Goal: Task Accomplishment & Management: Use online tool/utility

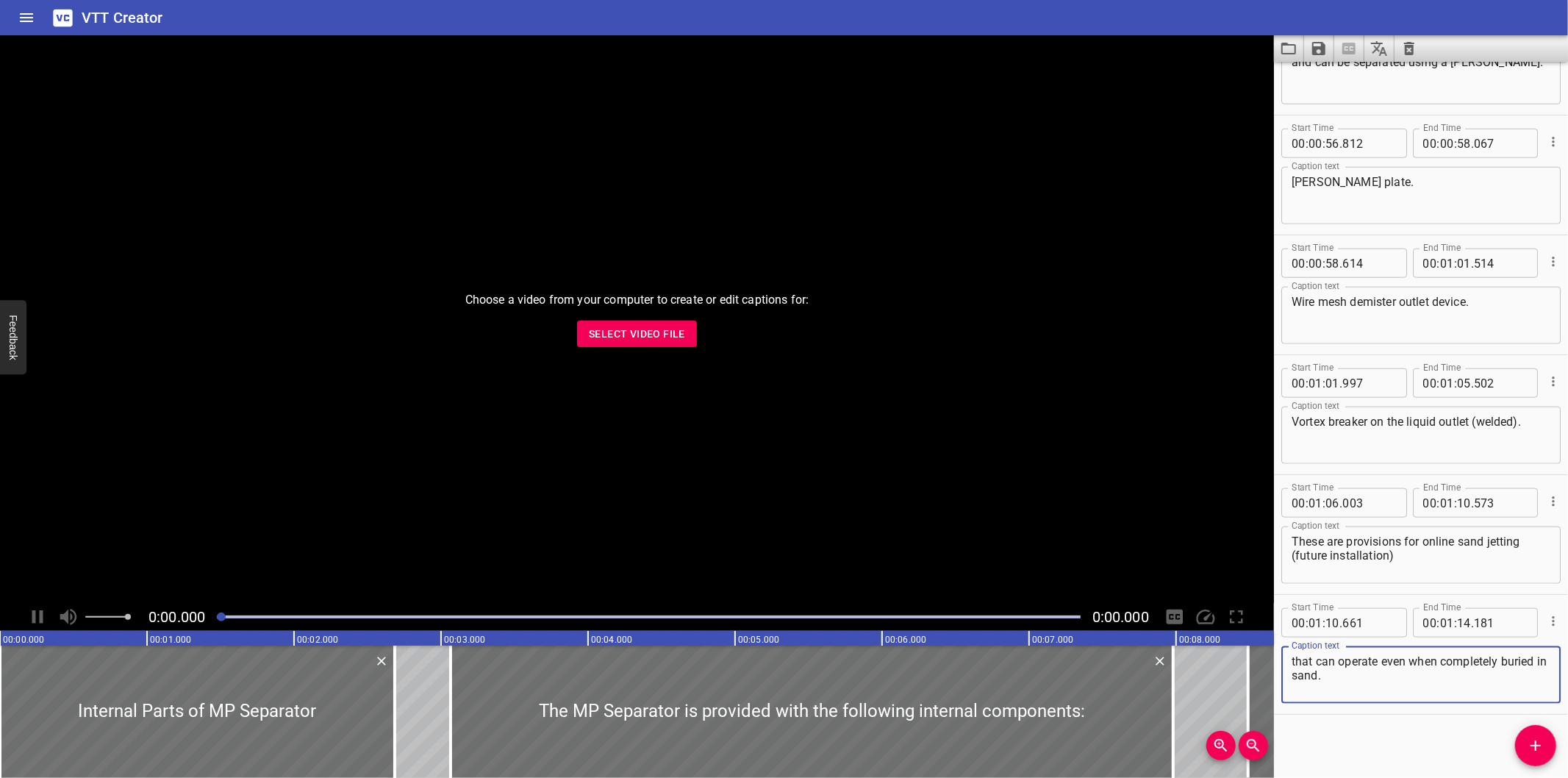
scroll to position [1269, 0]
click at [674, 346] on button "Select Video File" at bounding box center [637, 334] width 120 height 27
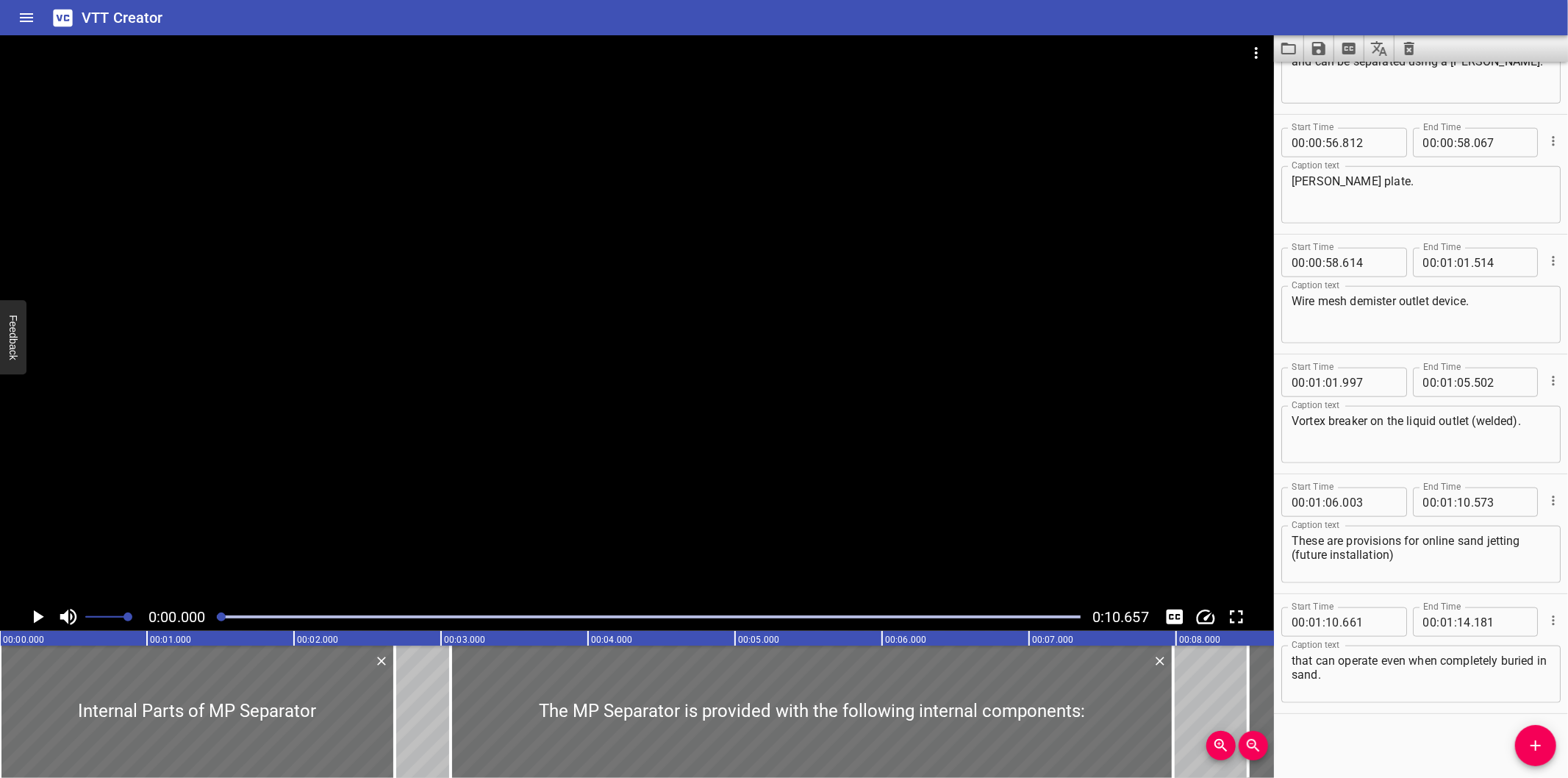
click at [760, 292] on div at bounding box center [637, 319] width 1275 height 568
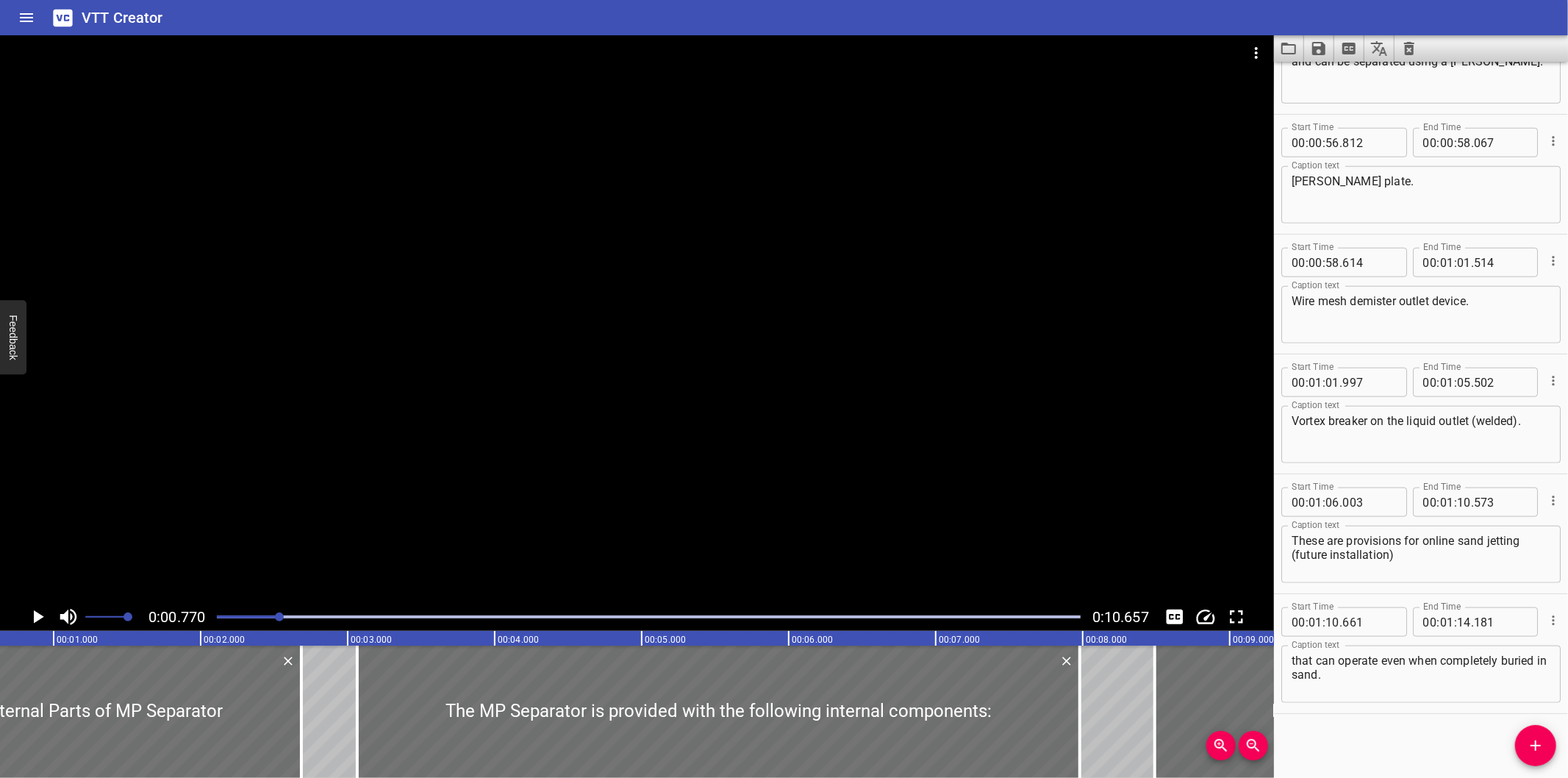
scroll to position [0, 113]
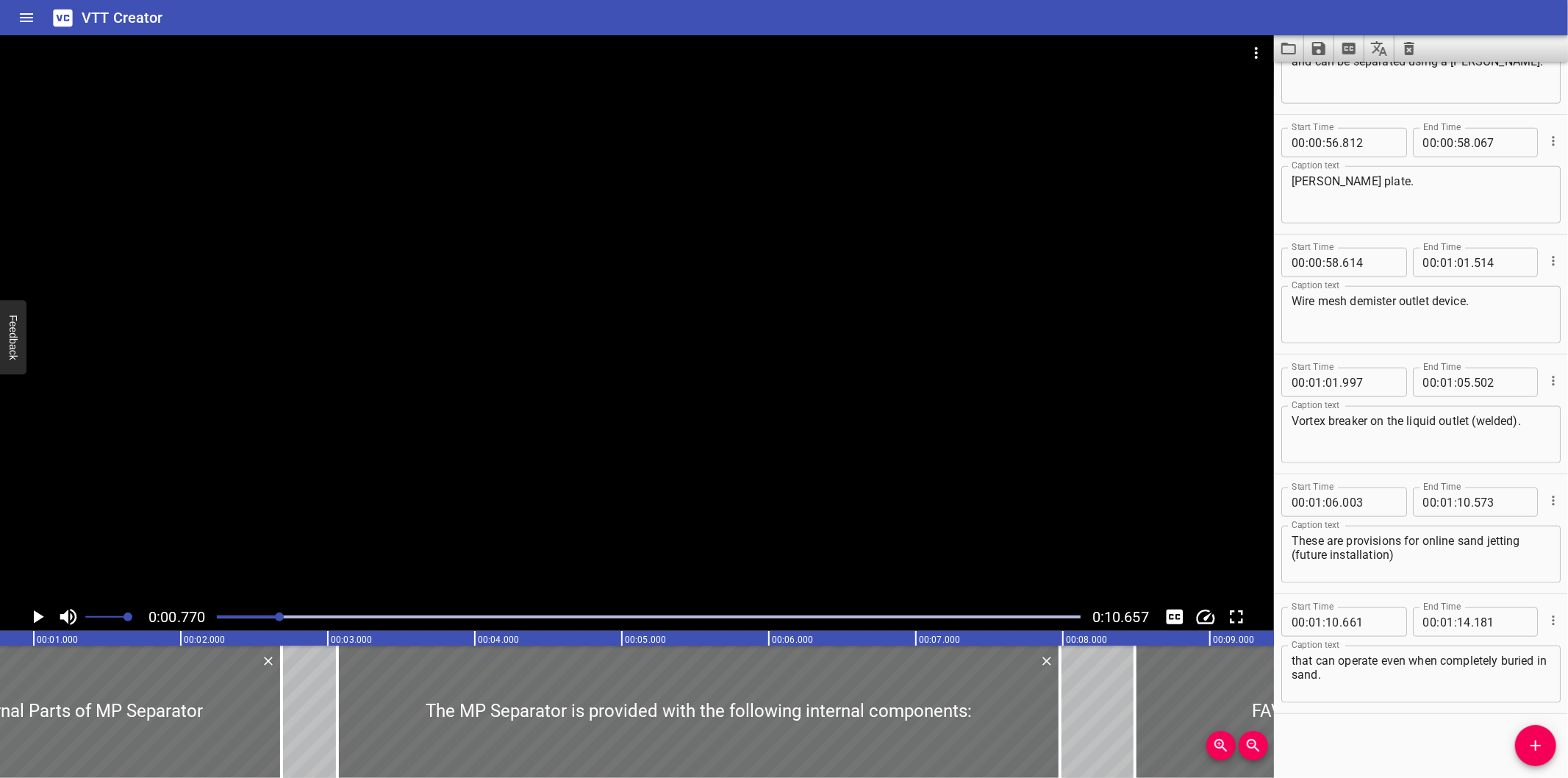
click at [967, 475] on div at bounding box center [637, 319] width 1275 height 568
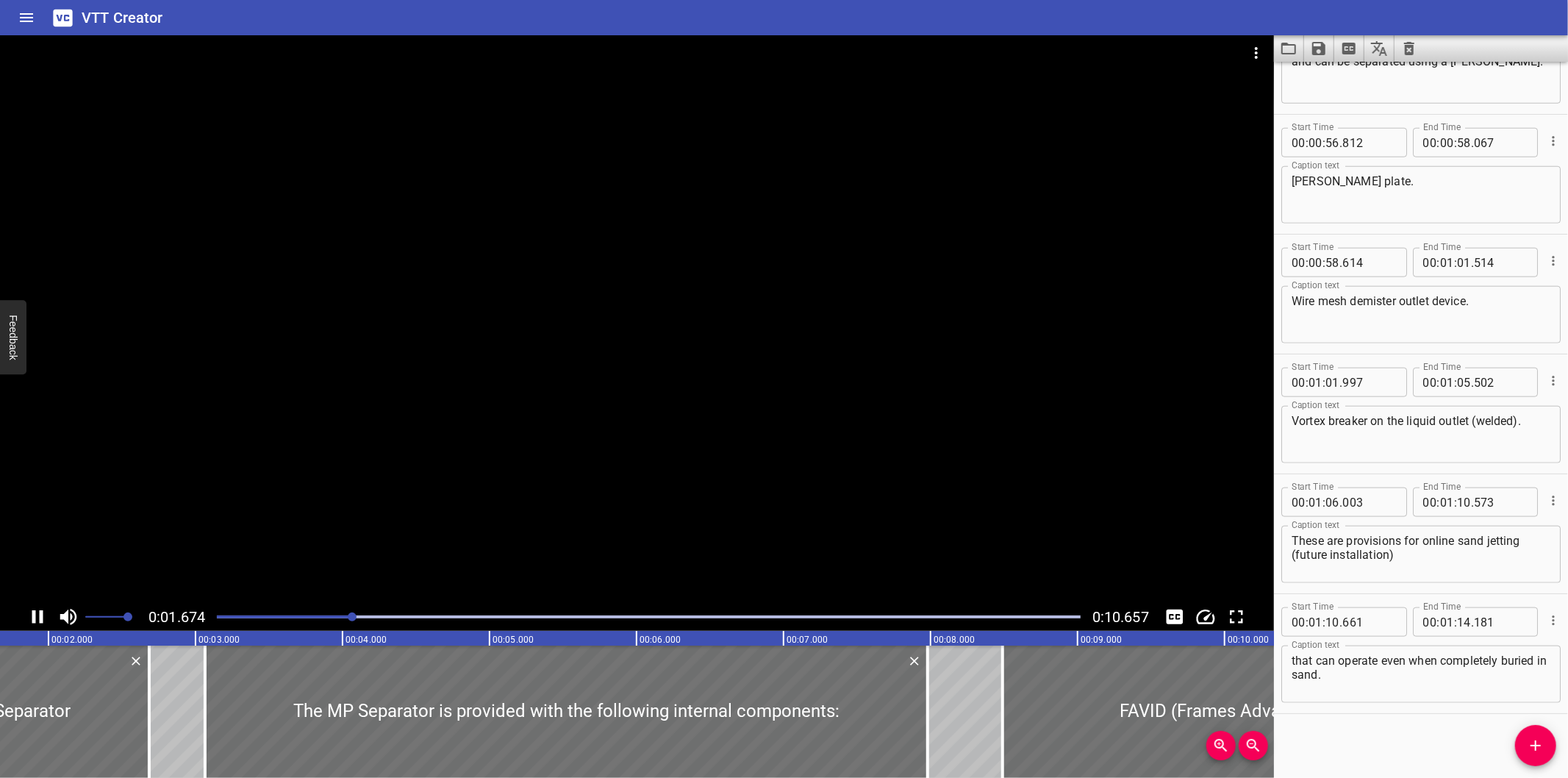
scroll to position [0, 275]
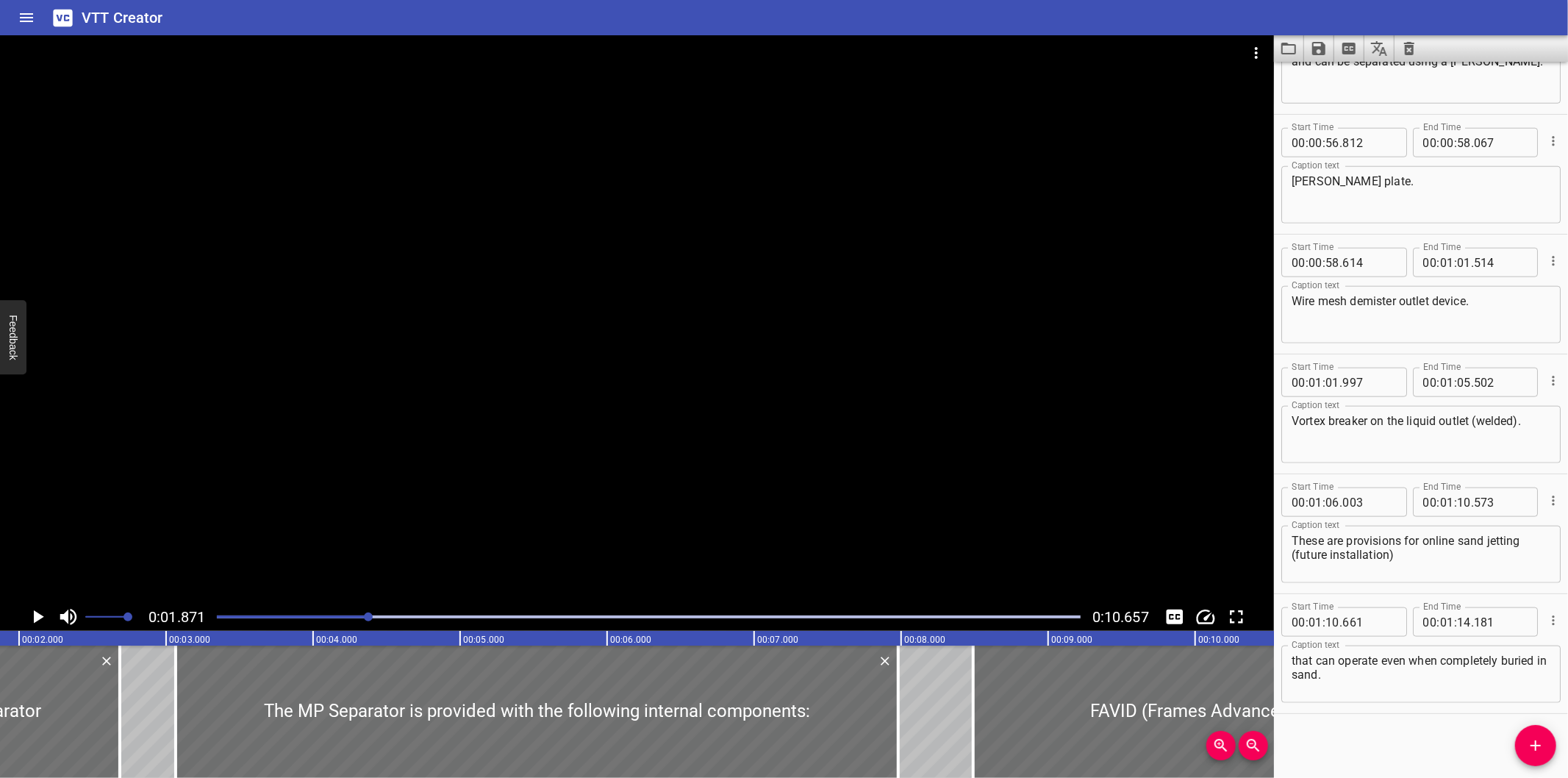
click at [226, 624] on div "0:01.871 0:10.657" at bounding box center [637, 617] width 1275 height 28
click at [225, 622] on div at bounding box center [648, 617] width 881 height 21
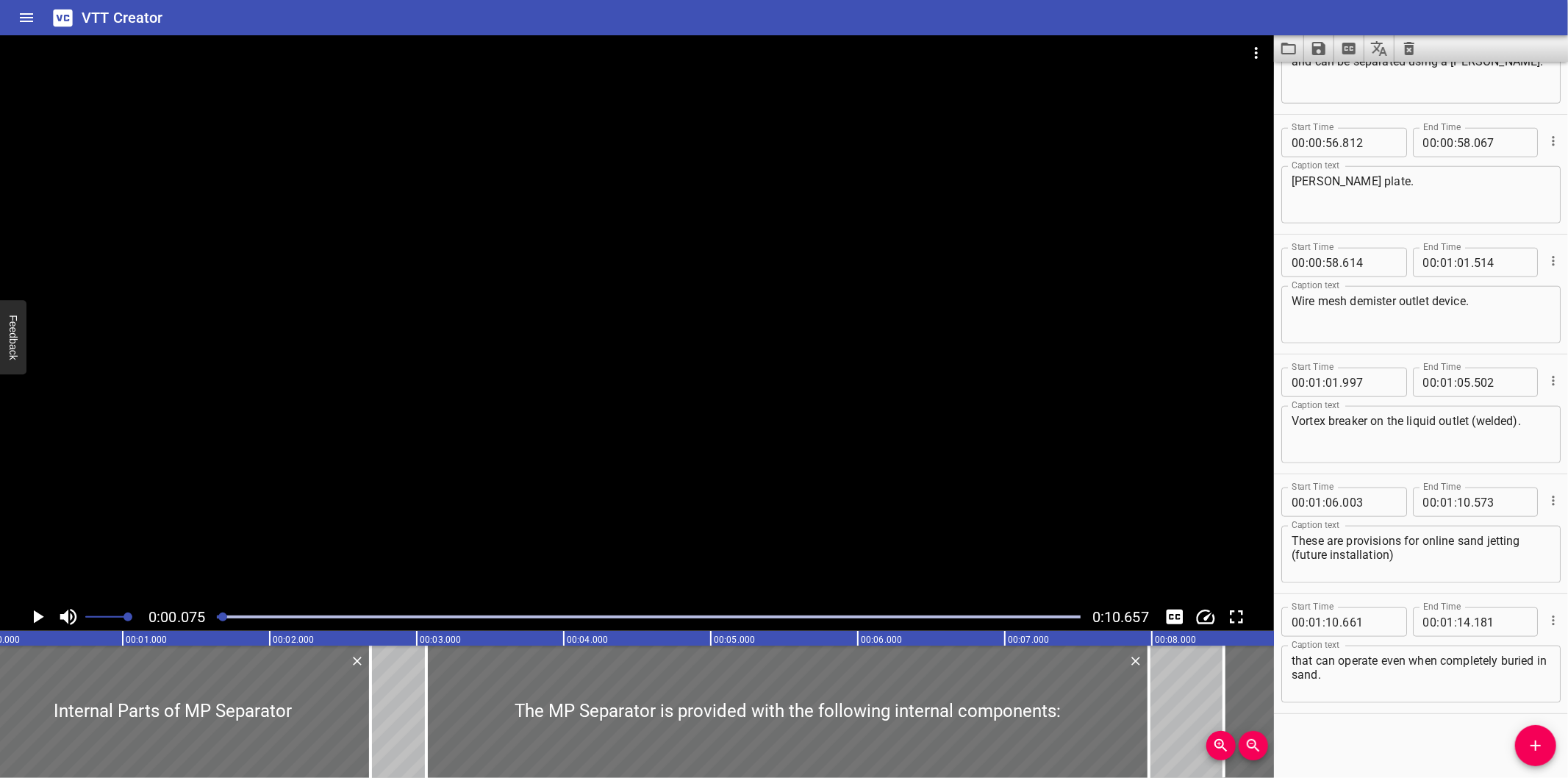
scroll to position [0, 11]
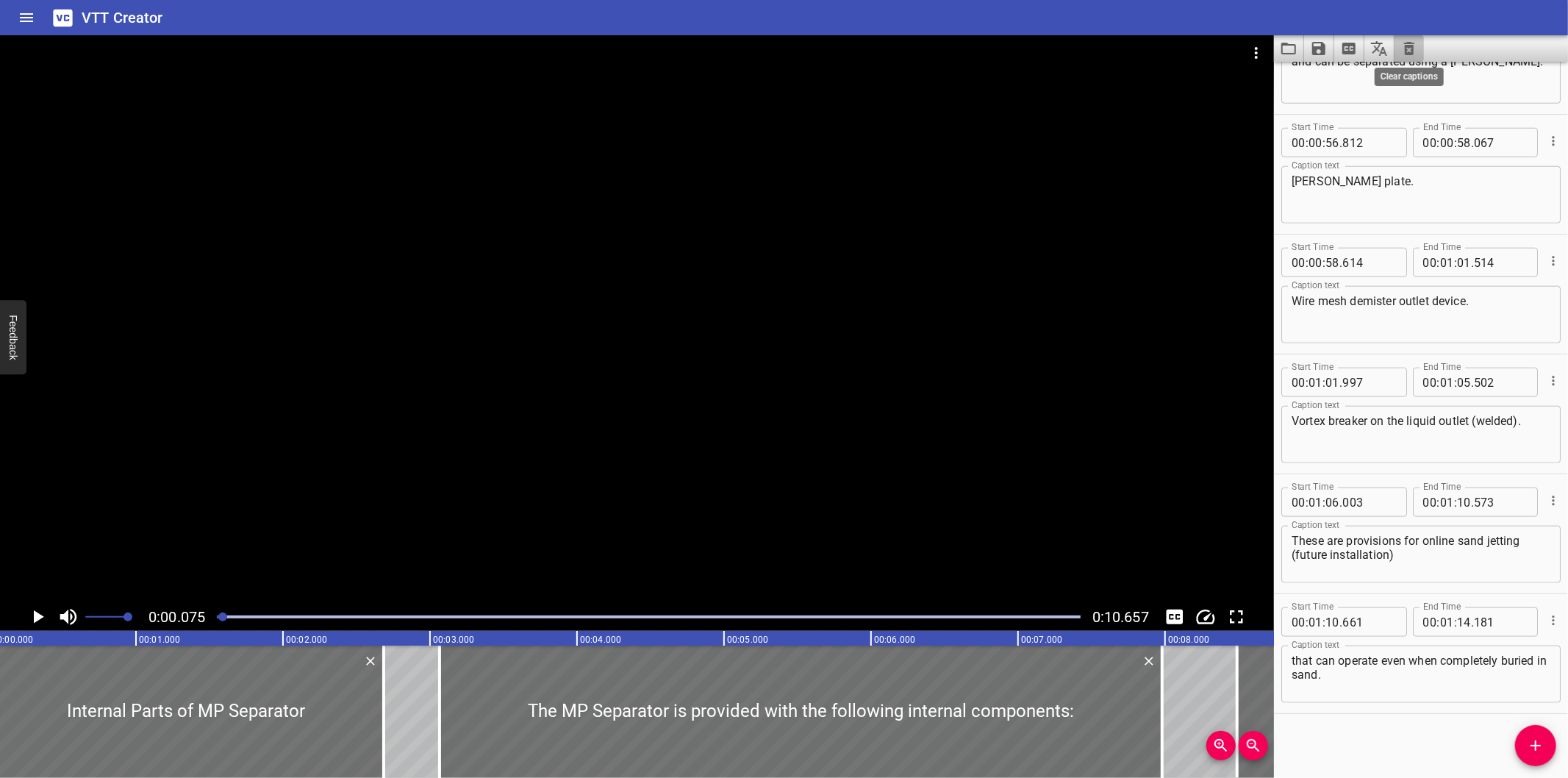
click at [1413, 52] on icon "Clear captions" at bounding box center [1409, 48] width 10 height 13
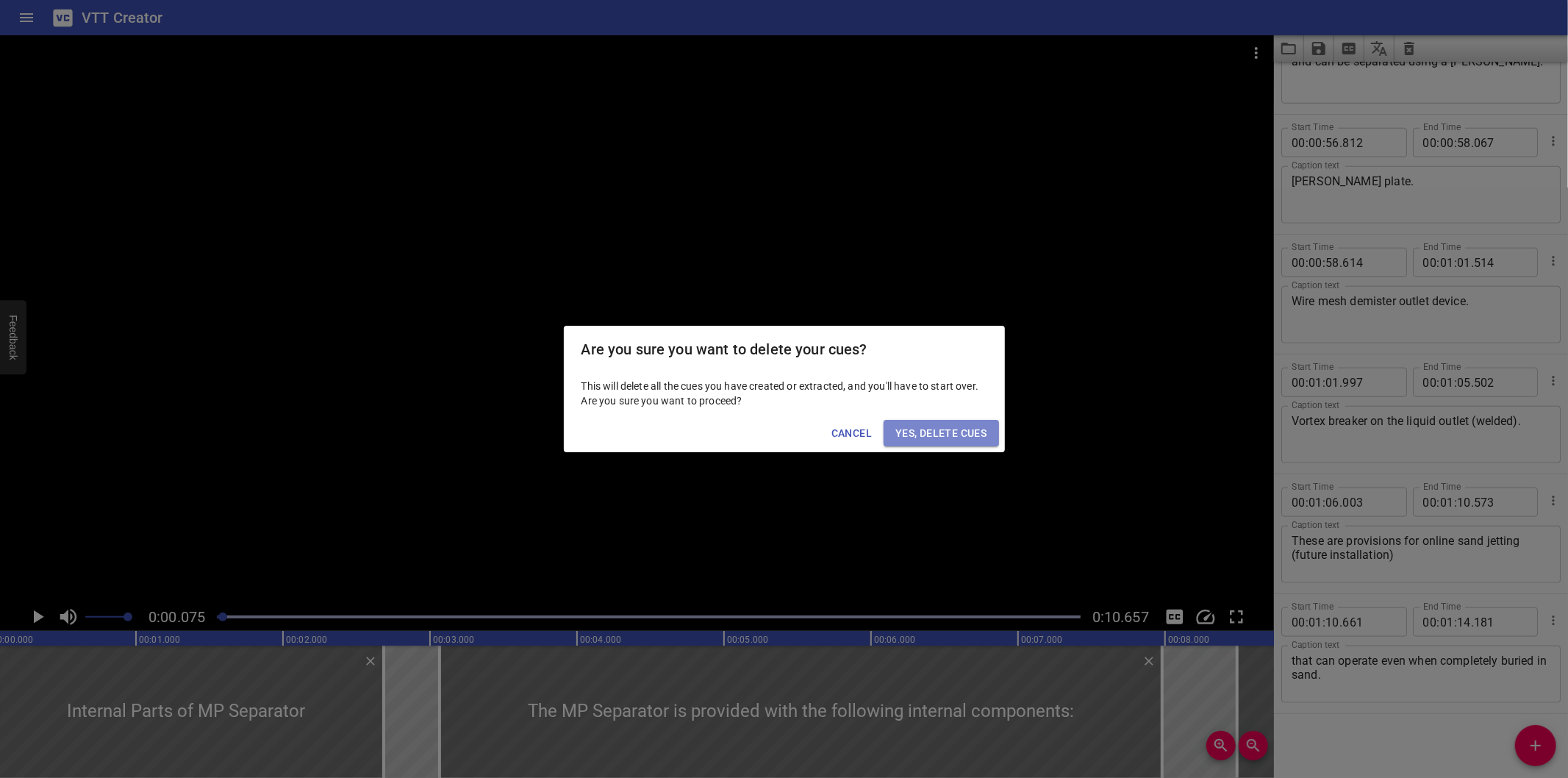
click at [968, 439] on span "Yes, Delete Cues" at bounding box center [940, 433] width 91 height 18
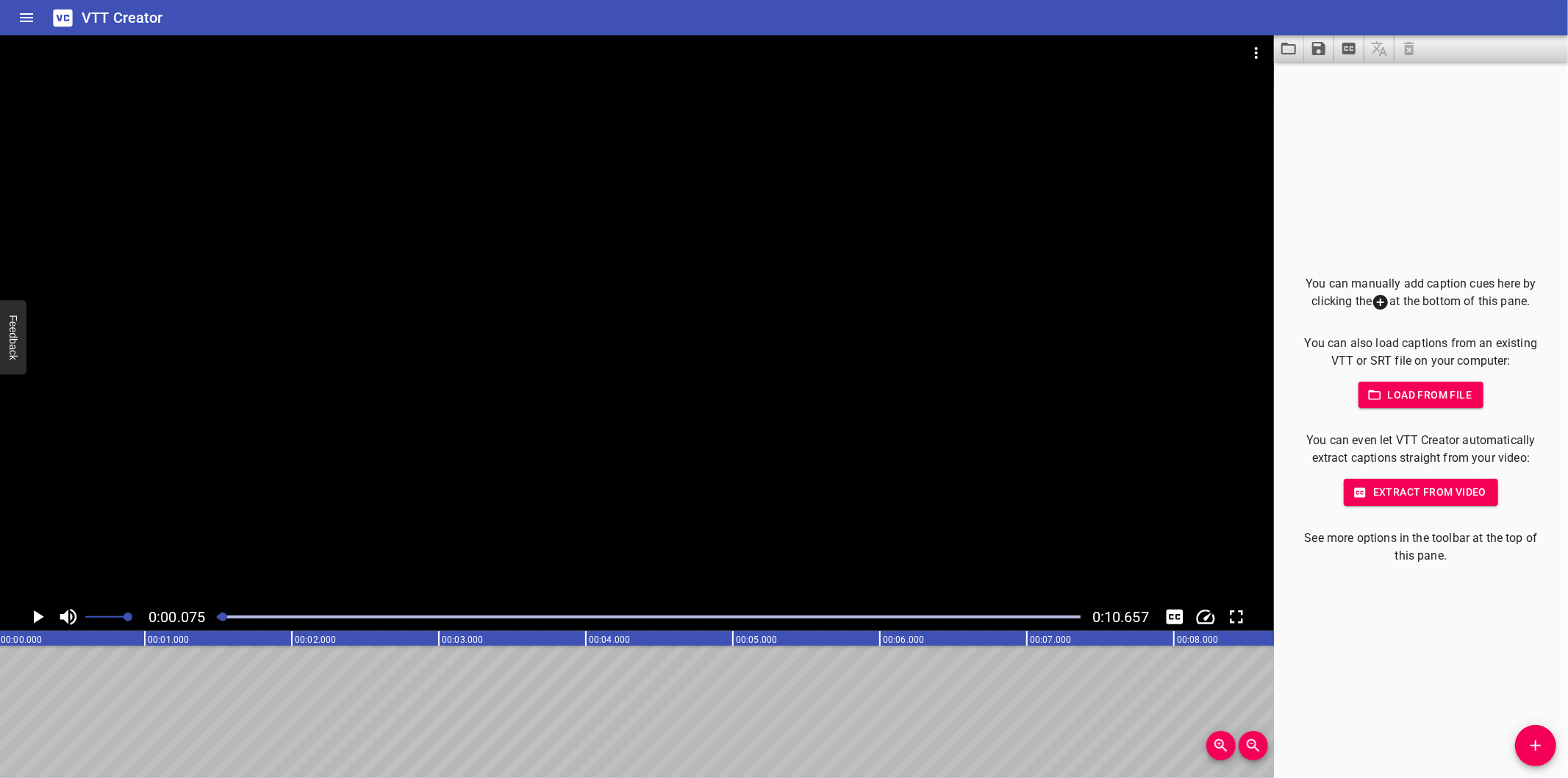
scroll to position [0, 0]
click at [652, 343] on div at bounding box center [637, 319] width 1275 height 568
drag, startPoint x: 1542, startPoint y: 733, endPoint x: 1256, endPoint y: 738, distance: 286.0
click at [1539, 733] on button "Add Cue" at bounding box center [1535, 745] width 41 height 41
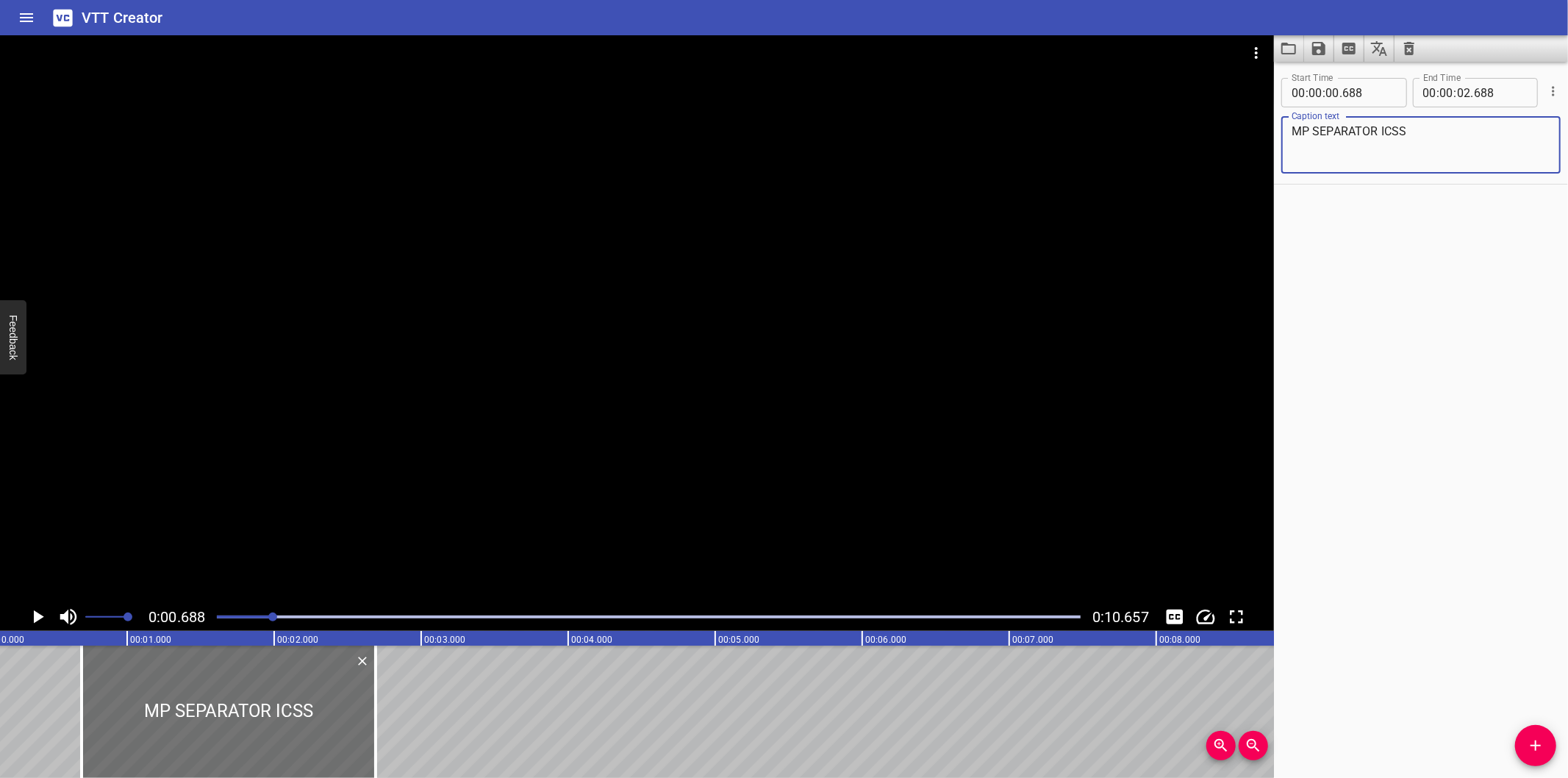
scroll to position [0, 0]
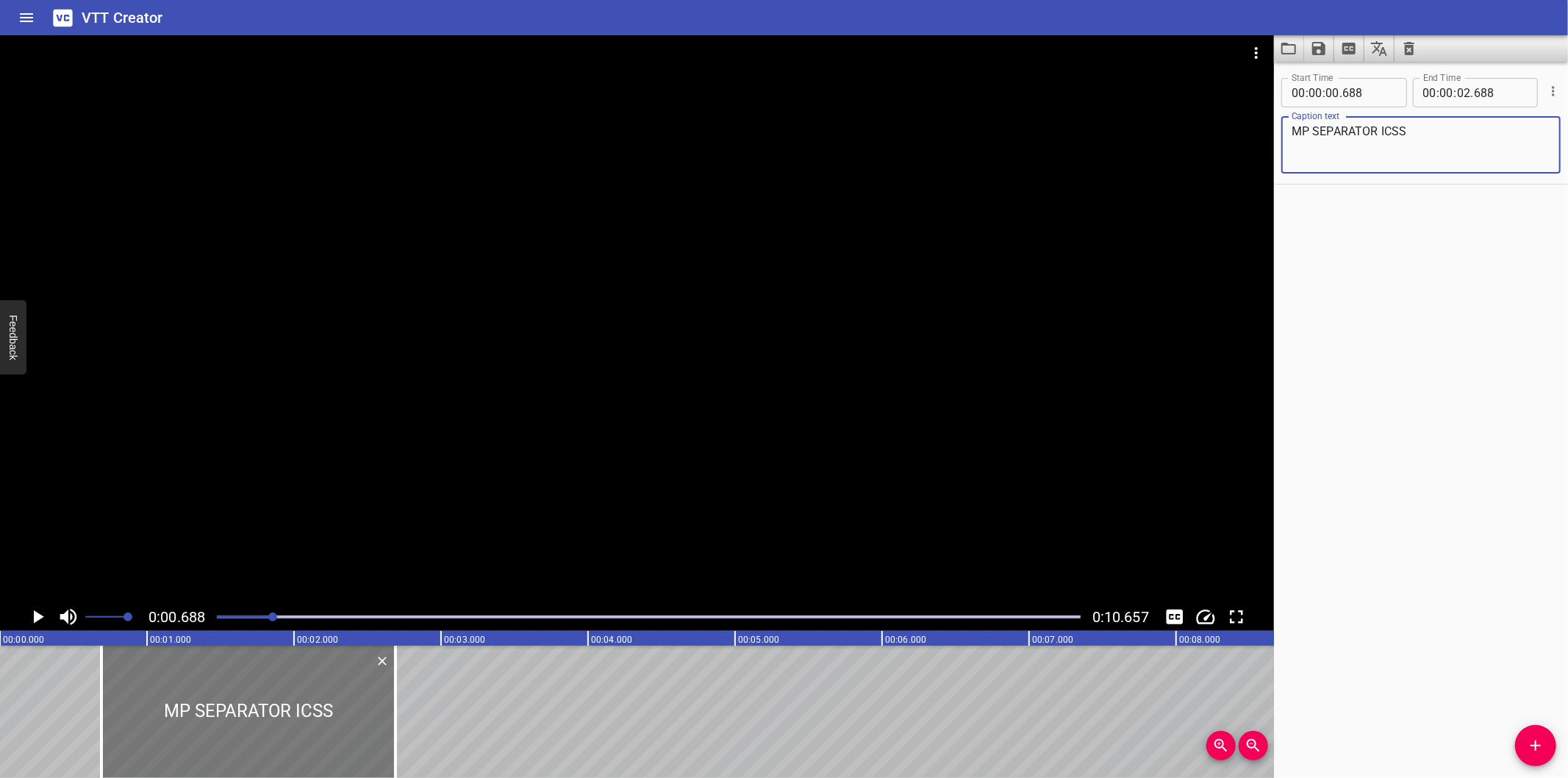
type textarea "MP SEPARATOR ICSS"
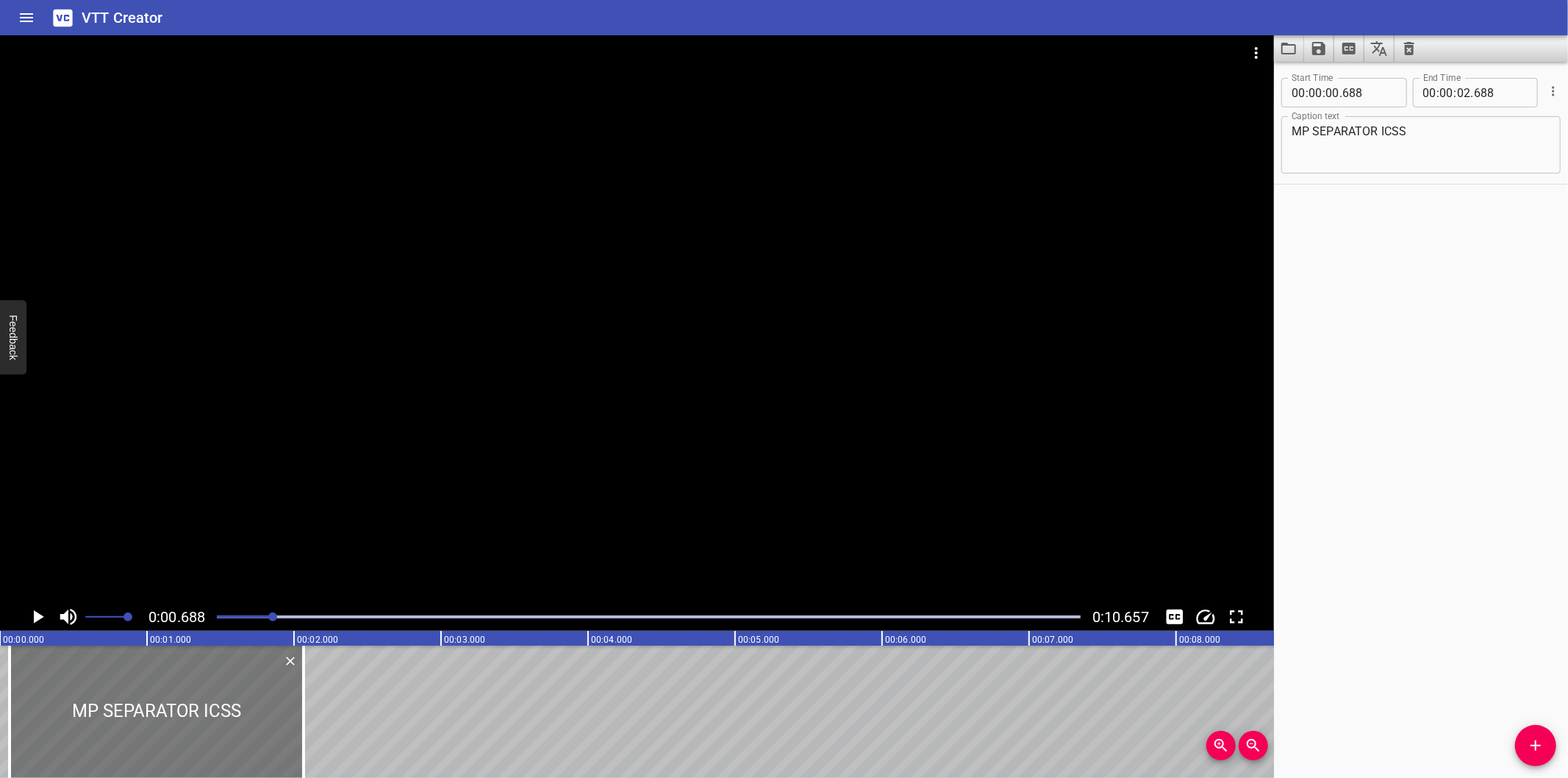
drag, startPoint x: 318, startPoint y: 689, endPoint x: 172, endPoint y: 710, distance: 147.5
click at [172, 709] on div at bounding box center [157, 712] width 294 height 133
type input "000"
type input "01"
type input "1000"
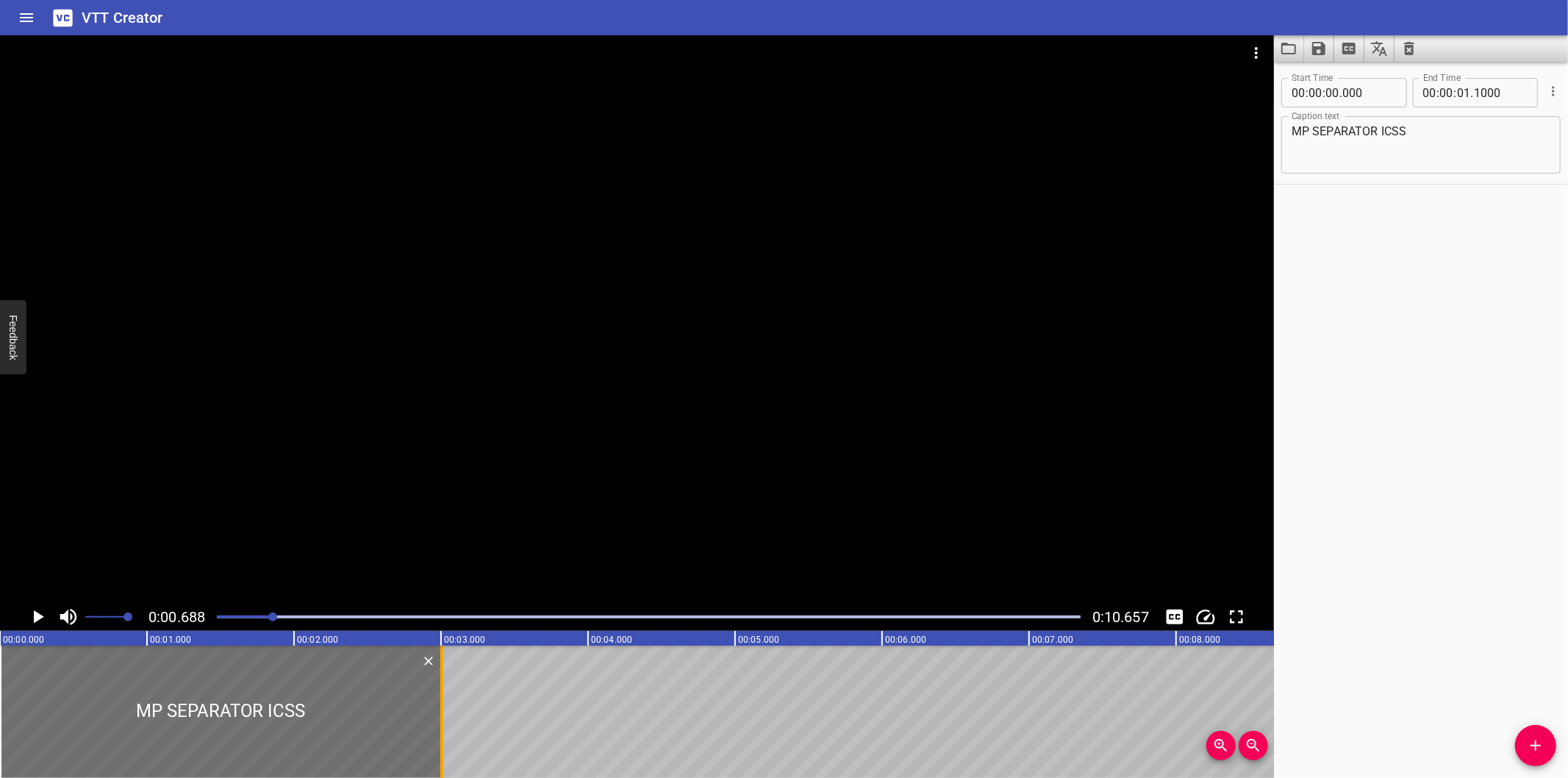
drag, startPoint x: 294, startPoint y: 701, endPoint x: 437, endPoint y: 702, distance: 143.0
click at [438, 701] on div at bounding box center [441, 712] width 15 height 133
type input "03"
type input "005"
click at [222, 622] on div at bounding box center [648, 617] width 881 height 21
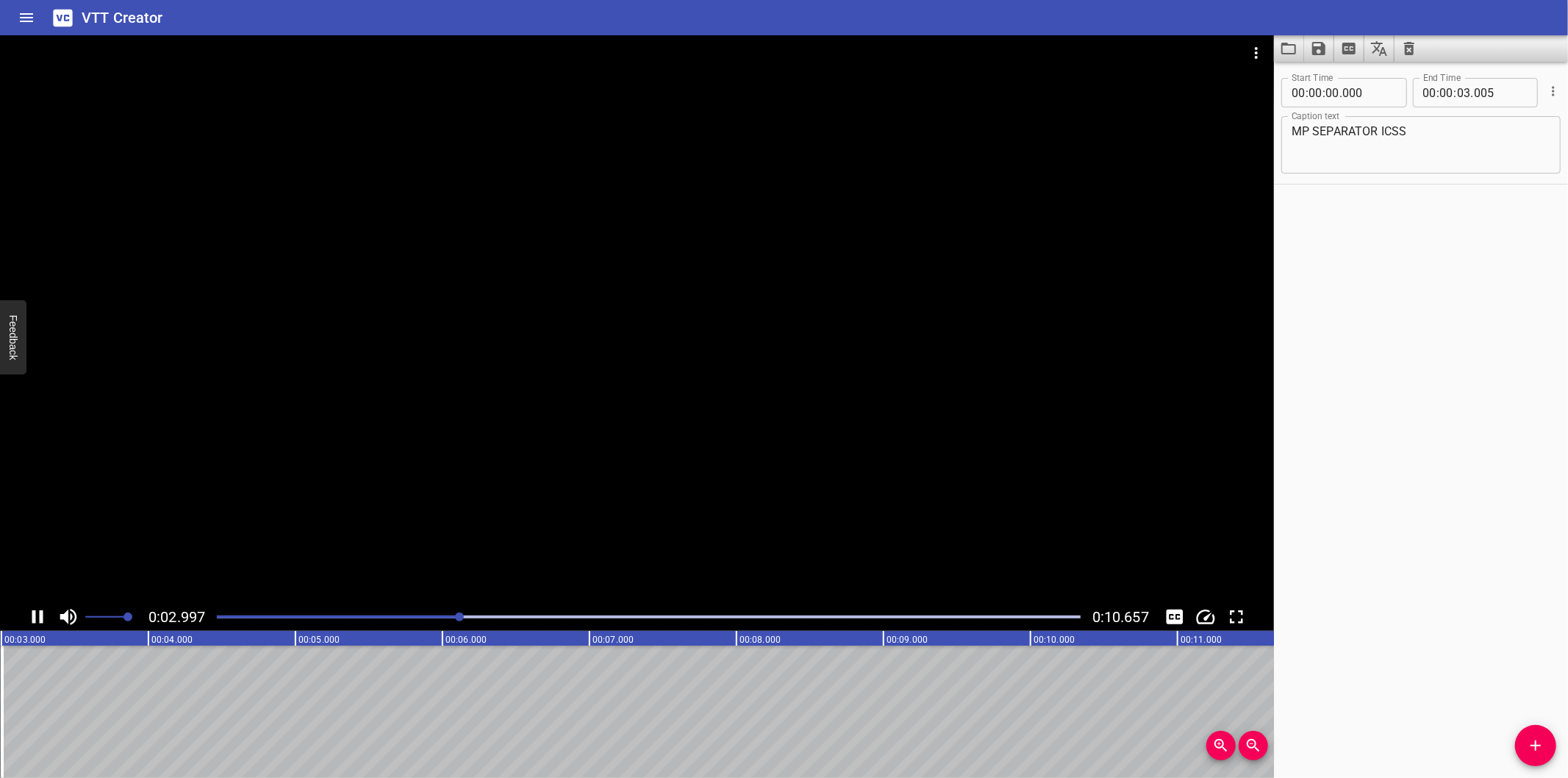
scroll to position [0, 468]
click at [1548, 733] on button "Add Cue" at bounding box center [1535, 745] width 41 height 41
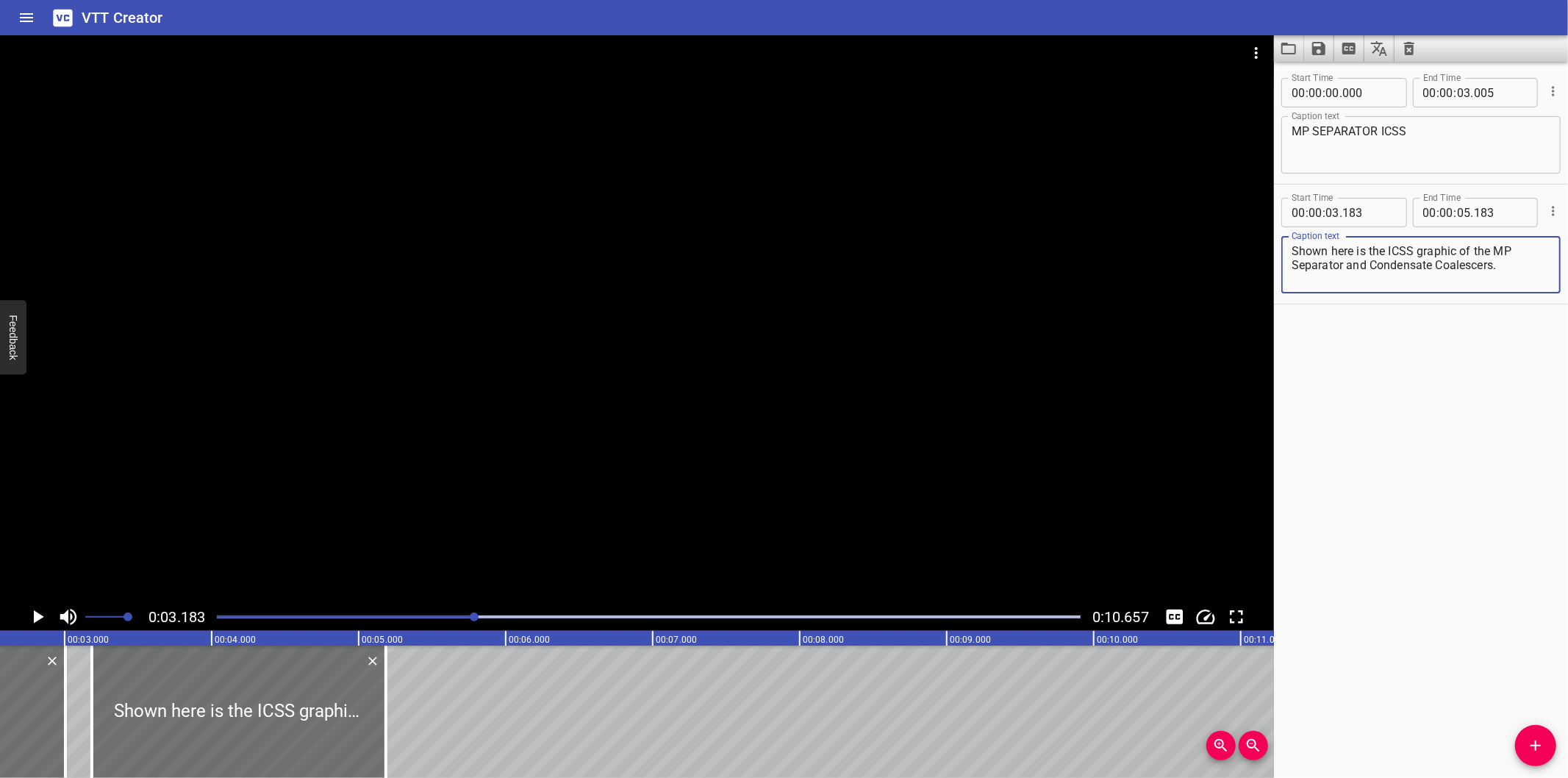
scroll to position [0, 359]
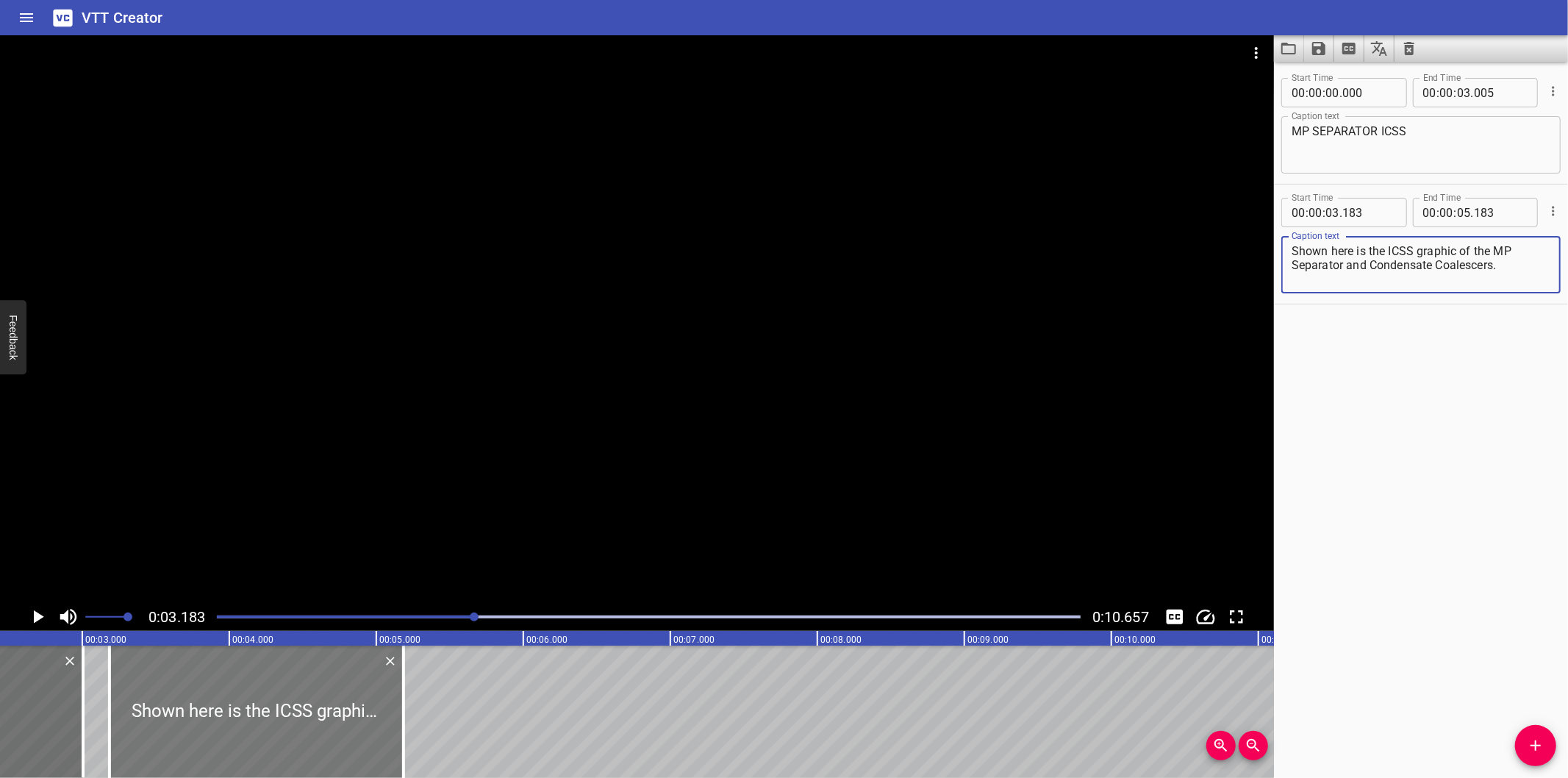
type textarea "Shown here is the ICSS graphic of the MP Separator and Condensate Coalescers."
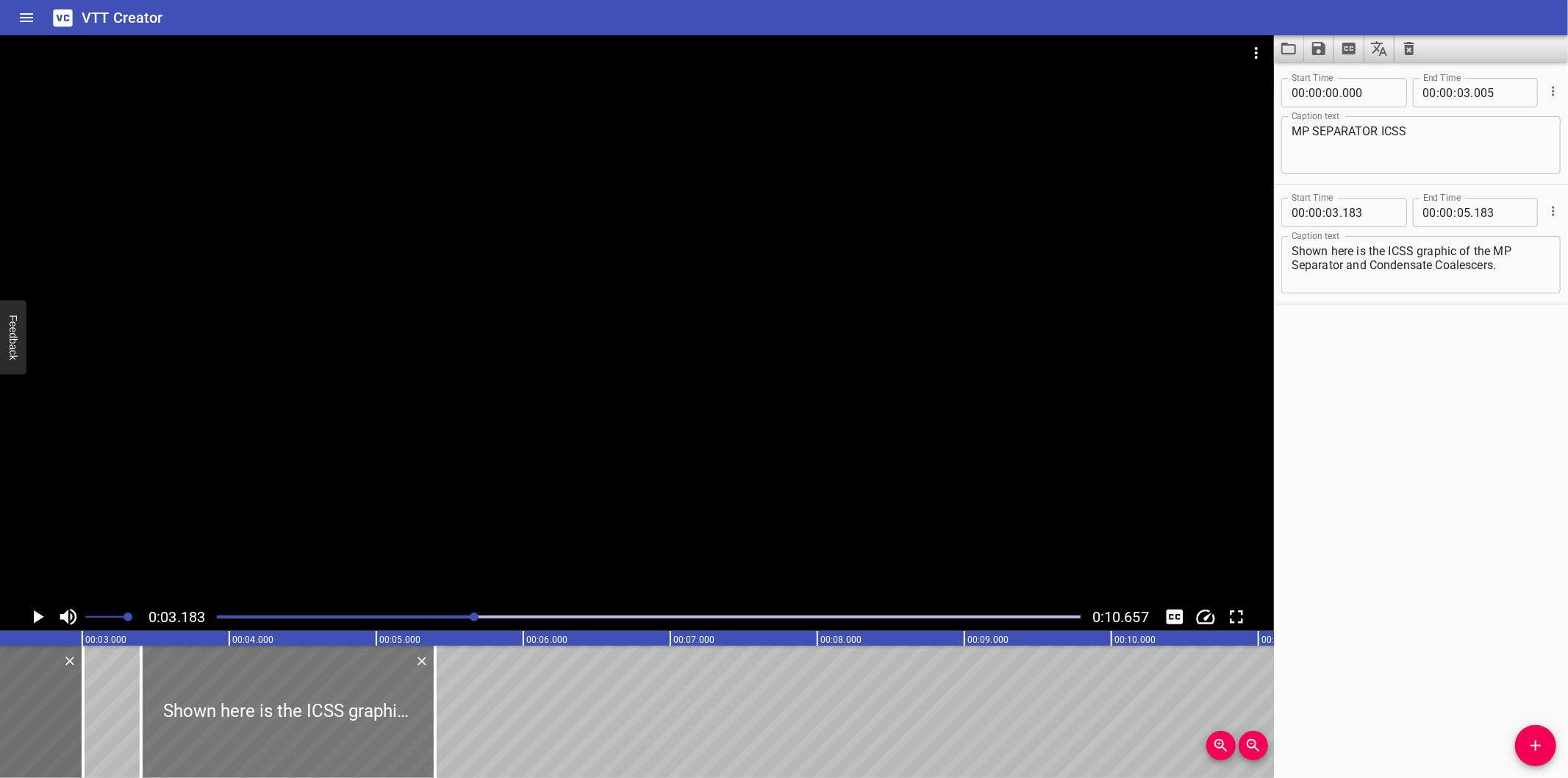
drag, startPoint x: 311, startPoint y: 697, endPoint x: 342, endPoint y: 704, distance: 31.8
click at [342, 704] on div at bounding box center [287, 712] width 294 height 133
type input "393"
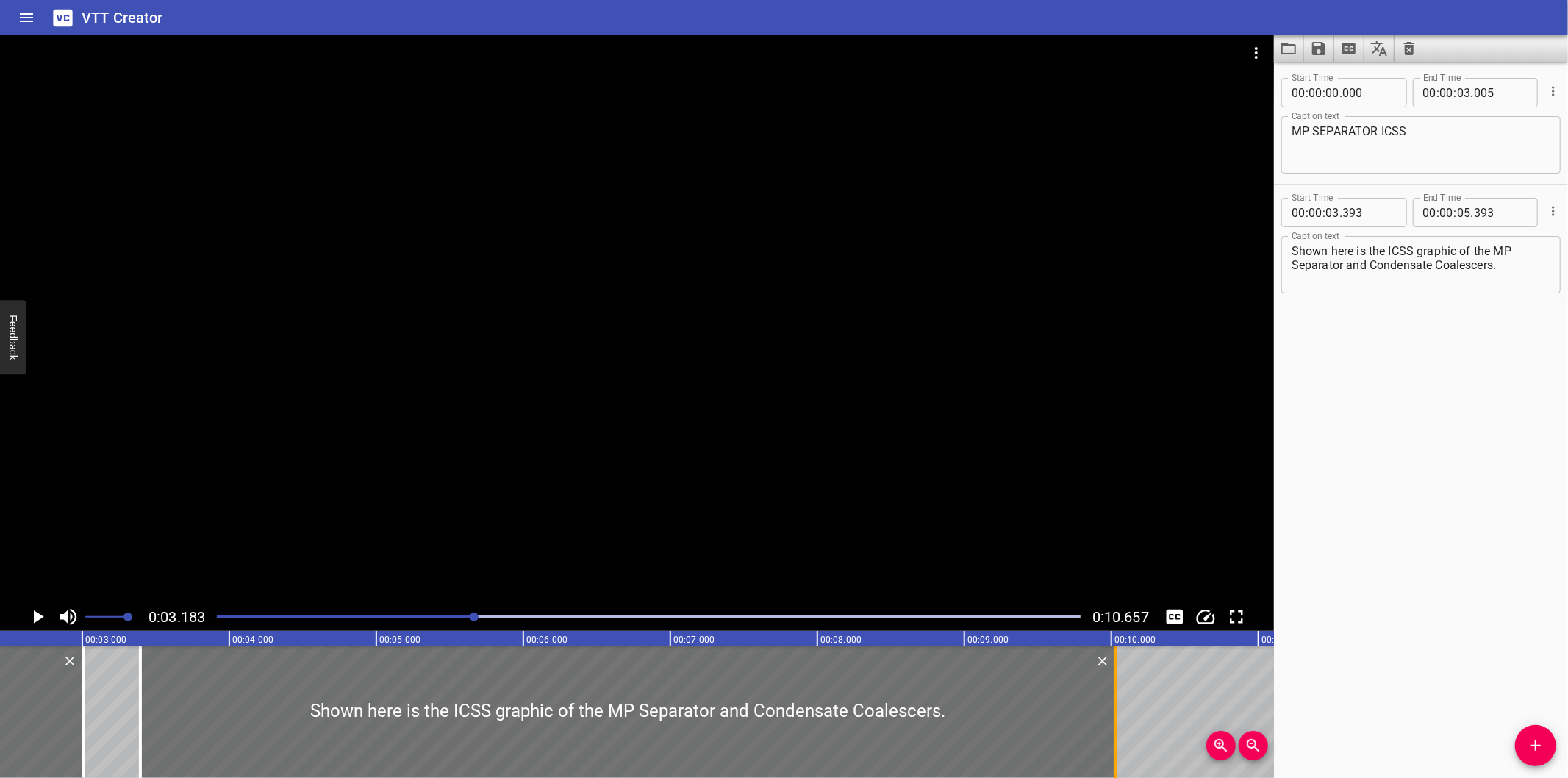
drag, startPoint x: 445, startPoint y: 733, endPoint x: 1121, endPoint y: 679, distance: 678.2
click at [1121, 679] on div at bounding box center [1116, 712] width 15 height 133
type input "10"
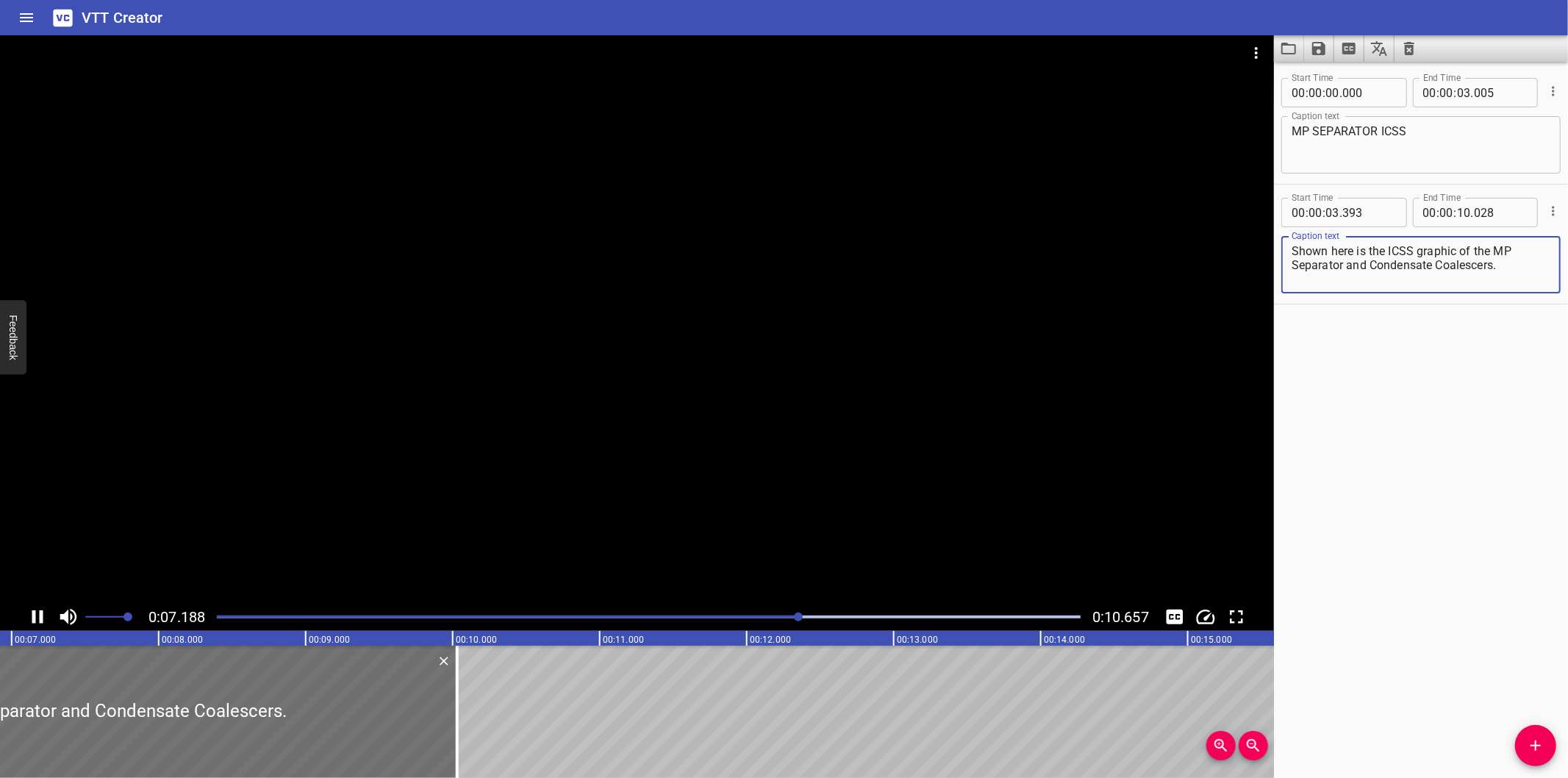
click at [1532, 265] on textarea "Shown here is the ICSS graphic of the MP Separator and Condensate Coalescers." at bounding box center [1420, 266] width 259 height 42
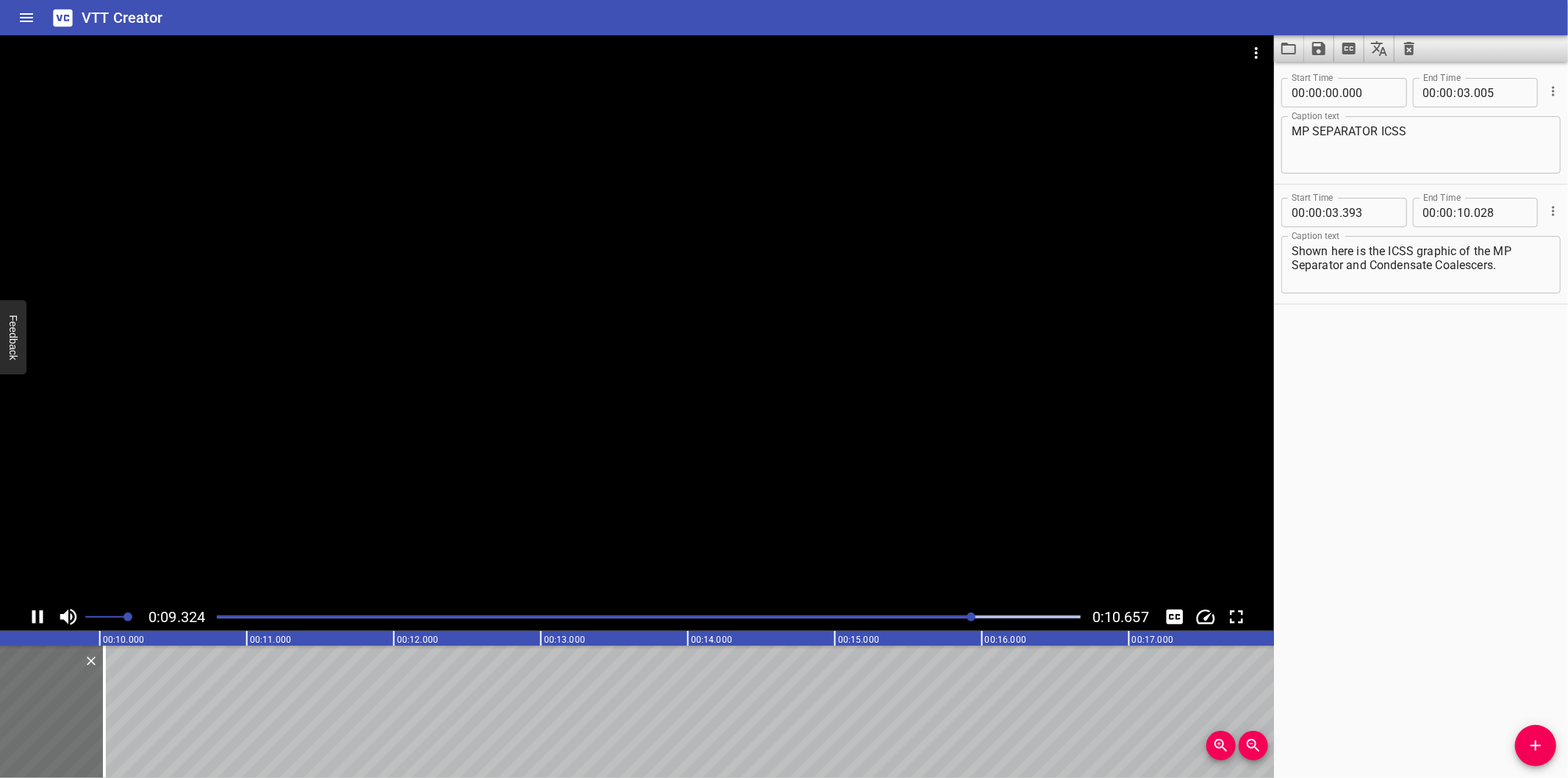
click at [755, 321] on div at bounding box center [637, 319] width 1275 height 568
click at [219, 620] on div at bounding box center [648, 617] width 881 height 21
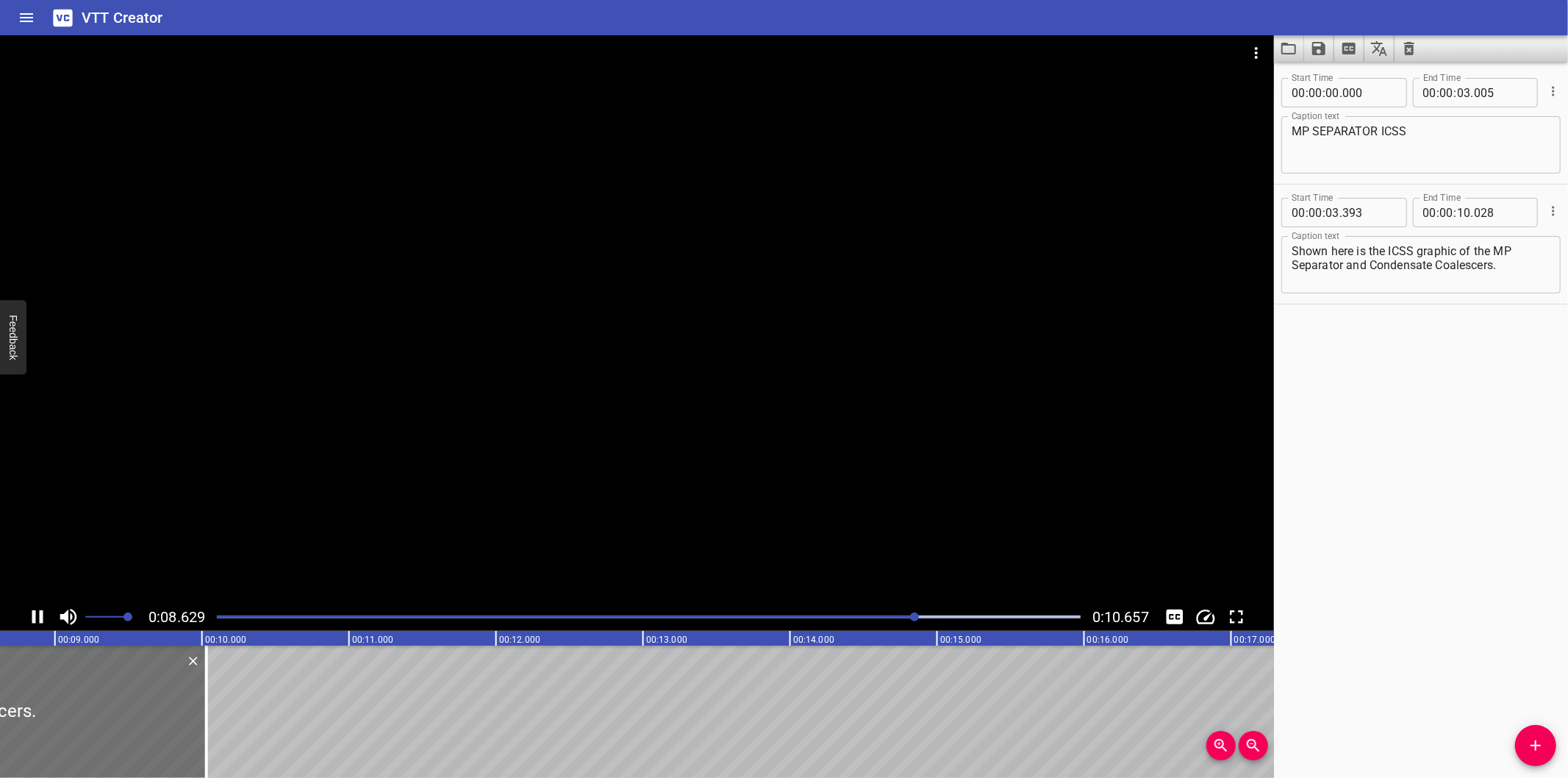
scroll to position [0, 1295]
click at [183, 726] on div at bounding box center [184, 712] width 3 height 133
type input "048"
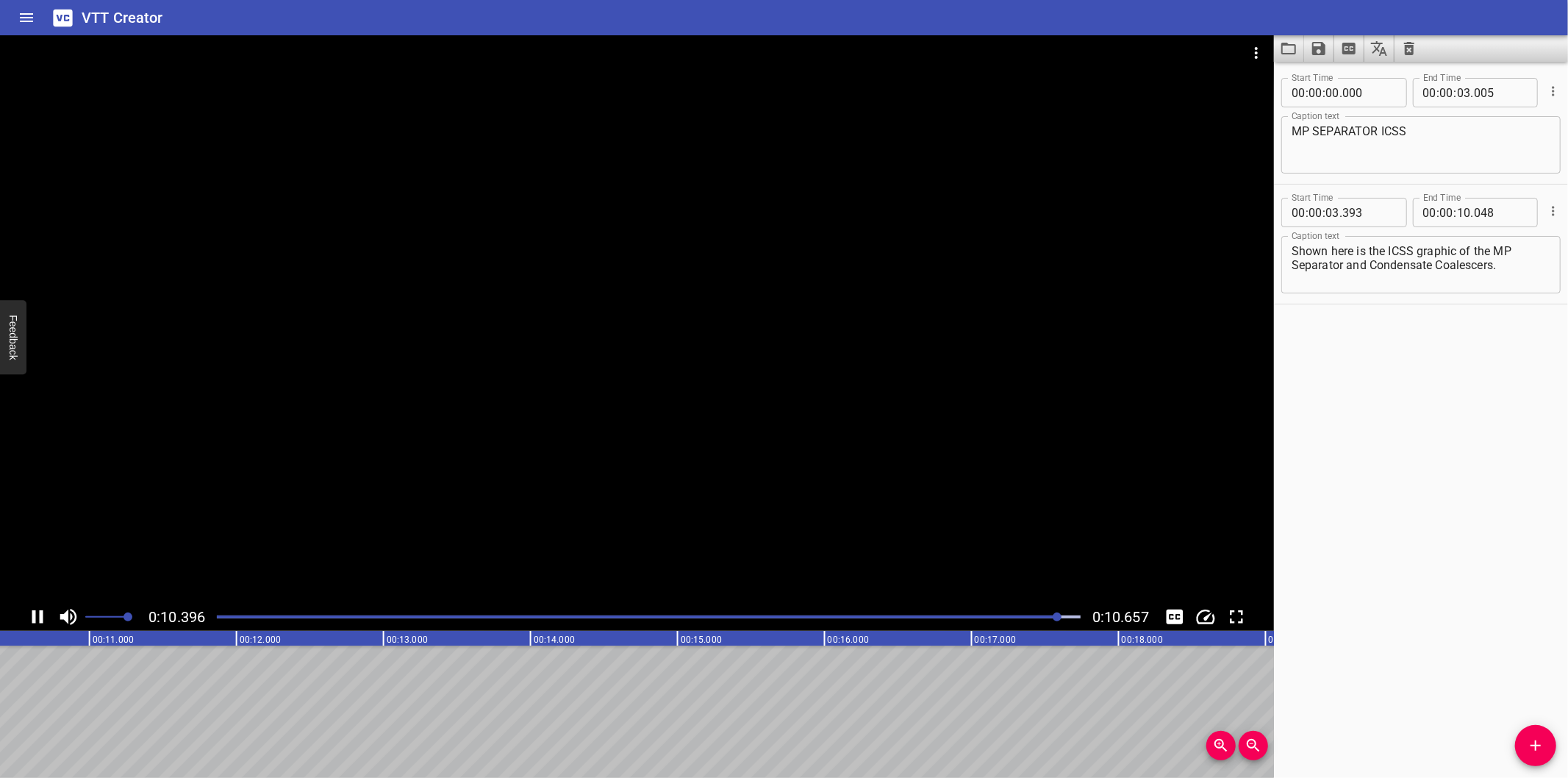
scroll to position [0, 1567]
click at [1319, 46] on icon "Save captions to file" at bounding box center [1318, 48] width 13 height 13
click at [1346, 77] on li "Save to VTT file" at bounding box center [1358, 81] width 108 height 27
click at [1269, 21] on div "VTT Creator" at bounding box center [784, 17] width 1568 height 35
click at [1254, 52] on icon "Video Options" at bounding box center [1257, 53] width 18 height 18
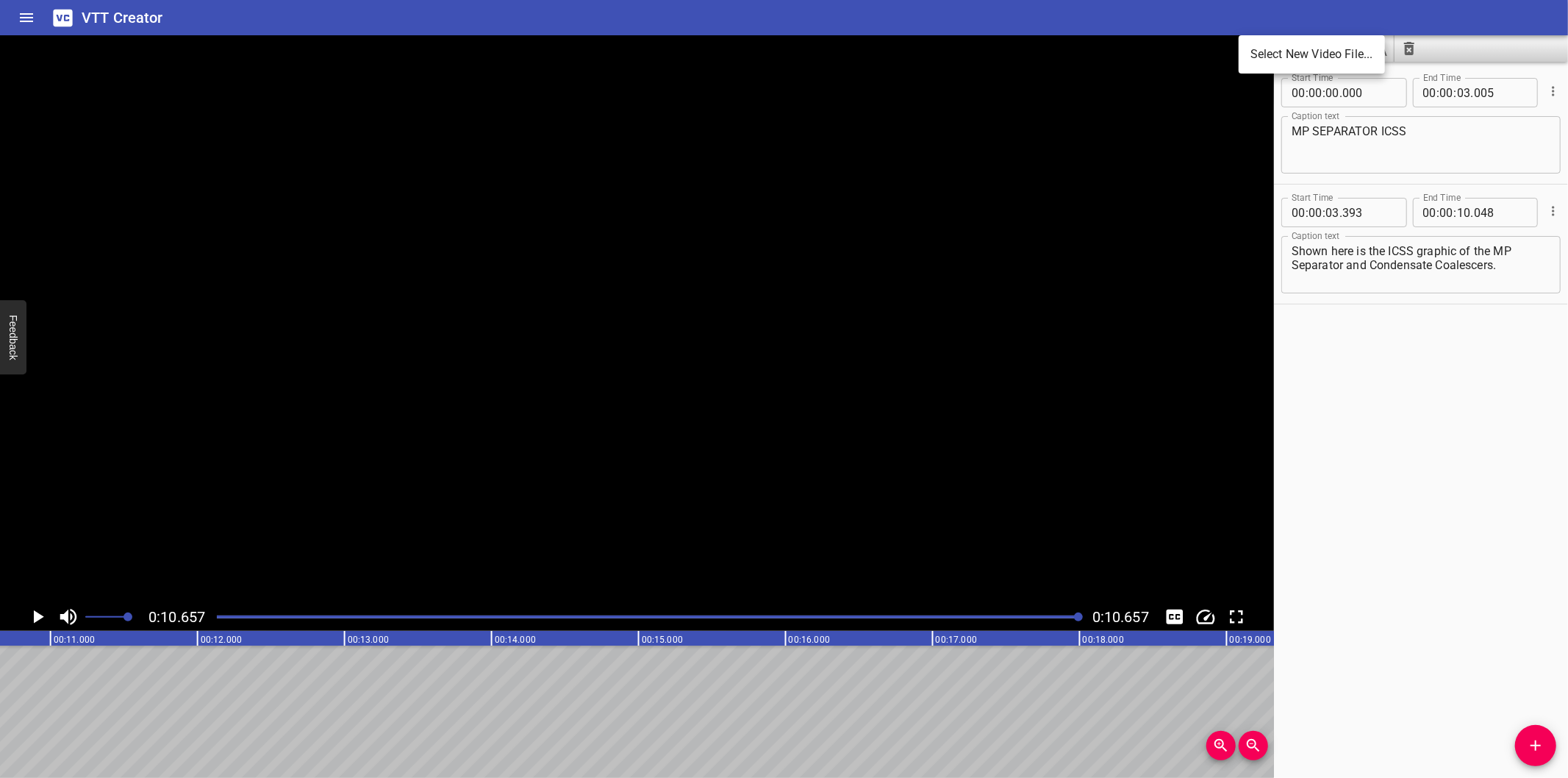
click at [1267, 53] on li "Select New Video File..." at bounding box center [1311, 54] width 147 height 27
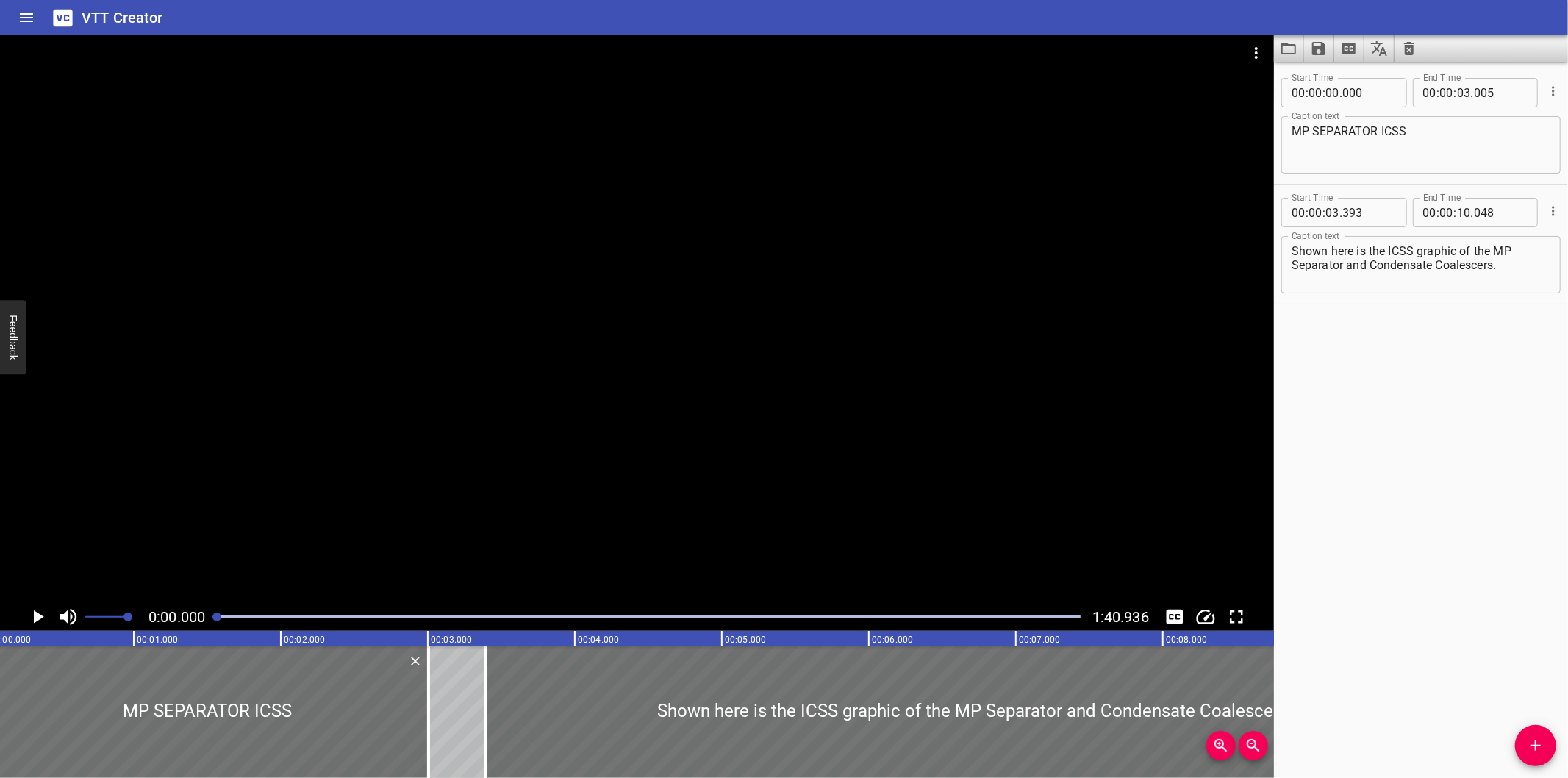
scroll to position [0, 0]
click at [1103, 428] on div at bounding box center [637, 319] width 1275 height 568
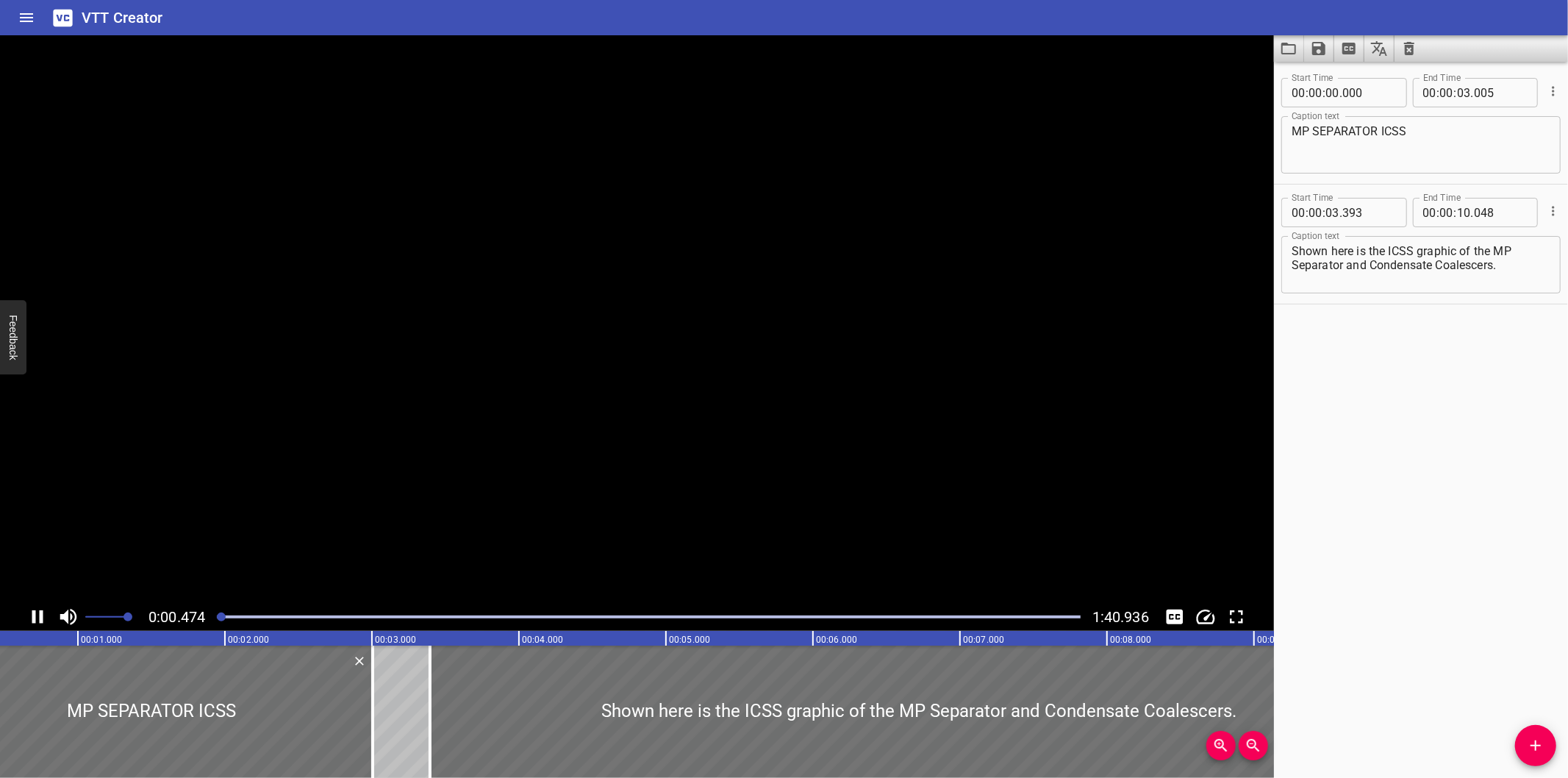
scroll to position [0, 99]
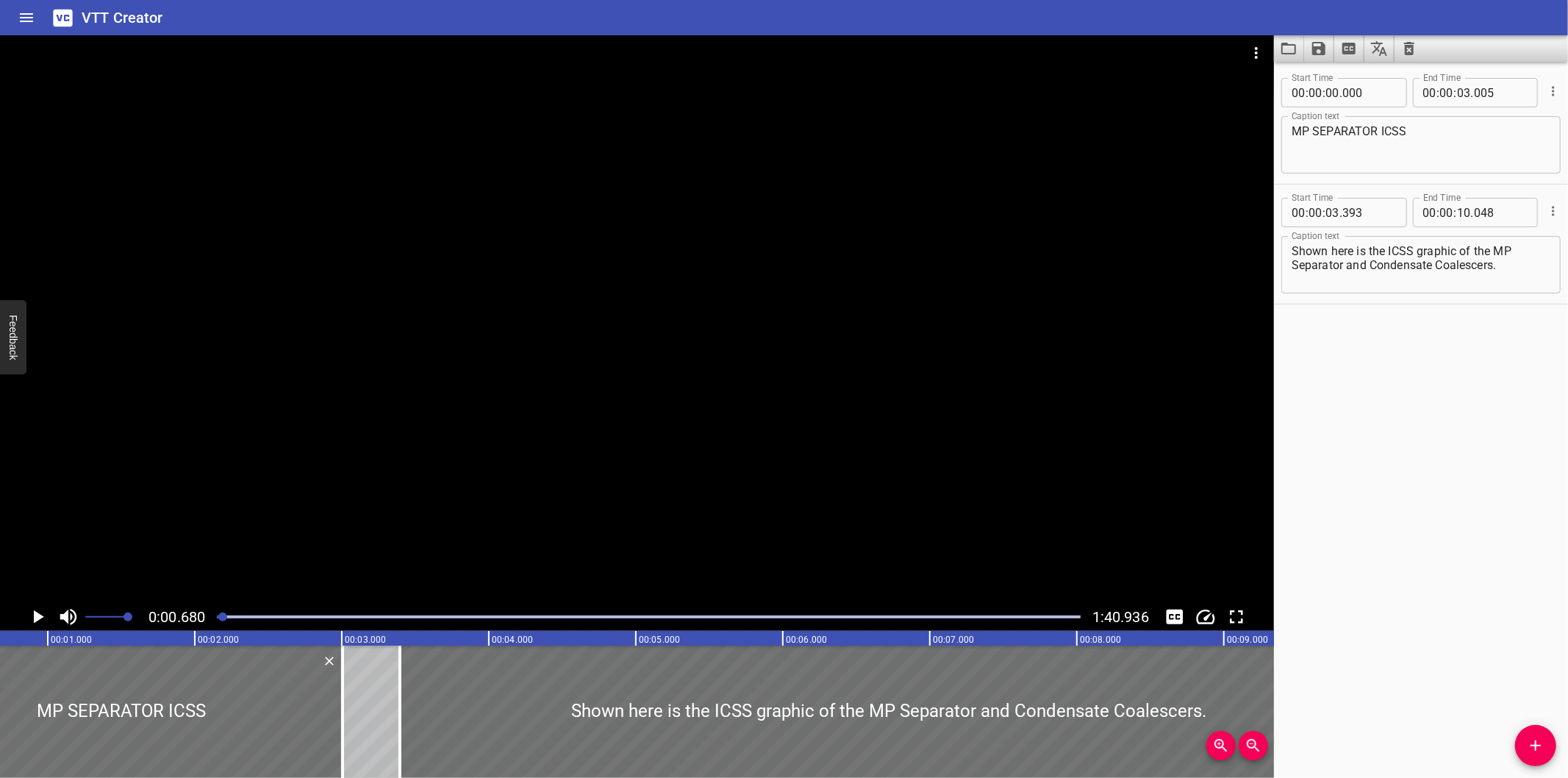
click at [1353, 130] on textarea "MP SEPARATOR ICSS" at bounding box center [1420, 146] width 259 height 42
paste textarea "CONTROL DESCRIPTION"
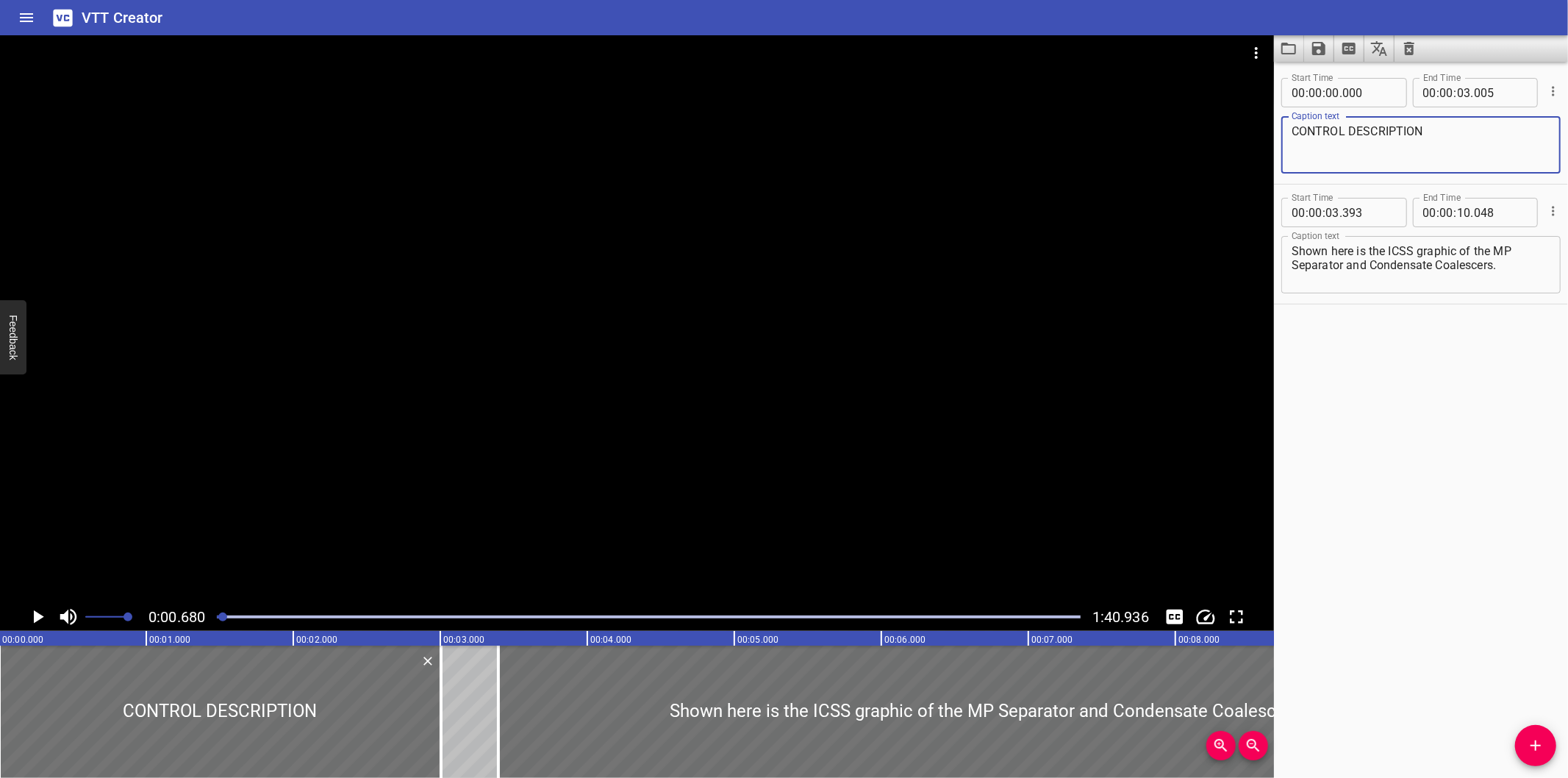
scroll to position [0, 0]
type textarea "CONTROL DESCRIPTION"
drag, startPoint x: 580, startPoint y: 696, endPoint x: 670, endPoint y: 697, distance: 90.0
click at [669, 697] on div at bounding box center [988, 712] width 979 height 133
type input "04"
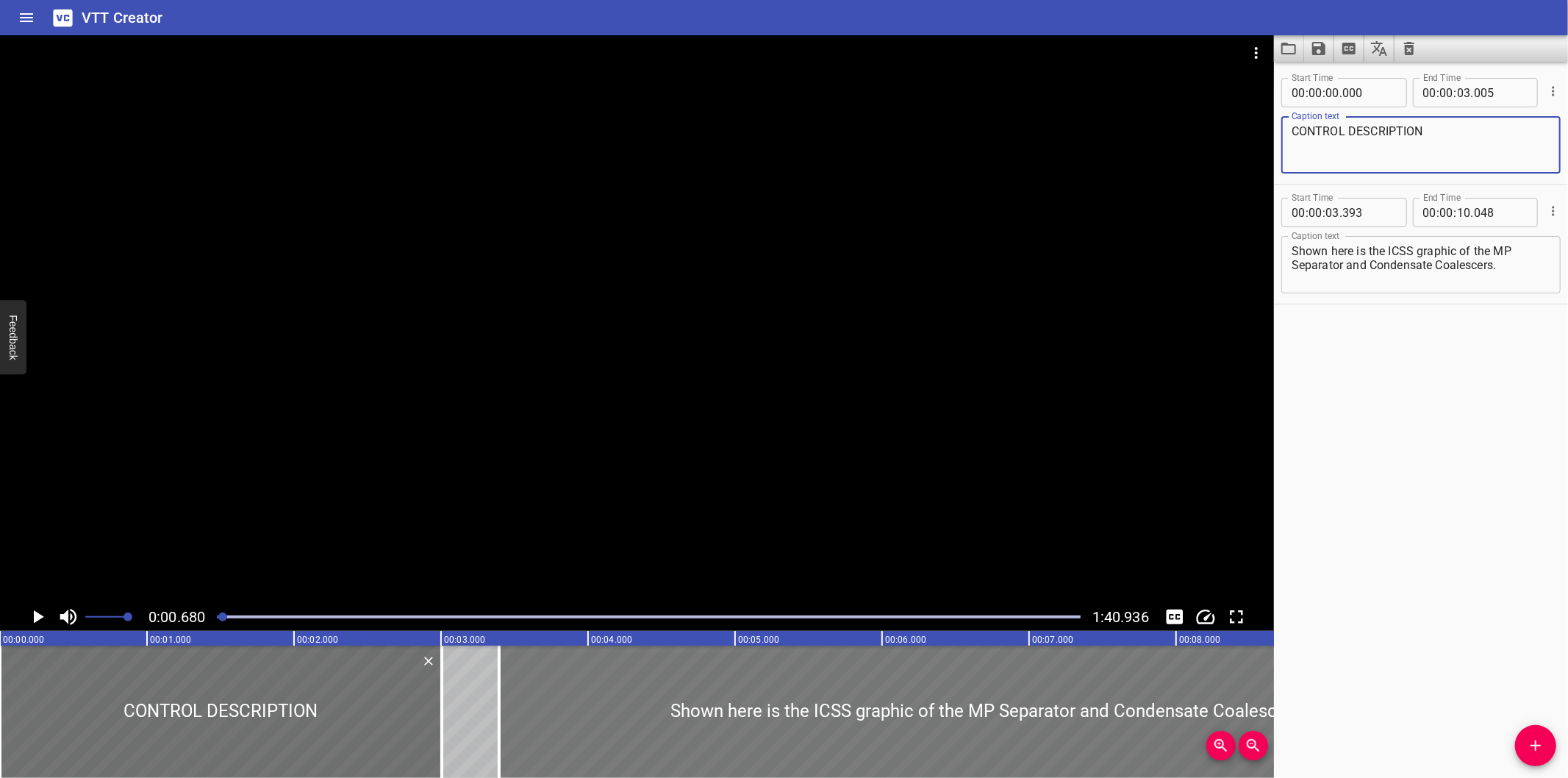
type input "023"
type input "678"
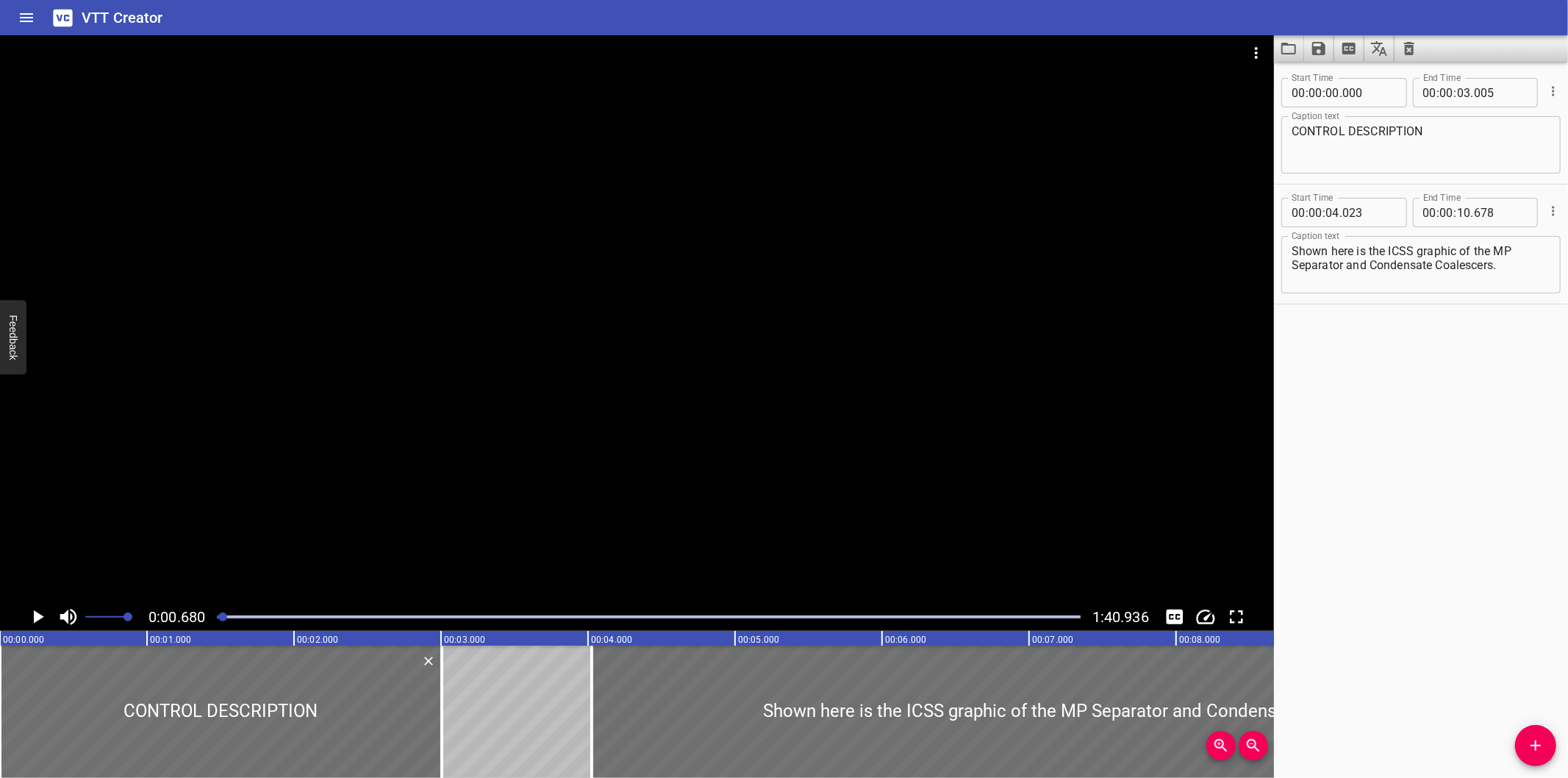
click at [354, 518] on div at bounding box center [637, 319] width 1275 height 568
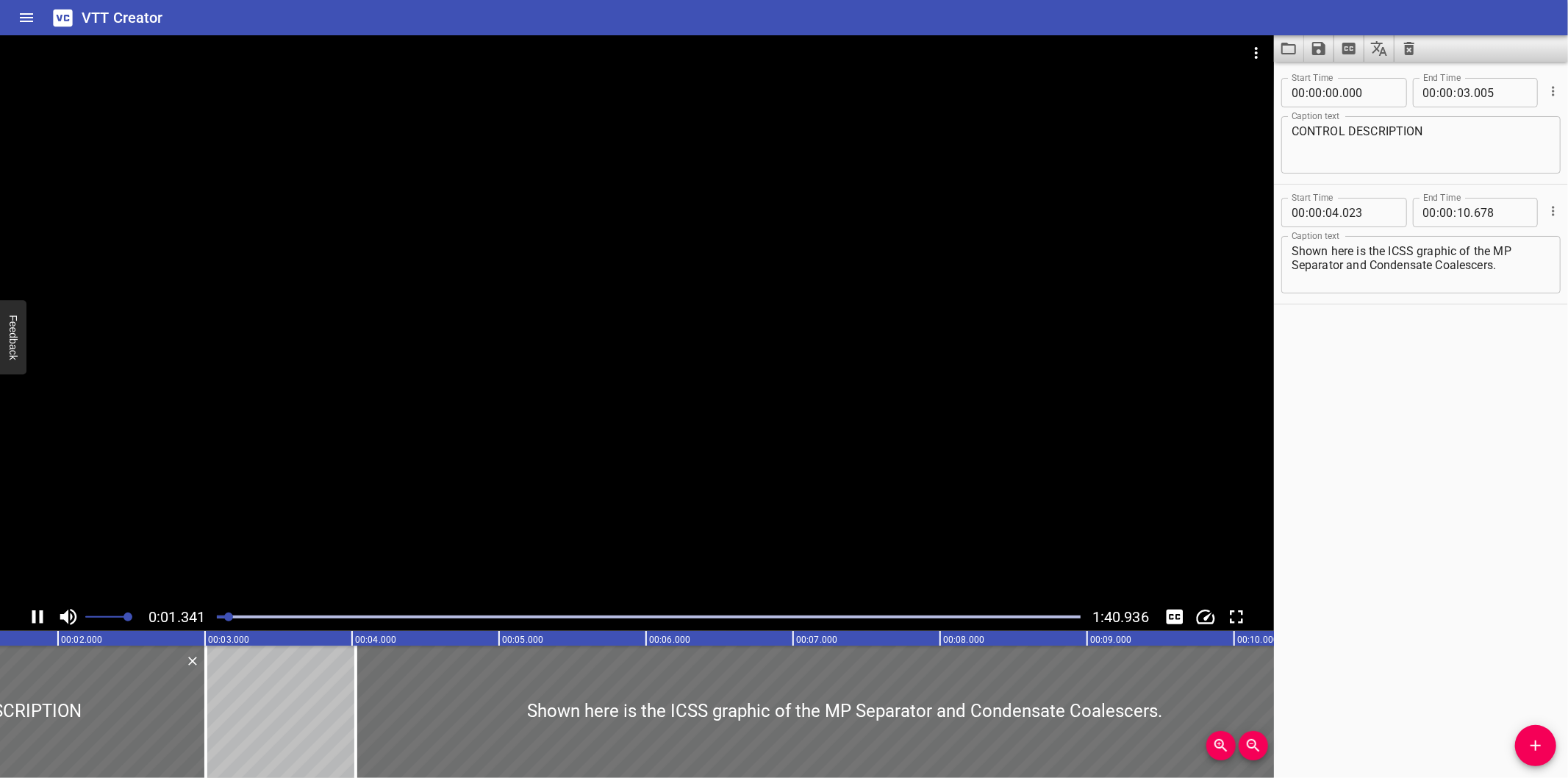
click at [227, 621] on div at bounding box center [648, 617] width 881 height 21
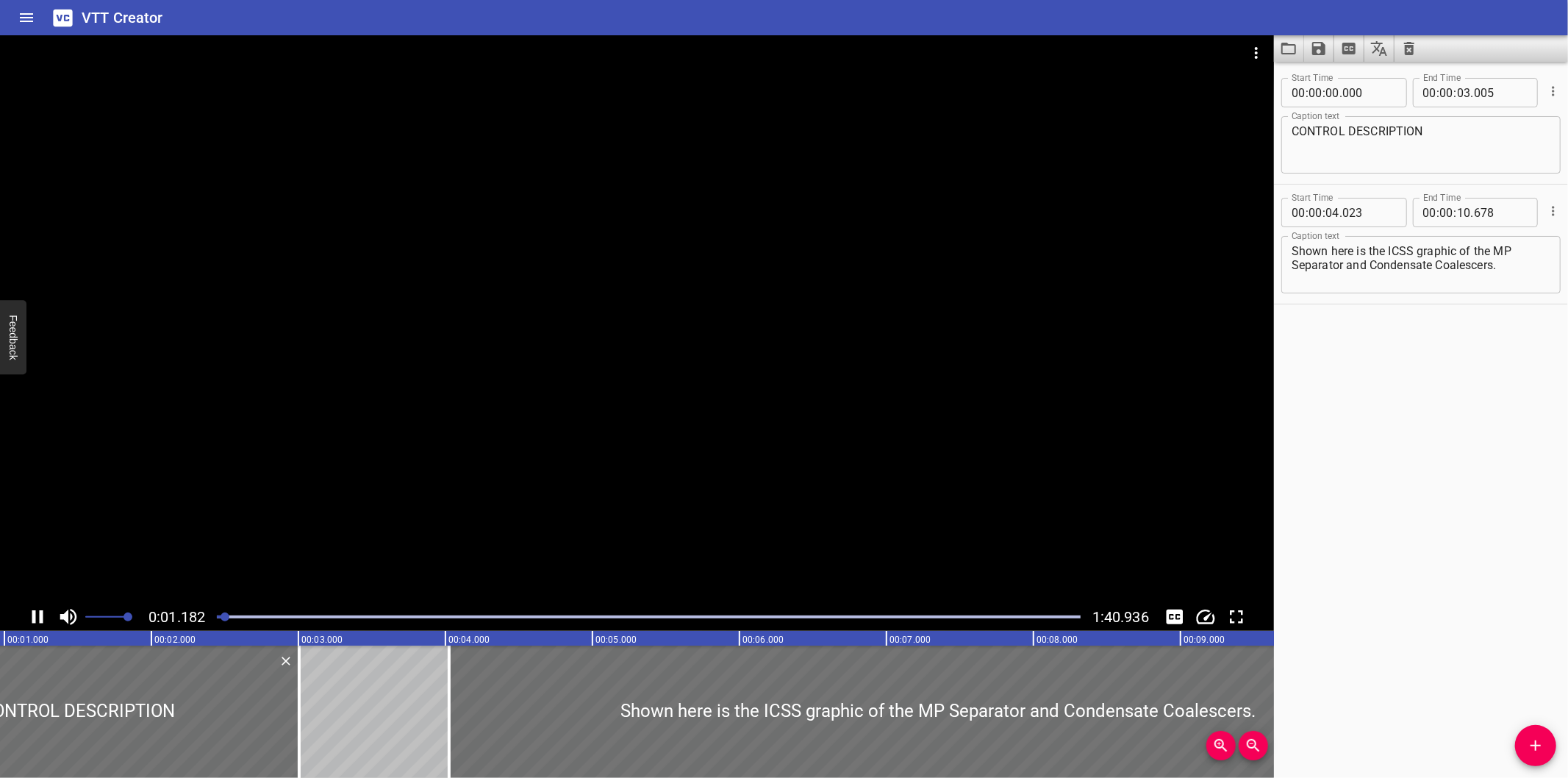
click at [222, 620] on div at bounding box center [225, 617] width 9 height 9
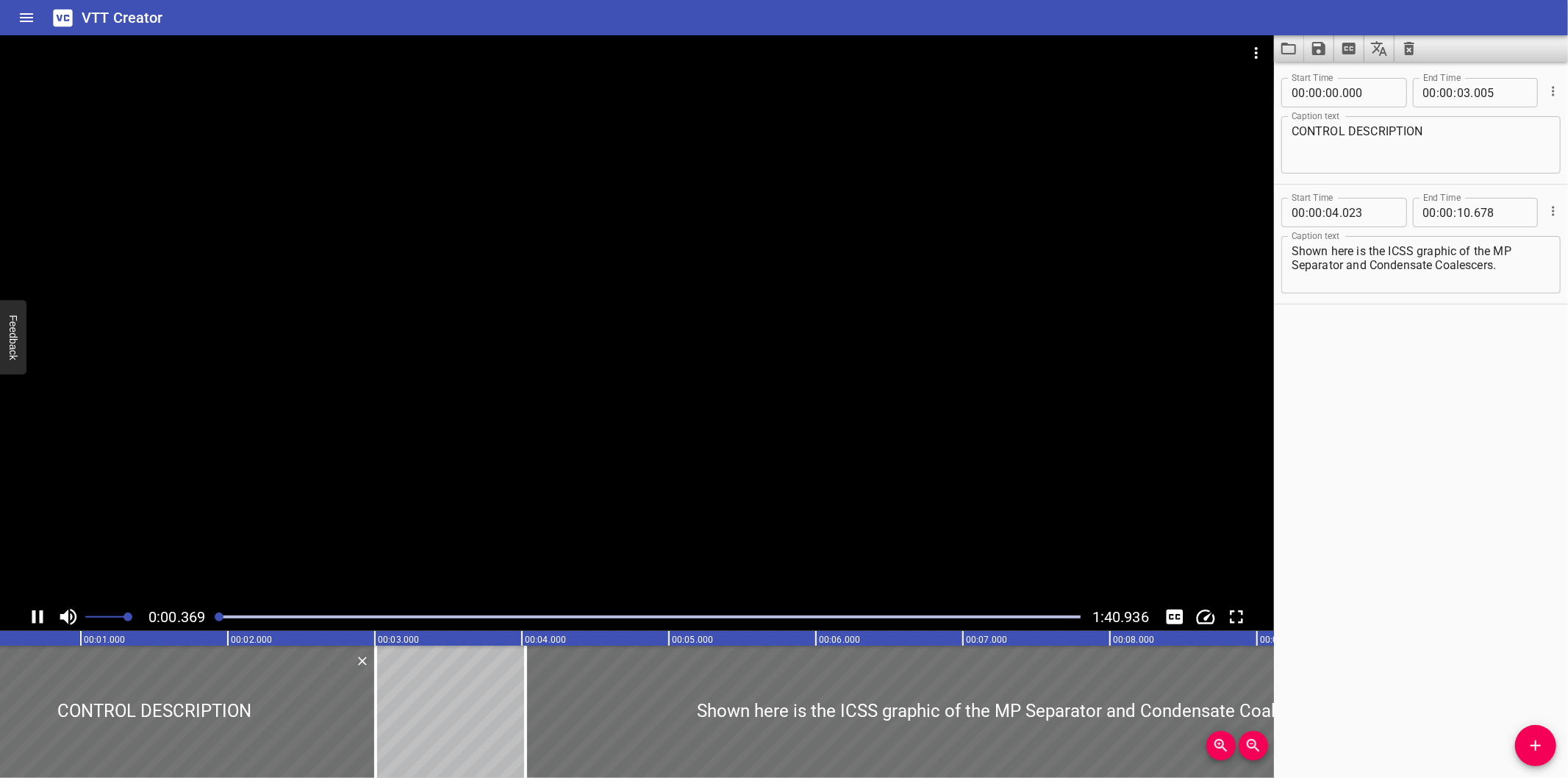
click at [221, 620] on div at bounding box center [219, 617] width 9 height 9
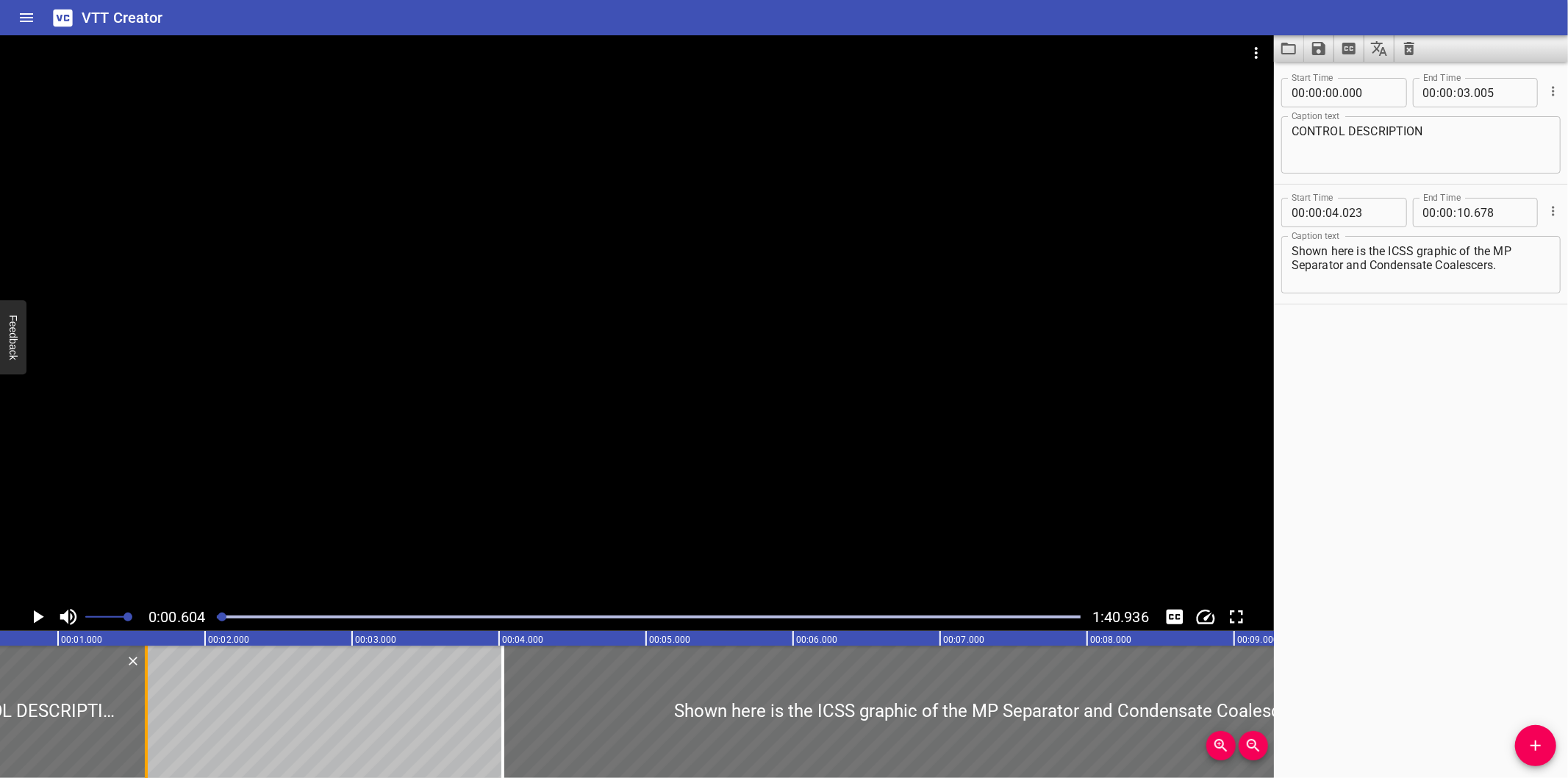
drag, startPoint x: 353, startPoint y: 719, endPoint x: 147, endPoint y: 722, distance: 206.0
click at [147, 722] on div at bounding box center [146, 712] width 3 height 133
type input "01"
type input "600"
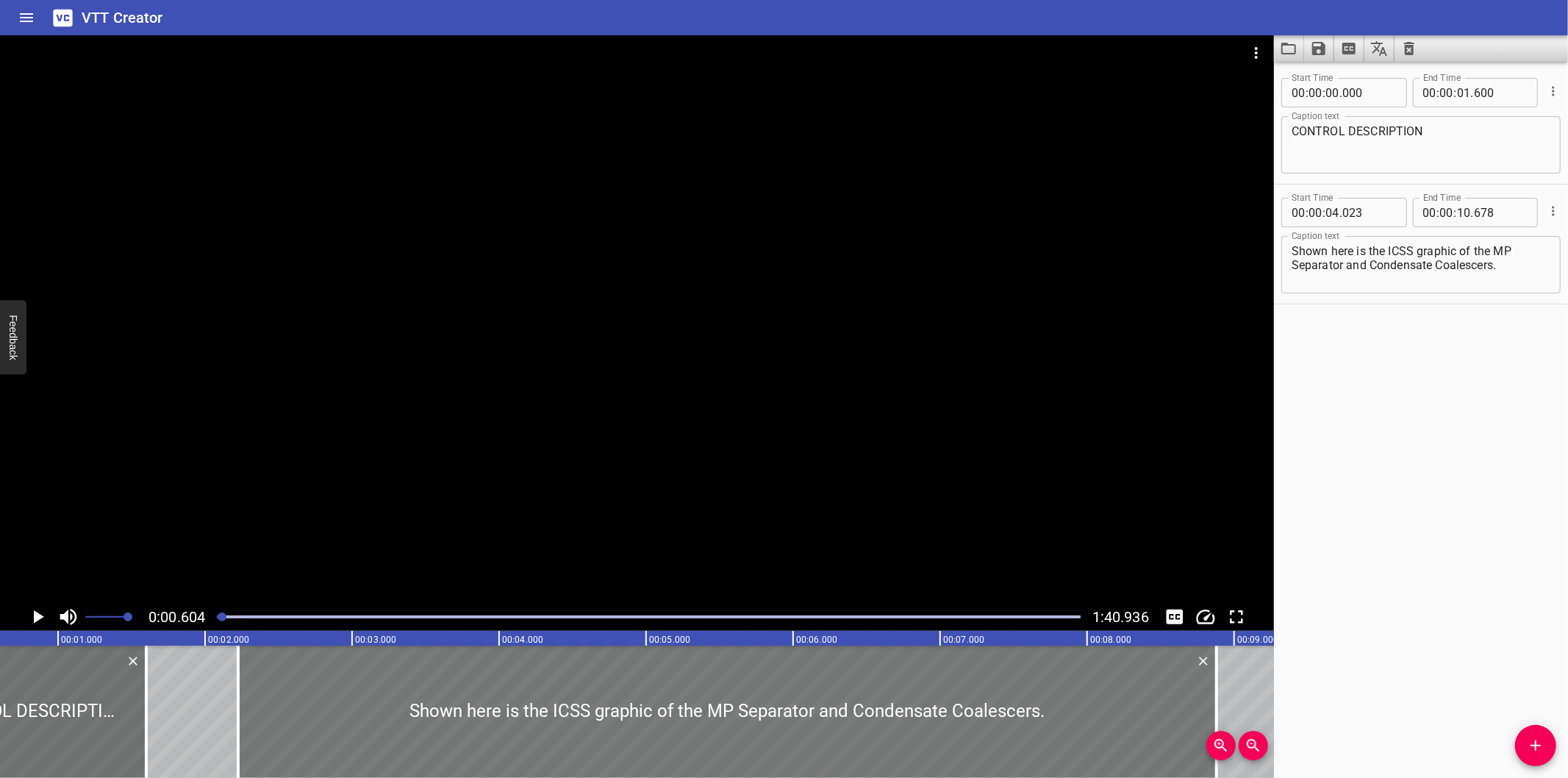
drag, startPoint x: 607, startPoint y: 719, endPoint x: 596, endPoint y: 666, distance: 54.1
click at [342, 714] on div at bounding box center [728, 712] width 979 height 133
type input "02"
type input "228"
type input "08"
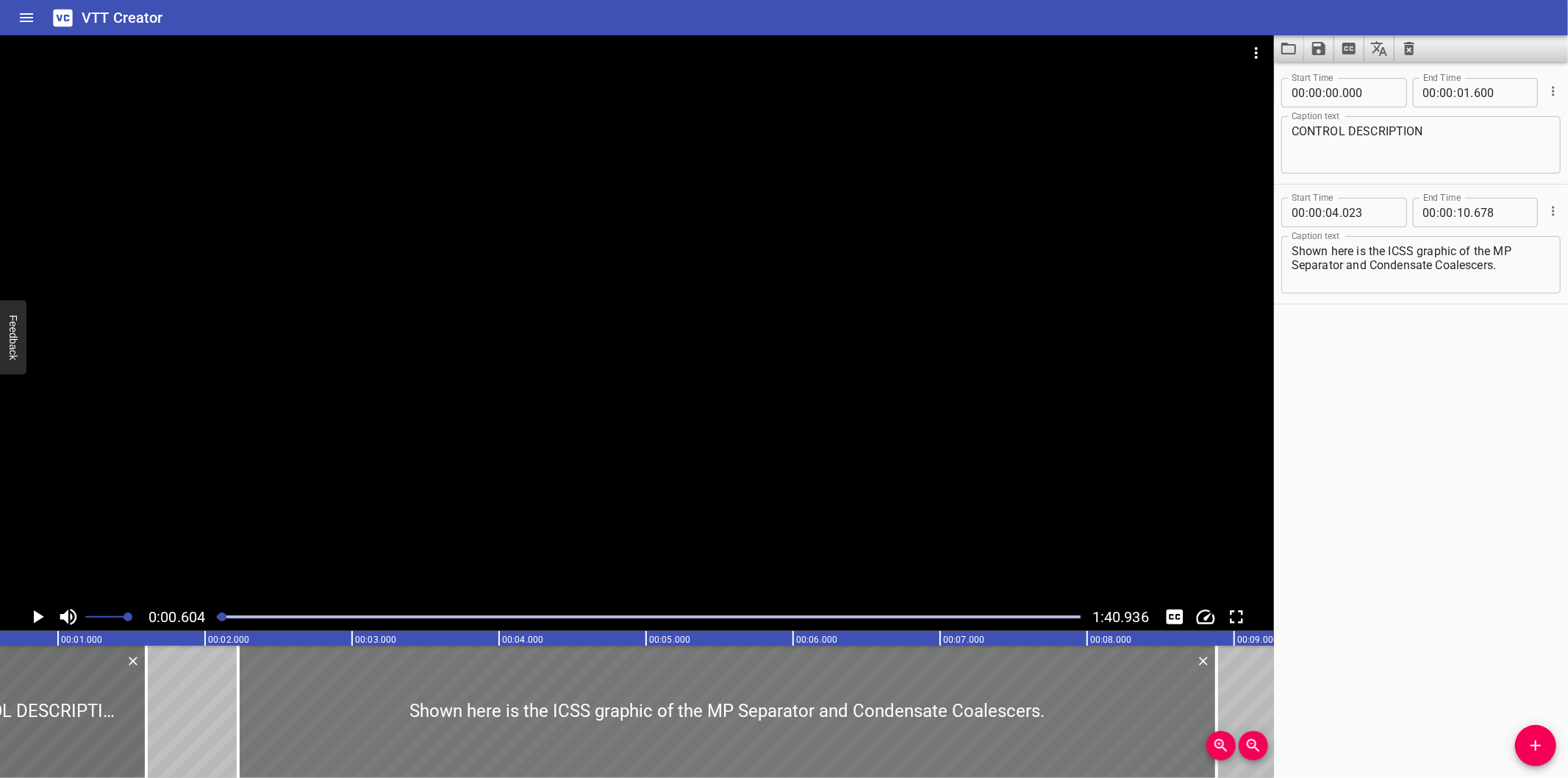
type input "883"
click at [1397, 250] on textarea "Shown here is the ICSS graphic of the MP Separator and Condensate Coalescers." at bounding box center [1420, 266] width 259 height 42
paste textarea "Gas from the MP Separator is fed to the MP section of the LP and MP Gas Compres…"
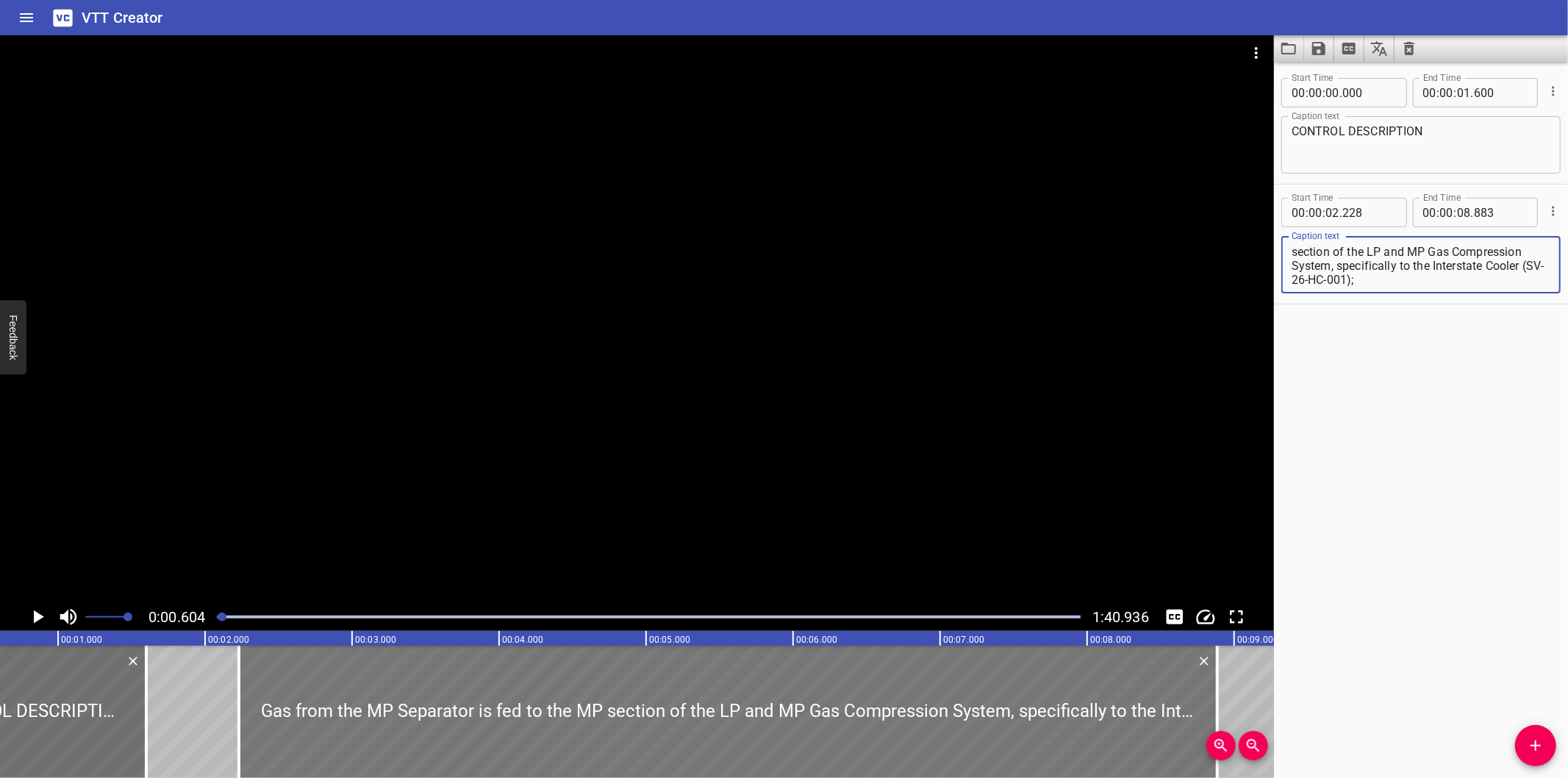
type textarea "Gas from the MP Separator is fed to the MP section of the LP and MP Gas Compres…"
drag, startPoint x: 478, startPoint y: 737, endPoint x: 462, endPoint y: 736, distance: 16.0
click at [476, 737] on div at bounding box center [728, 712] width 979 height 133
type input "218"
type input "873"
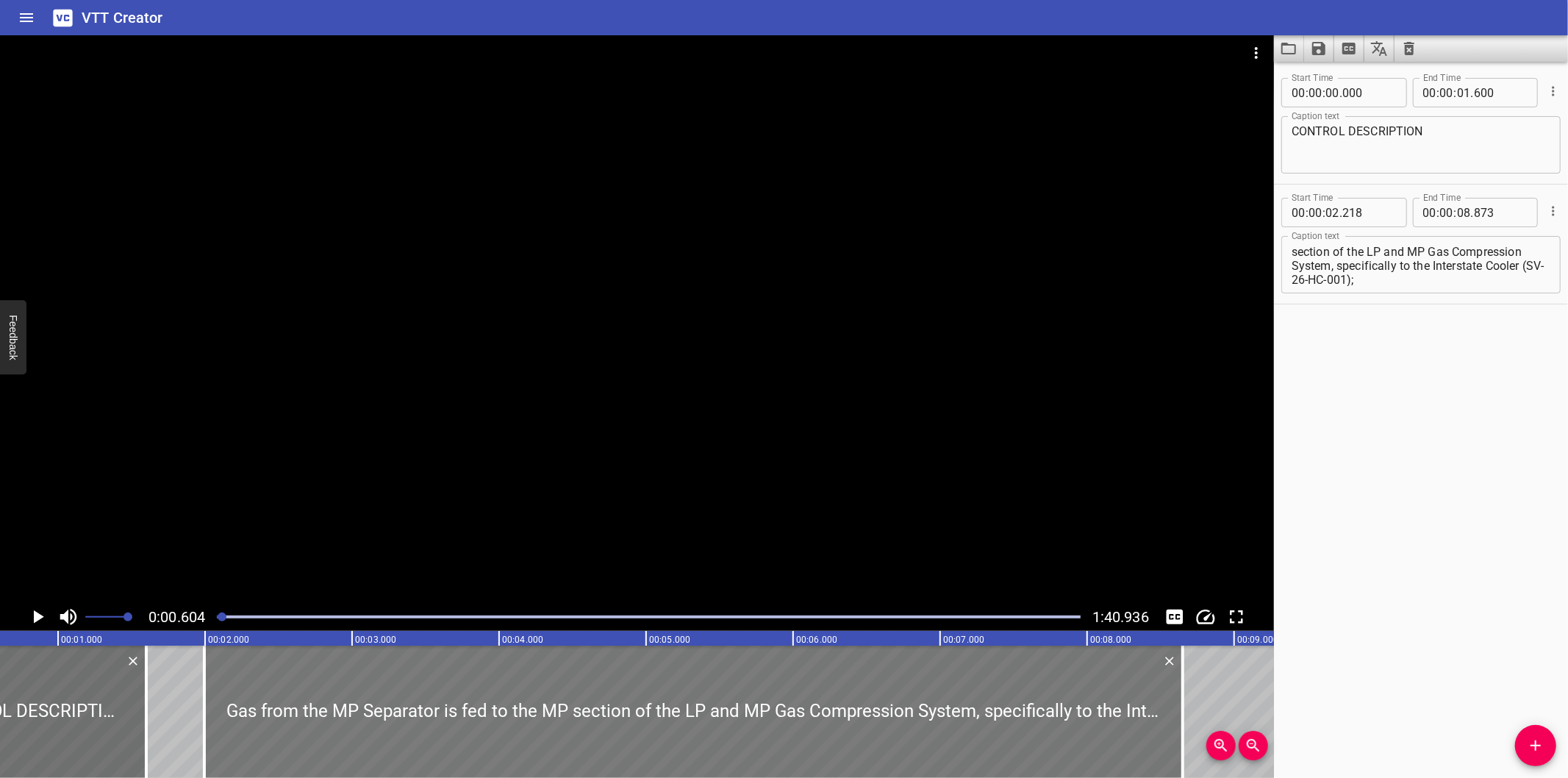
drag, startPoint x: 462, startPoint y: 736, endPoint x: 443, endPoint y: 739, distance: 19.2
click at [443, 739] on div at bounding box center [694, 712] width 979 height 133
type input "01"
type input "993"
type input "648"
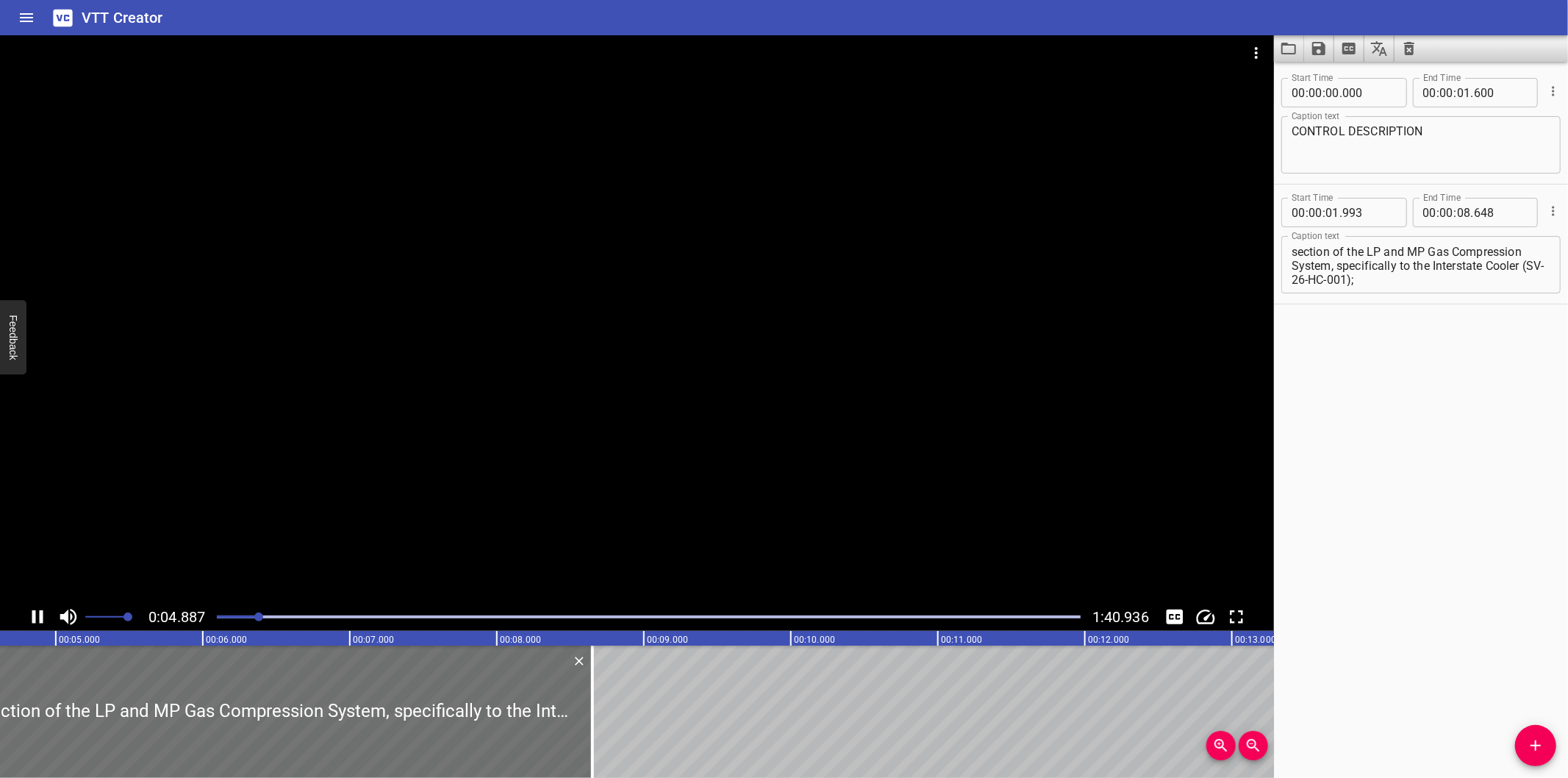
scroll to position [0, 725]
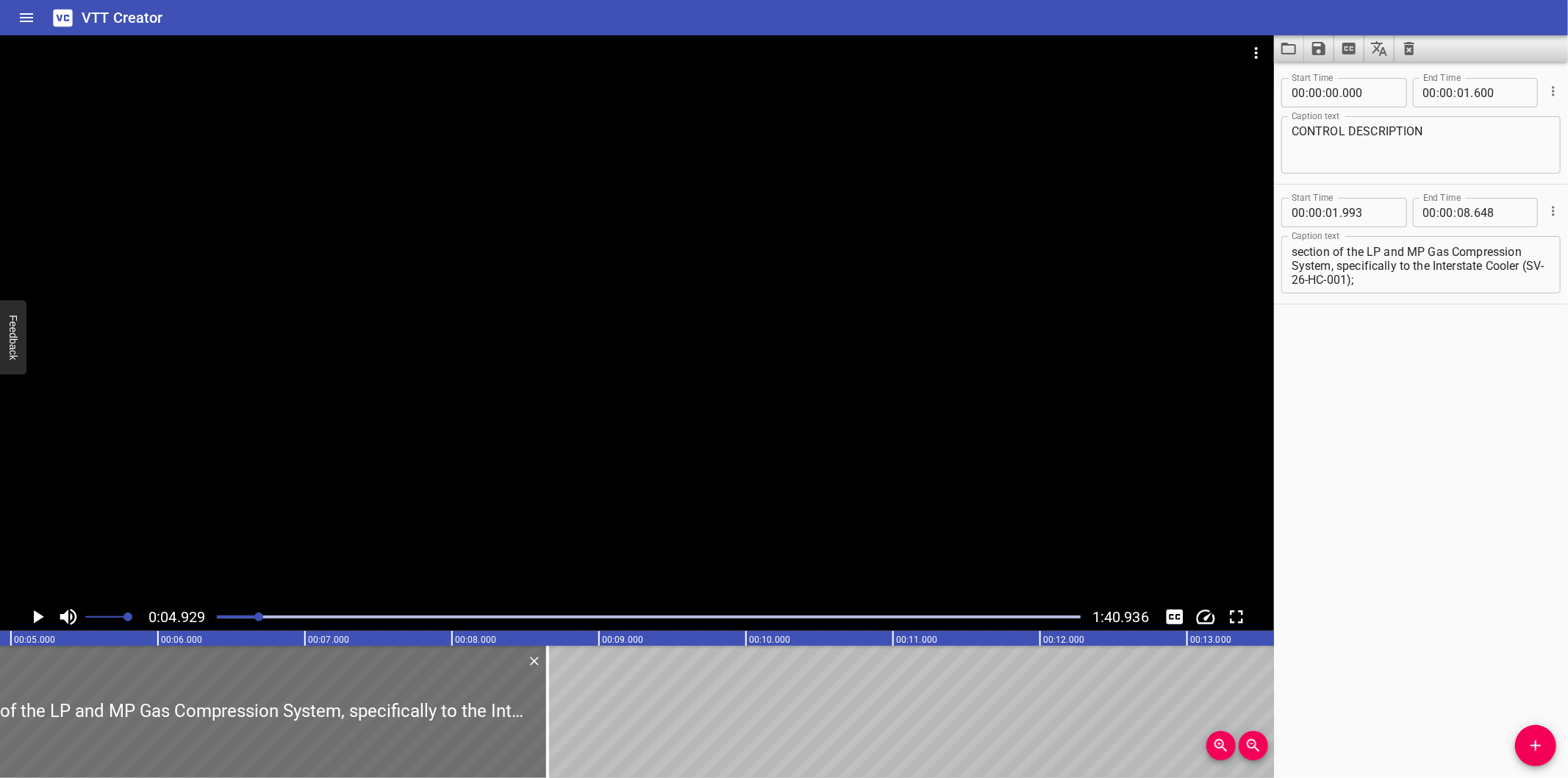
click at [667, 395] on div at bounding box center [637, 319] width 1275 height 568
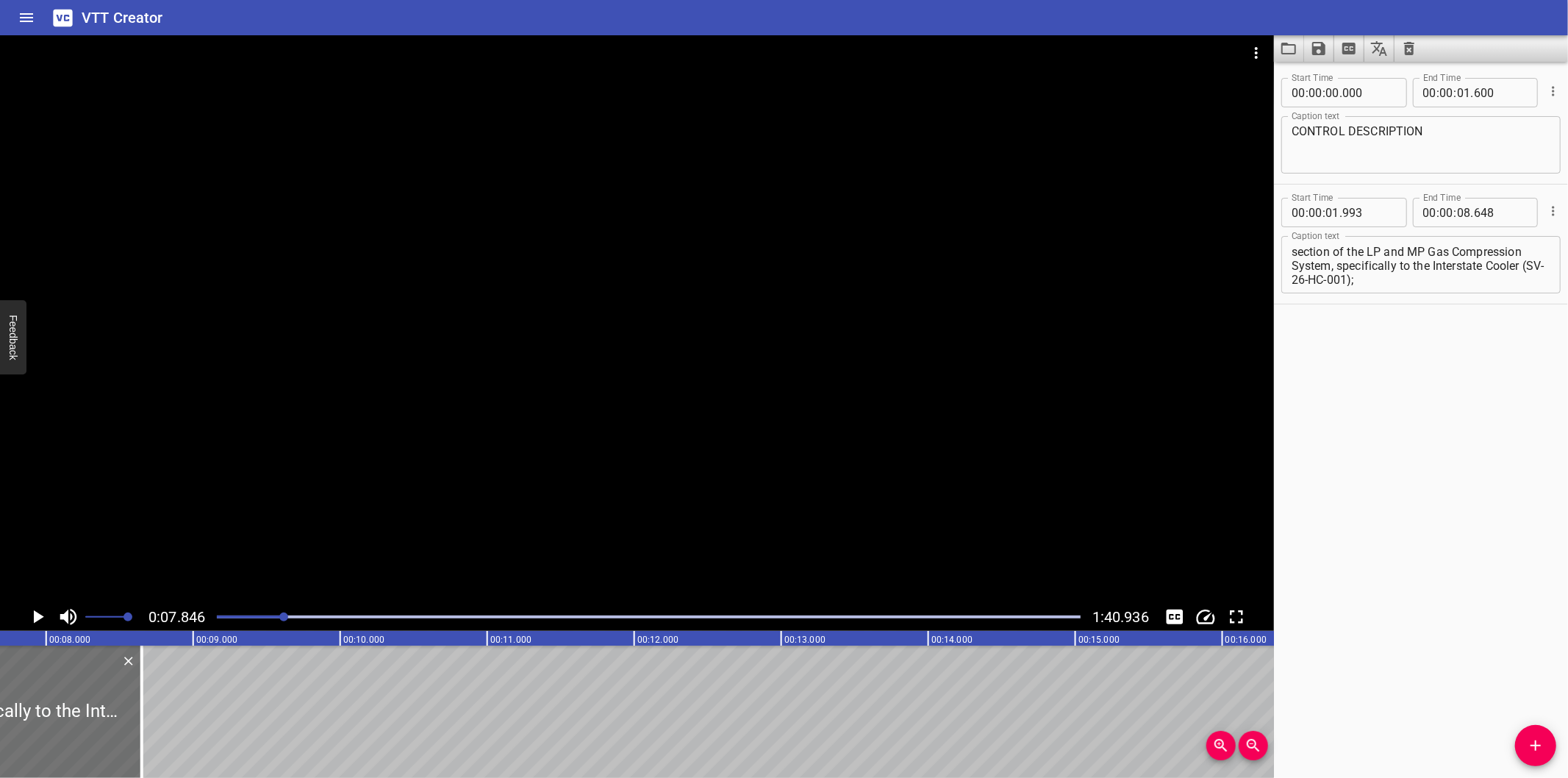
scroll to position [0, 1153]
click at [260, 620] on div at bounding box center [648, 617] width 881 height 21
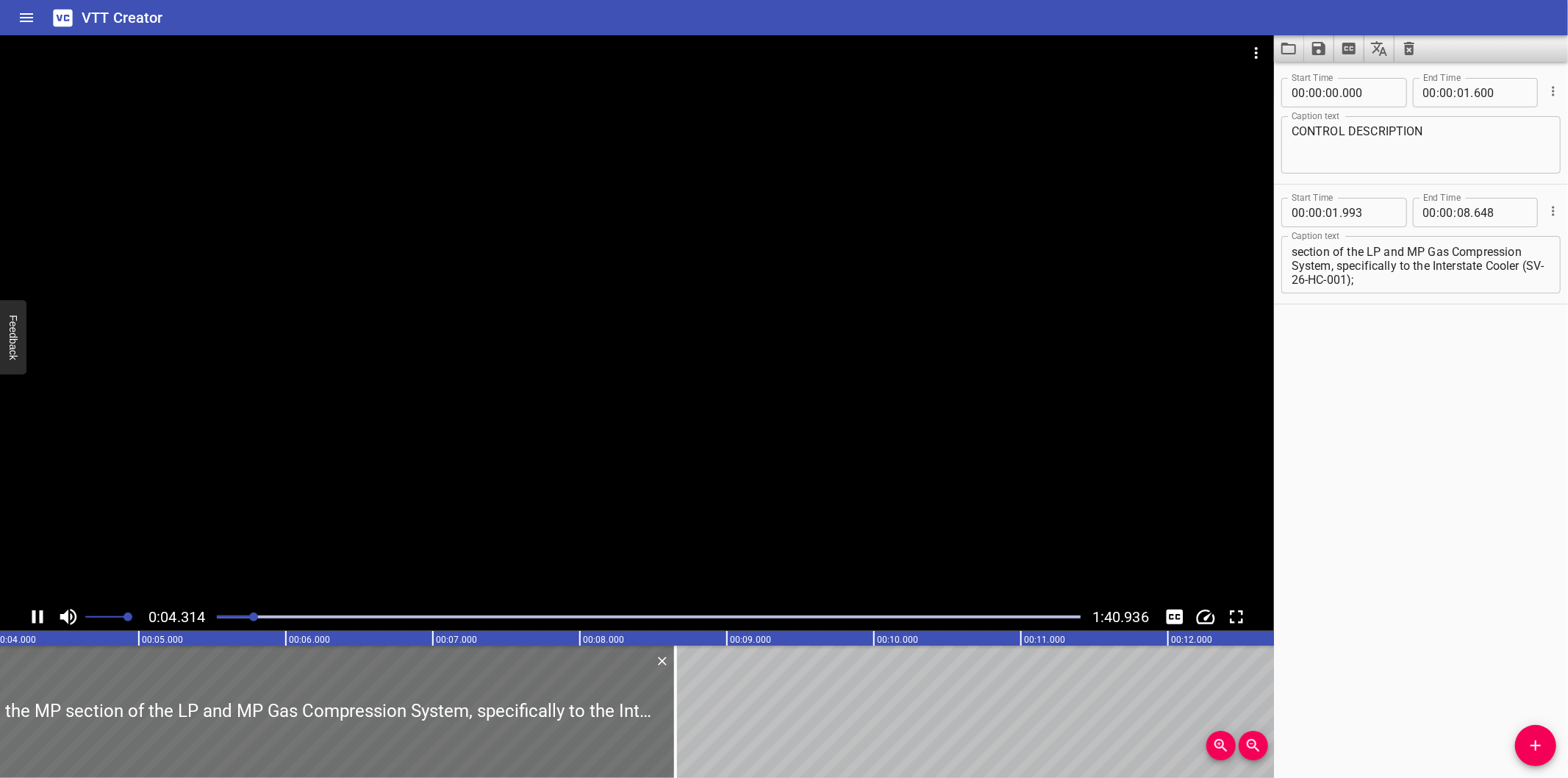
click at [376, 412] on div at bounding box center [637, 319] width 1275 height 568
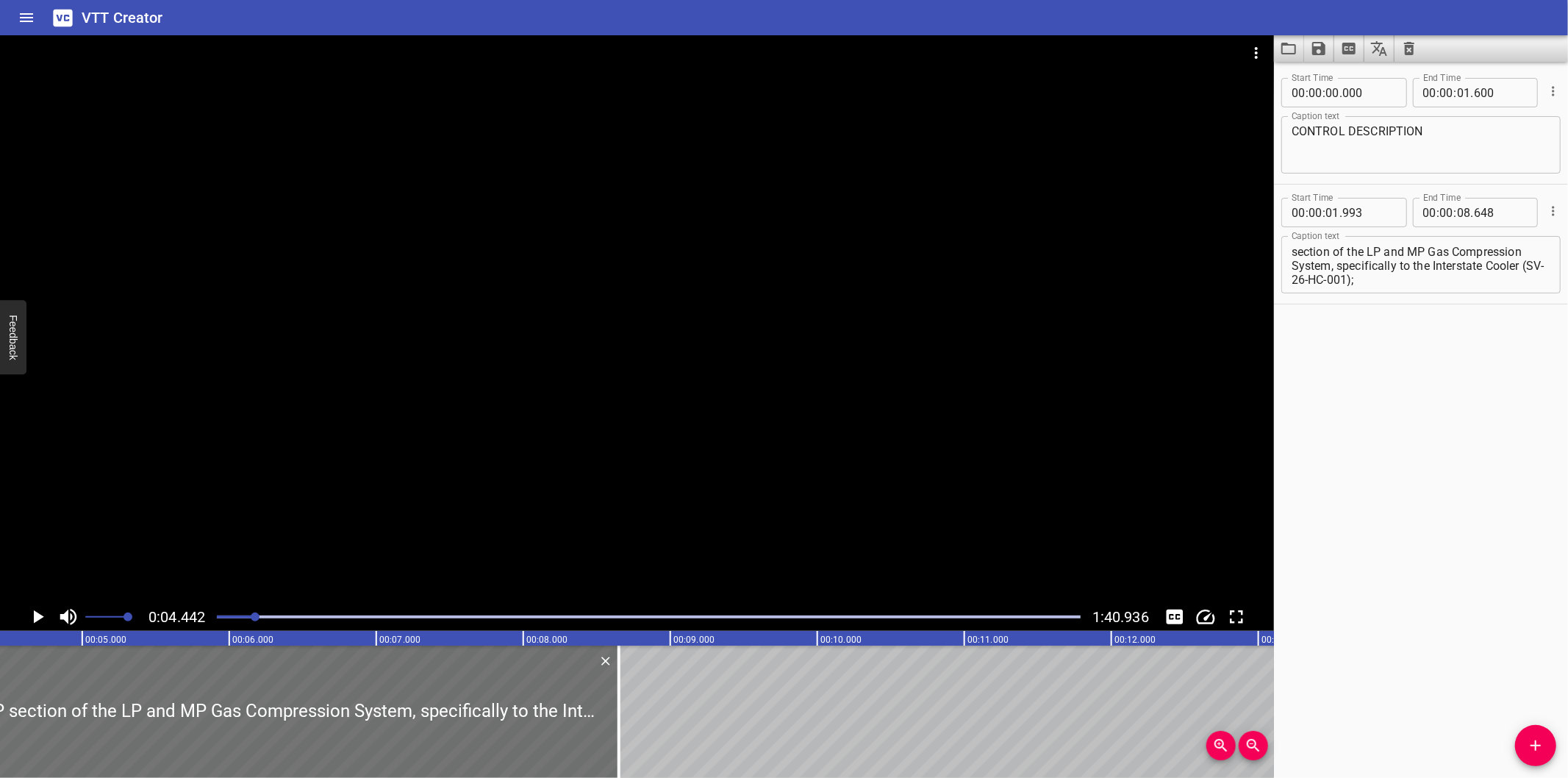
click at [376, 412] on div at bounding box center [637, 319] width 1275 height 568
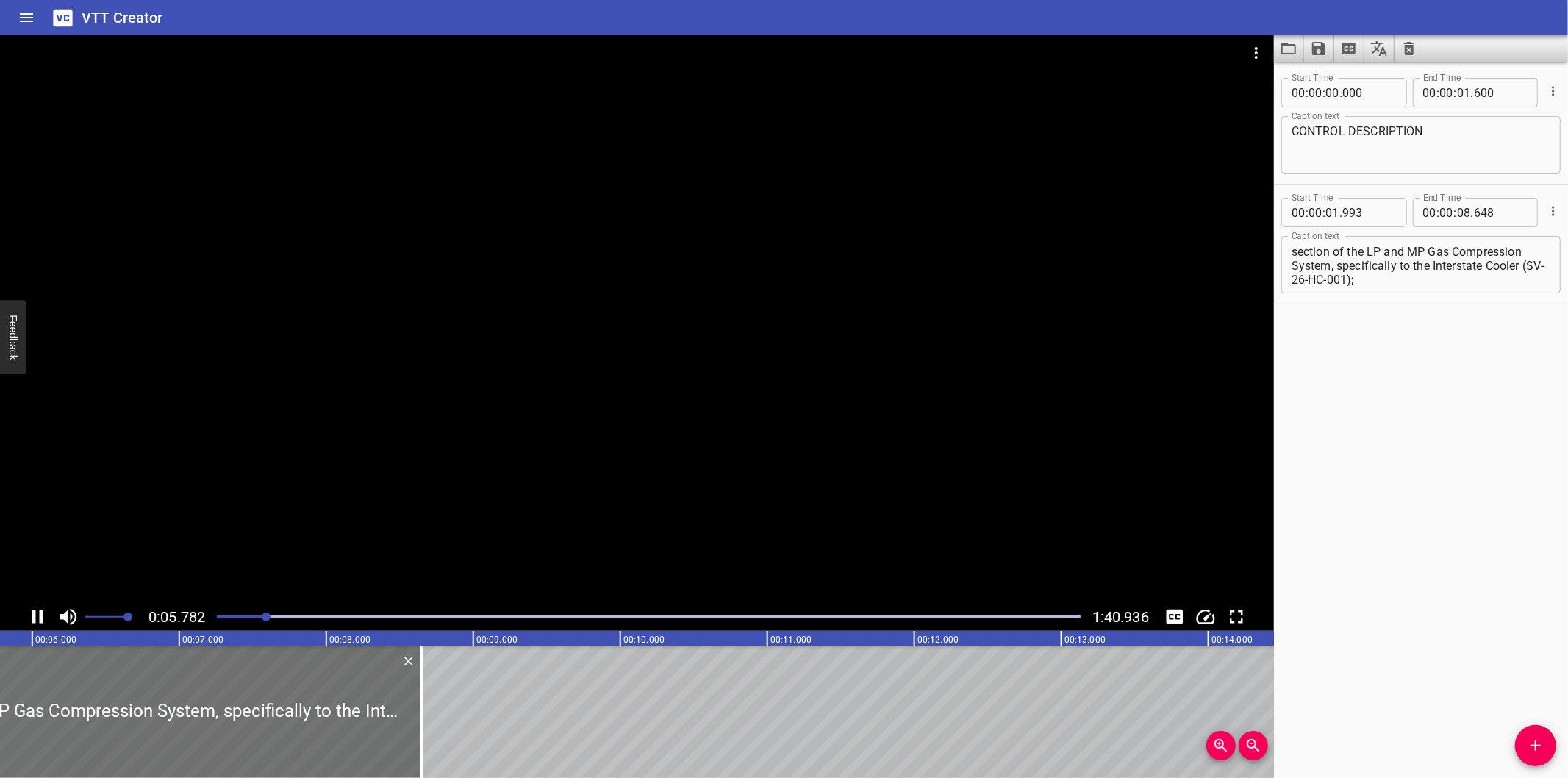
click at [238, 622] on div at bounding box center [648, 617] width 881 height 21
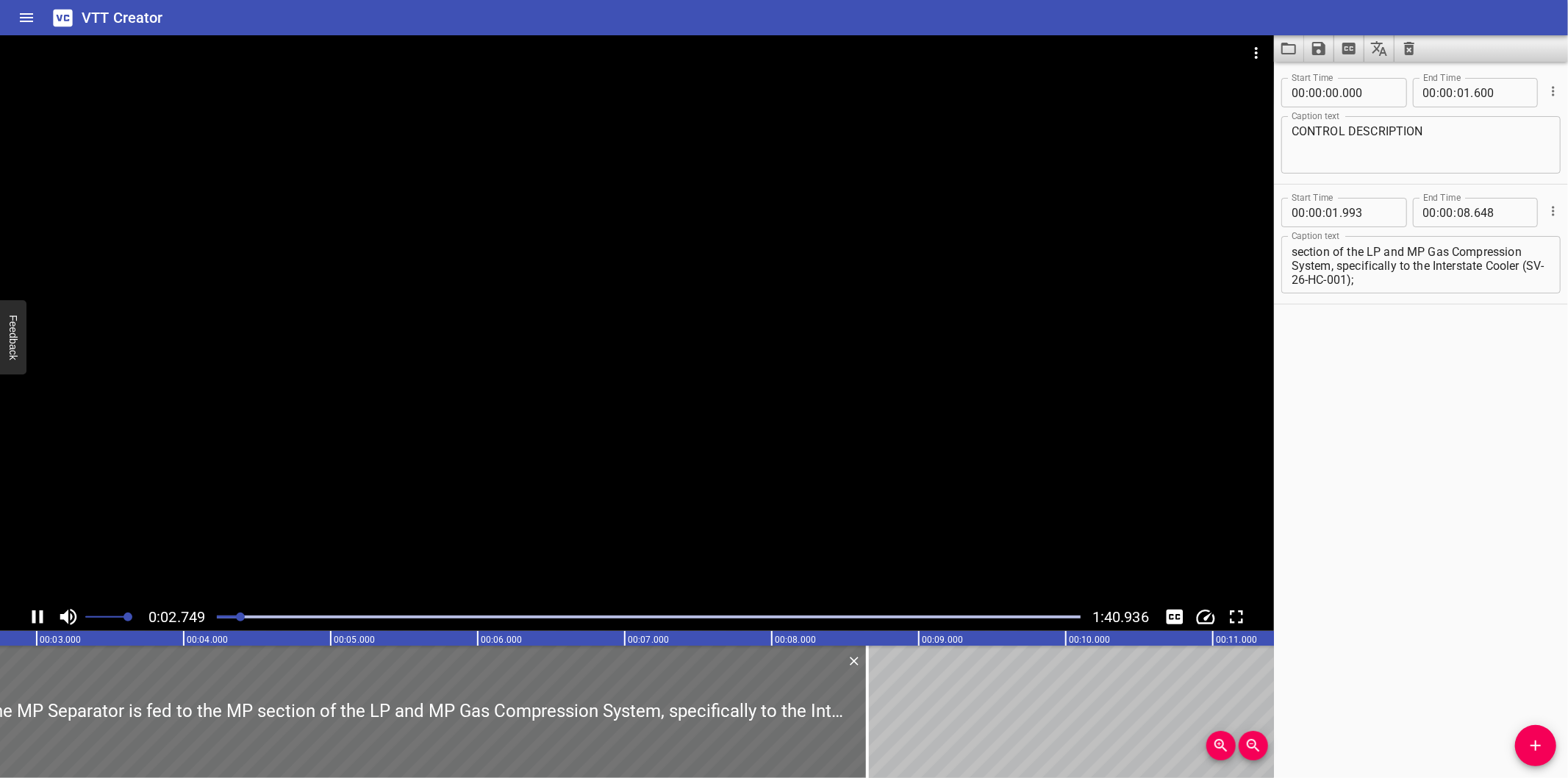
drag, startPoint x: 399, startPoint y: 402, endPoint x: 339, endPoint y: 495, distance: 110.7
click at [397, 403] on div at bounding box center [637, 319] width 1275 height 568
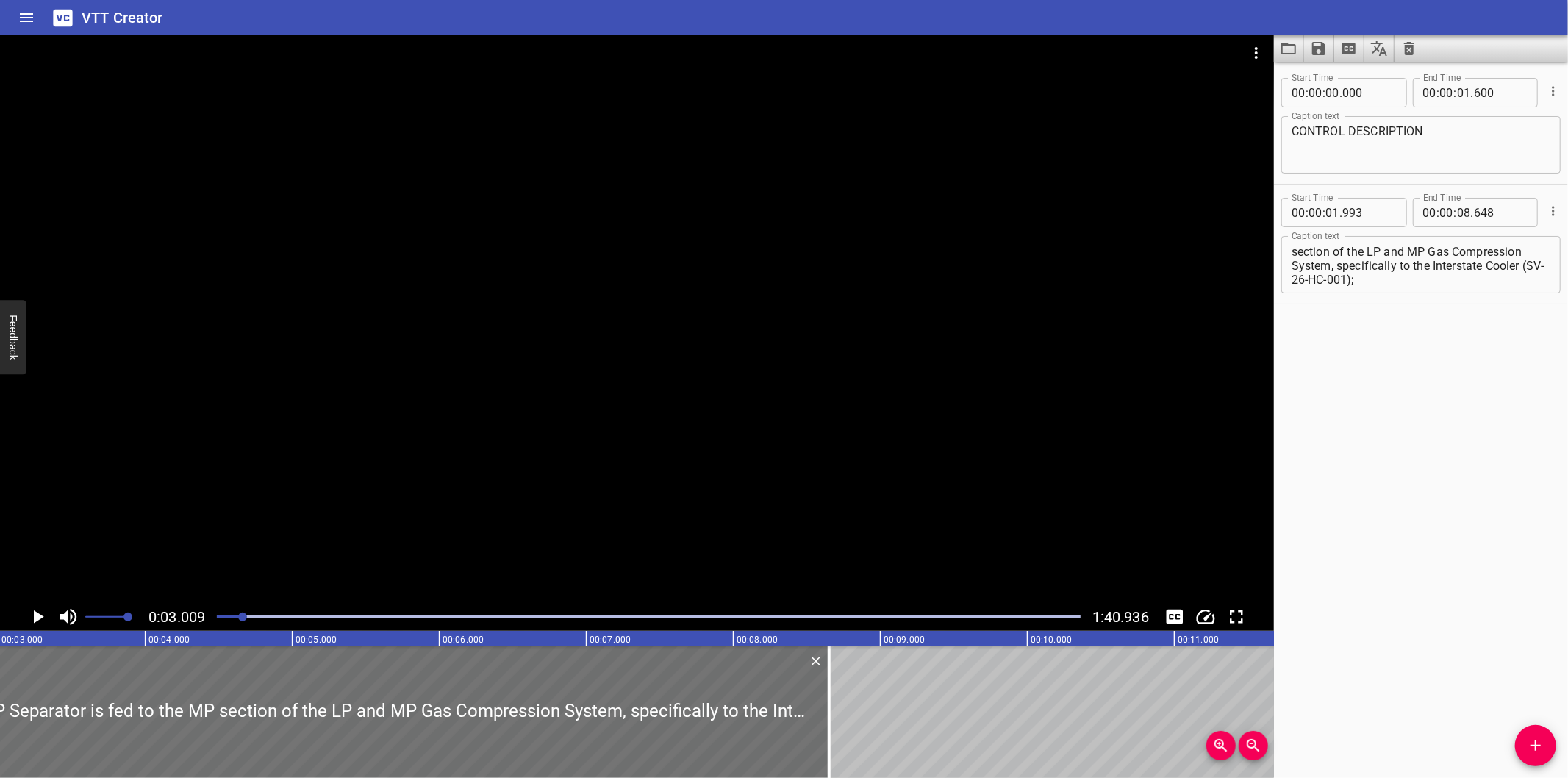
click at [794, 425] on div at bounding box center [637, 319] width 1275 height 568
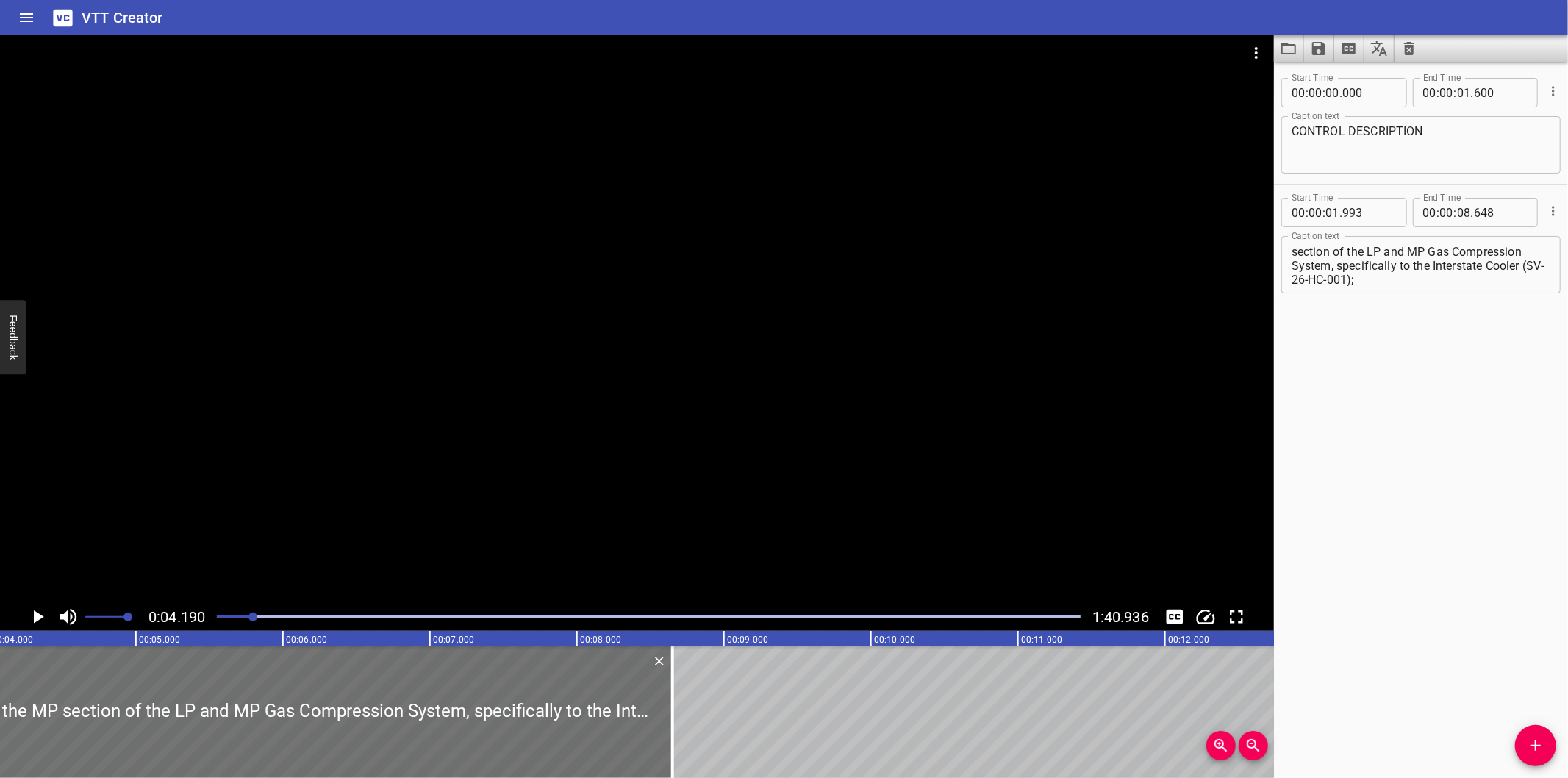
scroll to position [0, 616]
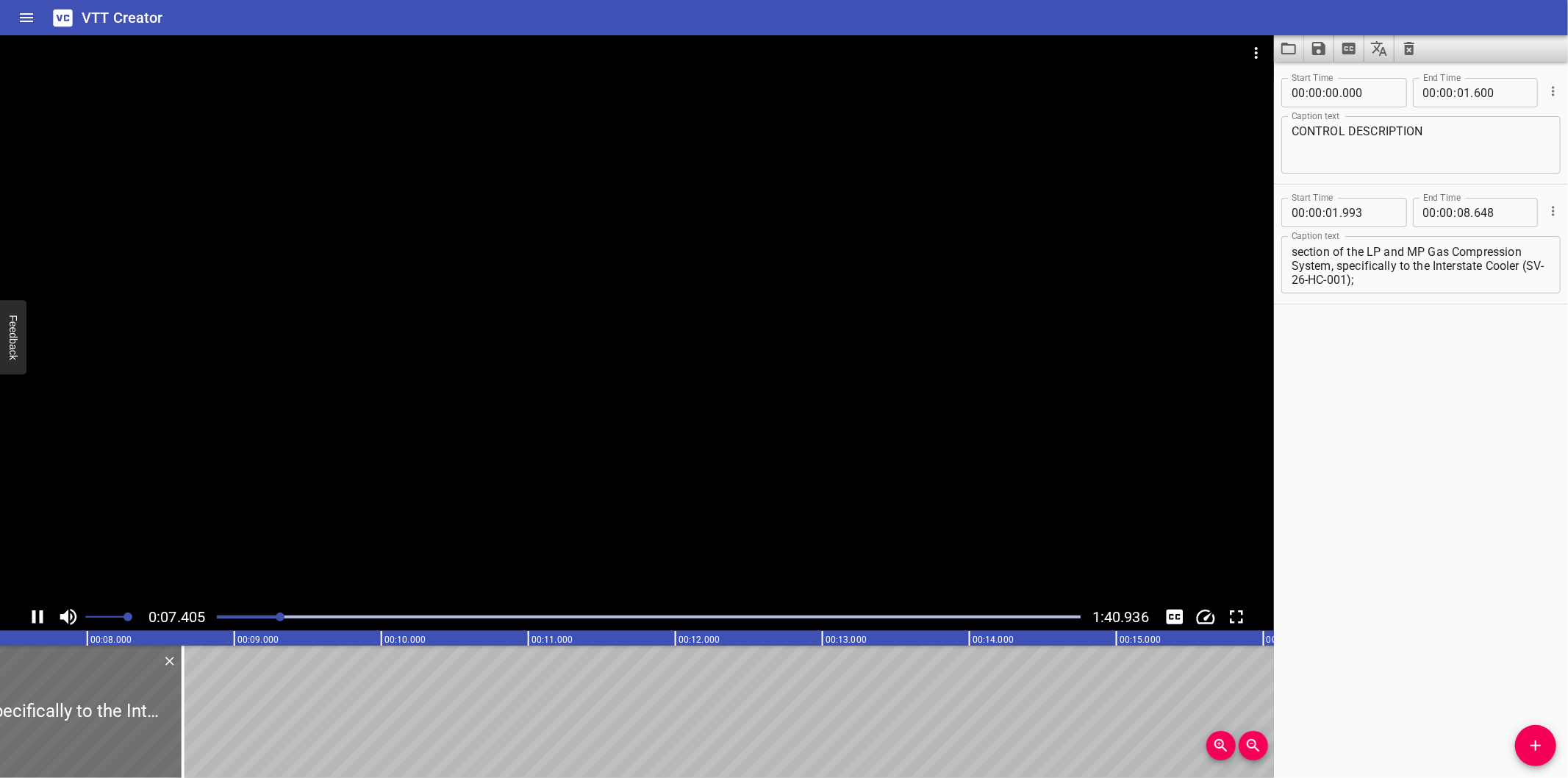
click at [247, 619] on div at bounding box center [648, 617] width 881 height 21
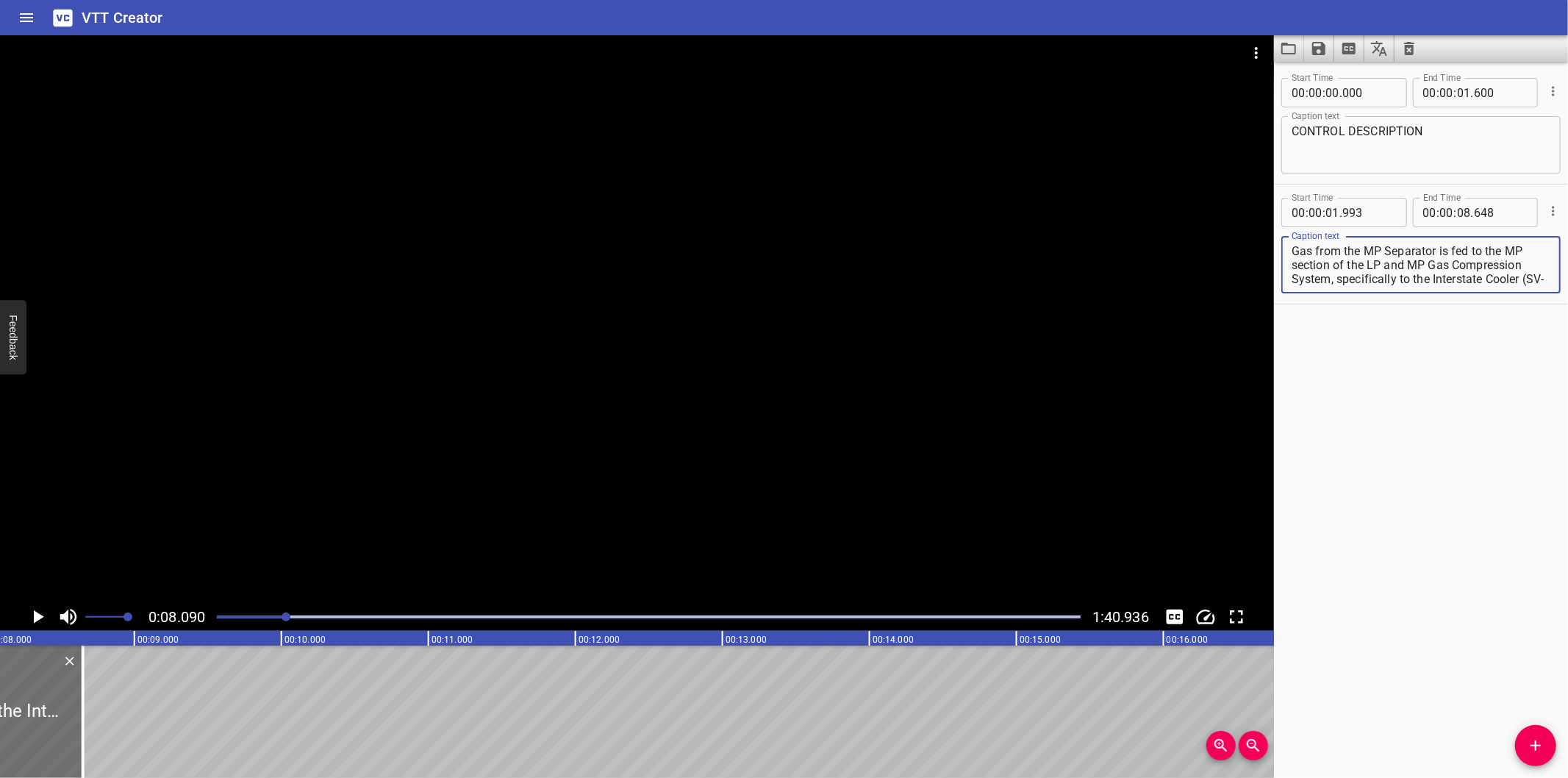
scroll to position [13, 0]
drag, startPoint x: 1336, startPoint y: 282, endPoint x: 1641, endPoint y: 423, distance: 336.0
click at [1568, 423] on html "VTT Creator Caption Editor Batch Transcribe Login Sign Up Privacy Contact 0:08.…" at bounding box center [784, 389] width 1568 height 778
click at [1386, 274] on textarea "Gas from the MP Separator is fed to the MP section of the LP and MP Gas Compres…" at bounding box center [1420, 266] width 259 height 42
drag, startPoint x: 1388, startPoint y: 277, endPoint x: 1336, endPoint y: 270, distance: 52.5
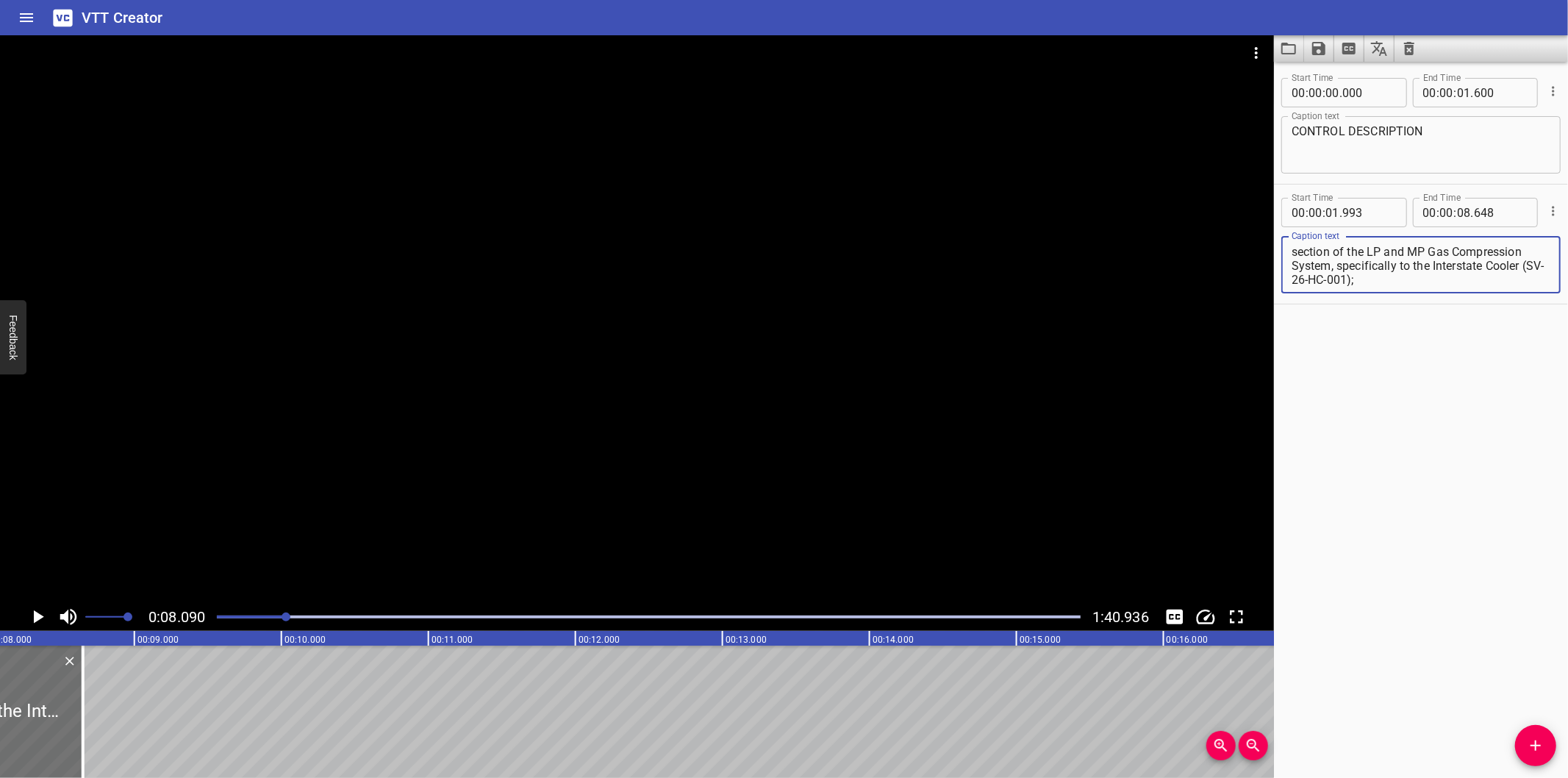
click at [1336, 270] on textarea "Gas from the MP Separator is fed to the MP section of the LP and MP Gas Compres…" at bounding box center [1420, 266] width 259 height 42
type textarea "Gas from the MP Separator is fed to the MP section of the LP and MP Gas Compres…"
click at [1532, 739] on icon "Add Cue" at bounding box center [1536, 746] width 18 height 18
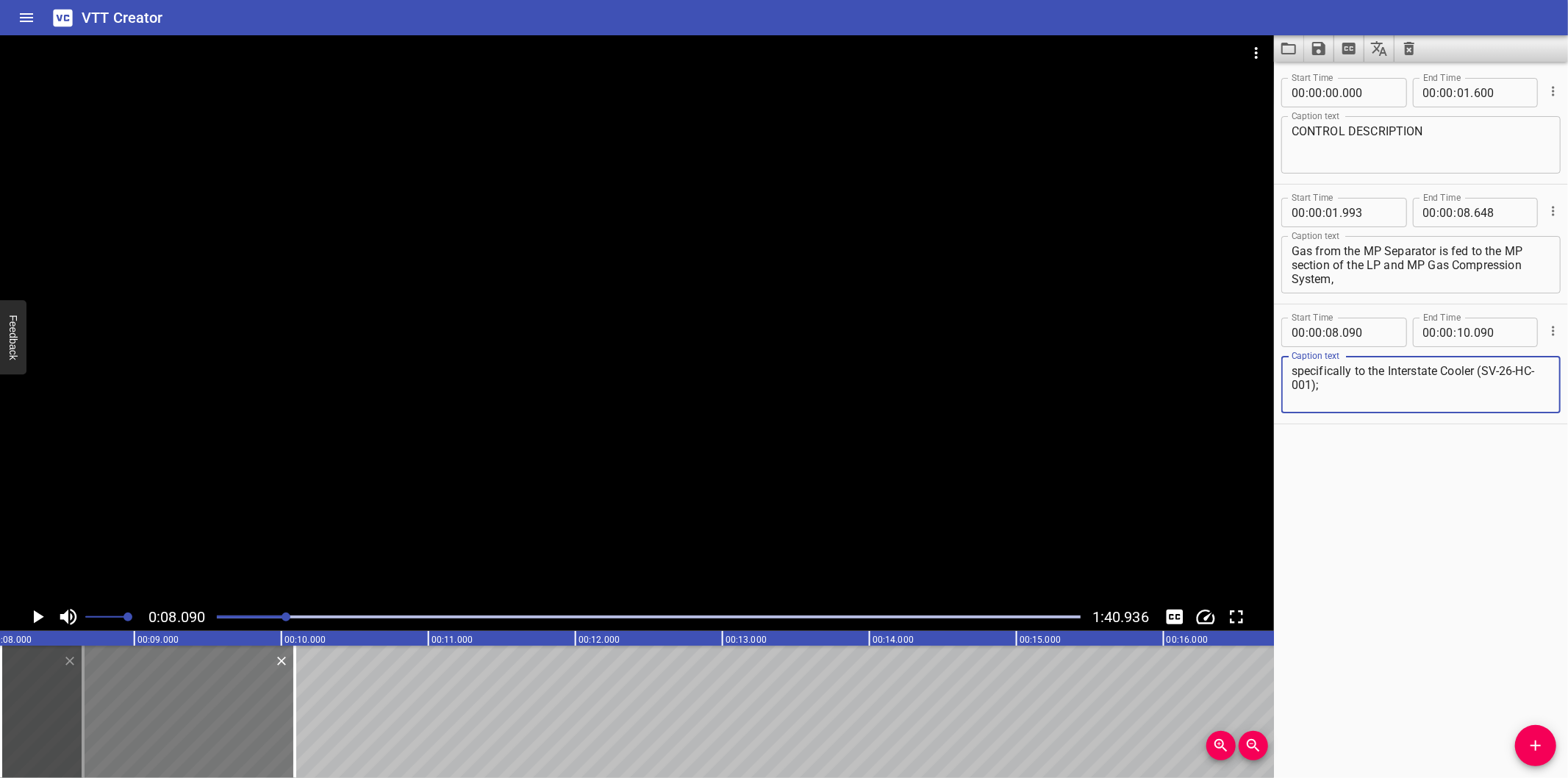
type textarea "specifically to the Interstate Cooler (SV-26-HC-001);"
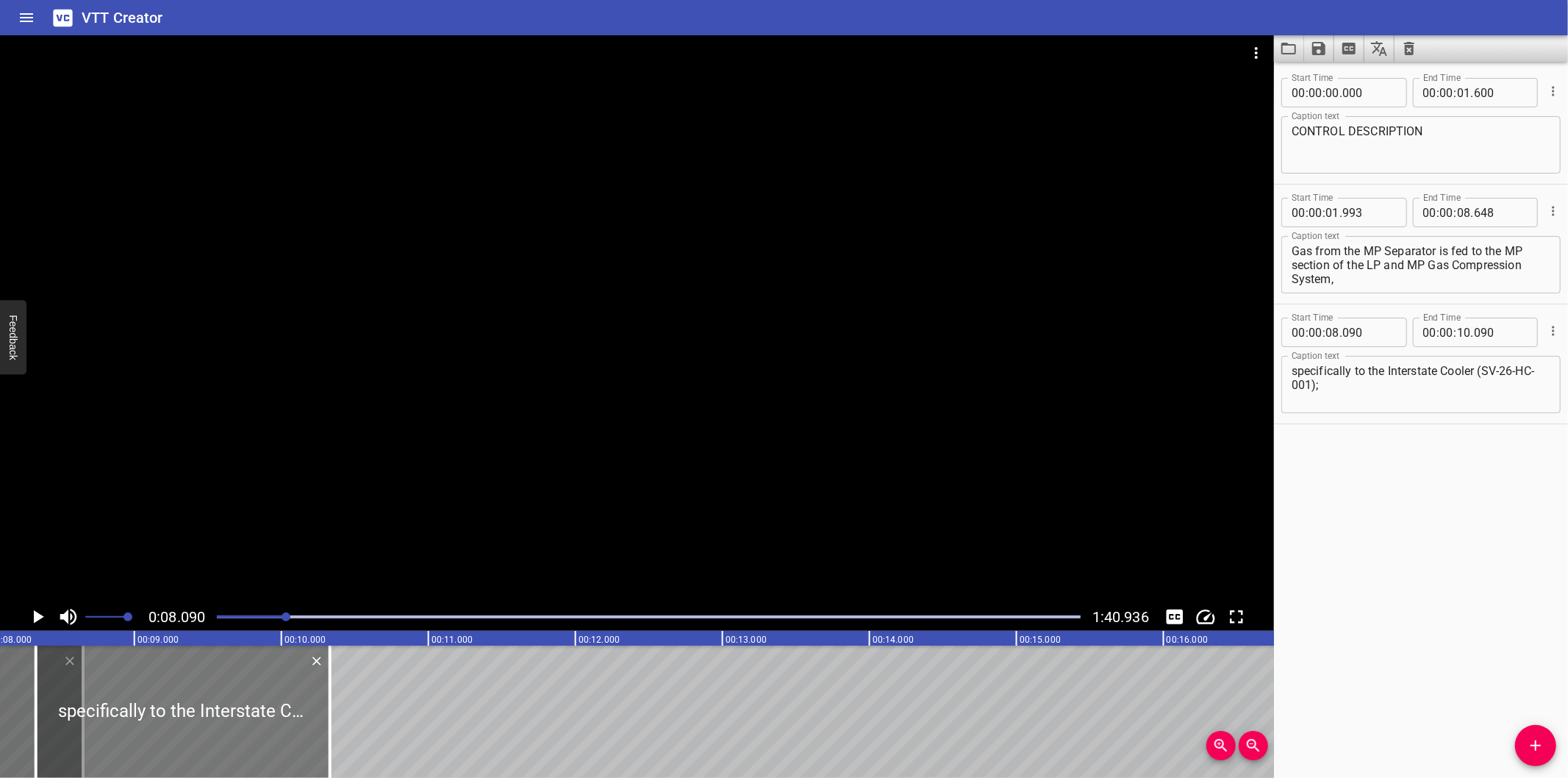
drag, startPoint x: 167, startPoint y: 686, endPoint x: 564, endPoint y: 700, distance: 397.2
click at [330, 700] on div at bounding box center [183, 712] width 294 height 133
type input "10"
type input "780"
type input "12"
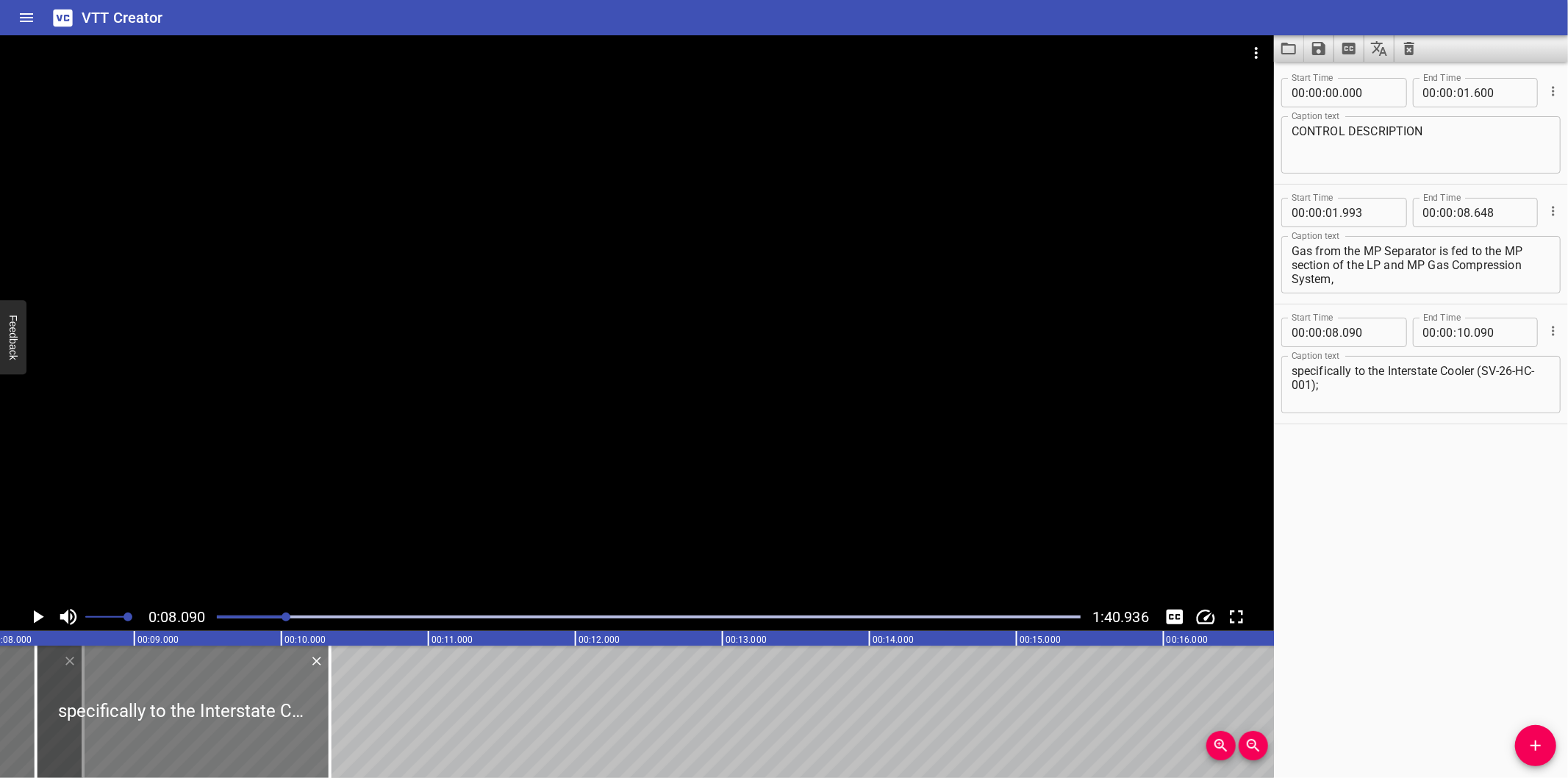
type input "780"
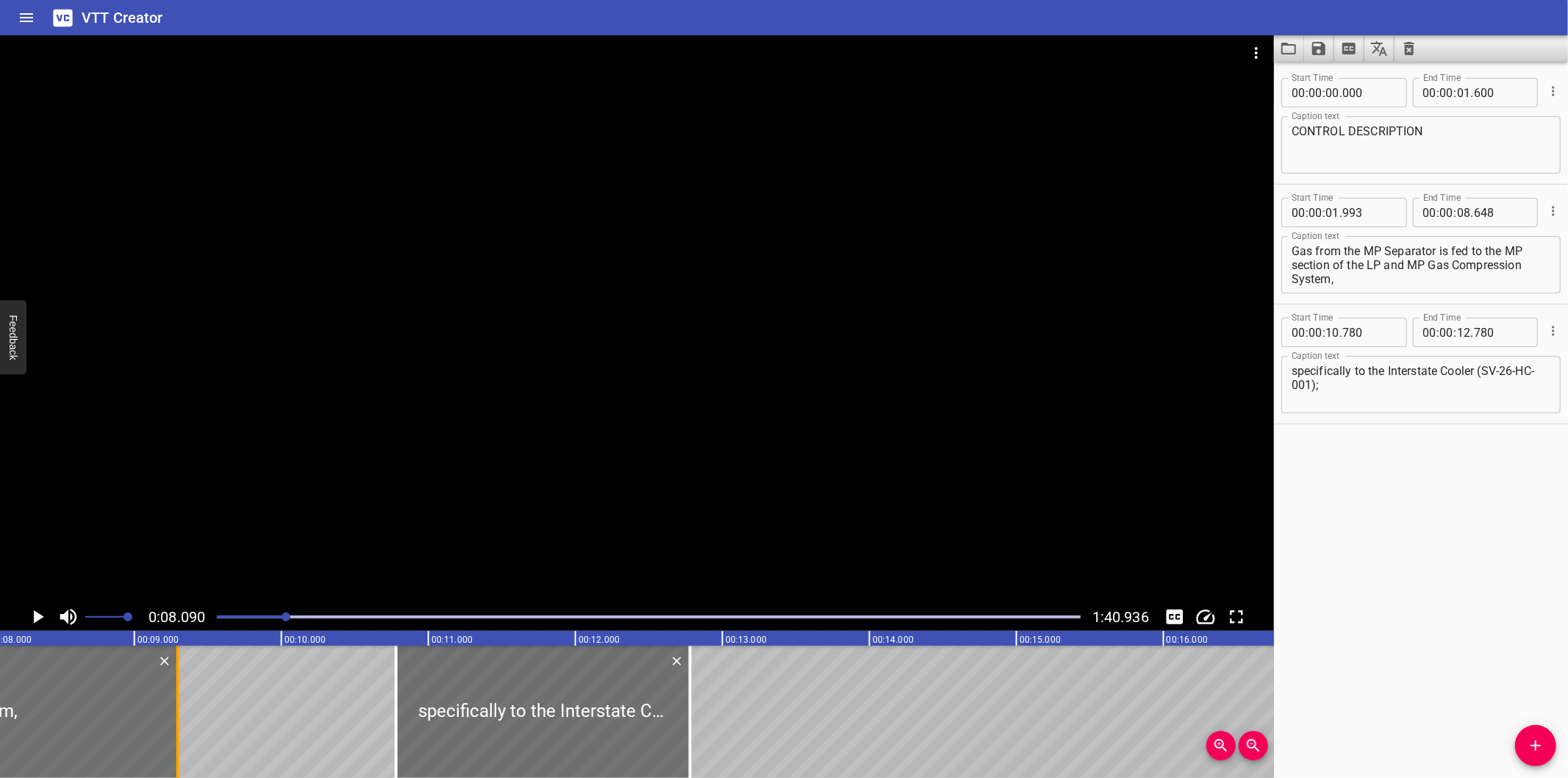
drag, startPoint x: 77, startPoint y: 724, endPoint x: 172, endPoint y: 724, distance: 95.0
click at [172, 724] on div at bounding box center [178, 712] width 15 height 133
type input "09"
type input "293"
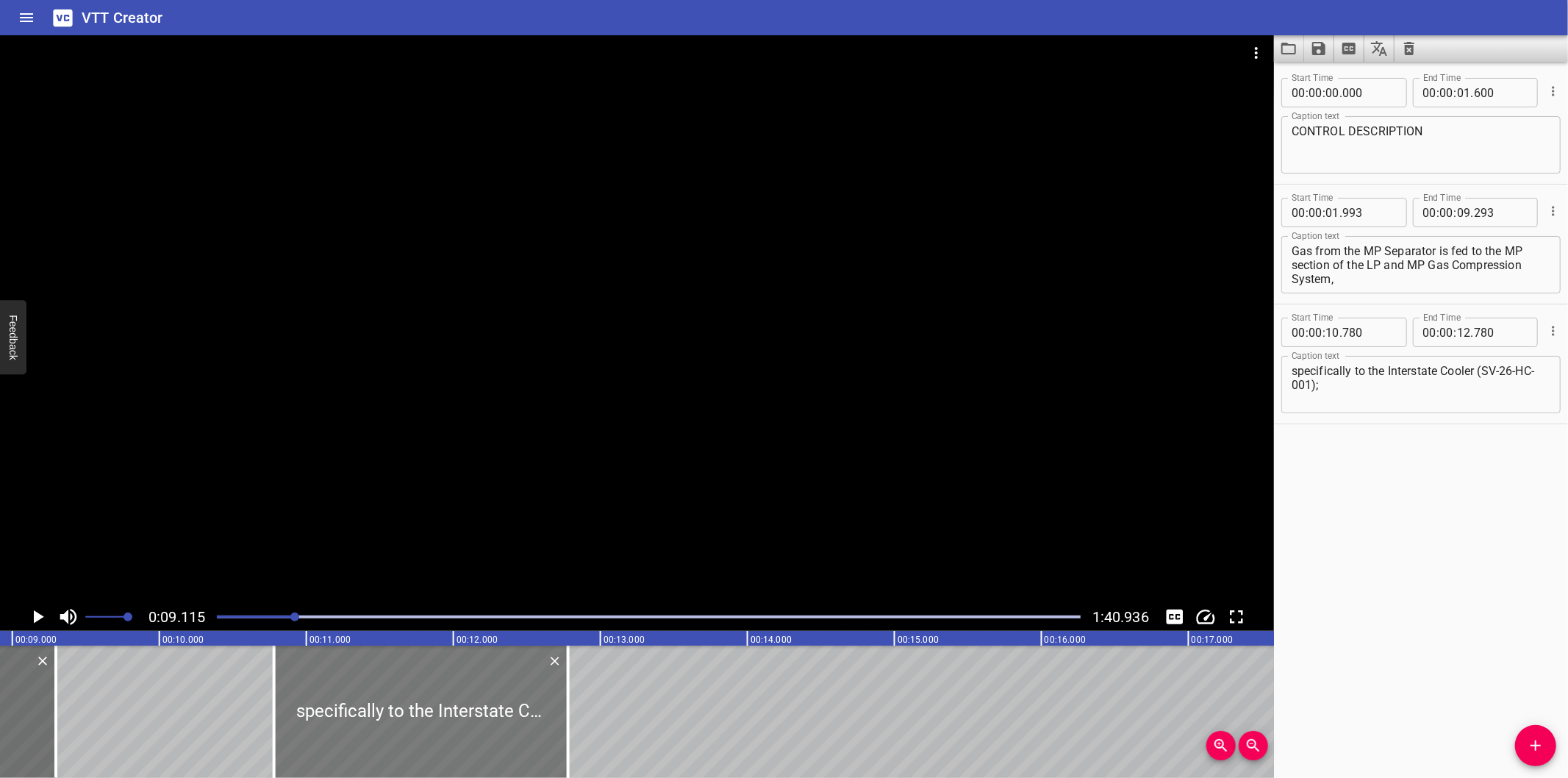
scroll to position [0, 1286]
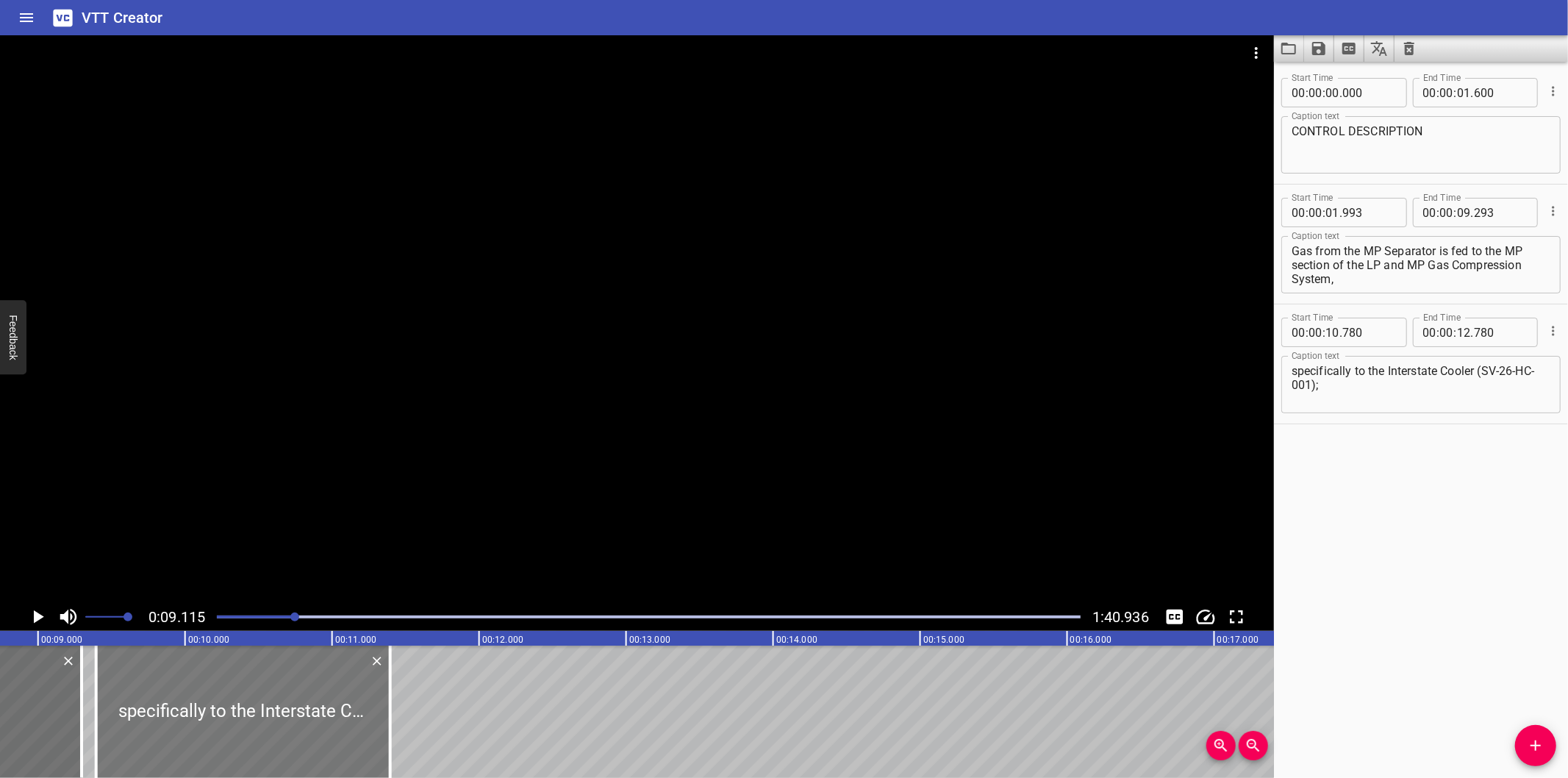
drag, startPoint x: 387, startPoint y: 711, endPoint x: 184, endPoint y: 708, distance: 203.0
click at [184, 708] on div at bounding box center [244, 712] width 294 height 133
type input "09"
type input "395"
type input "11"
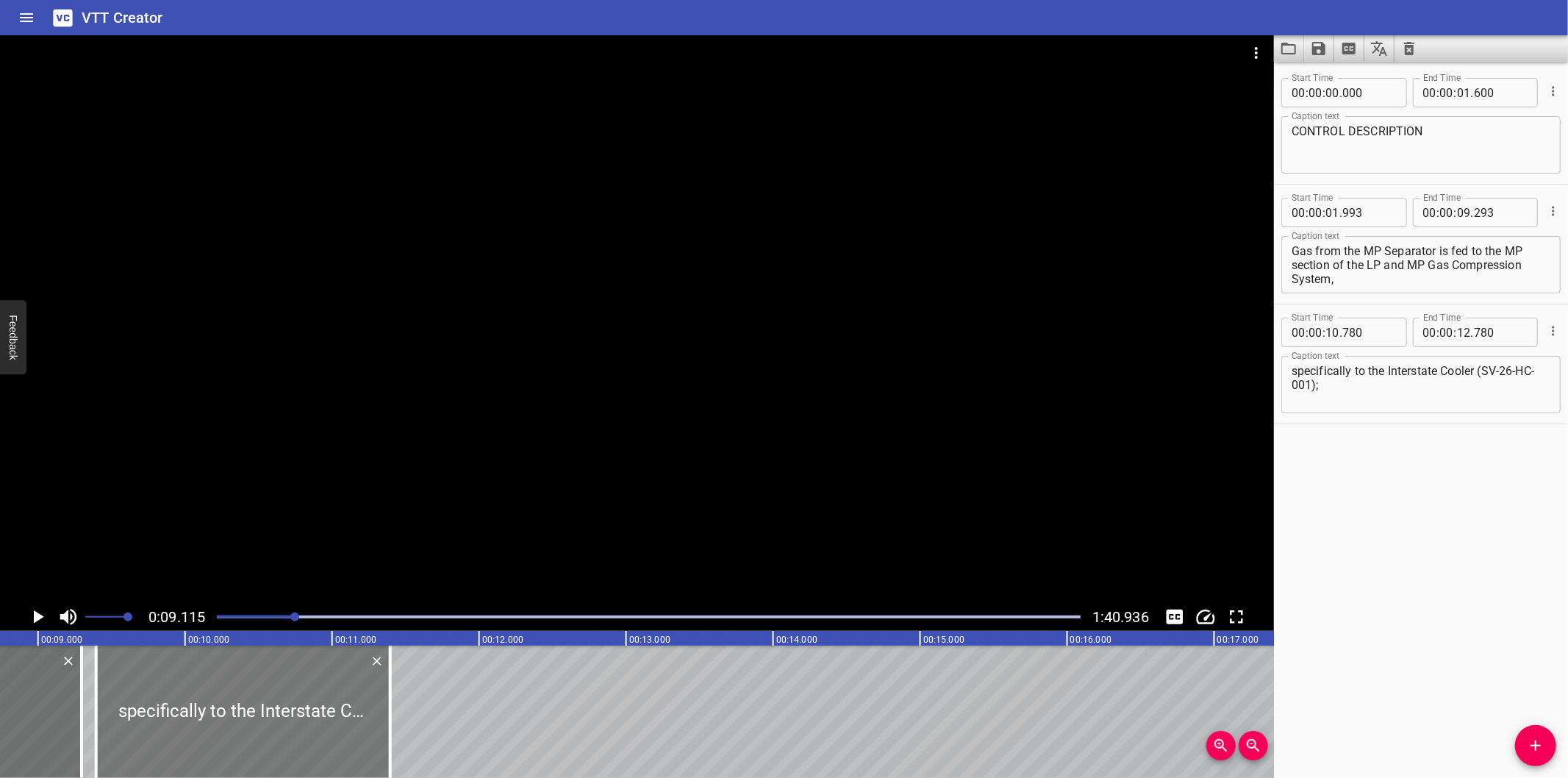
type input "395"
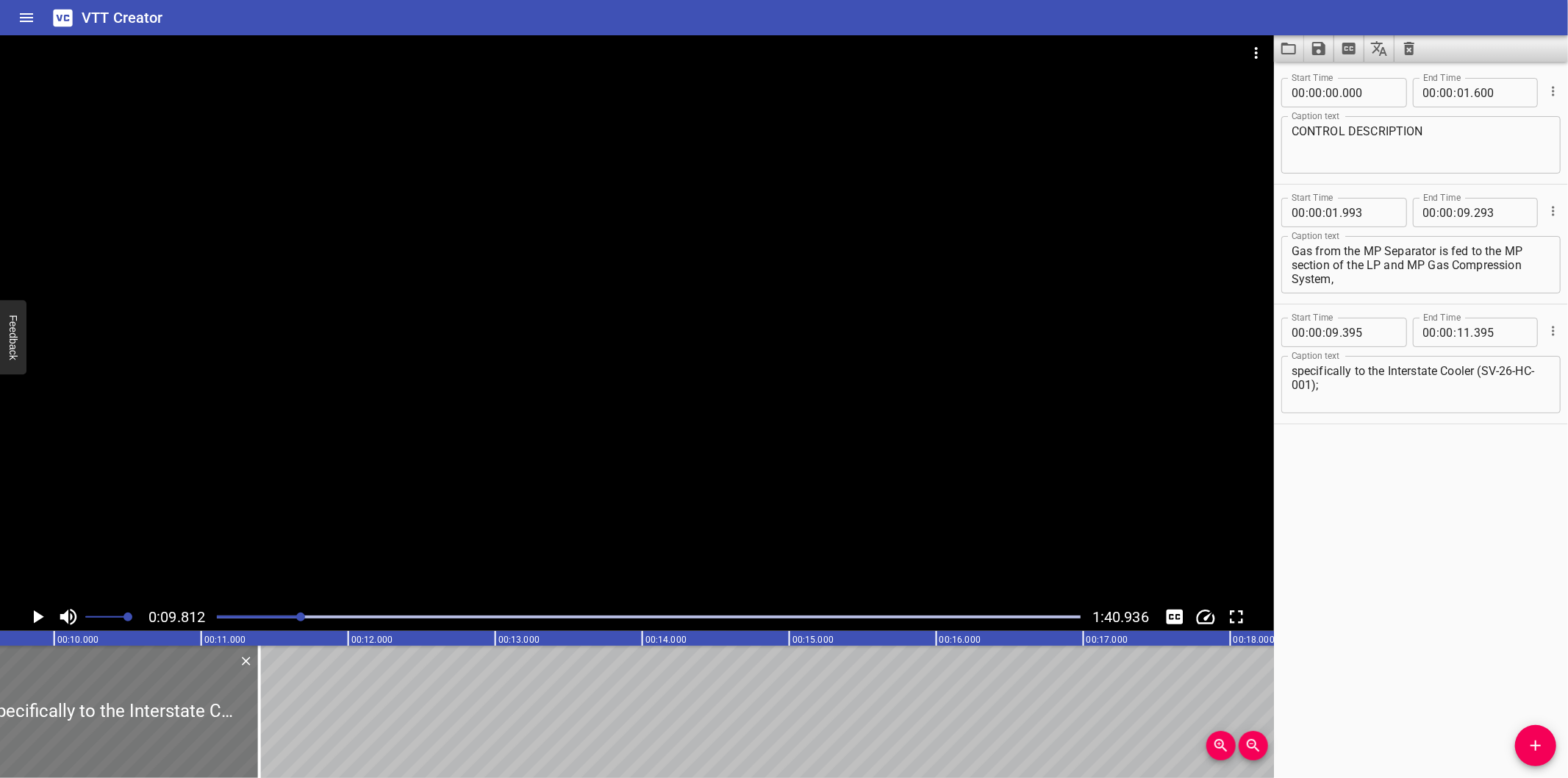
scroll to position [0, 1442]
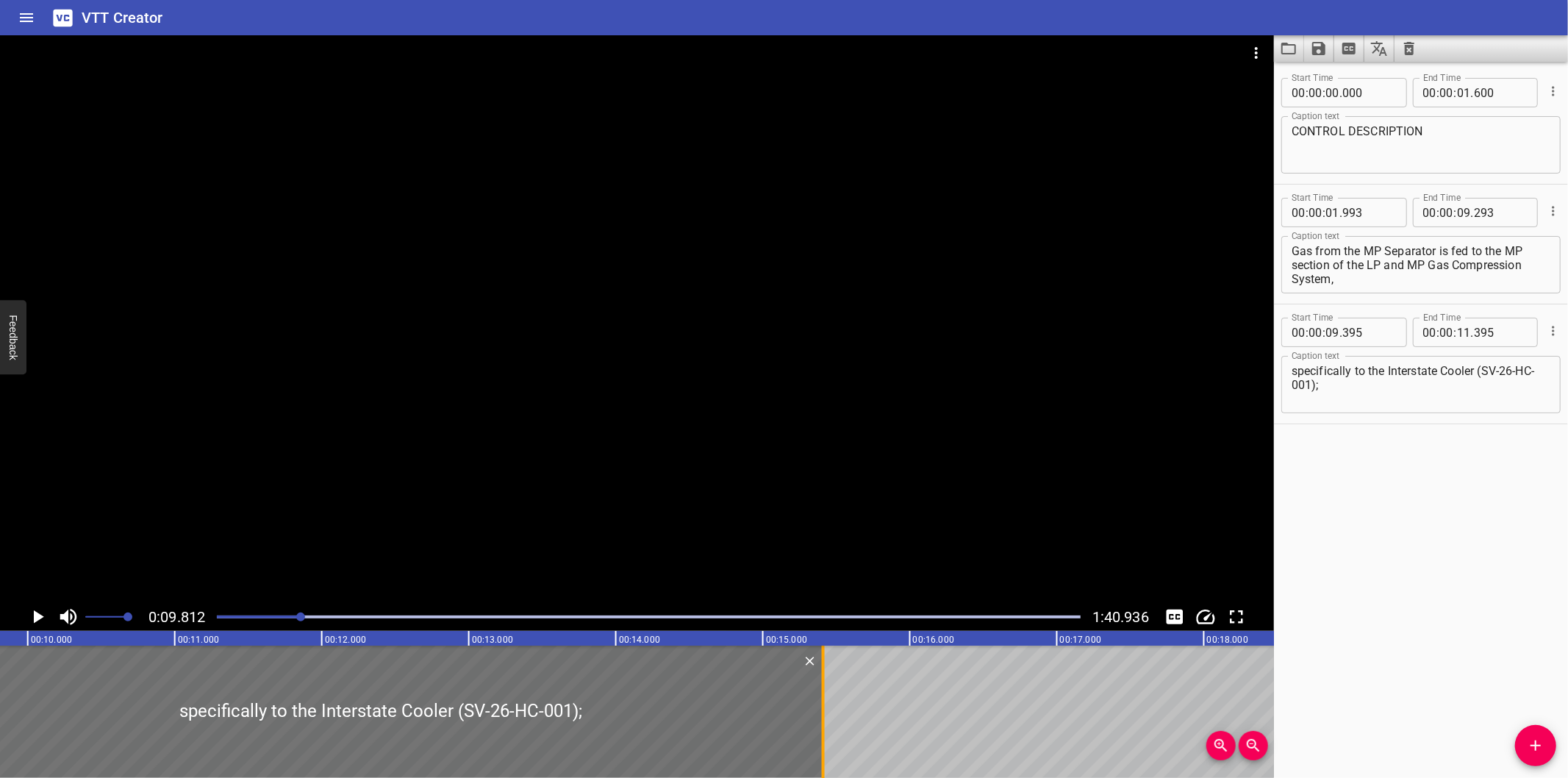
drag, startPoint x: 231, startPoint y: 733, endPoint x: 823, endPoint y: 749, distance: 592.2
click at [823, 749] on div at bounding box center [823, 712] width 15 height 133
type input "15"
type input "430"
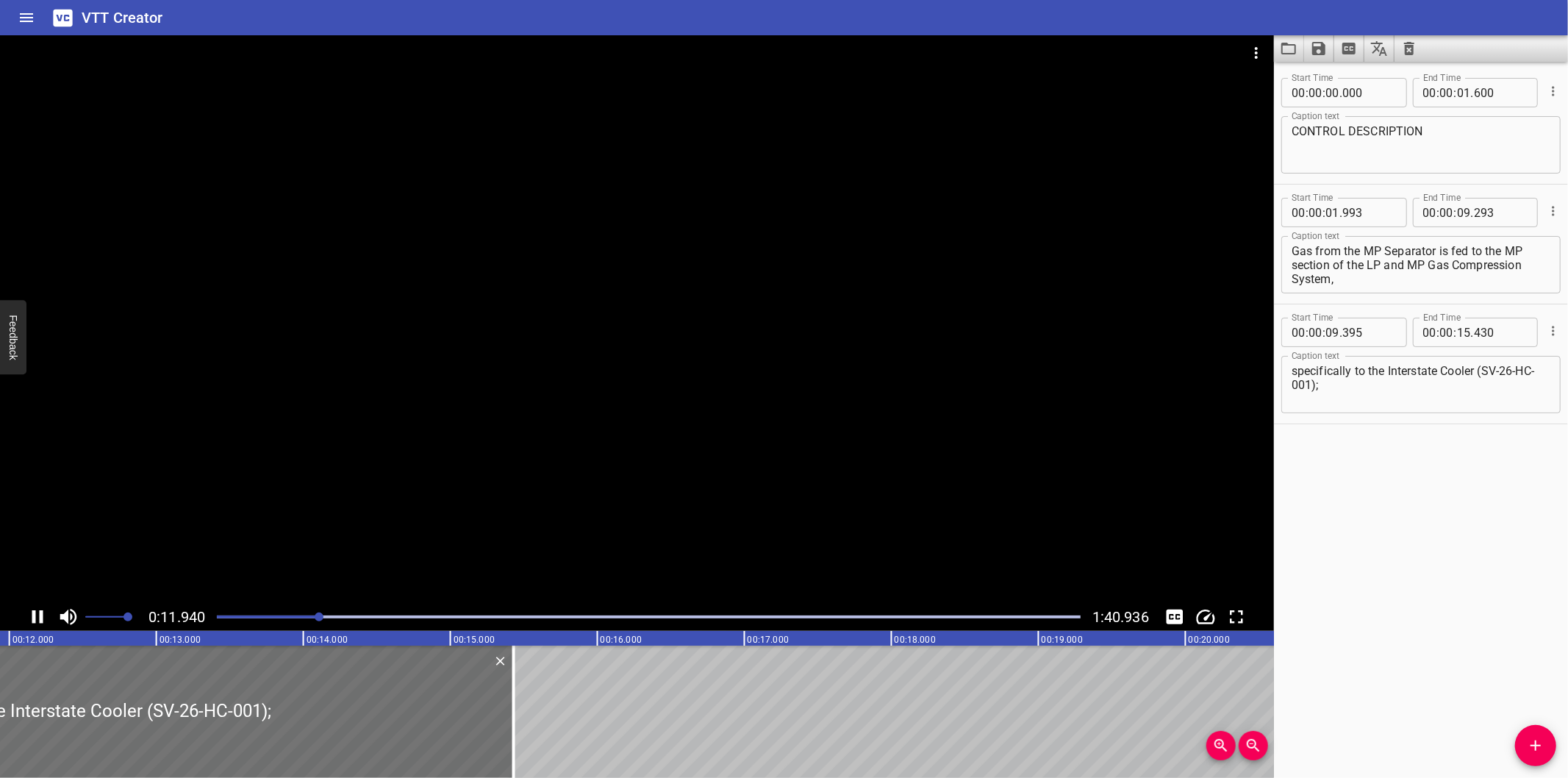
drag, startPoint x: 429, startPoint y: 619, endPoint x: 451, endPoint y: 557, distance: 65.8
click at [451, 557] on div at bounding box center [637, 319] width 1275 height 568
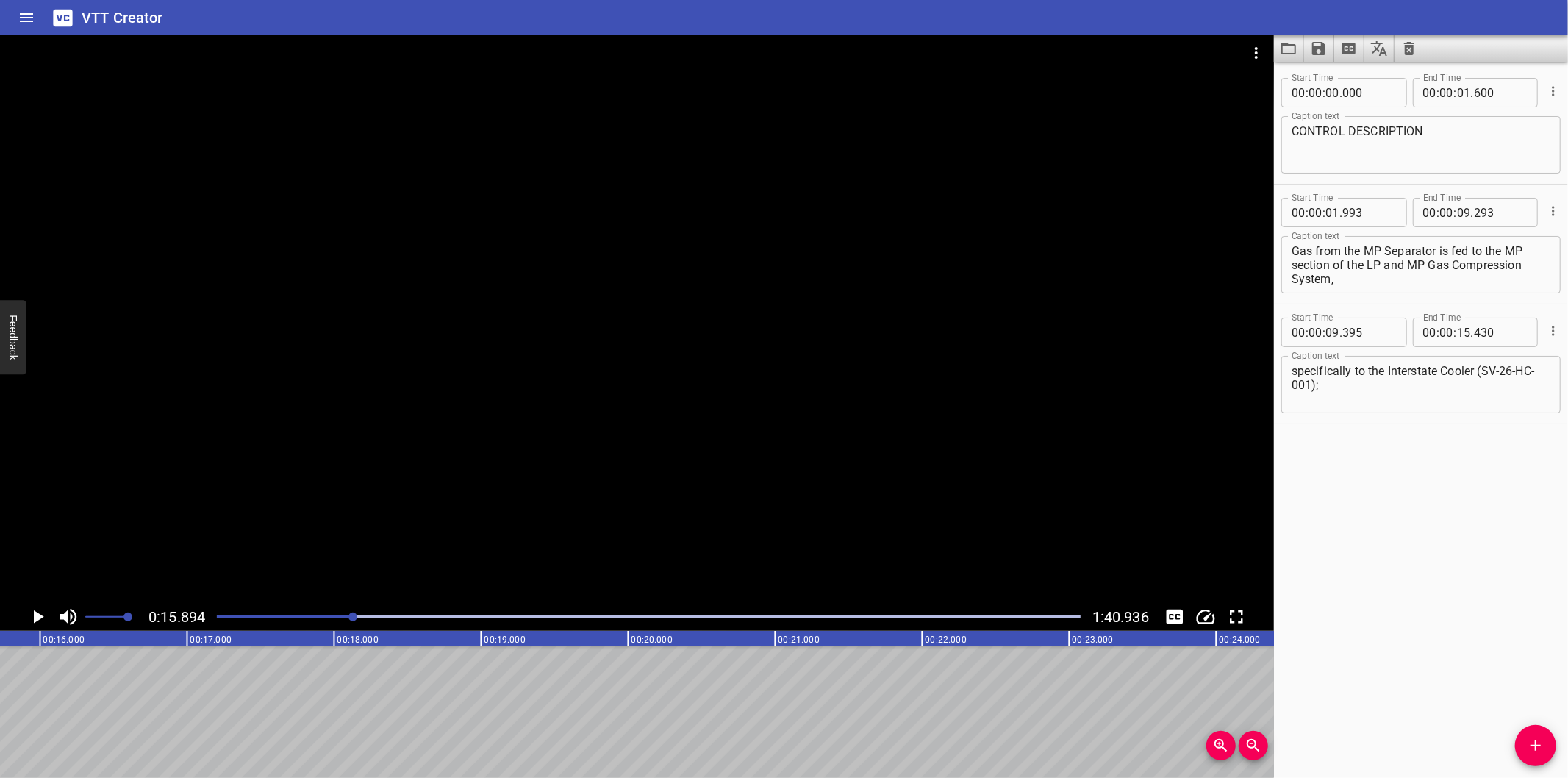
scroll to position [0, 2337]
click at [1538, 748] on icon "Add Cue" at bounding box center [1536, 746] width 18 height 18
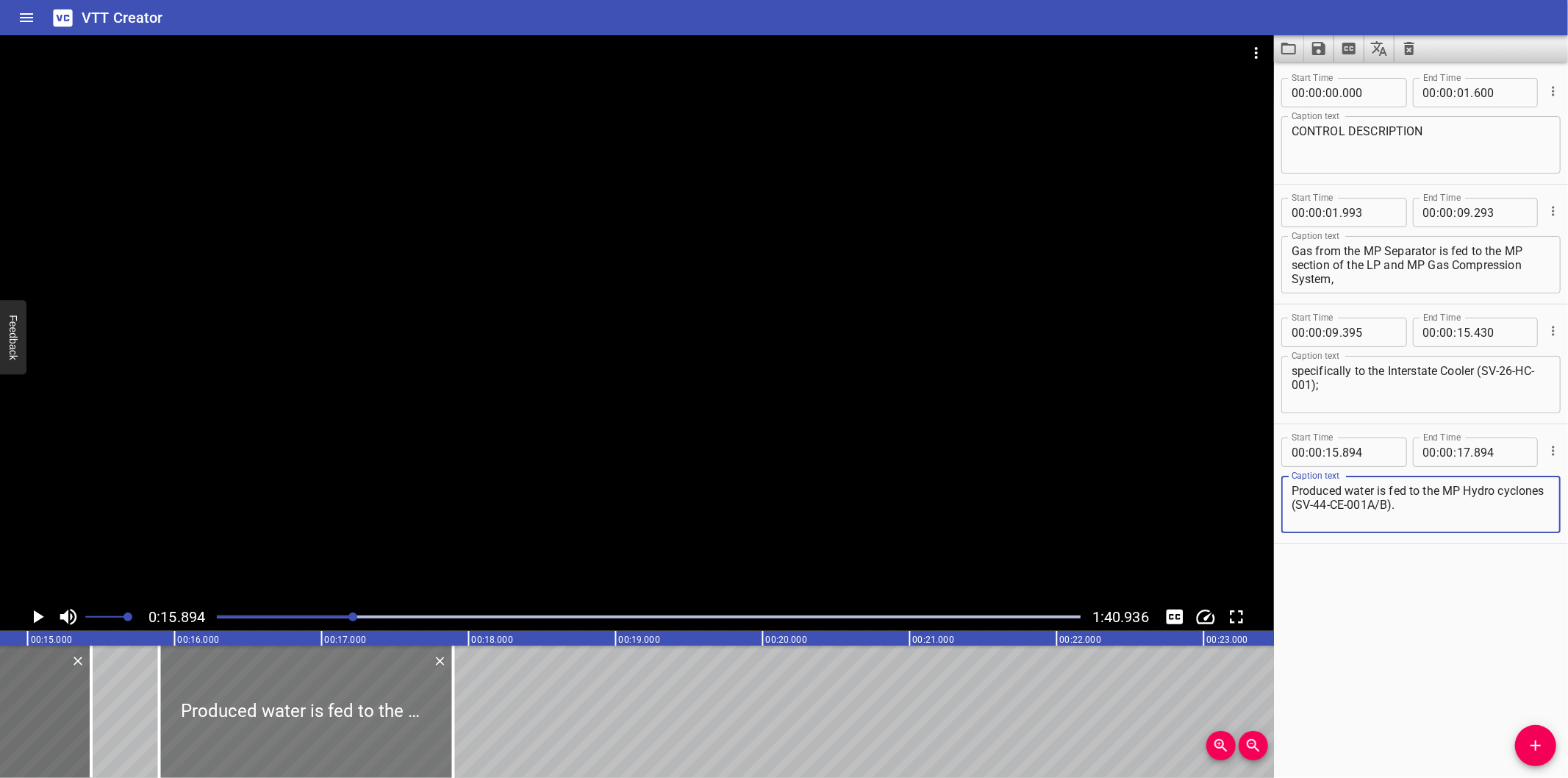
scroll to position [0, 2174]
type textarea "Produced water is fed to the MP Hydro cyclones (SV-44-CE-001A/B)."
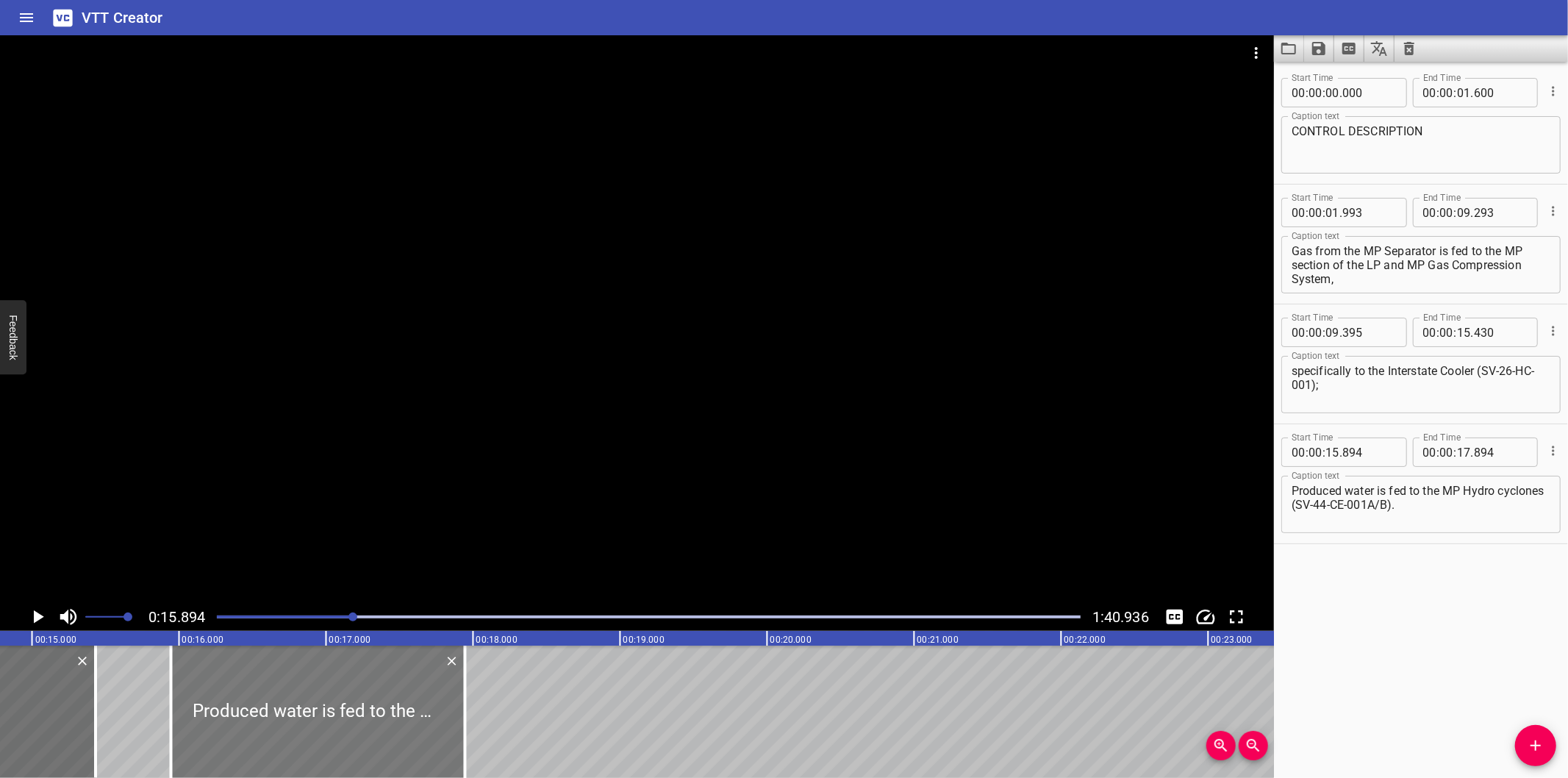
drag, startPoint x: 371, startPoint y: 717, endPoint x: 379, endPoint y: 724, distance: 10.6
click at [379, 724] on div at bounding box center [318, 712] width 294 height 133
type input "944"
click at [561, 454] on div at bounding box center [637, 319] width 1275 height 568
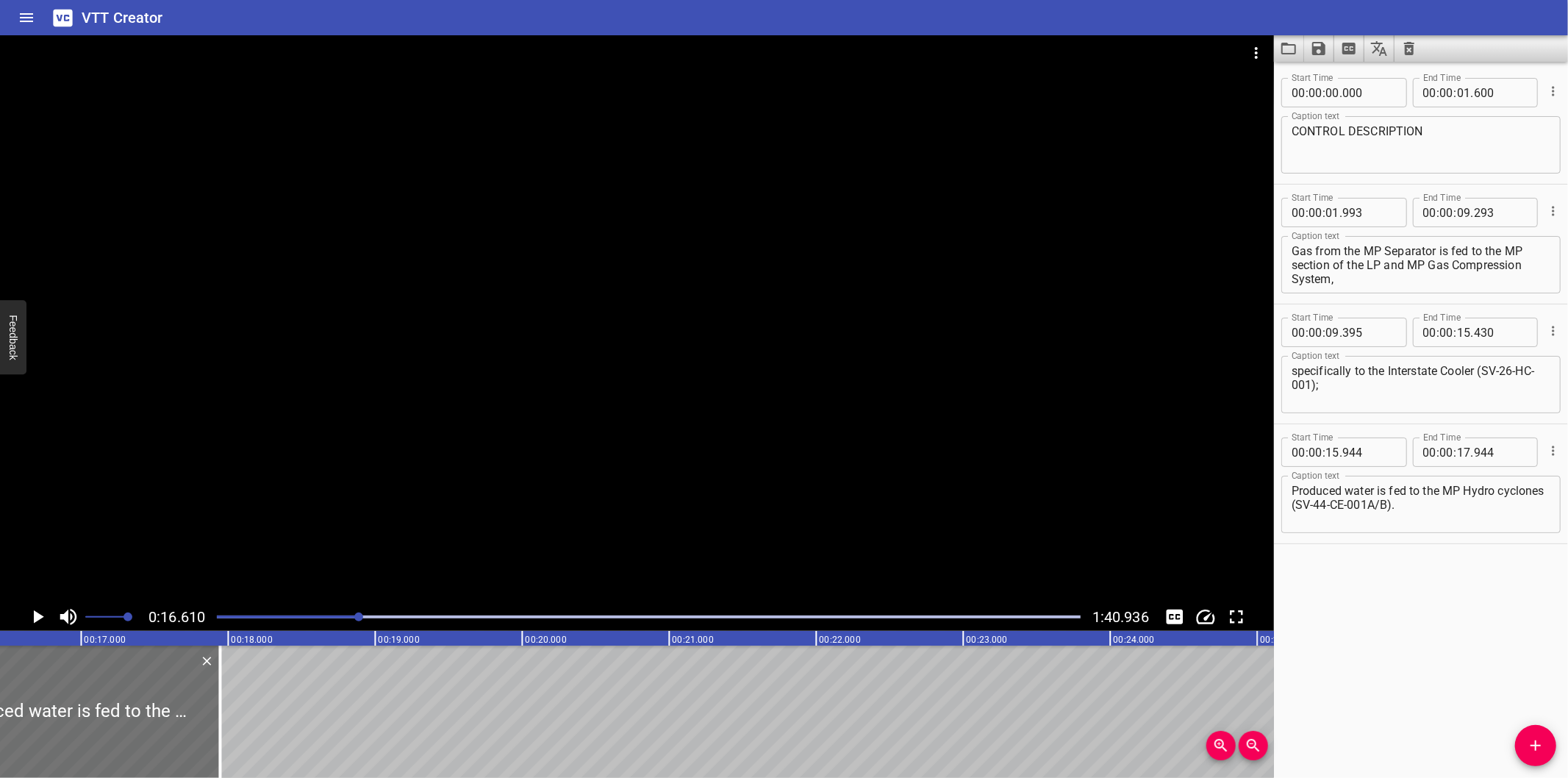
scroll to position [0, 2442]
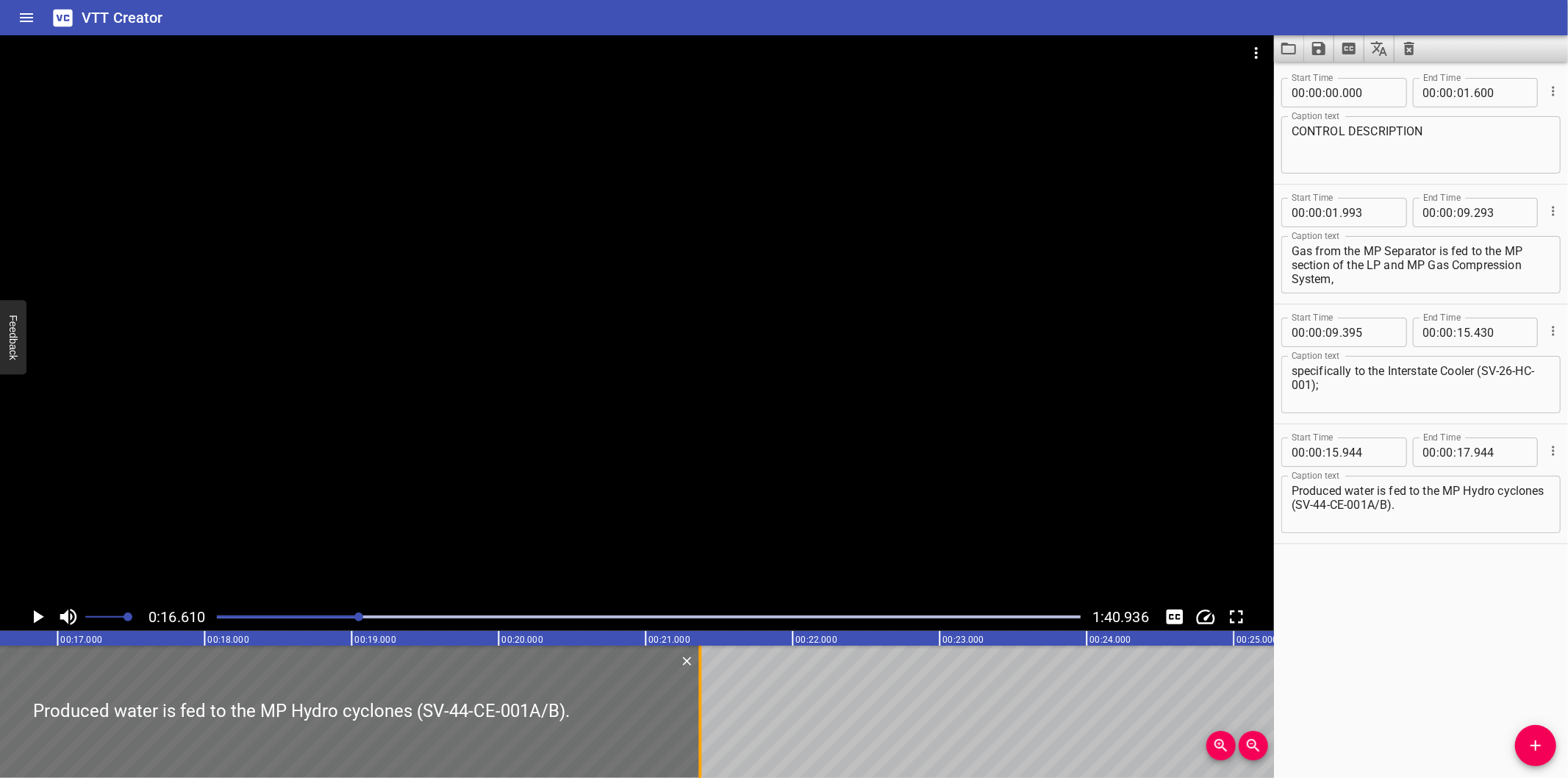
drag, startPoint x: 196, startPoint y: 741, endPoint x: 739, endPoint y: 708, distance: 544.0
click at [702, 708] on div at bounding box center [700, 712] width 3 height 133
type input "21"
type input "634"
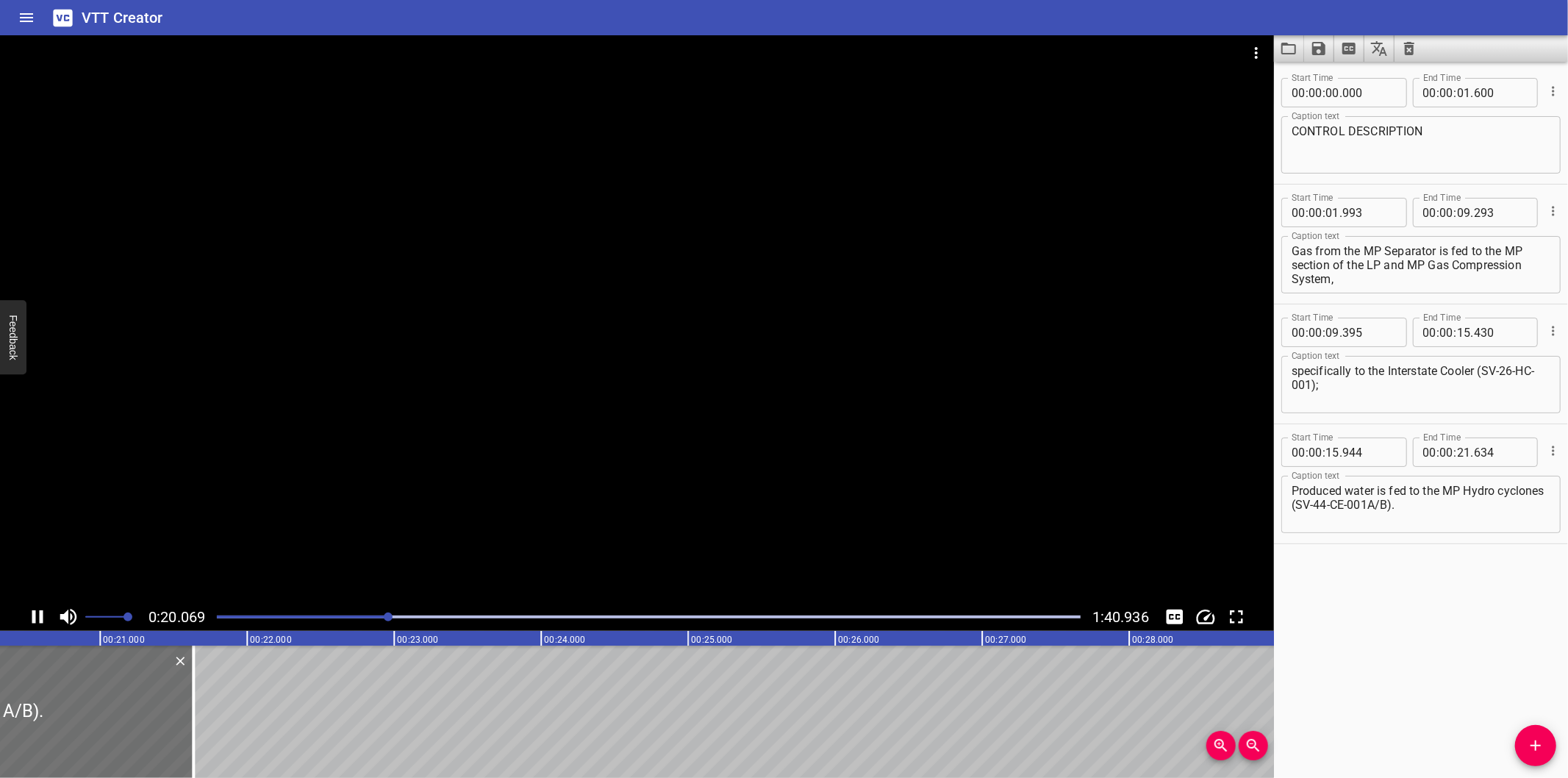
click at [403, 532] on div at bounding box center [637, 319] width 1275 height 568
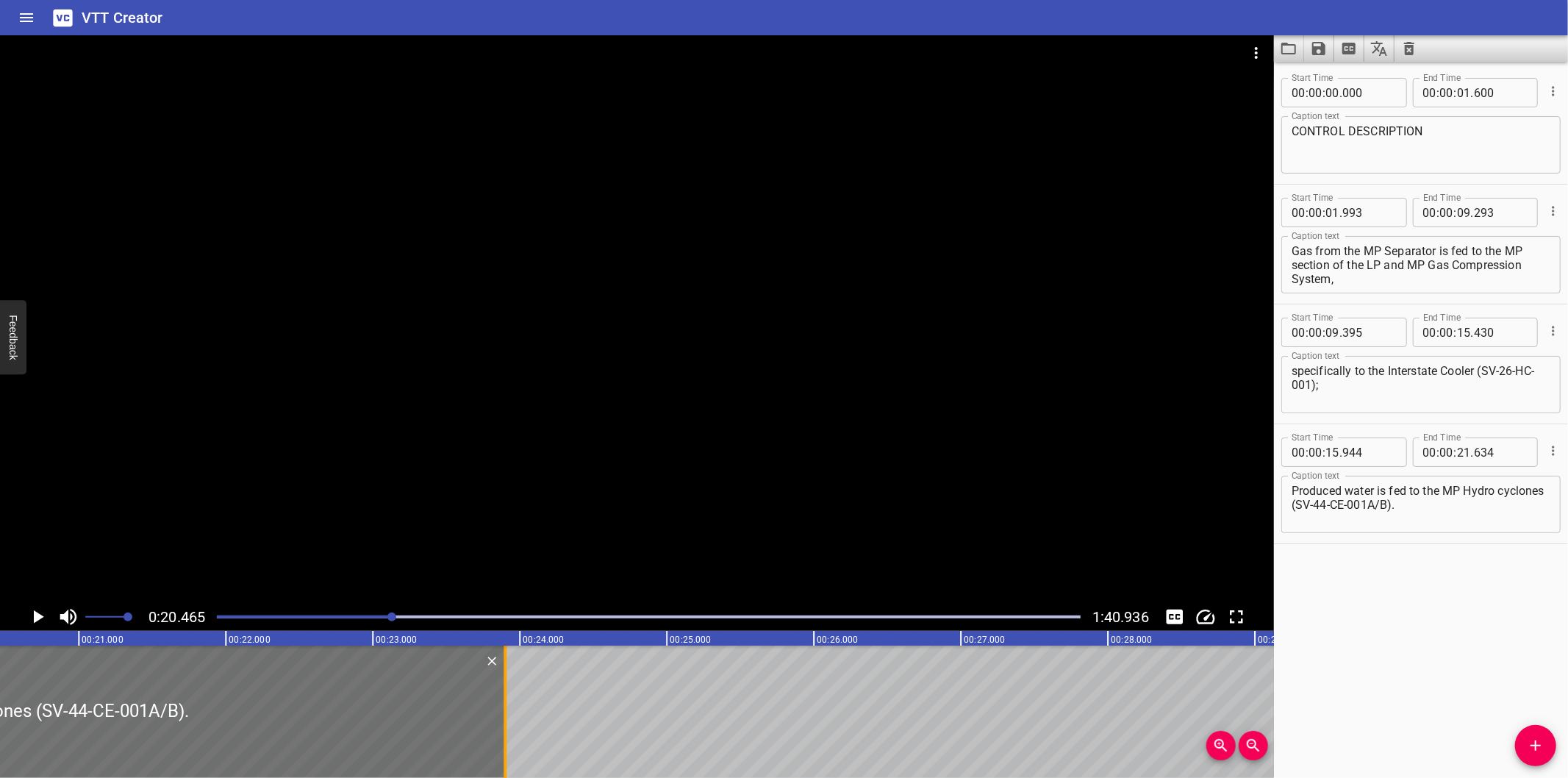
drag, startPoint x: 175, startPoint y: 737, endPoint x: 507, endPoint y: 722, distance: 332.3
click at [507, 722] on div at bounding box center [505, 712] width 15 height 133
type input "23"
type input "899"
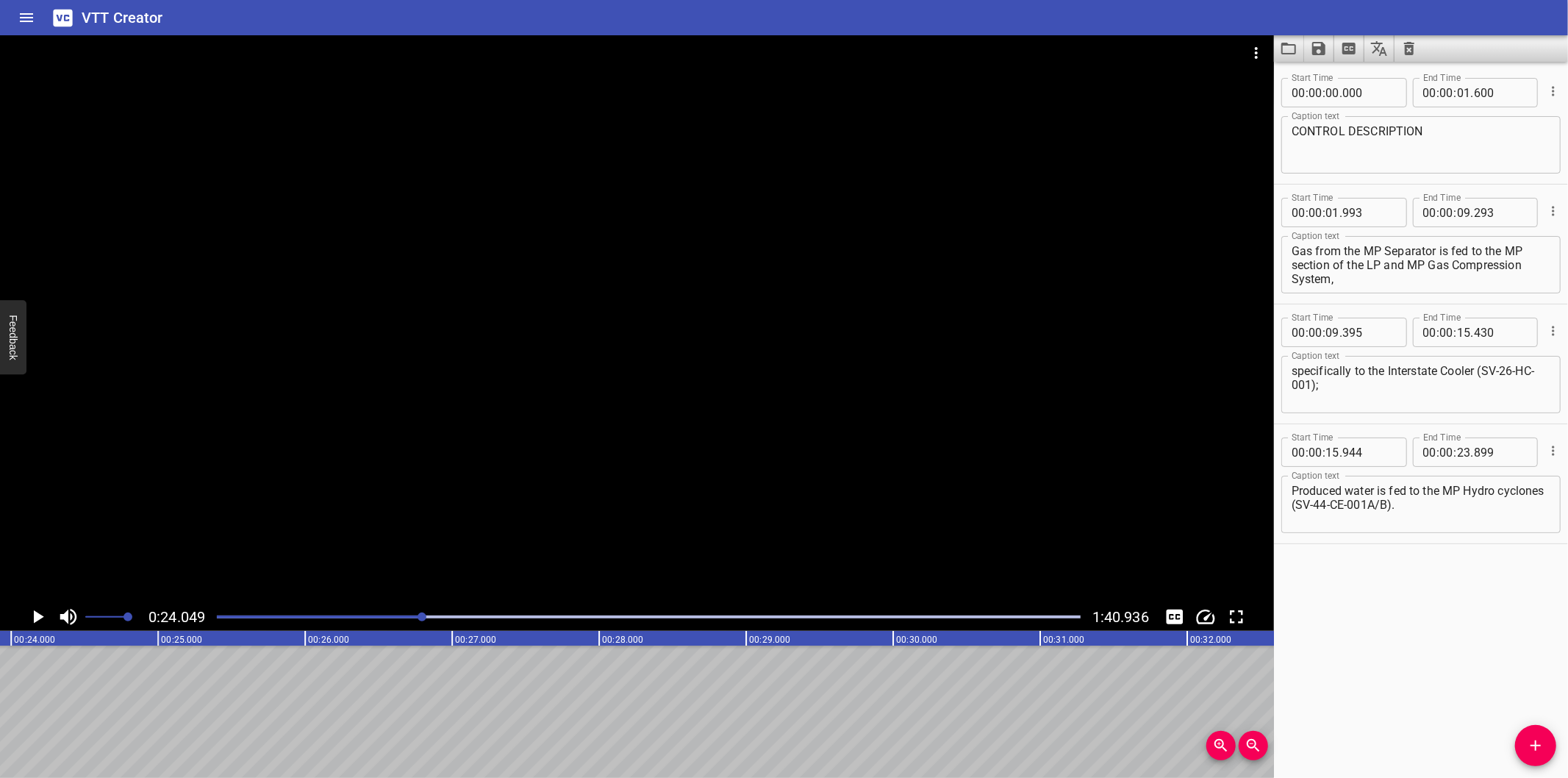
scroll to position [0, 3537]
click at [775, 494] on div at bounding box center [637, 319] width 1275 height 568
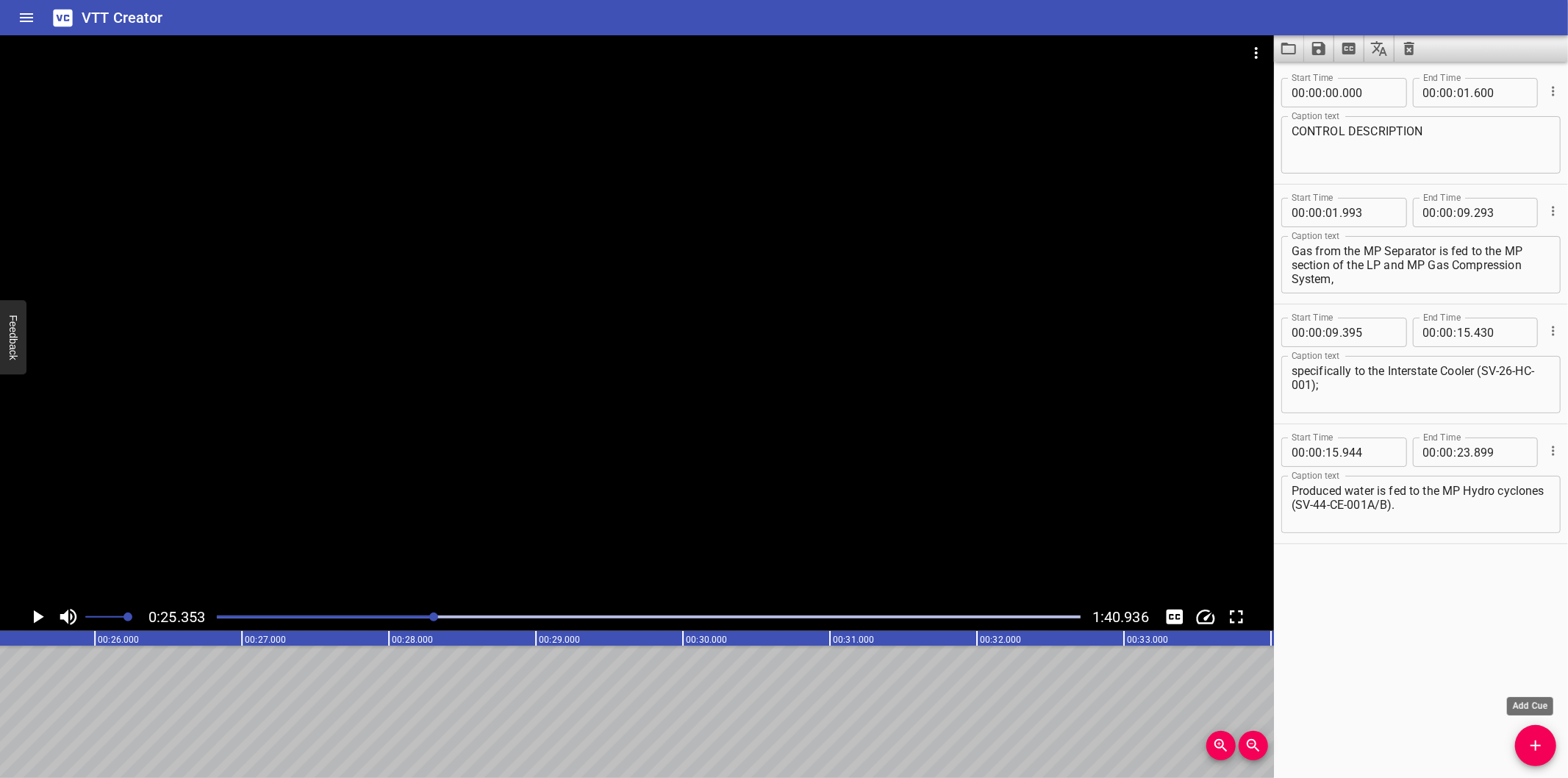
click at [1541, 745] on icon "Add Cue" at bounding box center [1536, 746] width 18 height 18
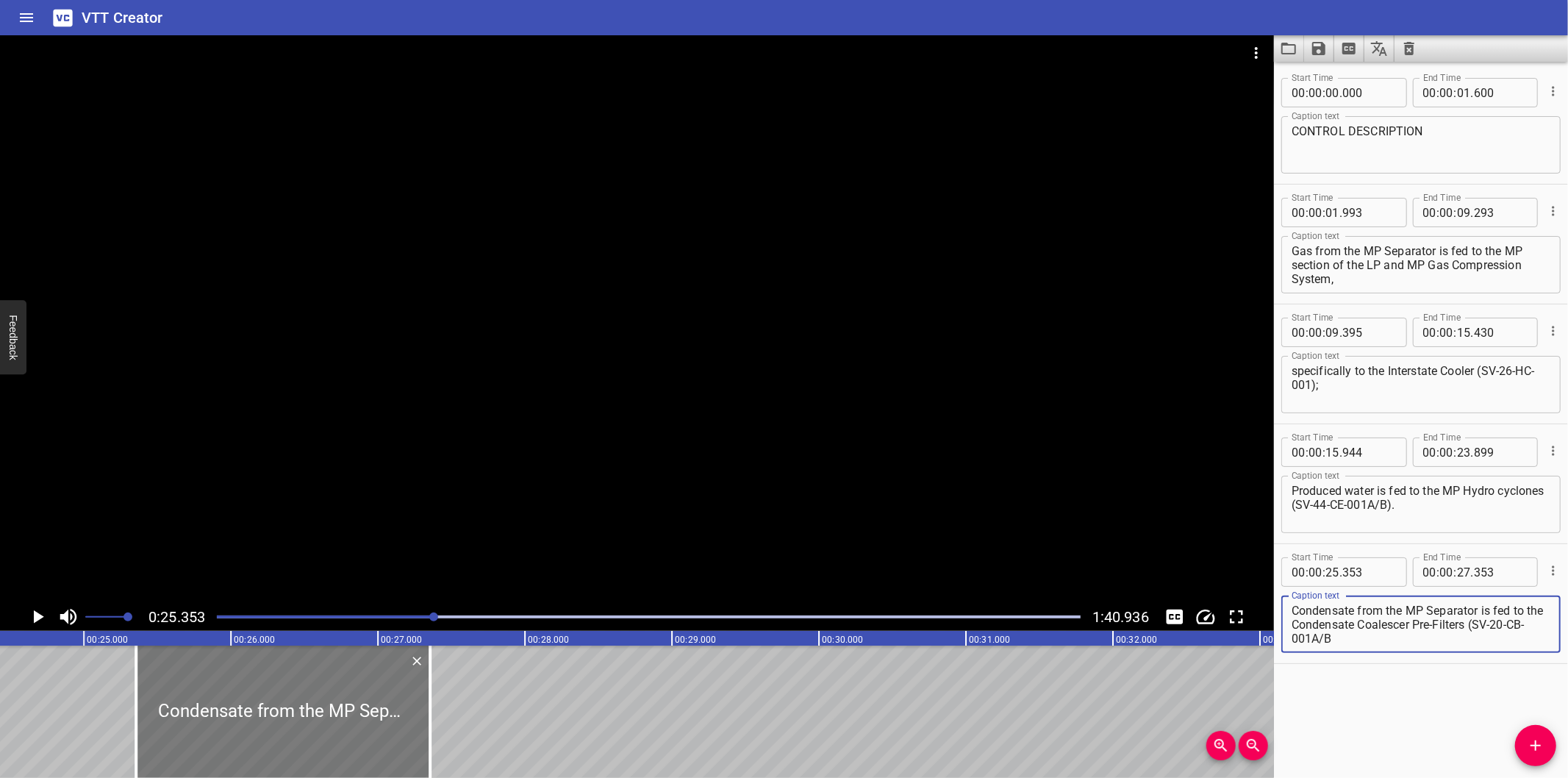
scroll to position [0, 3565]
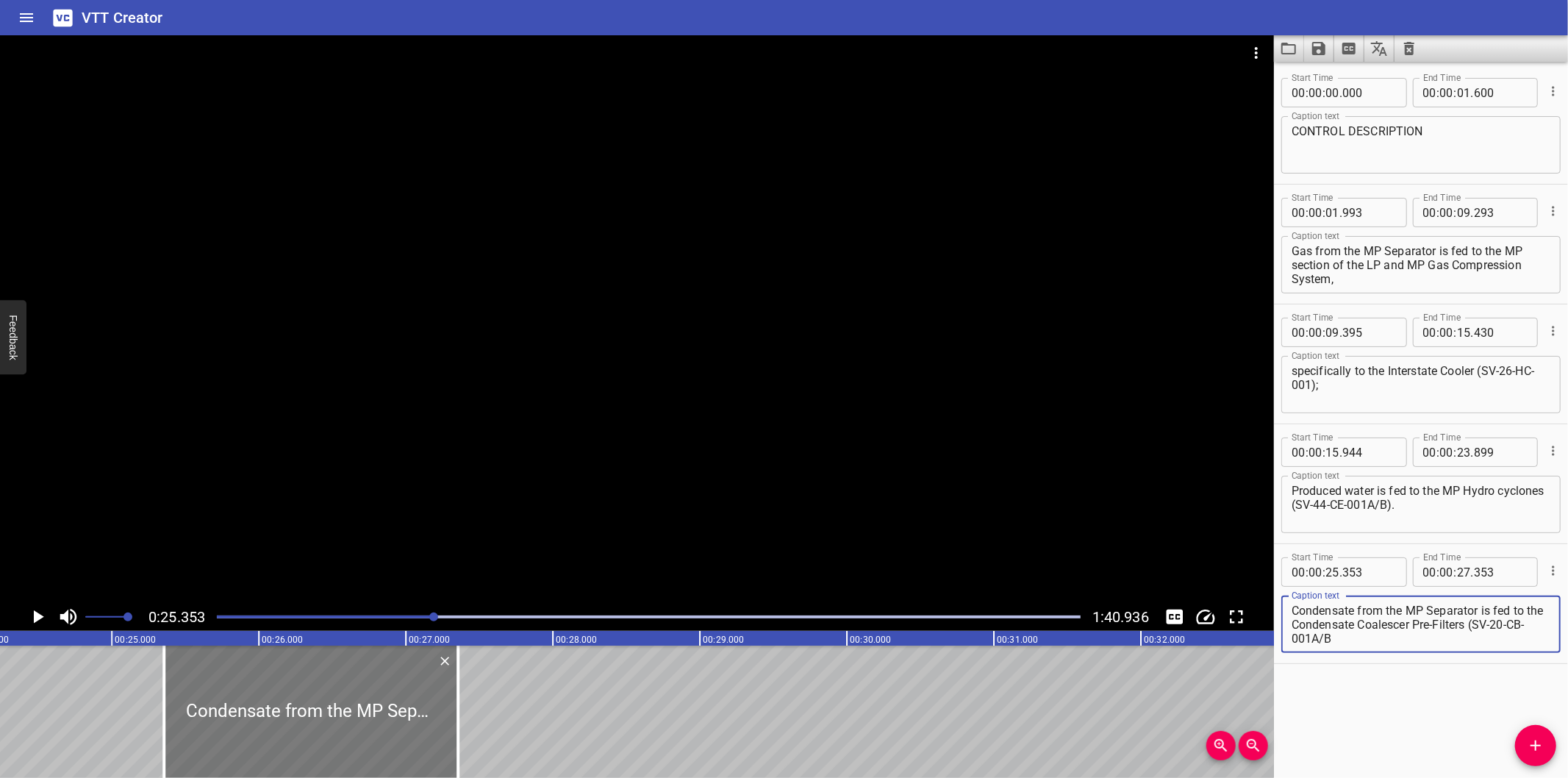
type textarea "Condensate from the MP Separator is fed to the Condensate Coalescer Pre-Filters…"
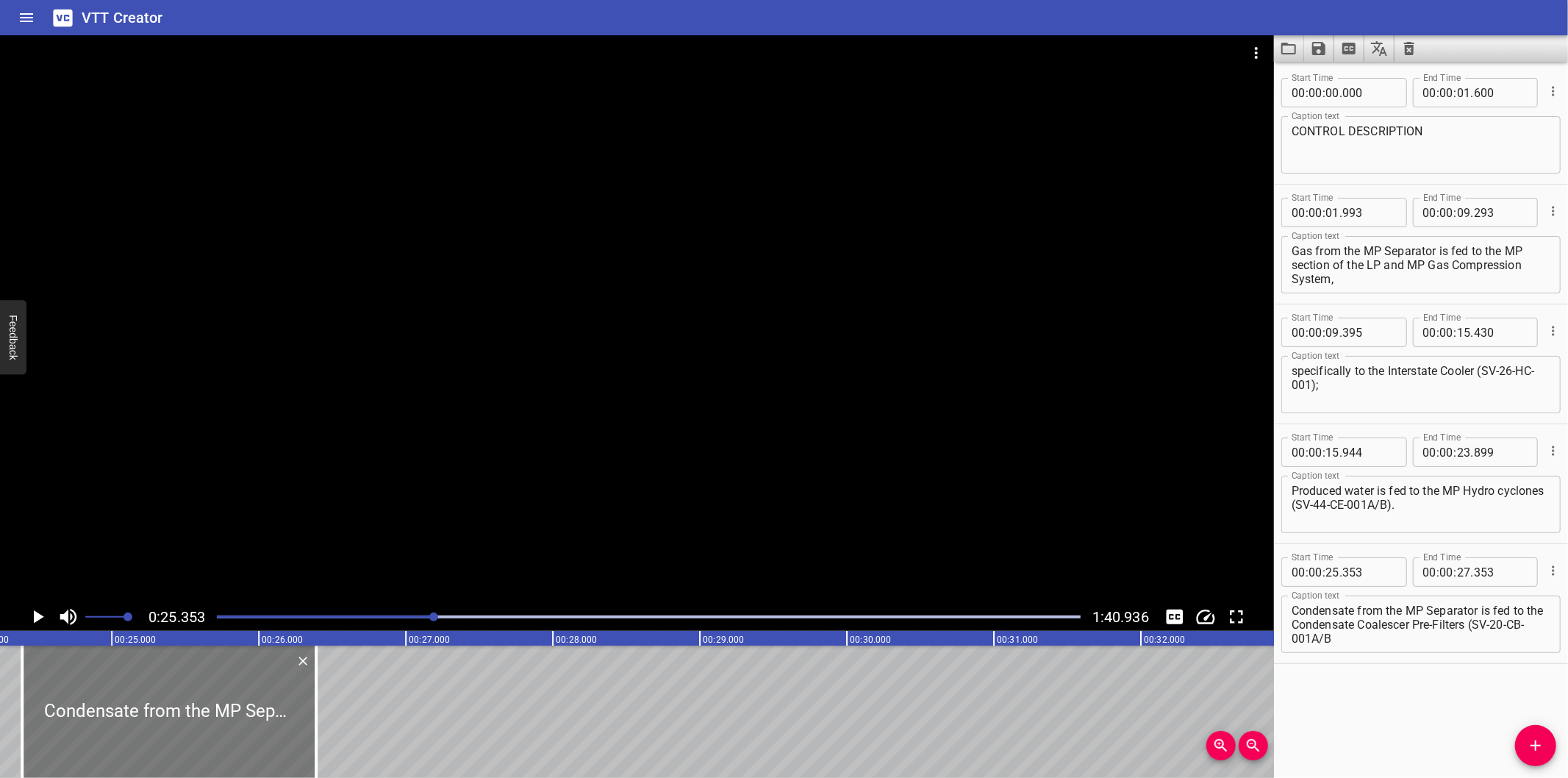
drag, startPoint x: 296, startPoint y: 722, endPoint x: 155, endPoint y: 739, distance: 142.0
click at [155, 739] on div at bounding box center [169, 712] width 294 height 133
type input "24"
type input "388"
type input "26"
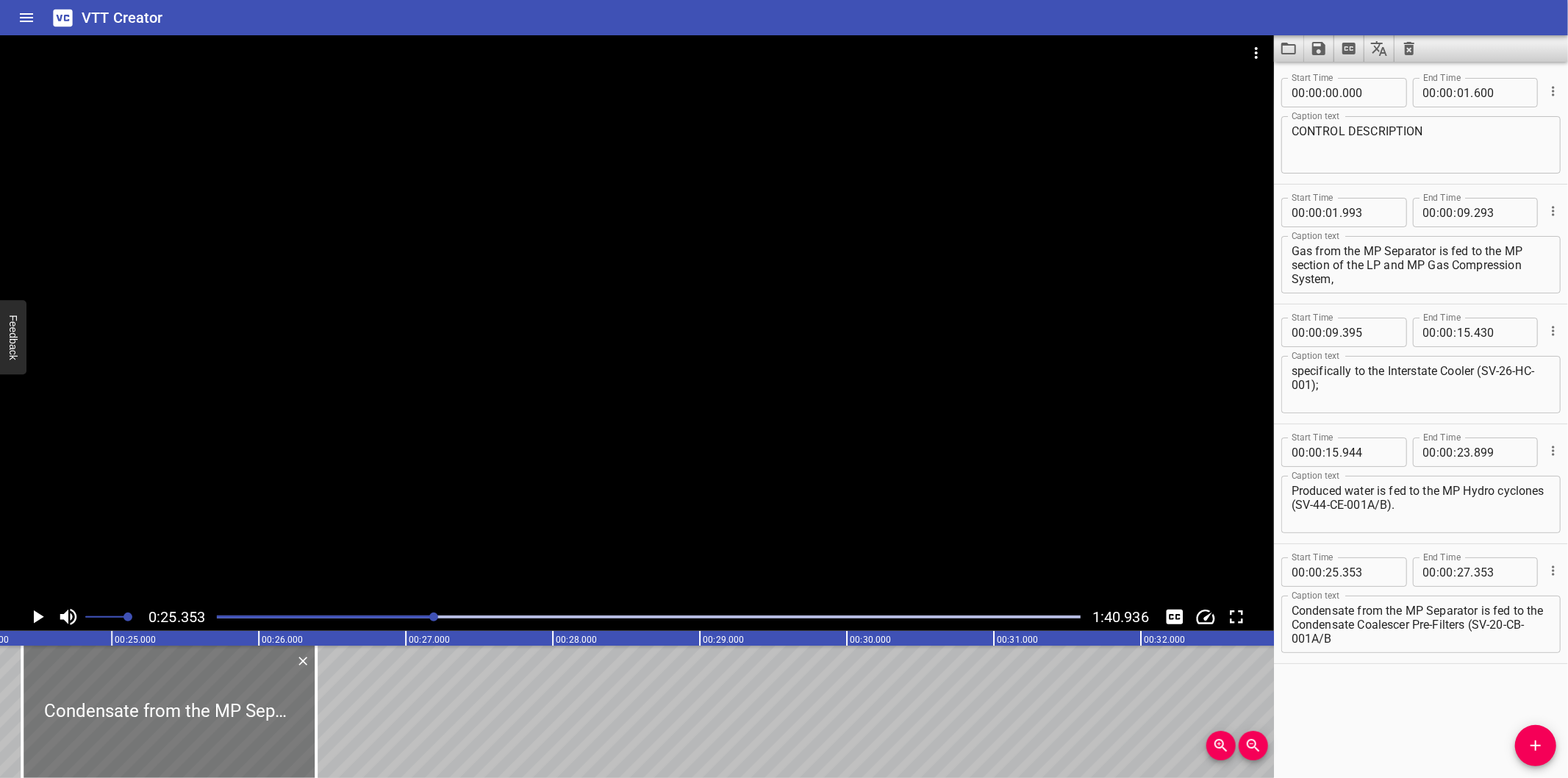
type input "388"
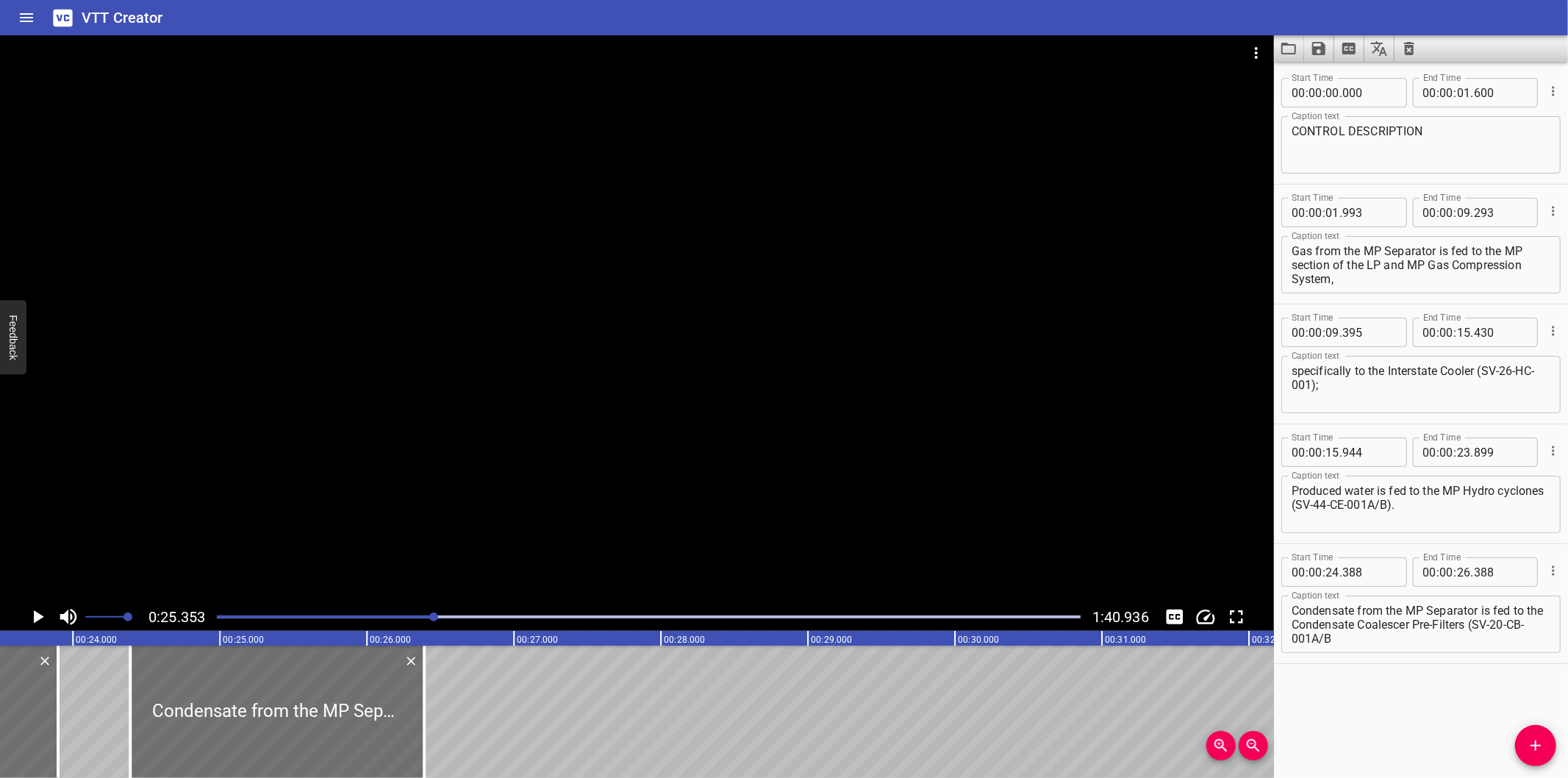
click at [350, 467] on div at bounding box center [637, 319] width 1275 height 568
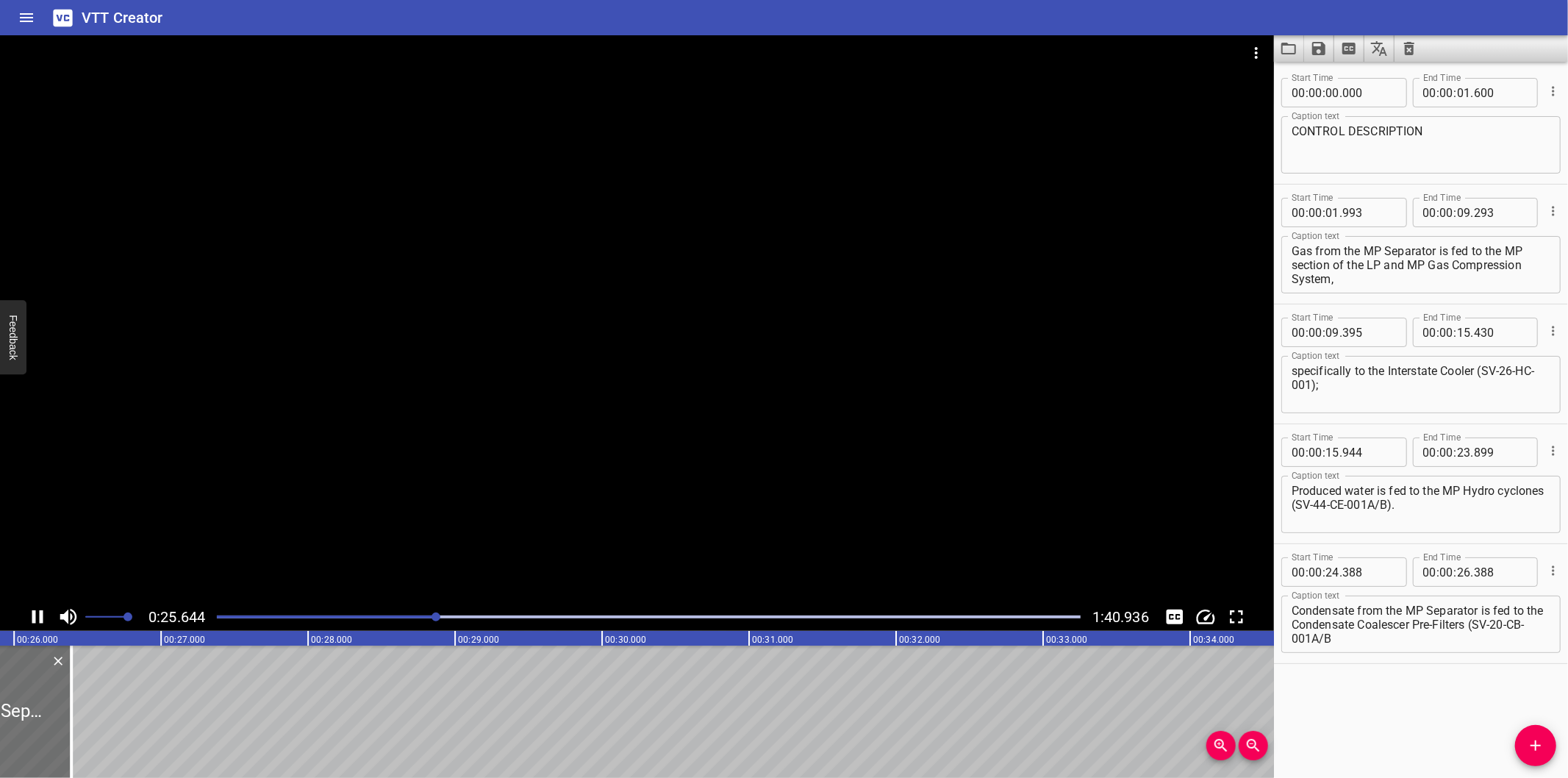
scroll to position [0, 3832]
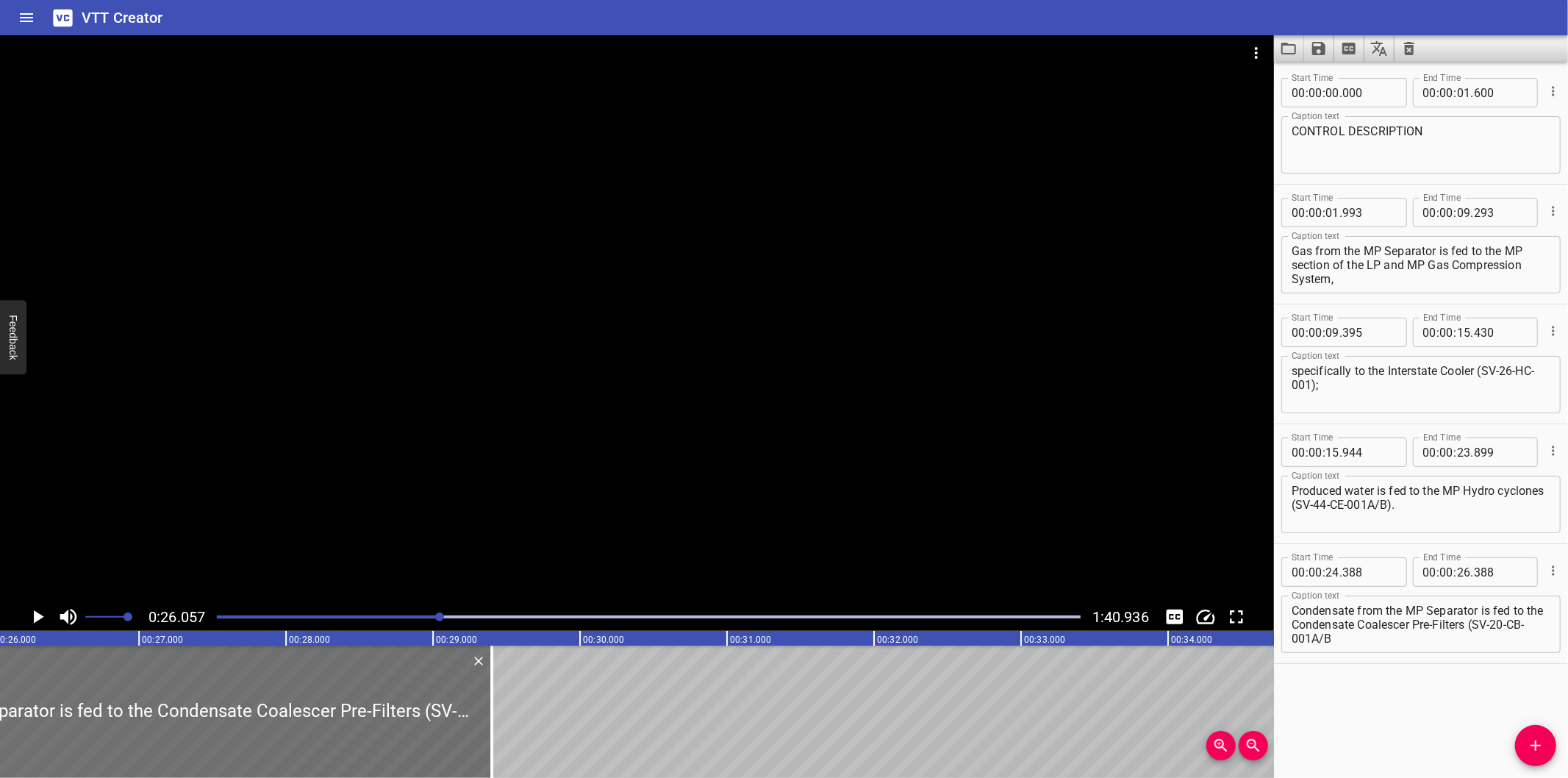
drag, startPoint x: 52, startPoint y: 731, endPoint x: 549, endPoint y: 708, distance: 497.5
click at [499, 708] on div at bounding box center [491, 712] width 15 height 133
type input "29"
type input "738"
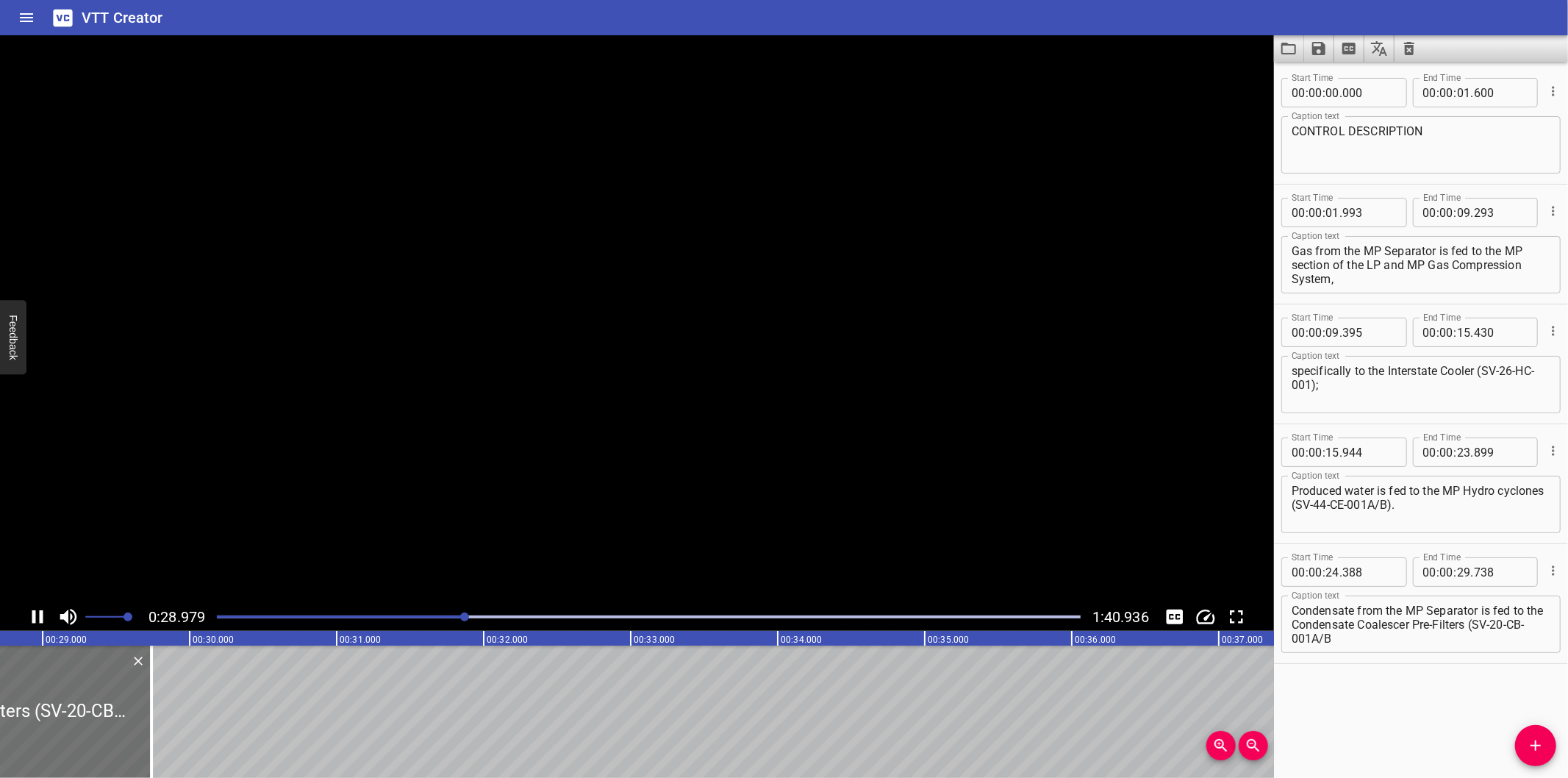
scroll to position [0, 4270]
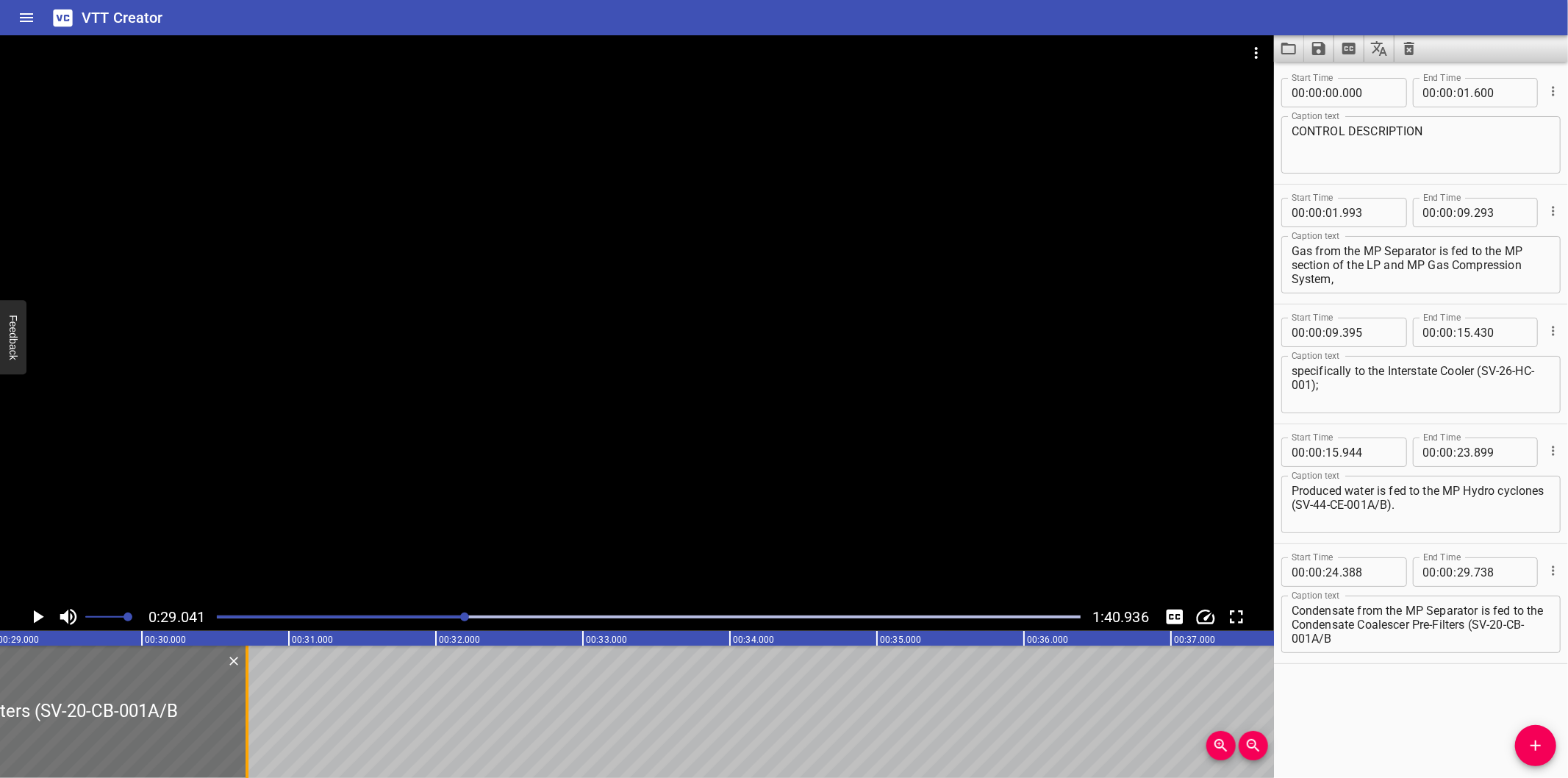
drag, startPoint x: 107, startPoint y: 748, endPoint x: 250, endPoint y: 736, distance: 143.5
click at [250, 736] on div at bounding box center [247, 712] width 15 height 133
type input "30"
type input "713"
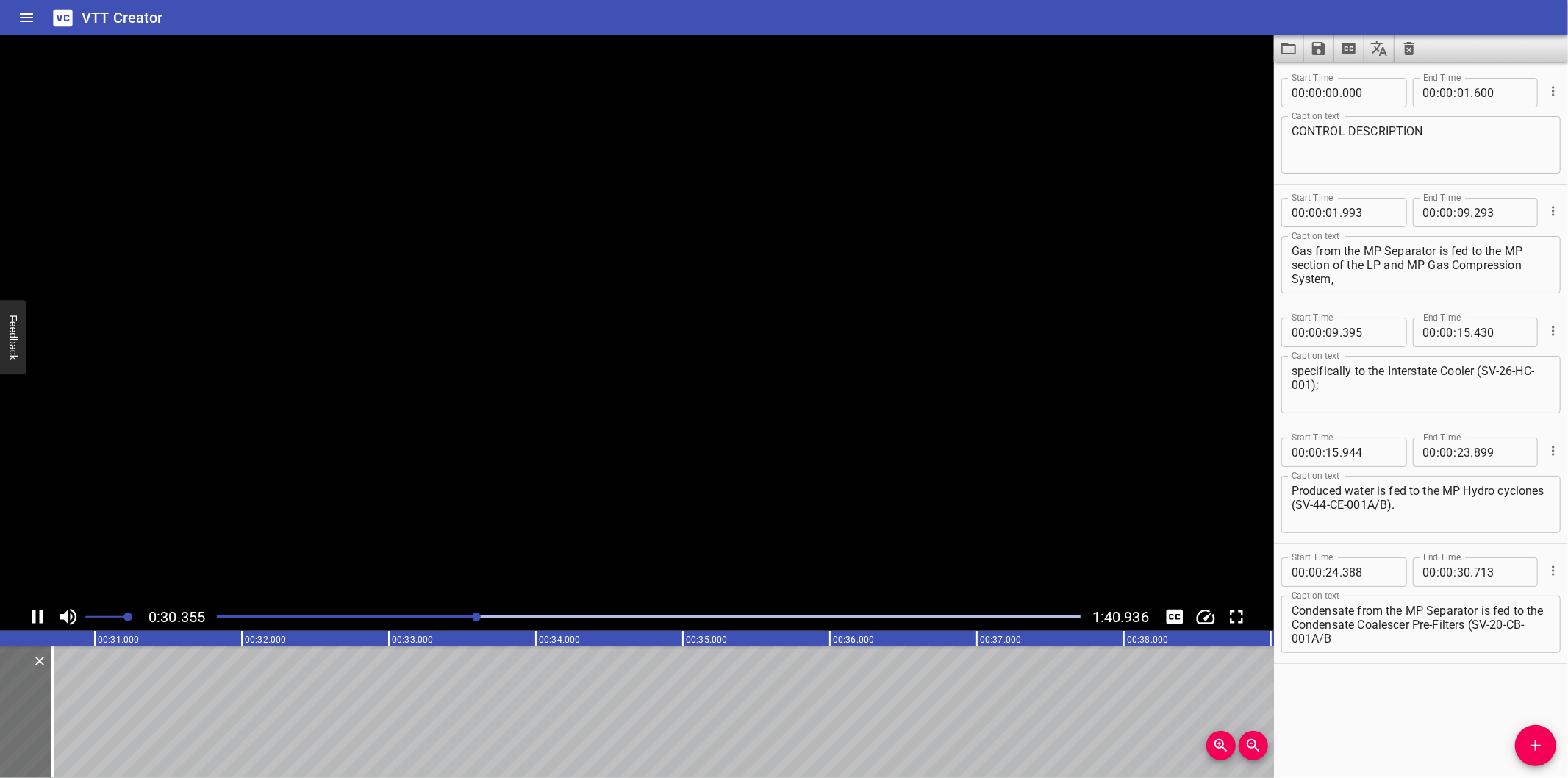
scroll to position [0, 4503]
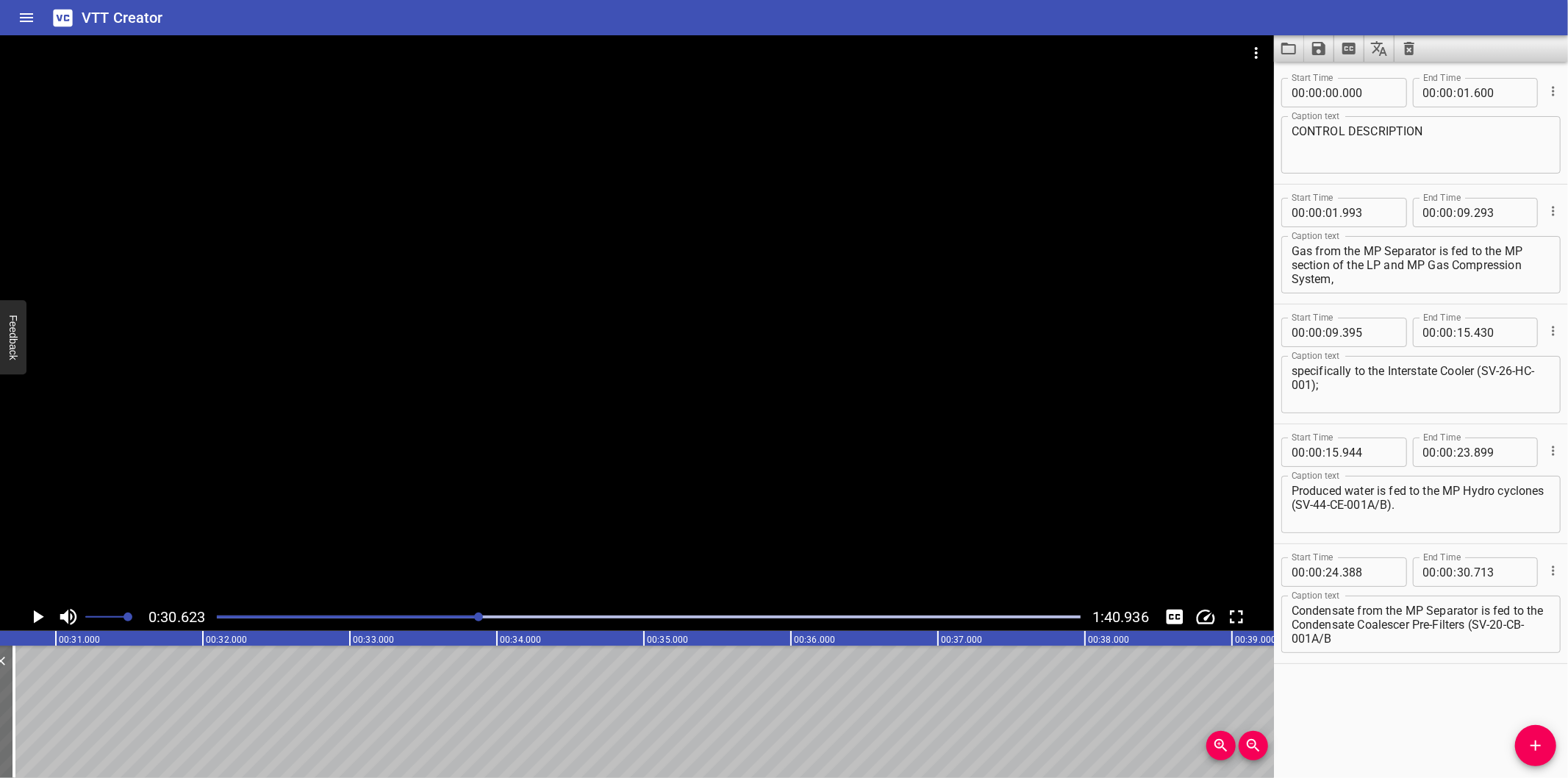
click at [1496, 627] on textarea "Condensate from the MP Separator is fed to the Condensate Coalescer Pre-Filters…" at bounding box center [1420, 625] width 259 height 42
drag, startPoint x: 1493, startPoint y: 622, endPoint x: 1571, endPoint y: 700, distance: 110.3
click at [1568, 700] on html "VTT Creator Caption Editor Batch Transcribe Login Sign Up Privacy Contact 0:30.…" at bounding box center [784, 389] width 1568 height 778
type textarea "Condensate from the MP Separator is fed to the Condensate Coalescer Pre-Filters"
drag, startPoint x: 1537, startPoint y: 746, endPoint x: 1407, endPoint y: 742, distance: 130.1
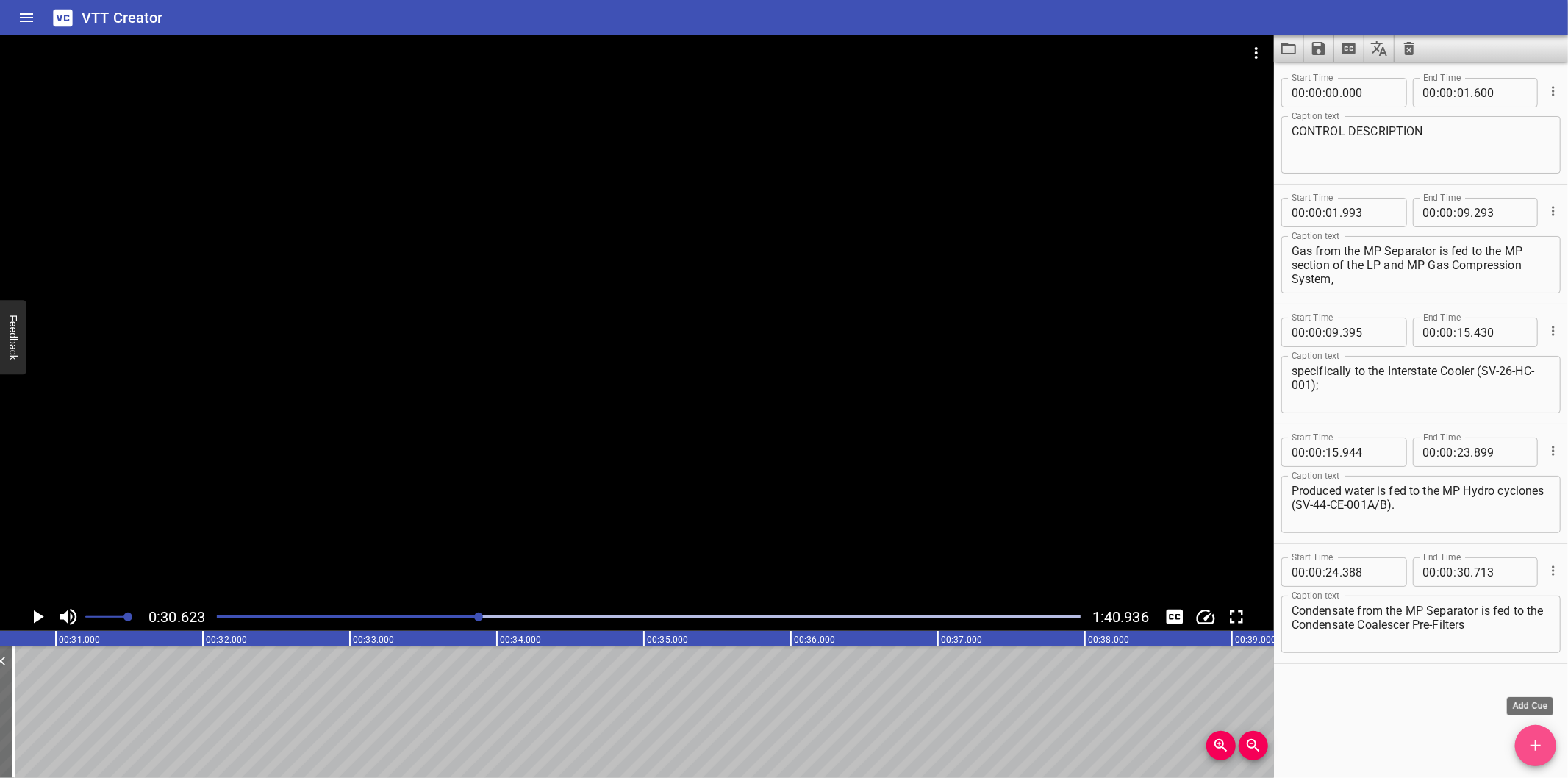
click at [1535, 746] on icon "Add Cue" at bounding box center [1536, 746] width 10 height 10
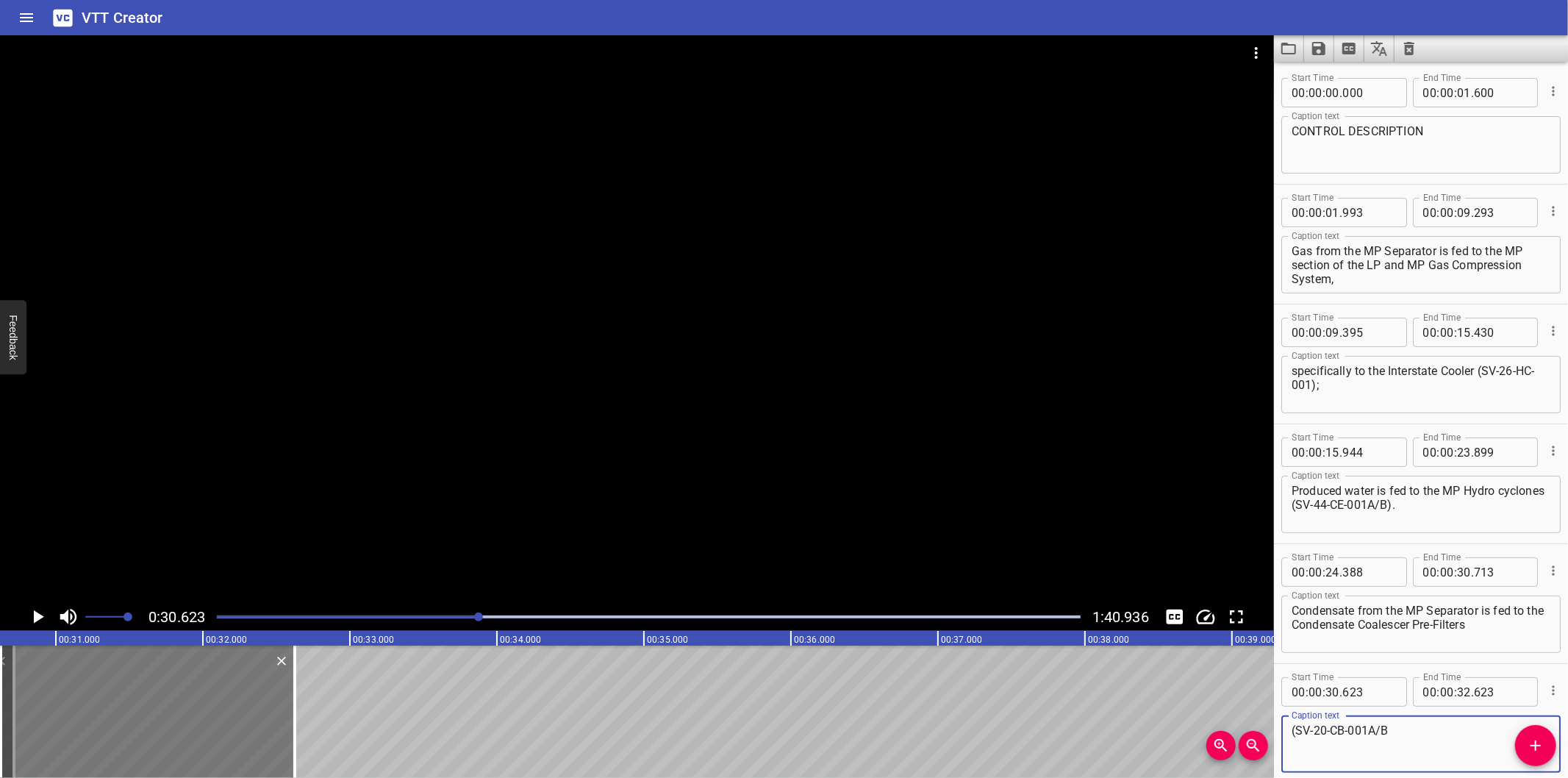
type textarea "(SV-20-CB-001A/B"
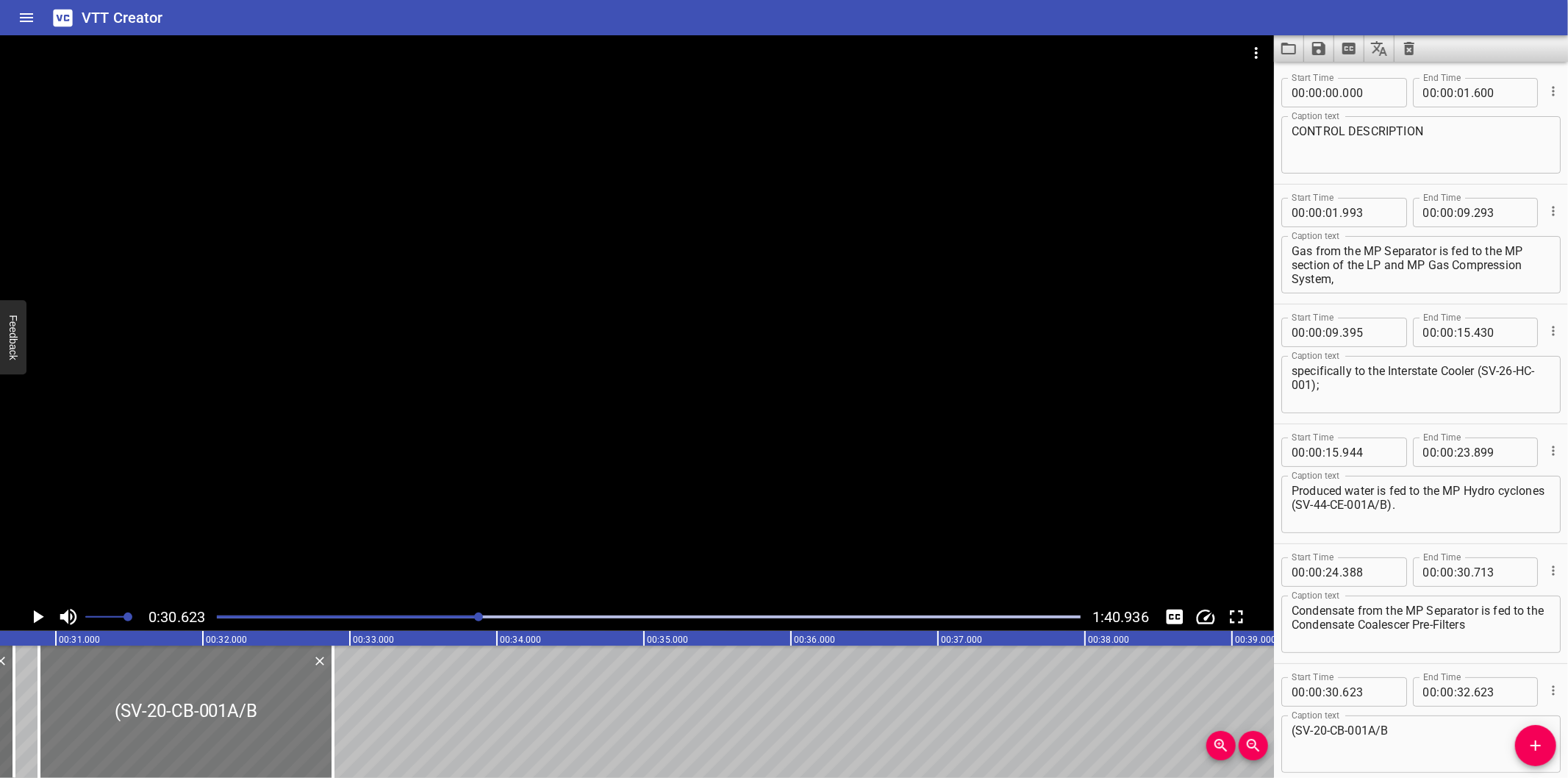
drag, startPoint x: 119, startPoint y: 722, endPoint x: 153, endPoint y: 722, distance: 34.0
click at [153, 722] on div at bounding box center [186, 712] width 294 height 133
type input "883"
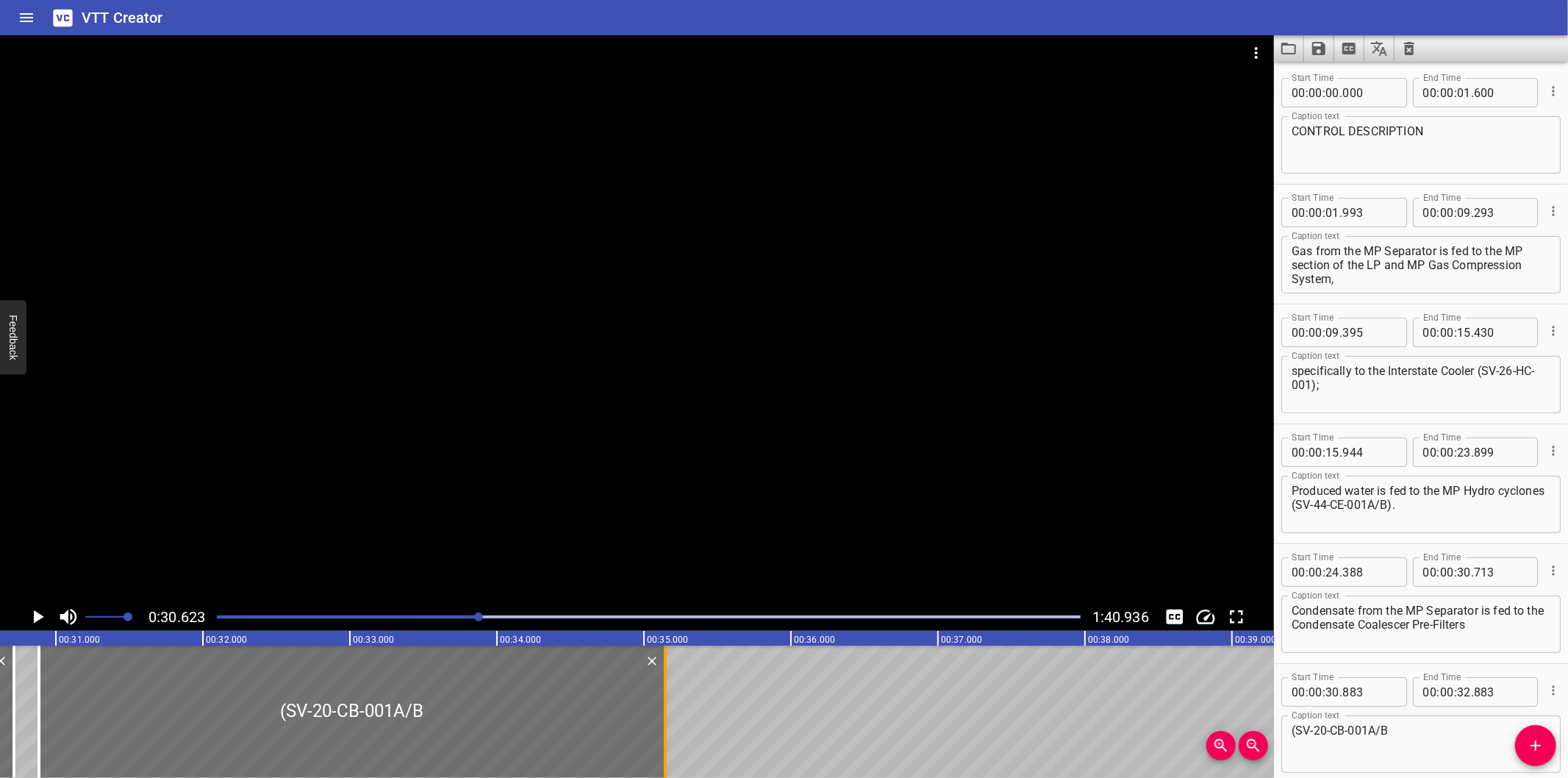
drag, startPoint x: 332, startPoint y: 733, endPoint x: 666, endPoint y: 723, distance: 334.1
click at [666, 723] on div at bounding box center [665, 712] width 3 height 133
type input "35"
type input "148"
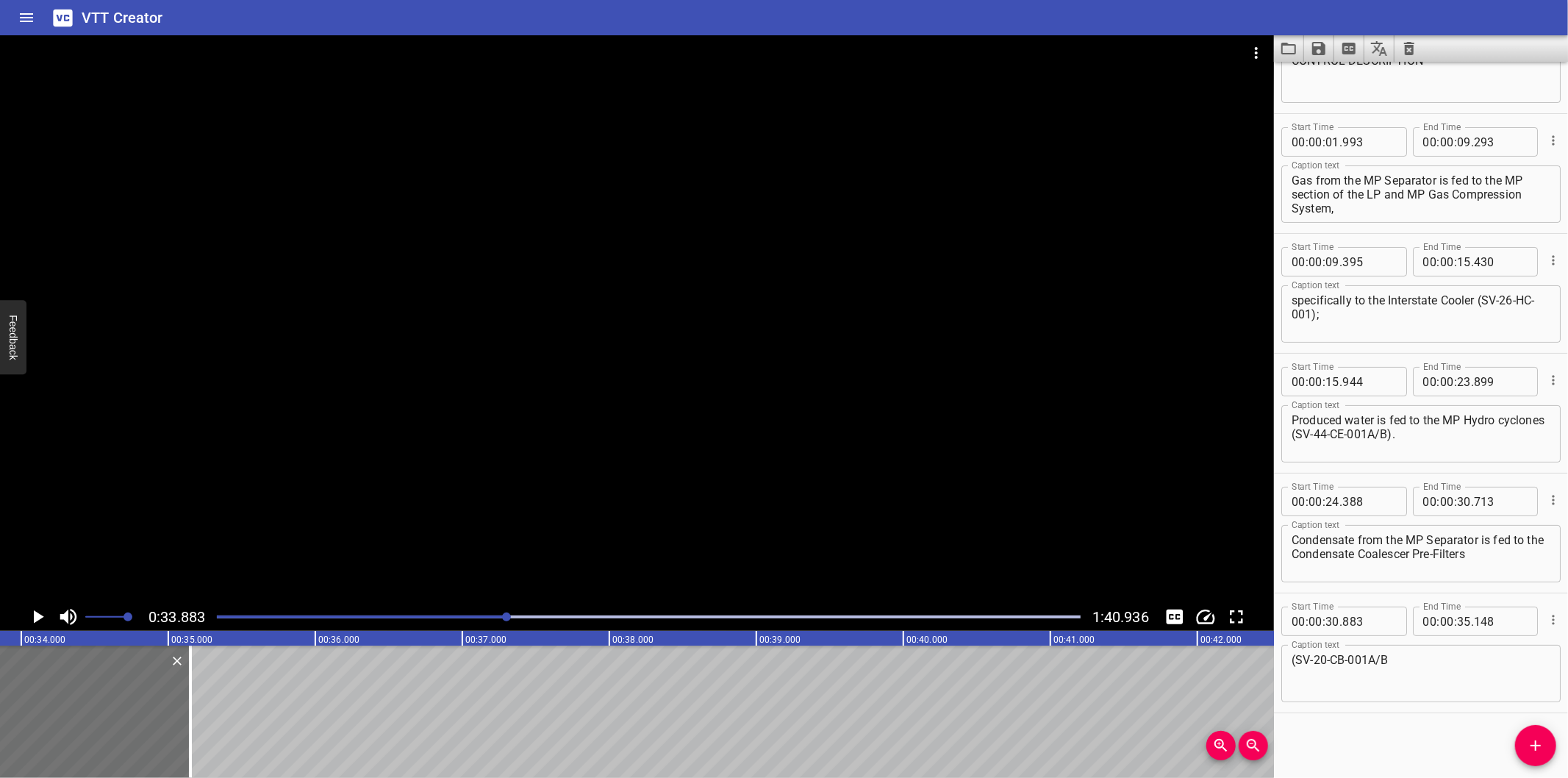
scroll to position [0, 4982]
click at [1449, 655] on textarea "(SV-20-CB-001A/B" at bounding box center [1420, 674] width 259 height 42
type textarea "(SV-20-CB-001A/B)"
click at [794, 354] on div at bounding box center [637, 319] width 1275 height 568
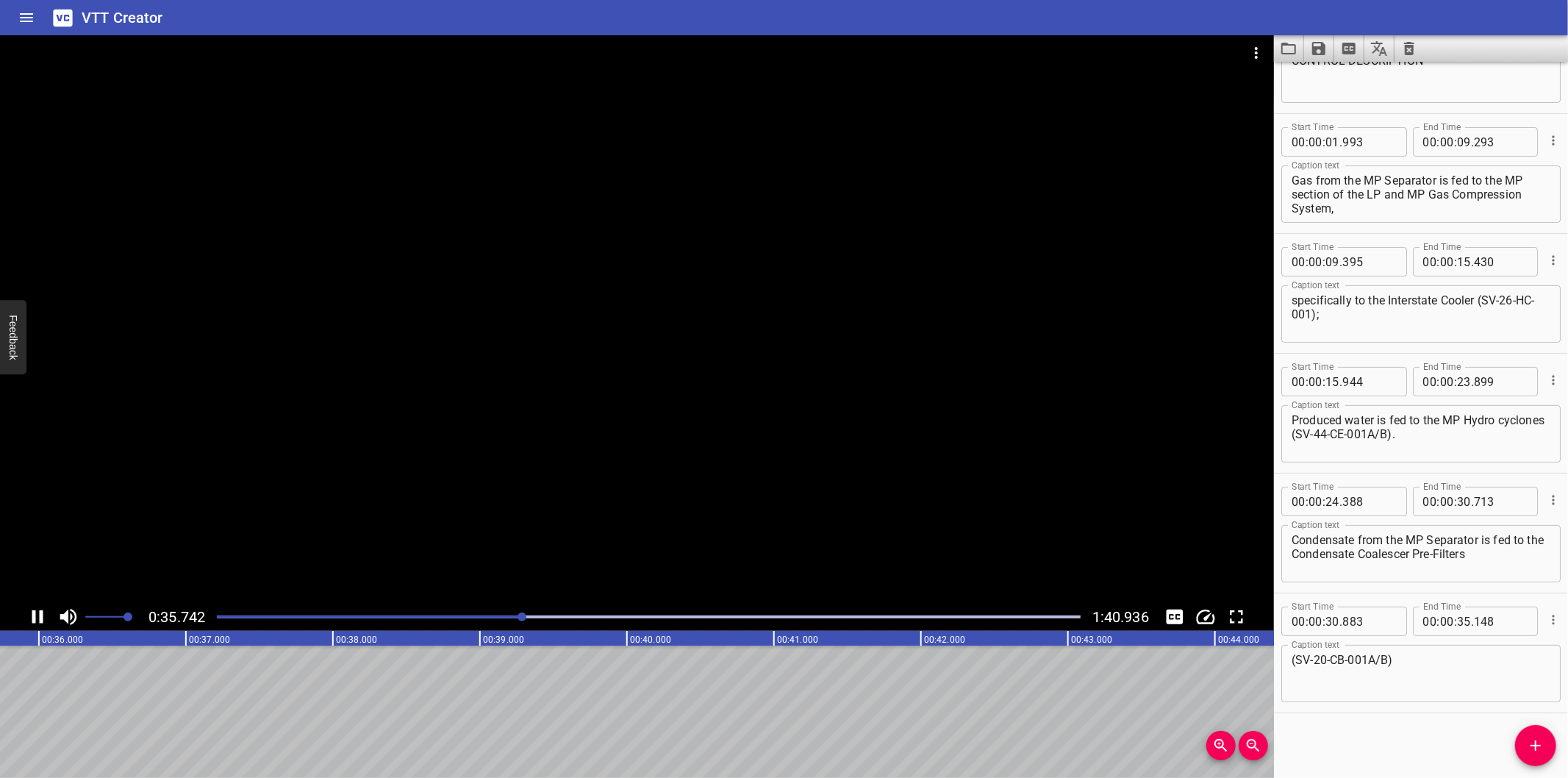
scroll to position [0, 5290]
drag, startPoint x: 1526, startPoint y: 745, endPoint x: 1518, endPoint y: 745, distance: 8.0
click at [1526, 745] on span "Add Cue" at bounding box center [1535, 746] width 41 height 18
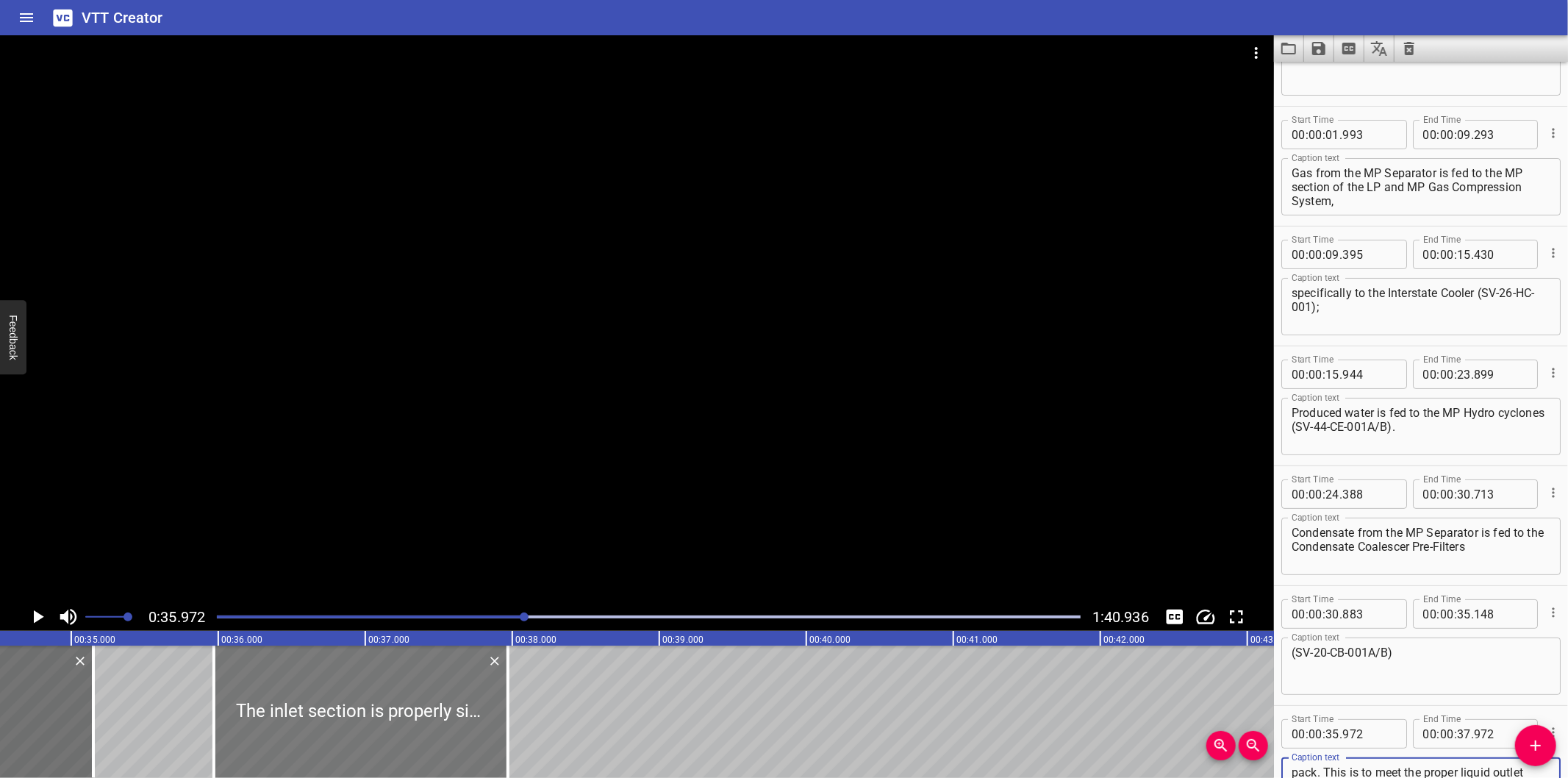
scroll to position [0, 5071]
type textarea "The inlet section is properly sized to allow sufficient settling time for conde…"
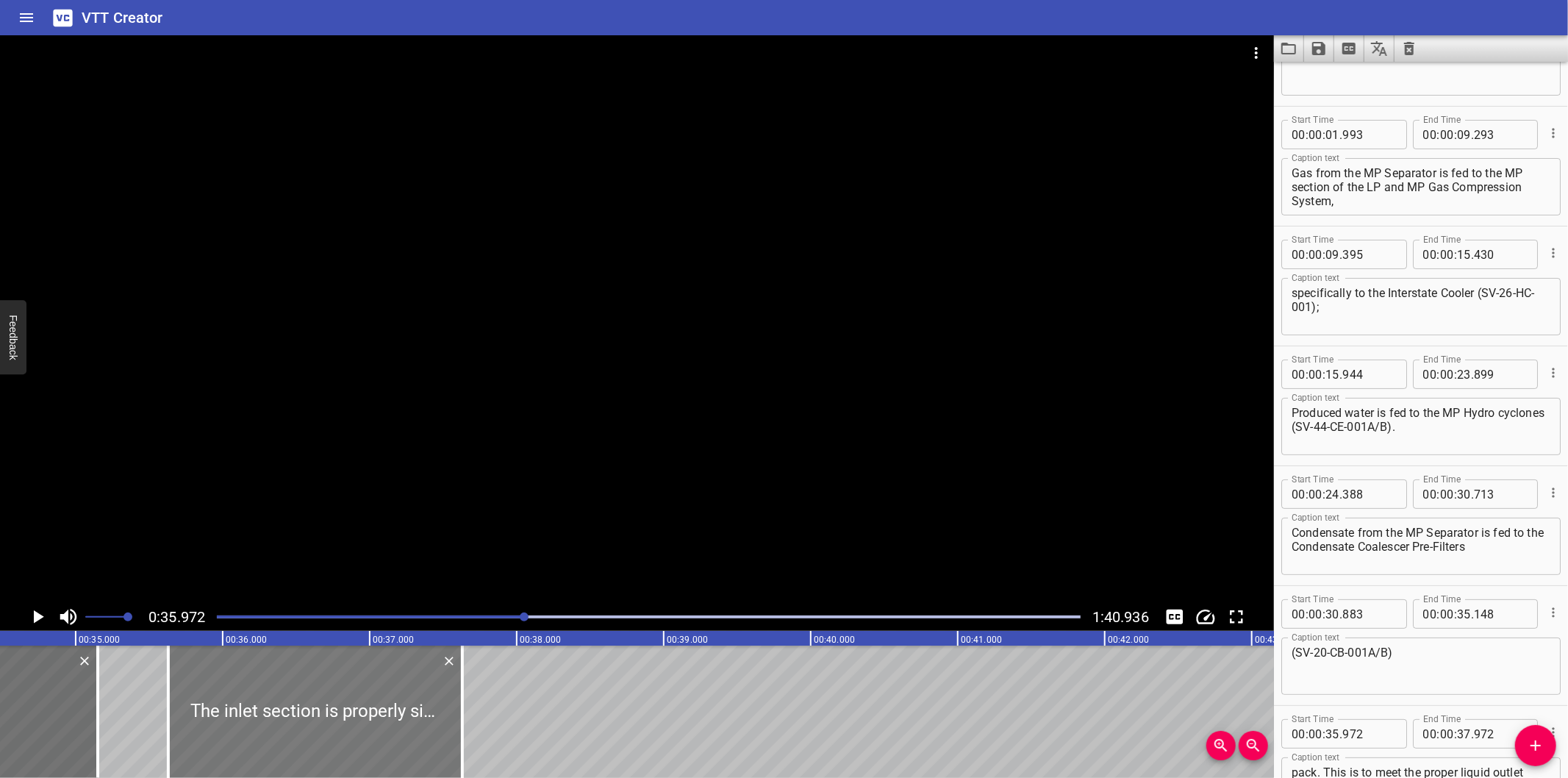
drag, startPoint x: 425, startPoint y: 725, endPoint x: 375, endPoint y: 725, distance: 50.0
click at [375, 725] on div at bounding box center [315, 712] width 294 height 133
type input "632"
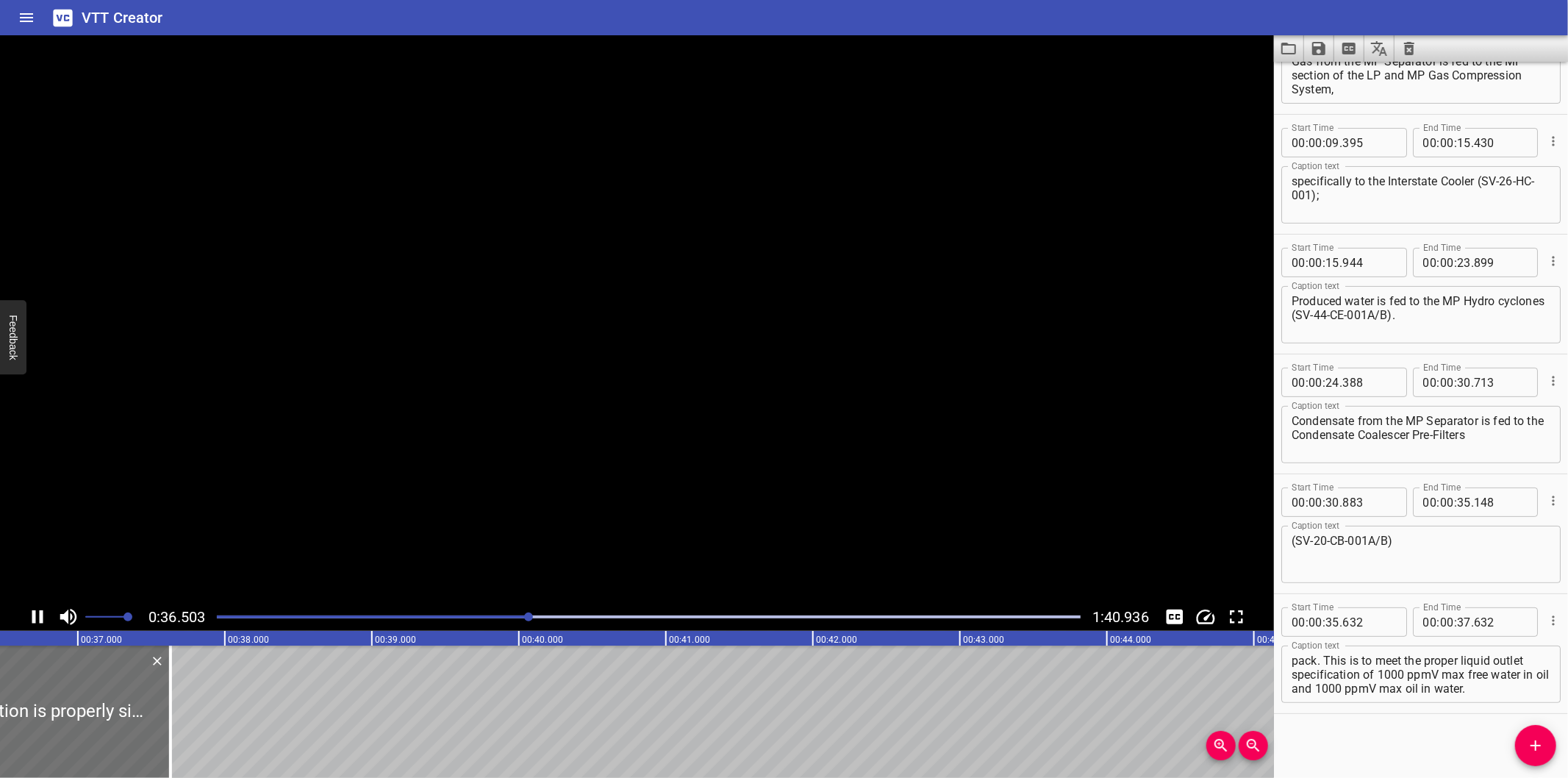
scroll to position [0, 5383]
click at [568, 415] on div at bounding box center [637, 319] width 1275 height 568
drag, startPoint x: 147, startPoint y: 717, endPoint x: 489, endPoint y: 703, distance: 342.3
click at [151, 703] on div at bounding box center [149, 712] width 3 height 133
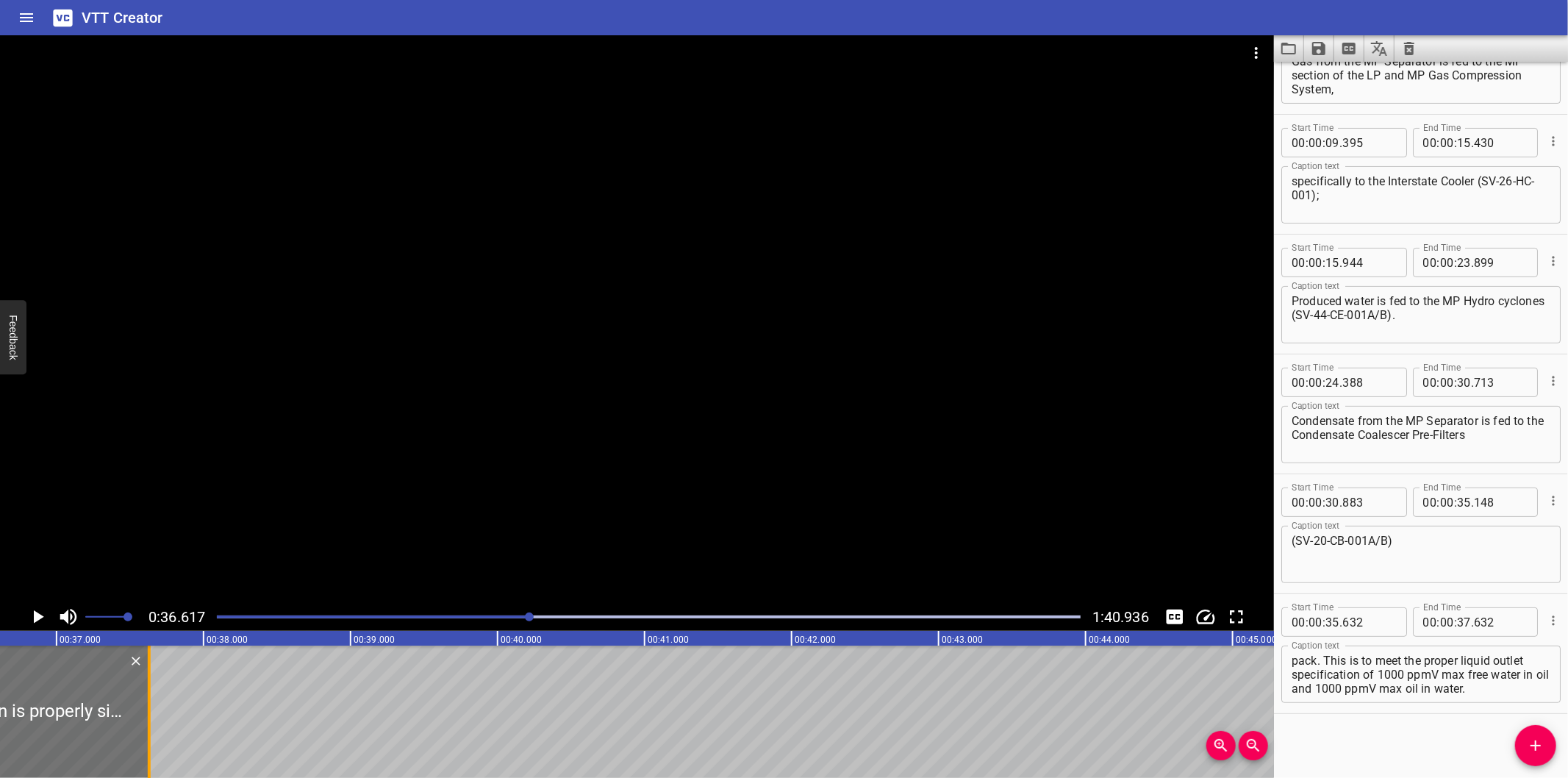
type input "39"
type input "932"
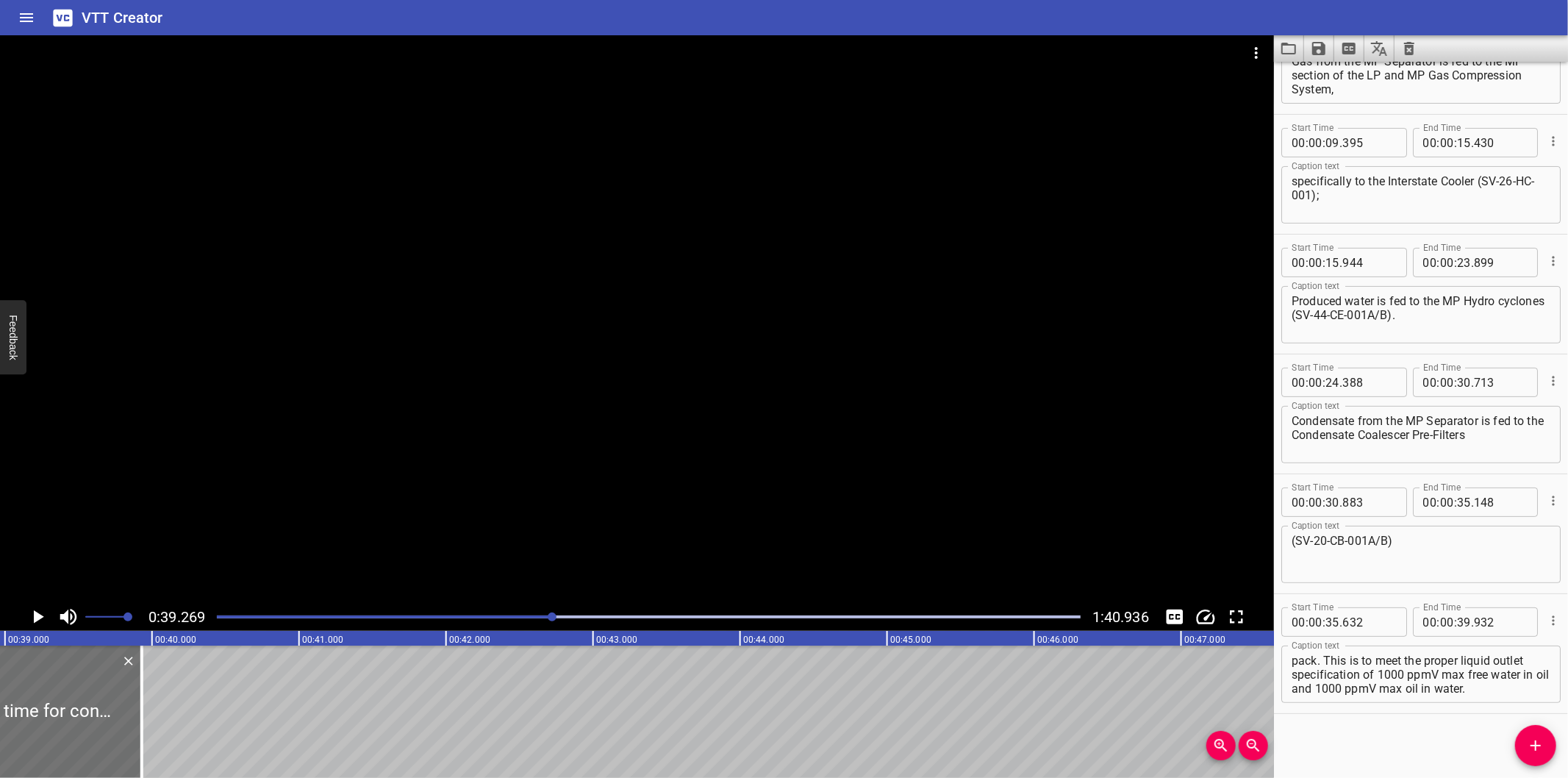
scroll to position [0, 5774]
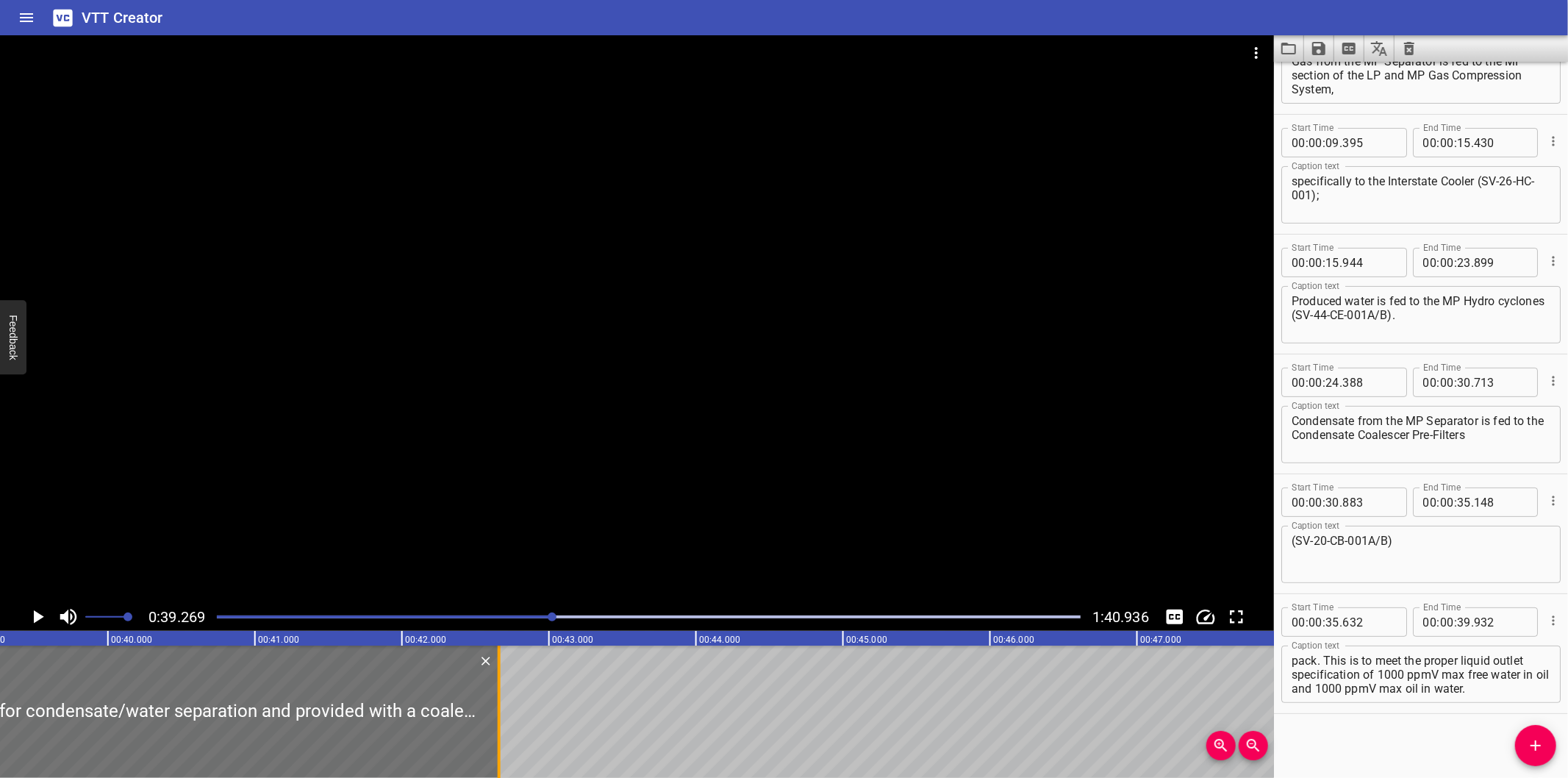
drag, startPoint x: 99, startPoint y: 751, endPoint x: 505, endPoint y: 721, distance: 407.1
click at [501, 721] on div at bounding box center [499, 712] width 3 height 133
type input "42"
type input "717"
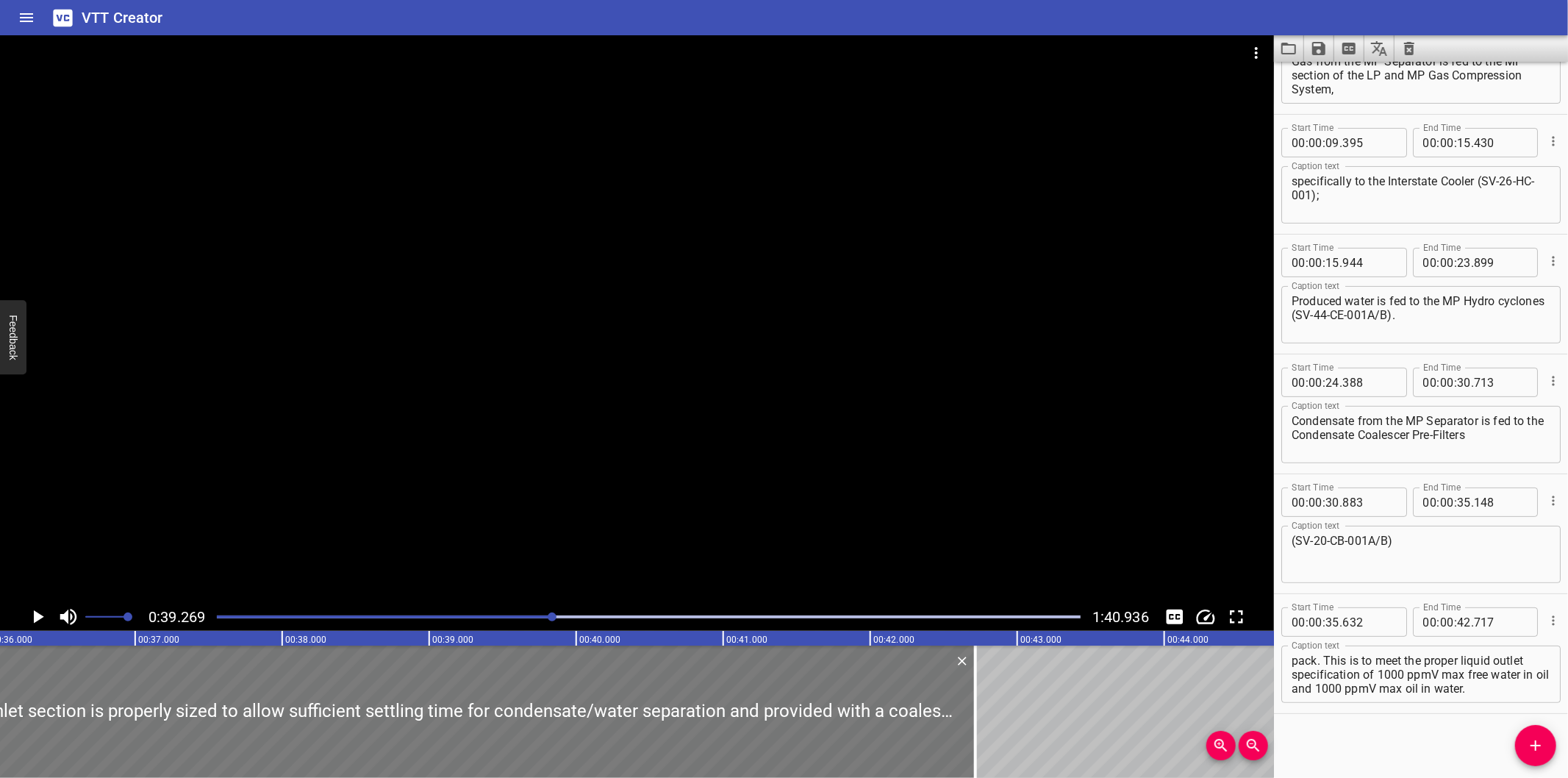
scroll to position [0, 5175]
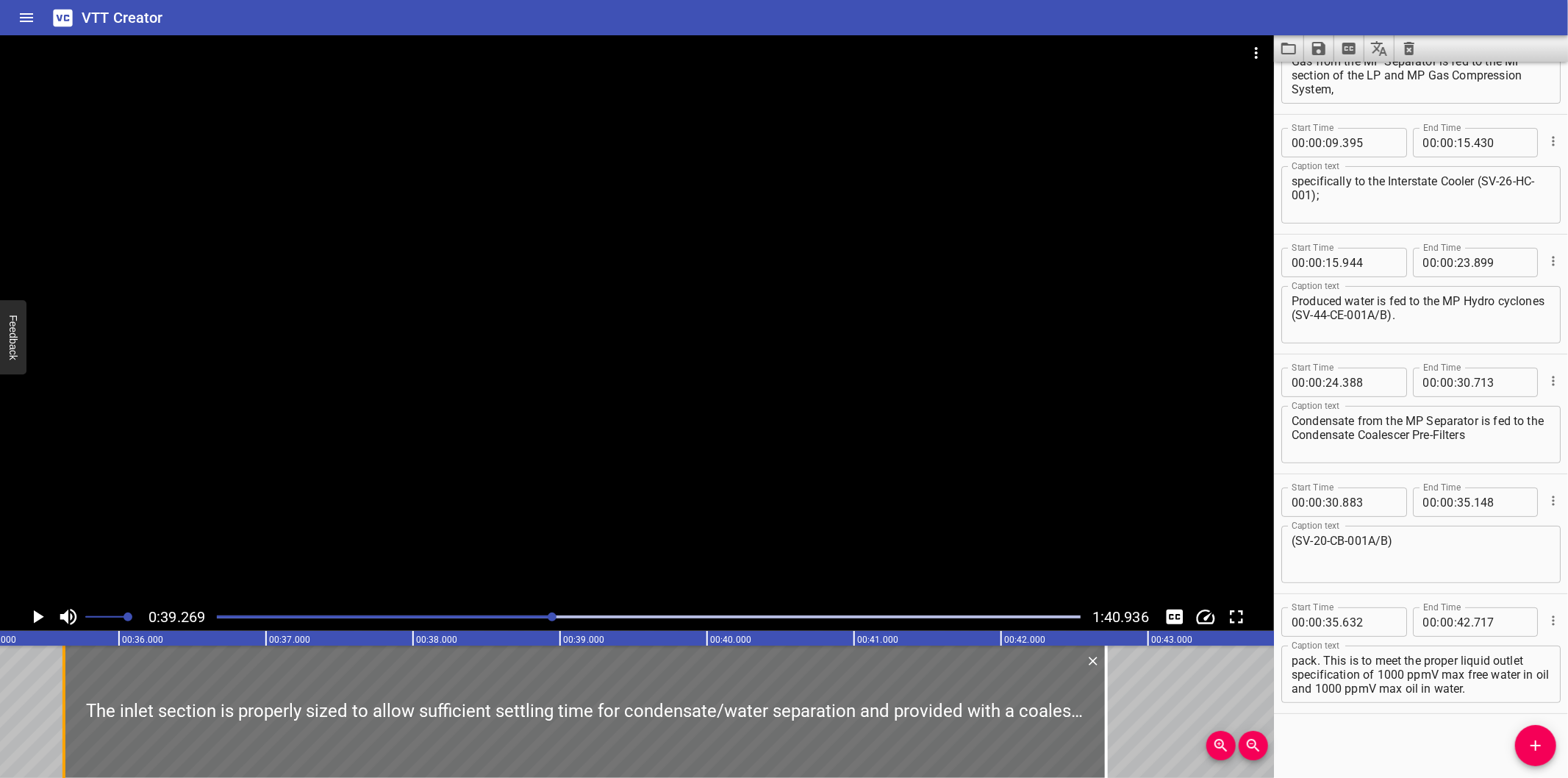
click at [64, 737] on div at bounding box center [64, 712] width 3 height 133
type input "627"
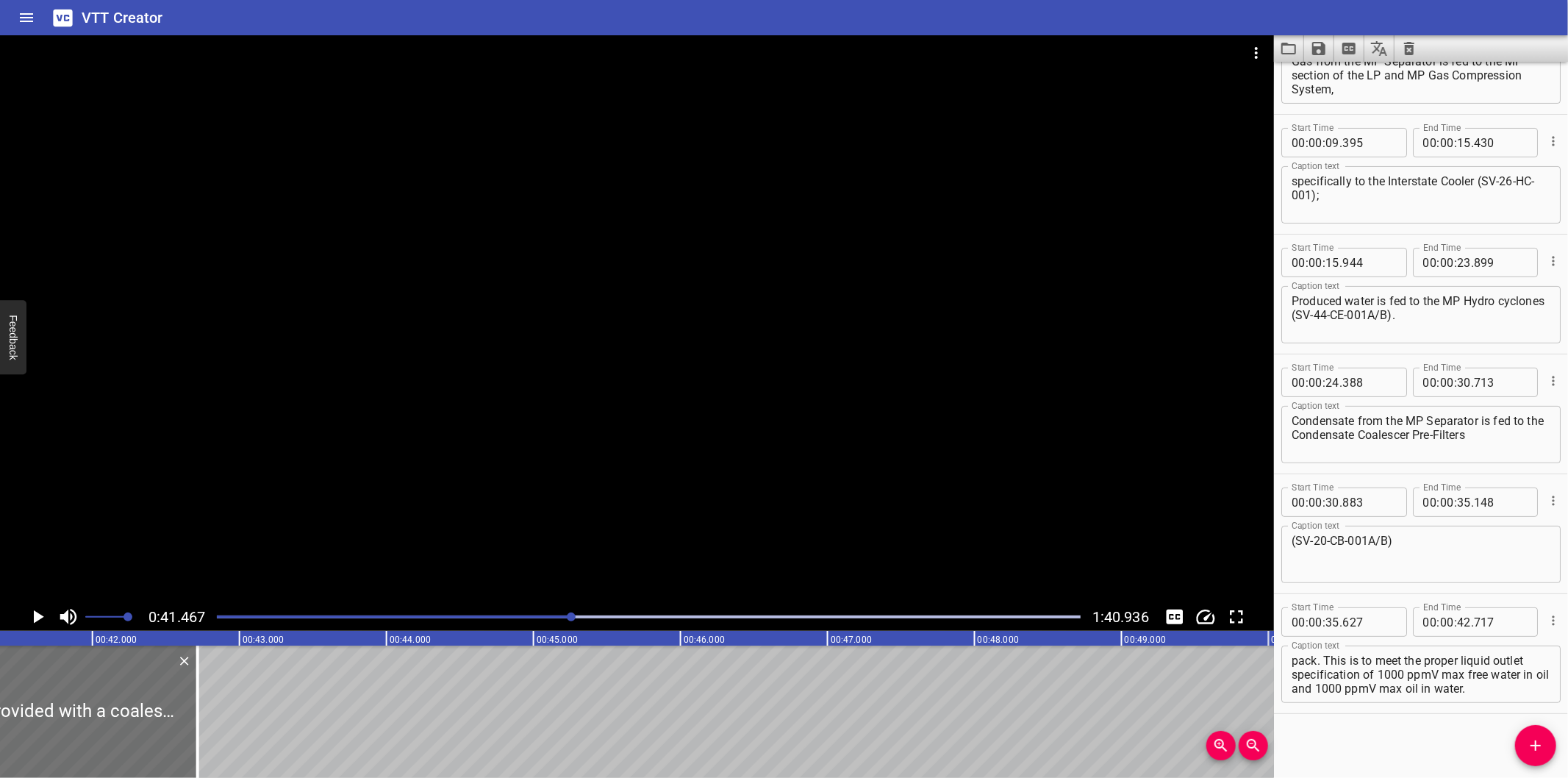
scroll to position [0, 6098]
drag, startPoint x: 939, startPoint y: 438, endPoint x: 917, endPoint y: 442, distance: 22.4
click at [921, 438] on div at bounding box center [637, 319] width 1275 height 568
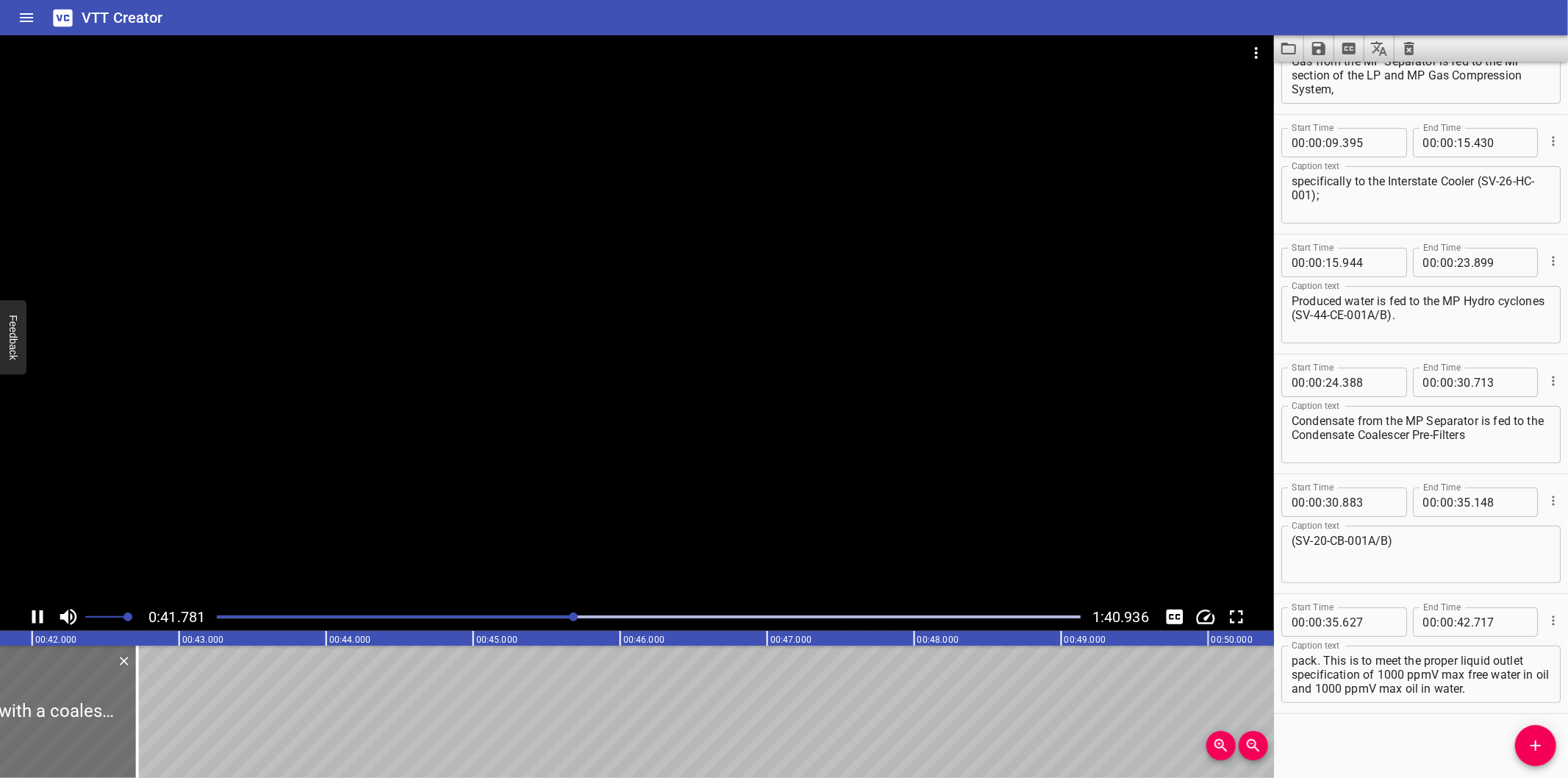
scroll to position [0, 6182]
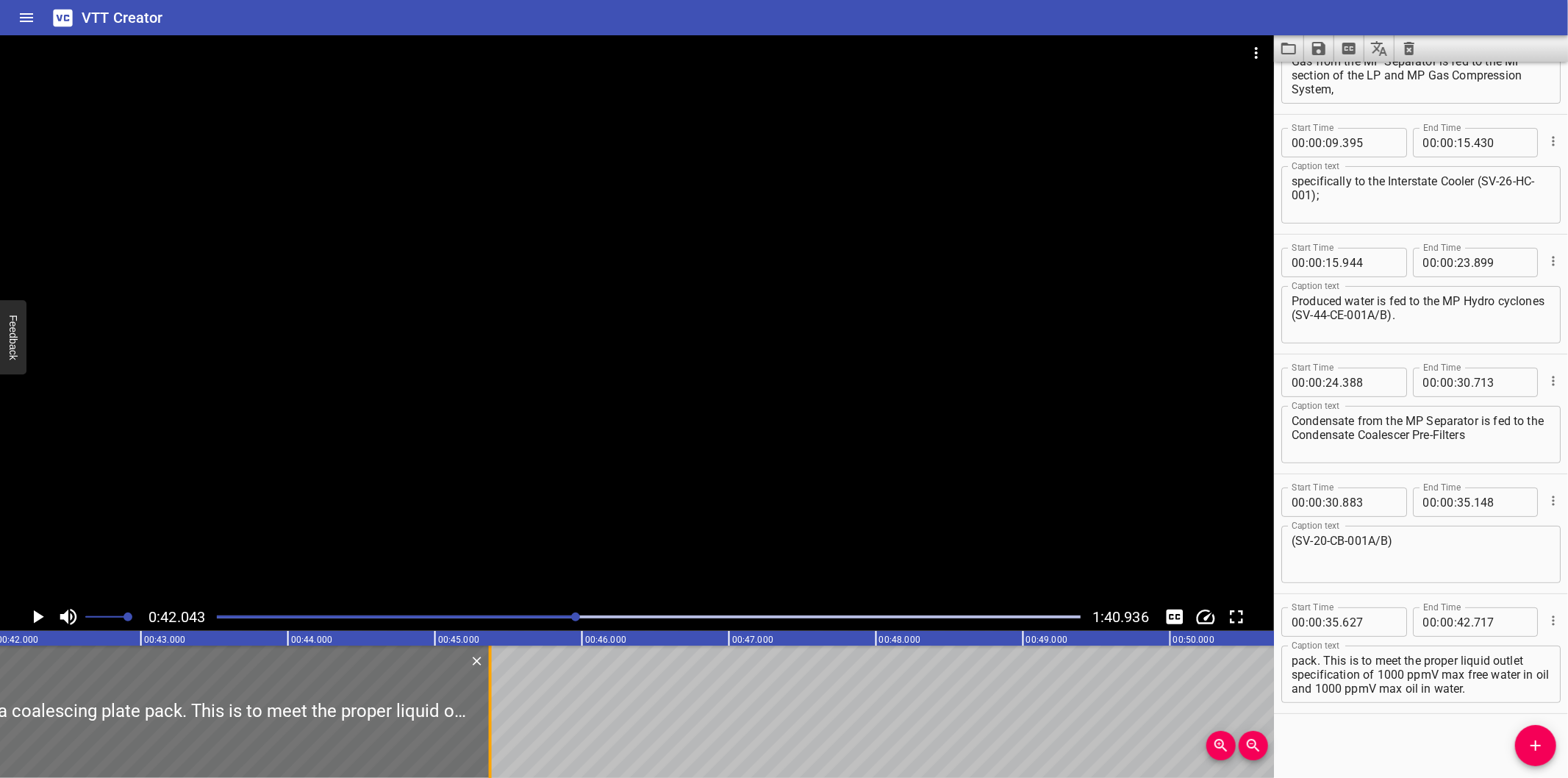
drag, startPoint x: 92, startPoint y: 711, endPoint x: 483, endPoint y: 695, distance: 391.3
click at [483, 695] on div at bounding box center [490, 712] width 15 height 133
type input "45"
type input "377"
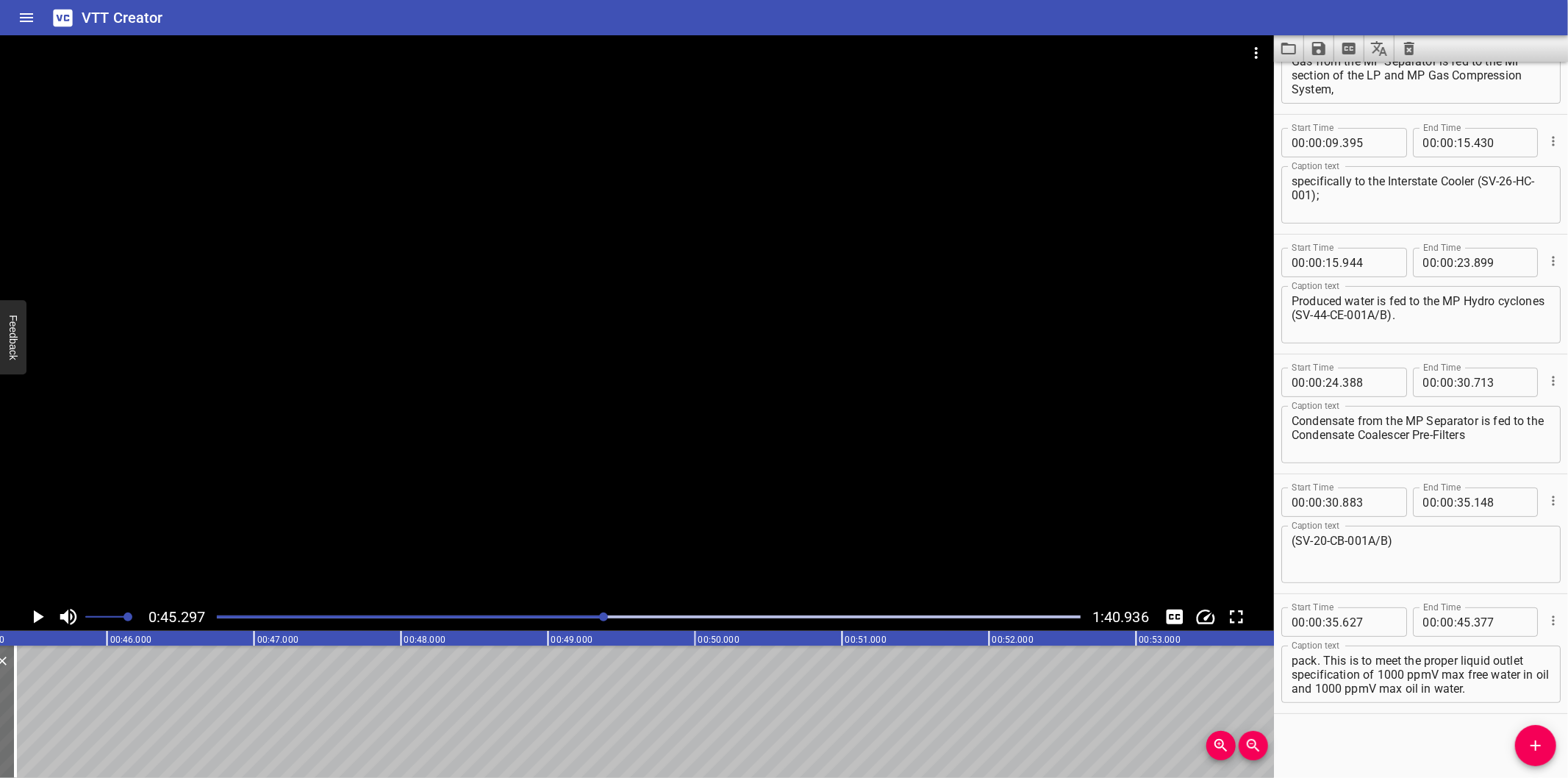
scroll to position [0, 6660]
click at [565, 616] on div "Play progress" at bounding box center [174, 617] width 864 height 3
click at [599, 616] on div at bounding box center [603, 617] width 9 height 9
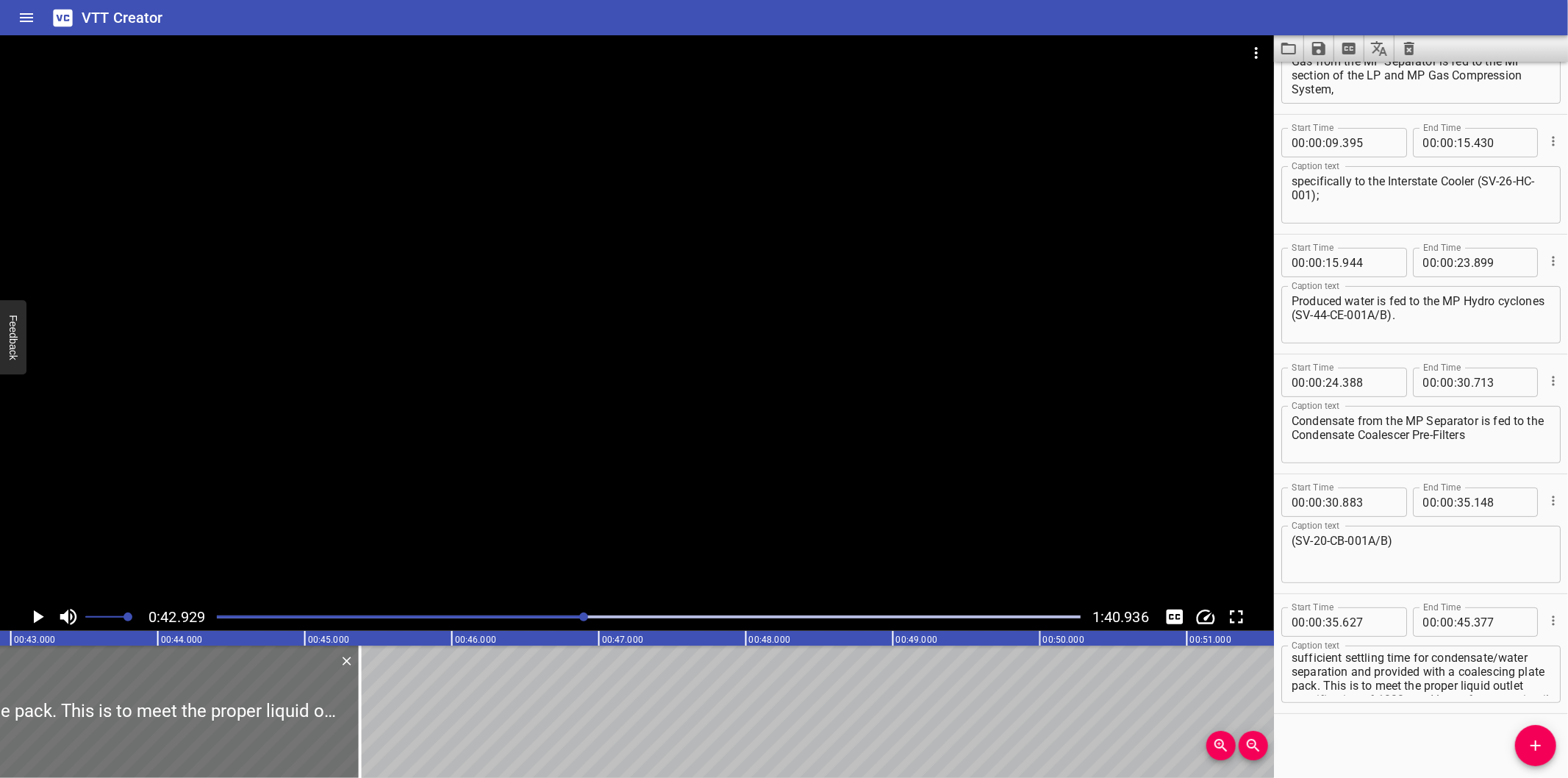
scroll to position [0, 0]
click at [527, 621] on div at bounding box center [648, 617] width 881 height 21
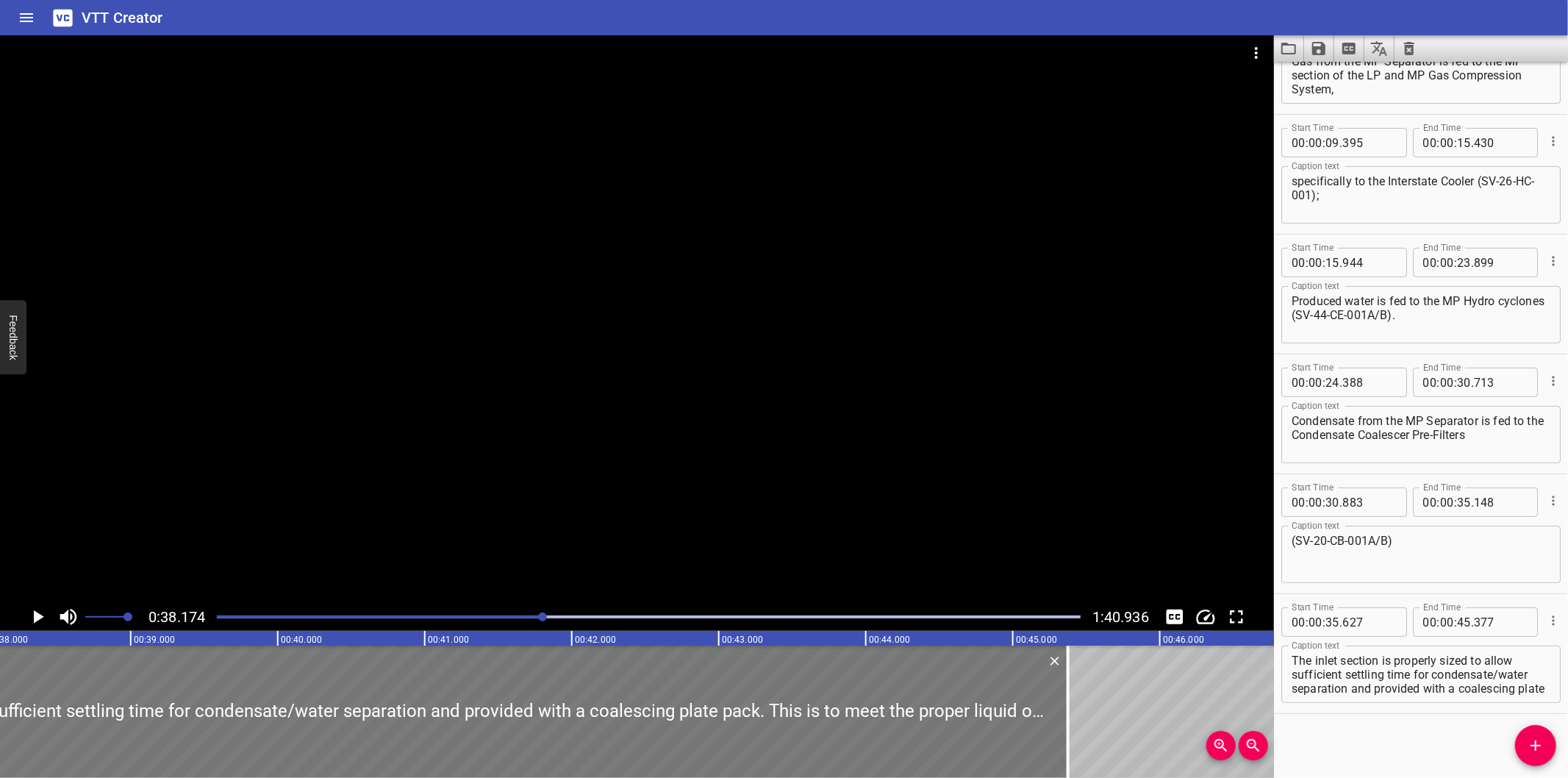
scroll to position [0, 5613]
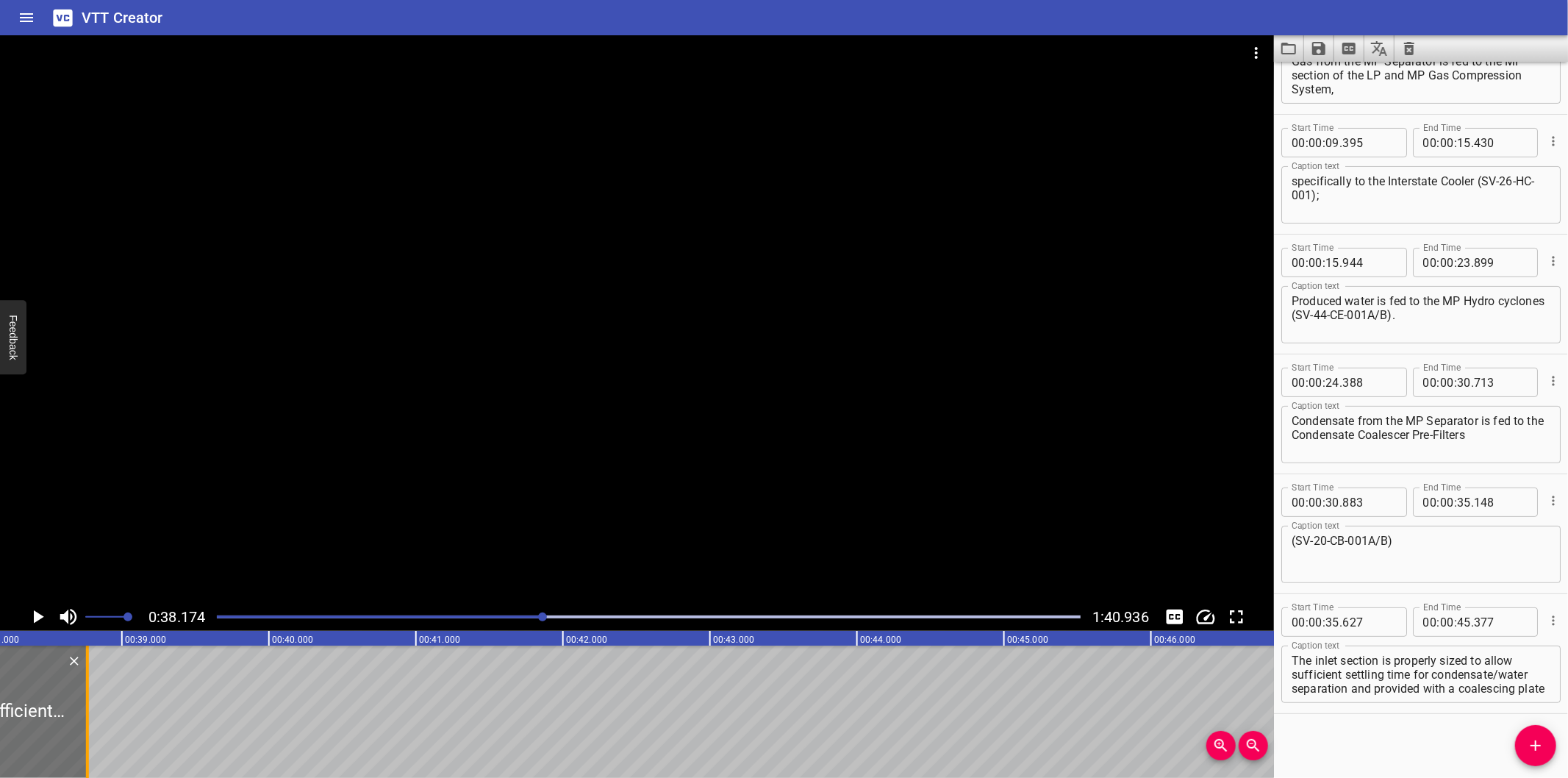
drag, startPoint x: 1060, startPoint y: 738, endPoint x: 88, endPoint y: 709, distance: 972.4
click at [88, 709] on div at bounding box center [87, 712] width 3 height 133
type input "38"
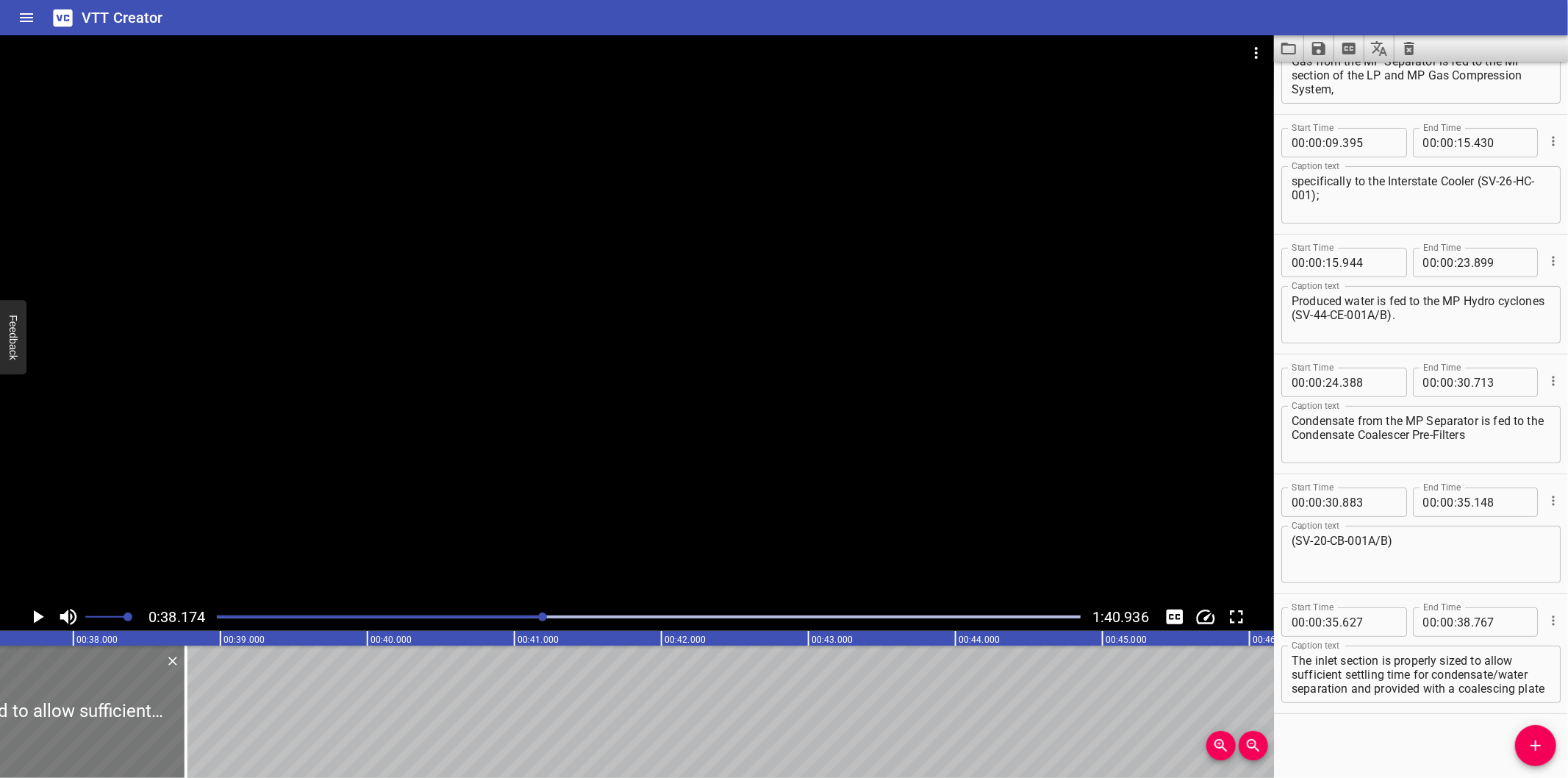
scroll to position [0, 5504]
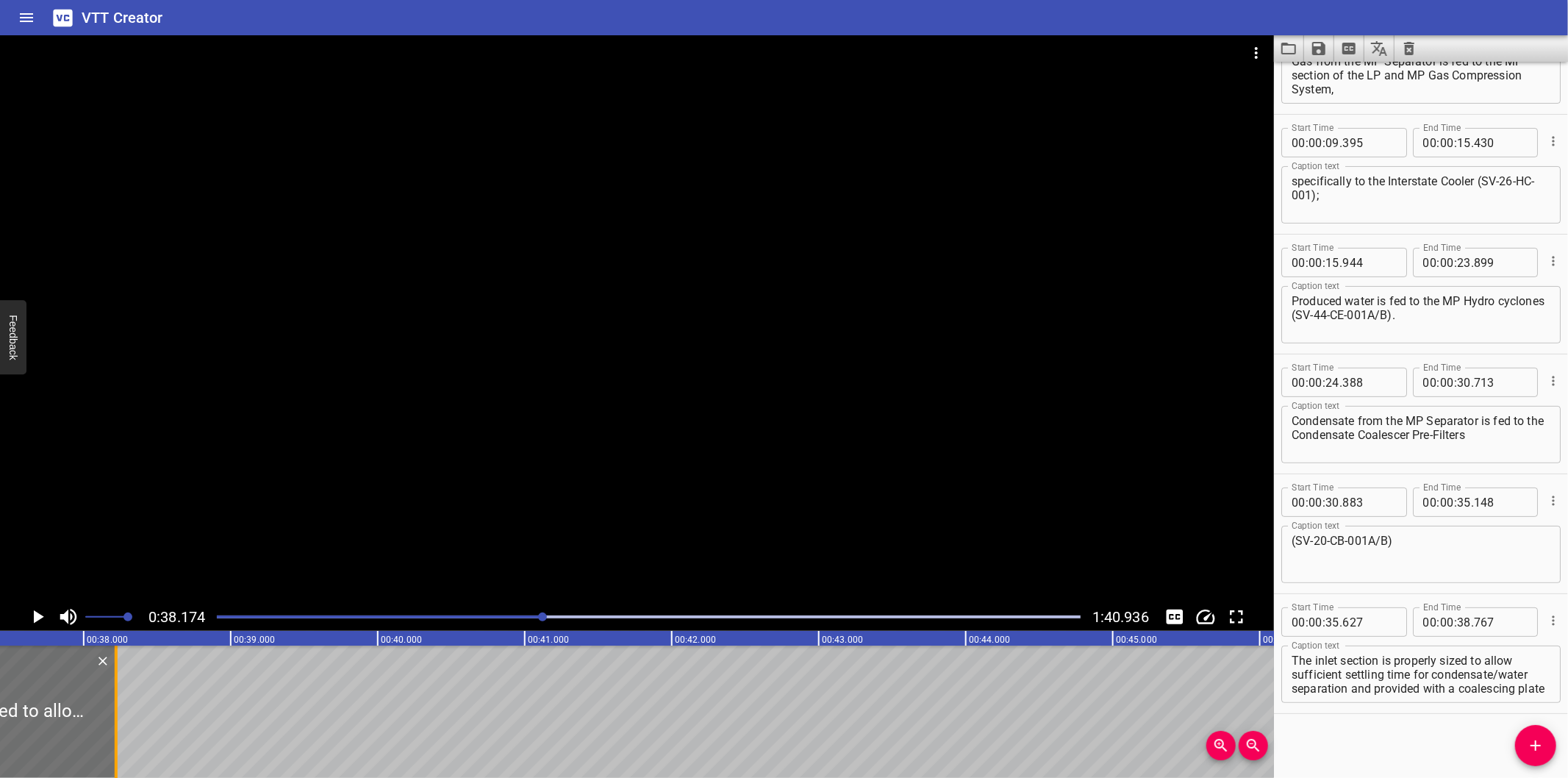
drag, startPoint x: 197, startPoint y: 725, endPoint x: 116, endPoint y: 734, distance: 81.5
click at [116, 734] on div at bounding box center [116, 712] width 3 height 133
type input "222"
click at [641, 465] on div at bounding box center [637, 319] width 1275 height 568
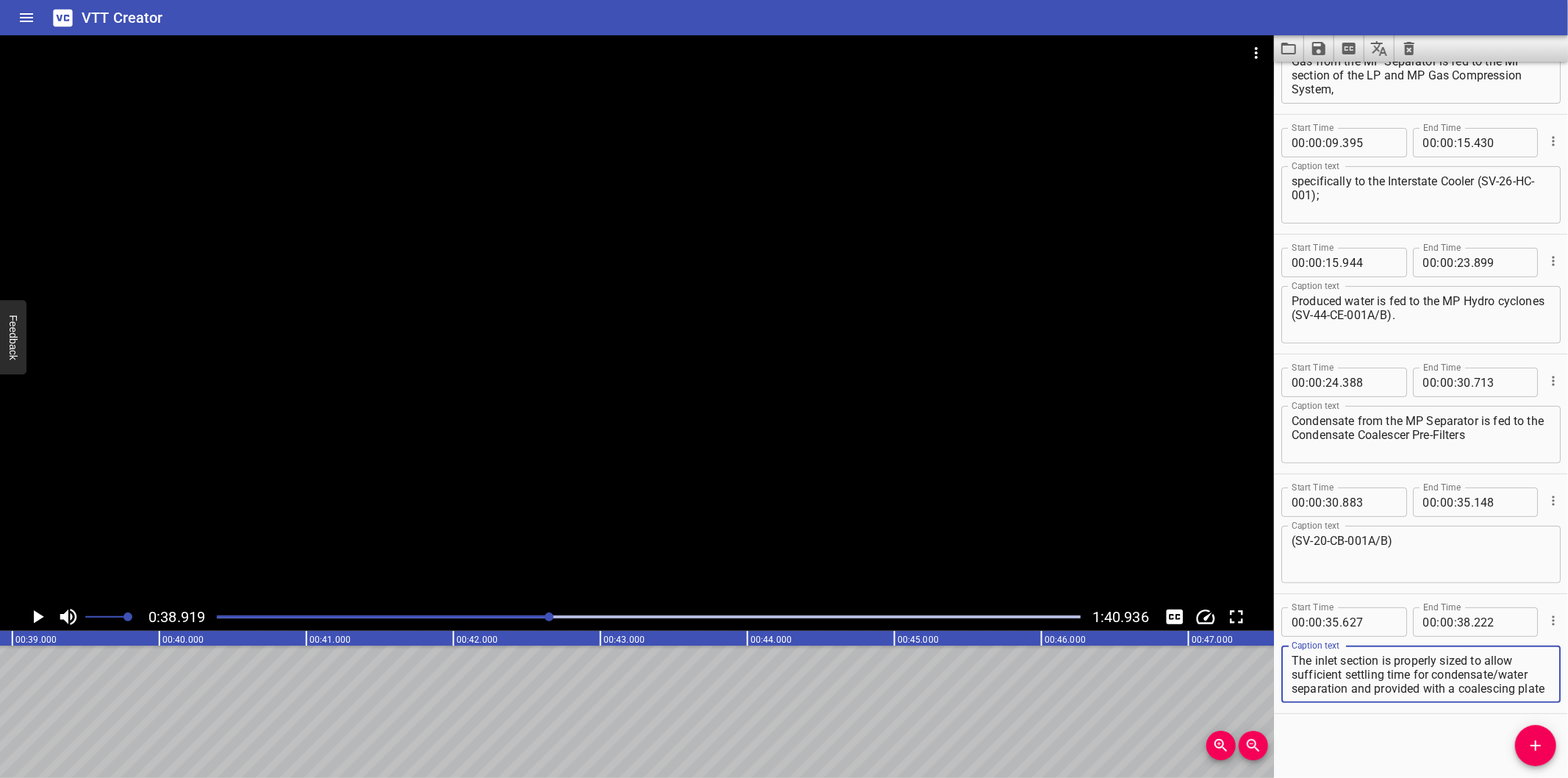
scroll to position [56, 0]
drag, startPoint x: 1487, startPoint y: 657, endPoint x: 1574, endPoint y: 766, distance: 139.5
click at [1568, 766] on html "VTT Creator Caption Editor Batch Transcribe Login Sign Up Privacy Contact 0:38.…" at bounding box center [784, 389] width 1568 height 778
type textarea "The inlet section is properly sized to"
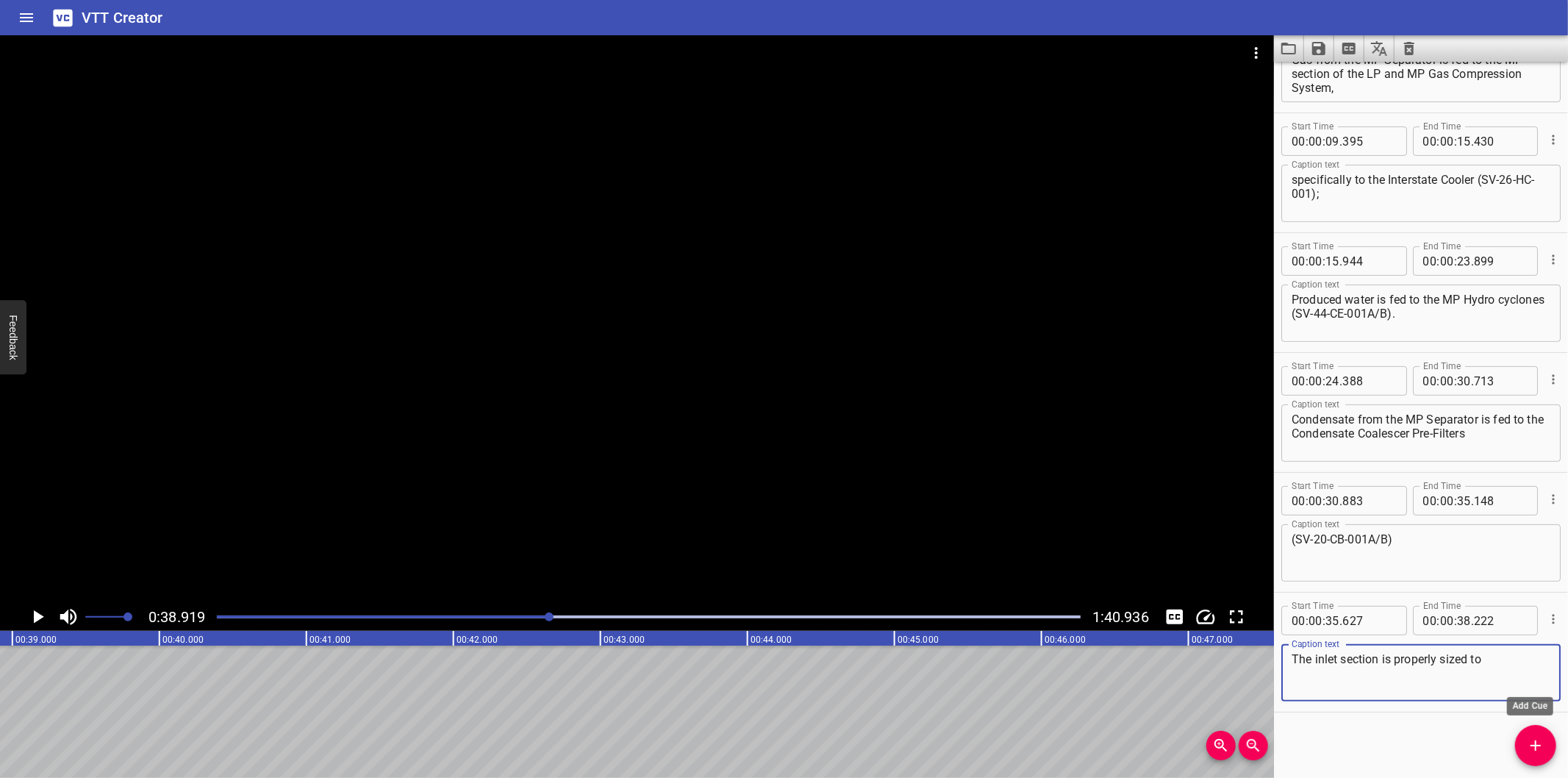
drag, startPoint x: 1550, startPoint y: 743, endPoint x: 1537, endPoint y: 744, distance: 13.0
click at [1547, 744] on span "Add Cue" at bounding box center [1535, 746] width 41 height 18
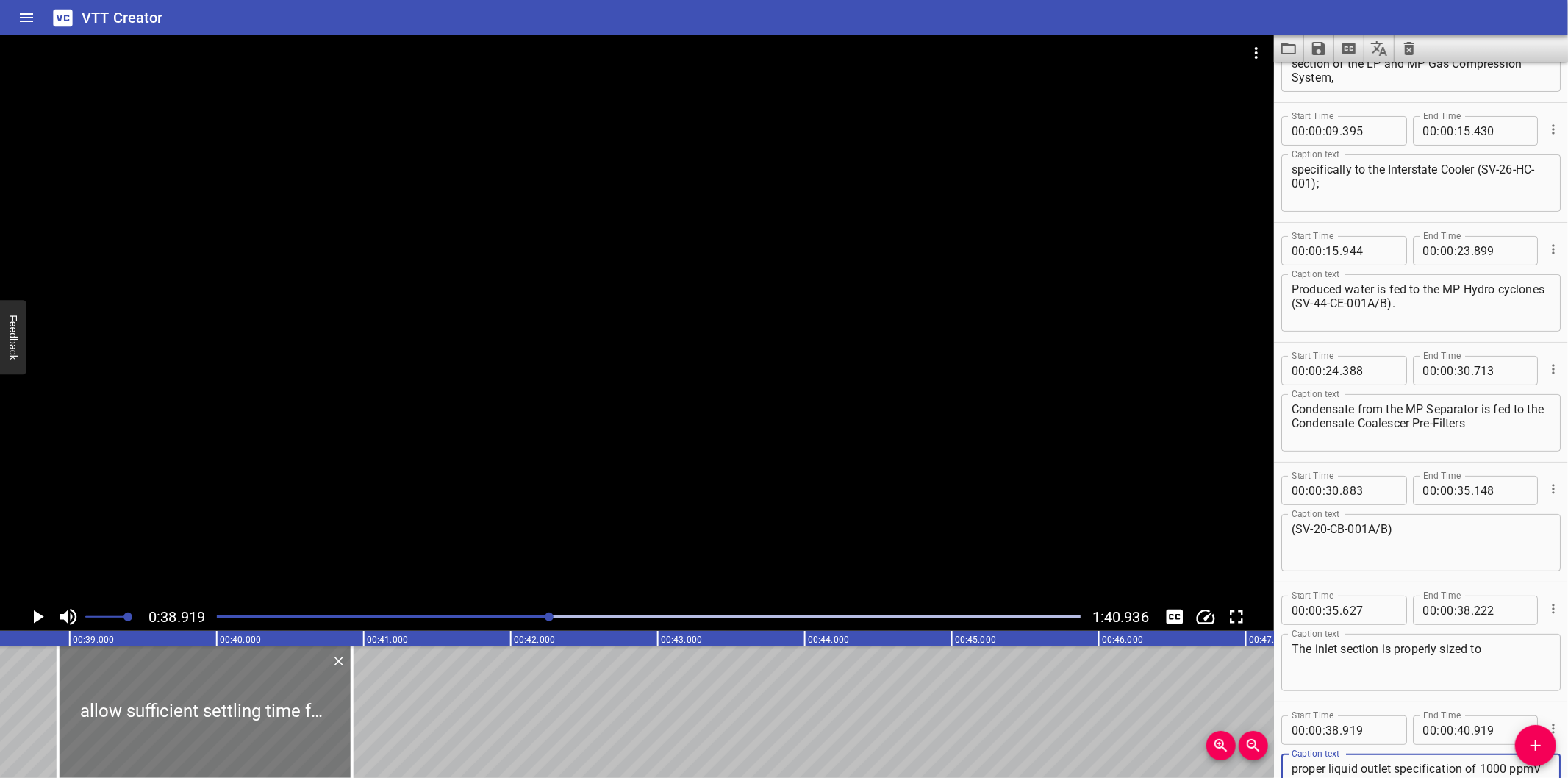
scroll to position [0, 5504]
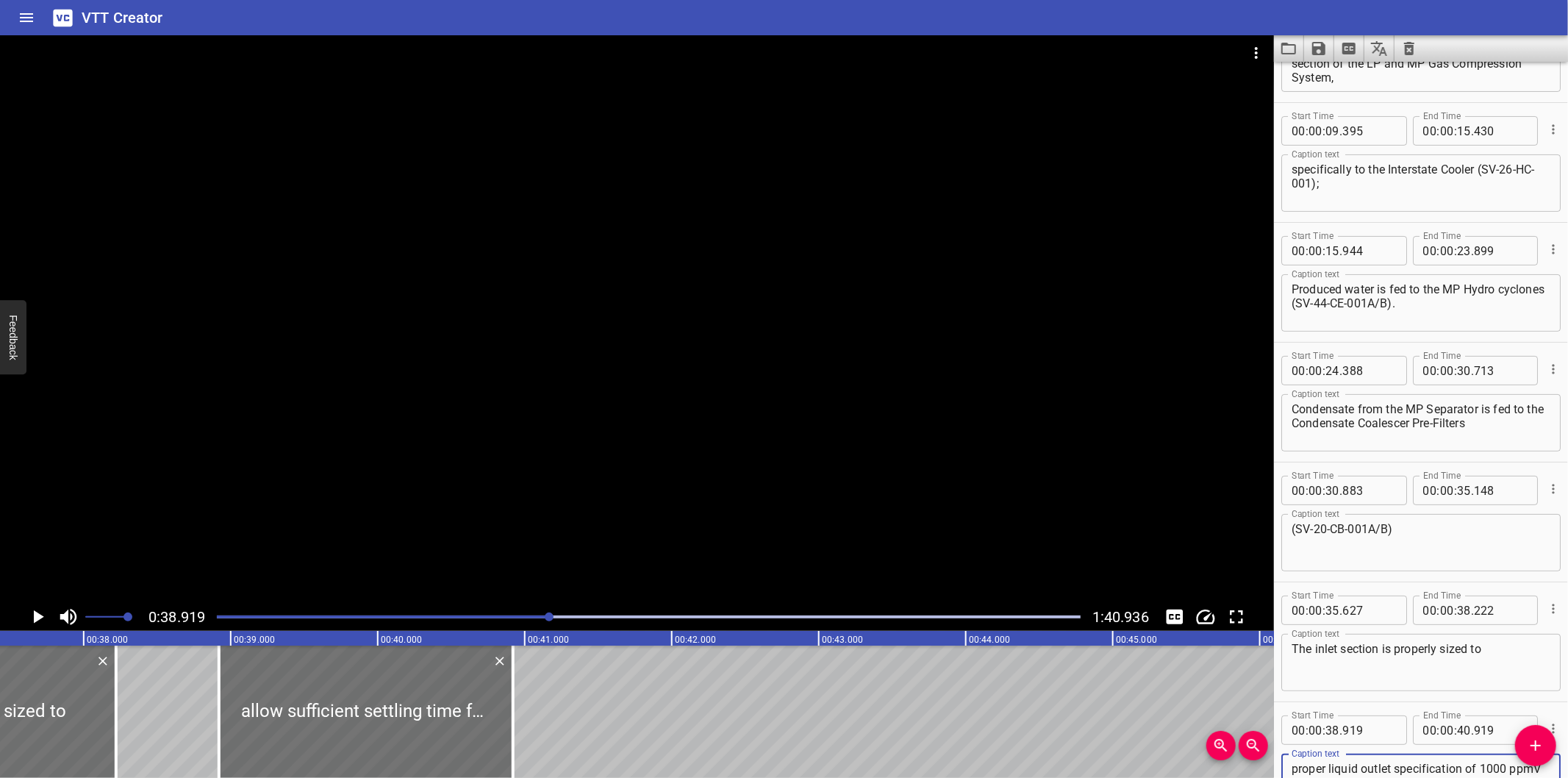
type textarea "allow sufficient settling time for condensate/water separation and provided wit…"
click at [1493, 666] on textarea "The inlet section is properly sized to" at bounding box center [1420, 663] width 259 height 42
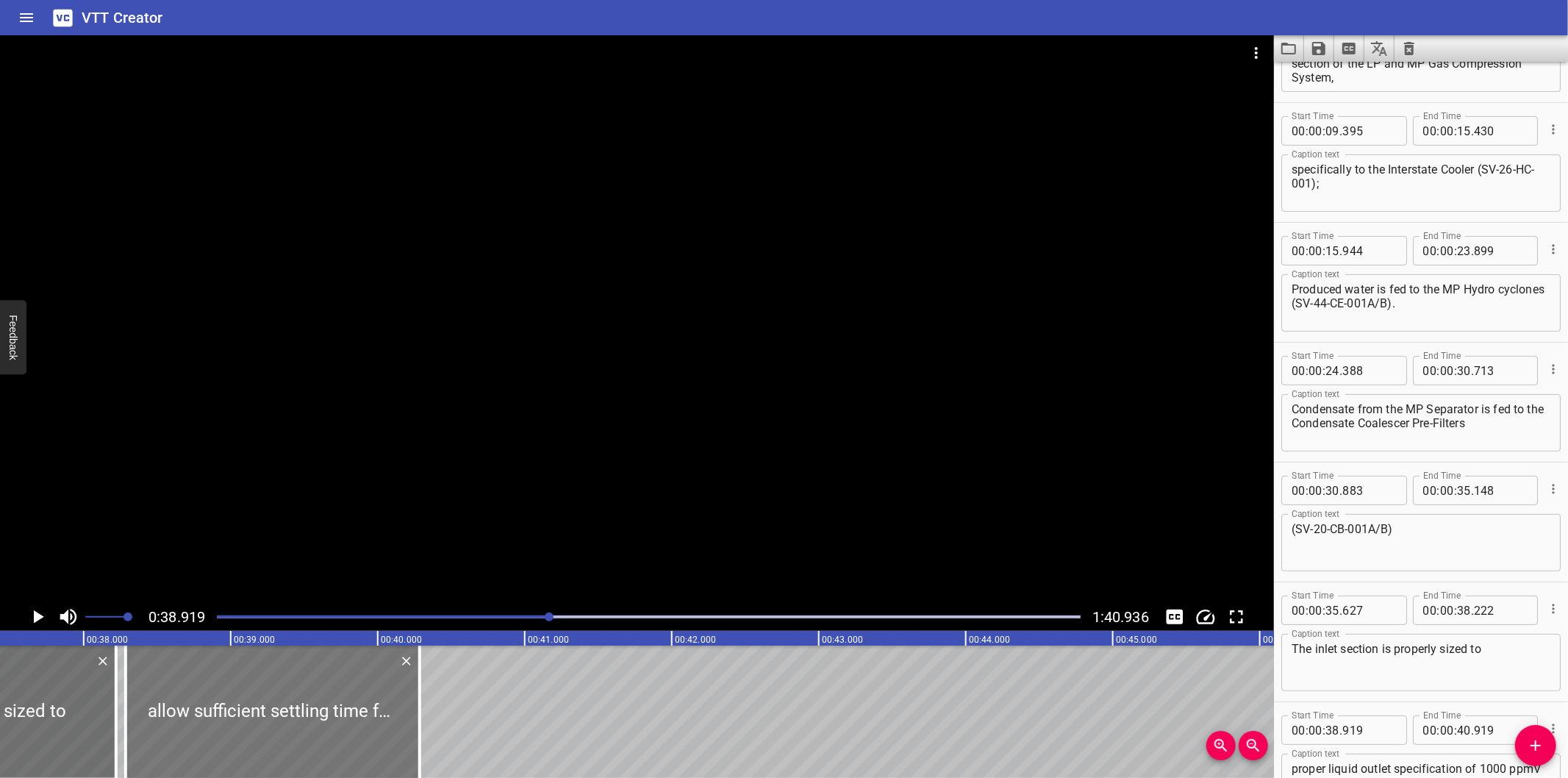
drag, startPoint x: 444, startPoint y: 708, endPoint x: 351, endPoint y: 722, distance: 94.0
click at [351, 722] on div at bounding box center [272, 712] width 294 height 133
type input "274"
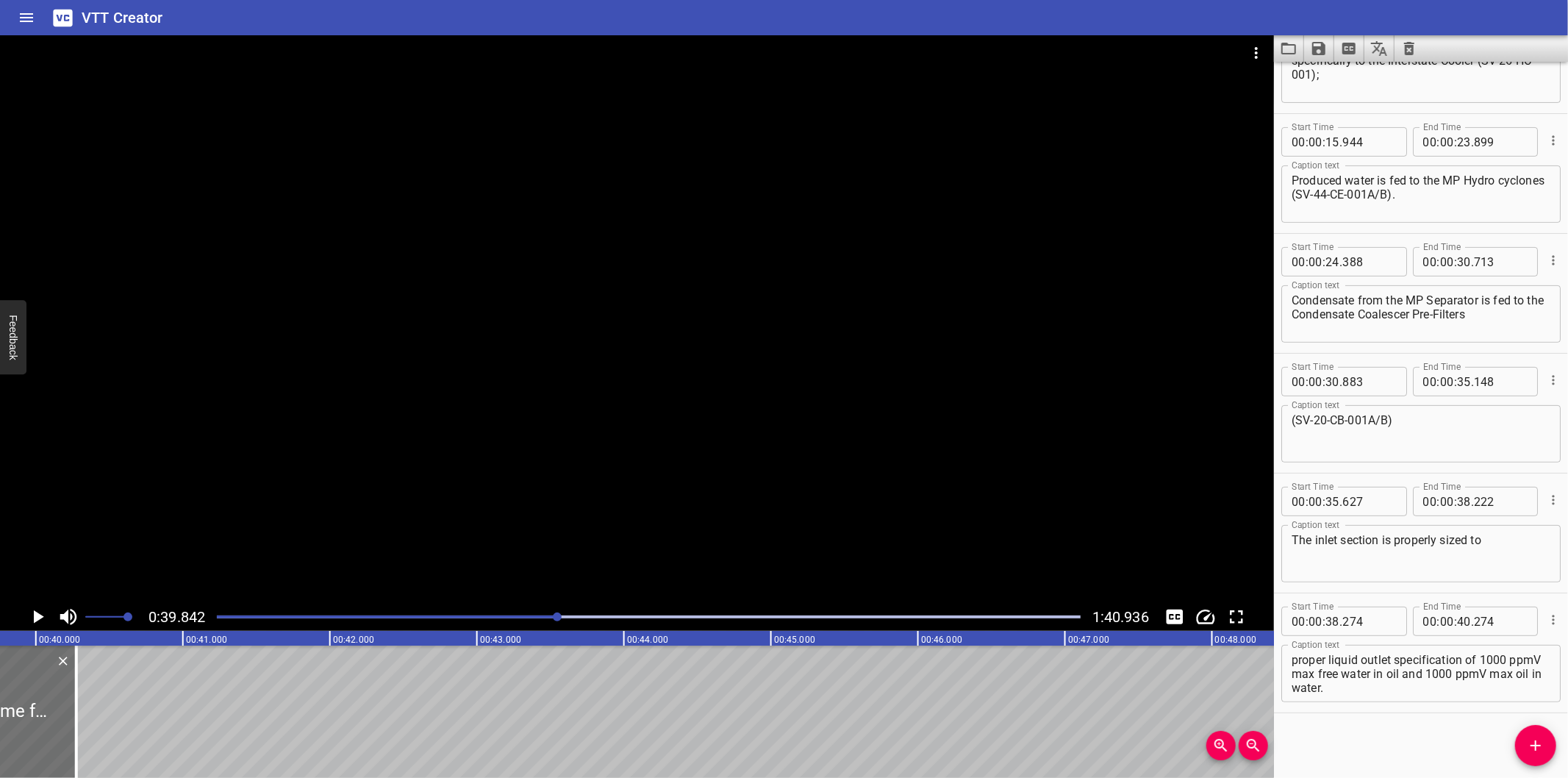
scroll to position [0, 5859]
drag, startPoint x: 59, startPoint y: 729, endPoint x: 927, endPoint y: 747, distance: 868.2
click at [116, 699] on div at bounding box center [109, 712] width 15 height 133
type input "44"
type input "904"
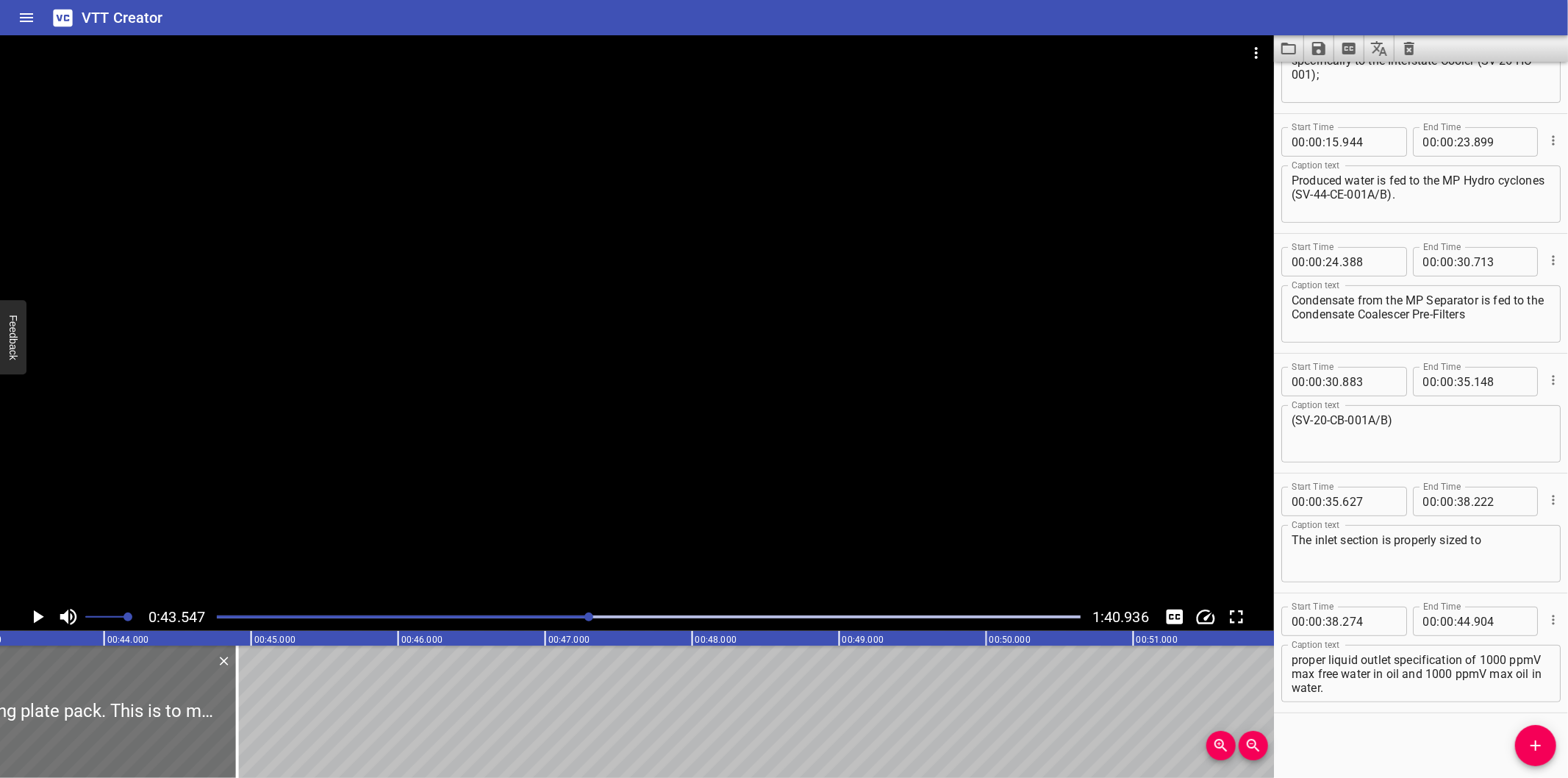
scroll to position [0, 6403]
click at [524, 417] on div at bounding box center [637, 319] width 1275 height 568
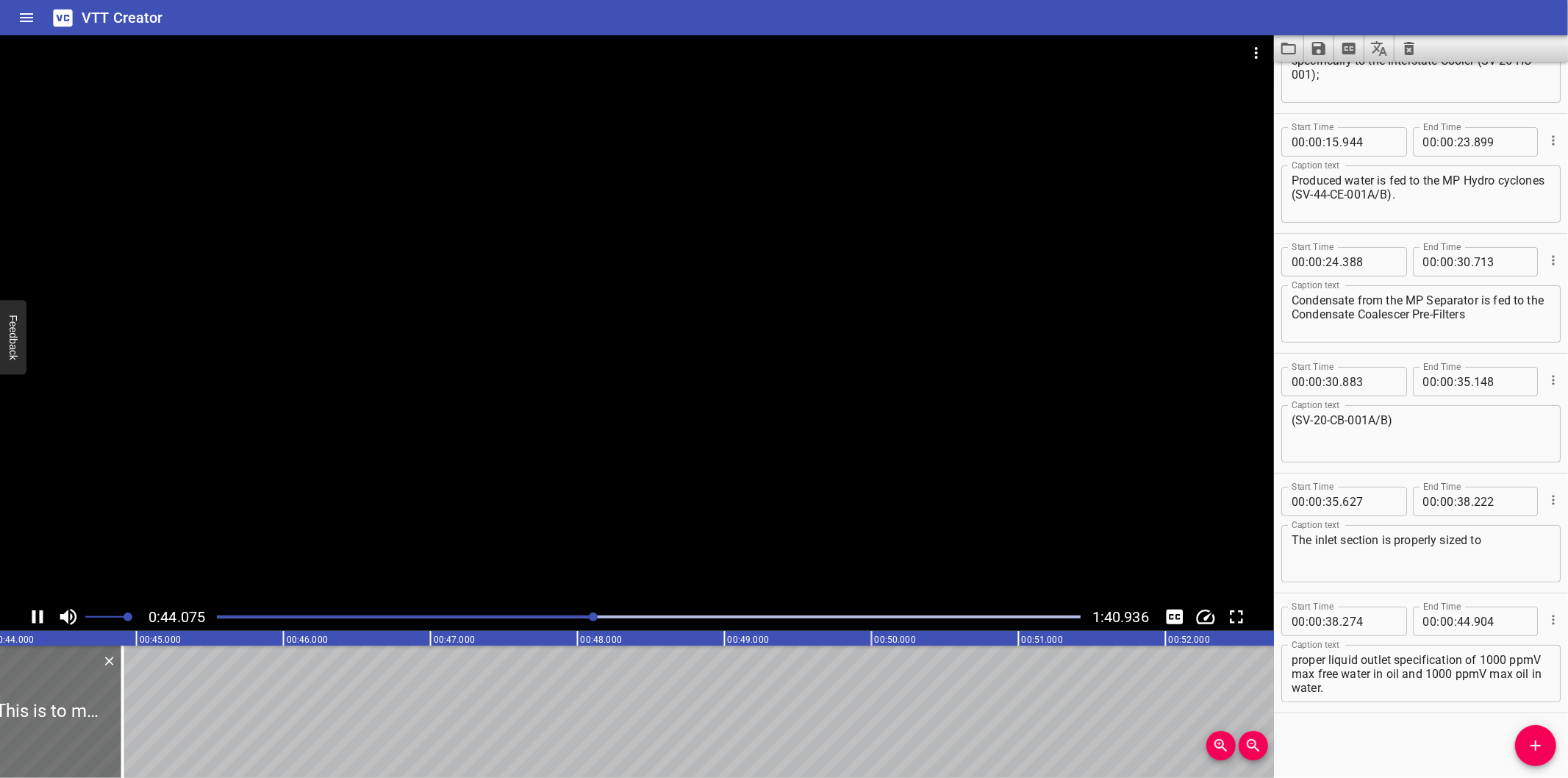
scroll to position [0, 6519]
drag, startPoint x: 86, startPoint y: 717, endPoint x: 157, endPoint y: 716, distance: 71.0
click at [157, 716] on div at bounding box center [156, 712] width 15 height 133
type input "45"
type input "384"
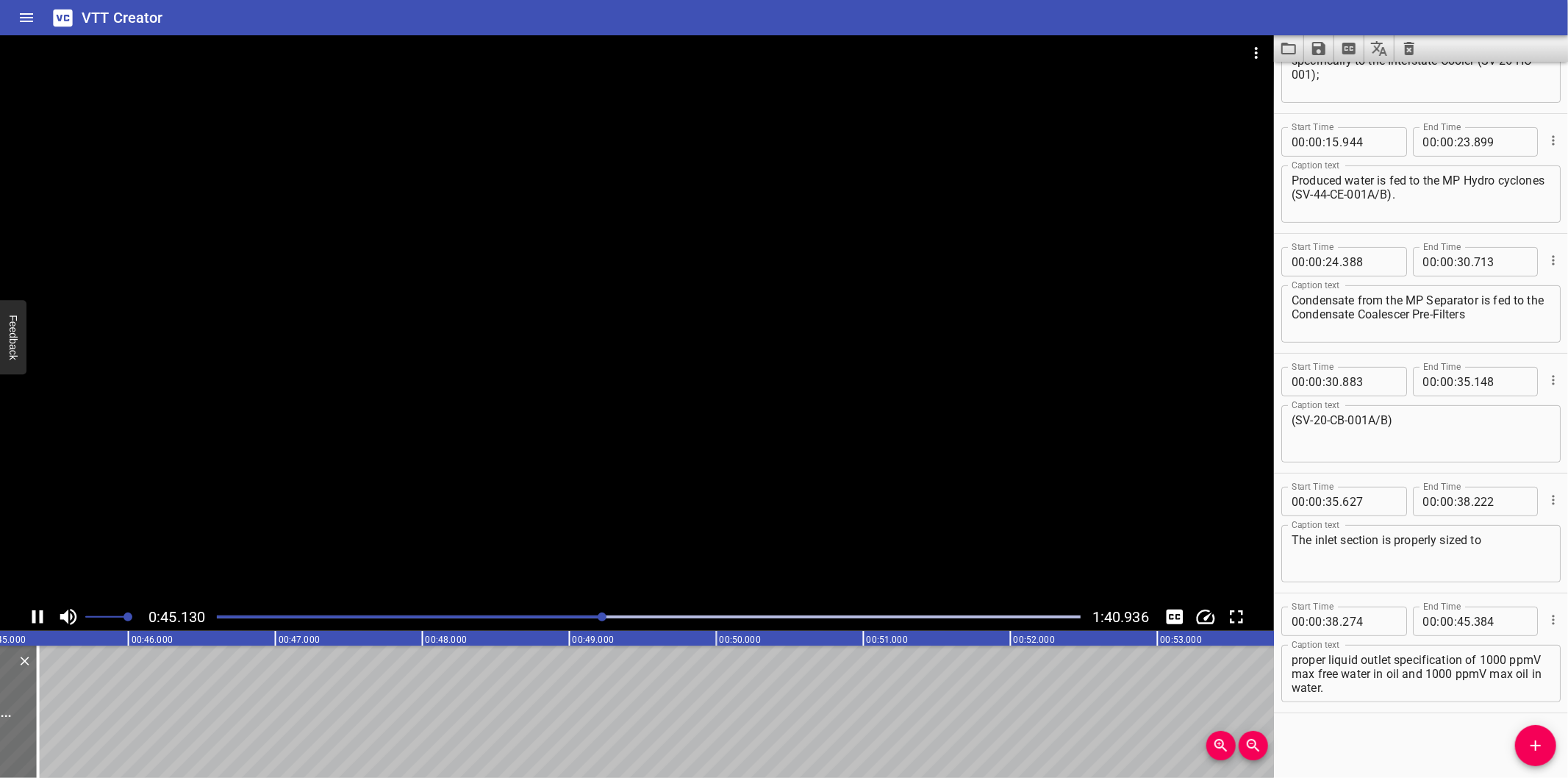
scroll to position [0, 6679]
click at [579, 622] on div at bounding box center [648, 617] width 881 height 21
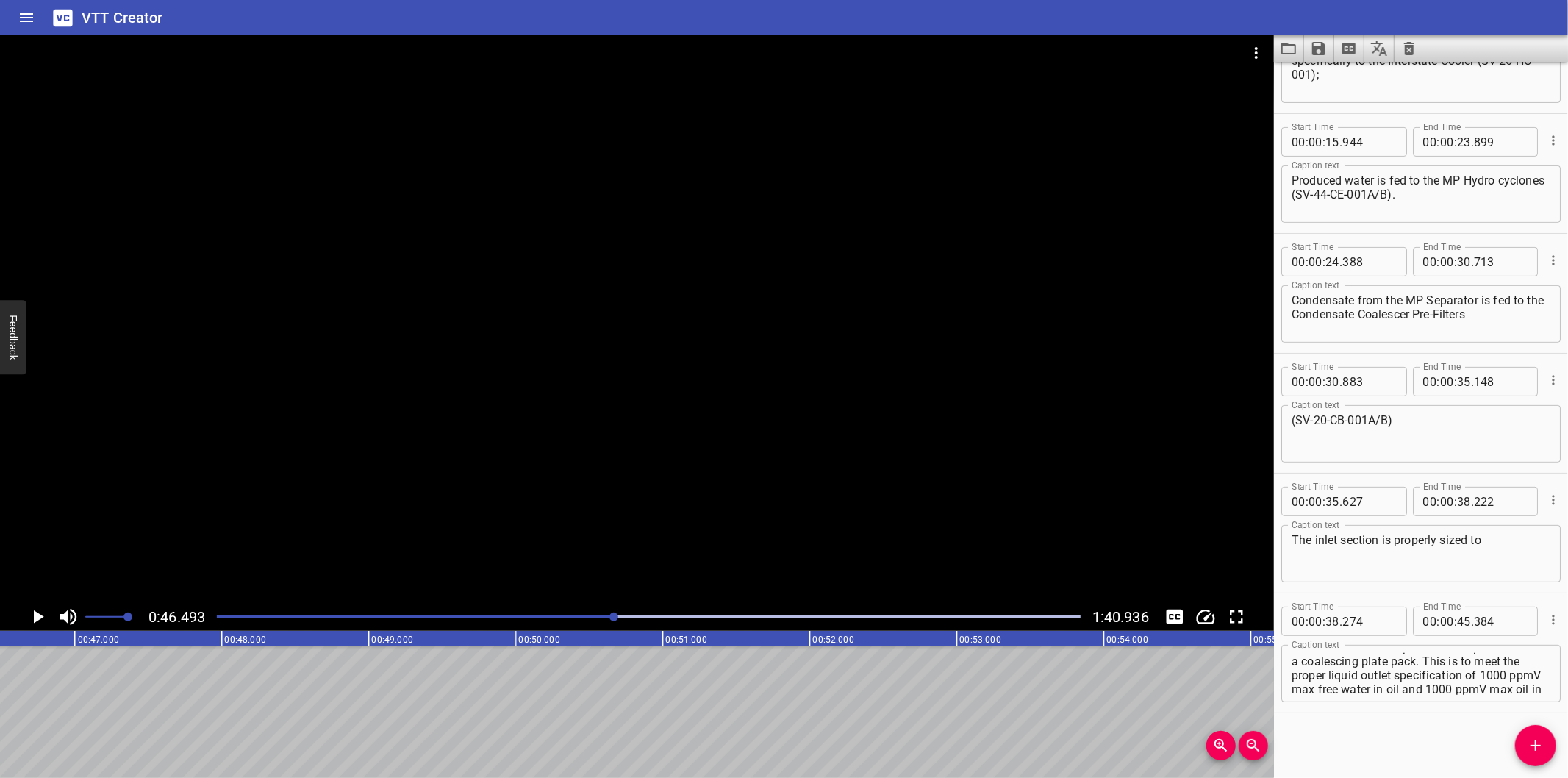
scroll to position [0, 0]
click at [532, 625] on div at bounding box center [648, 617] width 881 height 21
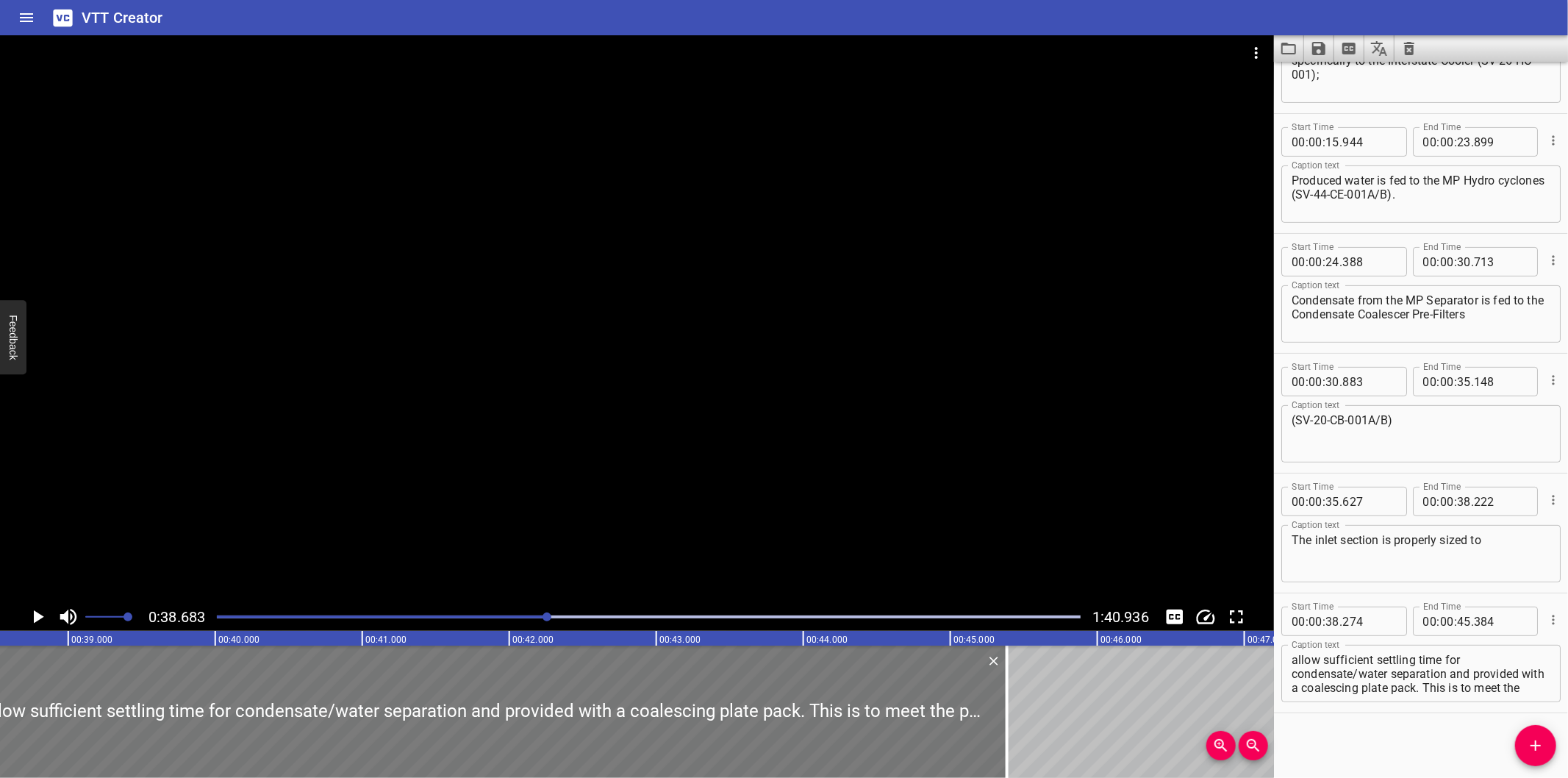
scroll to position [0, 5688]
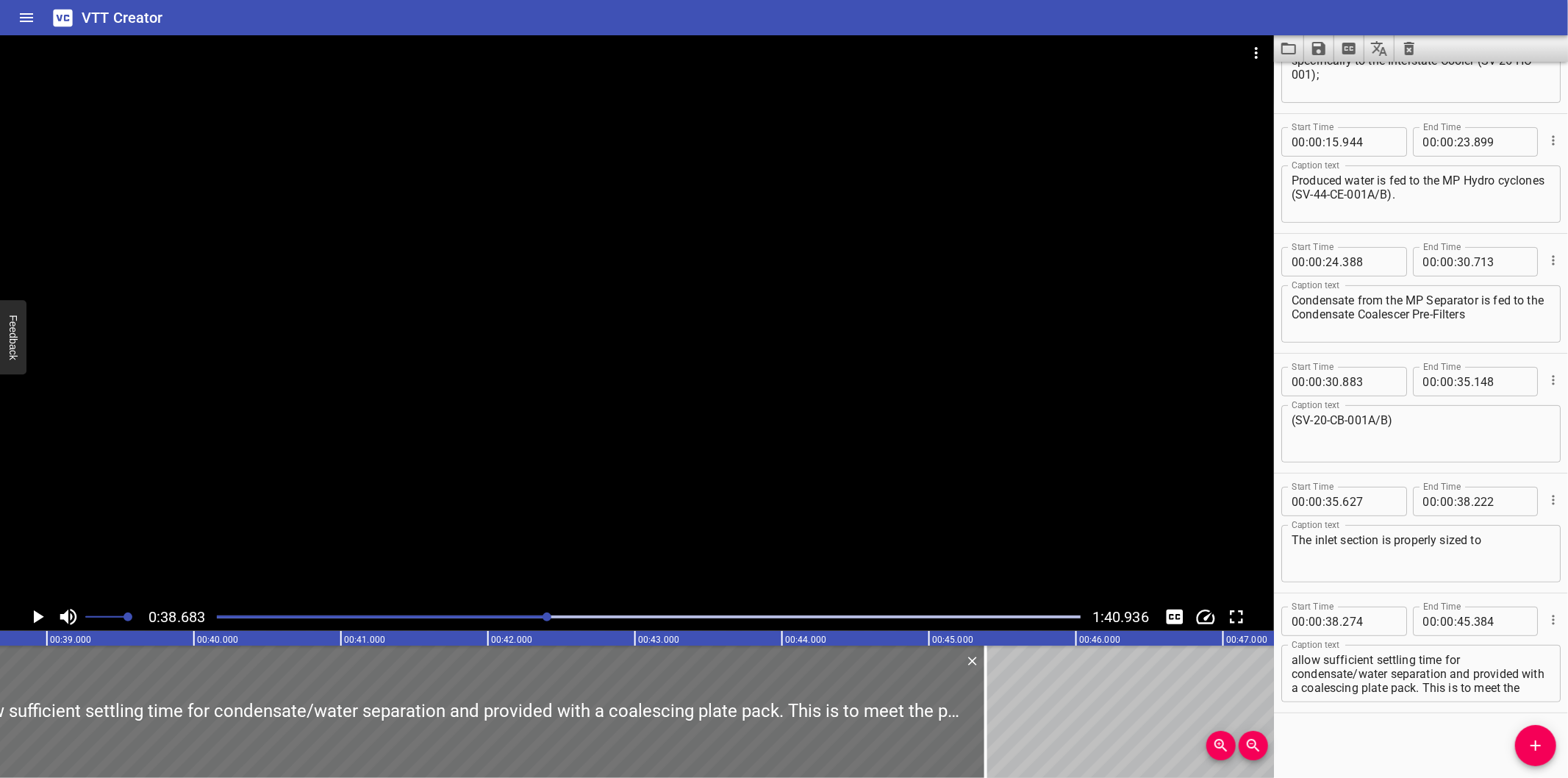
drag, startPoint x: 530, startPoint y: 622, endPoint x: 520, endPoint y: 623, distance: 10.0
click at [529, 622] on div at bounding box center [648, 617] width 881 height 21
click at [405, 494] on div at bounding box center [637, 319] width 1275 height 568
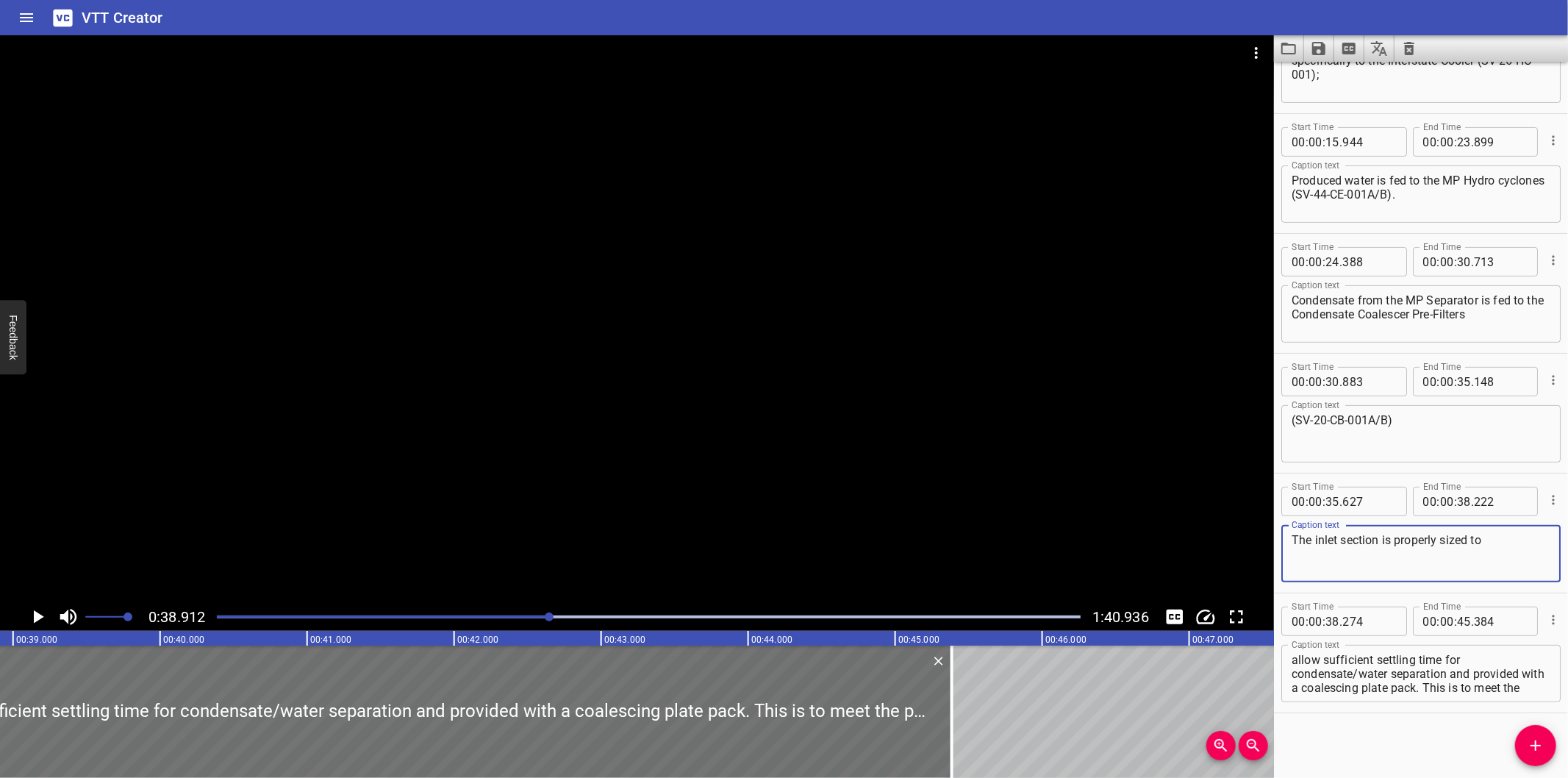
drag, startPoint x: 1489, startPoint y: 545, endPoint x: 1474, endPoint y: 545, distance: 15.0
click at [1474, 545] on textarea "The inlet section is properly sized to" at bounding box center [1420, 554] width 259 height 42
type textarea "The inlet section is properly sized"
click at [1295, 667] on textarea "allow sufficient settling time for condensate/water separation and provided wit…" at bounding box center [1420, 674] width 259 height 42
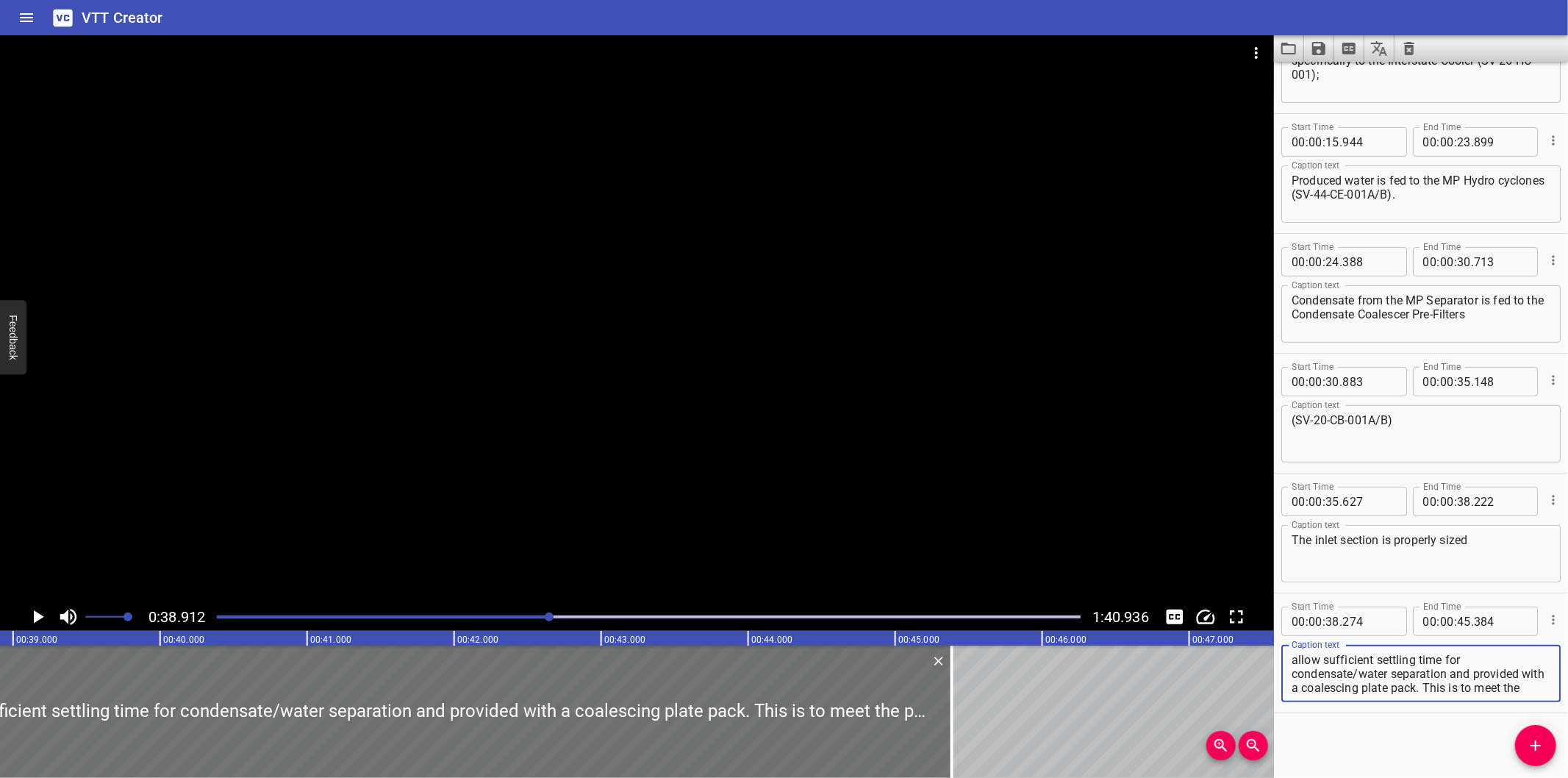
paste textarea "to"
type textarea "to allow sufficient settling time for condensate/water separation and provided …"
click at [516, 440] on div at bounding box center [637, 319] width 1275 height 568
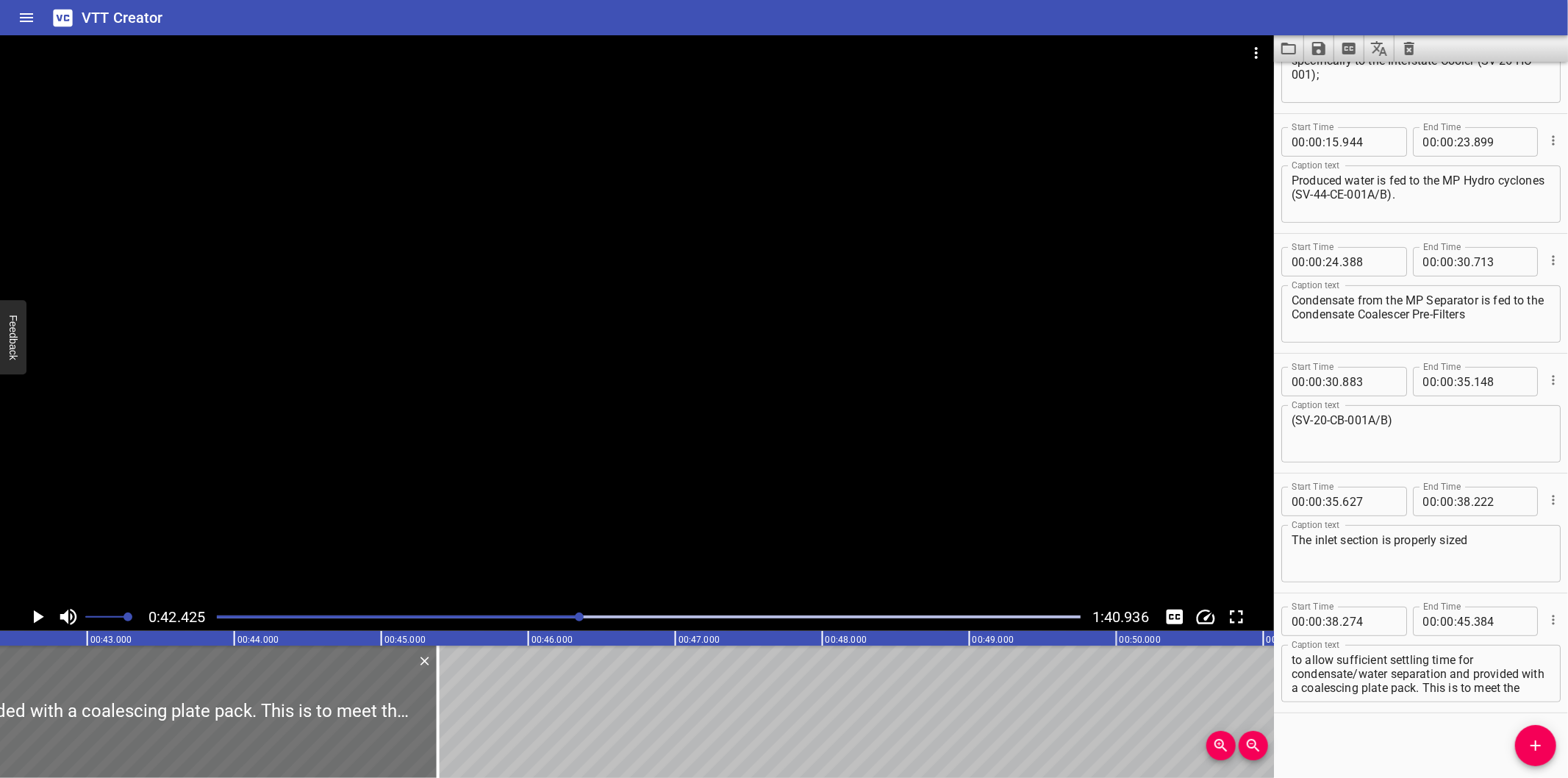
scroll to position [0, 6238]
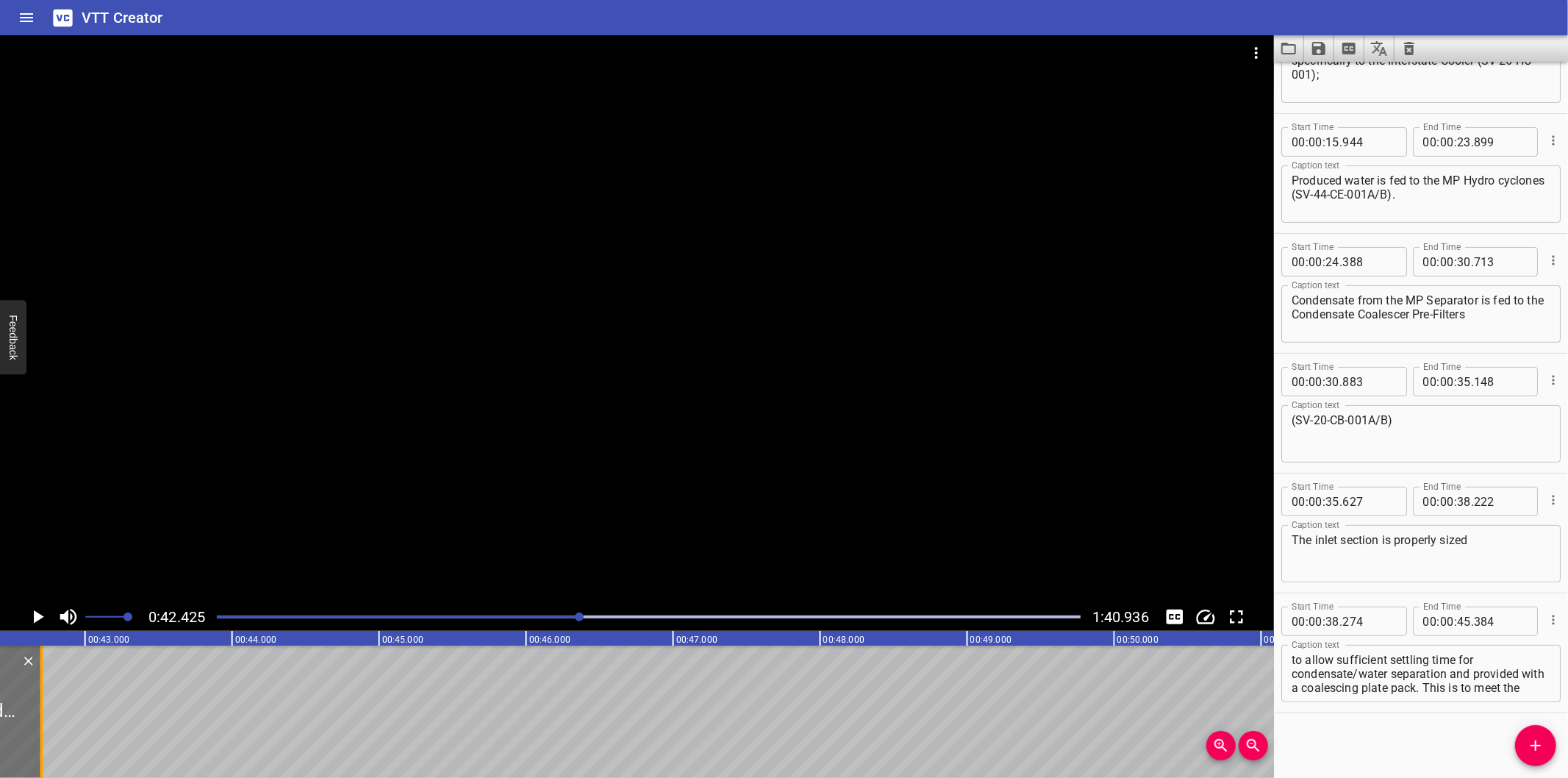
drag, startPoint x: 434, startPoint y: 730, endPoint x: 40, endPoint y: 732, distance: 394.0
click at [41, 732] on div at bounding box center [42, 712] width 3 height 133
type input "42"
type input "704"
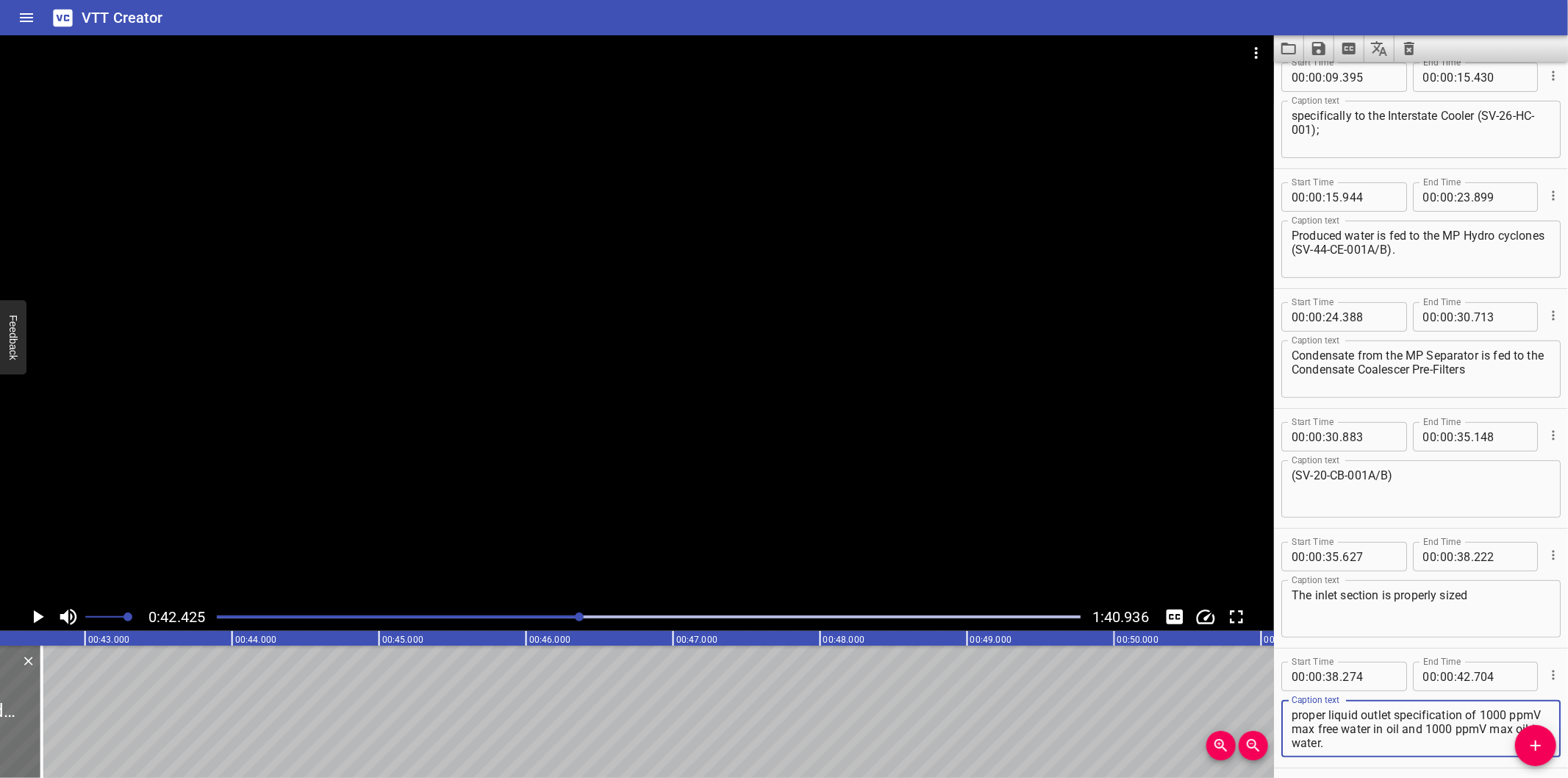
scroll to position [311, 0]
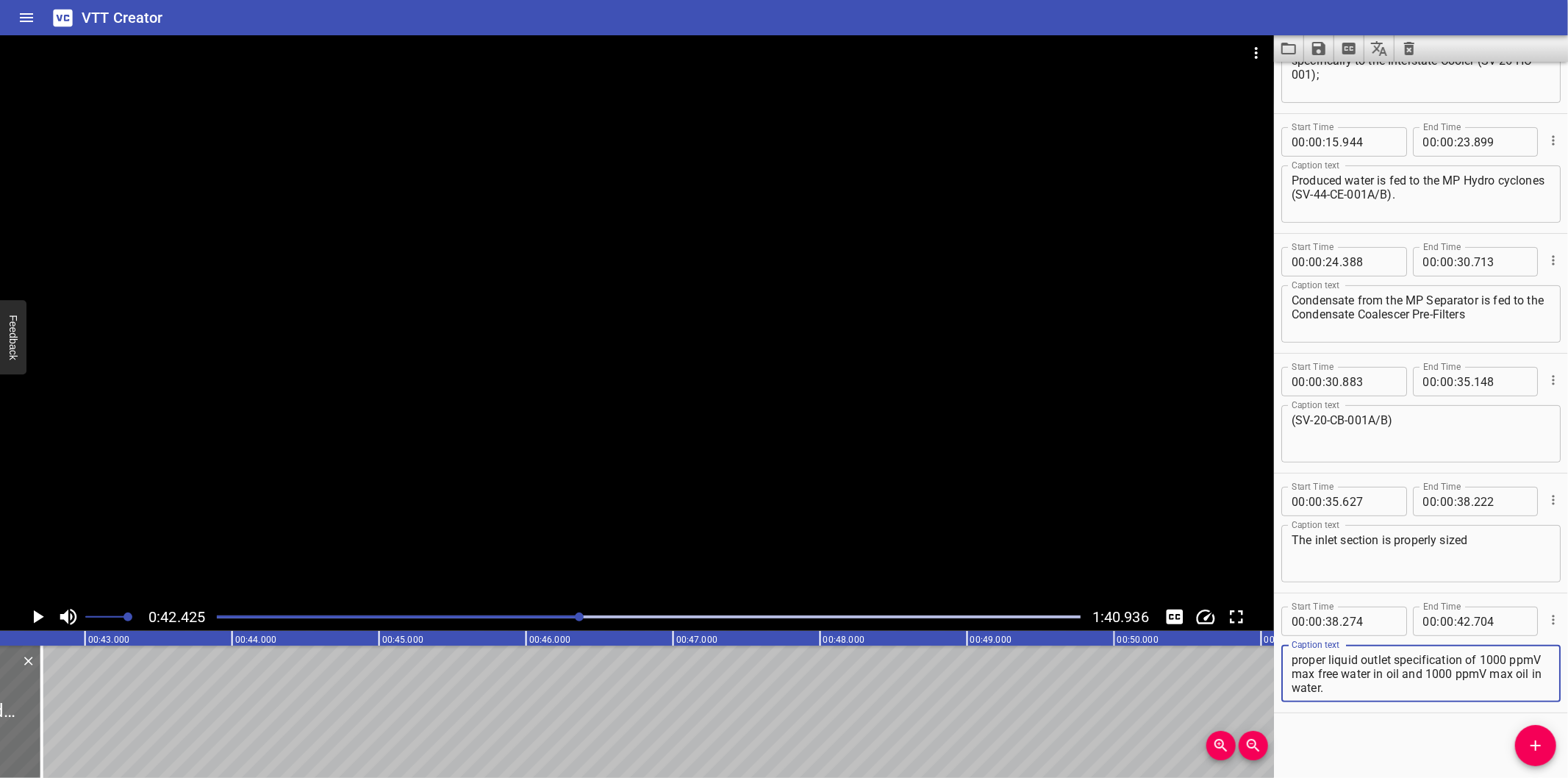
drag, startPoint x: 1453, startPoint y: 732, endPoint x: 1544, endPoint y: 811, distance: 120.5
click at [1544, 778] on html "VTT Creator Caption Editor Batch Transcribe Login Sign Up Privacy Contact 0:42.…" at bounding box center [784, 389] width 1568 height 778
type textarea "to allow sufficient settling time for condensate/water separation"
click at [965, 445] on div at bounding box center [637, 319] width 1275 height 568
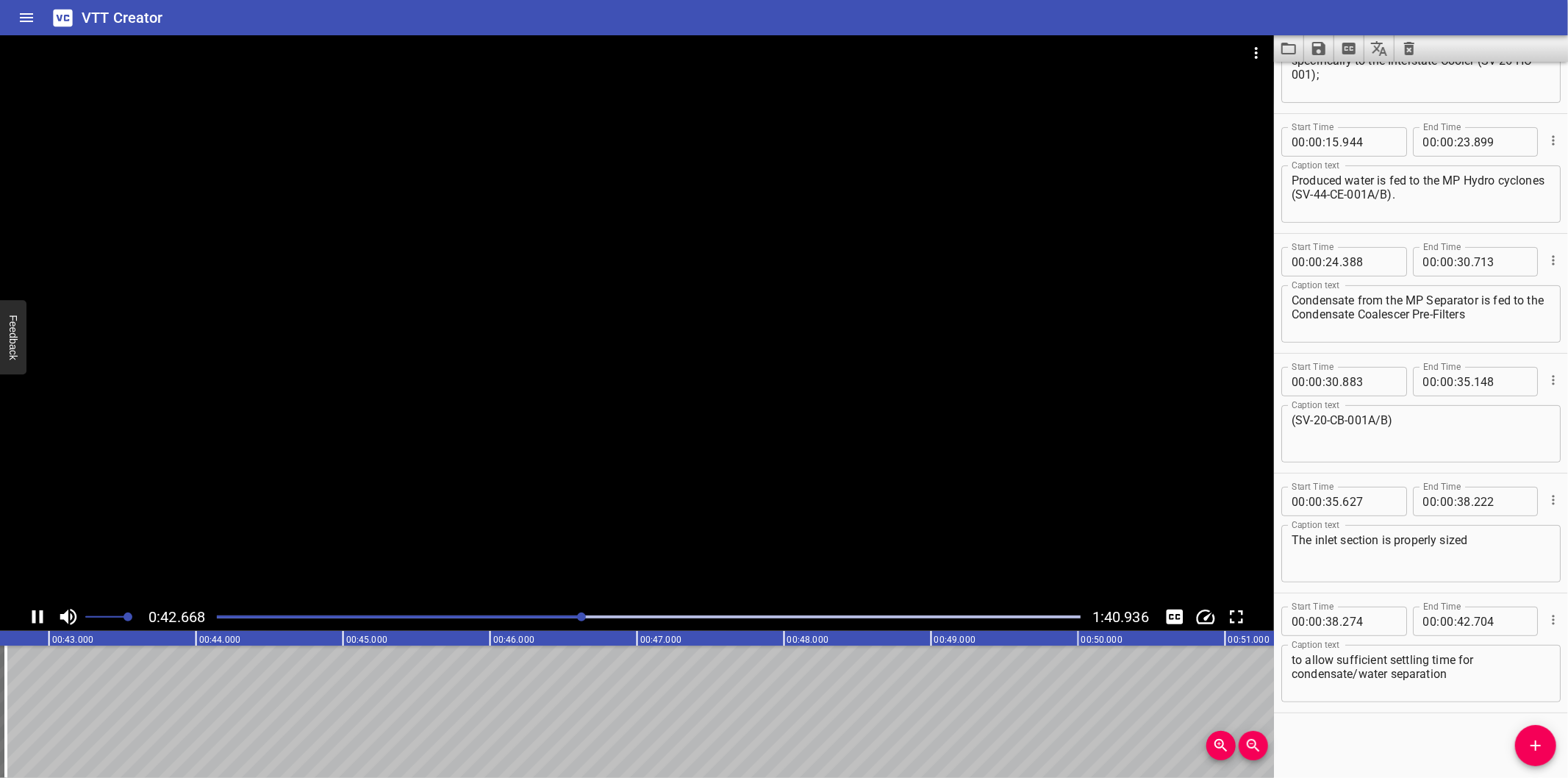
scroll to position [0, 6296]
click at [1526, 751] on span "Add Cue" at bounding box center [1535, 746] width 41 height 18
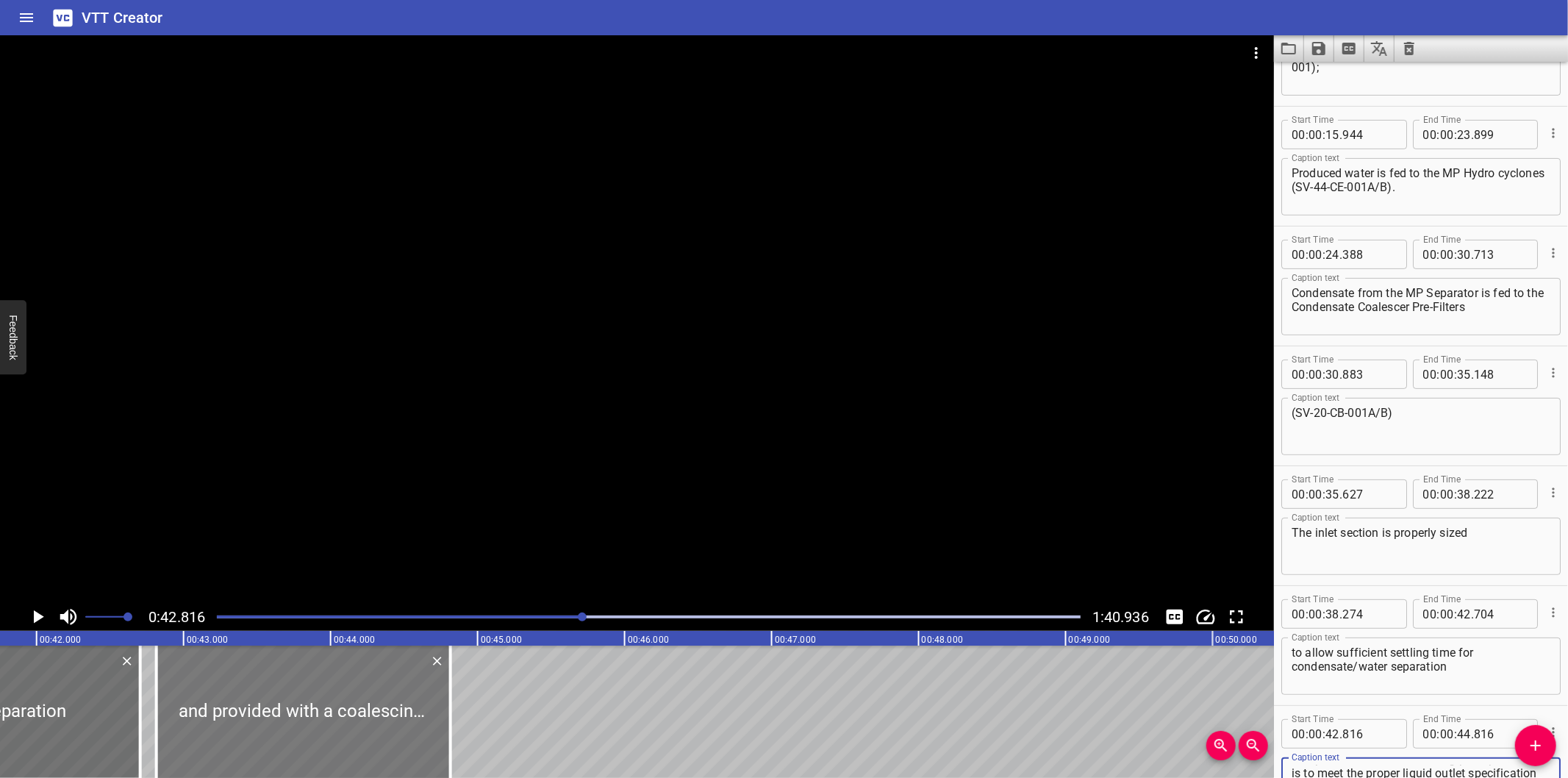
scroll to position [0, 6133]
type textarea "and provided with a coalescing plate pack. This is to meet the proper liquid ou…"
drag, startPoint x: 416, startPoint y: 721, endPoint x: 407, endPoint y: 721, distance: 9.0
click at [407, 721] on div at bounding box center [300, 712] width 294 height 133
type input "751"
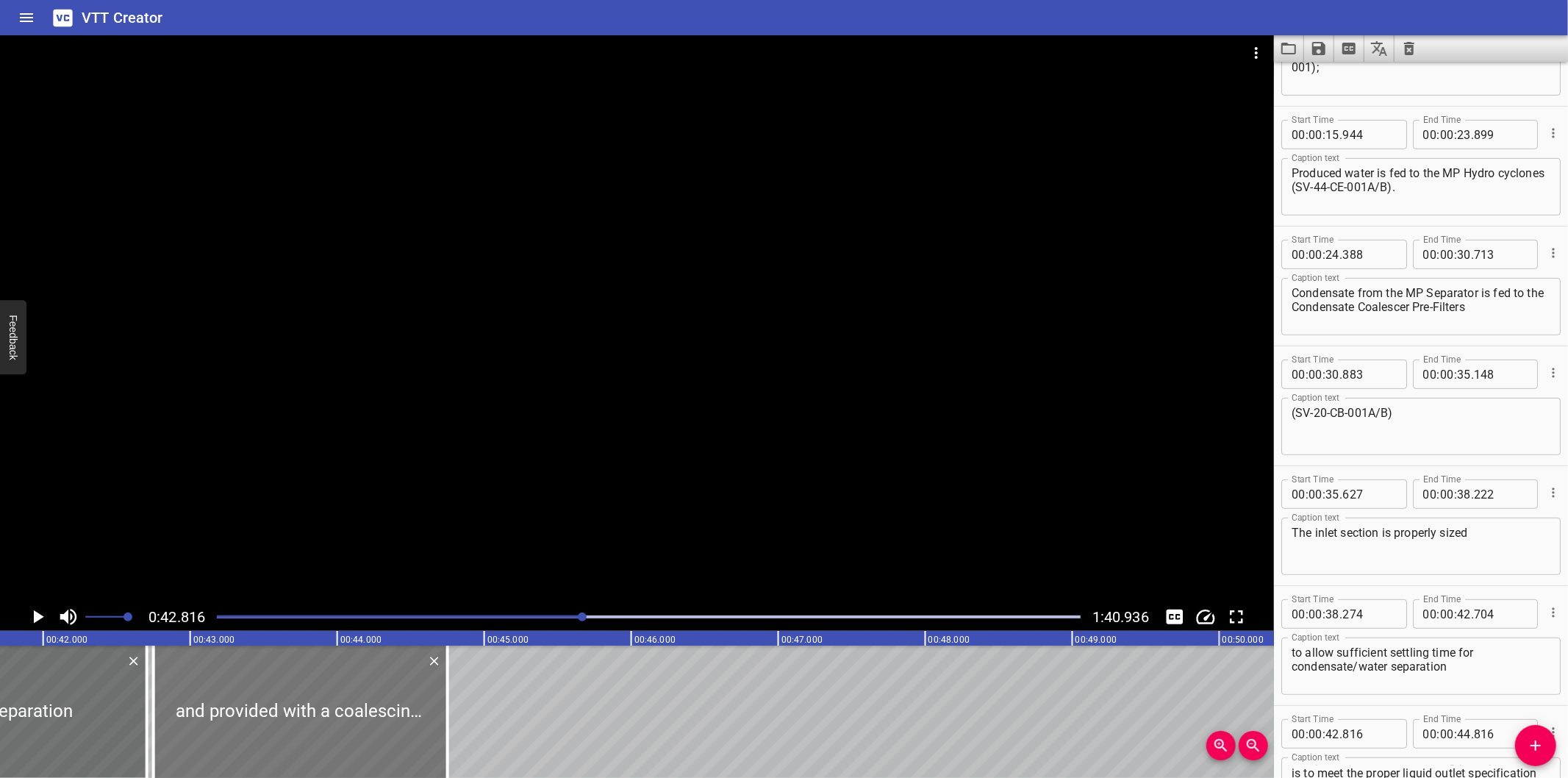
type input "751"
drag, startPoint x: 445, startPoint y: 727, endPoint x: 542, endPoint y: 726, distance: 97.0
click at [543, 726] on div at bounding box center [544, 712] width 3 height 133
type input "45"
type input "406"
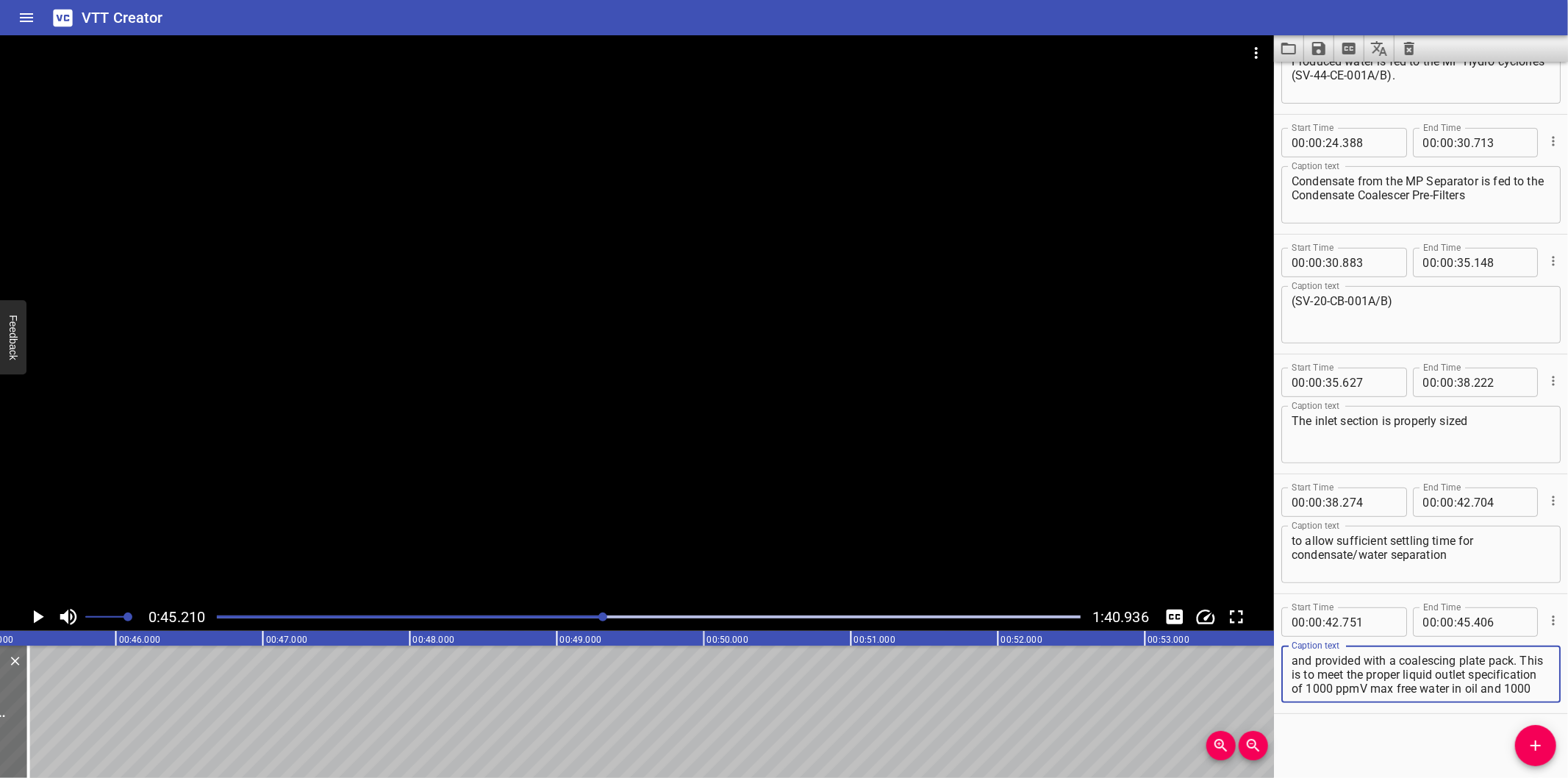
scroll to position [13, 0]
drag, startPoint x: 1295, startPoint y: 672, endPoint x: 1564, endPoint y: 747, distance: 279.3
click at [1564, 747] on div "Start Time 00 : 00 : 00 . 000 Start Time End Time 00 : 00 : 01 . 600 End Time C…" at bounding box center [1421, 420] width 294 height 717
type textarea "and provided with a coalescing plate pack."
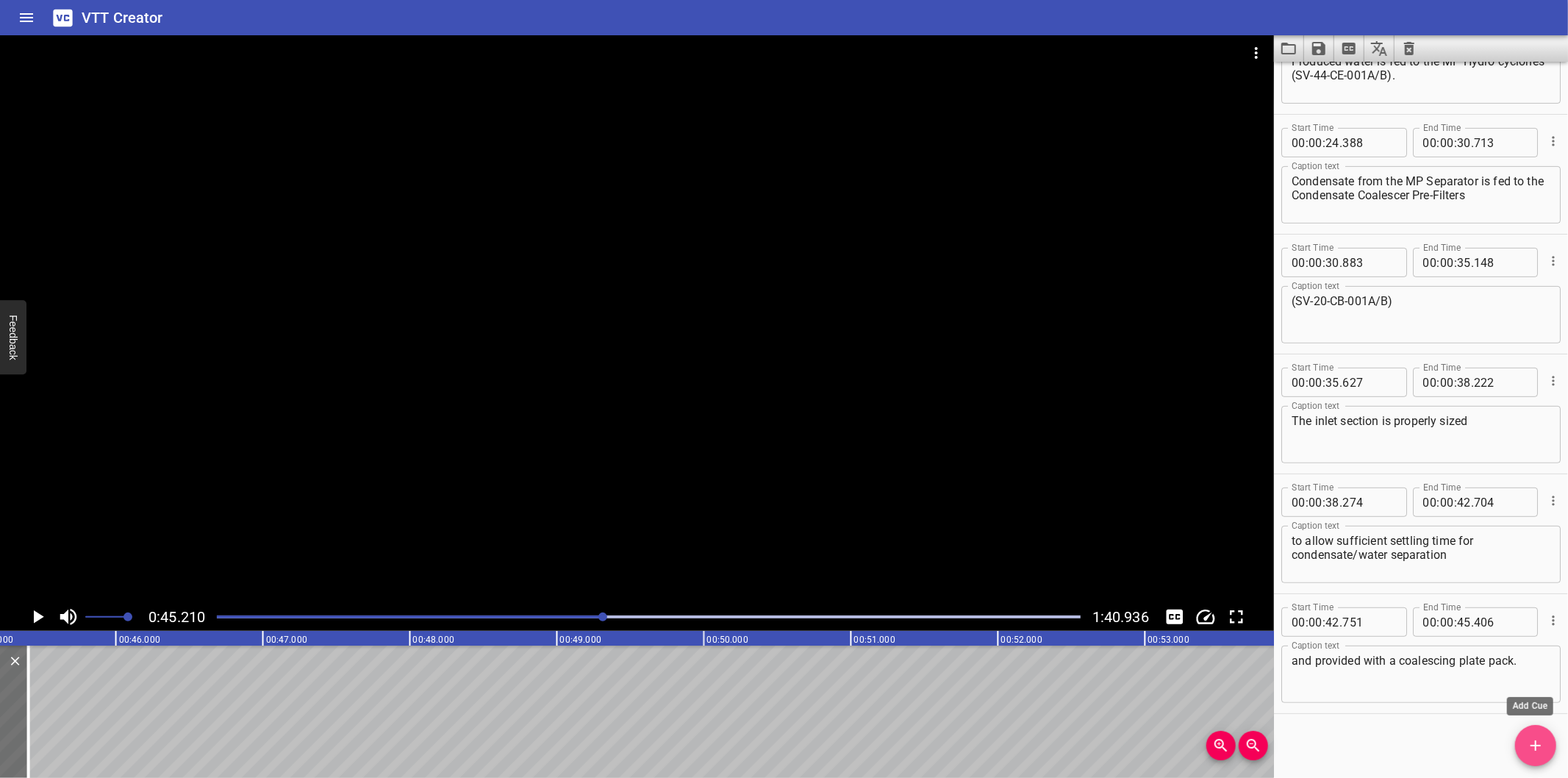
click at [1541, 743] on icon "Add Cue" at bounding box center [1536, 746] width 18 height 18
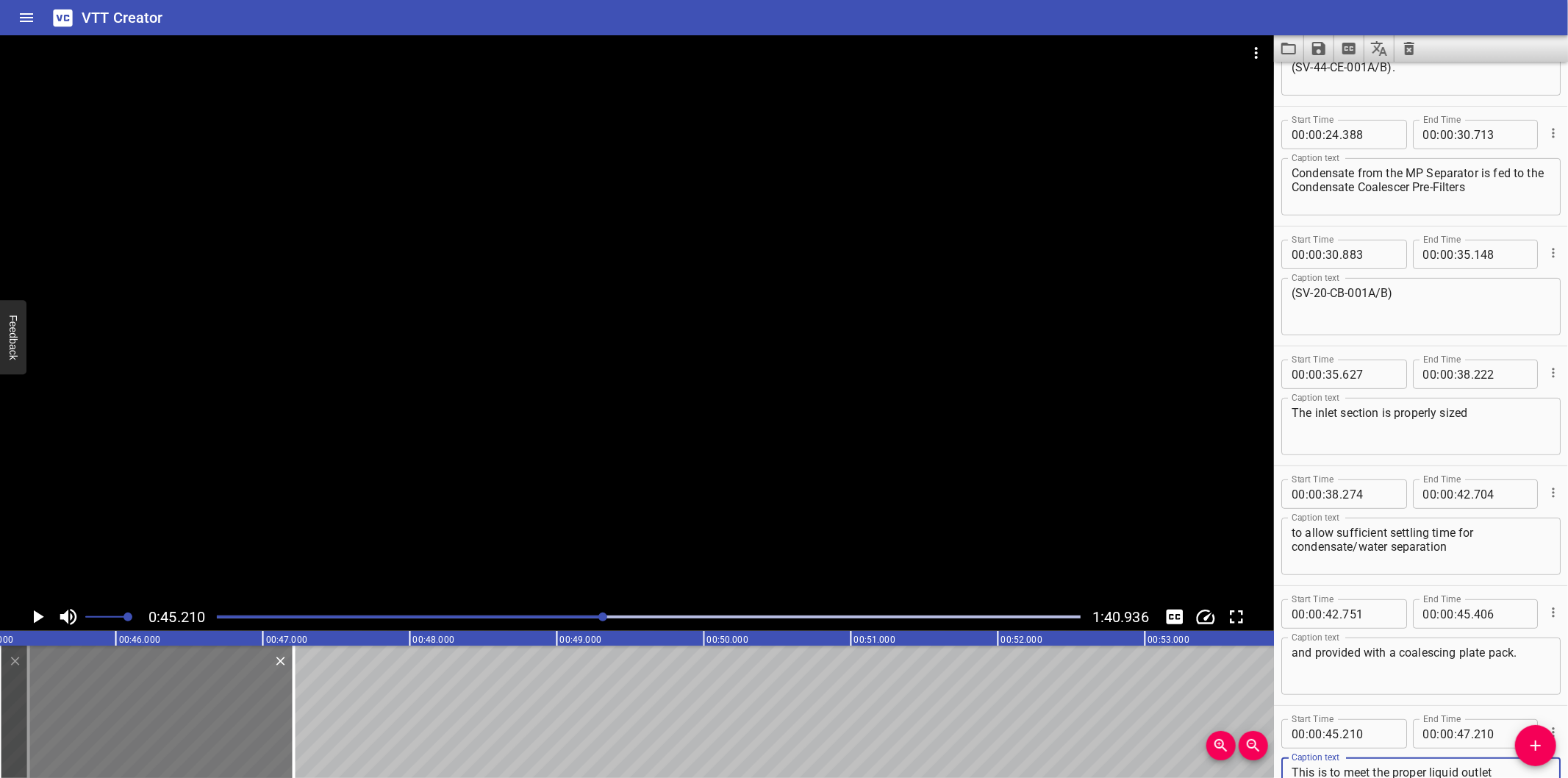
scroll to position [464, 0]
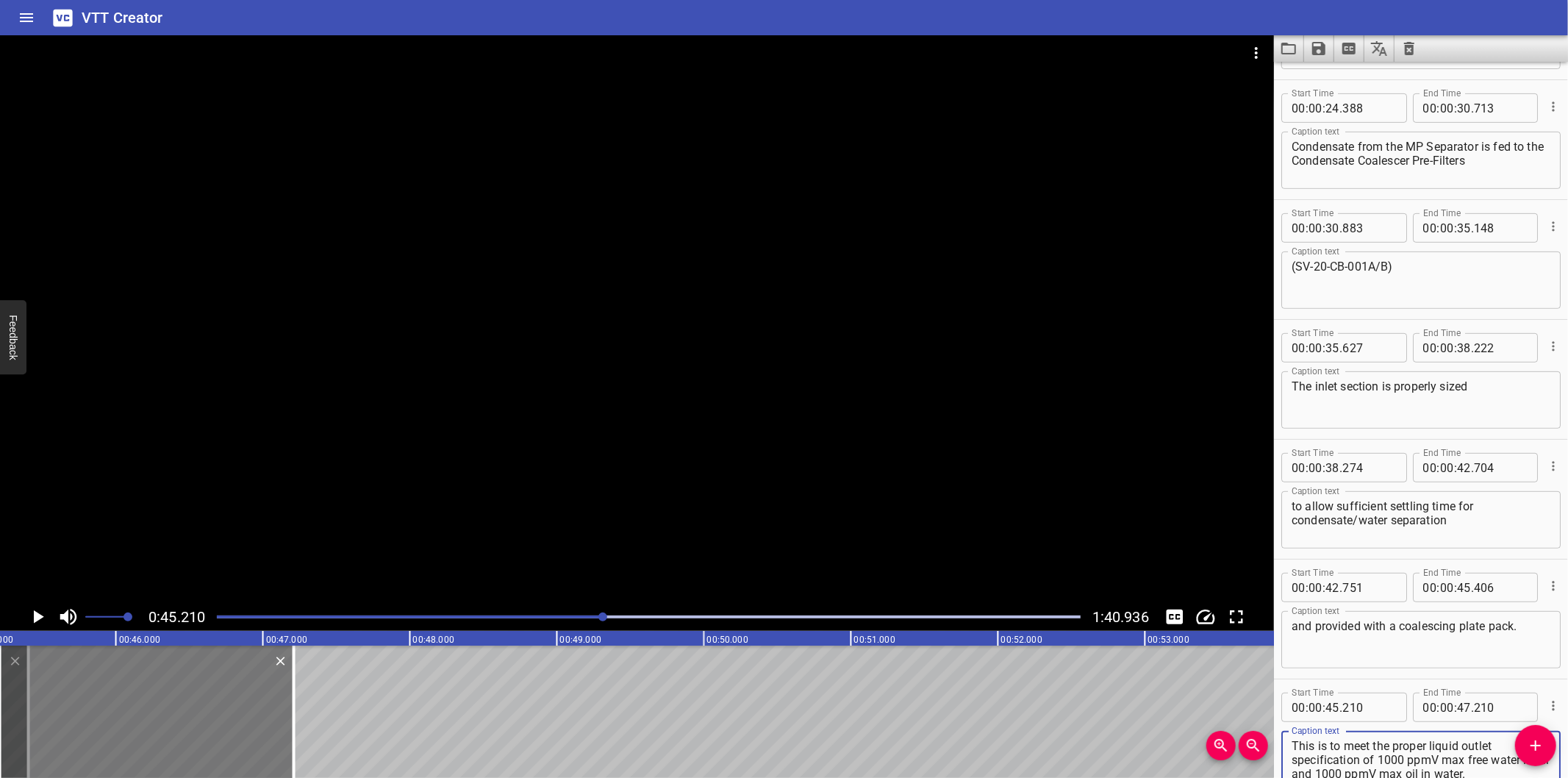
type textarea "This is to meet the proper liquid outlet specification of 1000 ppmV max free wa…"
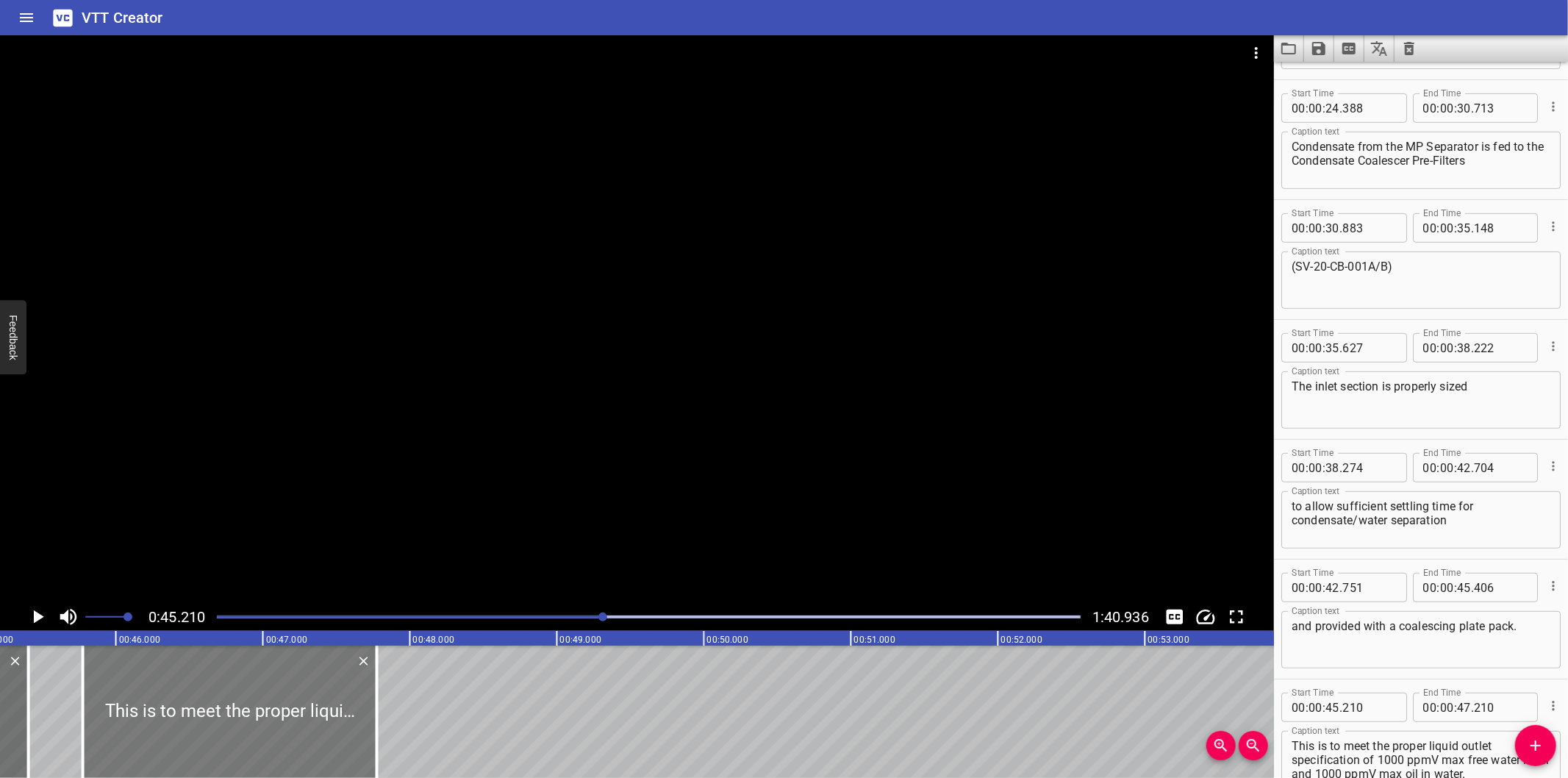
drag, startPoint x: 166, startPoint y: 719, endPoint x: 248, endPoint y: 725, distance: 82.2
click at [248, 725] on div at bounding box center [230, 712] width 294 height 133
type input "775"
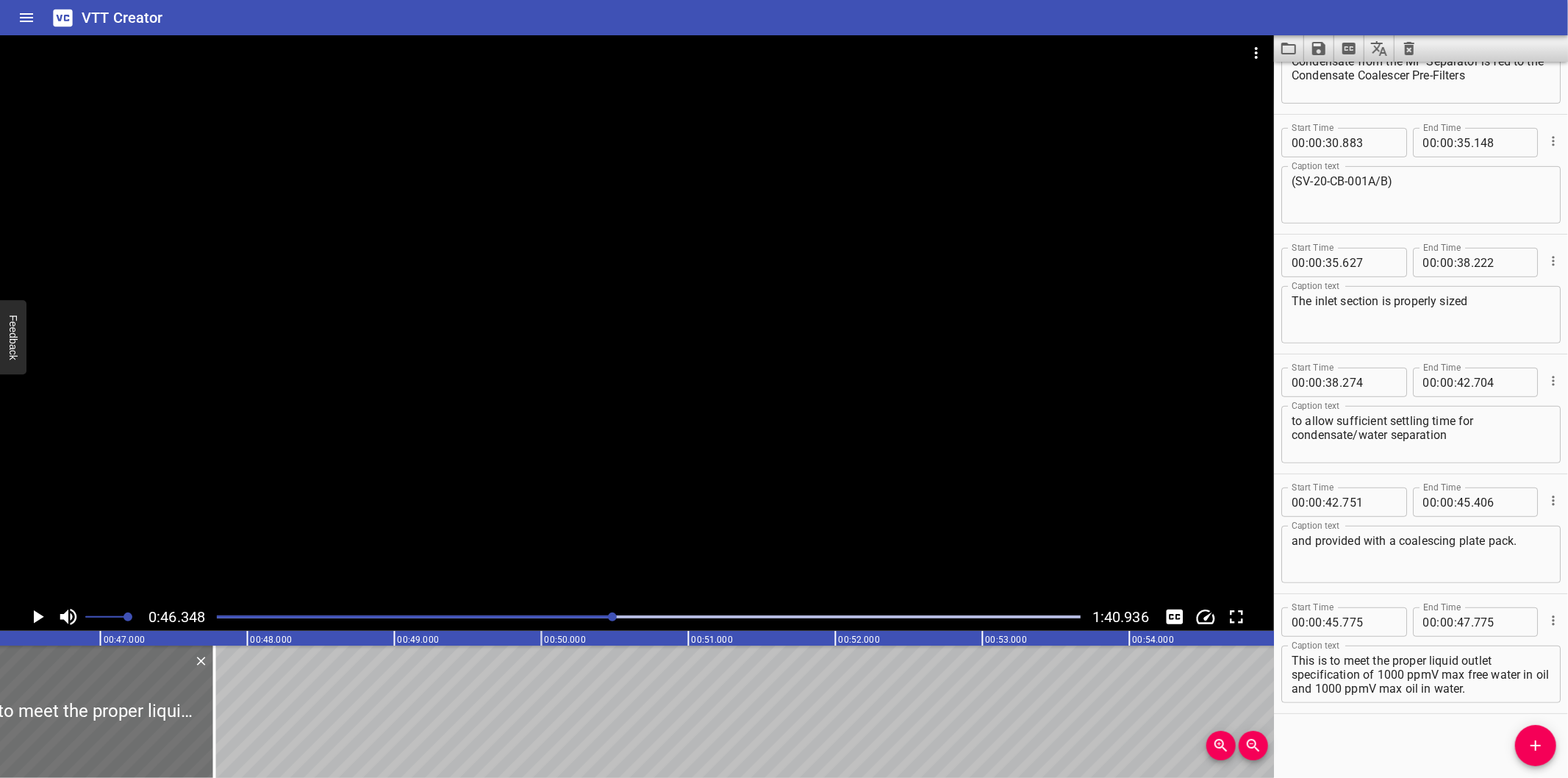
scroll to position [0, 6816]
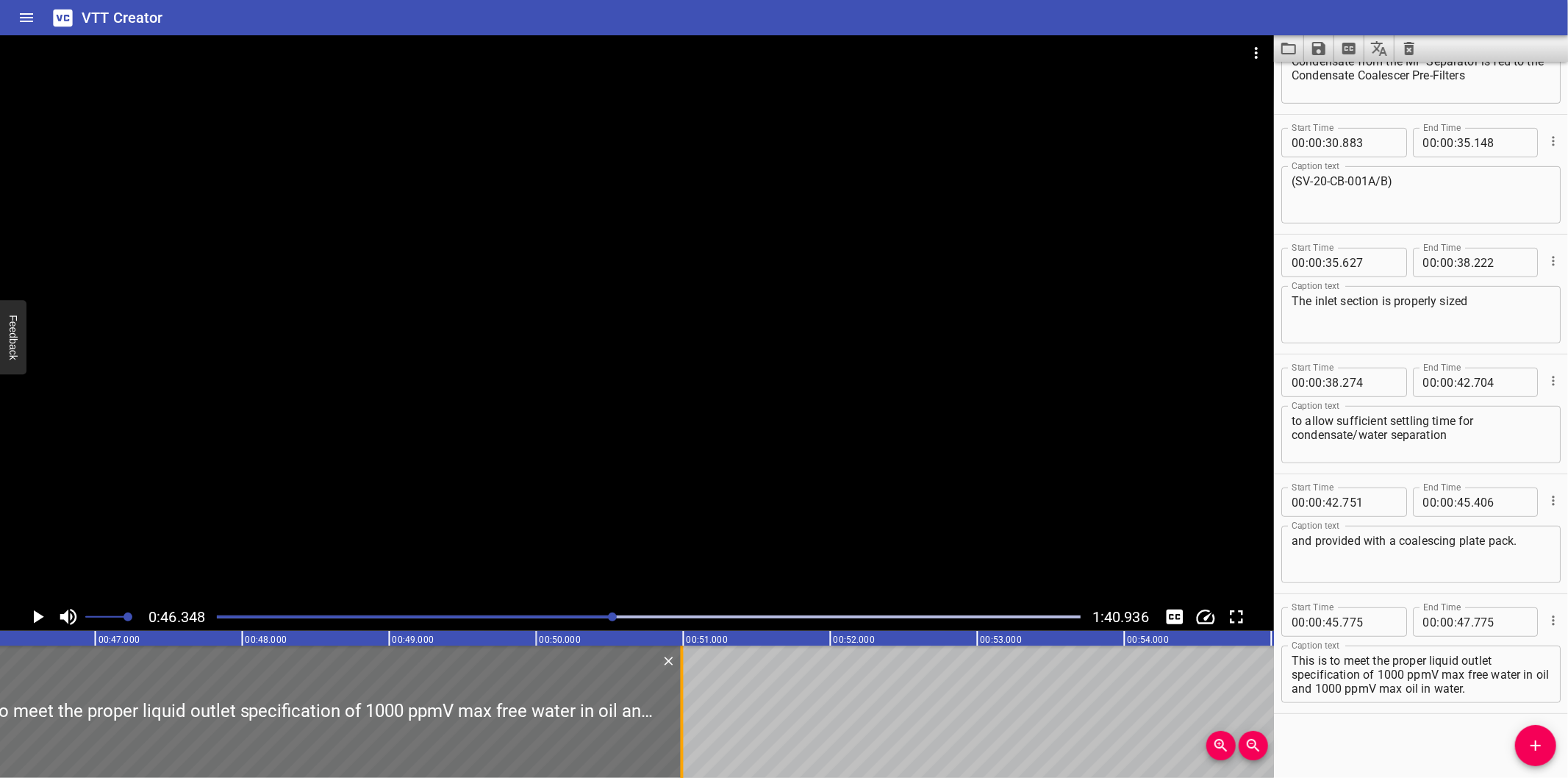
drag, startPoint x: 210, startPoint y: 731, endPoint x: 681, endPoint y: 746, distance: 471.2
click at [681, 746] on div at bounding box center [682, 712] width 3 height 133
type input "50"
type input "990"
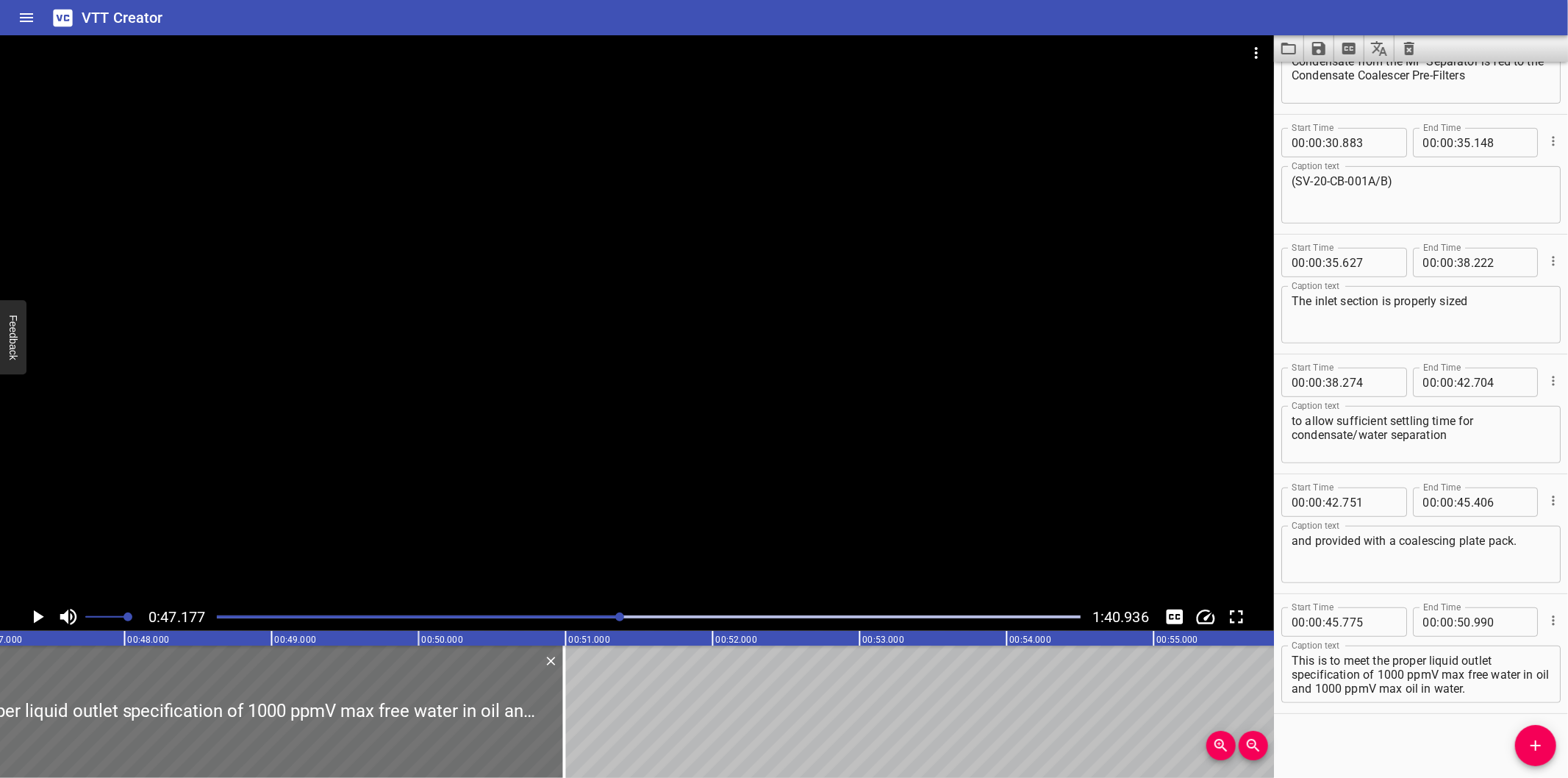
scroll to position [0, 6938]
click at [876, 487] on div at bounding box center [637, 319] width 1275 height 568
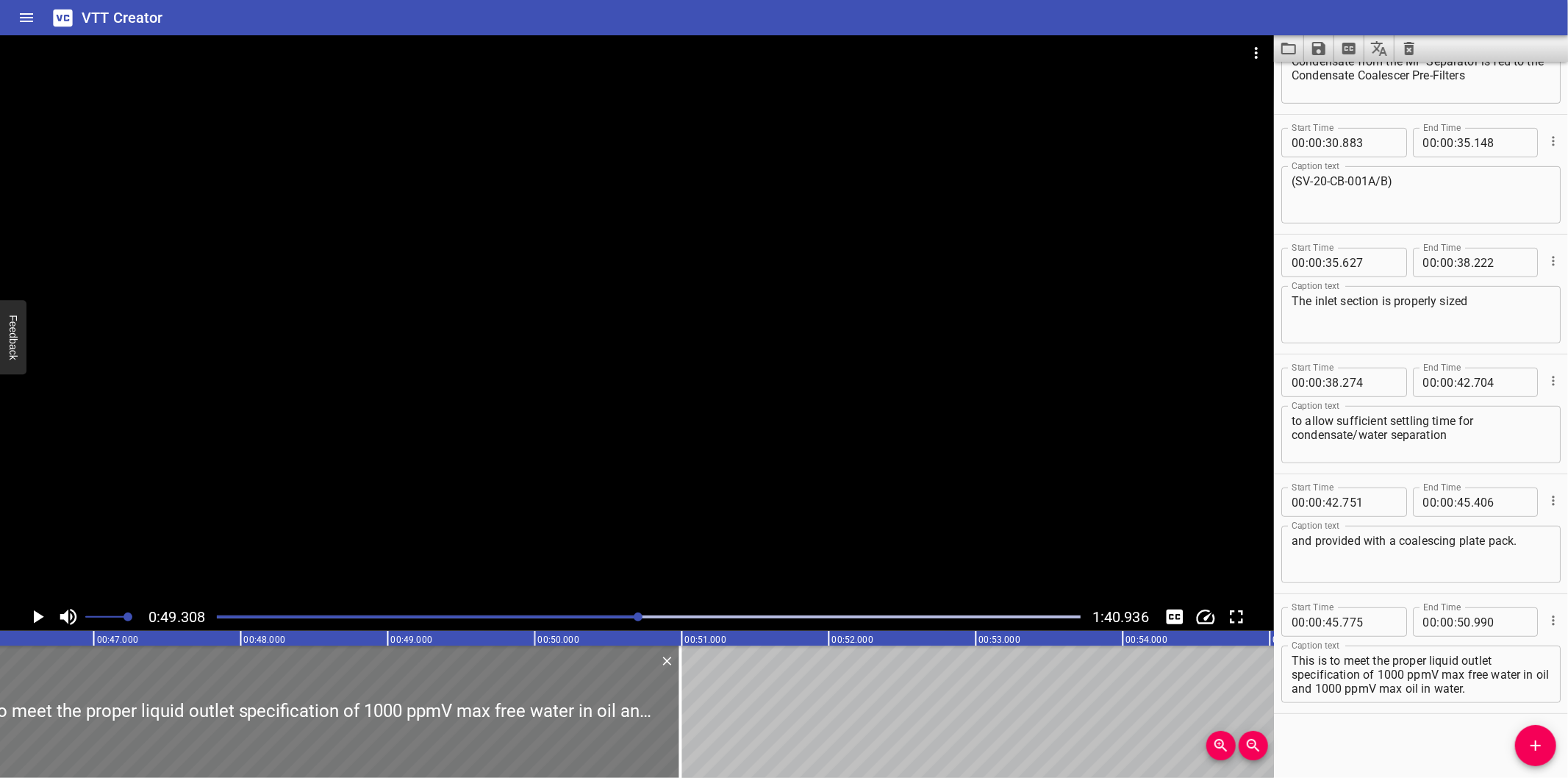
scroll to position [0, 6652]
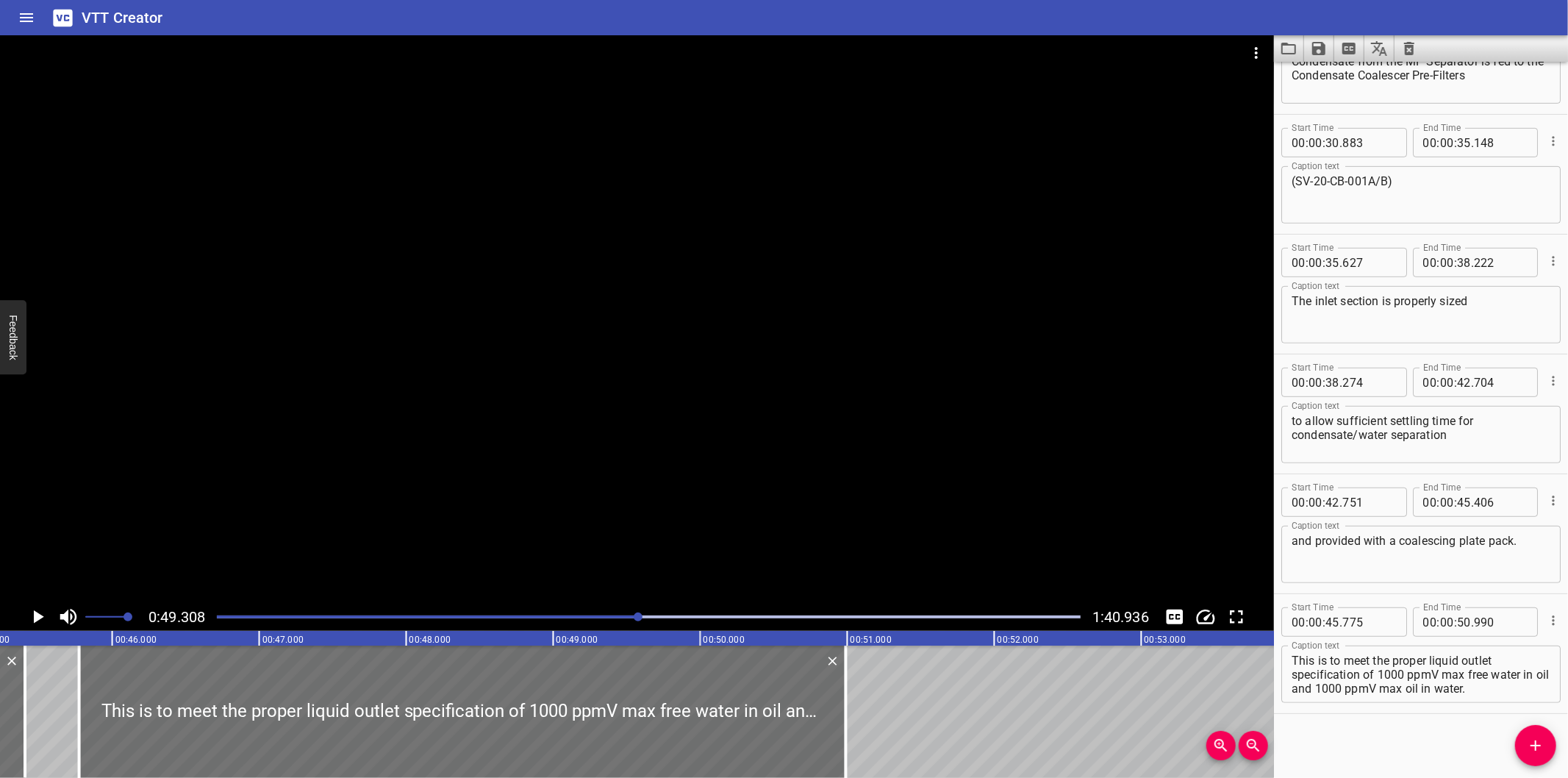
click at [594, 512] on div at bounding box center [637, 319] width 1275 height 568
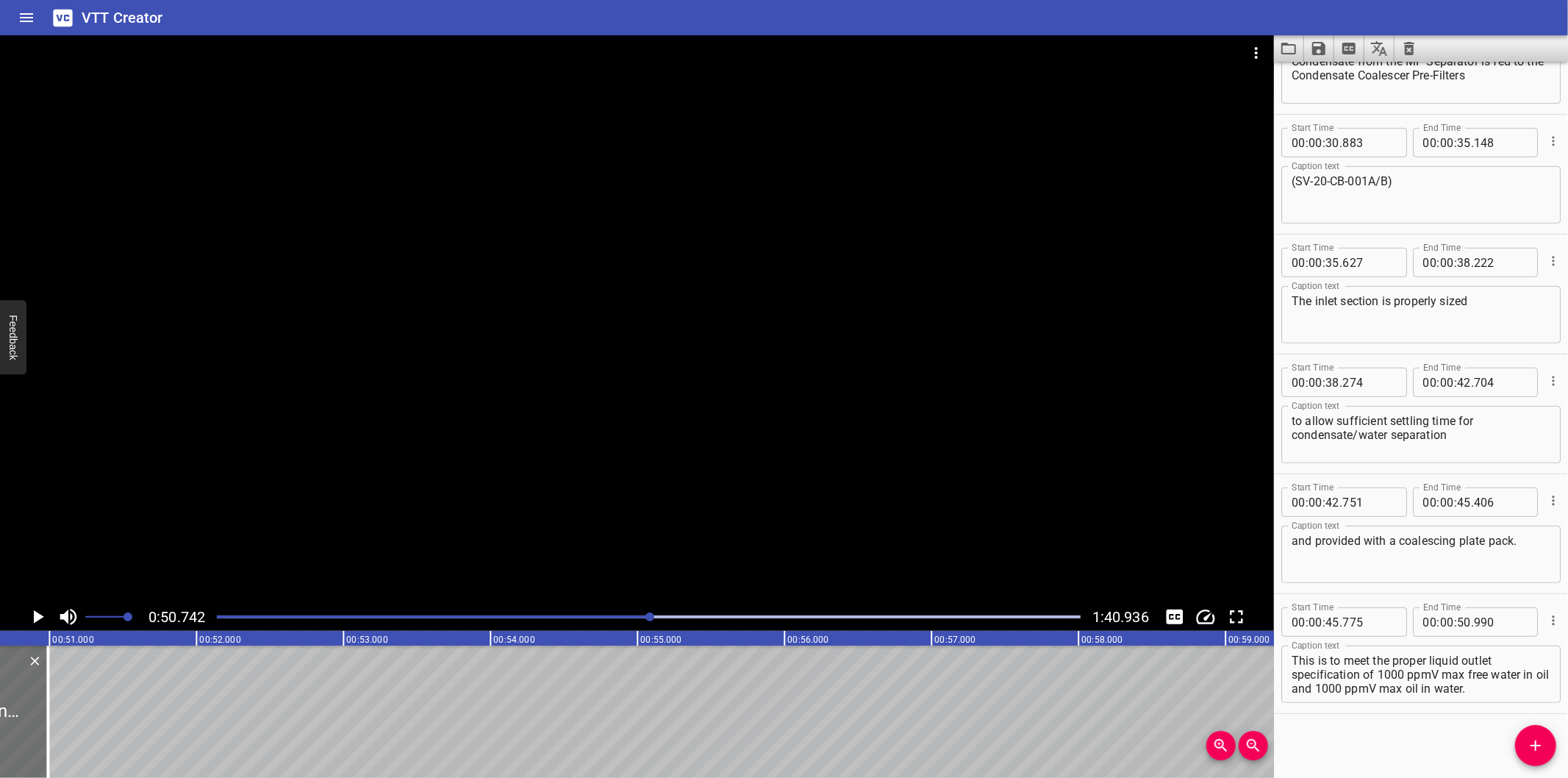
scroll to position [0, 7462]
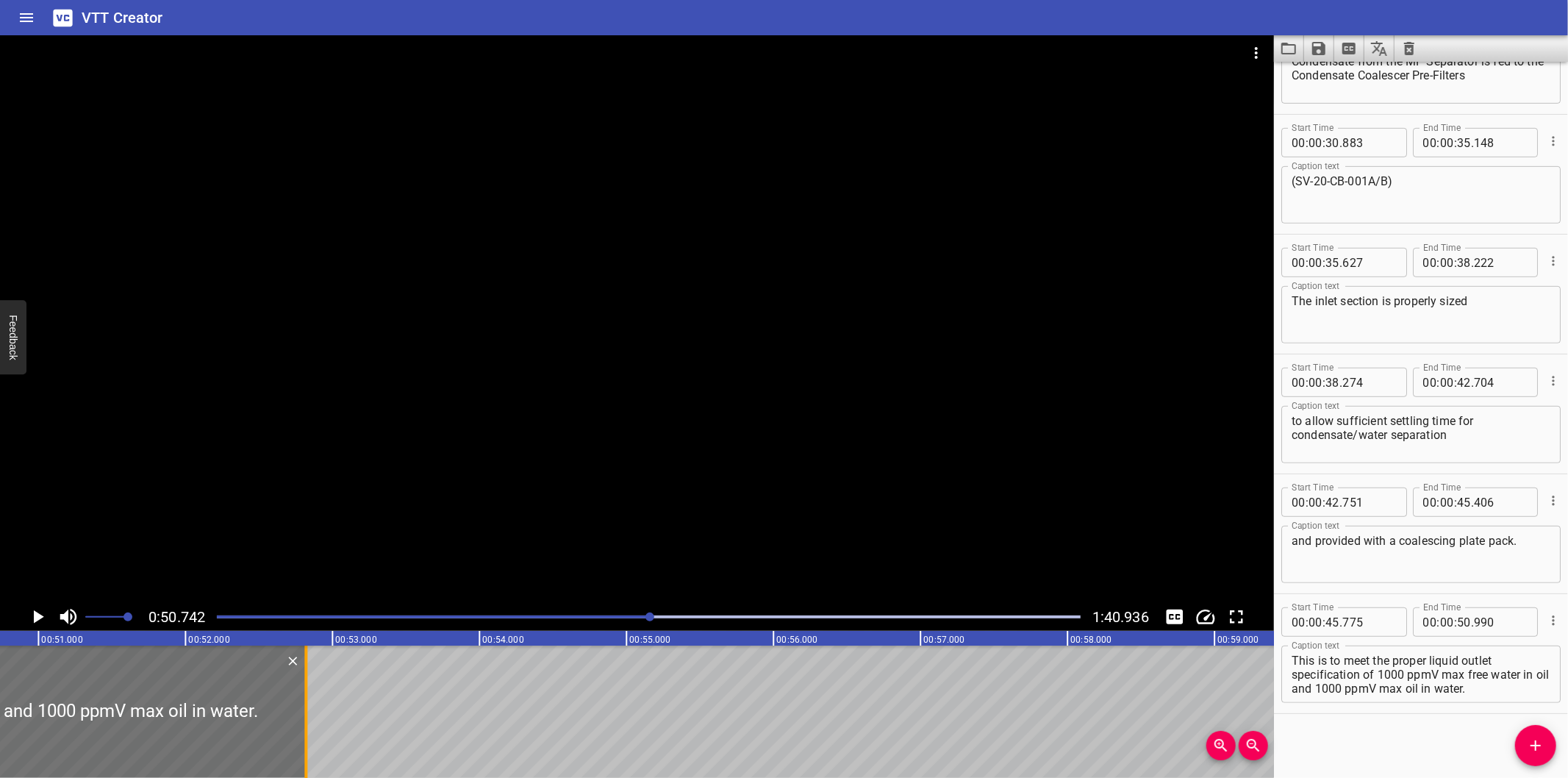
drag, startPoint x: 41, startPoint y: 733, endPoint x: 309, endPoint y: 717, distance: 268.5
click at [309, 717] on div at bounding box center [305, 712] width 15 height 133
type input "52"
type input "820"
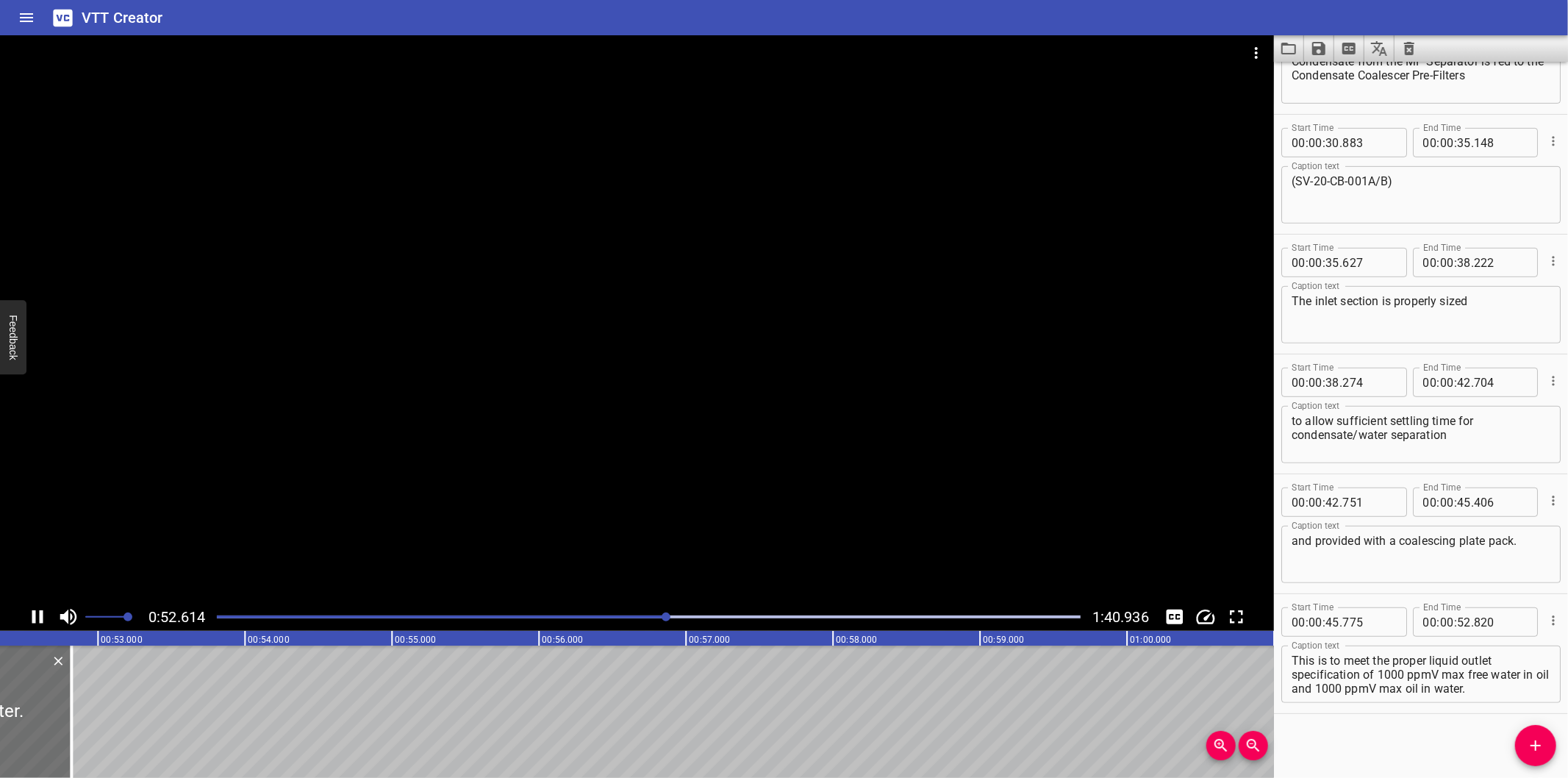
scroll to position [0, 7744]
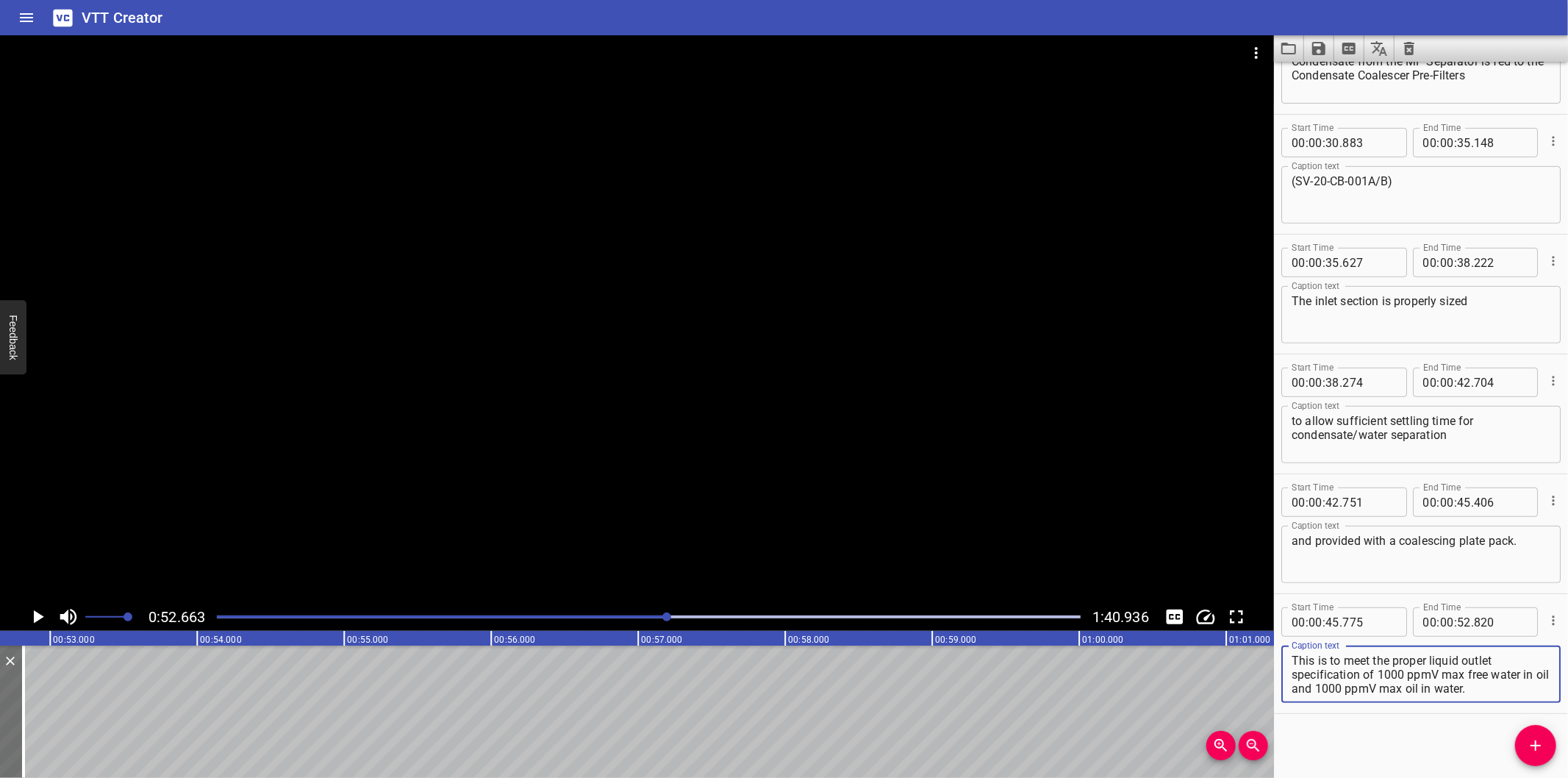
drag, startPoint x: 1496, startPoint y: 687, endPoint x: 1307, endPoint y: 695, distance: 189.2
click at [1307, 695] on div "This is to meet the proper liquid outlet specification of 1000 ppmV max free wa…" at bounding box center [1421, 674] width 279 height 57
type textarea "This is to meet the proper liquid outlet specification of 1000 ppmV max free wa…"
click at [1550, 756] on button "Add Cue" at bounding box center [1535, 745] width 41 height 41
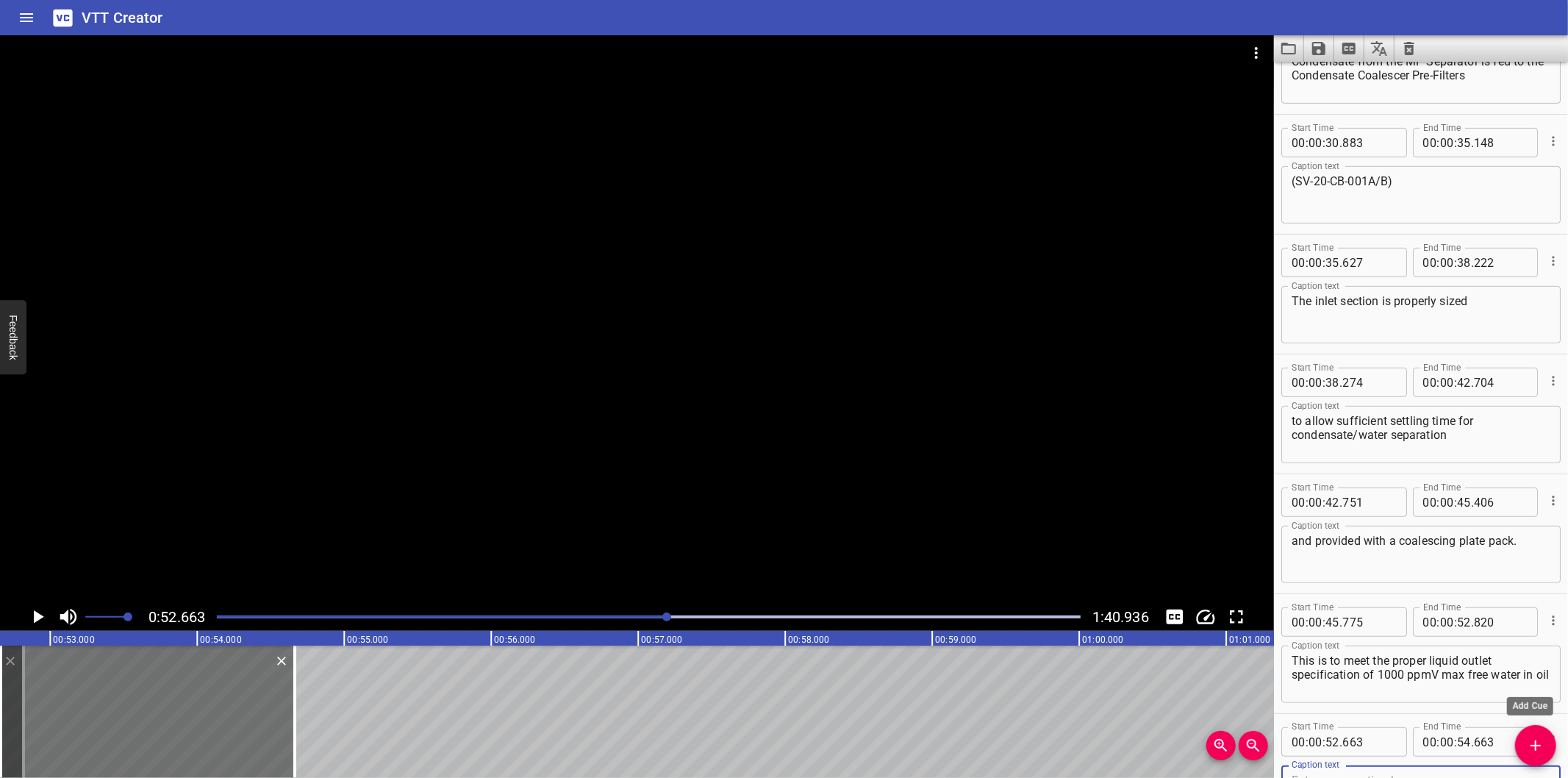
scroll to position [557, 0]
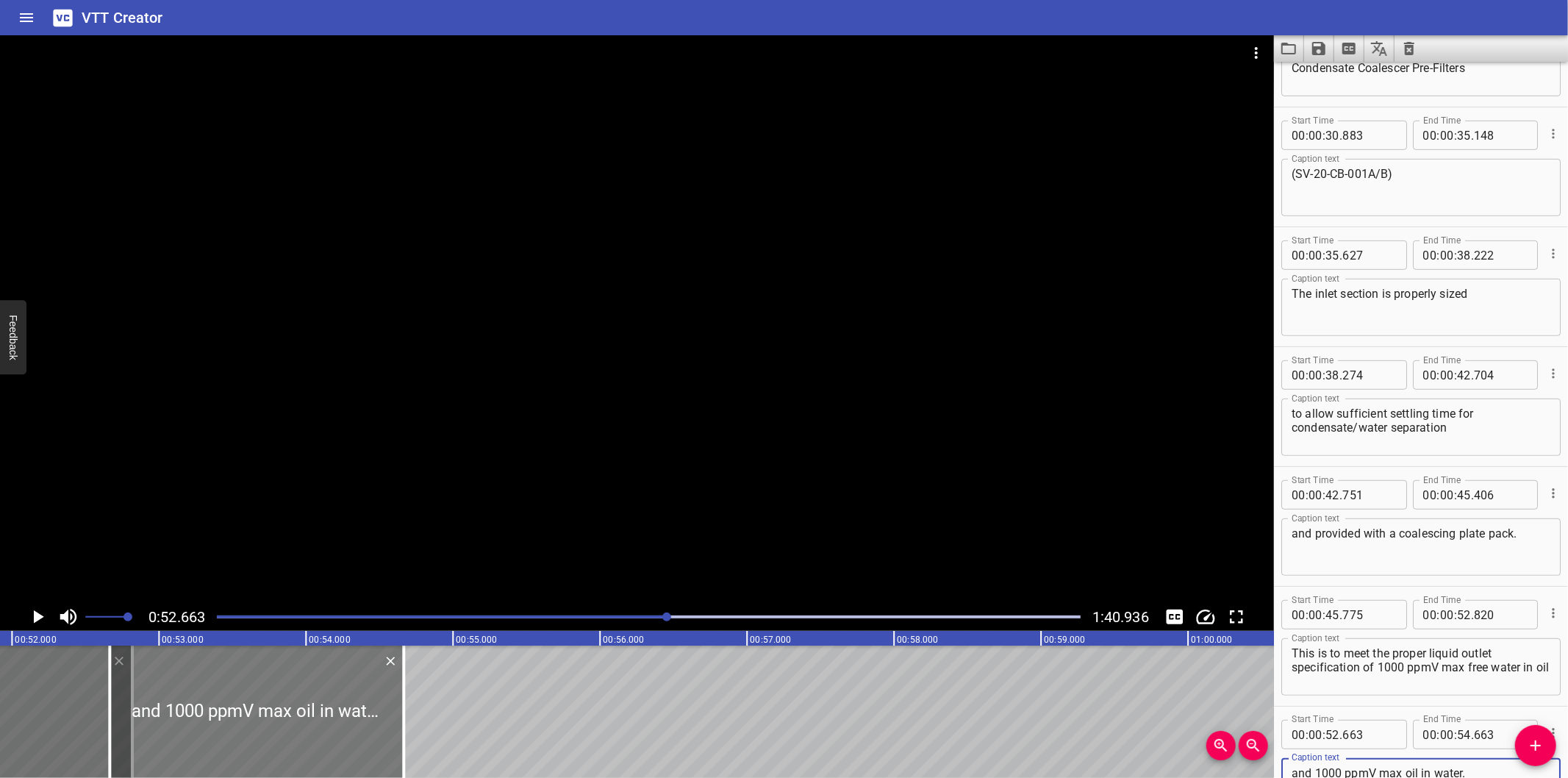
type textarea "and 1000 ppmV max oil in water."
drag, startPoint x: 245, startPoint y: 715, endPoint x: 272, endPoint y: 732, distance: 31.9
click at [272, 732] on div at bounding box center [287, 712] width 294 height 133
type input "868"
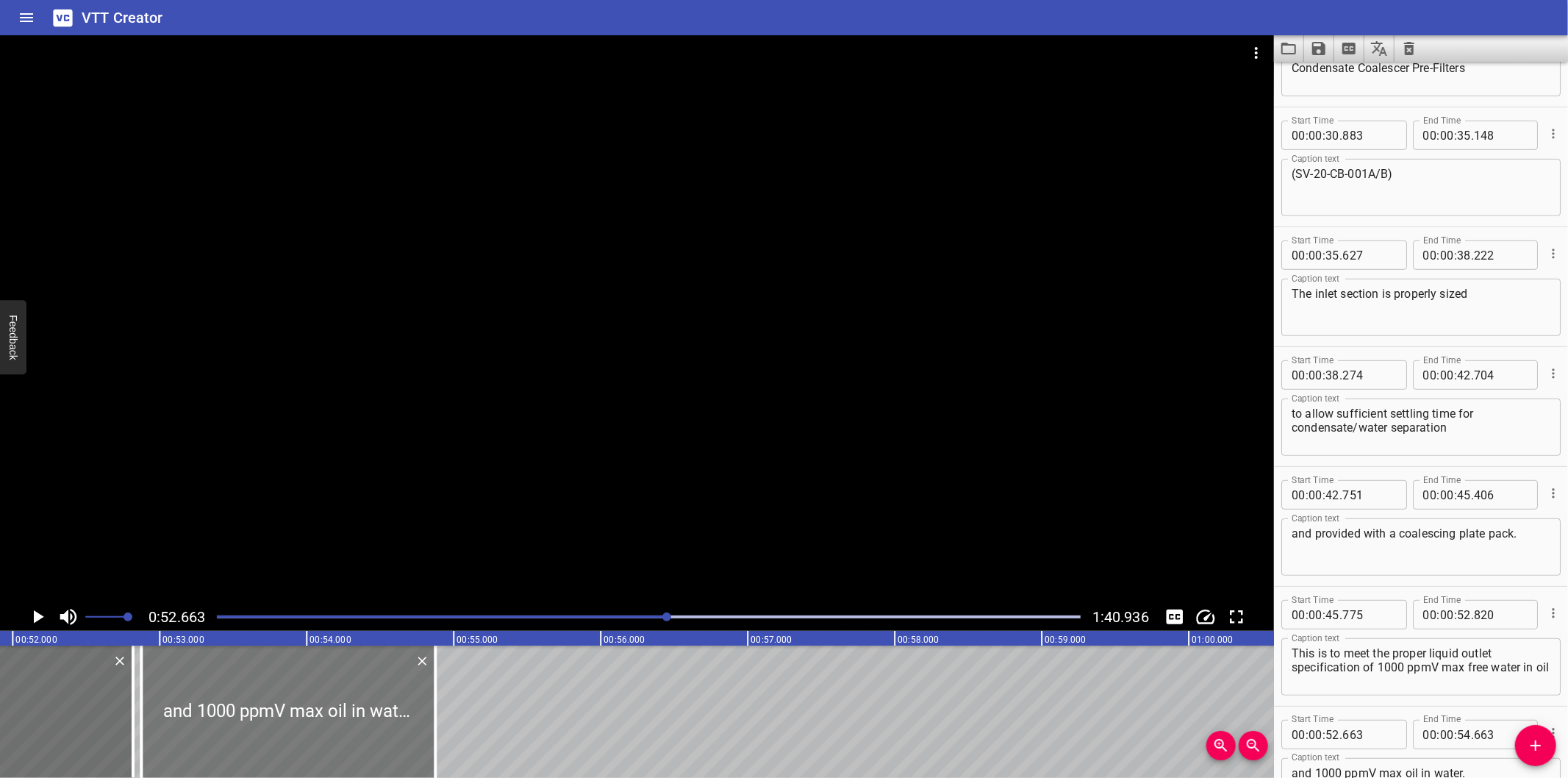
type input "868"
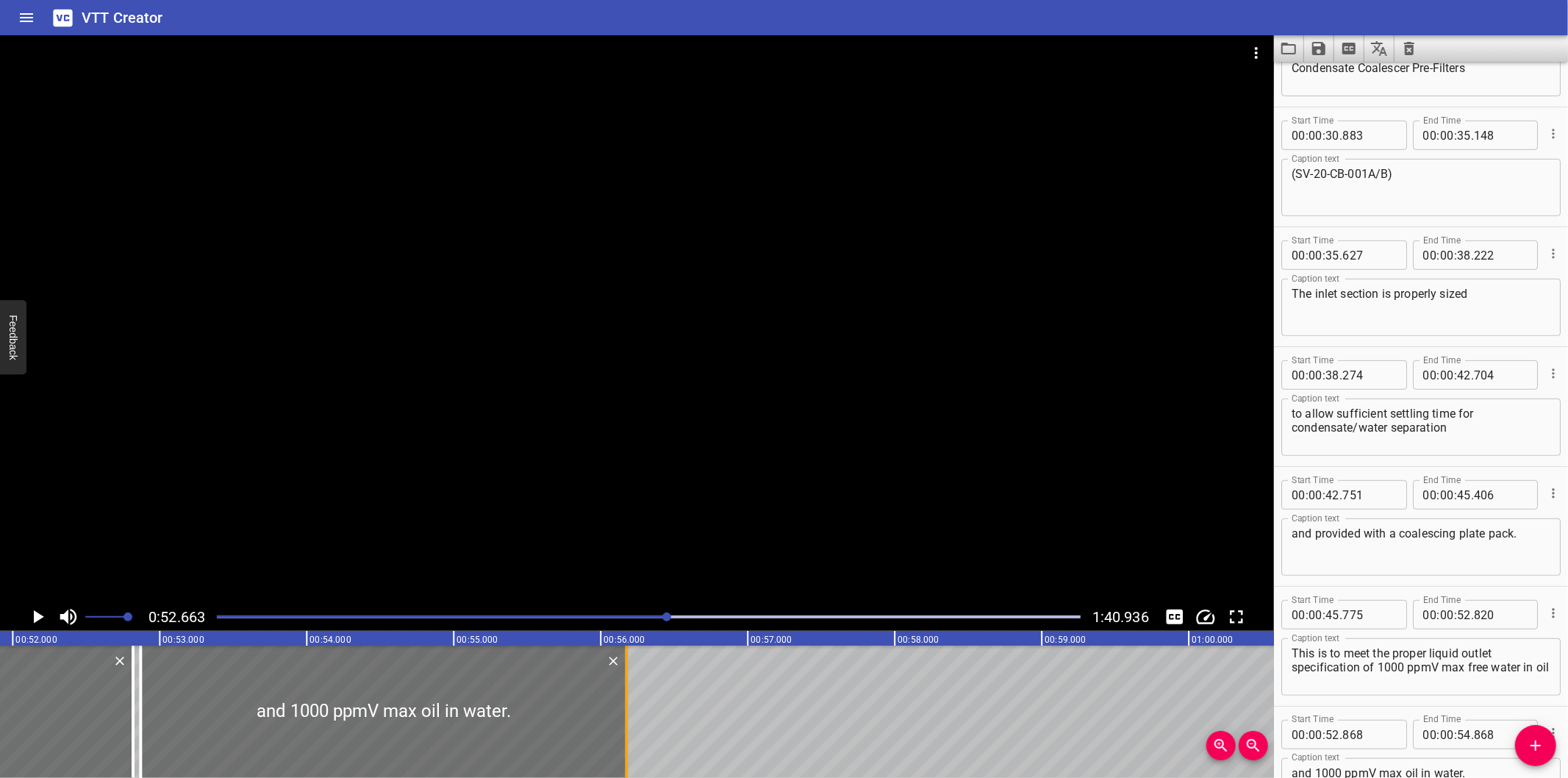
drag, startPoint x: 434, startPoint y: 753, endPoint x: 626, endPoint y: 740, distance: 192.4
click at [626, 740] on div at bounding box center [626, 712] width 3 height 133
type input "56"
type input "173"
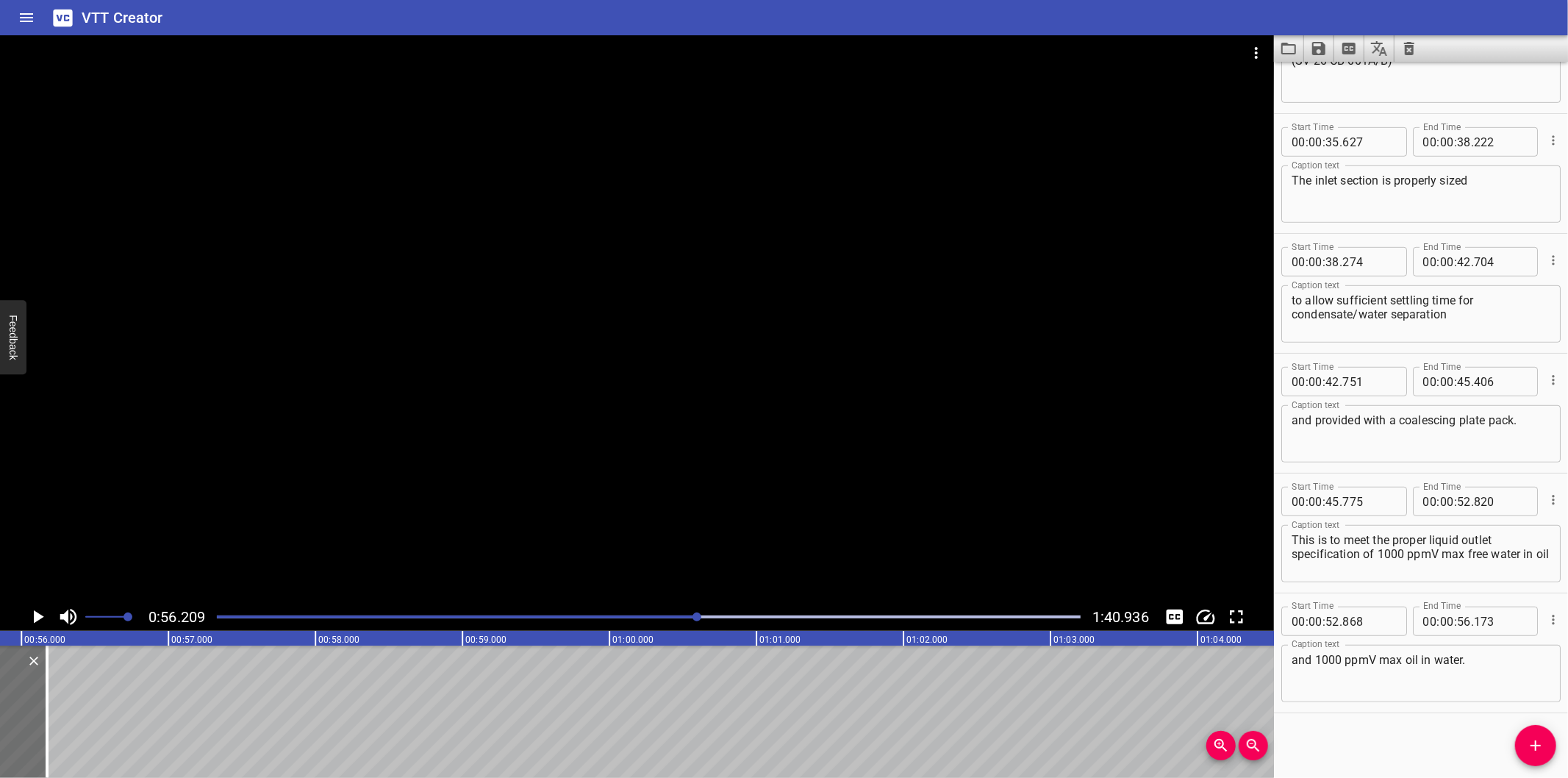
scroll to position [0, 8266]
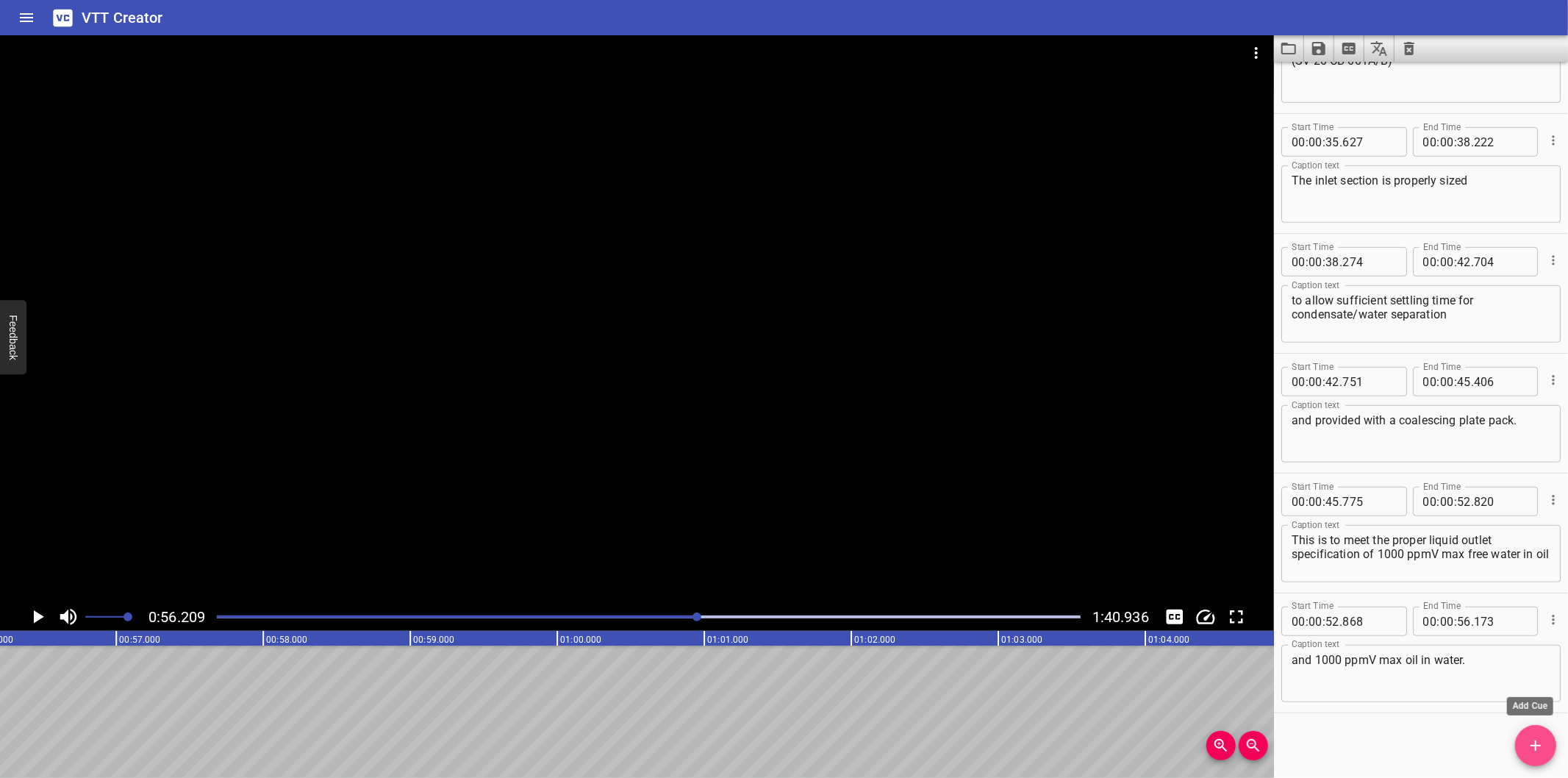
click at [1540, 753] on icon "Add Cue" at bounding box center [1536, 746] width 18 height 18
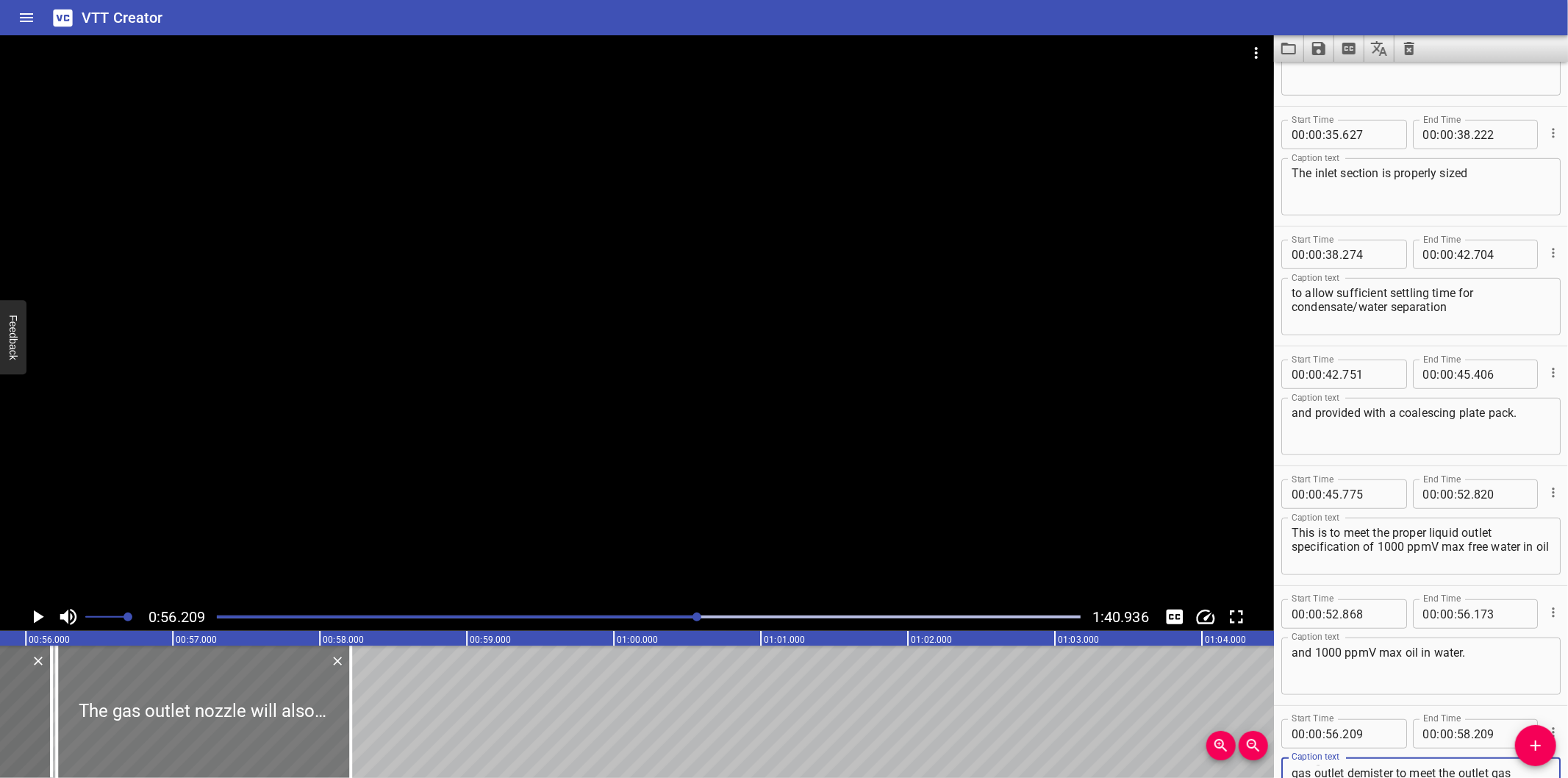
scroll to position [0, 8103]
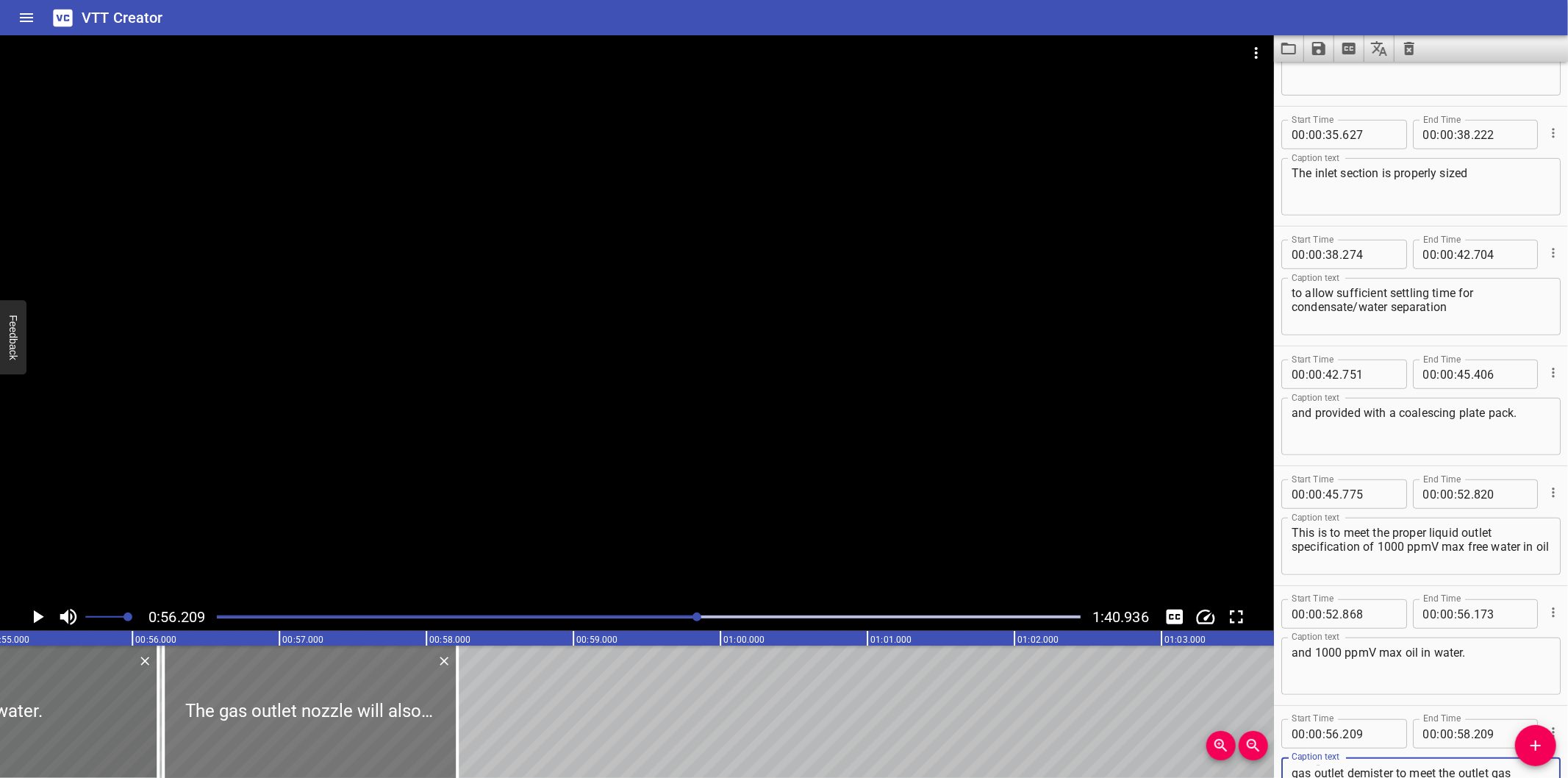
type textarea "The gas outlet nozzle will also be fitted with a gas outlet demister to meet th…"
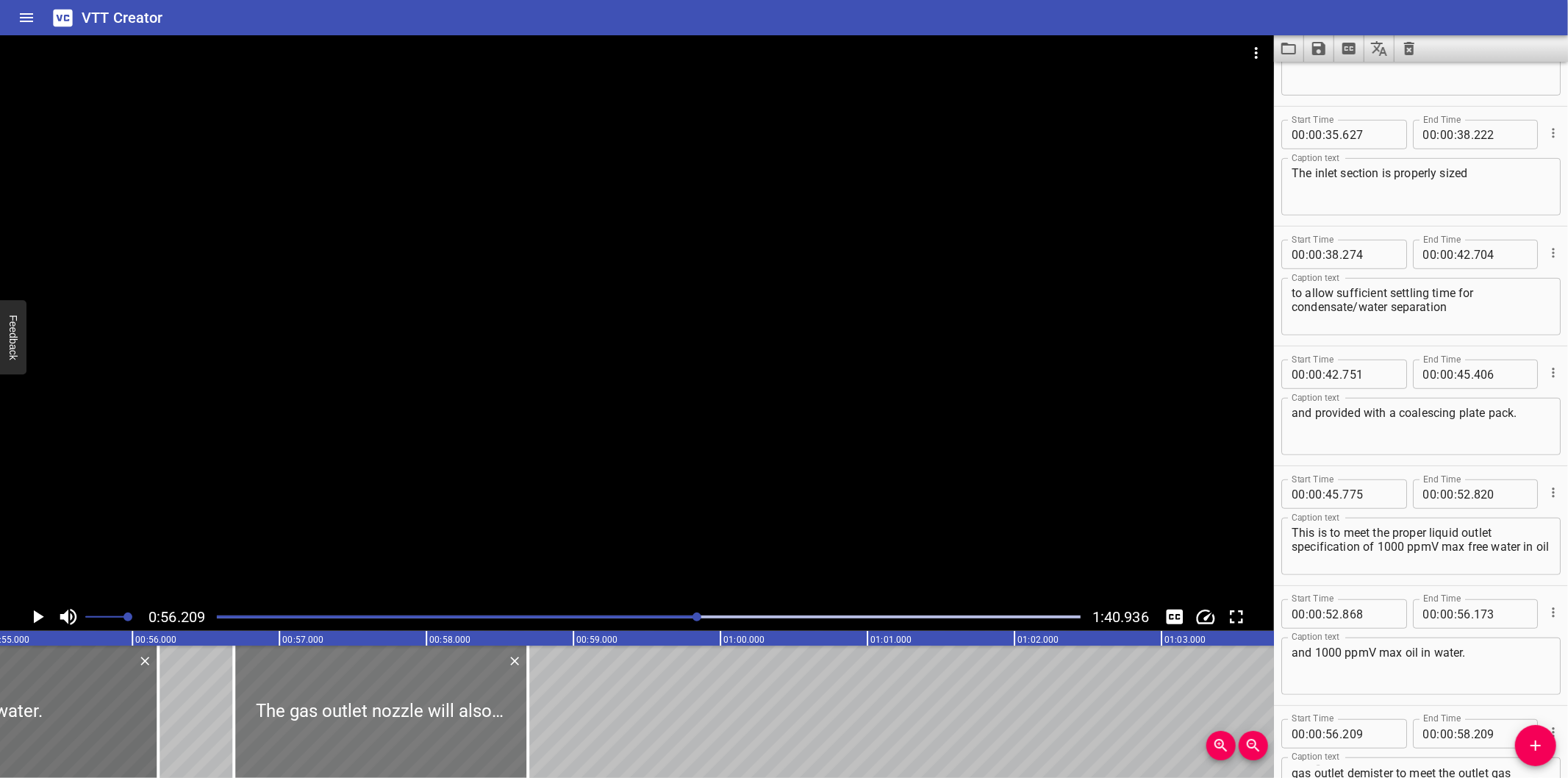
drag, startPoint x: 353, startPoint y: 719, endPoint x: 424, endPoint y: 741, distance: 74.3
click at [424, 741] on div at bounding box center [380, 712] width 294 height 133
type input "689"
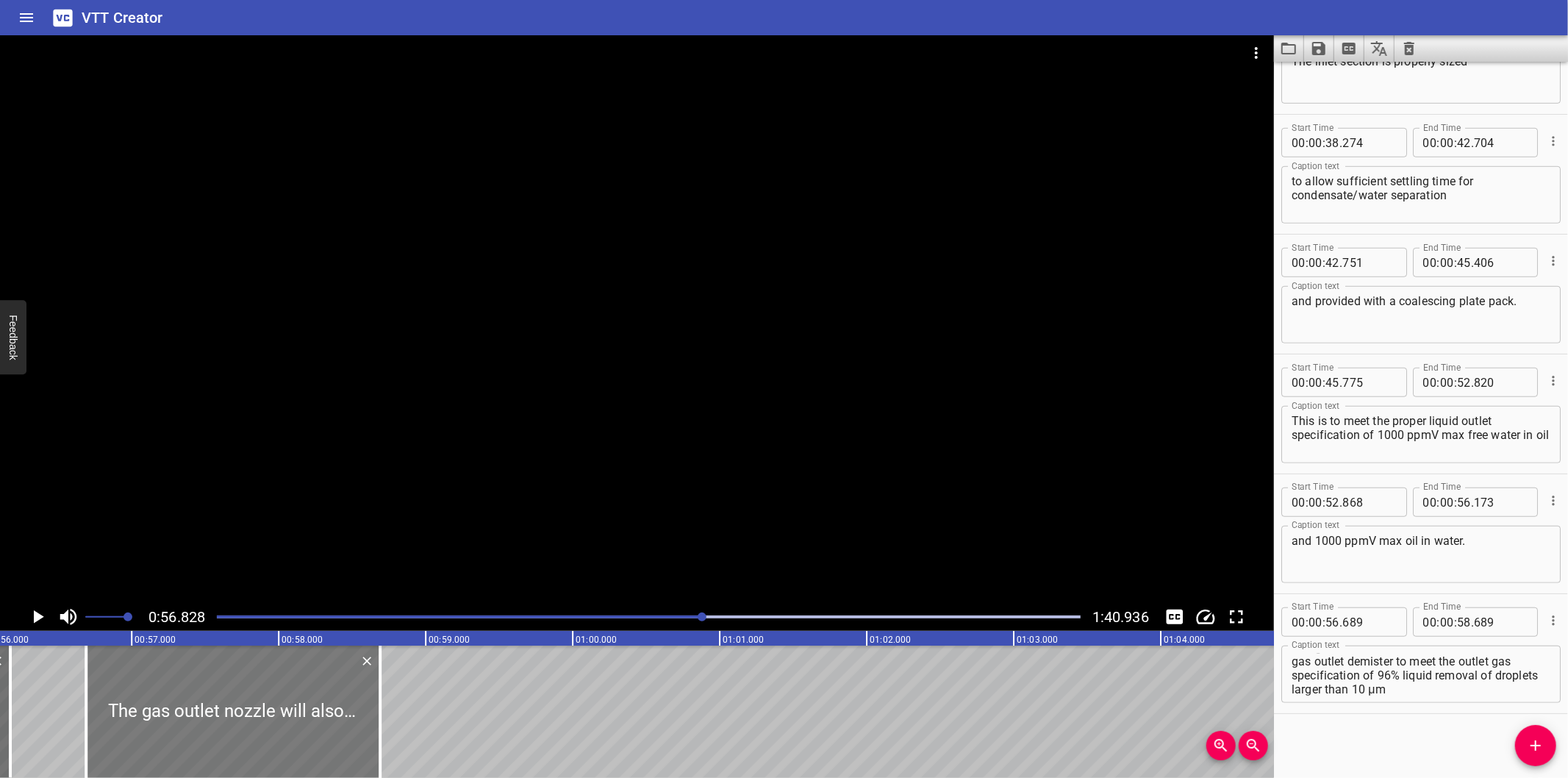
scroll to position [0, 8248]
click at [215, 706] on div at bounding box center [242, 712] width 294 height 133
type input "729"
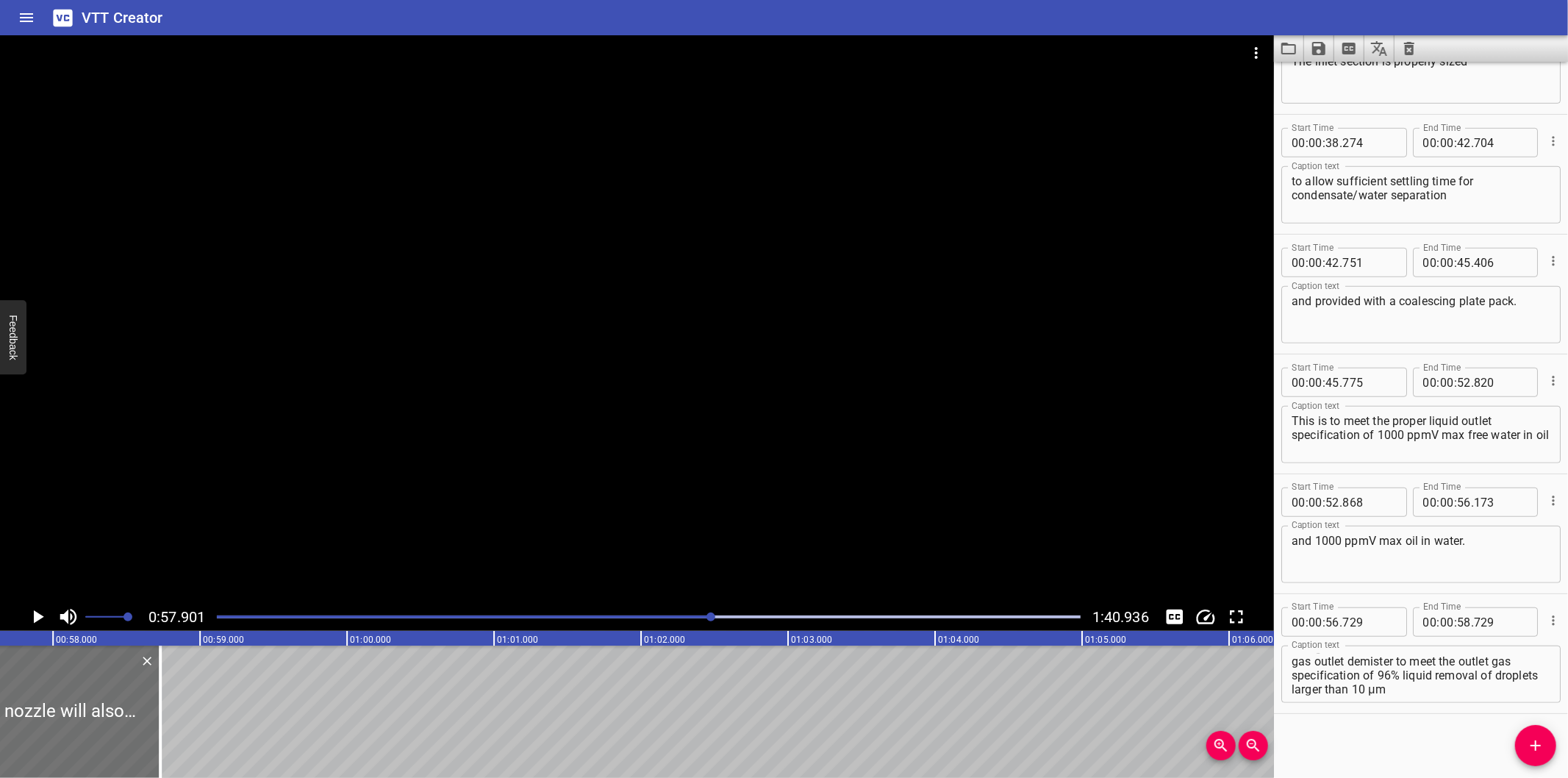
scroll to position [0, 8515]
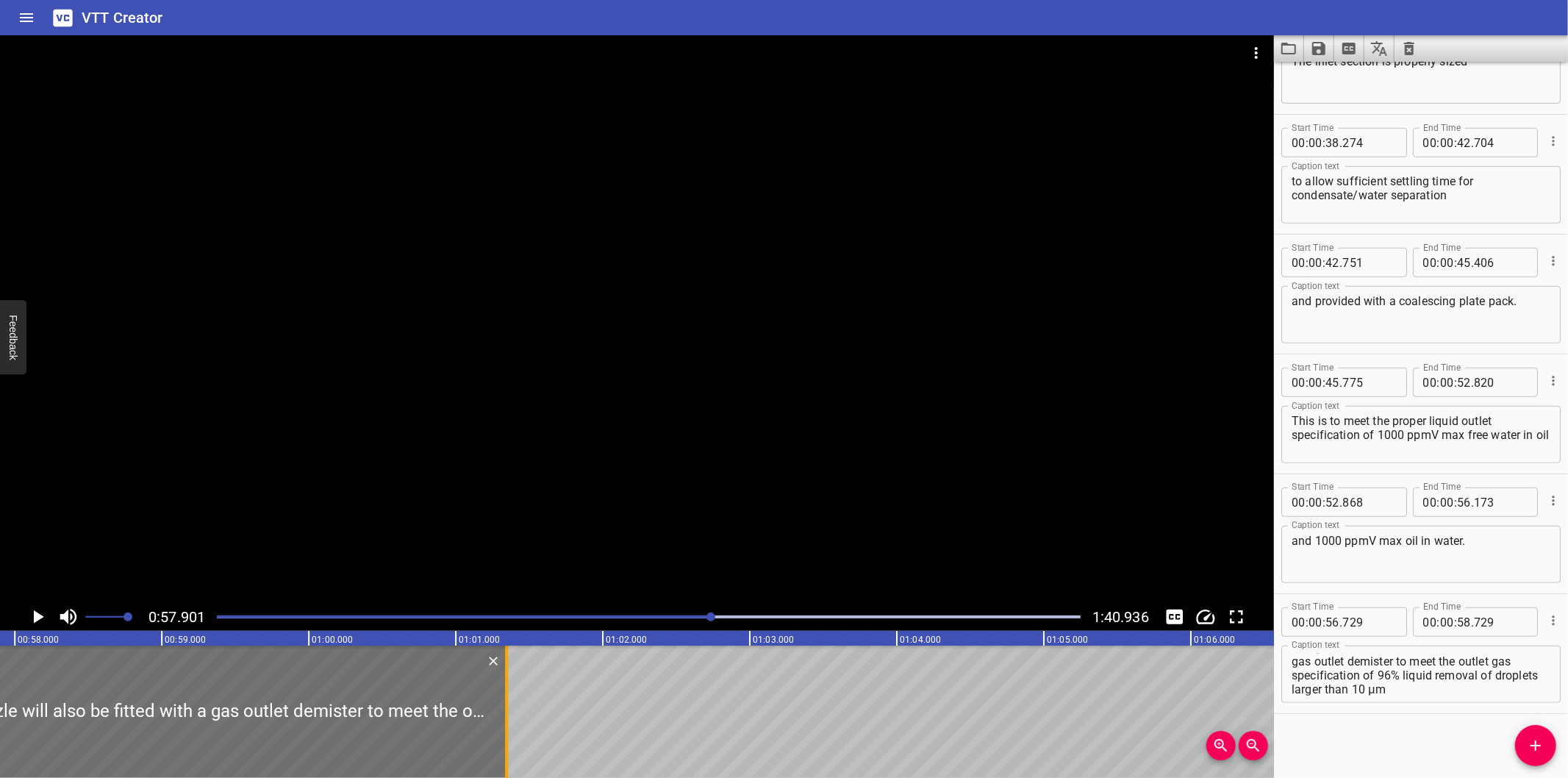
drag, startPoint x: 119, startPoint y: 748, endPoint x: 503, endPoint y: 740, distance: 384.1
click at [503, 740] on div at bounding box center [506, 712] width 15 height 133
type input "01"
type input "344"
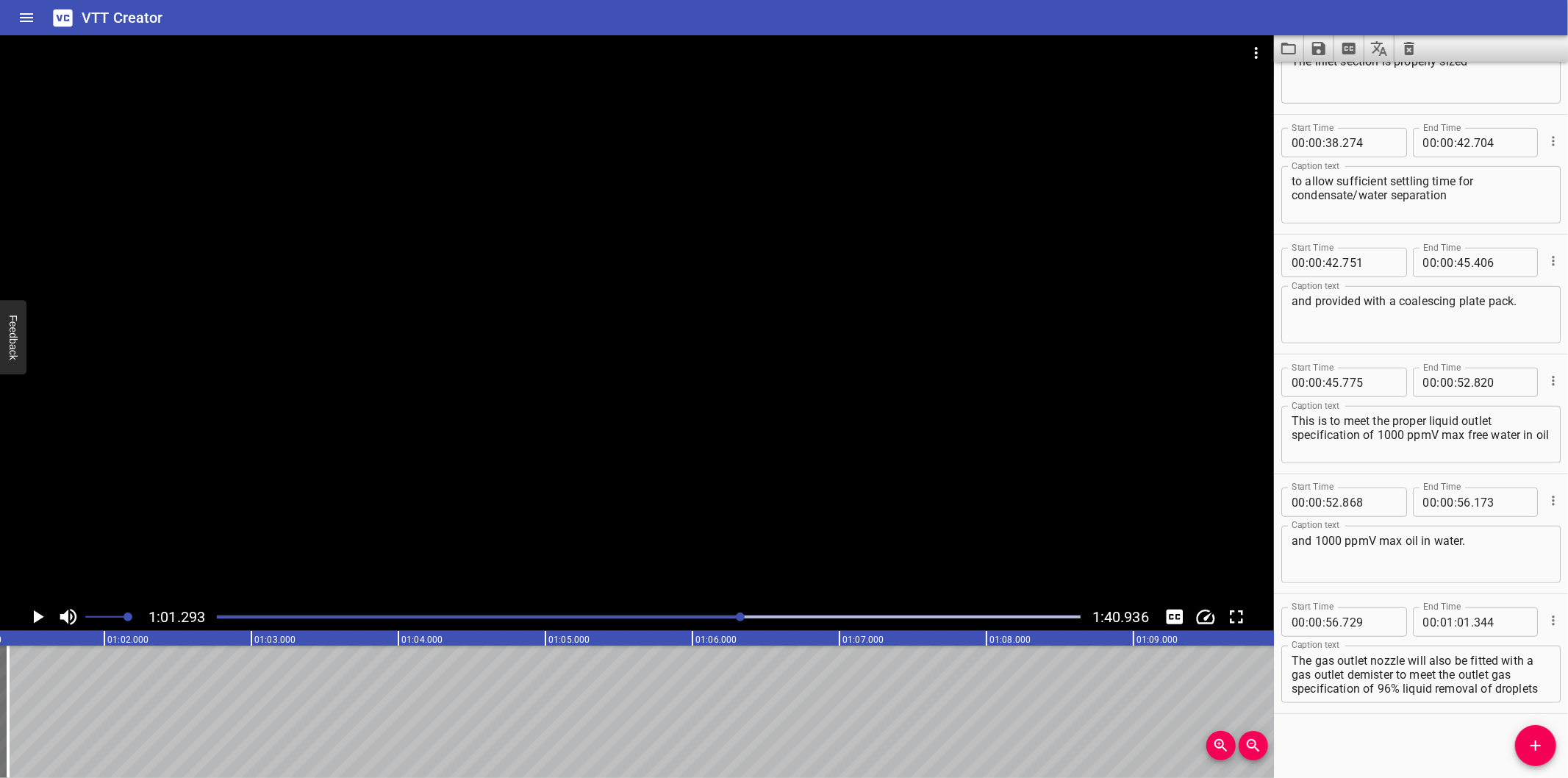
scroll to position [13, 0]
drag, startPoint x: 1408, startPoint y: 674, endPoint x: 1547, endPoint y: 747, distance: 157.0
click at [1547, 747] on div "Start Time 00 : 00 : 00 . 000 Start Time End Time 00 : 00 : 01 . 600 End Time C…" at bounding box center [1421, 420] width 294 height 717
type textarea "The gas outlet nozzle will also be fitted with a gas outlet demister"
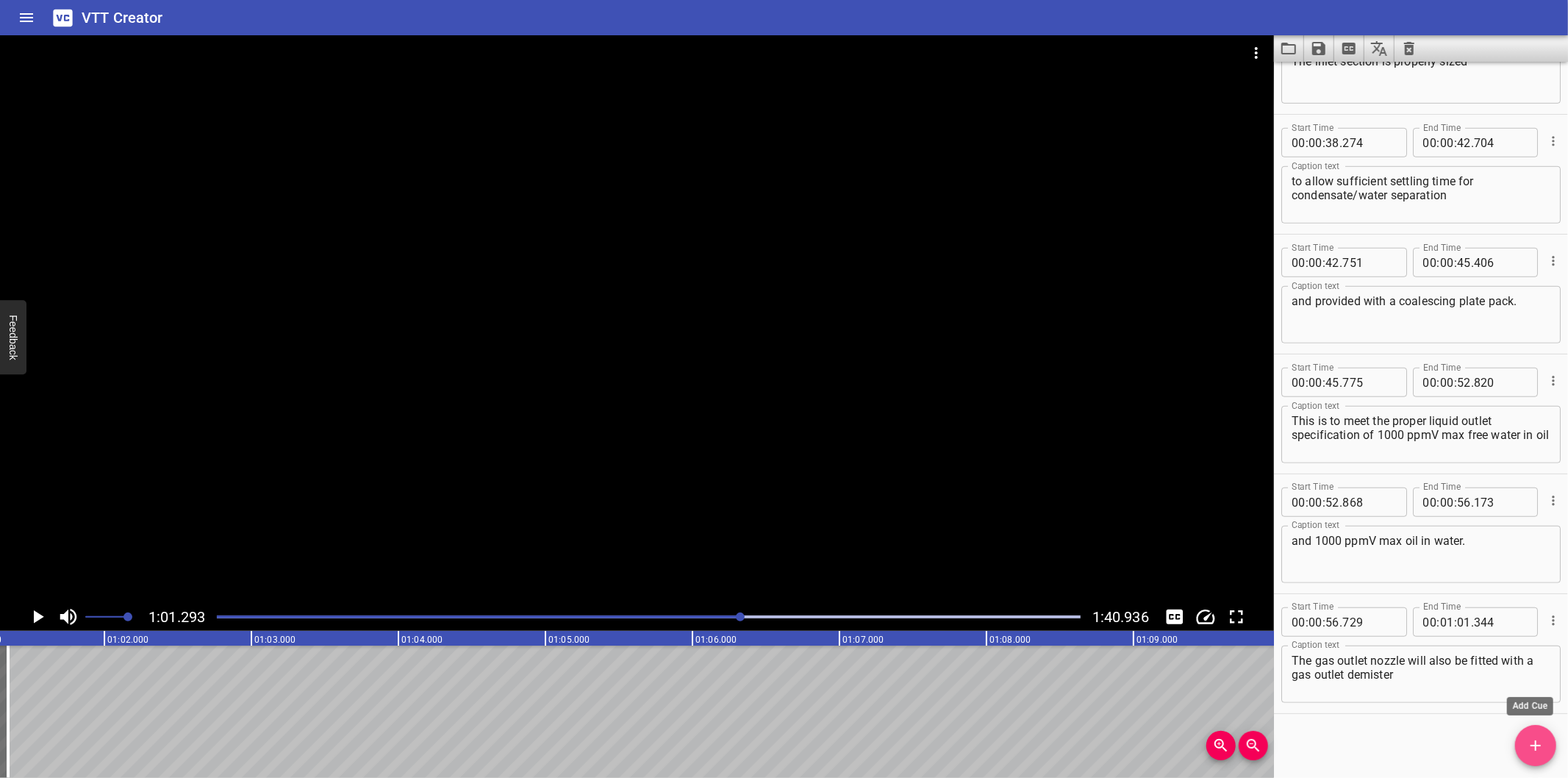
click at [1540, 755] on icon "Add Cue" at bounding box center [1536, 746] width 18 height 18
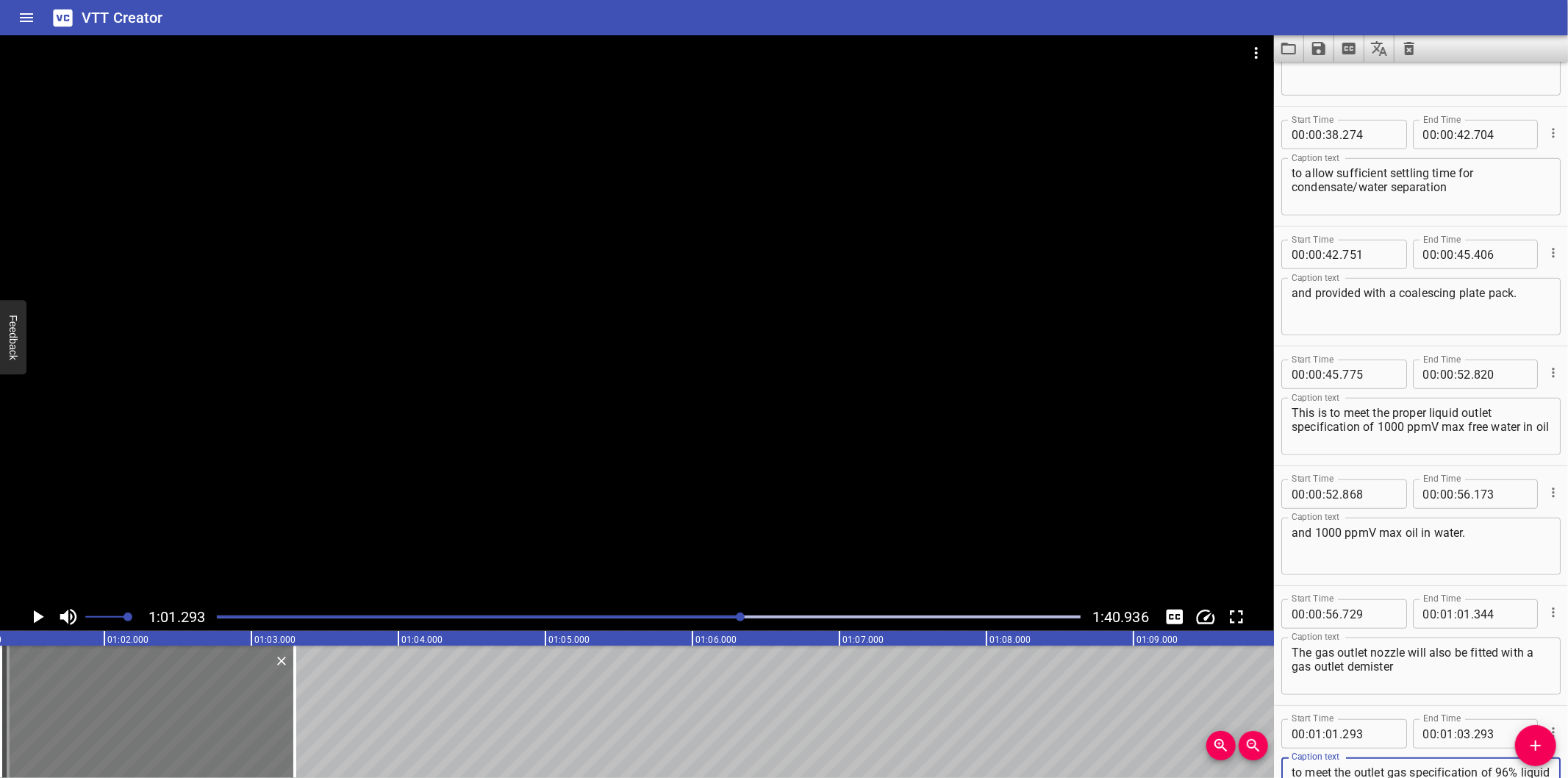
scroll to position [809, 0]
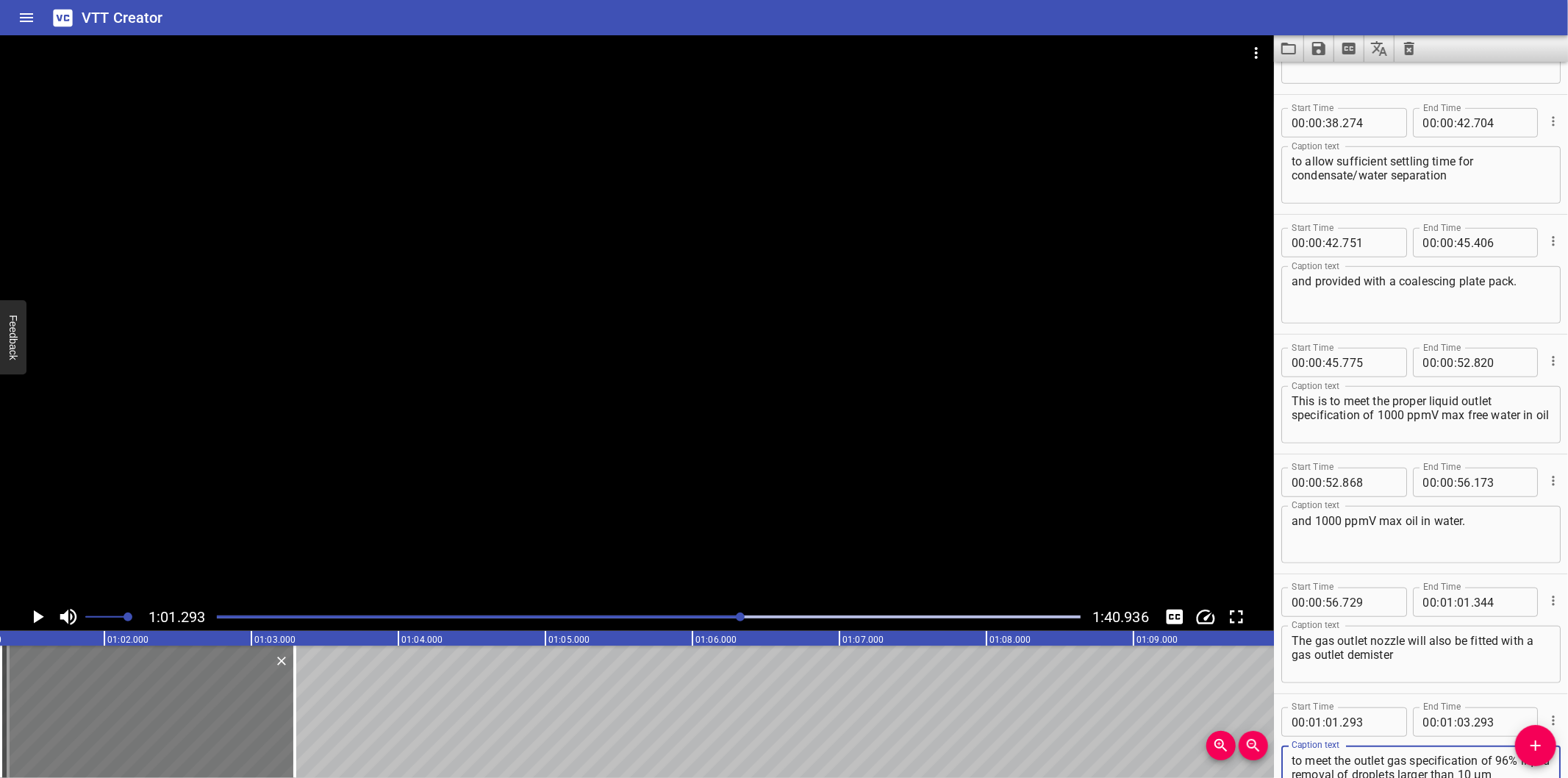
type textarea "to meet the outlet gas specification of 96% liquid removal of droplets larger t…"
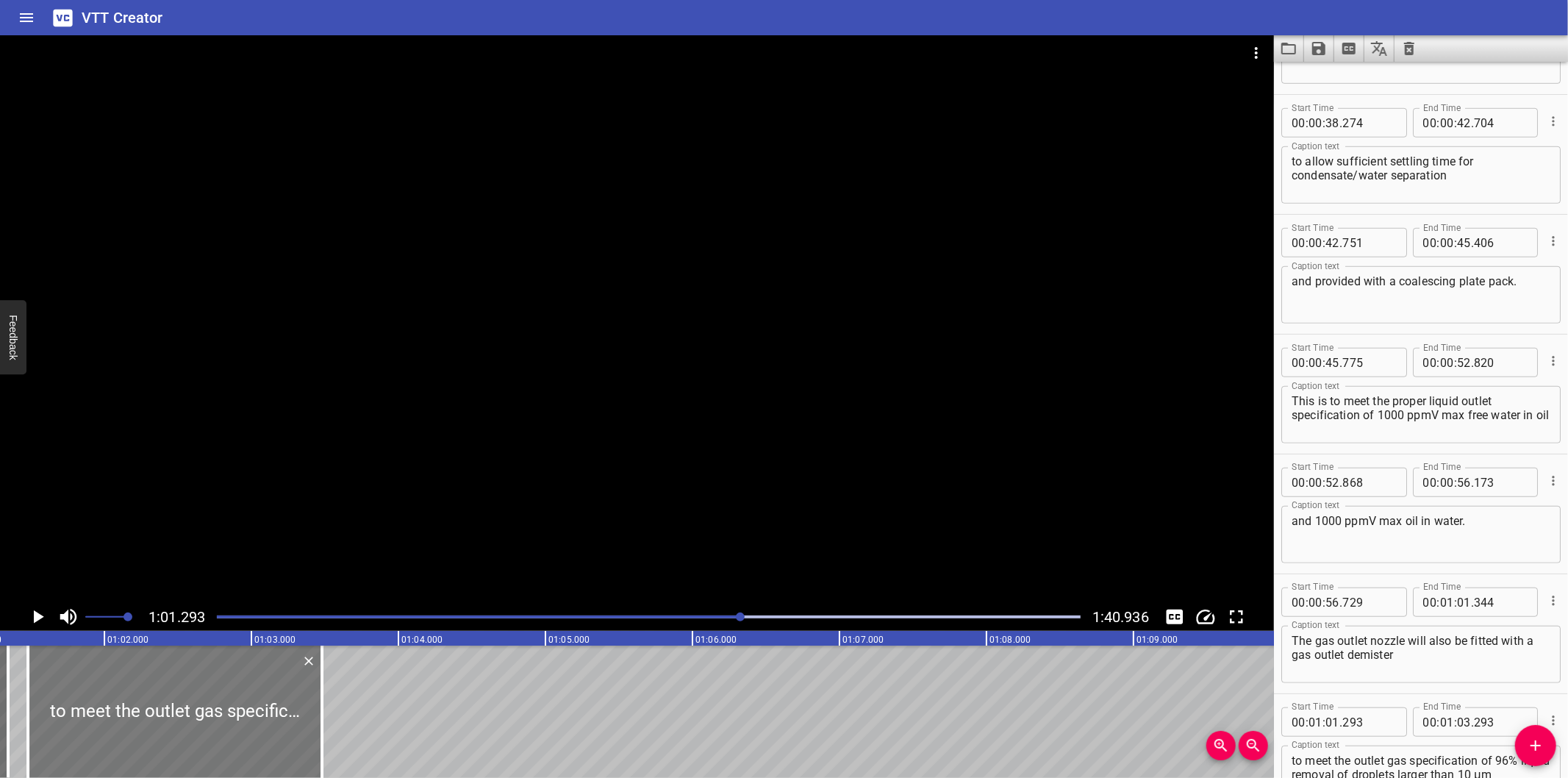
drag, startPoint x: 157, startPoint y: 711, endPoint x: 184, endPoint y: 719, distance: 28.2
click at [184, 719] on div at bounding box center [175, 712] width 294 height 133
type input "478"
click at [183, 719] on div at bounding box center [176, 712] width 294 height 133
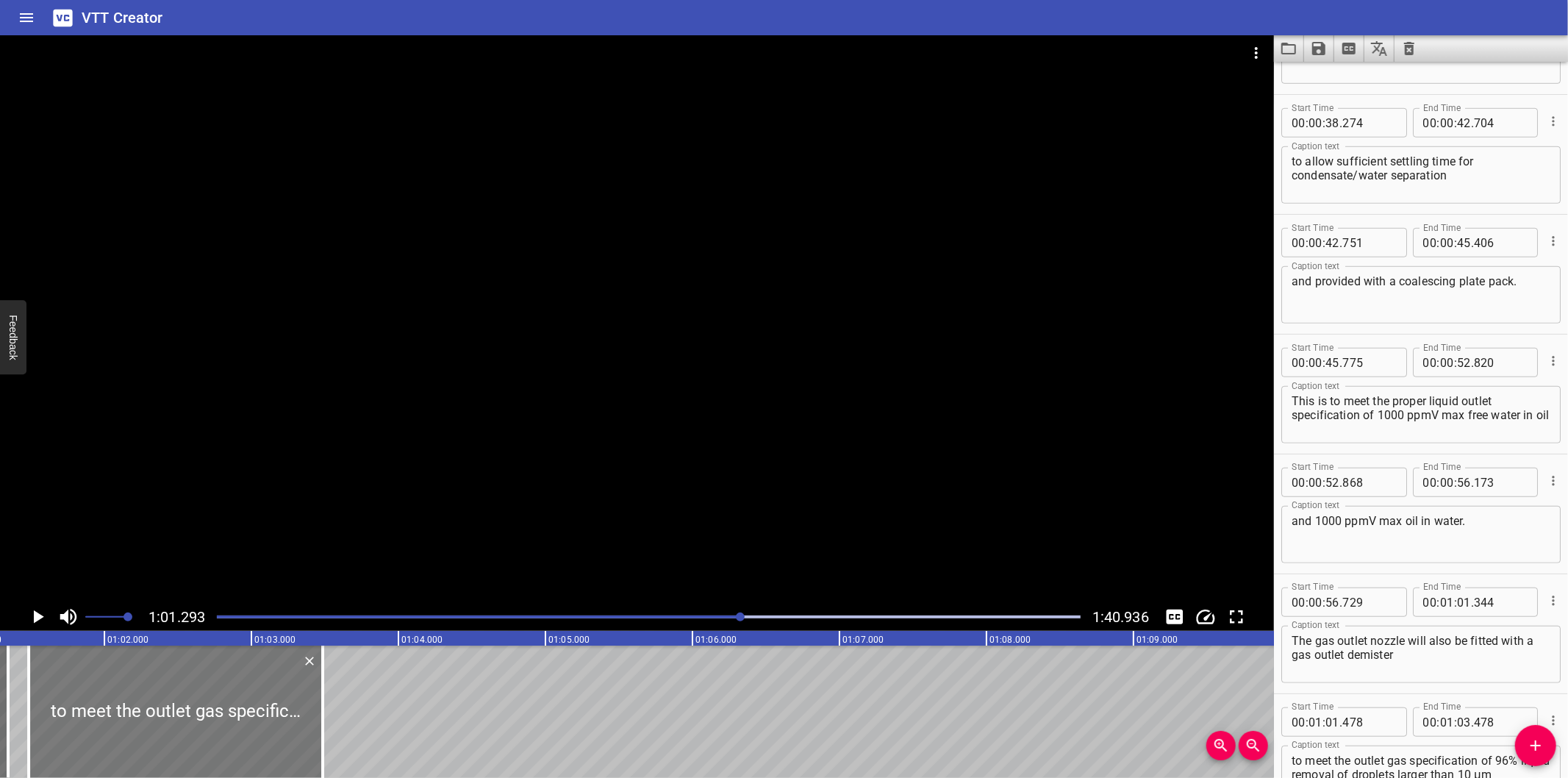
type input "483"
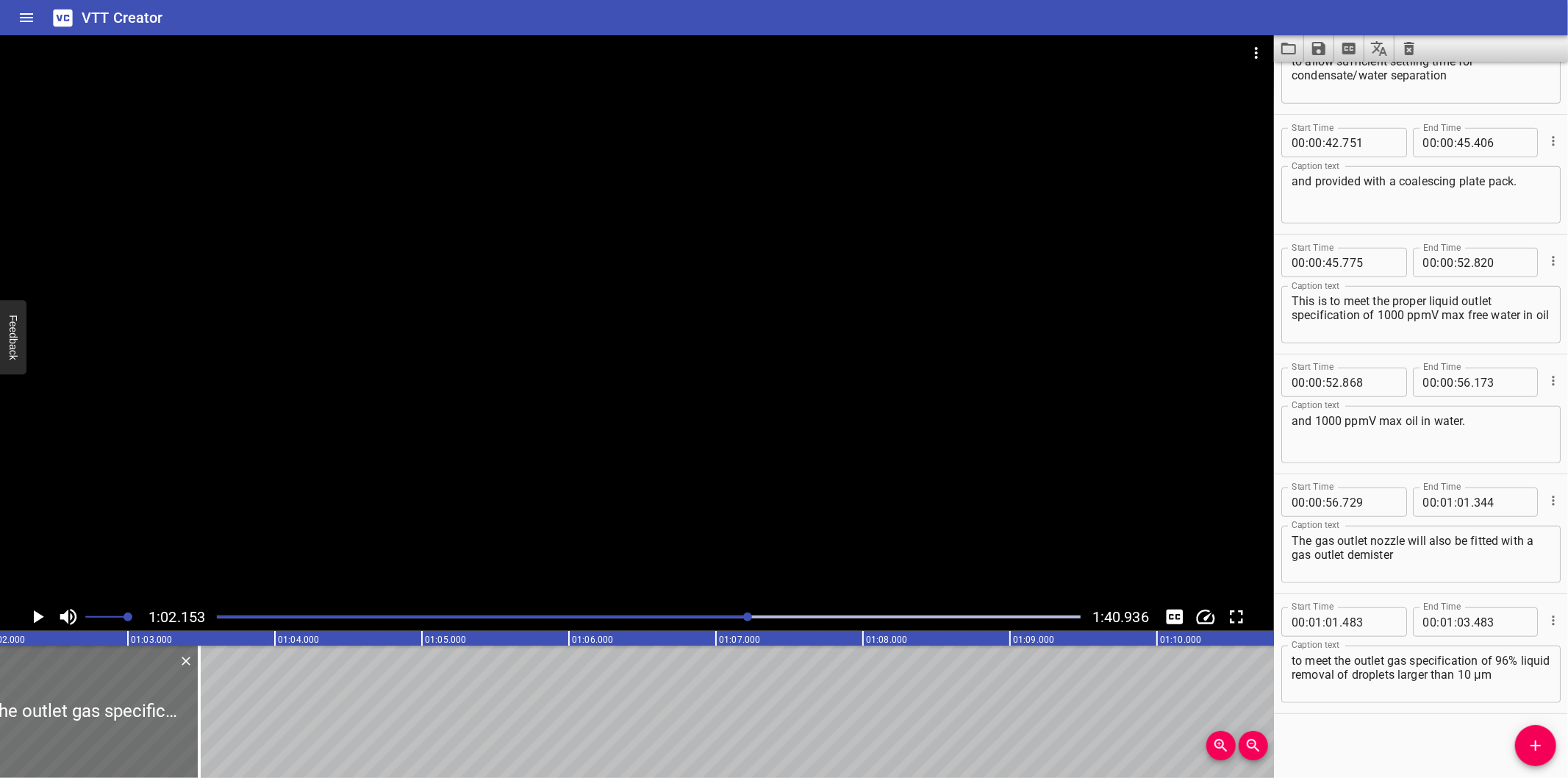
scroll to position [0, 9140]
drag, startPoint x: 224, startPoint y: 731, endPoint x: 796, endPoint y: 754, distance: 572.5
click at [226, 754] on div at bounding box center [224, 712] width 3 height 133
type input "07"
type input "558"
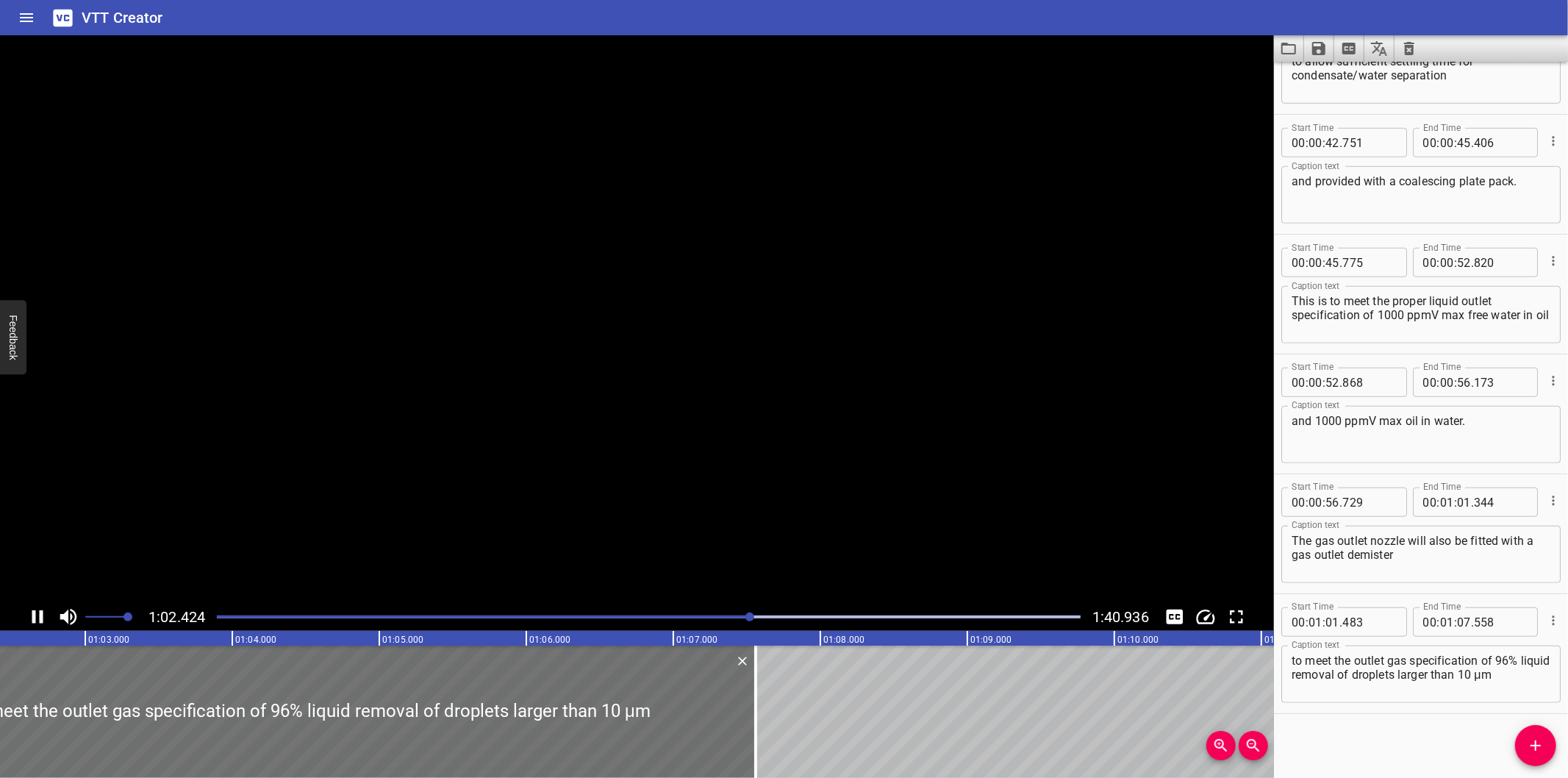
scroll to position [0, 9218]
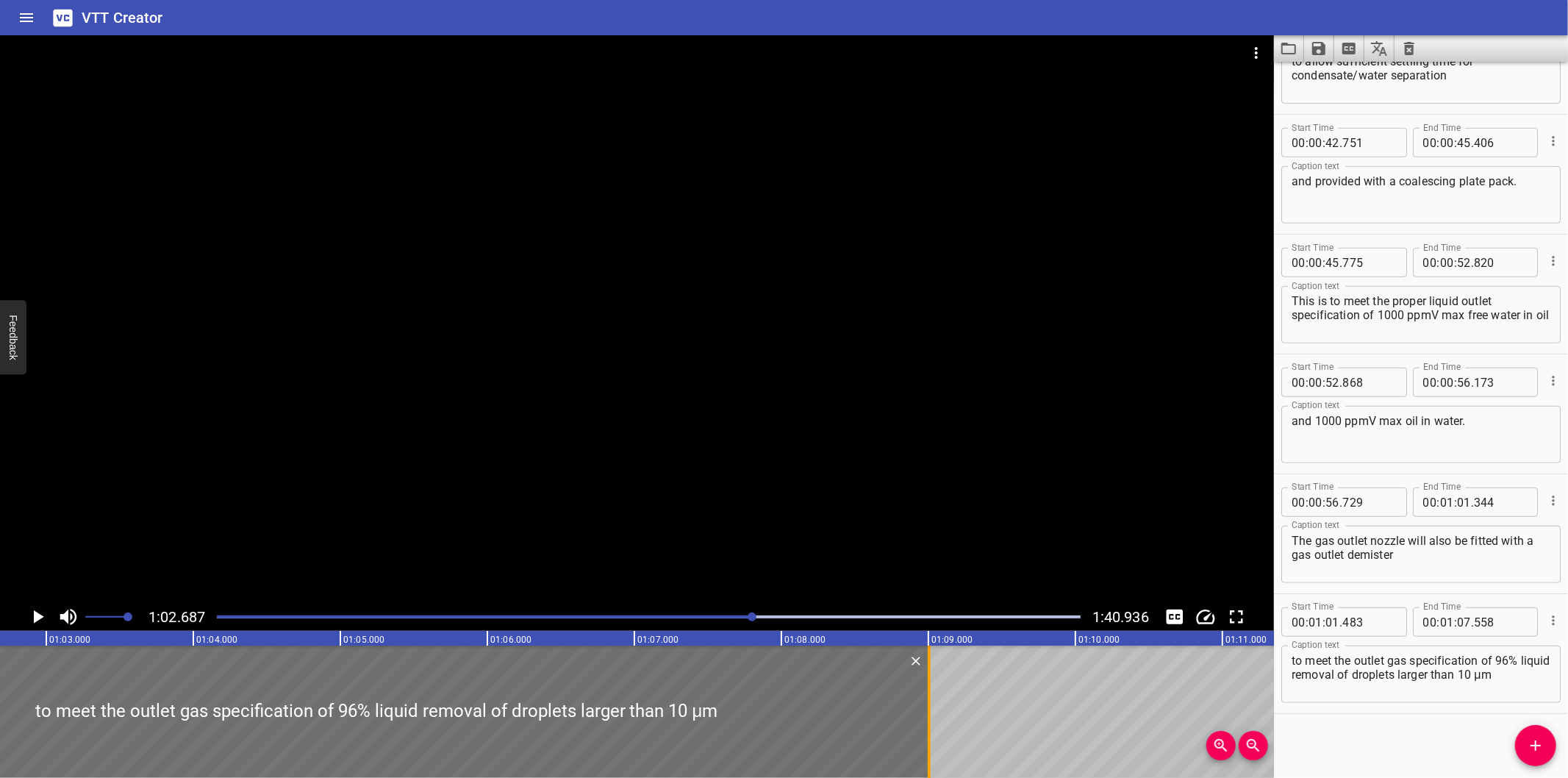
drag, startPoint x: 716, startPoint y: 746, endPoint x: 928, endPoint y: 732, distance: 212.5
click at [928, 732] on div at bounding box center [929, 712] width 3 height 133
type input "09"
type input "003"
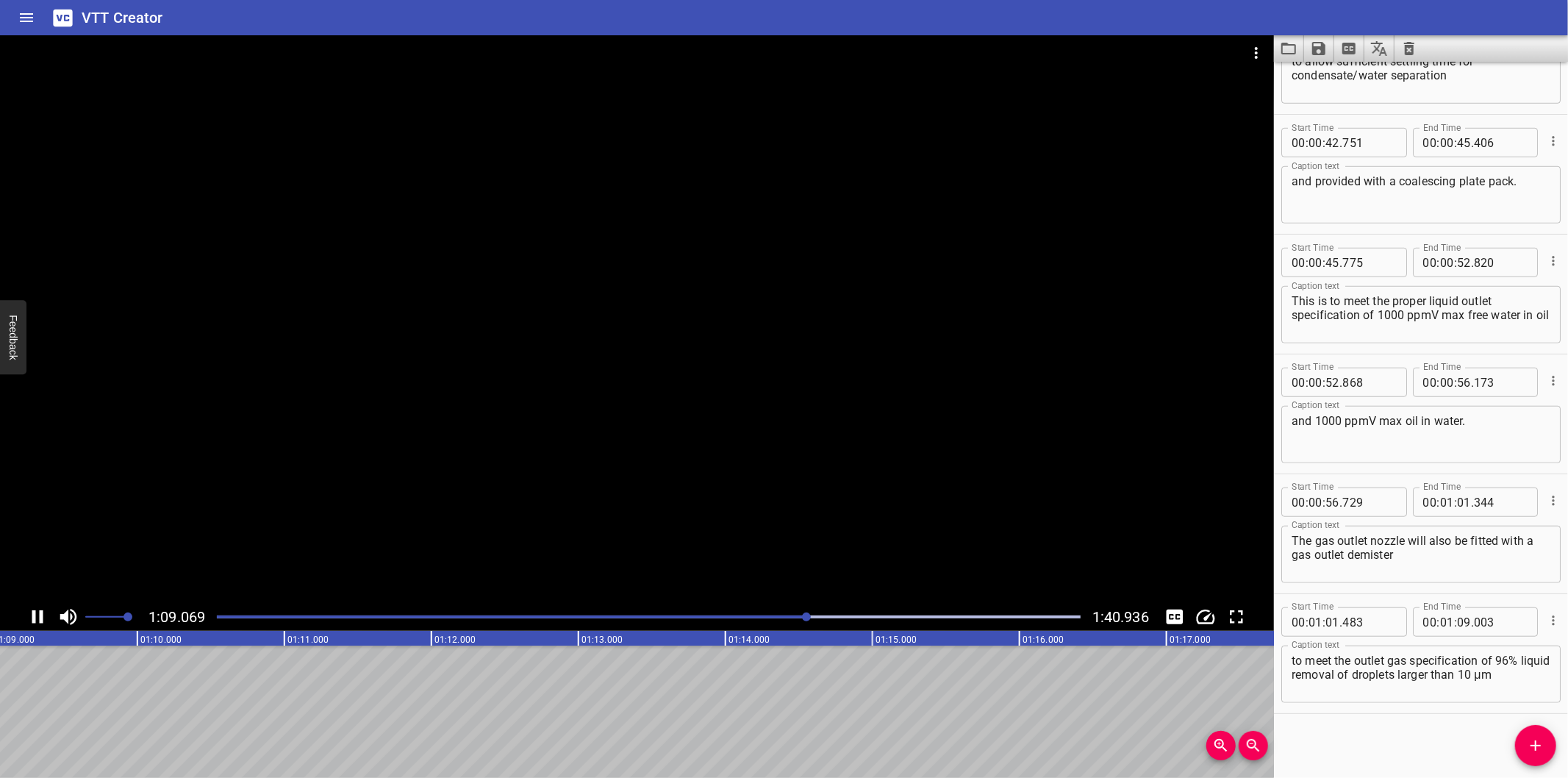
scroll to position [0, 10183]
drag, startPoint x: 1535, startPoint y: 750, endPoint x: 1485, endPoint y: 755, distance: 50.2
click at [1533, 748] on icon "Add Cue" at bounding box center [1536, 746] width 18 height 18
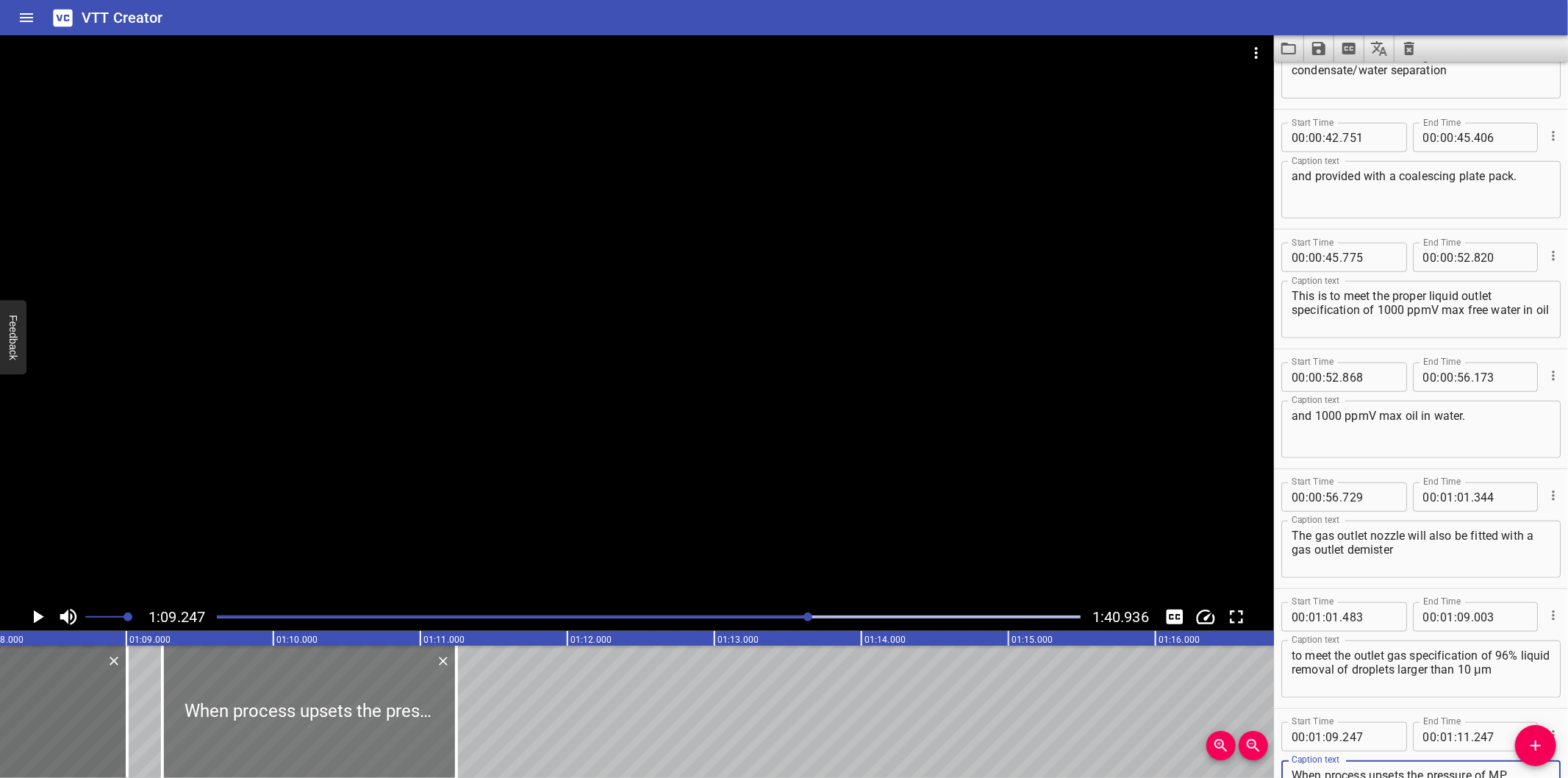
scroll to position [0, 10019]
type textarea "When process upsets the pressure of MP separator to reach 28 [PERSON_NAME] PCV-…"
drag, startPoint x: 357, startPoint y: 707, endPoint x: 388, endPoint y: 722, distance: 34.4
click at [388, 722] on div at bounding box center [341, 712] width 294 height 133
type input "457"
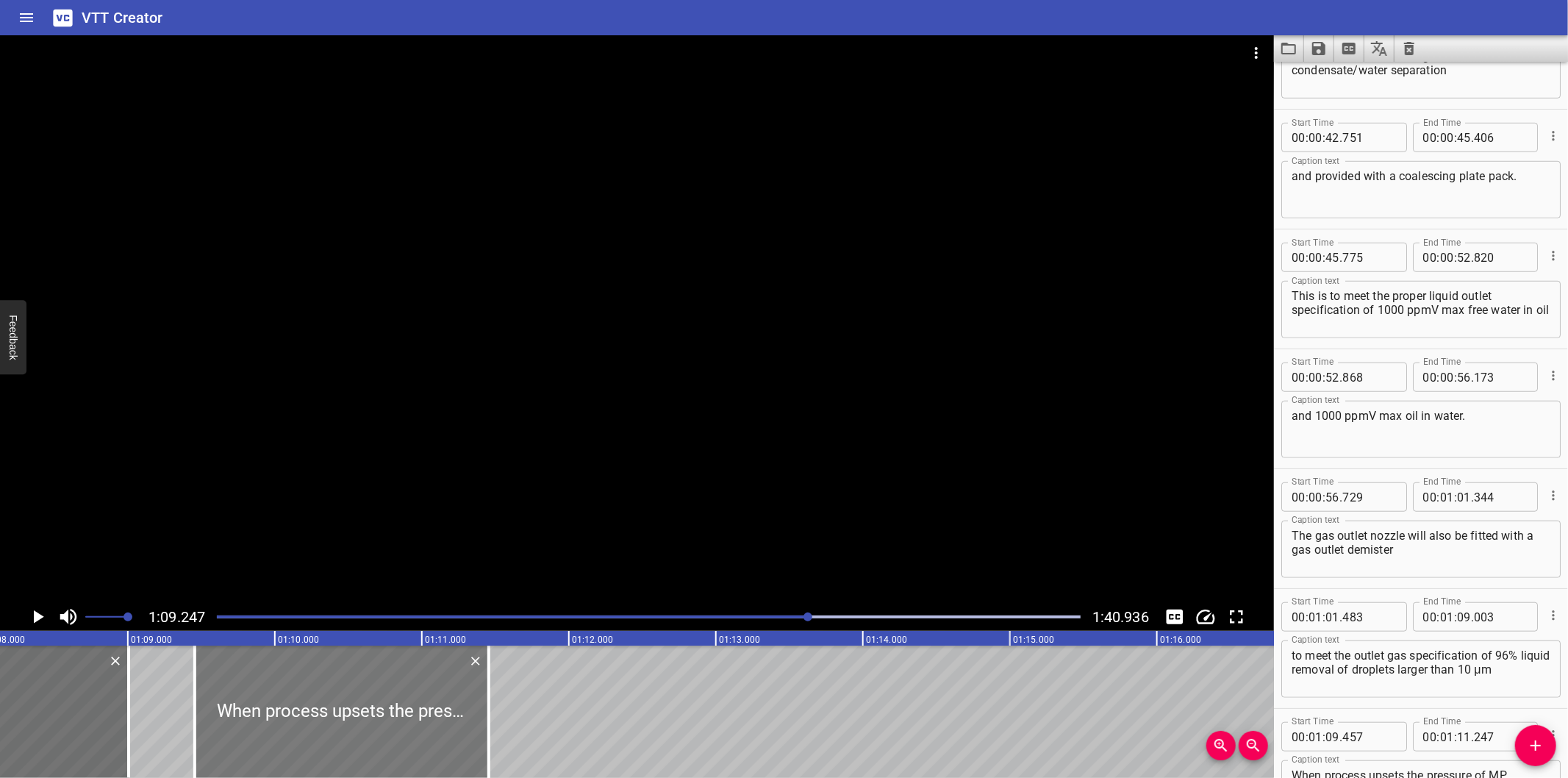
type input "457"
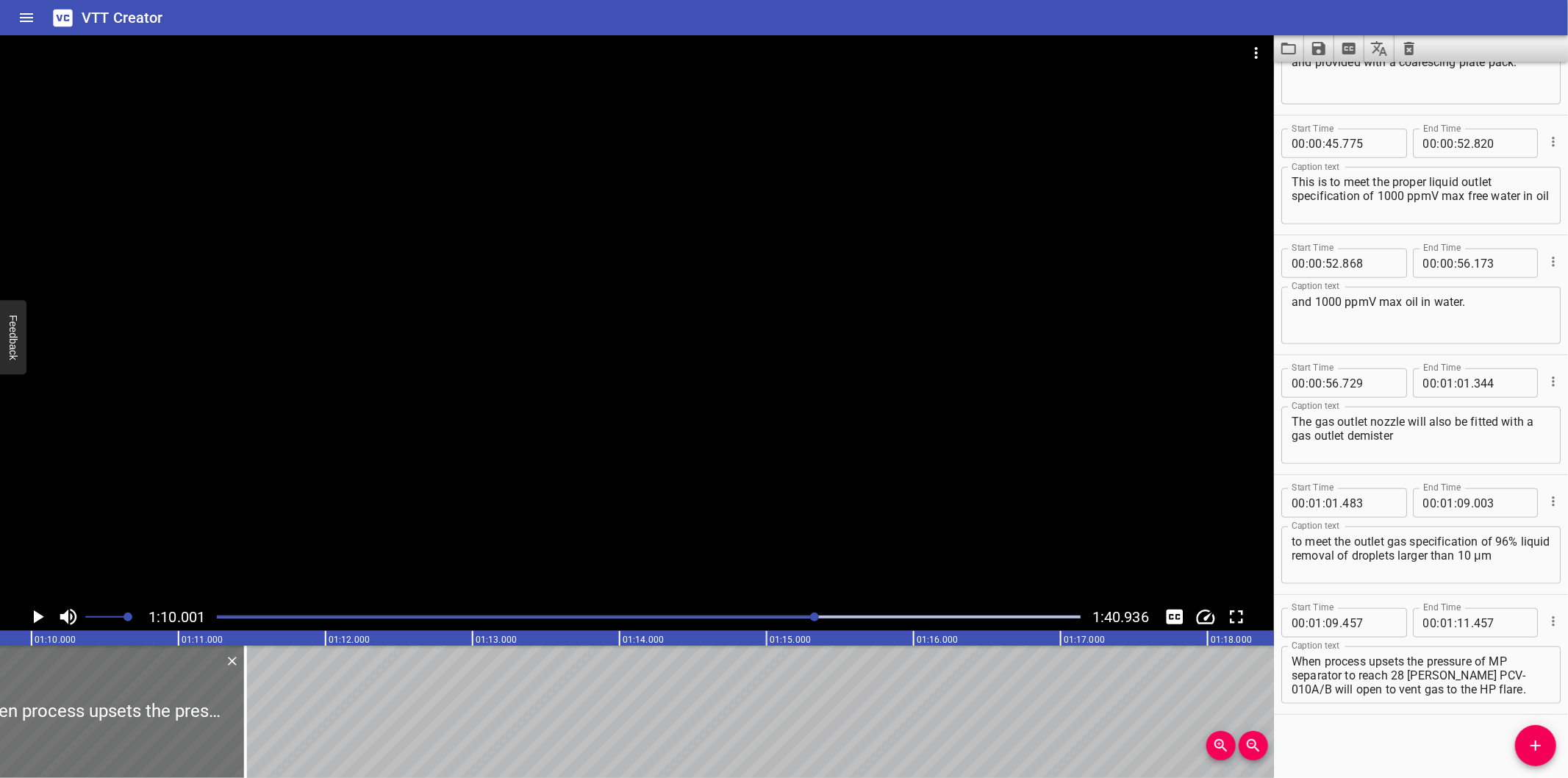
scroll to position [0, 10294]
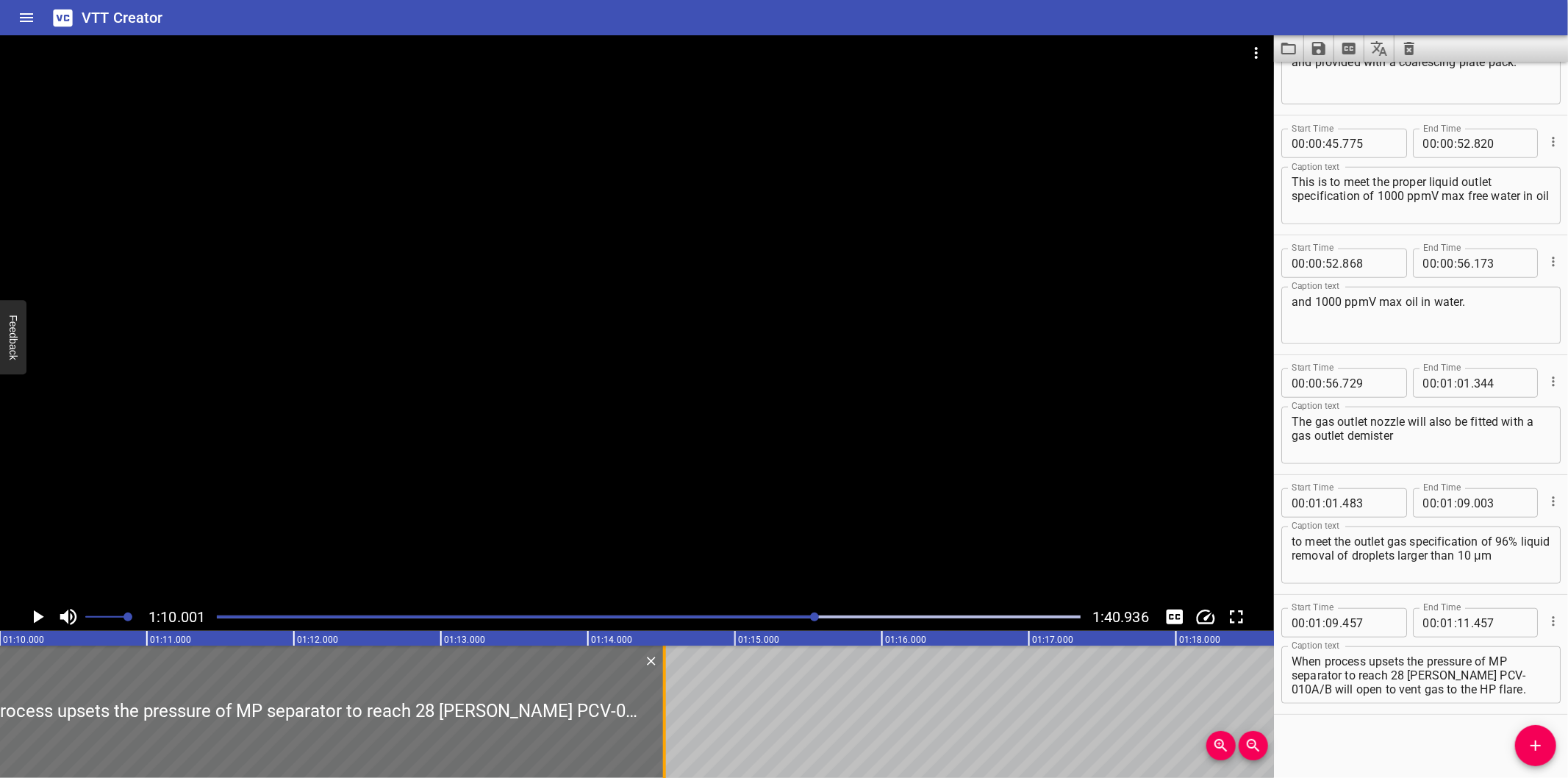
drag, startPoint x: 217, startPoint y: 733, endPoint x: 667, endPoint y: 736, distance: 450.0
click at [667, 736] on div at bounding box center [665, 712] width 15 height 133
type input "14"
type input "522"
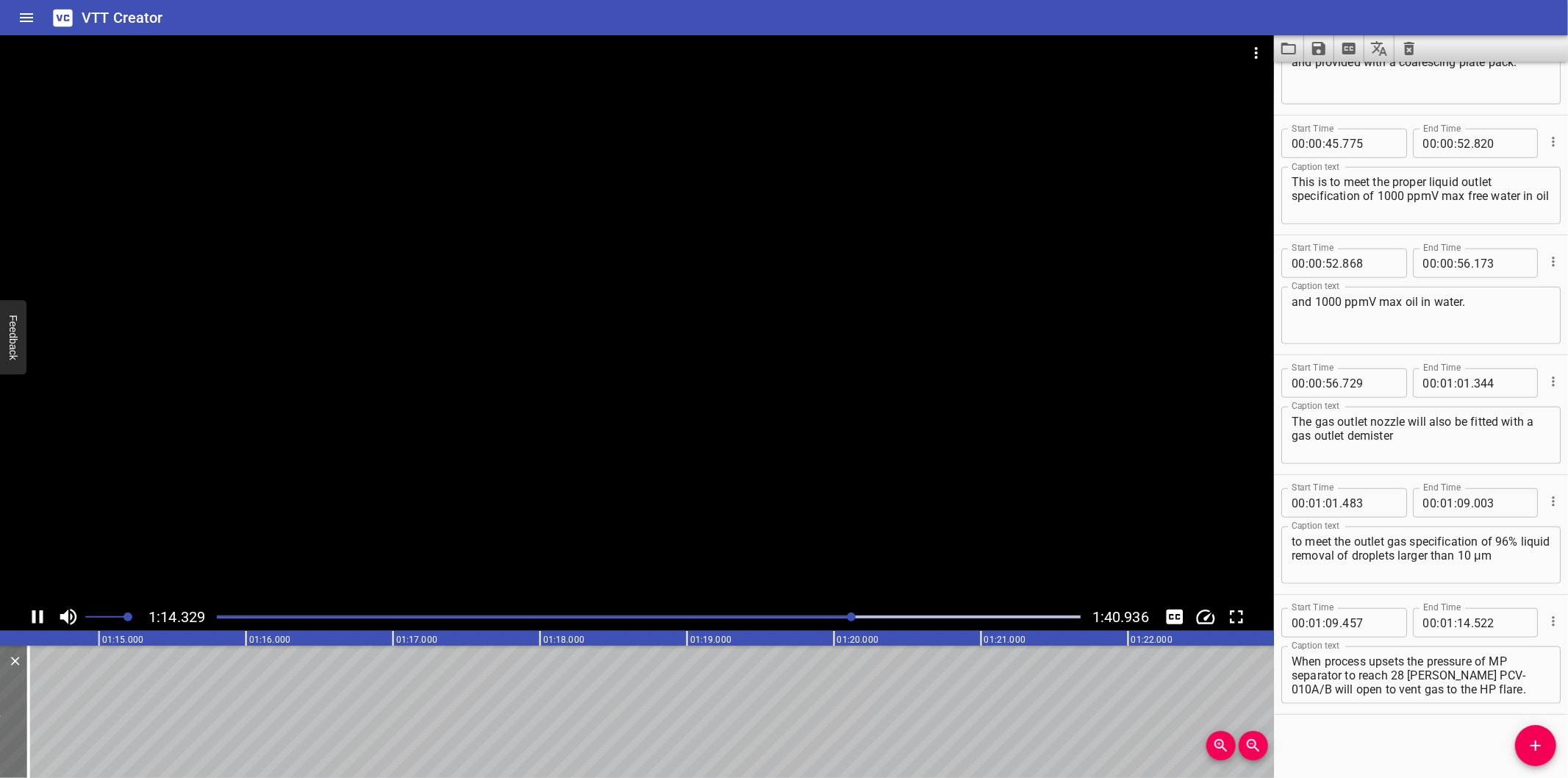
scroll to position [0, 10963]
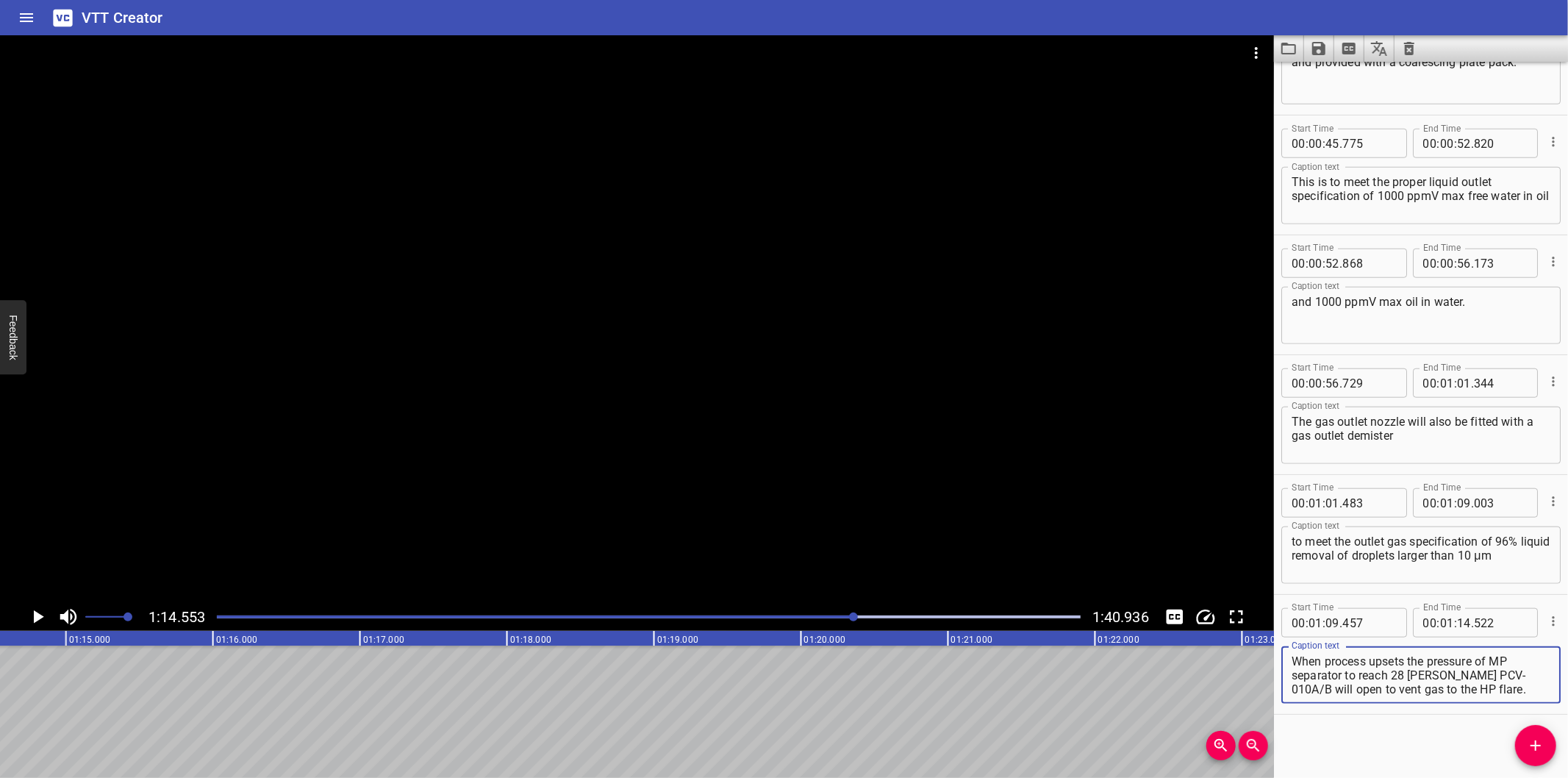
drag, startPoint x: 1437, startPoint y: 670, endPoint x: 1525, endPoint y: 722, distance: 102.2
click at [1523, 721] on div "Start Time 00 : 00 : 00 . 000 Start Time End Time 00 : 00 : 01 . 600 End Time C…" at bounding box center [1421, 420] width 294 height 717
type textarea "When process upsets the pressure of MP separator to reach 28 [PERSON_NAME]"
click at [1537, 740] on icon "Add Cue" at bounding box center [1536, 746] width 18 height 18
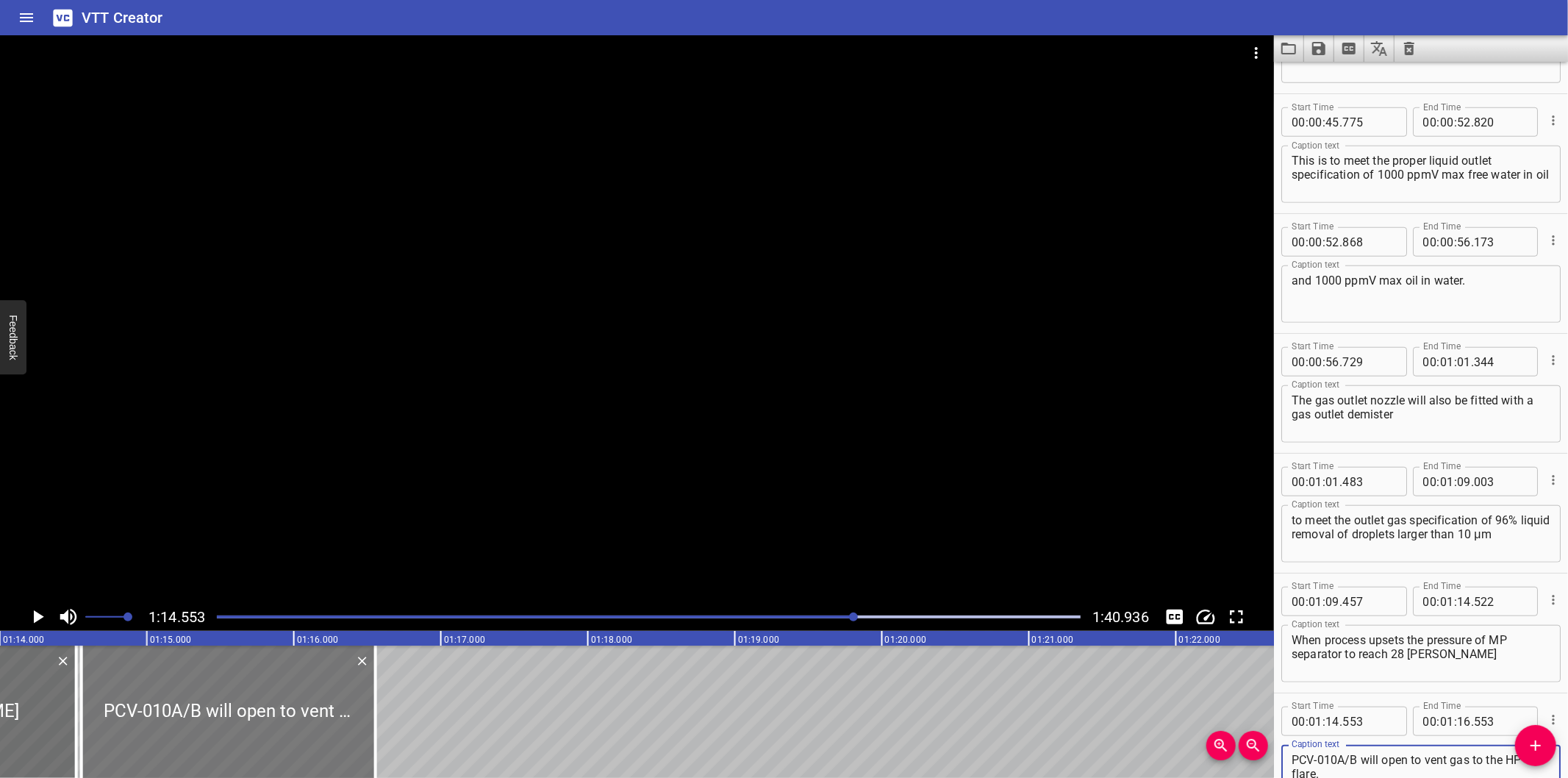
scroll to position [0, 10854]
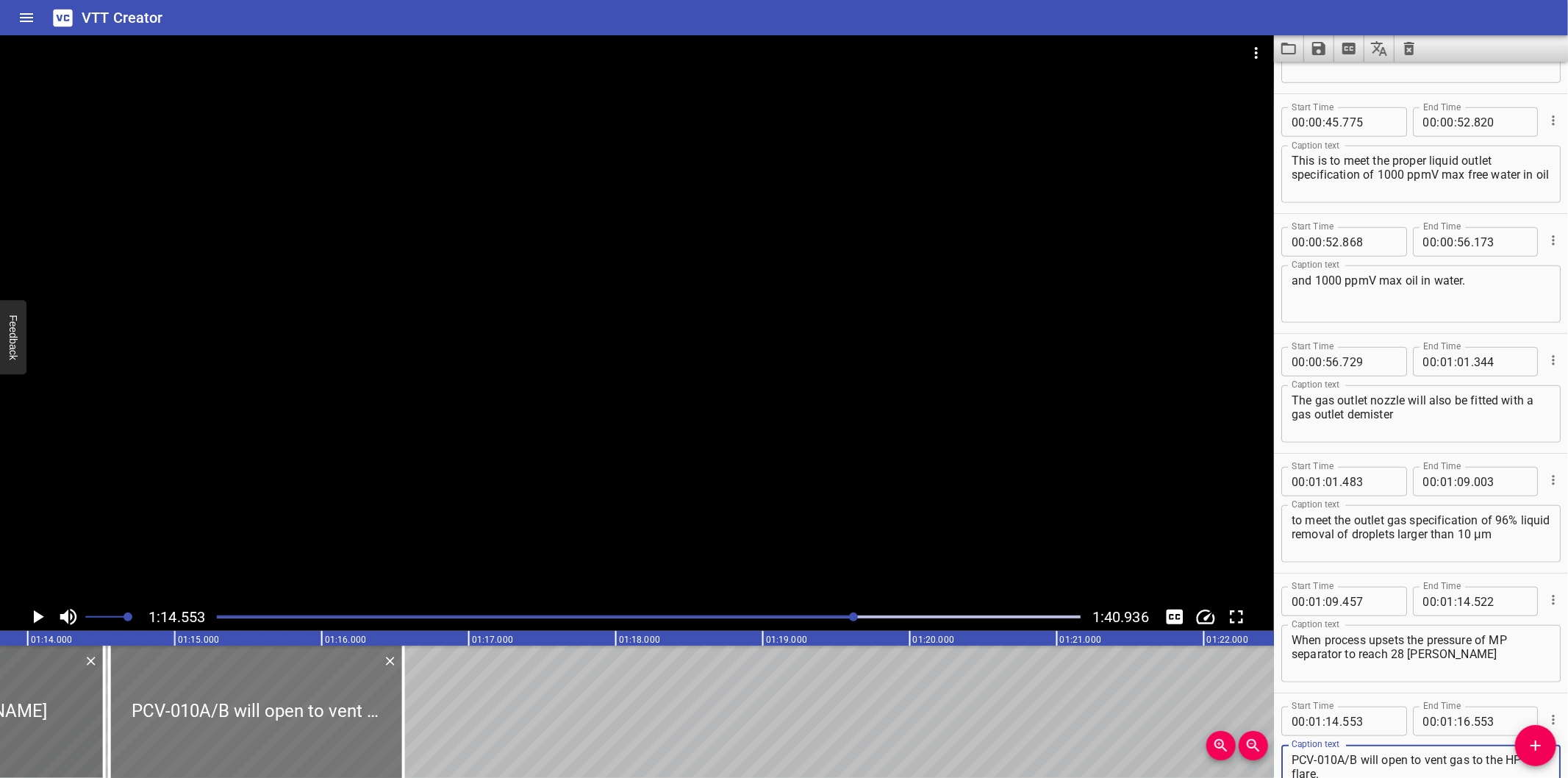
type textarea "PCV-010A/B will open to vent gas to the HP flare."
click at [253, 712] on div at bounding box center [257, 712] width 294 height 133
type input "563"
drag, startPoint x: 253, startPoint y: 712, endPoint x: 284, endPoint y: 718, distance: 31.6
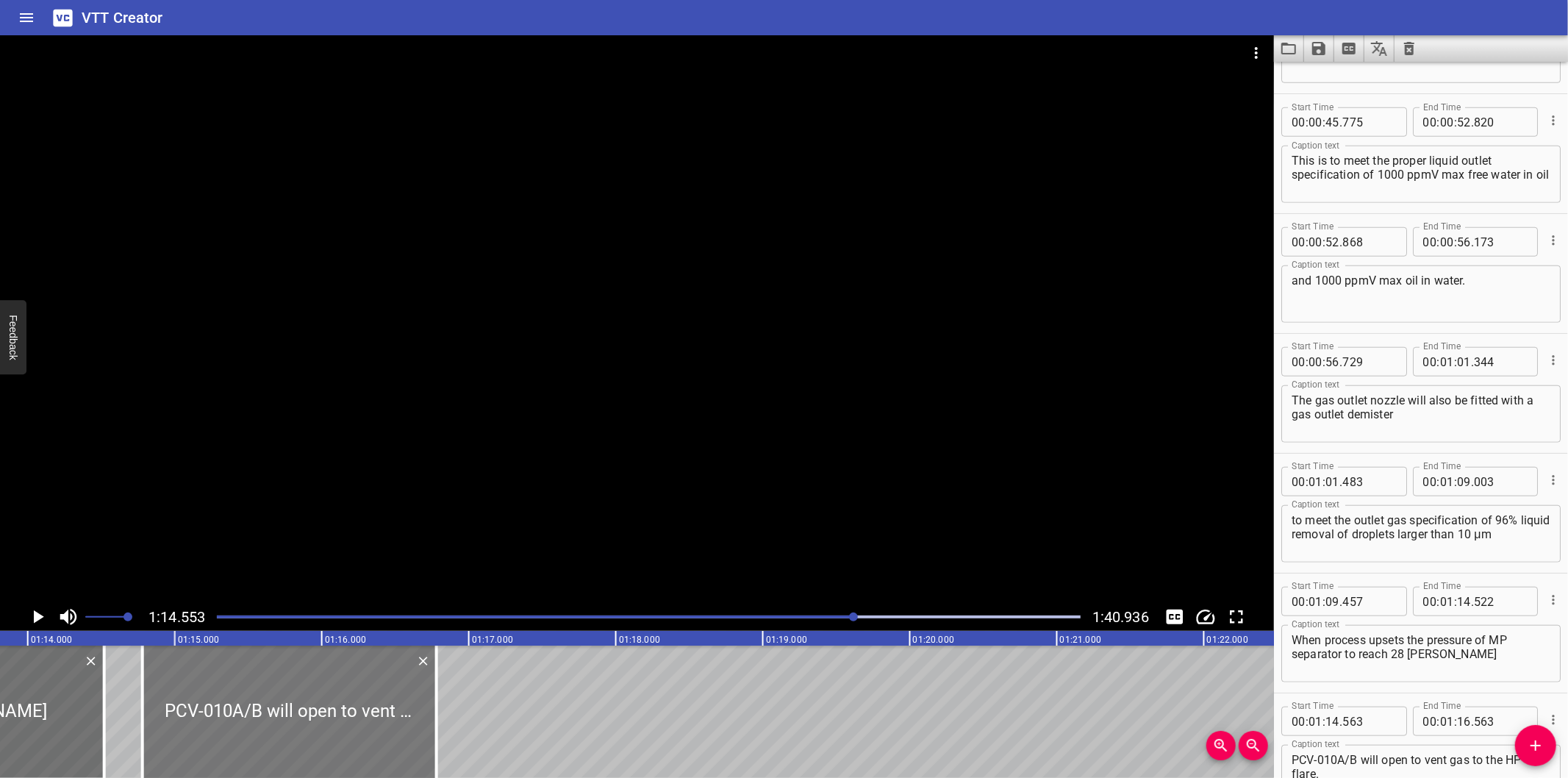
click at [284, 718] on div at bounding box center [289, 712] width 294 height 133
type input "778"
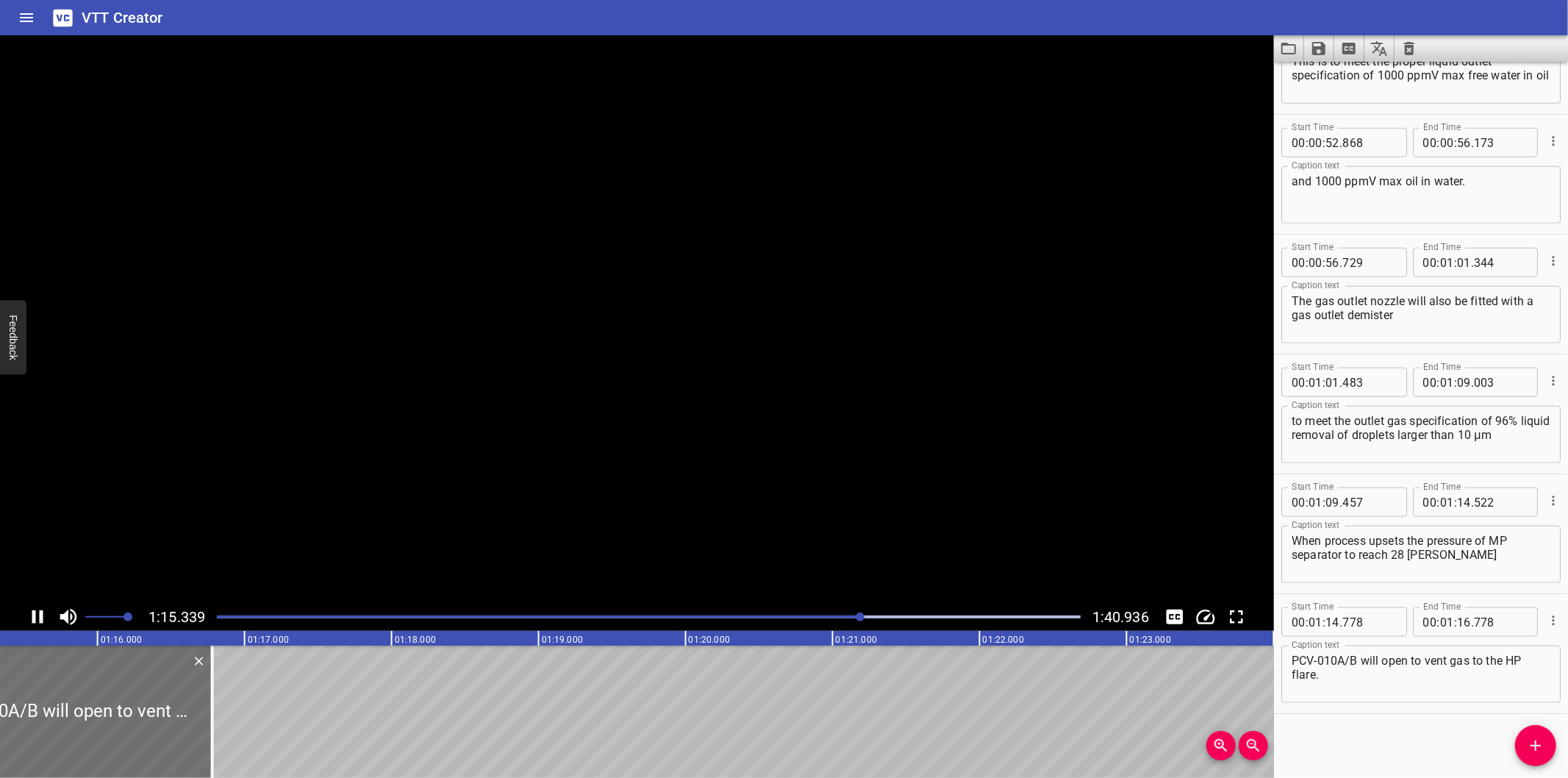
scroll to position [0, 11109]
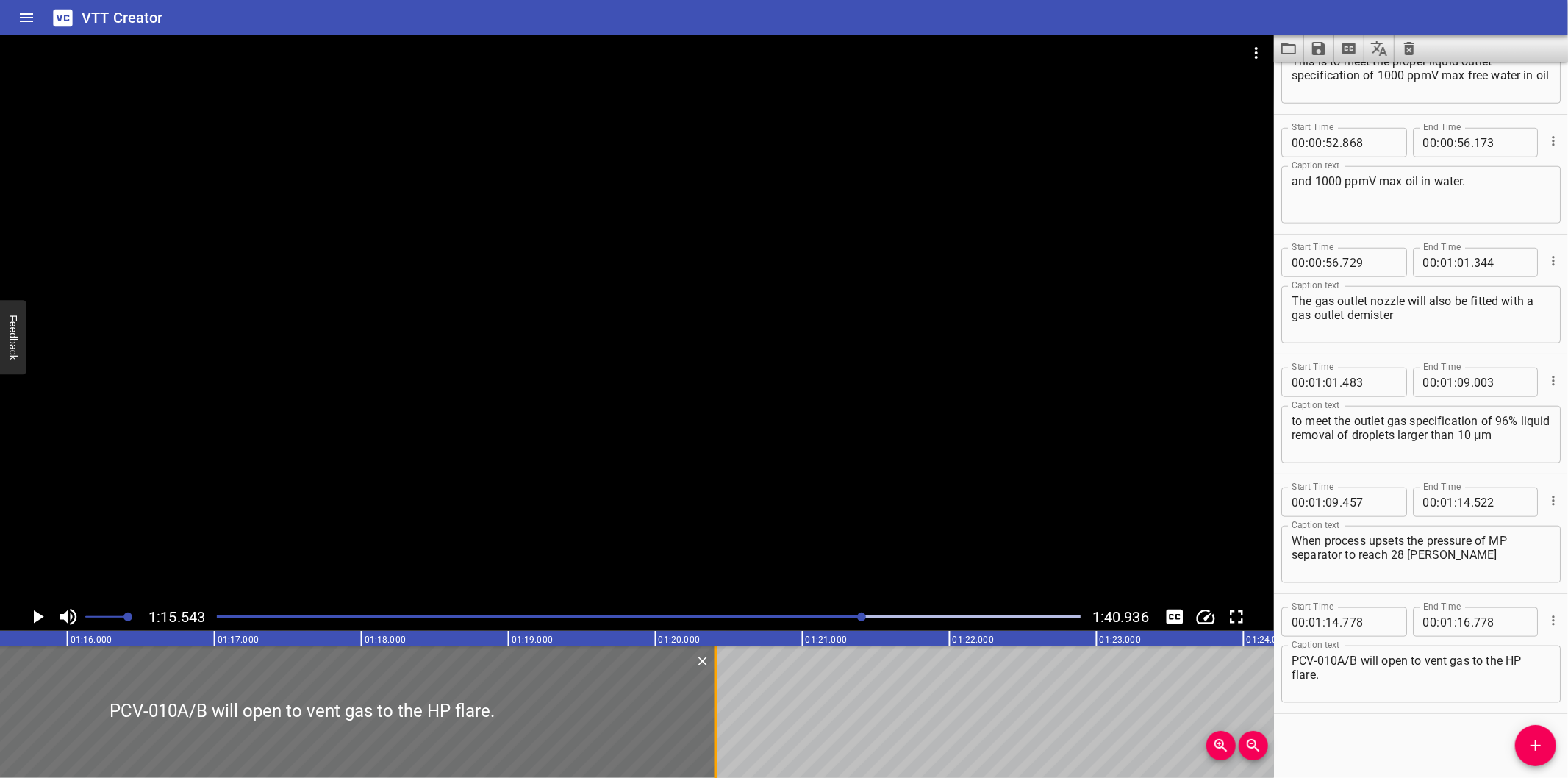
drag, startPoint x: 180, startPoint y: 722, endPoint x: 714, endPoint y: 729, distance: 534.0
click at [715, 729] on div at bounding box center [716, 712] width 3 height 133
type input "20"
type input "408"
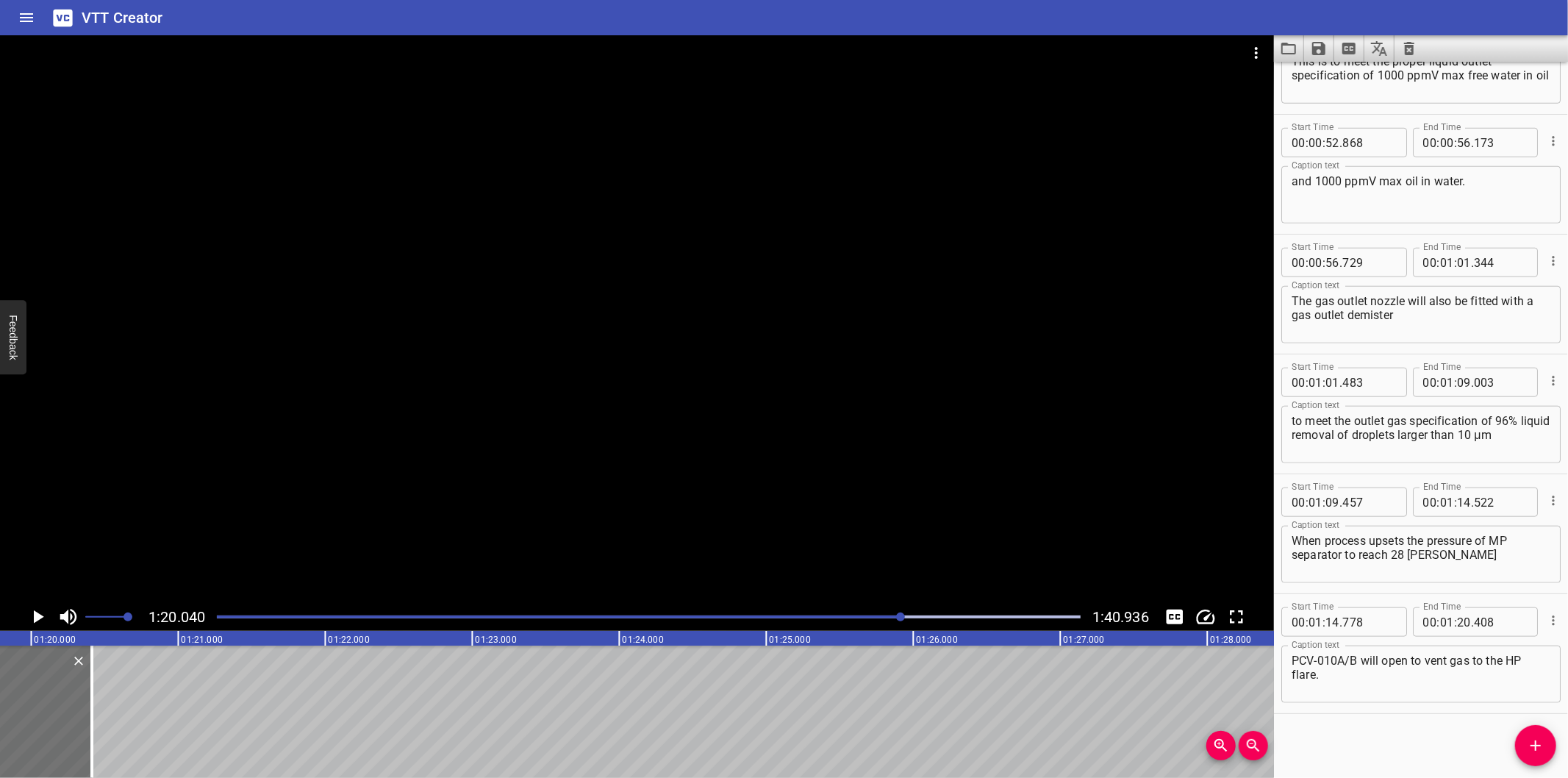
scroll to position [0, 11769]
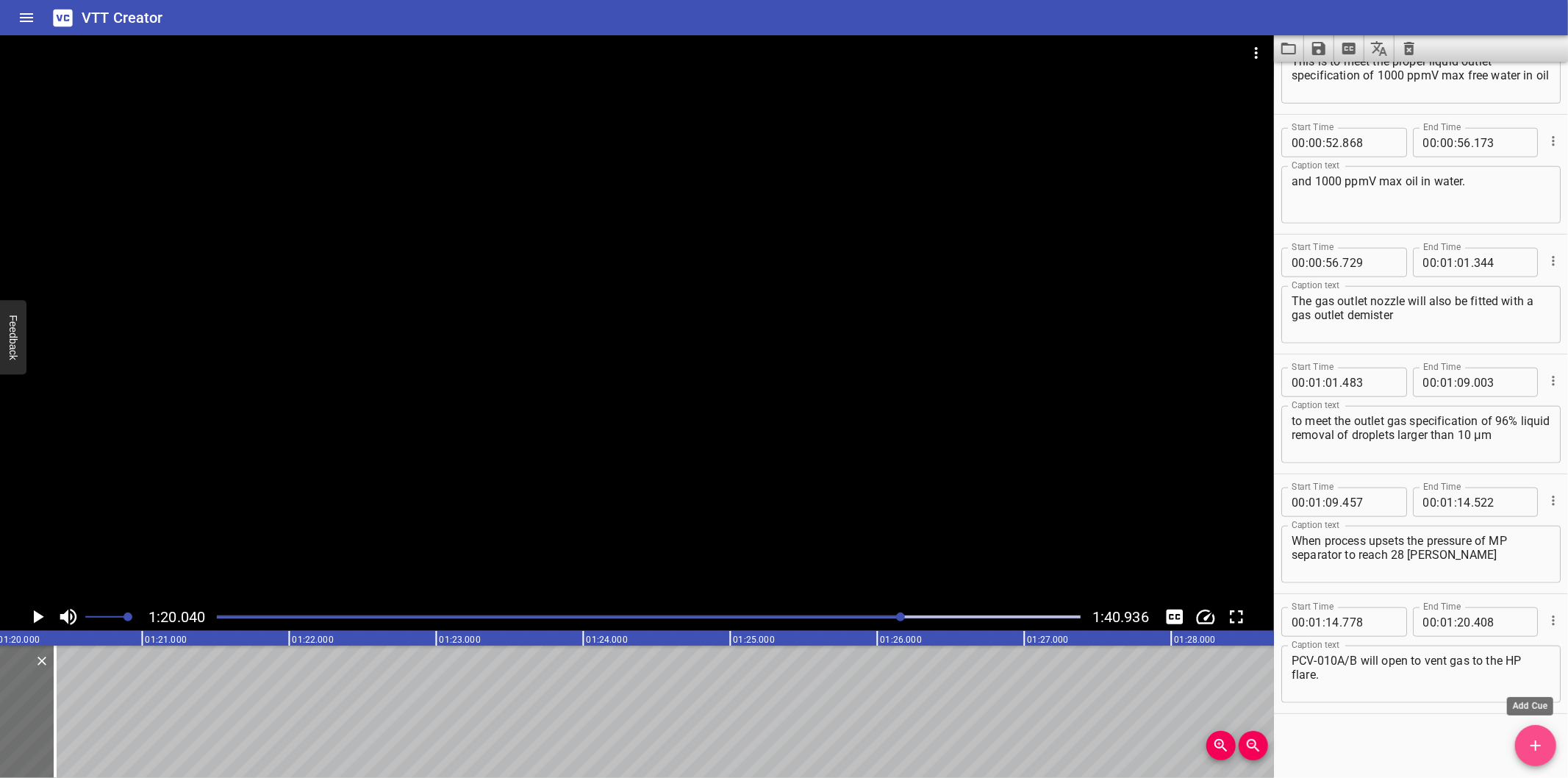
click at [1528, 745] on icon "Add Cue" at bounding box center [1536, 746] width 18 height 18
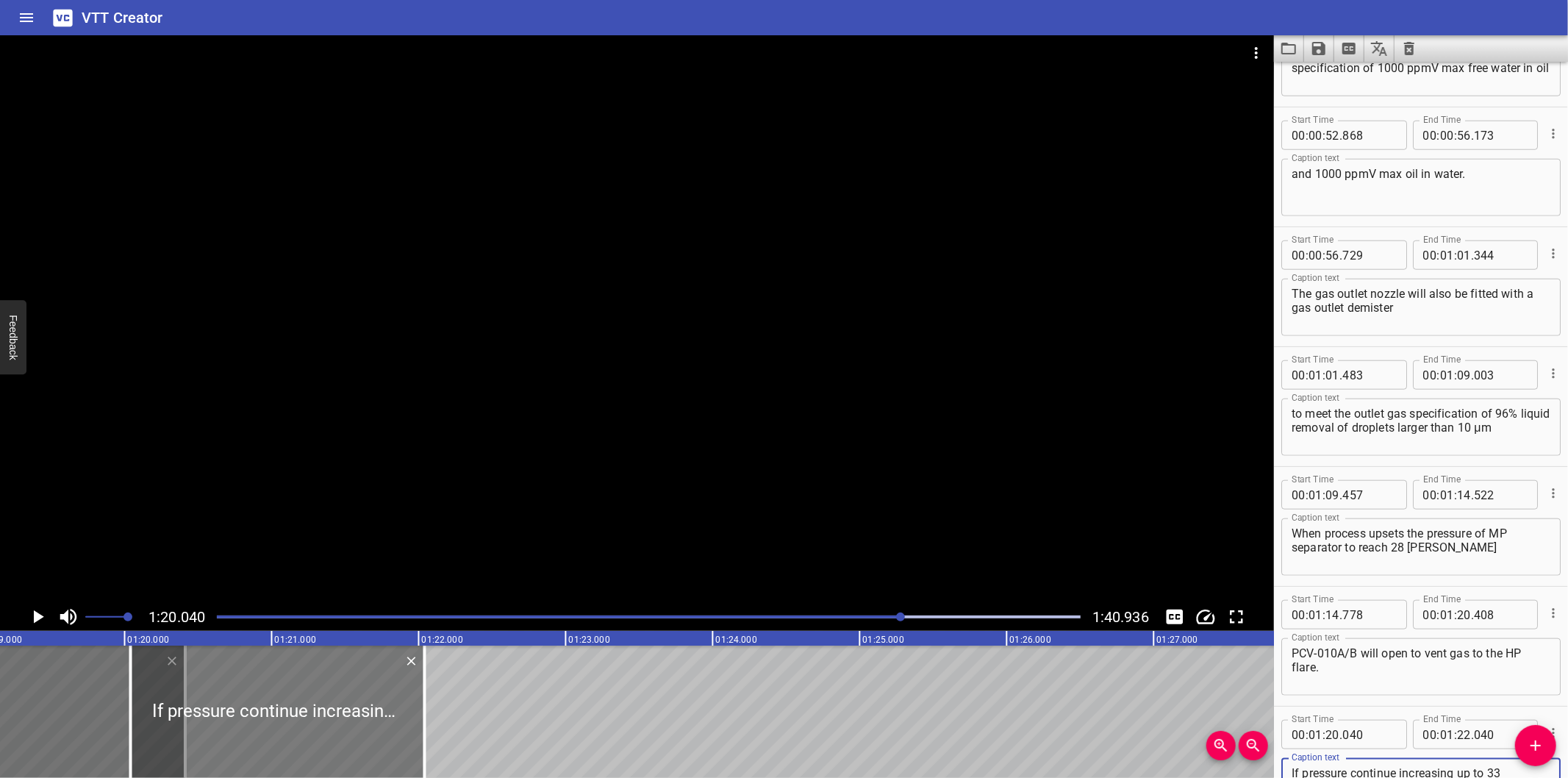
scroll to position [0, 11607]
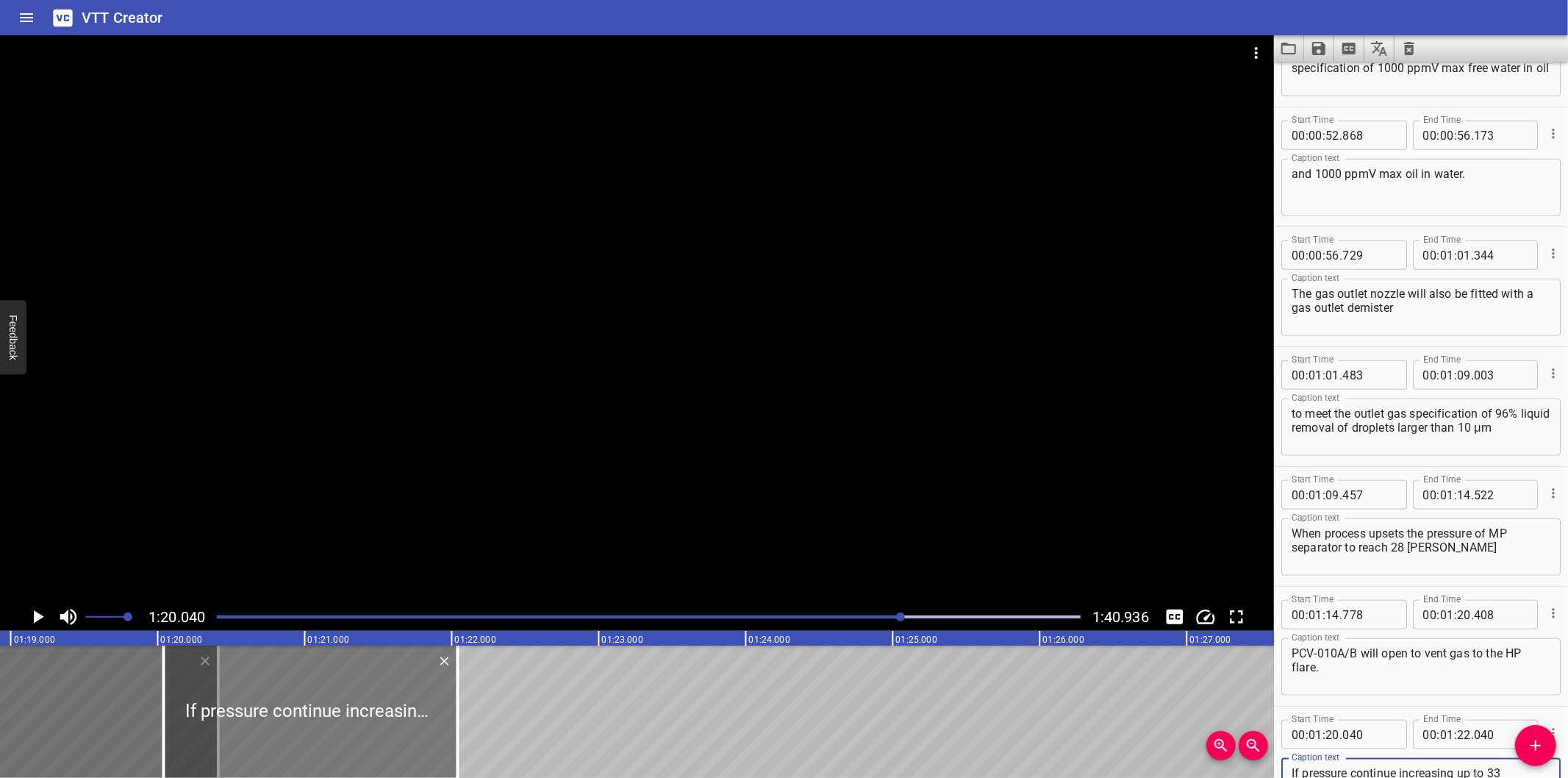
type textarea "If pressure continue increasing up to 33 [PERSON_NAME] it will cause a PSD shut…"
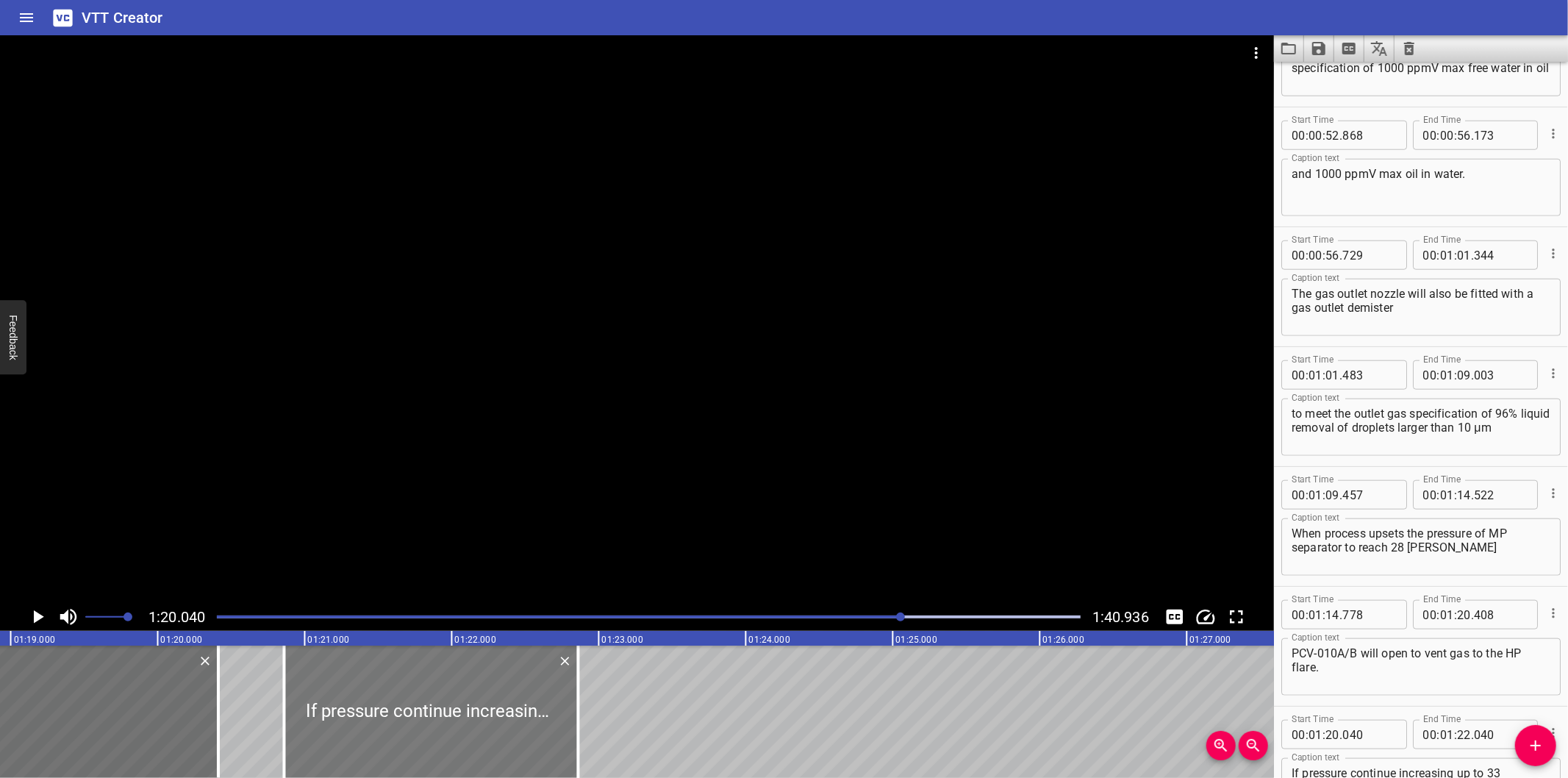
drag, startPoint x: 243, startPoint y: 725, endPoint x: 361, endPoint y: 730, distance: 118.1
click at [361, 730] on div at bounding box center [431, 712] width 294 height 133
type input "860"
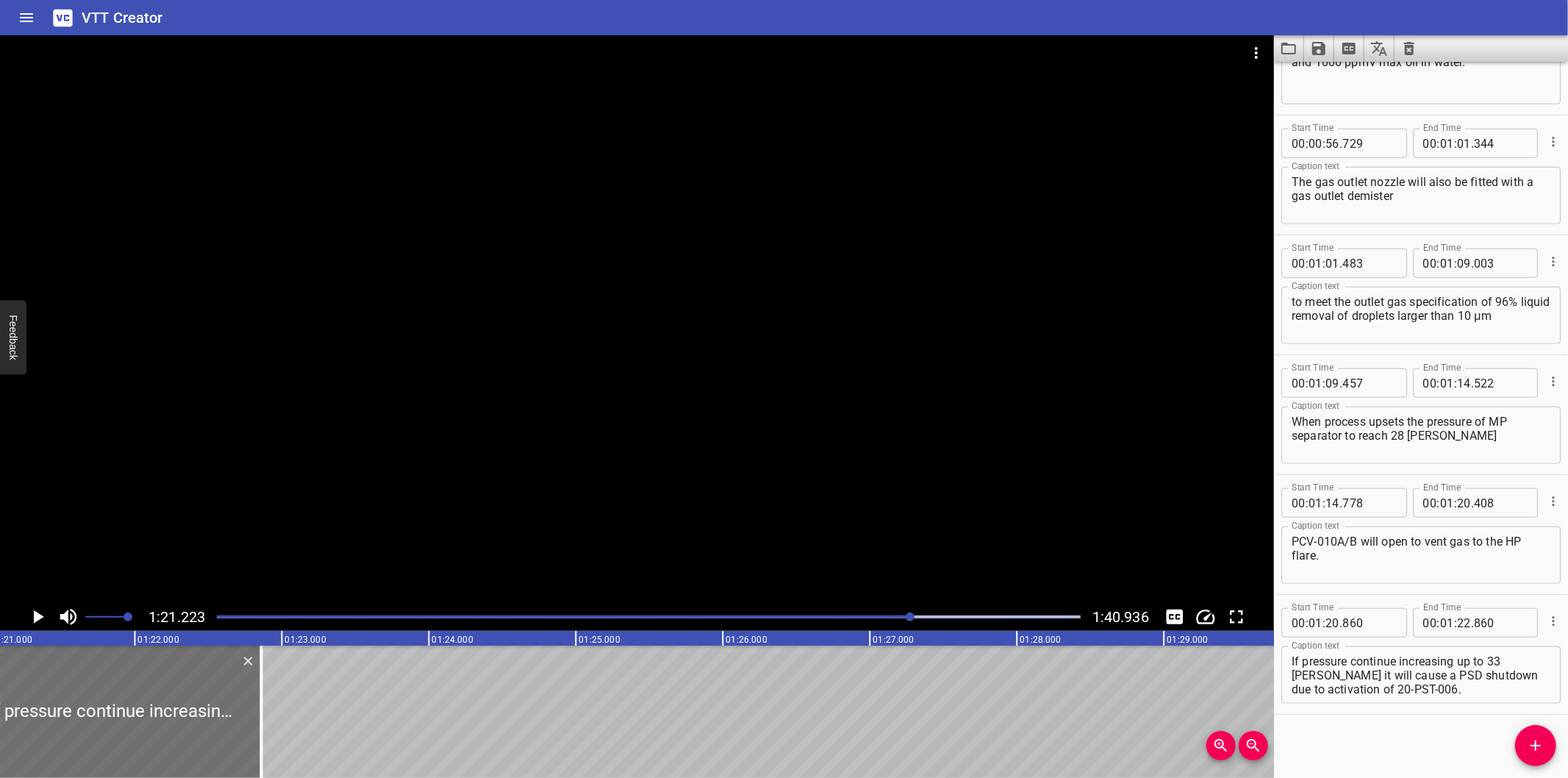
scroll to position [0, 11944]
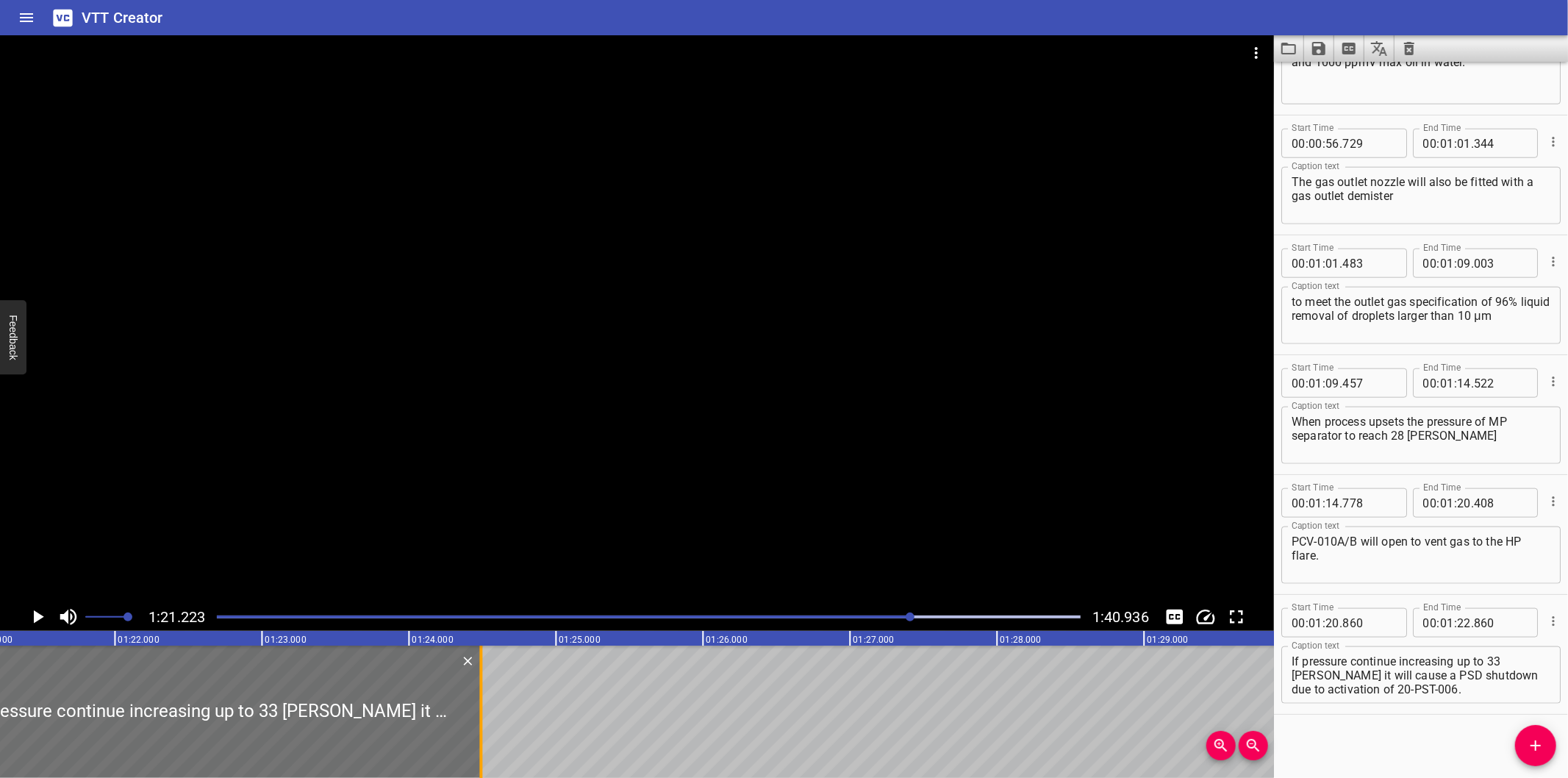
drag, startPoint x: 245, startPoint y: 731, endPoint x: 483, endPoint y: 725, distance: 238.1
click at [484, 725] on div at bounding box center [480, 712] width 15 height 133
type input "24"
type input "495"
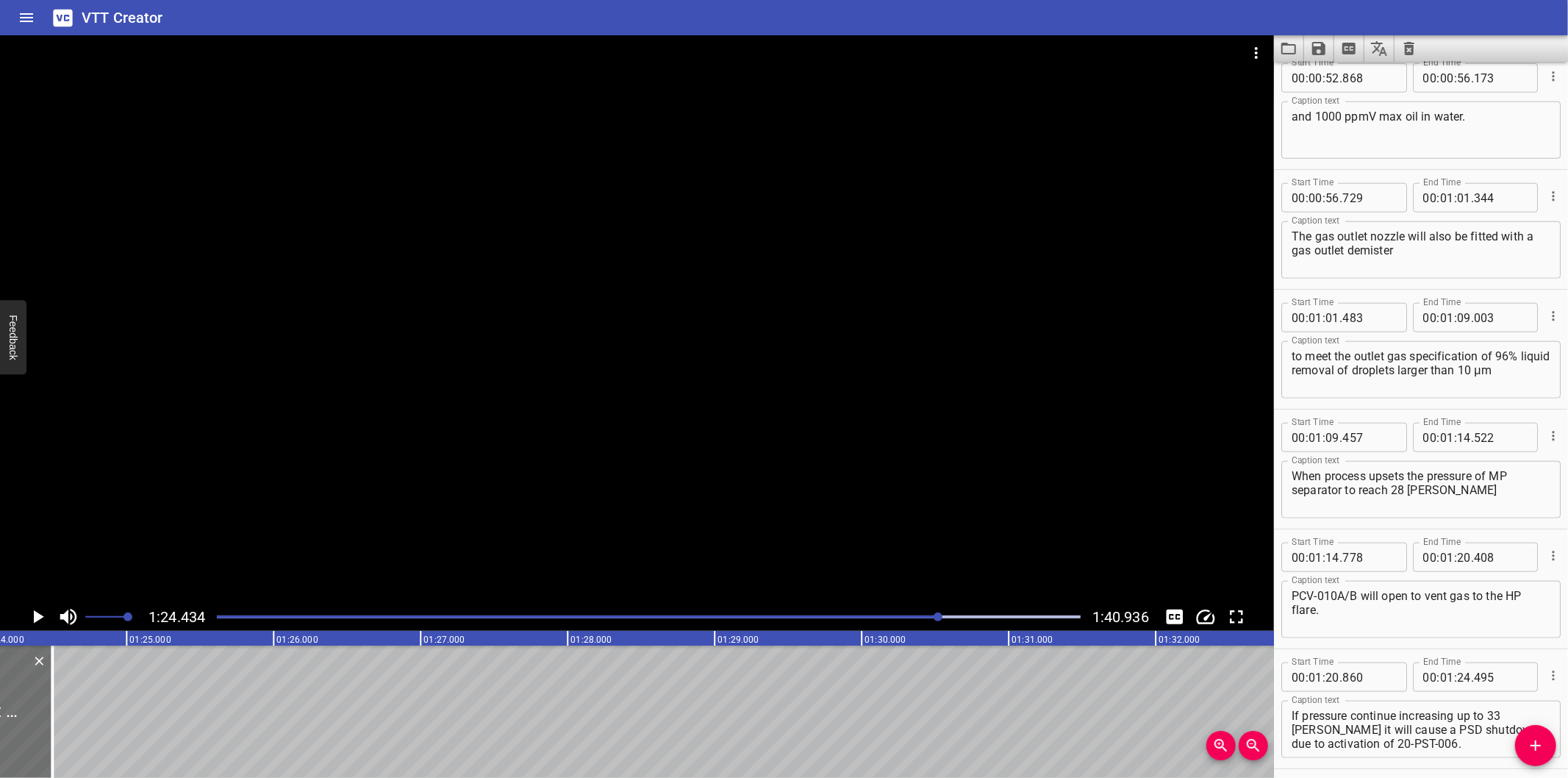
scroll to position [0, 12416]
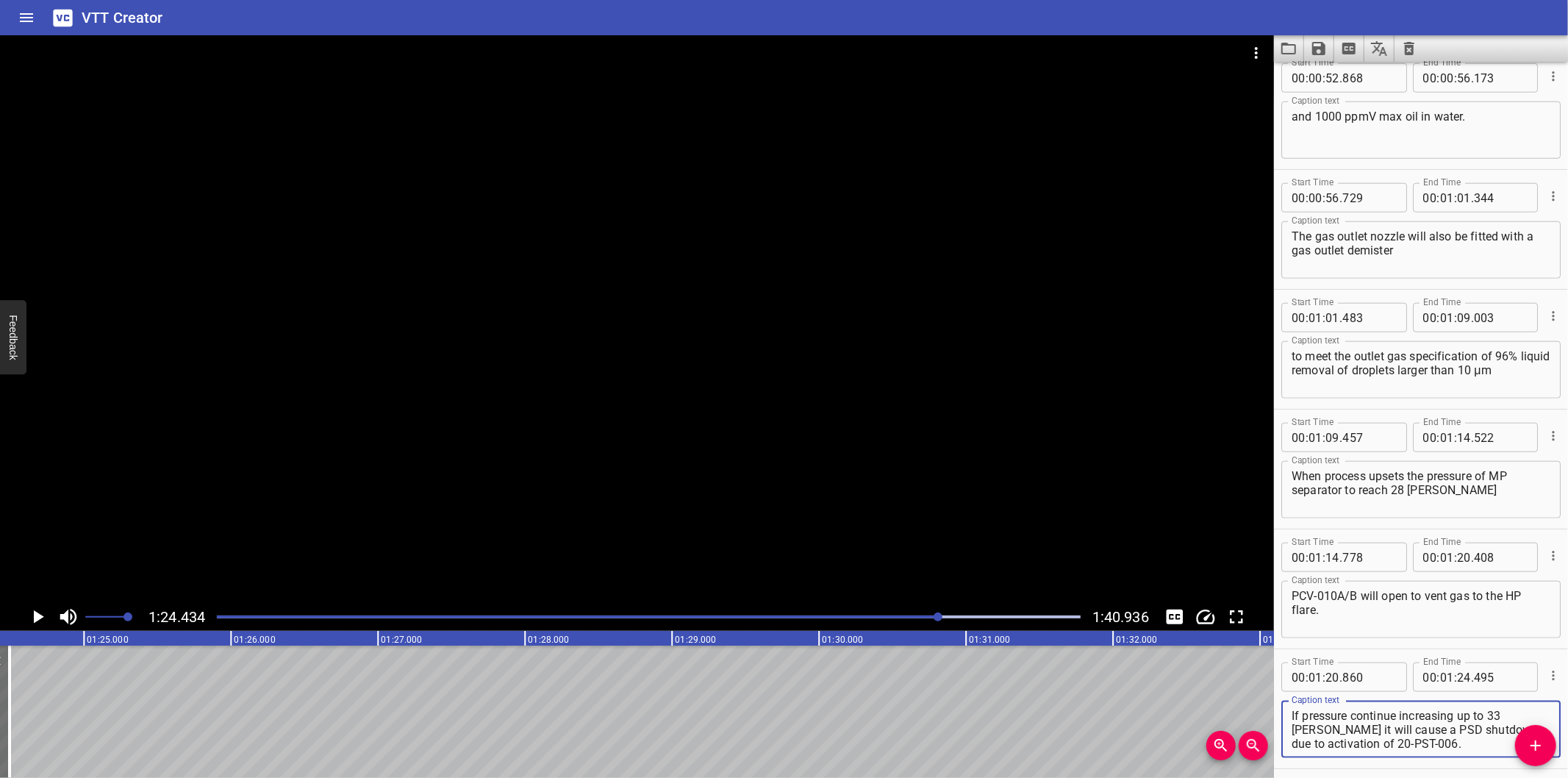
drag, startPoint x: 1386, startPoint y: 740, endPoint x: 1250, endPoint y: 731, distance: 136.3
click at [1250, 731] on main "1:24.434 1:40.936 00:00.000 00:01.000 00:02.000 00:03.000 00:04.000 00:05.000 0…" at bounding box center [784, 406] width 1568 height 743
type textarea "If pressure continue increasing up to 33 [PERSON_NAME]"
click at [1538, 741] on icon "Add Cue" at bounding box center [1536, 746] width 18 height 18
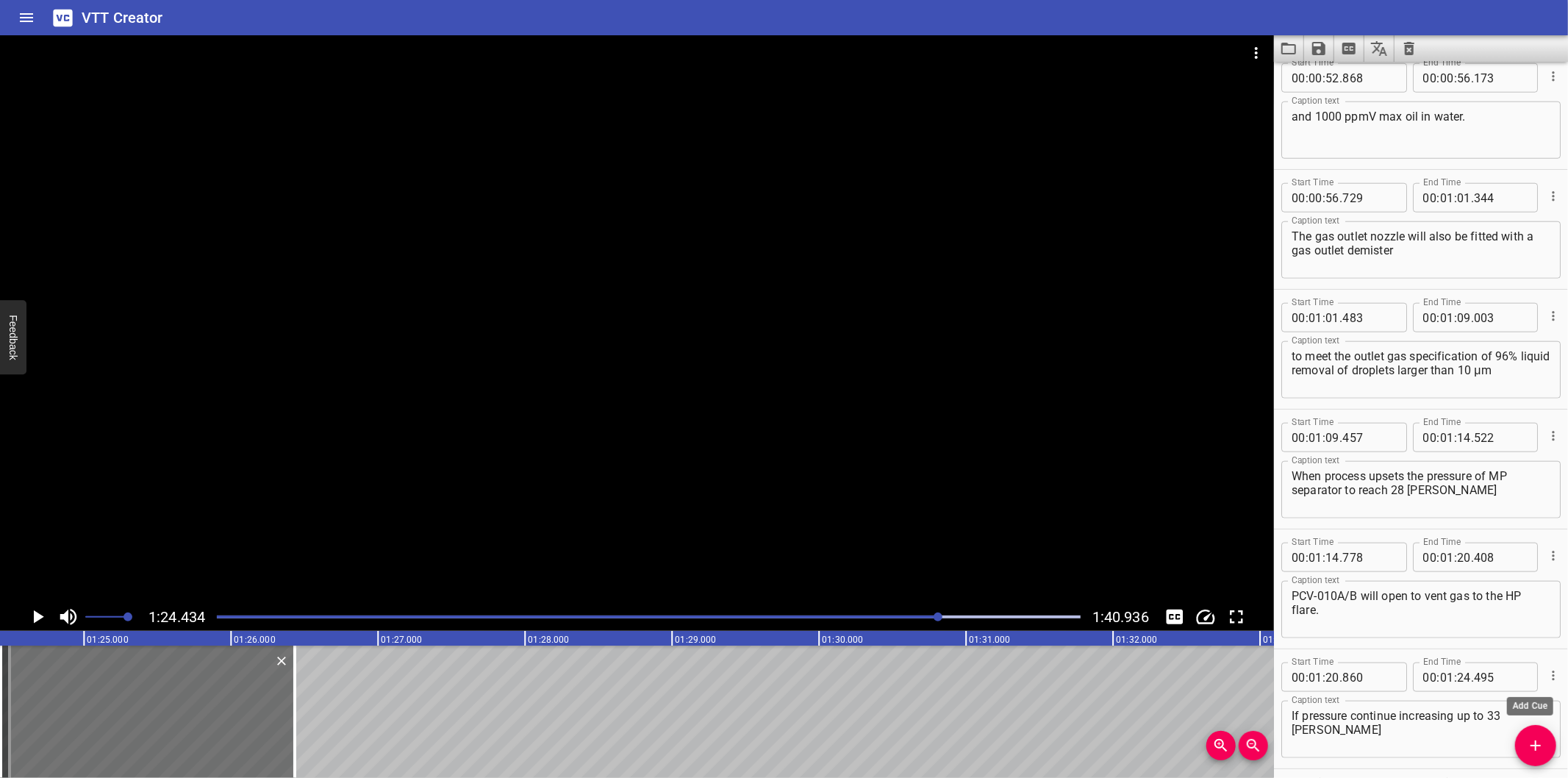
scroll to position [1376, 0]
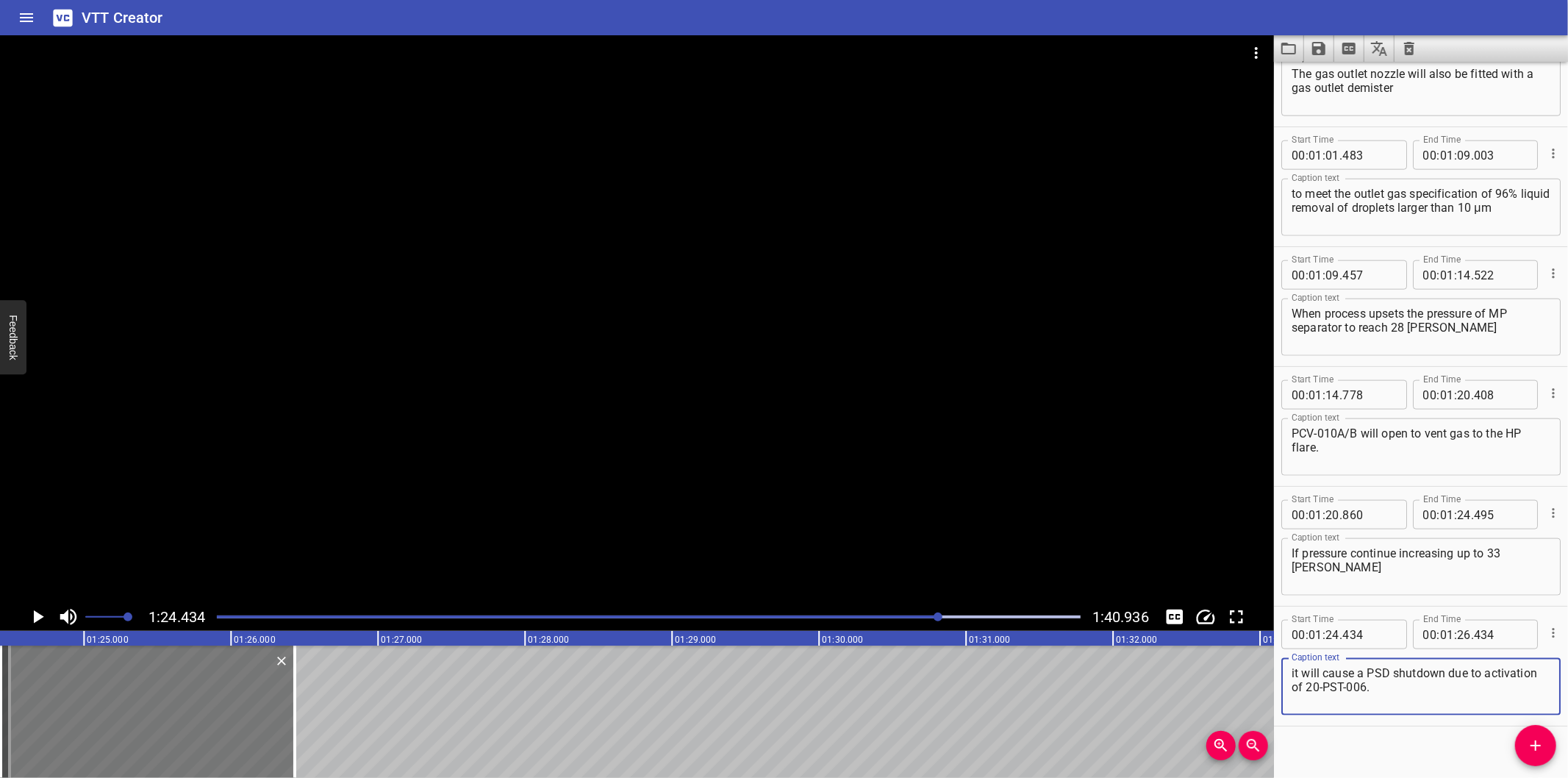
type textarea "it will cause a PSD shutdown due to activation of 20-PST-006."
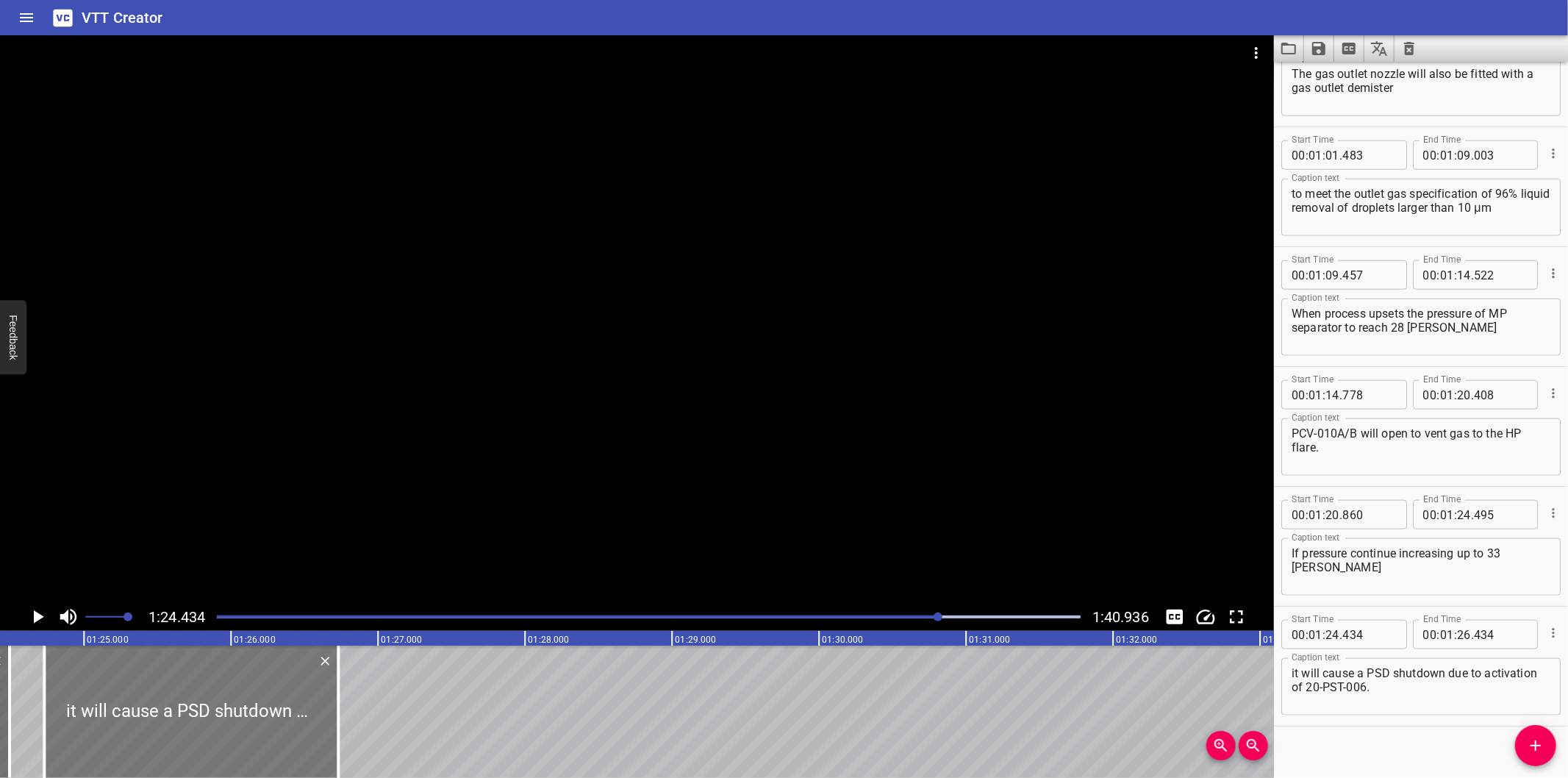
drag, startPoint x: 232, startPoint y: 733, endPoint x: 275, endPoint y: 722, distance: 44.4
click at [275, 722] on div at bounding box center [191, 712] width 294 height 133
type input "729"
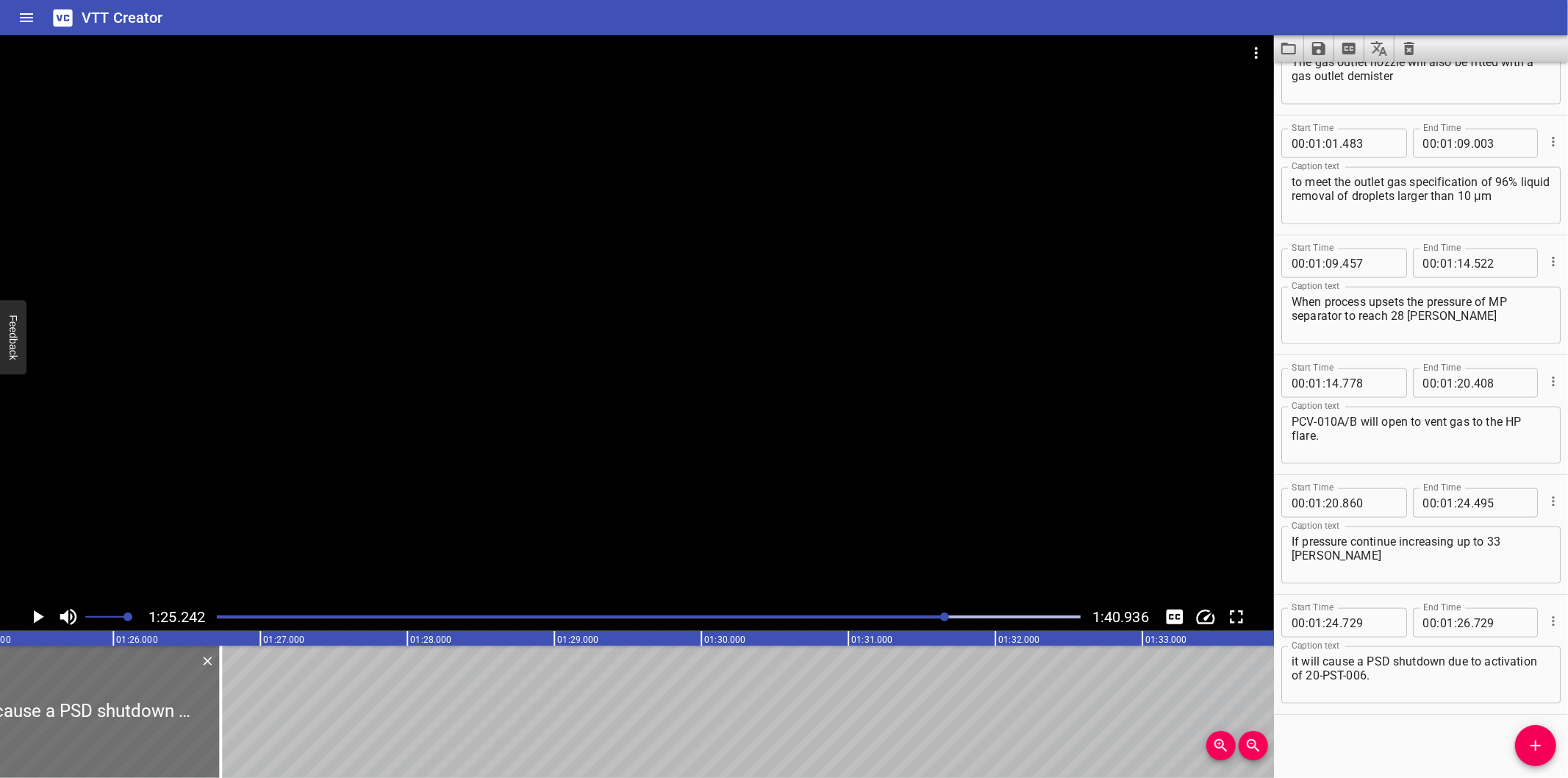
scroll to position [0, 12535]
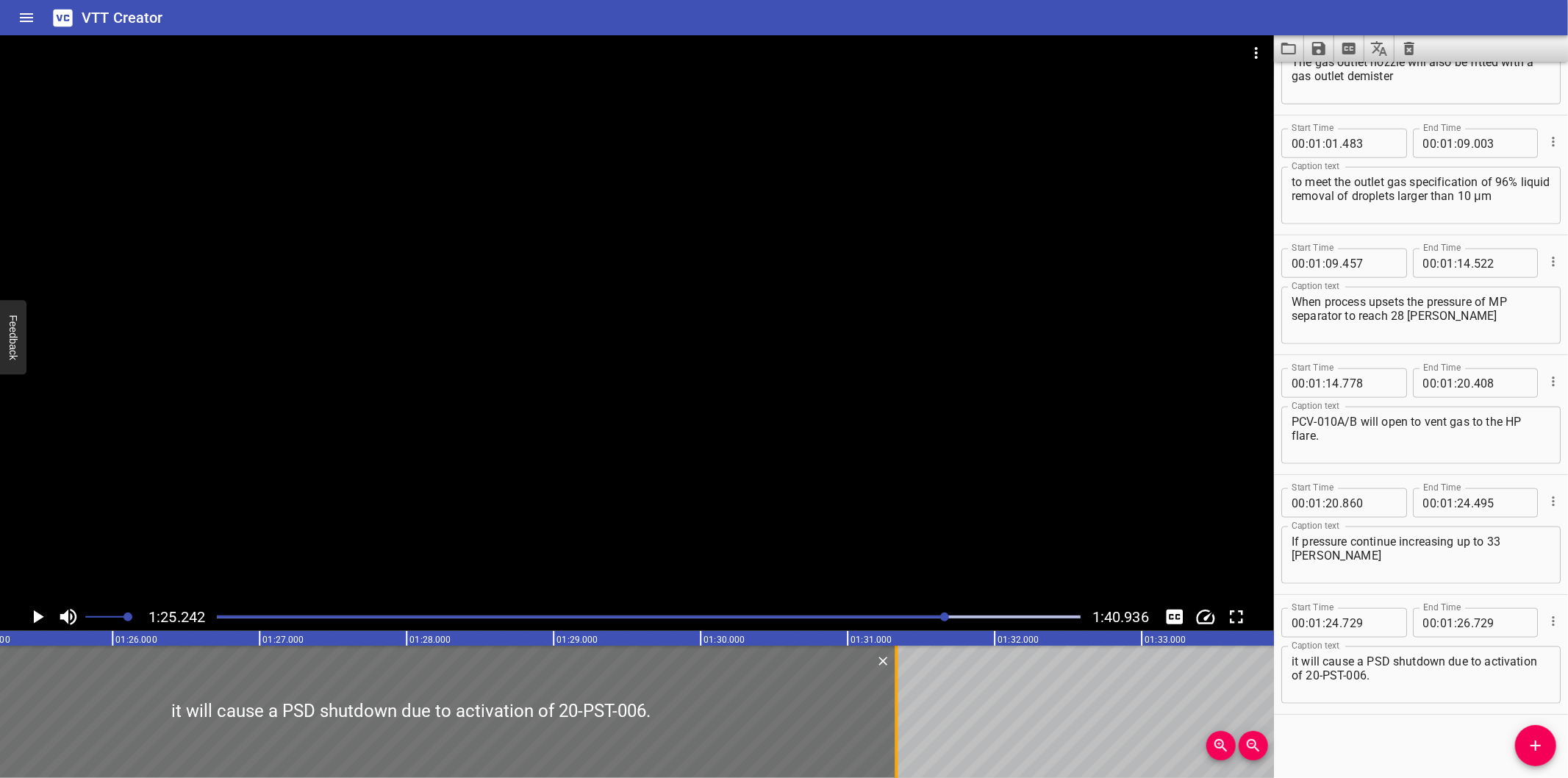
drag, startPoint x: 222, startPoint y: 733, endPoint x: 898, endPoint y: 736, distance: 676.0
click at [898, 736] on div at bounding box center [896, 712] width 15 height 133
type input "31"
type input "329"
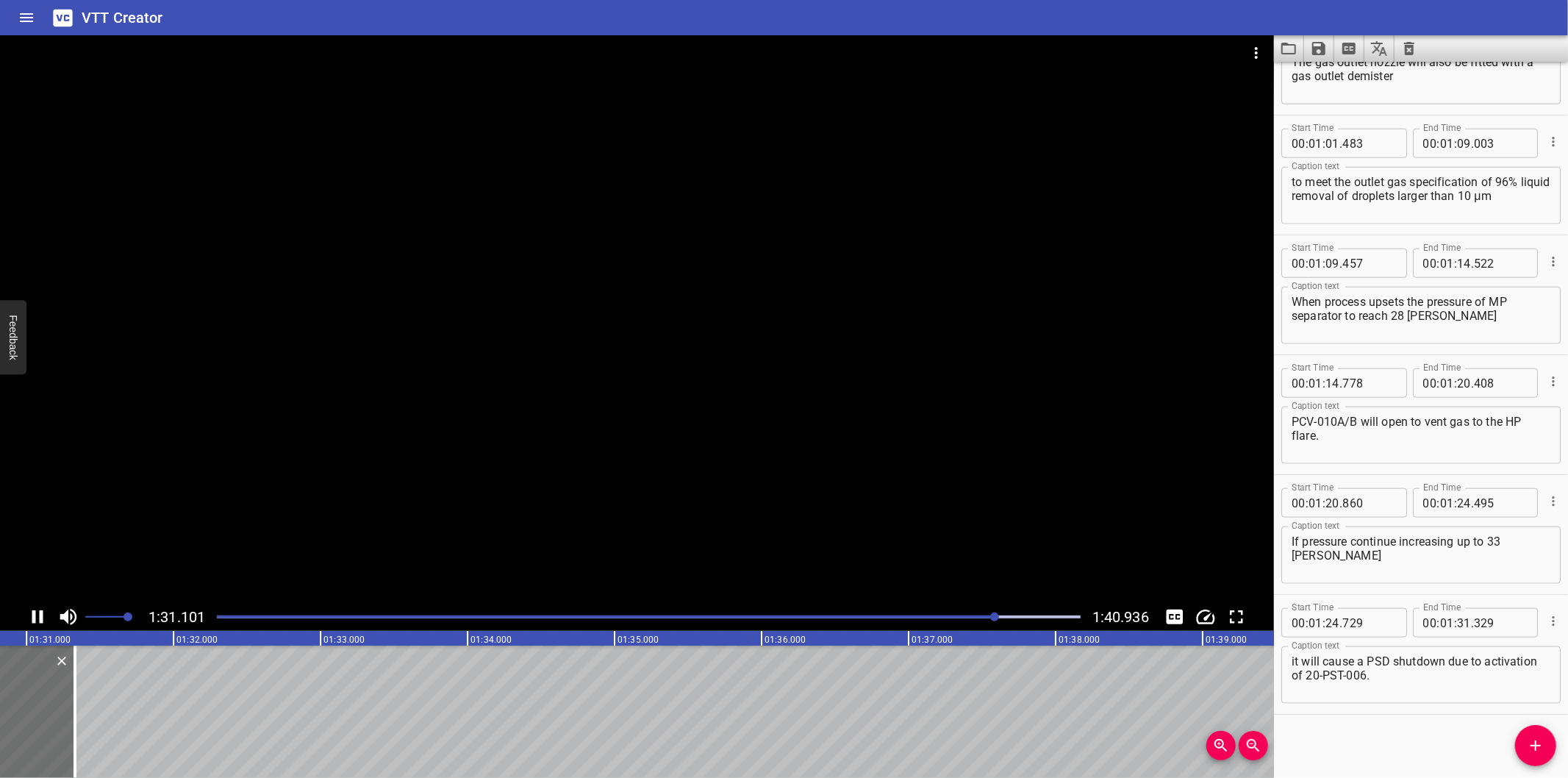
click at [671, 406] on div at bounding box center [637, 319] width 1275 height 568
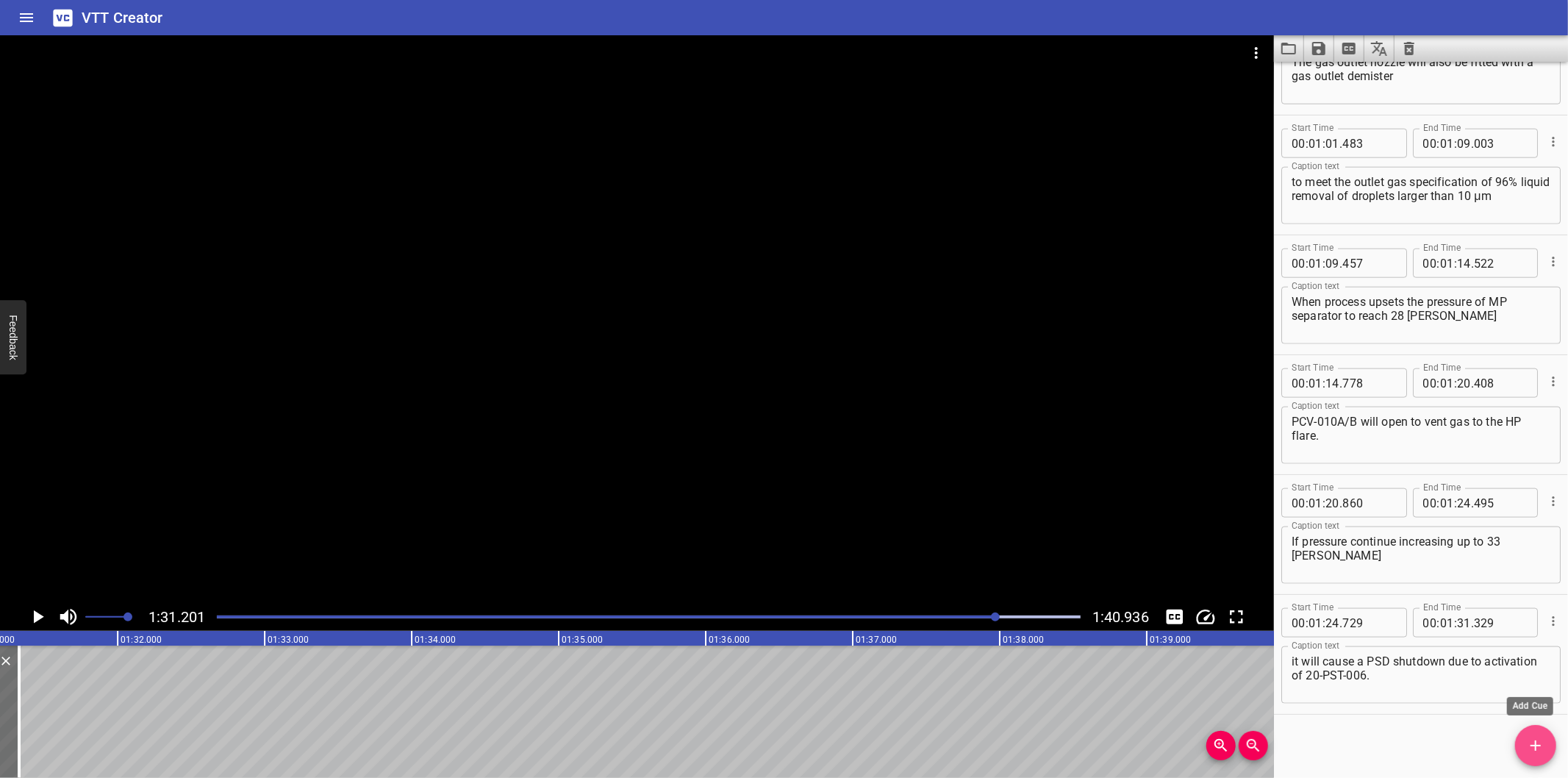
drag, startPoint x: 1532, startPoint y: 747, endPoint x: 1177, endPoint y: 724, distance: 355.7
click at [1532, 746] on icon "Add Cue" at bounding box center [1536, 746] width 10 height 10
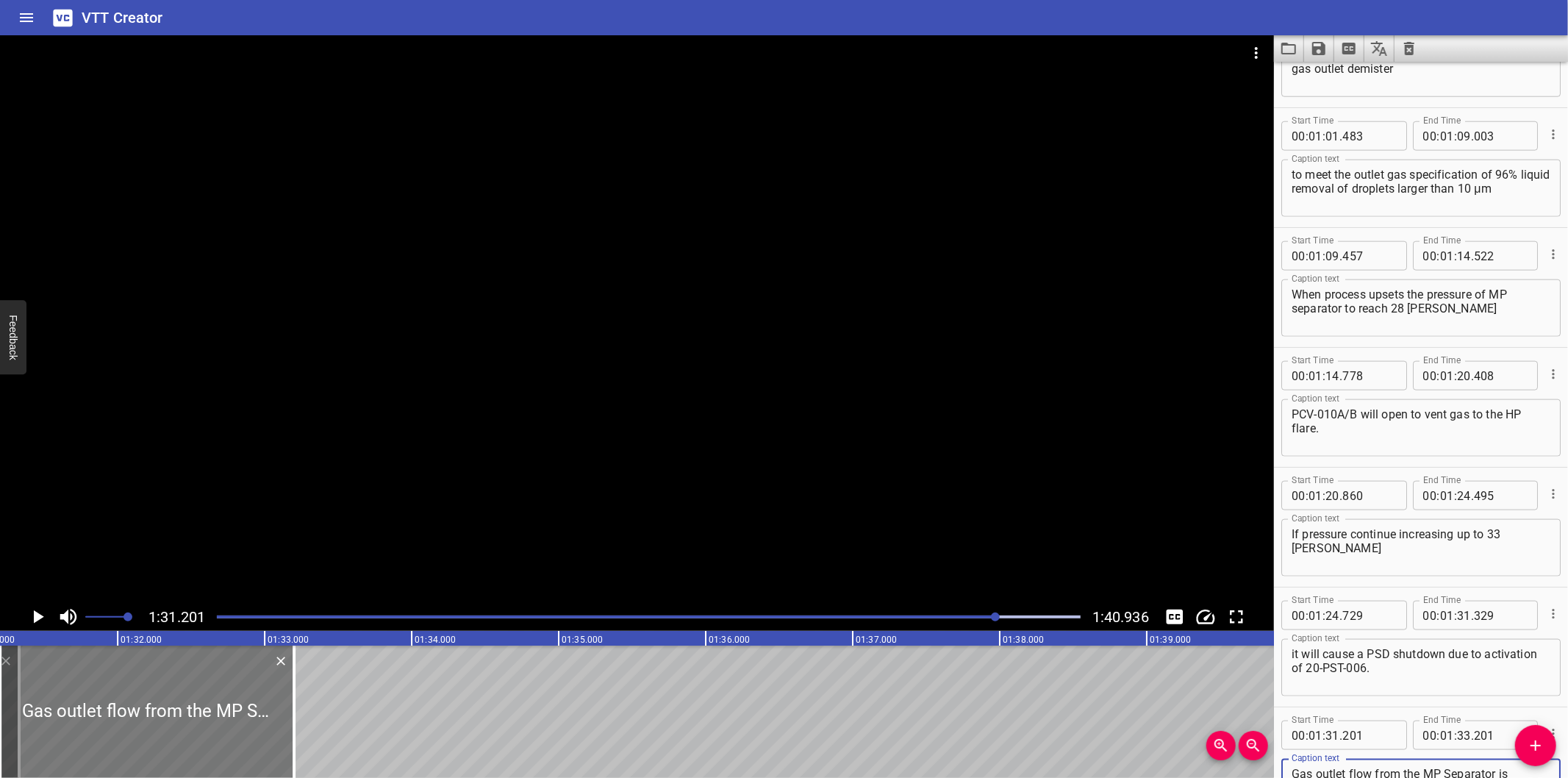
type textarea "Gas outlet flow from the MP Separator is measured via ultrasonic flow meter 20-…"
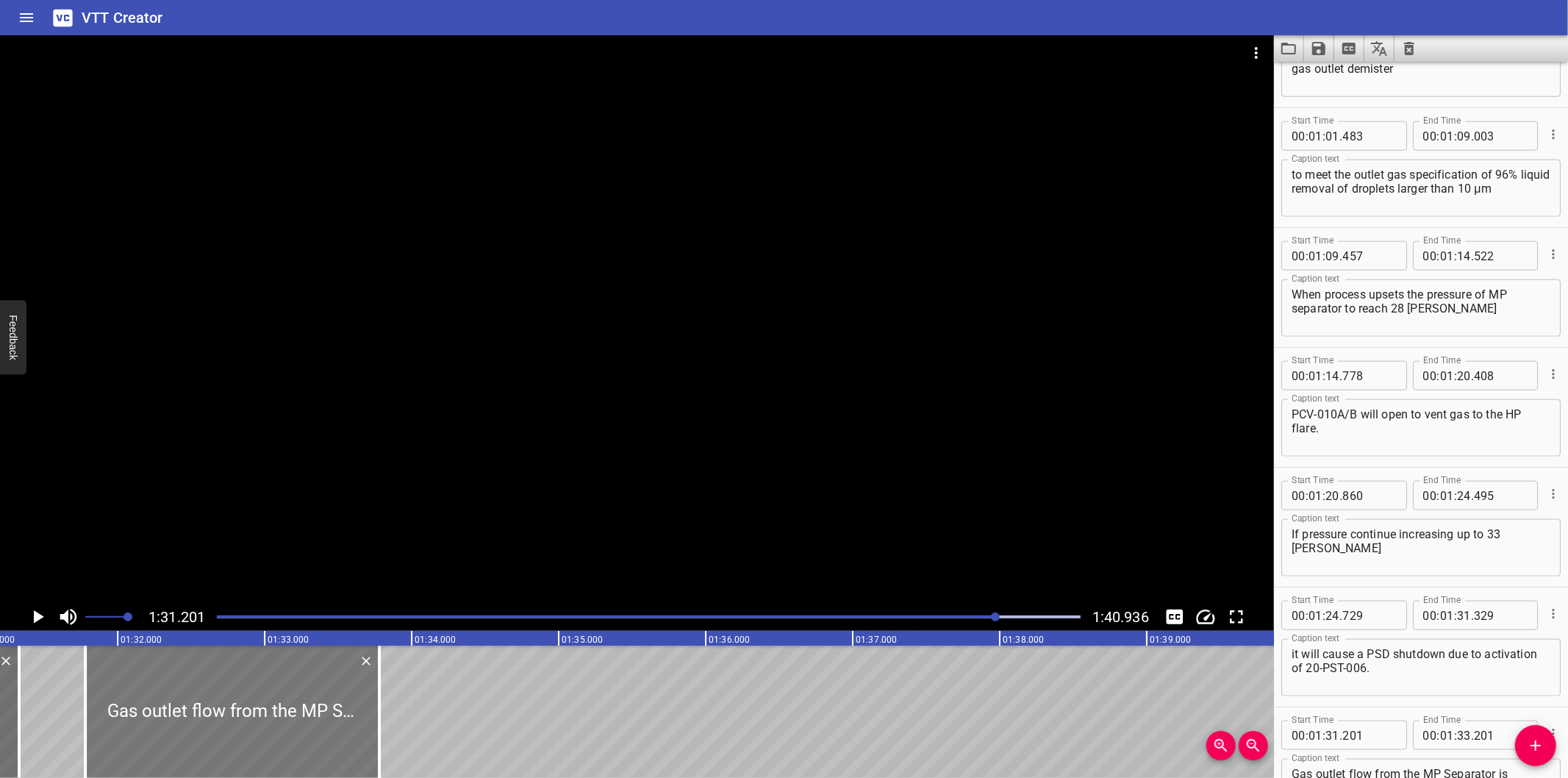
drag, startPoint x: 200, startPoint y: 686, endPoint x: 282, endPoint y: 696, distance: 82.6
click at [282, 696] on div at bounding box center [232, 712] width 294 height 133
type input "781"
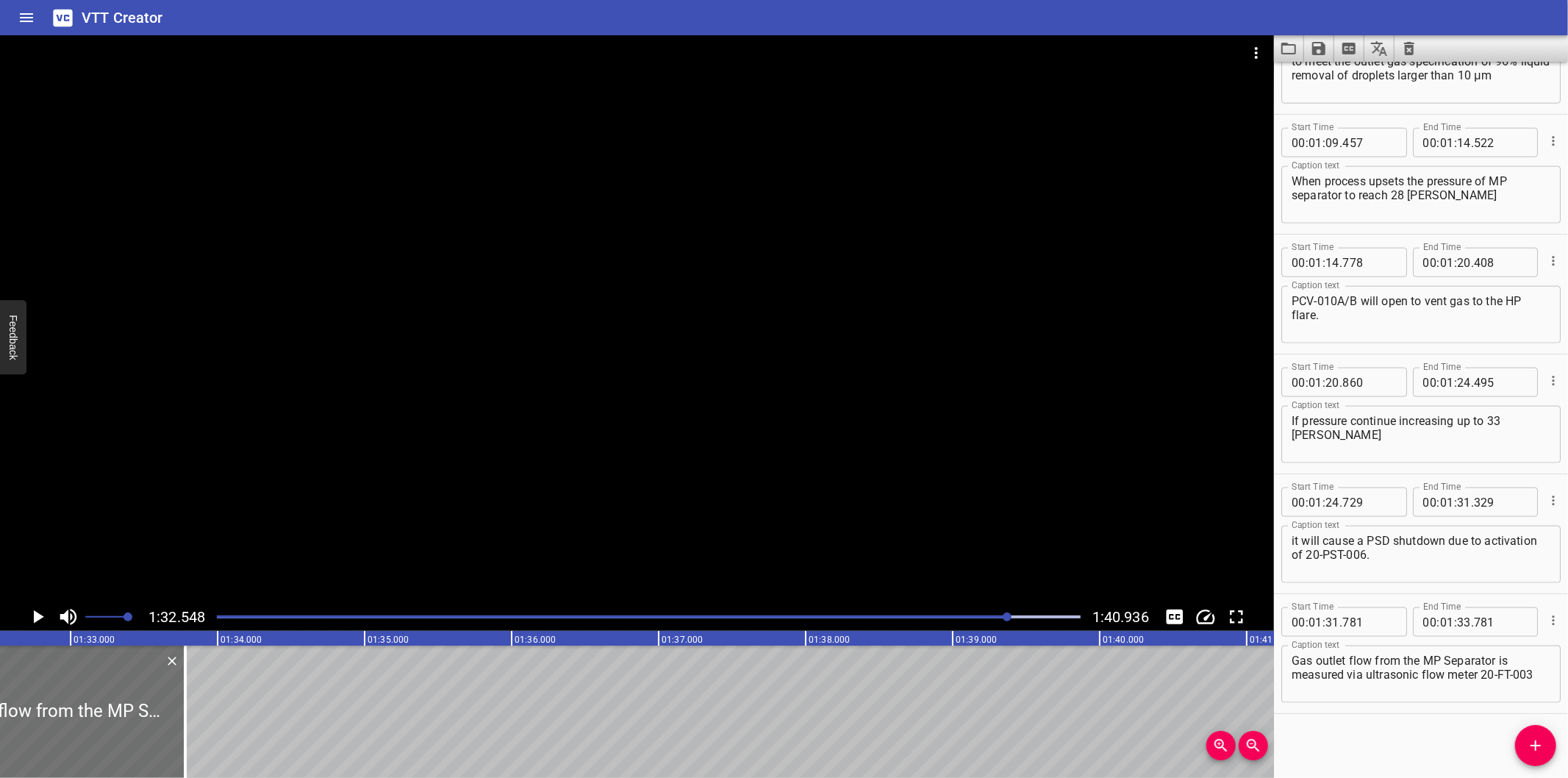
scroll to position [0, 13610]
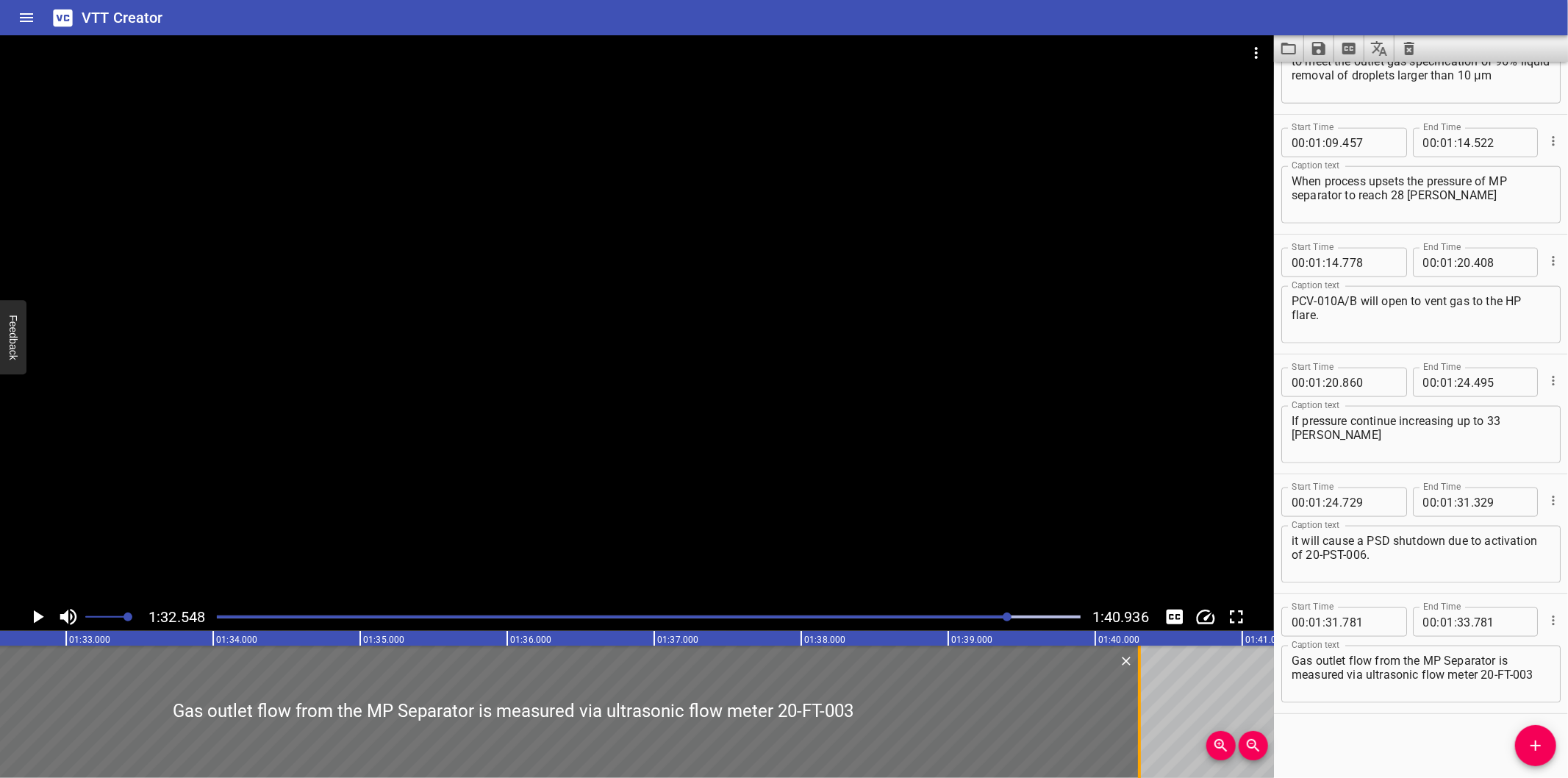
drag, startPoint x: 186, startPoint y: 733, endPoint x: 1144, endPoint y: 759, distance: 958.4
click at [1144, 759] on div at bounding box center [1140, 712] width 15 height 133
type input "40"
type input "301"
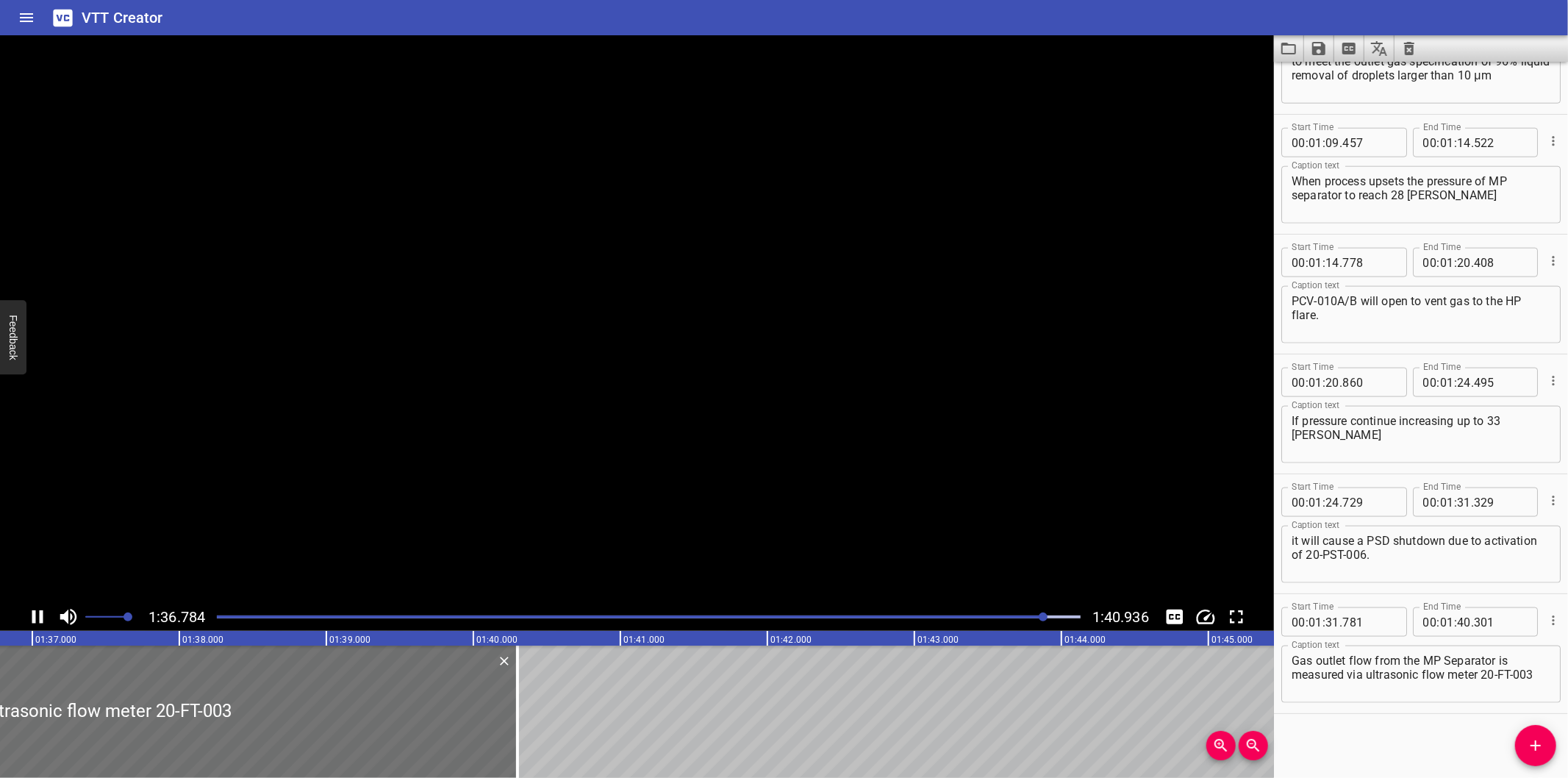
click at [1343, 736] on div "Start Time 00 : 00 : 00 . 000 Start Time End Time 00 : 00 : 01 . 600 End Time C…" at bounding box center [1421, 420] width 294 height 717
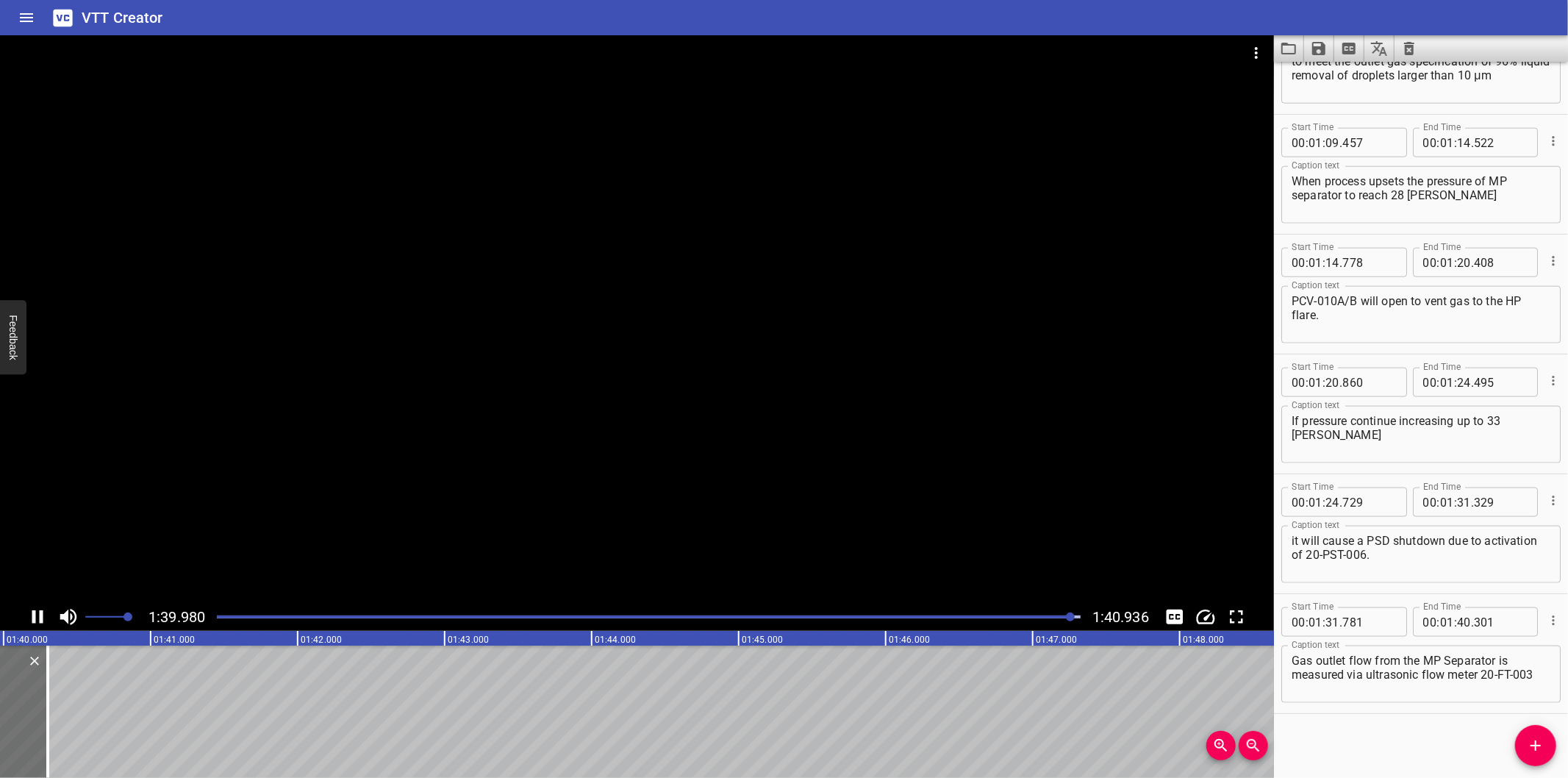
click at [1316, 47] on icon "Save captions to file" at bounding box center [1318, 48] width 13 height 13
click at [1313, 50] on icon "Save captions to file" at bounding box center [1318, 48] width 13 height 13
click at [1325, 82] on li "Save to VTT file" at bounding box center [1358, 81] width 108 height 27
drag, startPoint x: 1339, startPoint y: 755, endPoint x: 1202, endPoint y: 531, distance: 262.6
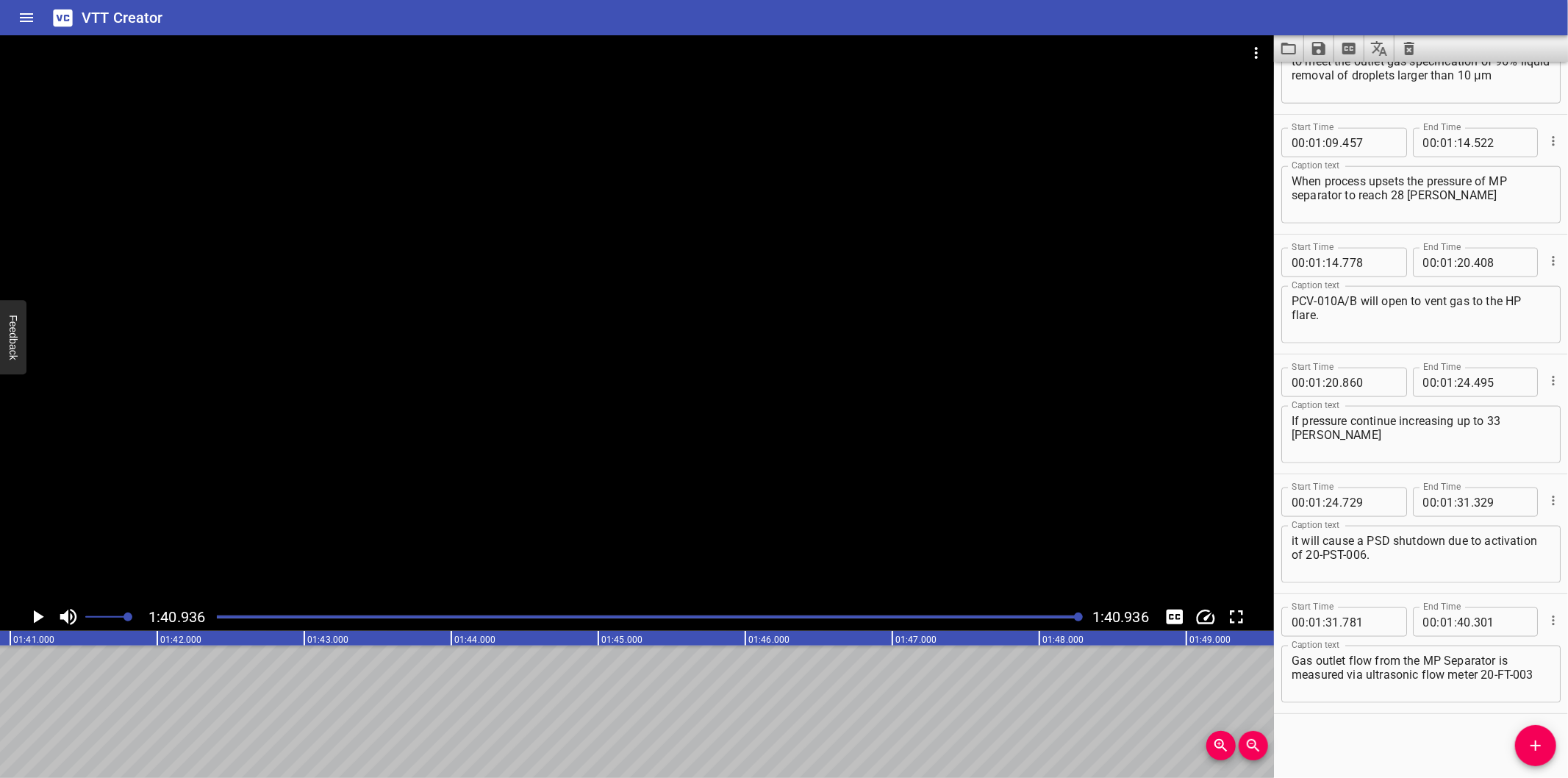
click at [1336, 752] on div "Start Time 00 : 00 : 00 . 000 Start Time End Time 00 : 00 : 01 . 600 End Time C…" at bounding box center [1421, 420] width 294 height 717
click at [1246, 47] on button "Video Options" at bounding box center [1256, 52] width 35 height 35
click at [1261, 46] on li "Select New Video File..." at bounding box center [1311, 54] width 147 height 27
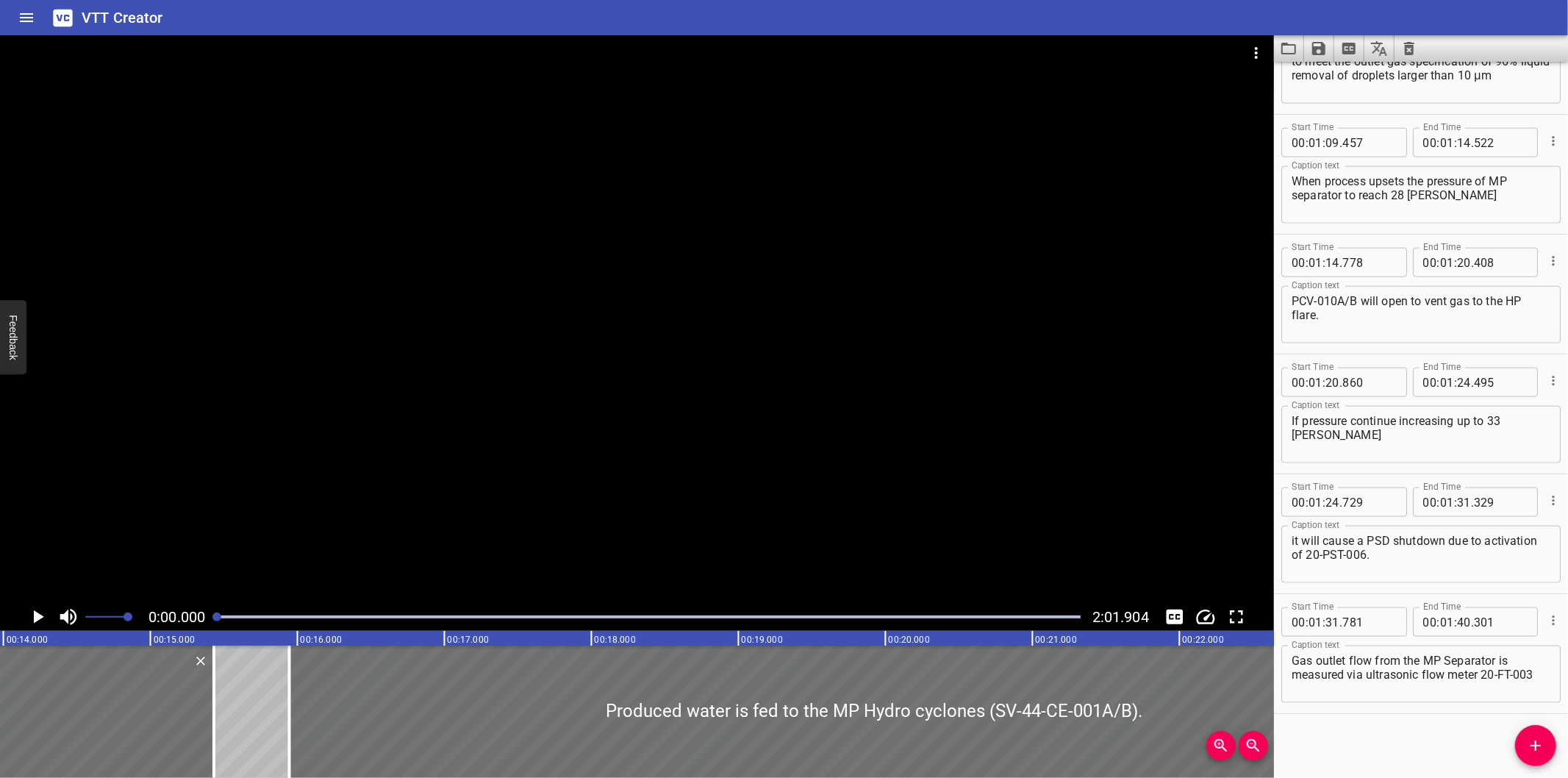
drag, startPoint x: 805, startPoint y: 327, endPoint x: 1106, endPoint y: 329, distance: 301.0
click at [804, 327] on div at bounding box center [637, 319] width 1275 height 568
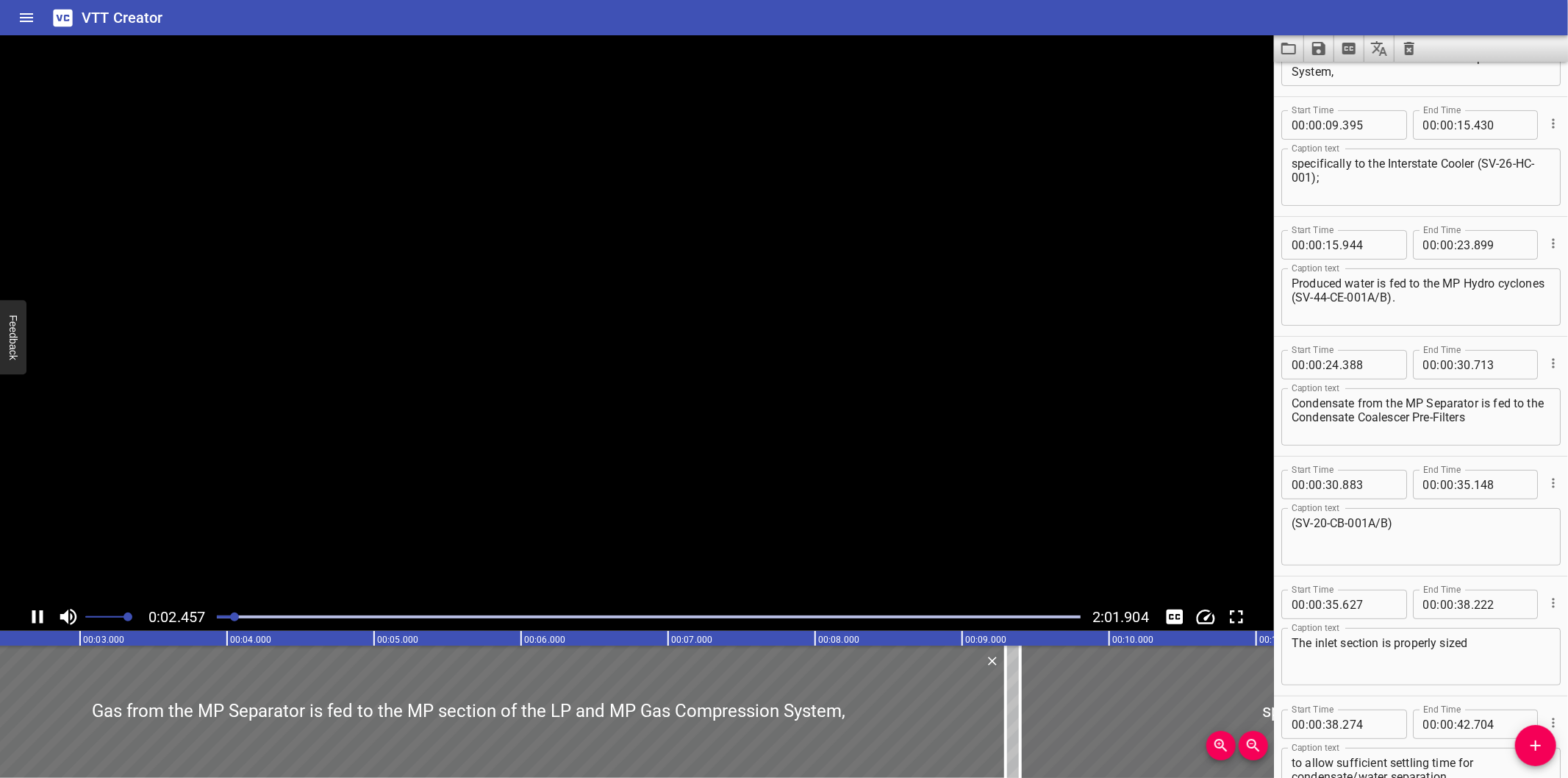
scroll to position [120, 0]
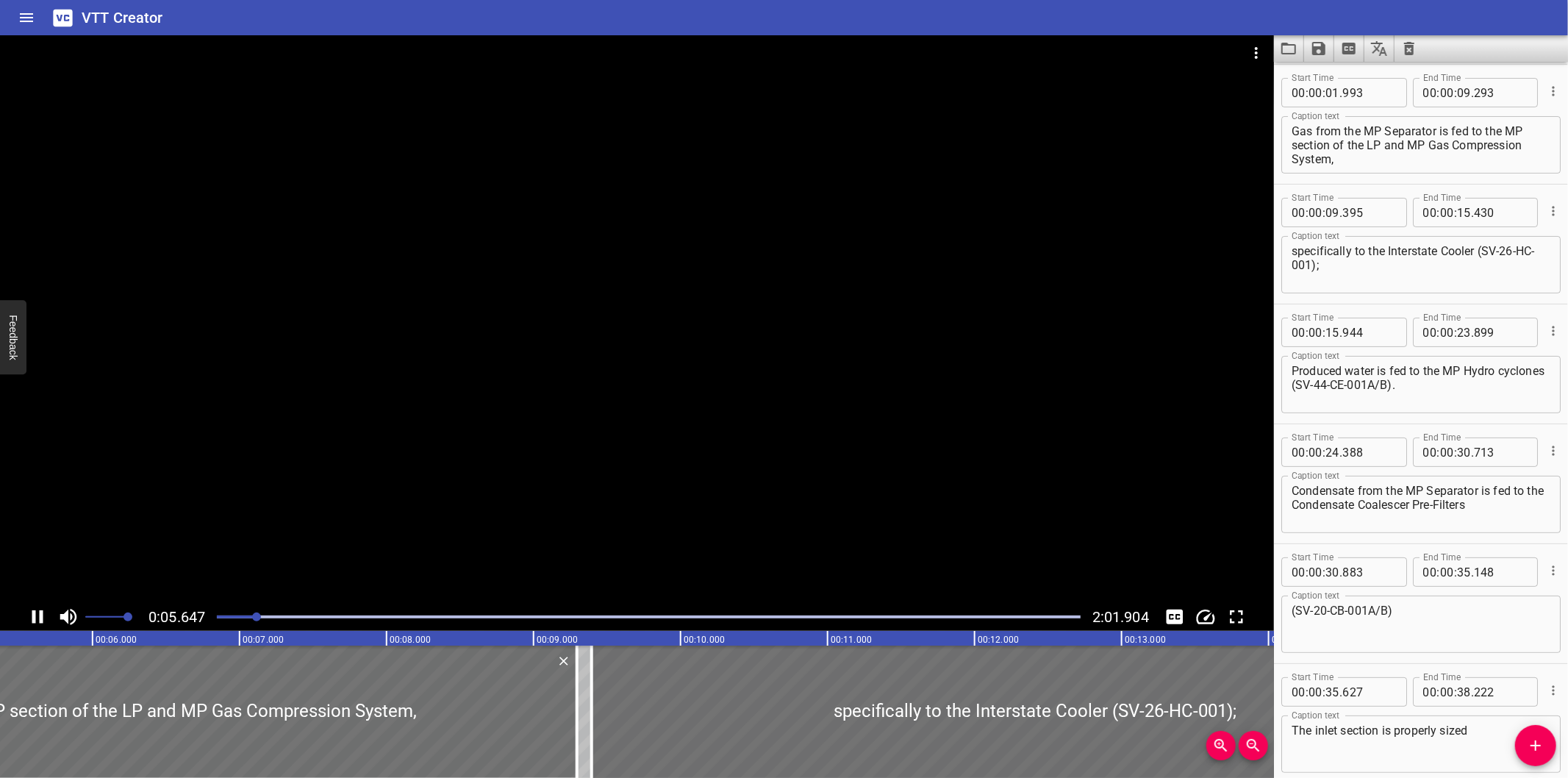
drag, startPoint x: 1273, startPoint y: 303, endPoint x: 872, endPoint y: 355, distance: 404.4
click at [870, 352] on div at bounding box center [637, 319] width 1275 height 568
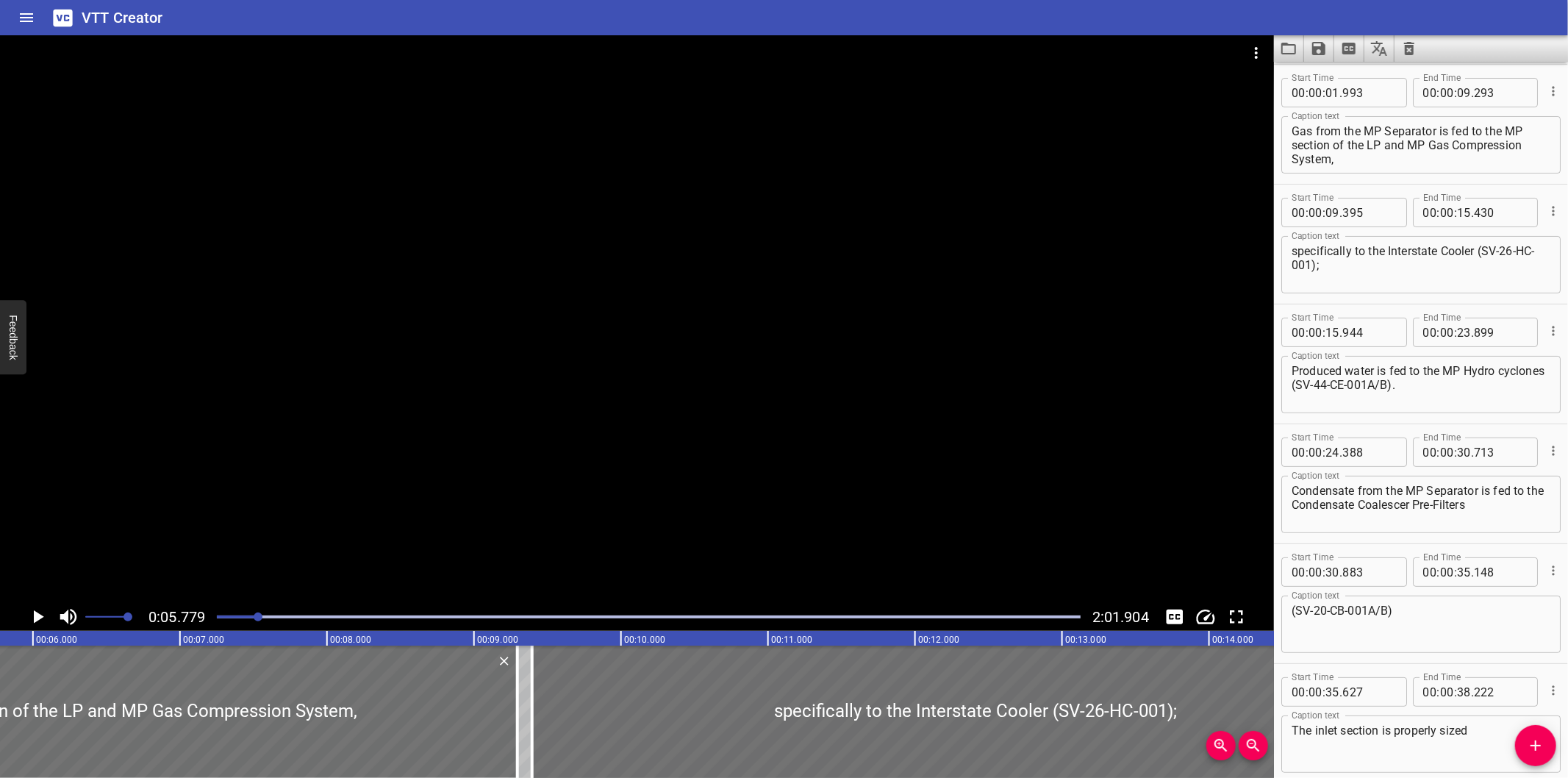
click at [218, 625] on div at bounding box center [648, 617] width 881 height 21
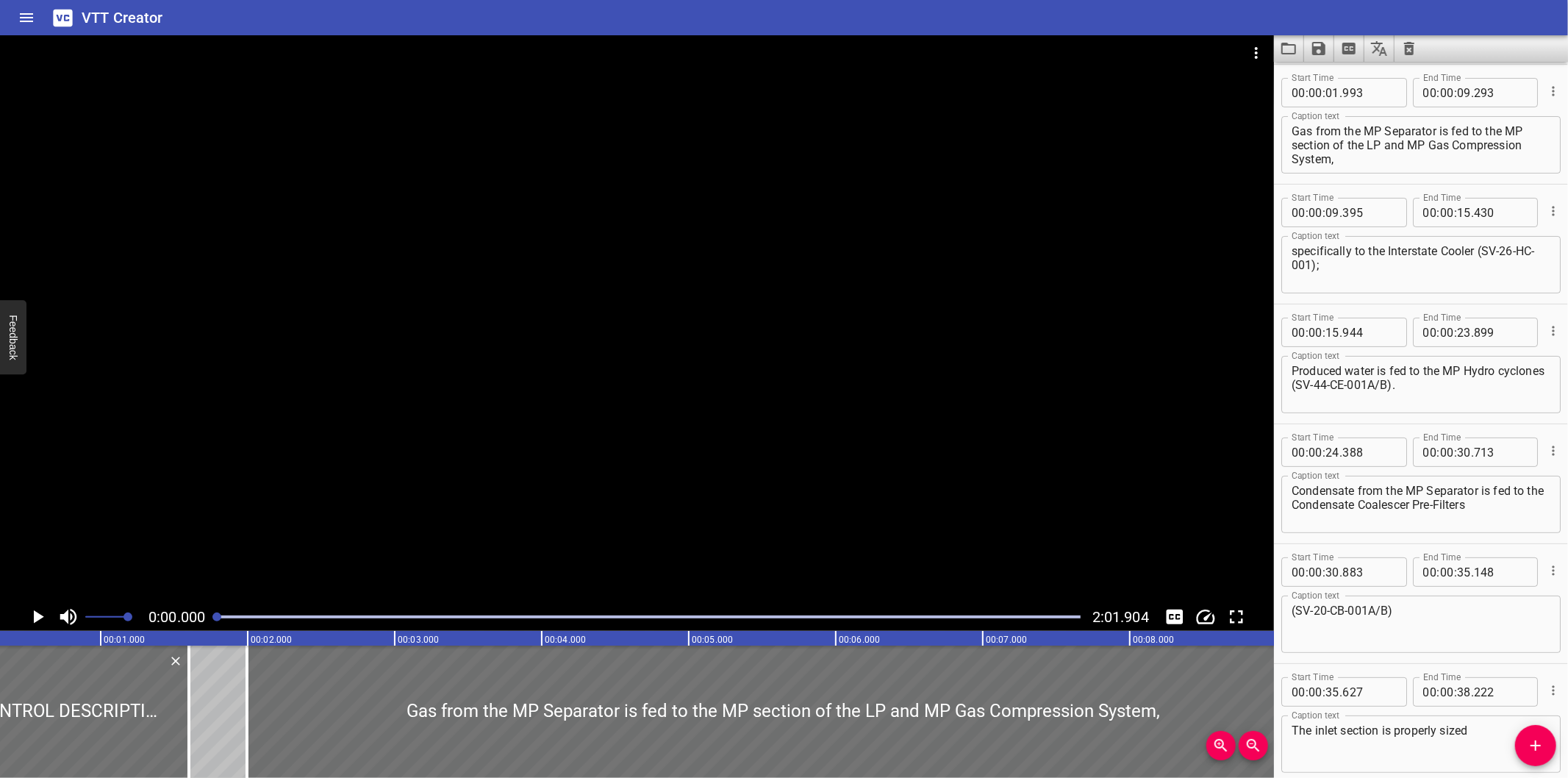
scroll to position [0, 0]
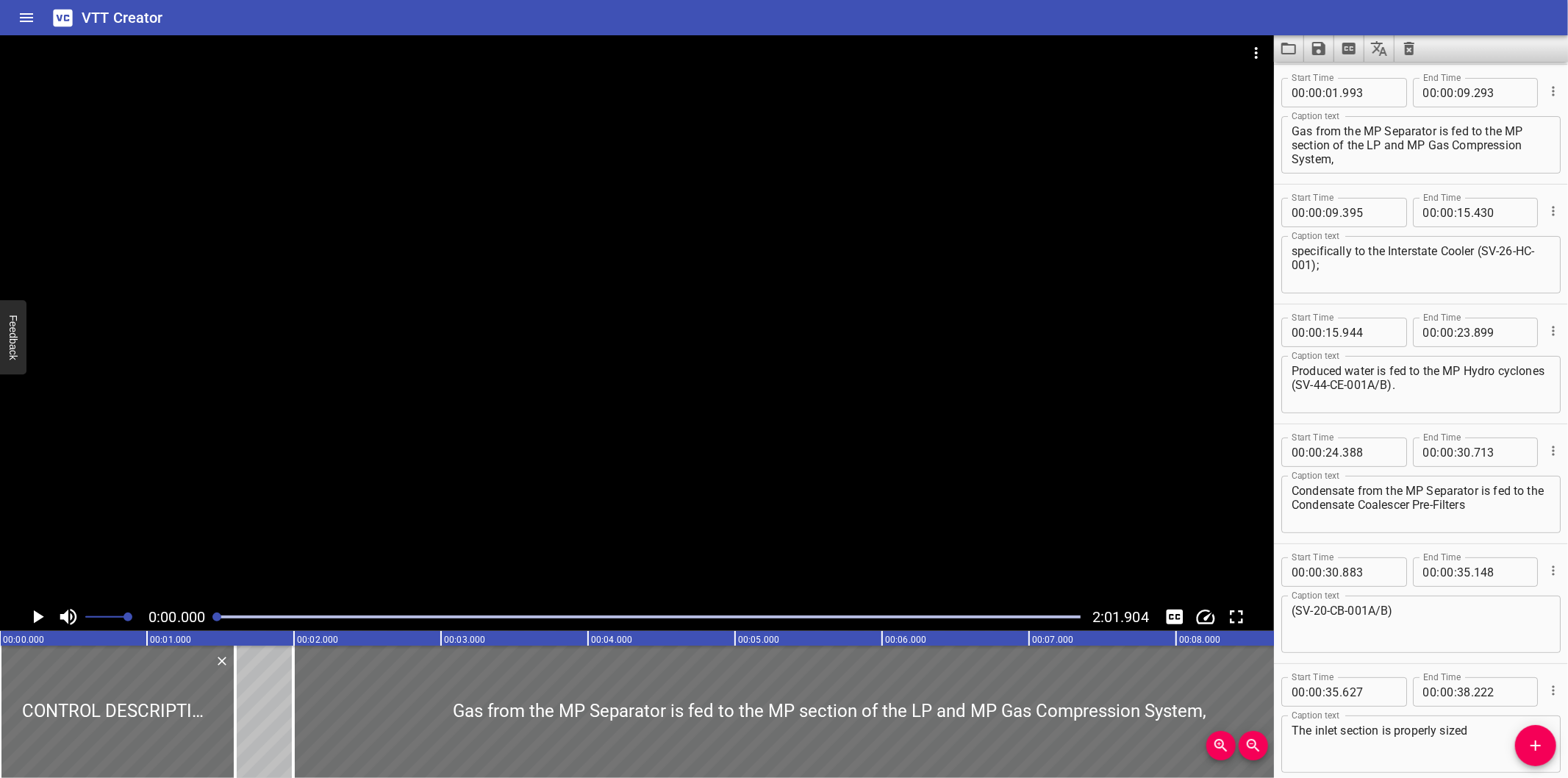
click at [625, 490] on div at bounding box center [637, 319] width 1275 height 568
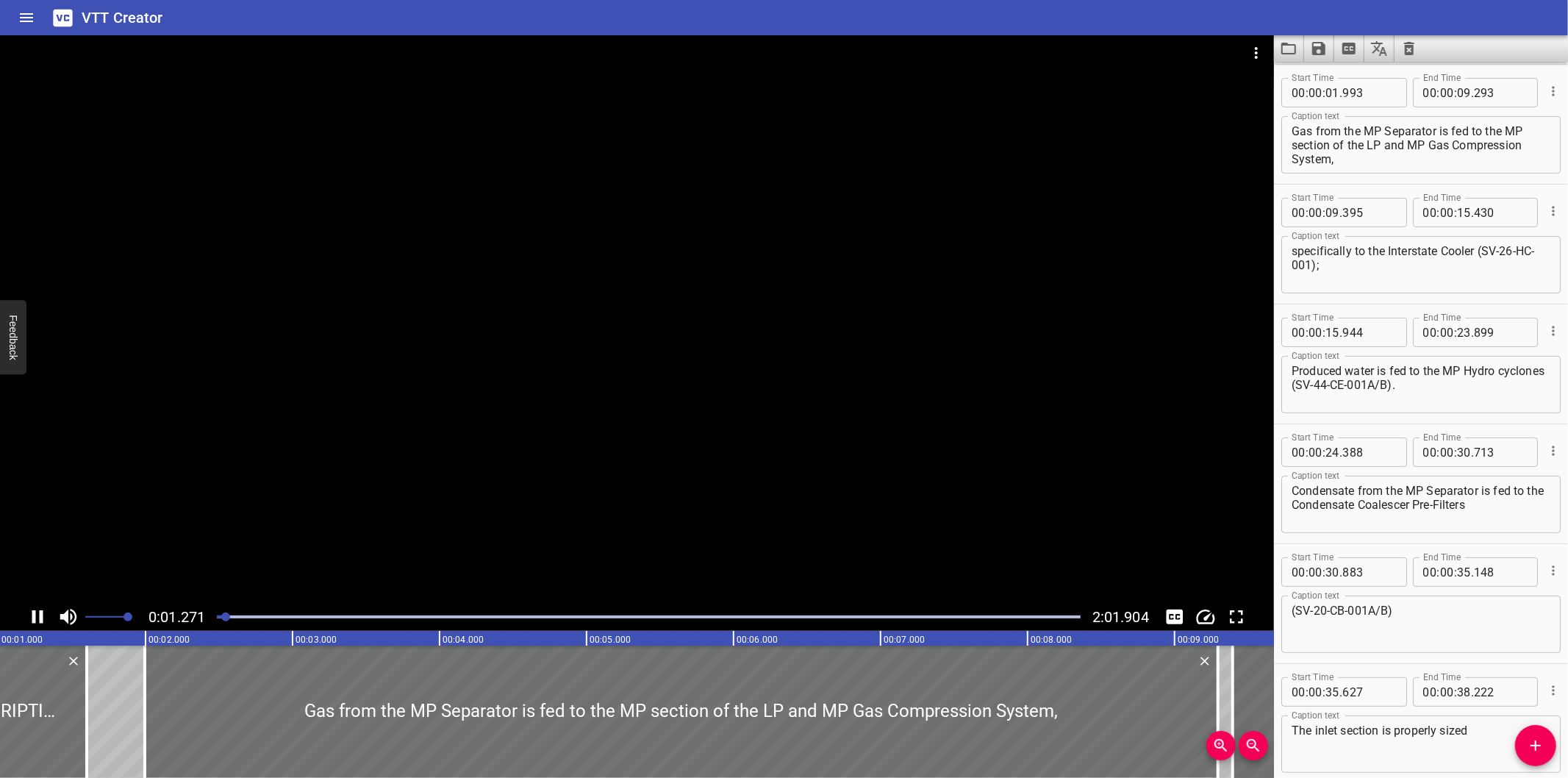
scroll to position [0, 200]
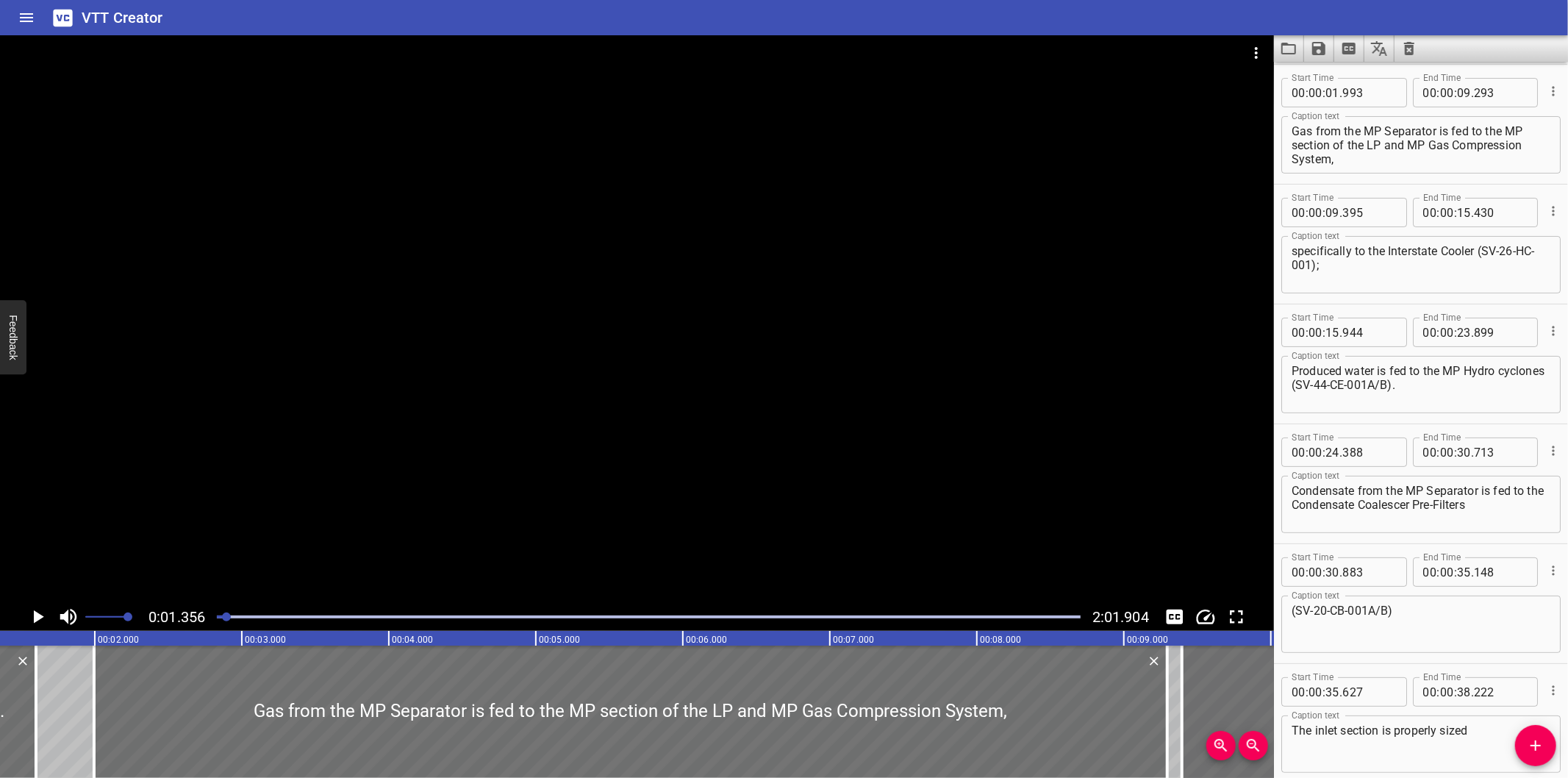
click at [506, 435] on div at bounding box center [637, 319] width 1275 height 568
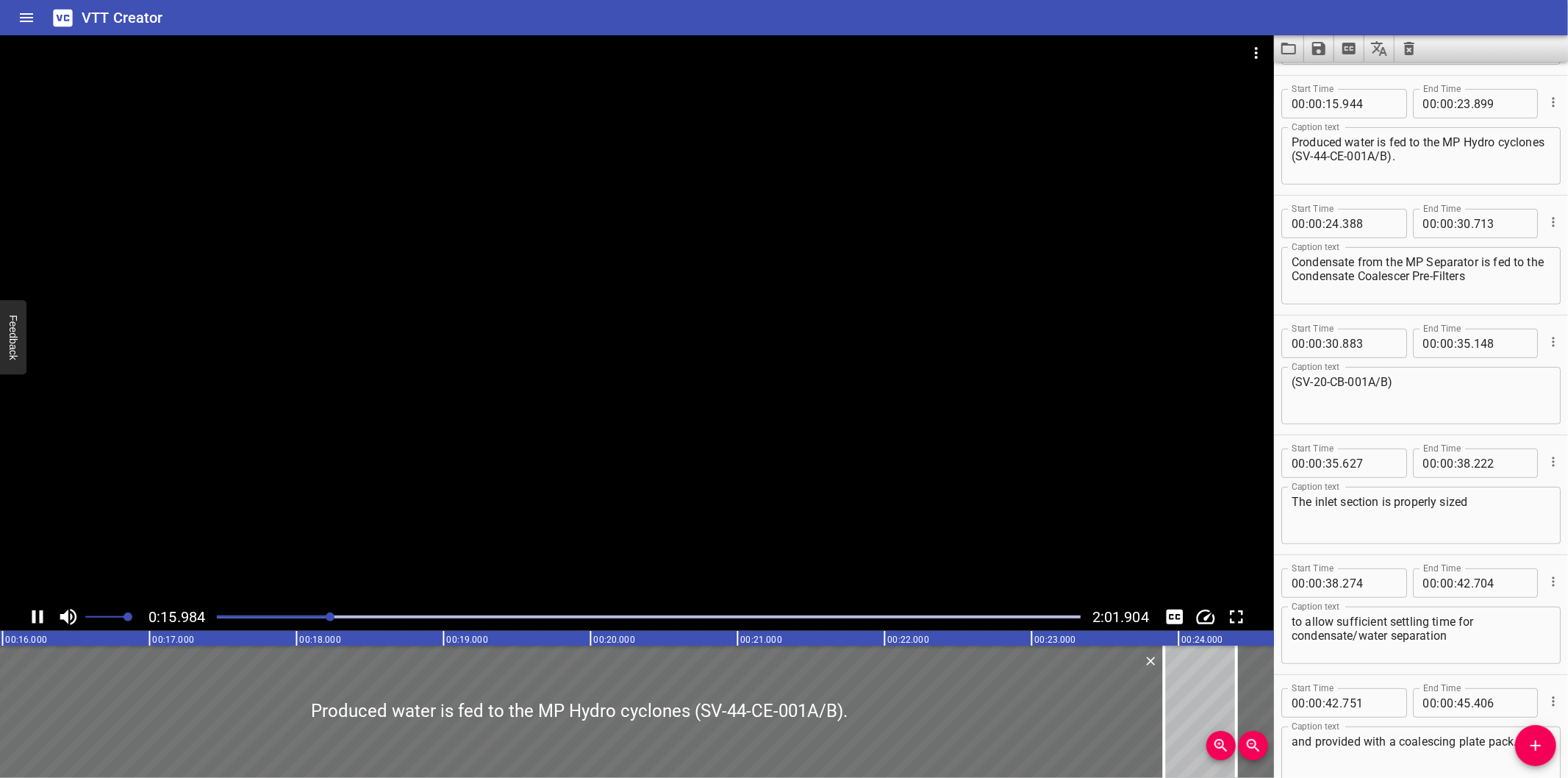
scroll to position [360, 0]
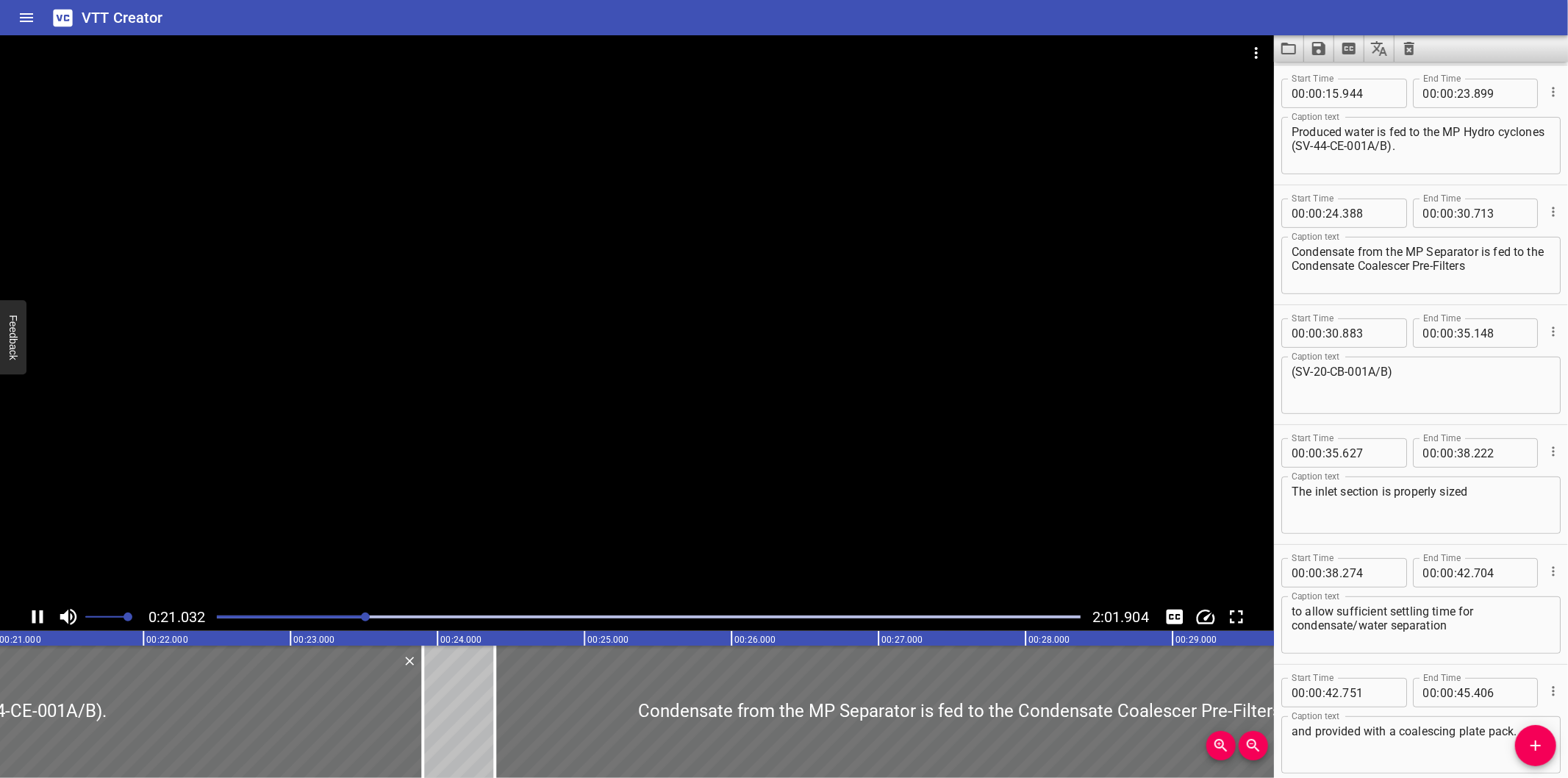
click at [682, 446] on div at bounding box center [637, 319] width 1275 height 568
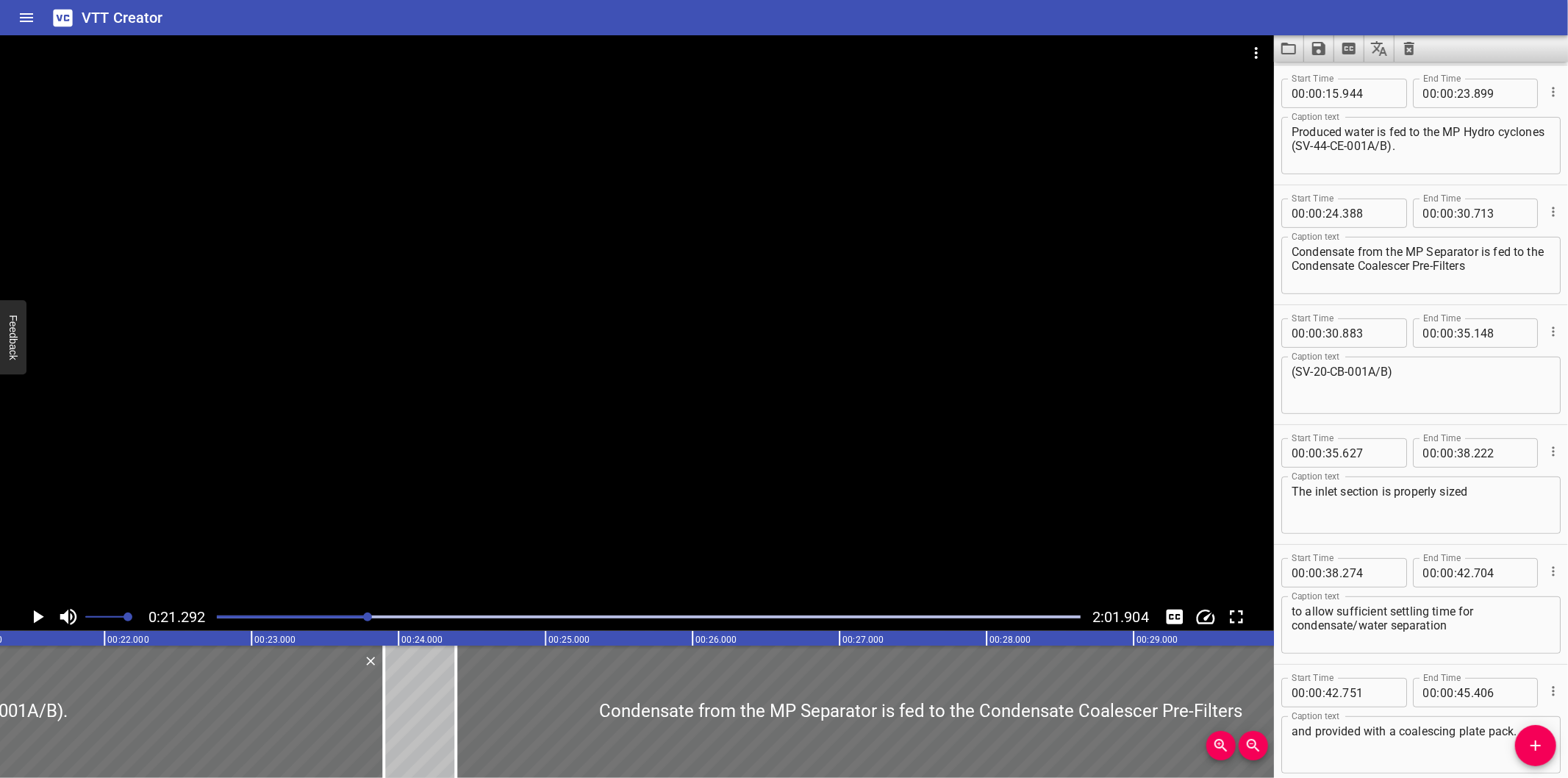
click at [744, 329] on div at bounding box center [637, 319] width 1275 height 568
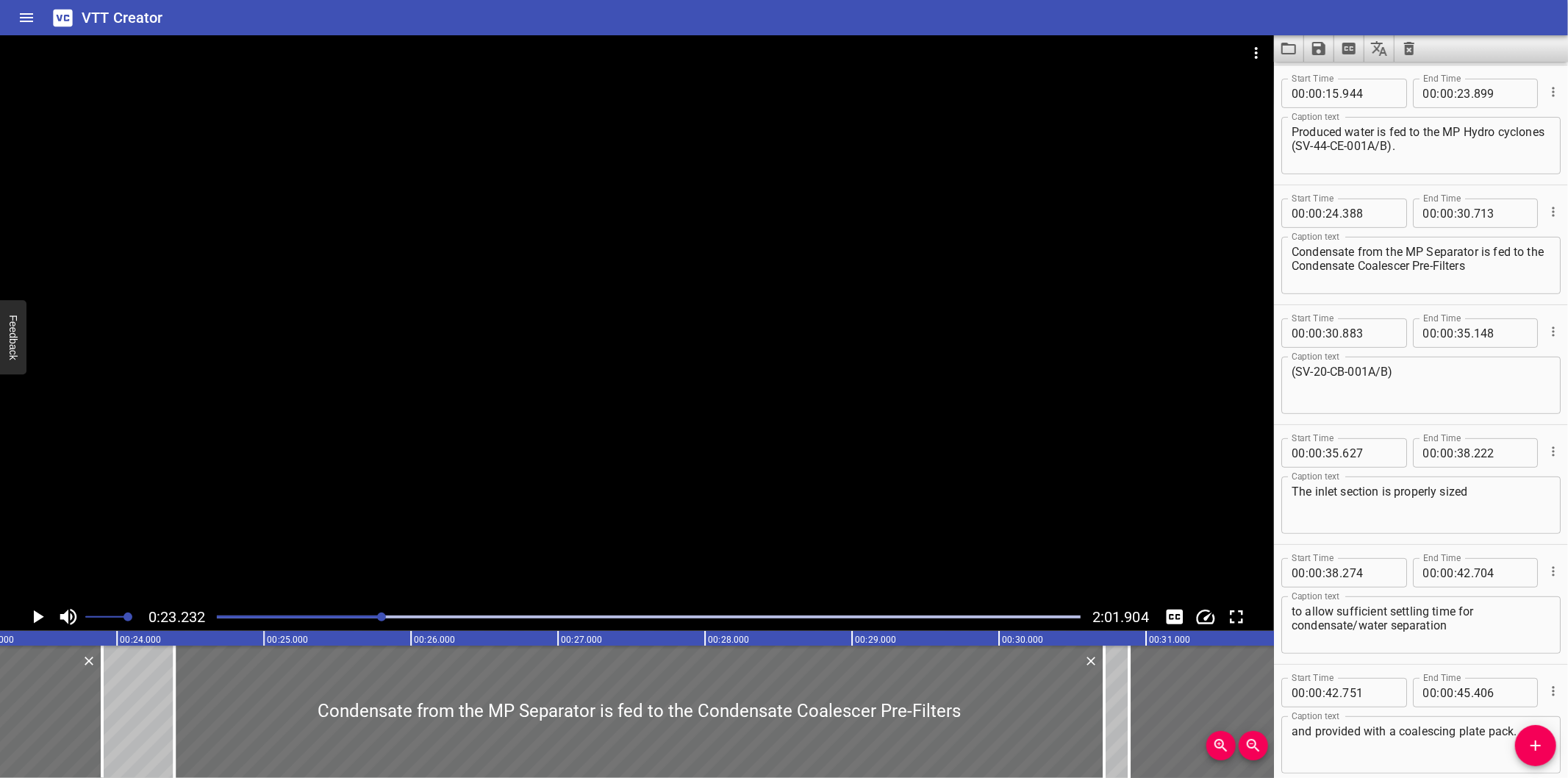
scroll to position [0, 3416]
click at [343, 622] on div at bounding box center [648, 617] width 881 height 21
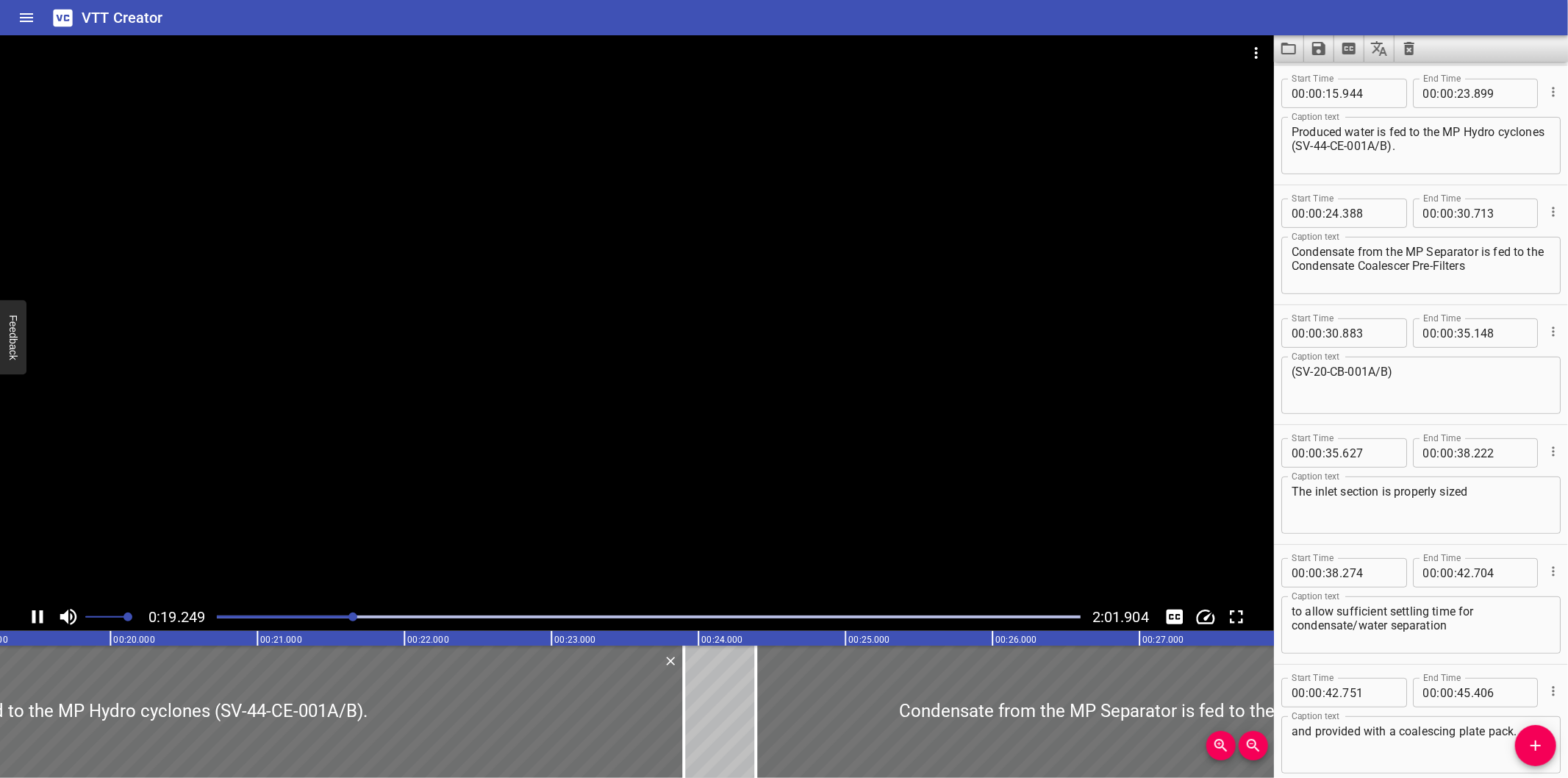
drag, startPoint x: 231, startPoint y: 622, endPoint x: 222, endPoint y: 620, distance: 9.2
click at [227, 622] on div at bounding box center [648, 617] width 881 height 21
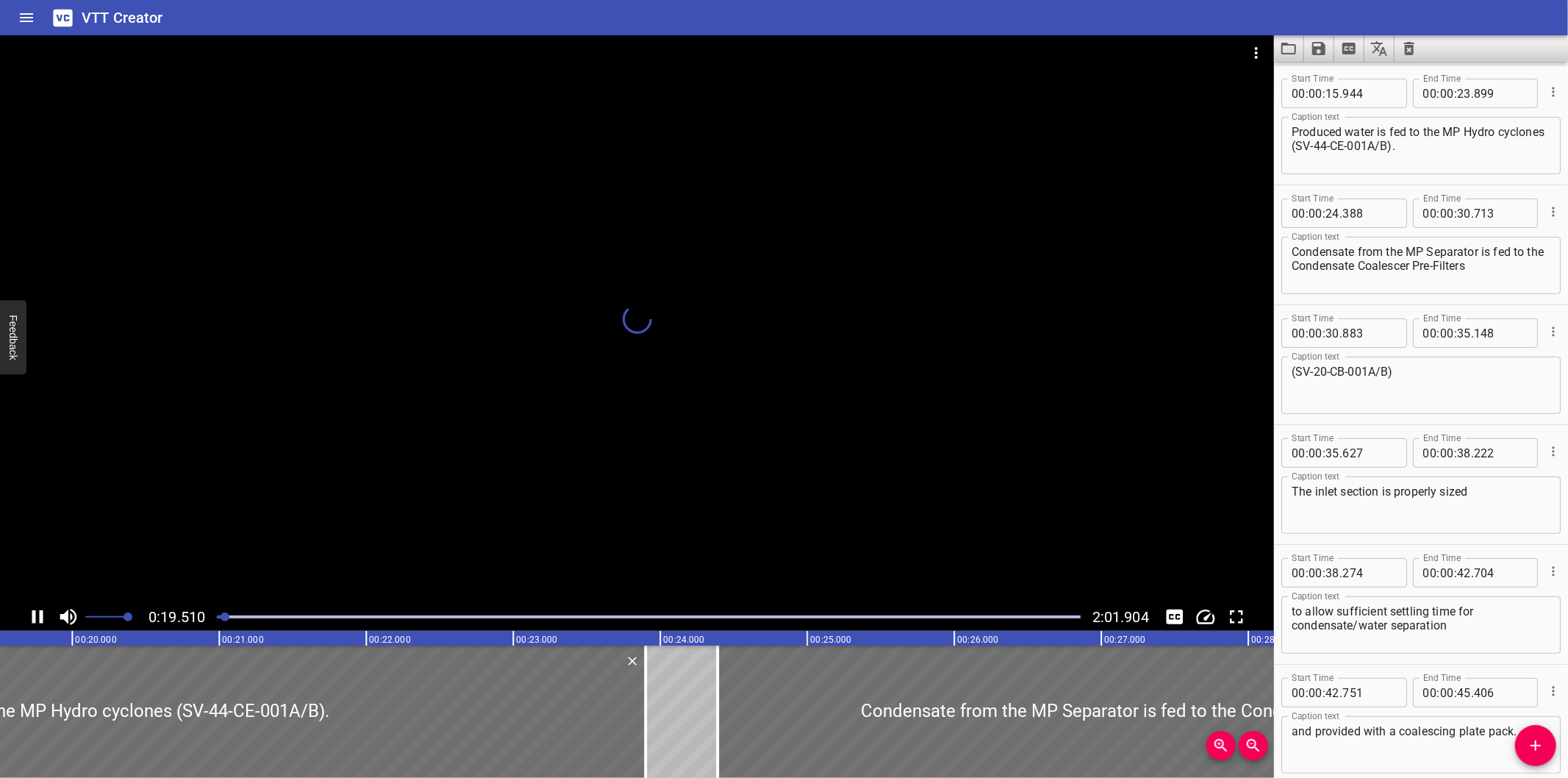
click at [222, 620] on div at bounding box center [648, 617] width 881 height 21
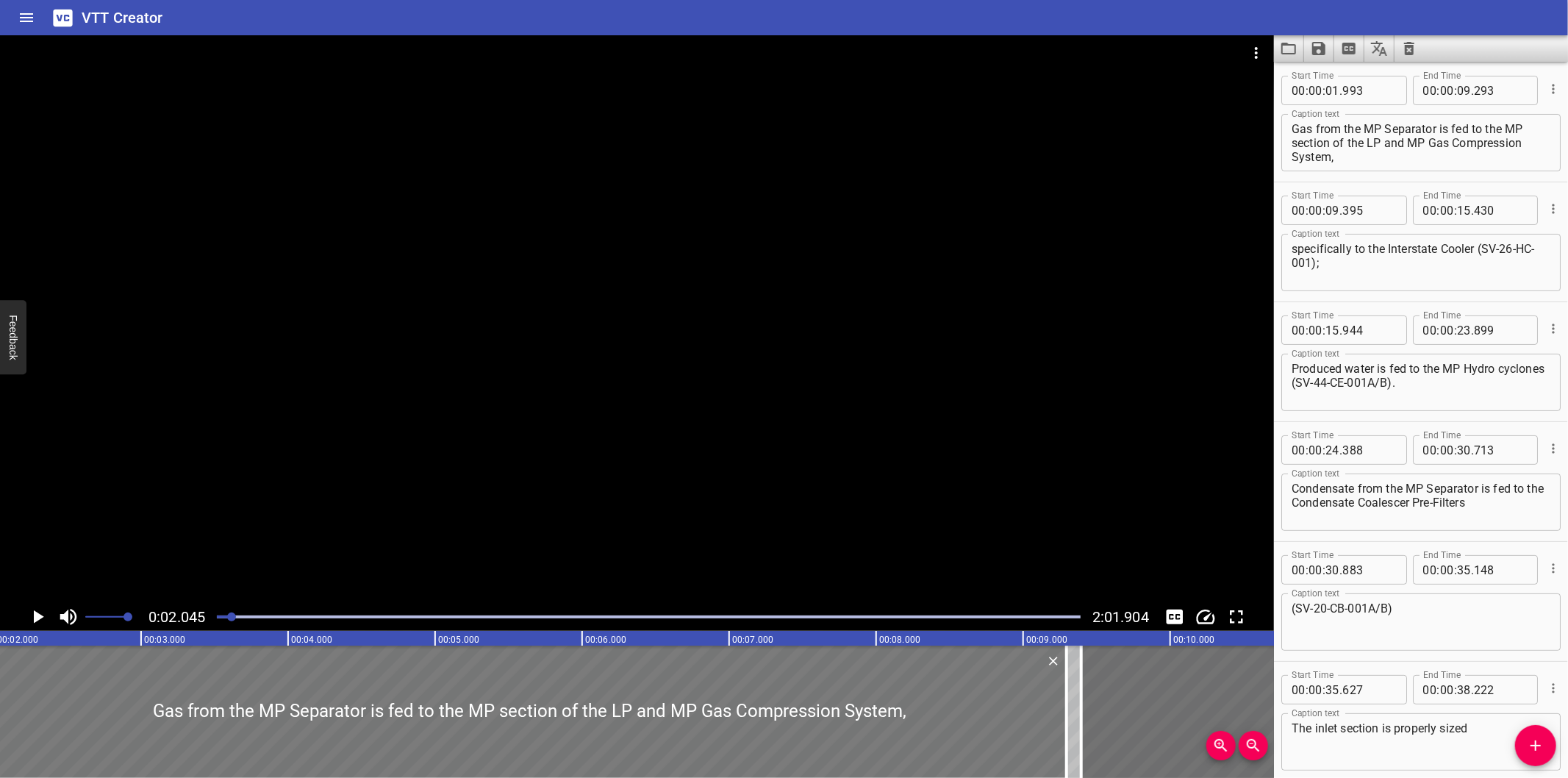
scroll to position [120, 0]
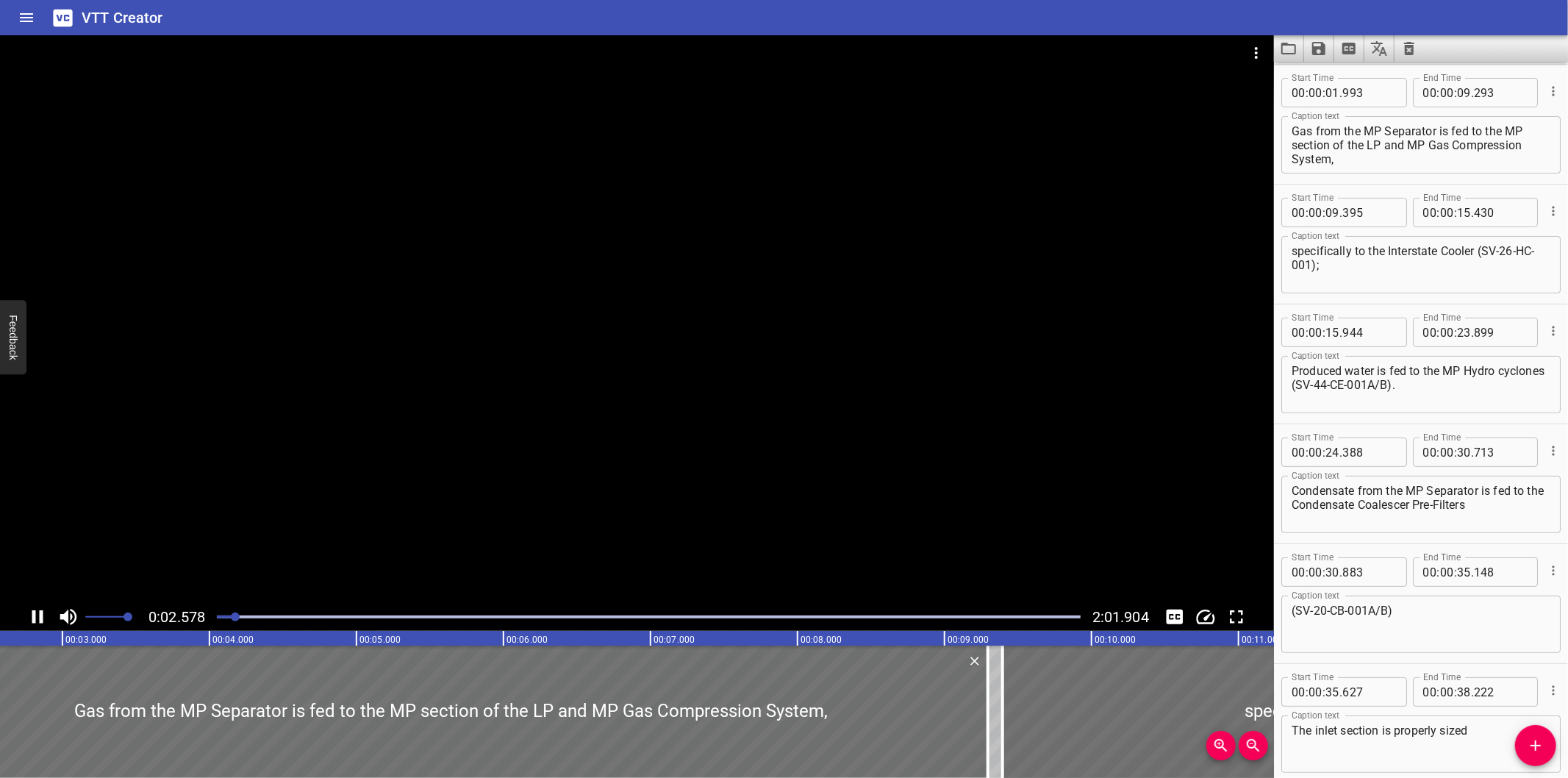
click at [225, 620] on div at bounding box center [648, 617] width 881 height 21
click at [231, 619] on div at bounding box center [235, 617] width 9 height 9
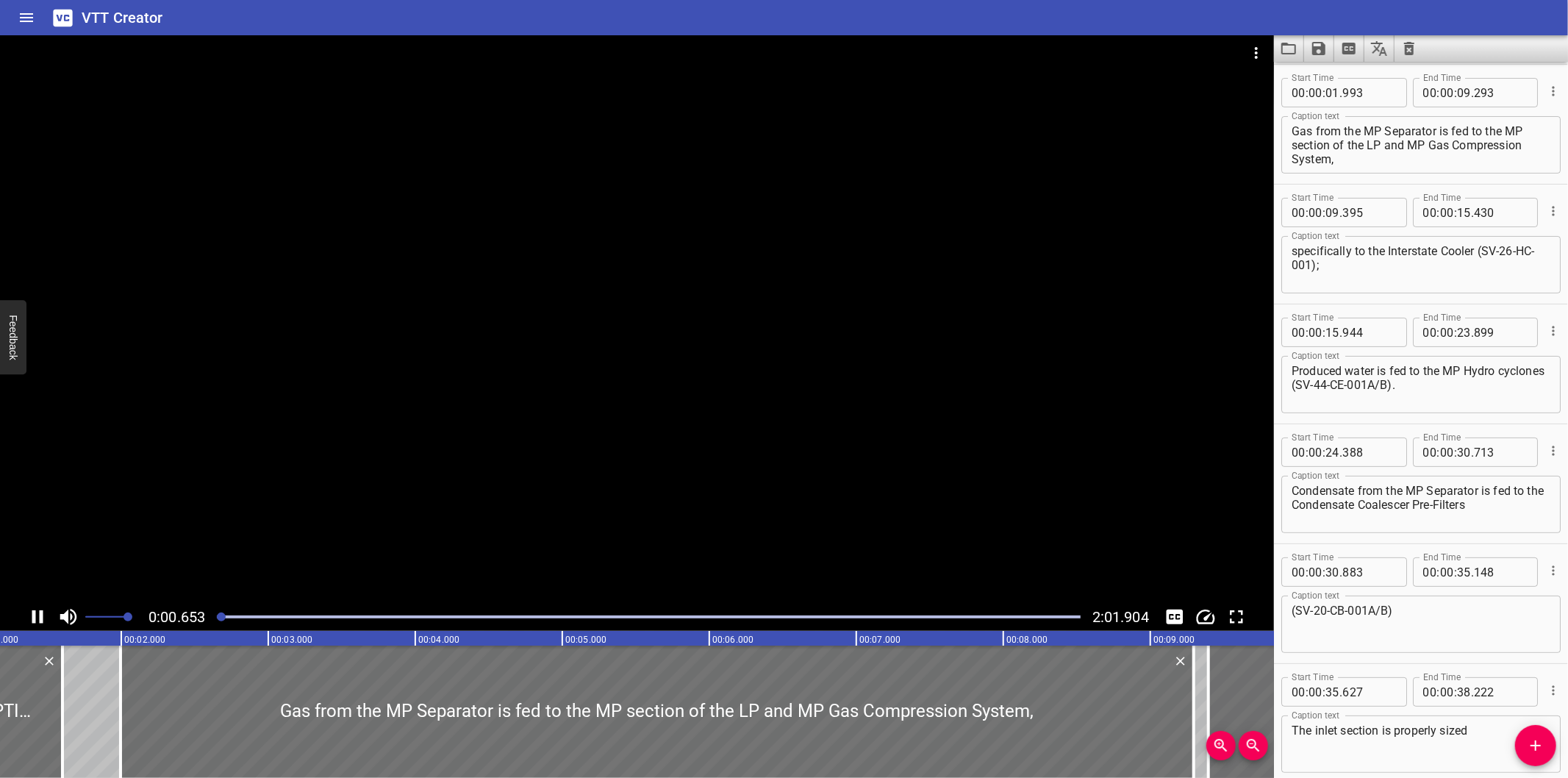
click at [222, 614] on div at bounding box center [221, 617] width 9 height 9
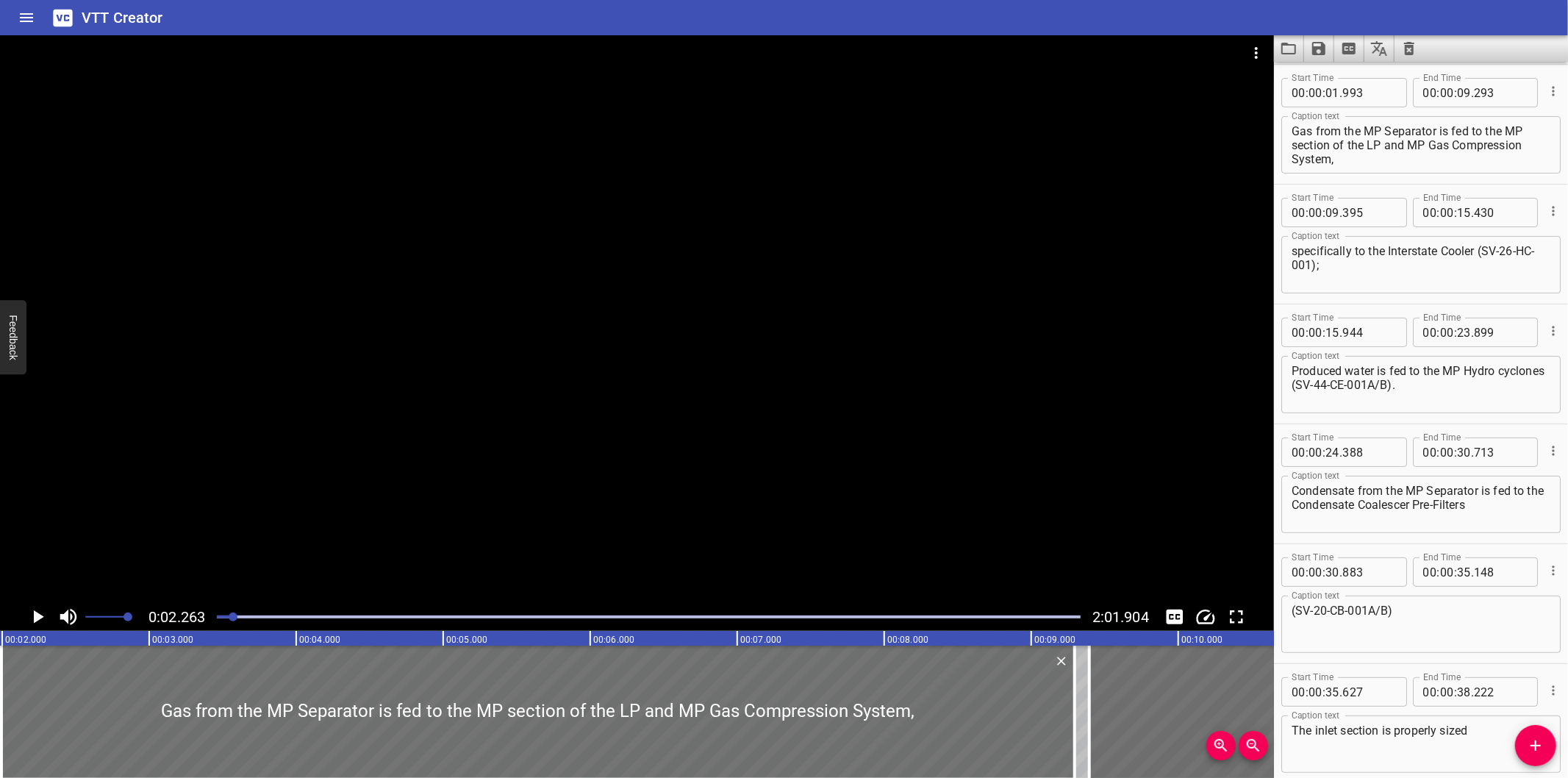
scroll to position [0, 332]
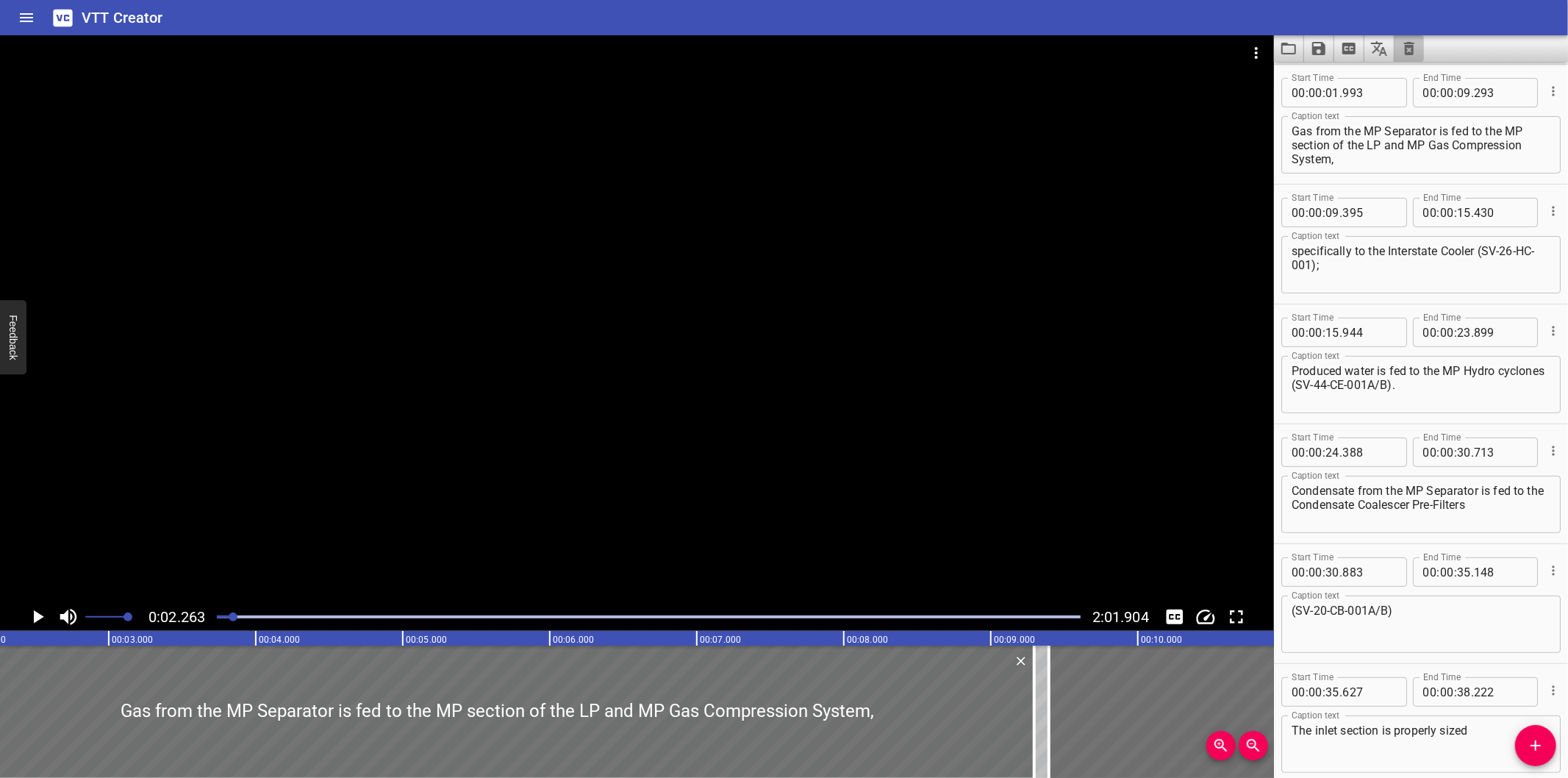
click at [1421, 52] on button "Clear captions" at bounding box center [1409, 48] width 29 height 27
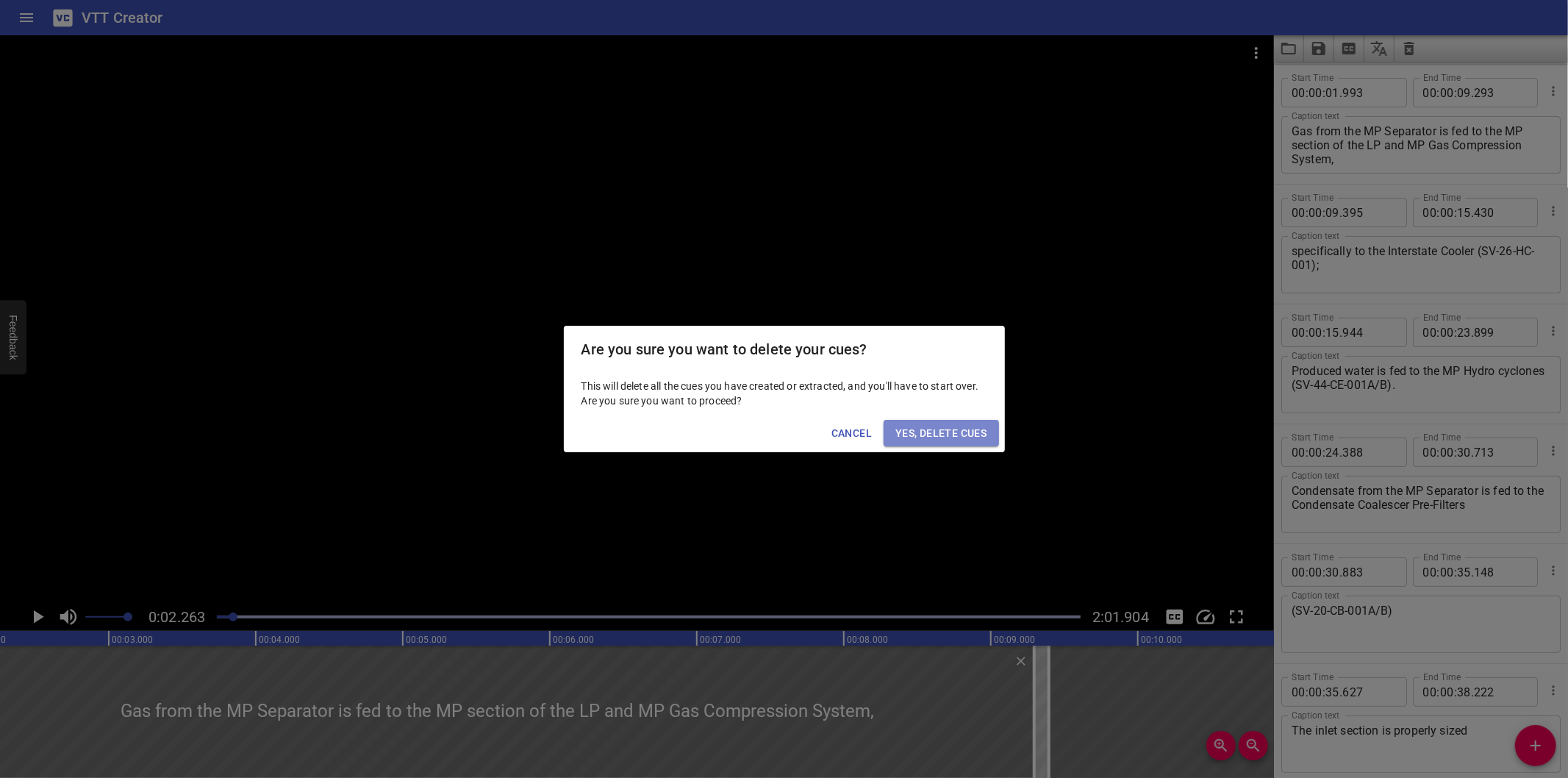
drag, startPoint x: 954, startPoint y: 431, endPoint x: 936, endPoint y: 435, distance: 18.4
click at [954, 431] on span "Yes, Delete Cues" at bounding box center [940, 433] width 91 height 18
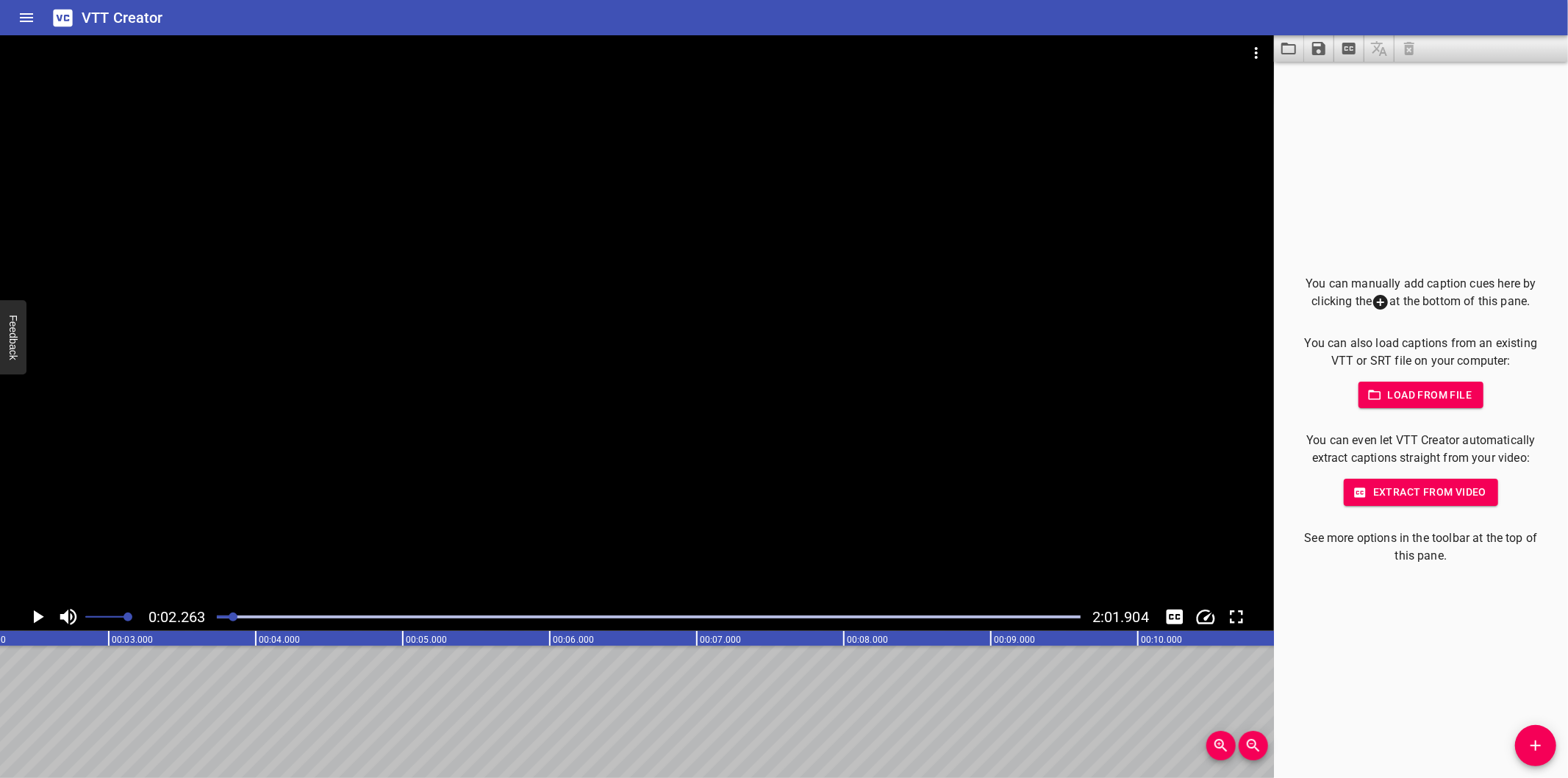
click at [214, 624] on div at bounding box center [648, 617] width 881 height 21
click at [217, 621] on div at bounding box center [648, 617] width 881 height 21
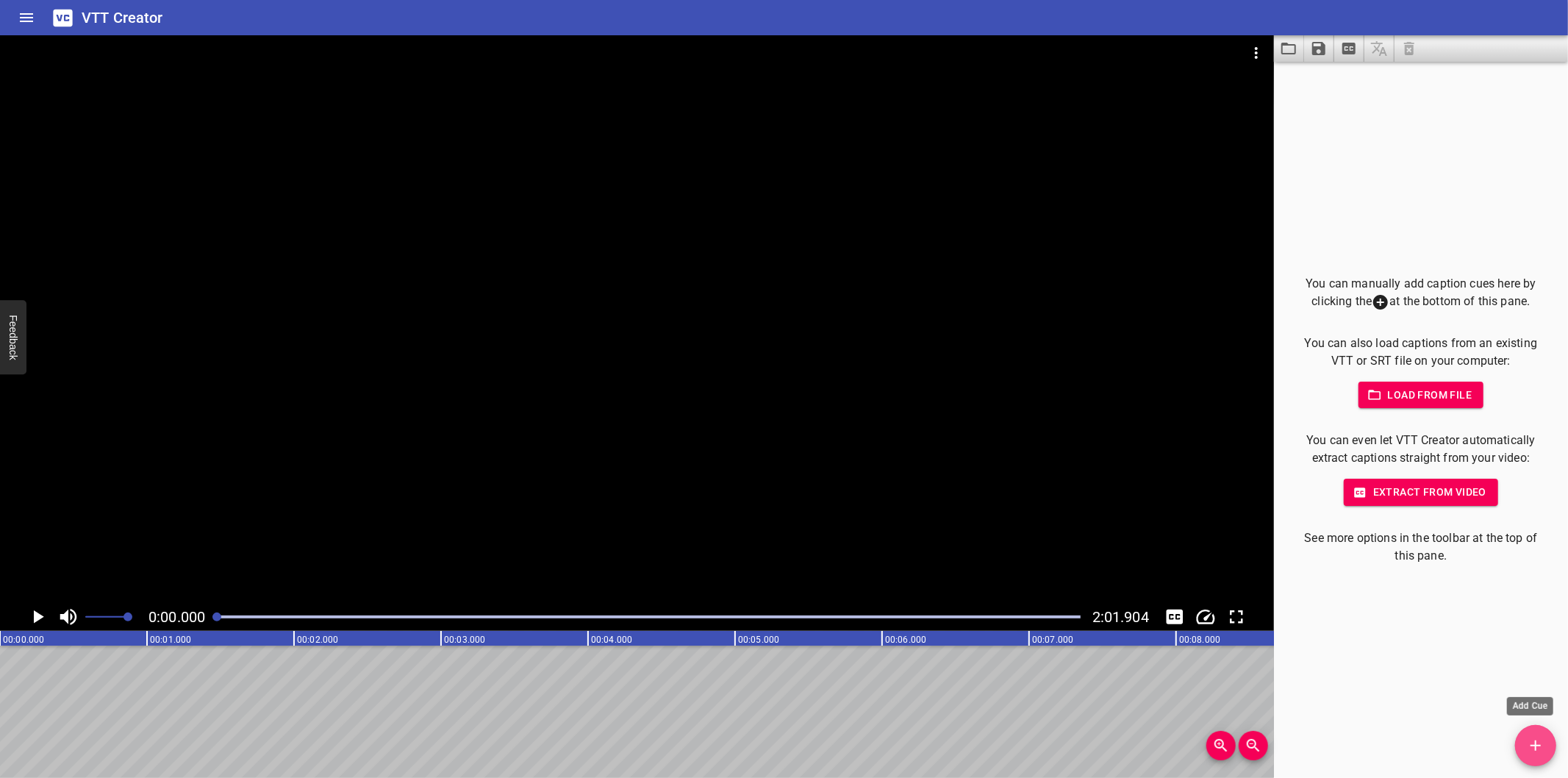
drag, startPoint x: 1547, startPoint y: 750, endPoint x: 1523, endPoint y: 745, distance: 24.5
click at [1546, 750] on span "Add Cue" at bounding box center [1535, 746] width 41 height 18
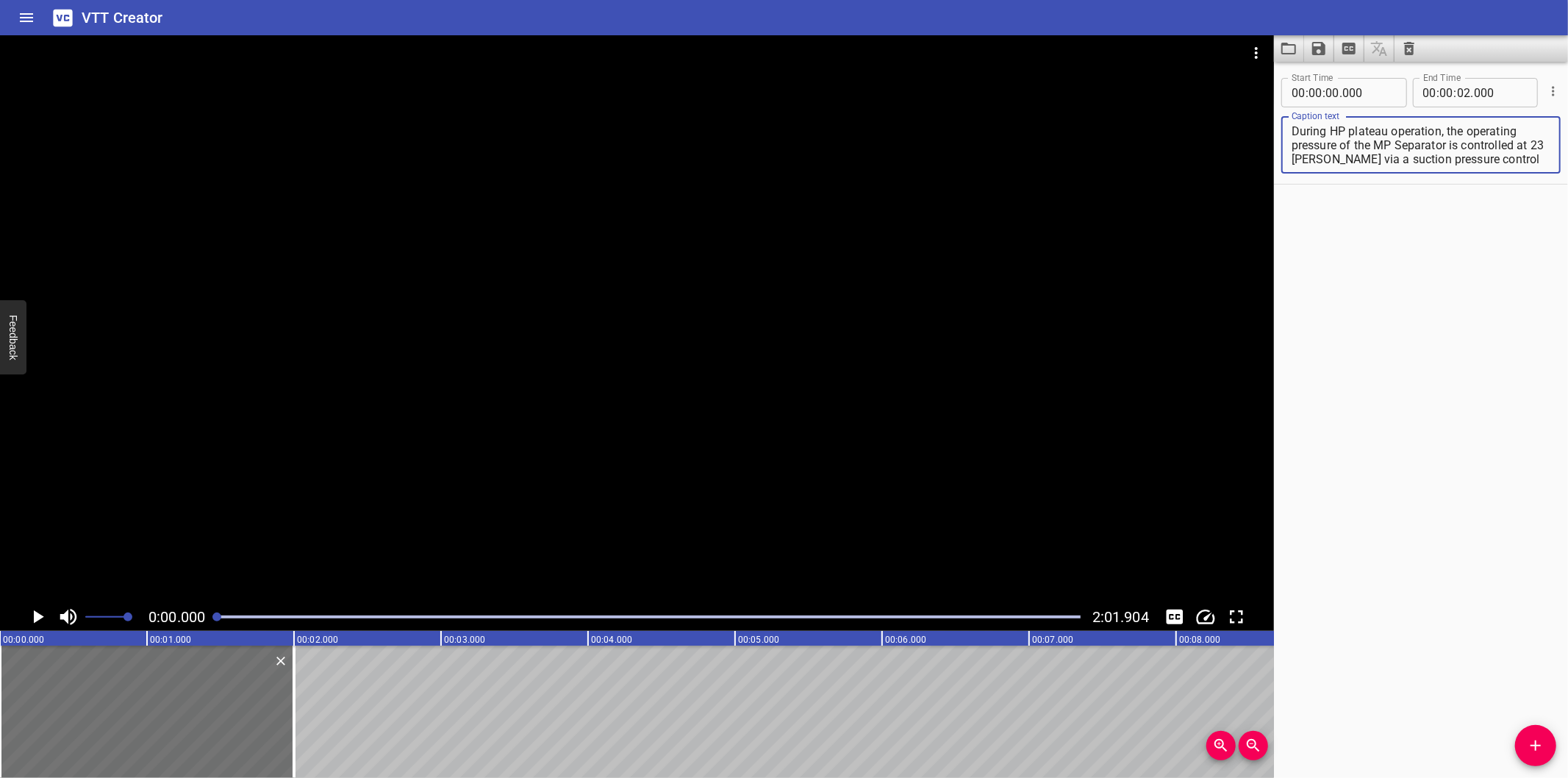
scroll to position [27, 0]
type textarea "During HP plateau operation, the operating pressure of the MP Separator is cont…"
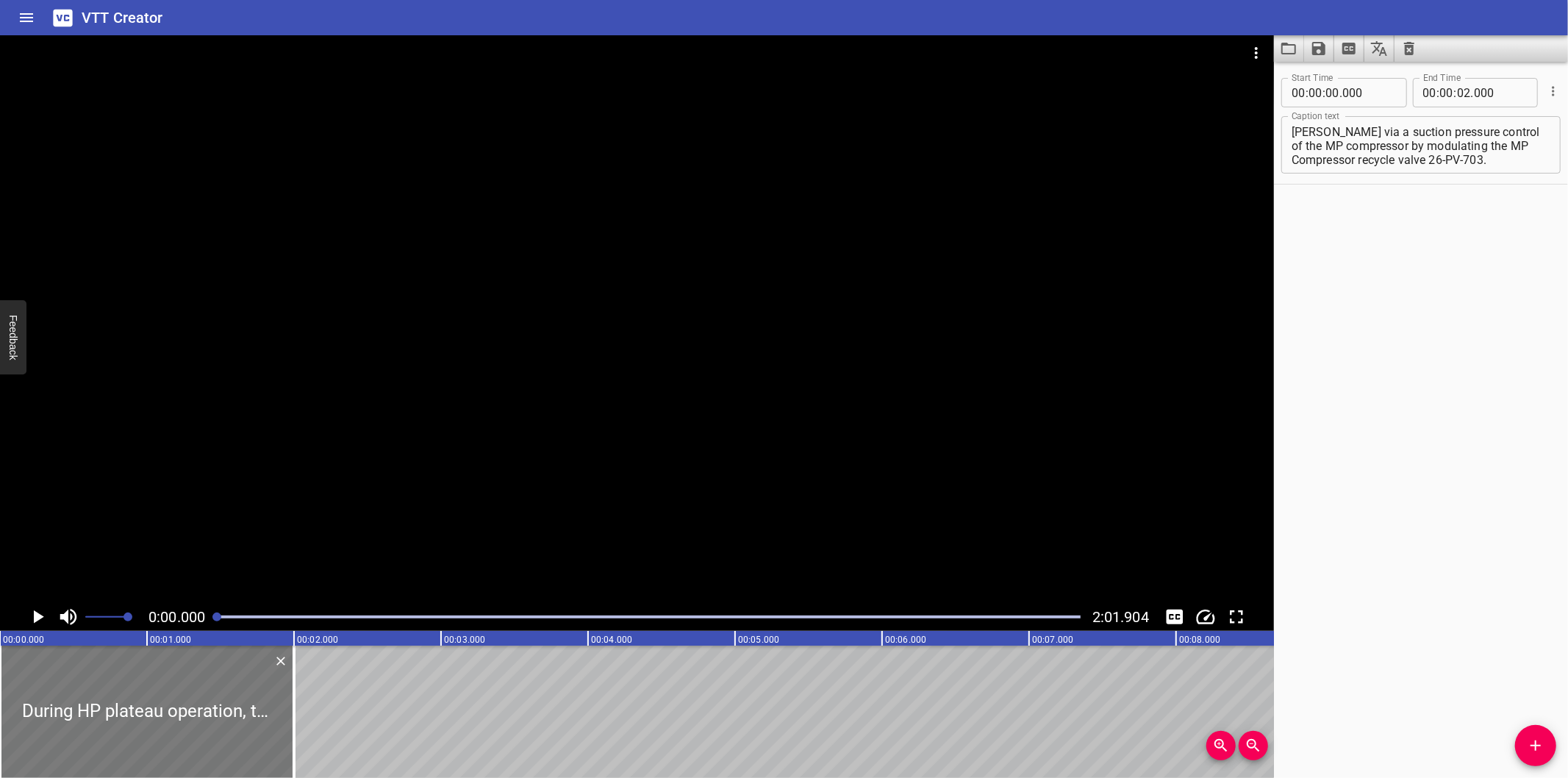
drag, startPoint x: 204, startPoint y: 729, endPoint x: 137, endPoint y: 731, distance: 67.0
click at [134, 733] on div at bounding box center [147, 712] width 294 height 133
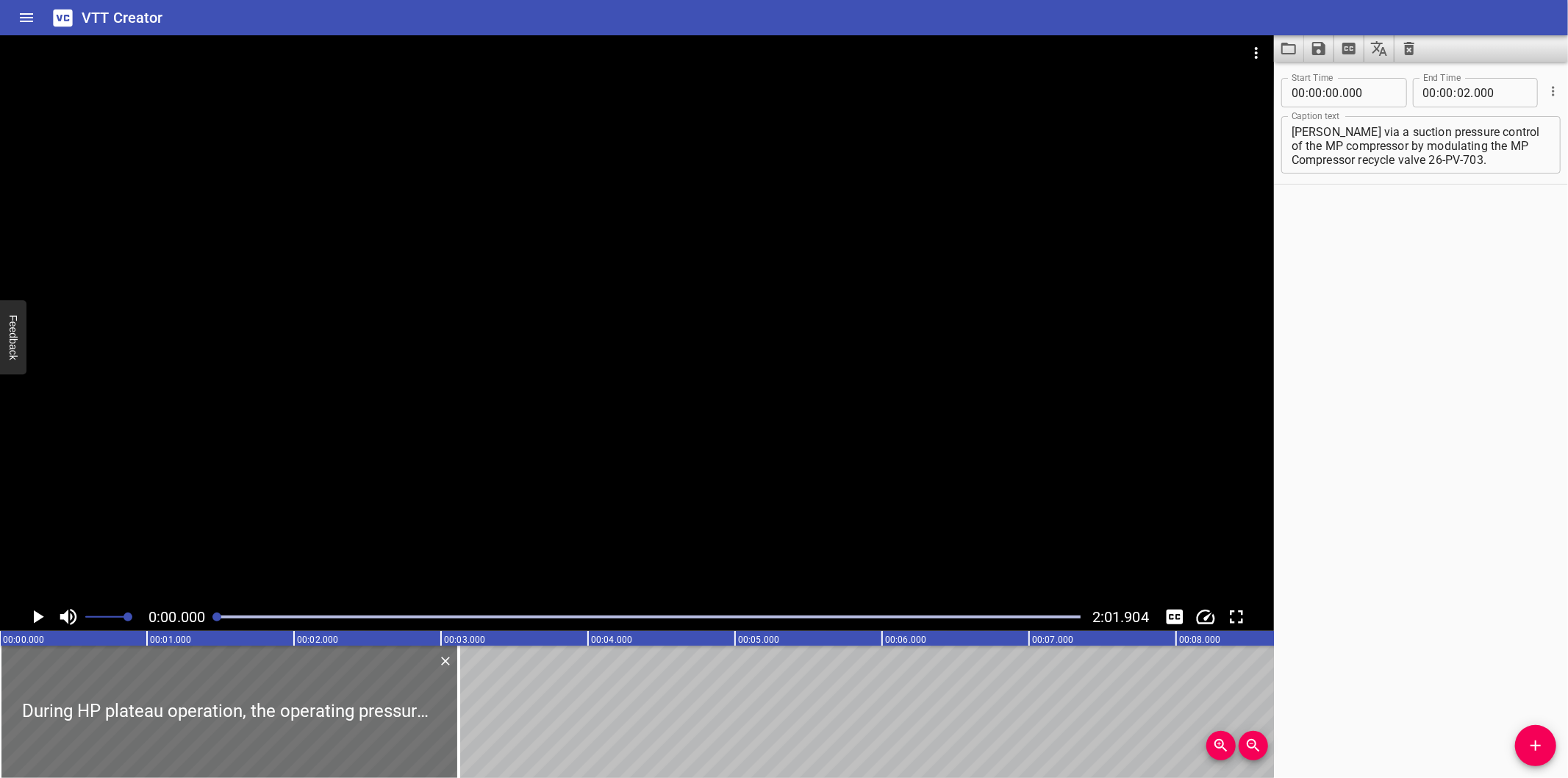
drag, startPoint x: 295, startPoint y: 725, endPoint x: 598, endPoint y: 708, distance: 303.5
click at [466, 709] on div at bounding box center [458, 712] width 15 height 133
type input "04"
type input "015"
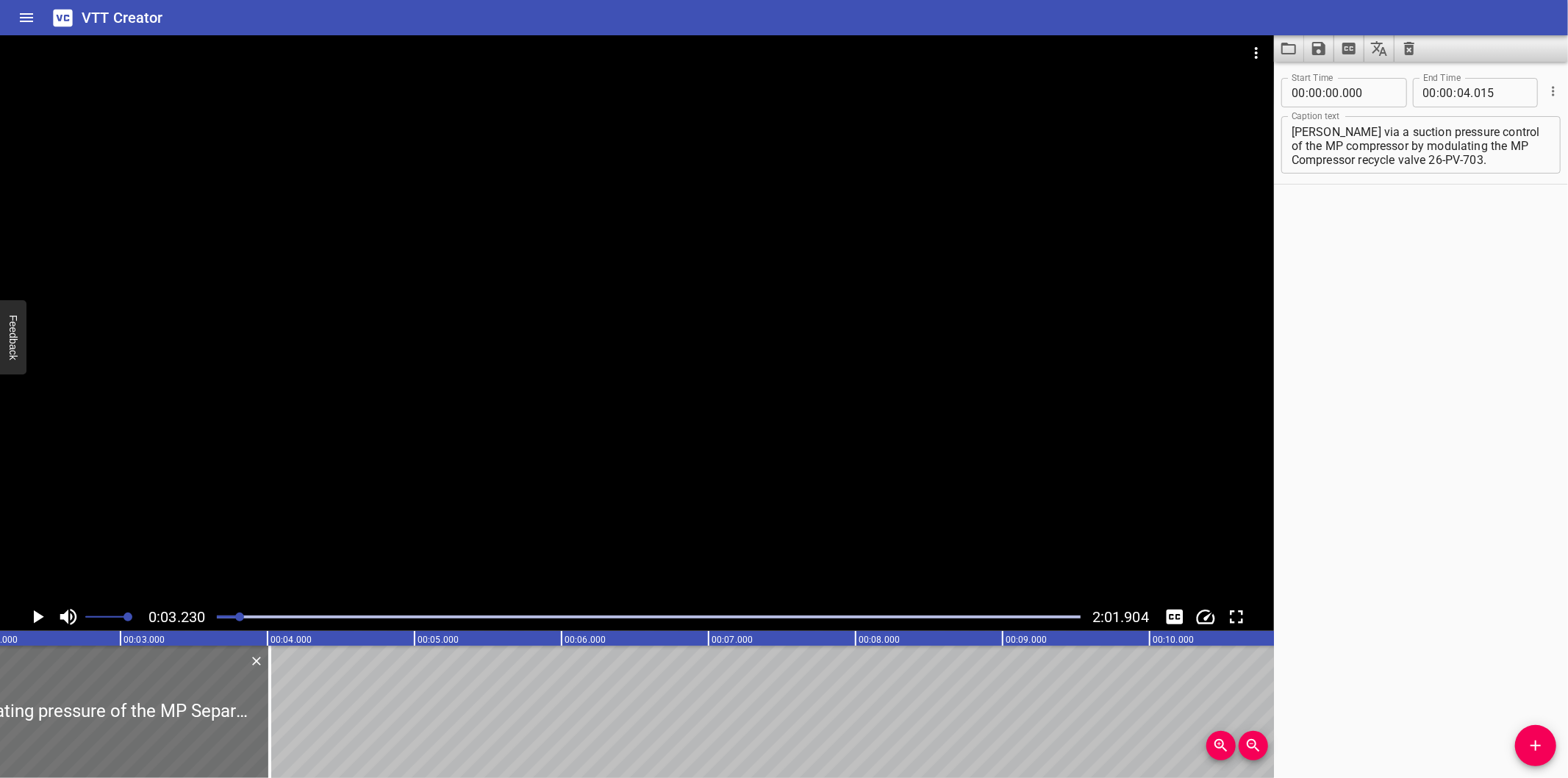
scroll to position [0, 311]
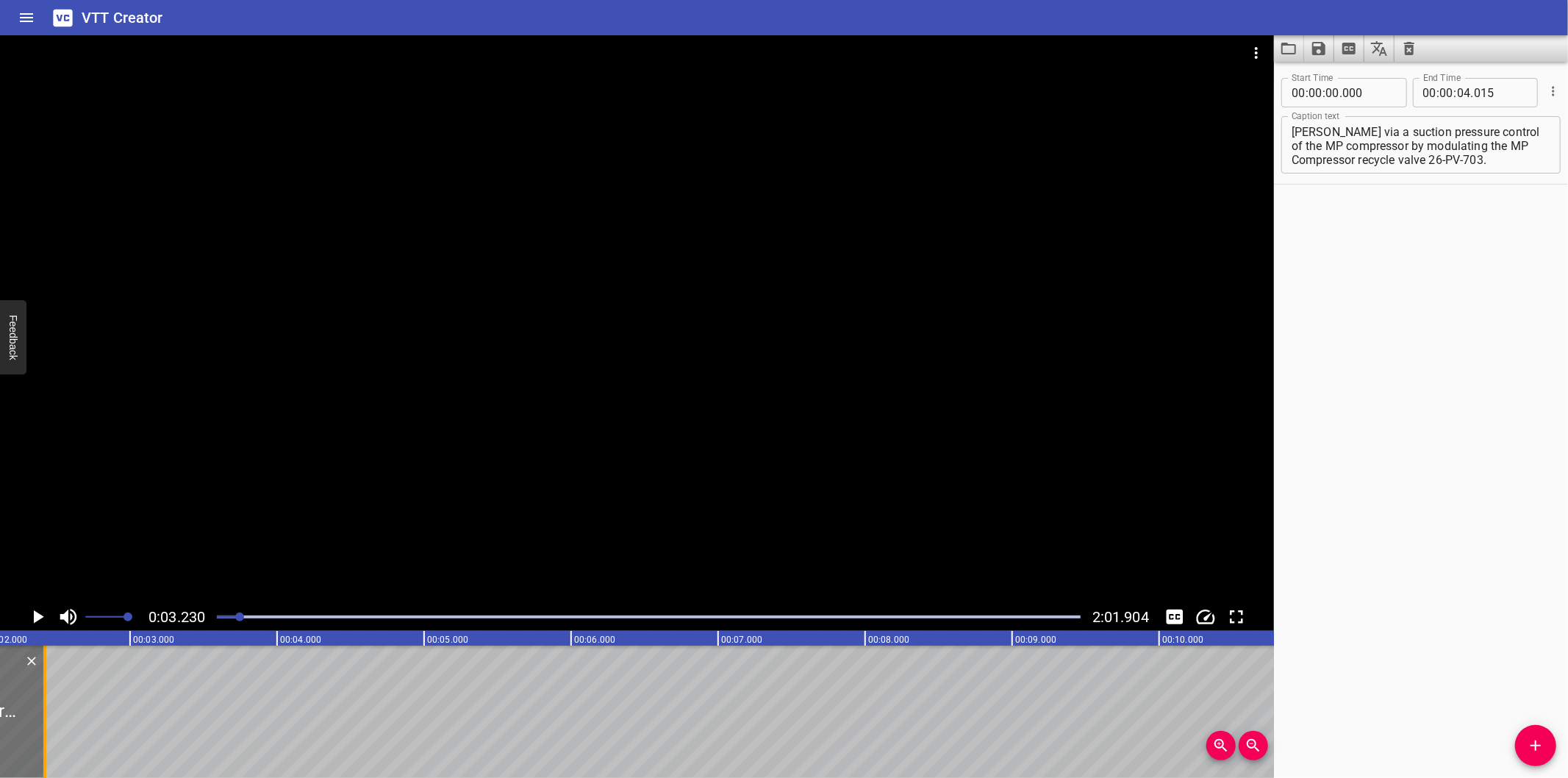
drag, startPoint x: 282, startPoint y: 724, endPoint x: 48, endPoint y: 742, distance: 234.7
click at [48, 742] on div at bounding box center [45, 712] width 15 height 133
type input "02"
click at [231, 619] on div at bounding box center [648, 617] width 881 height 21
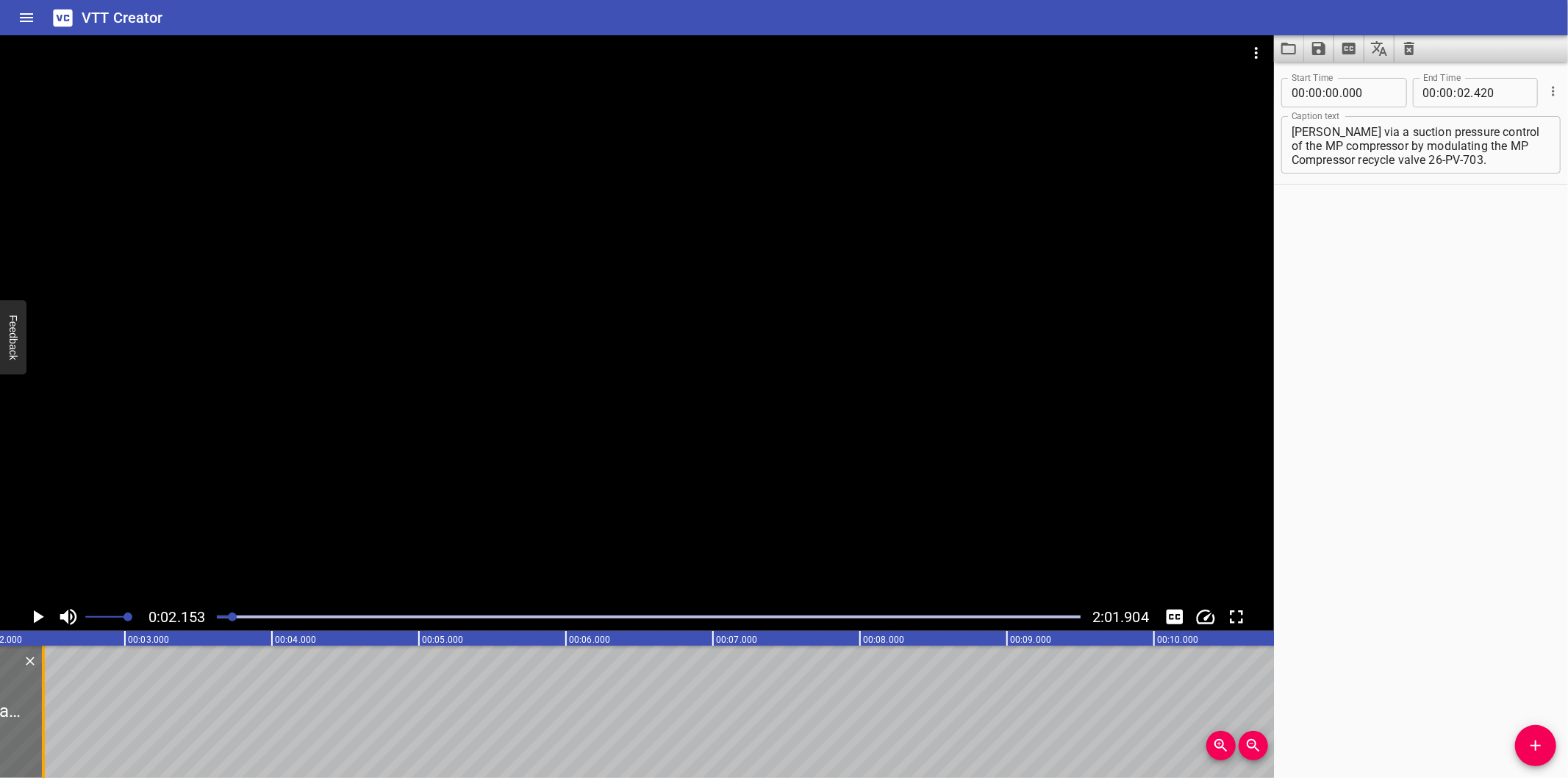
click at [46, 722] on div at bounding box center [43, 712] width 15 height 133
type input "445"
drag, startPoint x: 1447, startPoint y: 130, endPoint x: 1577, endPoint y: 333, distance: 241.1
click at [1568, 333] on html "VTT Creator Caption Editor Batch Transcribe Login Sign Up Privacy Contact 0:02.…" at bounding box center [784, 389] width 1568 height 778
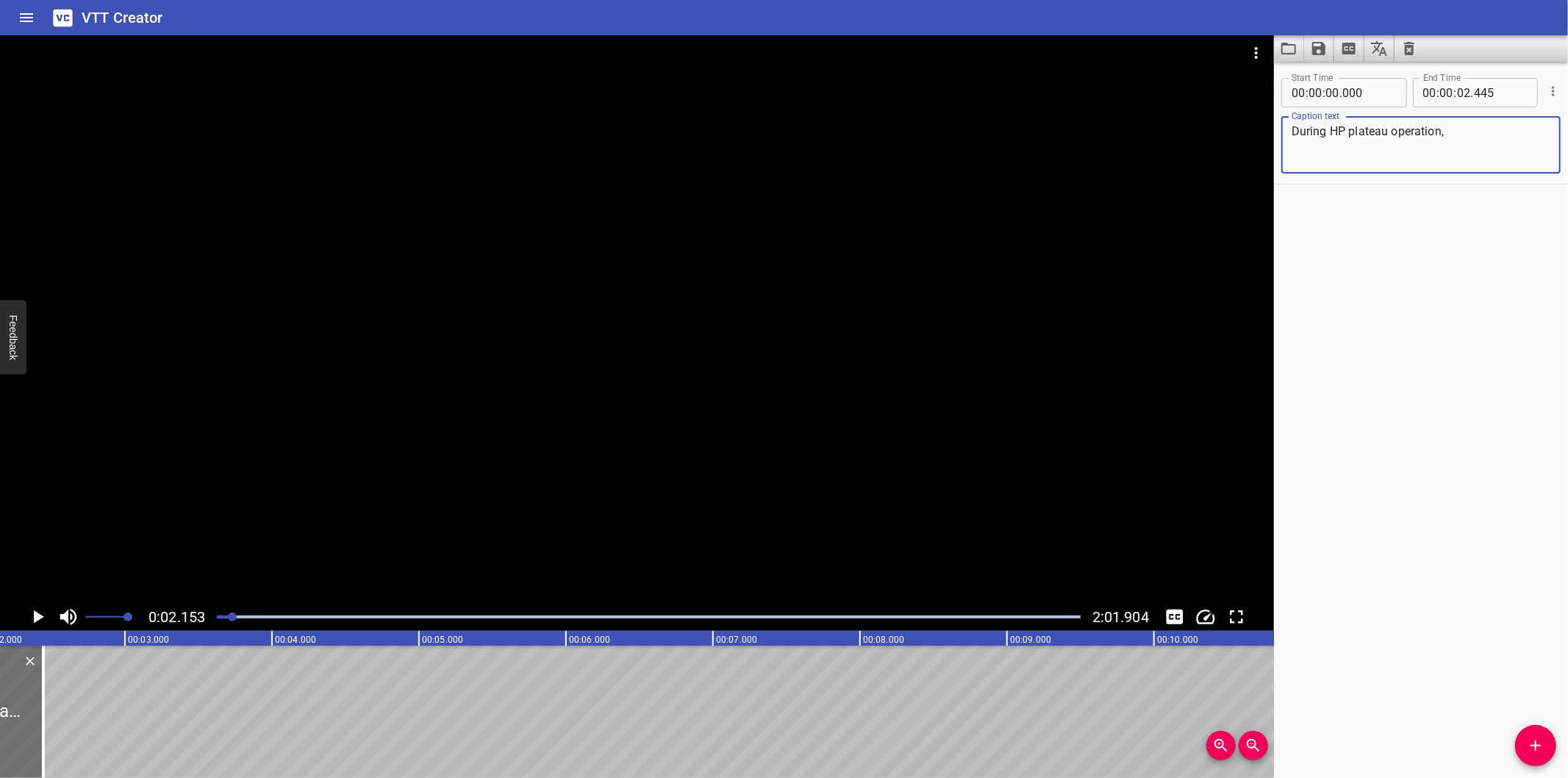
scroll to position [0, 0]
type textarea "During HP plateau operation,"
click at [1535, 742] on icon "Add Cue" at bounding box center [1536, 746] width 10 height 10
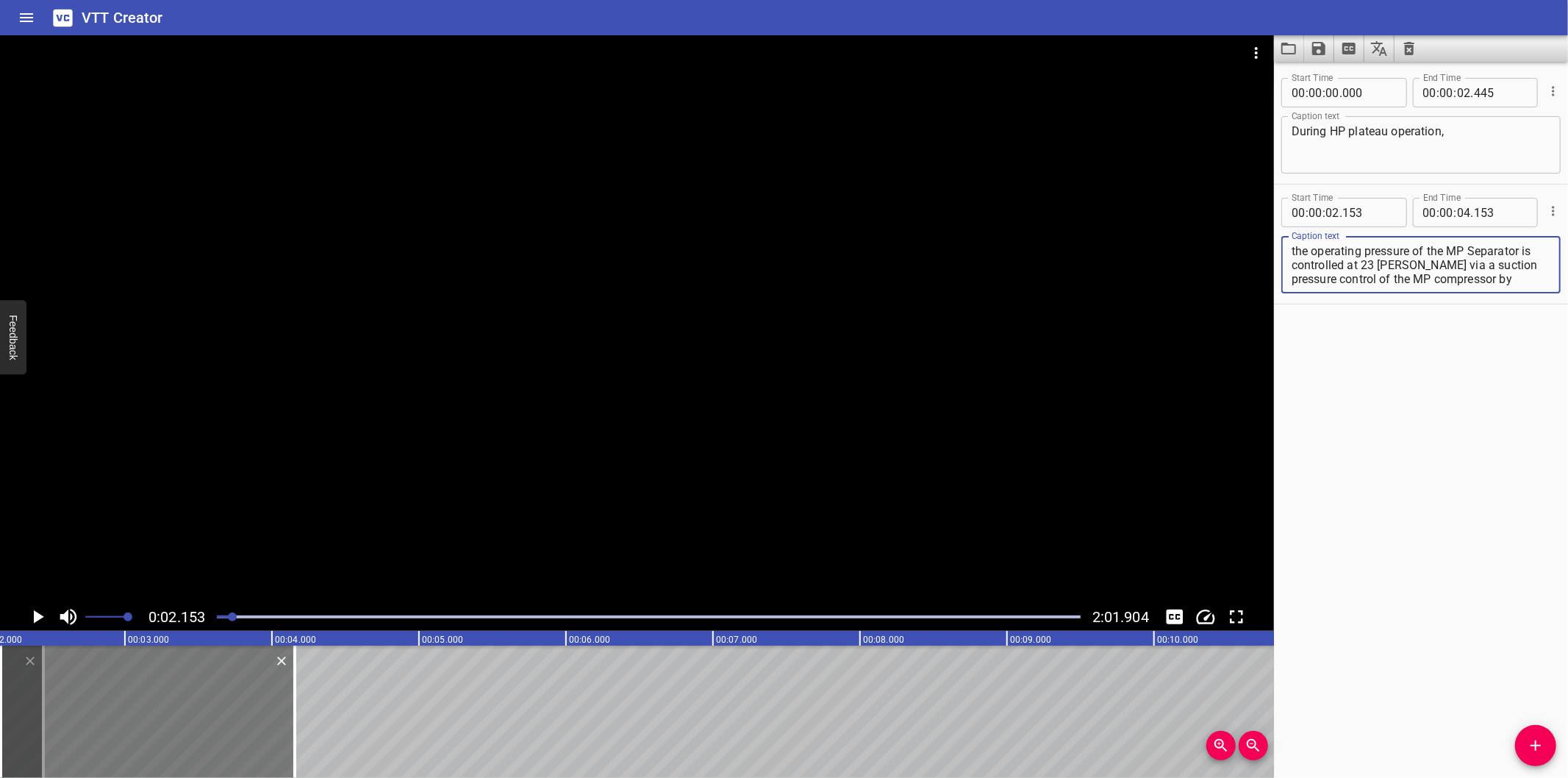
scroll to position [27, 0]
type textarea "the operating pressure of the MP Separator is controlled at 23 [PERSON_NAME] vi…"
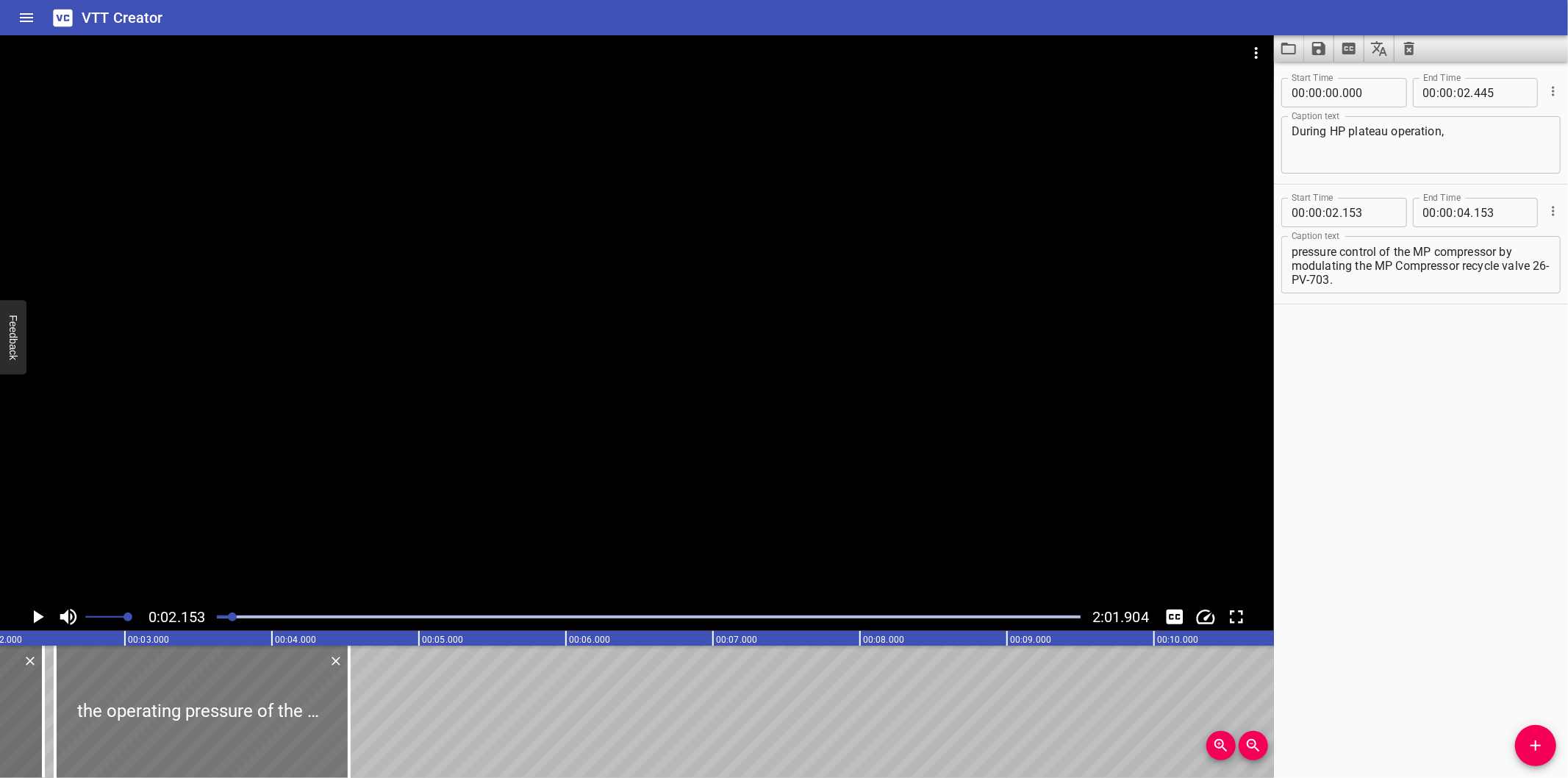
drag, startPoint x: 214, startPoint y: 730, endPoint x: 267, endPoint y: 733, distance: 53.1
click at [267, 733] on div at bounding box center [202, 712] width 294 height 133
type input "523"
click at [409, 431] on div at bounding box center [637, 319] width 1275 height 568
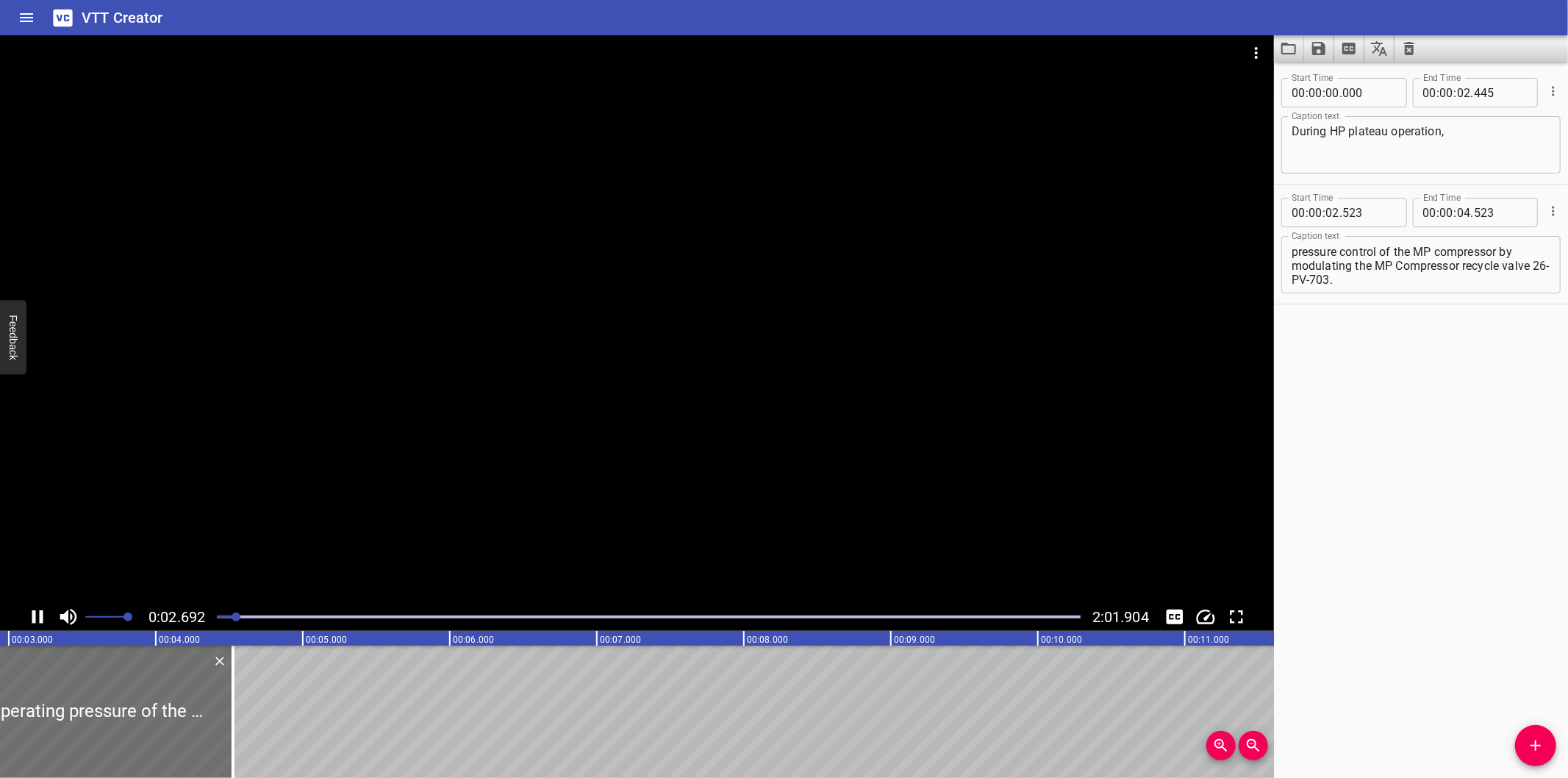
click at [395, 416] on div at bounding box center [637, 319] width 1275 height 568
drag, startPoint x: 208, startPoint y: 704, endPoint x: 389, endPoint y: 692, distance: 181.4
click at [251, 708] on div at bounding box center [243, 712] width 15 height 133
type input "05"
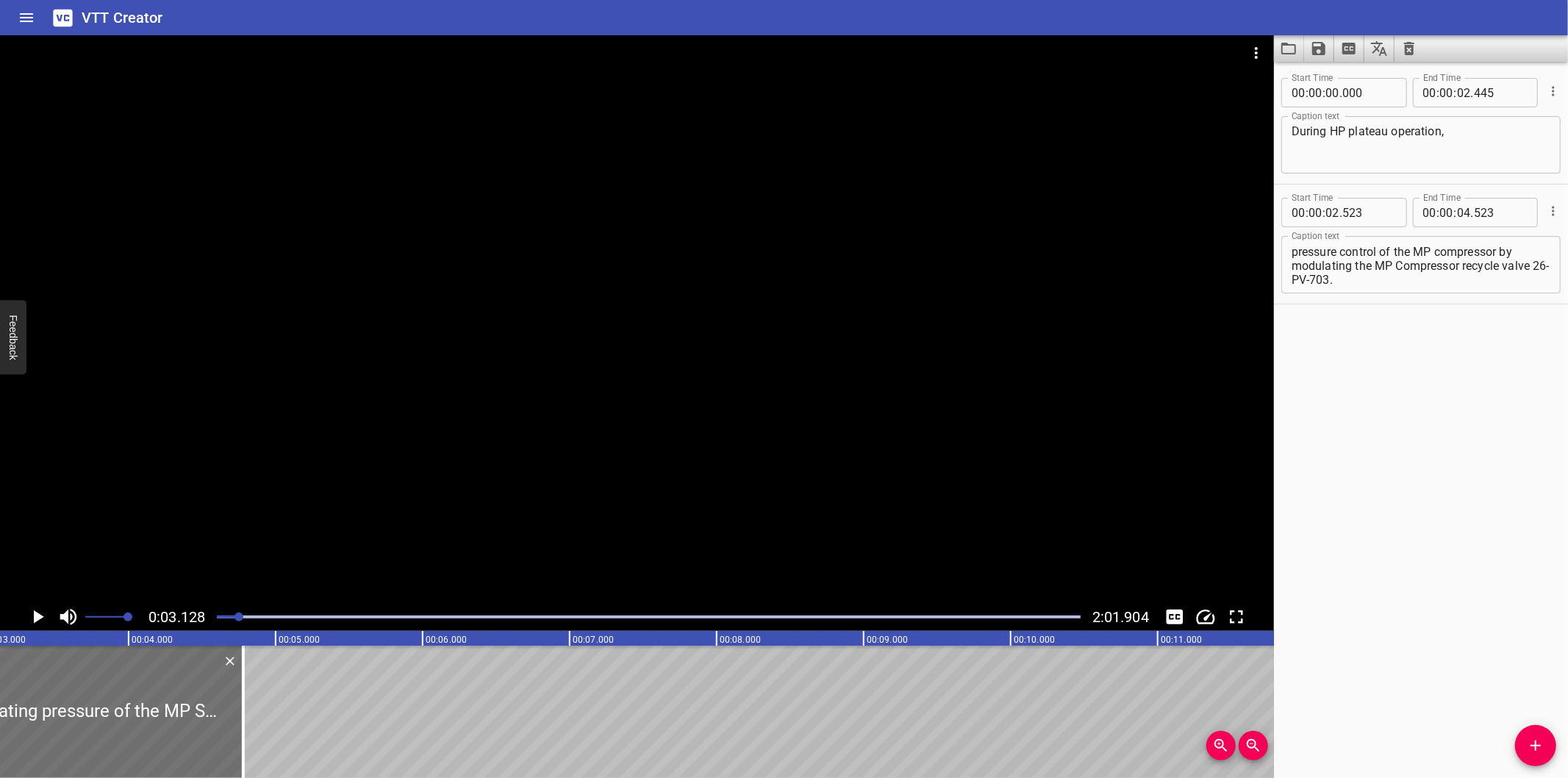
type input "673"
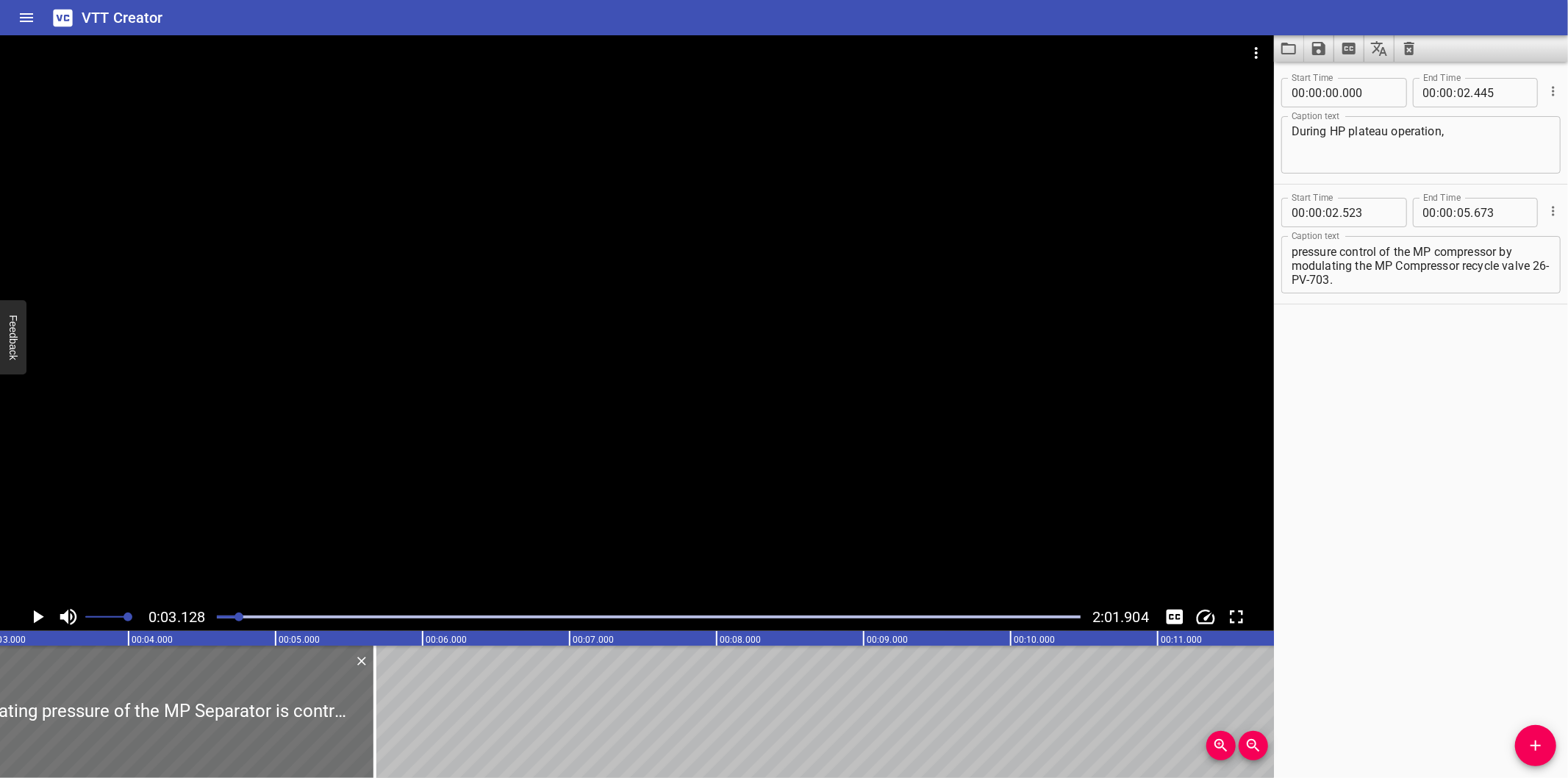
click at [521, 427] on div at bounding box center [637, 319] width 1275 height 568
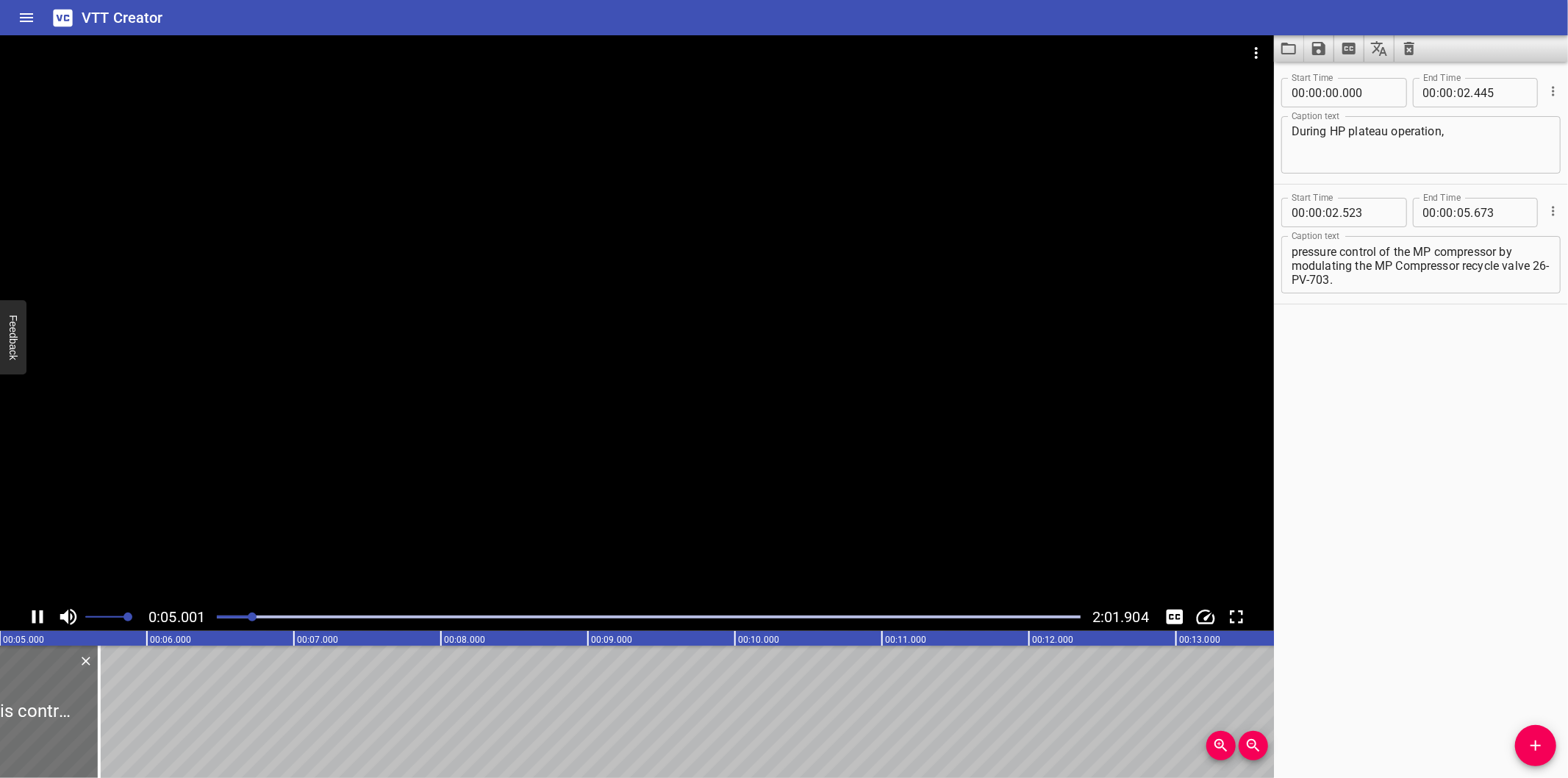
click at [541, 407] on div at bounding box center [637, 319] width 1275 height 568
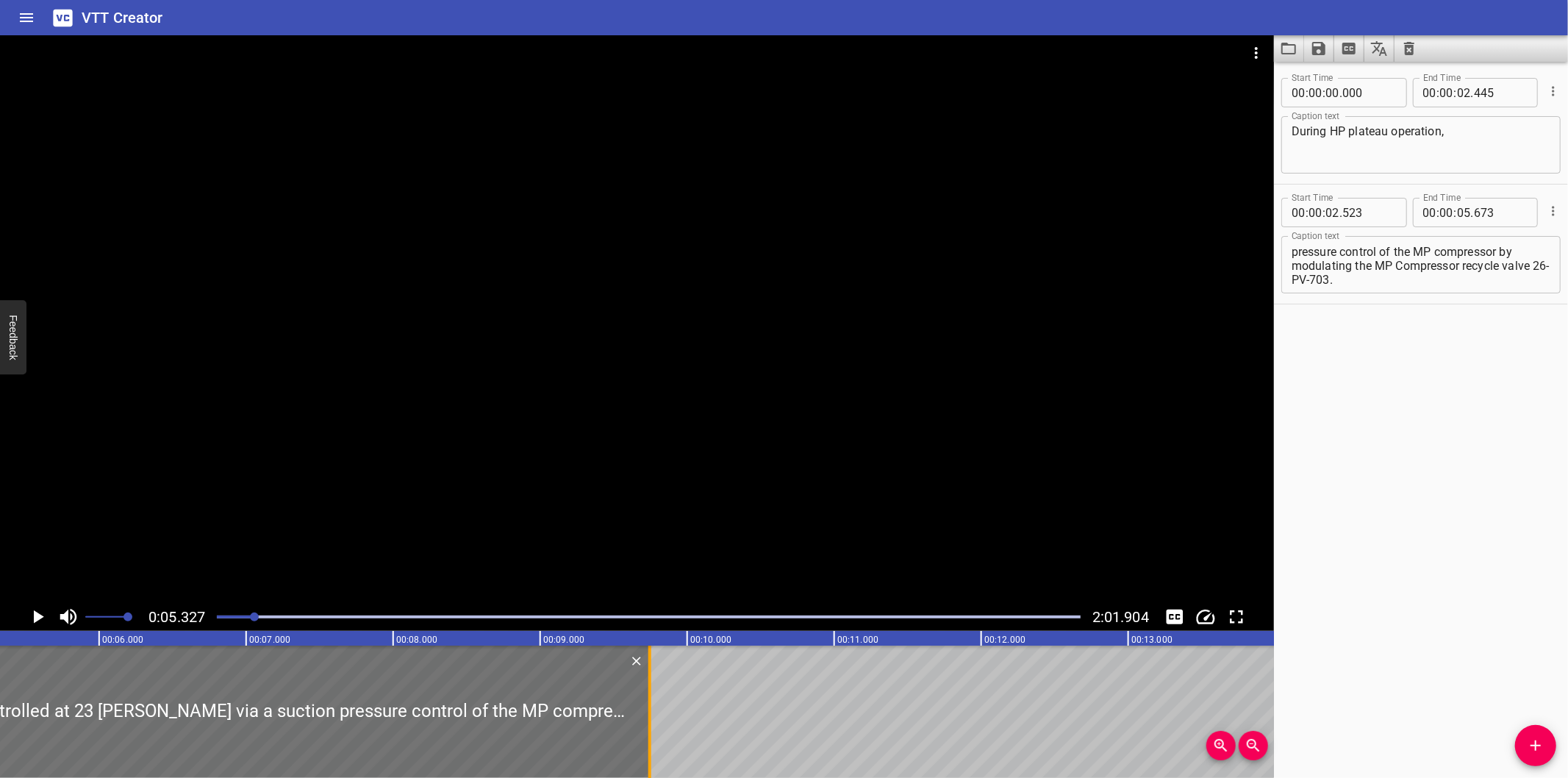
drag, startPoint x: 47, startPoint y: 719, endPoint x: 678, endPoint y: 721, distance: 631.0
click at [658, 721] on div at bounding box center [650, 712] width 15 height 133
type input "09"
type input "958"
click at [631, 408] on div at bounding box center [637, 319] width 1275 height 568
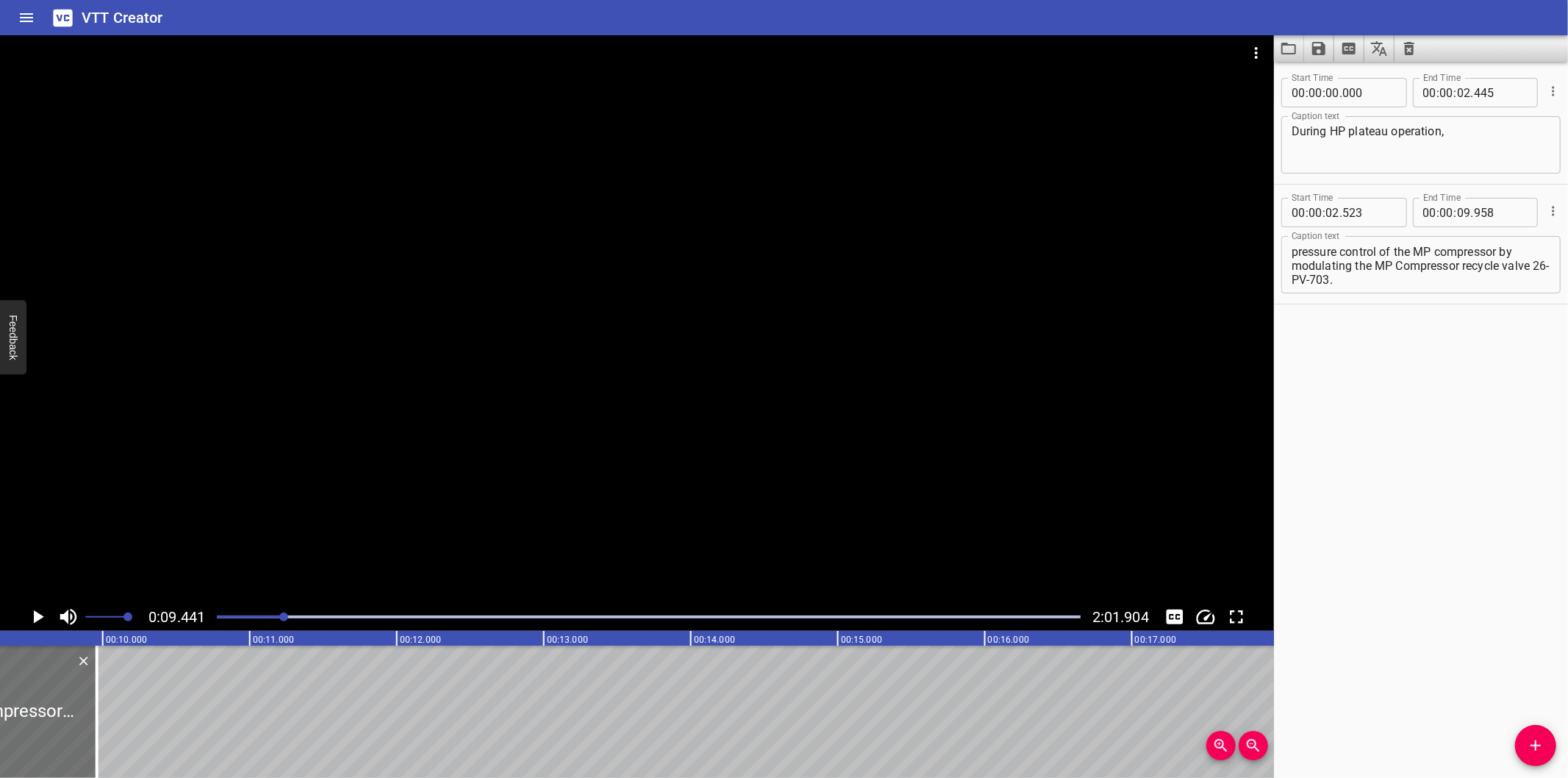
scroll to position [0, 1387]
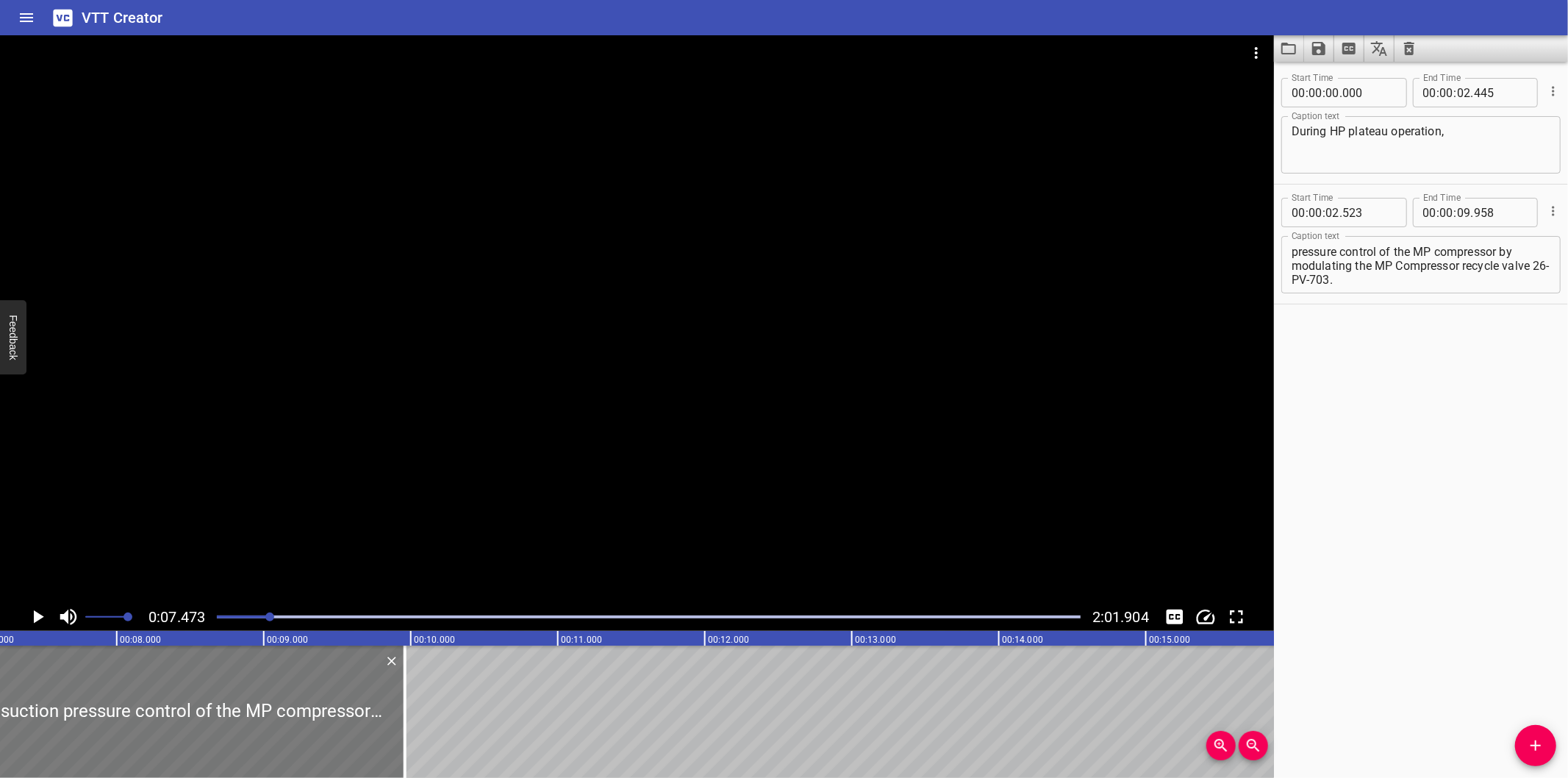
scroll to position [0, 990]
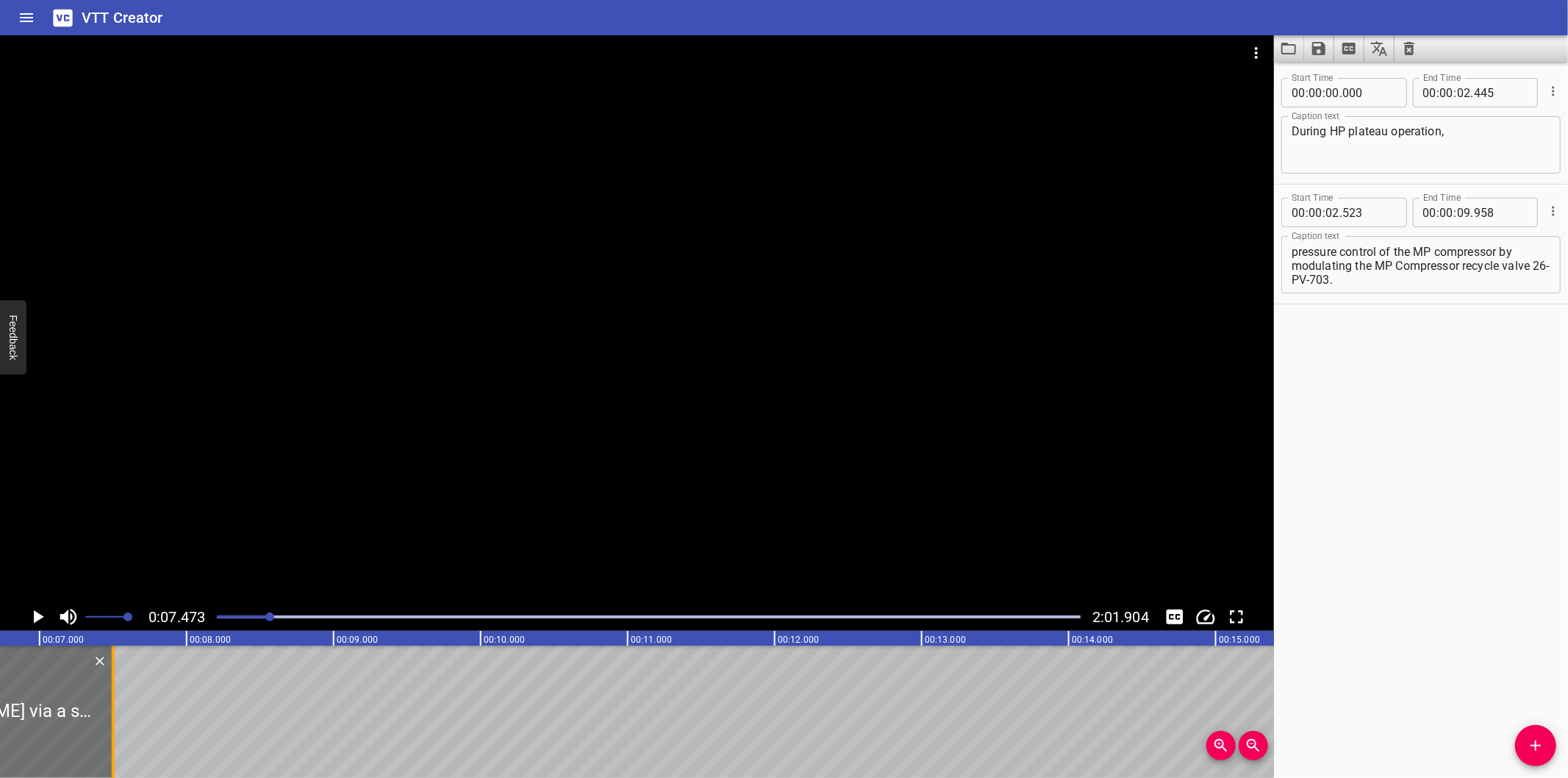
drag, startPoint x: 473, startPoint y: 732, endPoint x: 111, endPoint y: 739, distance: 362.1
click at [112, 739] on div at bounding box center [113, 712] width 3 height 133
type input "07"
type input "493"
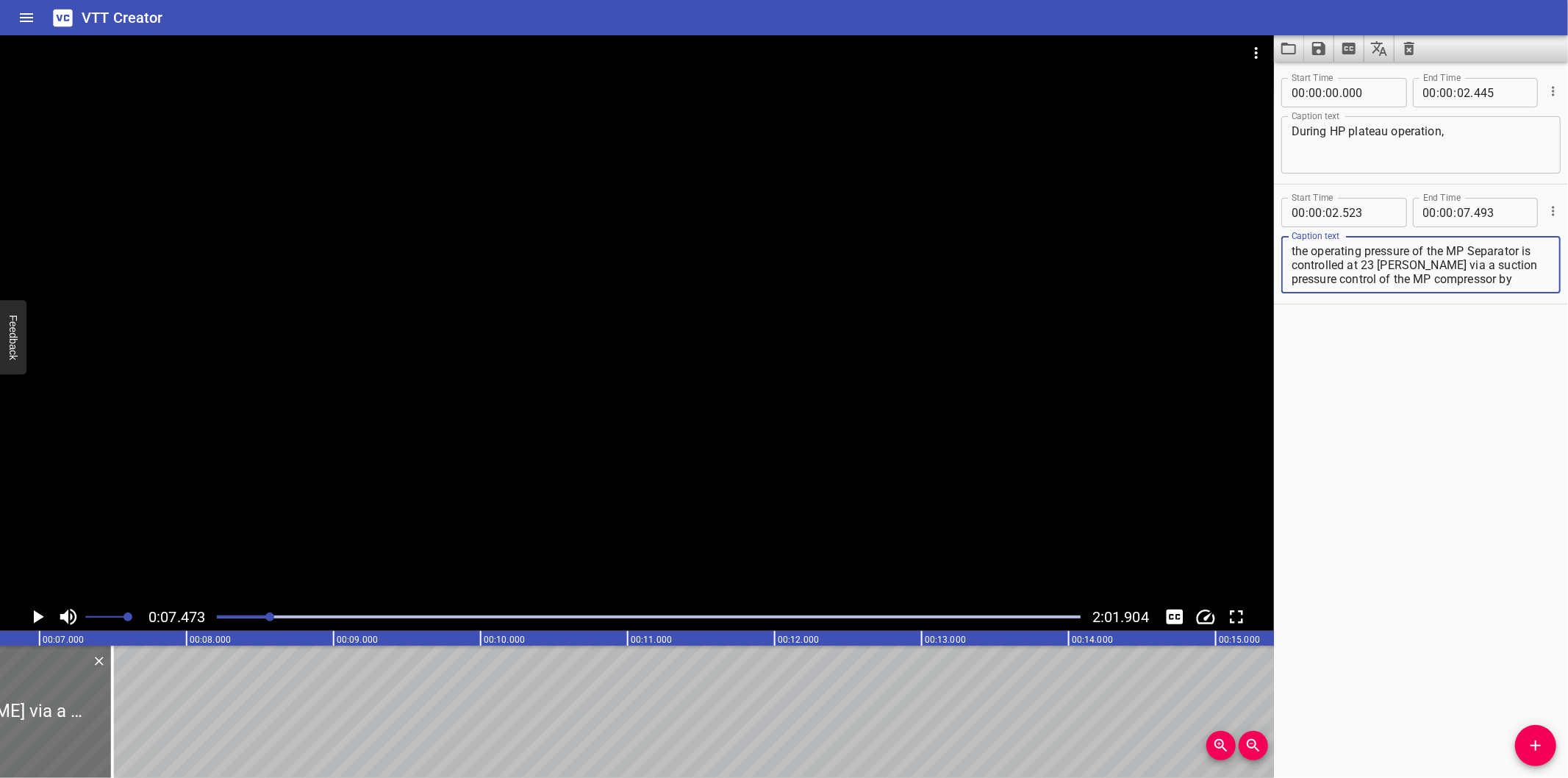
scroll to position [27, 0]
drag, startPoint x: 1419, startPoint y: 263, endPoint x: 1613, endPoint y: 414, distance: 245.8
click at [1568, 414] on html "VTT Creator Caption Editor Batch Transcribe Login Sign Up Privacy Contact 0:07.…" at bounding box center [784, 389] width 1568 height 778
click at [1457, 281] on textarea "the operating pressure of the MP Separator is controlled at 23 [PERSON_NAME] vi…" at bounding box center [1420, 266] width 259 height 42
drag, startPoint x: 1420, startPoint y: 264, endPoint x: 1457, endPoint y: 295, distance: 48.3
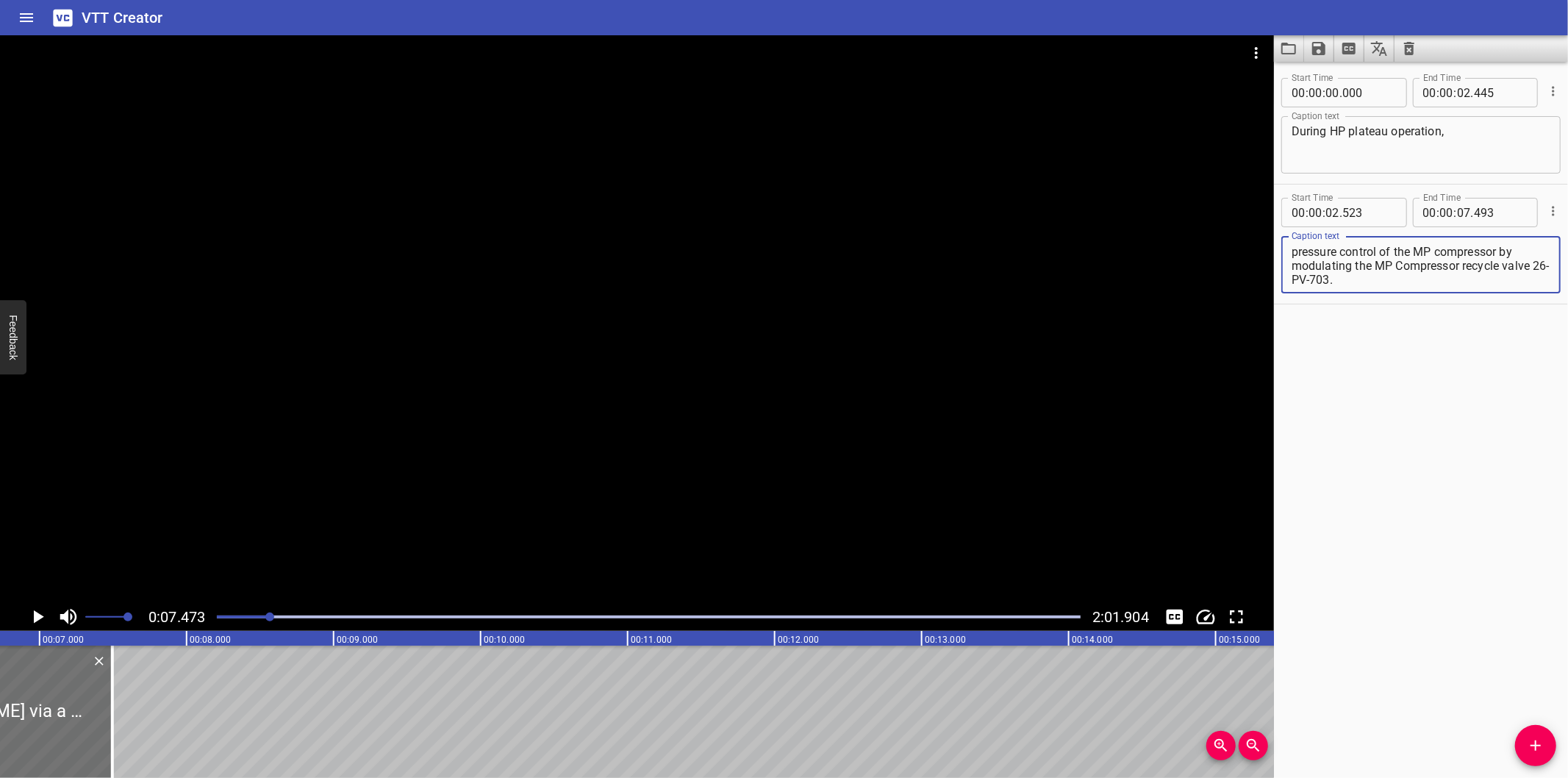
click at [1457, 295] on div "Caption text the operating pressure of the MP Separator is controlled at 23 [PE…" at bounding box center [1421, 264] width 279 height 66
drag, startPoint x: 1419, startPoint y: 264, endPoint x: 1523, endPoint y: 377, distance: 153.6
click at [1523, 377] on div "Start Time 00 : 00 : 00 . 000 Start Time End Time 00 : 00 : 02 . 445 End Time C…" at bounding box center [1421, 420] width 294 height 717
type textarea "the operating pressure of the MP Separator is controlled at 23 [PERSON_NAME]"
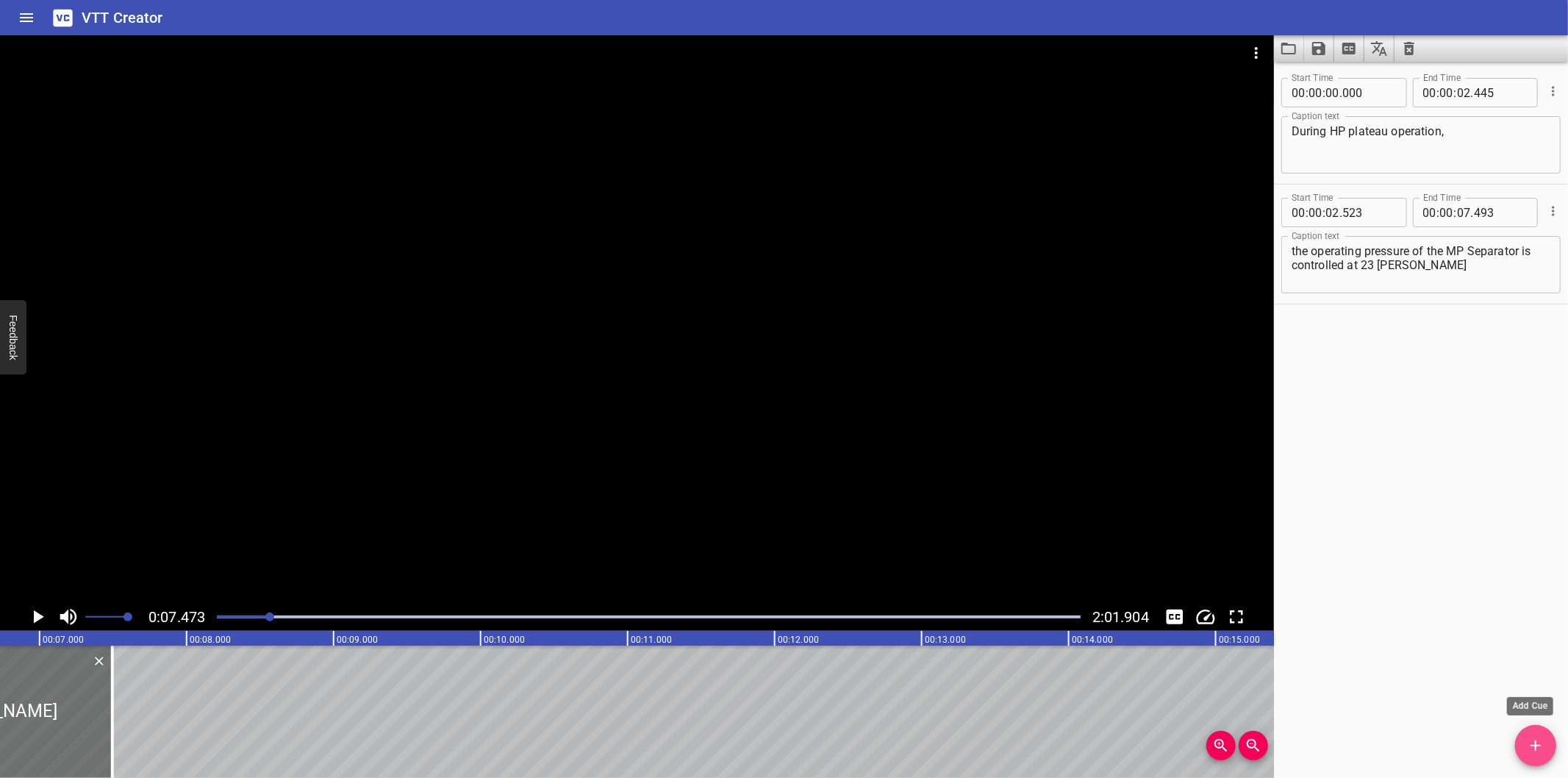
drag, startPoint x: 1537, startPoint y: 736, endPoint x: 1517, endPoint y: 736, distance: 20.0
click at [1537, 736] on button "Add Cue" at bounding box center [1535, 745] width 41 height 41
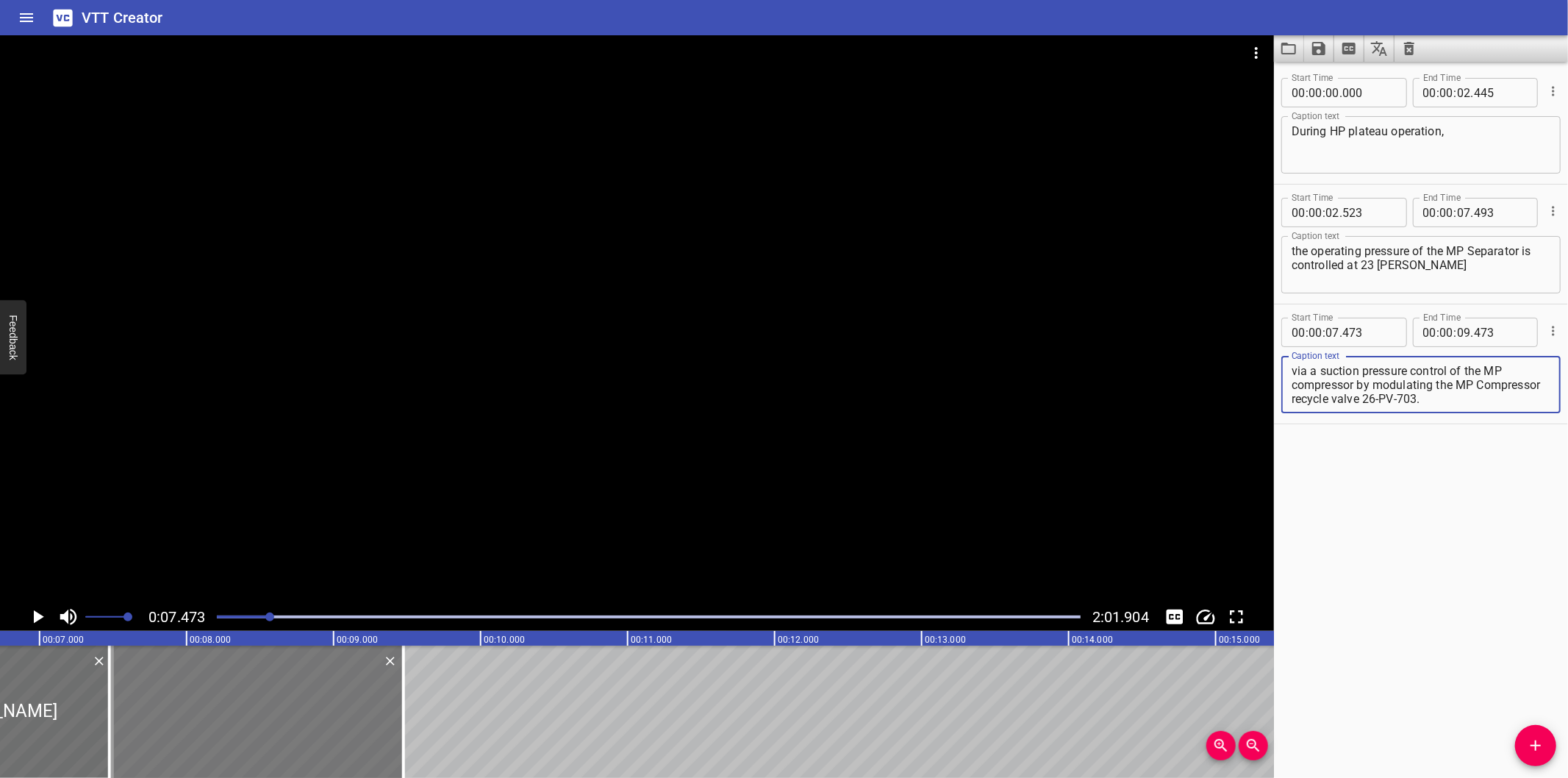
type textarea "via a suction pressure control of the MP compressor by modulating the MP Compre…"
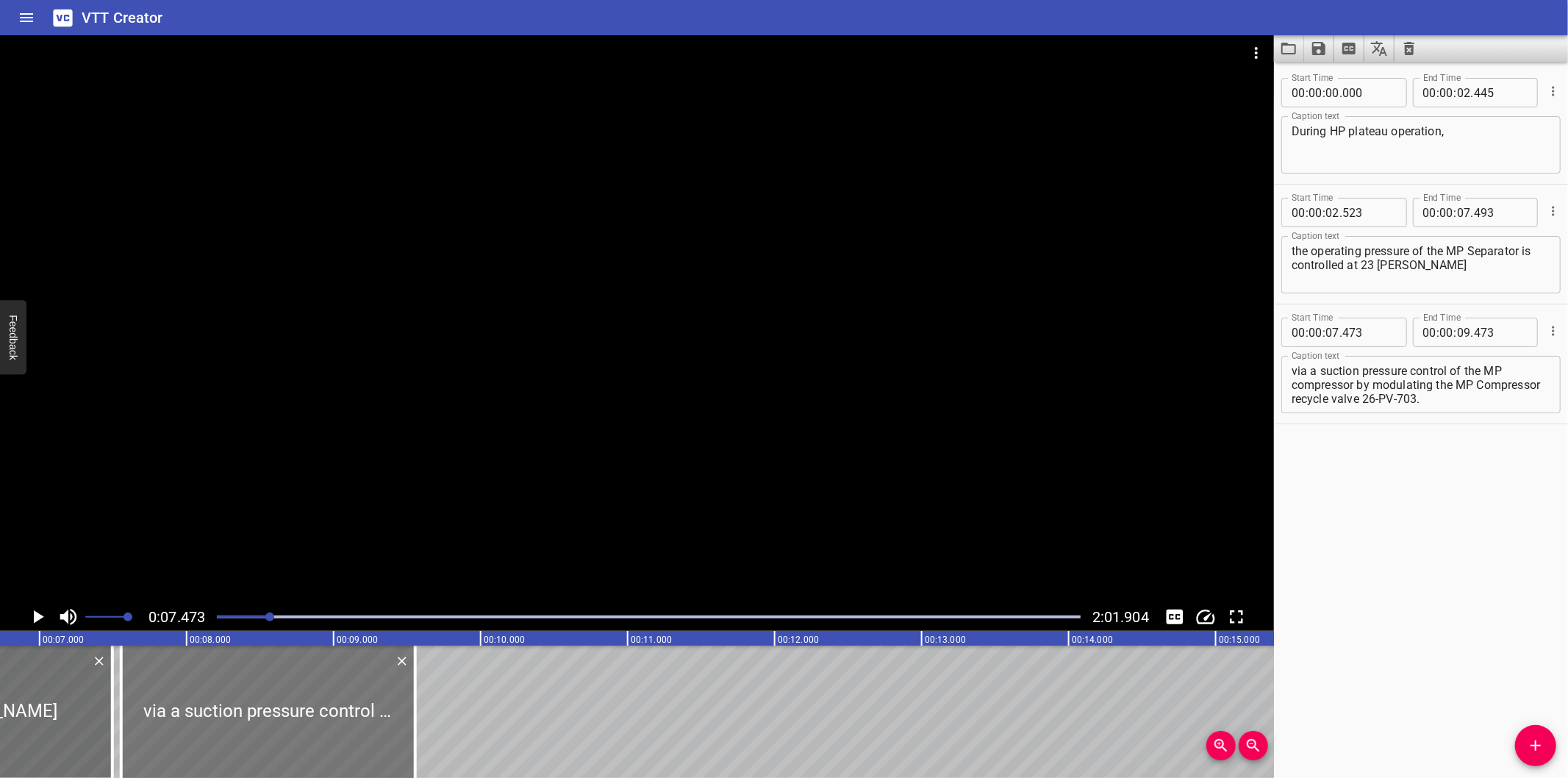
drag, startPoint x: 314, startPoint y: 732, endPoint x: 325, endPoint y: 727, distance: 12.1
click at [325, 729] on div at bounding box center [268, 712] width 294 height 133
type input "553"
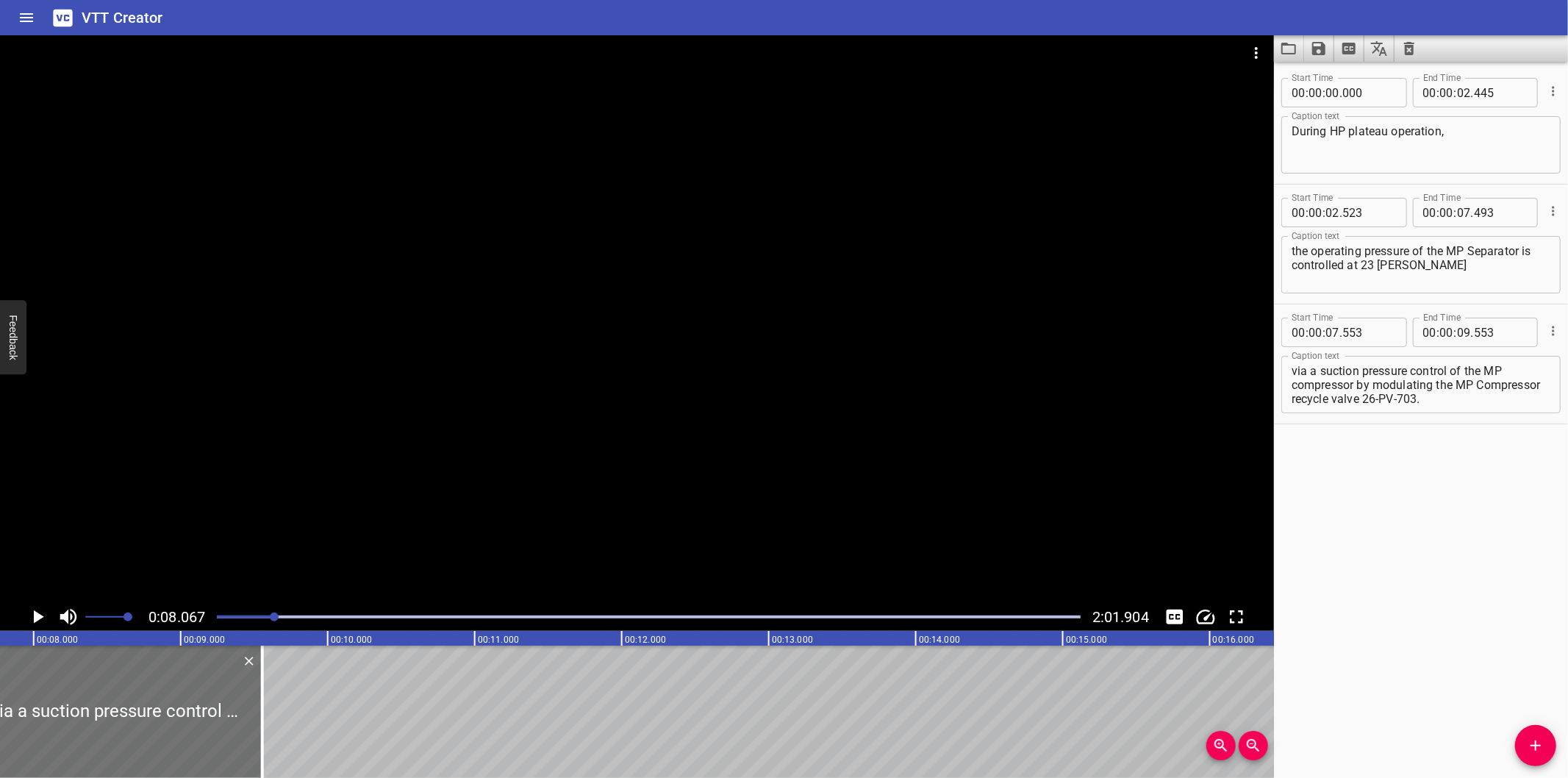
scroll to position [0, 1186]
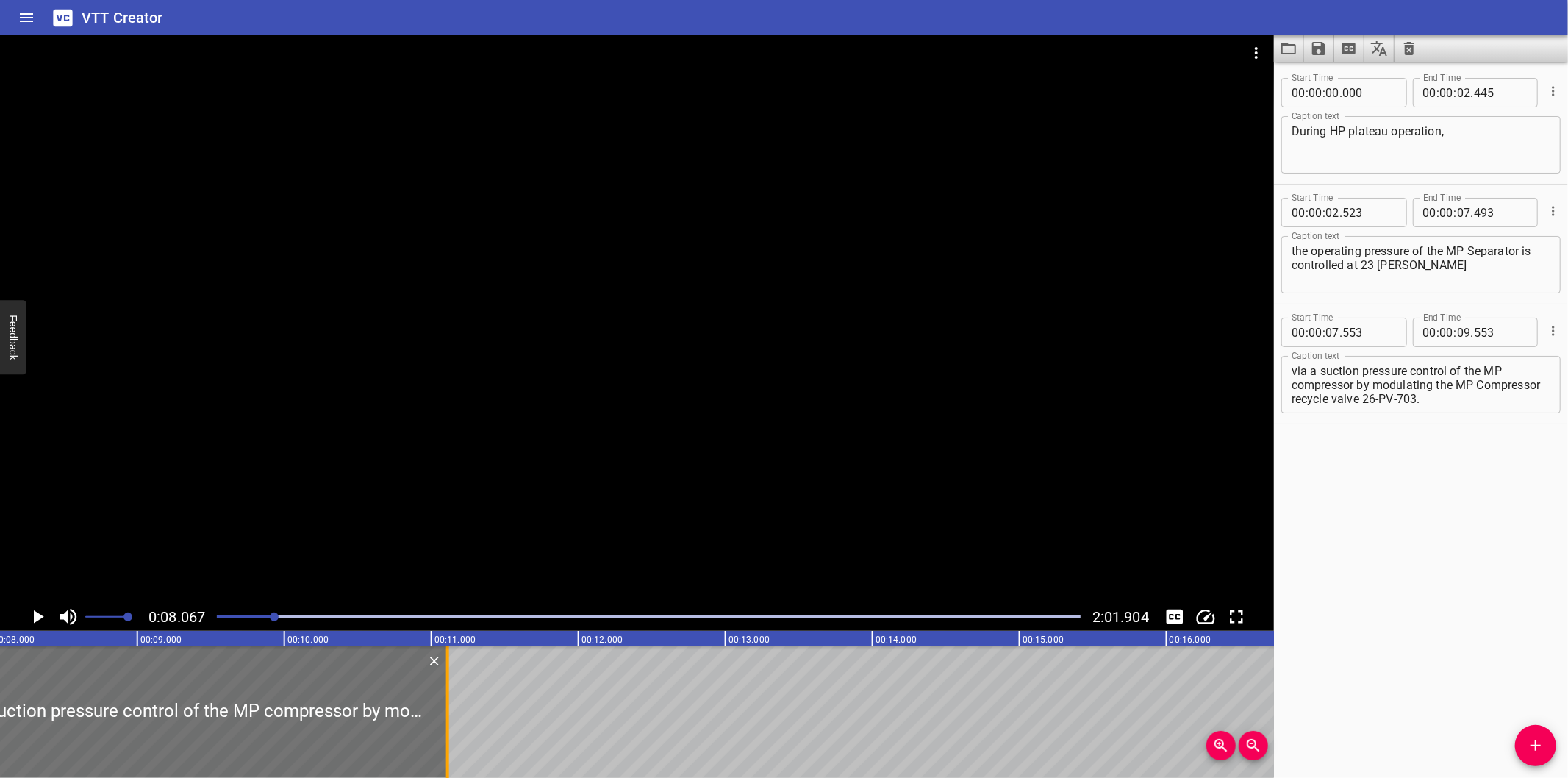
drag, startPoint x: 221, startPoint y: 740, endPoint x: 449, endPoint y: 739, distance: 228.0
click at [449, 739] on div at bounding box center [447, 712] width 15 height 133
type input "11"
type input "108"
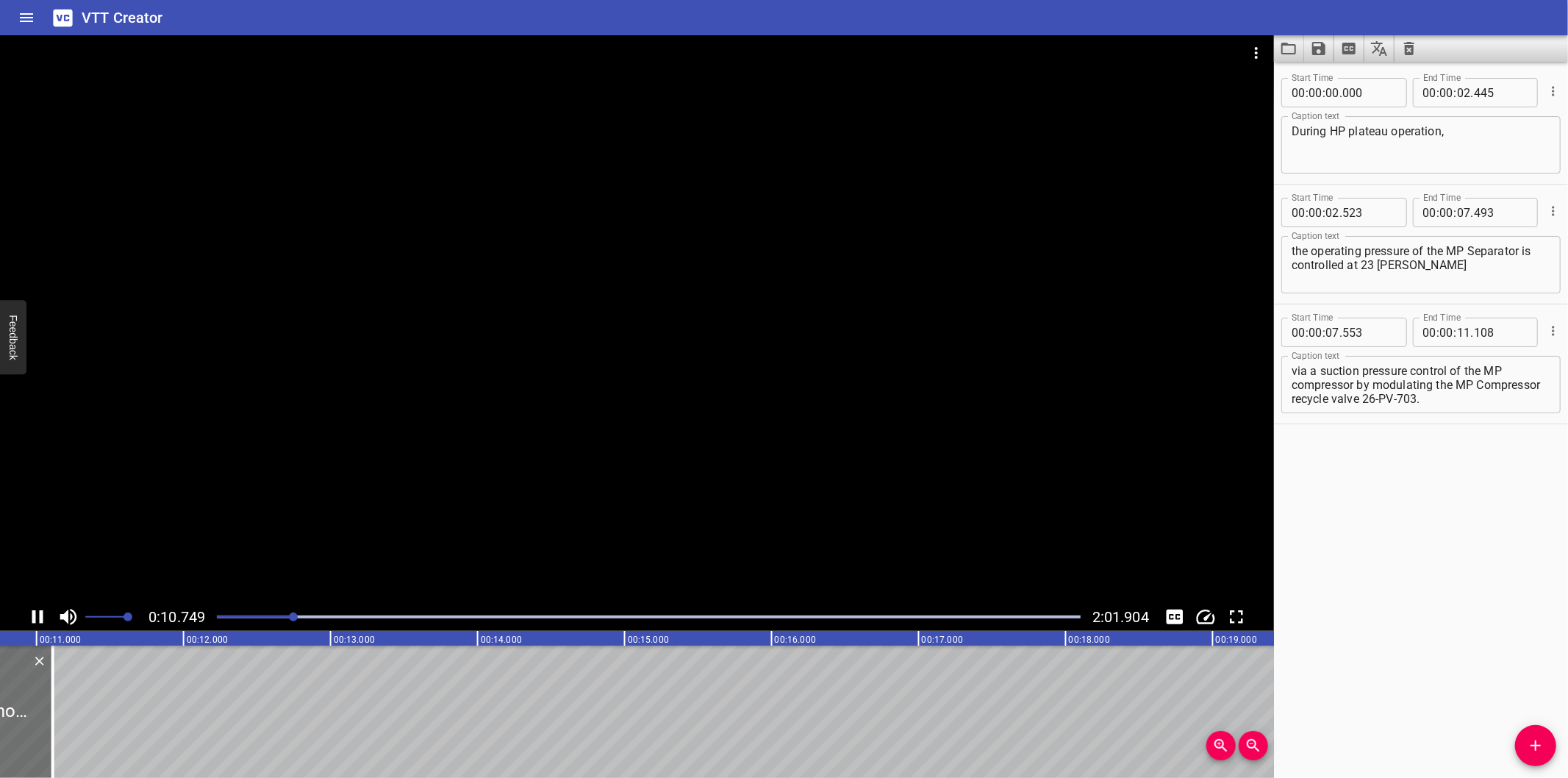
scroll to position [0, 1602]
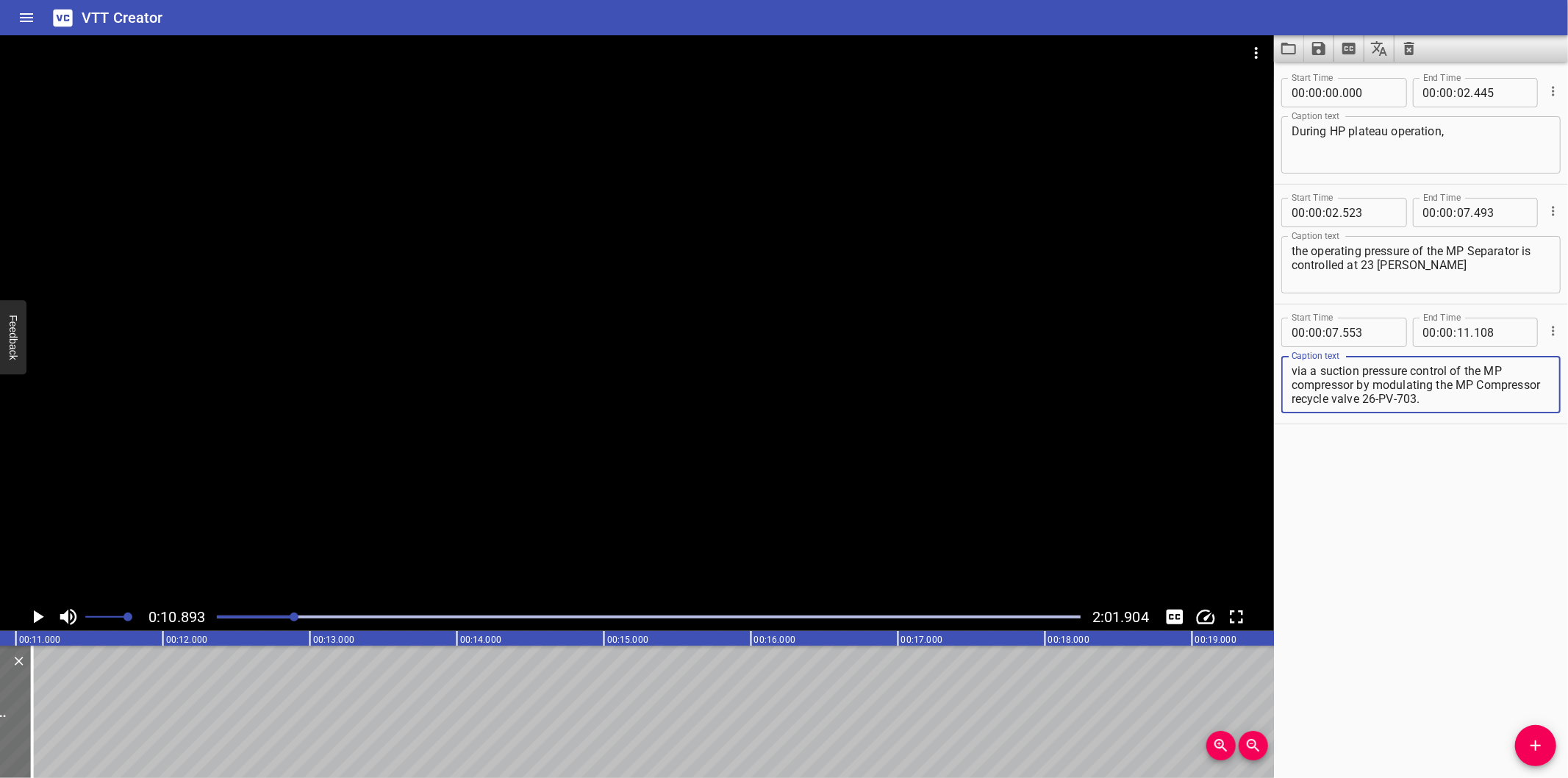
drag, startPoint x: 1361, startPoint y: 385, endPoint x: 1649, endPoint y: 485, distance: 304.9
click at [1568, 485] on html "VTT Creator Caption Editor Batch Transcribe Login Sign Up Privacy Contact 0:10.…" at bounding box center [784, 389] width 1568 height 778
type textarea "via a suction pressure control of the MP compressor"
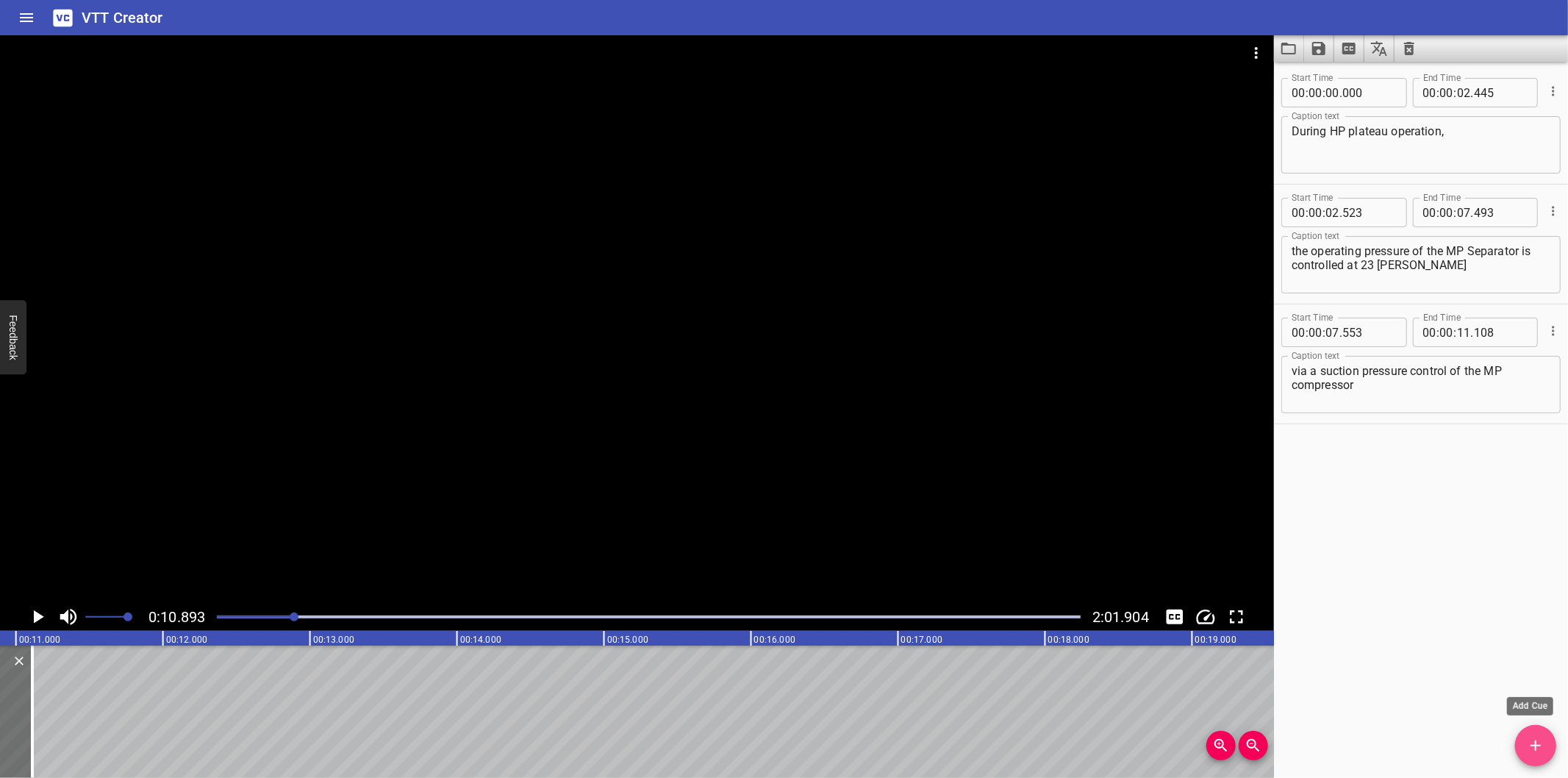
click at [1522, 743] on span "Add Cue" at bounding box center [1535, 746] width 41 height 18
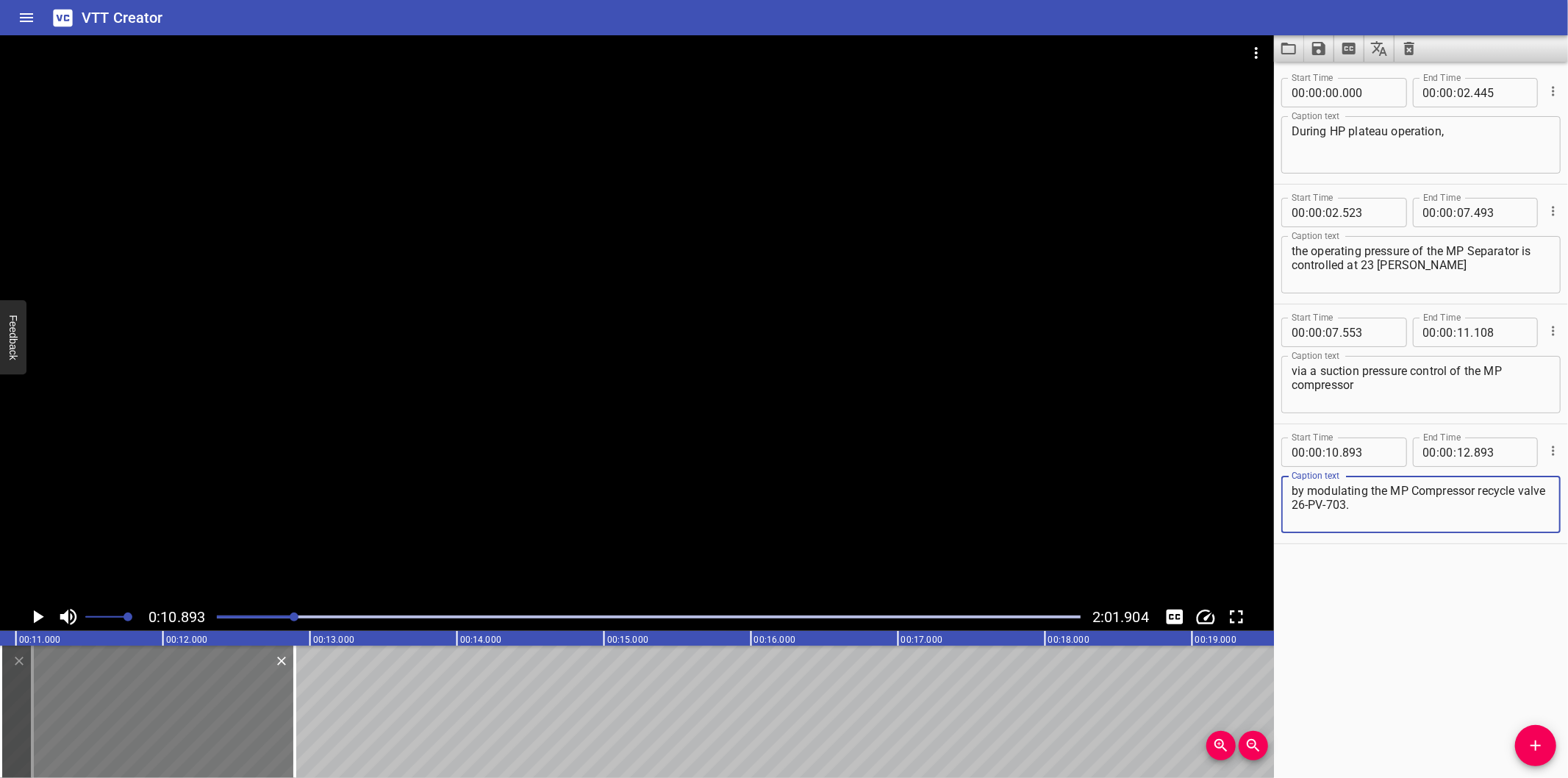
type textarea "by modulating the MP Compressor recycle valve 26-PV-703."
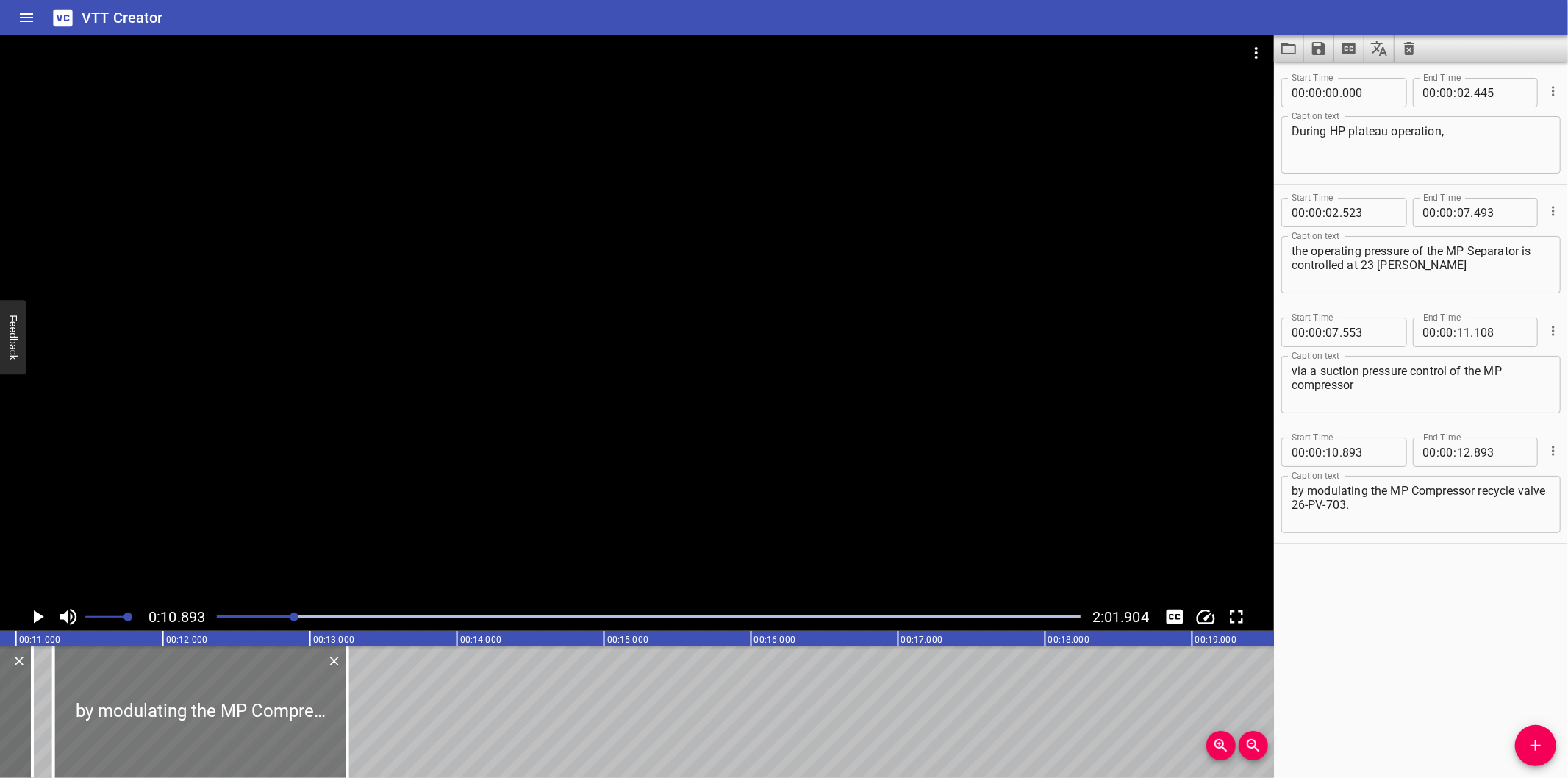
drag, startPoint x: 217, startPoint y: 734, endPoint x: 268, endPoint y: 736, distance: 51.0
click at [268, 736] on div at bounding box center [201, 712] width 294 height 133
type input "11"
type input "253"
type input "13"
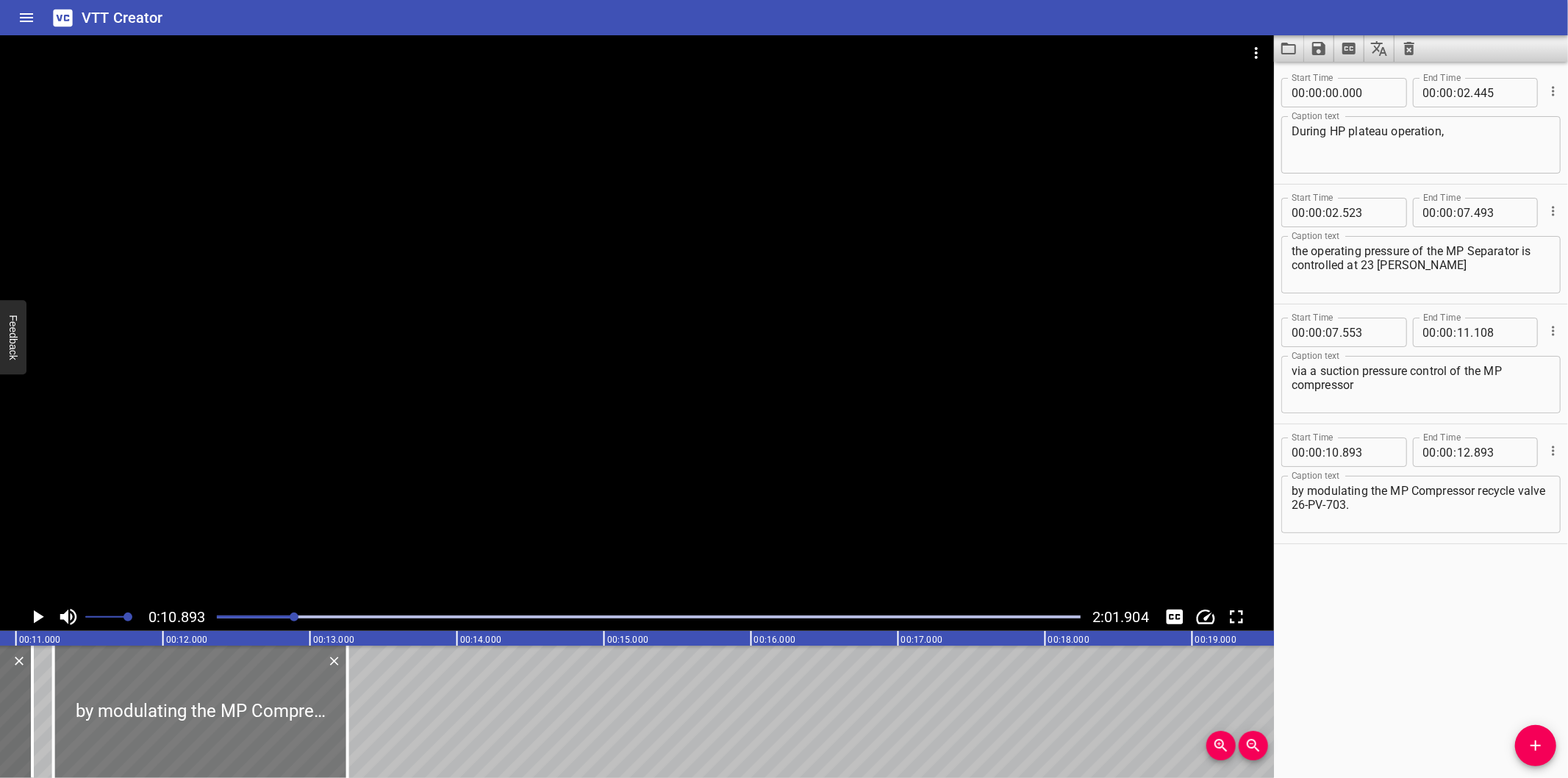
type input "253"
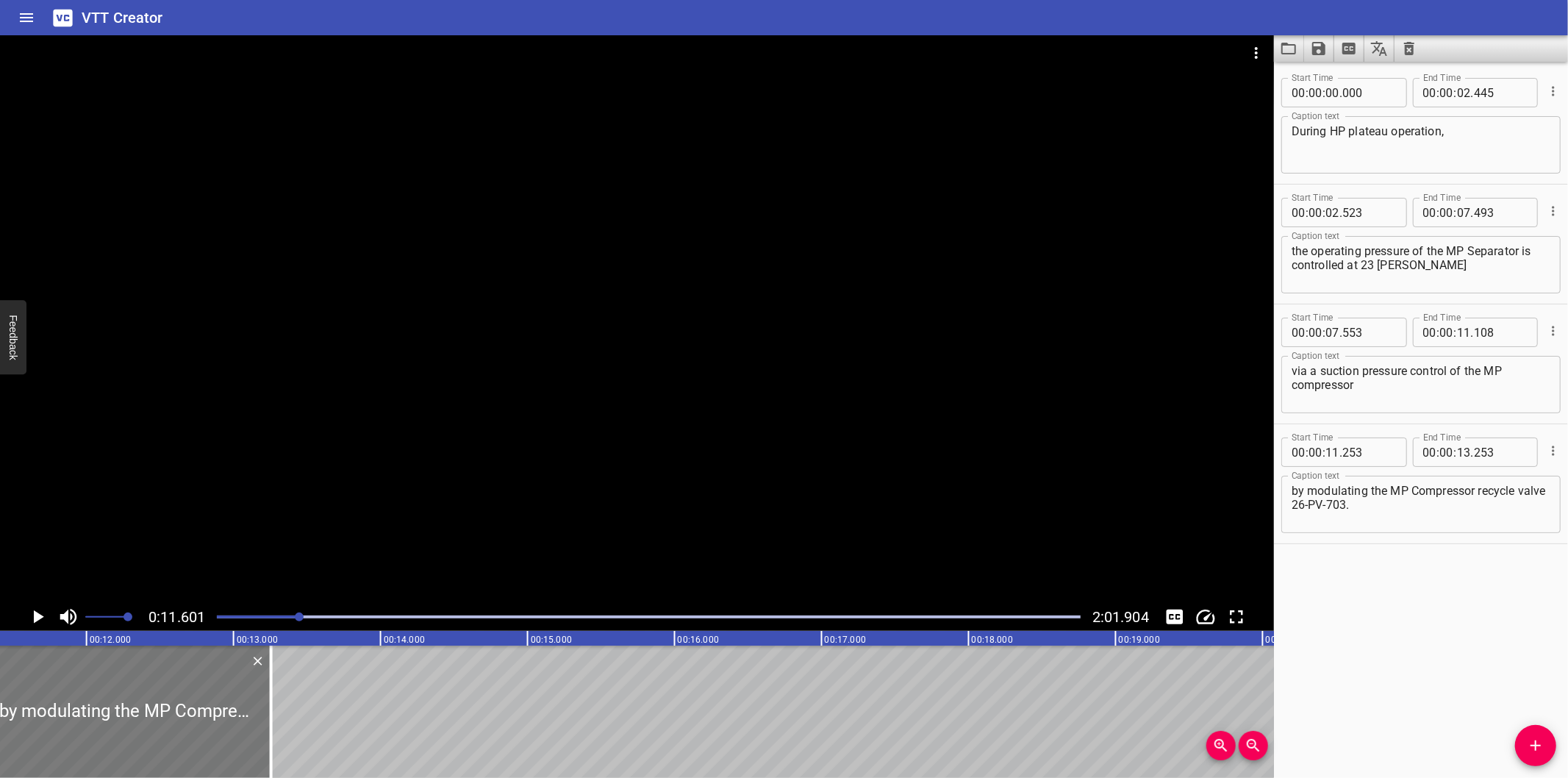
scroll to position [0, 1706]
drag, startPoint x: 244, startPoint y: 725, endPoint x: 624, endPoint y: 728, distance: 380.0
click at [297, 728] on div at bounding box center [295, 712] width 3 height 133
type input "15"
type input "838"
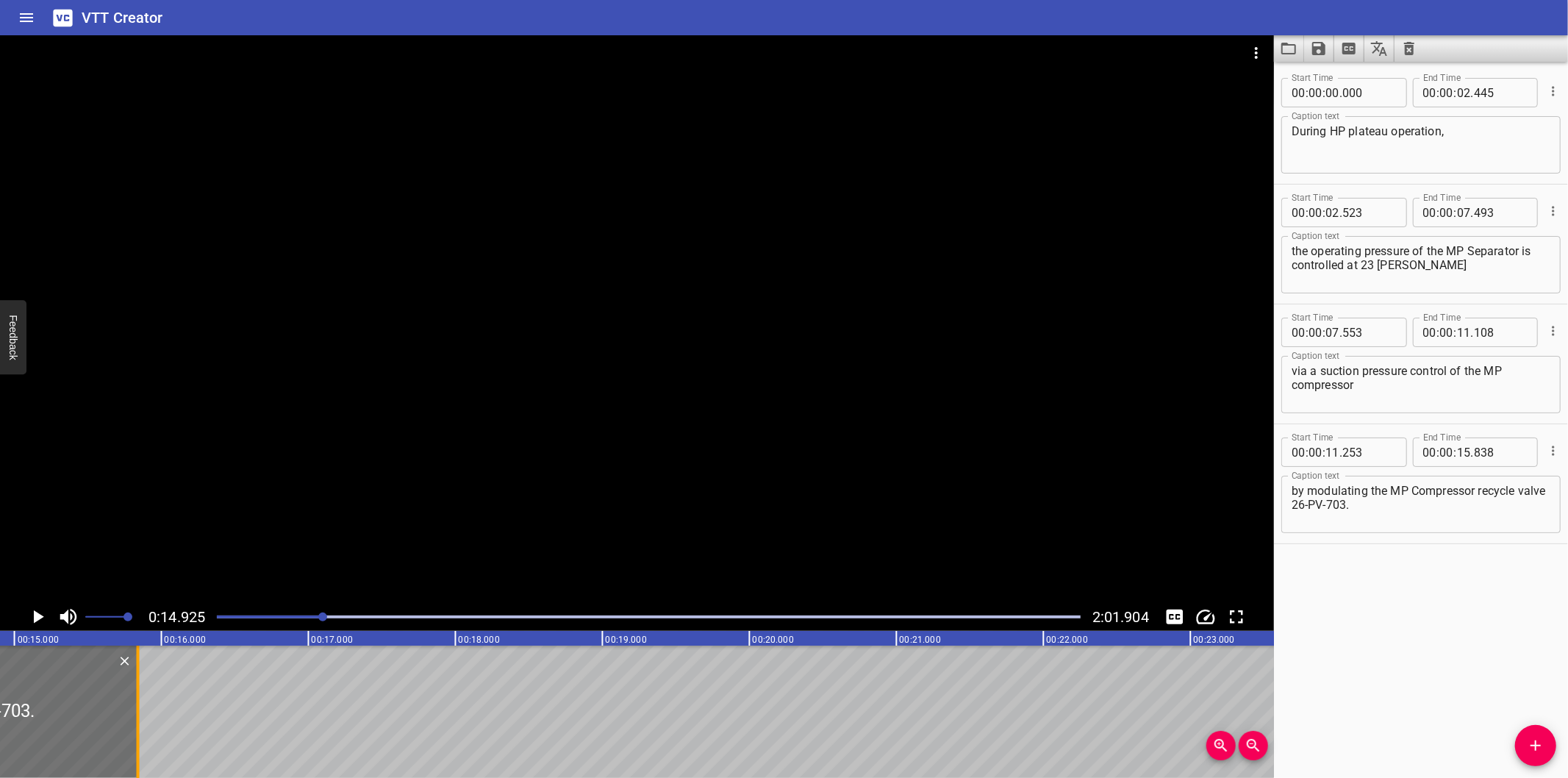
scroll to position [0, 2194]
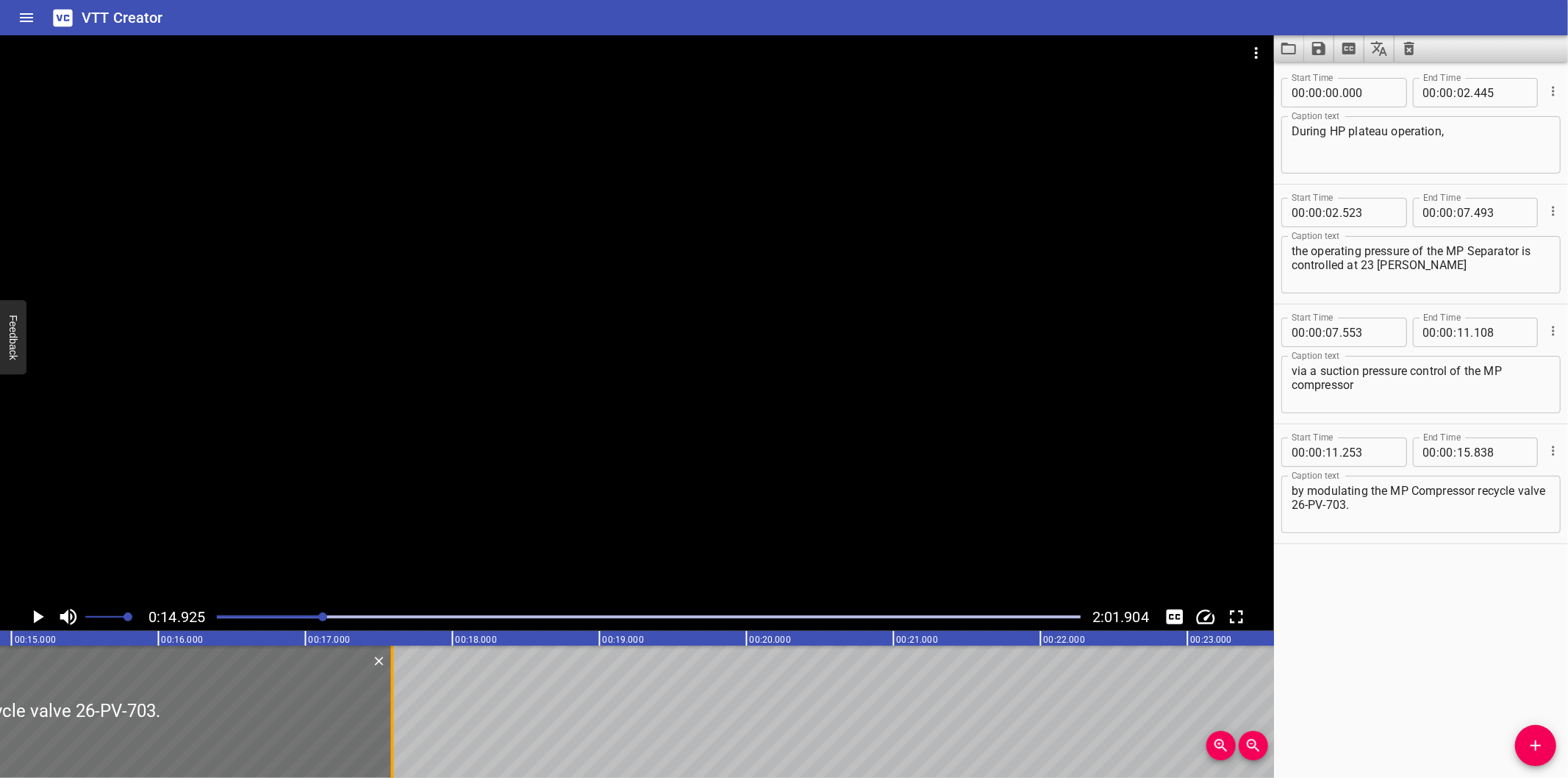
drag, startPoint x: 130, startPoint y: 731, endPoint x: 387, endPoint y: 731, distance: 257.0
click at [387, 731] on div at bounding box center [392, 712] width 15 height 133
type input "17"
type input "588"
click at [930, 459] on div at bounding box center [637, 319] width 1275 height 568
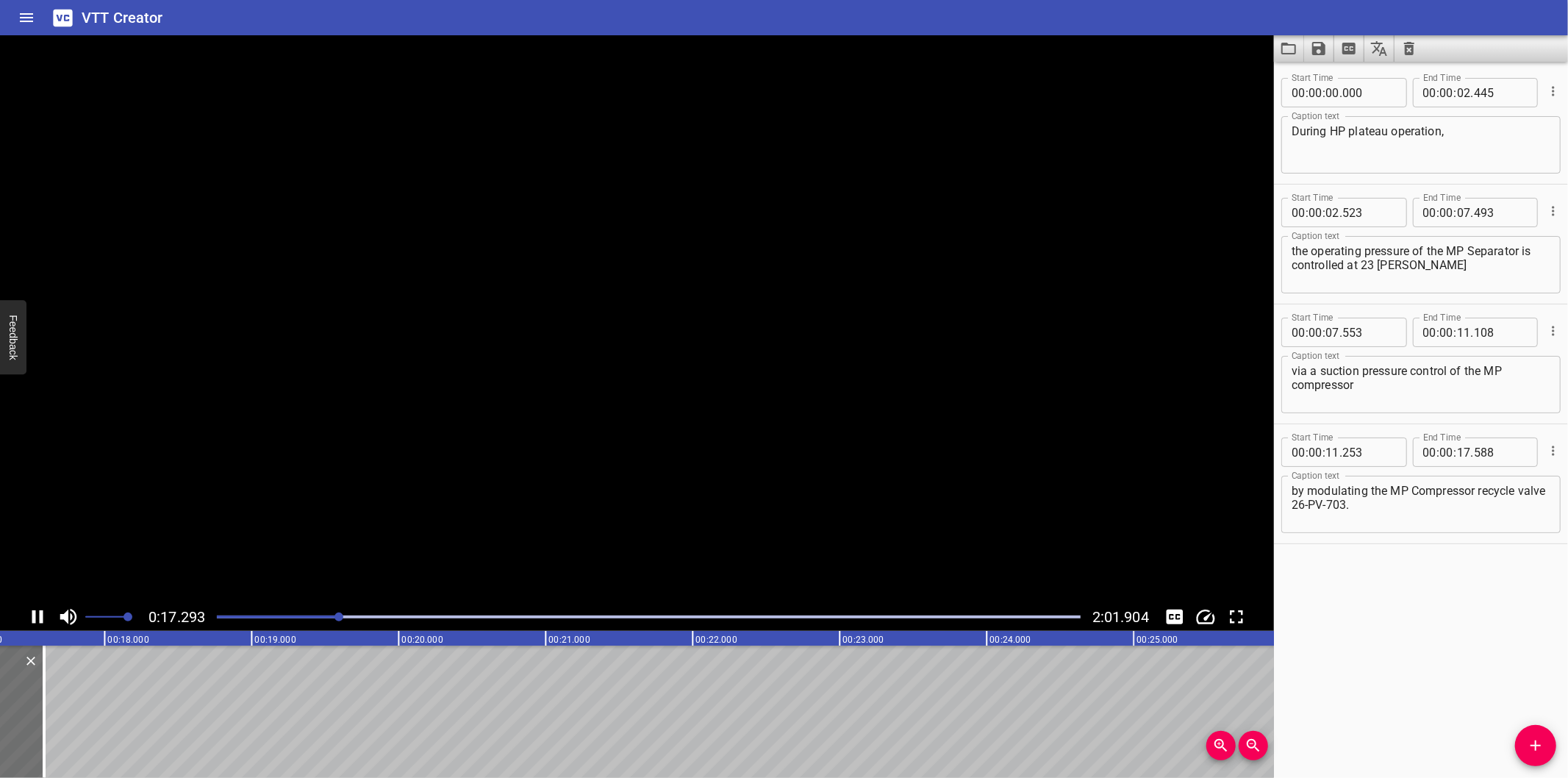
scroll to position [0, 2579]
drag, startPoint x: 1540, startPoint y: 758, endPoint x: 1341, endPoint y: 742, distance: 199.6
click at [1541, 758] on button "Add Cue" at bounding box center [1535, 745] width 41 height 41
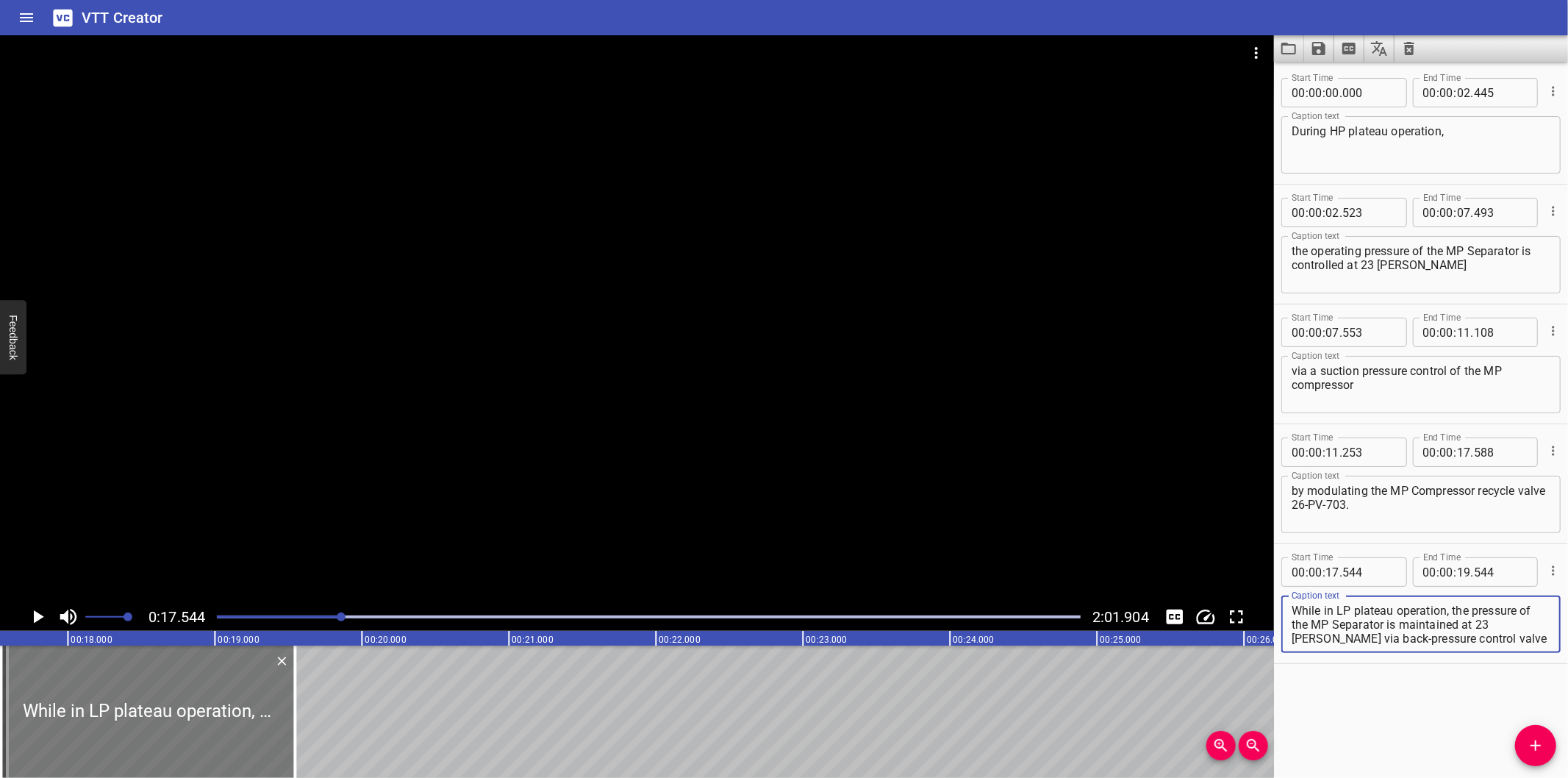
type textarea "While in LP plateau operation, the pressure of the MP Separator is maintained a…"
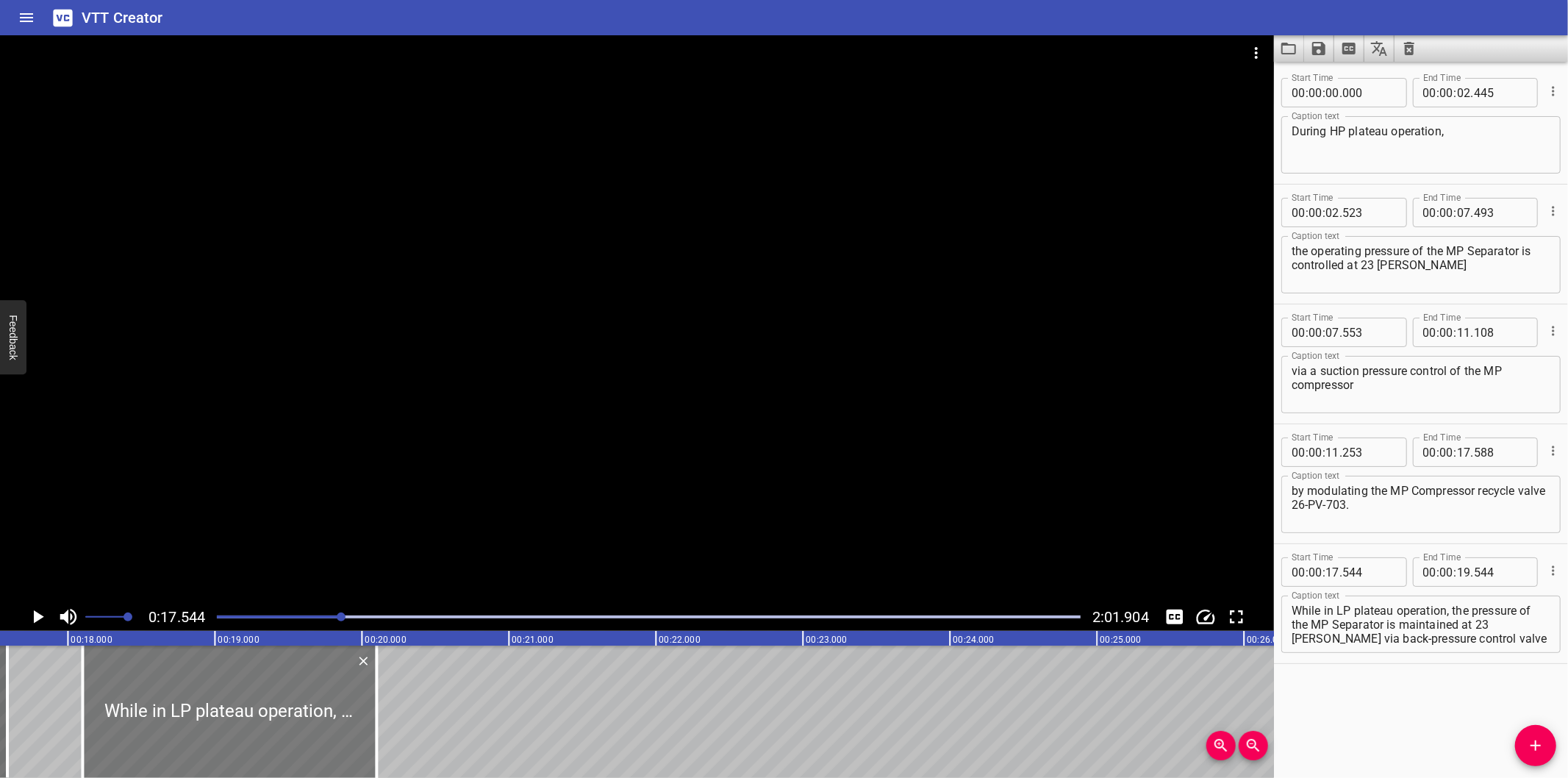
drag, startPoint x: 247, startPoint y: 708, endPoint x: 328, endPoint y: 708, distance: 81.0
click at [328, 708] on div at bounding box center [230, 712] width 294 height 133
type input "18"
type input "099"
type input "20"
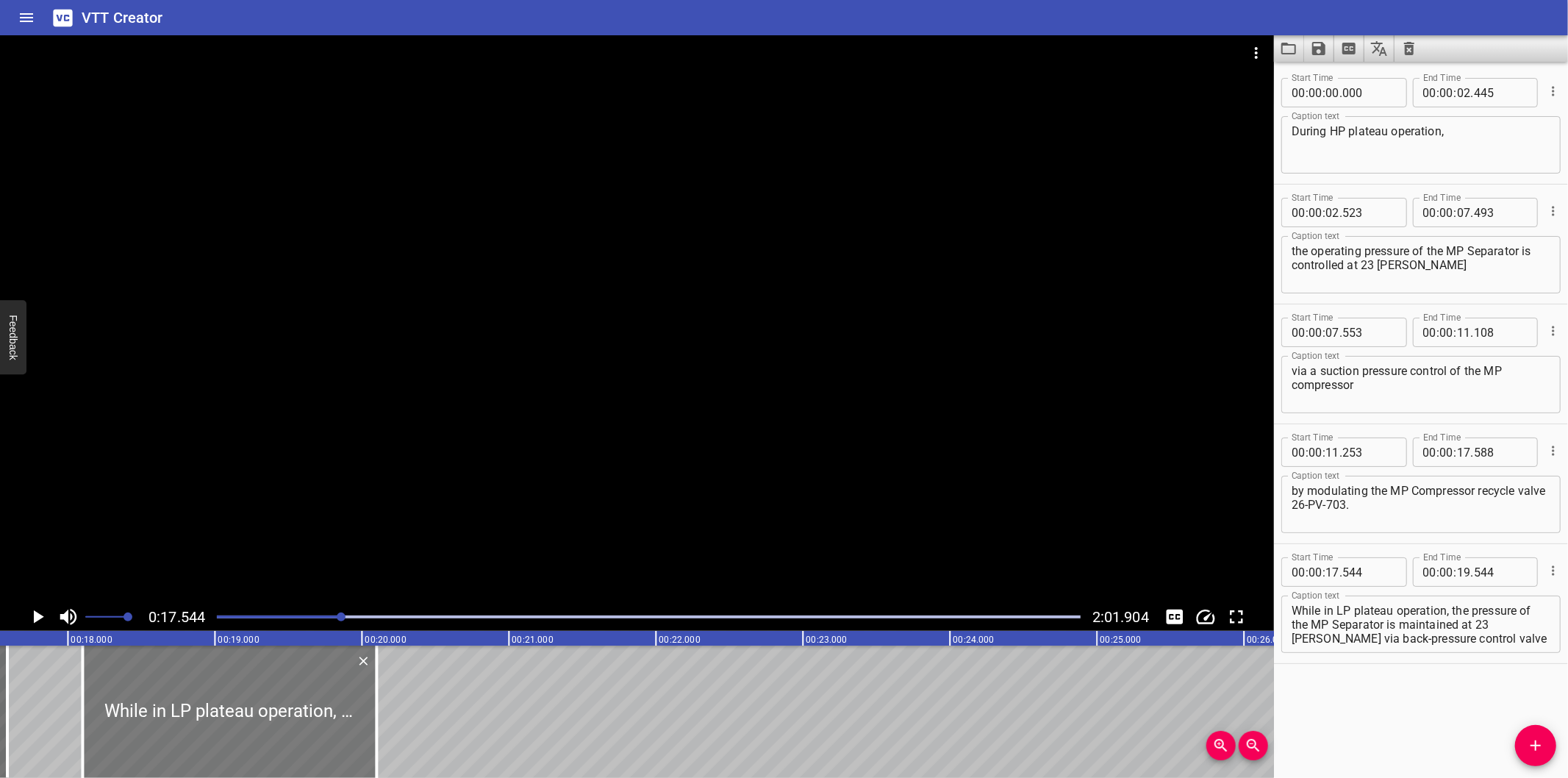
type input "099"
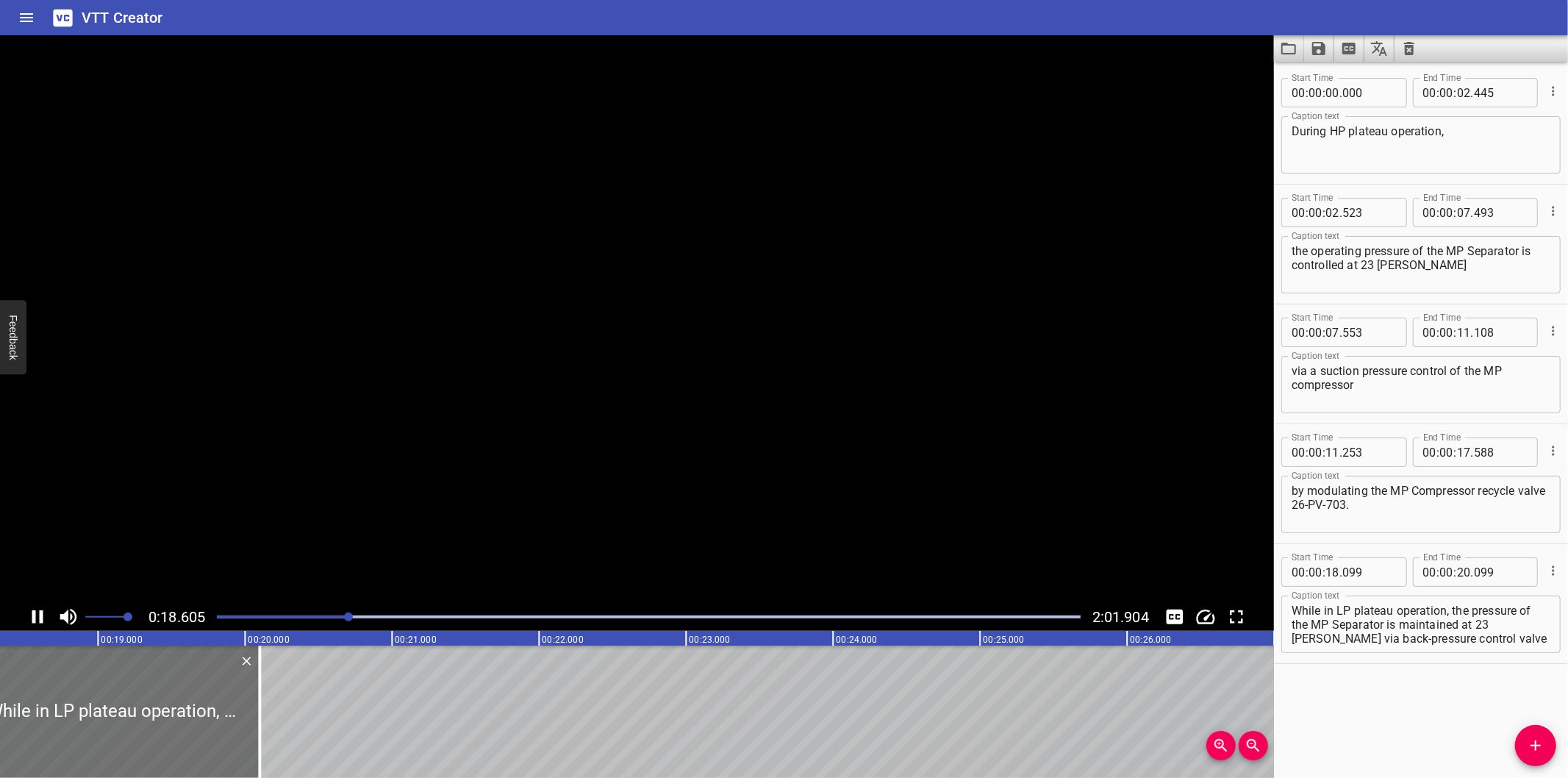
scroll to position [0, 2747]
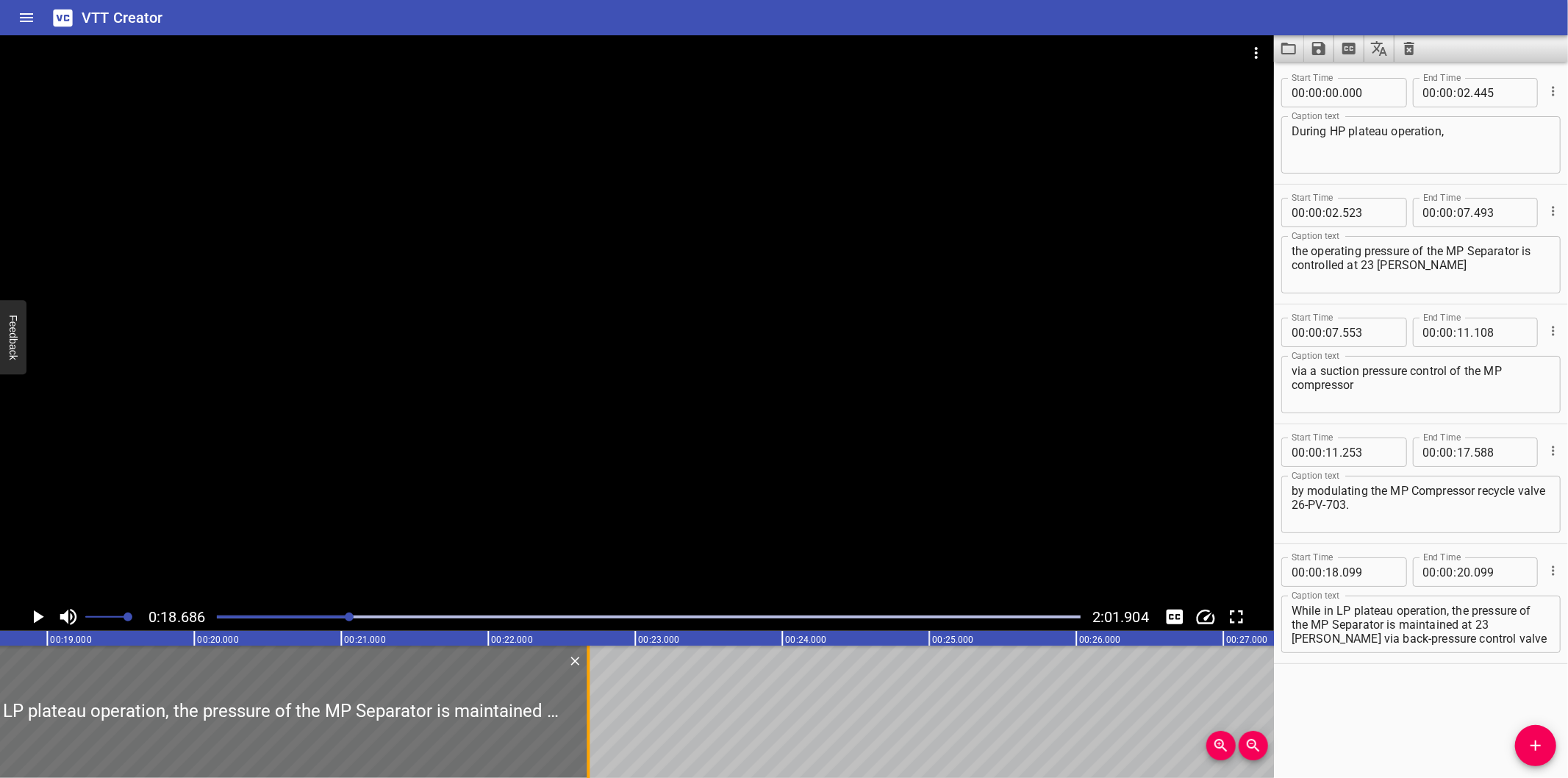
drag, startPoint x: 204, startPoint y: 748, endPoint x: 627, endPoint y: 736, distance: 423.2
click at [596, 736] on div at bounding box center [588, 712] width 15 height 133
type input "22"
type input "974"
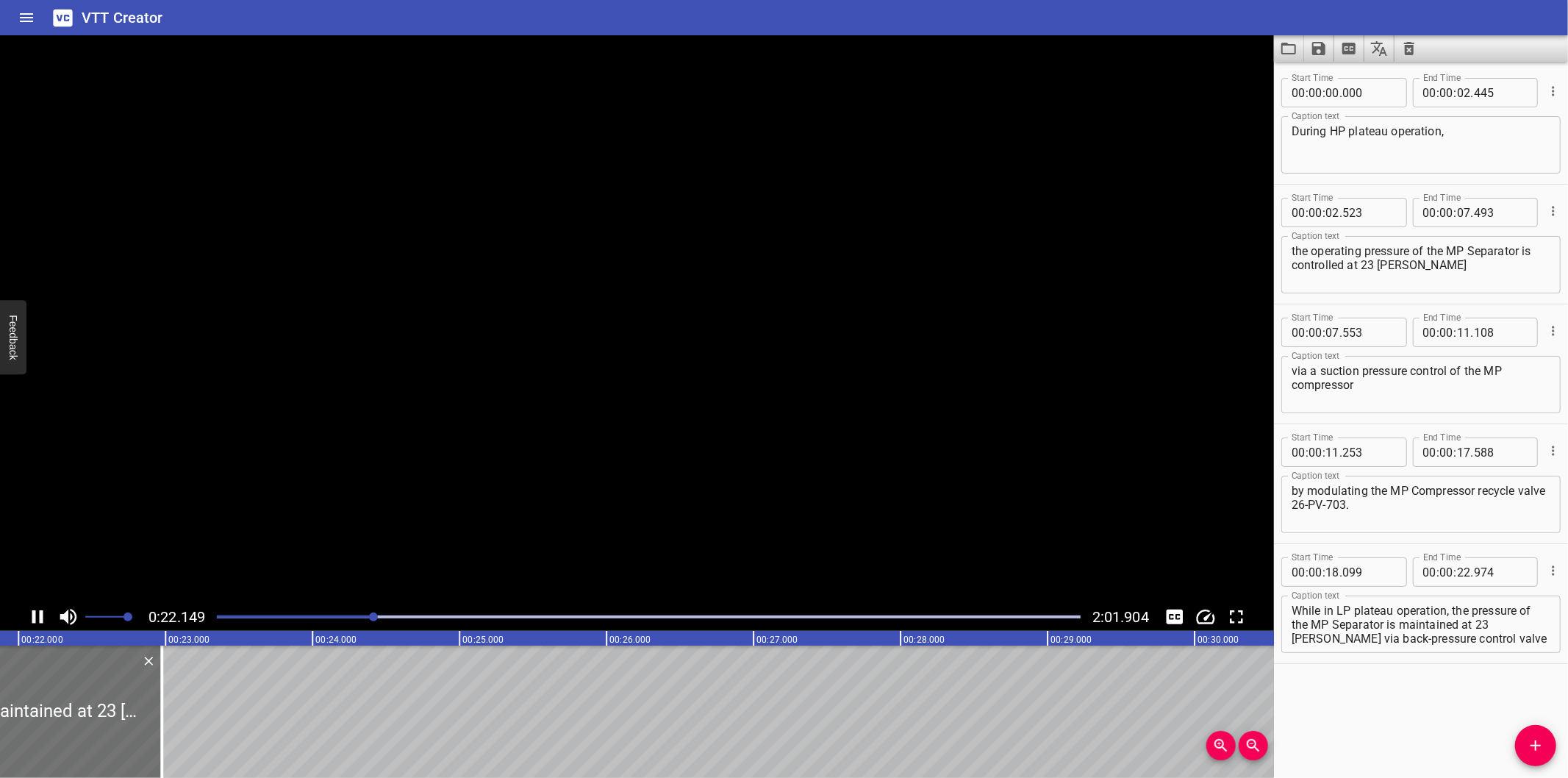
scroll to position [0, 3272]
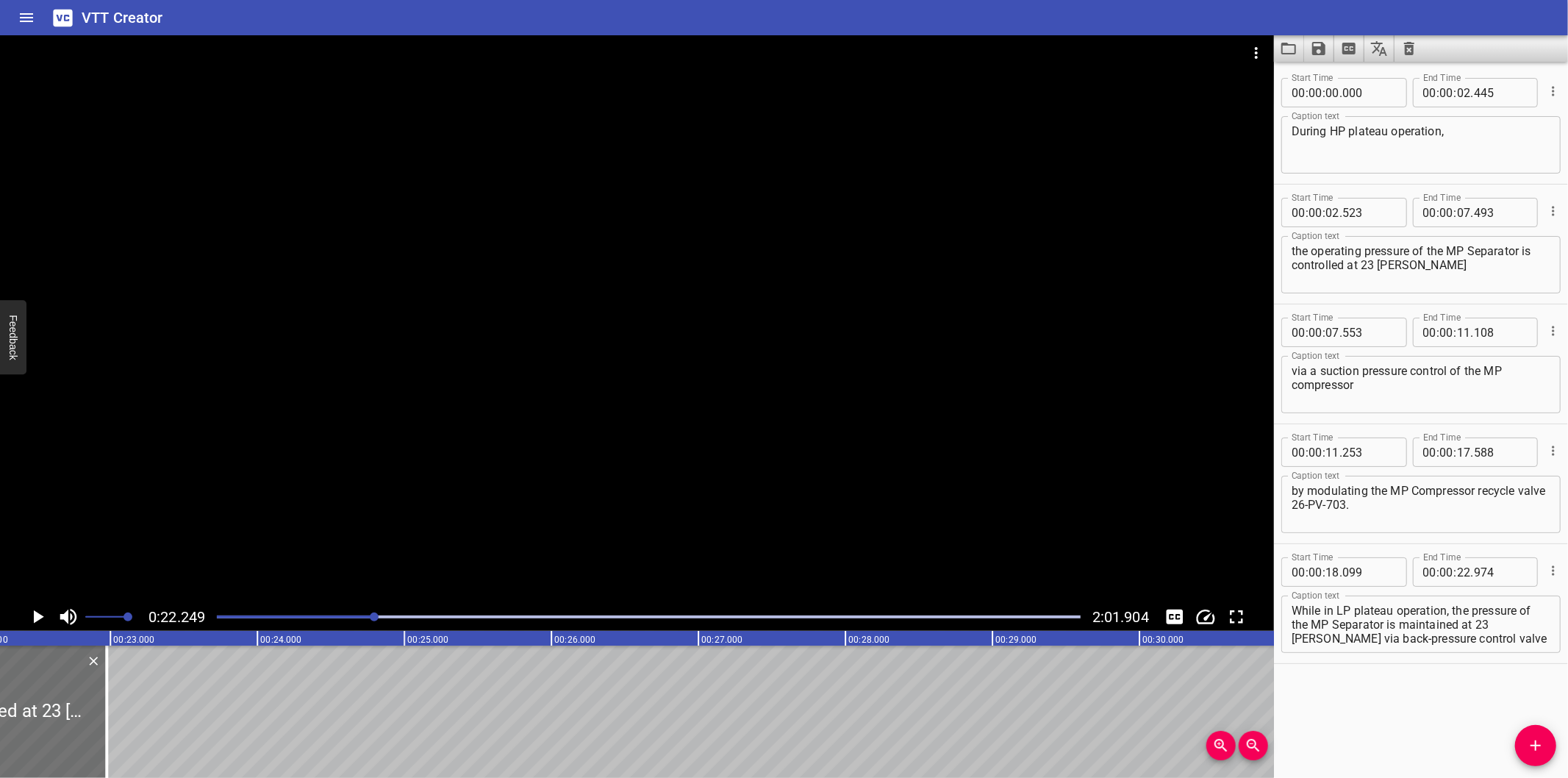
click at [753, 512] on div at bounding box center [637, 319] width 1275 height 568
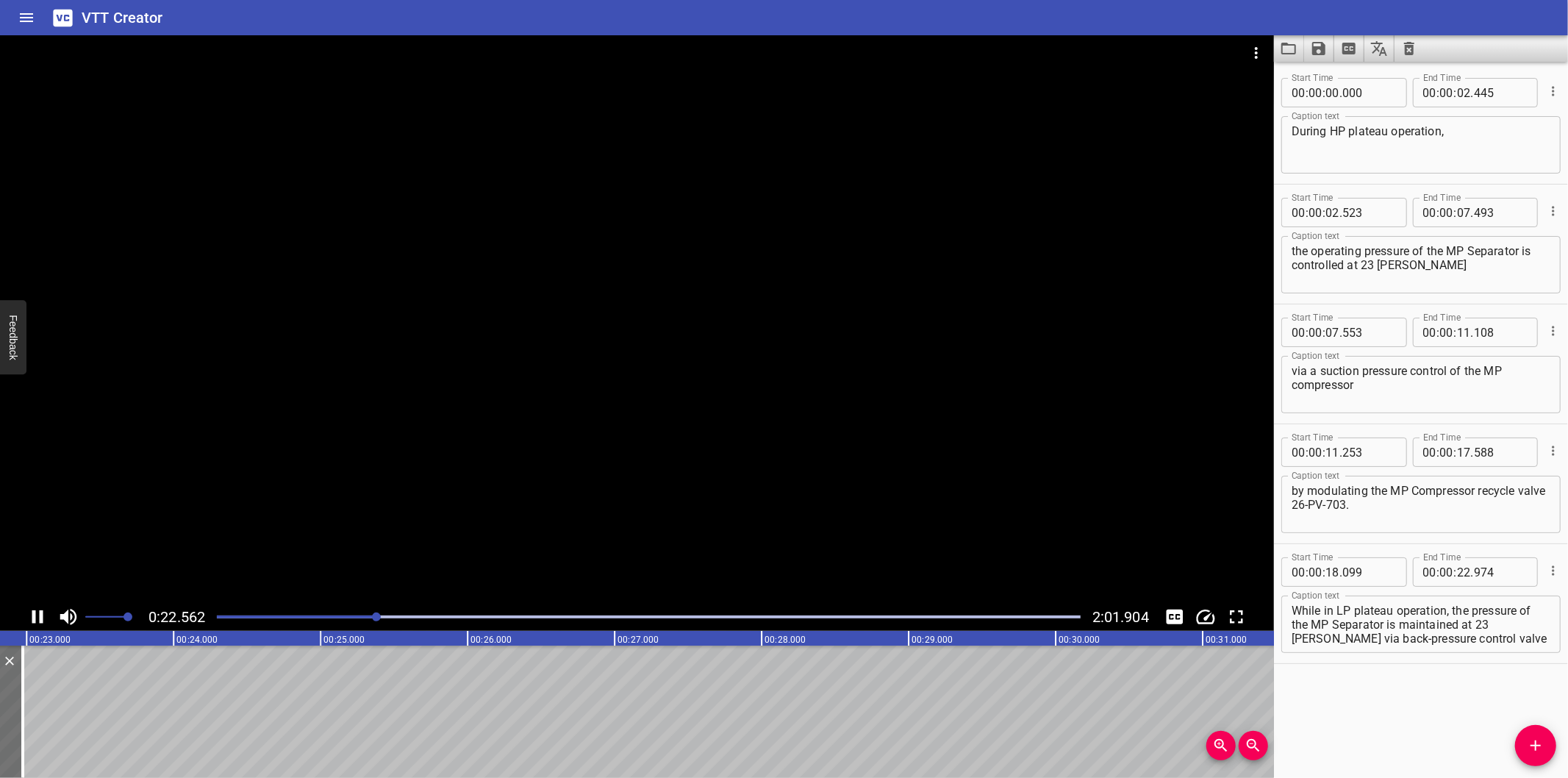
click at [361, 620] on div at bounding box center [648, 617] width 881 height 21
click at [459, 504] on div at bounding box center [637, 319] width 1275 height 568
click at [361, 622] on div at bounding box center [648, 617] width 881 height 21
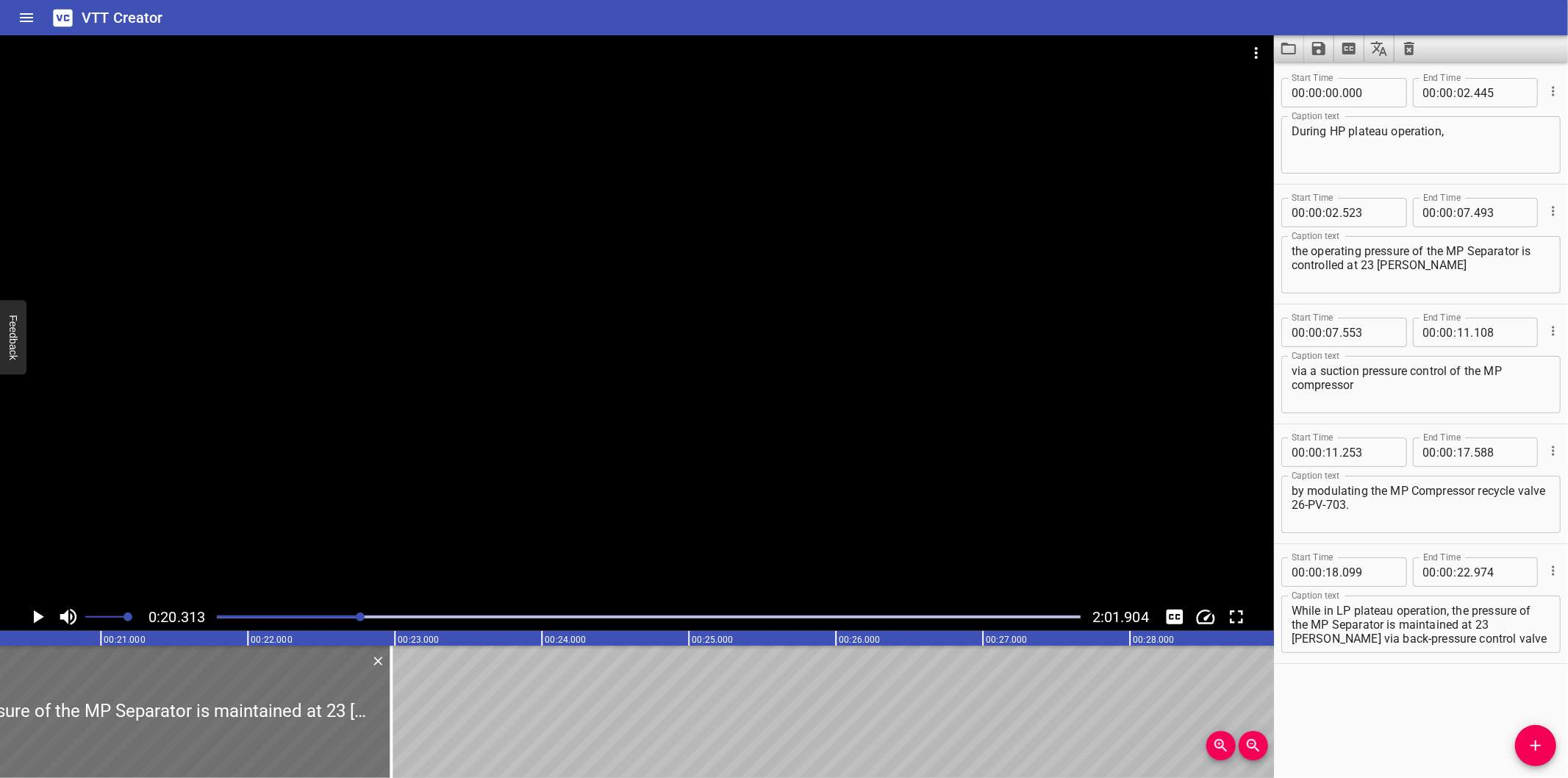
click at [409, 534] on div at bounding box center [637, 319] width 1275 height 568
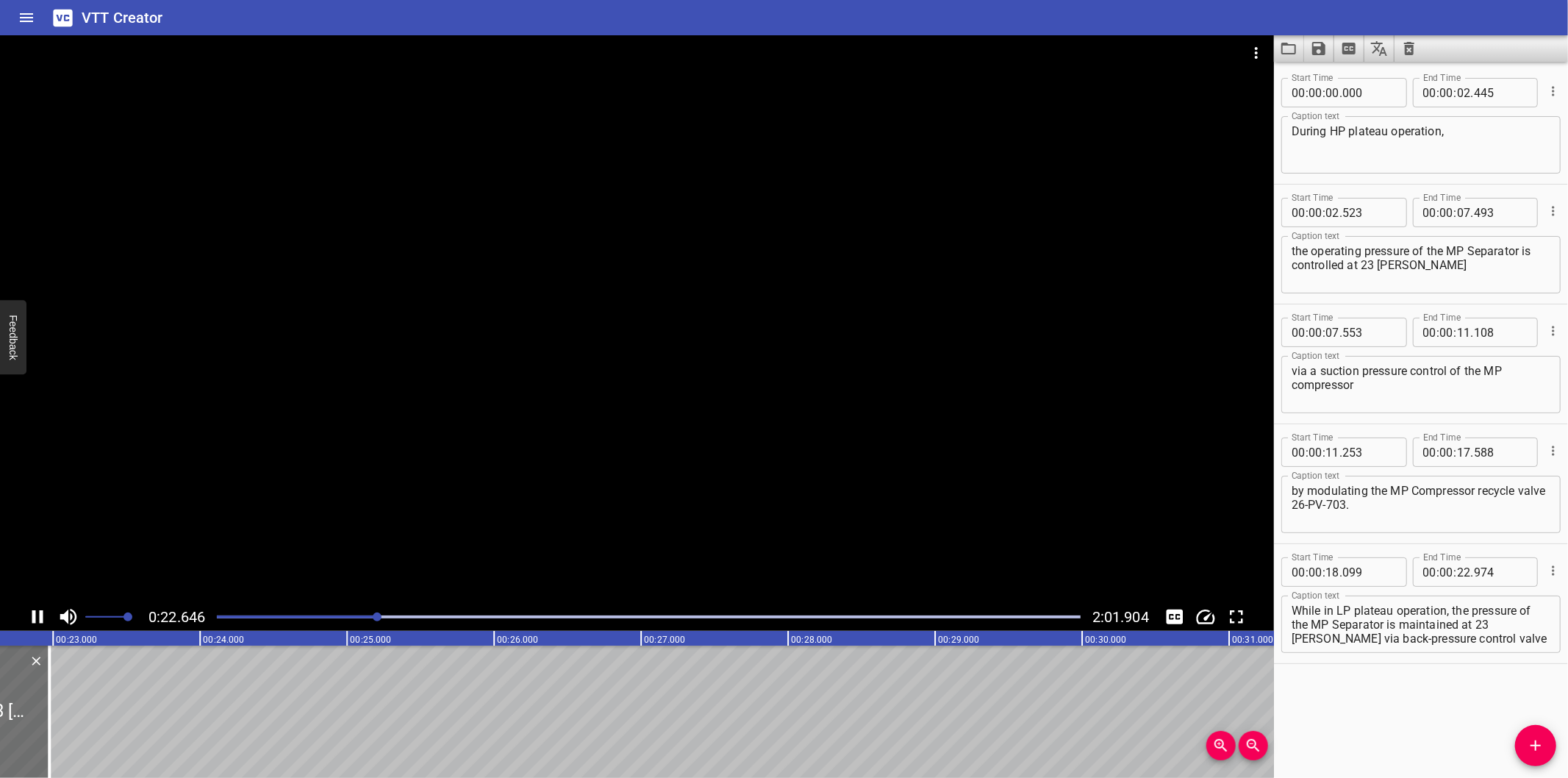
click at [473, 506] on div at bounding box center [637, 319] width 1275 height 568
click at [334, 624] on div at bounding box center [648, 617] width 881 height 21
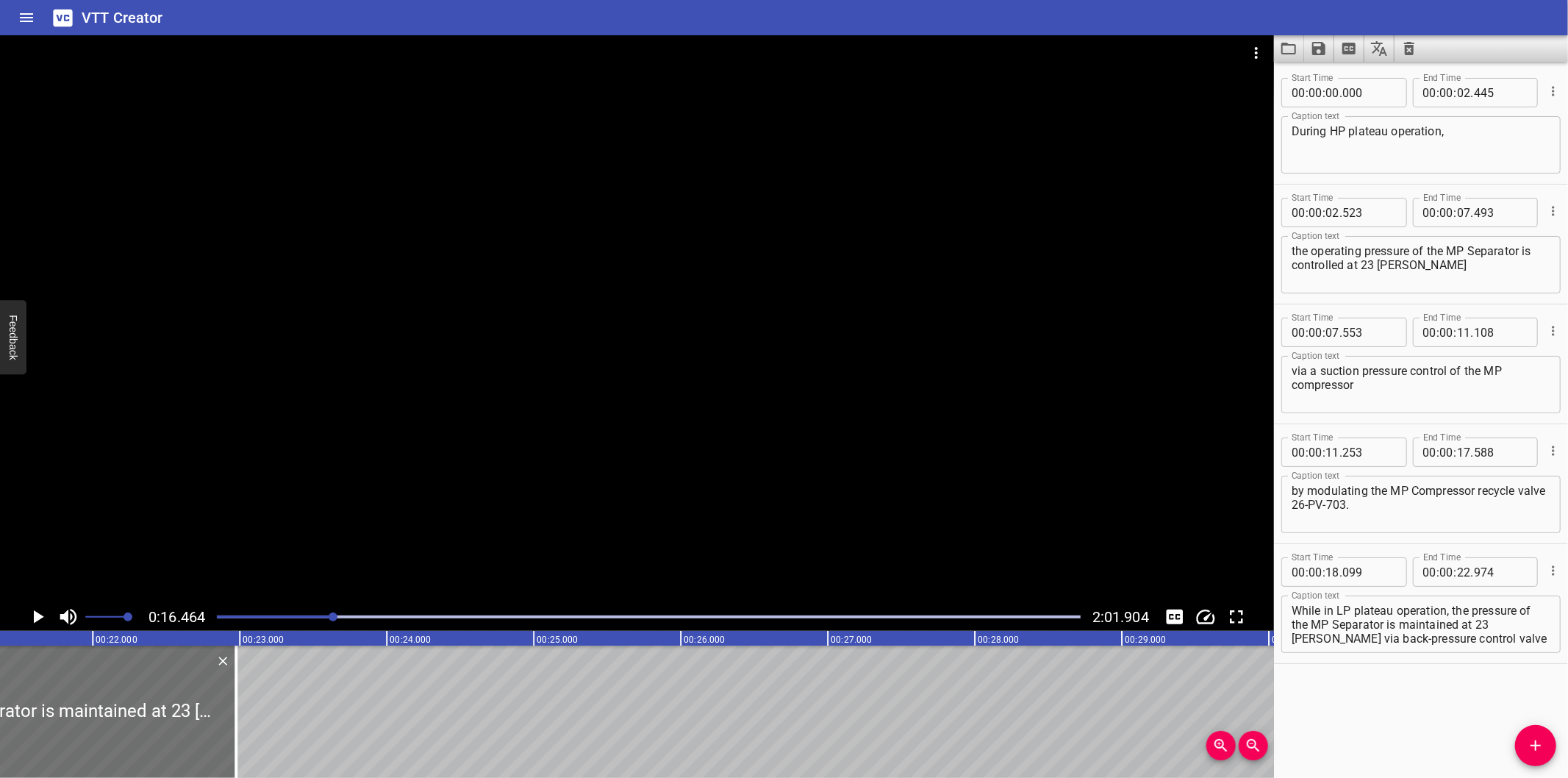
click at [317, 619] on div at bounding box center [648, 617] width 881 height 21
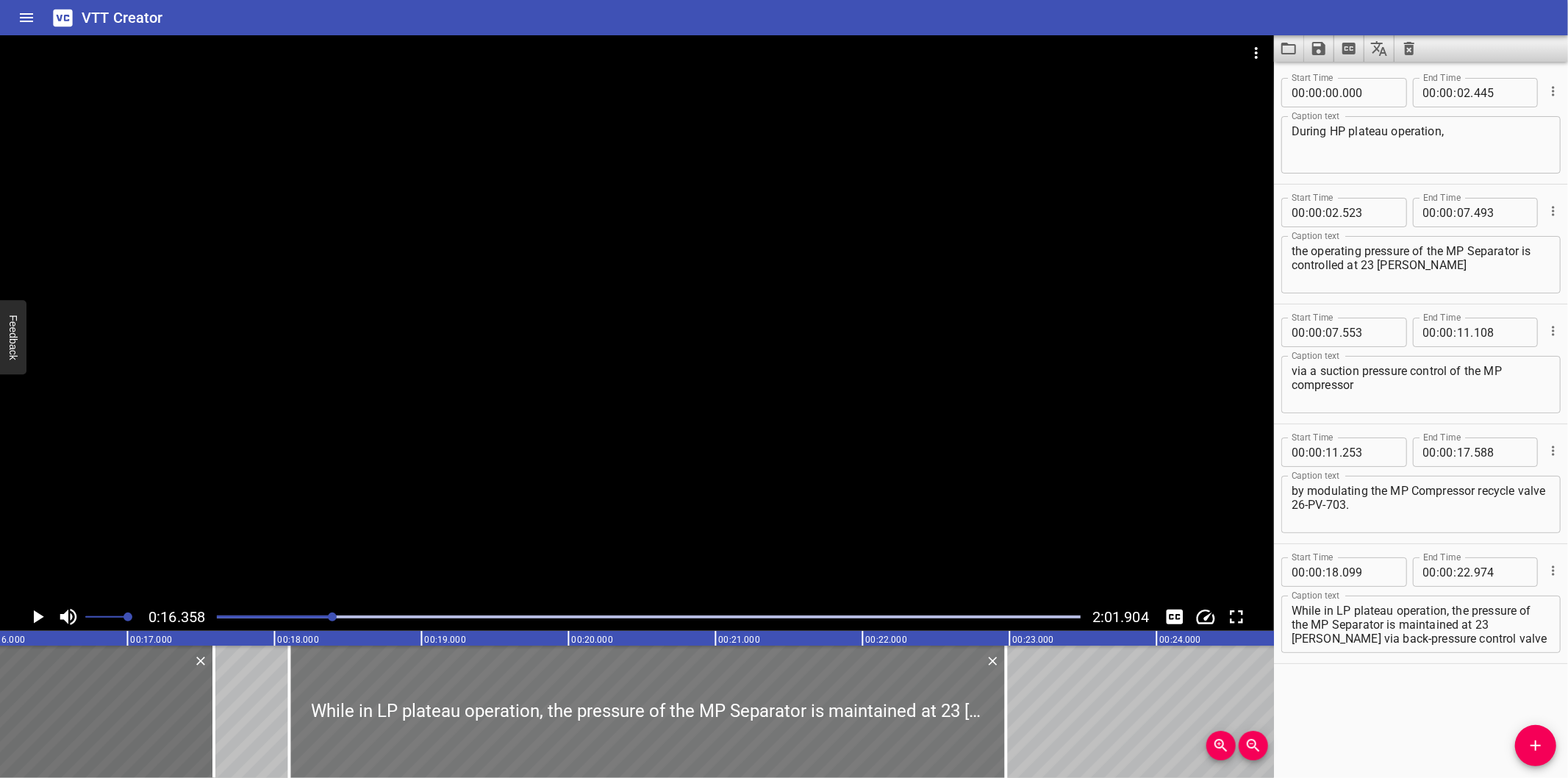
scroll to position [0, 2405]
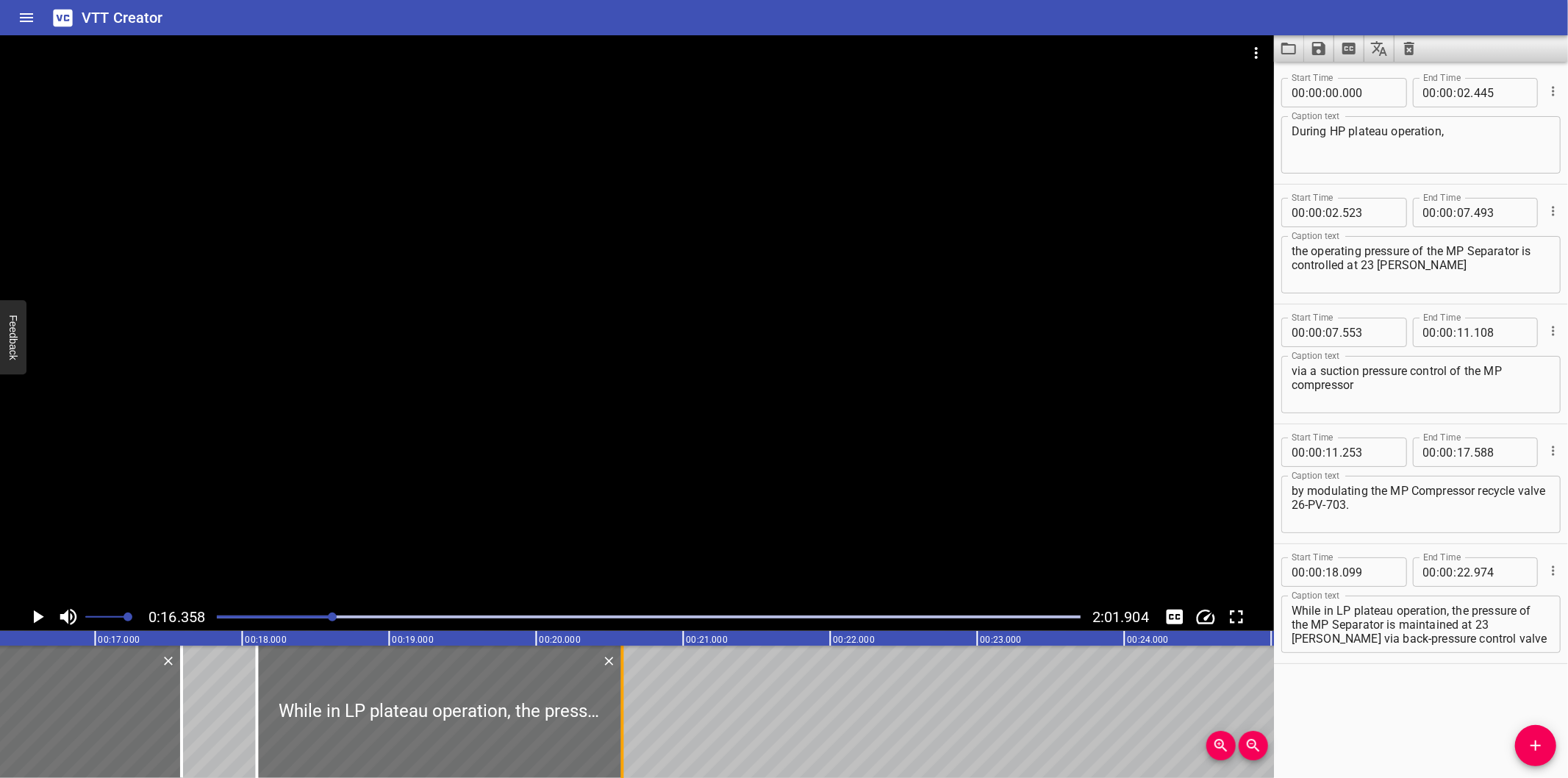
drag, startPoint x: 972, startPoint y: 739, endPoint x: 621, endPoint y: 729, distance: 351.1
click at [621, 729] on div at bounding box center [622, 712] width 3 height 133
type input "20"
type input "584"
drag, startPoint x: 1451, startPoint y: 608, endPoint x: 1540, endPoint y: 731, distance: 151.8
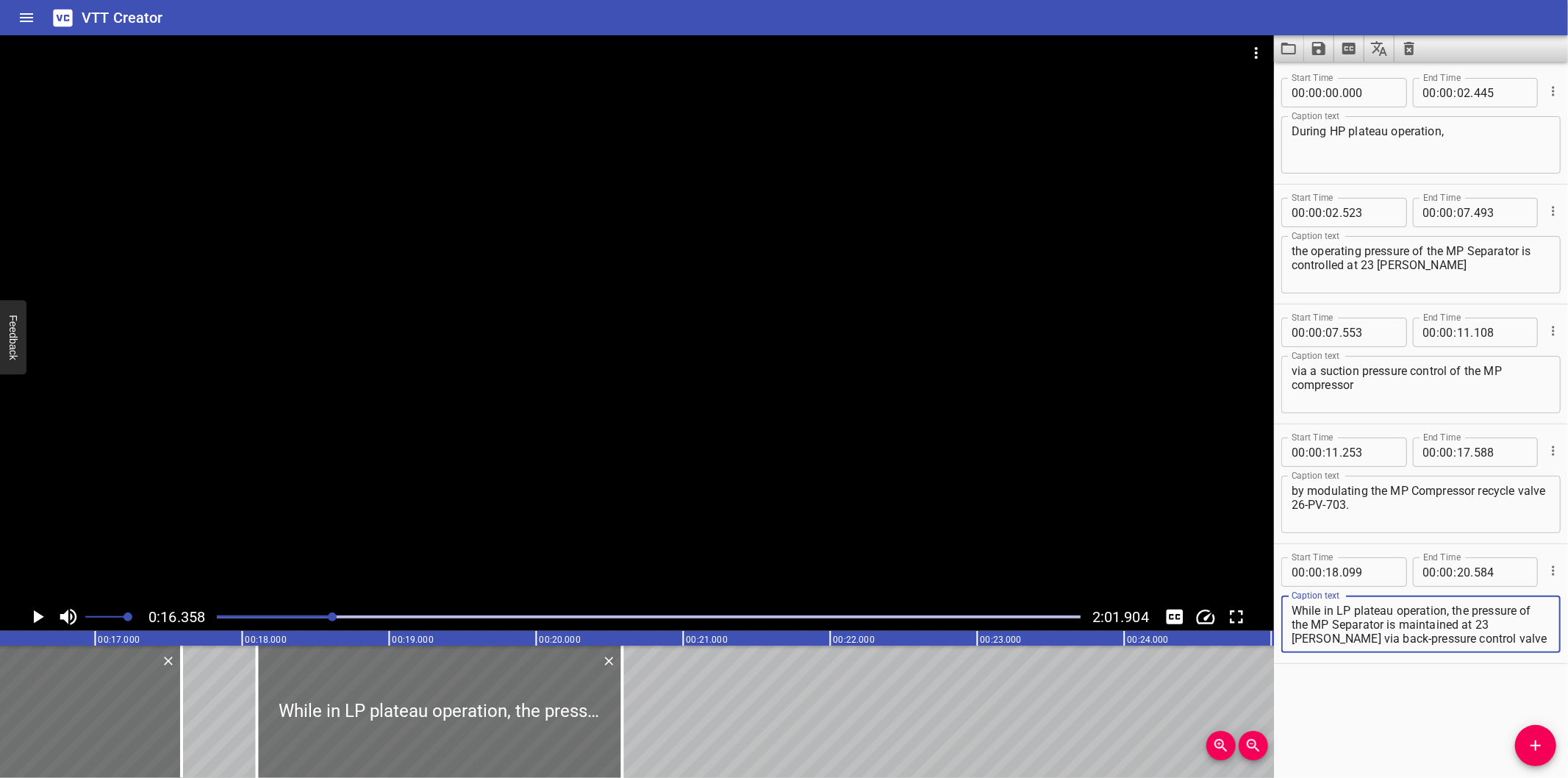
click at [1540, 731] on div "Start Time 00 : 00 : 00 . 000 Start Time End Time 00 : 00 : 02 . 445 End Time C…" at bounding box center [1421, 420] width 294 height 717
click at [1413, 611] on textarea "While in LP plateau operation, the pressure of the MP Separator is maintained a…" at bounding box center [1420, 625] width 259 height 42
drag, startPoint x: 1453, startPoint y: 610, endPoint x: 1509, endPoint y: 760, distance: 160.1
type textarea "While in LP plateau operation,"
click at [826, 370] on div at bounding box center [637, 319] width 1275 height 568
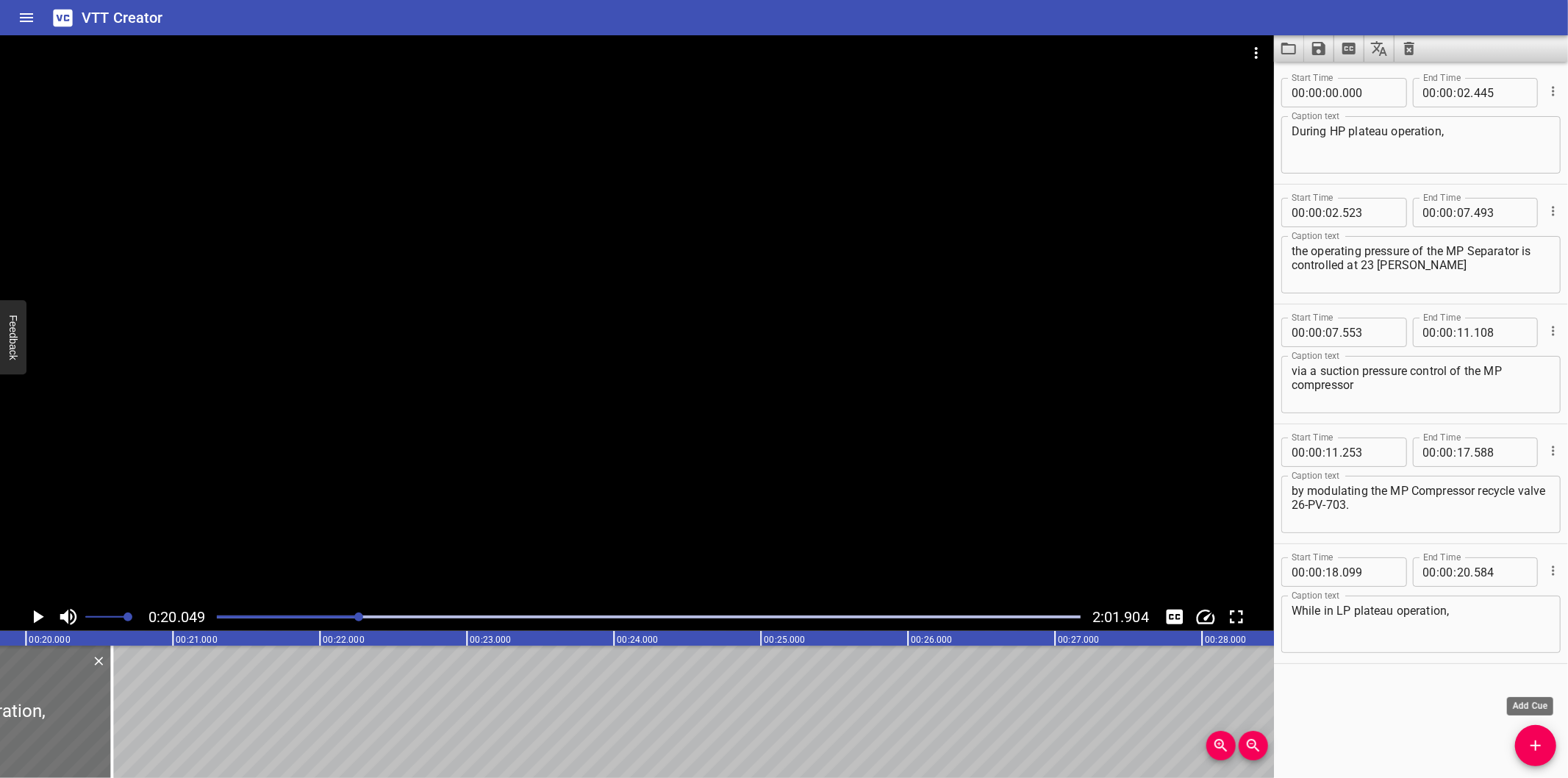
scroll to position [0, 2948]
click at [1539, 751] on icon "Add Cue" at bounding box center [1536, 746] width 18 height 18
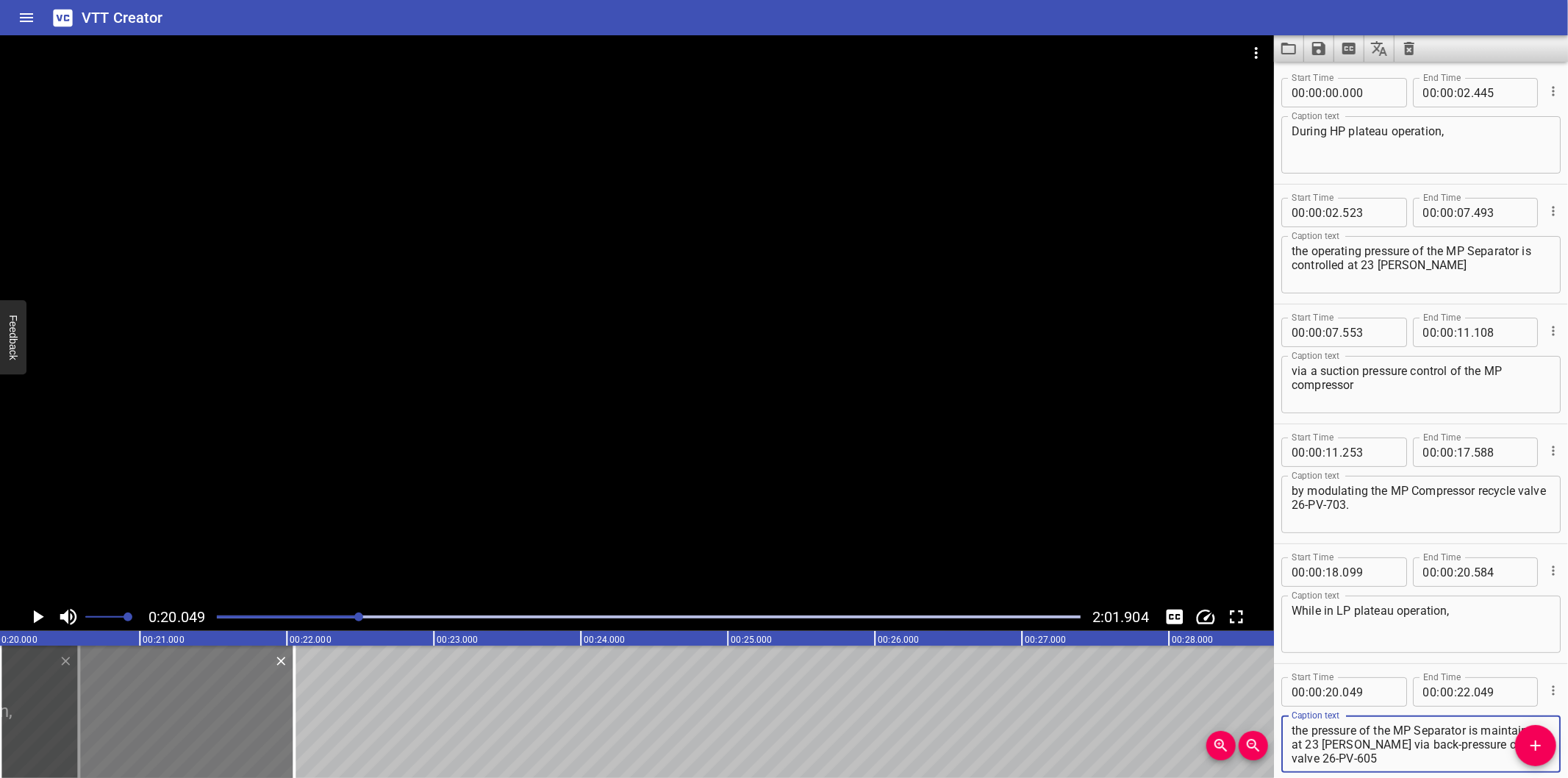
type textarea "the pressure of the MP Separator is maintained at 23 [PERSON_NAME] via back-pre…"
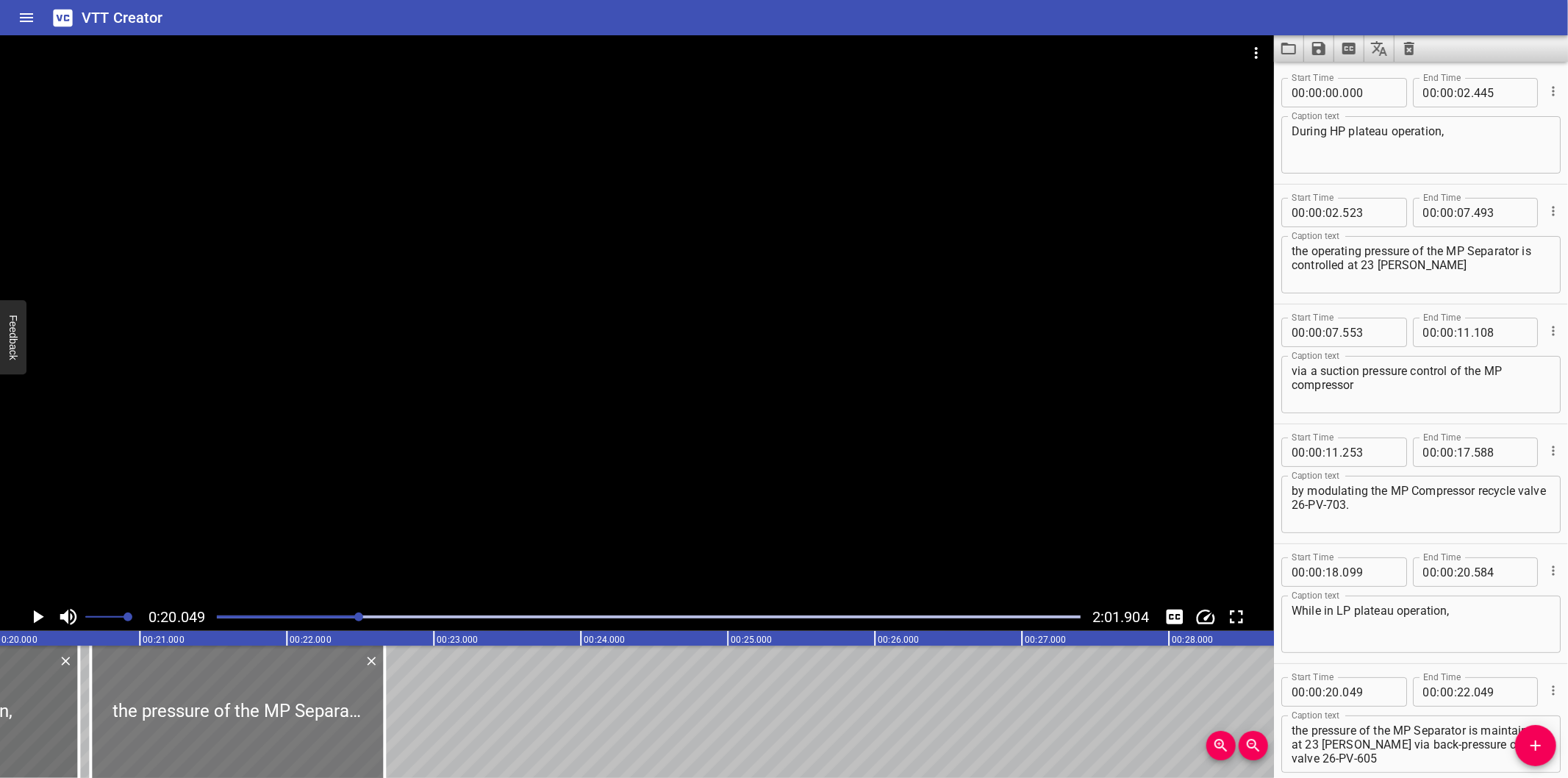
drag, startPoint x: 116, startPoint y: 703, endPoint x: 206, endPoint y: 724, distance: 92.4
click at [206, 724] on div at bounding box center [238, 712] width 294 height 133
type input "664"
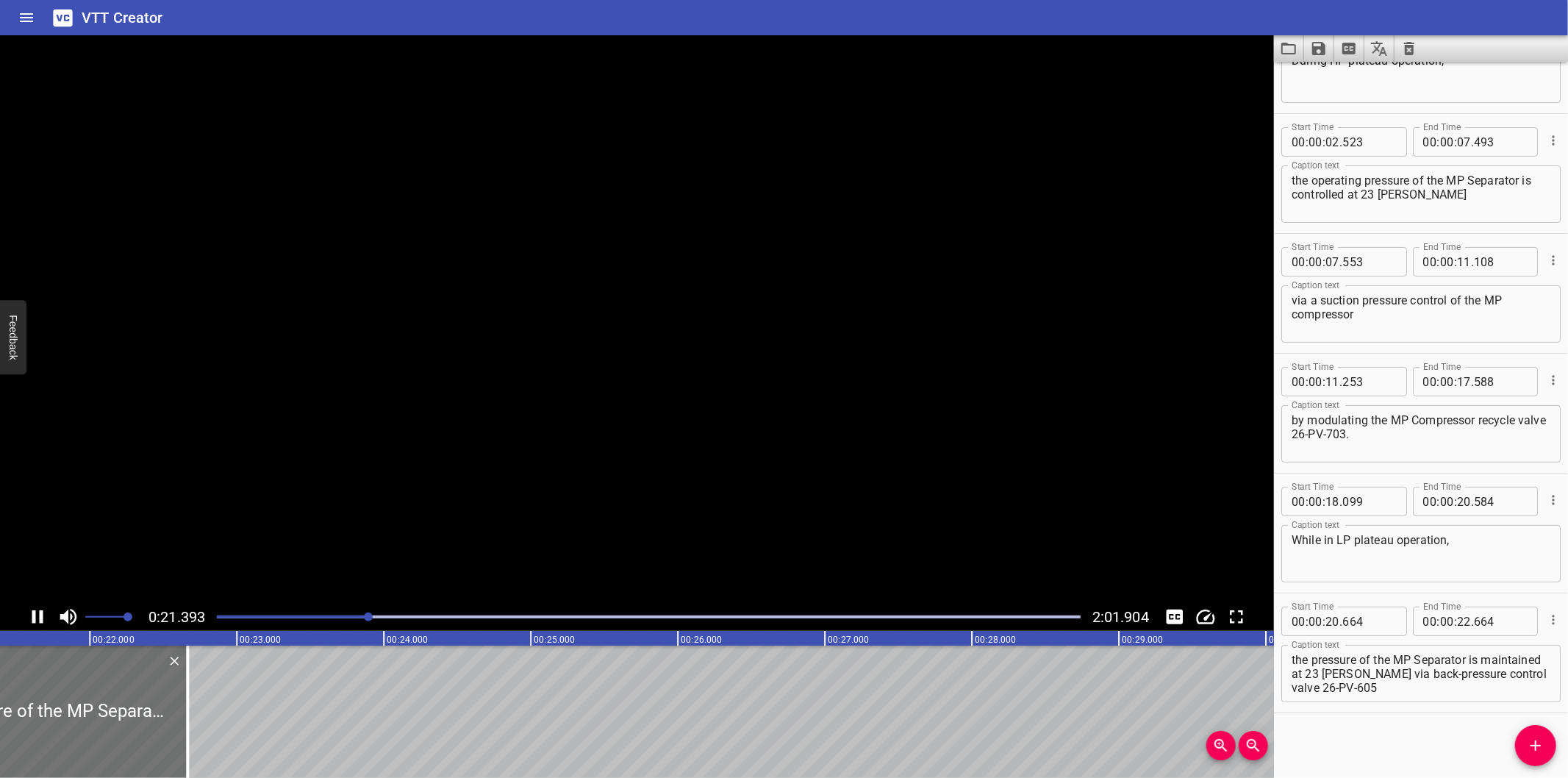
scroll to position [0, 3188]
drag, startPoint x: 141, startPoint y: 745, endPoint x: 190, endPoint y: 753, distance: 49.6
click at [190, 753] on div at bounding box center [195, 712] width 15 height 133
type input "999"
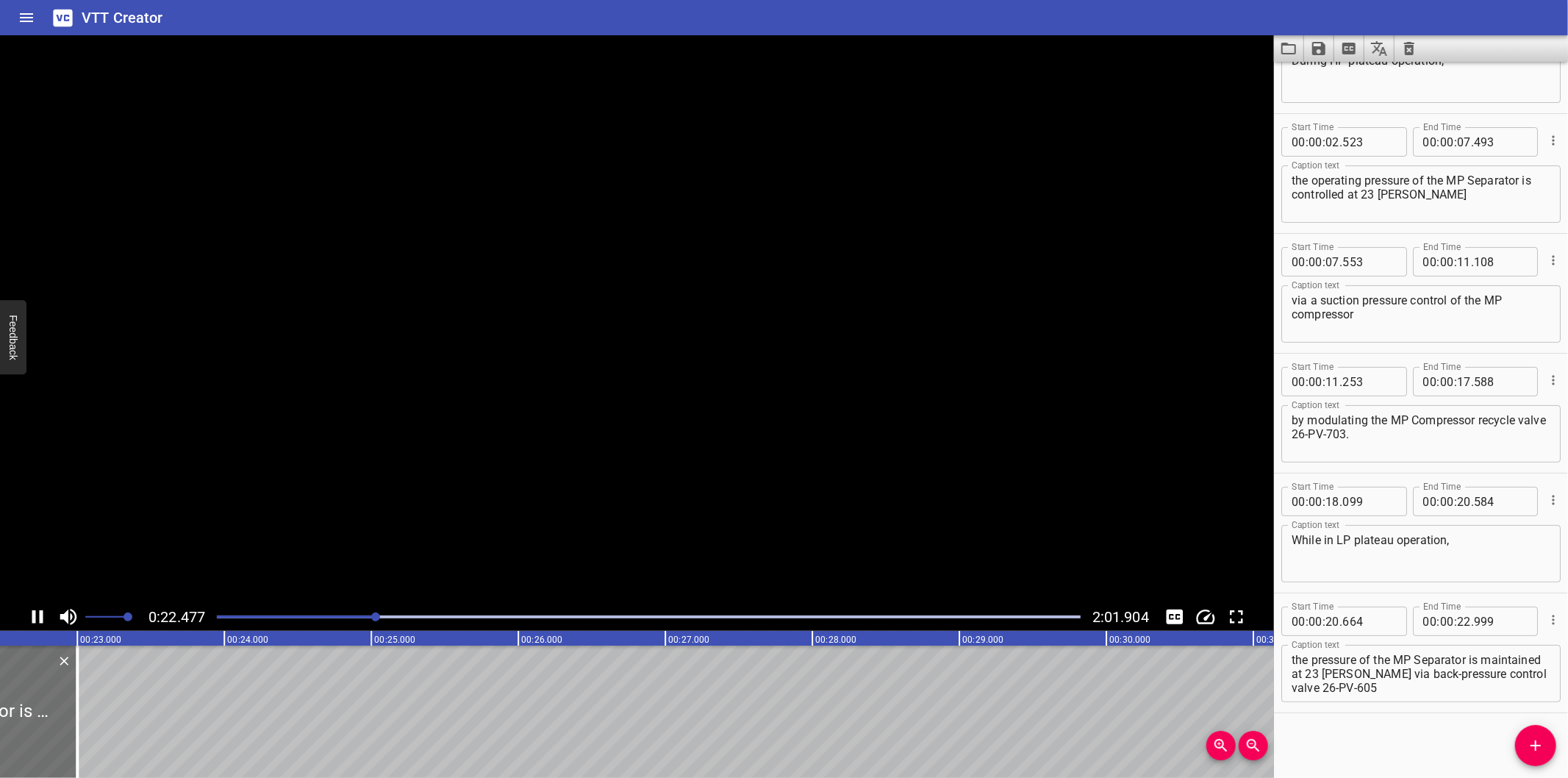
scroll to position [0, 3343]
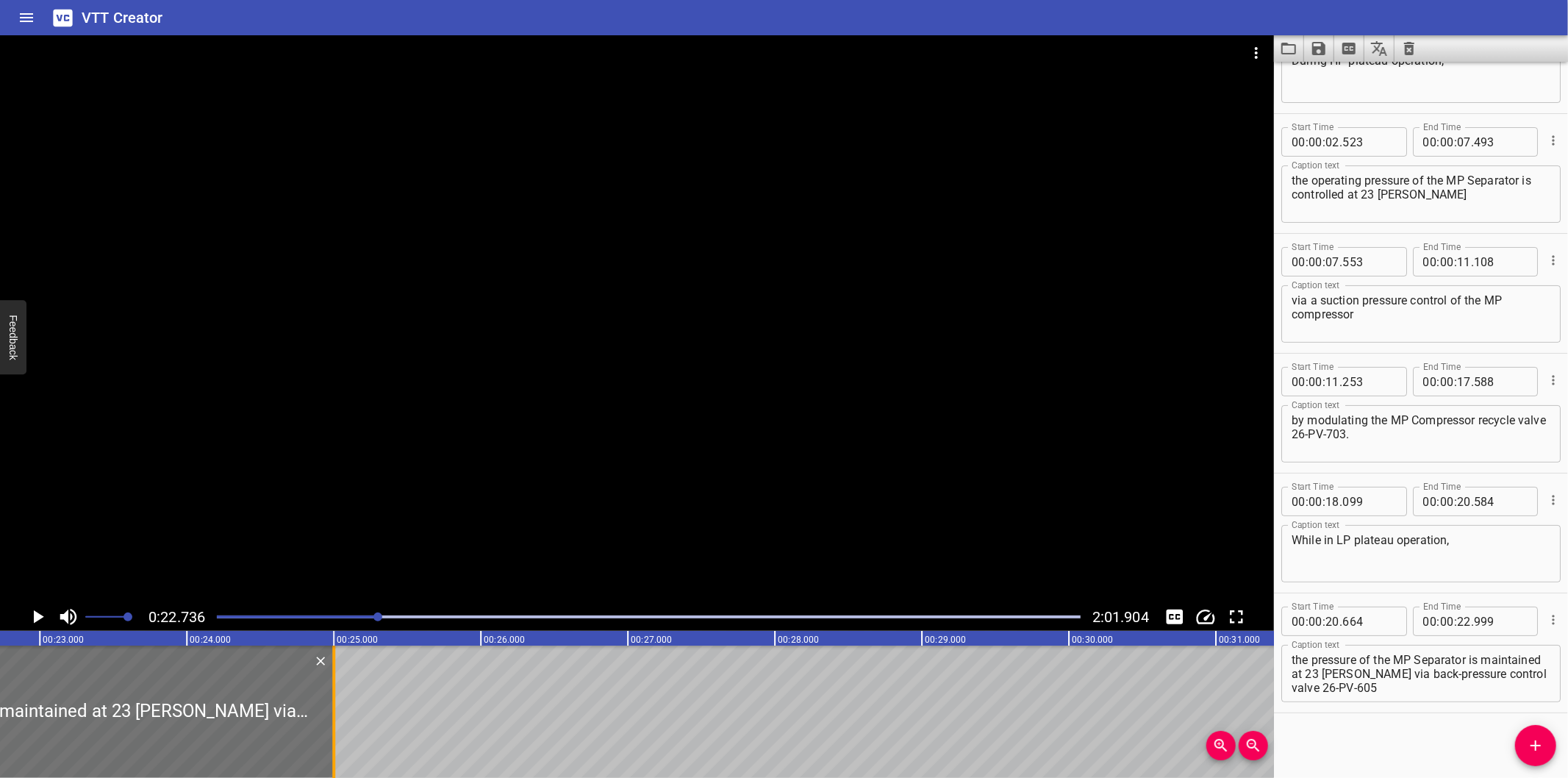
drag, startPoint x: 39, startPoint y: 739, endPoint x: 344, endPoint y: 751, distance: 305.2
click at [335, 751] on div at bounding box center [333, 712] width 3 height 133
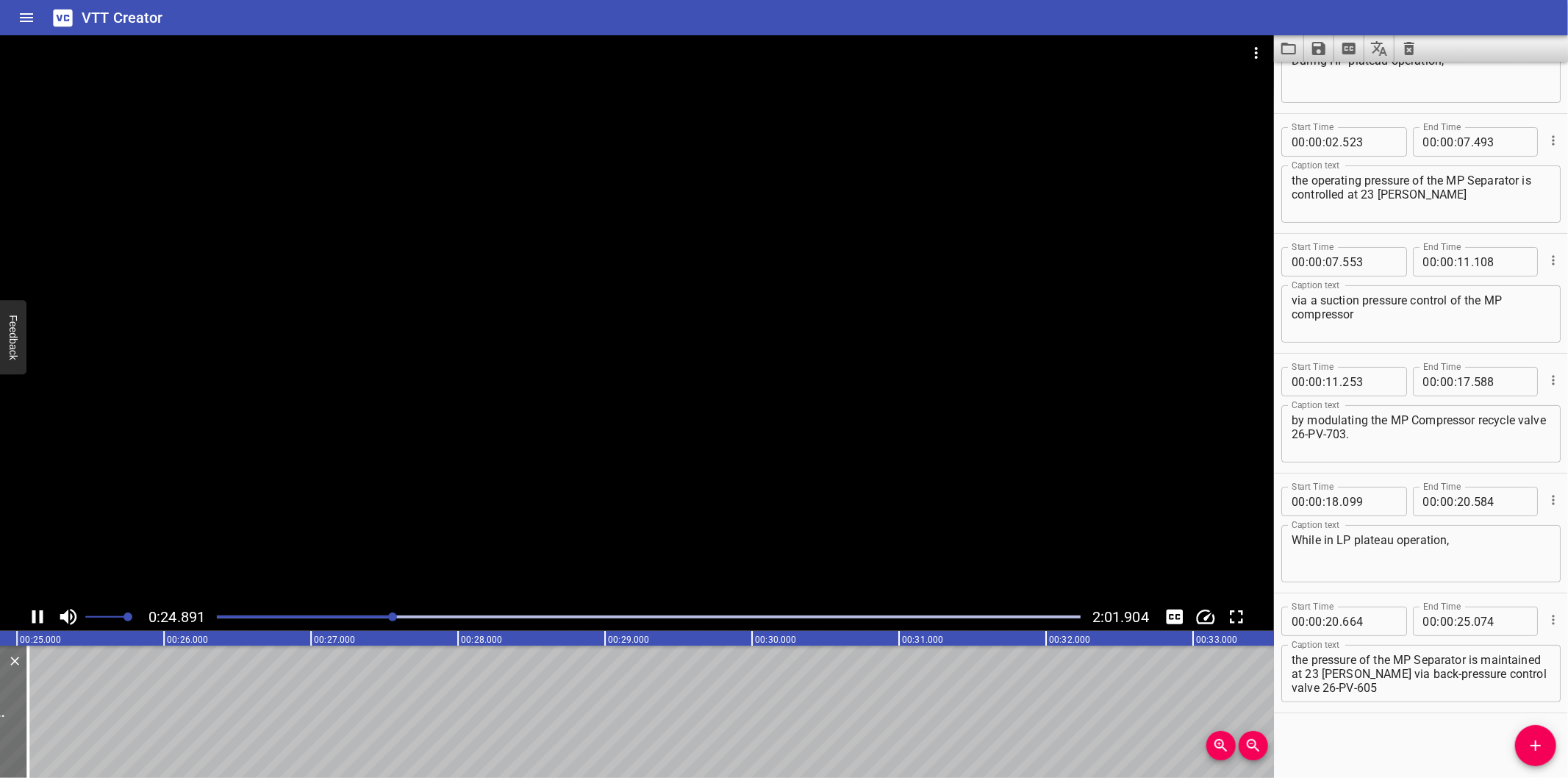
scroll to position [0, 3685]
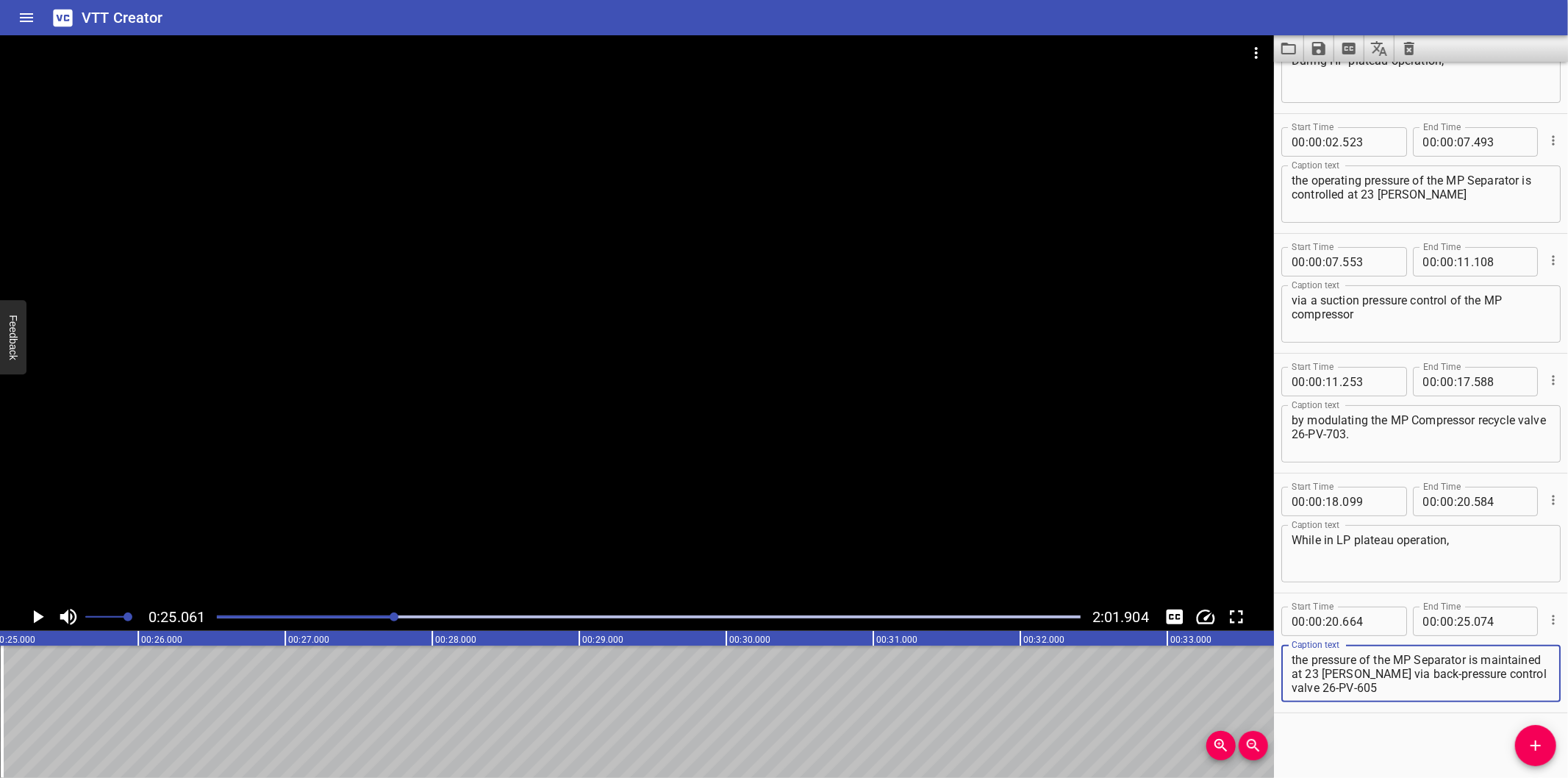
drag, startPoint x: 1413, startPoint y: 673, endPoint x: 1476, endPoint y: 745, distance: 95.7
click at [1476, 745] on div "Start Time 00 : 00 : 00 . 000 Start Time End Time 00 : 00 : 02 . 445 End Time C…" at bounding box center [1421, 420] width 294 height 717
click at [1546, 751] on span "Add Cue" at bounding box center [1535, 746] width 41 height 18
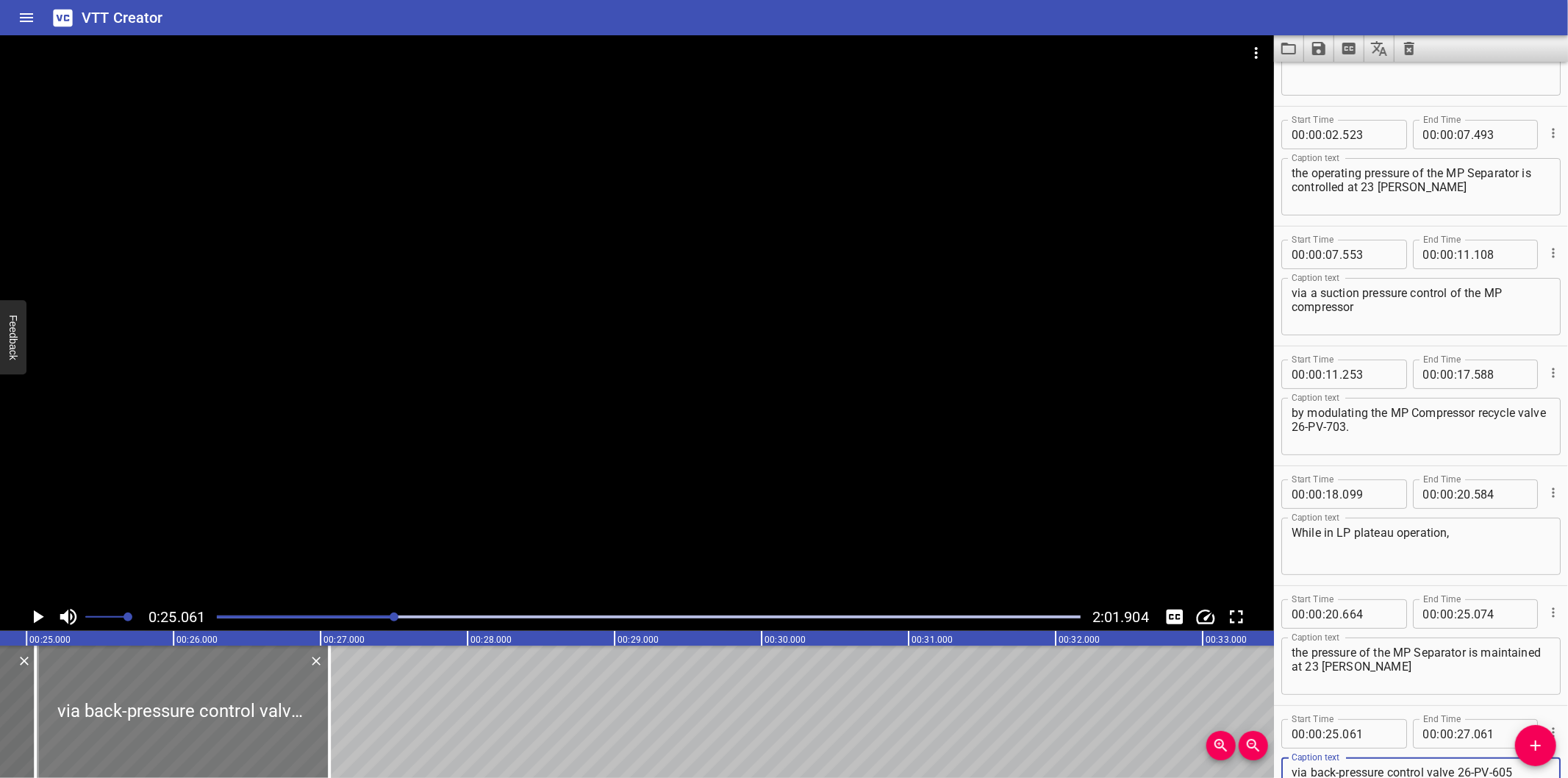
scroll to position [0, 3630]
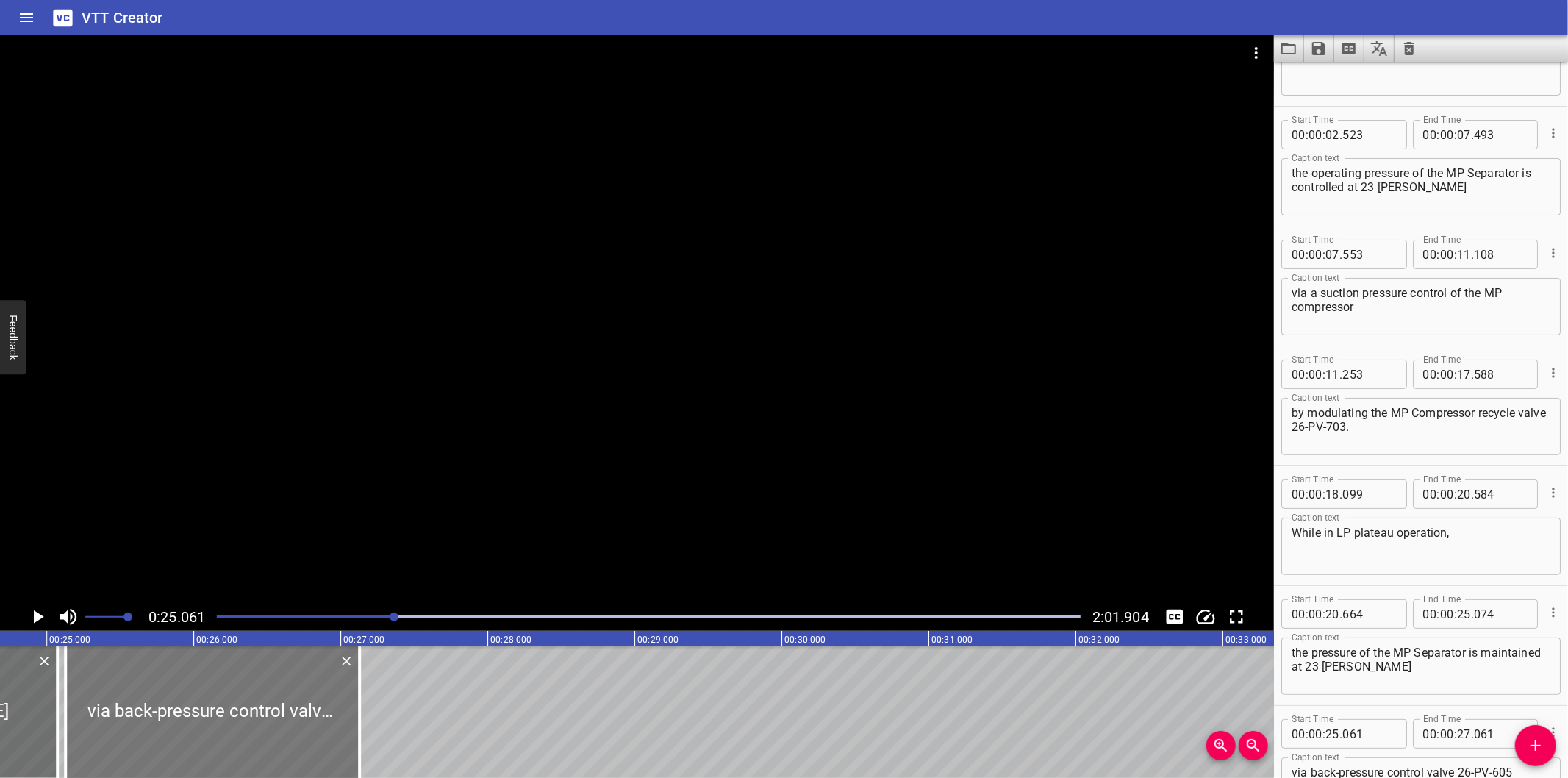
drag, startPoint x: 222, startPoint y: 707, endPoint x: 233, endPoint y: 709, distance: 11.2
click at [233, 709] on div at bounding box center [213, 712] width 294 height 133
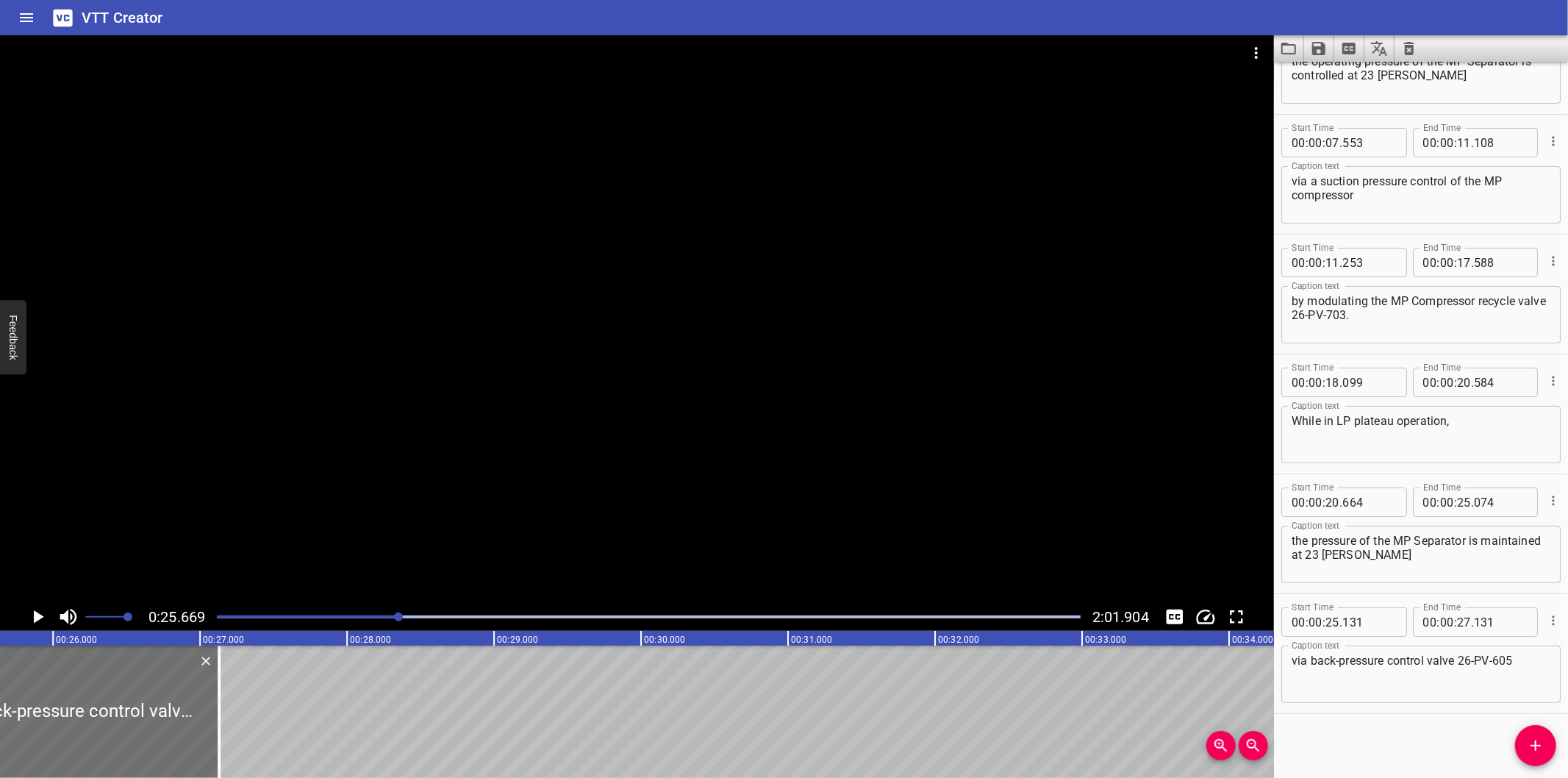
scroll to position [0, 3775]
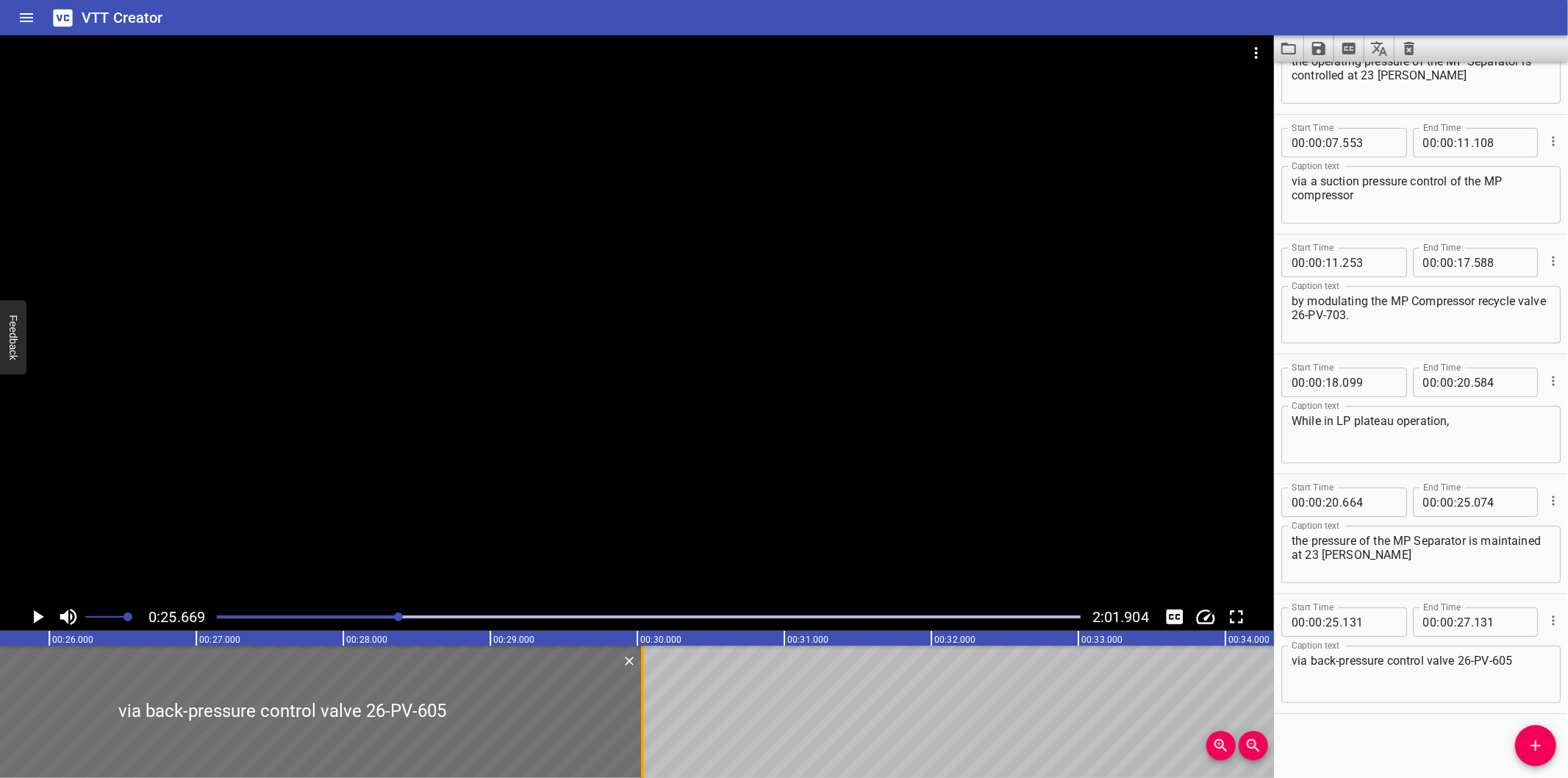
drag, startPoint x: 219, startPoint y: 743, endPoint x: 646, endPoint y: 760, distance: 427.3
click at [646, 760] on div at bounding box center [643, 712] width 15 height 133
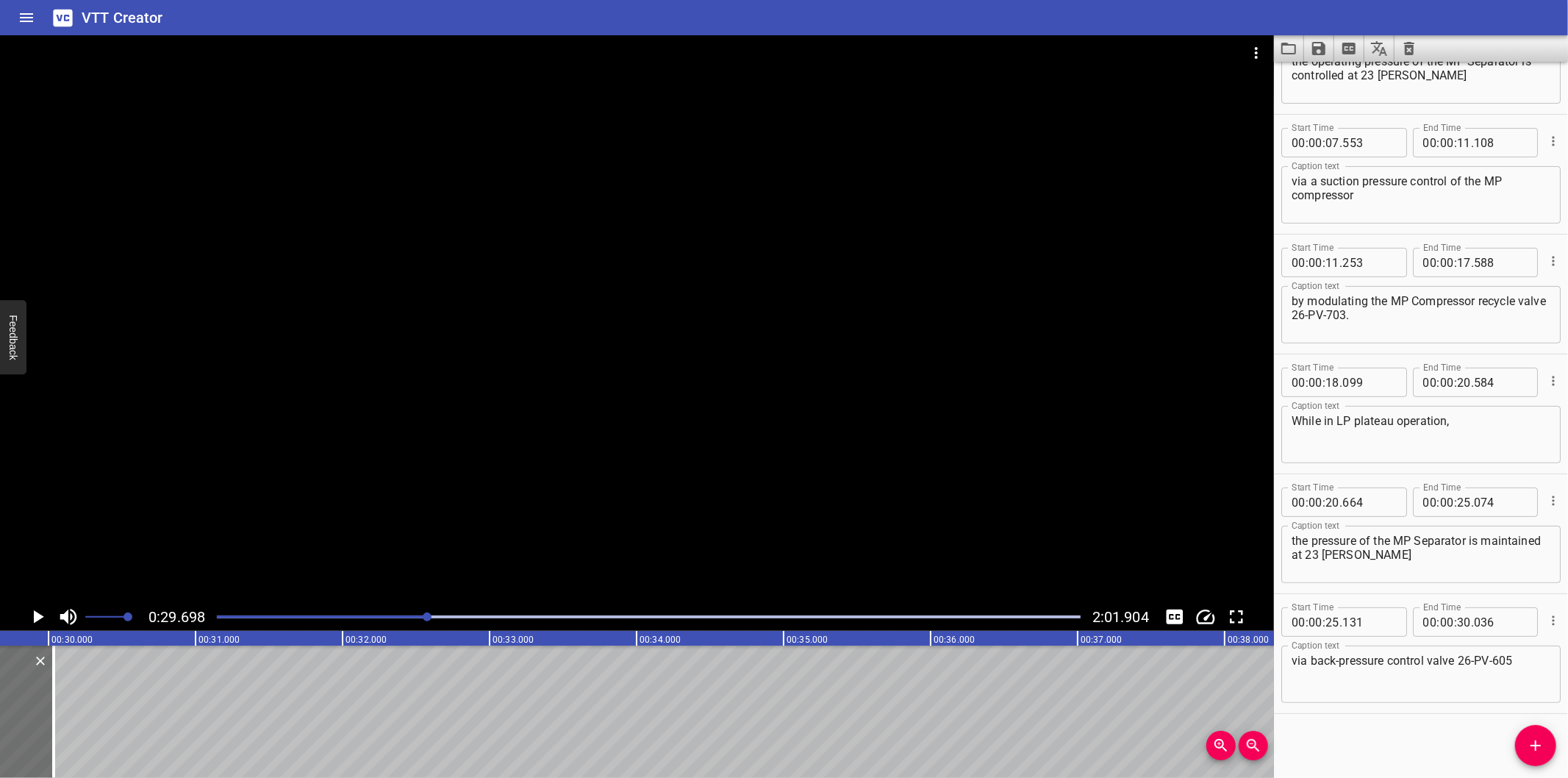
scroll to position [0, 4368]
drag, startPoint x: 1540, startPoint y: 755, endPoint x: 1248, endPoint y: 742, distance: 292.3
click at [1539, 754] on icon "Add Cue" at bounding box center [1536, 746] width 18 height 18
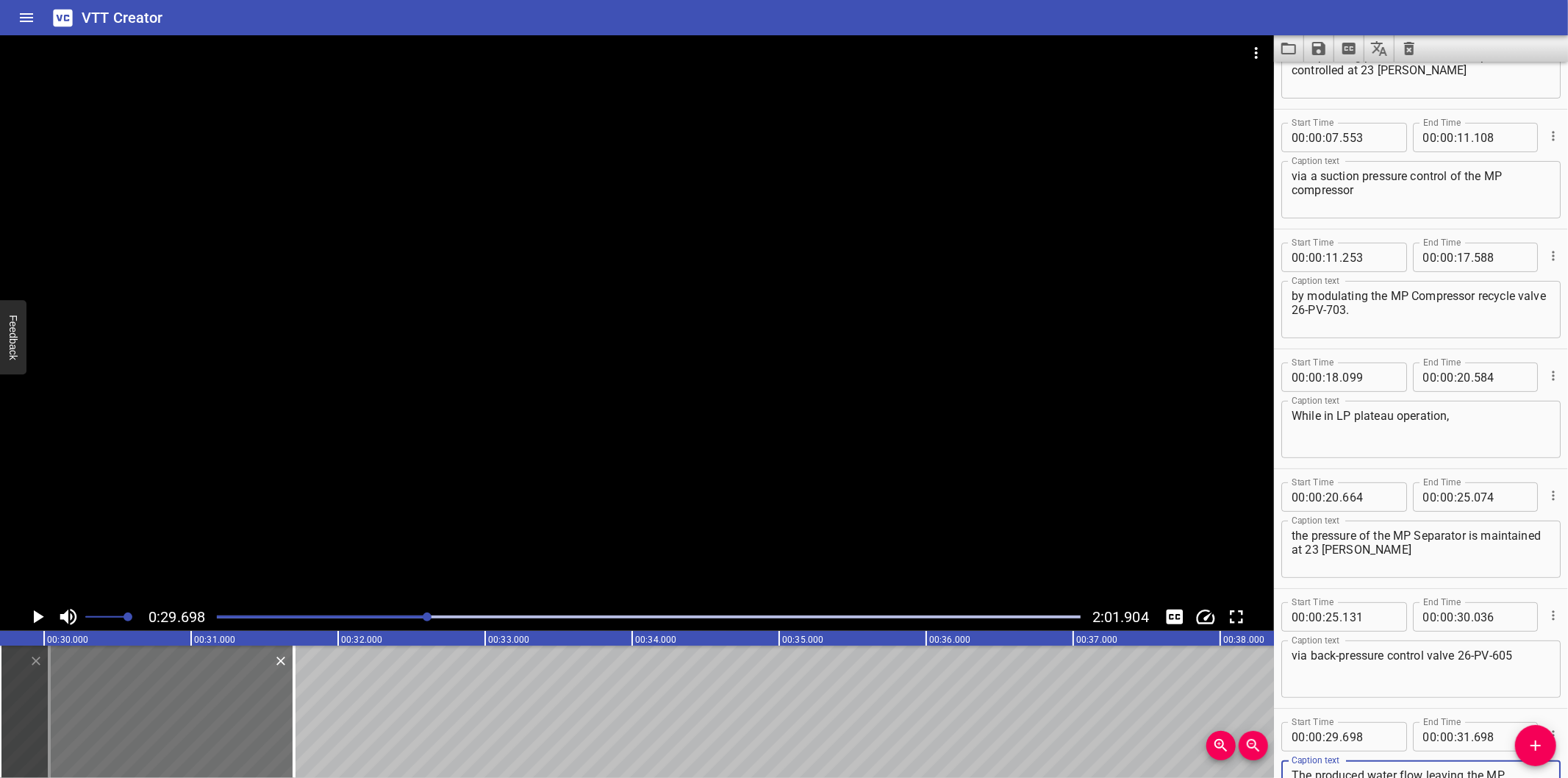
scroll to position [56, 0]
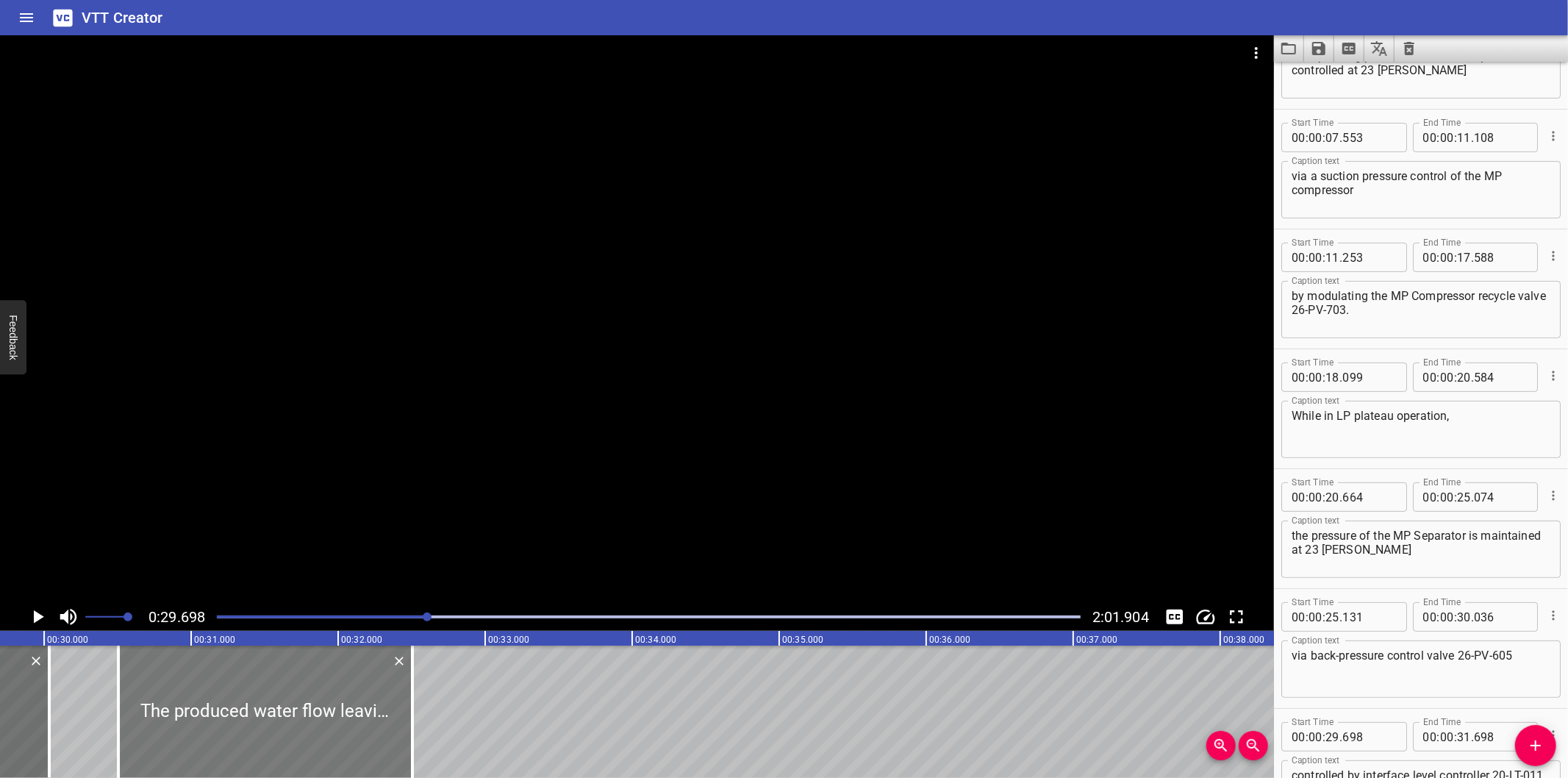
drag, startPoint x: 218, startPoint y: 734, endPoint x: 335, endPoint y: 738, distance: 117.1
click at [335, 738] on div at bounding box center [265, 712] width 294 height 133
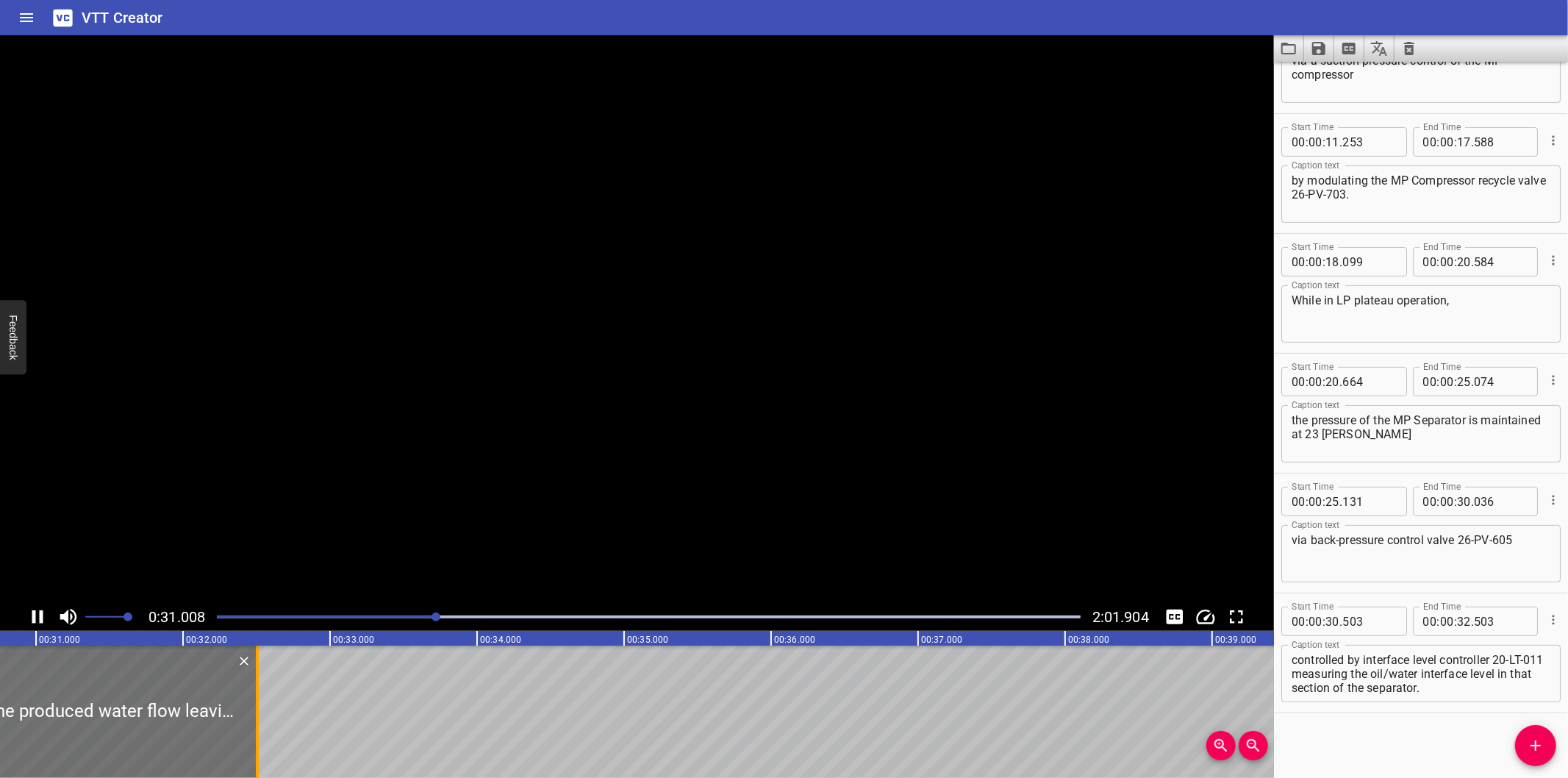
scroll to position [0, 4579]
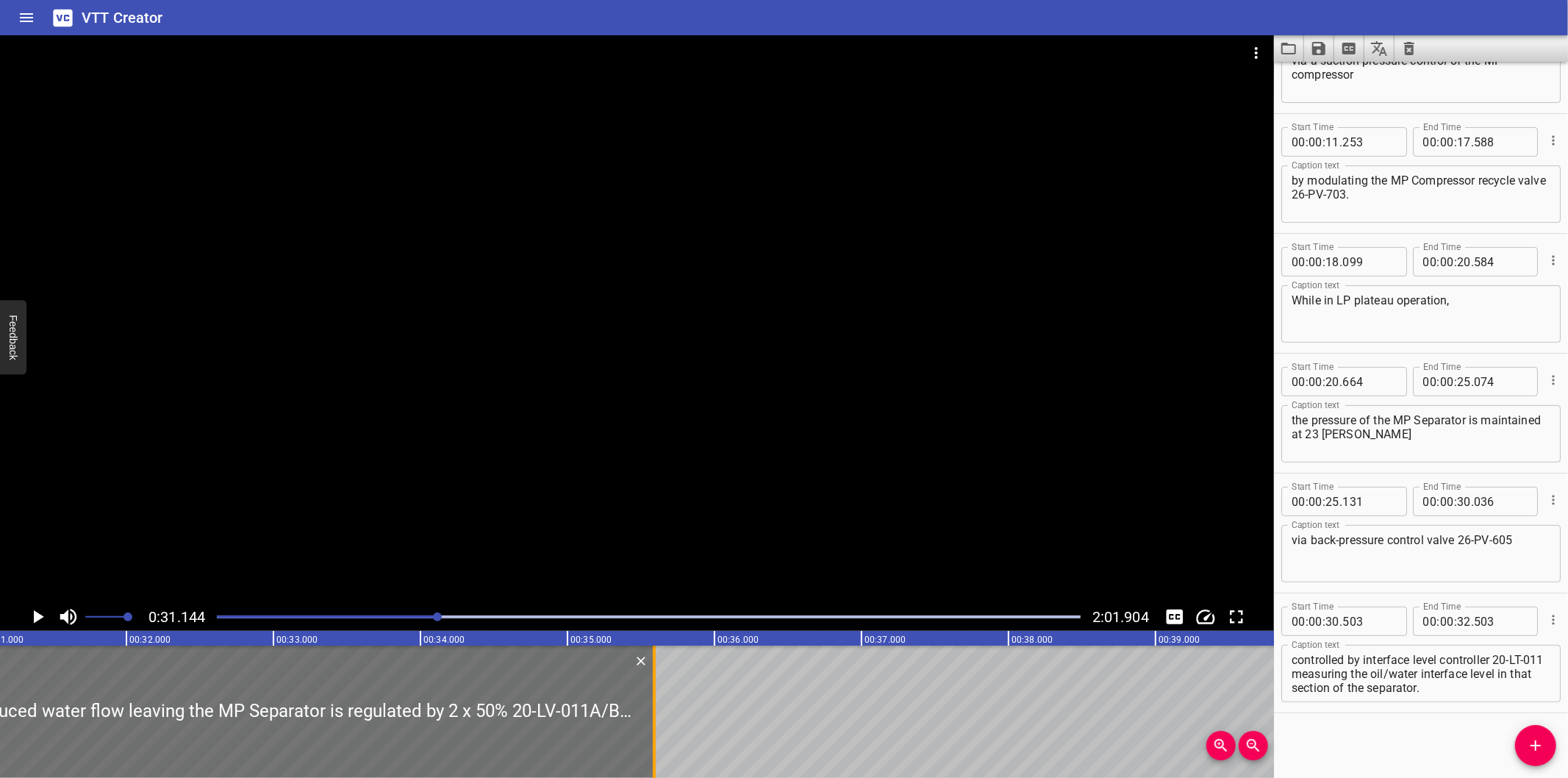
drag, startPoint x: 196, startPoint y: 716, endPoint x: 671, endPoint y: 716, distance: 475.0
click at [662, 716] on div at bounding box center [654, 712] width 15 height 133
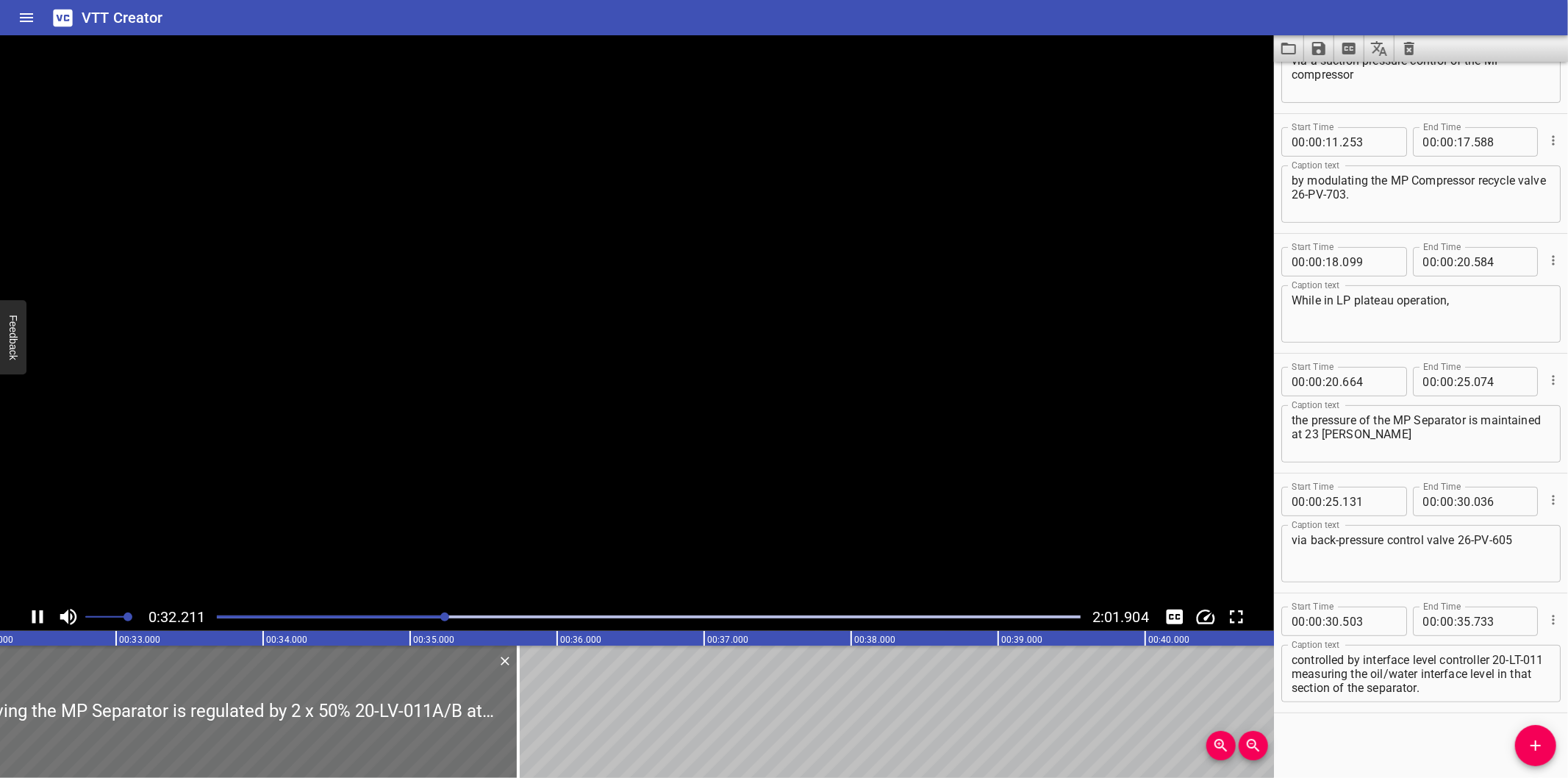
scroll to position [0, 4772]
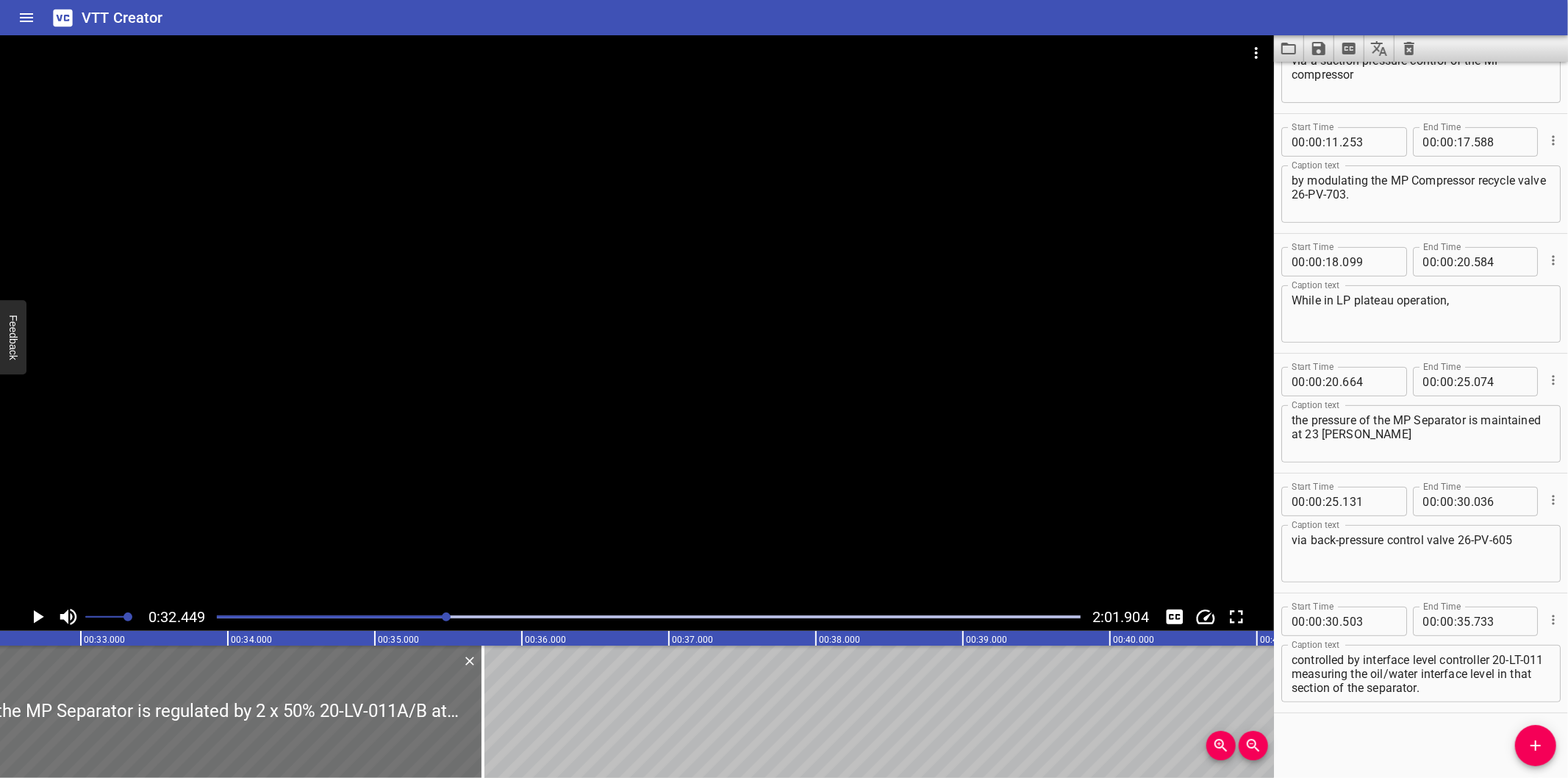
click at [378, 454] on div at bounding box center [637, 319] width 1275 height 568
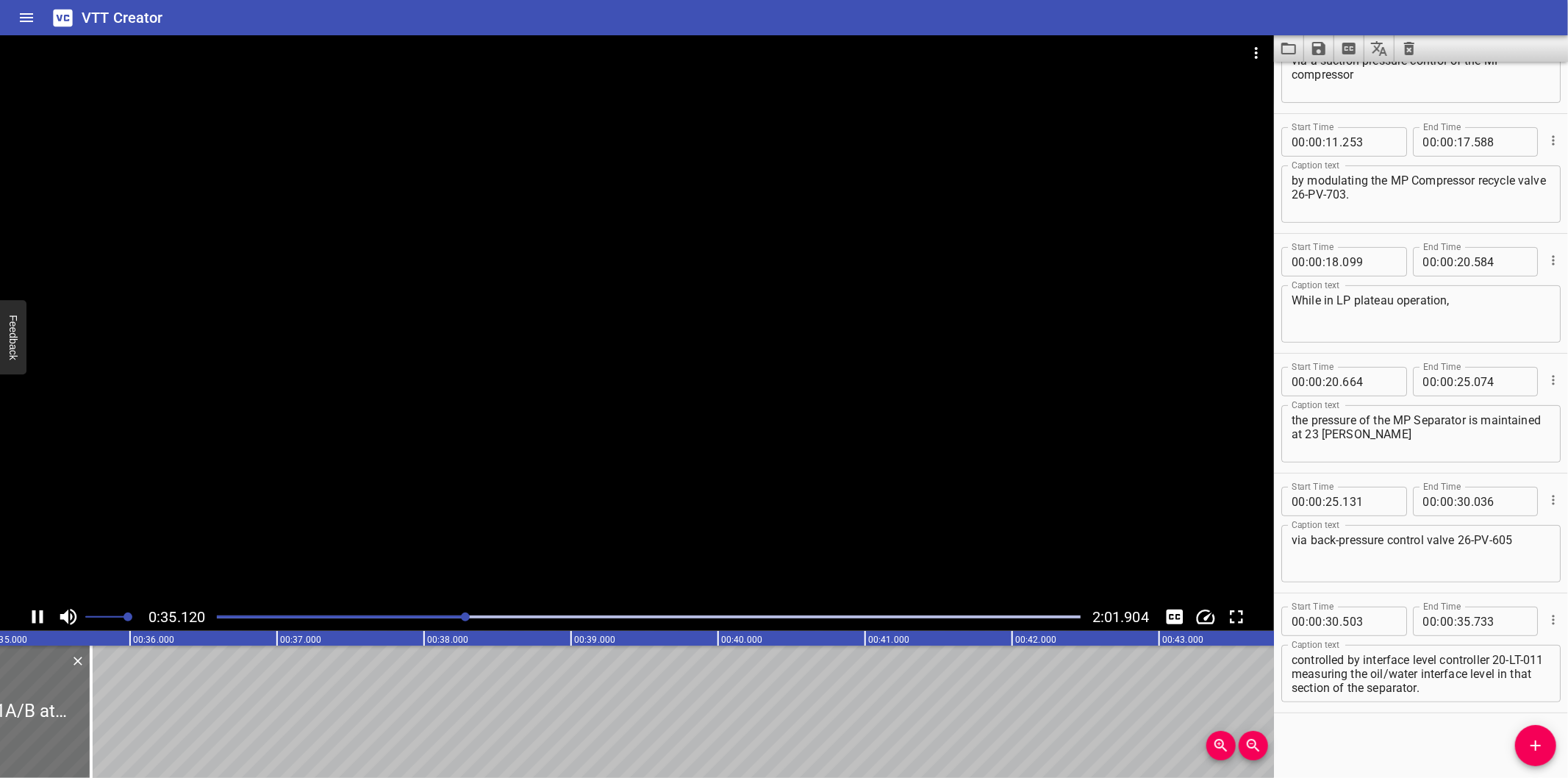
scroll to position [0, 5181]
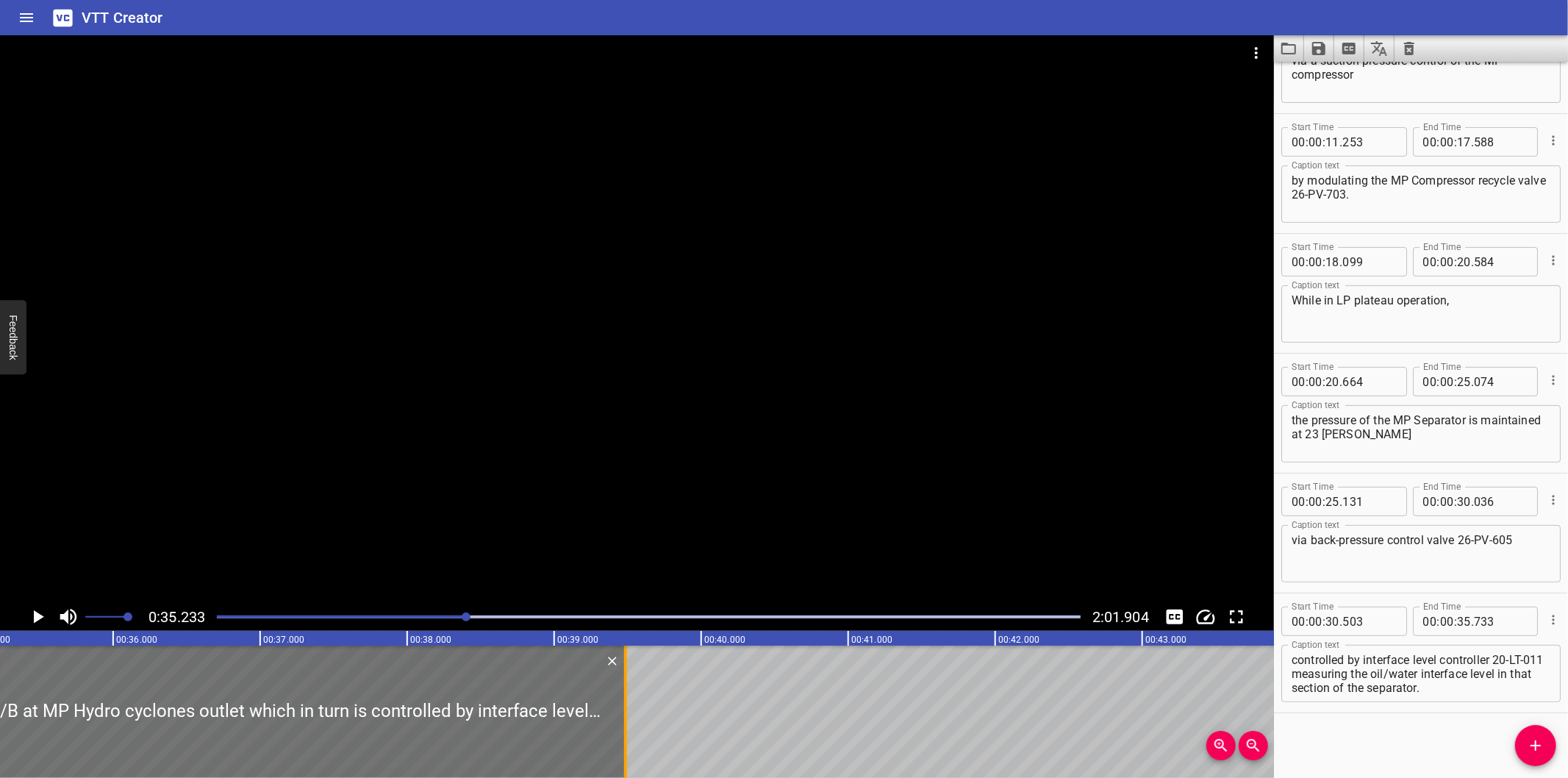
drag, startPoint x: 72, startPoint y: 733, endPoint x: 624, endPoint y: 680, distance: 554.5
click at [624, 680] on div at bounding box center [625, 712] width 3 height 133
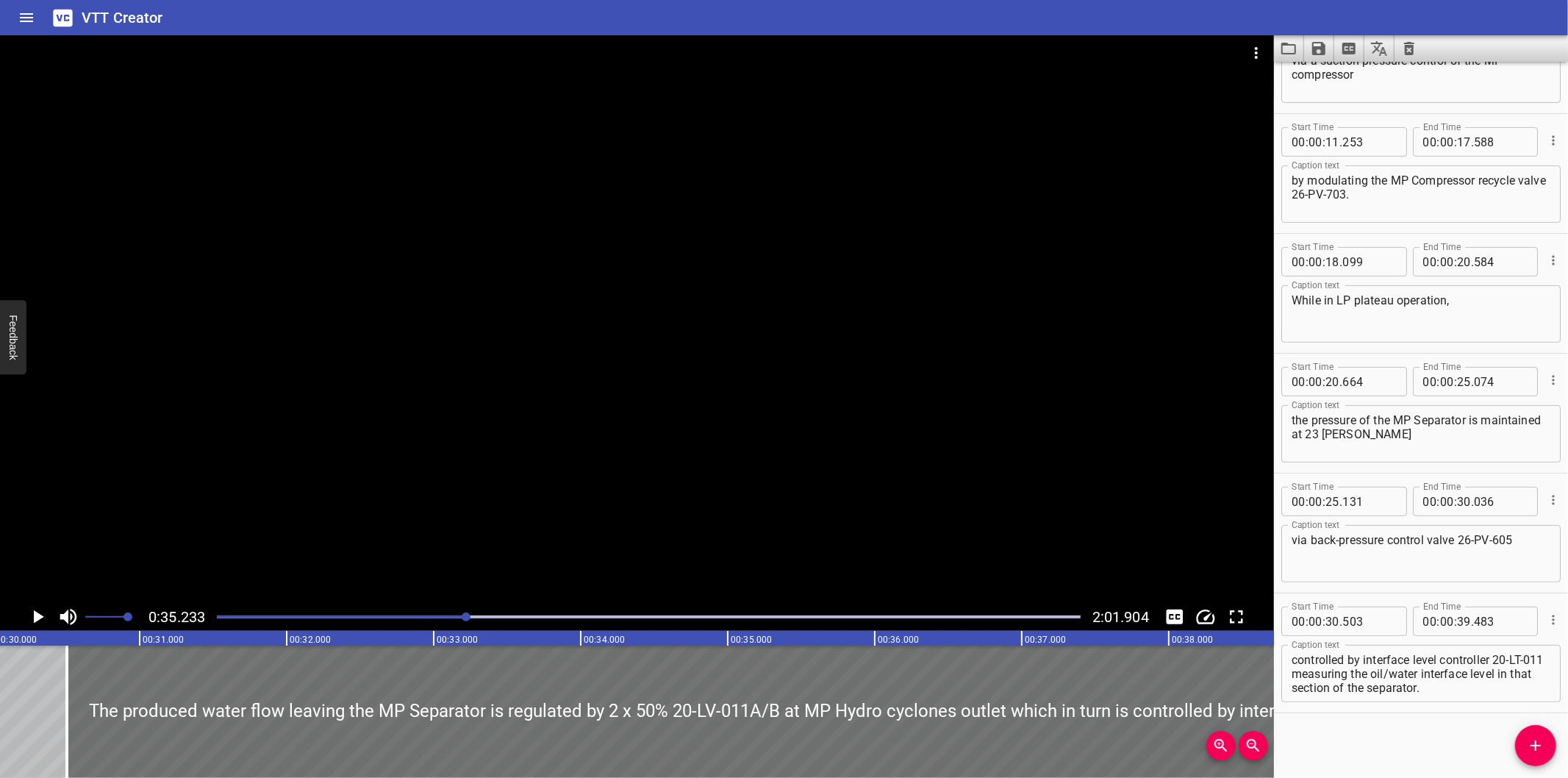
click at [627, 494] on div at bounding box center [637, 319] width 1275 height 568
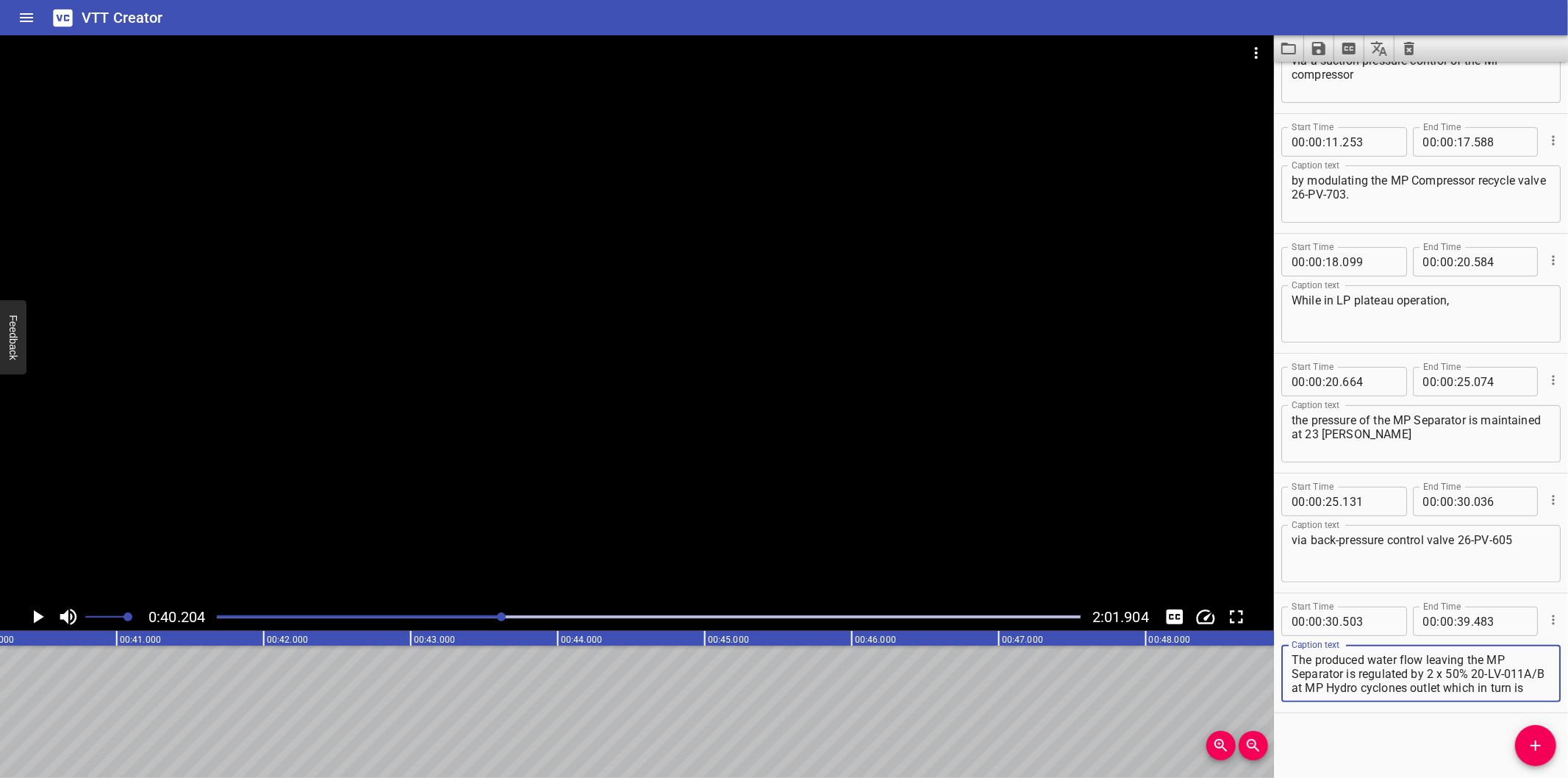
scroll to position [56, 0]
drag, startPoint x: 1336, startPoint y: 686, endPoint x: 1613, endPoint y: 781, distance: 292.8
click at [1568, 778] on html "VTT Creator Caption Editor Batch Transcribe Login Sign Up Privacy Contact 0:40.…" at bounding box center [784, 389] width 1568 height 778
click at [1544, 751] on icon "Add Cue" at bounding box center [1536, 746] width 18 height 18
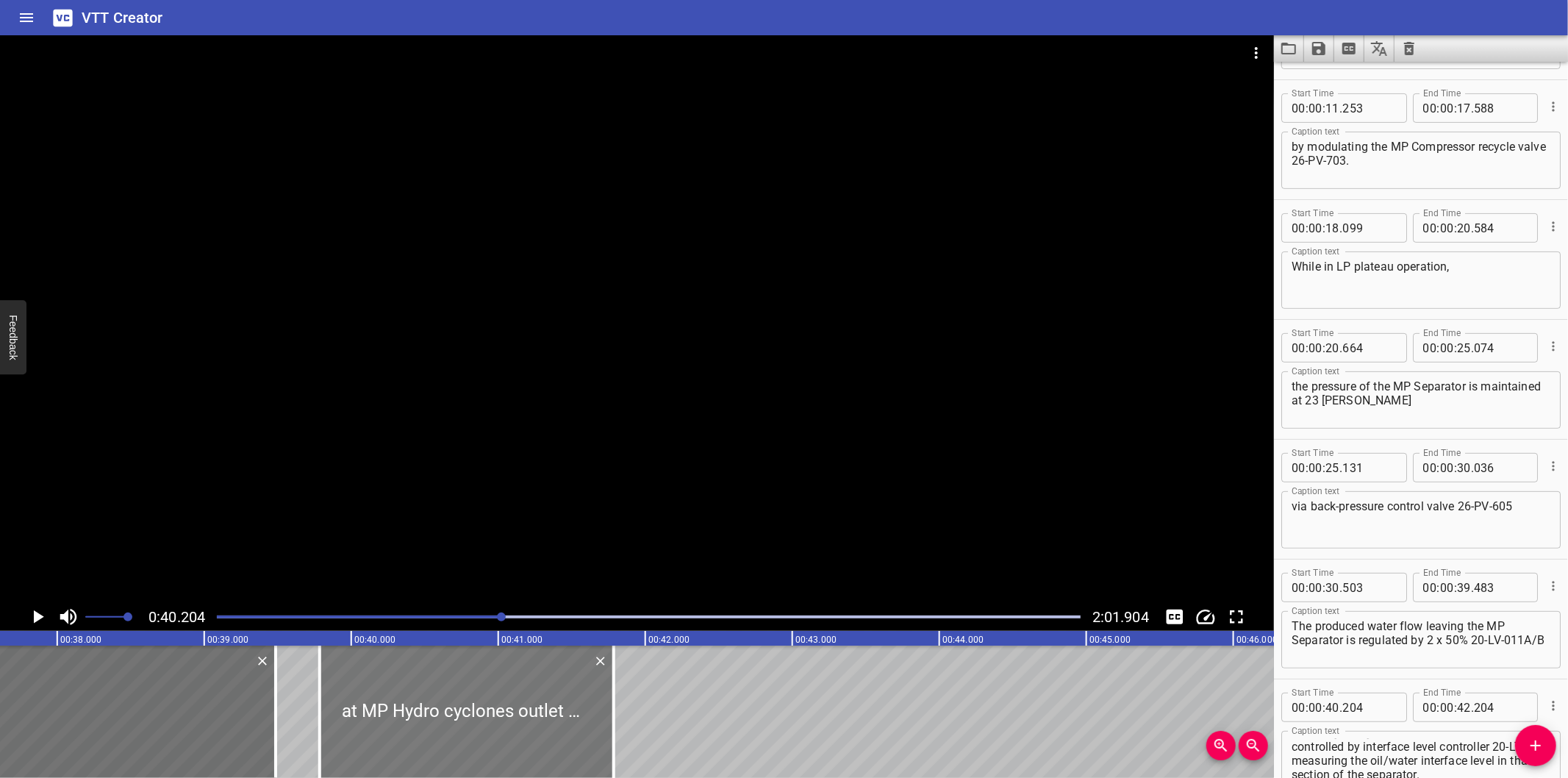
drag, startPoint x: 473, startPoint y: 699, endPoint x: 412, endPoint y: 715, distance: 63.1
click at [412, 715] on div at bounding box center [466, 712] width 294 height 133
click at [521, 549] on div at bounding box center [637, 319] width 1275 height 568
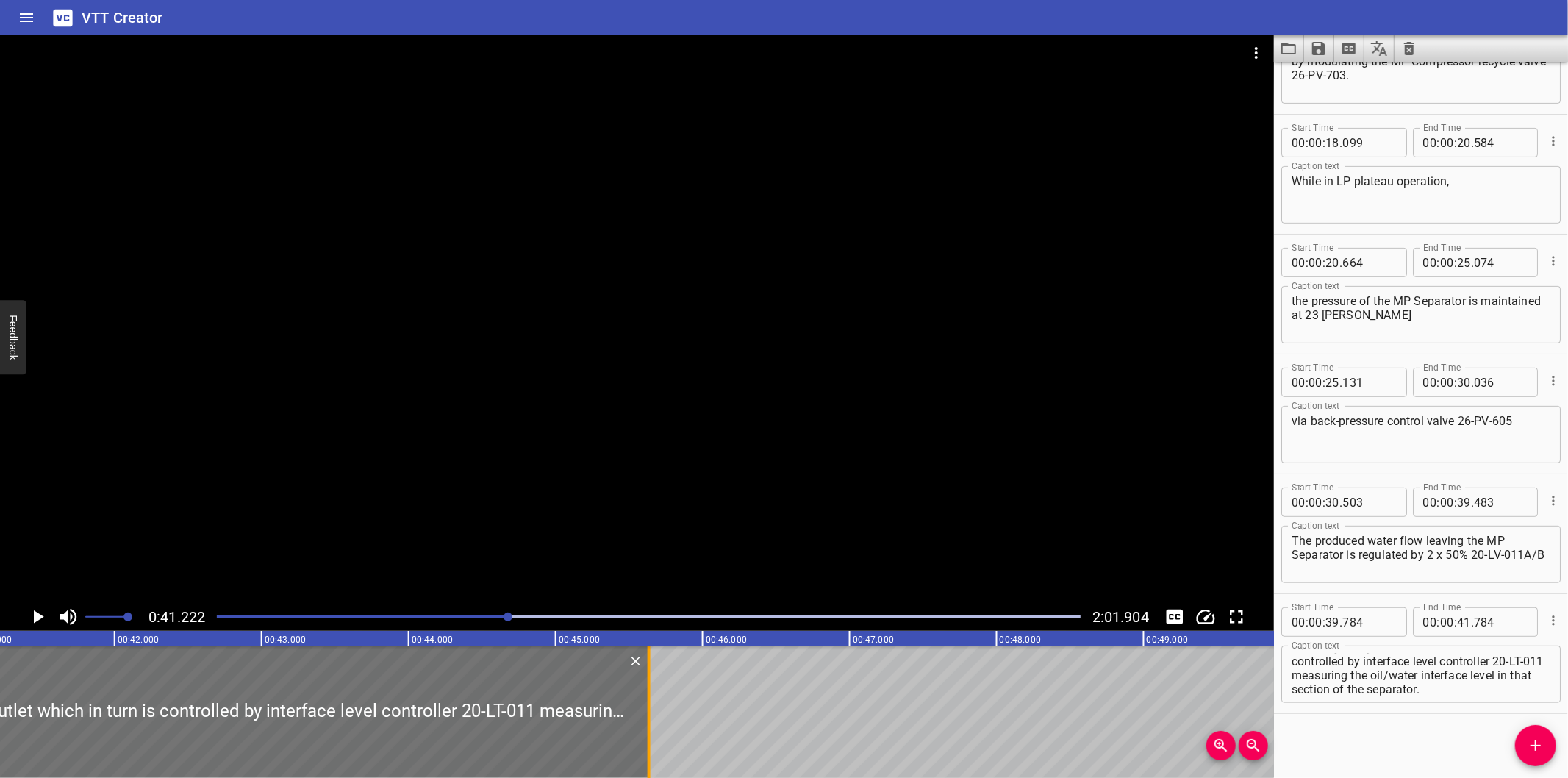
drag, startPoint x: 83, startPoint y: 717, endPoint x: 650, endPoint y: 700, distance: 567.3
click at [650, 700] on div at bounding box center [649, 712] width 3 height 133
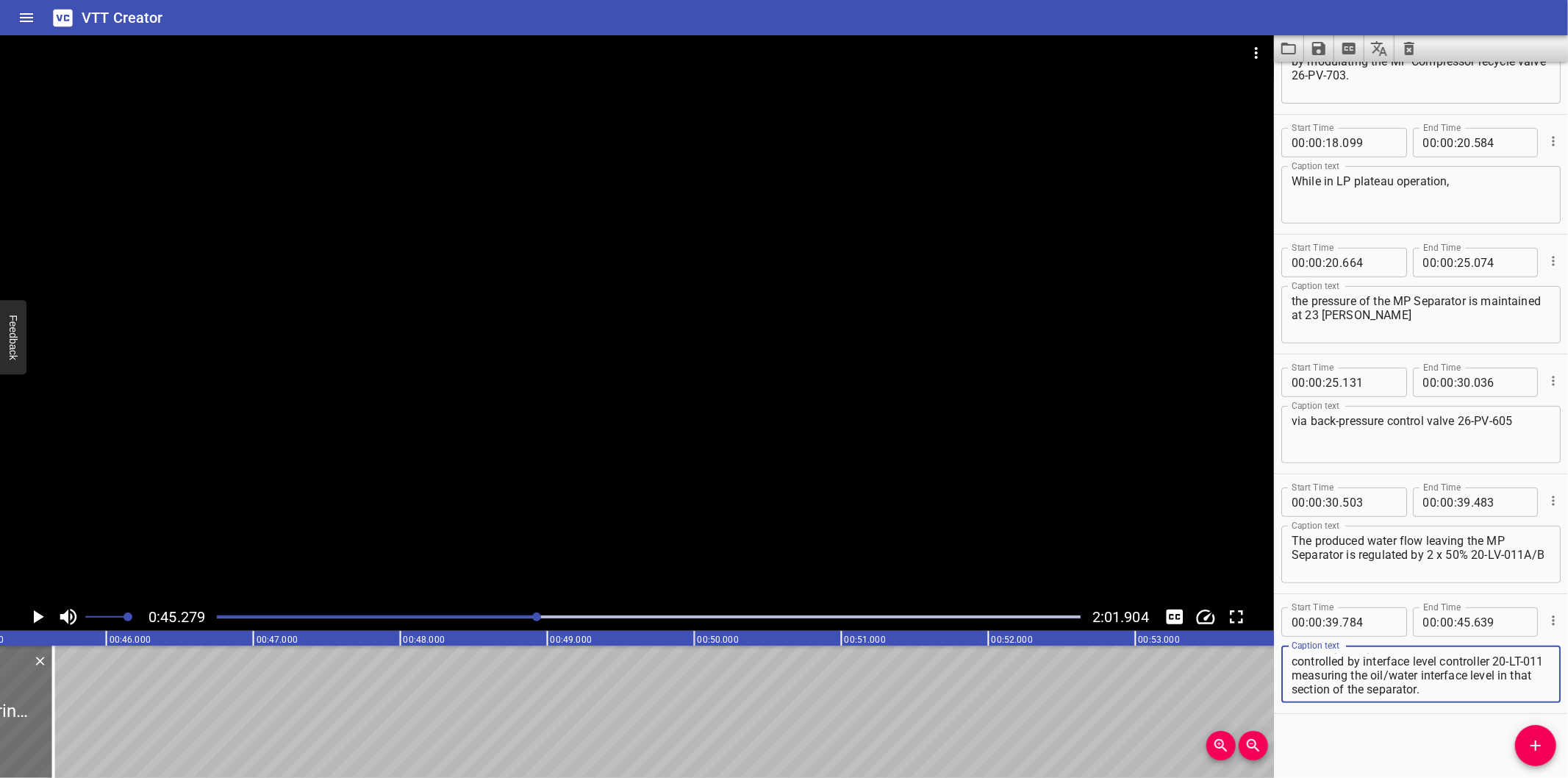
scroll to position [430, 0]
drag, startPoint x: 1496, startPoint y: 661, endPoint x: 1563, endPoint y: 775, distance: 132.2
click at [1563, 775] on div "Start Time 00 : 00 : 00 . 000 Start Time End Time 00 : 00 : 02 . 445 End Time C…" at bounding box center [1421, 420] width 294 height 717
click at [1537, 743] on icon "Add Cue" at bounding box center [1536, 746] width 10 height 10
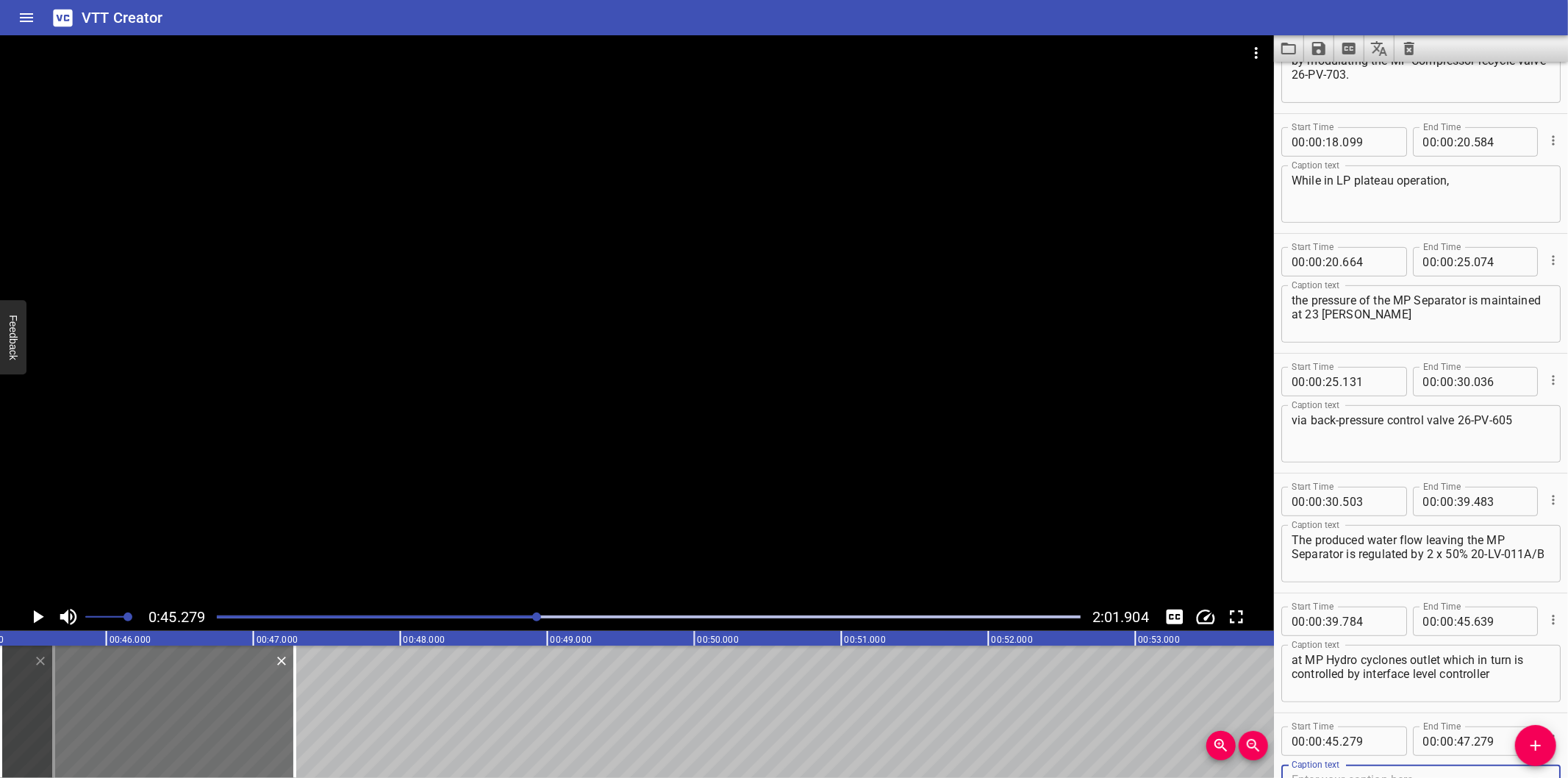
scroll to position [437, 0]
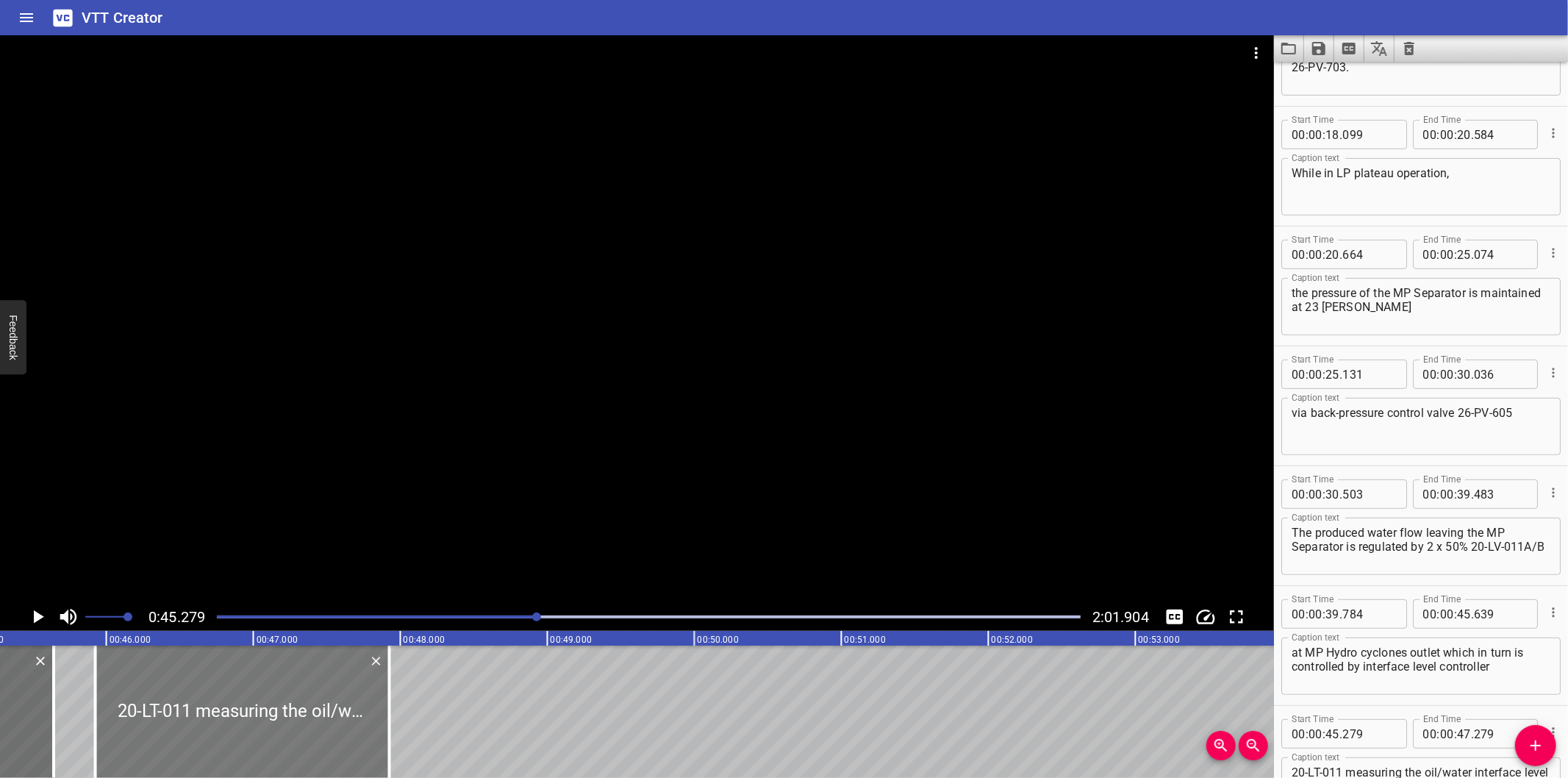
drag, startPoint x: 237, startPoint y: 732, endPoint x: 326, endPoint y: 743, distance: 89.7
click at [326, 743] on div at bounding box center [243, 712] width 294 height 133
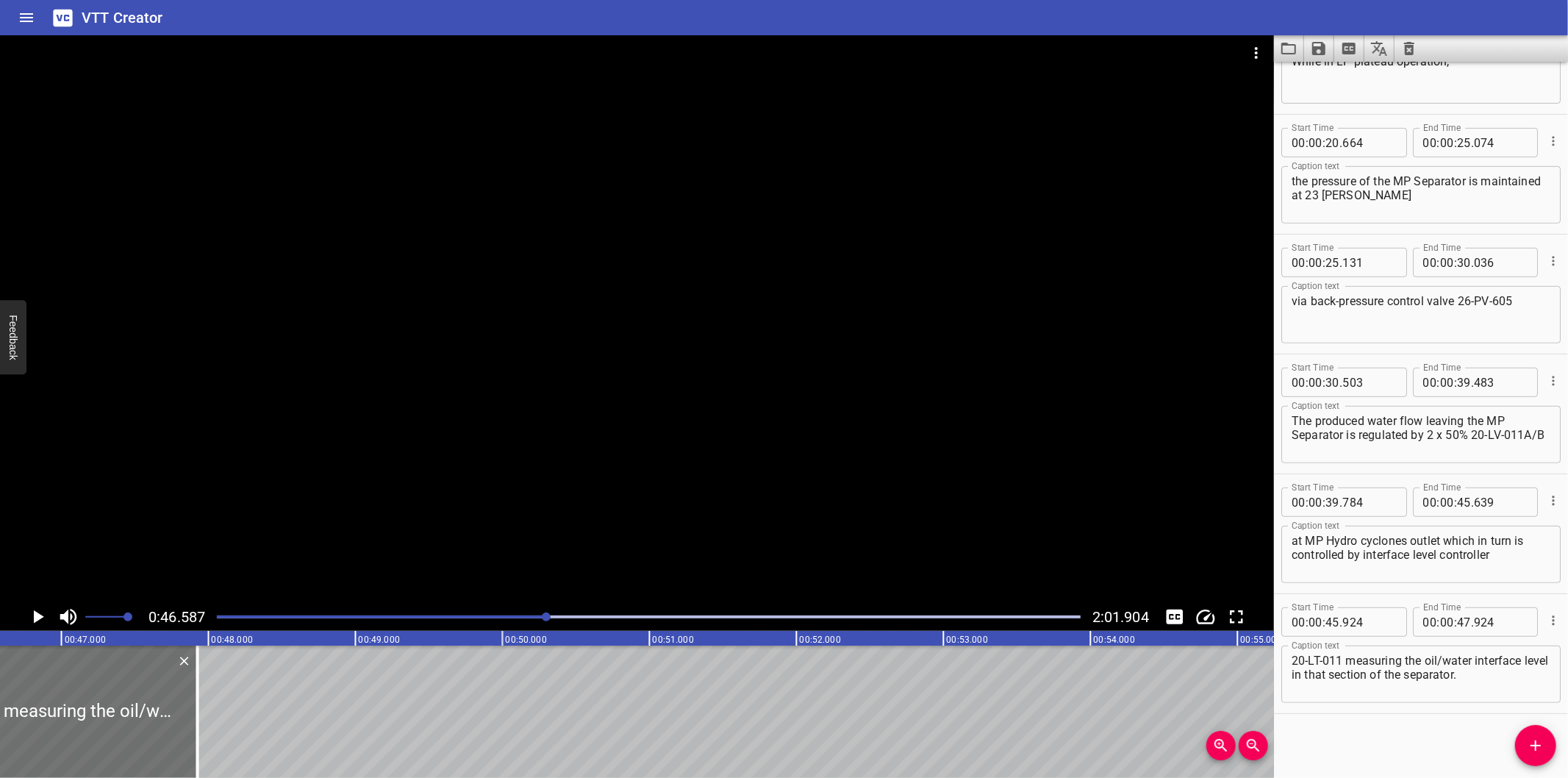
scroll to position [0, 6851]
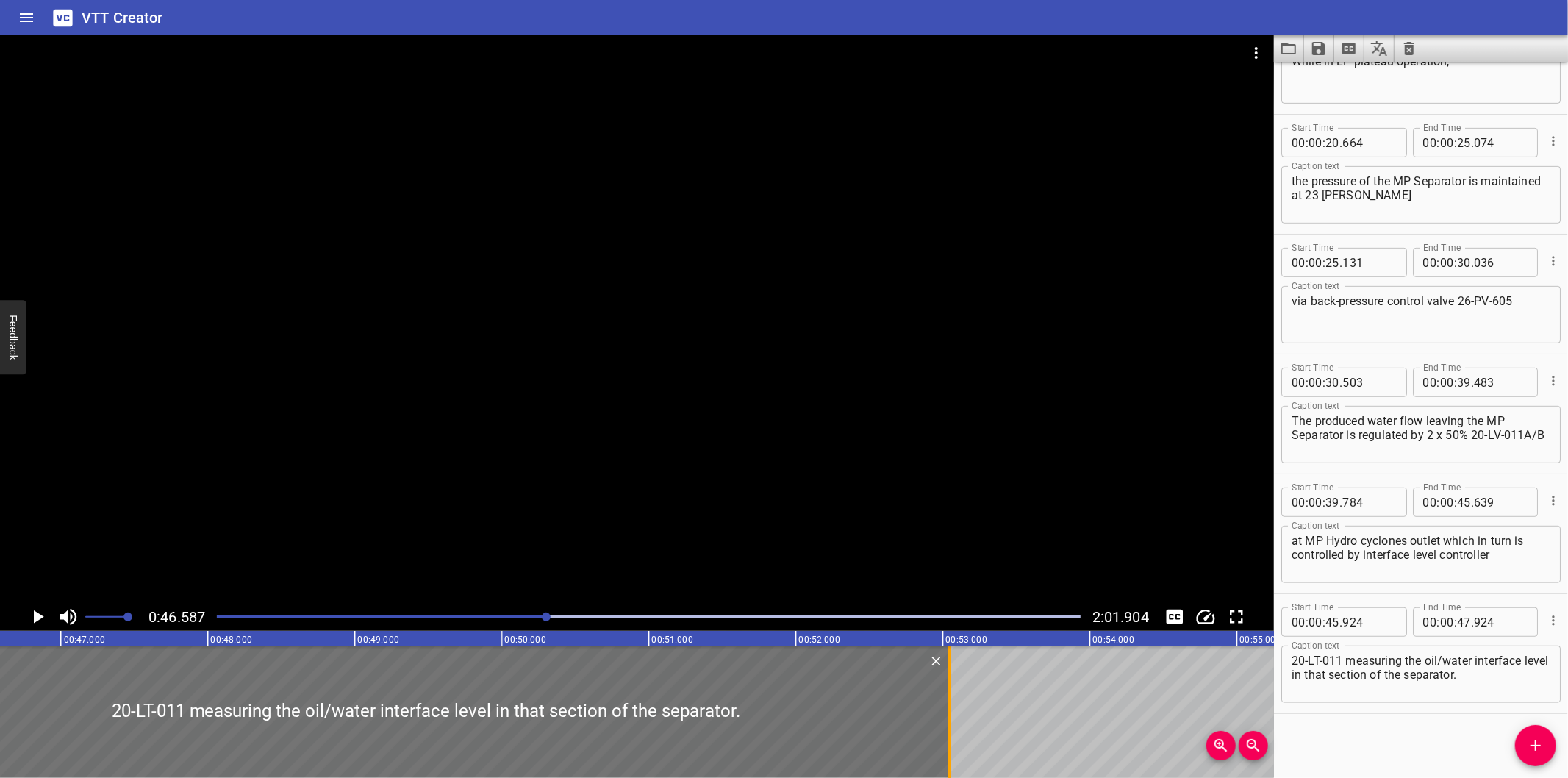
drag, startPoint x: 199, startPoint y: 731, endPoint x: 951, endPoint y: 739, distance: 752.0
click at [951, 739] on div at bounding box center [949, 712] width 15 height 133
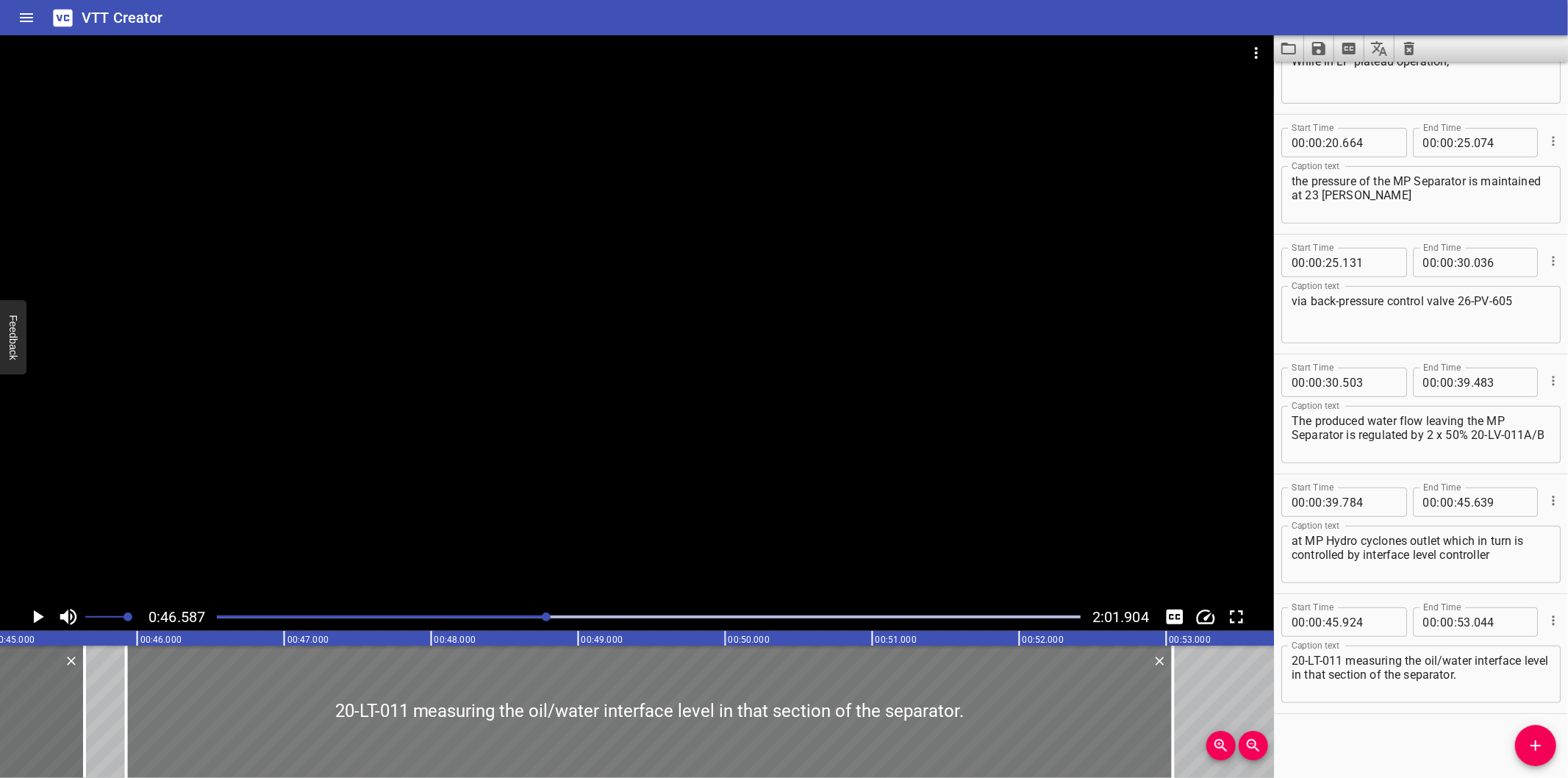
scroll to position [0, 6578]
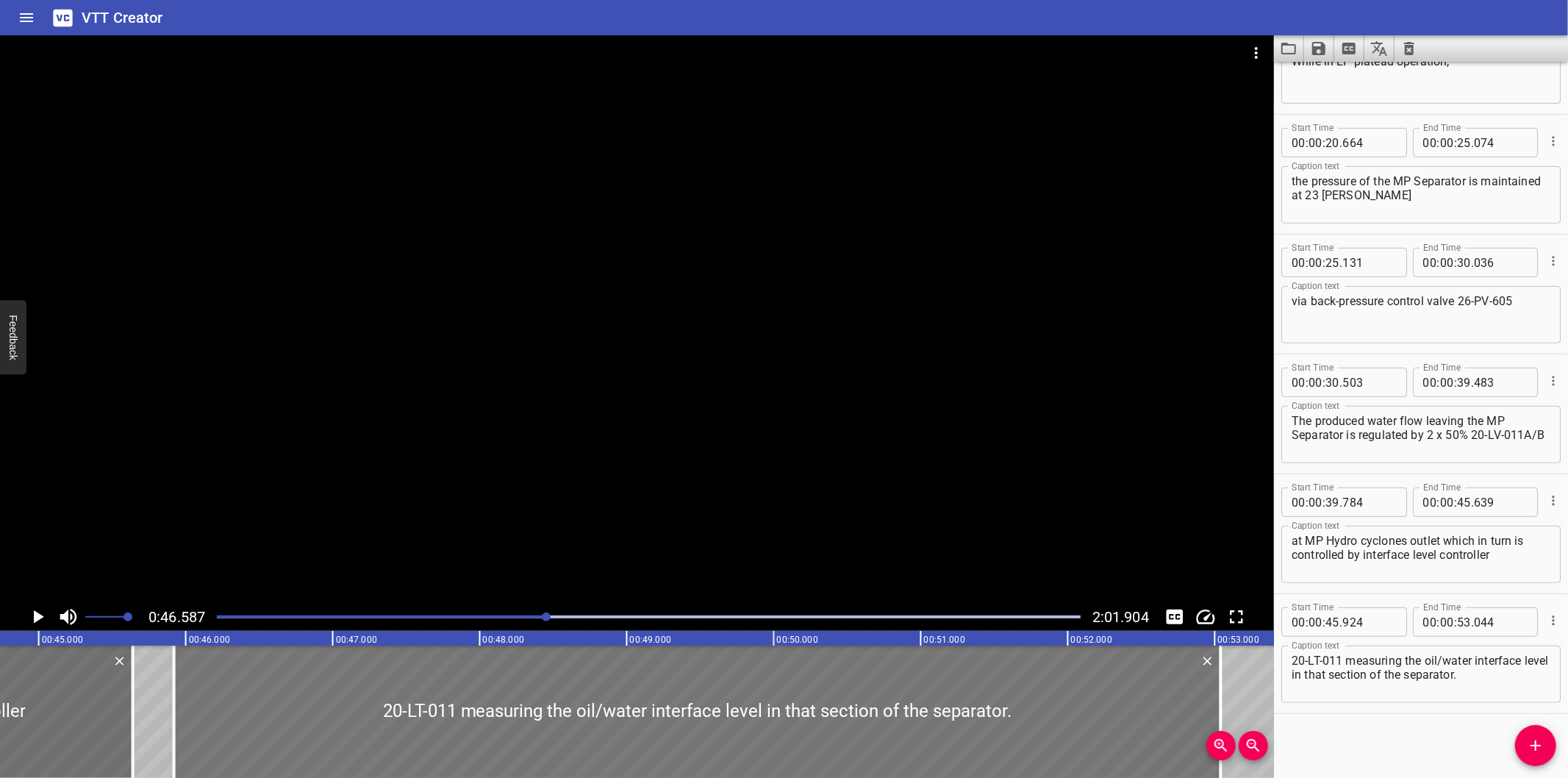
click at [868, 729] on div at bounding box center [698, 712] width 1047 height 133
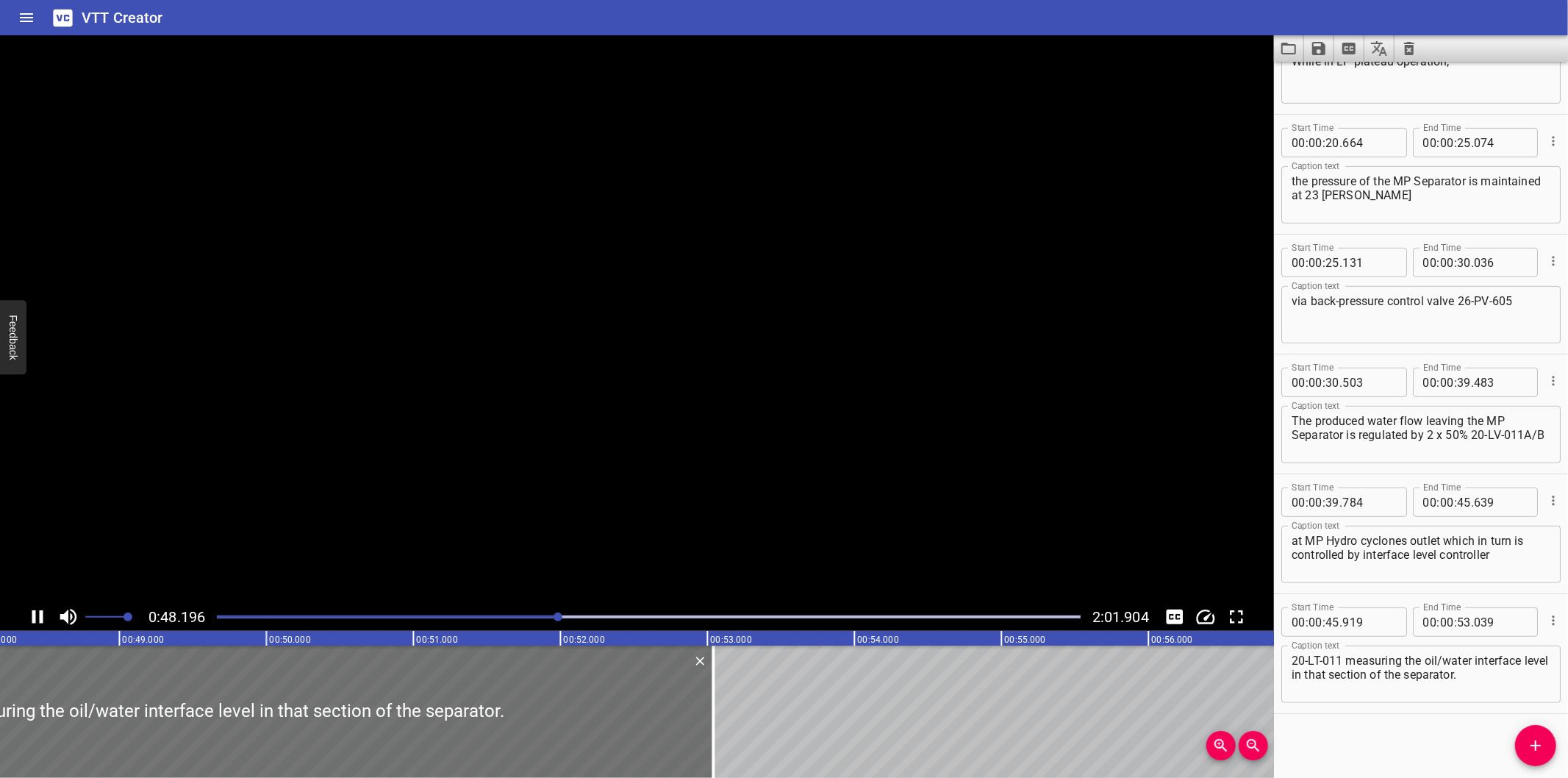
click at [1526, 689] on textarea "20-LT-011 measuring the oil/water interface level in that section of the separa…" at bounding box center [1420, 675] width 259 height 42
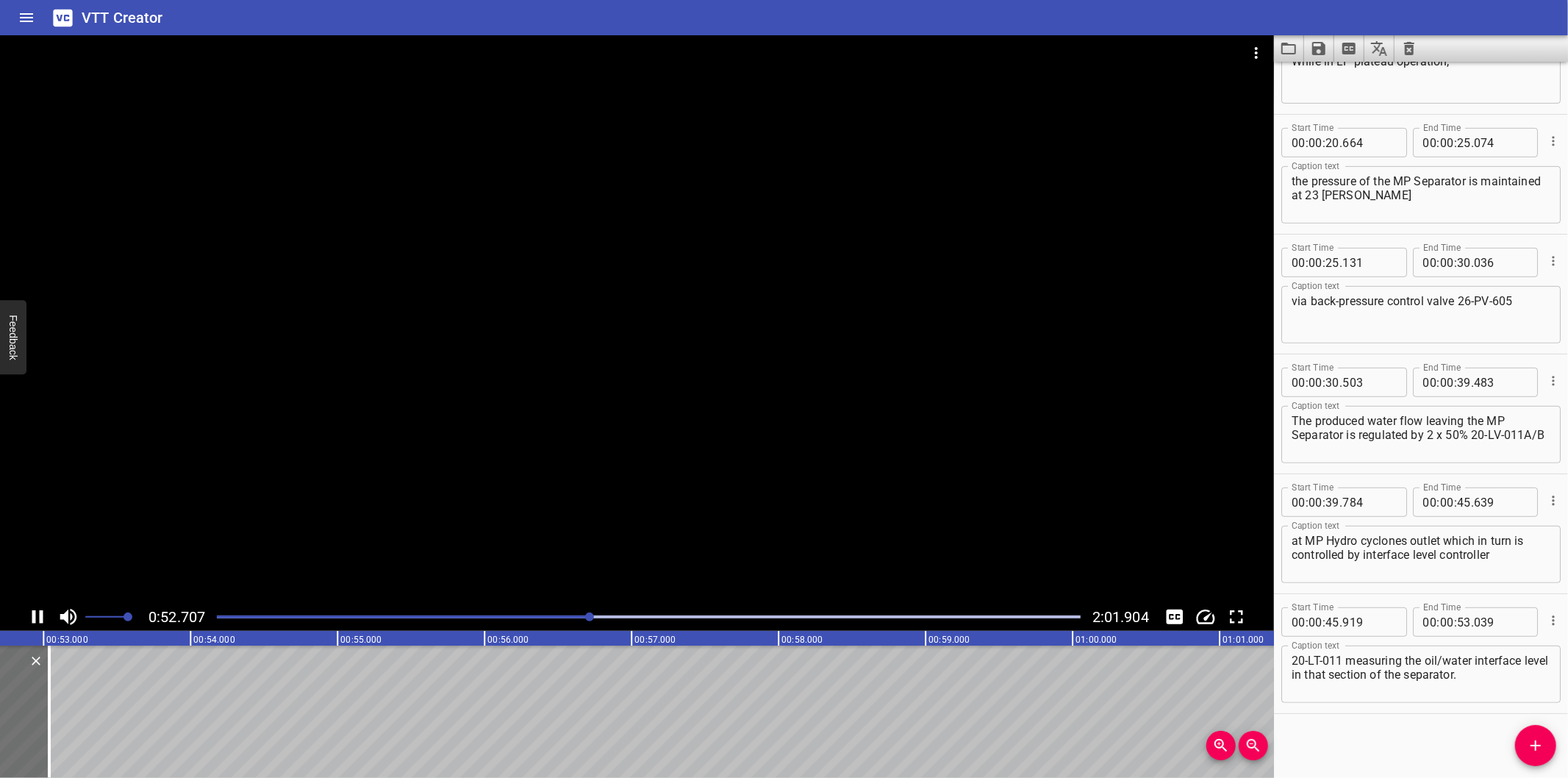
drag, startPoint x: 873, startPoint y: 247, endPoint x: 938, endPoint y: 250, distance: 65.1
click at [875, 247] on div at bounding box center [637, 319] width 1275 height 568
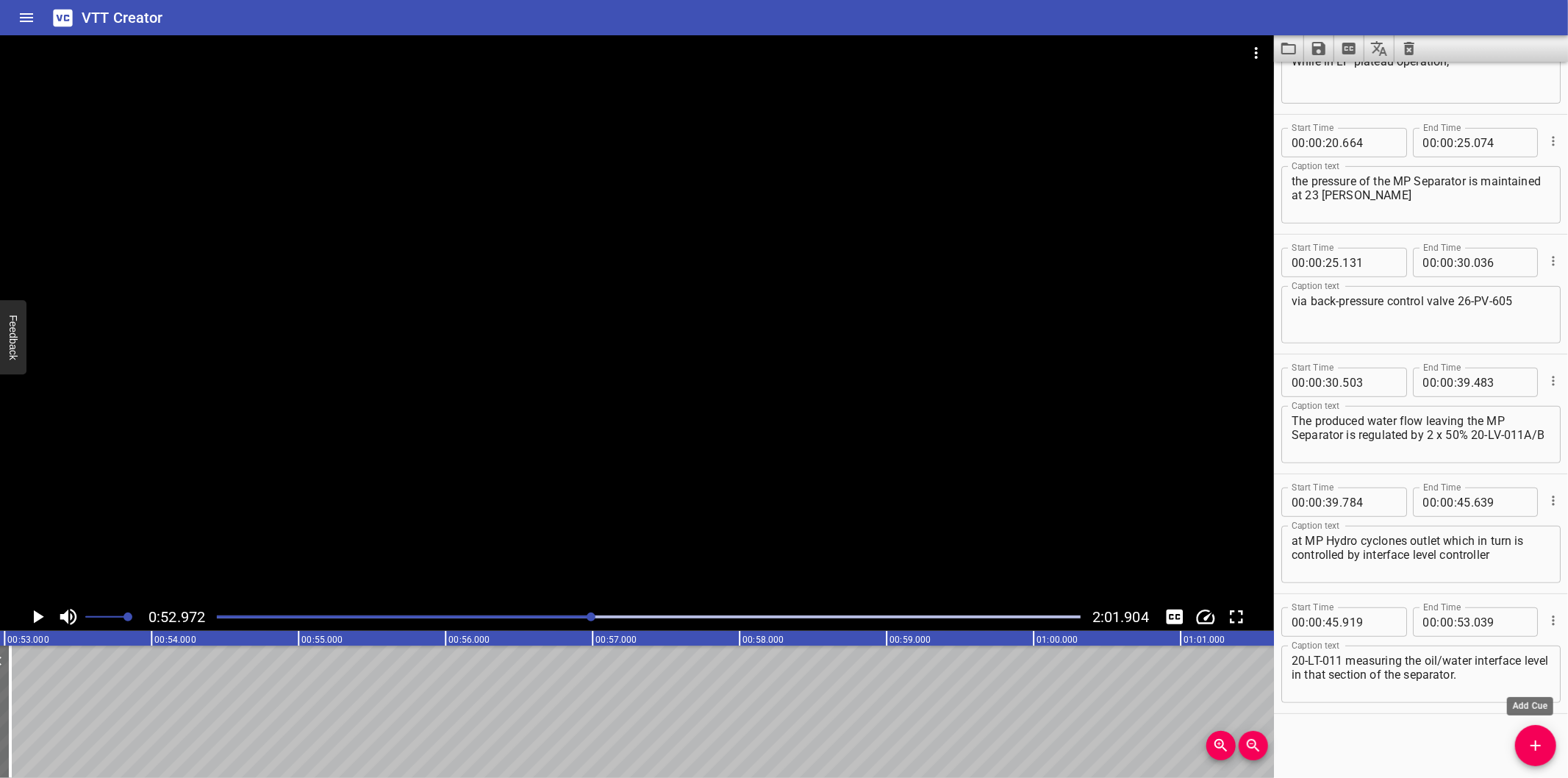
drag, startPoint x: 1547, startPoint y: 741, endPoint x: 1532, endPoint y: 736, distance: 15.8
click at [1546, 740] on span "Add Cue" at bounding box center [1535, 746] width 41 height 18
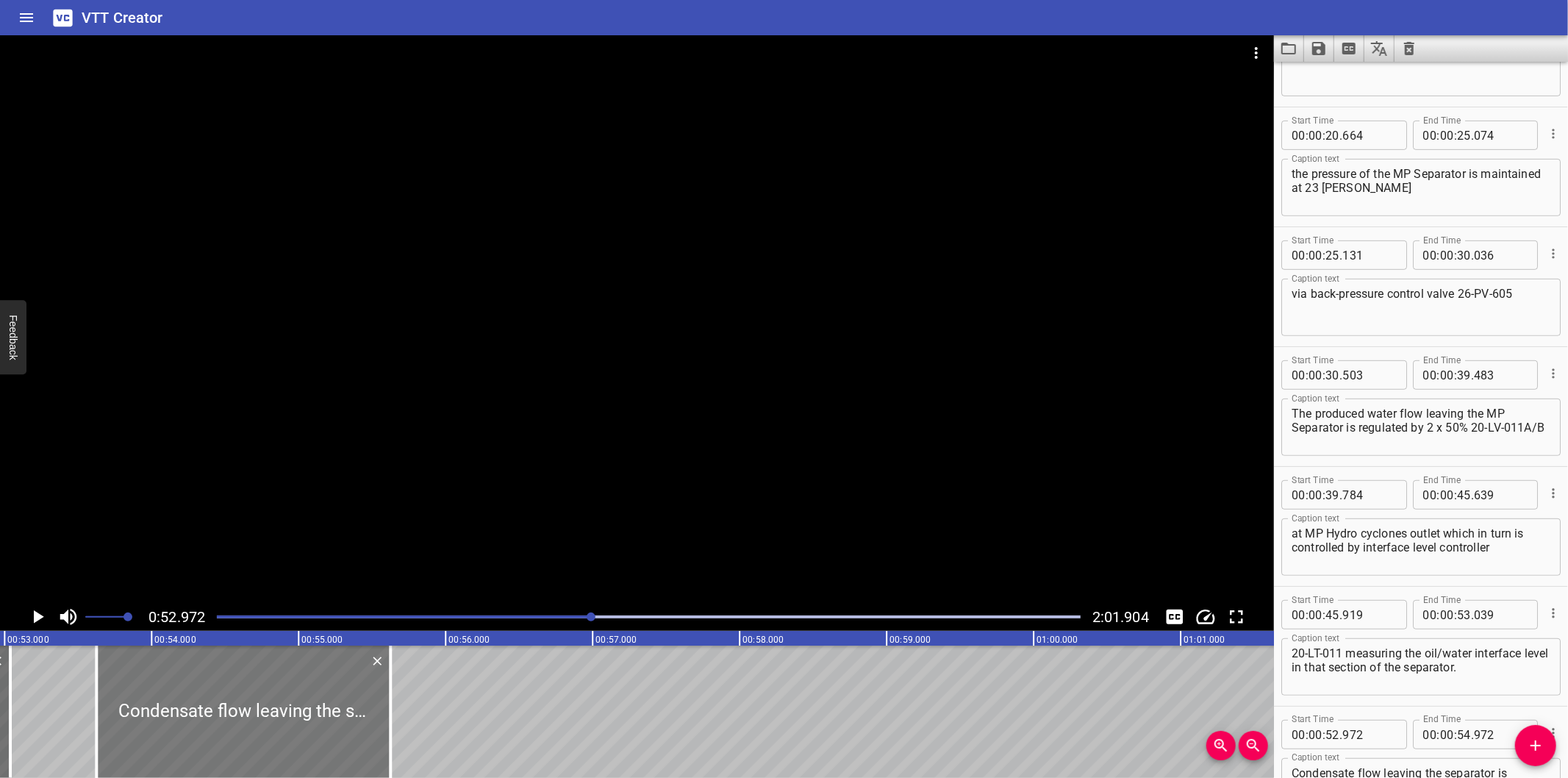
drag, startPoint x: 206, startPoint y: 708, endPoint x: 302, endPoint y: 714, distance: 96.2
click at [302, 714] on div at bounding box center [244, 712] width 294 height 133
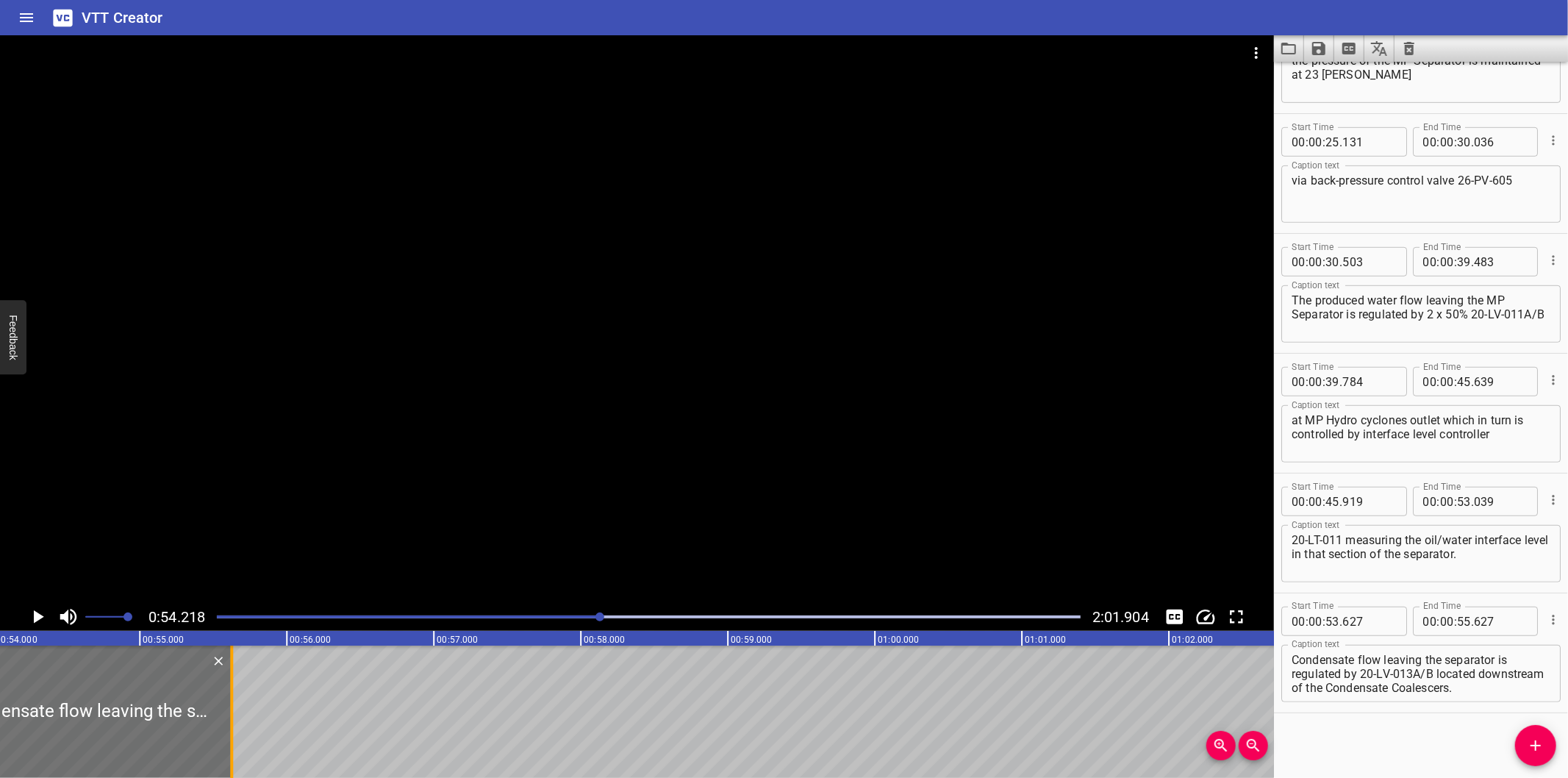
scroll to position [0, 7973]
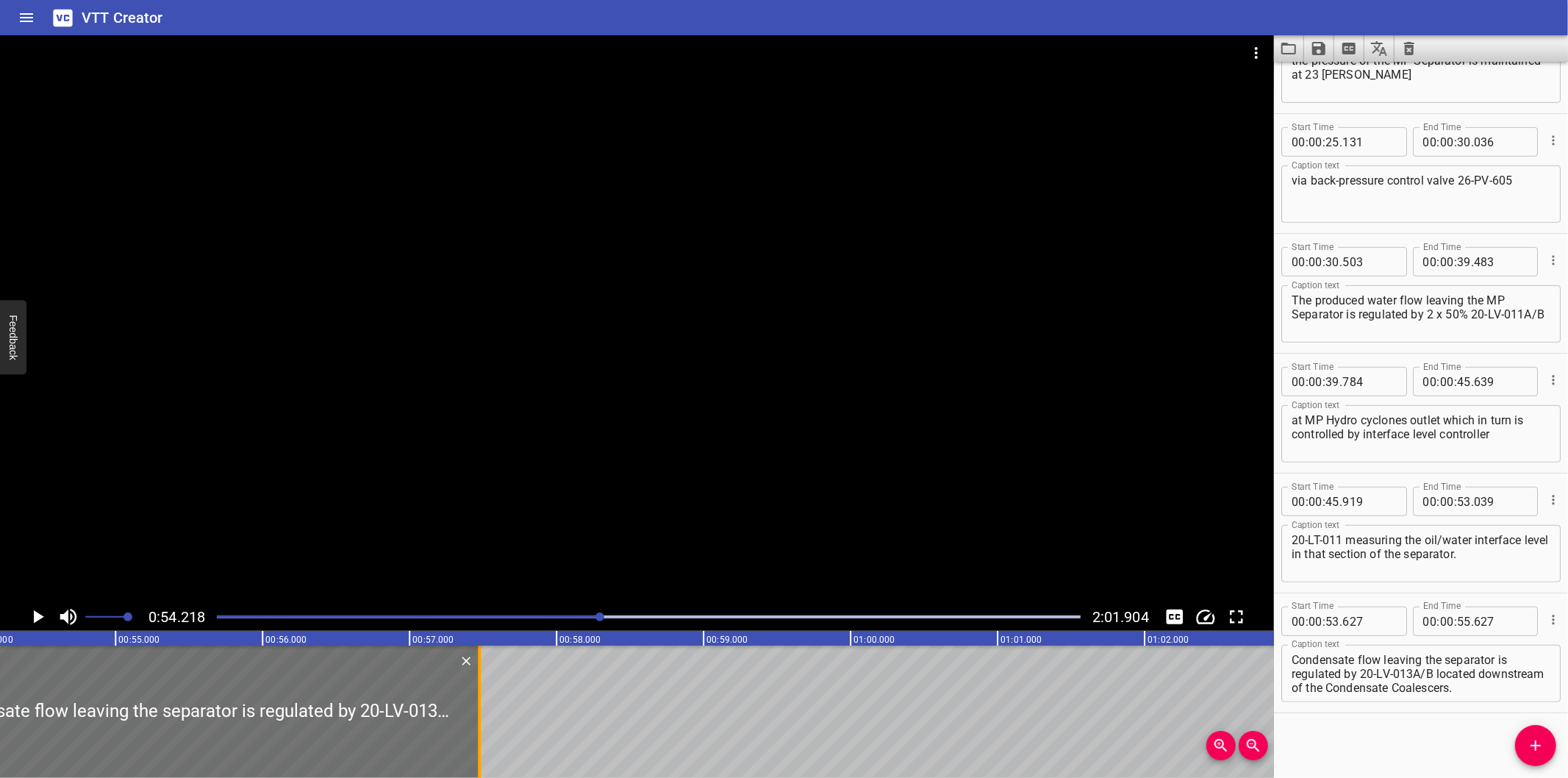
drag, startPoint x: 210, startPoint y: 722, endPoint x: 503, endPoint y: 723, distance: 293.0
click at [487, 723] on div at bounding box center [479, 712] width 15 height 133
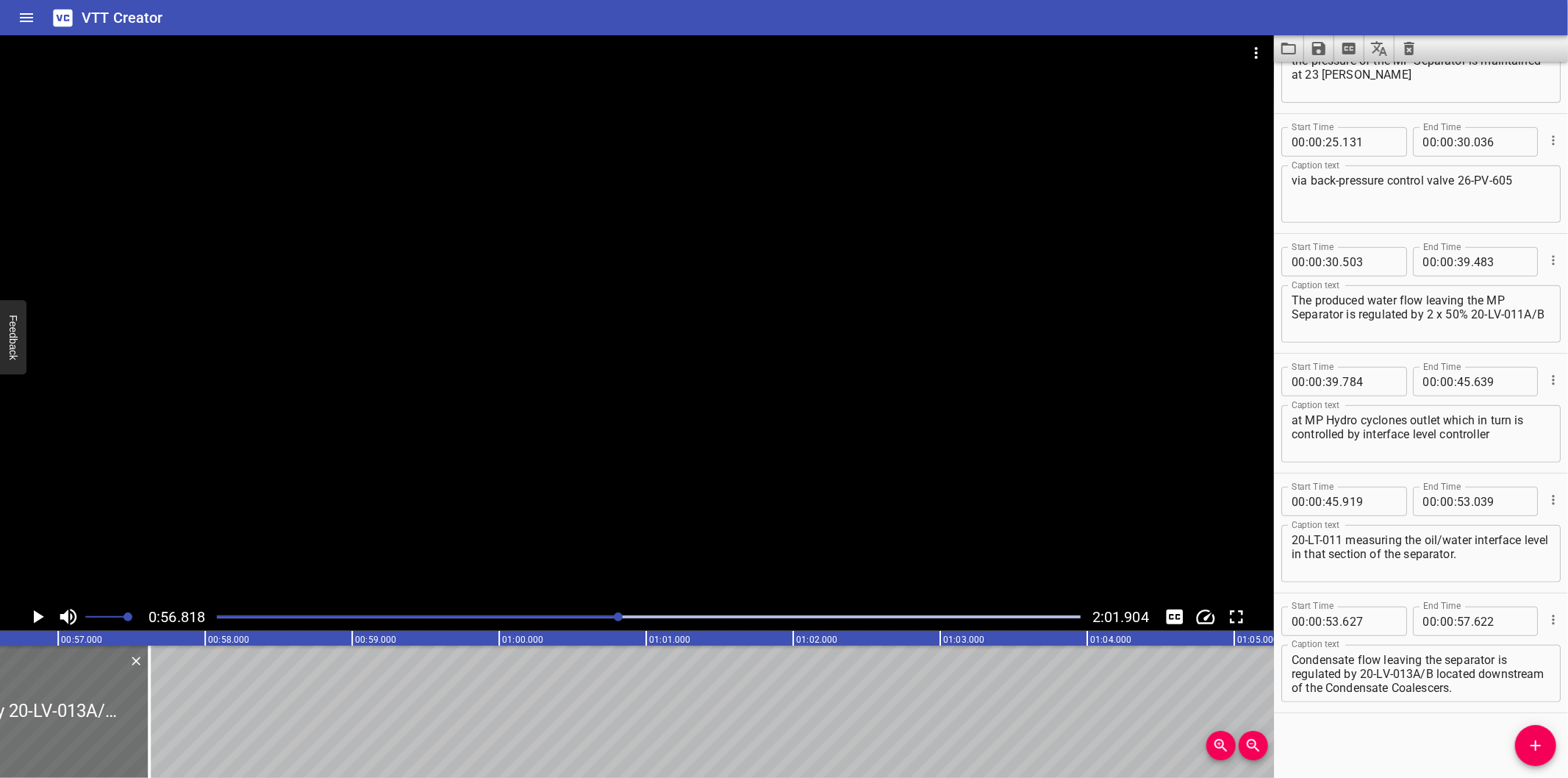
scroll to position [0, 8355]
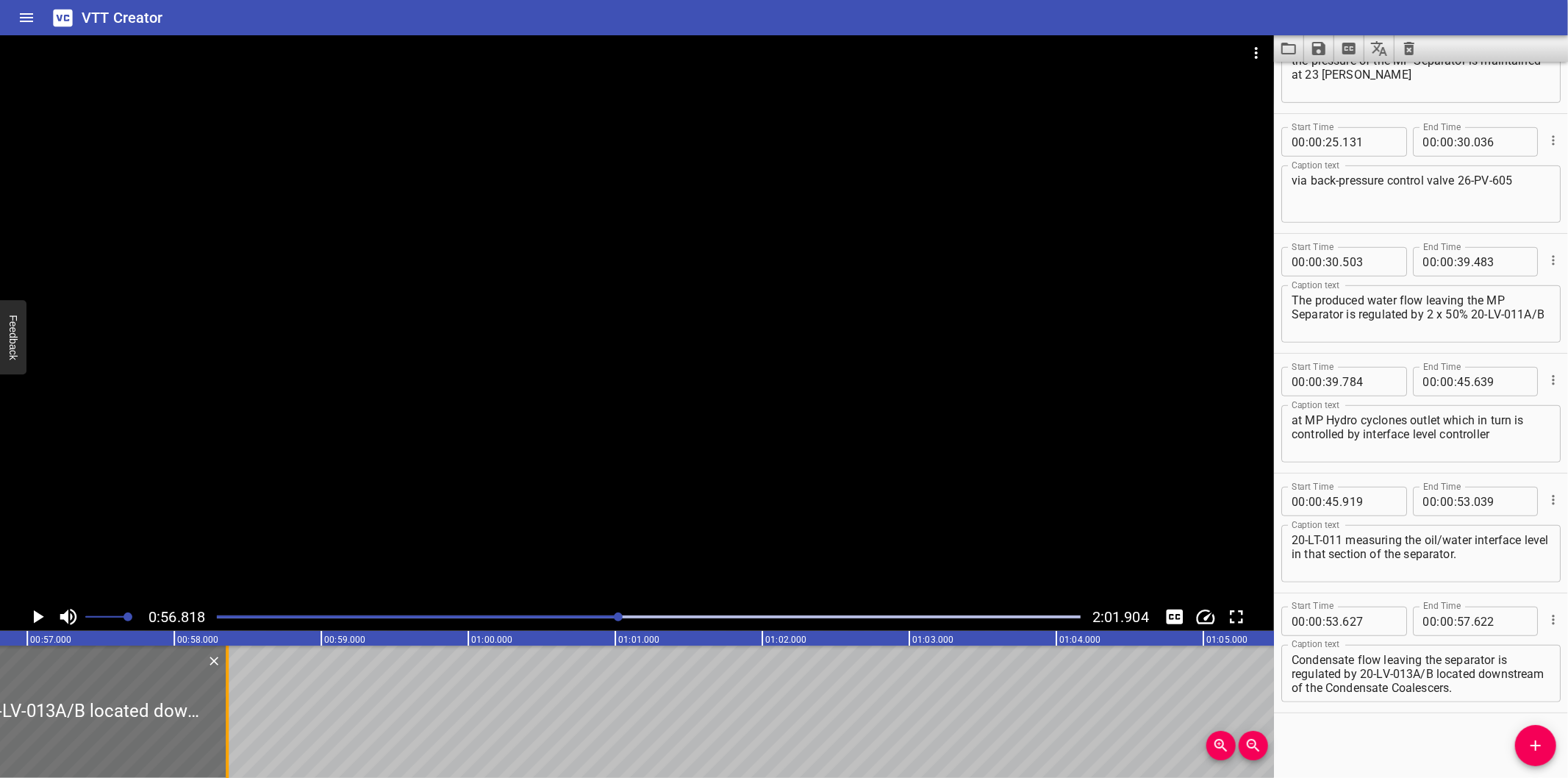
drag, startPoint x: 118, startPoint y: 740, endPoint x: 372, endPoint y: 731, distance: 254.2
click at [229, 731] on div at bounding box center [227, 712] width 3 height 133
drag, startPoint x: 69, startPoint y: 737, endPoint x: 234, endPoint y: 737, distance: 165.0
click at [234, 737] on div at bounding box center [235, 712] width 3 height 133
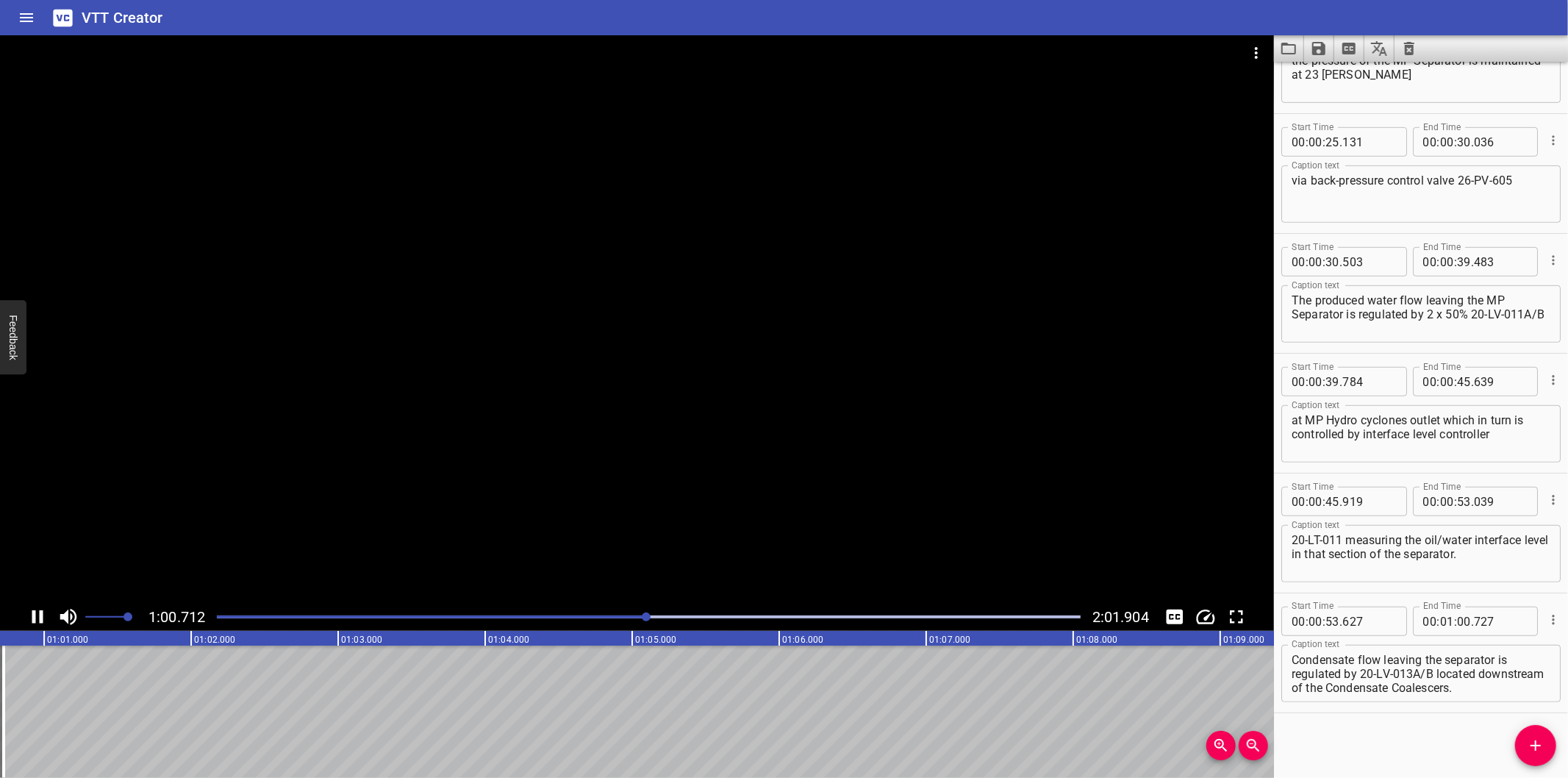
scroll to position [0, 8945]
drag, startPoint x: 1436, startPoint y: 668, endPoint x: 1583, endPoint y: 773, distance: 180.6
click at [1568, 773] on html "VTT Creator Caption Editor Batch Transcribe Login Sign Up Privacy Contact 1:00.…" at bounding box center [784, 389] width 1568 height 778
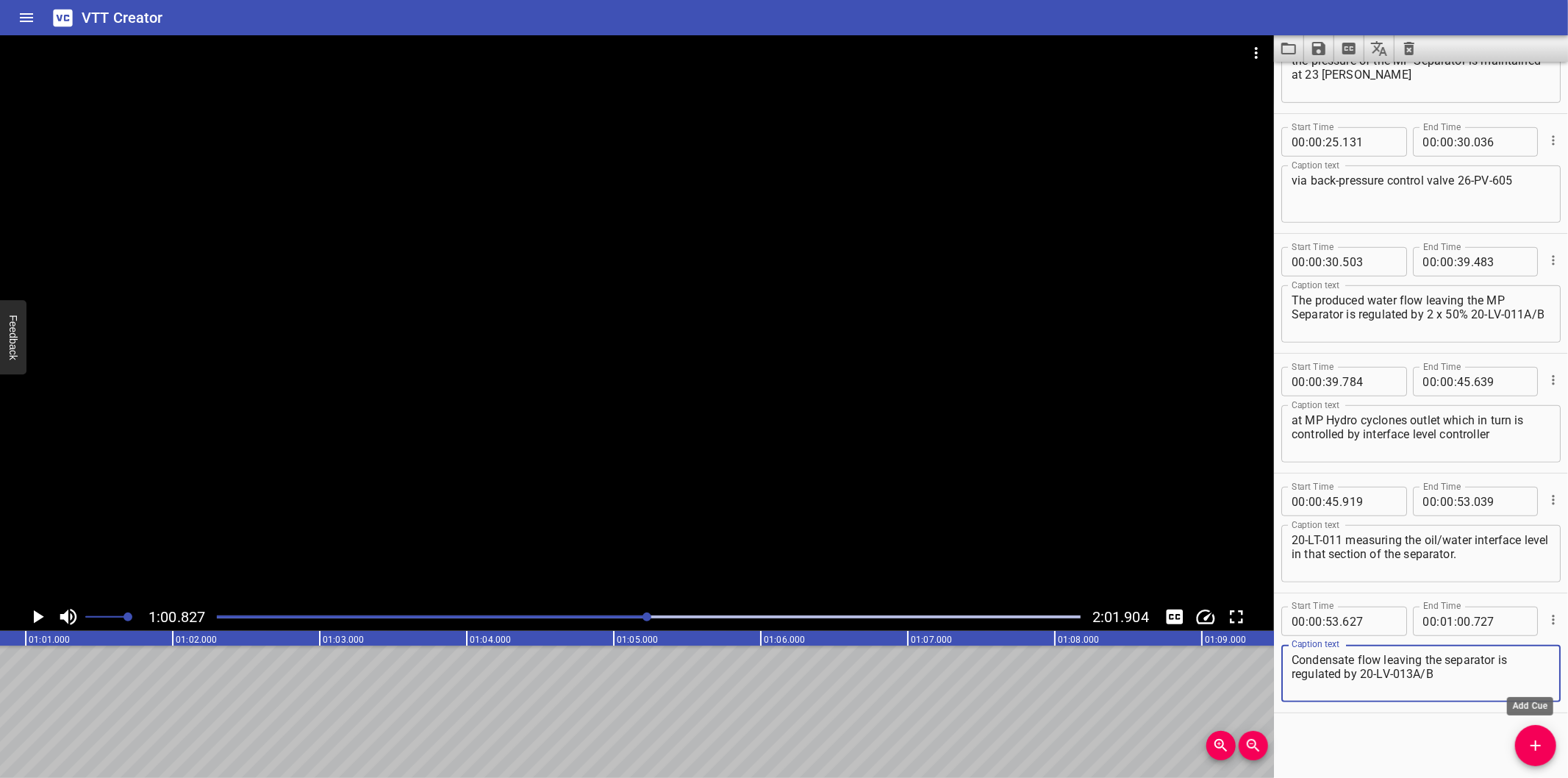
click at [1529, 736] on button "Add Cue" at bounding box center [1535, 745] width 41 height 41
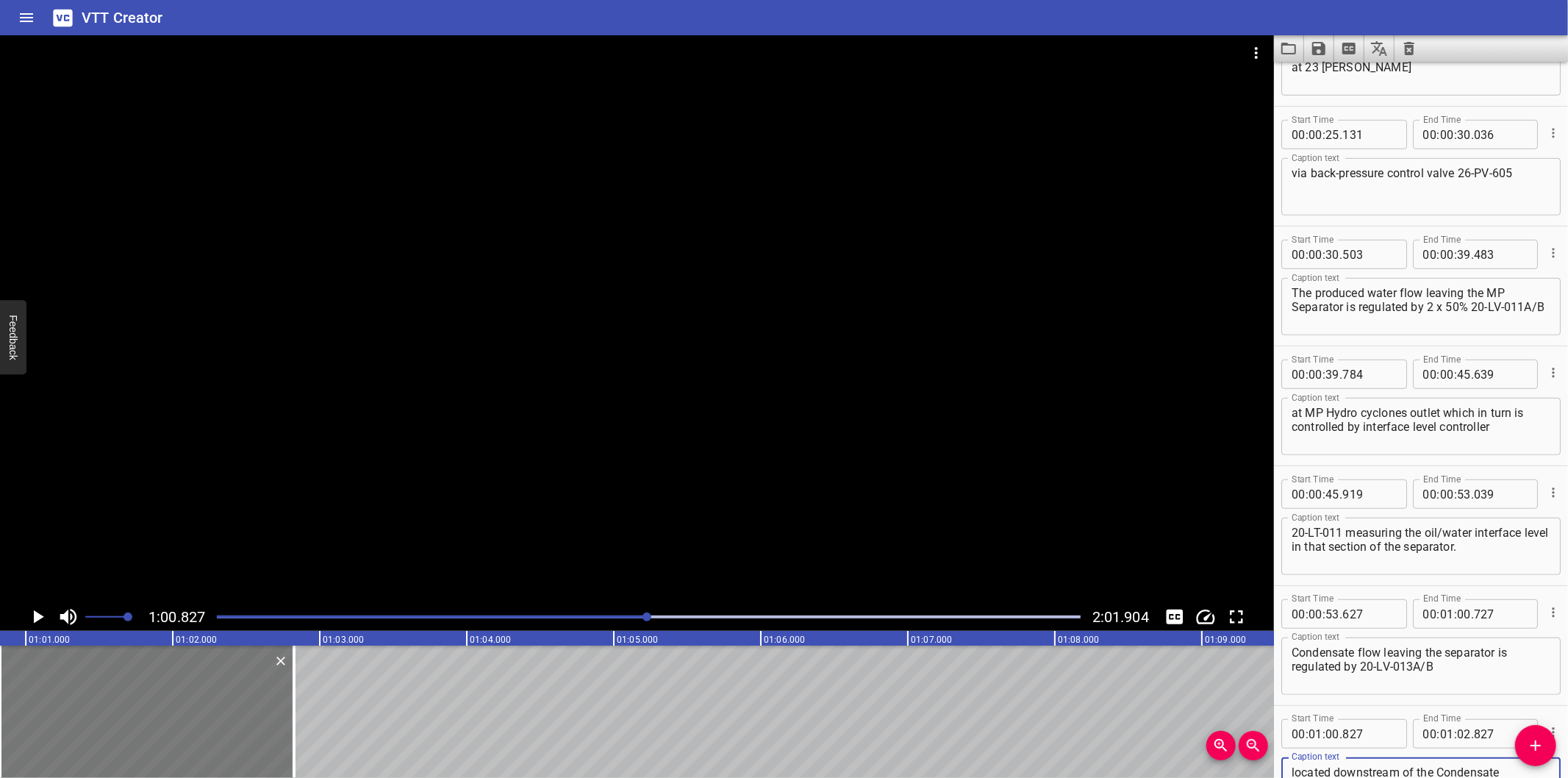
scroll to position [690, 0]
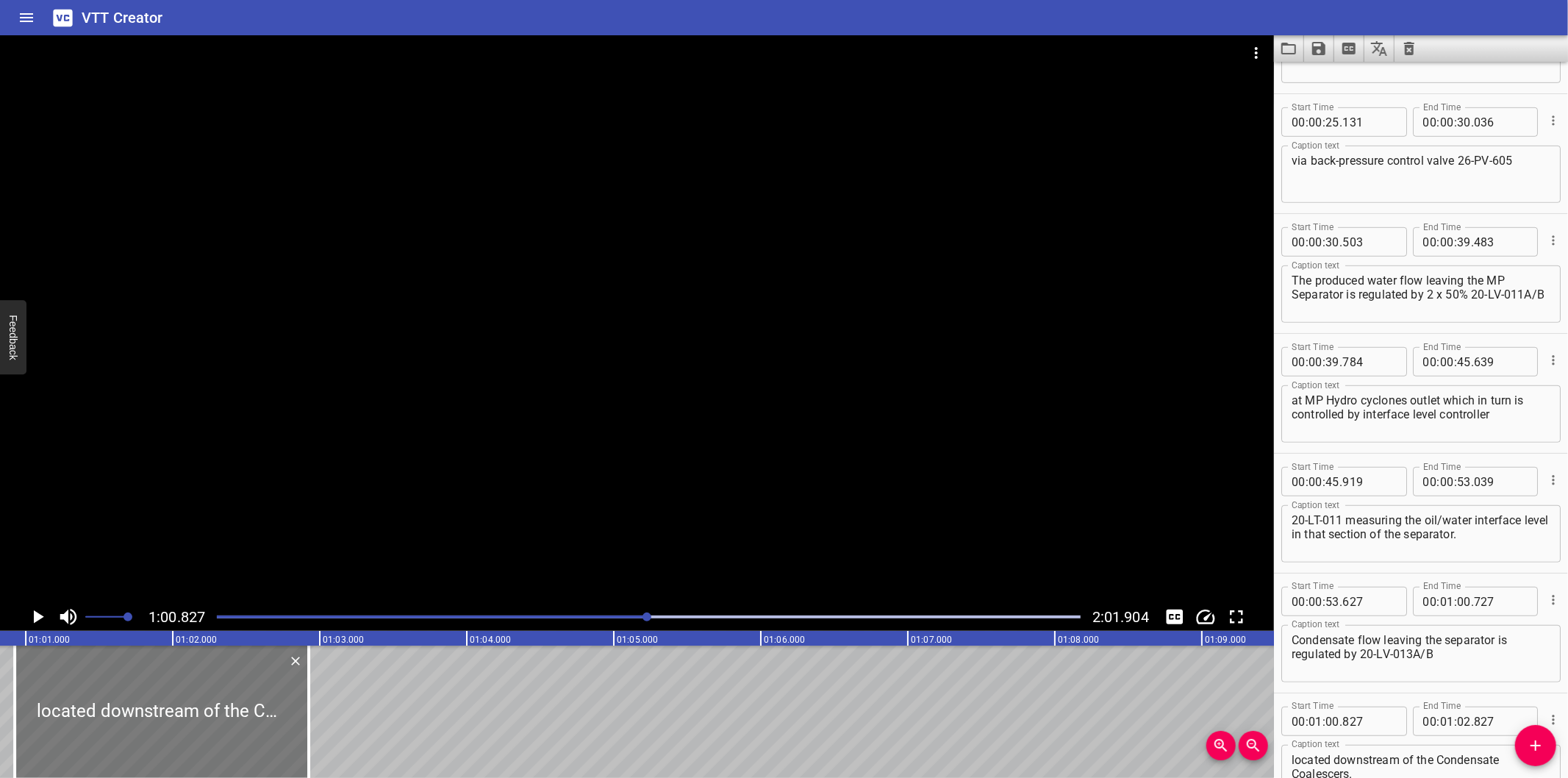
click at [177, 733] on div at bounding box center [162, 712] width 294 height 133
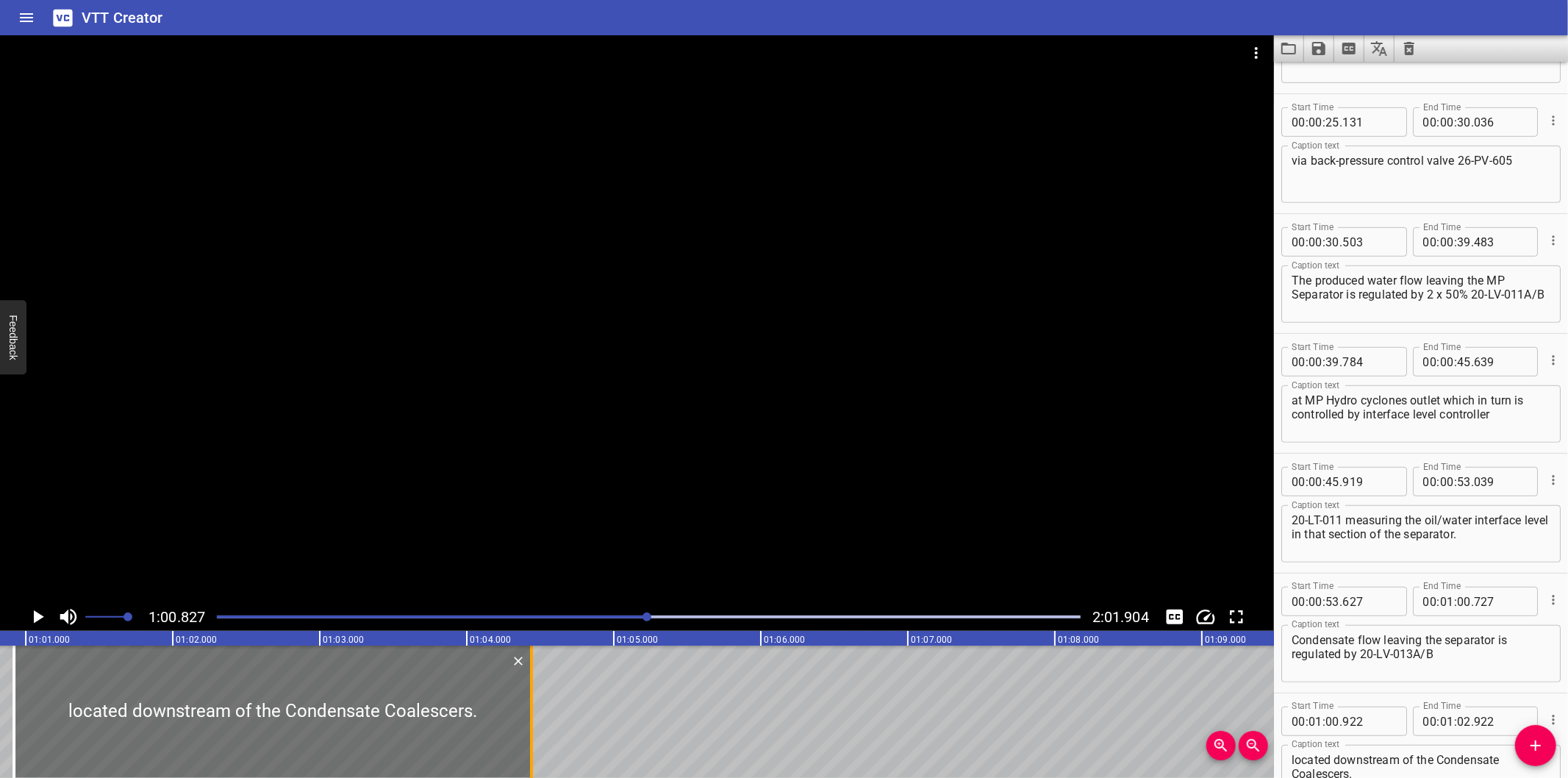
drag, startPoint x: 314, startPoint y: 746, endPoint x: 538, endPoint y: 736, distance: 224.2
click at [538, 736] on div at bounding box center [531, 712] width 15 height 133
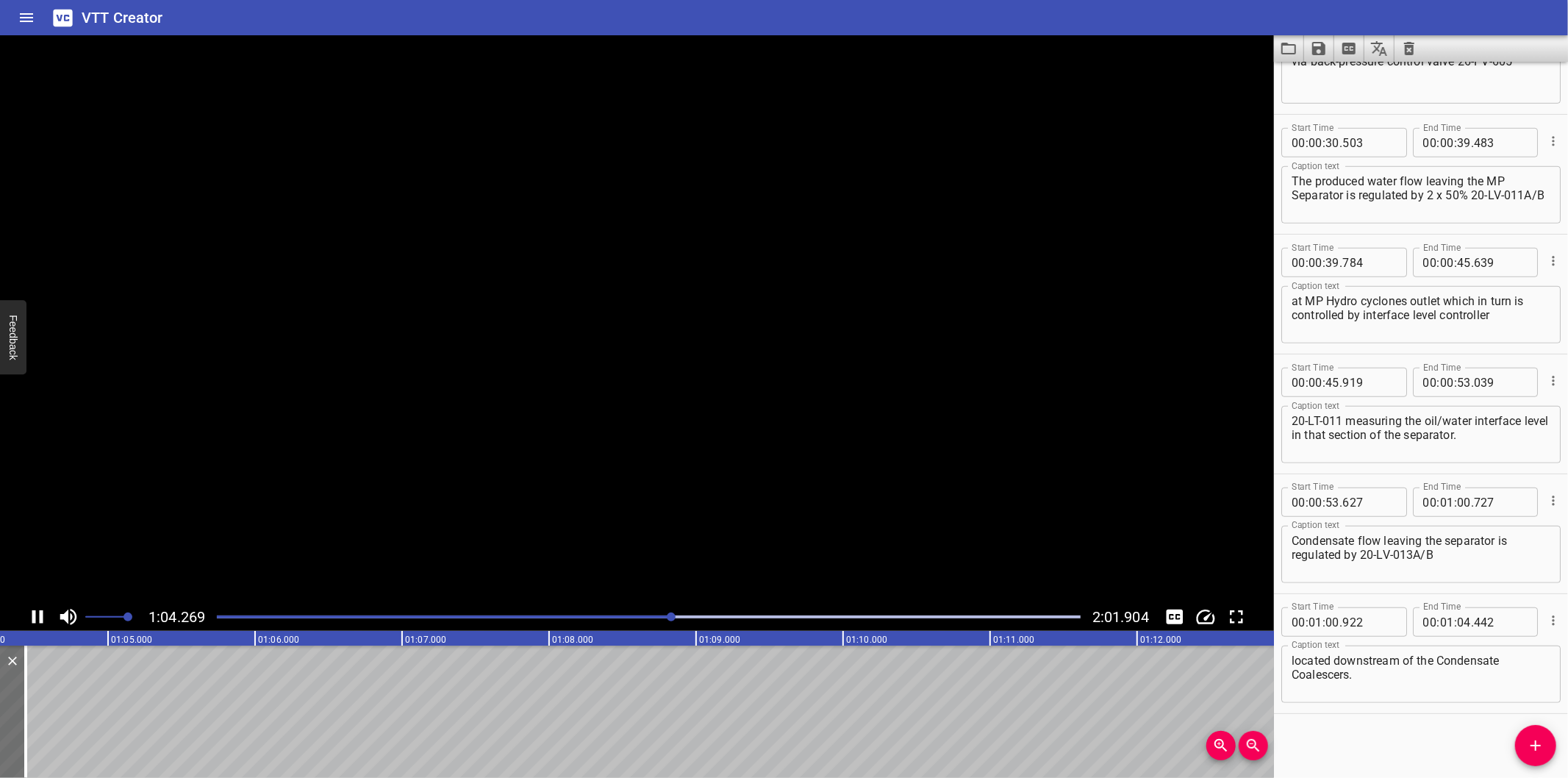
scroll to position [0, 9475]
drag, startPoint x: 1523, startPoint y: 754, endPoint x: 1511, endPoint y: 747, distance: 13.9
click at [1523, 752] on span "Add Cue" at bounding box center [1535, 746] width 41 height 18
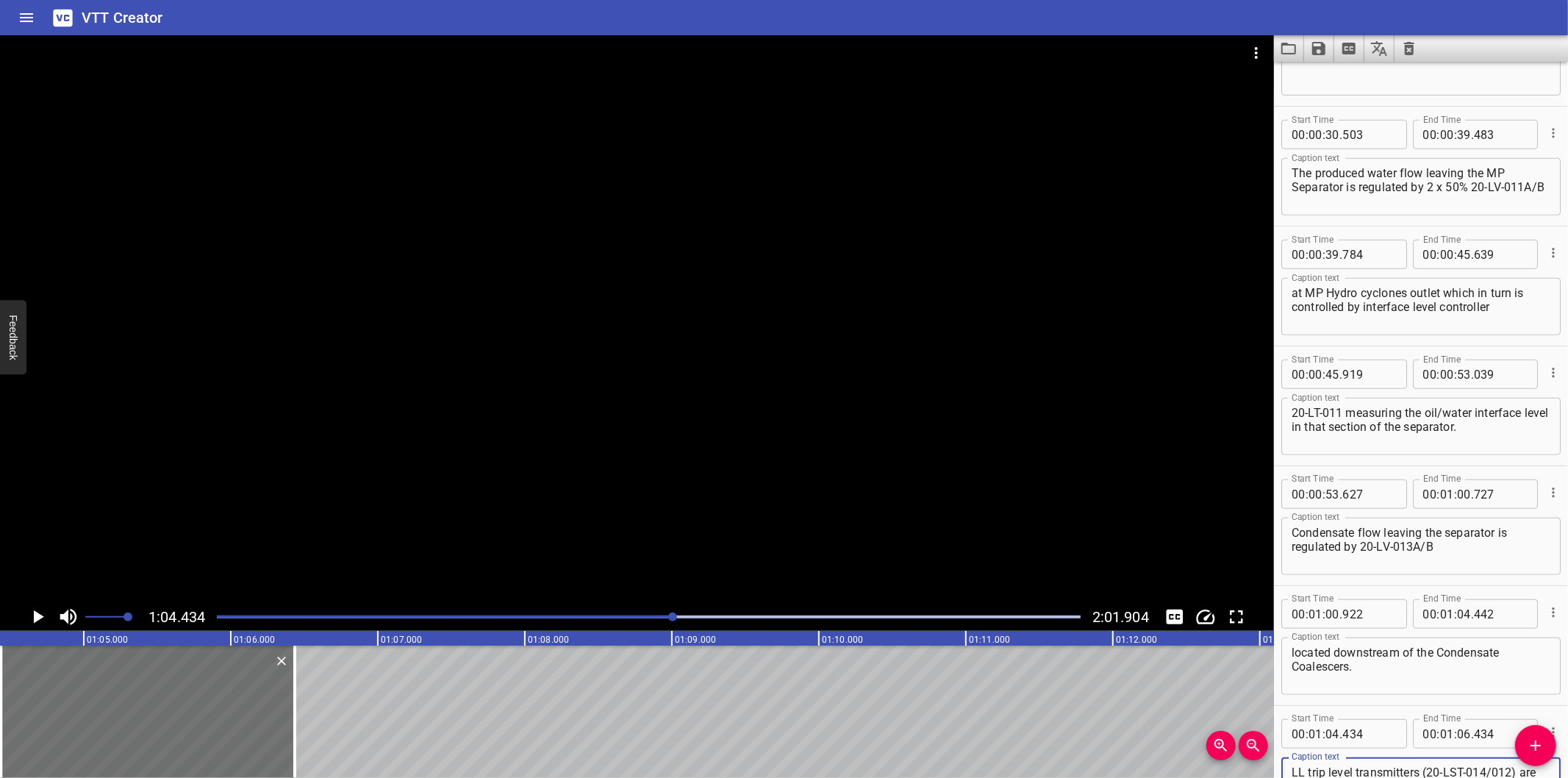
scroll to position [27, 0]
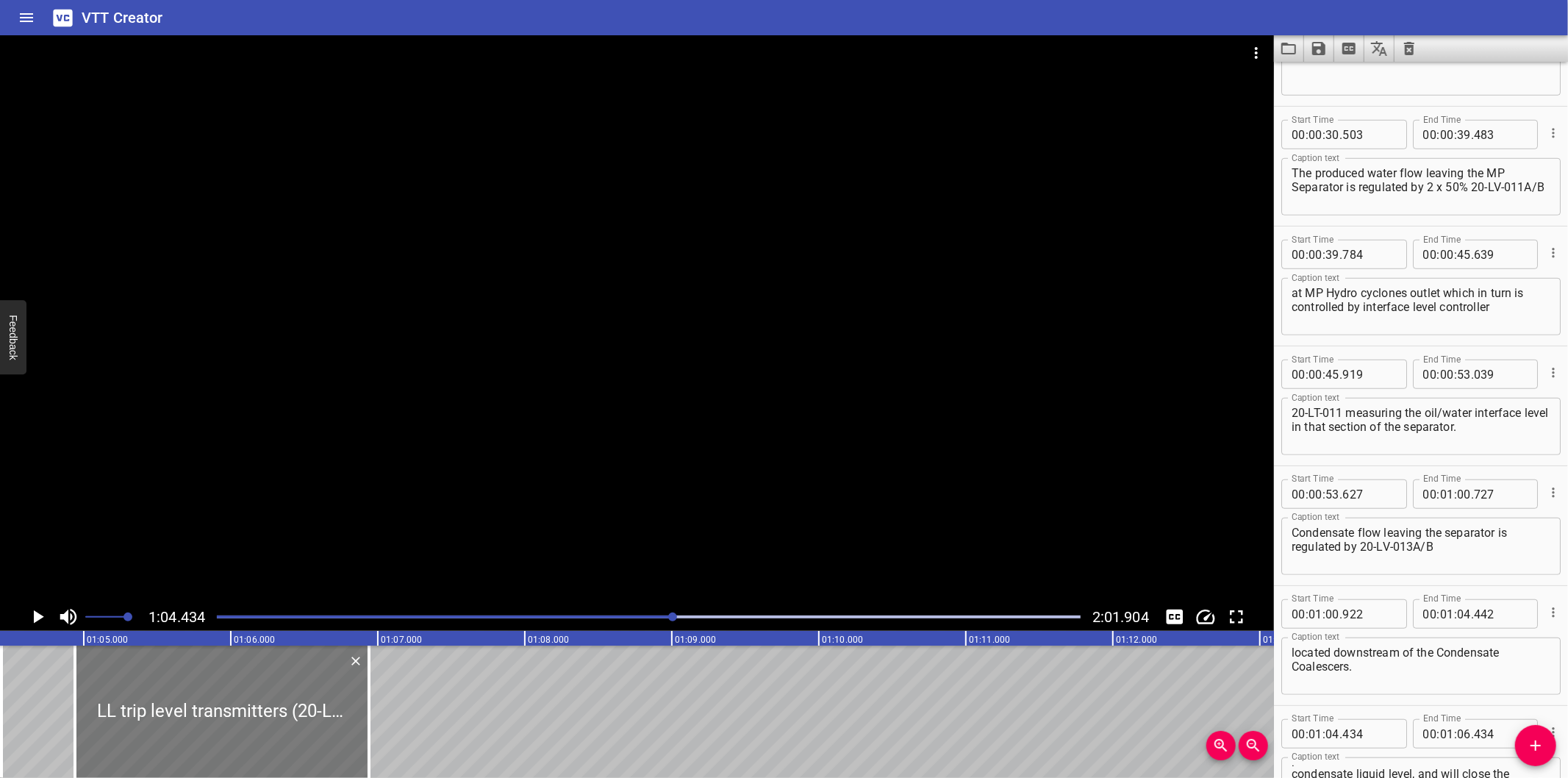
drag, startPoint x: 201, startPoint y: 717, endPoint x: 275, endPoint y: 728, distance: 74.8
click at [275, 728] on div at bounding box center [222, 712] width 294 height 133
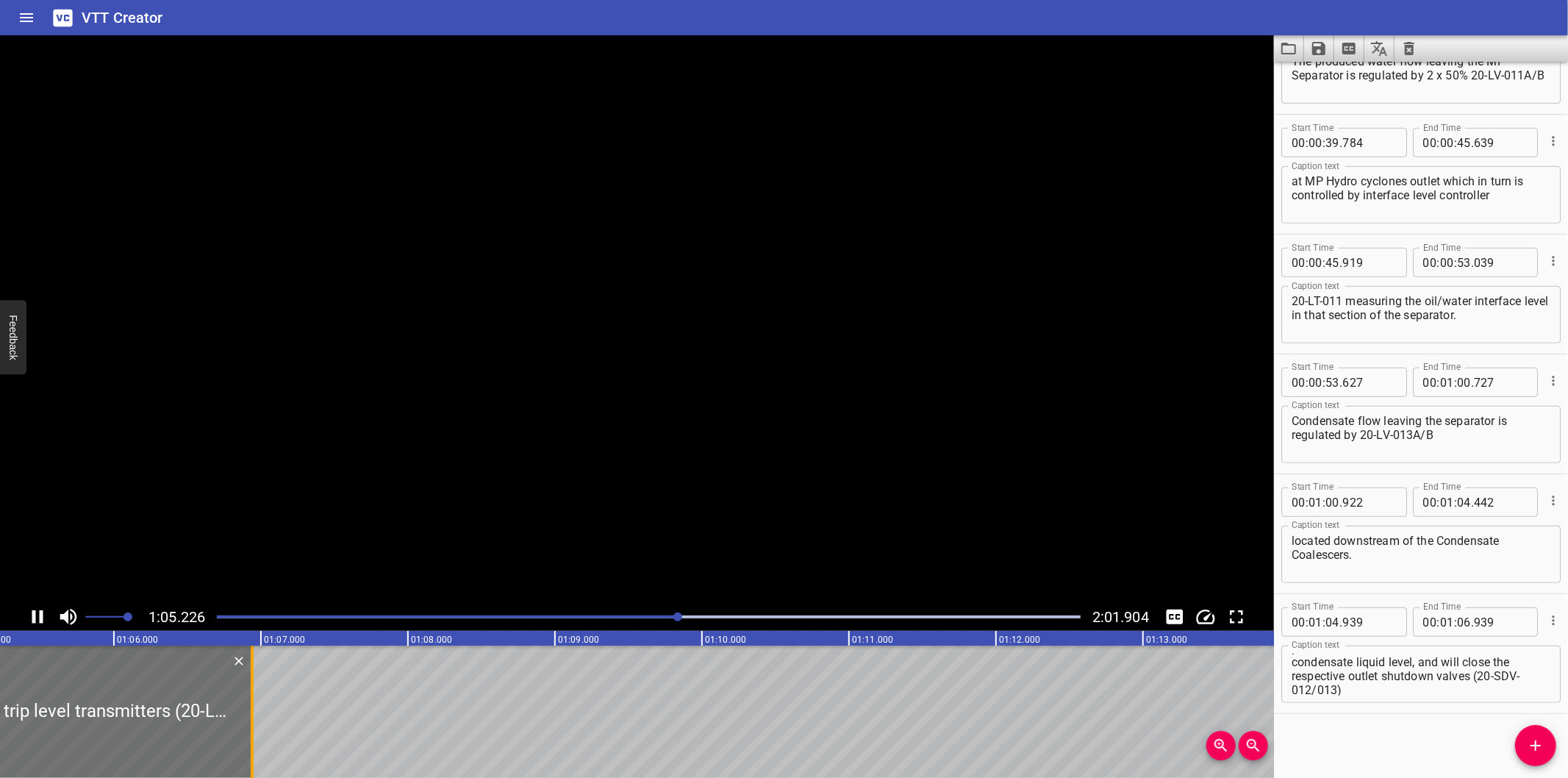
scroll to position [0, 9633]
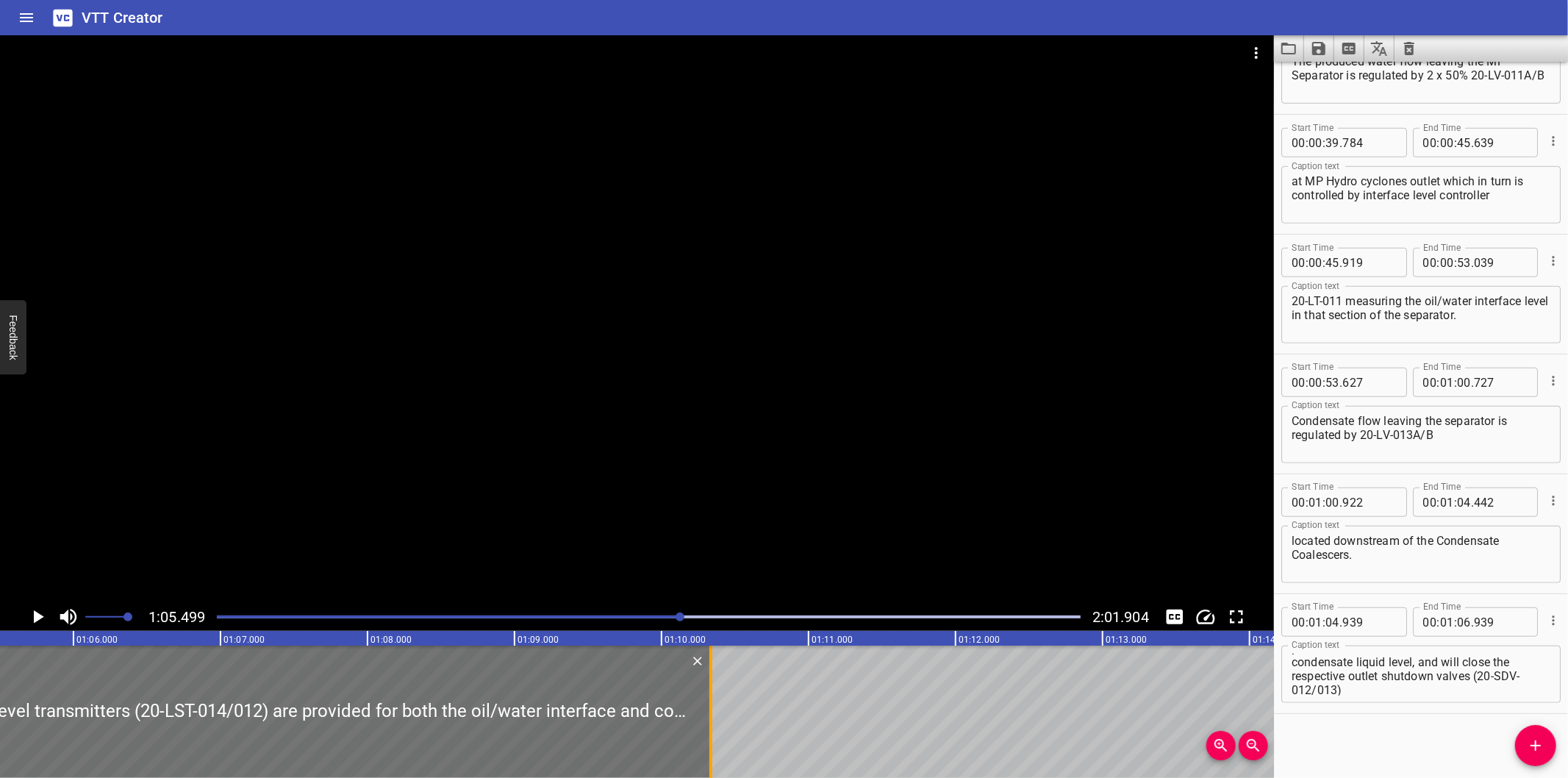
drag, startPoint x: 208, startPoint y: 739, endPoint x: 717, endPoint y: 742, distance: 509.0
click at [717, 742] on div at bounding box center [711, 712] width 15 height 133
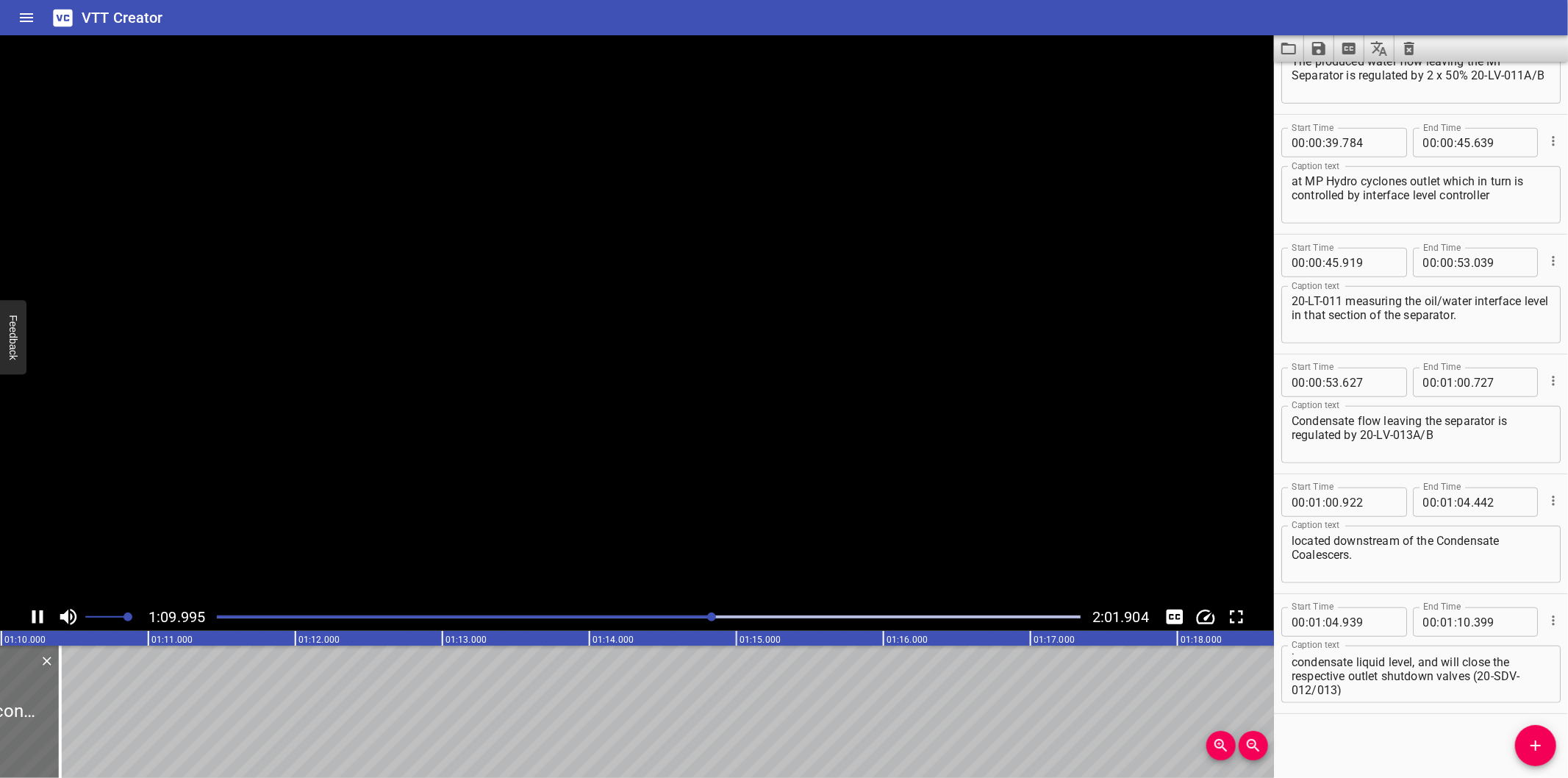
scroll to position [0, 10334]
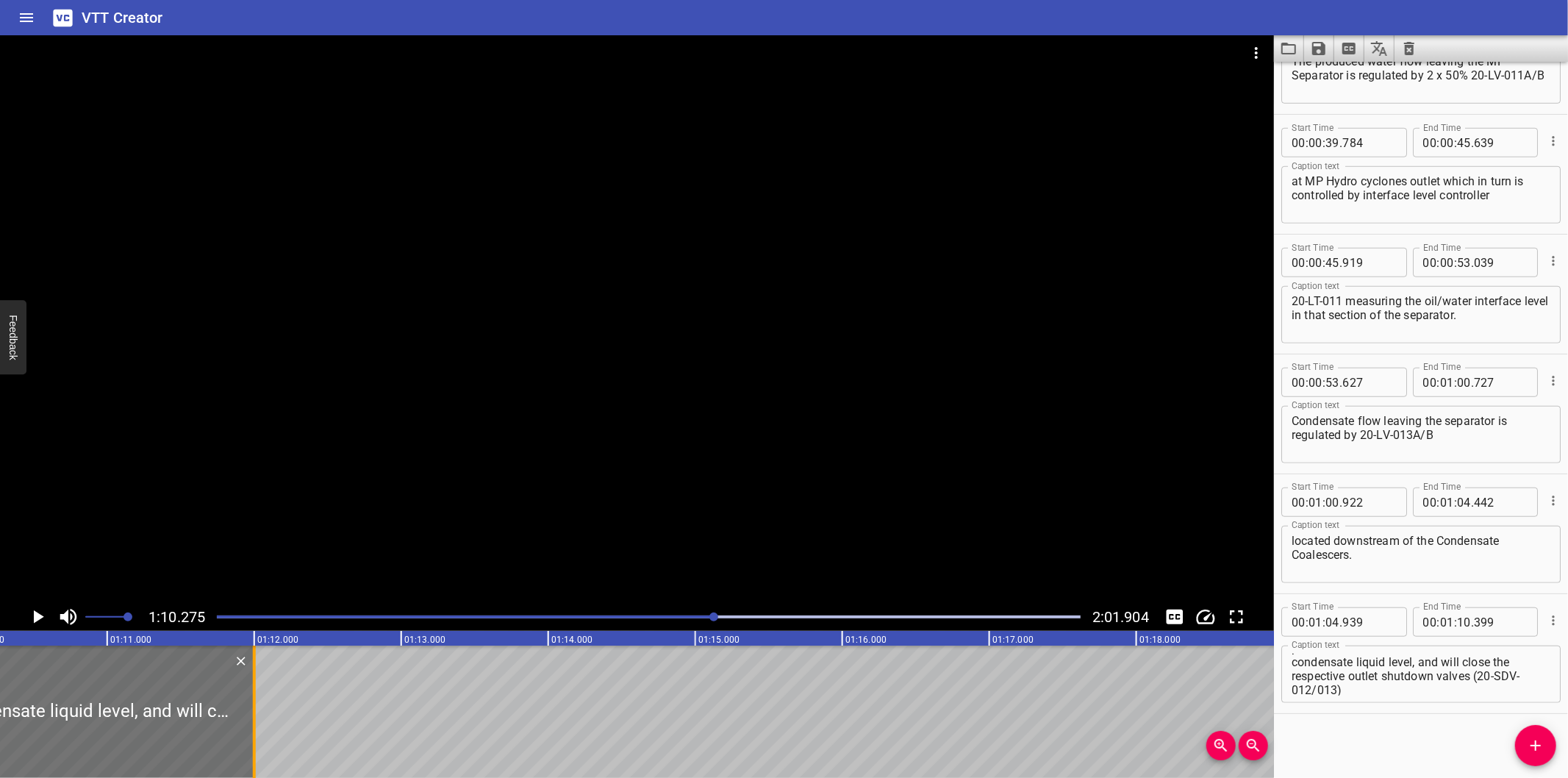
drag, startPoint x: 19, startPoint y: 739, endPoint x: 255, endPoint y: 725, distance: 236.4
click at [255, 725] on div at bounding box center [254, 712] width 3 height 133
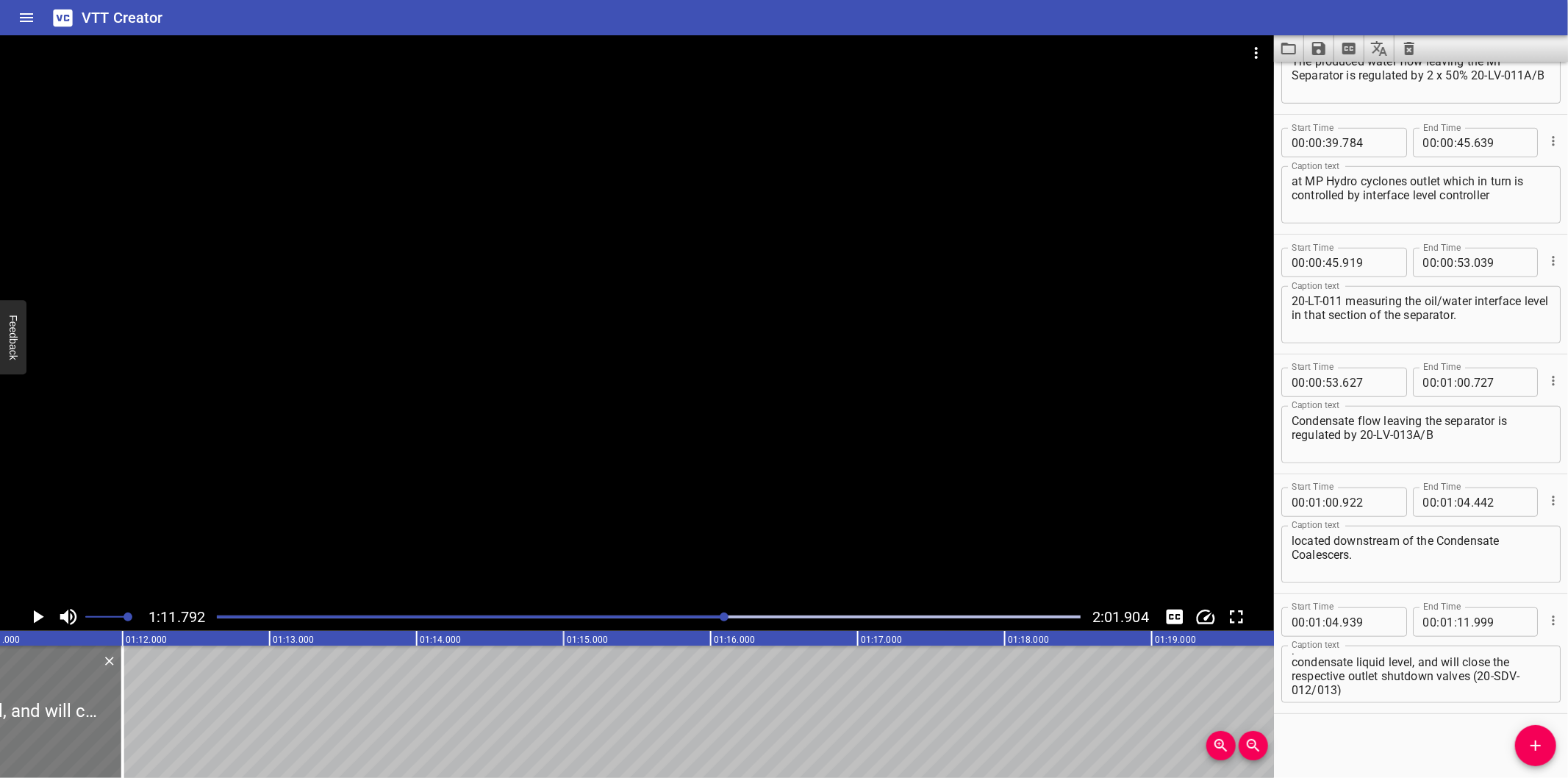
scroll to position [0, 10449]
drag, startPoint x: 140, startPoint y: 747, endPoint x: 429, endPoint y: 751, distance: 289.0
click at [134, 751] on div at bounding box center [132, 712] width 3 height 133
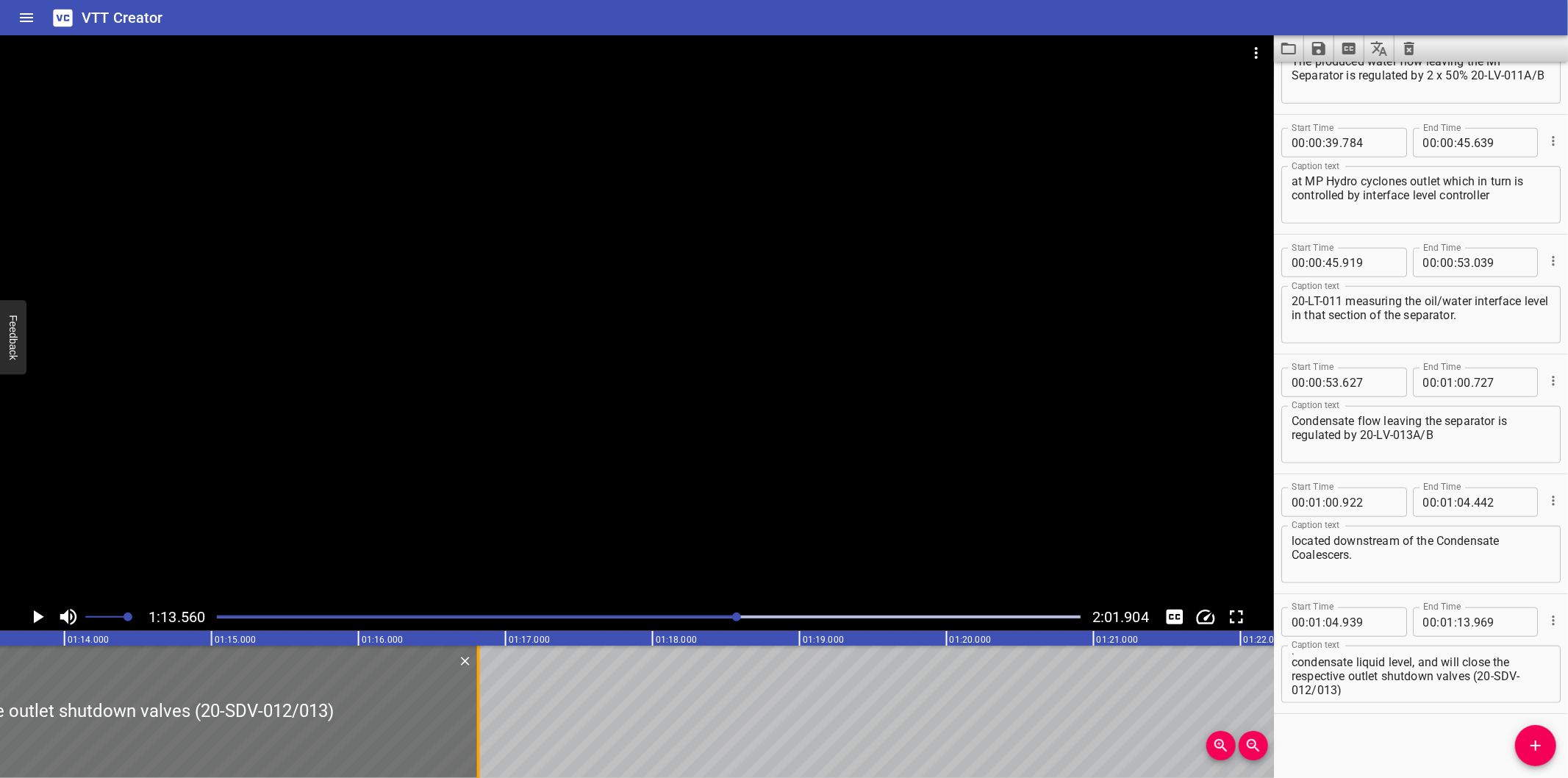
drag, startPoint x: 63, startPoint y: 745, endPoint x: 481, endPoint y: 750, distance: 418.0
click at [481, 750] on div at bounding box center [478, 712] width 15 height 133
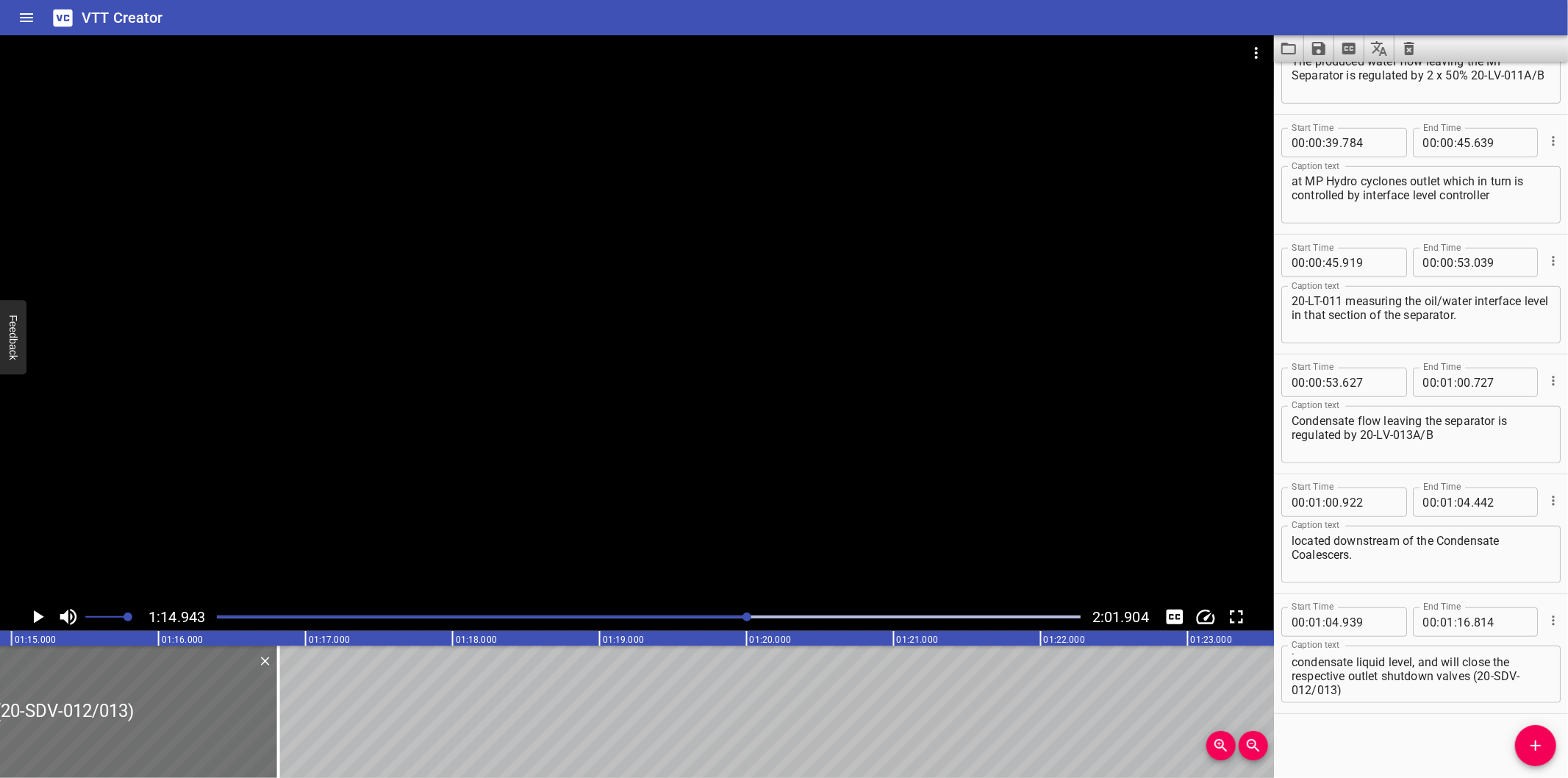
scroll to position [0, 11021]
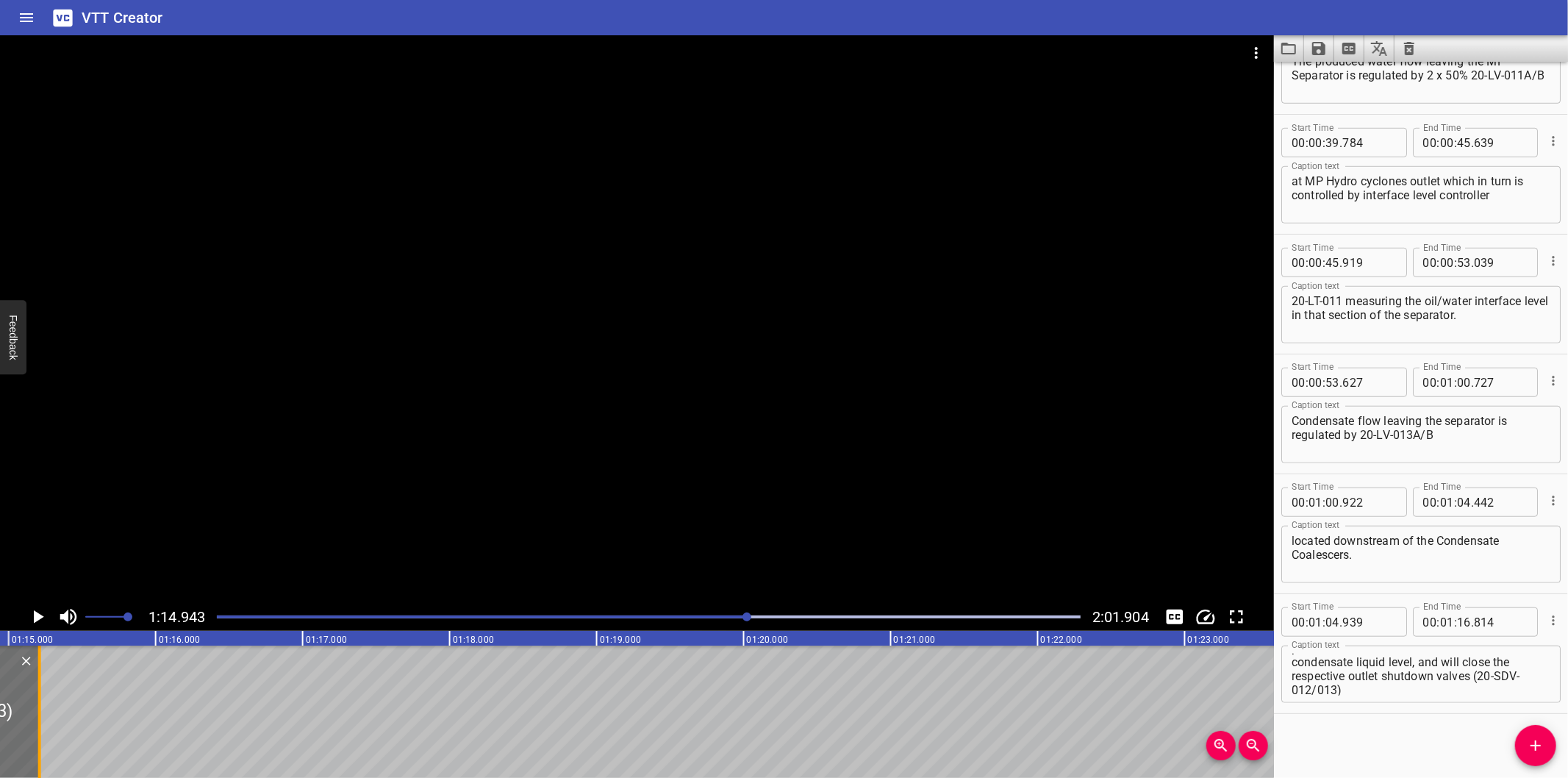
drag, startPoint x: 277, startPoint y: 733, endPoint x: 41, endPoint y: 756, distance: 237.1
click at [41, 756] on div at bounding box center [39, 712] width 15 height 133
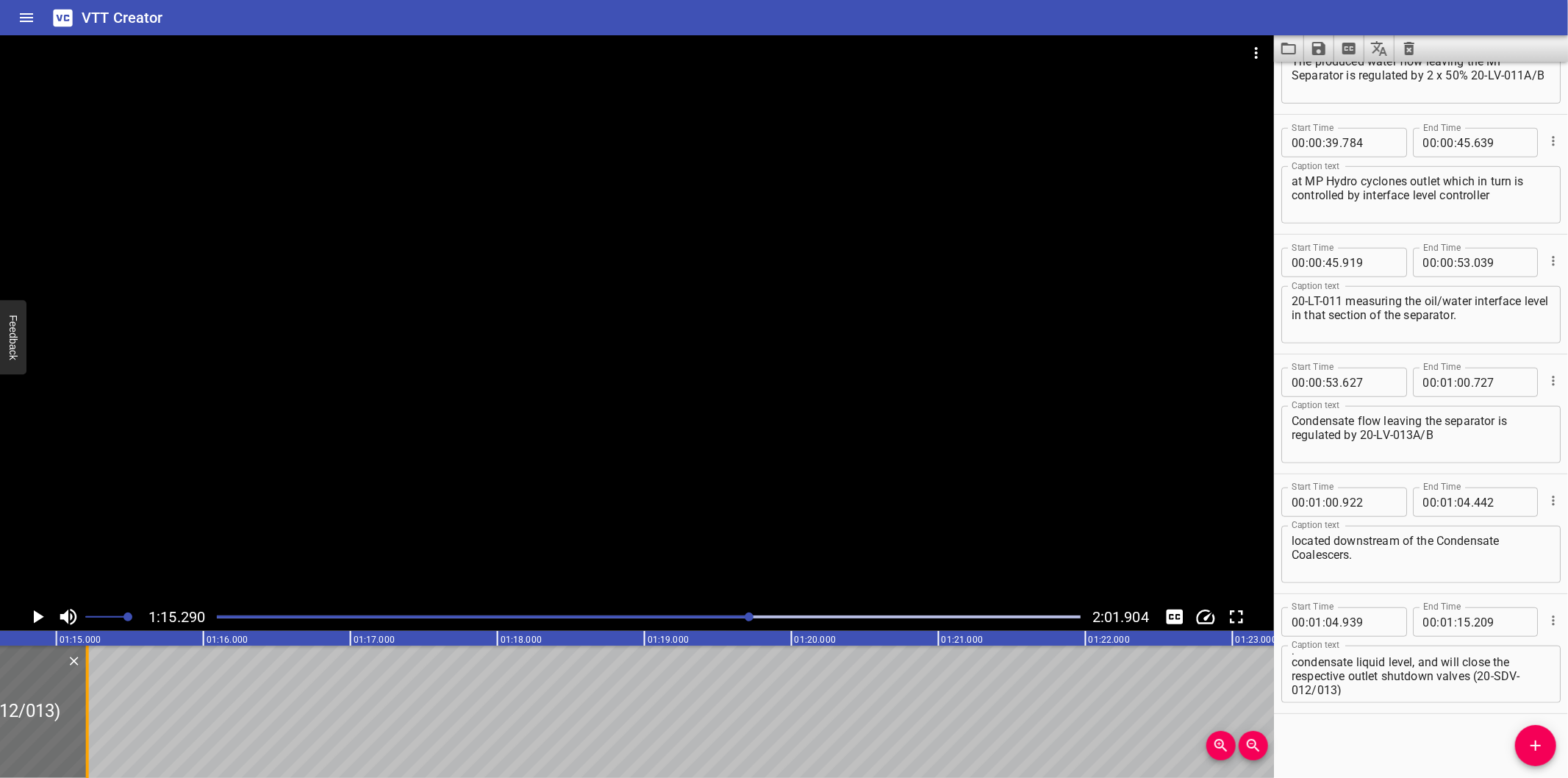
scroll to position [0, 10963]
drag, startPoint x: 99, startPoint y: 732, endPoint x: 49, endPoint y: 736, distance: 50.2
click at [49, 736] on div at bounding box center [48, 712] width 15 height 133
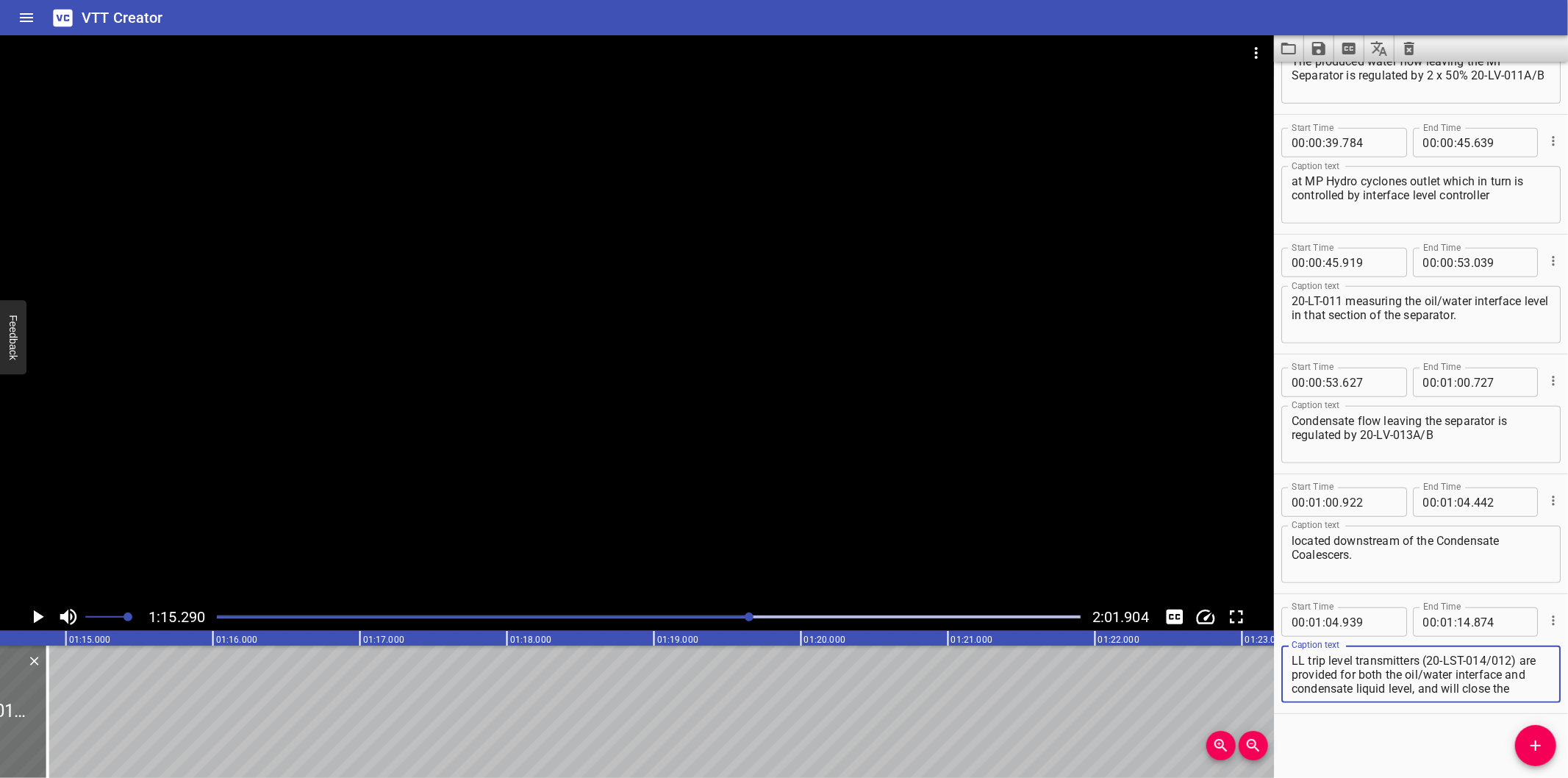
scroll to position [27, 0]
drag, startPoint x: 1293, startPoint y: 687, endPoint x: 1509, endPoint y: 760, distance: 228.0
click at [1509, 760] on div "Start Time 00 : 00 : 00 . 000 Start Time End Time 00 : 00 : 02 . 445 End Time C…" at bounding box center [1421, 420] width 294 height 717
click at [1540, 747] on icon "Add Cue" at bounding box center [1536, 746] width 18 height 18
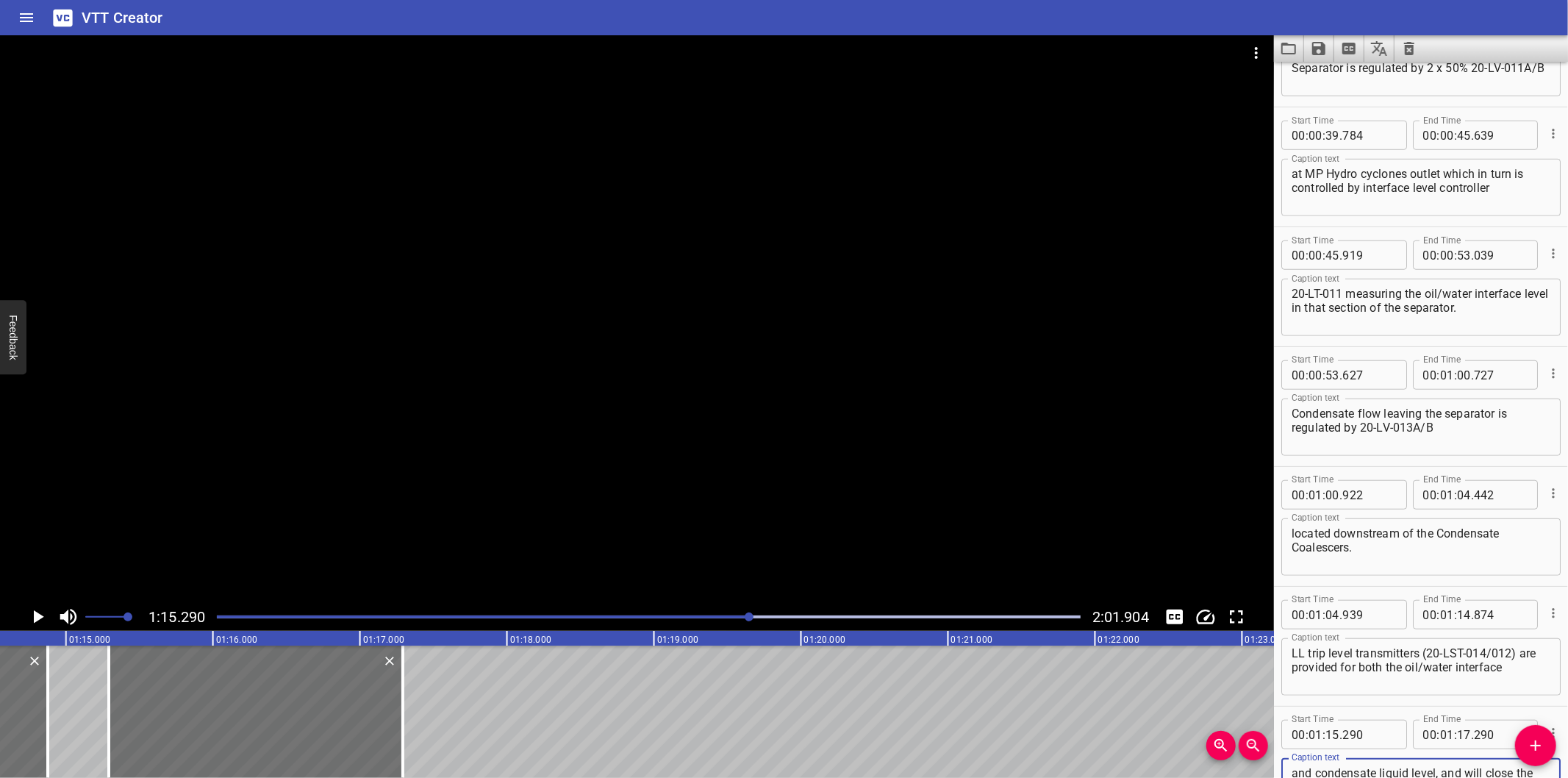
scroll to position [944, 0]
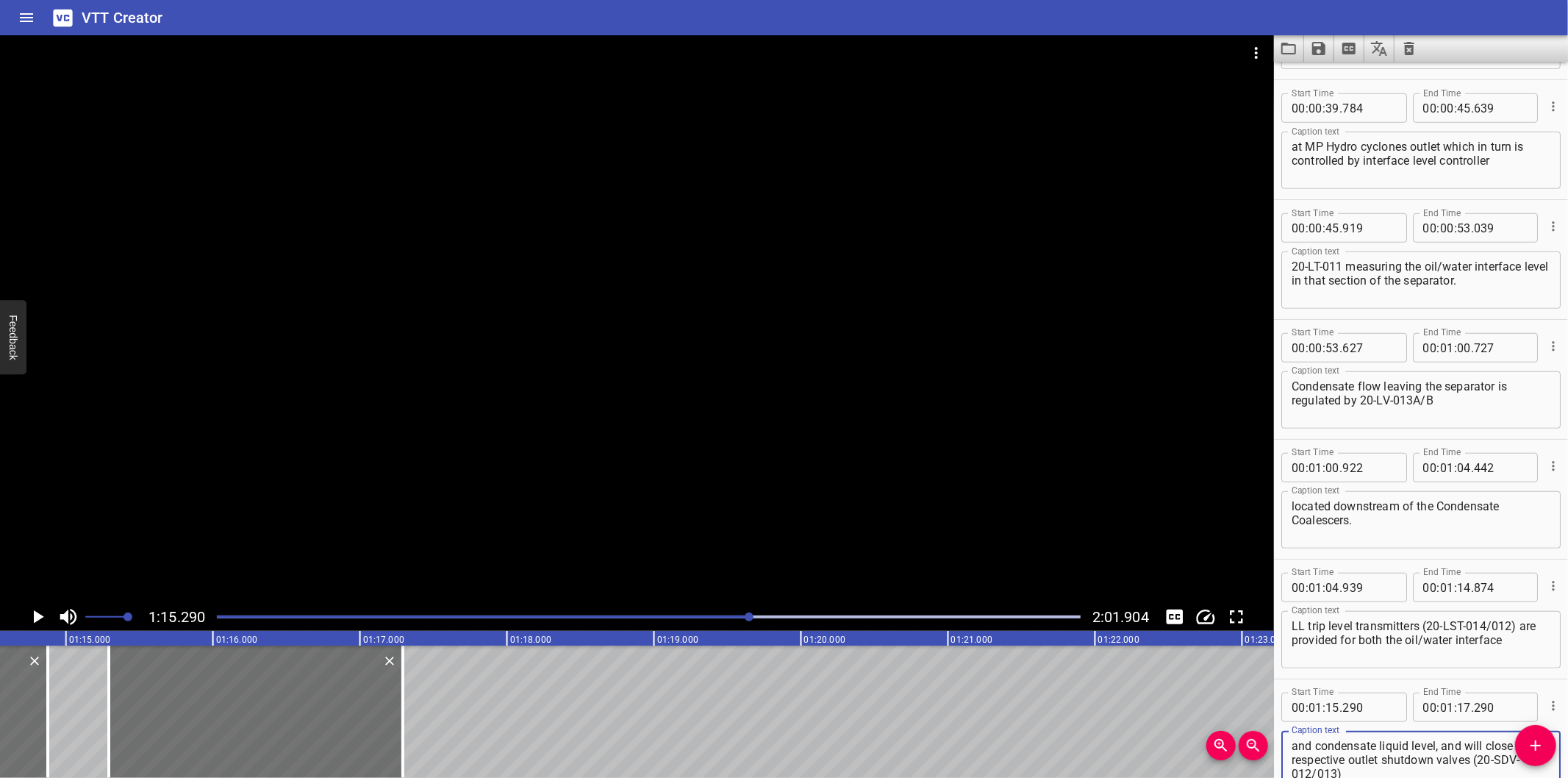
click at [709, 627] on div at bounding box center [648, 617] width 881 height 21
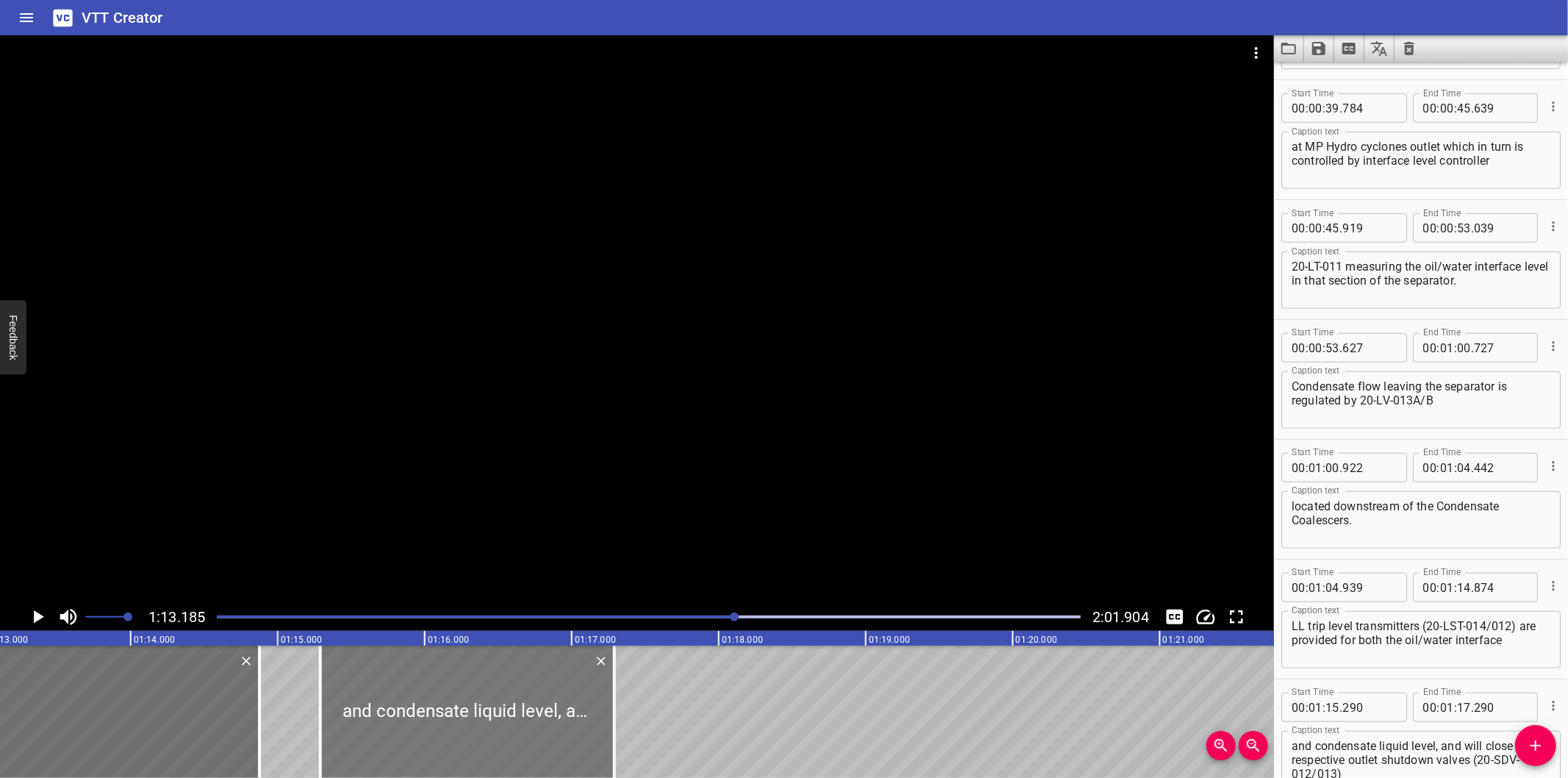
scroll to position [0, 10761]
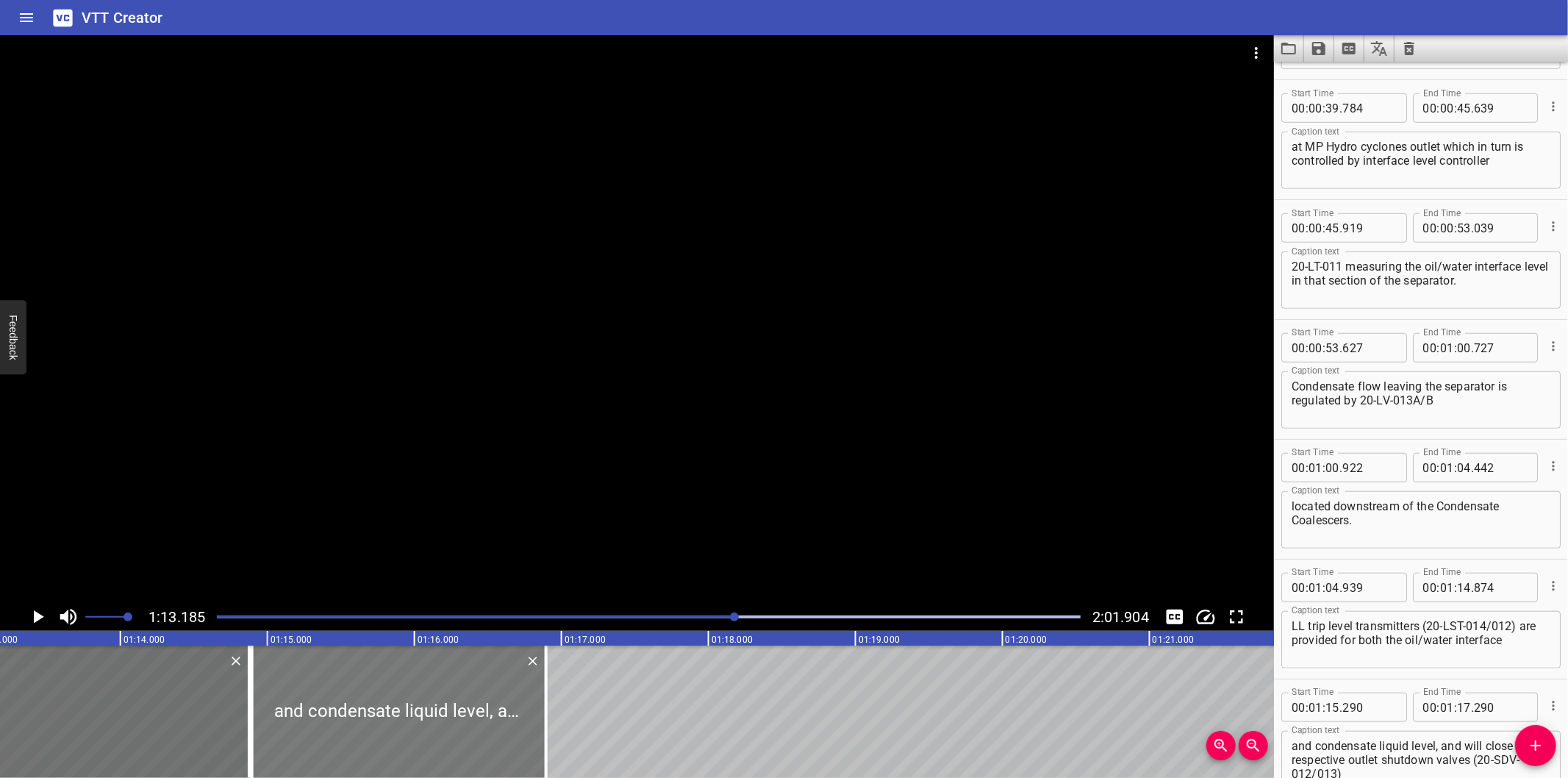
drag, startPoint x: 490, startPoint y: 675, endPoint x: 437, endPoint y: 694, distance: 56.3
click at [437, 694] on div at bounding box center [399, 712] width 294 height 133
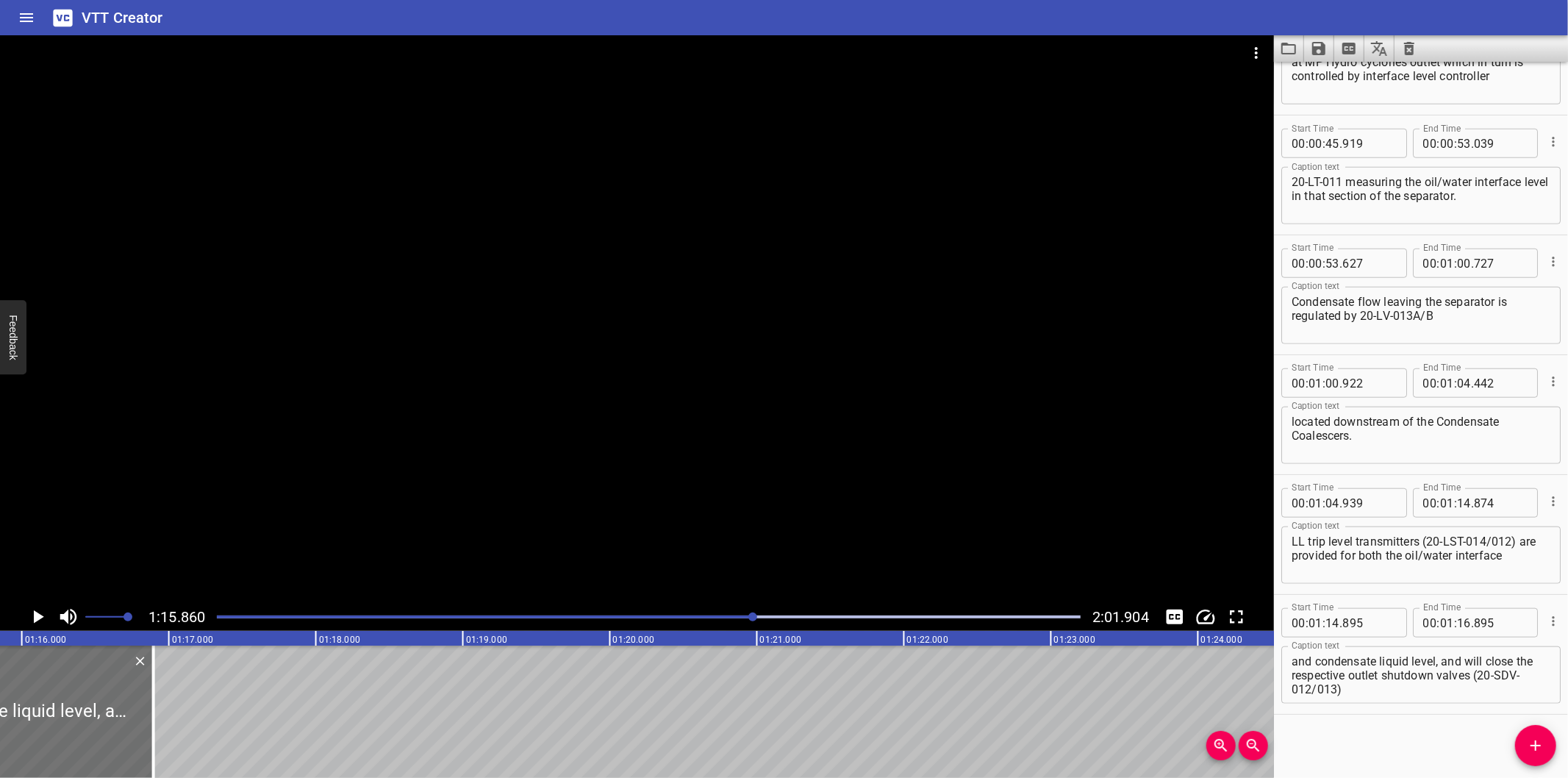
scroll to position [0, 11156]
drag, startPoint x: 156, startPoint y: 721, endPoint x: 144, endPoint y: 724, distance: 12.4
click at [144, 724] on div at bounding box center [140, 712] width 15 height 133
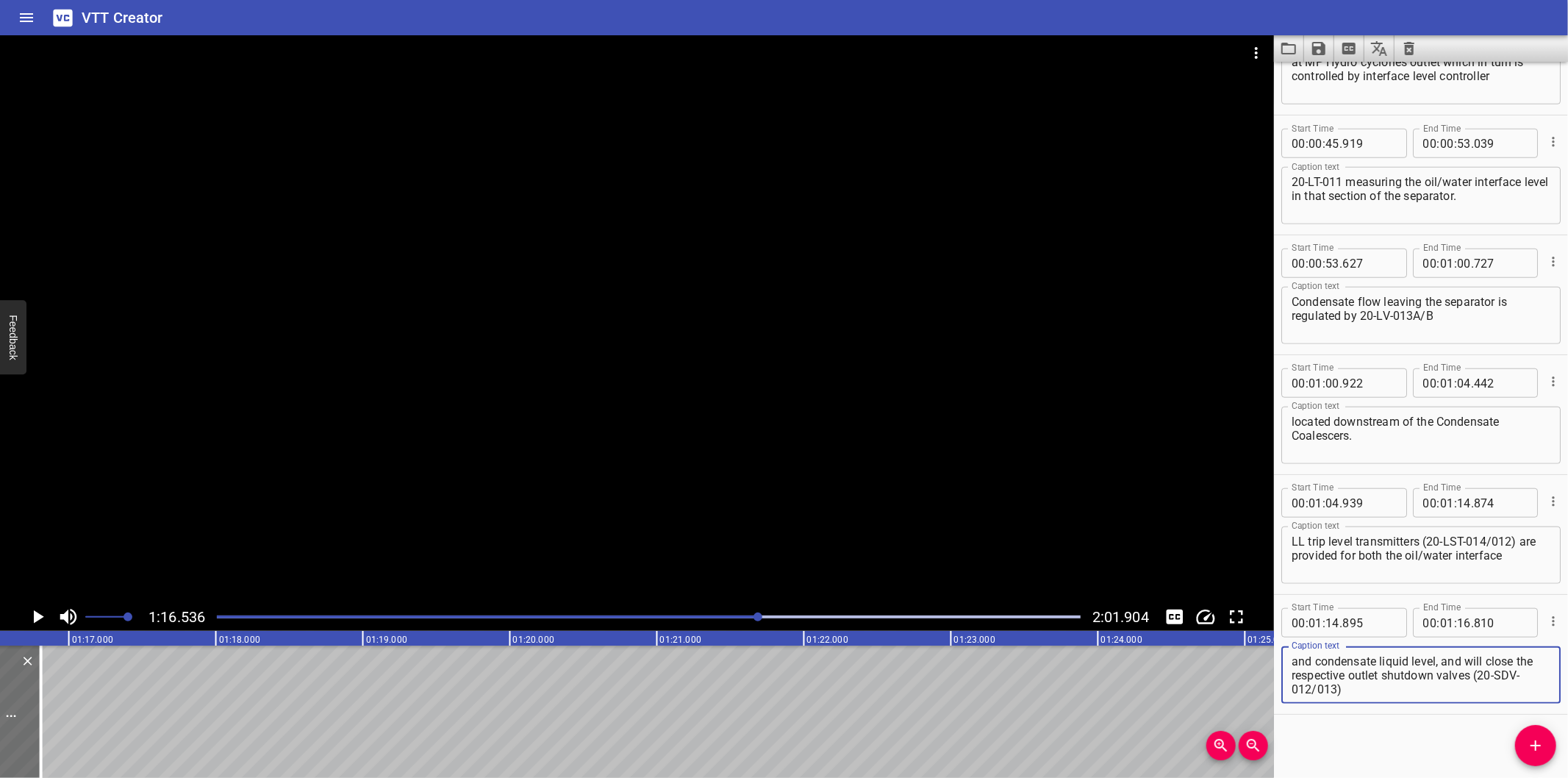
scroll to position [1030, 0]
drag, startPoint x: 1444, startPoint y: 664, endPoint x: 1512, endPoint y: 784, distance: 137.9
click at [1512, 778] on html "VTT Creator Caption Editor Batch Transcribe Login Sign Up Privacy Contact 1:16.…" at bounding box center [784, 389] width 1568 height 778
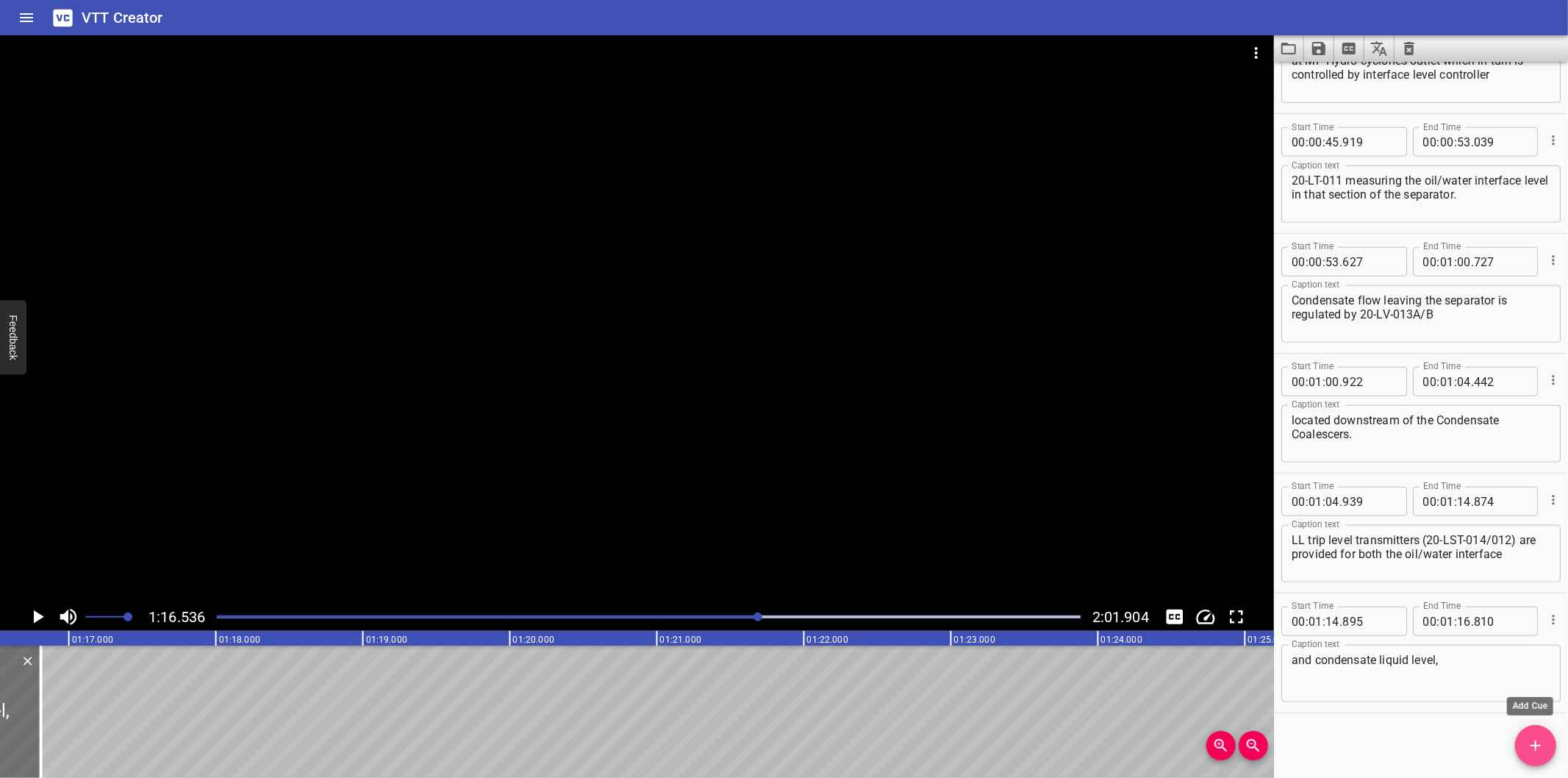
click at [1539, 755] on icon "Add Cue" at bounding box center [1536, 746] width 18 height 18
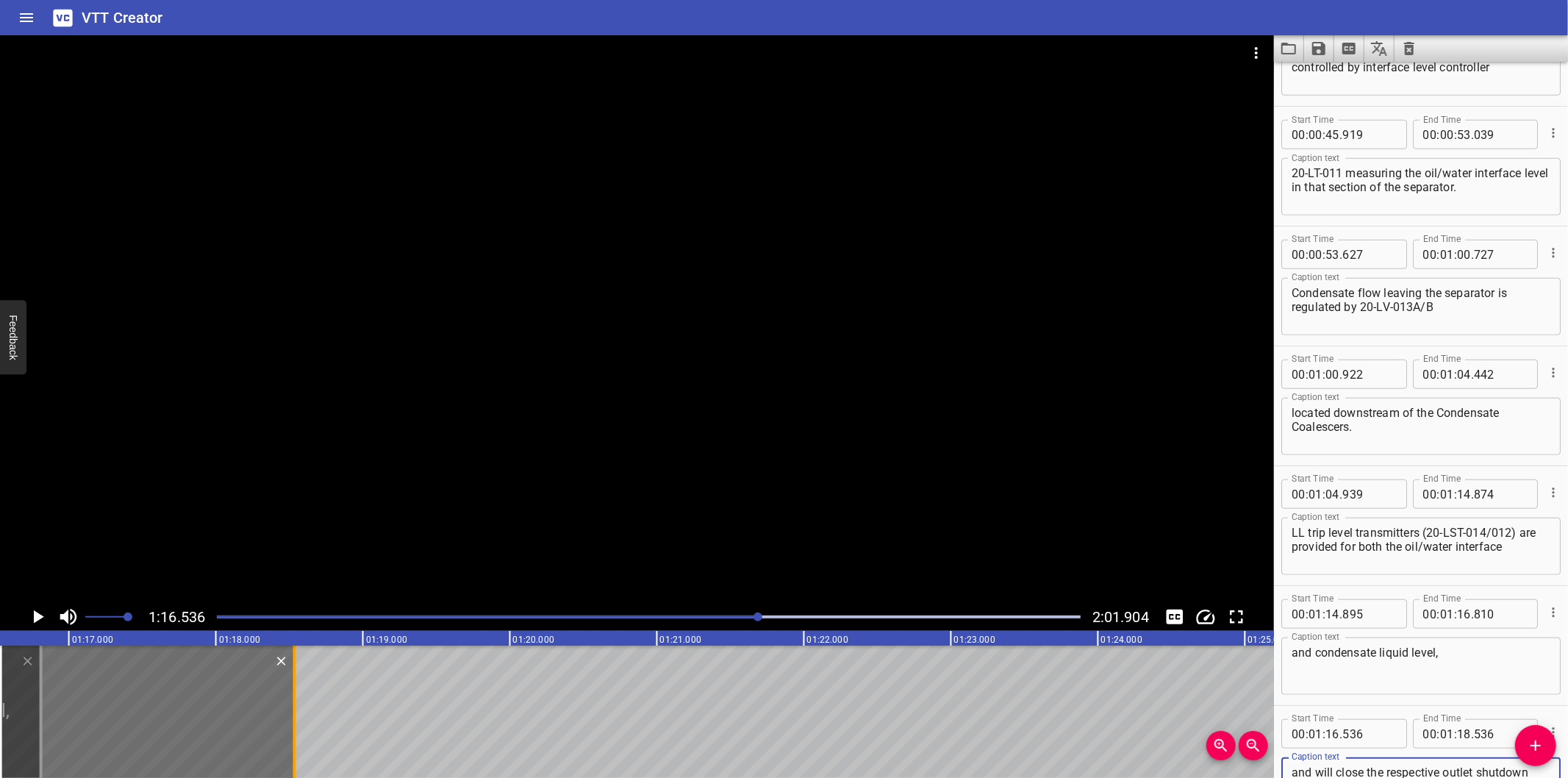
scroll to position [1050, 0]
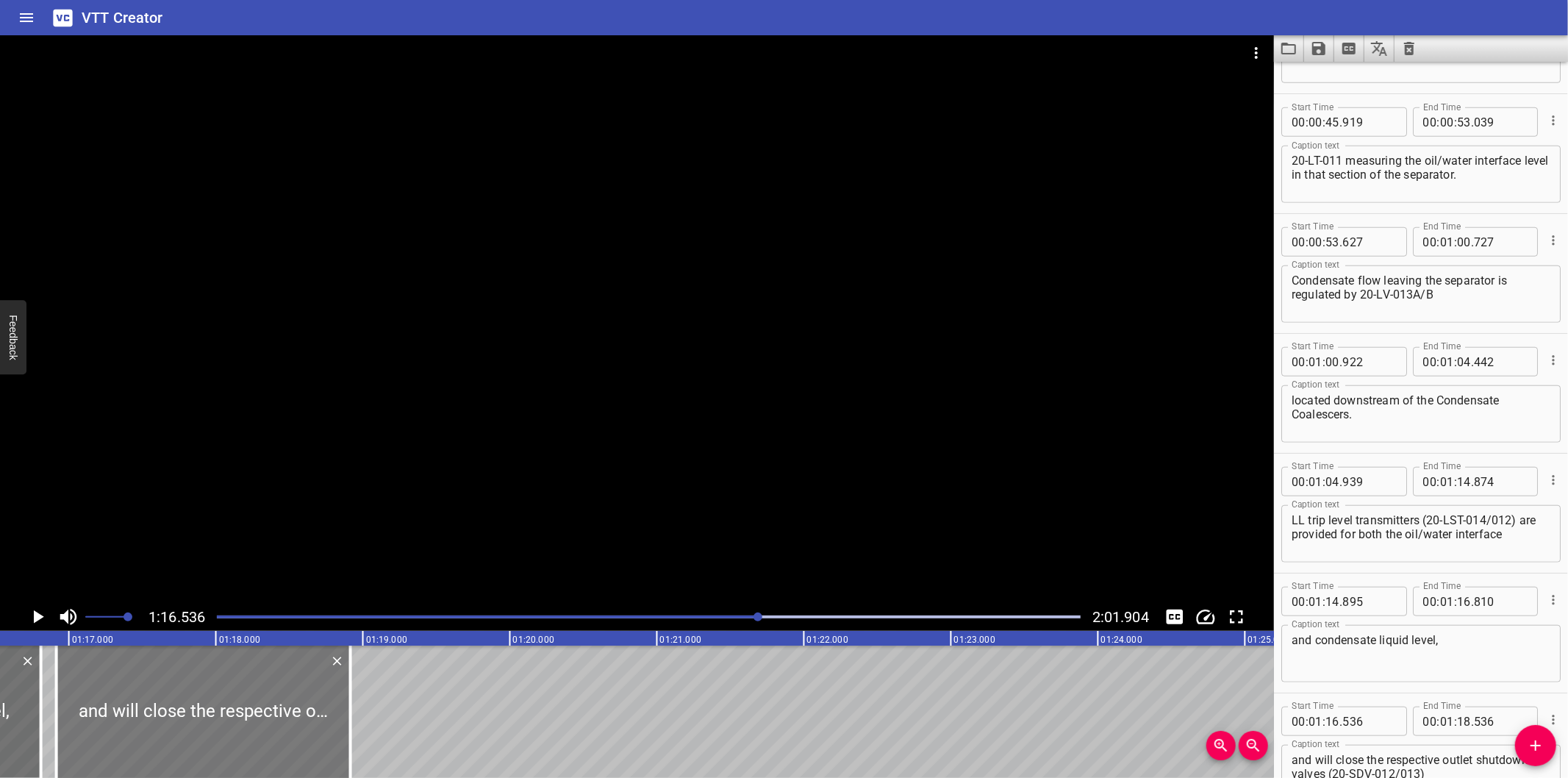
drag, startPoint x: 223, startPoint y: 717, endPoint x: 272, endPoint y: 724, distance: 49.5
click at [272, 724] on div at bounding box center [204, 712] width 294 height 133
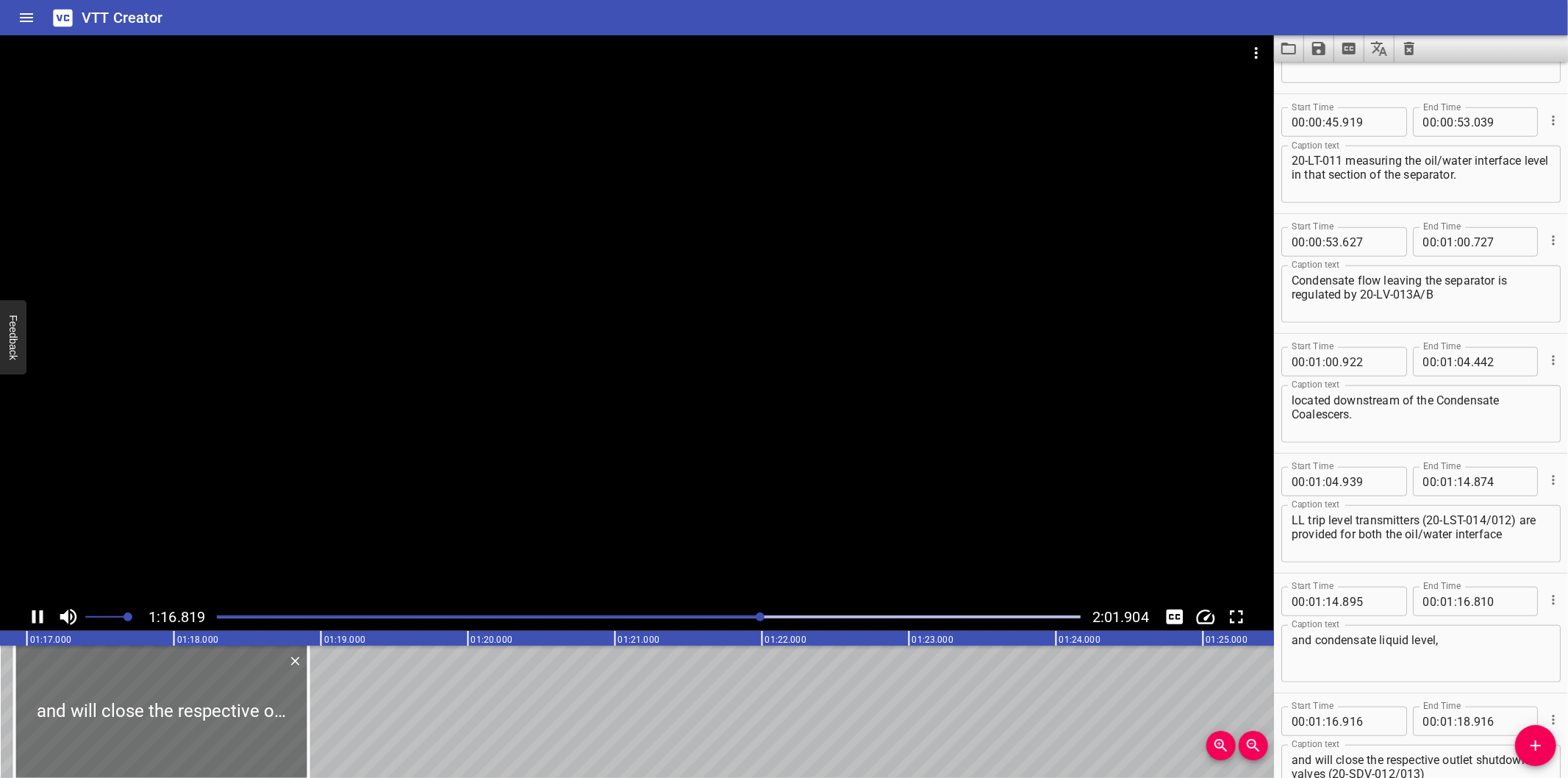
scroll to position [0, 11335]
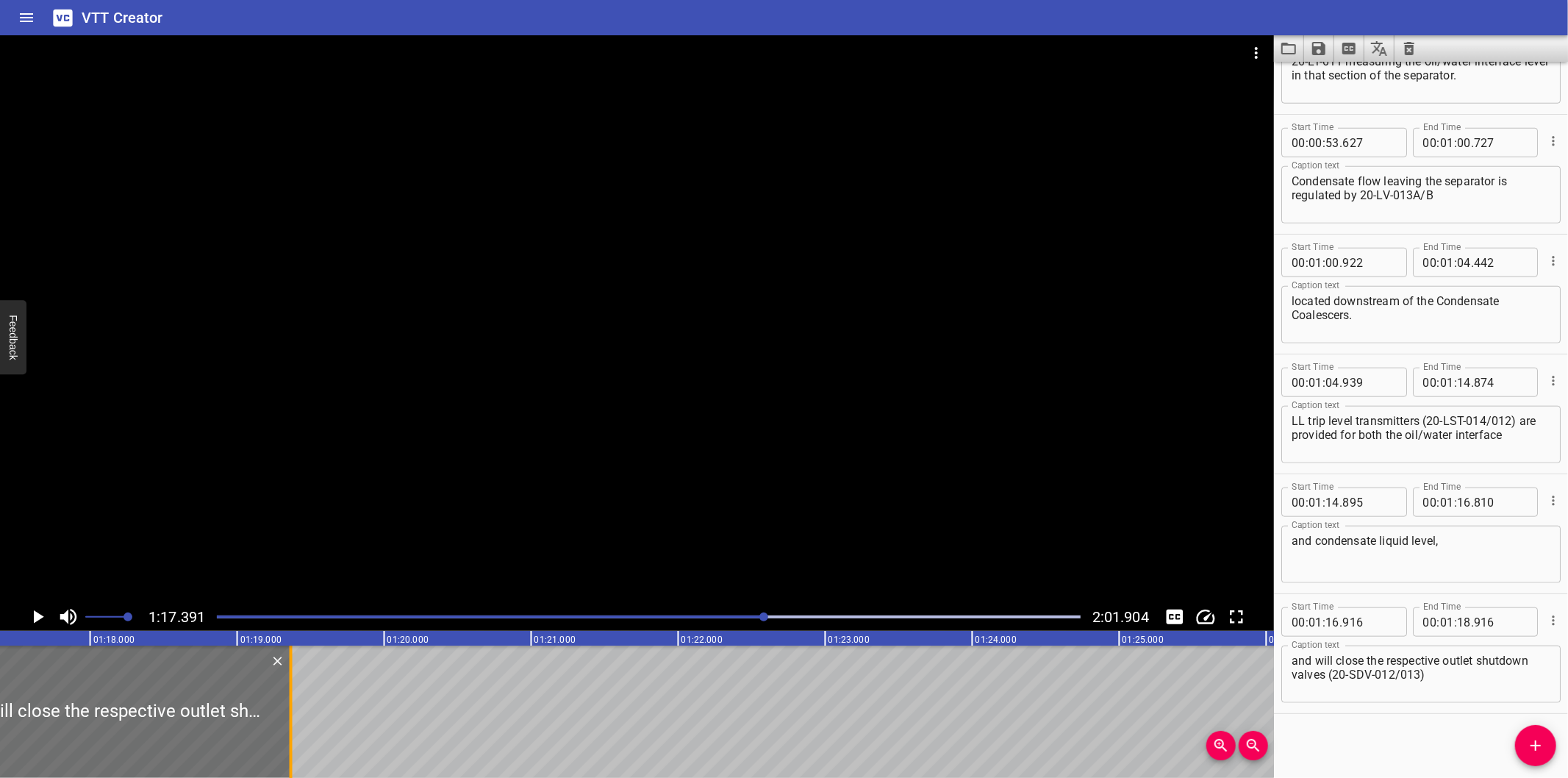
drag, startPoint x: 239, startPoint y: 738, endPoint x: 756, endPoint y: 736, distance: 517.0
click at [292, 736] on div at bounding box center [290, 712] width 3 height 133
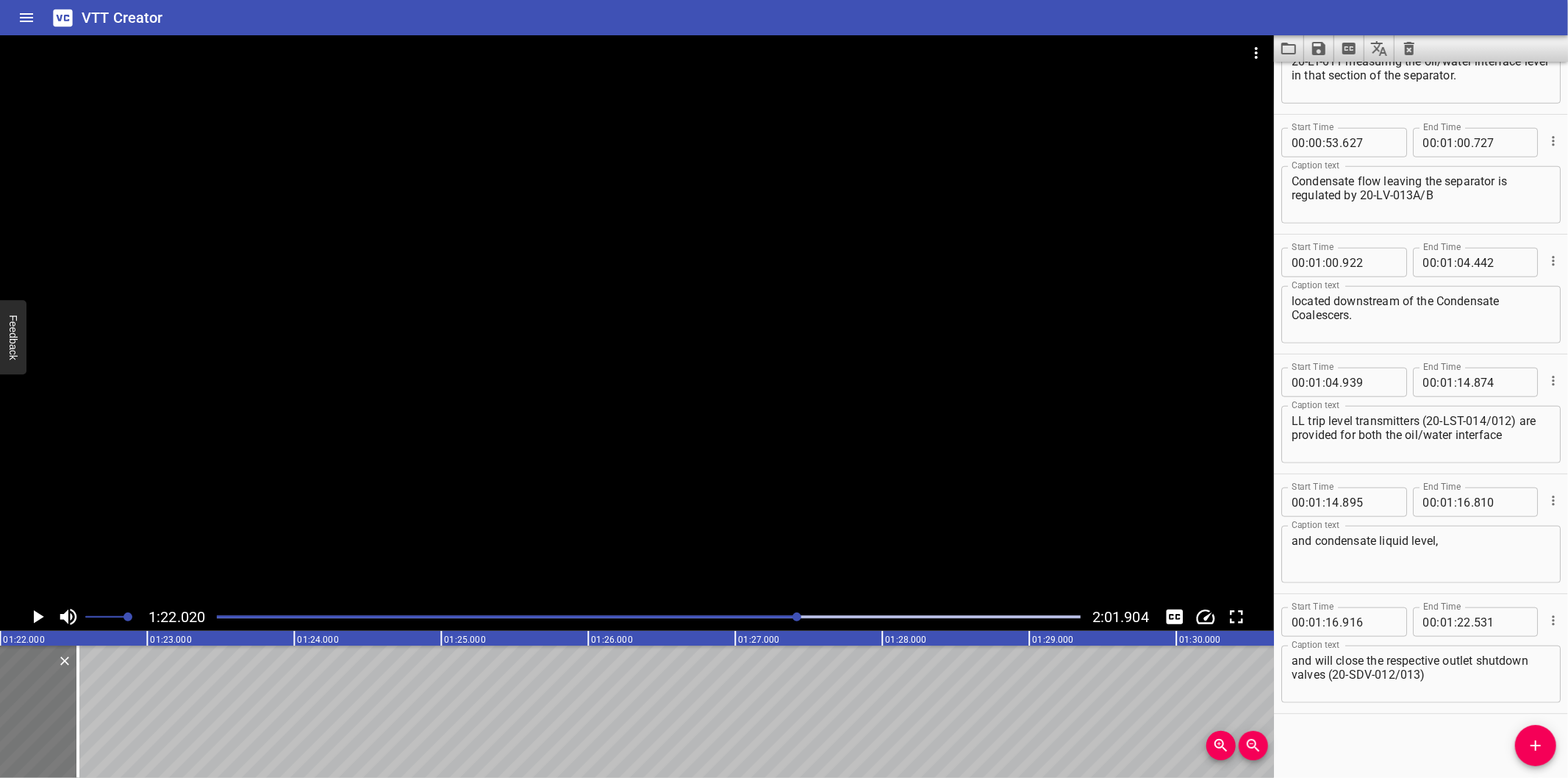
scroll to position [0, 12062]
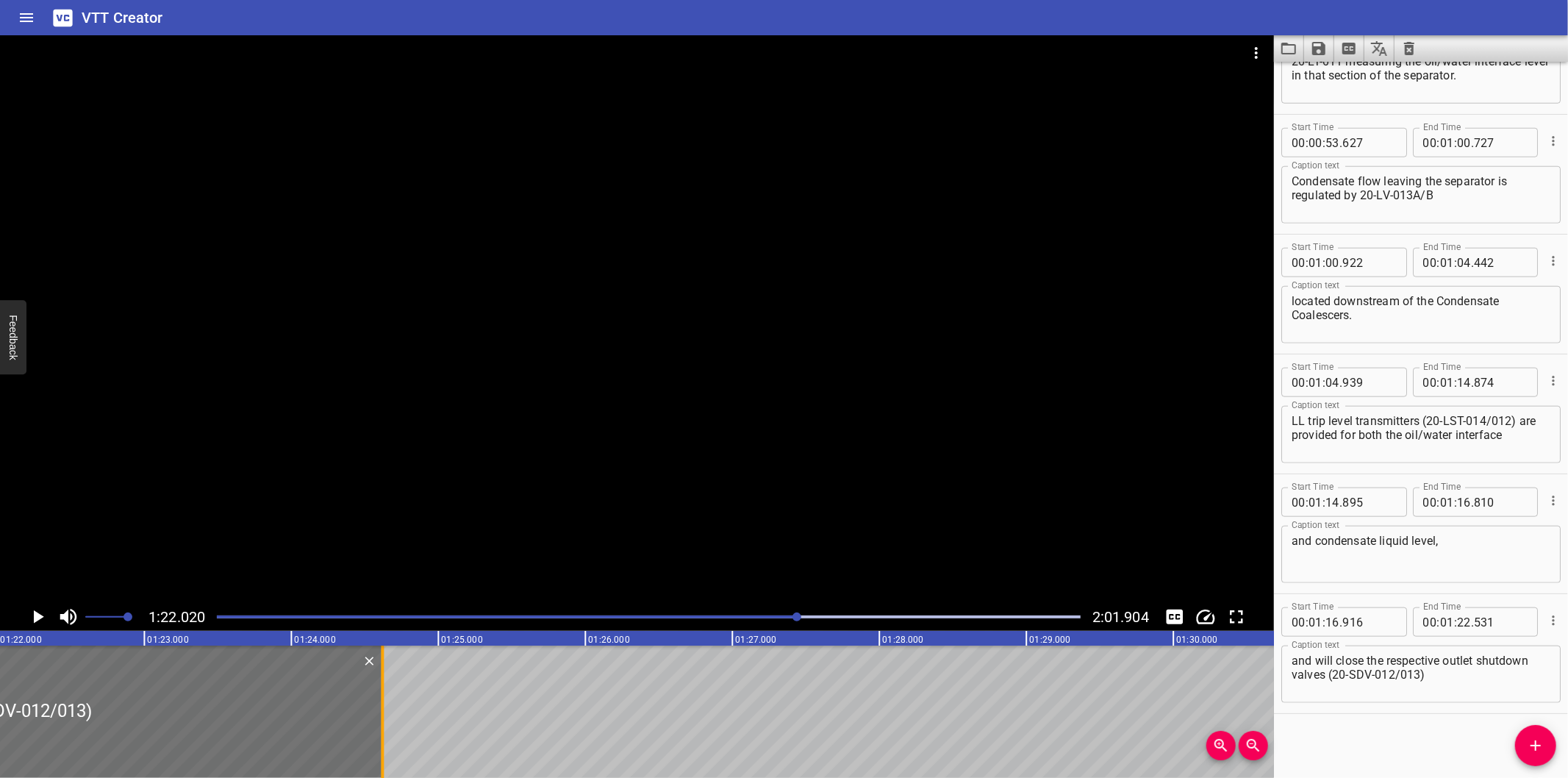
drag, startPoint x: 71, startPoint y: 746, endPoint x: 378, endPoint y: 715, distance: 308.6
click at [378, 715] on div at bounding box center [382, 712] width 15 height 133
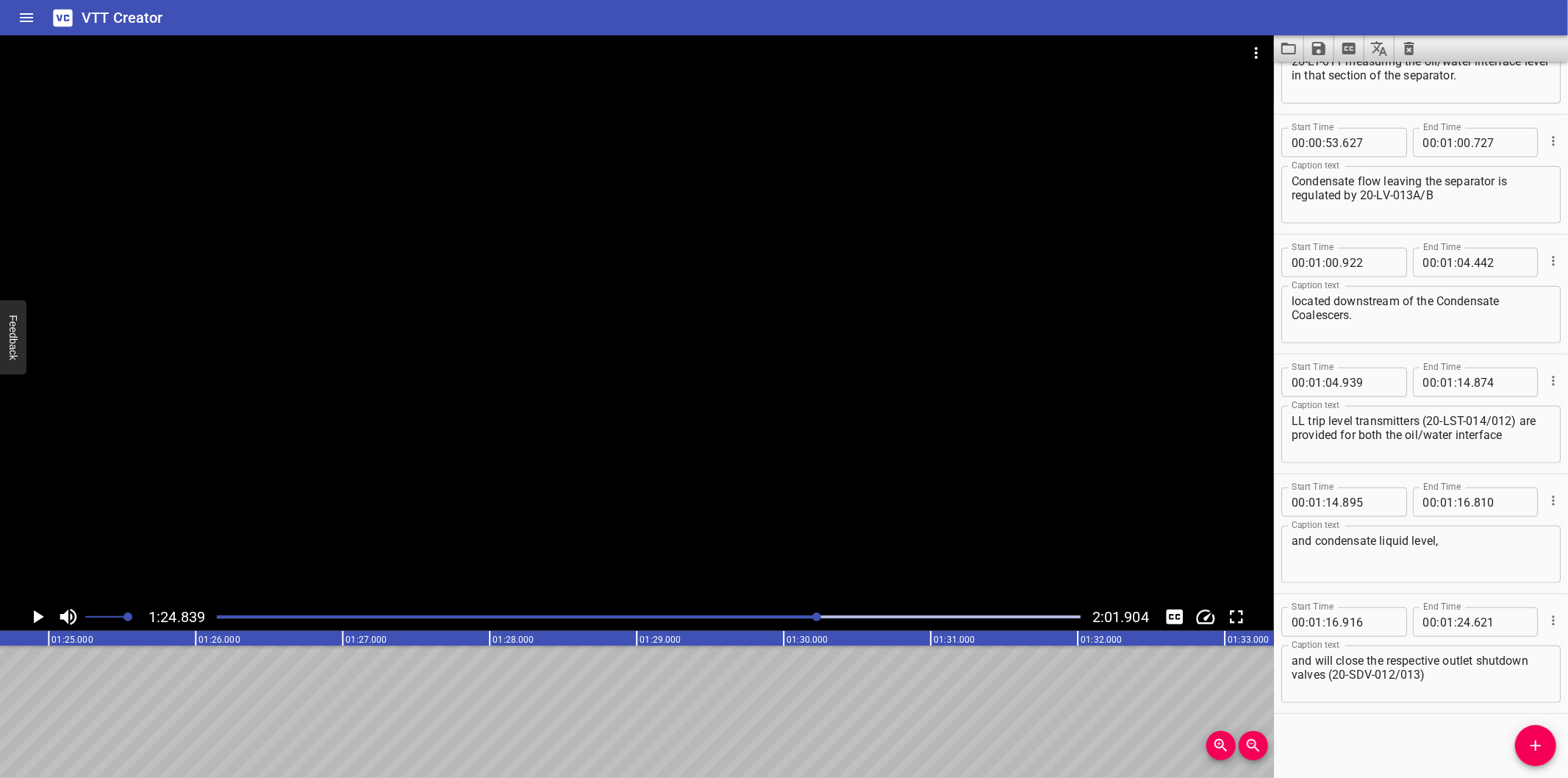
scroll to position [0, 12476]
click at [662, 453] on div at bounding box center [637, 319] width 1275 height 568
drag, startPoint x: 1532, startPoint y: 756, endPoint x: 1366, endPoint y: 725, distance: 168.9
click at [1531, 755] on button "Add Cue" at bounding box center [1535, 745] width 41 height 41
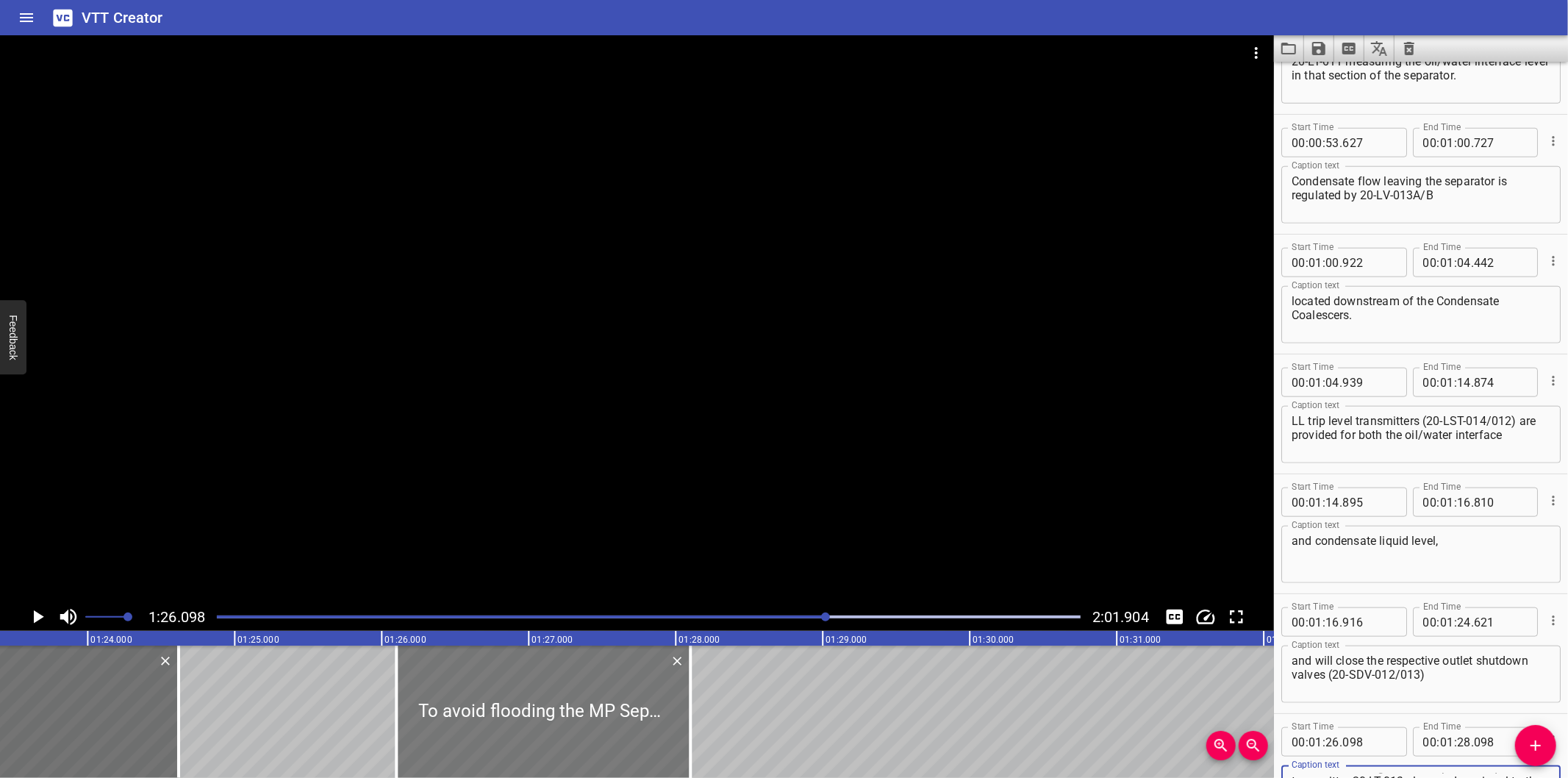
scroll to position [0, 12226]
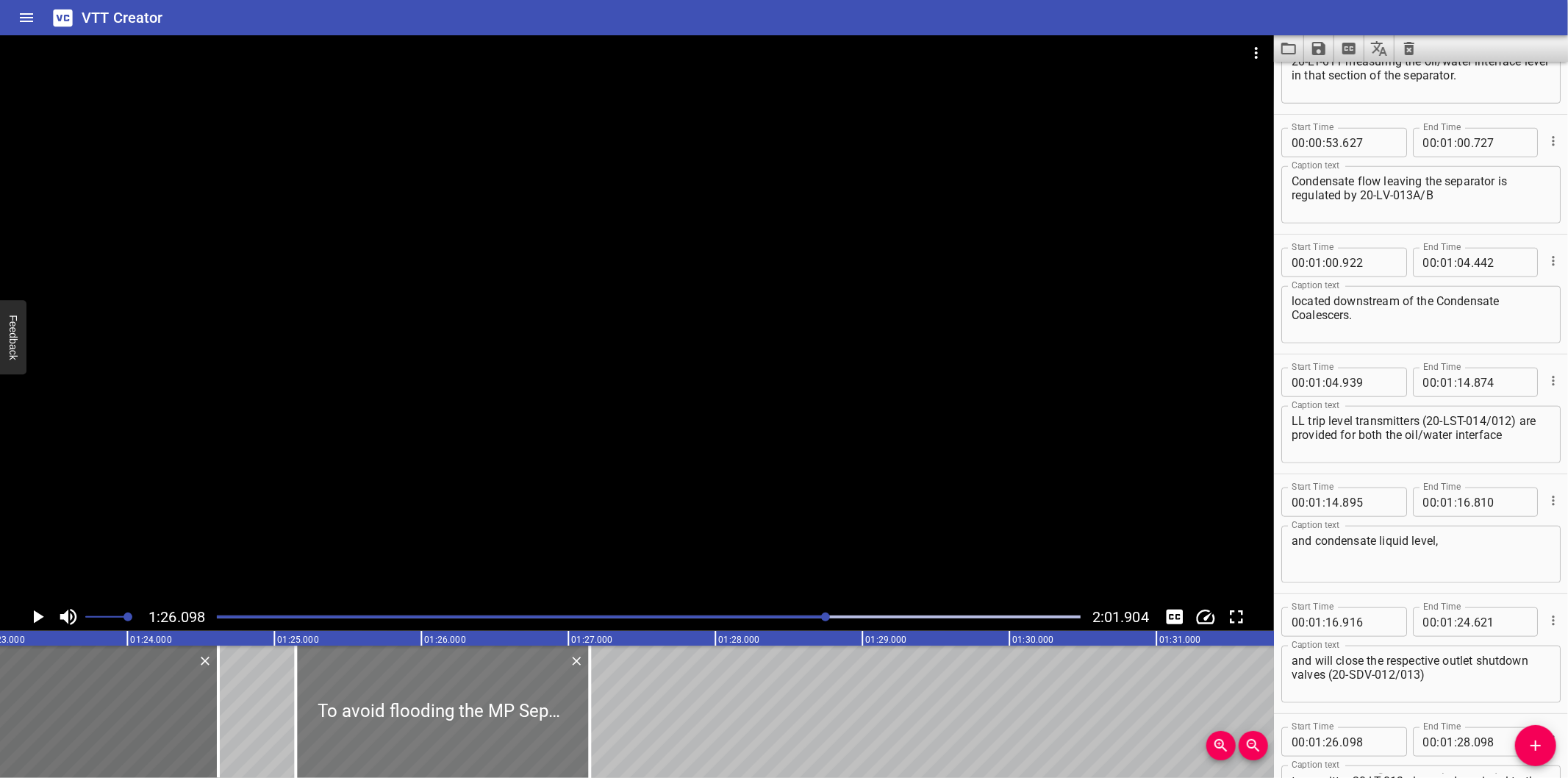
drag, startPoint x: 575, startPoint y: 719, endPoint x: 434, endPoint y: 724, distance: 141.1
click at [434, 724] on div at bounding box center [442, 712] width 294 height 133
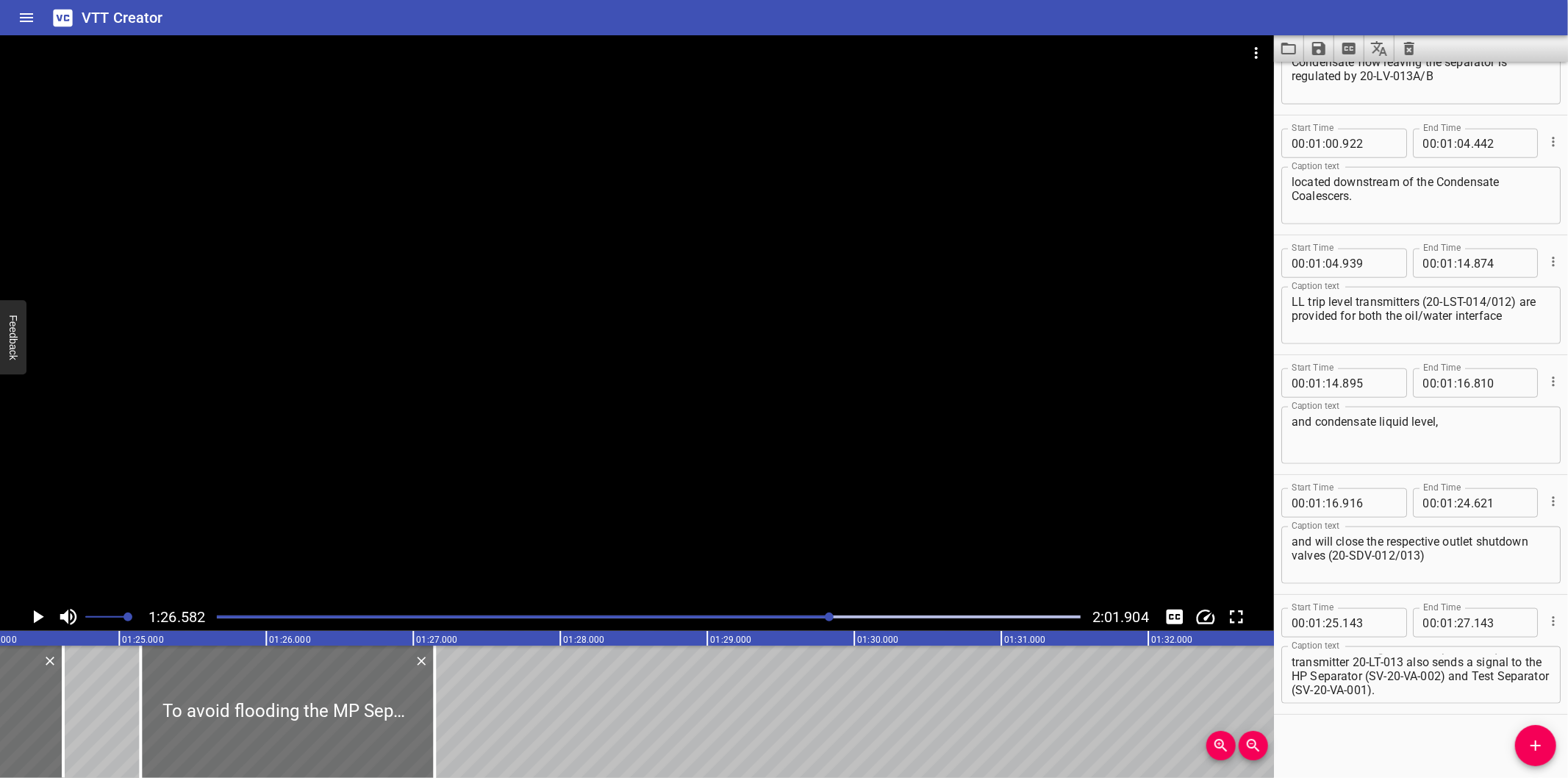
scroll to position [0, 12350]
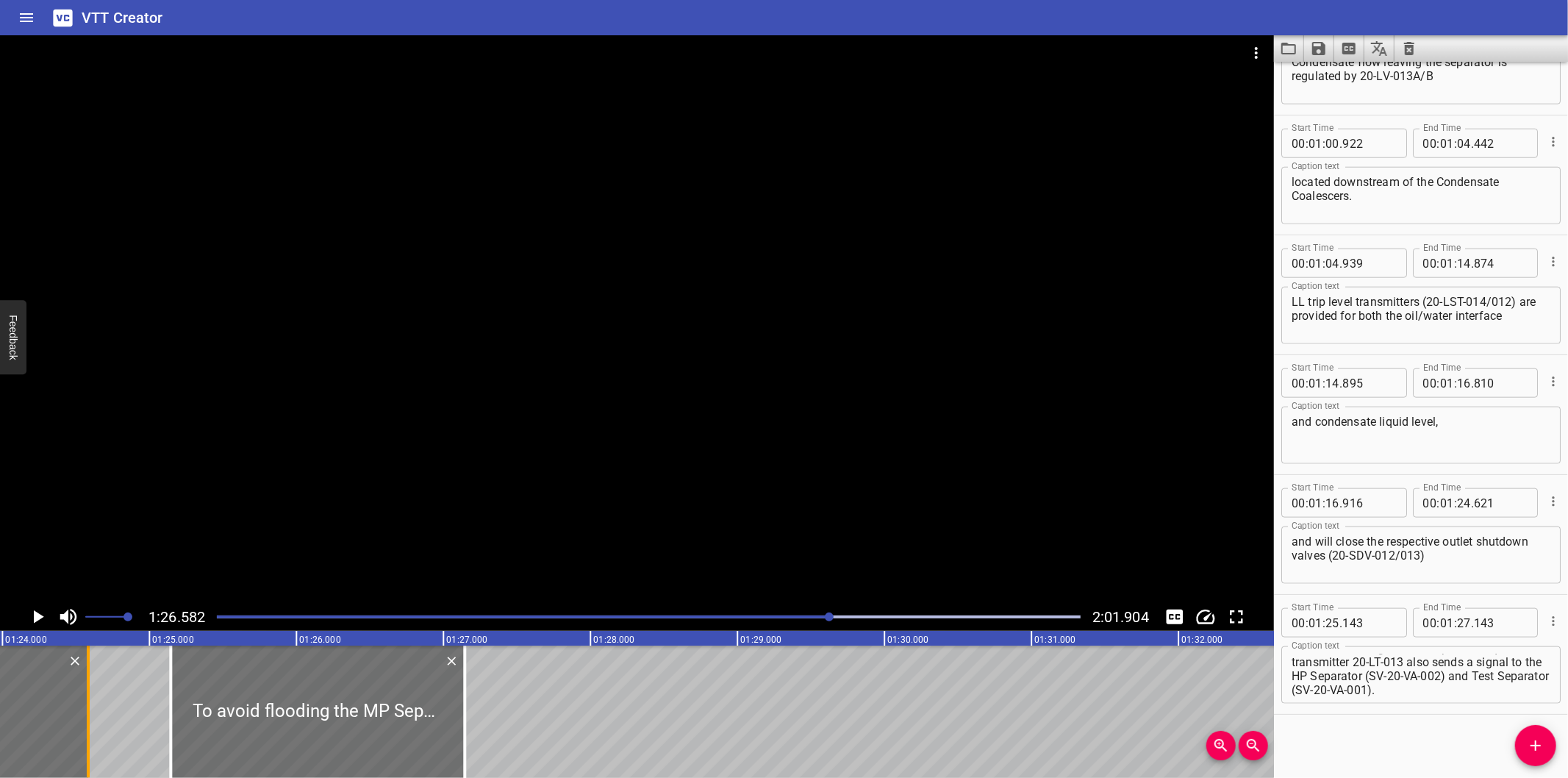
click at [88, 731] on div at bounding box center [88, 712] width 3 height 133
click at [383, 465] on div at bounding box center [637, 319] width 1275 height 568
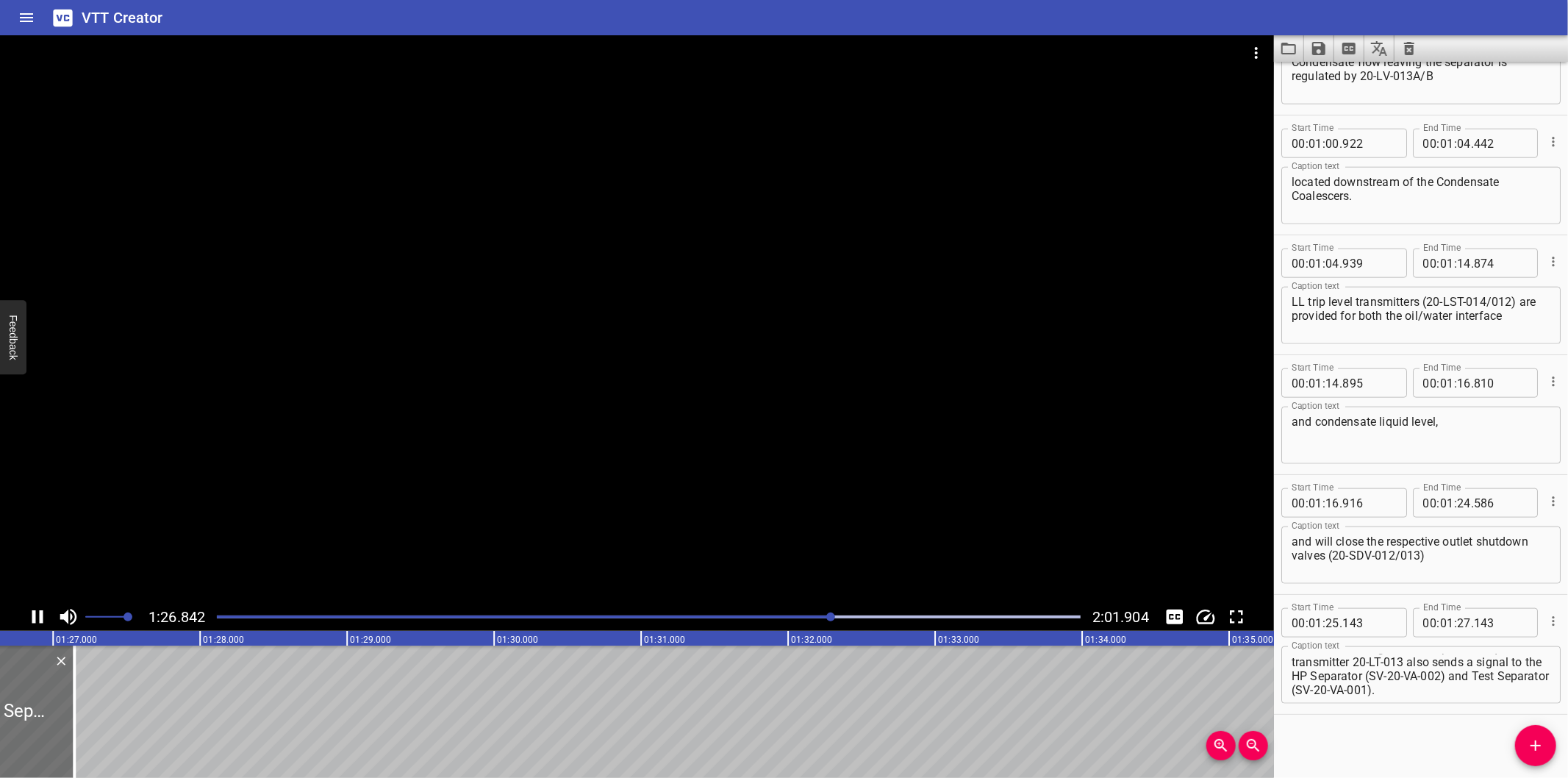
scroll to position [0, 12810]
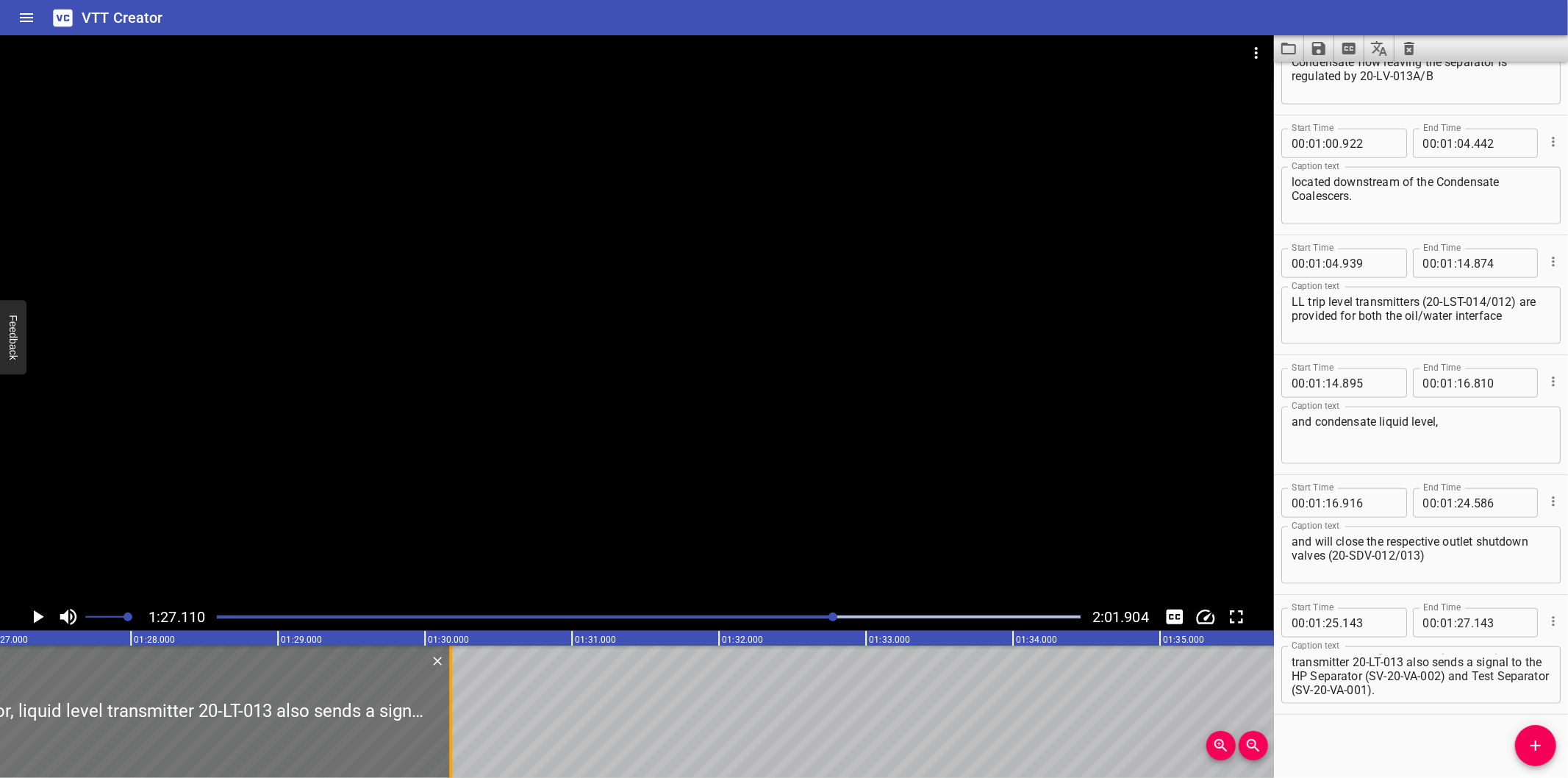
drag, startPoint x: 7, startPoint y: 721, endPoint x: 585, endPoint y: 716, distance: 578.0
click at [458, 716] on div at bounding box center [450, 712] width 15 height 133
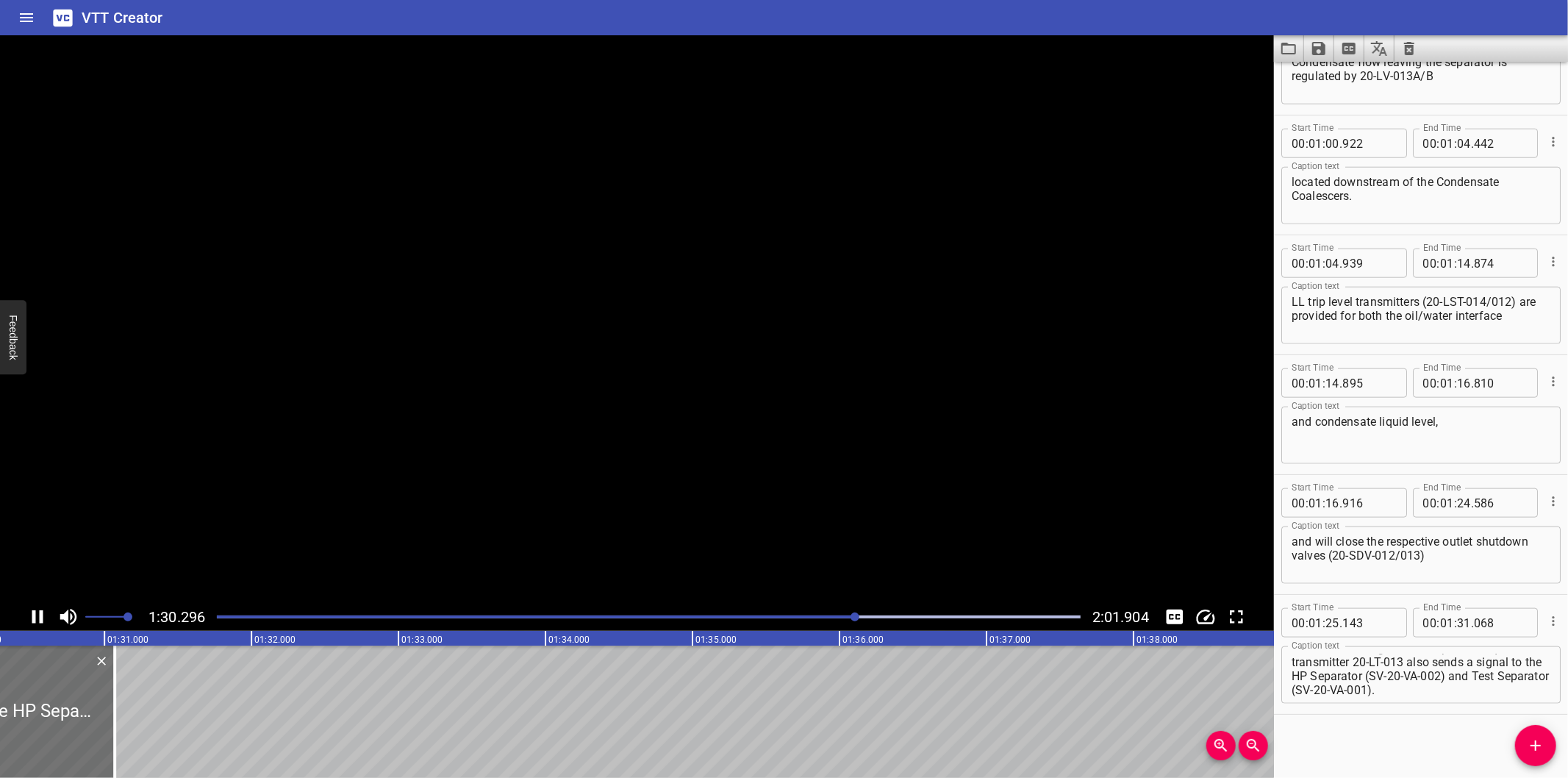
scroll to position [0, 13309]
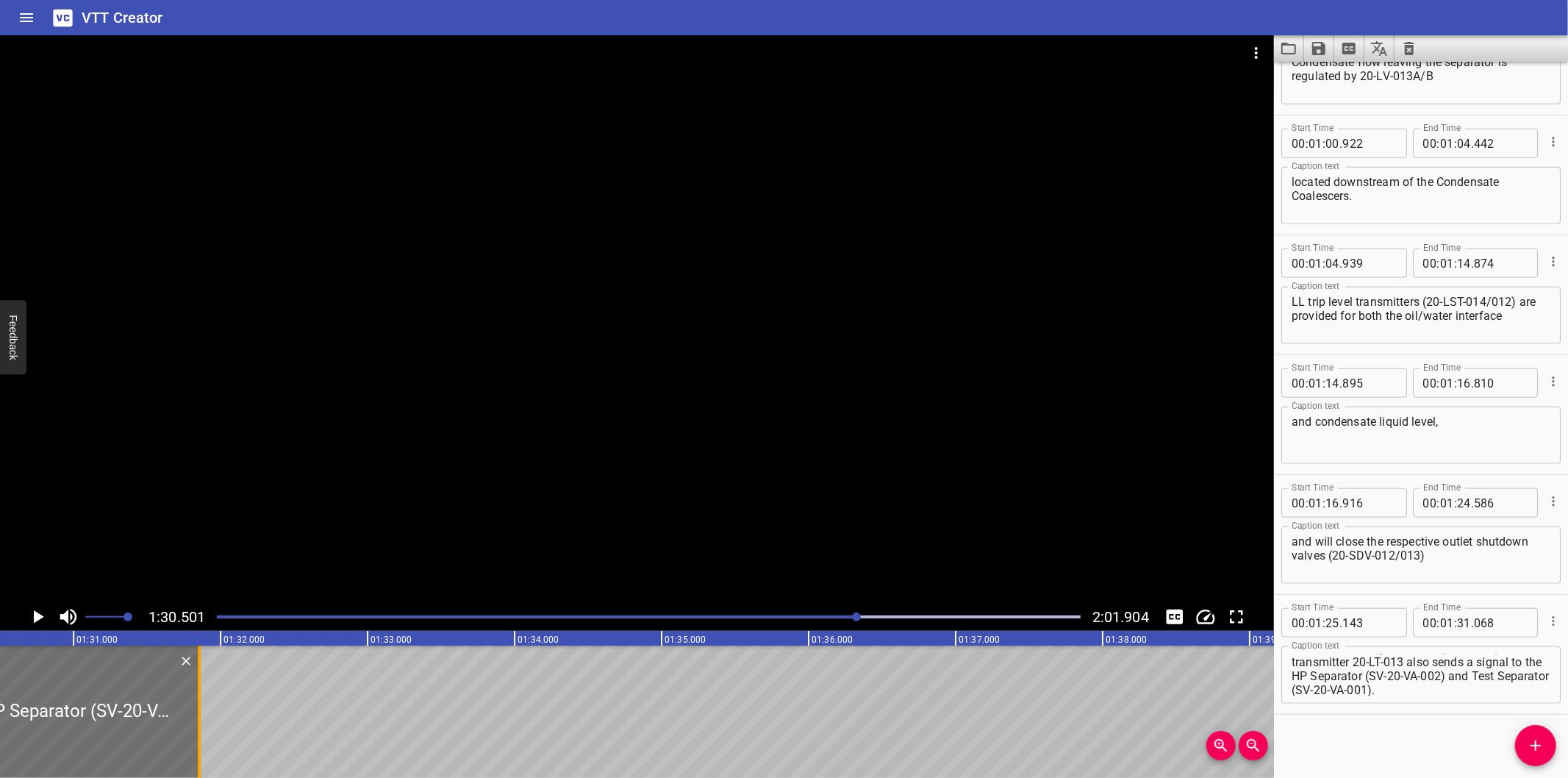
drag, startPoint x: 82, startPoint y: 736, endPoint x: 199, endPoint y: 739, distance: 117.0
click at [199, 739] on div at bounding box center [199, 712] width 3 height 133
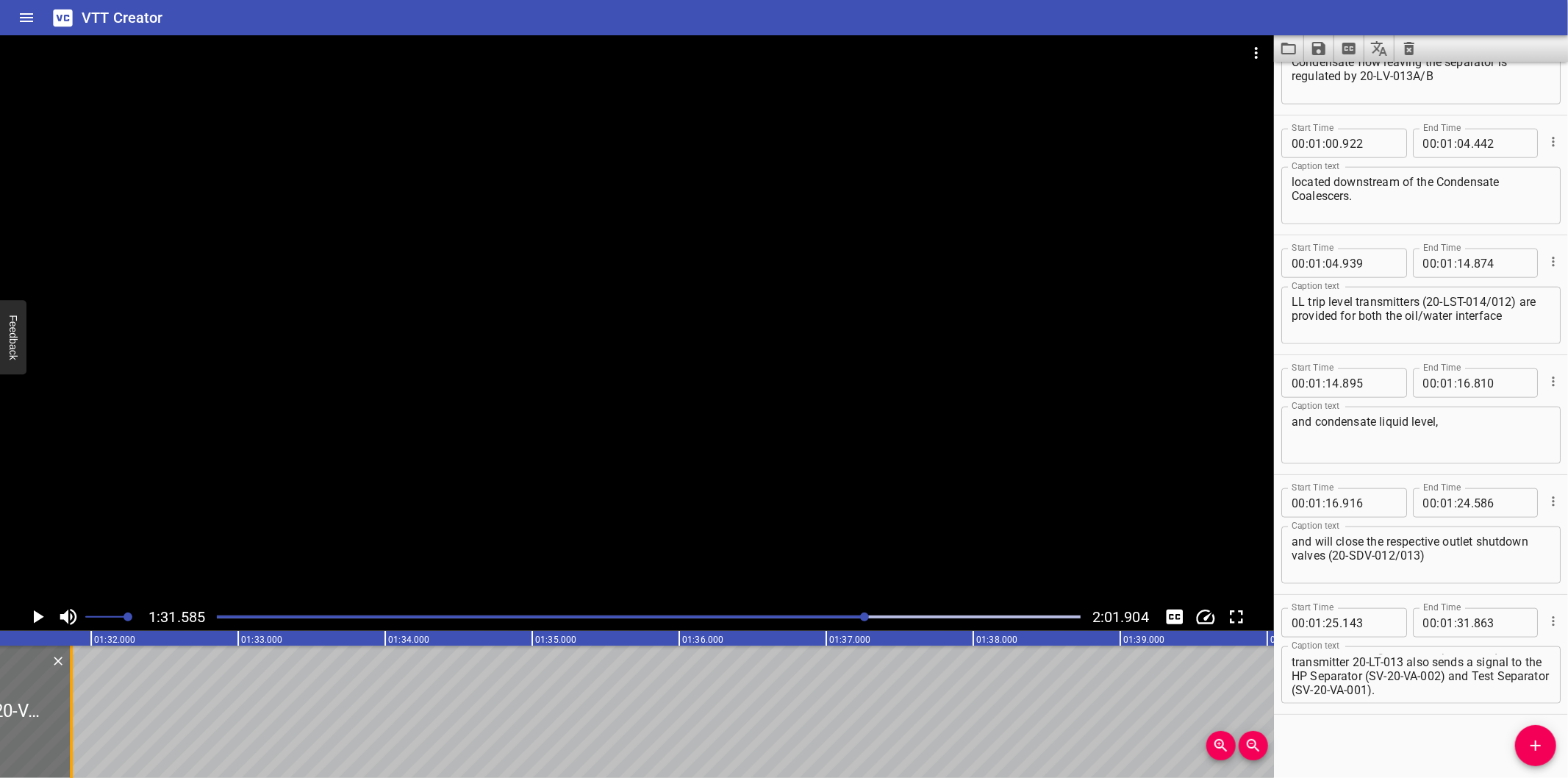
scroll to position [0, 13413]
drag, startPoint x: 91, startPoint y: 725, endPoint x: 64, endPoint y: 732, distance: 27.9
click at [64, 732] on div at bounding box center [69, 712] width 15 height 133
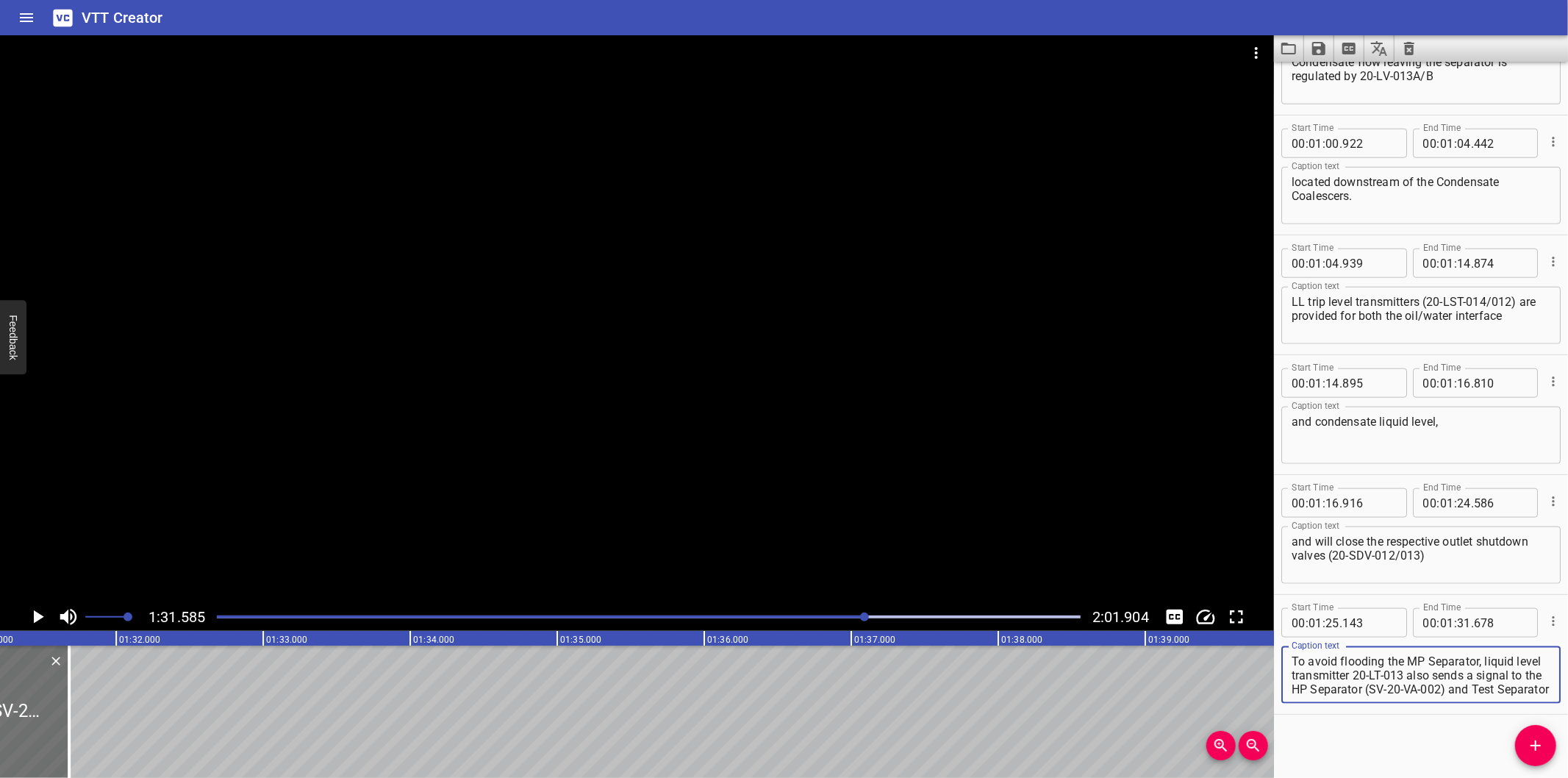
scroll to position [13, 0]
drag, startPoint x: 1434, startPoint y: 672, endPoint x: 1544, endPoint y: 749, distance: 134.3
click at [1544, 749] on div "Start Time 00 : 00 : 00 . 000 Start Time End Time 00 : 00 : 02 . 445 End Time C…" at bounding box center [1421, 420] width 294 height 717
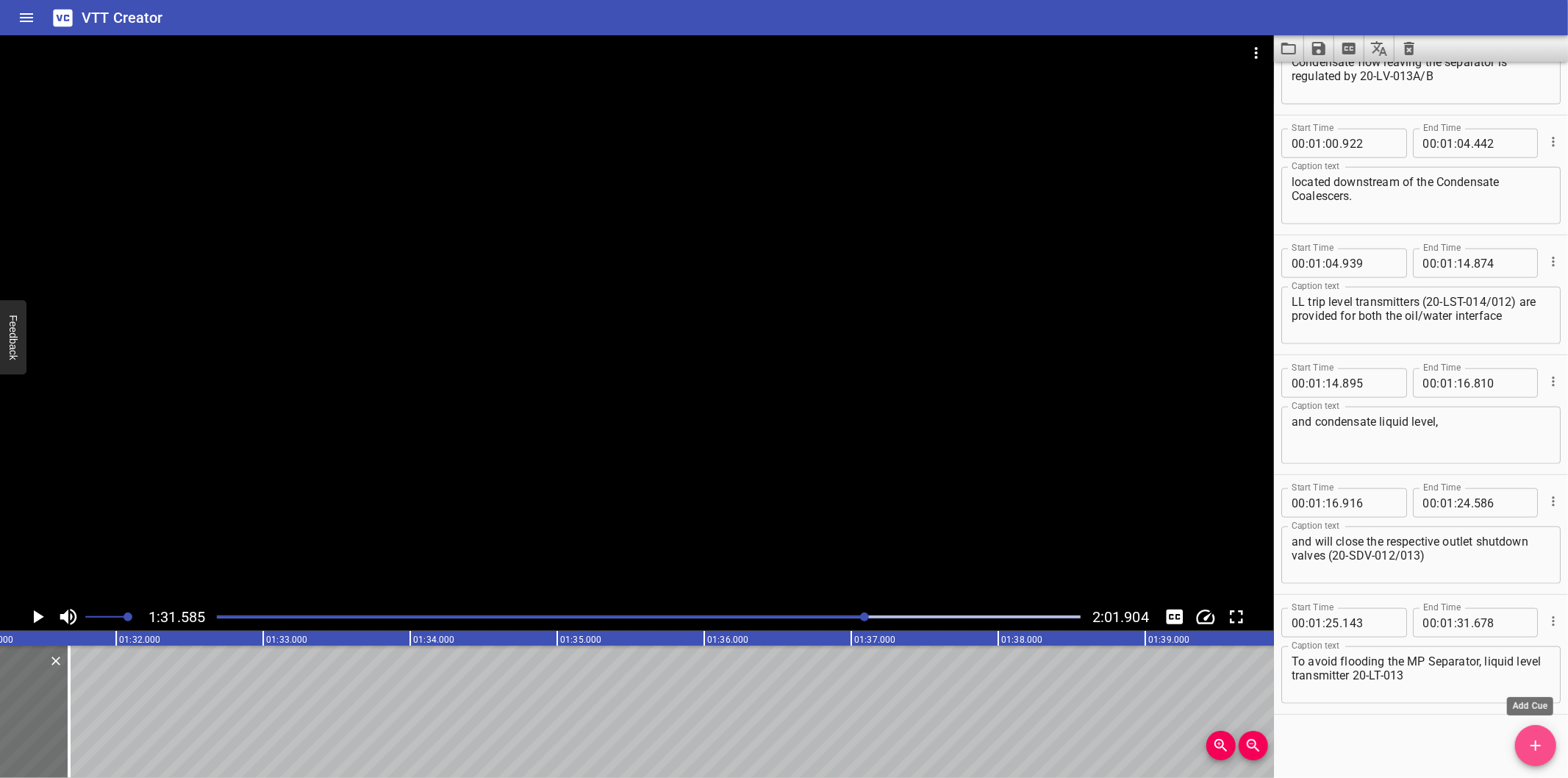
click at [1549, 745] on span "Add Cue" at bounding box center [1535, 746] width 41 height 18
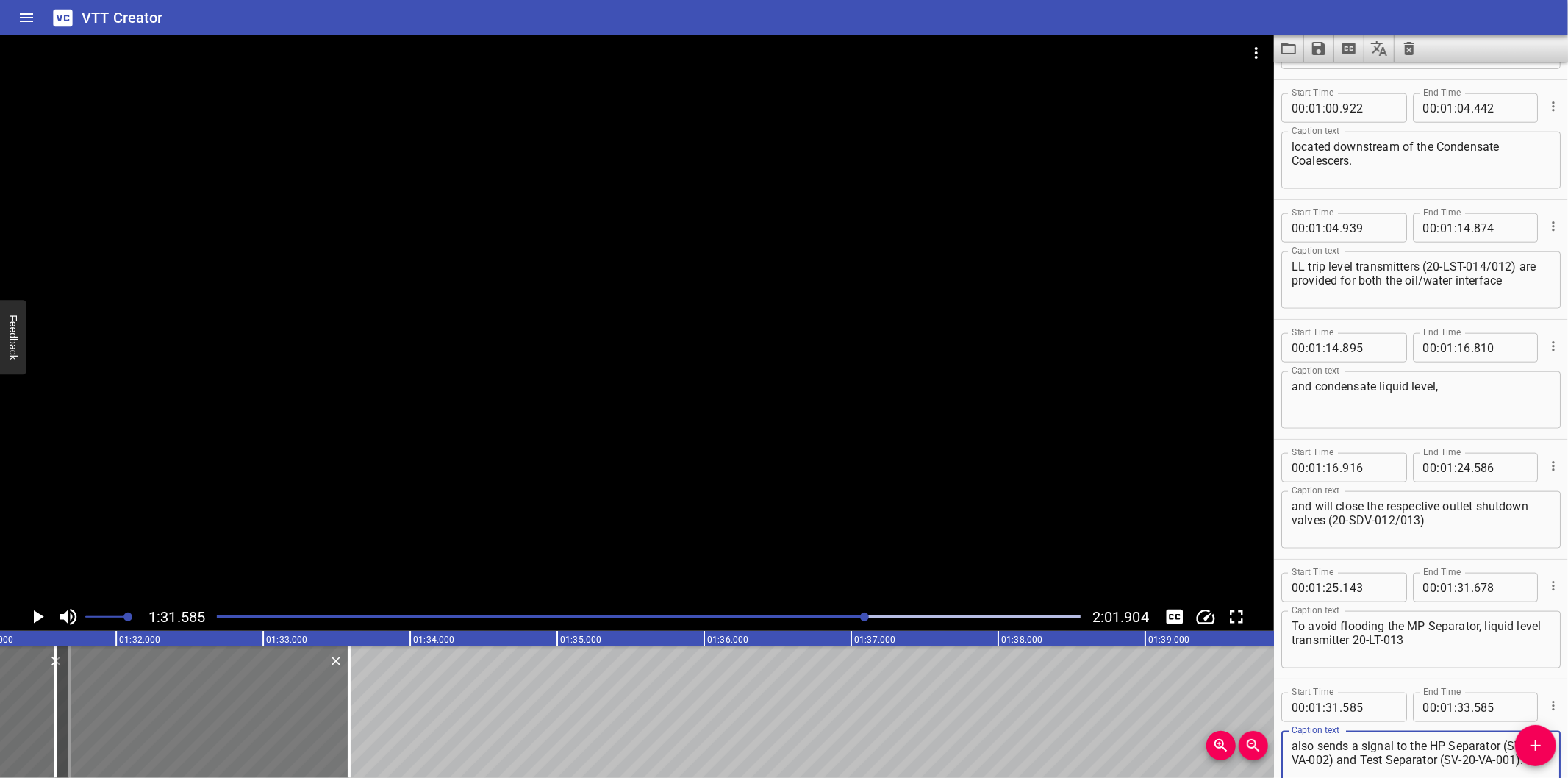
click at [189, 714] on div at bounding box center [202, 712] width 294 height 133
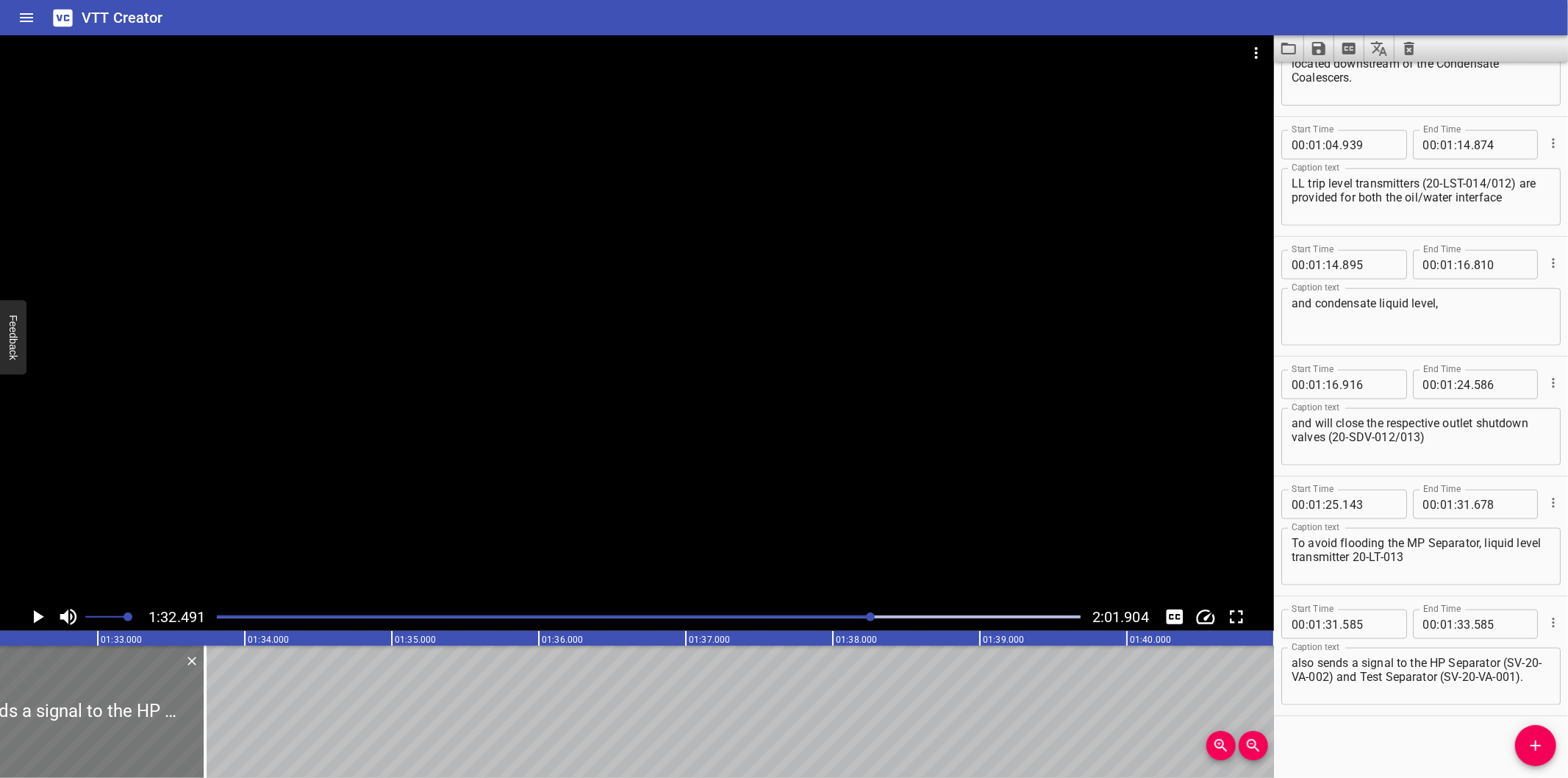
scroll to position [1388, 0]
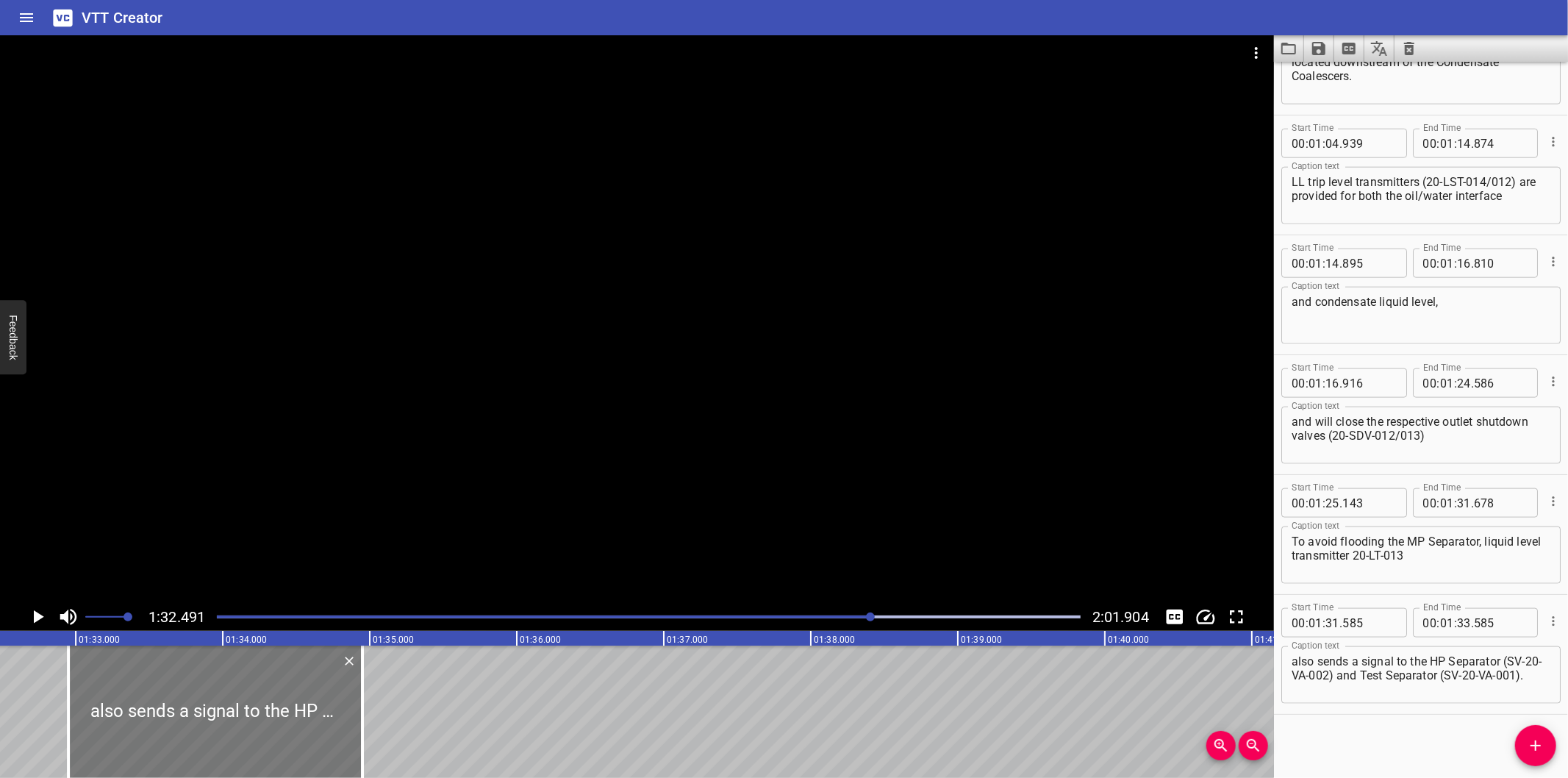
click at [192, 715] on div at bounding box center [216, 712] width 294 height 133
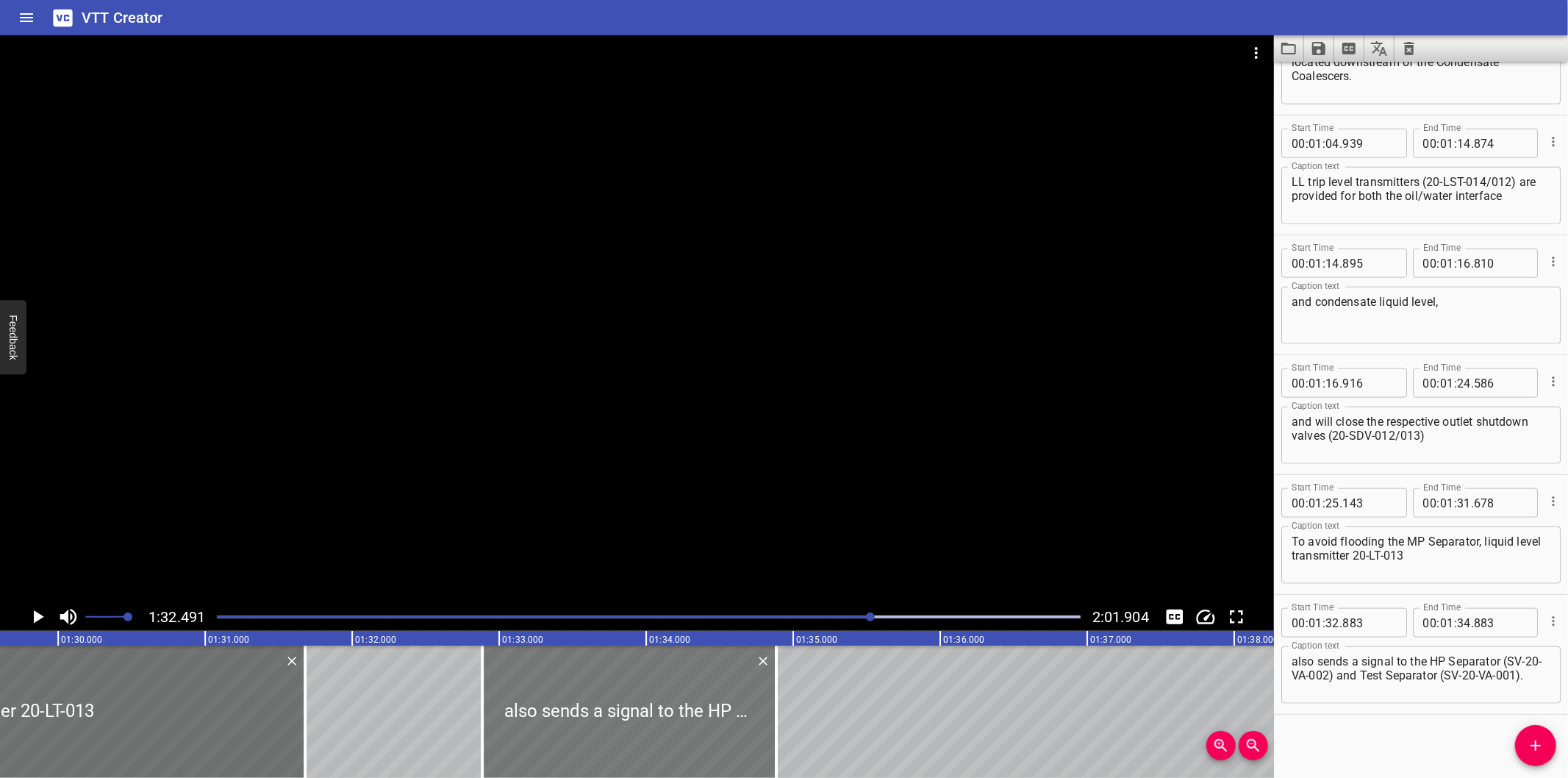
scroll to position [0, 13166]
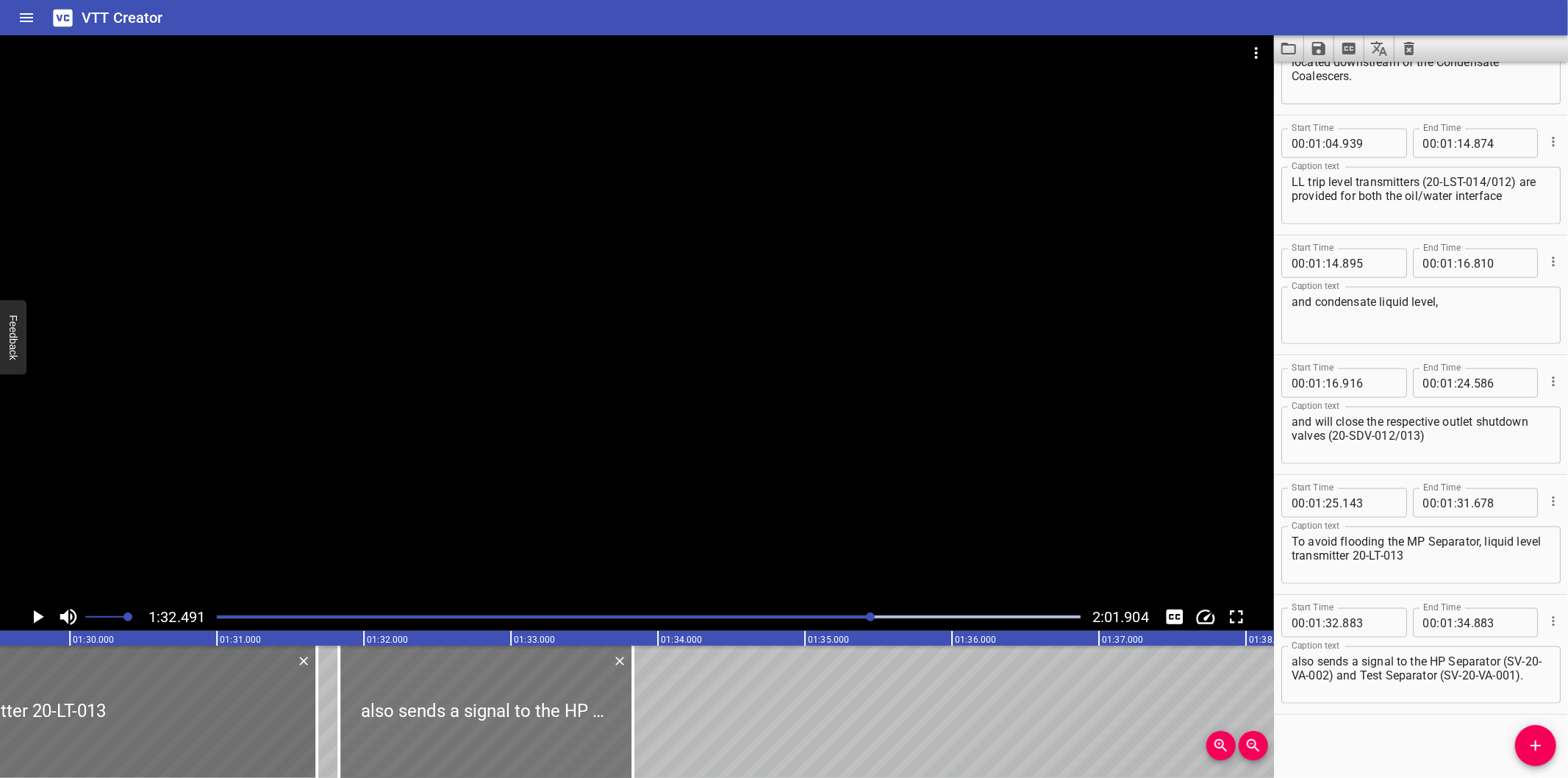
click at [555, 714] on div at bounding box center [486, 712] width 294 height 133
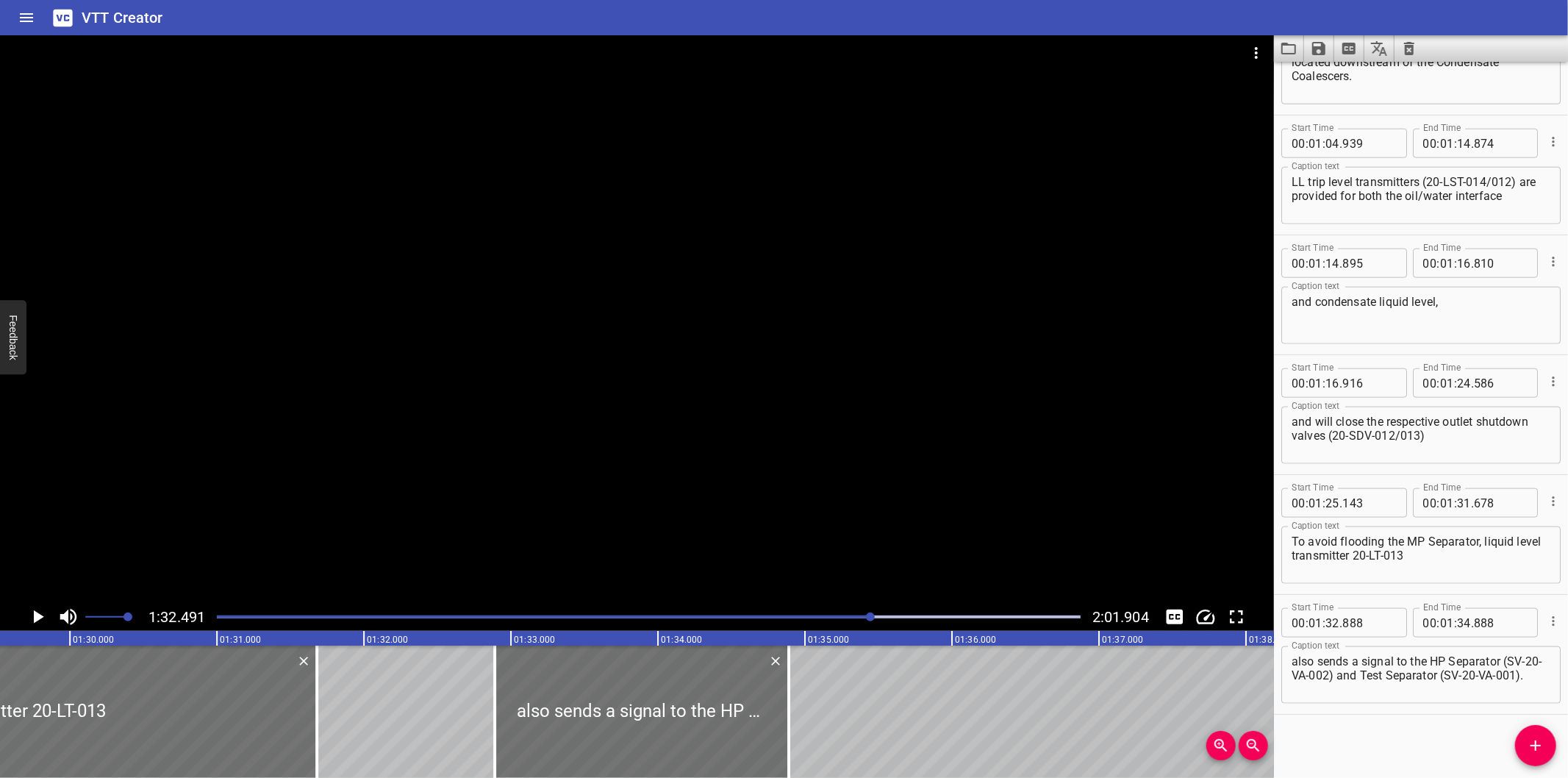
click at [853, 619] on div "Play progress" at bounding box center [441, 617] width 864 height 3
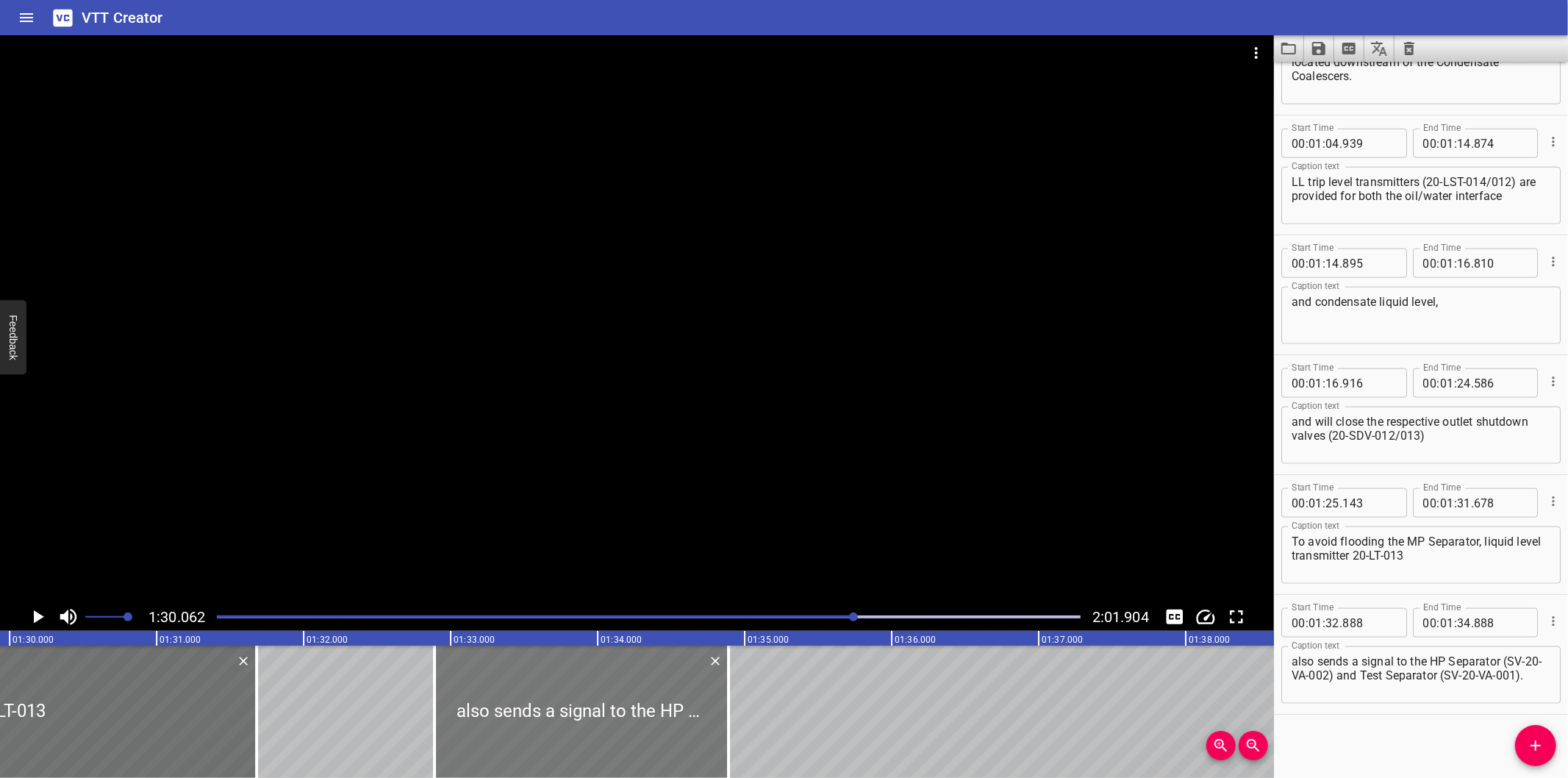
scroll to position [0, 13245]
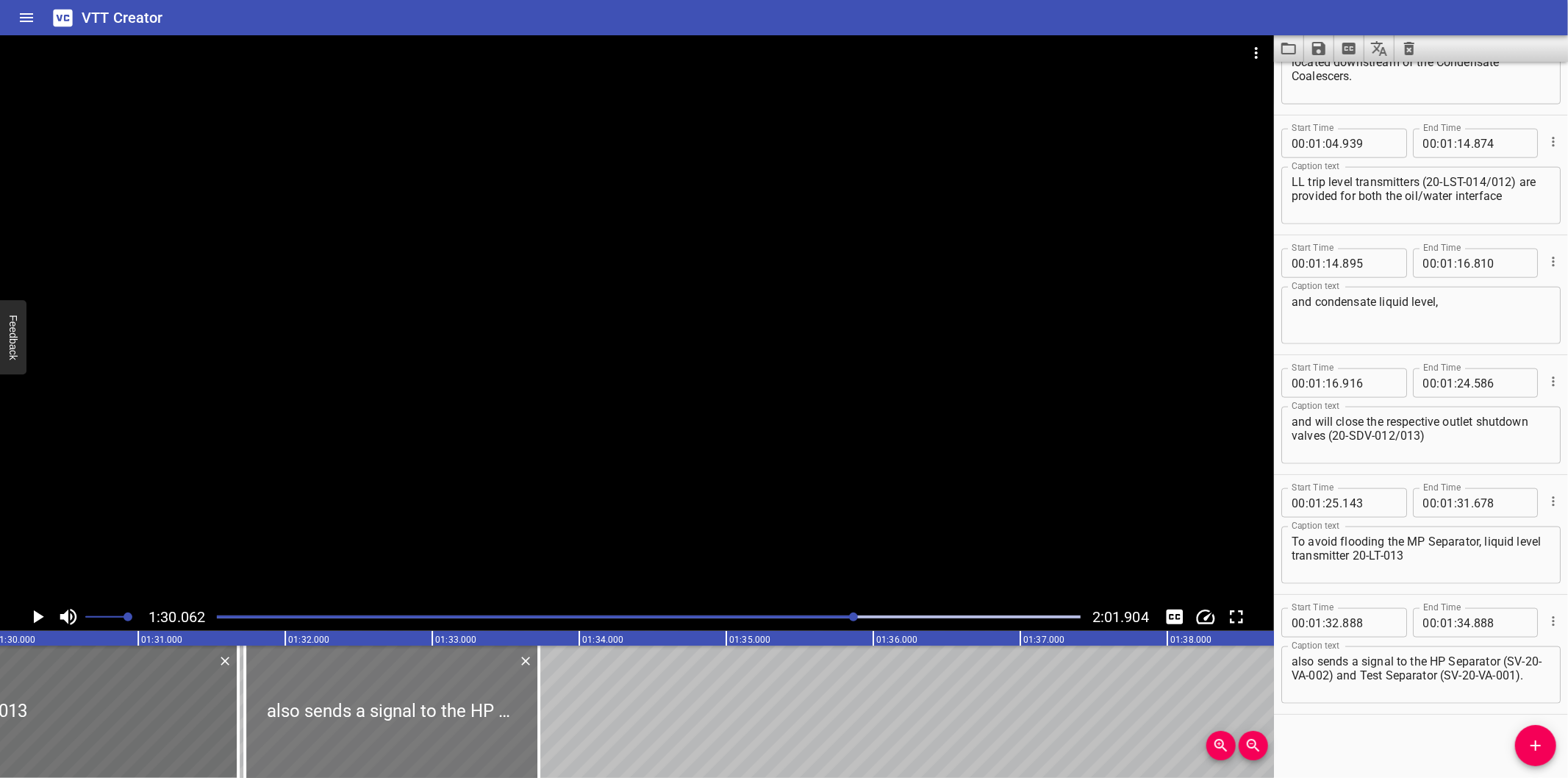
drag, startPoint x: 585, startPoint y: 702, endPoint x: 413, endPoint y: 716, distance: 172.6
click at [413, 716] on div at bounding box center [391, 712] width 294 height 133
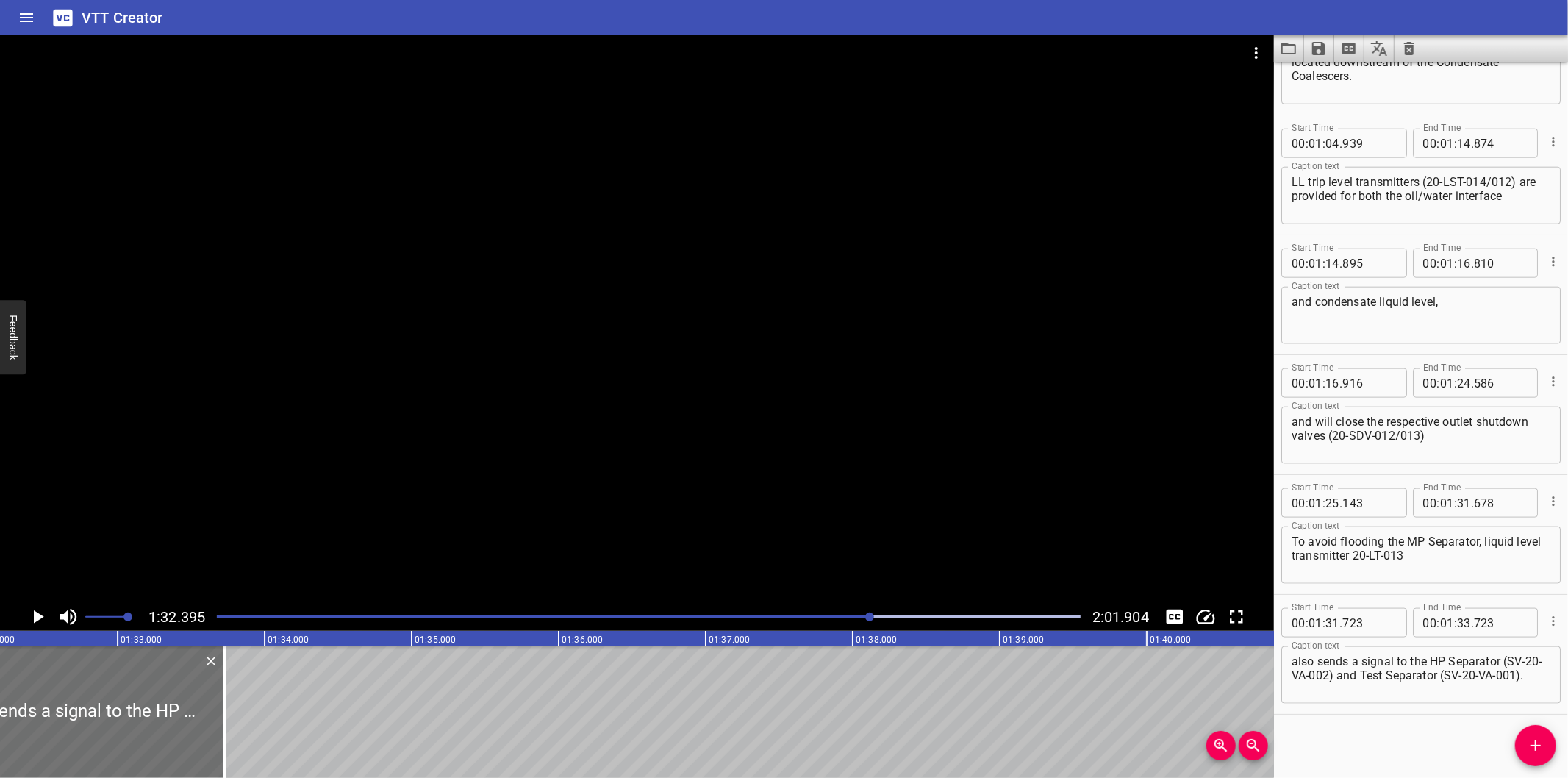
scroll to position [0, 13587]
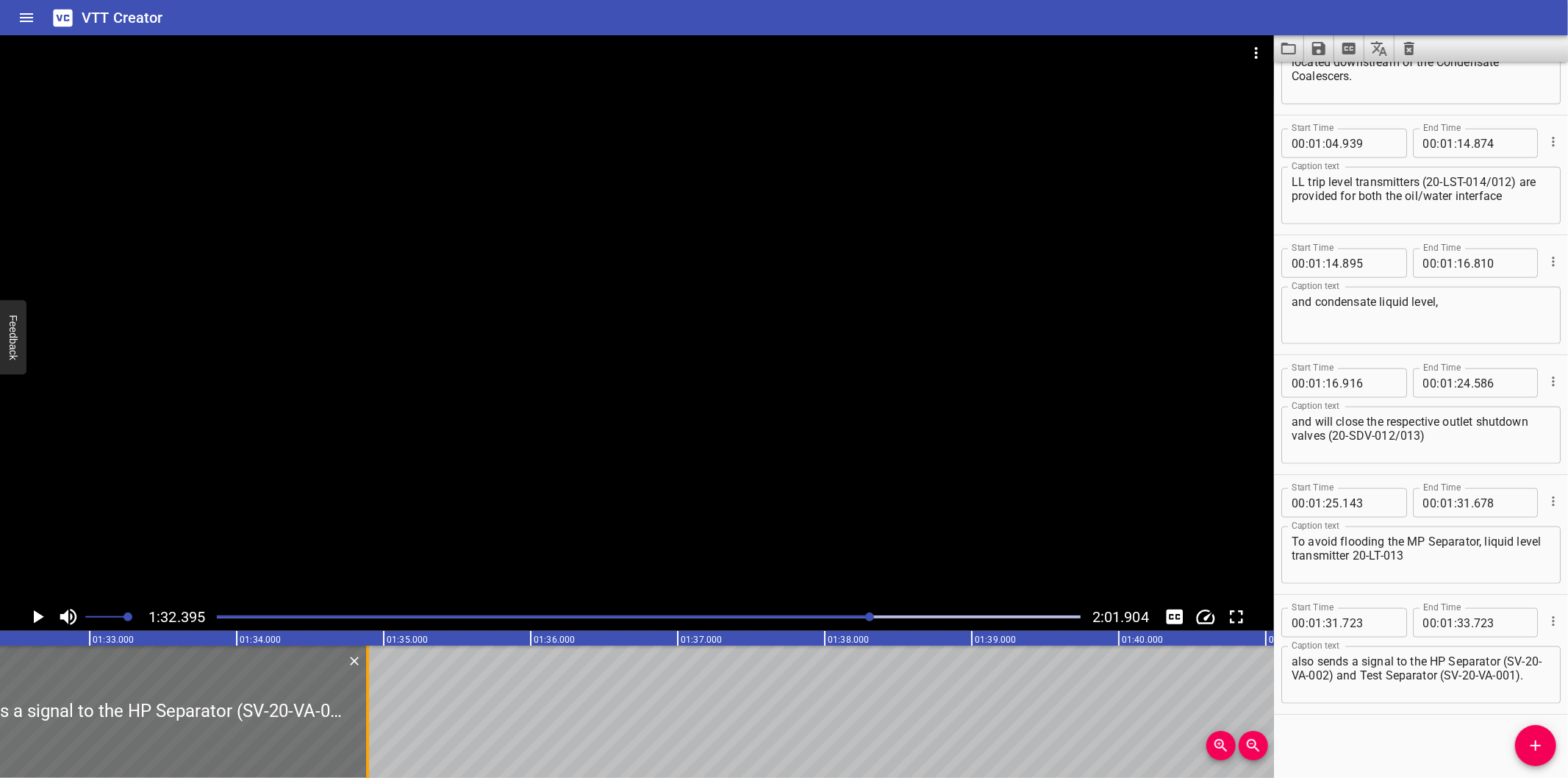
drag, startPoint x: 192, startPoint y: 719, endPoint x: 363, endPoint y: 731, distance: 171.4
click at [363, 731] on div at bounding box center [367, 712] width 15 height 133
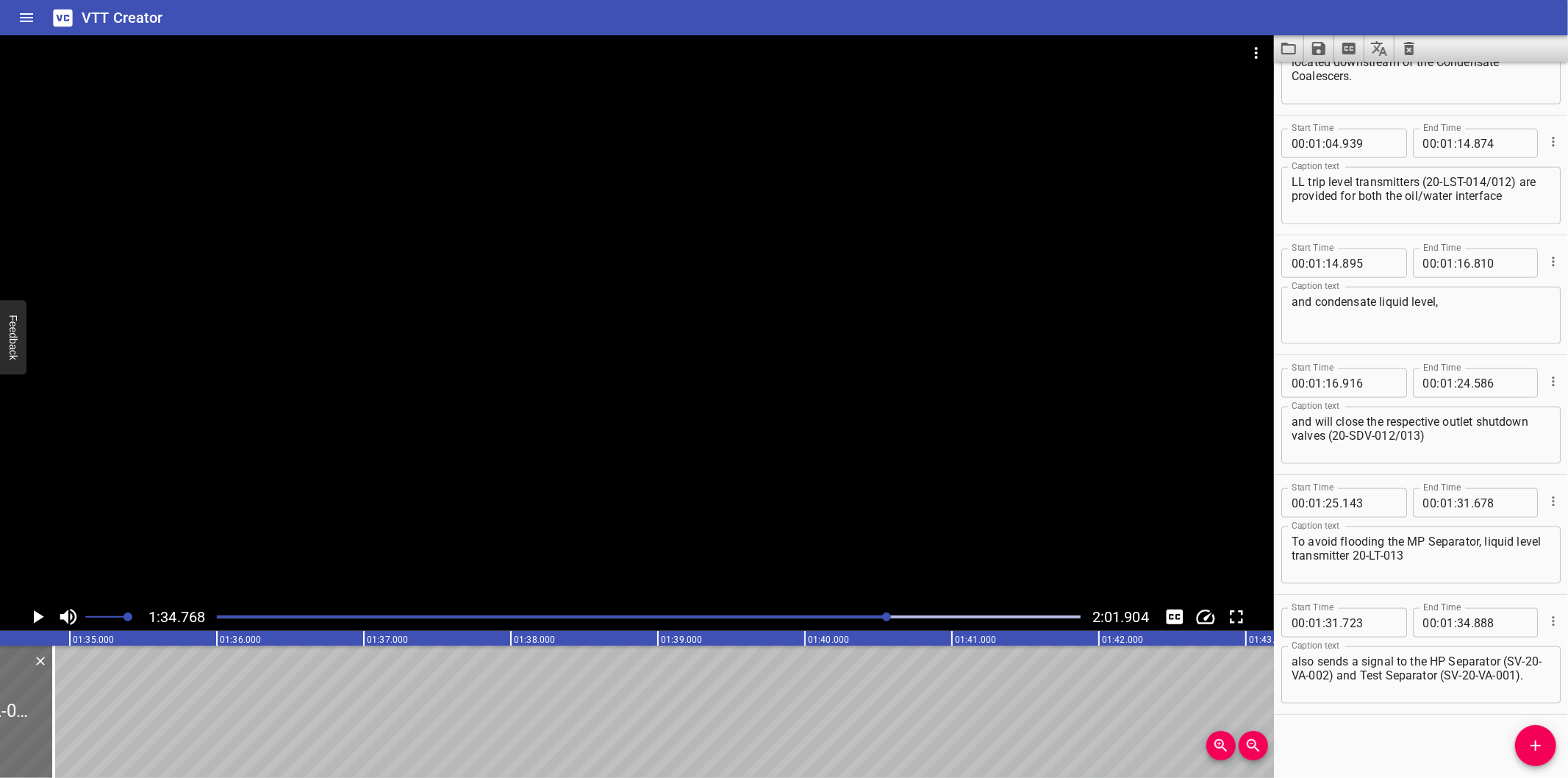
scroll to position [0, 13936]
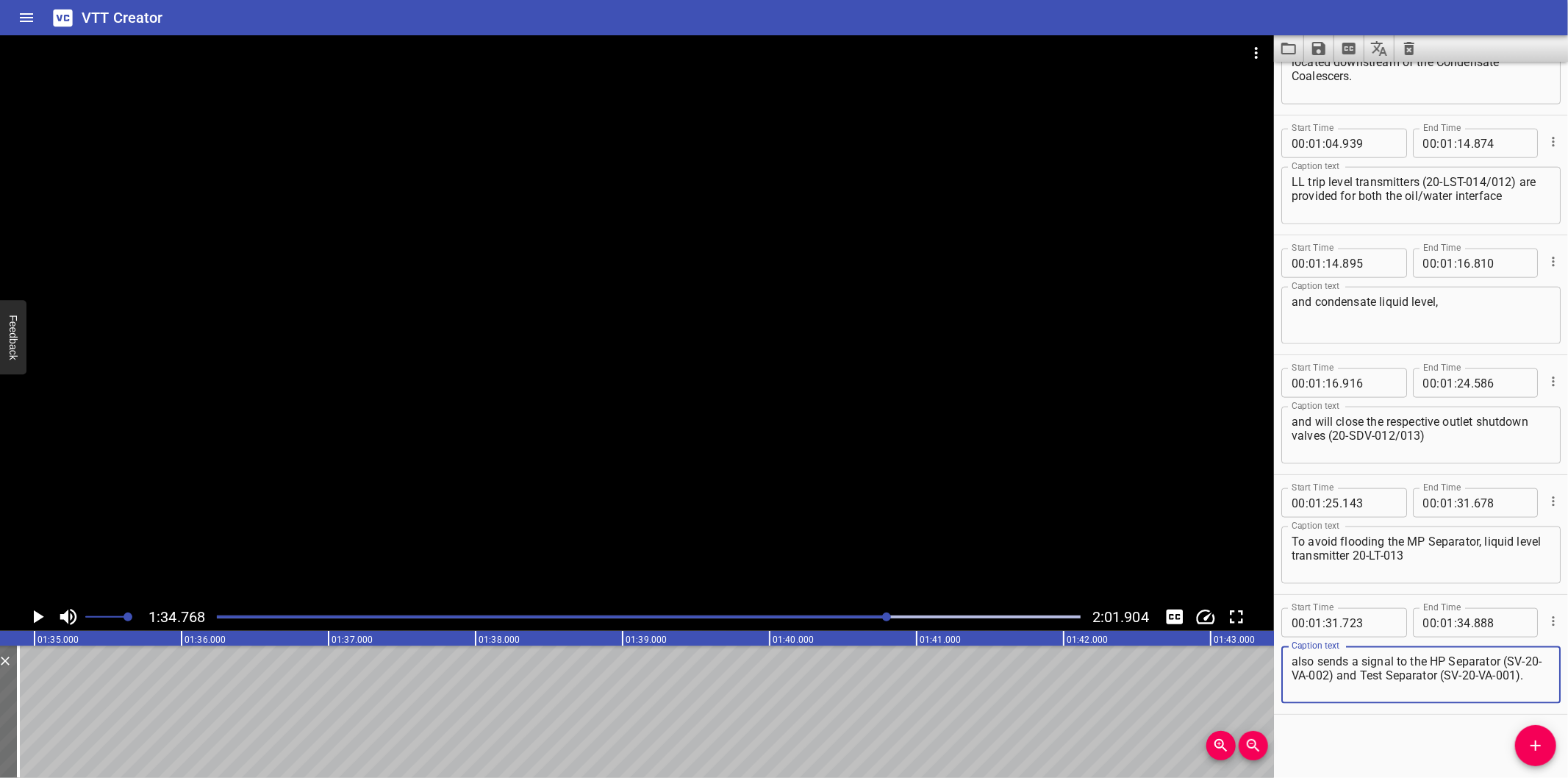
drag, startPoint x: 1504, startPoint y: 658, endPoint x: 1606, endPoint y: 803, distance: 177.3
click at [1568, 778] on html "VTT Creator Caption Editor Batch Transcribe Login Sign Up Privacy Contact 1:34.…" at bounding box center [784, 389] width 1568 height 778
click at [1544, 739] on icon "Add Cue" at bounding box center [1536, 746] width 18 height 18
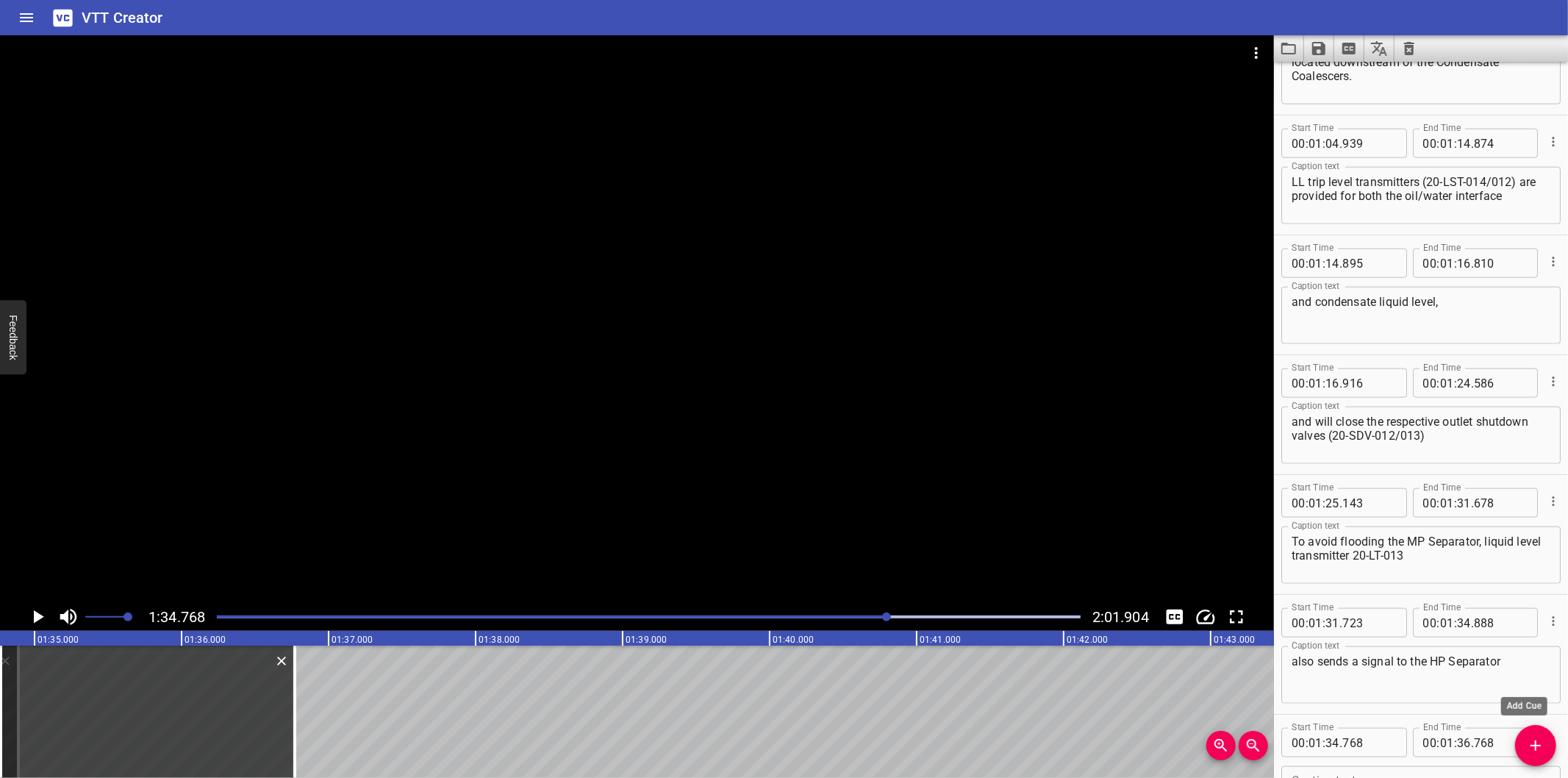
scroll to position [1629, 0]
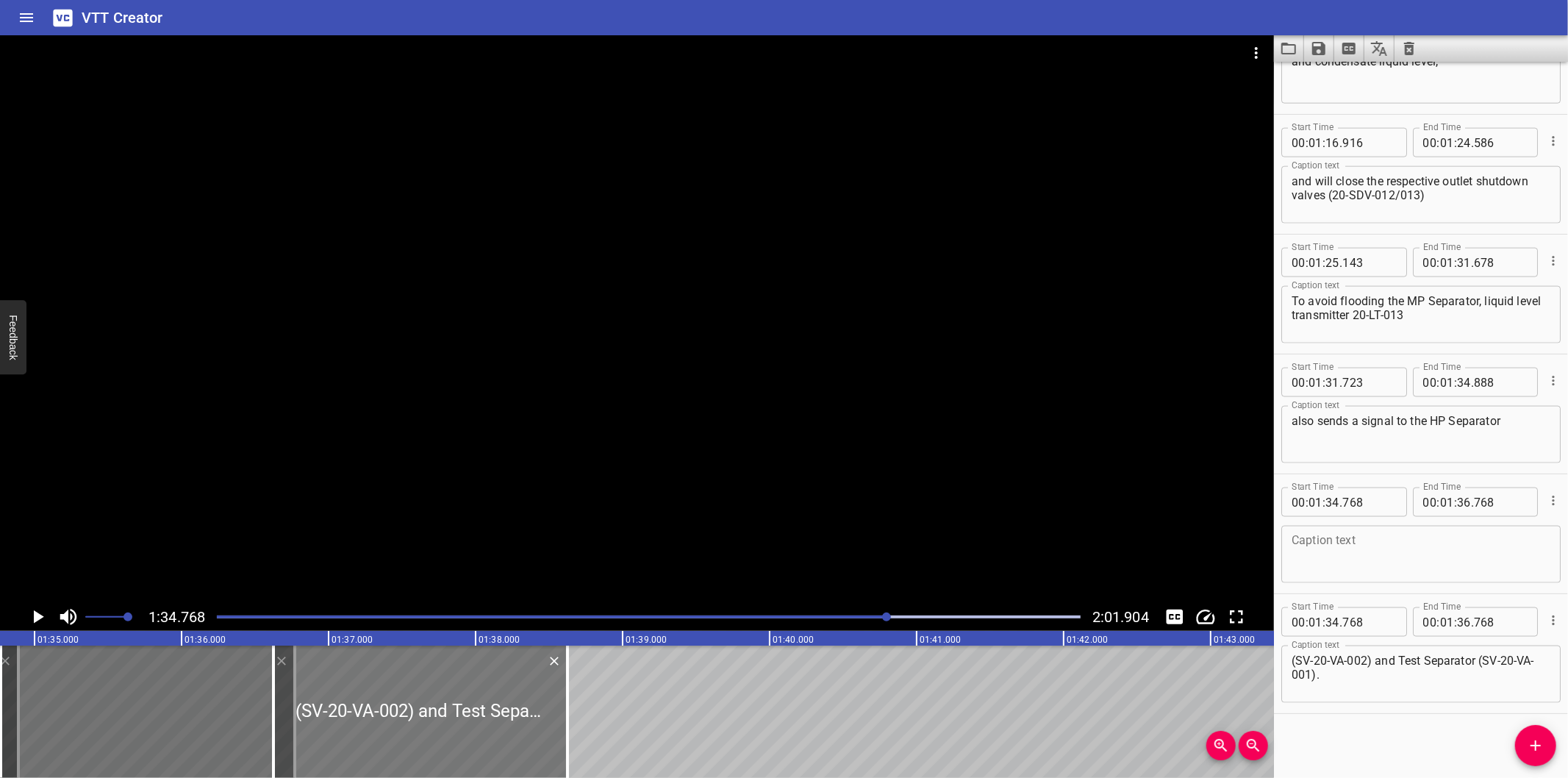
drag, startPoint x: 232, startPoint y: 727, endPoint x: 626, endPoint y: 737, distance: 394.1
click at [568, 749] on div at bounding box center [420, 712] width 294 height 133
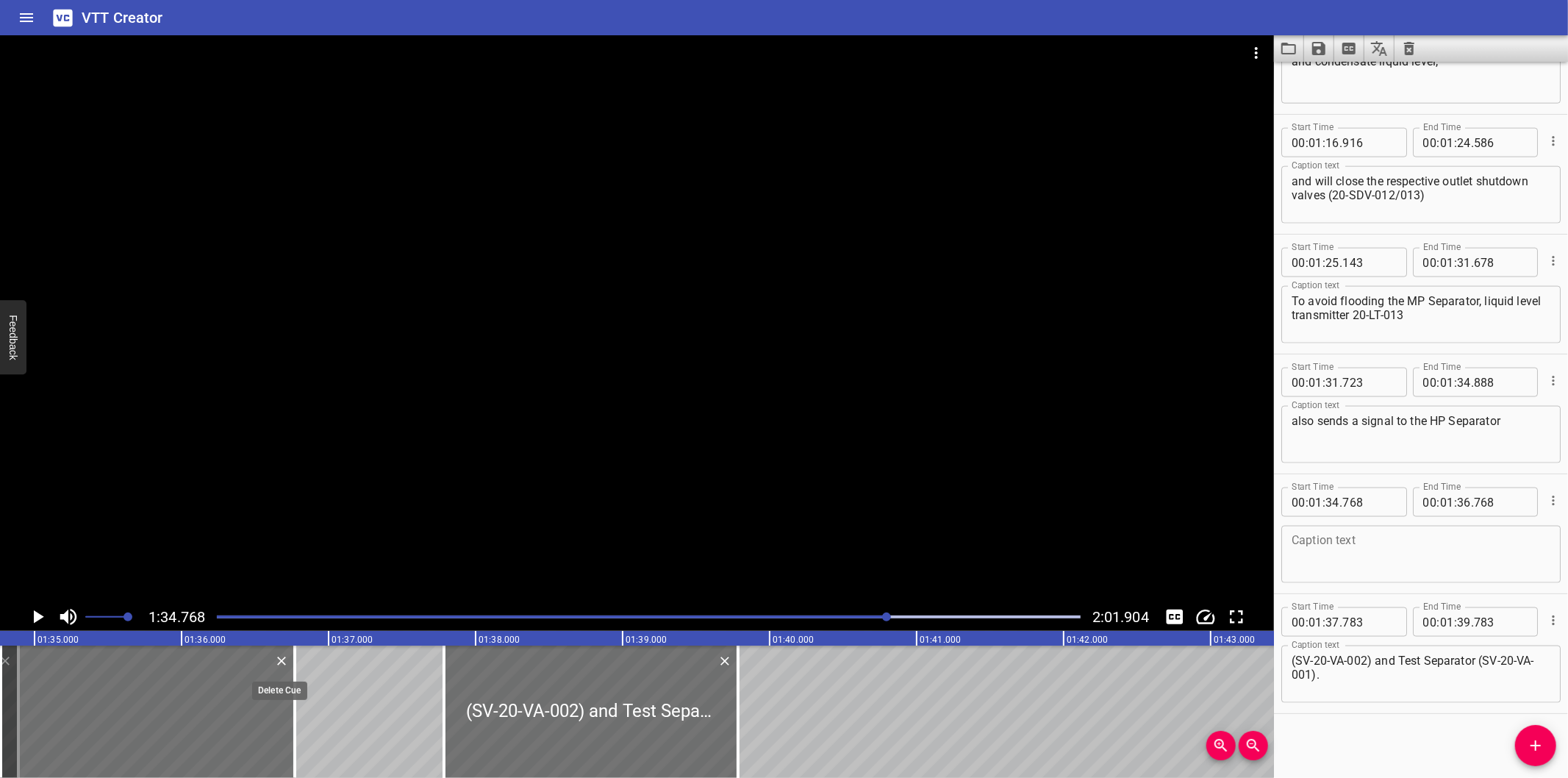
click at [280, 658] on icon "Delete" at bounding box center [281, 661] width 15 height 15
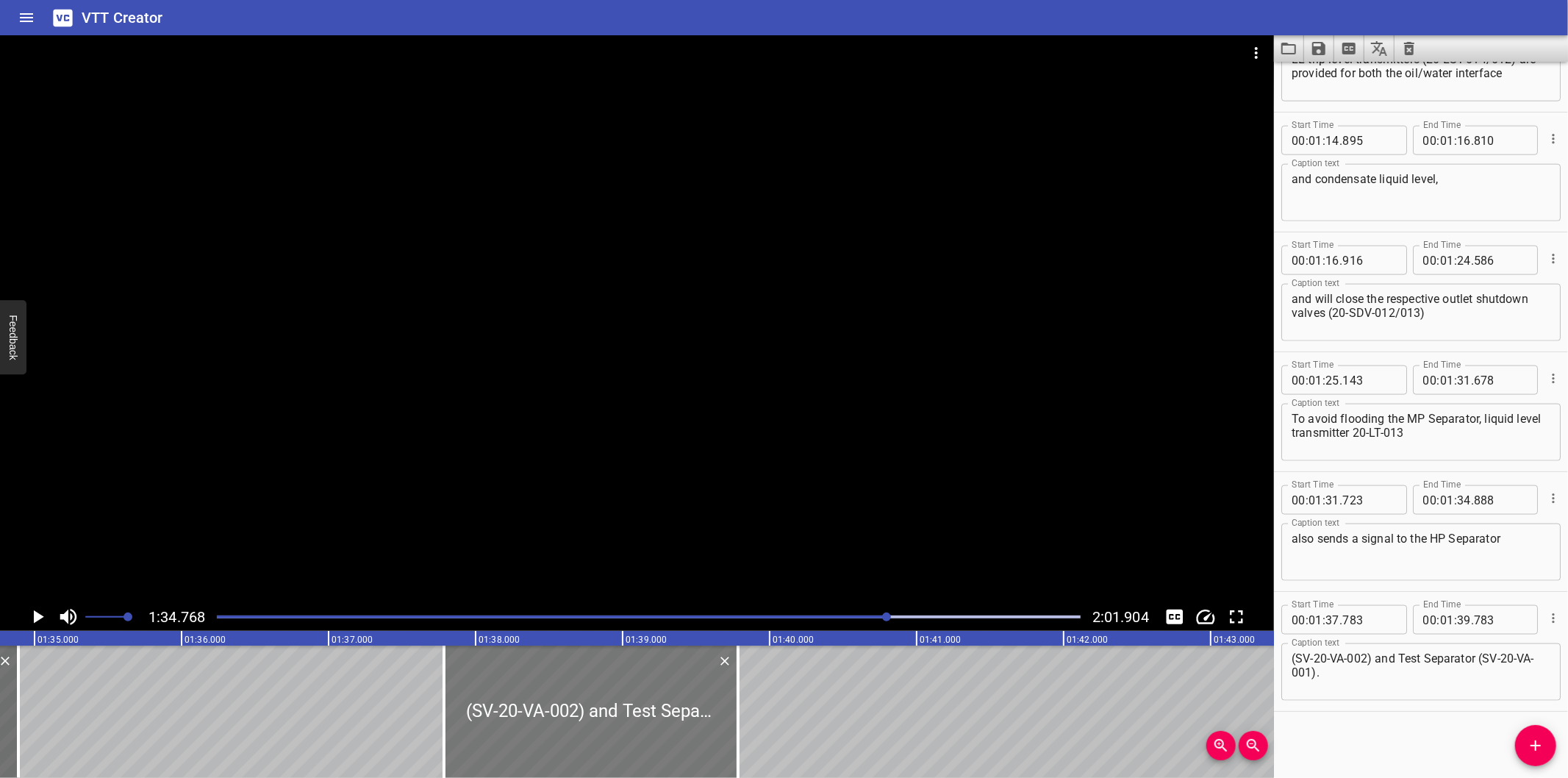
scroll to position [1509, 0]
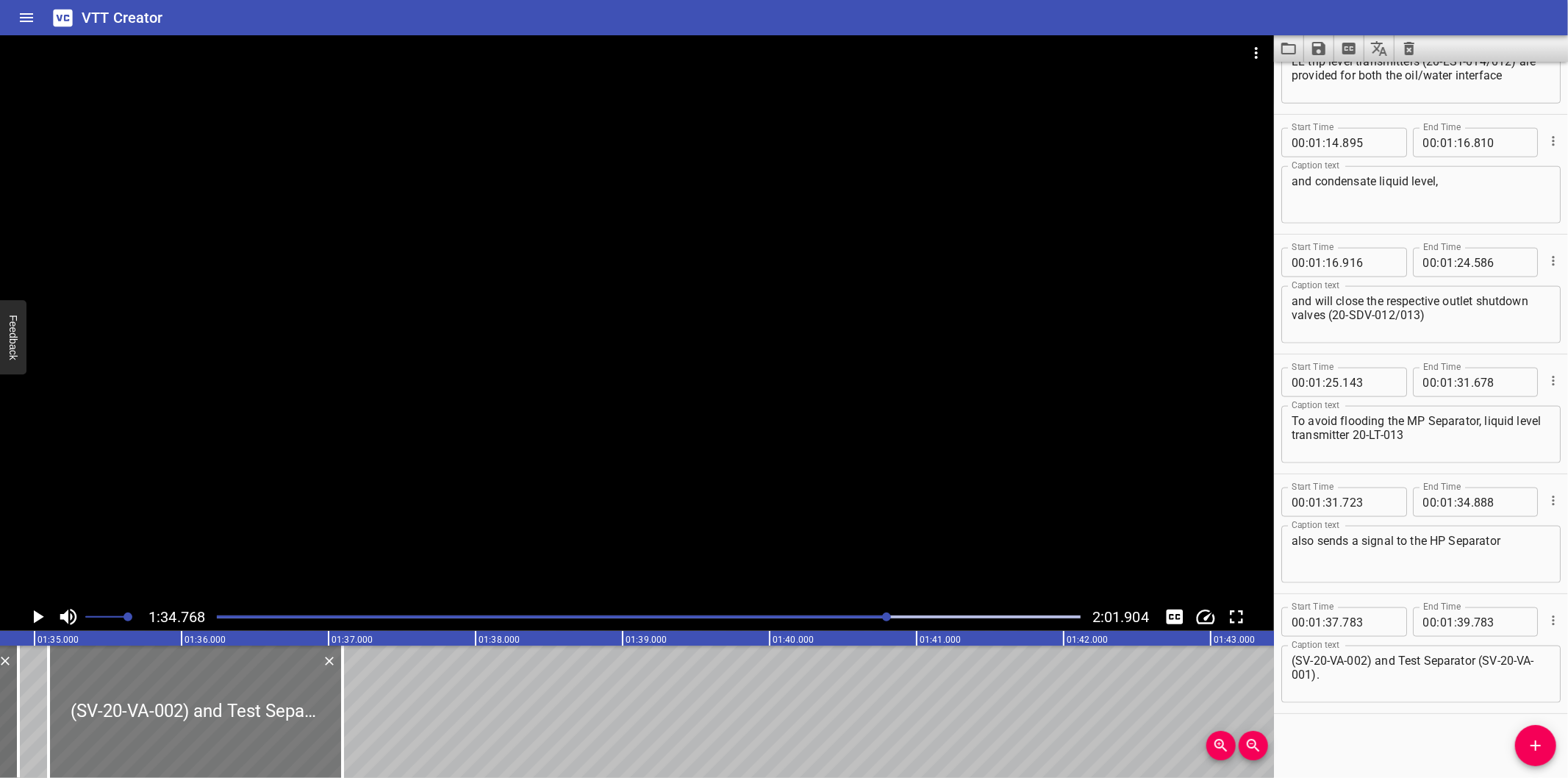
drag, startPoint x: 568, startPoint y: 724, endPoint x: 166, endPoint y: 731, distance: 402.1
click at [166, 731] on div at bounding box center [196, 712] width 294 height 133
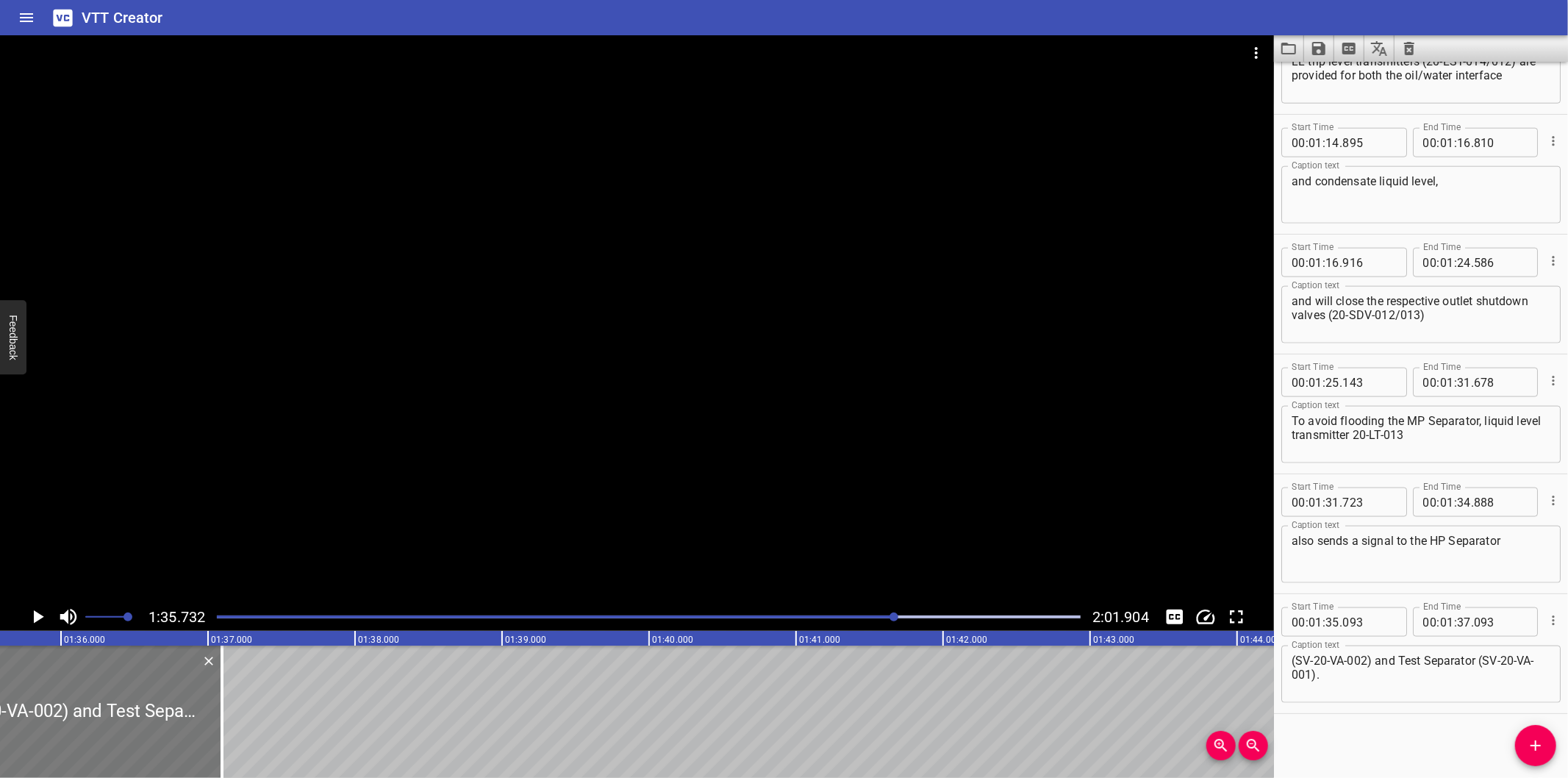
scroll to position [0, 14078]
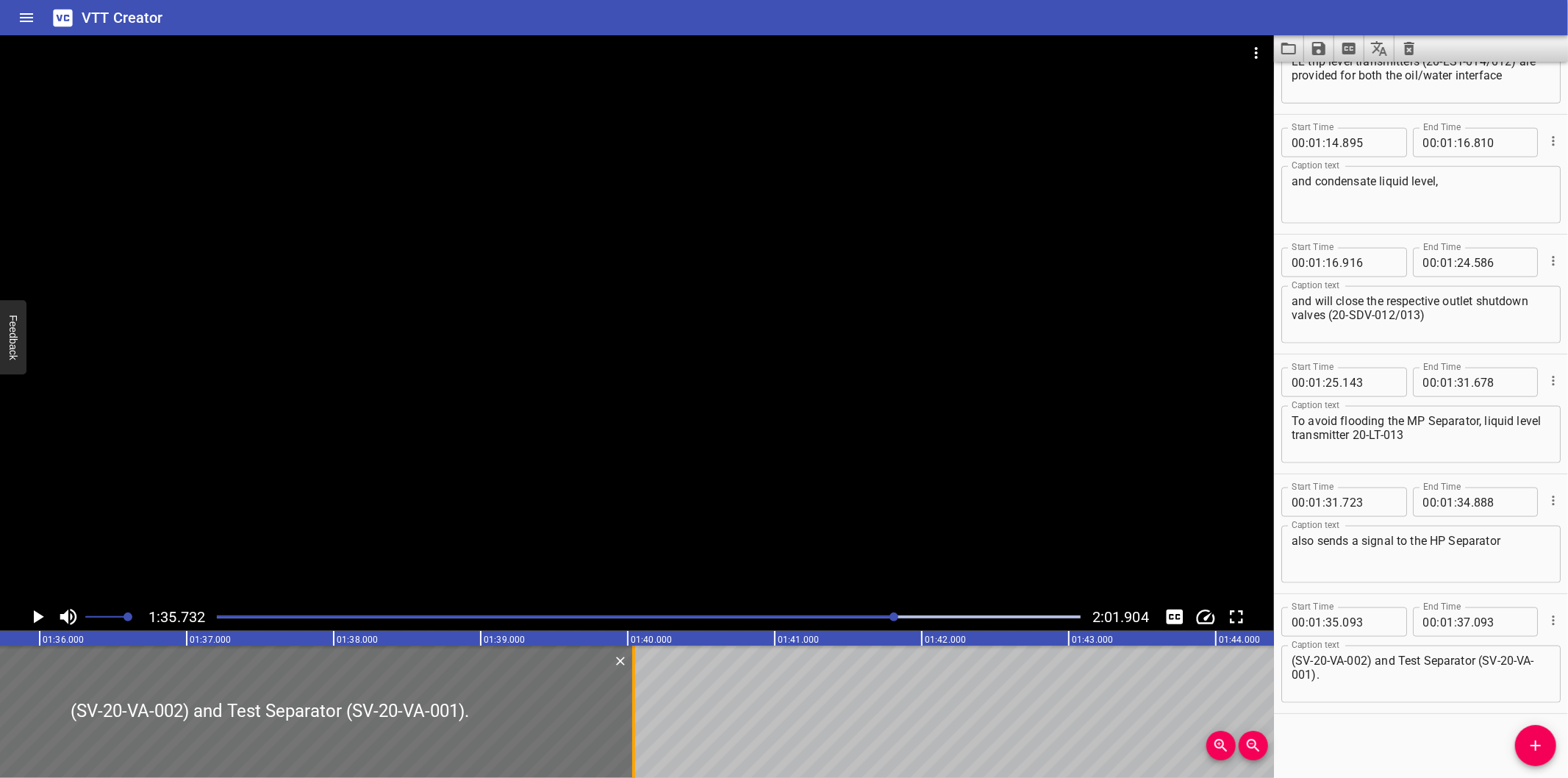
drag, startPoint x: 196, startPoint y: 722, endPoint x: 645, endPoint y: 745, distance: 449.6
click at [641, 745] on div at bounding box center [634, 712] width 15 height 133
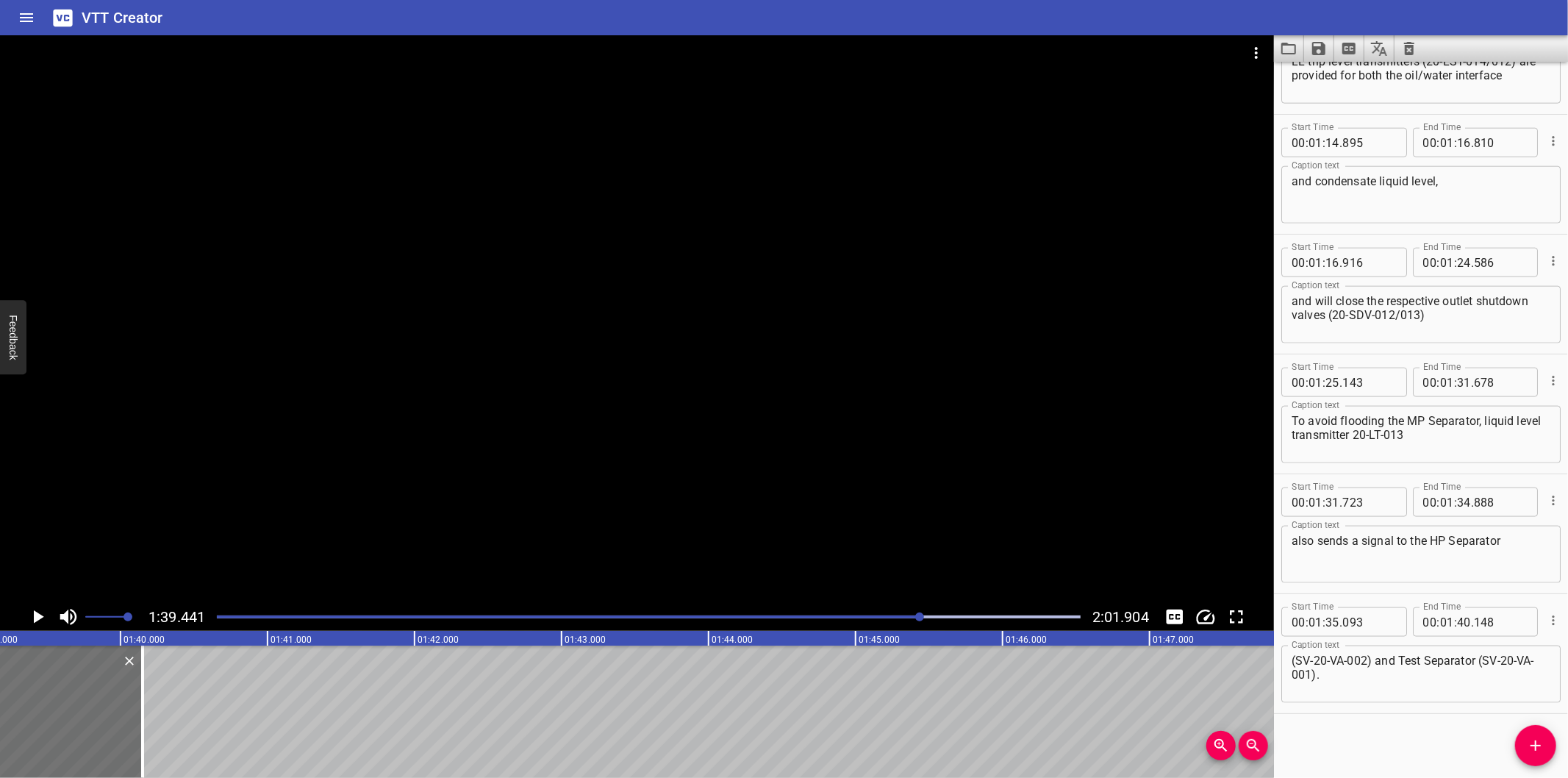
scroll to position [0, 14623]
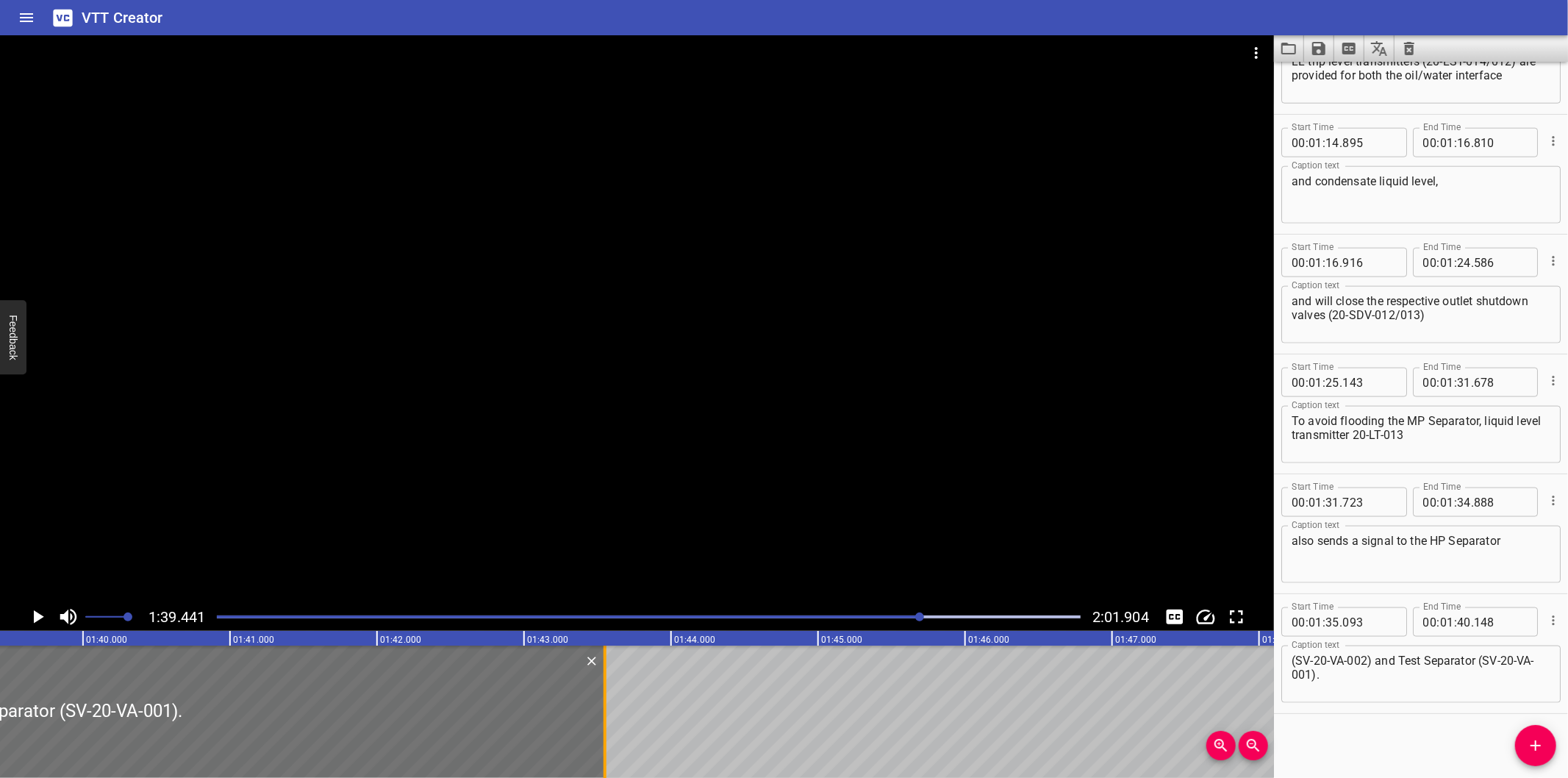
click at [600, 714] on div at bounding box center [605, 712] width 15 height 133
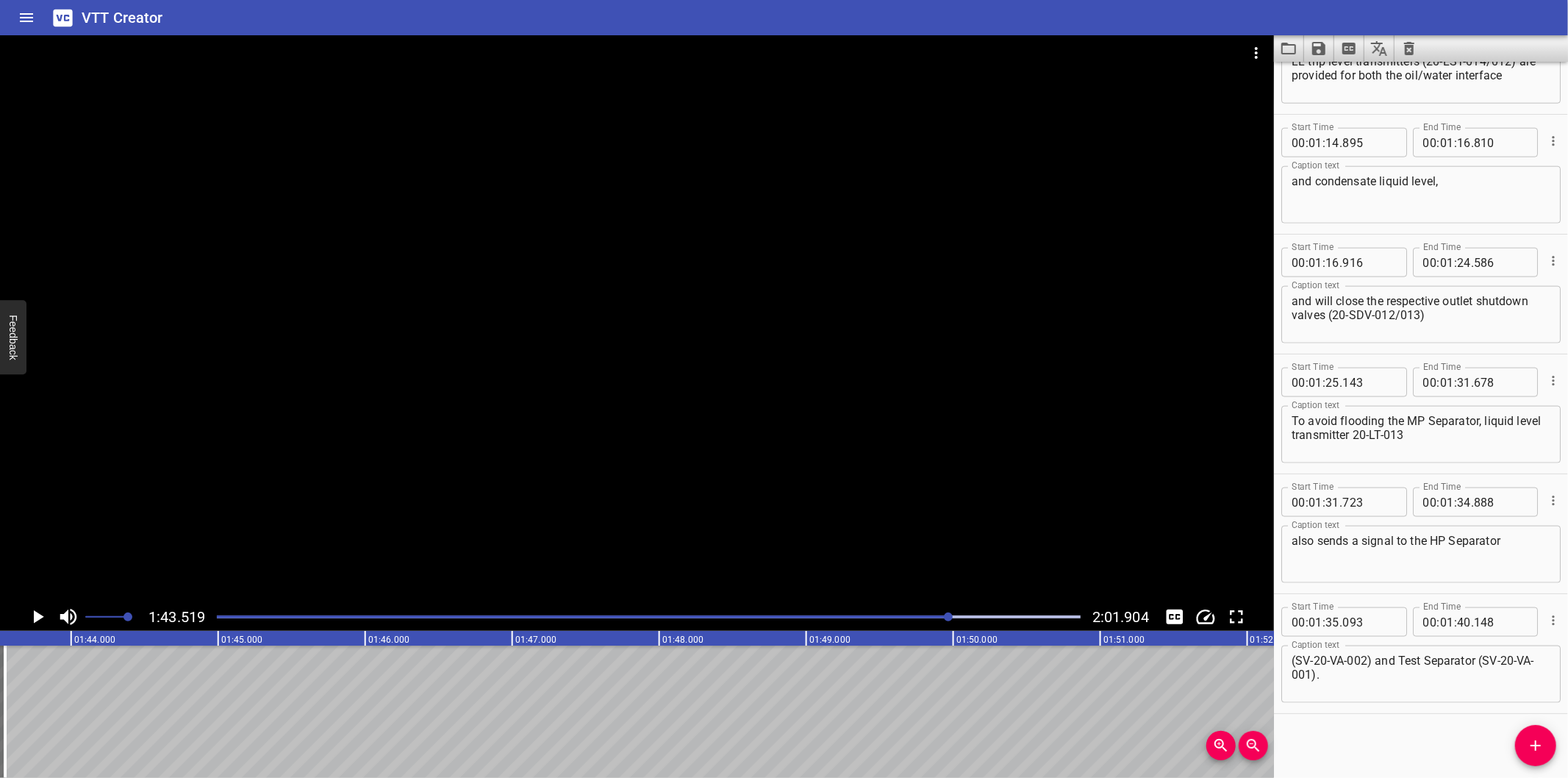
click at [900, 613] on div at bounding box center [648, 617] width 881 height 21
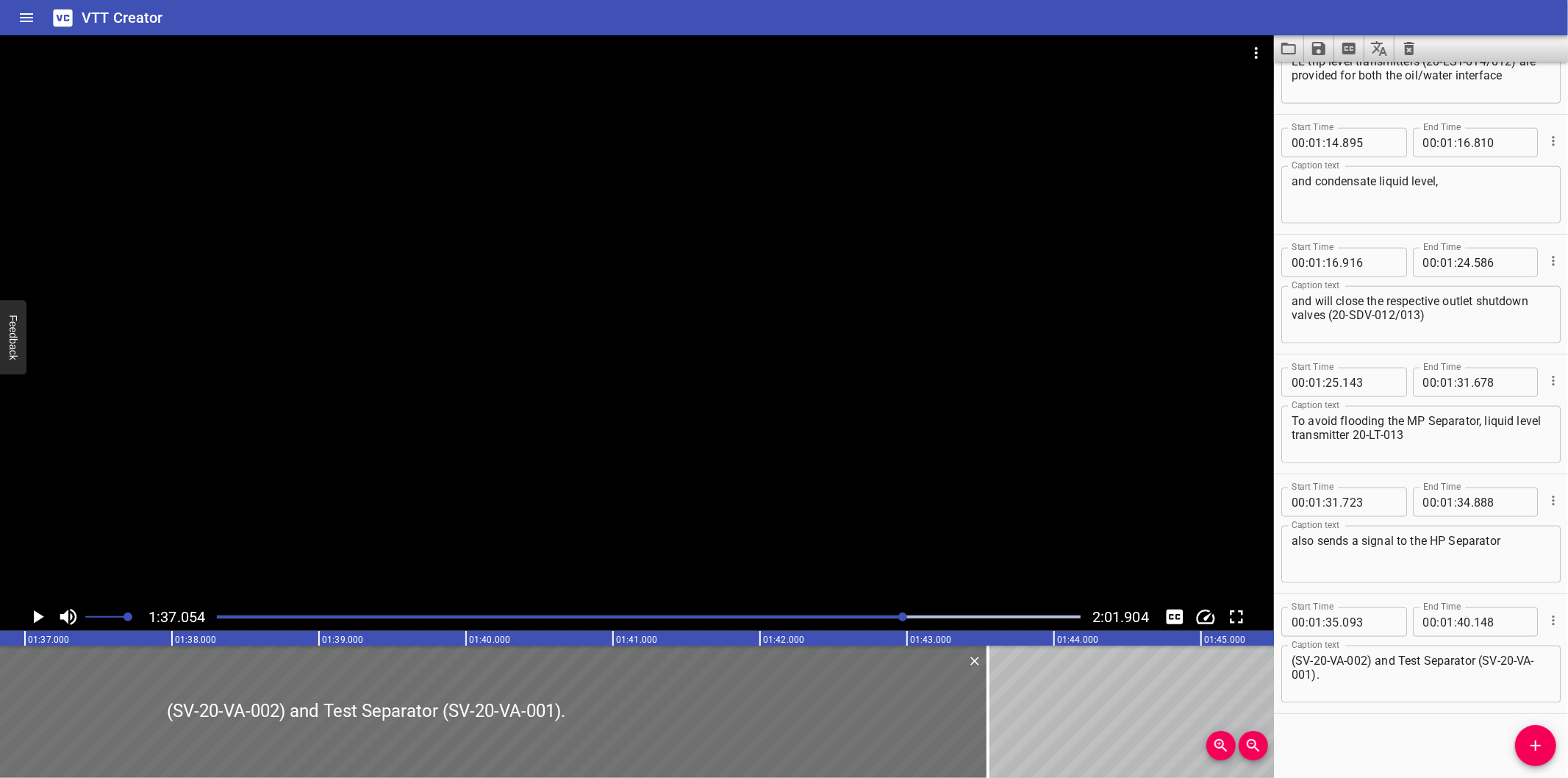
scroll to position [0, 14273]
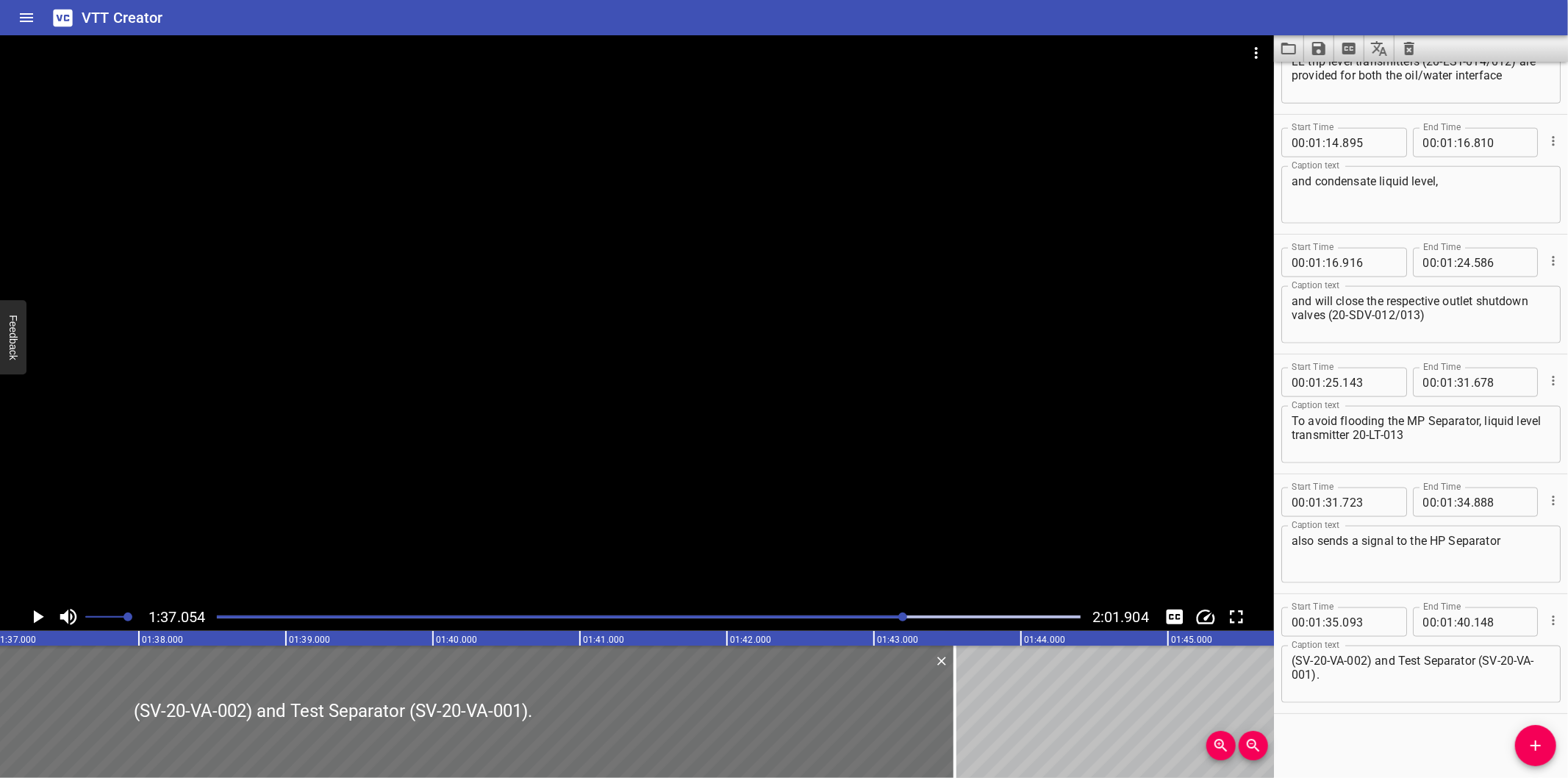
drag, startPoint x: 951, startPoint y: 728, endPoint x: 912, endPoint y: 719, distance: 40.0
click at [951, 728] on div at bounding box center [955, 712] width 15 height 133
drag, startPoint x: 452, startPoint y: 723, endPoint x: 949, endPoint y: 729, distance: 497.0
click at [951, 729] on div at bounding box center [952, 712] width 3 height 133
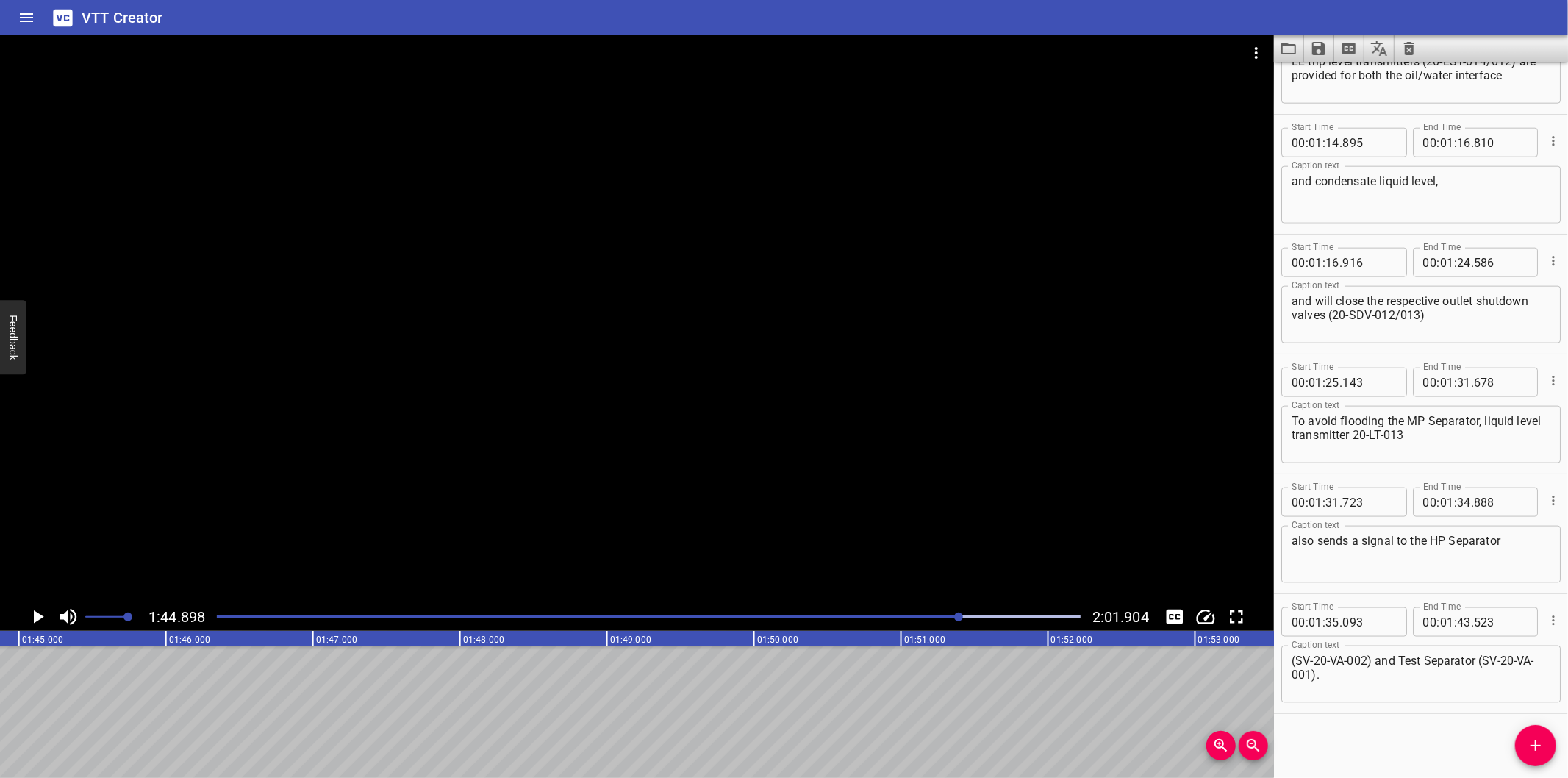
scroll to position [0, 15426]
click at [1532, 749] on icon "Add Cue" at bounding box center [1536, 746] width 18 height 18
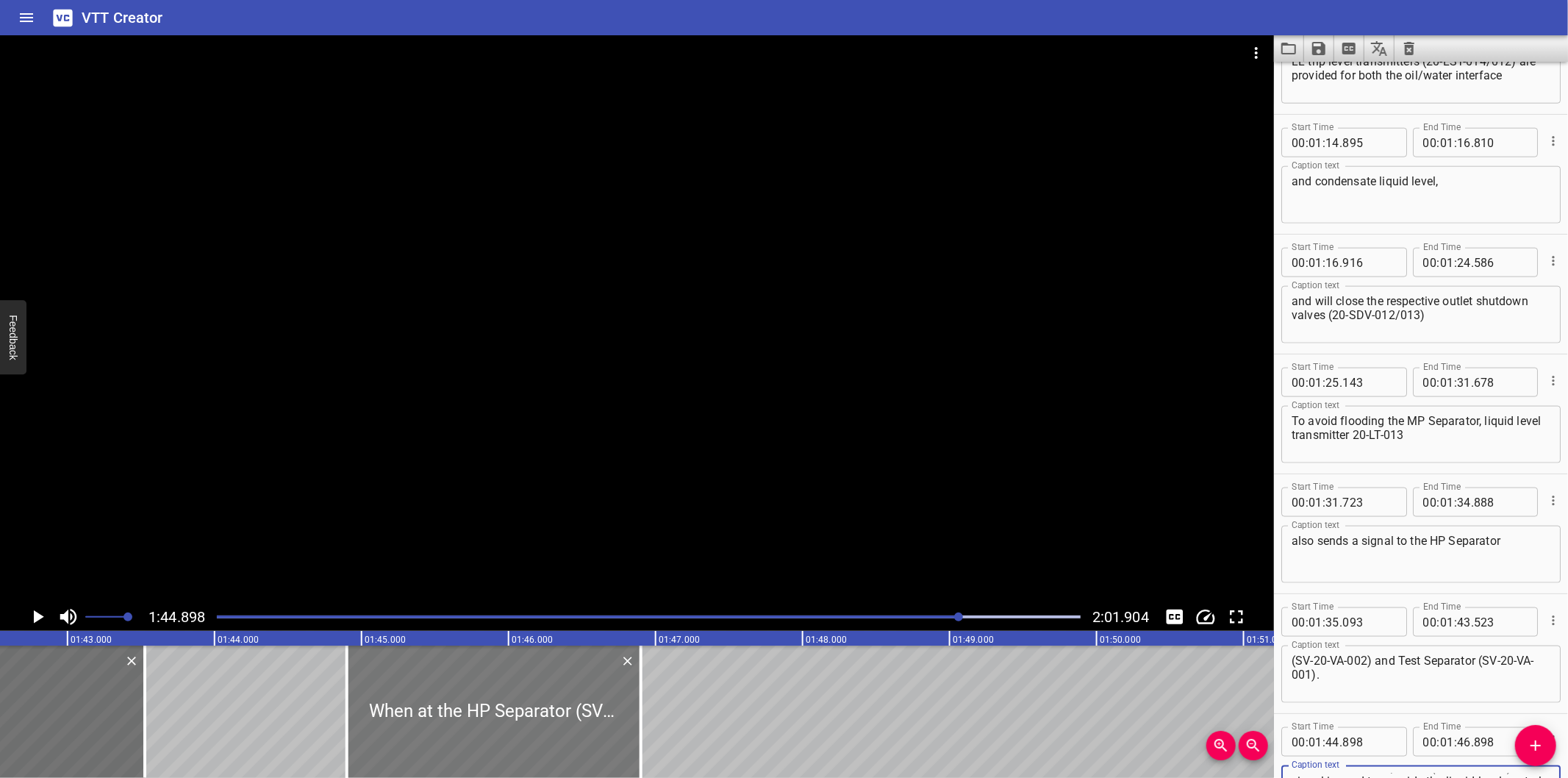
scroll to position [0, 15045]
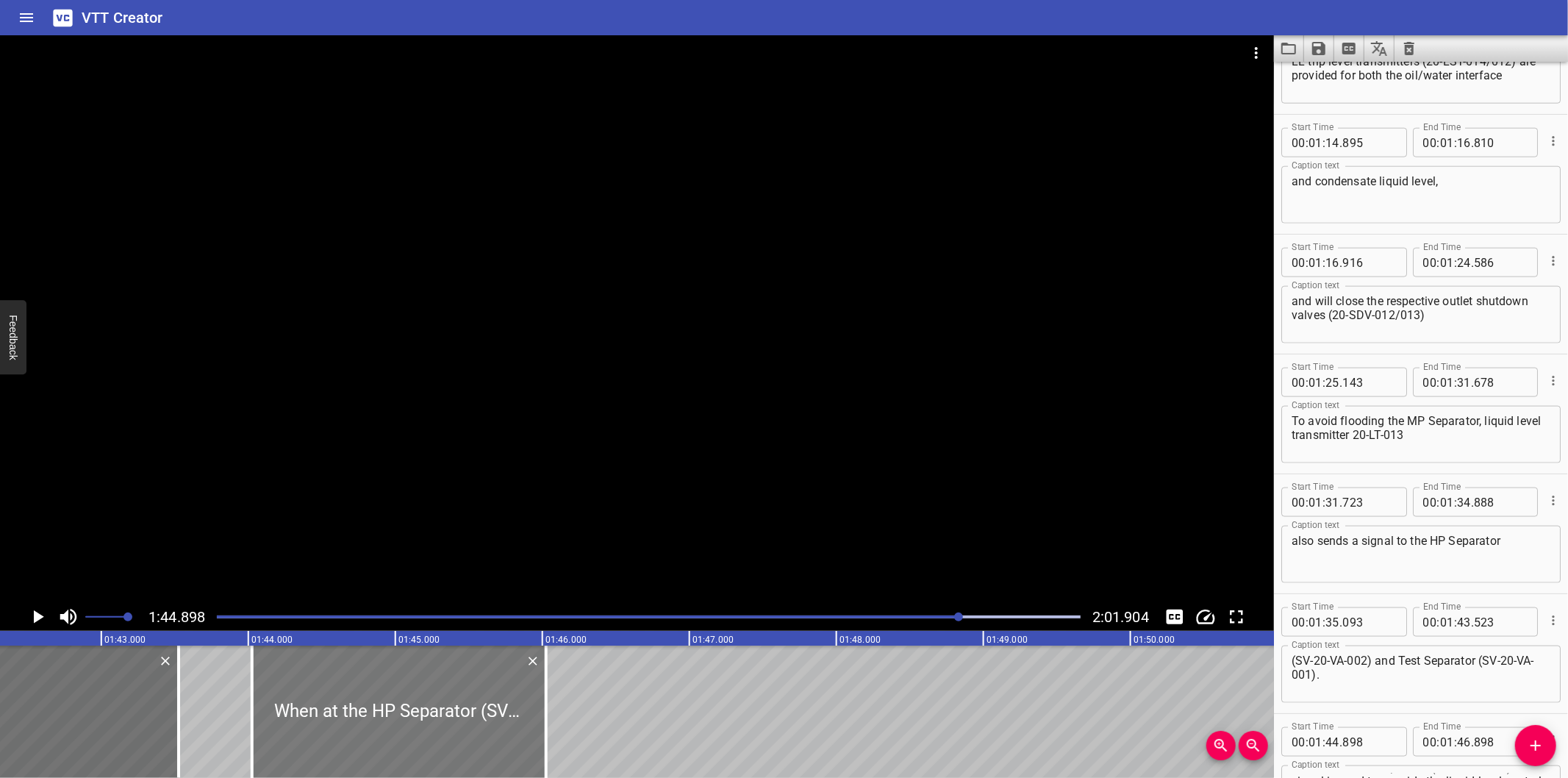
drag, startPoint x: 458, startPoint y: 747, endPoint x: 355, endPoint y: 756, distance: 103.4
click at [355, 756] on div at bounding box center [399, 712] width 294 height 133
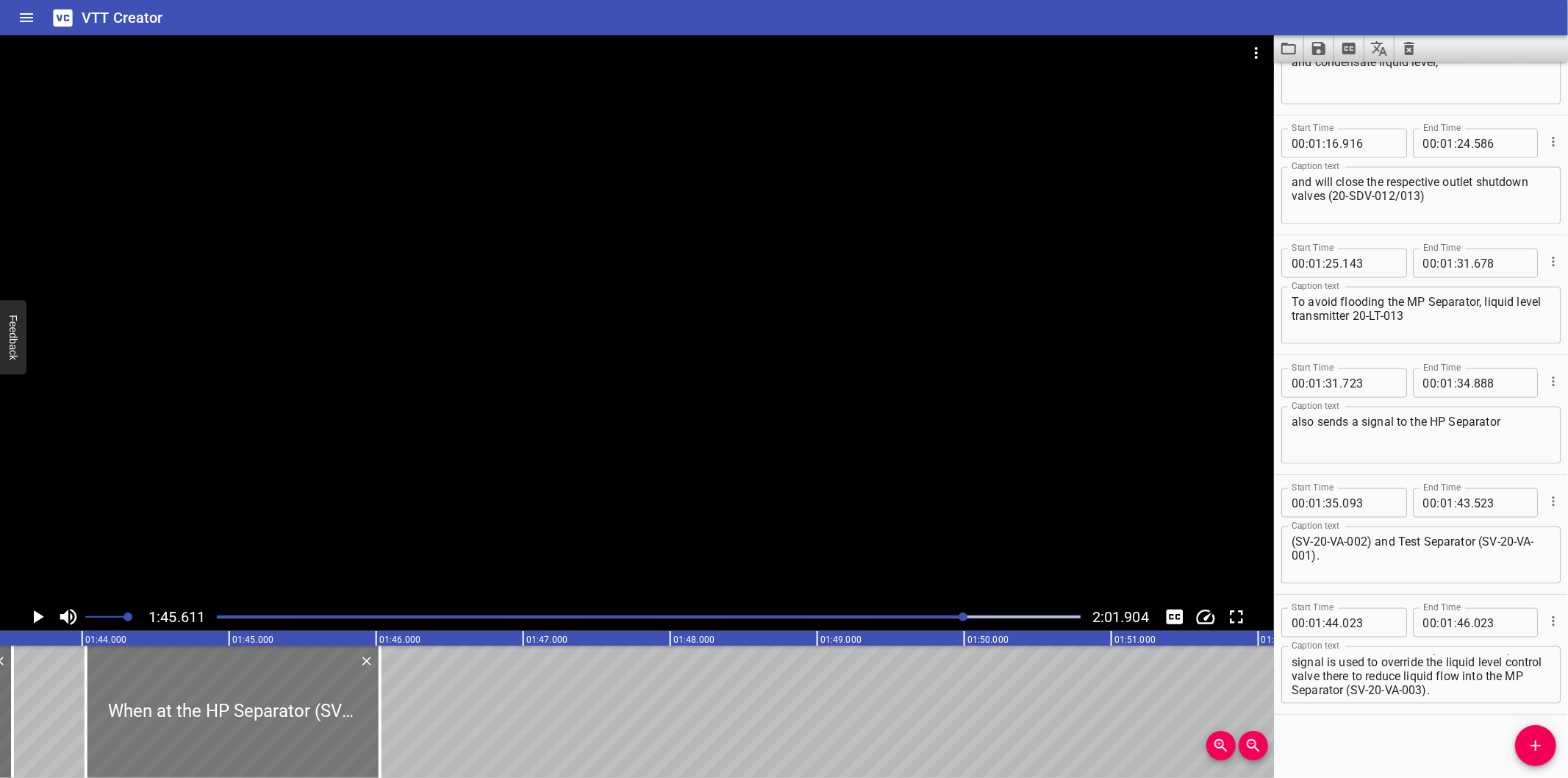
scroll to position [0, 15204]
click at [327, 719] on div at bounding box center [245, 712] width 294 height 133
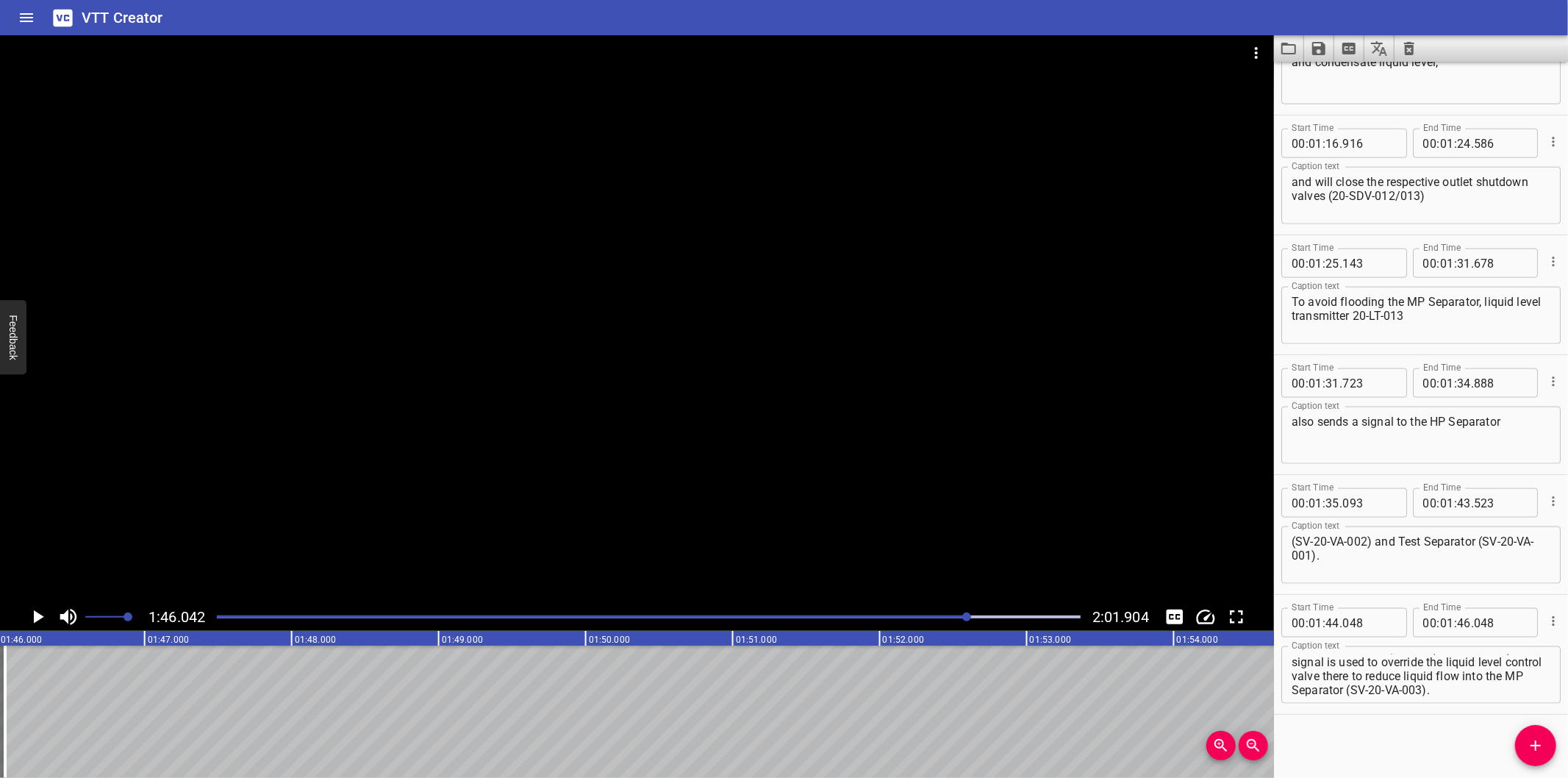
scroll to position [0, 15593]
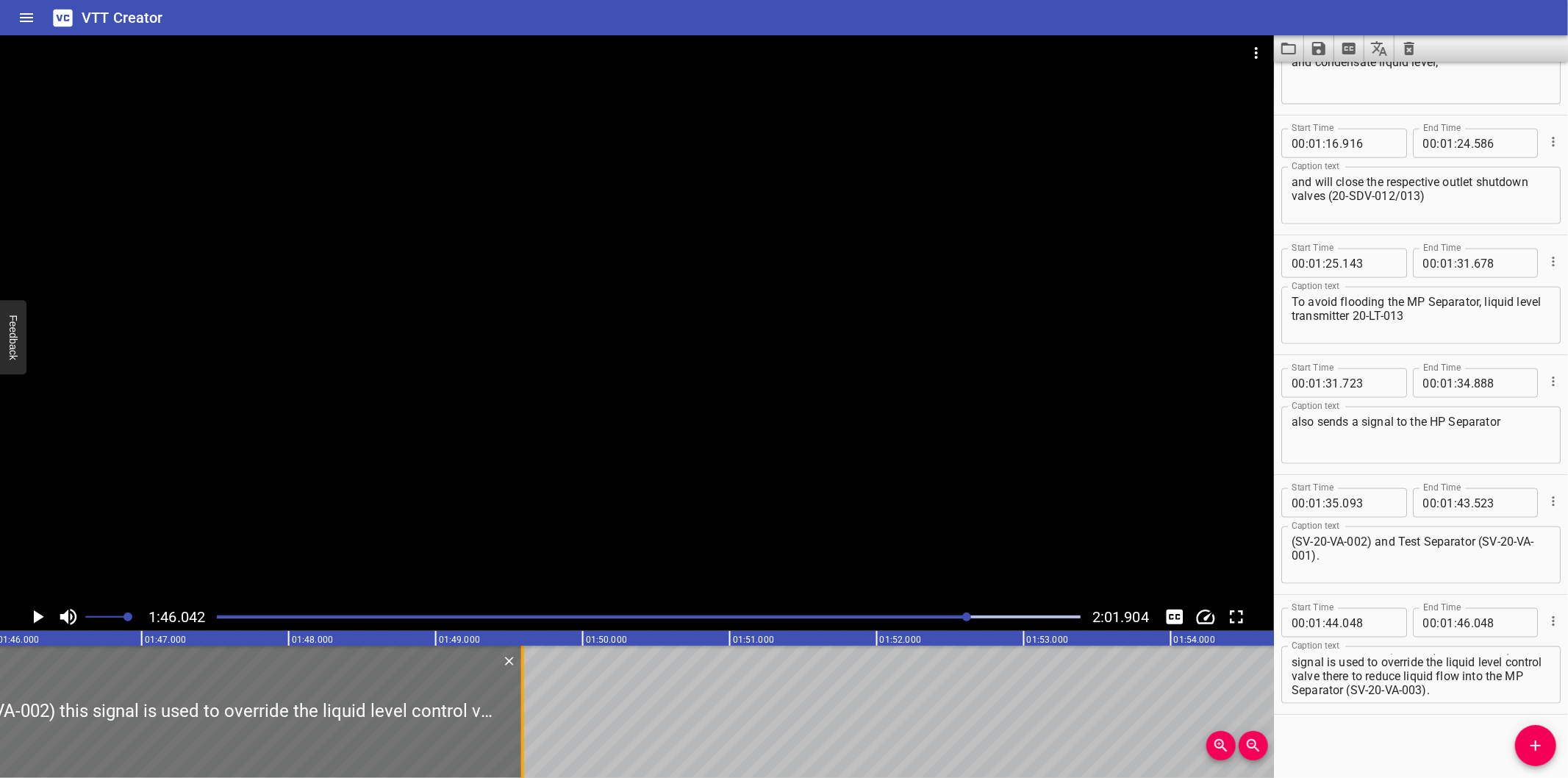
drag, startPoint x: 5, startPoint y: 740, endPoint x: 526, endPoint y: 723, distance: 521.3
click at [526, 723] on div at bounding box center [522, 712] width 15 height 133
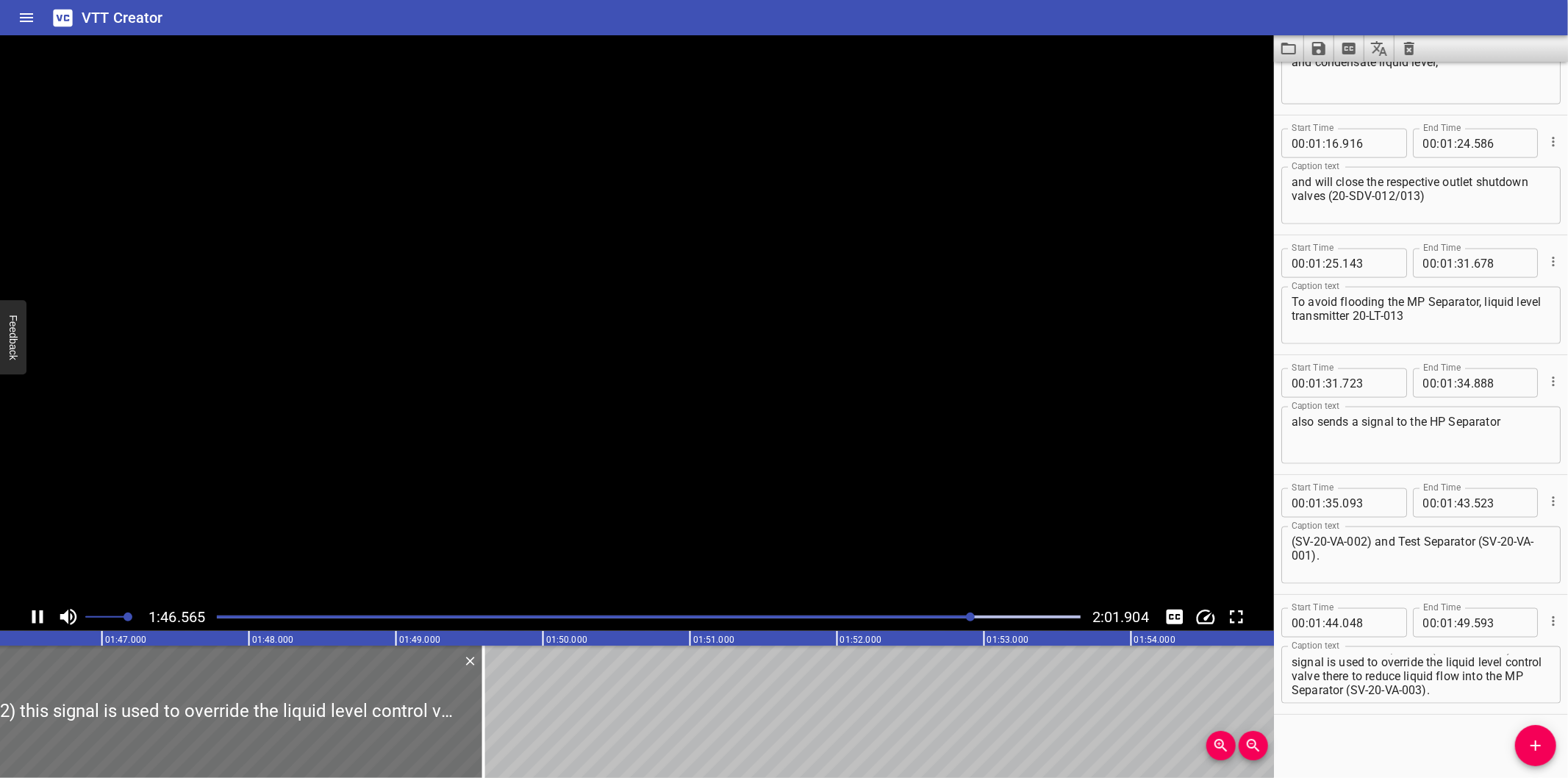
scroll to position [0, 15689]
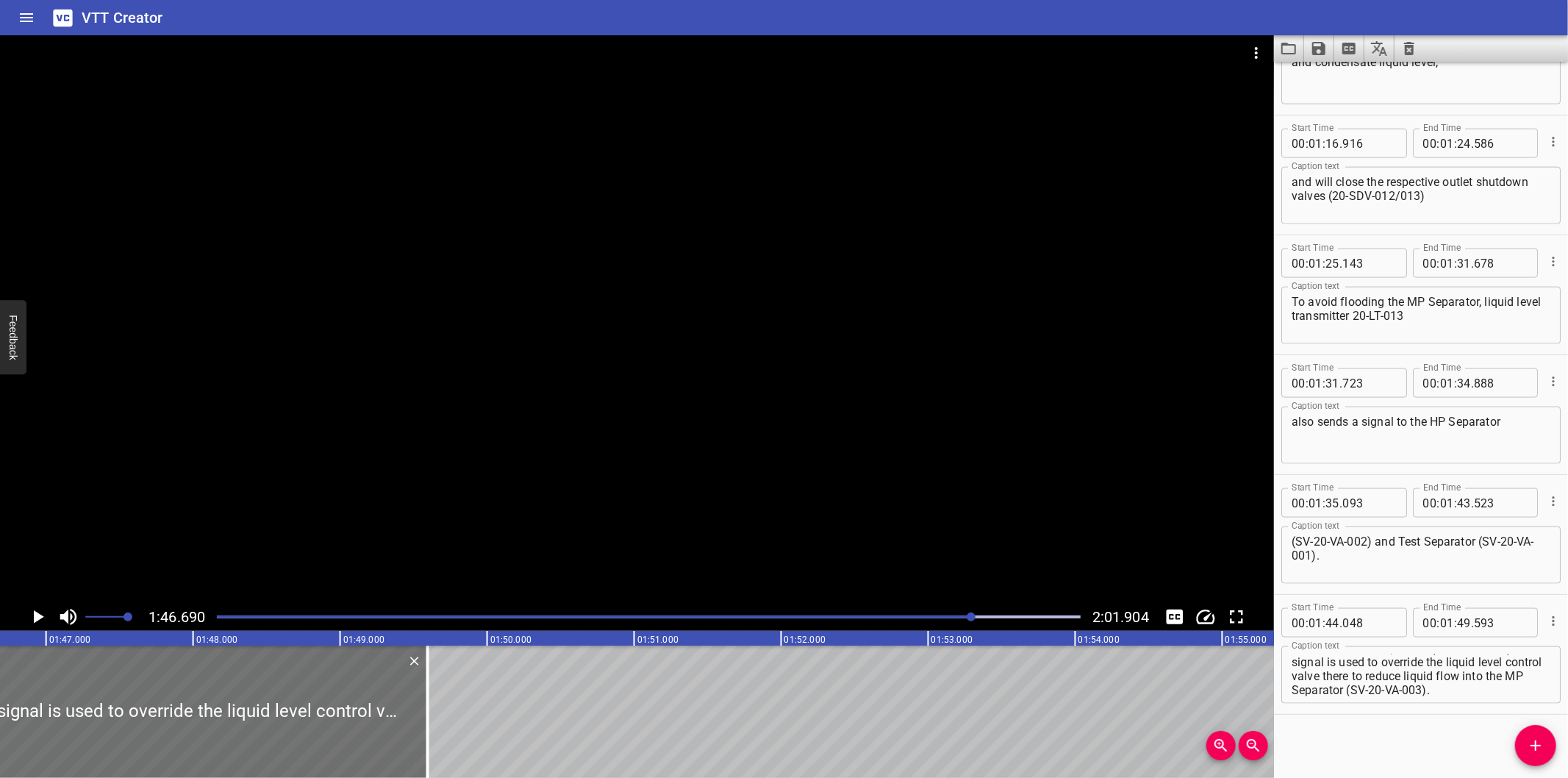
click at [449, 409] on div at bounding box center [637, 319] width 1275 height 568
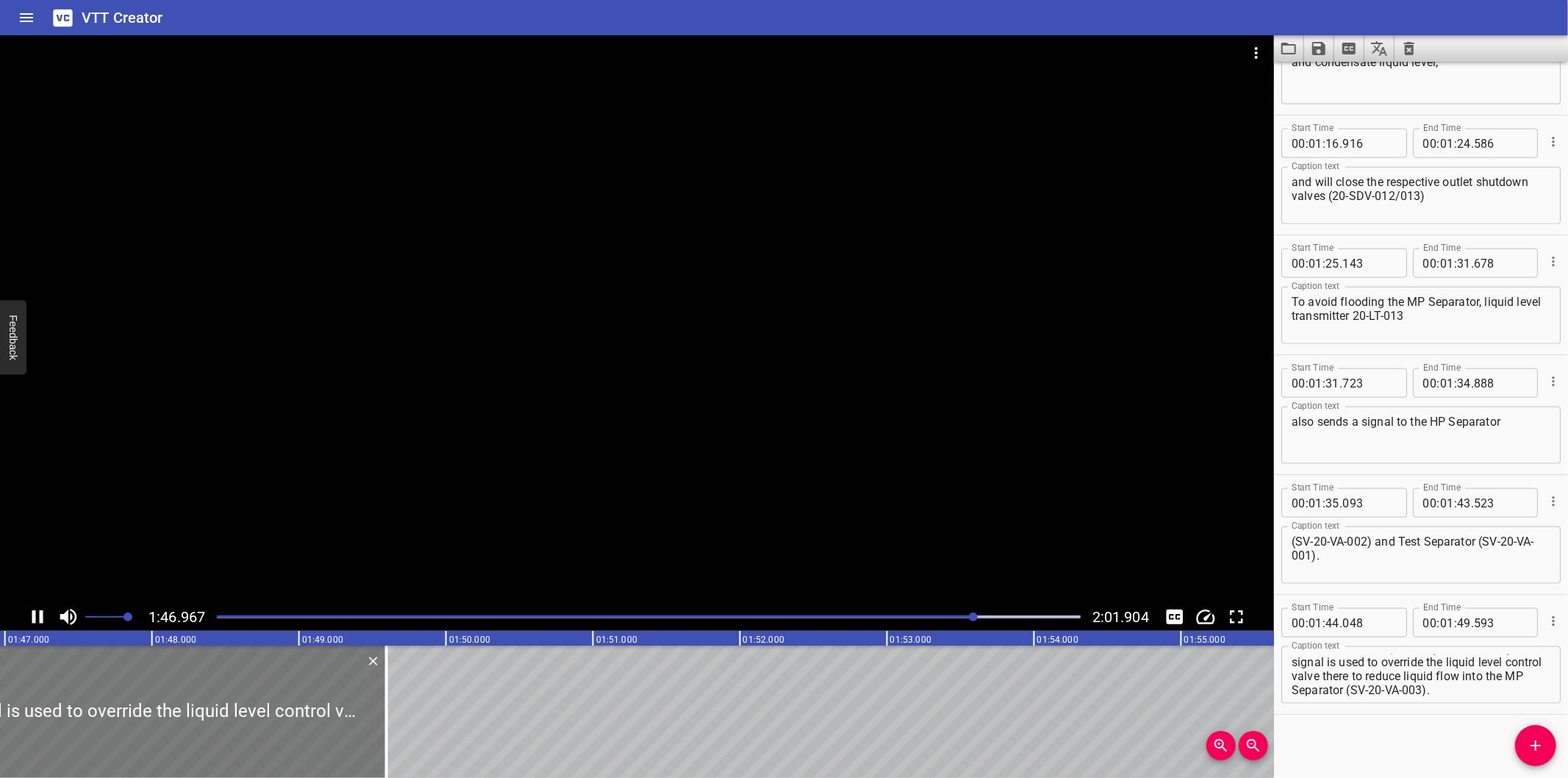
scroll to position [0, 15767]
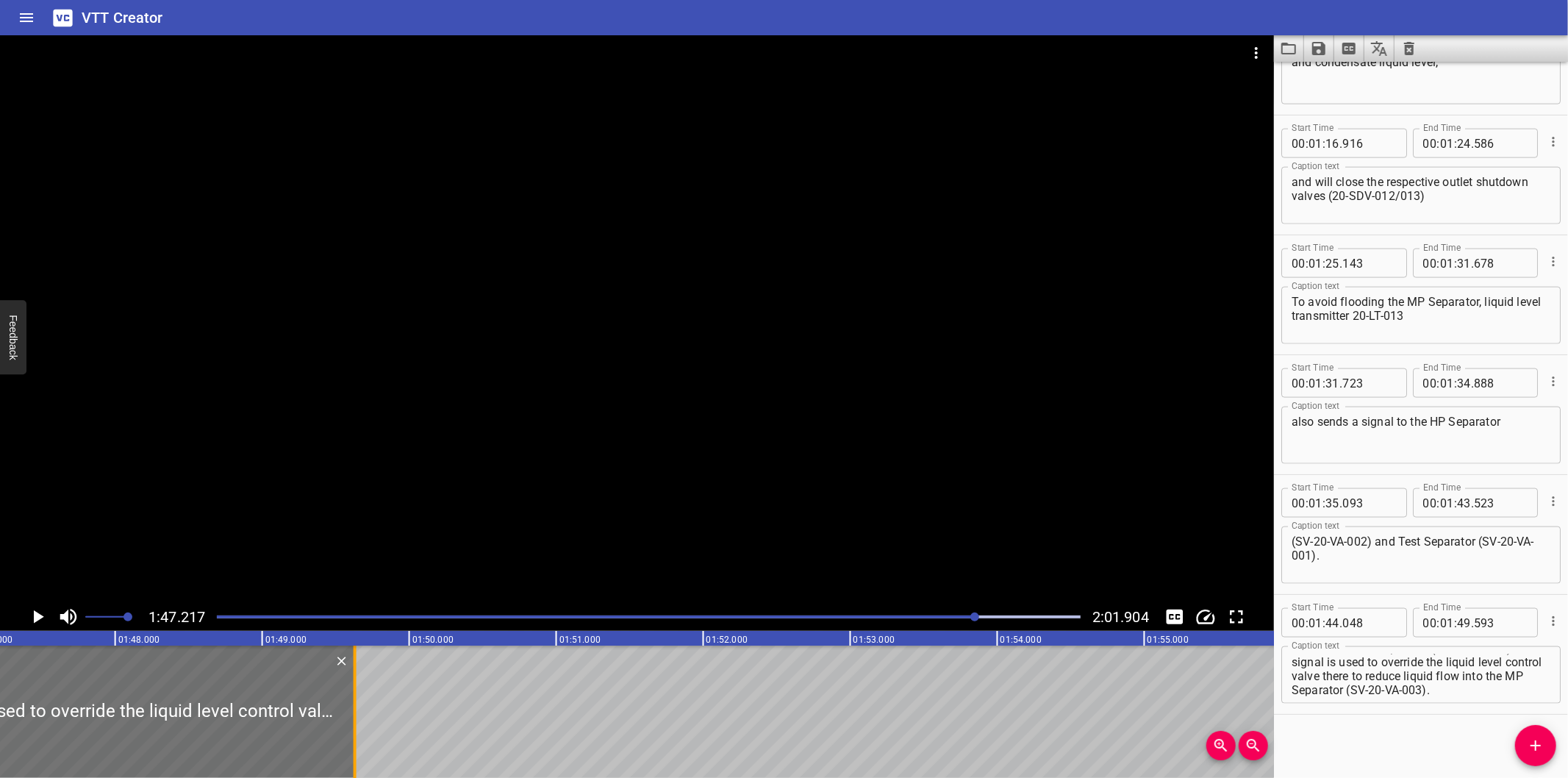
click at [360, 725] on div at bounding box center [354, 712] width 15 height 133
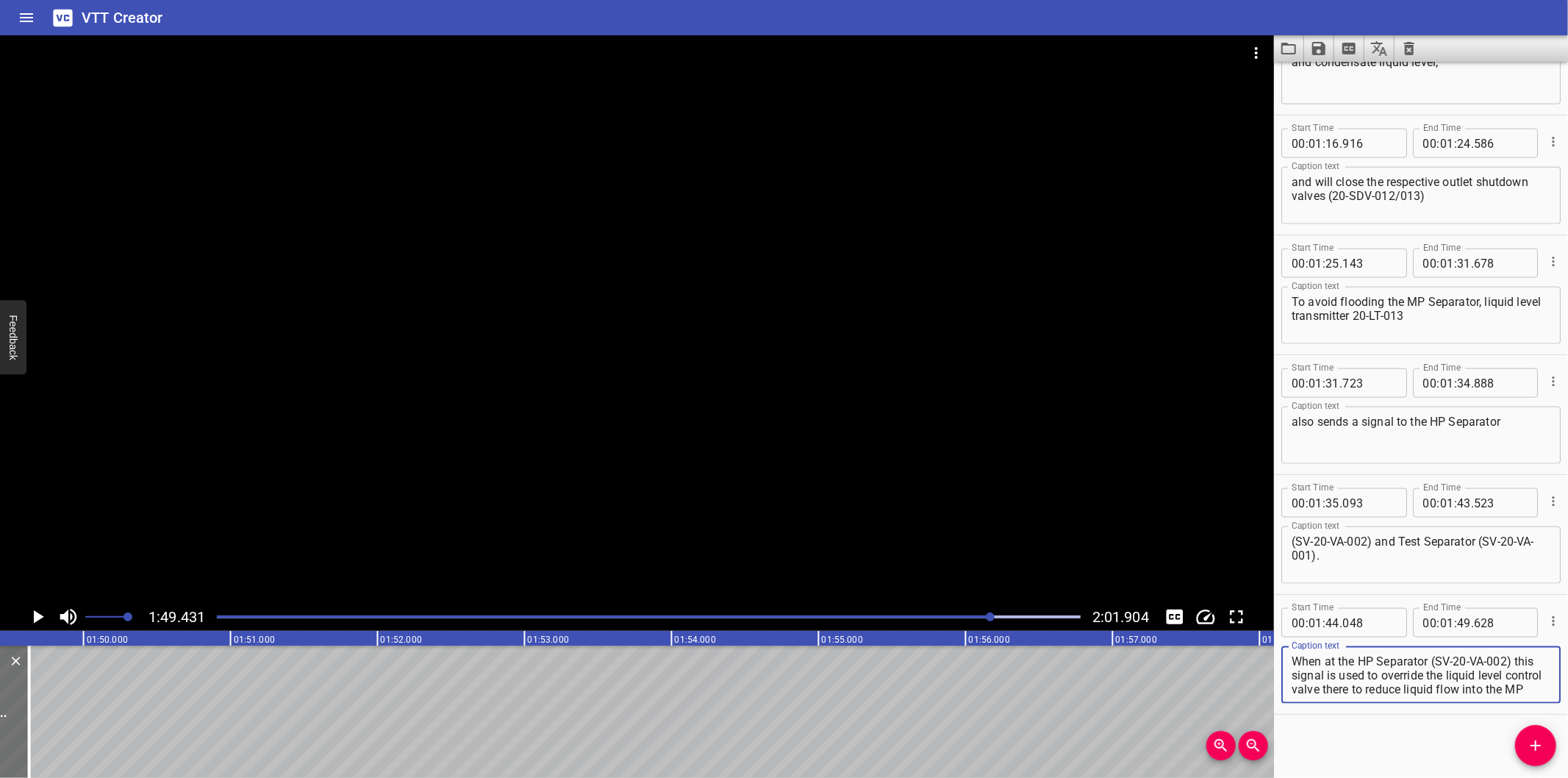
scroll to position [13, 0]
drag, startPoint x: 1293, startPoint y: 675, endPoint x: 1533, endPoint y: 740, distance: 248.6
click at [1533, 740] on div "Start Time 00 : 00 : 00 . 000 Start Time End Time 00 : 00 : 02 . 445 End Time C…" at bounding box center [1421, 420] width 294 height 717
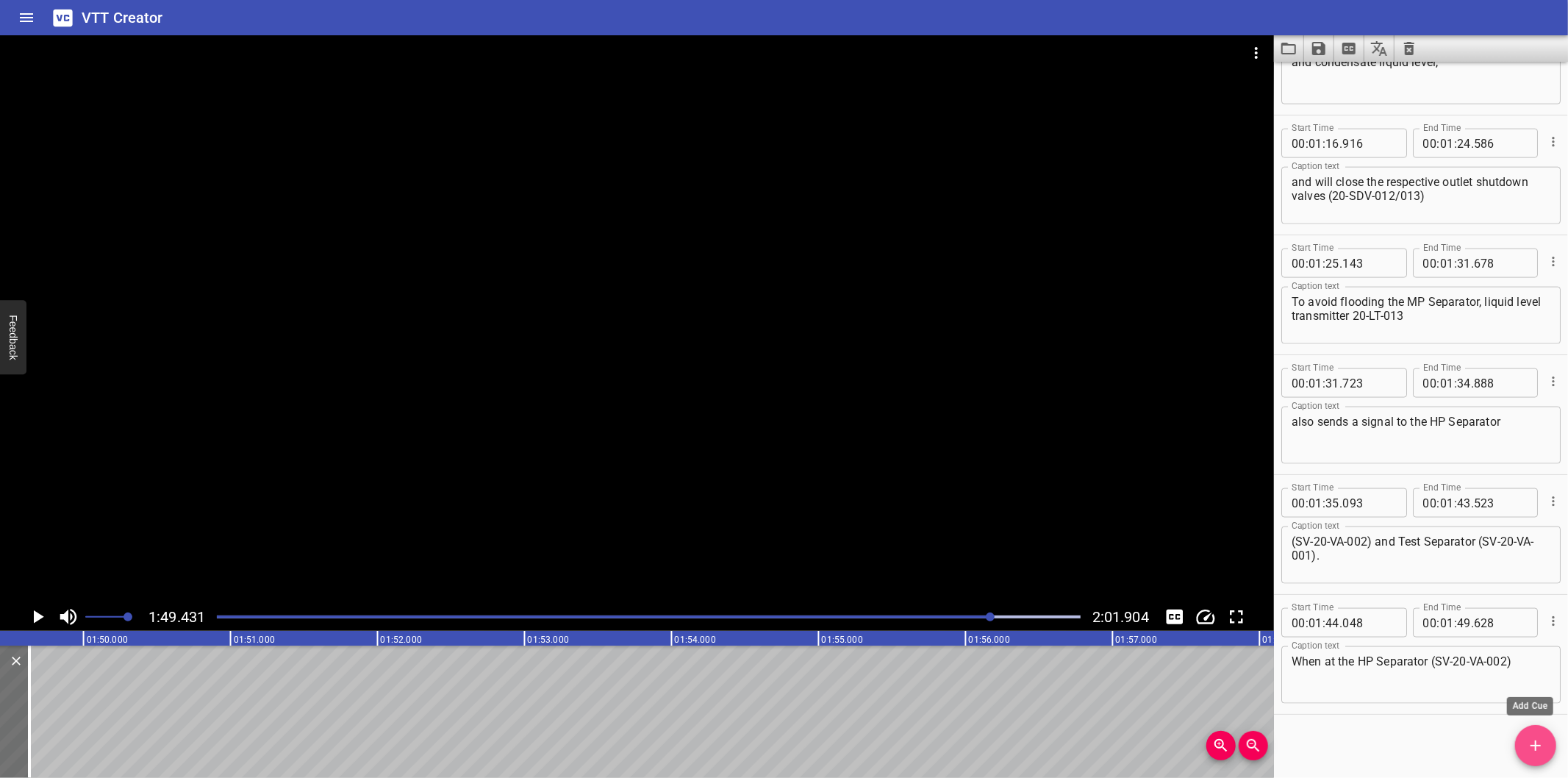
drag, startPoint x: 1535, startPoint y: 739, endPoint x: 1400, endPoint y: 730, distance: 135.3
click at [1535, 739] on icon "Add Cue" at bounding box center [1536, 746] width 18 height 18
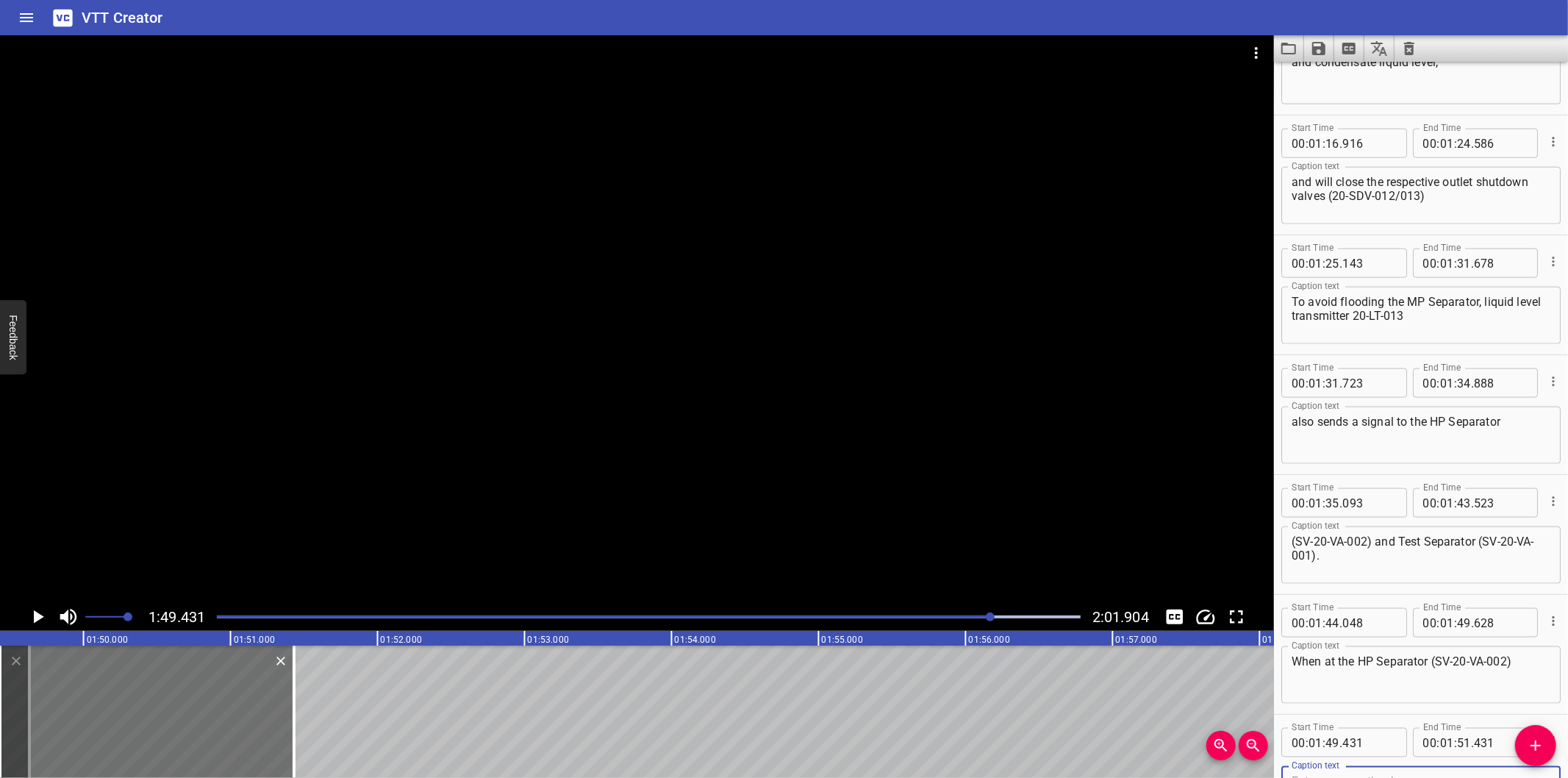
scroll to position [1636, 0]
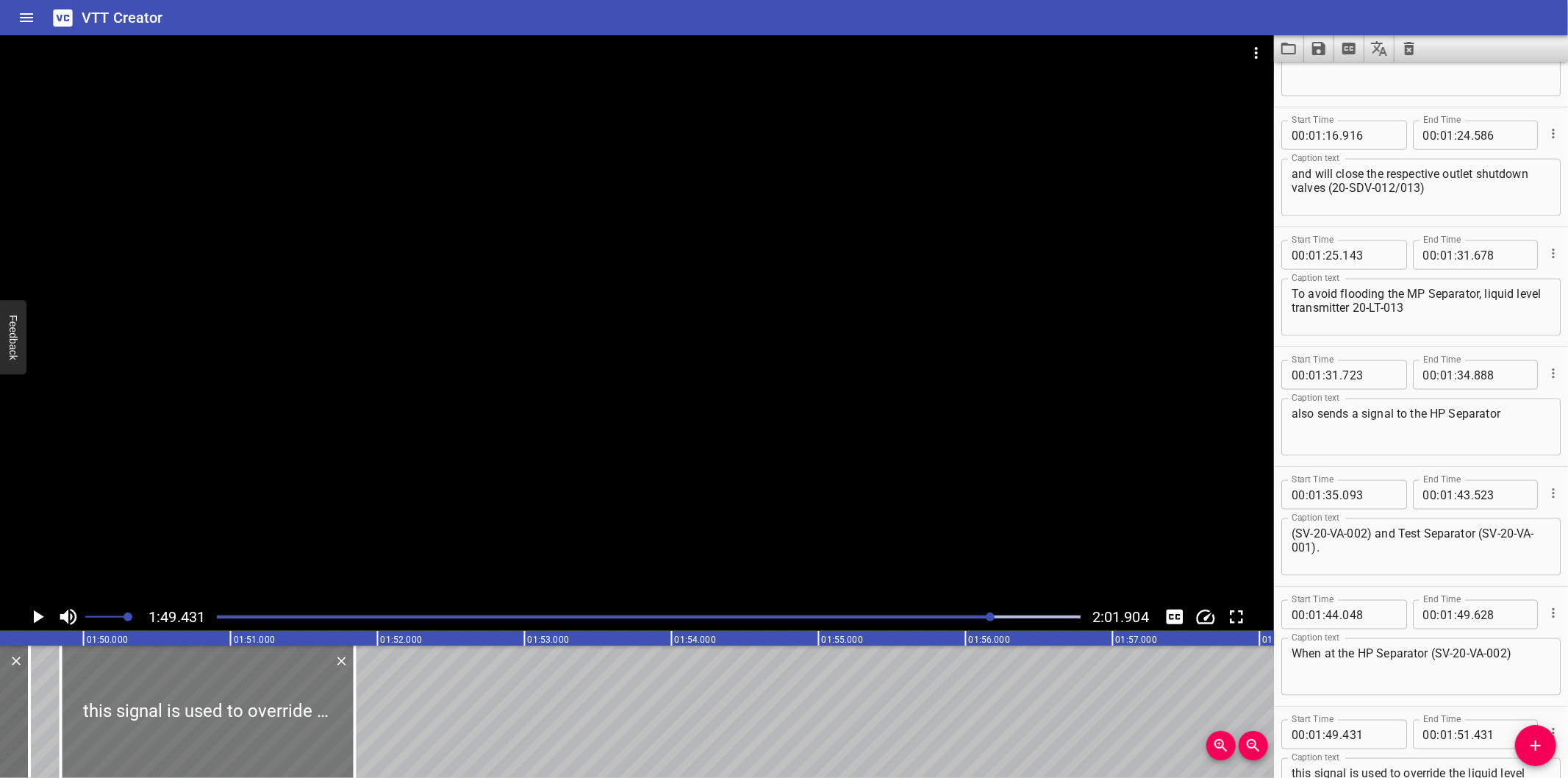
drag, startPoint x: 243, startPoint y: 709, endPoint x: 303, endPoint y: 727, distance: 62.6
click at [303, 727] on div at bounding box center [208, 712] width 294 height 133
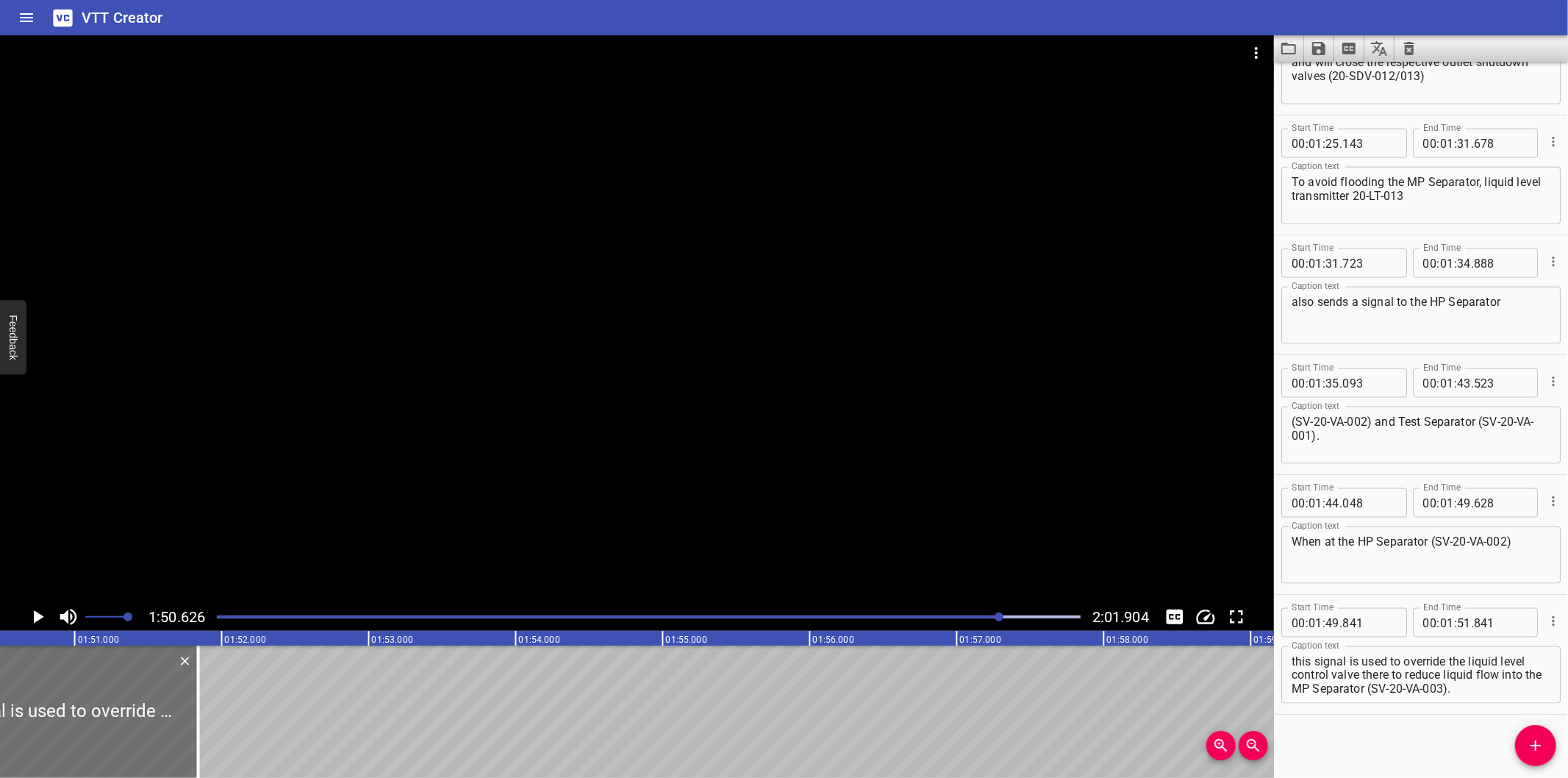
scroll to position [0, 16269]
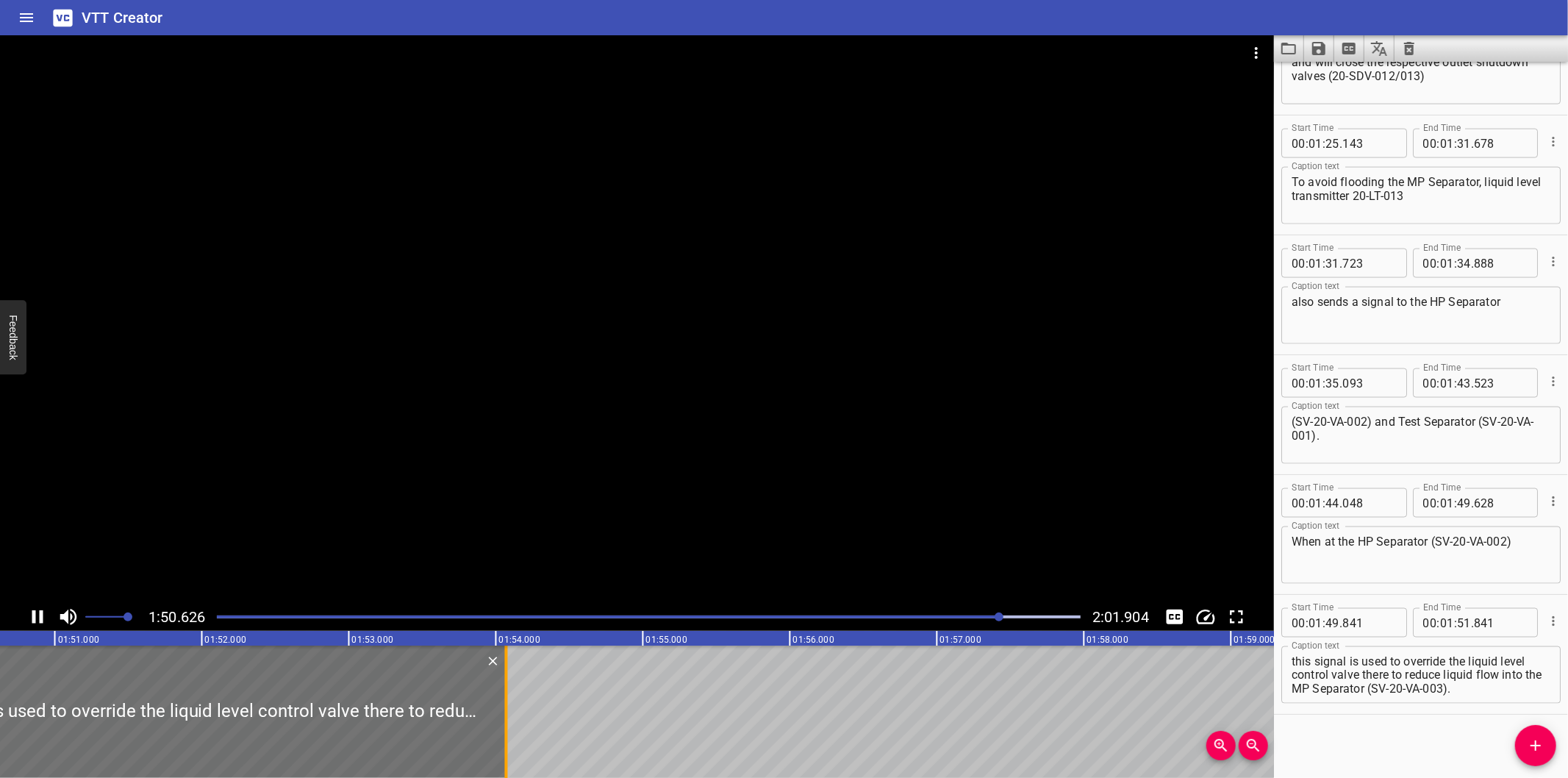
drag, startPoint x: 182, startPoint y: 746, endPoint x: 510, endPoint y: 747, distance: 328.0
click at [510, 747] on div at bounding box center [506, 712] width 15 height 133
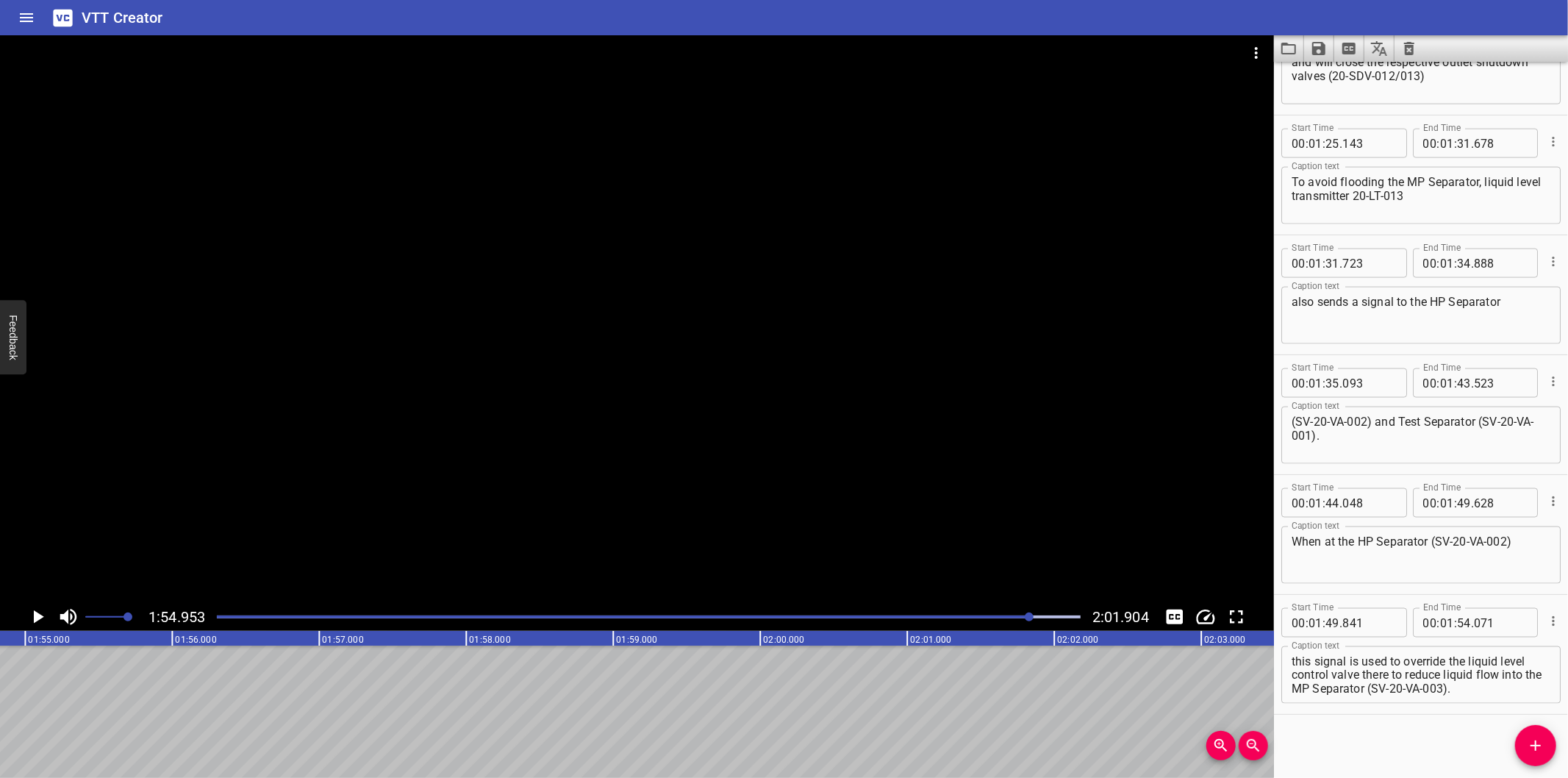
scroll to position [0, 16905]
click at [1006, 616] on div "Play progress" at bounding box center [600, 617] width 864 height 3
drag, startPoint x: 1391, startPoint y: 672, endPoint x: 1733, endPoint y: 793, distance: 362.8
click at [1568, 778] on html "VTT Creator Caption Editor Batch Transcribe Login Sign Up Privacy Contact 1:53.…" at bounding box center [784, 389] width 1568 height 778
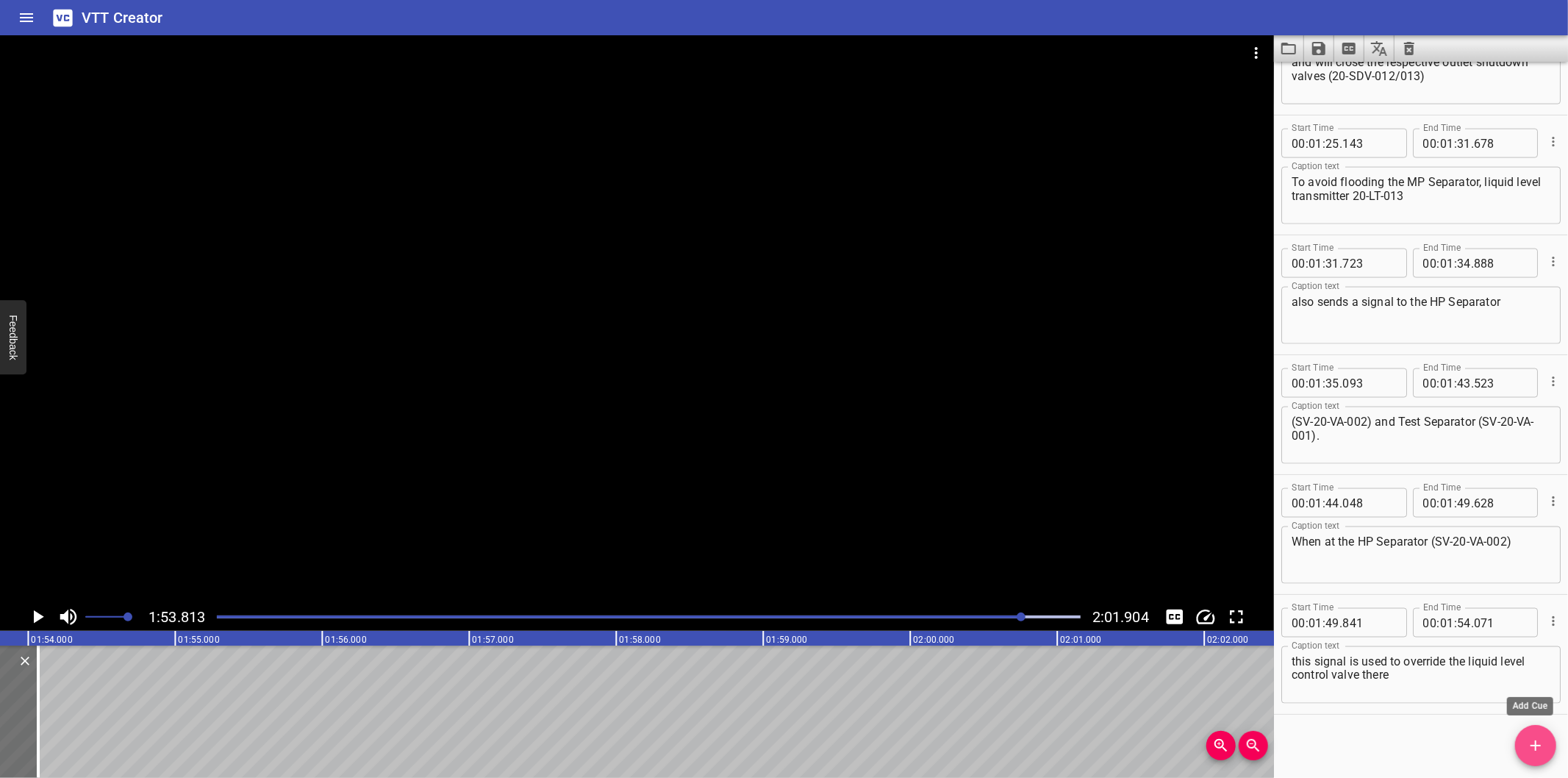
drag, startPoint x: 1533, startPoint y: 750, endPoint x: 1451, endPoint y: 727, distance: 85.2
click at [1533, 749] on icon "Add Cue" at bounding box center [1536, 746] width 18 height 18
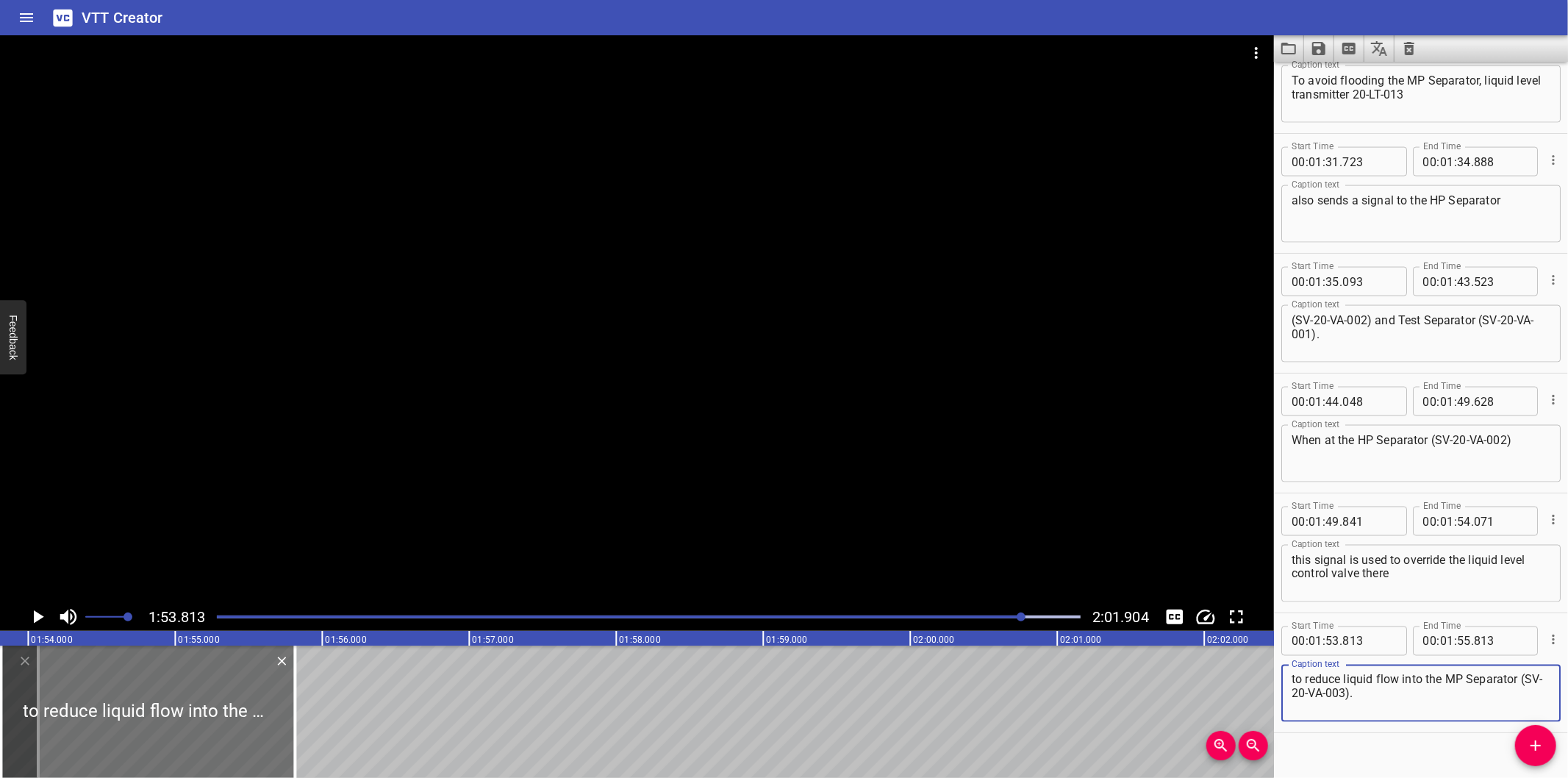
scroll to position [1865, 0]
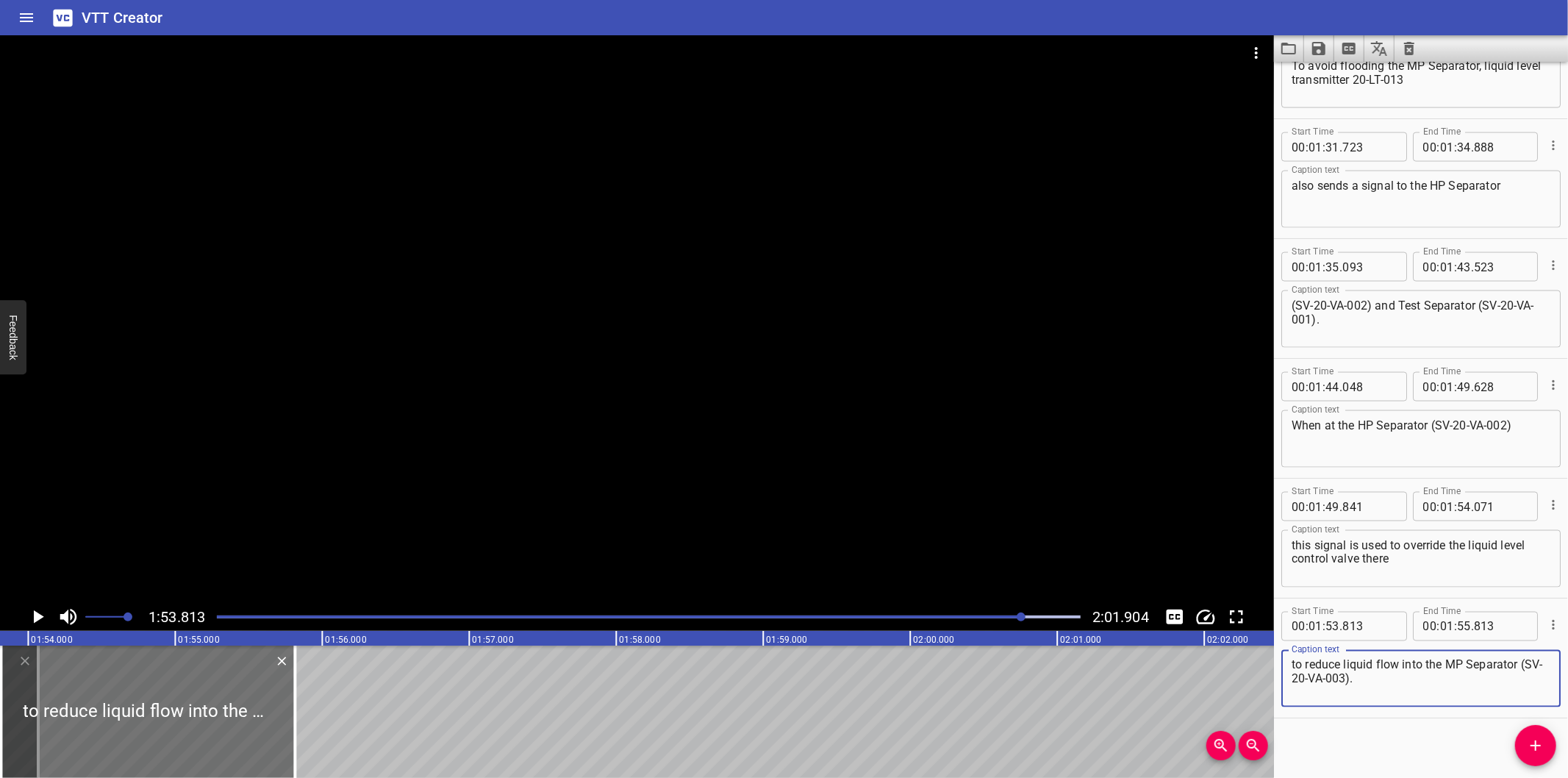
click at [1297, 664] on textarea "to reduce liquid flow into the MP Separator (SV-20-VA-003)." at bounding box center [1420, 679] width 259 height 42
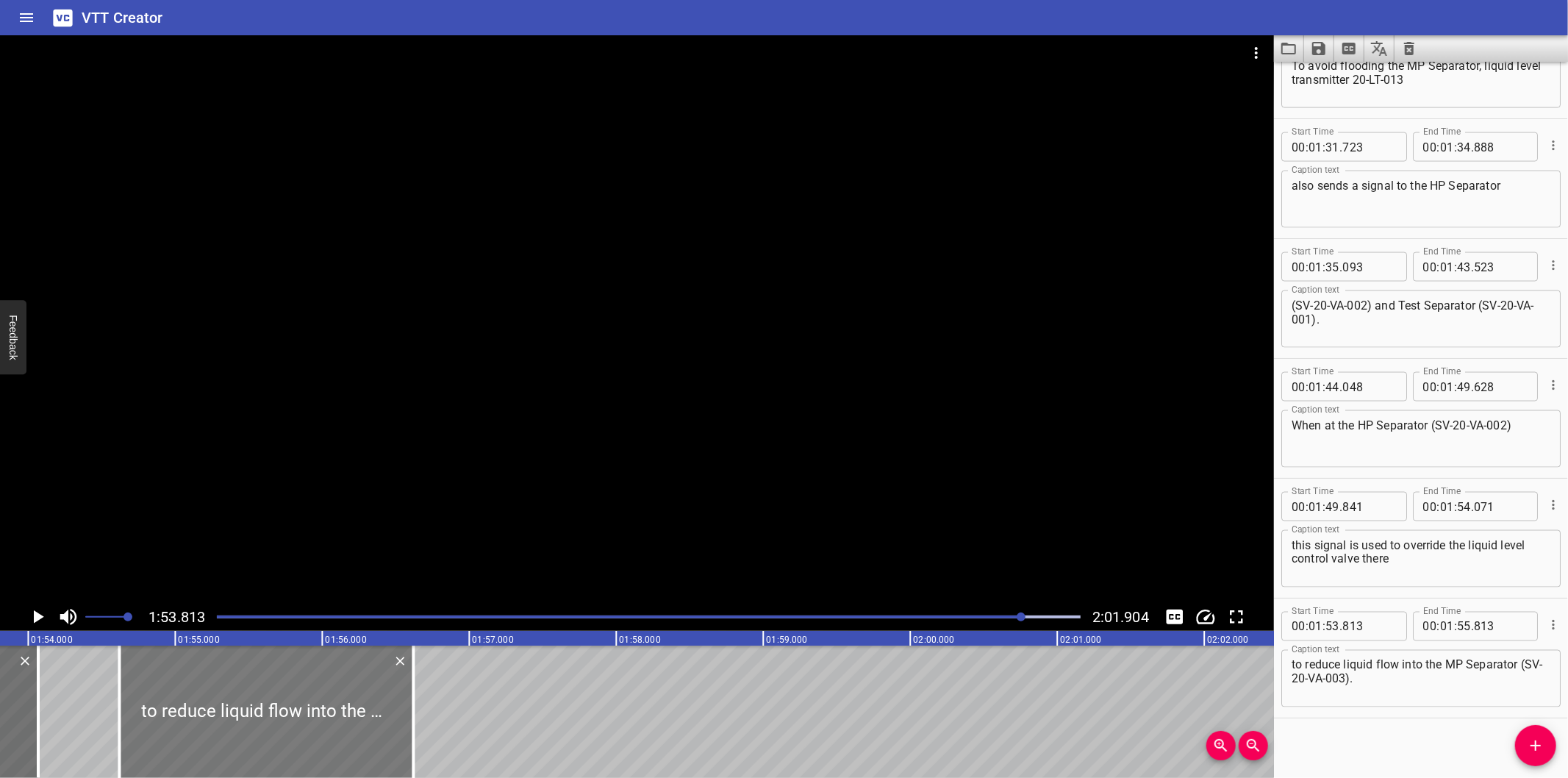
drag, startPoint x: 180, startPoint y: 710, endPoint x: 261, endPoint y: 710, distance: 81.0
click at [261, 710] on div at bounding box center [265, 712] width 294 height 133
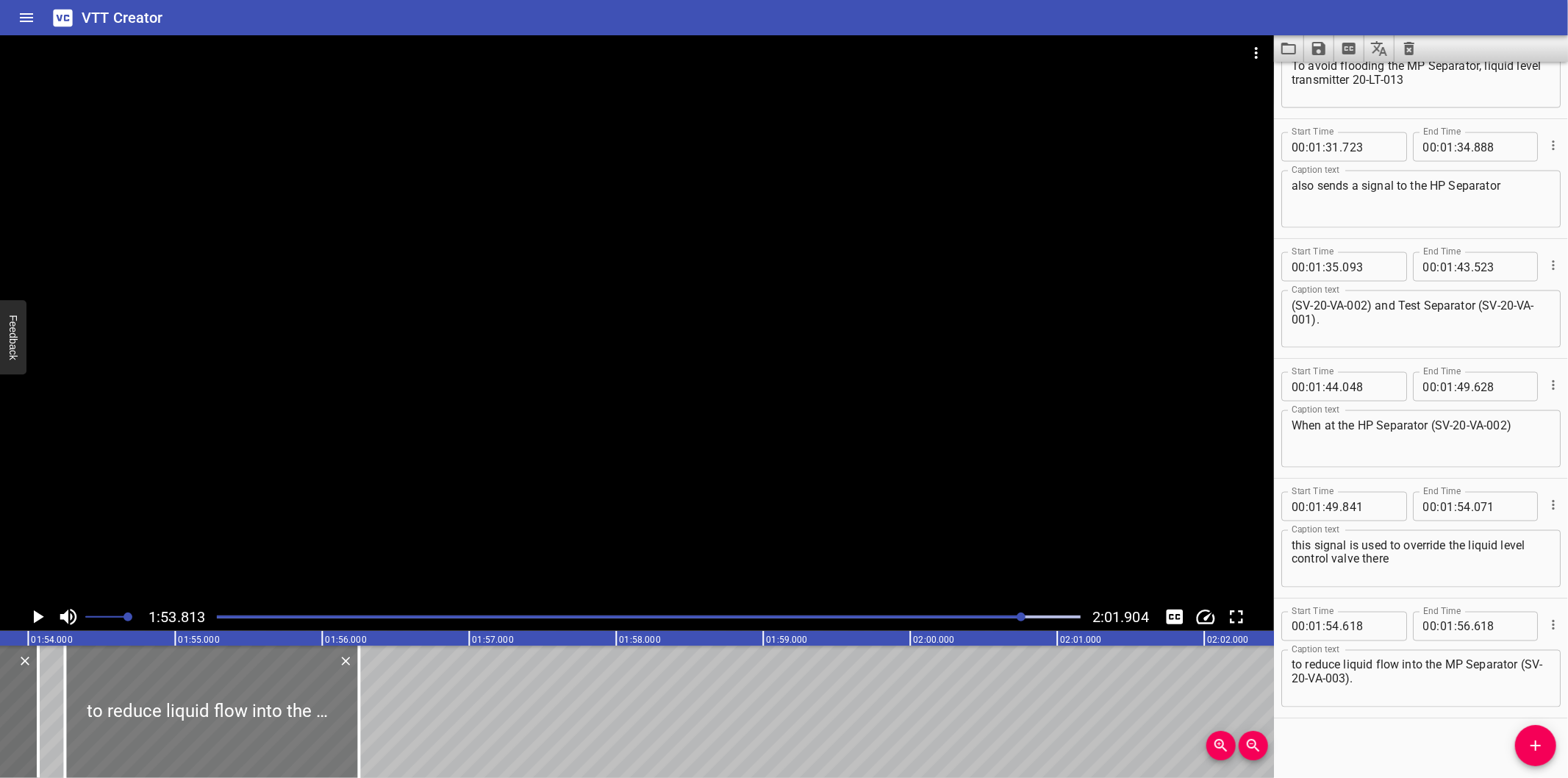
drag, startPoint x: 261, startPoint y: 710, endPoint x: 208, endPoint y: 719, distance: 53.8
click at [208, 719] on div at bounding box center [212, 712] width 294 height 133
drag, startPoint x: 656, startPoint y: 434, endPoint x: 660, endPoint y: 441, distance: 8.1
click at [655, 434] on div at bounding box center [637, 319] width 1275 height 568
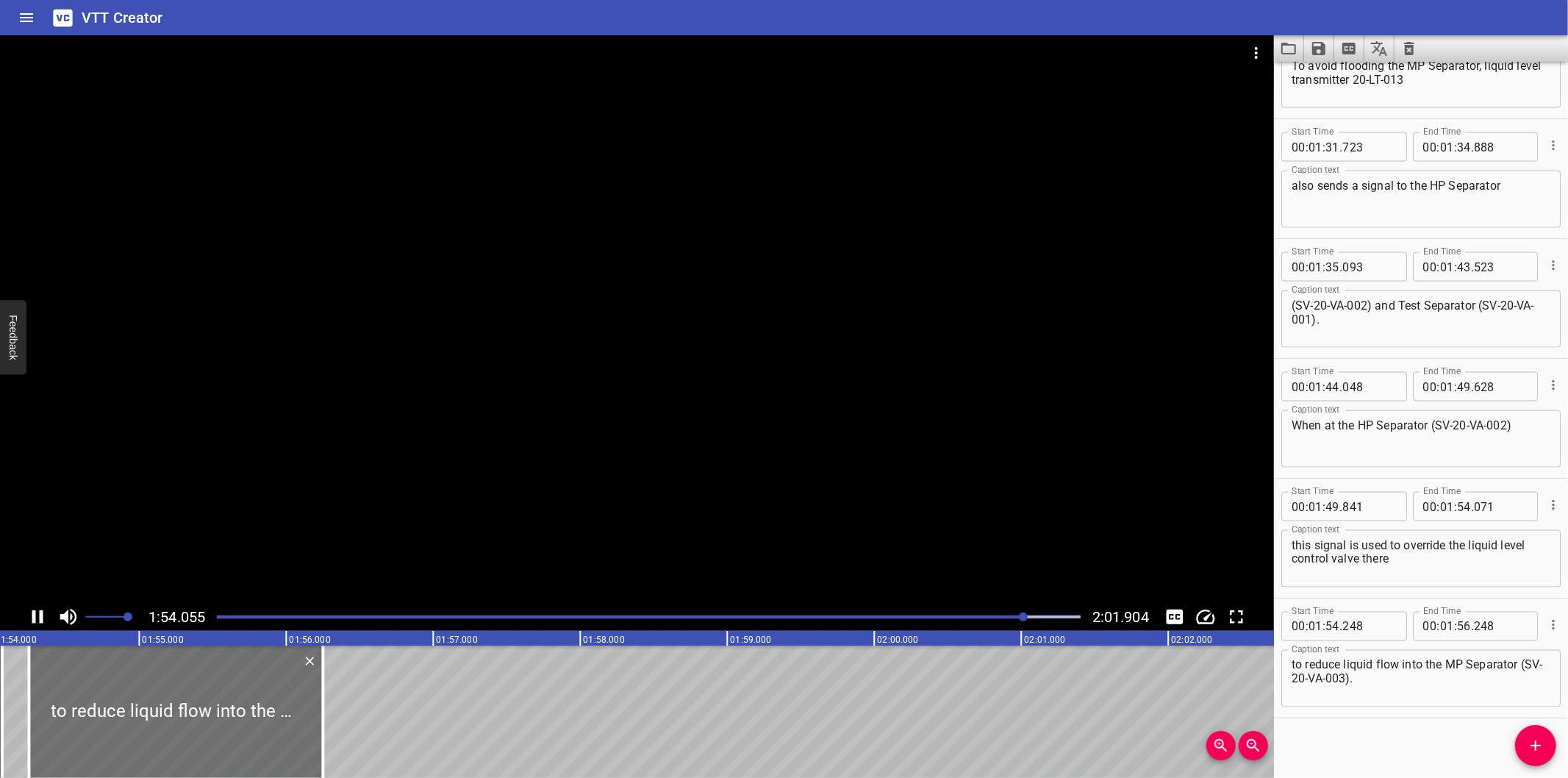
click at [645, 437] on div at bounding box center [637, 319] width 1275 height 568
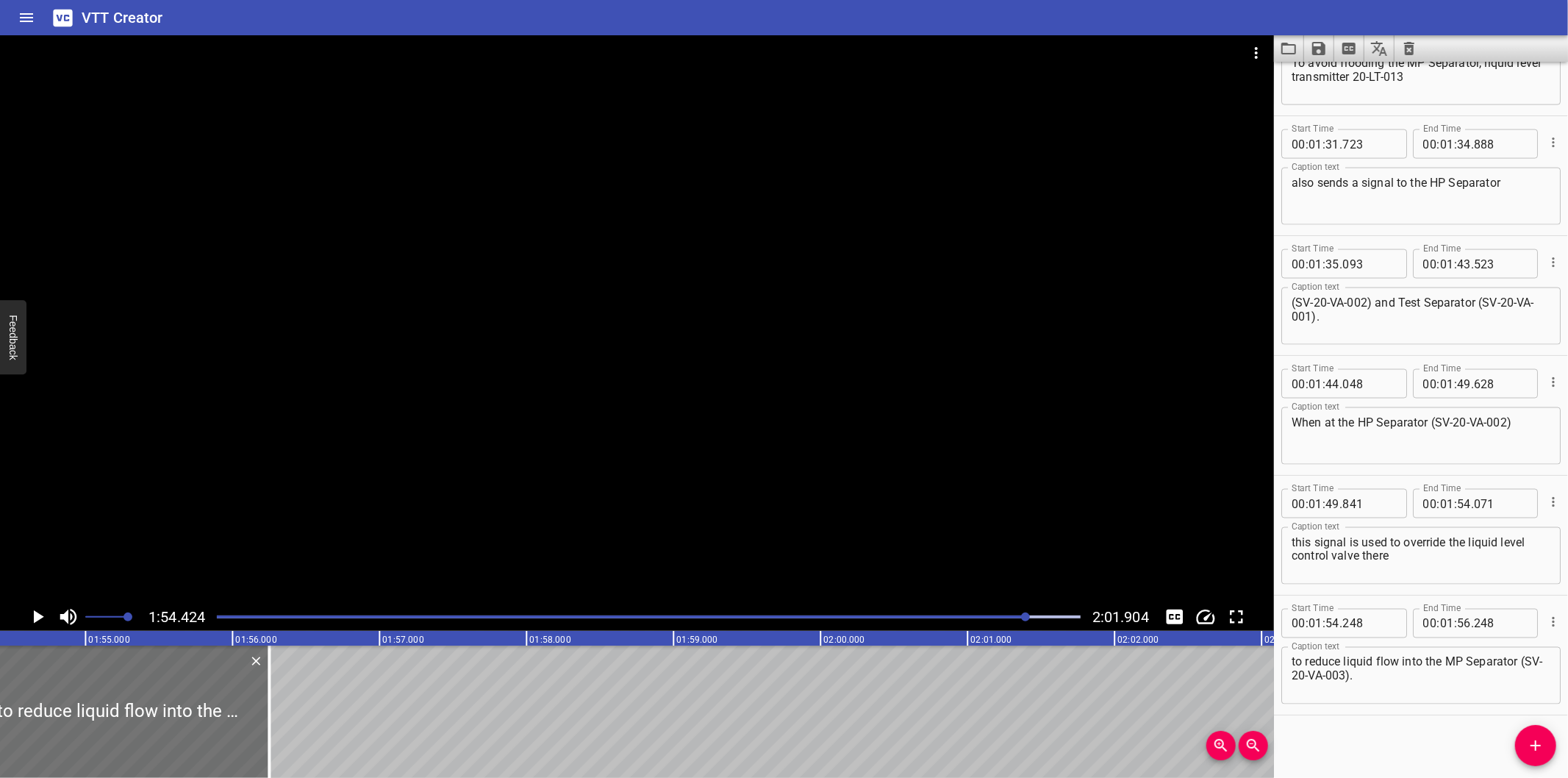
click at [635, 439] on div at bounding box center [637, 319] width 1275 height 568
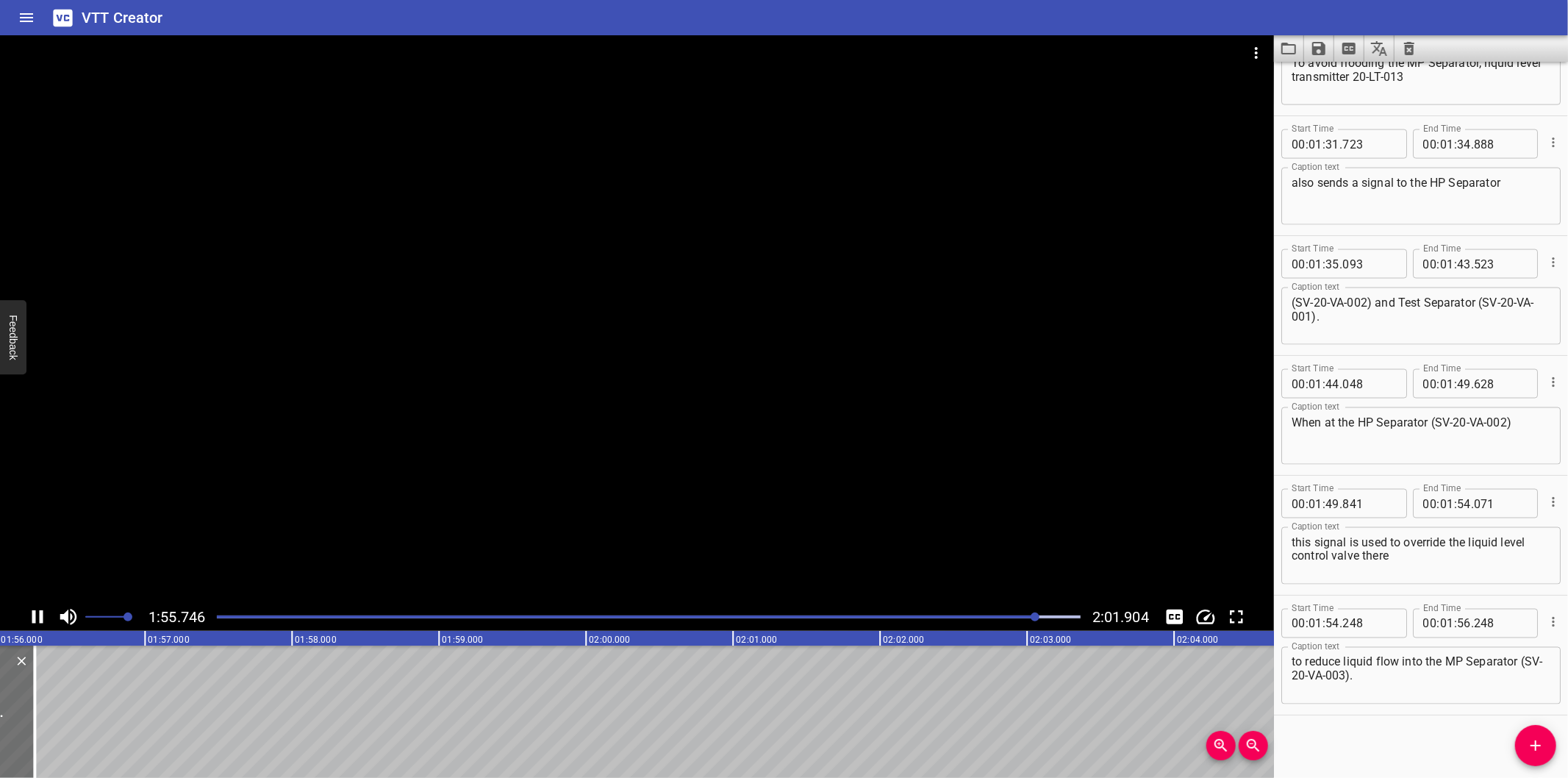
click at [1006, 623] on div at bounding box center [648, 617] width 881 height 21
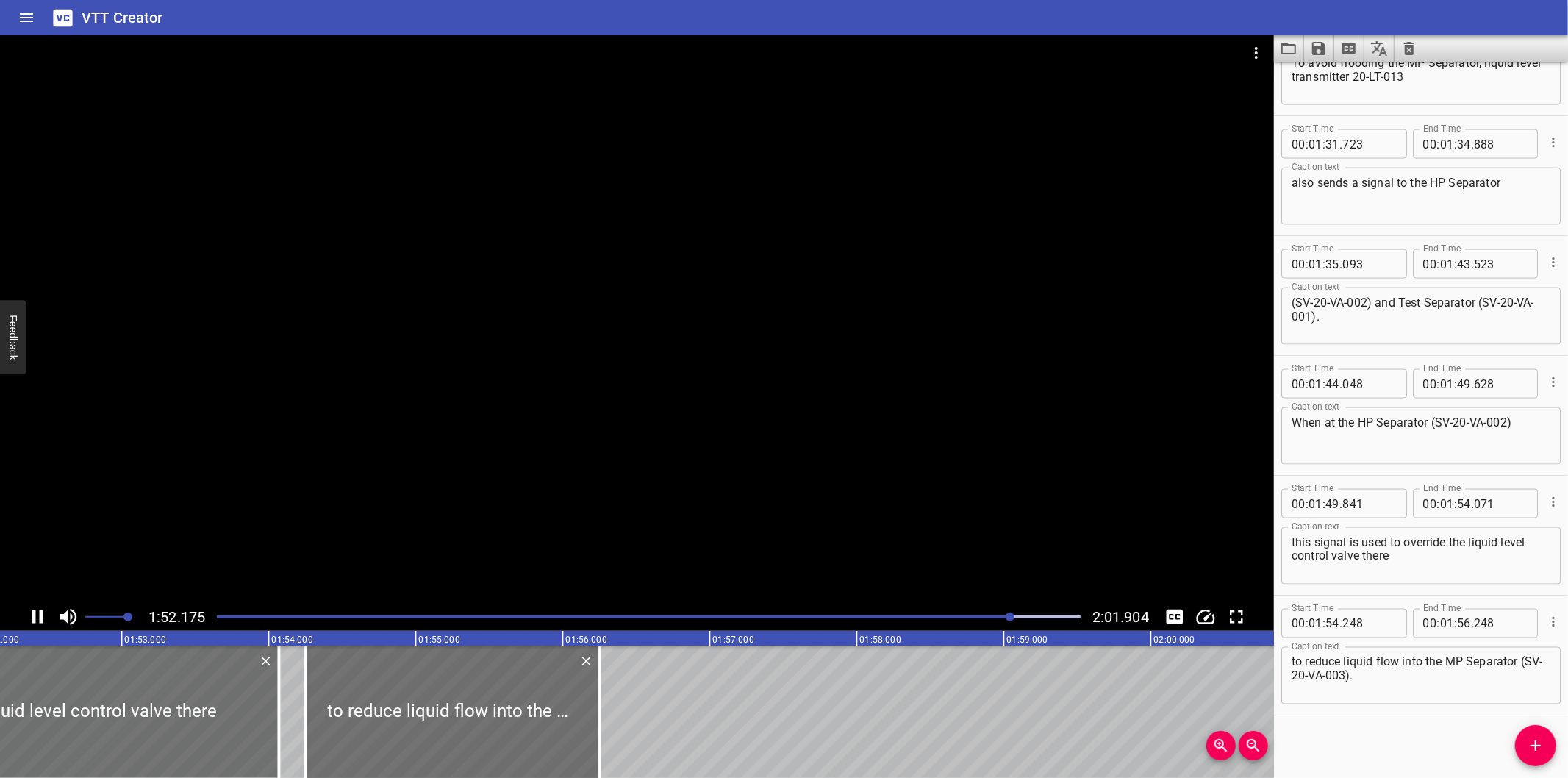
click at [982, 535] on div at bounding box center [637, 319] width 1275 height 568
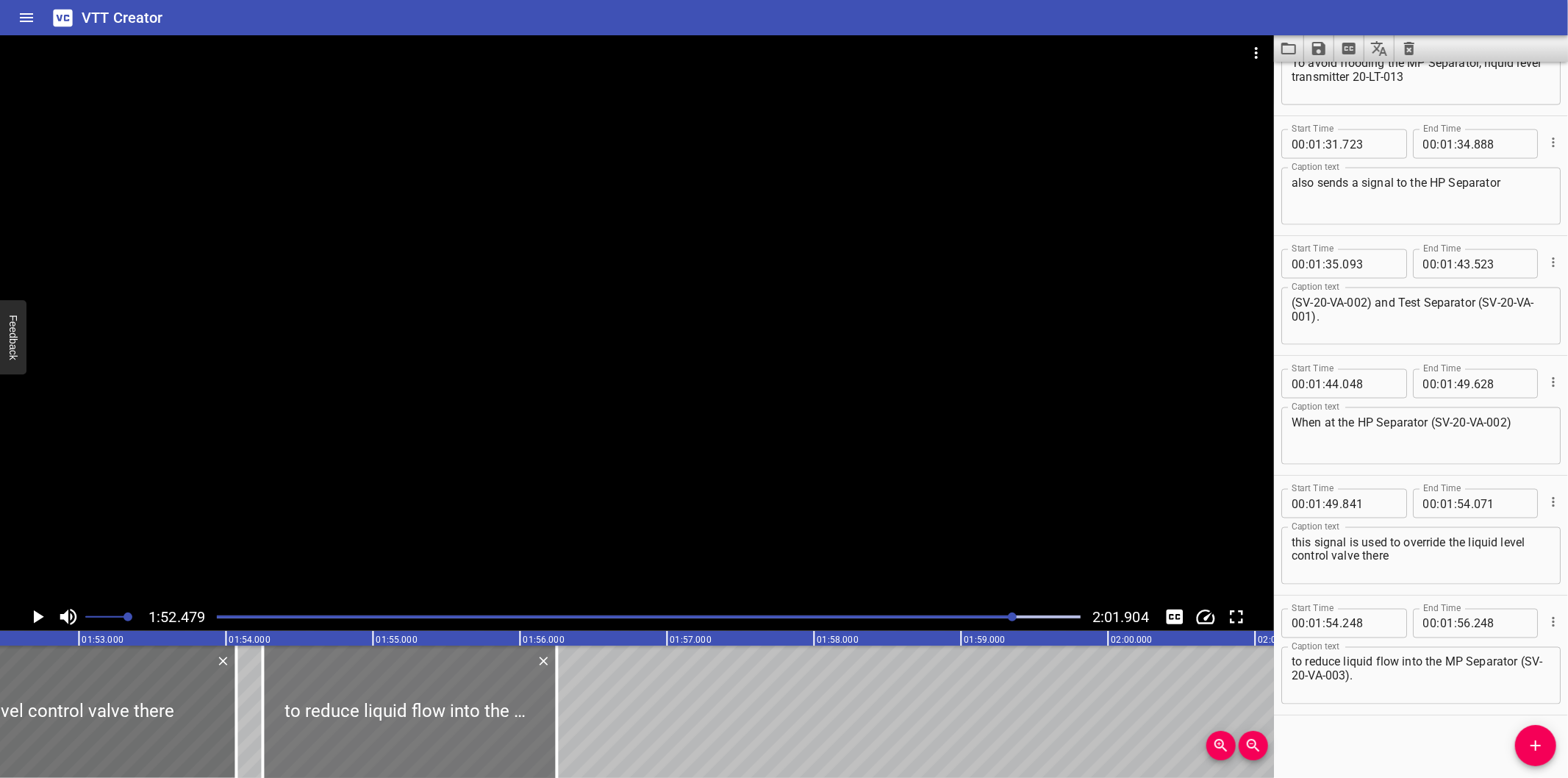
scroll to position [0, 16540]
click at [427, 711] on div at bounding box center [404, 712] width 294 height 133
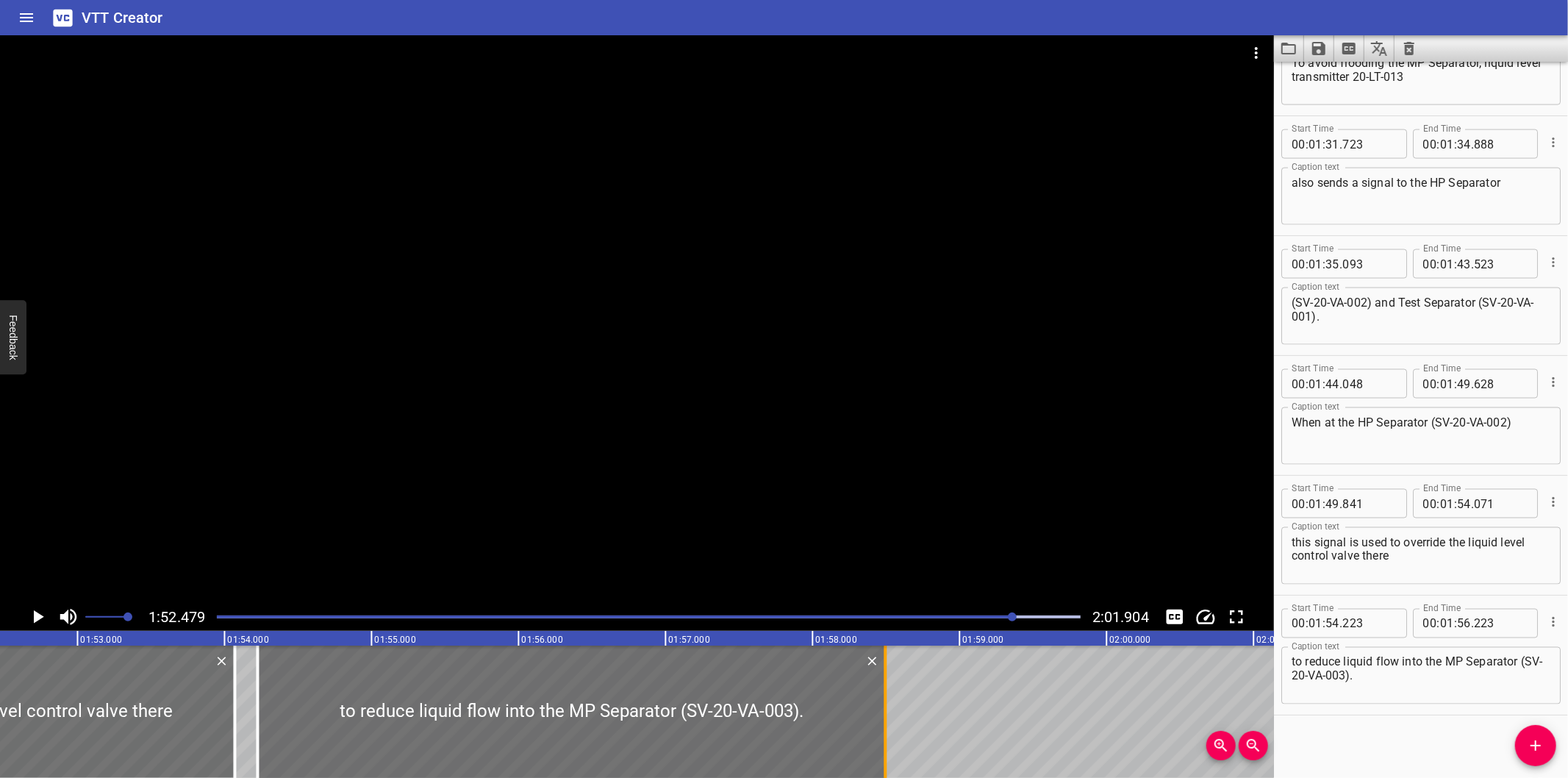
drag, startPoint x: 543, startPoint y: 708, endPoint x: 906, endPoint y: 714, distance: 363.0
click at [892, 714] on div at bounding box center [885, 712] width 15 height 133
click at [747, 392] on div at bounding box center [637, 319] width 1275 height 568
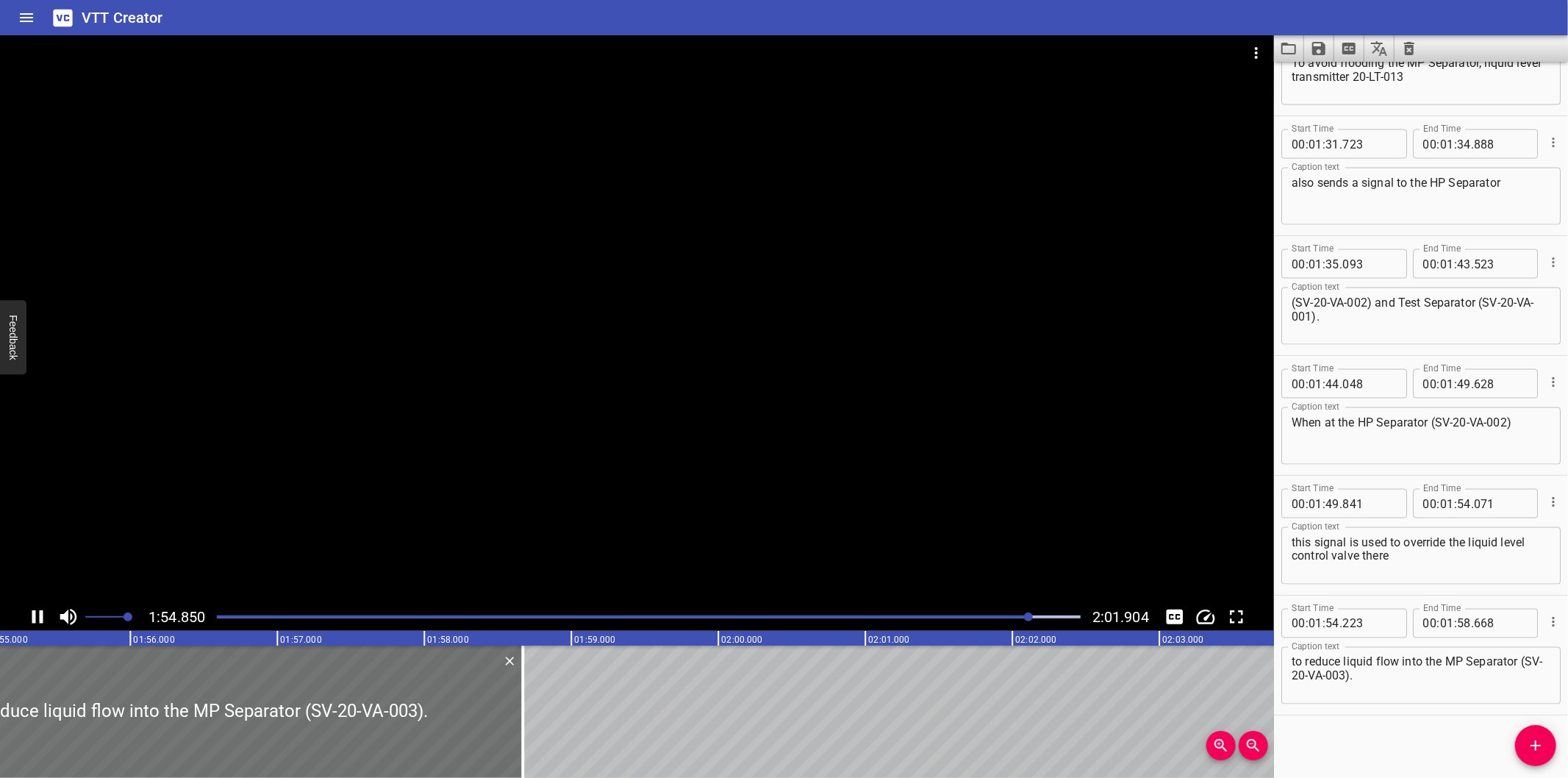
click at [660, 421] on div at bounding box center [637, 319] width 1275 height 568
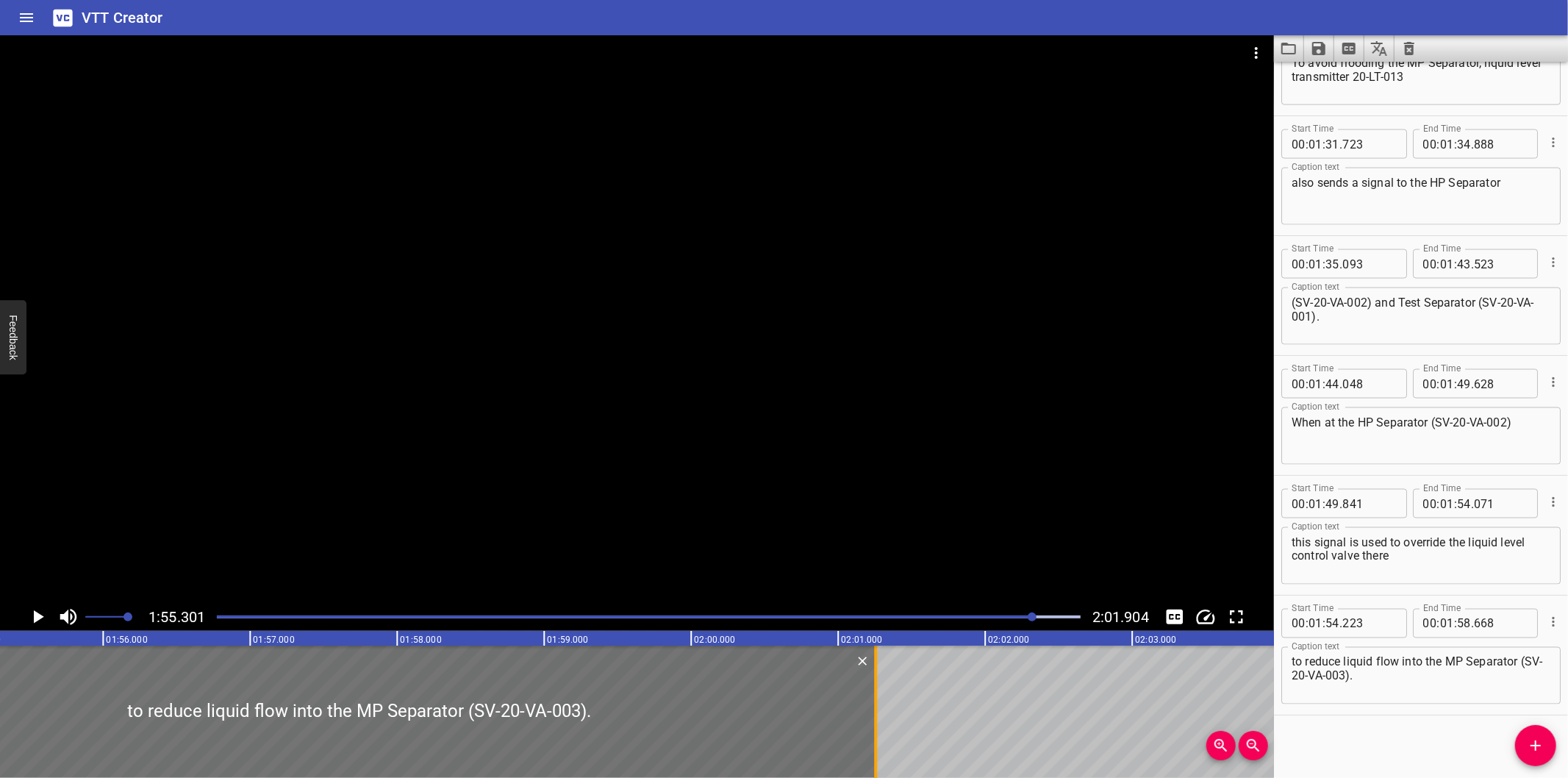
drag, startPoint x: 489, startPoint y: 719, endPoint x: 870, endPoint y: 733, distance: 381.3
click at [870, 733] on div at bounding box center [875, 712] width 15 height 133
click at [754, 436] on div at bounding box center [637, 319] width 1275 height 568
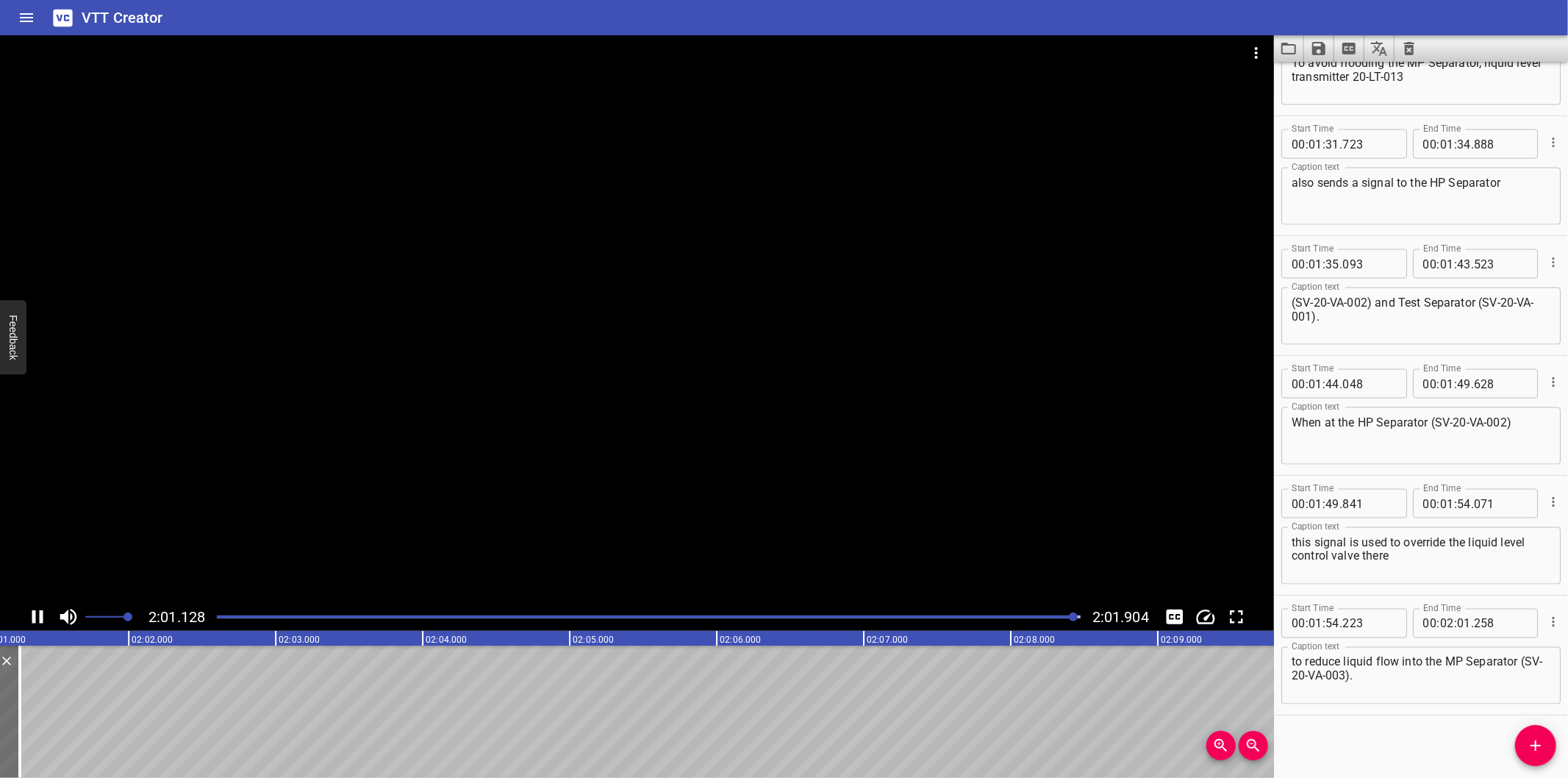
click at [1317, 49] on icon "Save captions to file" at bounding box center [1318, 48] width 13 height 13
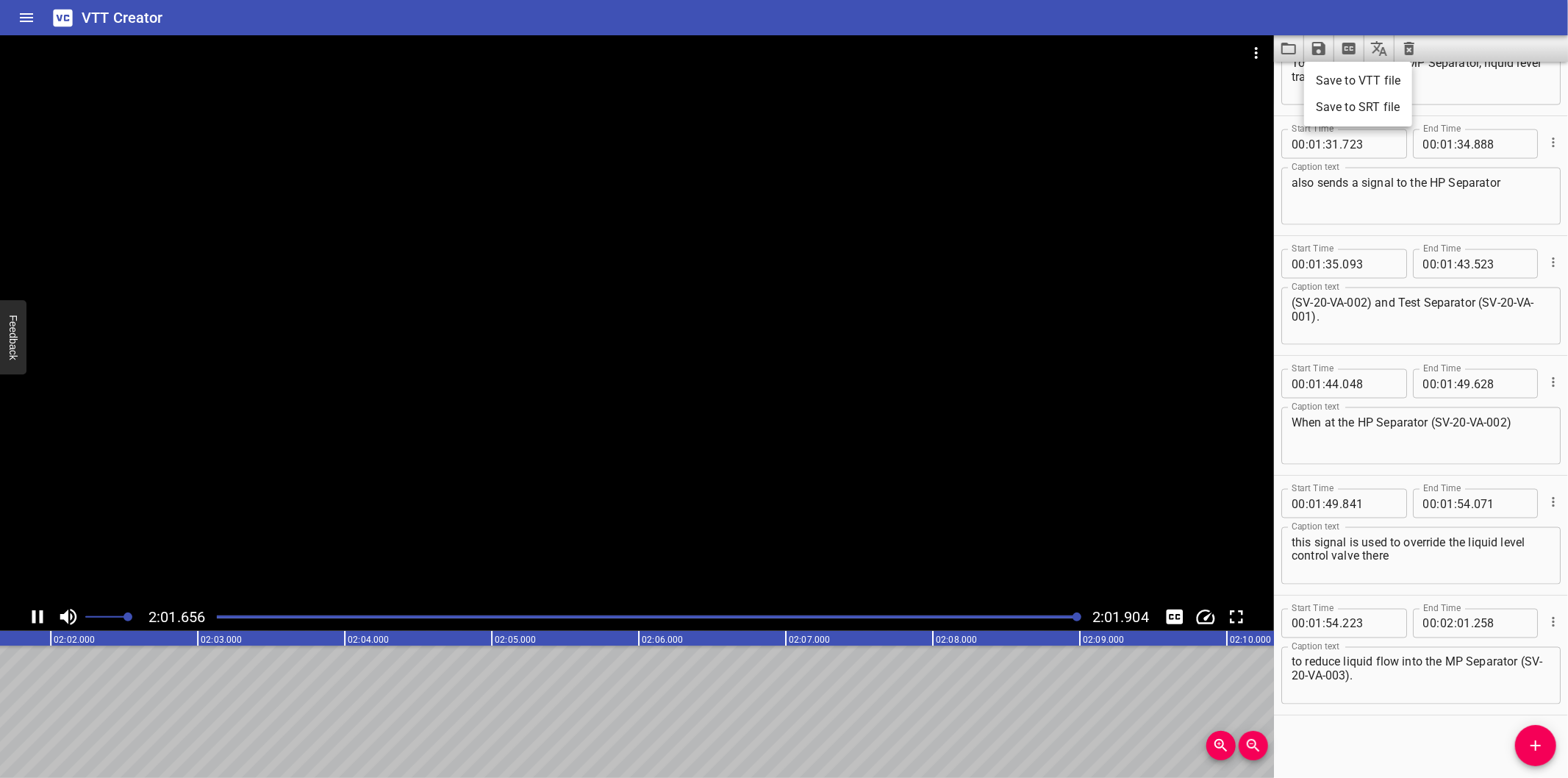
click at [1341, 77] on li "Save to VTT file" at bounding box center [1358, 81] width 108 height 27
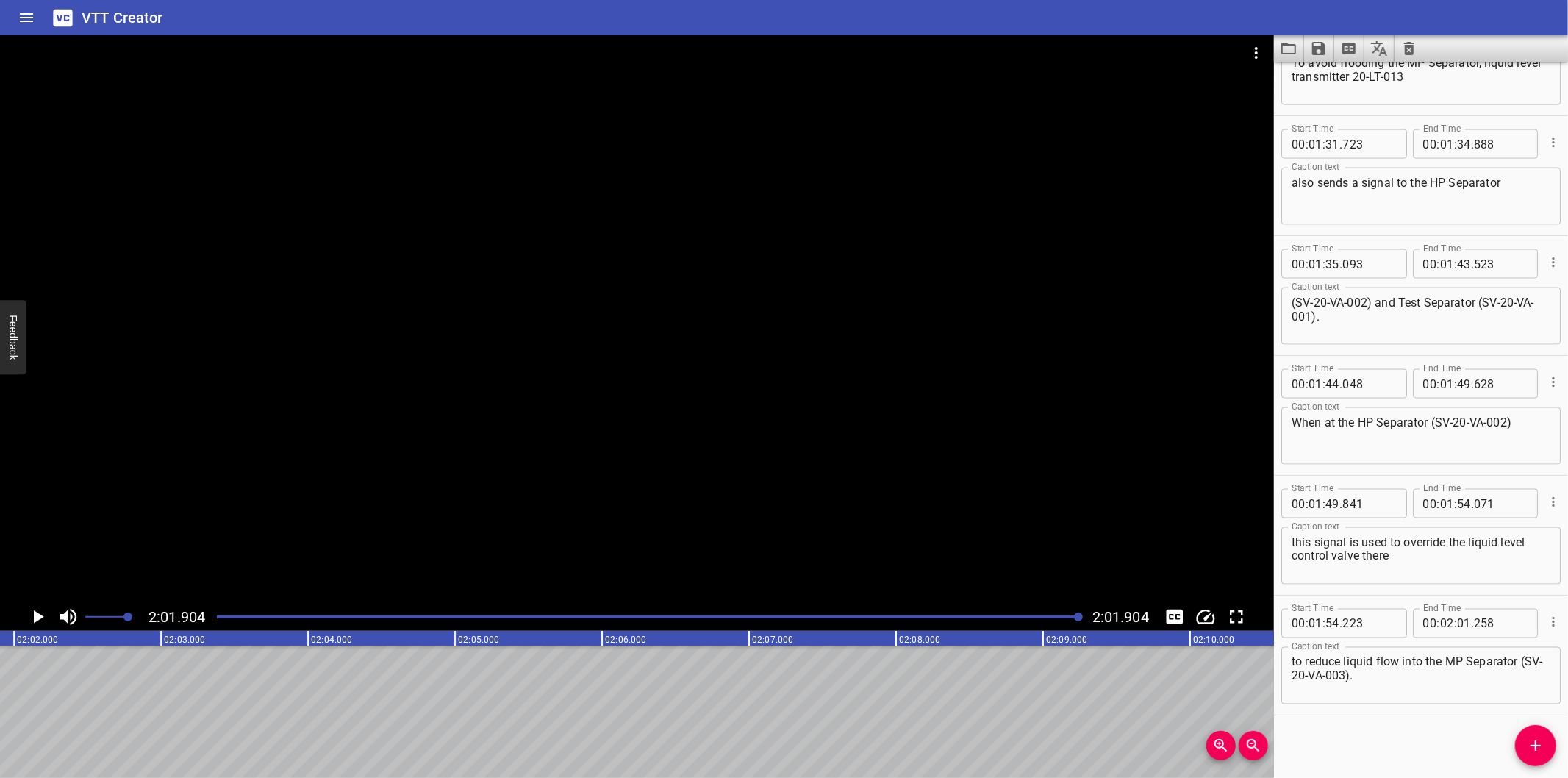
click at [1386, 756] on div "Start Time 00 : 00 : 00 . 000 Start Time End Time 00 : 00 : 02 . 445 End Time C…" at bounding box center [1421, 420] width 294 height 717
click at [1261, 49] on icon "Video Options" at bounding box center [1257, 53] width 18 height 18
click at [1270, 52] on li "Select New Video File..." at bounding box center [1311, 54] width 147 height 27
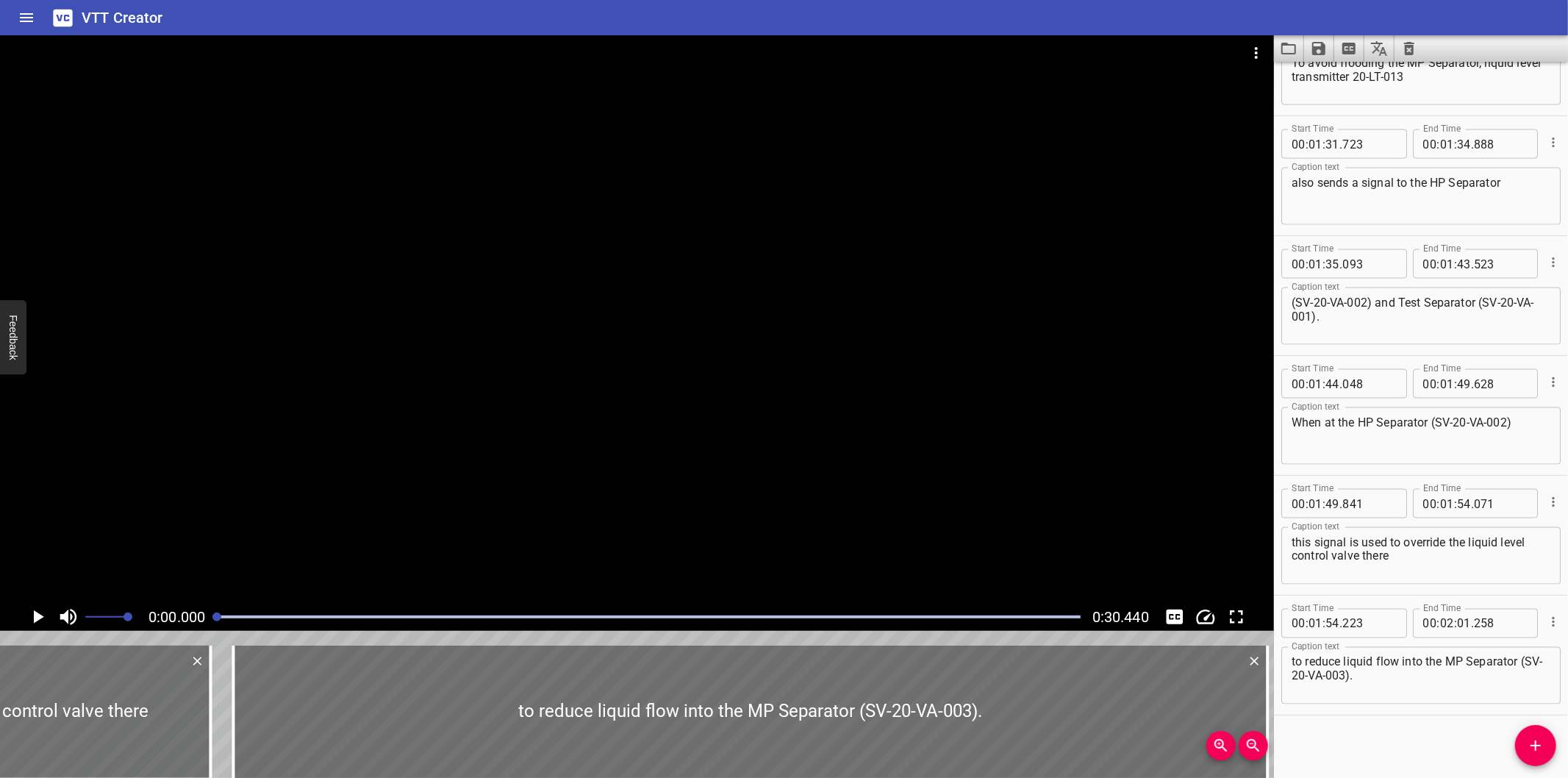
click at [692, 266] on div at bounding box center [637, 319] width 1275 height 568
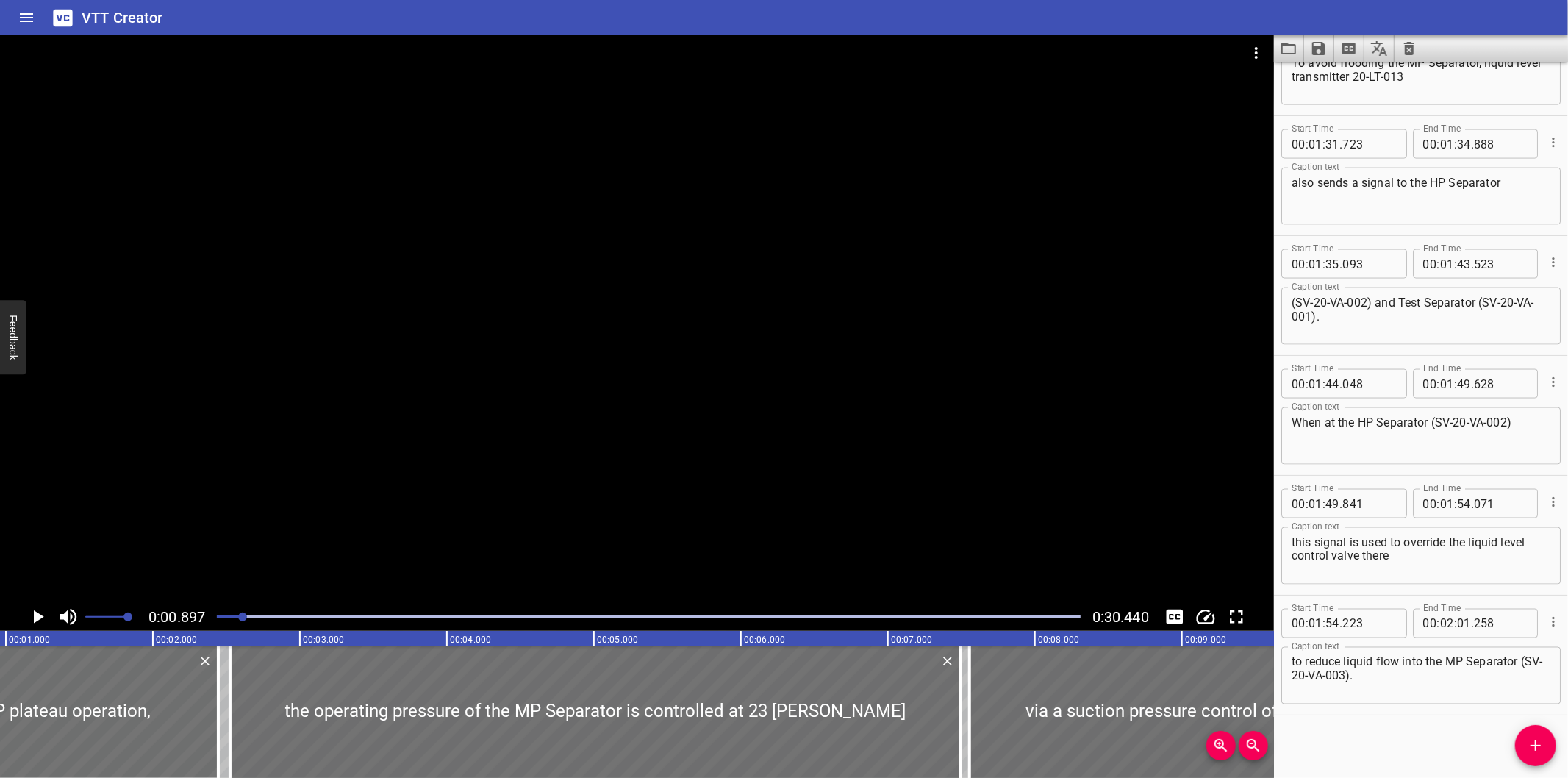
scroll to position [0, 131]
click at [239, 619] on div at bounding box center [243, 617] width 9 height 9
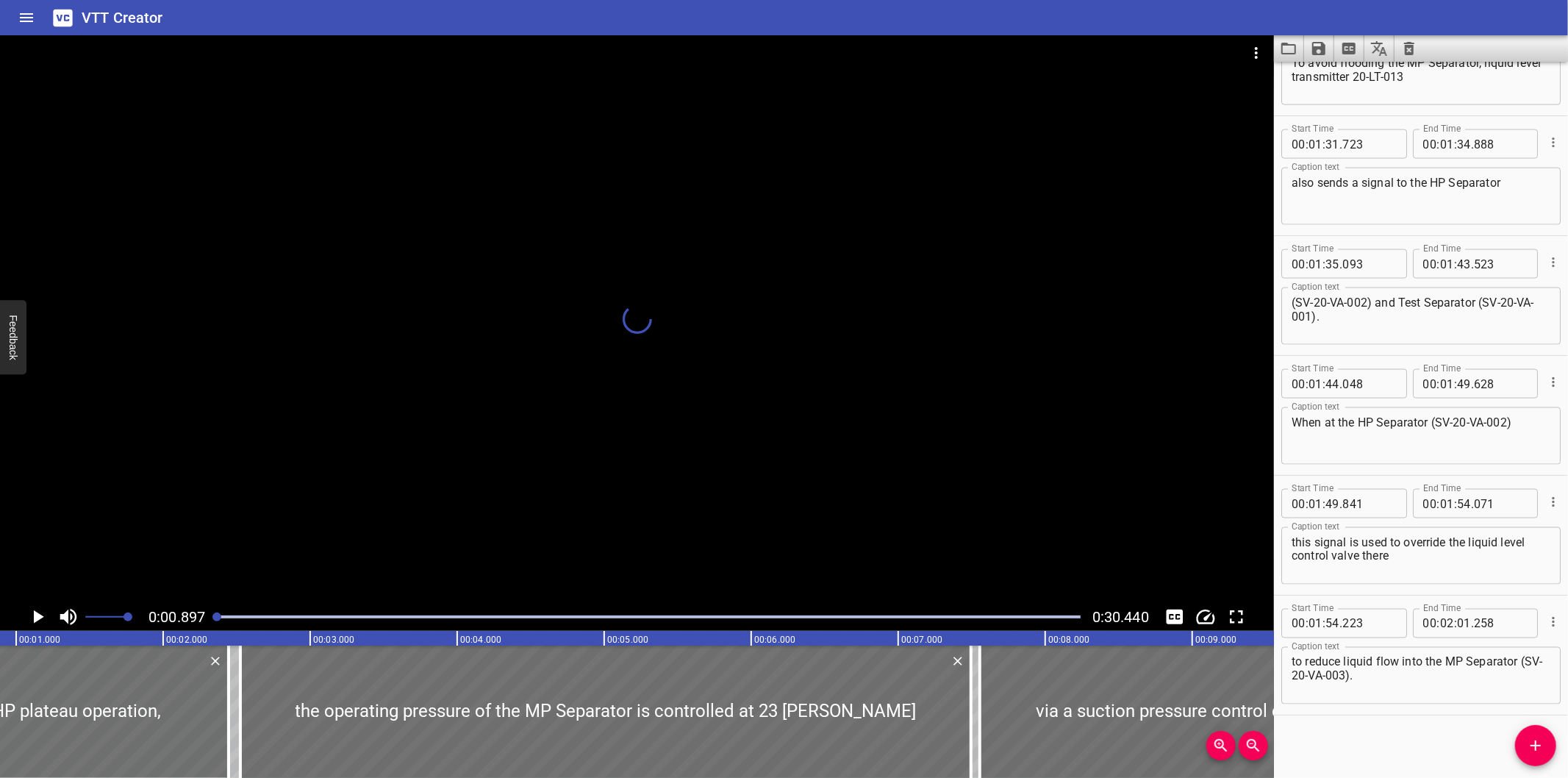
click at [217, 619] on div at bounding box center [217, 617] width 9 height 9
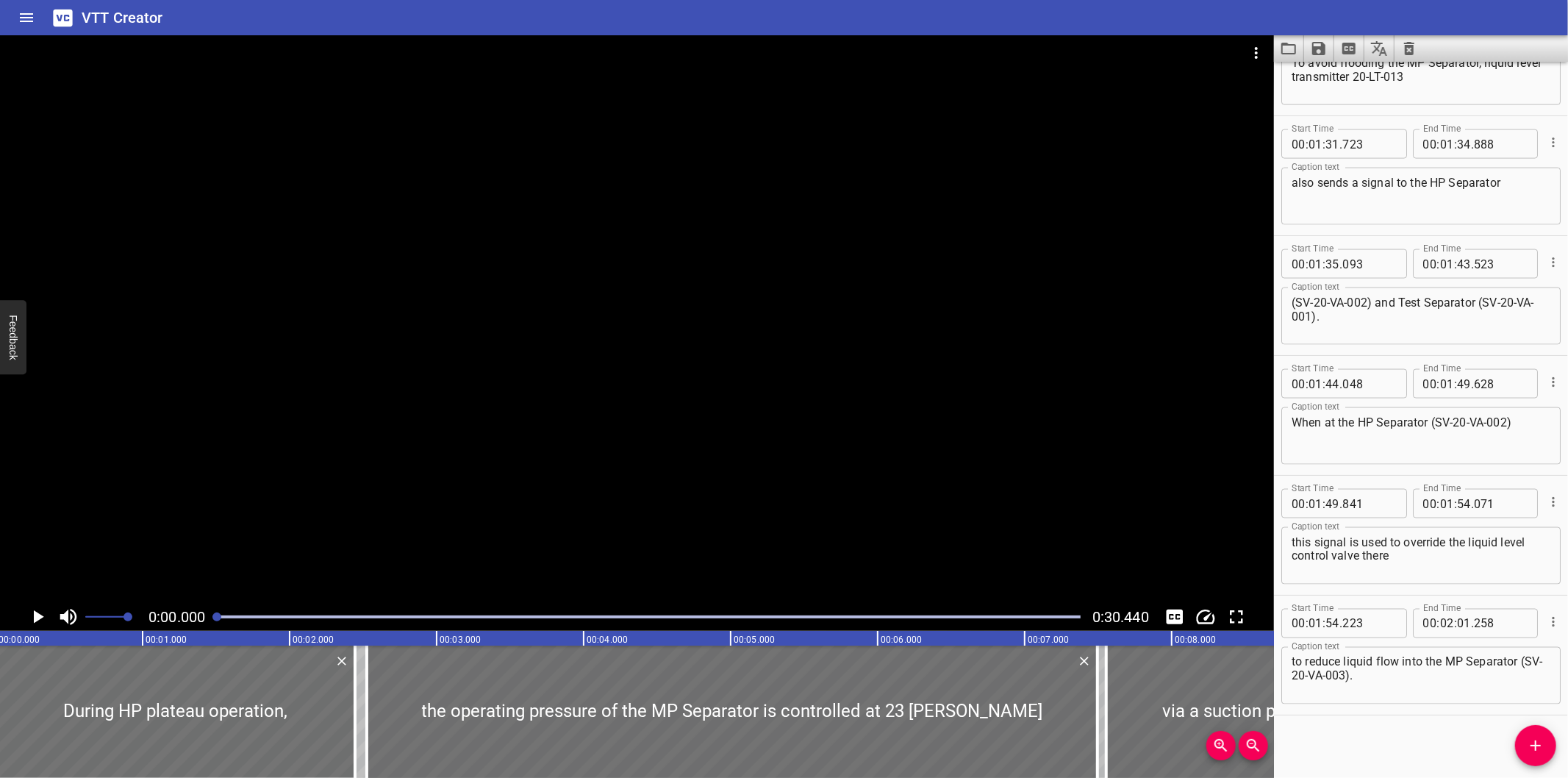
scroll to position [0, 0]
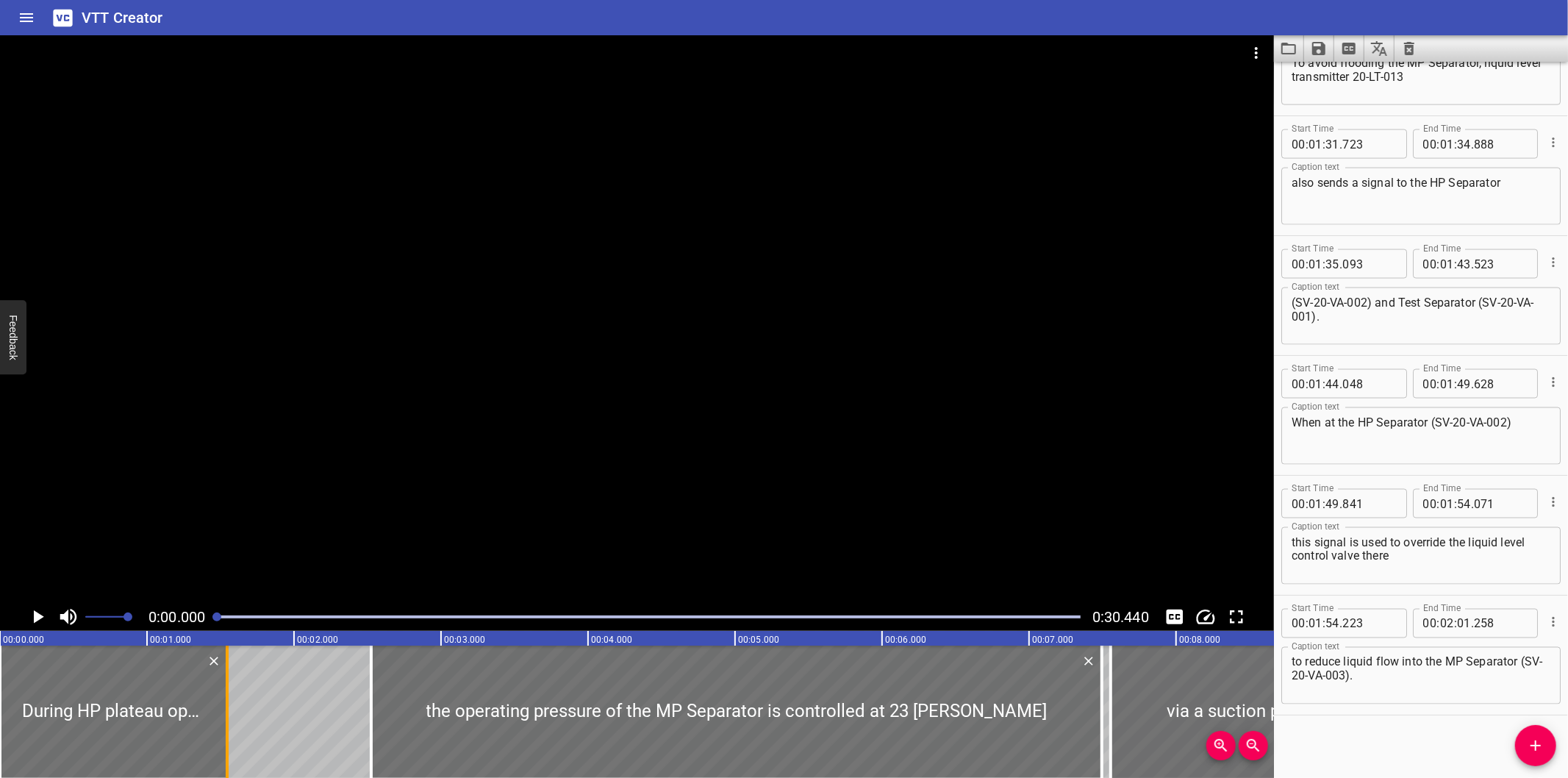
drag, startPoint x: 354, startPoint y: 686, endPoint x: 223, endPoint y: 692, distance: 131.1
click at [223, 692] on div at bounding box center [227, 712] width 15 height 133
click at [1420, 53] on button "Clear captions" at bounding box center [1409, 48] width 29 height 27
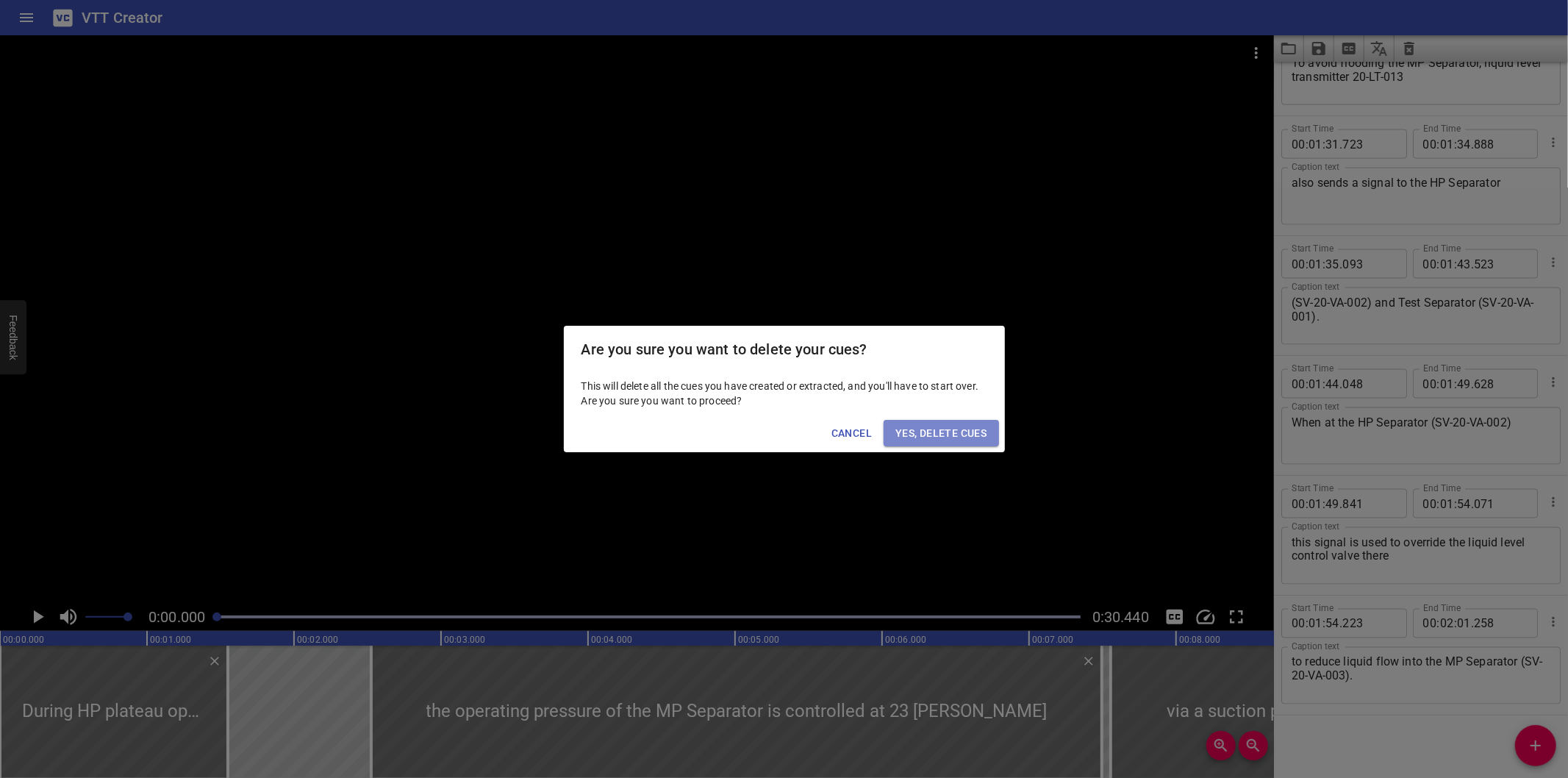
click at [967, 443] on button "Yes, Delete Cues" at bounding box center [941, 433] width 115 height 27
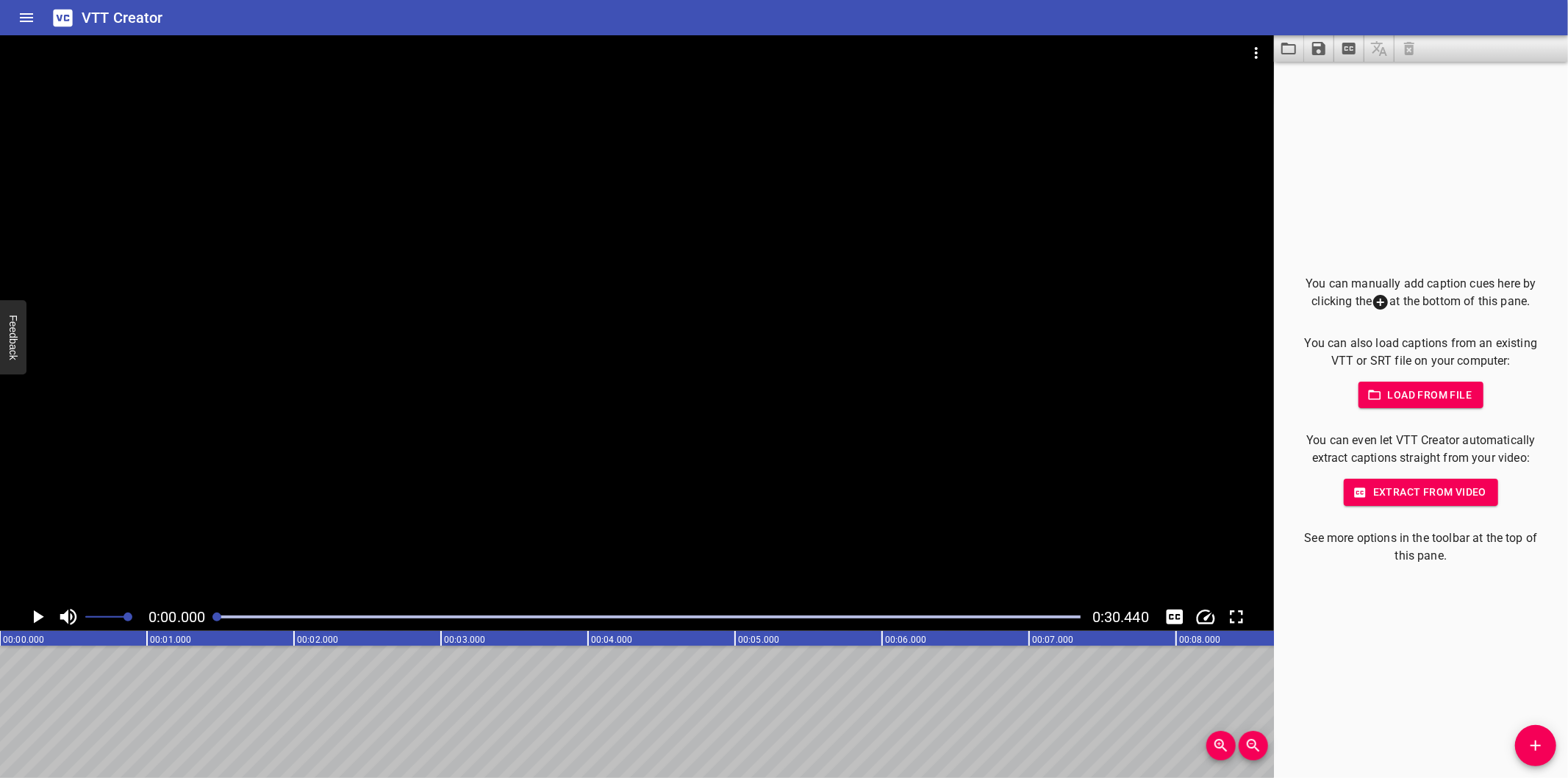
click at [1510, 733] on div "You can manually add caption cues here by clicking the at the bottom of this pa…" at bounding box center [1421, 420] width 294 height 717
click at [1518, 740] on span "Add Cue" at bounding box center [1535, 746] width 41 height 18
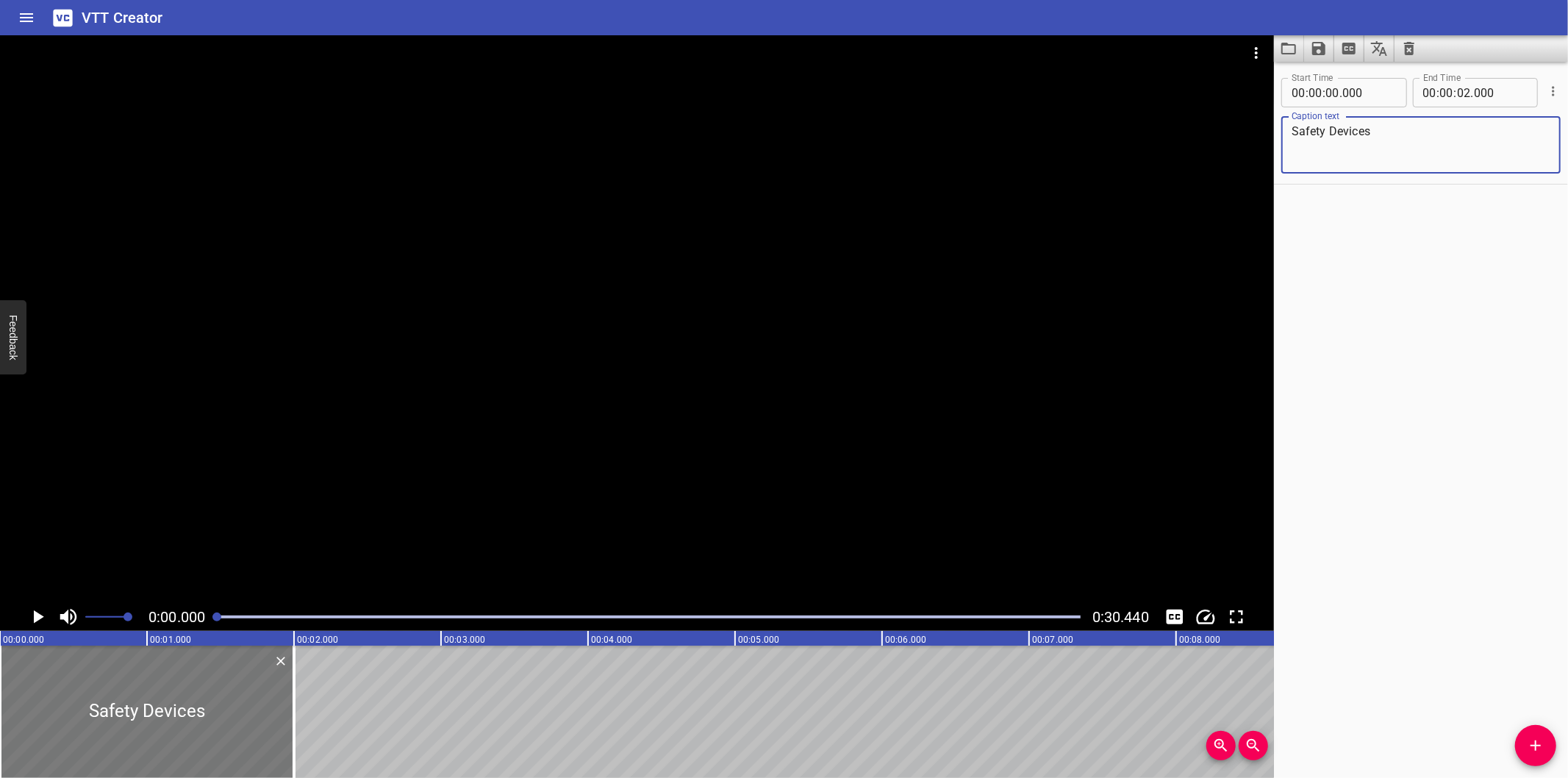
drag, startPoint x: 254, startPoint y: 739, endPoint x: 223, endPoint y: 743, distance: 31.3
click at [225, 743] on div at bounding box center [147, 712] width 294 height 133
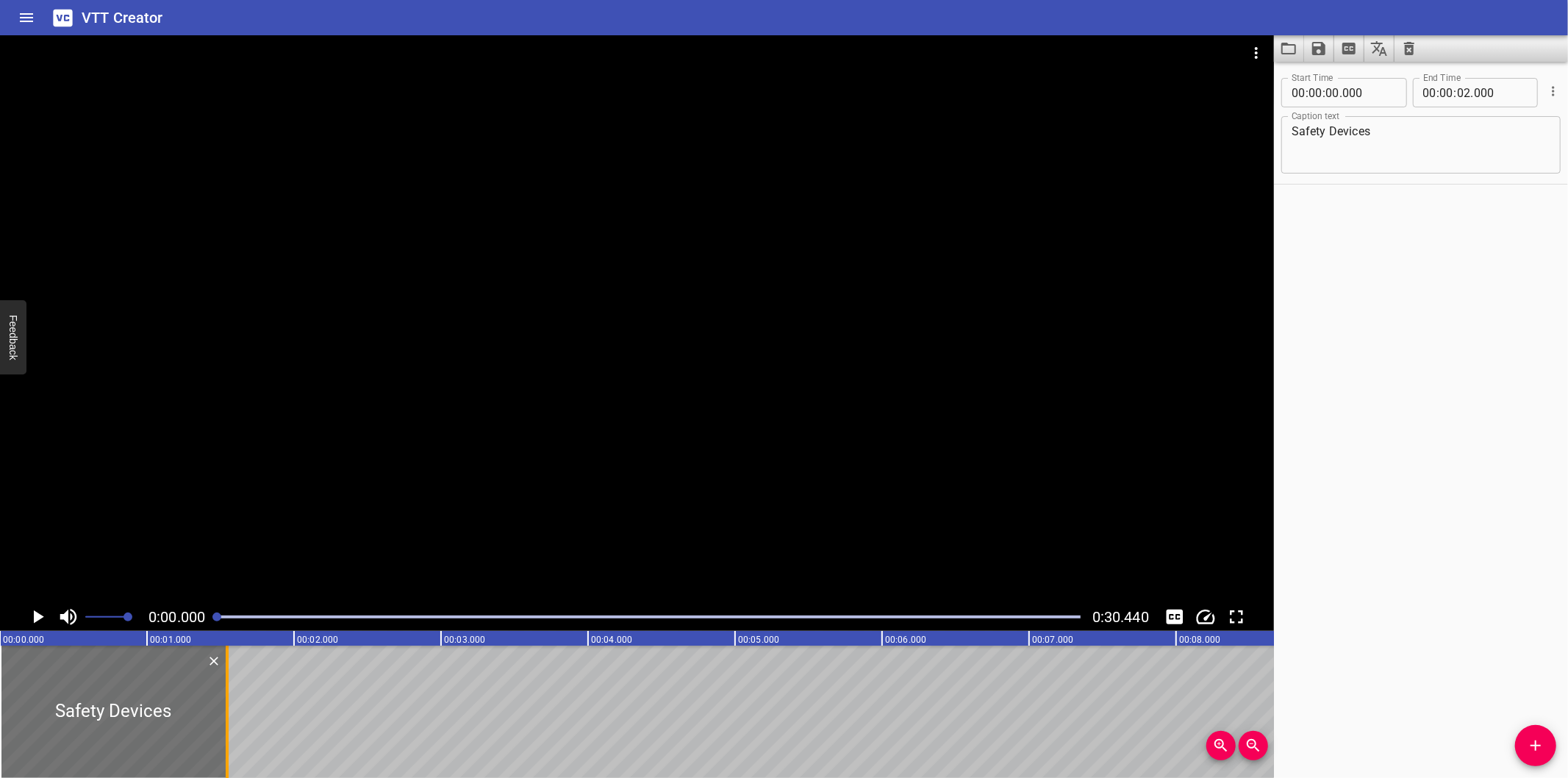
drag, startPoint x: 291, startPoint y: 726, endPoint x: 225, endPoint y: 730, distance: 66.1
click at [225, 730] on div at bounding box center [227, 712] width 15 height 133
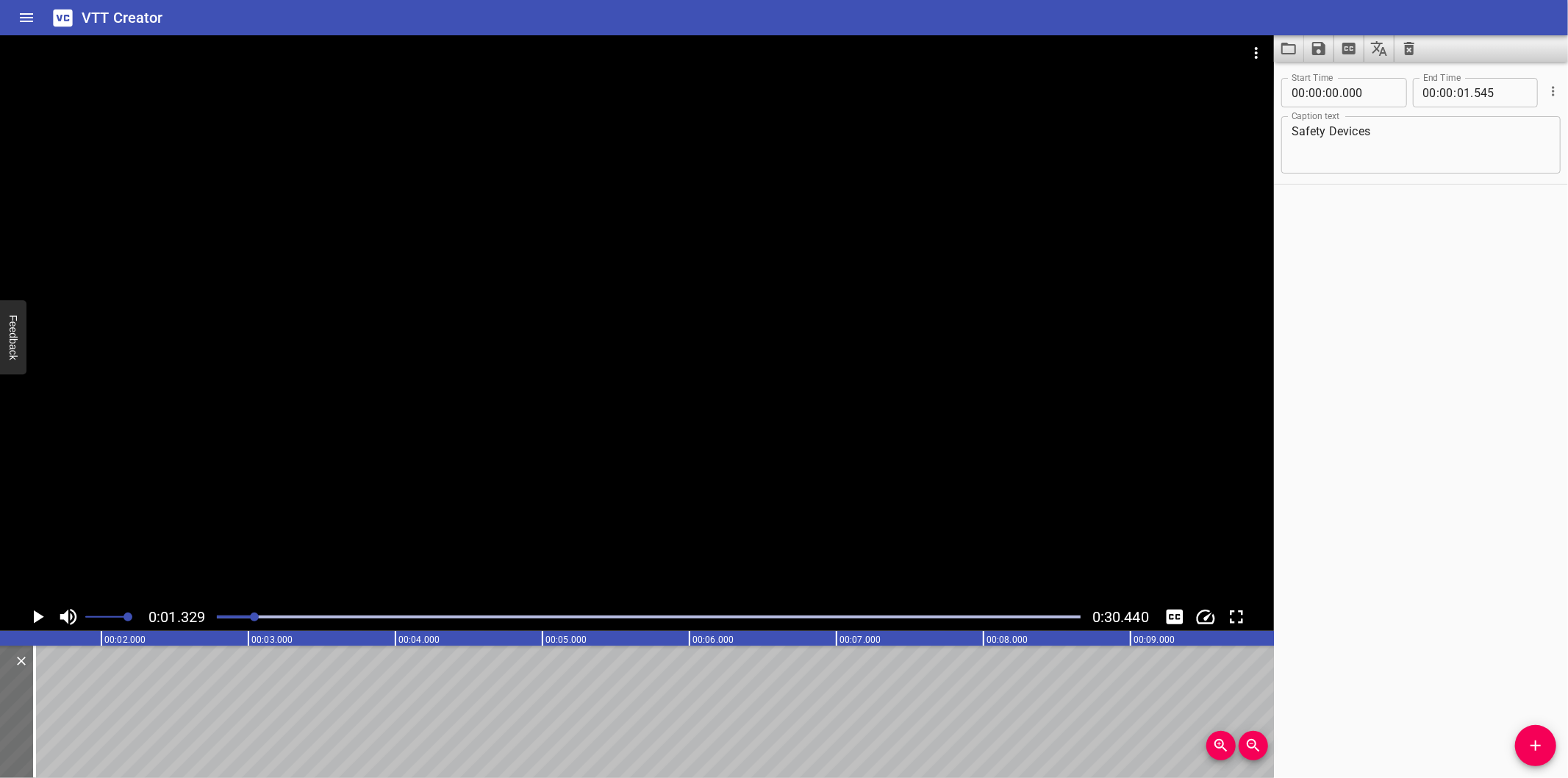
scroll to position [0, 195]
click at [1333, 144] on textarea "Safety Devices" at bounding box center [1420, 146] width 259 height 42
paste textarea "Chemical Injection"
click at [580, 394] on div at bounding box center [637, 319] width 1275 height 568
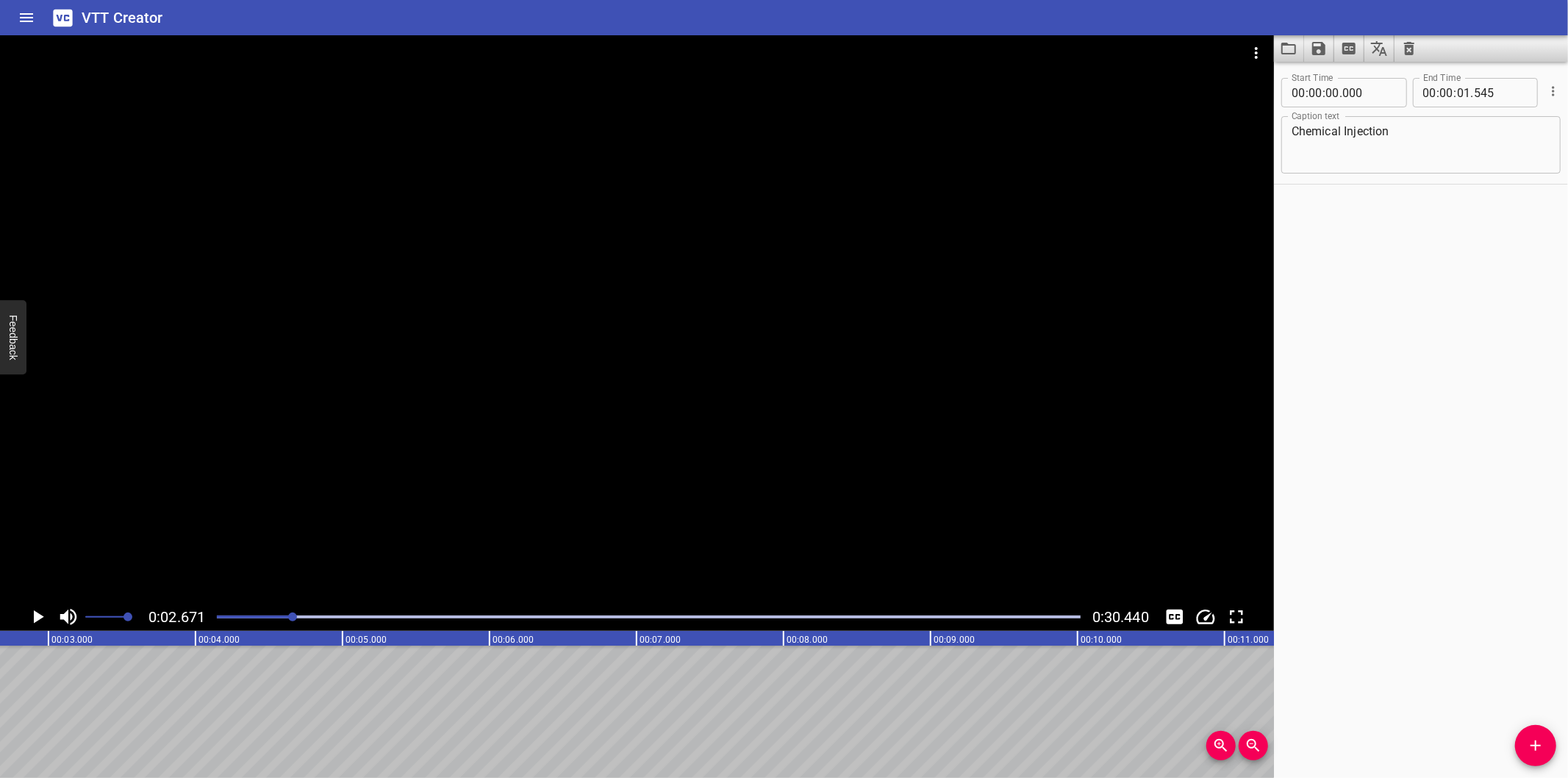
click at [1524, 747] on span "Add Cue" at bounding box center [1535, 746] width 41 height 18
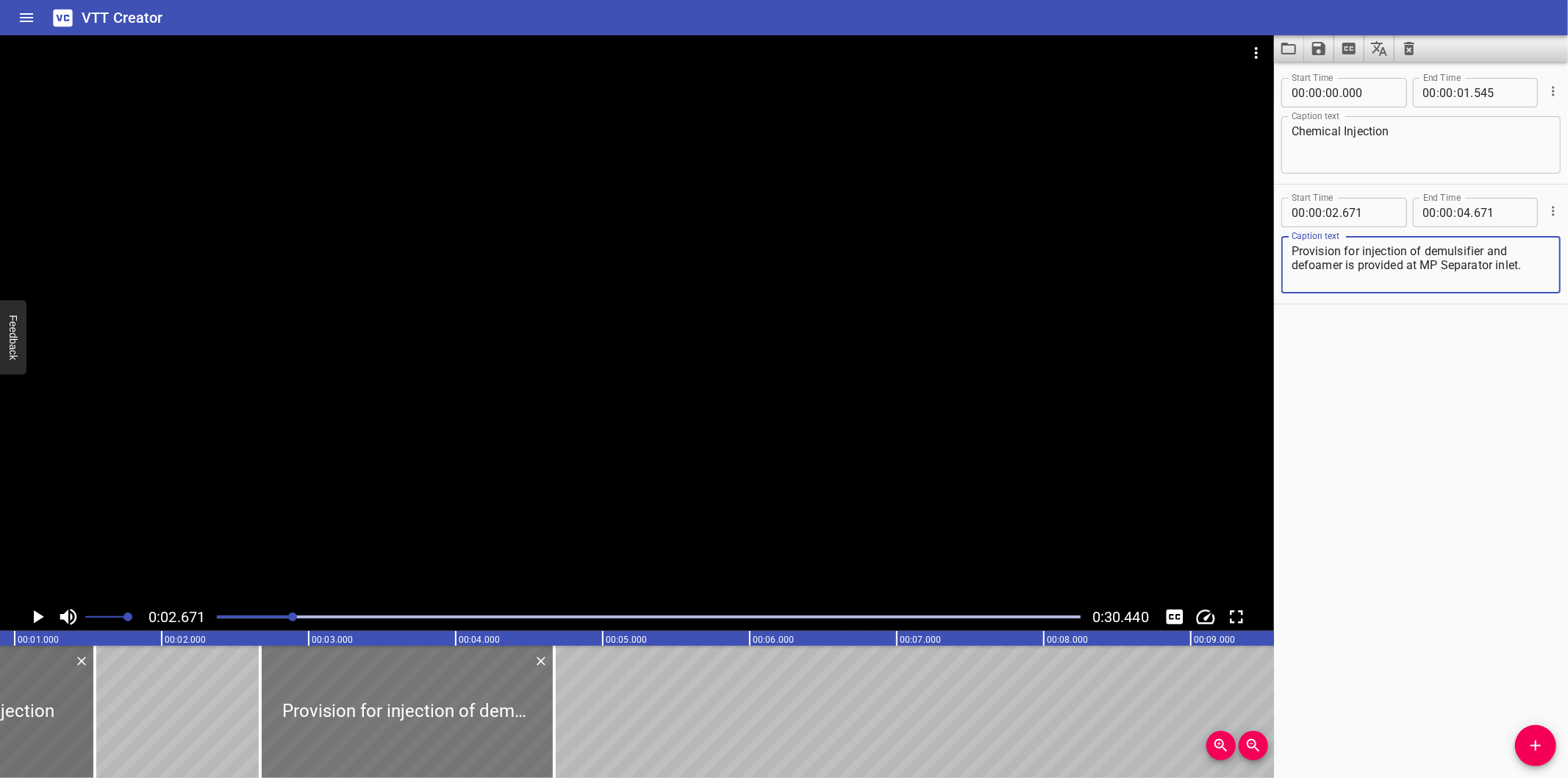
scroll to position [0, 120]
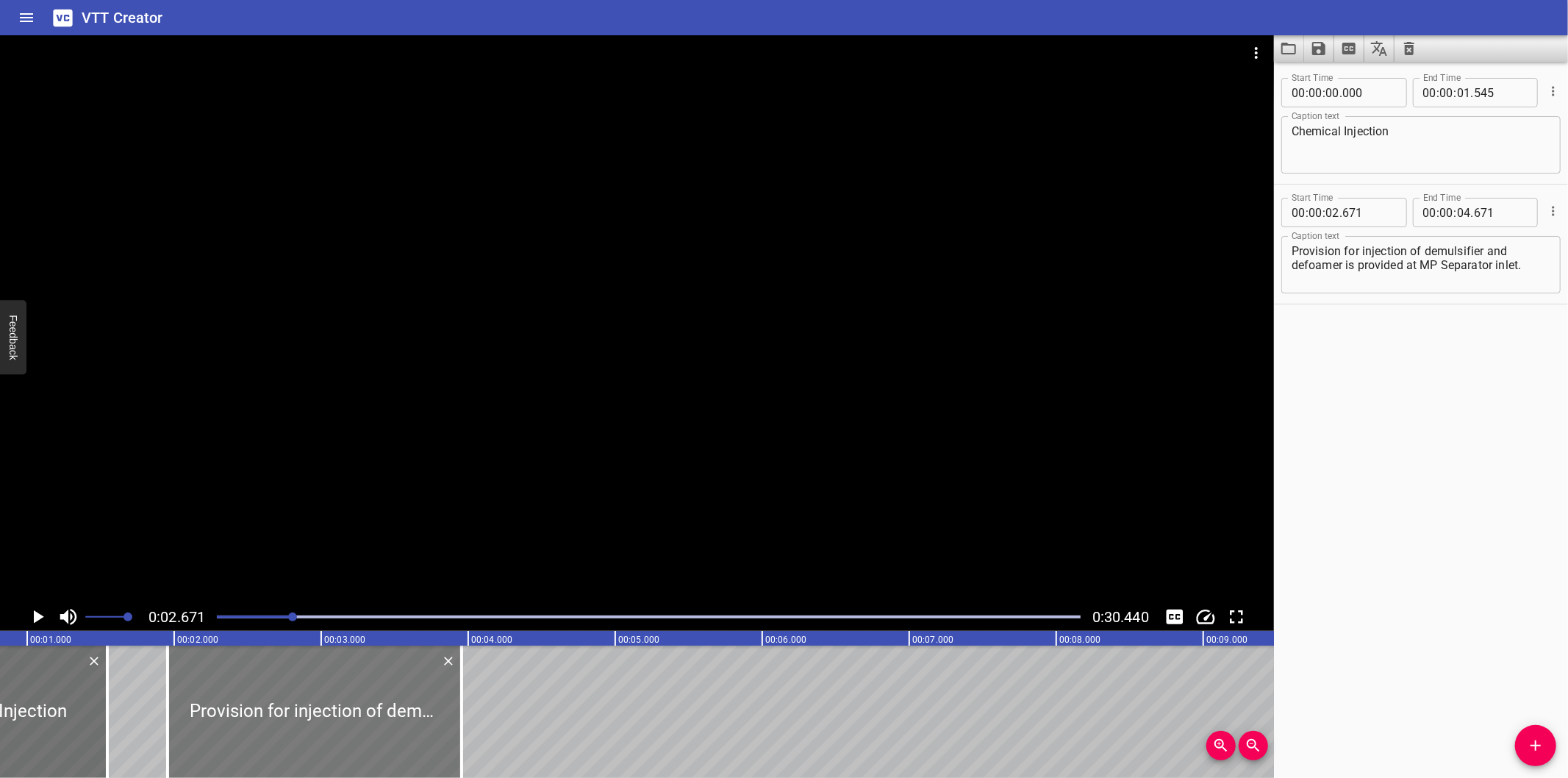
drag, startPoint x: 409, startPoint y: 707, endPoint x: 317, endPoint y: 725, distance: 93.7
click at [317, 725] on div at bounding box center [314, 712] width 294 height 133
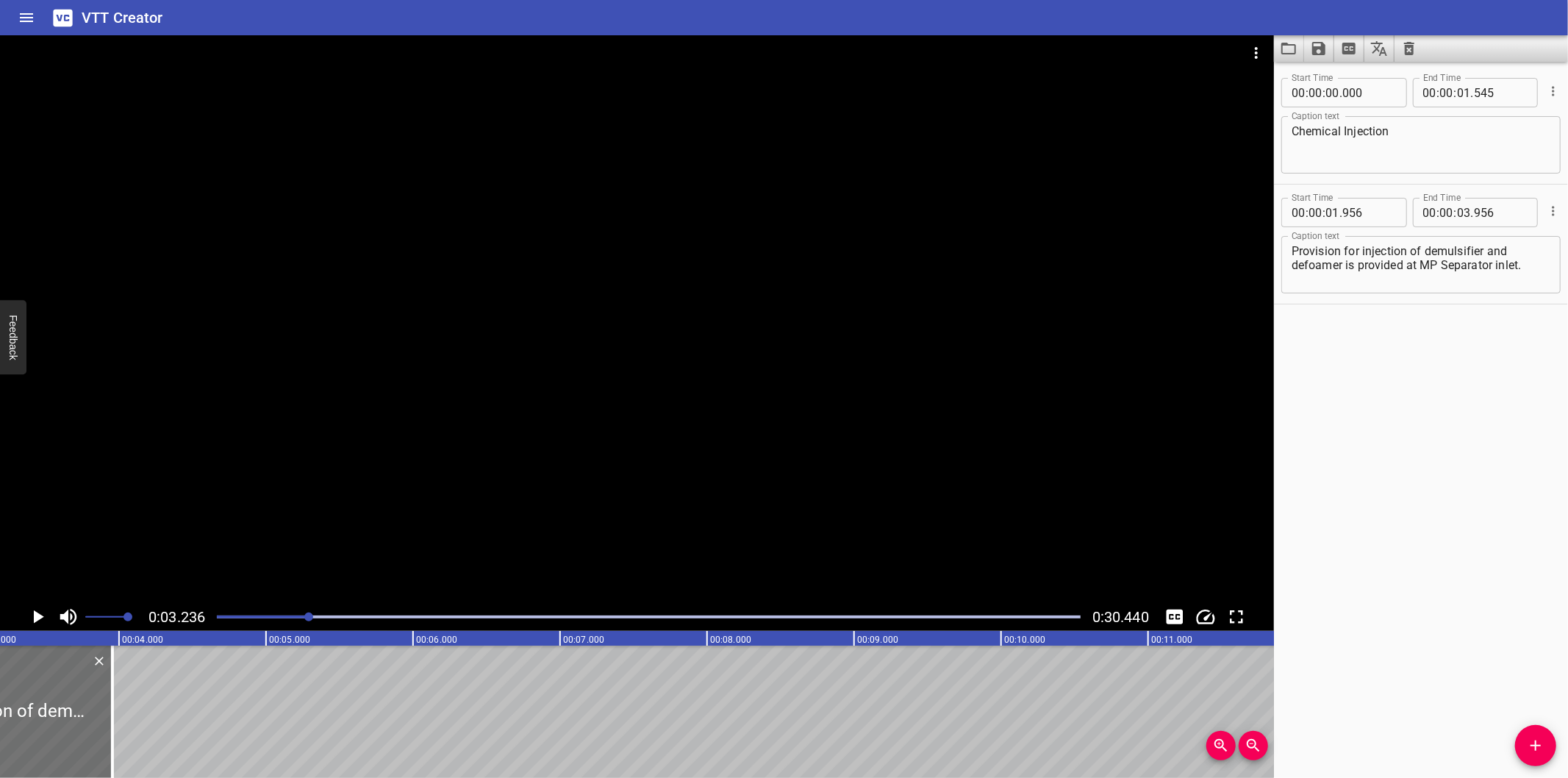
scroll to position [0, 475]
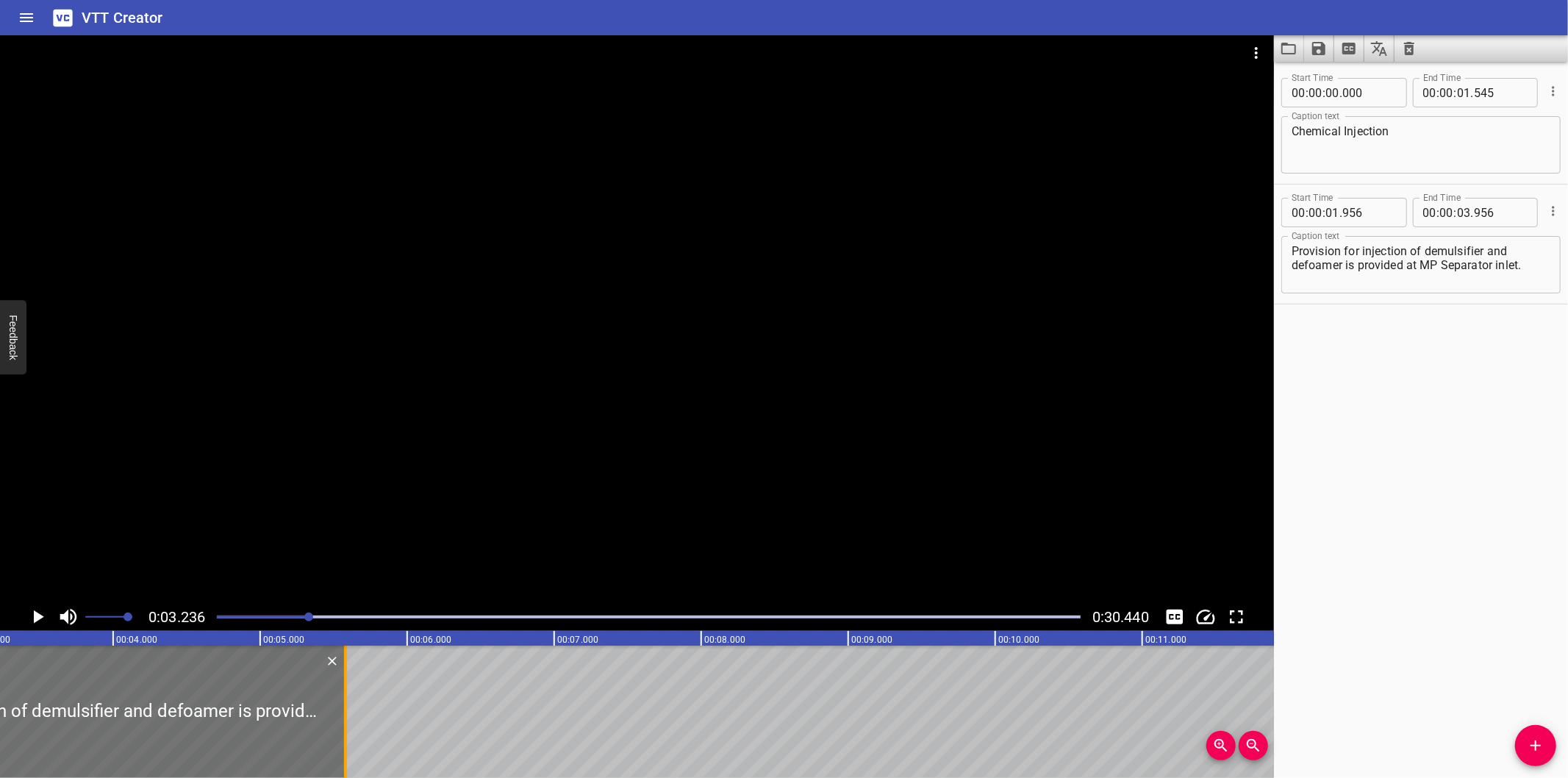
drag, startPoint x: 103, startPoint y: 745, endPoint x: 342, endPoint y: 744, distance: 239.0
click at [342, 744] on div at bounding box center [345, 712] width 15 height 133
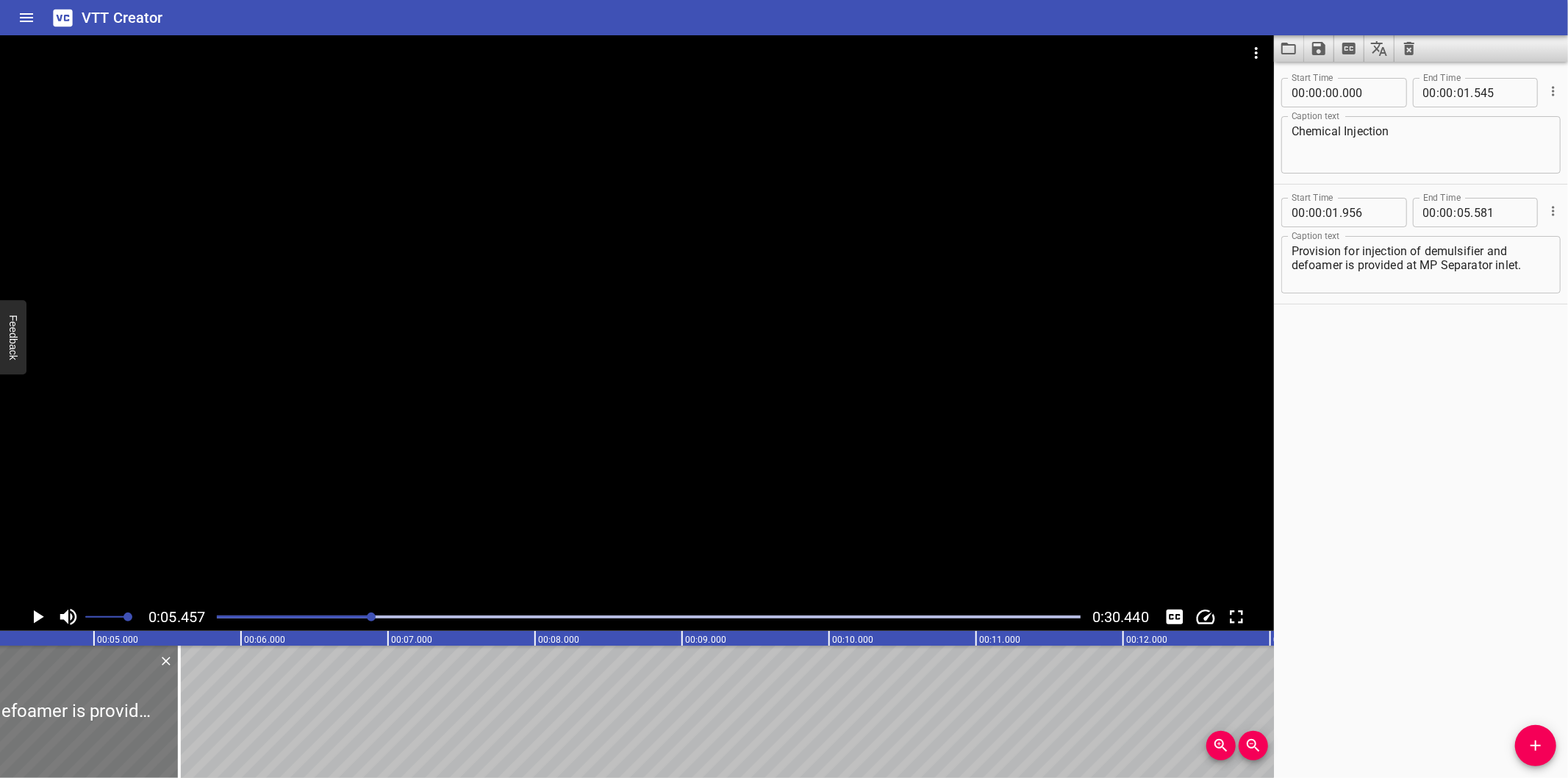
scroll to position [0, 638]
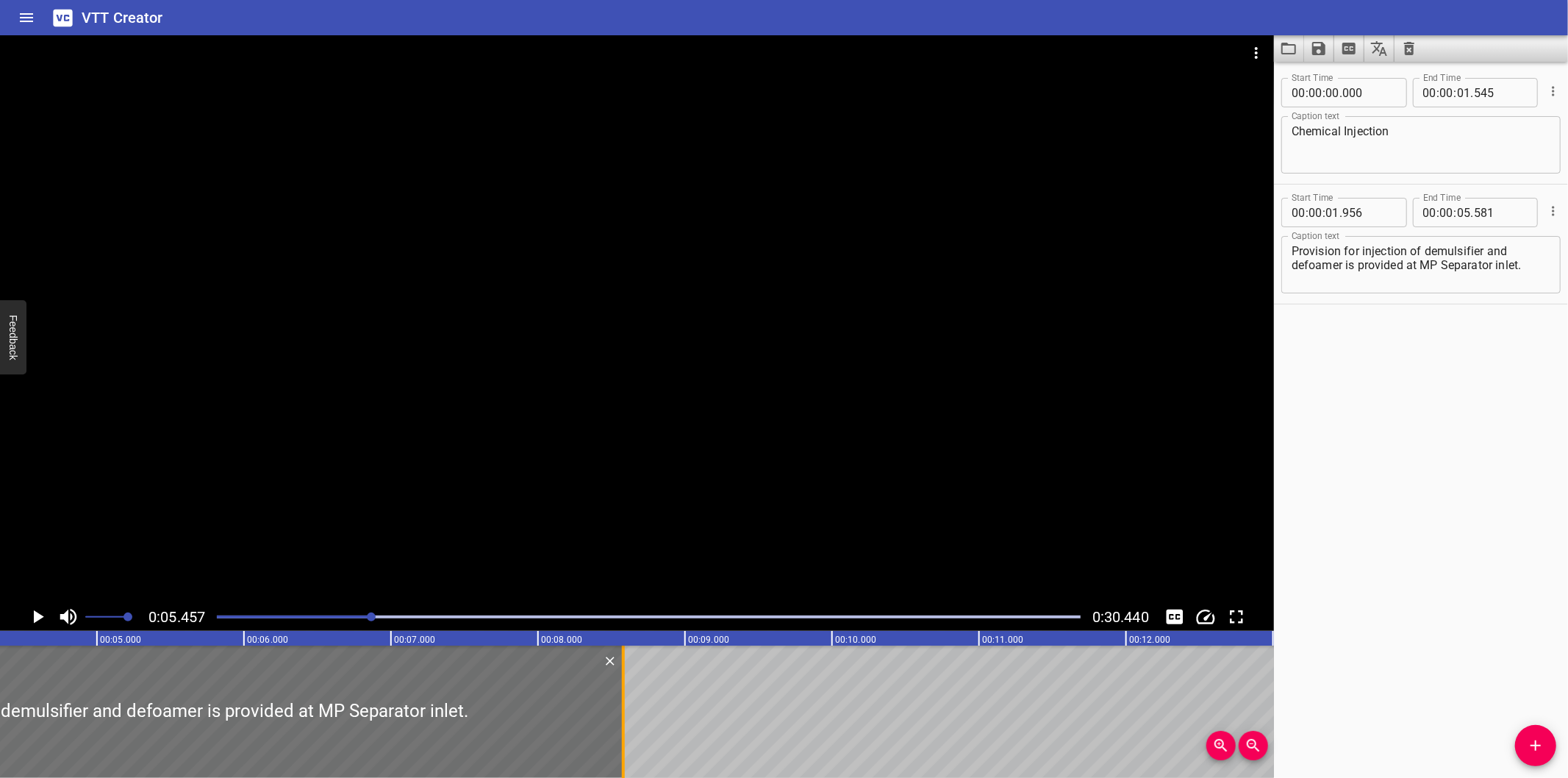
drag, startPoint x: 186, startPoint y: 753, endPoint x: 627, endPoint y: 748, distance: 441.0
click at [627, 748] on div at bounding box center [623, 712] width 15 height 133
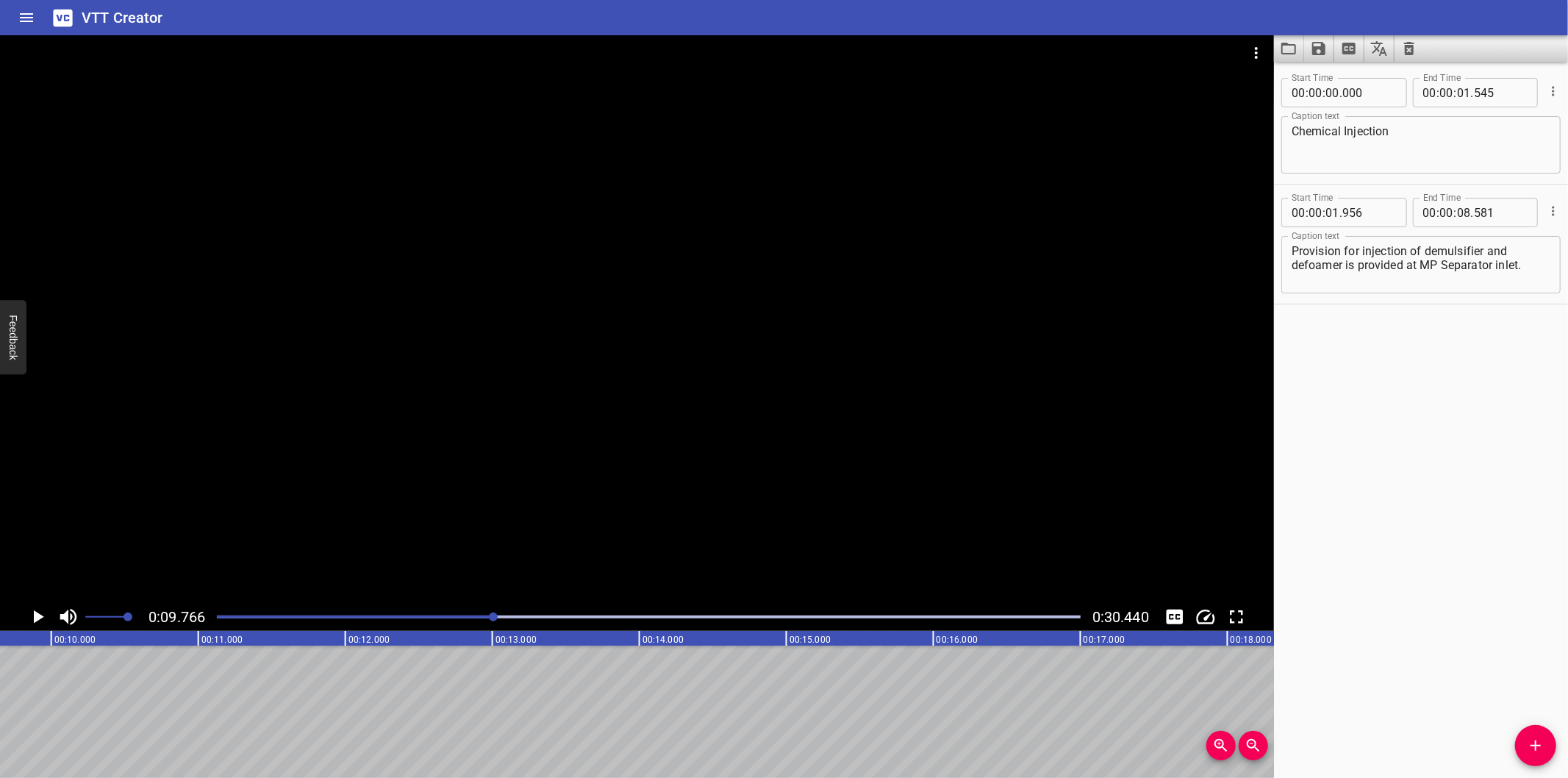
scroll to position [0, 1436]
drag, startPoint x: 1526, startPoint y: 741, endPoint x: 1508, endPoint y: 718, distance: 29.2
click at [1526, 739] on span "Add Cue" at bounding box center [1535, 746] width 41 height 18
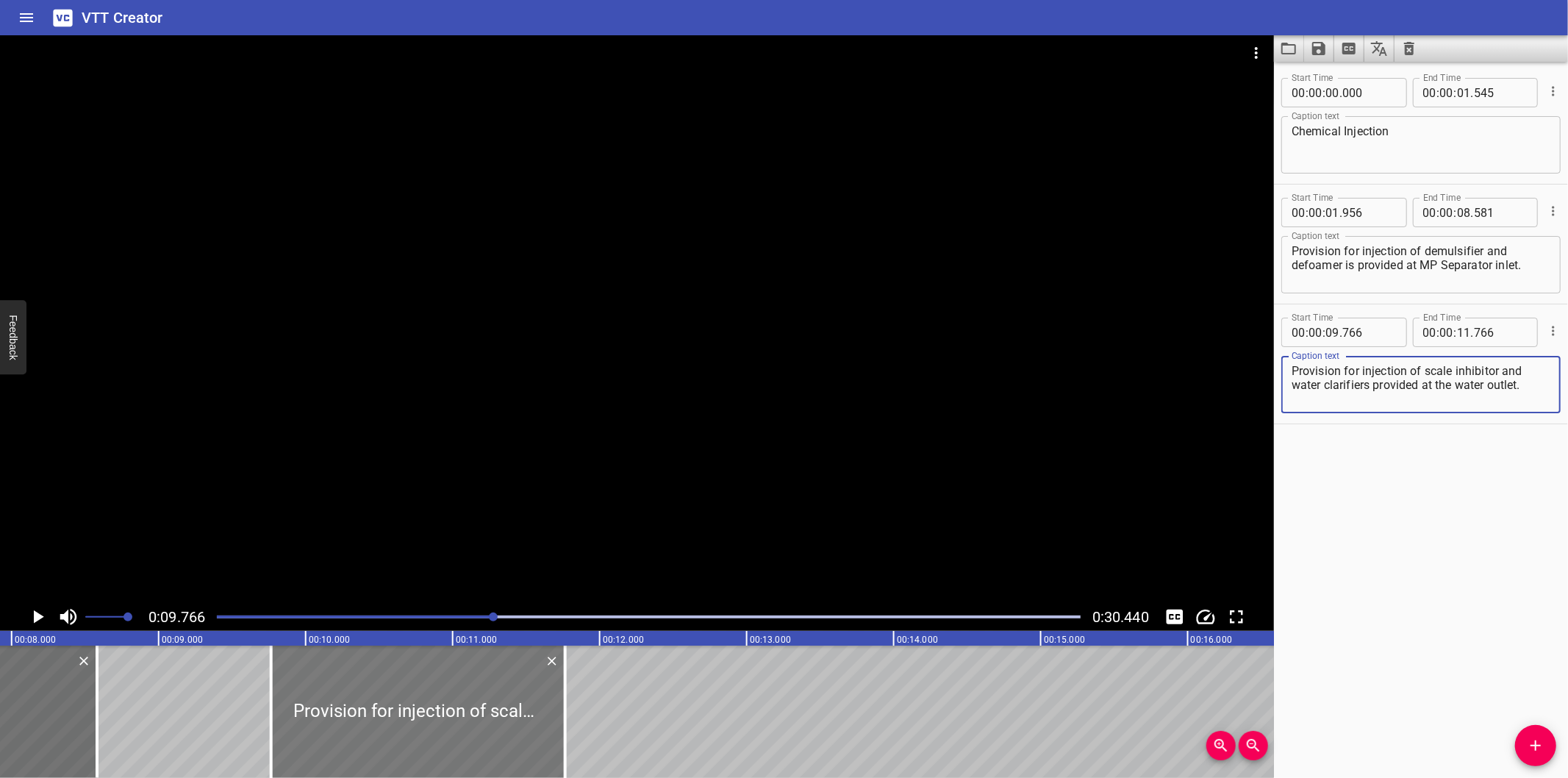
scroll to position [0, 1164]
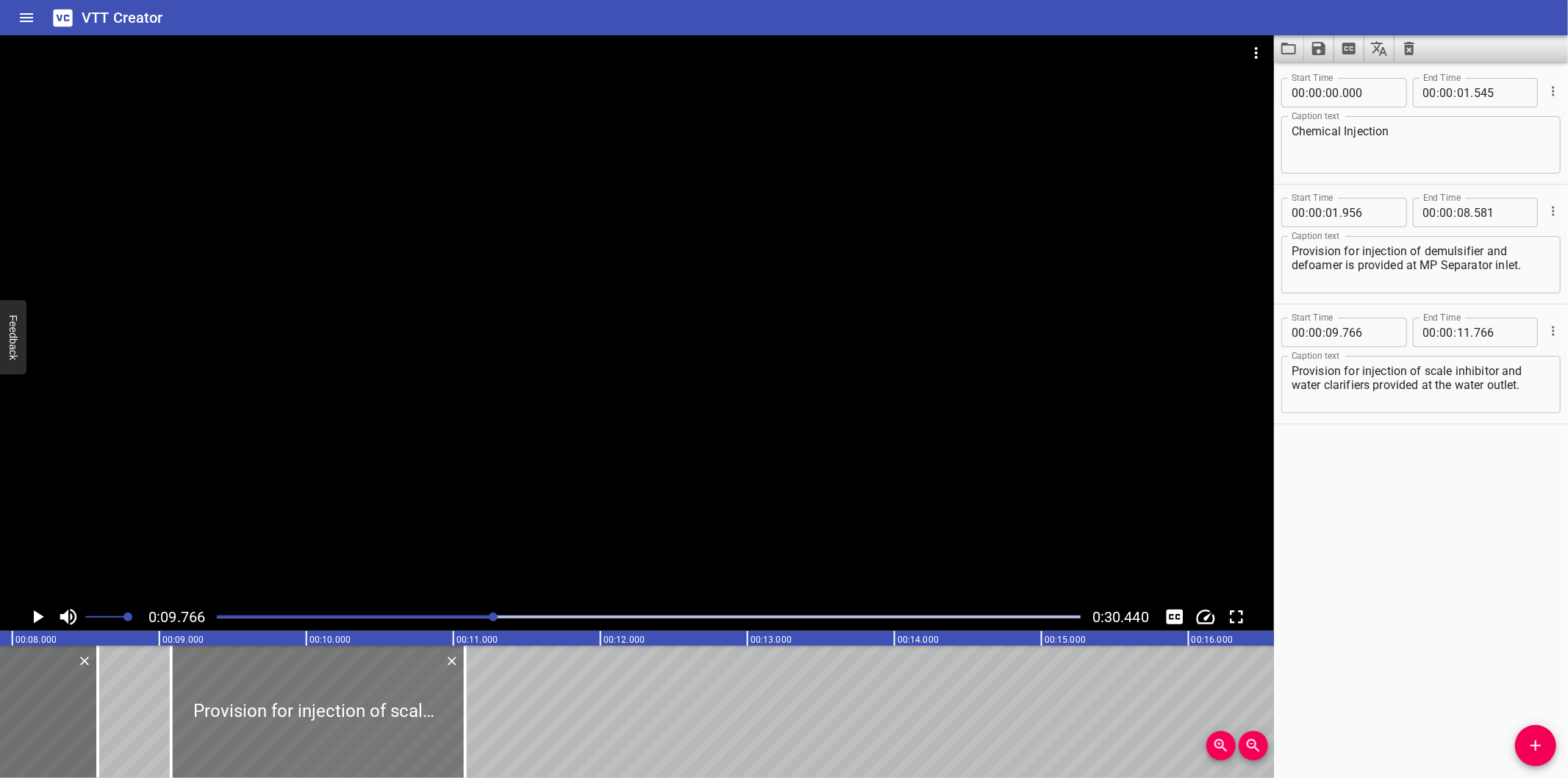
drag, startPoint x: 380, startPoint y: 703, endPoint x: 300, endPoint y: 703, distance: 80.0
click at [300, 703] on div at bounding box center [318, 712] width 294 height 133
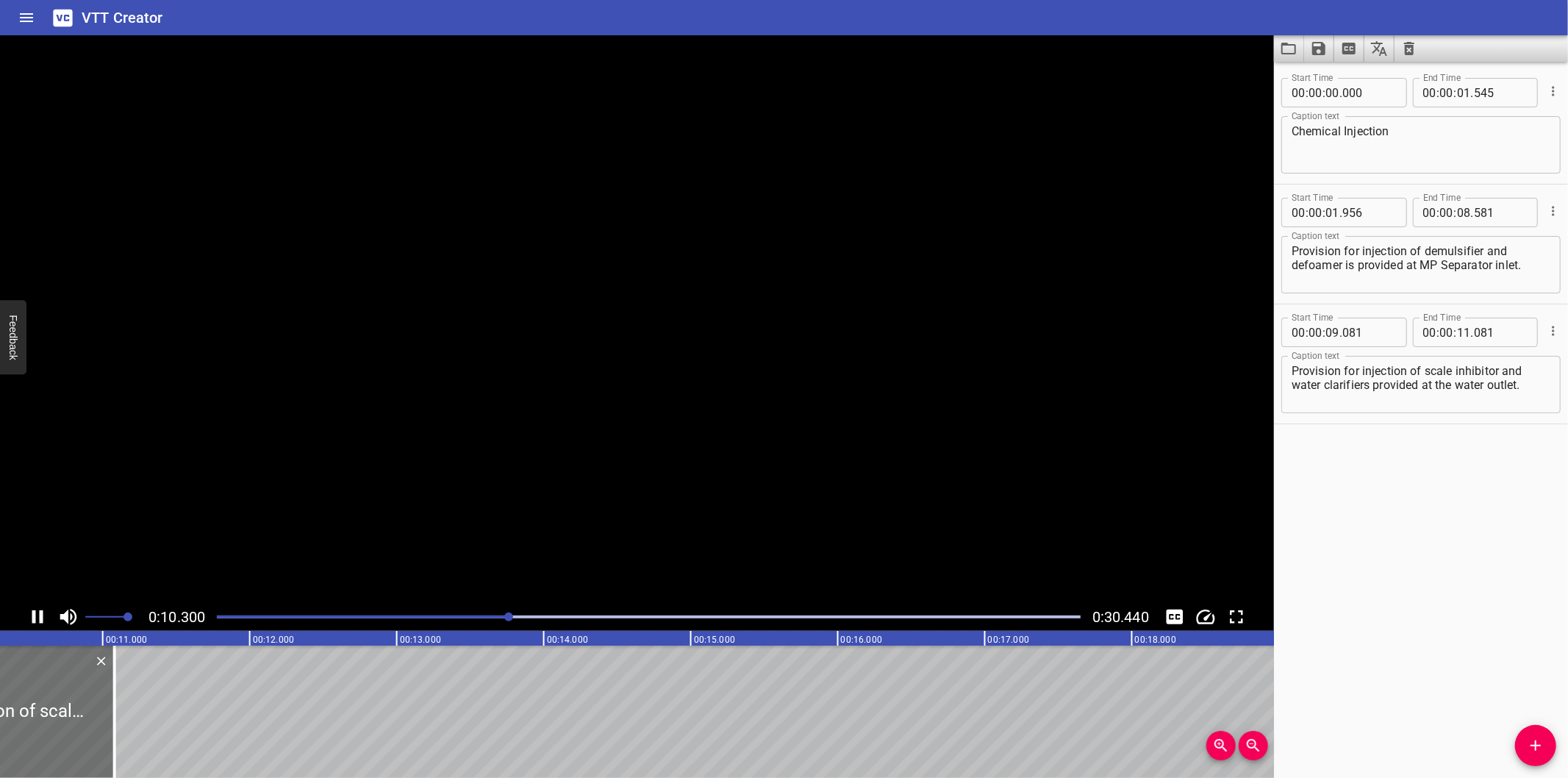
scroll to position [0, 1537]
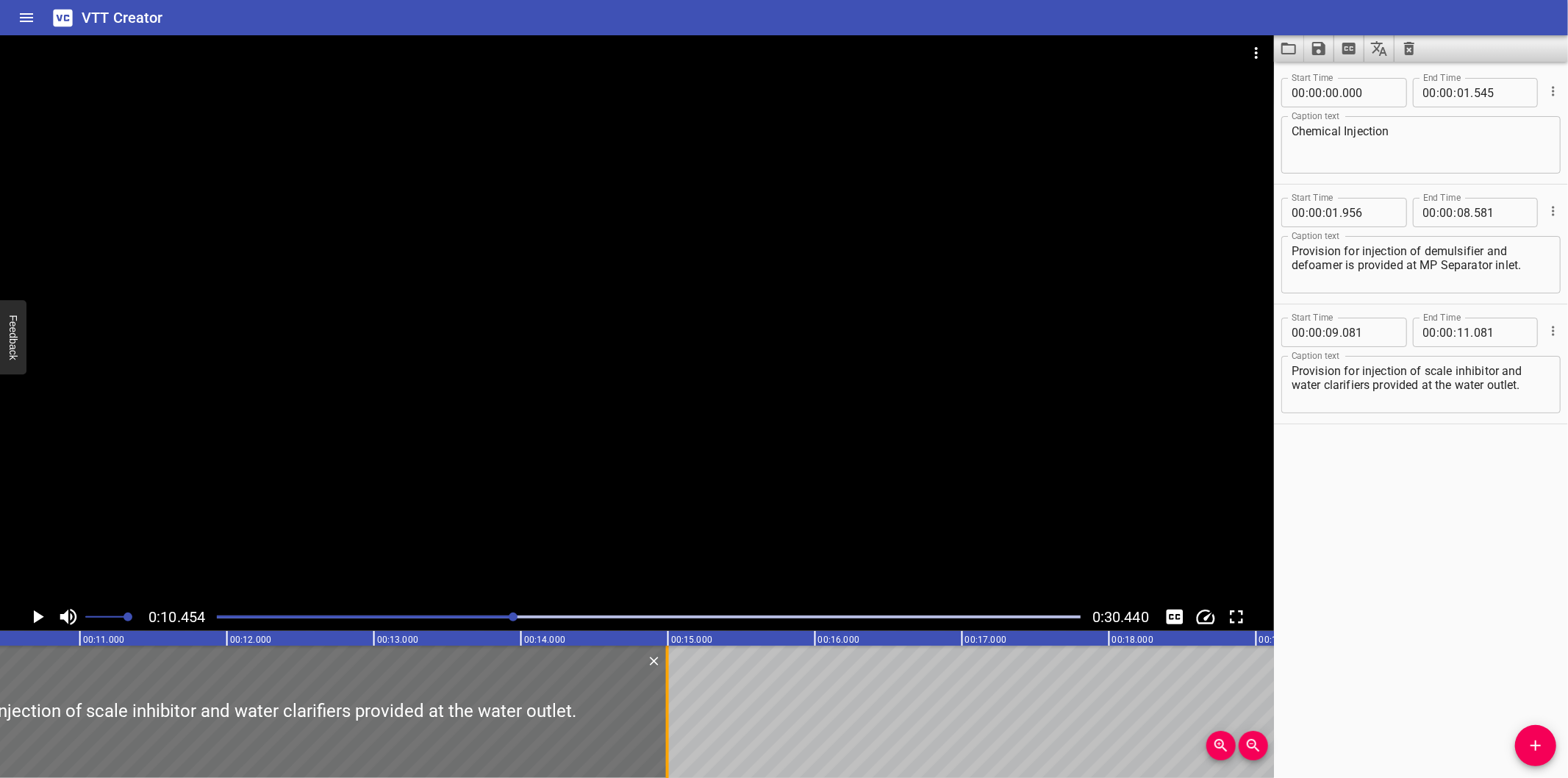
drag, startPoint x: 89, startPoint y: 739, endPoint x: 665, endPoint y: 746, distance: 576.0
click at [665, 746] on div at bounding box center [668, 712] width 15 height 133
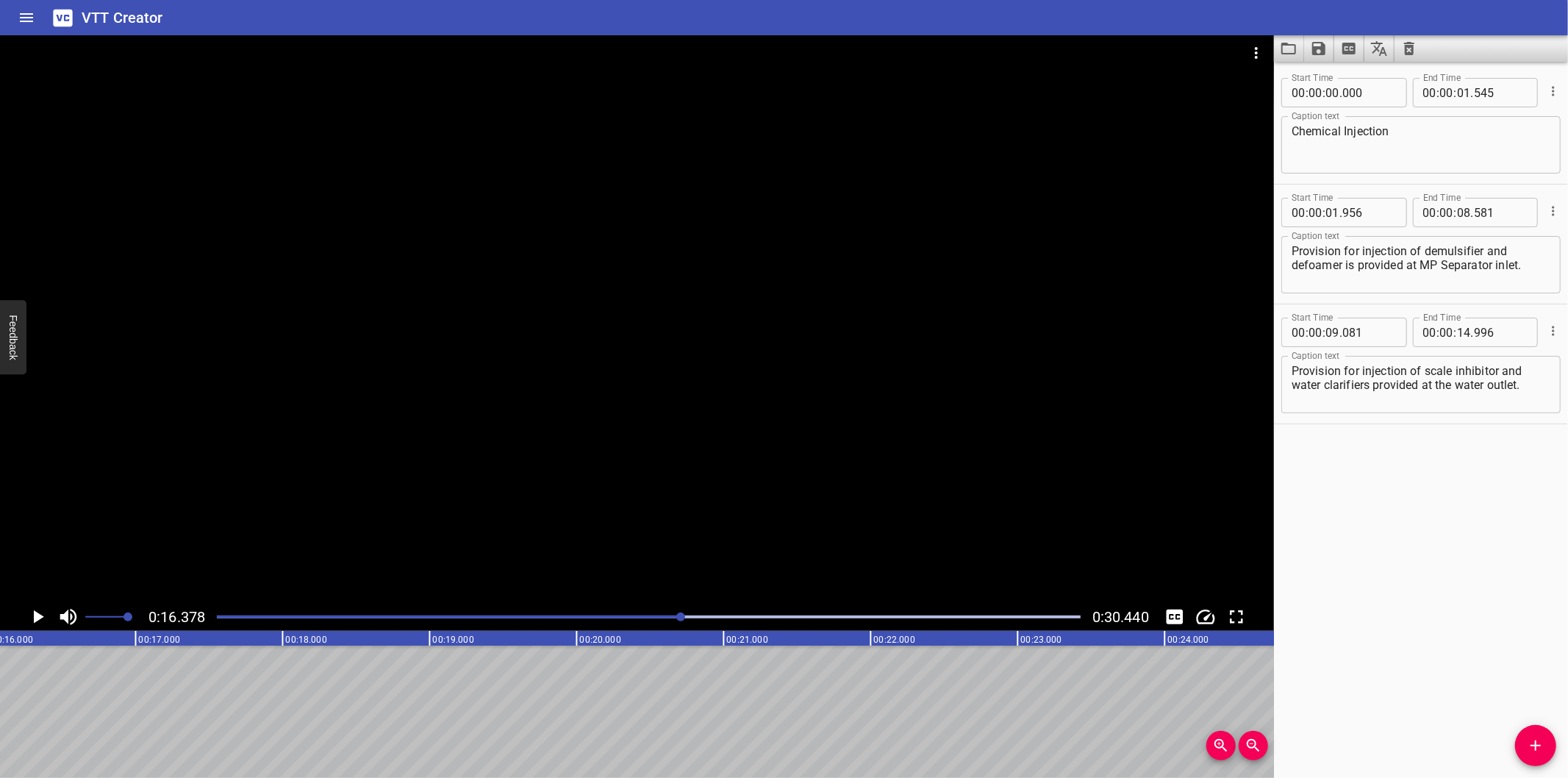
scroll to position [0, 2408]
drag, startPoint x: 1533, startPoint y: 743, endPoint x: 1519, endPoint y: 739, distance: 14.6
click at [1530, 741] on icon "Add Cue" at bounding box center [1536, 746] width 18 height 18
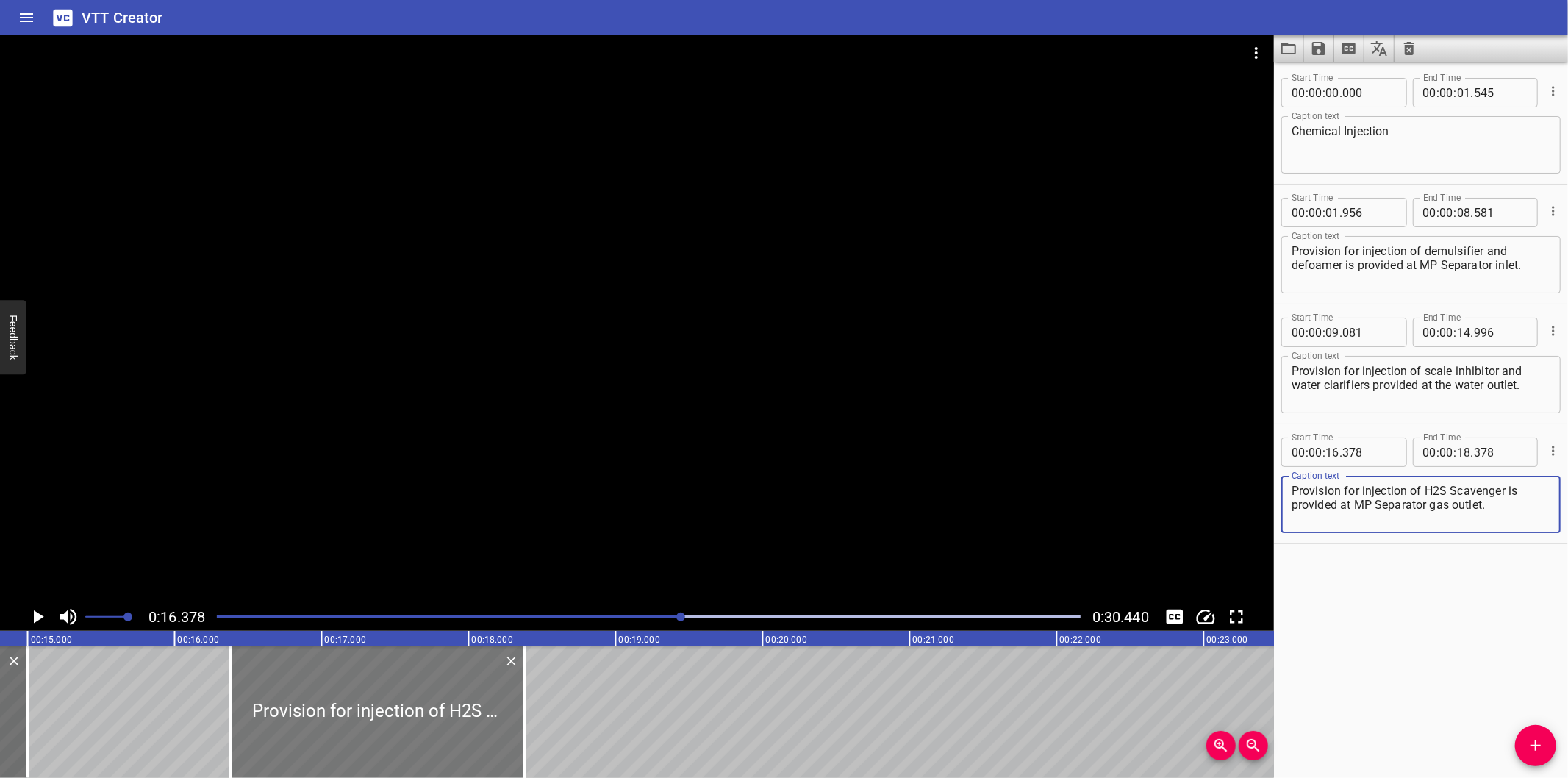
scroll to position [0, 2136]
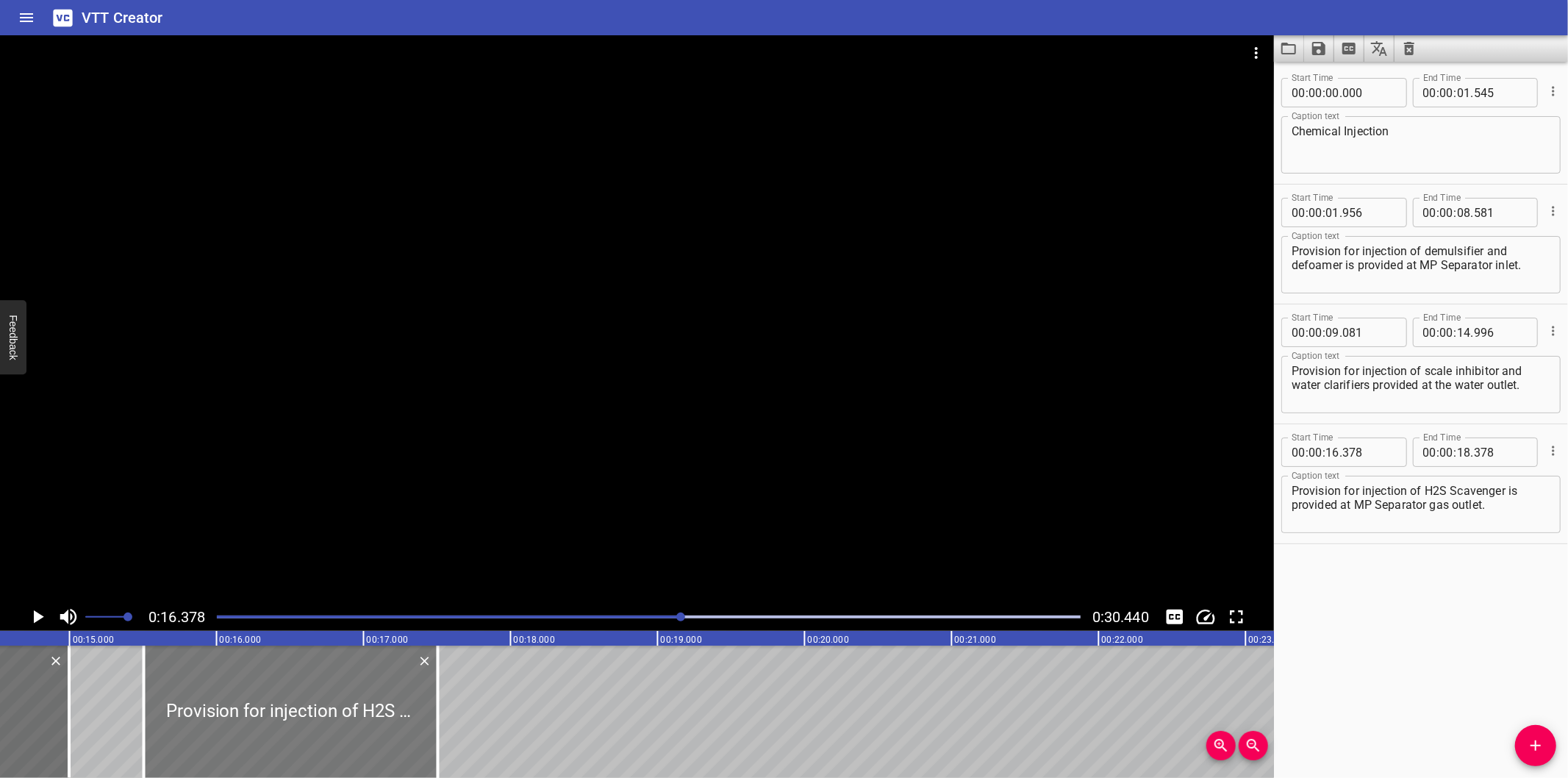
drag, startPoint x: 395, startPoint y: 714, endPoint x: 266, endPoint y: 719, distance: 129.1
click at [266, 719] on div at bounding box center [290, 712] width 294 height 133
click at [401, 381] on div at bounding box center [637, 319] width 1275 height 568
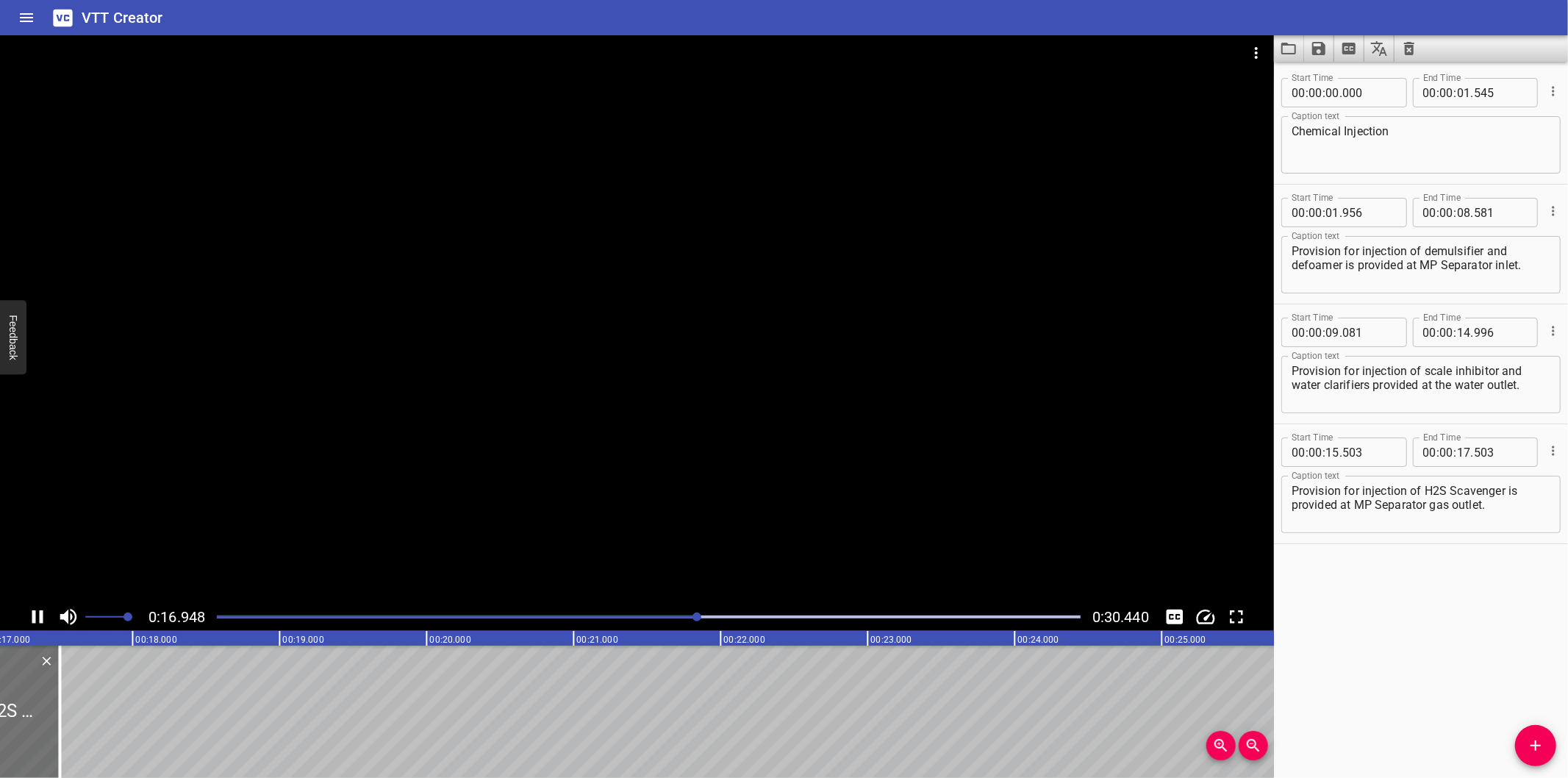
click at [381, 372] on div at bounding box center [637, 319] width 1275 height 568
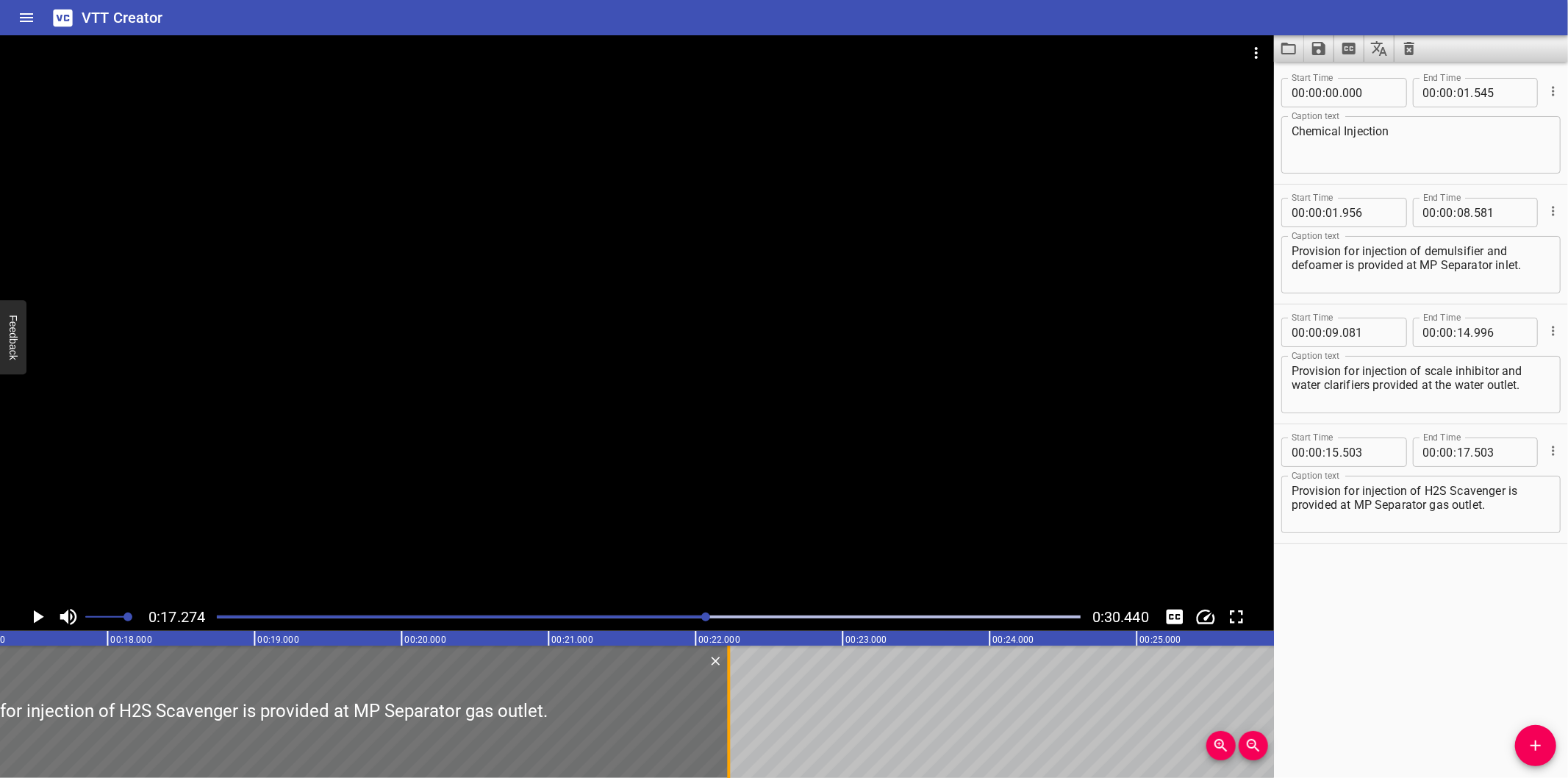
drag, startPoint x: 39, startPoint y: 715, endPoint x: 733, endPoint y: 727, distance: 694.1
click at [733, 727] on div at bounding box center [729, 712] width 15 height 133
click at [641, 435] on div at bounding box center [637, 319] width 1275 height 568
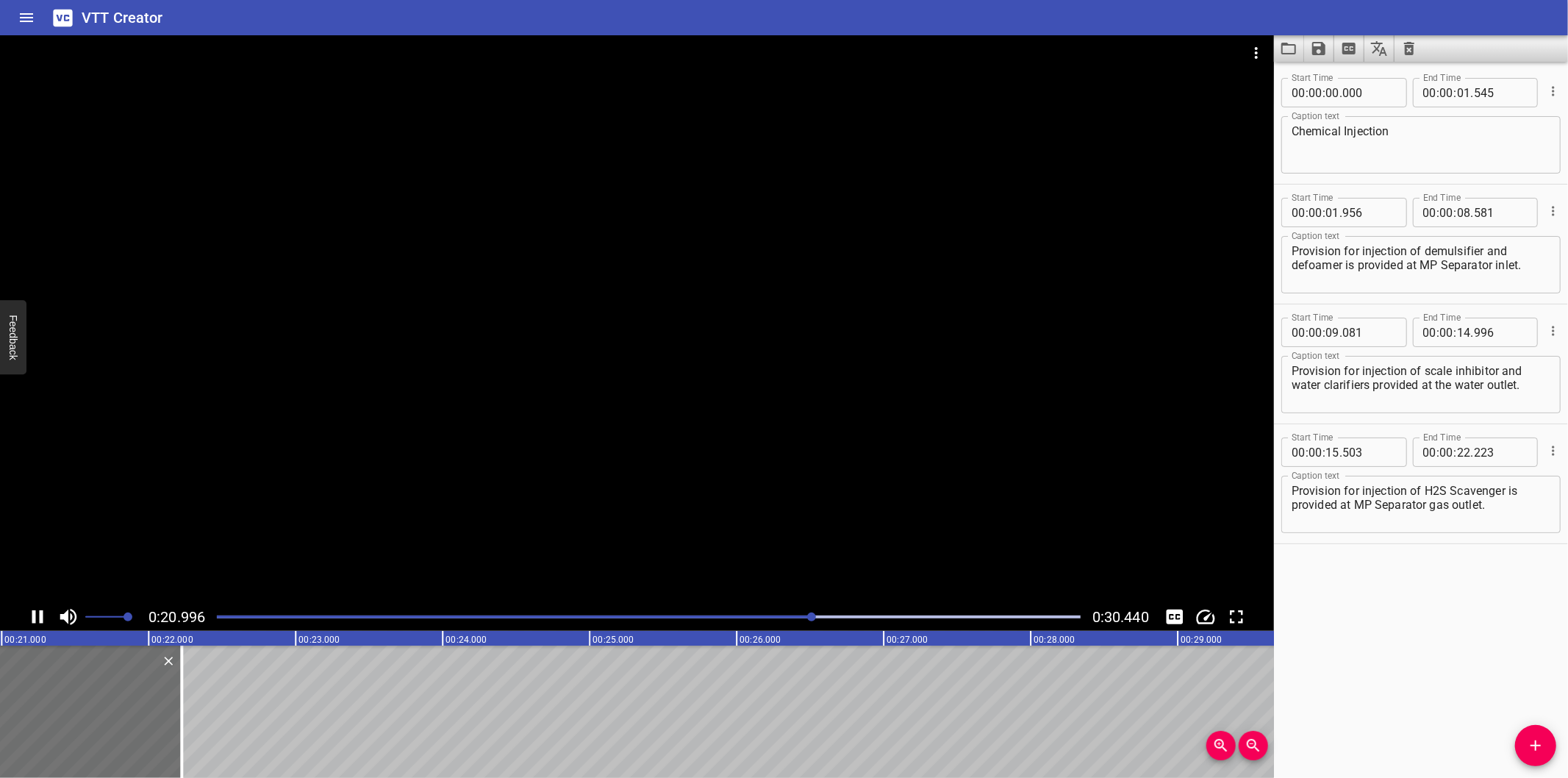
click at [569, 403] on div at bounding box center [637, 319] width 1275 height 568
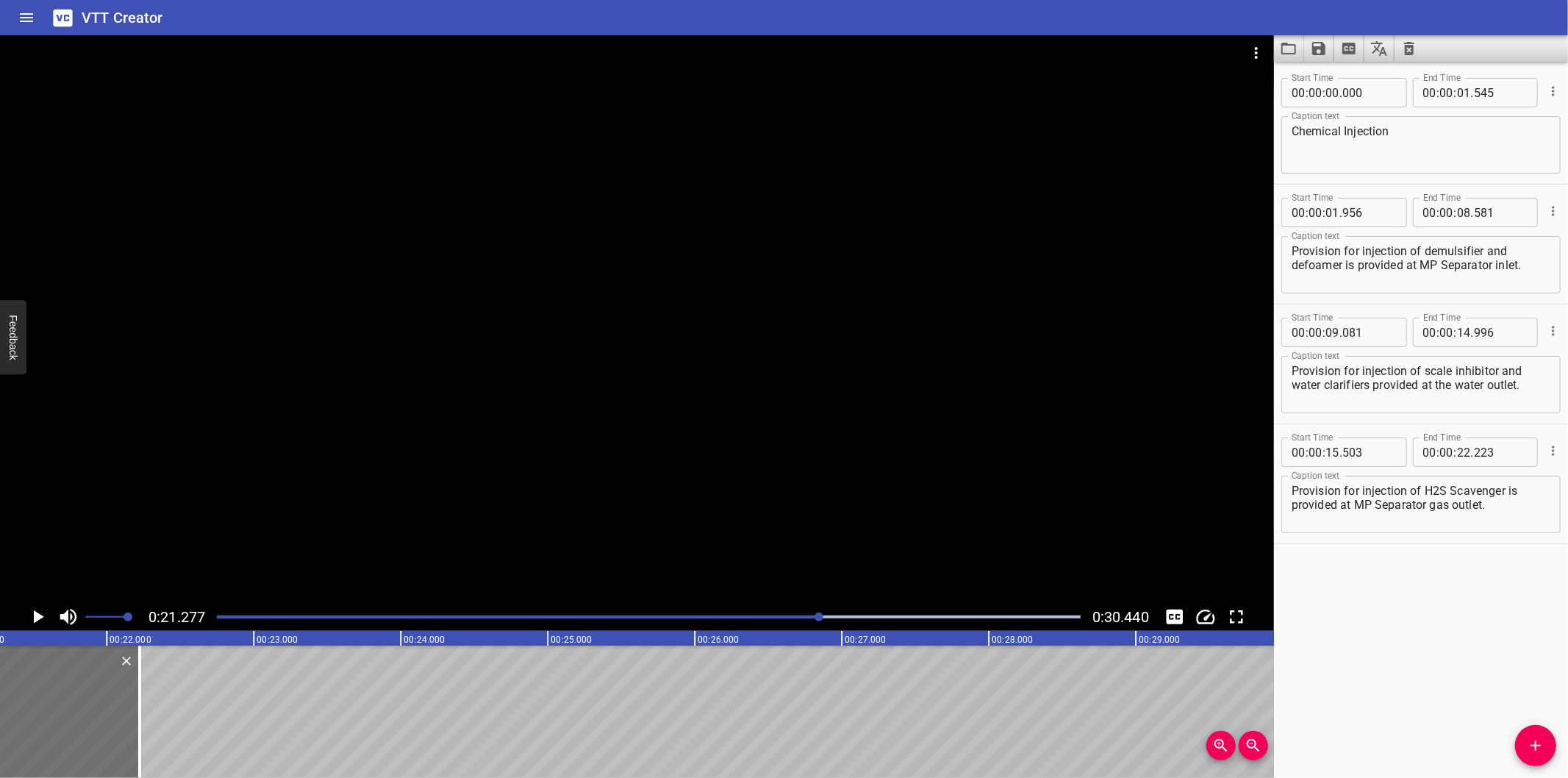
click at [525, 406] on div at bounding box center [637, 319] width 1275 height 568
click at [537, 401] on video at bounding box center [637, 319] width 1275 height 568
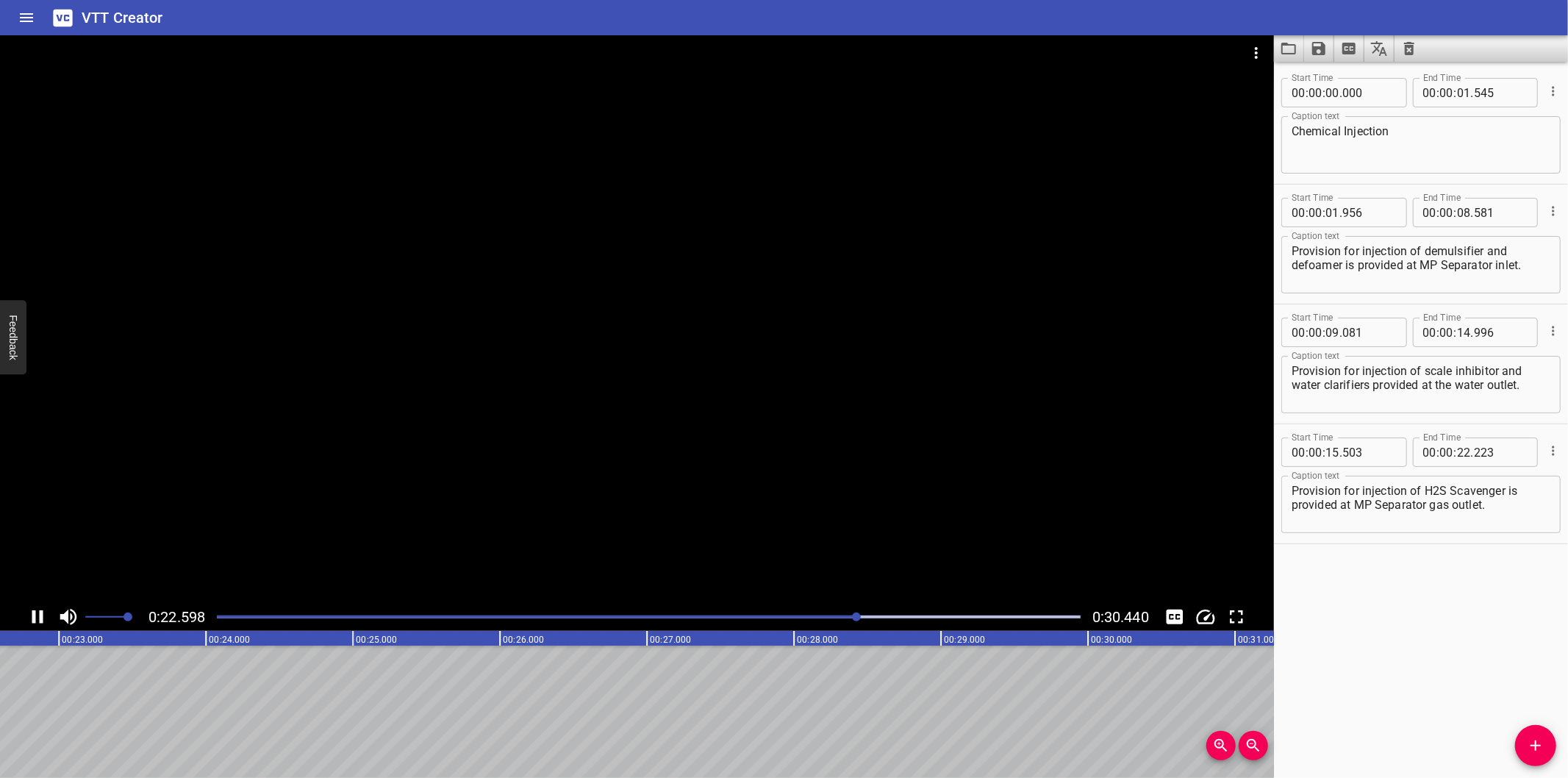
click at [523, 383] on div at bounding box center [637, 319] width 1275 height 568
drag, startPoint x: 843, startPoint y: 610, endPoint x: 833, endPoint y: 610, distance: 10.0
click at [842, 610] on div at bounding box center [648, 617] width 881 height 21
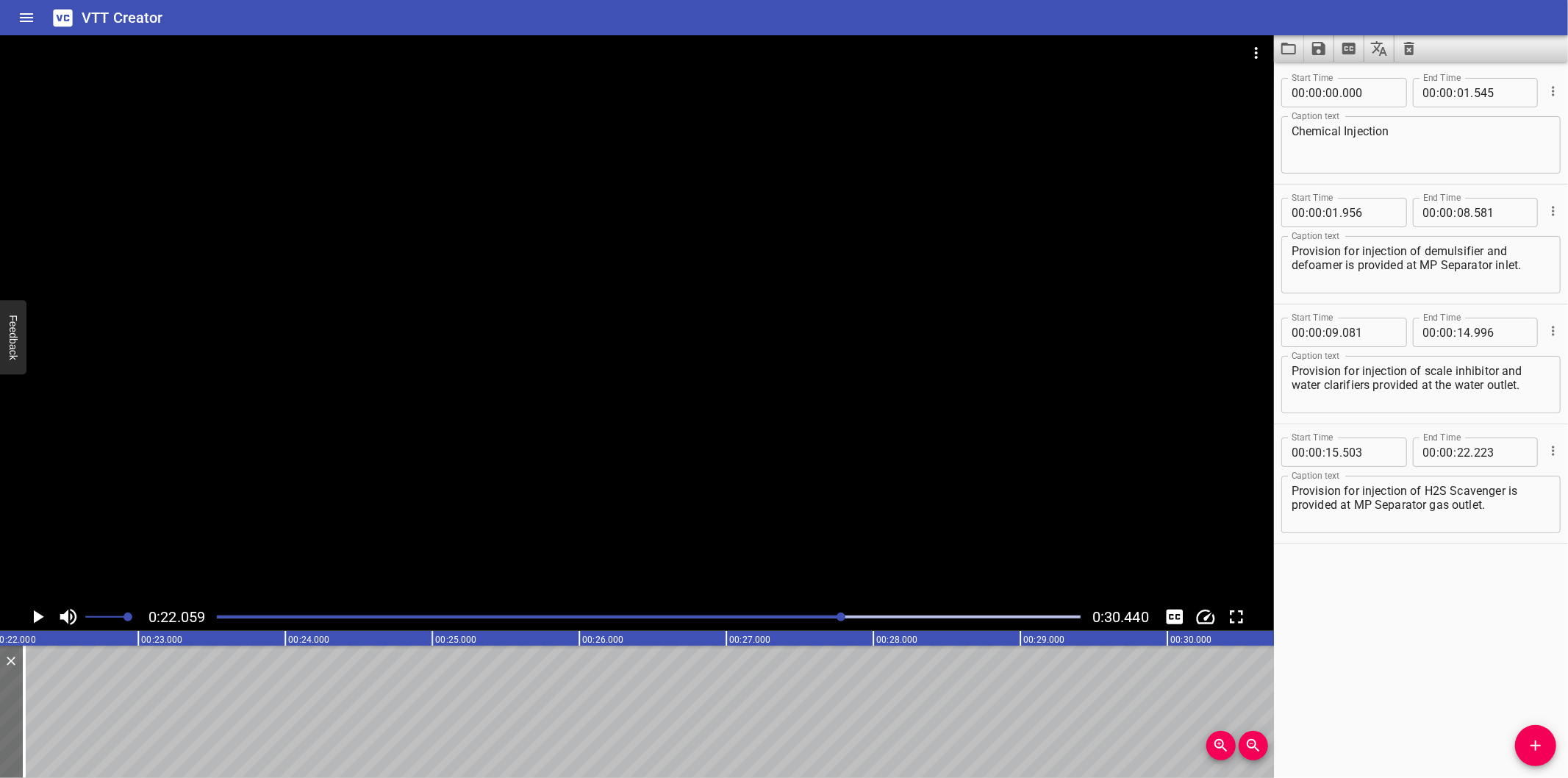
click at [813, 613] on div at bounding box center [648, 617] width 881 height 21
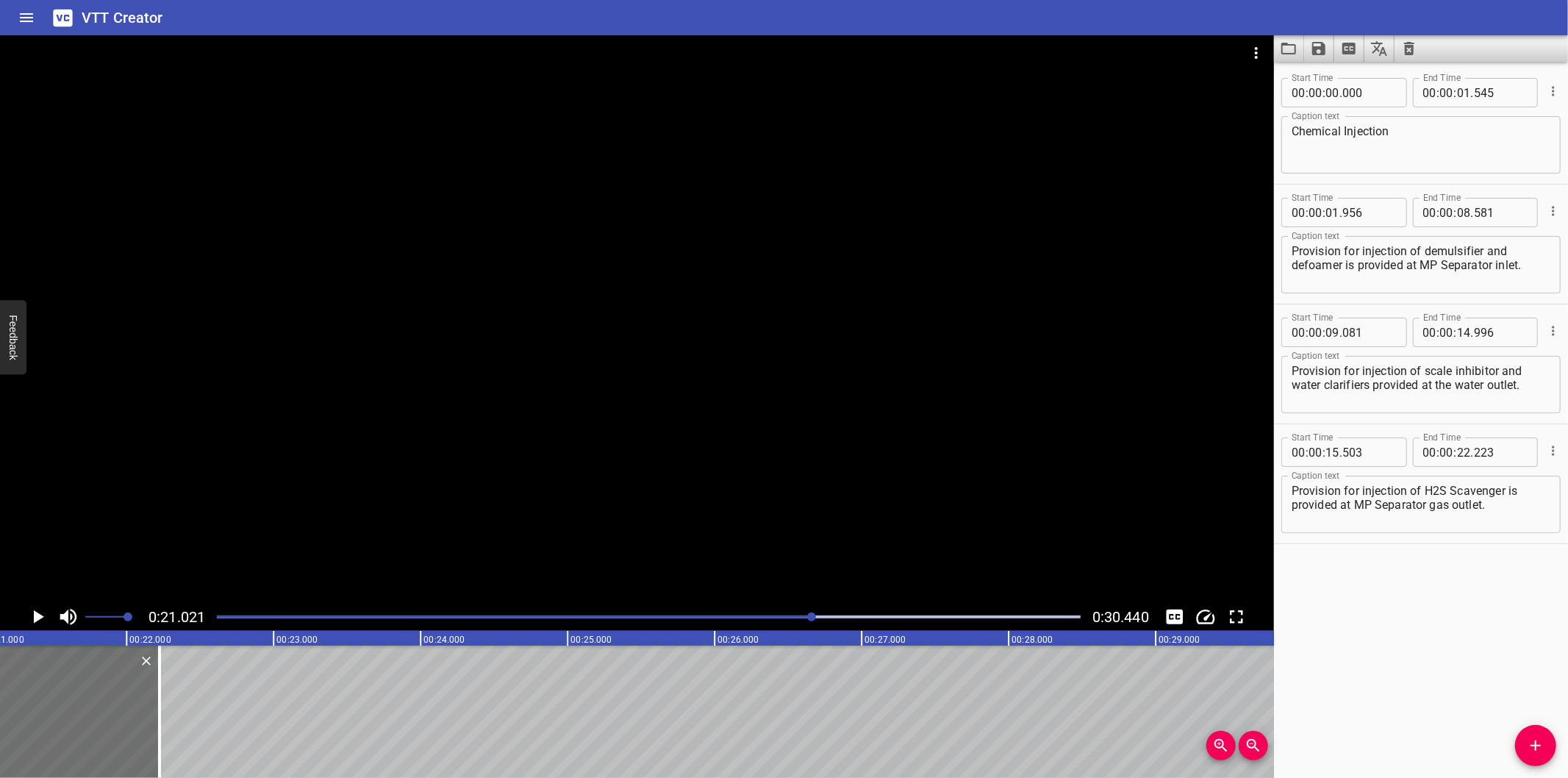
click at [775, 554] on div at bounding box center [637, 319] width 1275 height 568
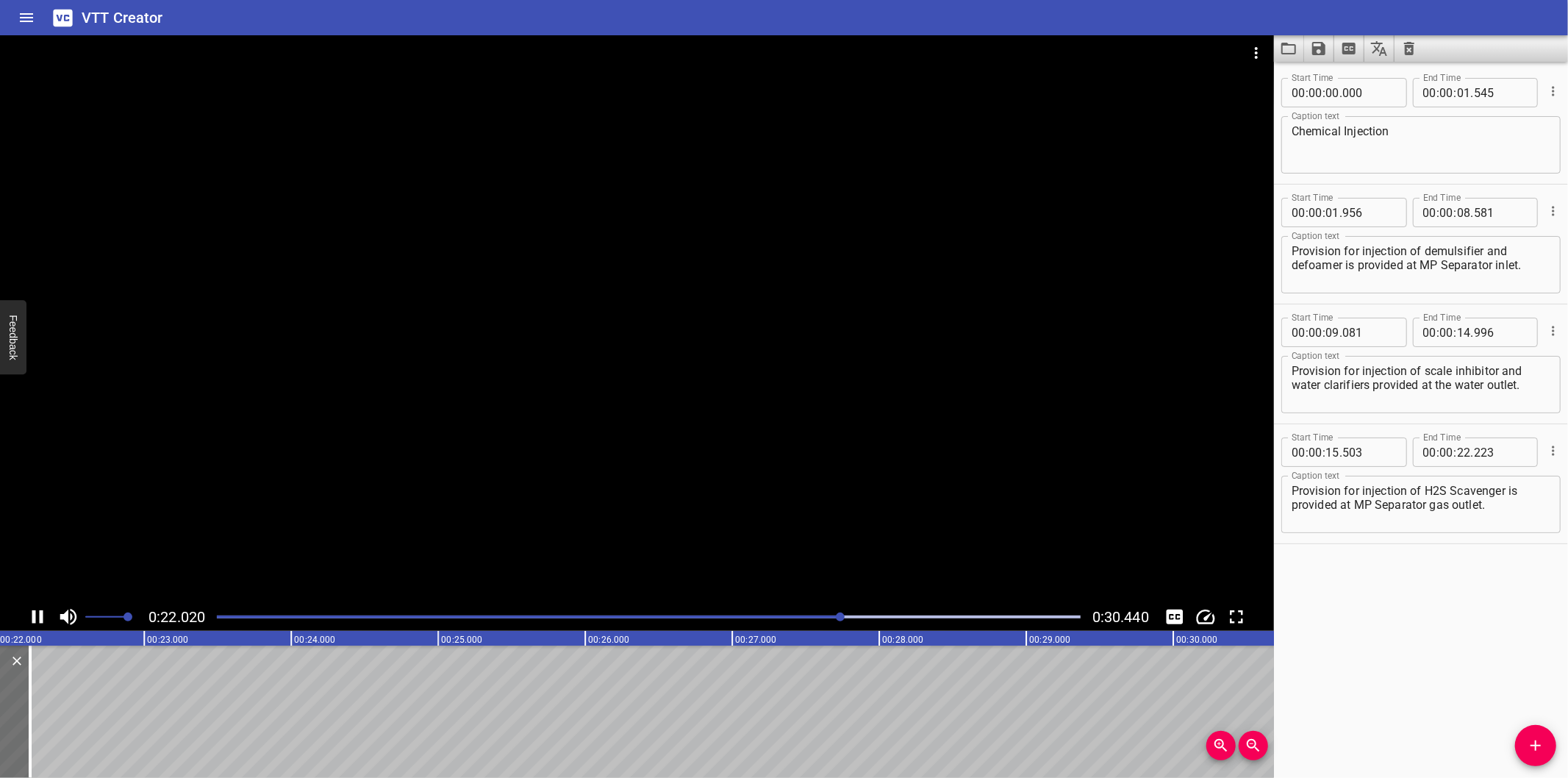
click at [598, 491] on div at bounding box center [637, 319] width 1275 height 568
click at [719, 459] on div at bounding box center [637, 319] width 1275 height 568
click at [833, 622] on div at bounding box center [648, 617] width 881 height 21
click at [792, 408] on div at bounding box center [637, 319] width 1275 height 568
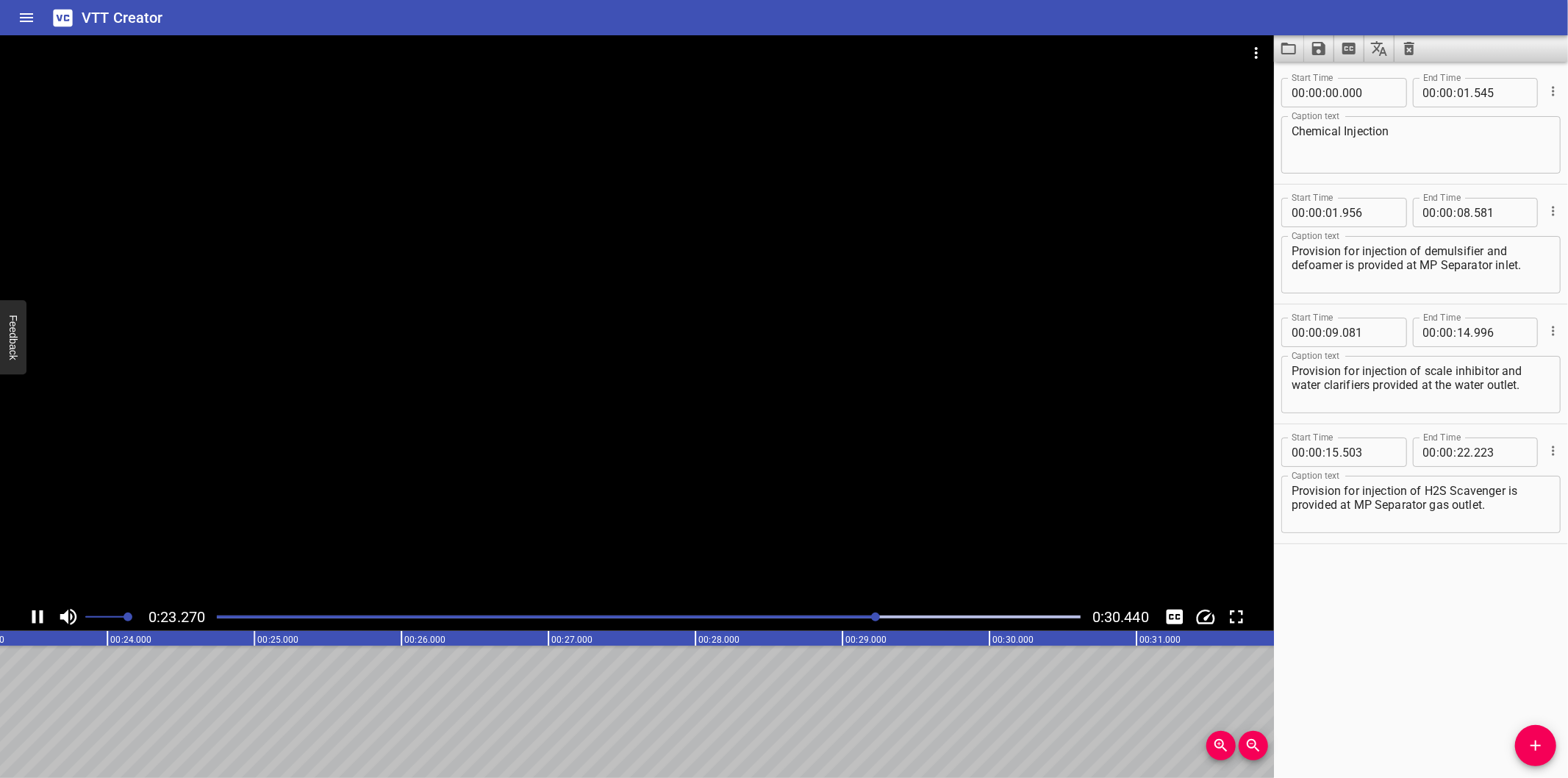
scroll to position [0, 3464]
click at [1537, 753] on icon "Add Cue" at bounding box center [1536, 746] width 18 height 18
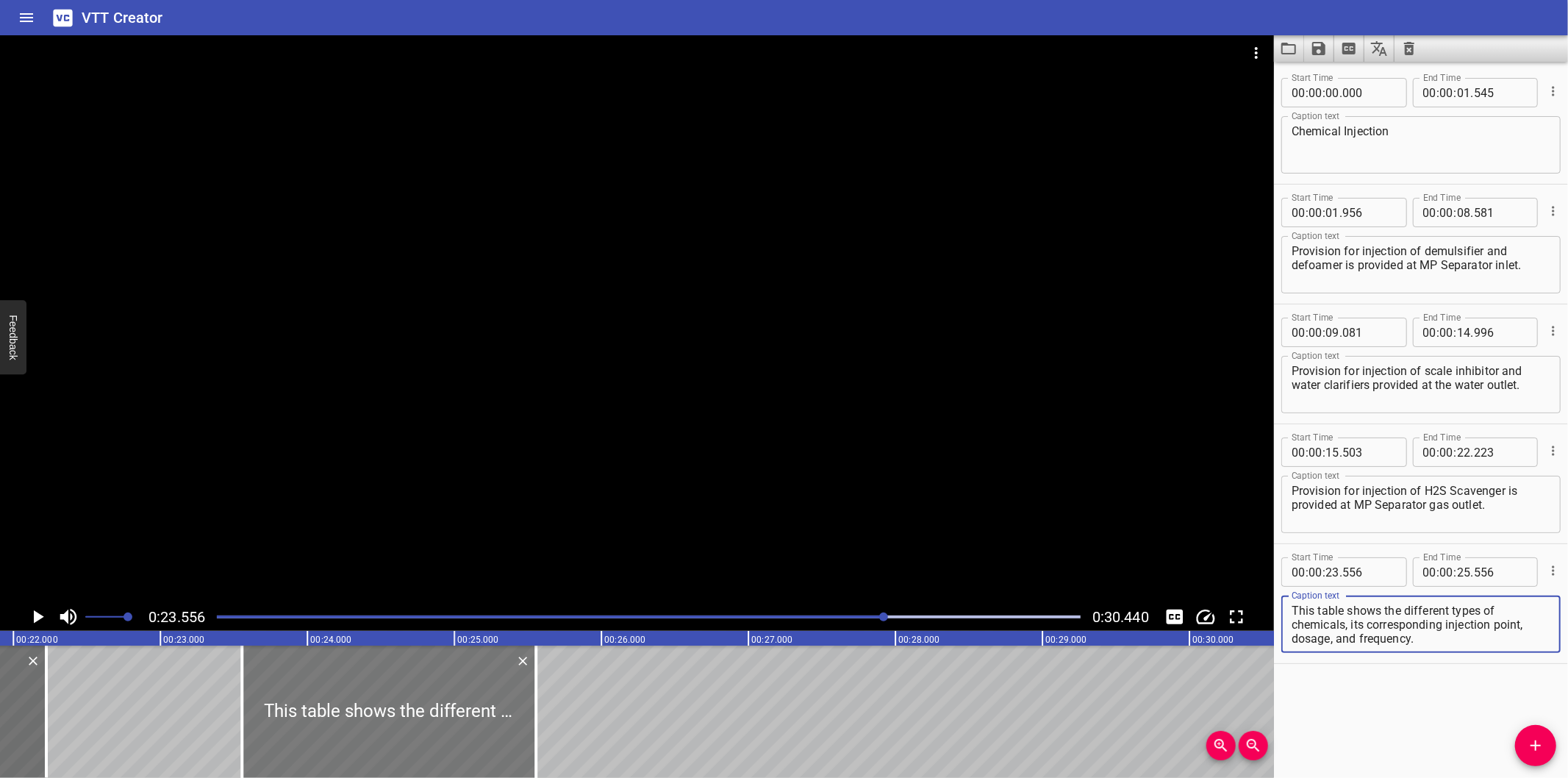
scroll to position [0, 3191]
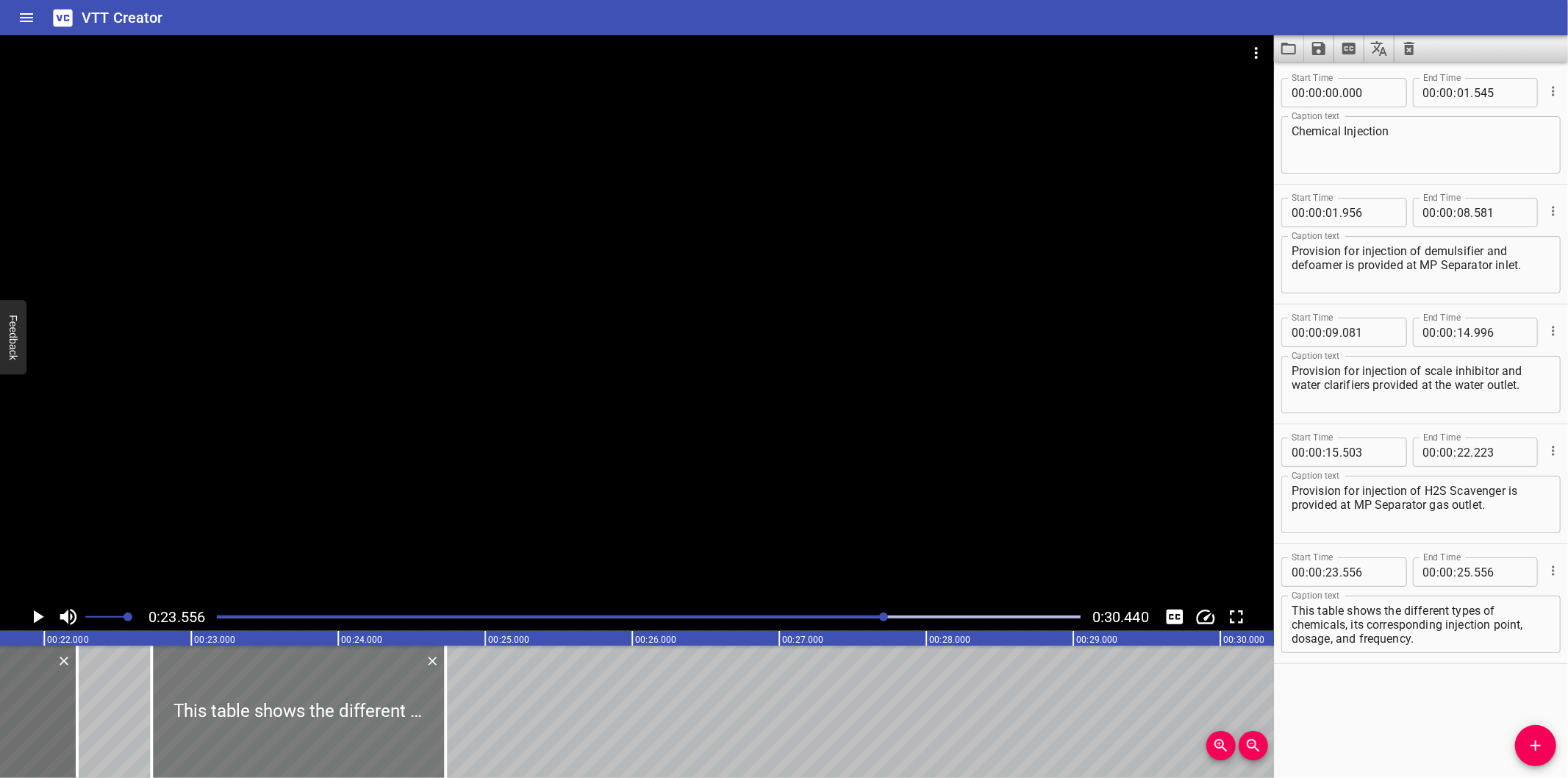
drag, startPoint x: 360, startPoint y: 717, endPoint x: 251, endPoint y: 719, distance: 109.0
click at [251, 719] on div at bounding box center [298, 712] width 294 height 133
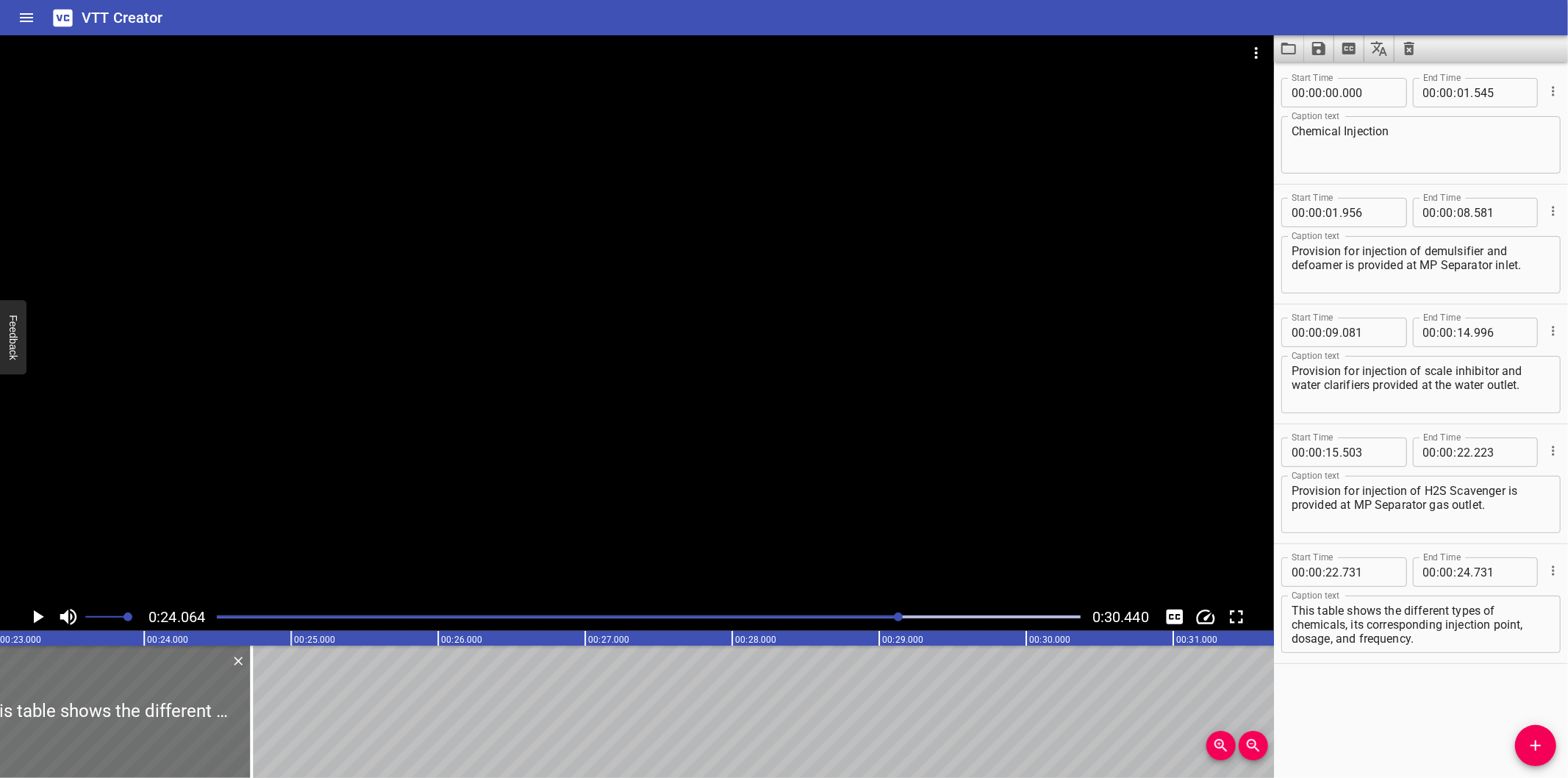
scroll to position [0, 3375]
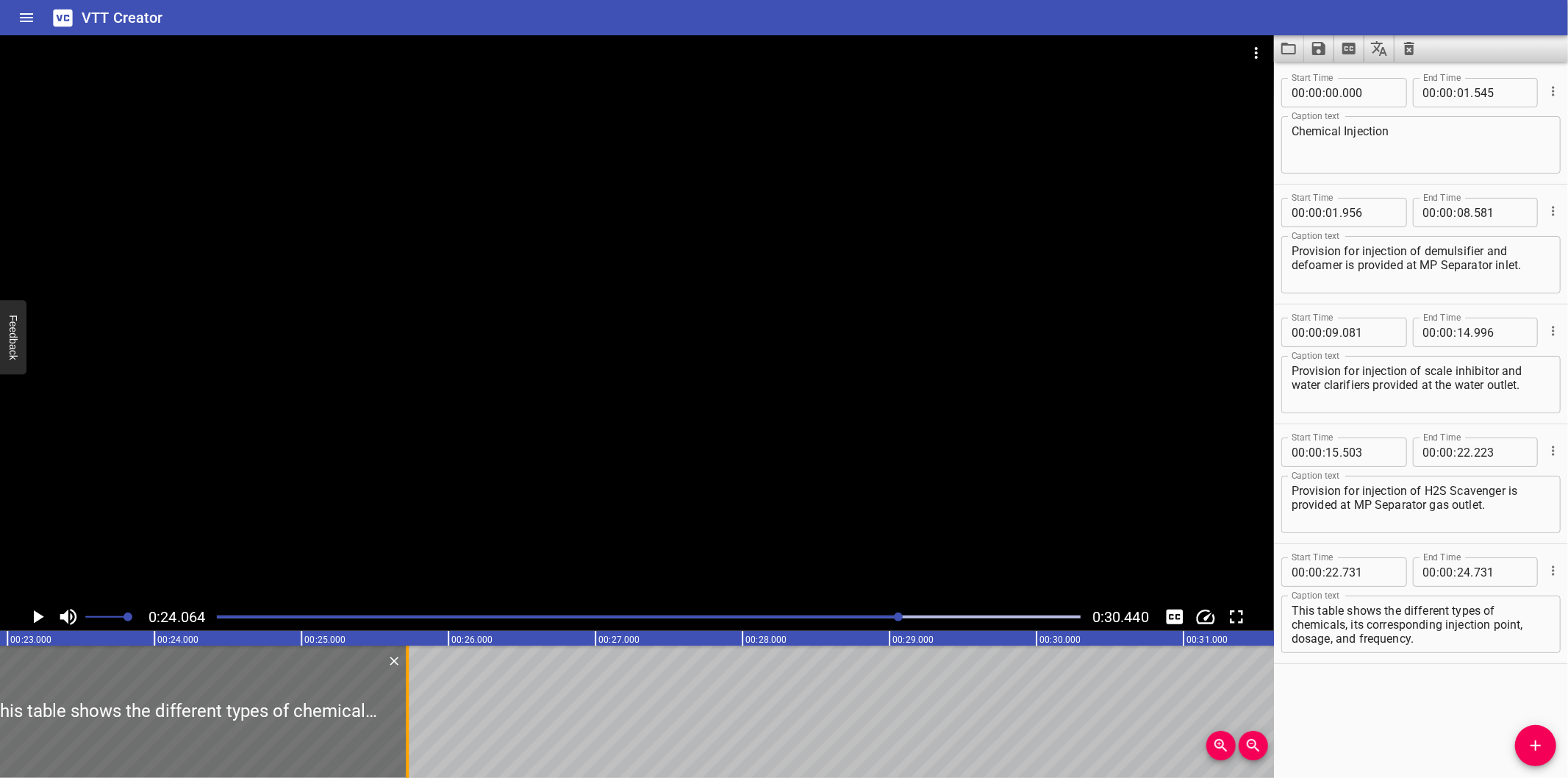
drag, startPoint x: 261, startPoint y: 732, endPoint x: 406, endPoint y: 731, distance: 145.0
click at [406, 731] on div at bounding box center [407, 712] width 3 height 133
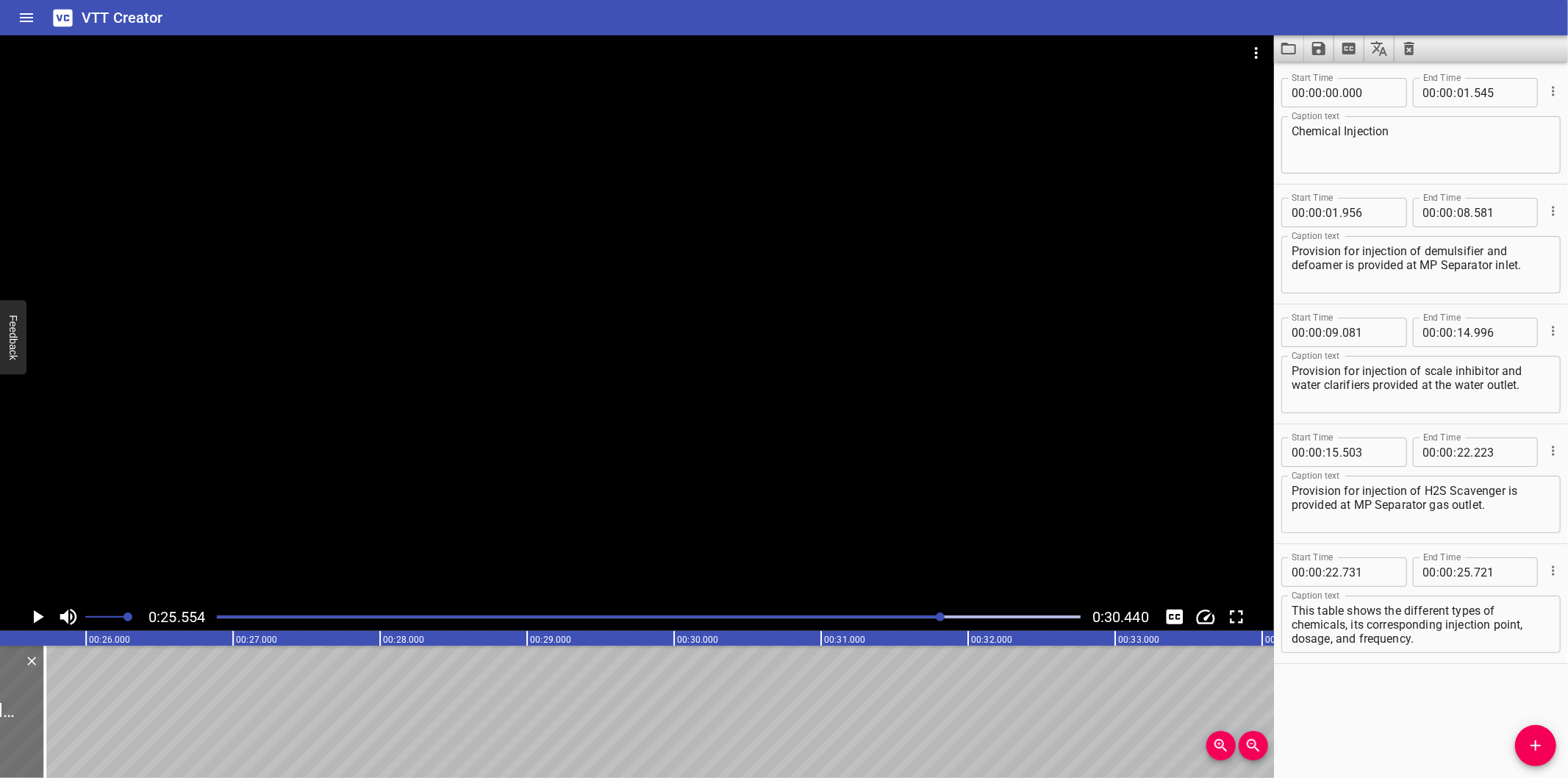
scroll to position [0, 3758]
click at [1426, 636] on textarea "This table shows the different types of chemicals, its corresponding injection …" at bounding box center [1420, 625] width 259 height 42
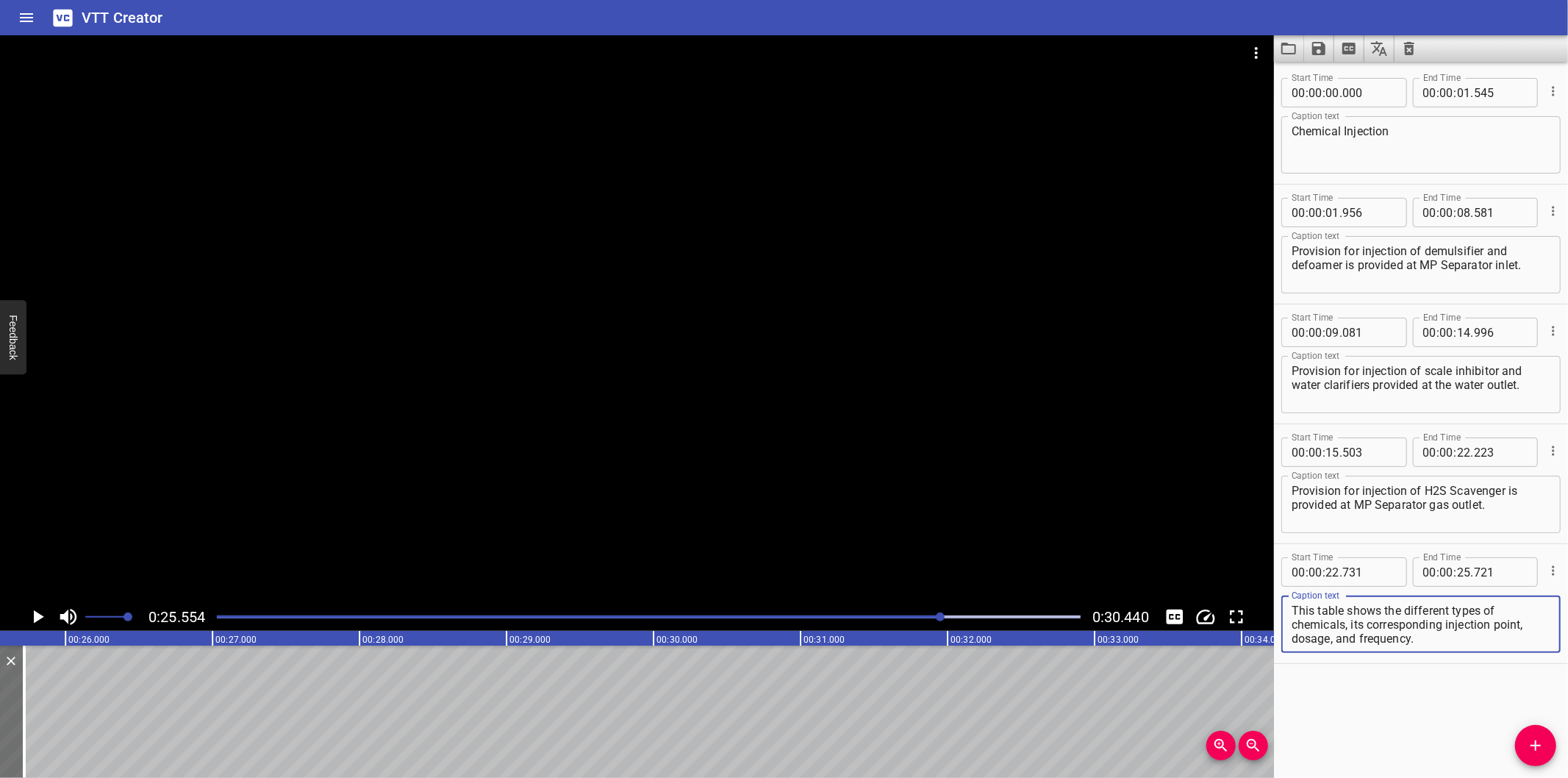
drag, startPoint x: 1425, startPoint y: 636, endPoint x: 1350, endPoint y: 627, distance: 75.5
click at [1350, 627] on textarea "This table shows the different types of chemicals, its corresponding injection …" at bounding box center [1420, 625] width 259 height 42
click at [1548, 745] on span "Add Cue" at bounding box center [1535, 746] width 41 height 18
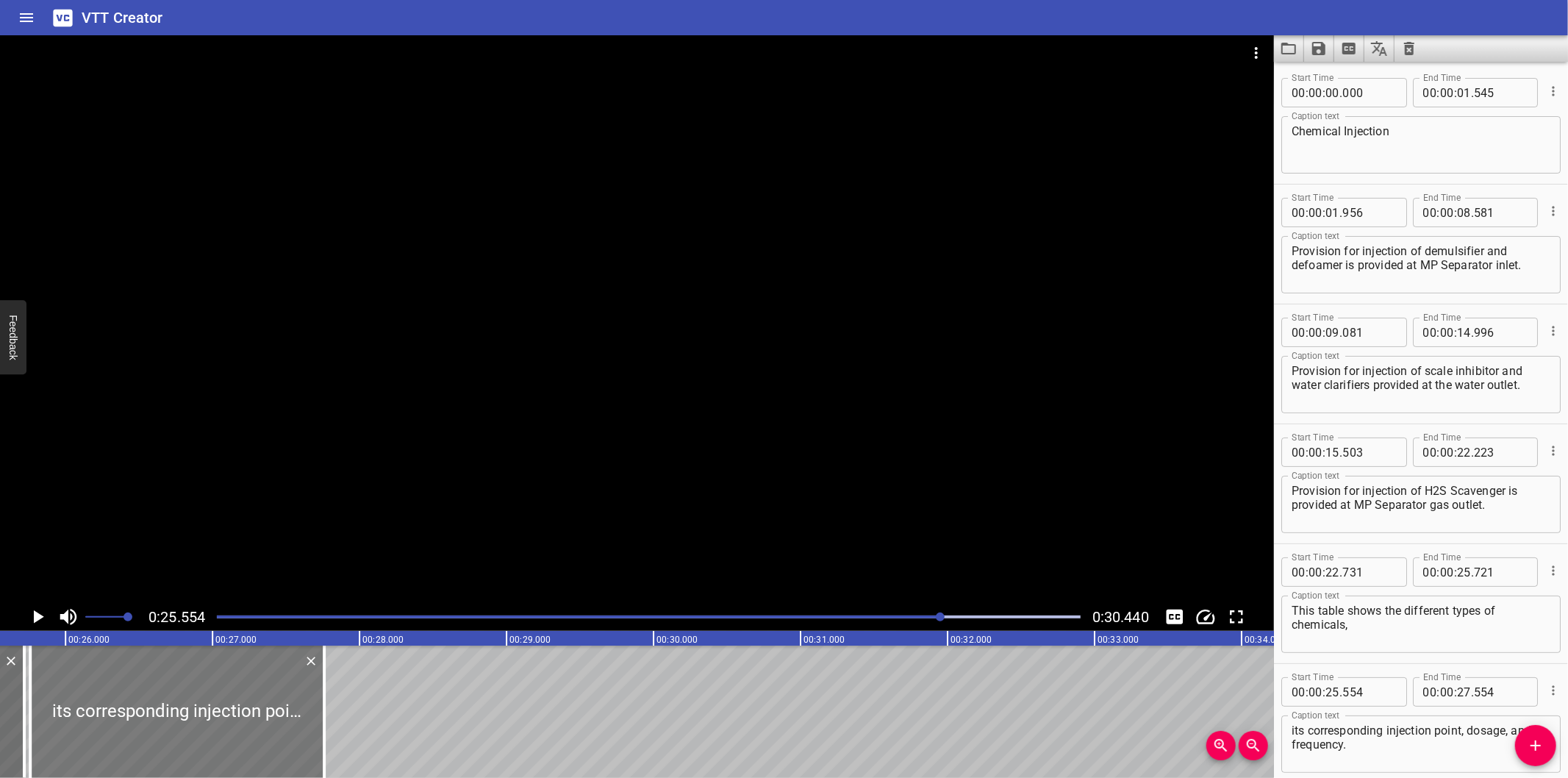
drag, startPoint x: 248, startPoint y: 714, endPoint x: 274, endPoint y: 719, distance: 26.5
click at [274, 719] on div at bounding box center [177, 712] width 294 height 133
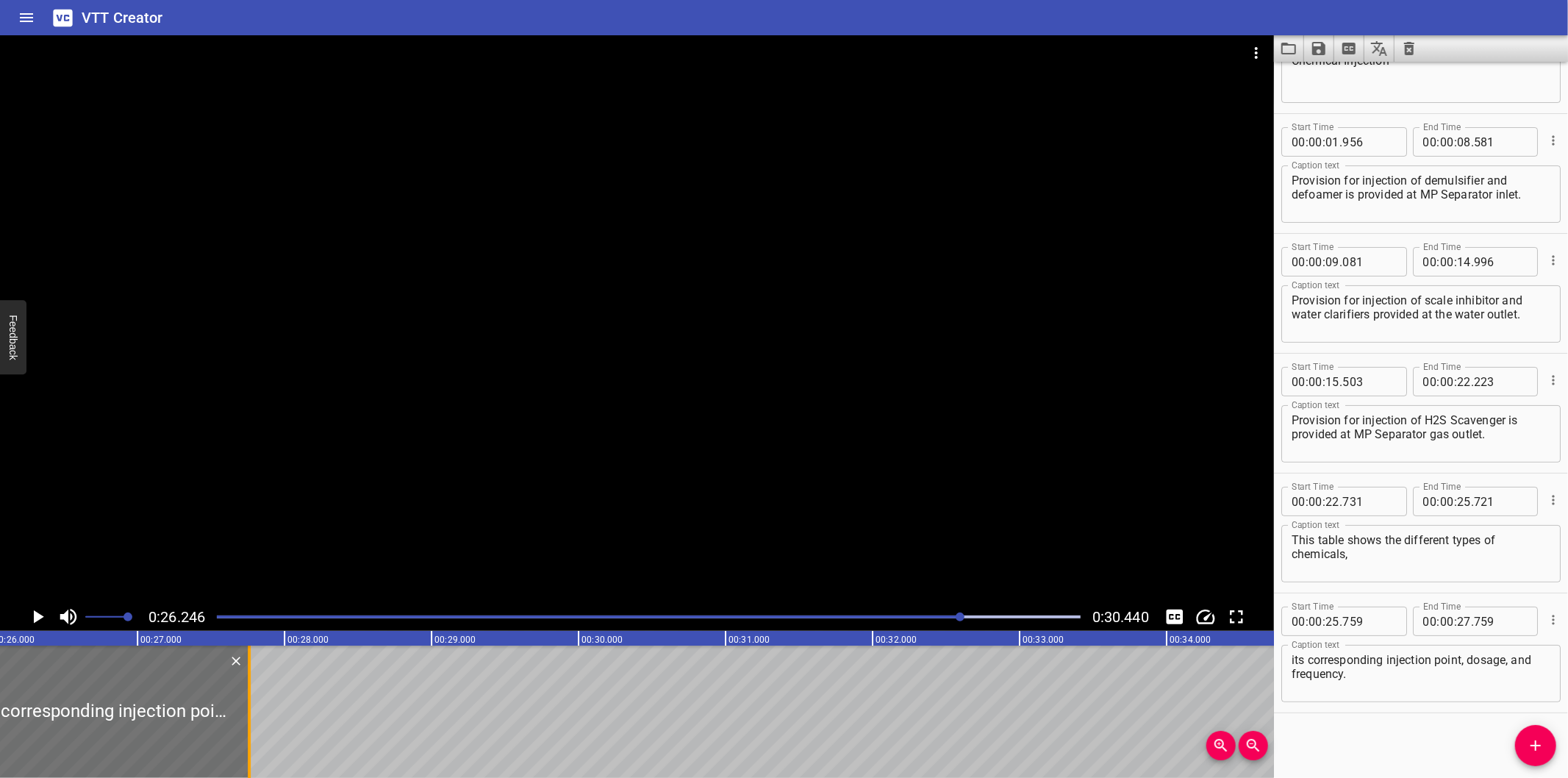
scroll to position [0, 3859]
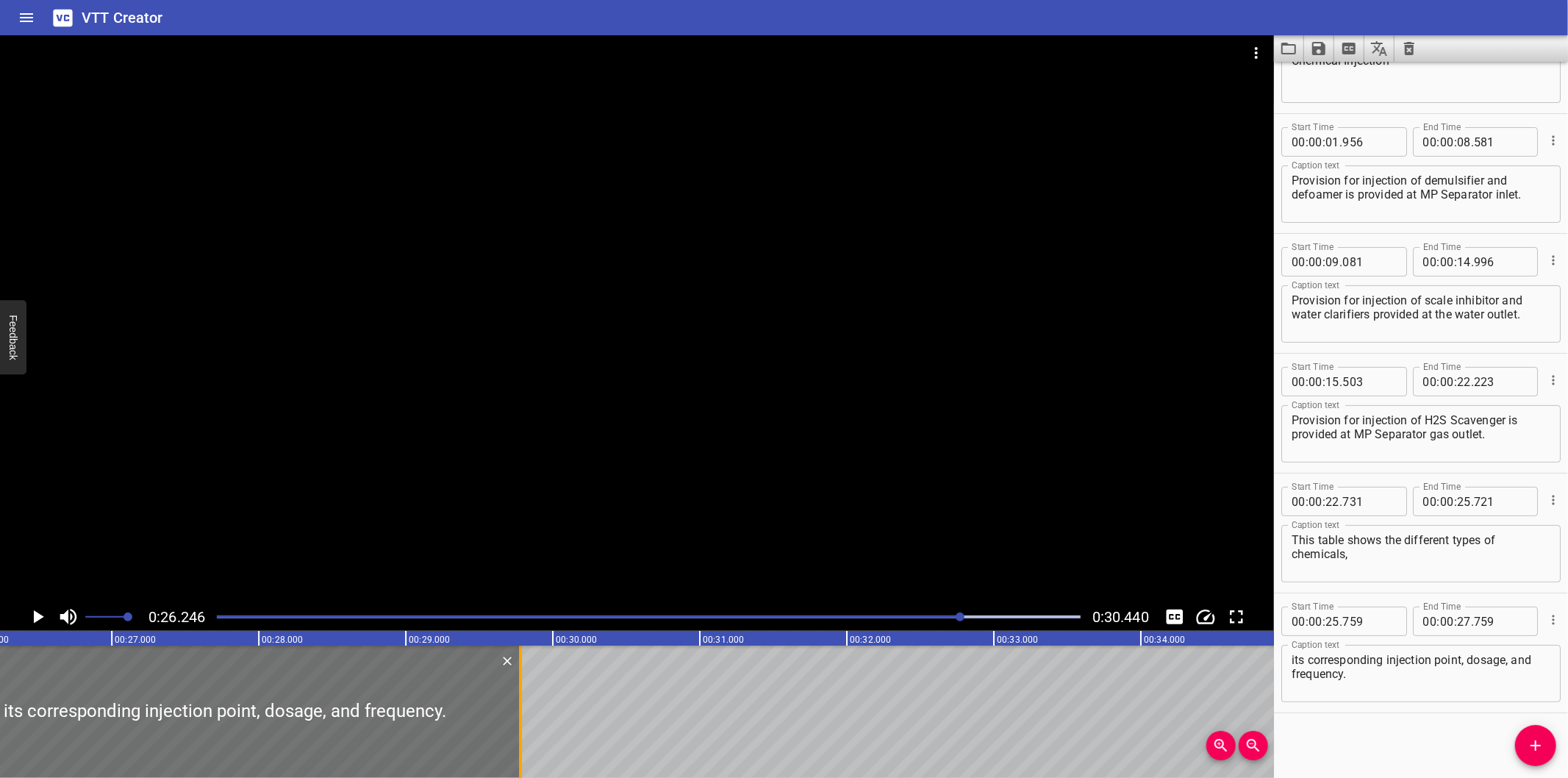
drag, startPoint x: 224, startPoint y: 736, endPoint x: 521, endPoint y: 748, distance: 297.2
click at [521, 748] on div at bounding box center [520, 712] width 3 height 133
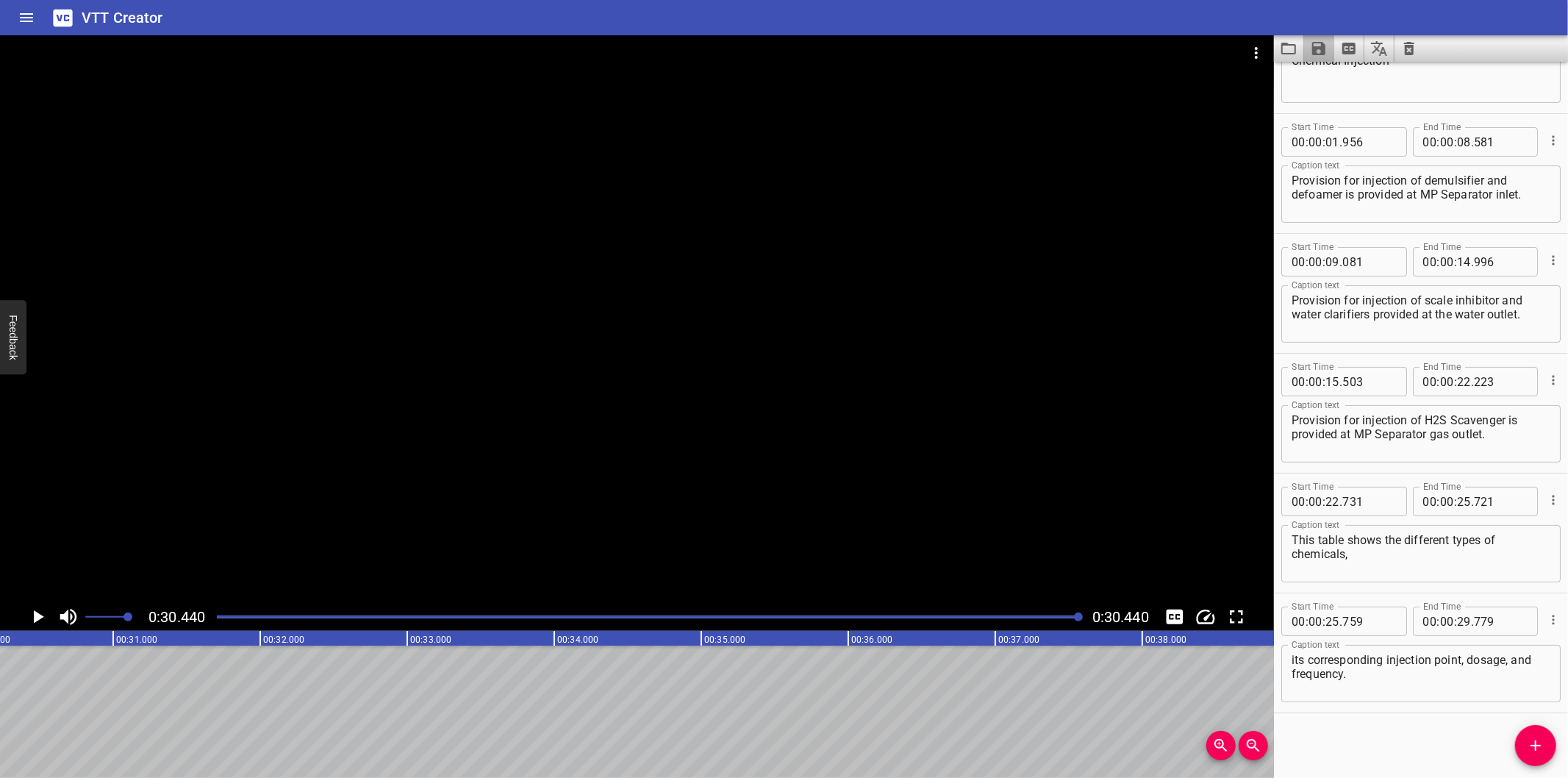
click at [1311, 50] on icon "Save captions to file" at bounding box center [1319, 49] width 18 height 18
click at [1331, 77] on li "Save to VTT file" at bounding box center [1358, 81] width 108 height 27
drag, startPoint x: 1372, startPoint y: 752, endPoint x: 1349, endPoint y: 673, distance: 82.3
click at [1371, 747] on div "Start Time 00 : 00 : 00 . 000 Start Time End Time 00 : 00 : 01 . 545 End Time C…" at bounding box center [1421, 420] width 294 height 717
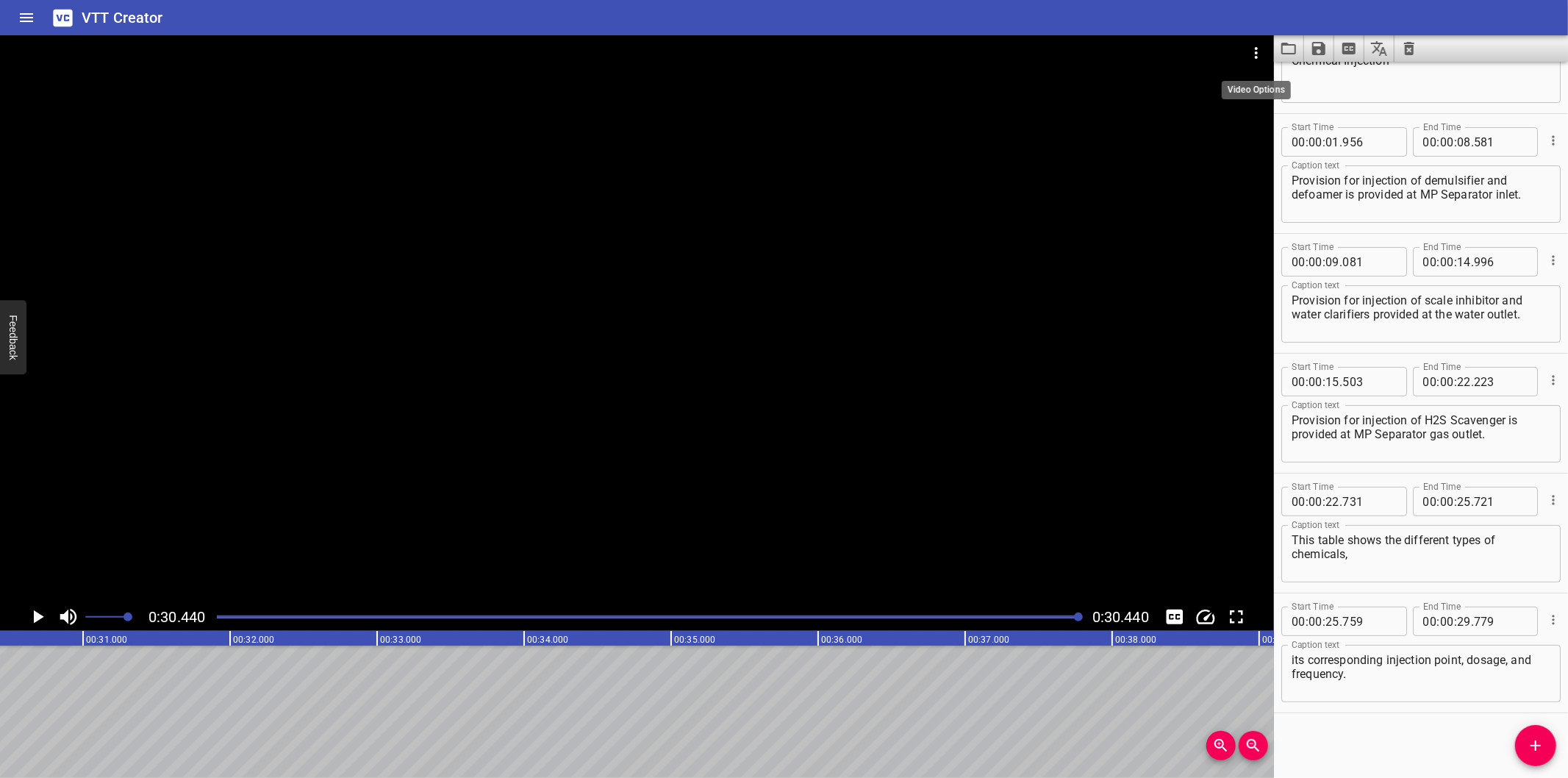
click at [1256, 60] on icon "Video Options" at bounding box center [1257, 53] width 18 height 18
click at [1258, 59] on li "Select New Video File..." at bounding box center [1311, 54] width 147 height 27
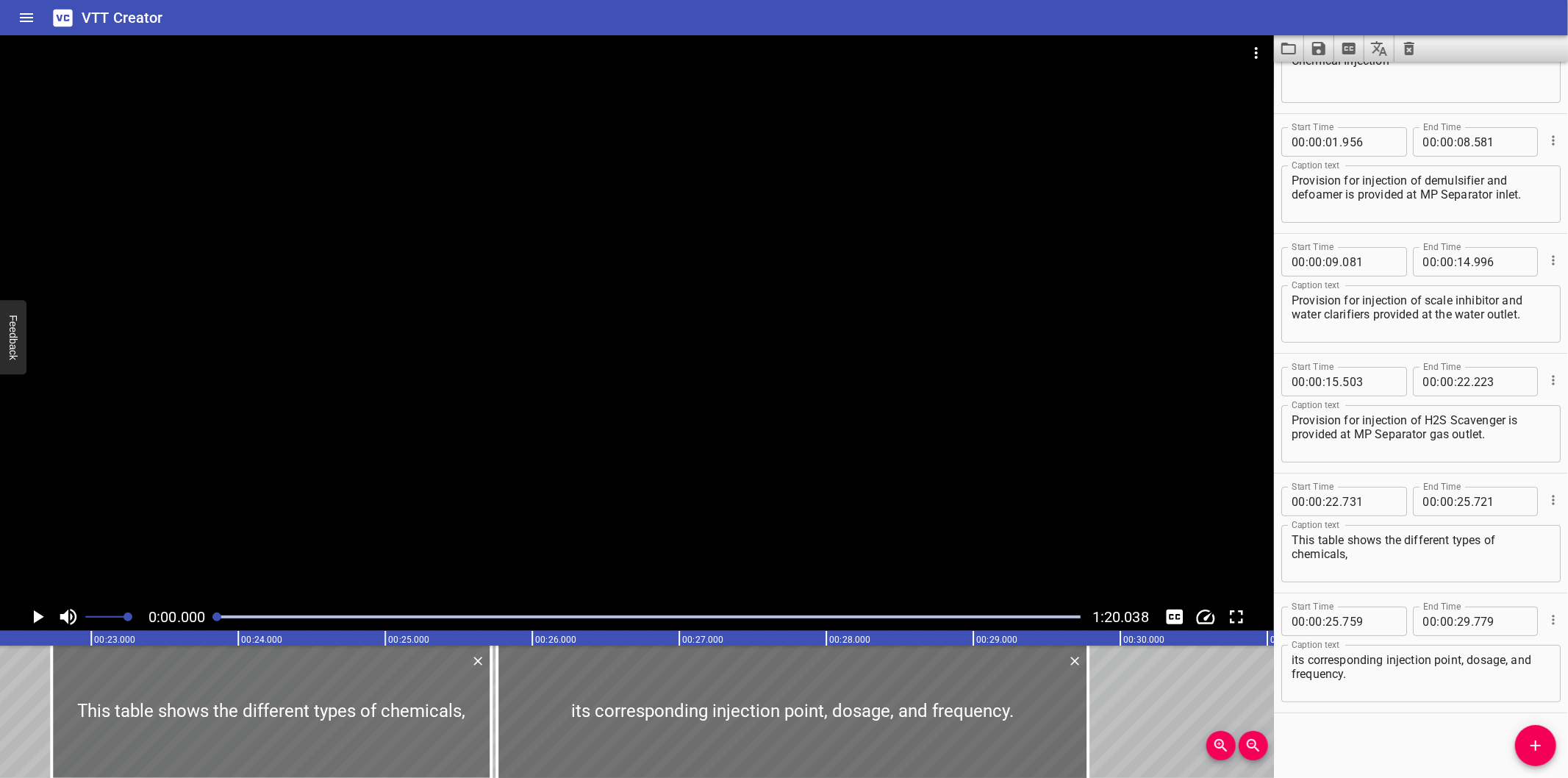
drag, startPoint x: 664, startPoint y: 315, endPoint x: 853, endPoint y: 337, distance: 190.3
click at [666, 315] on div at bounding box center [637, 319] width 1275 height 568
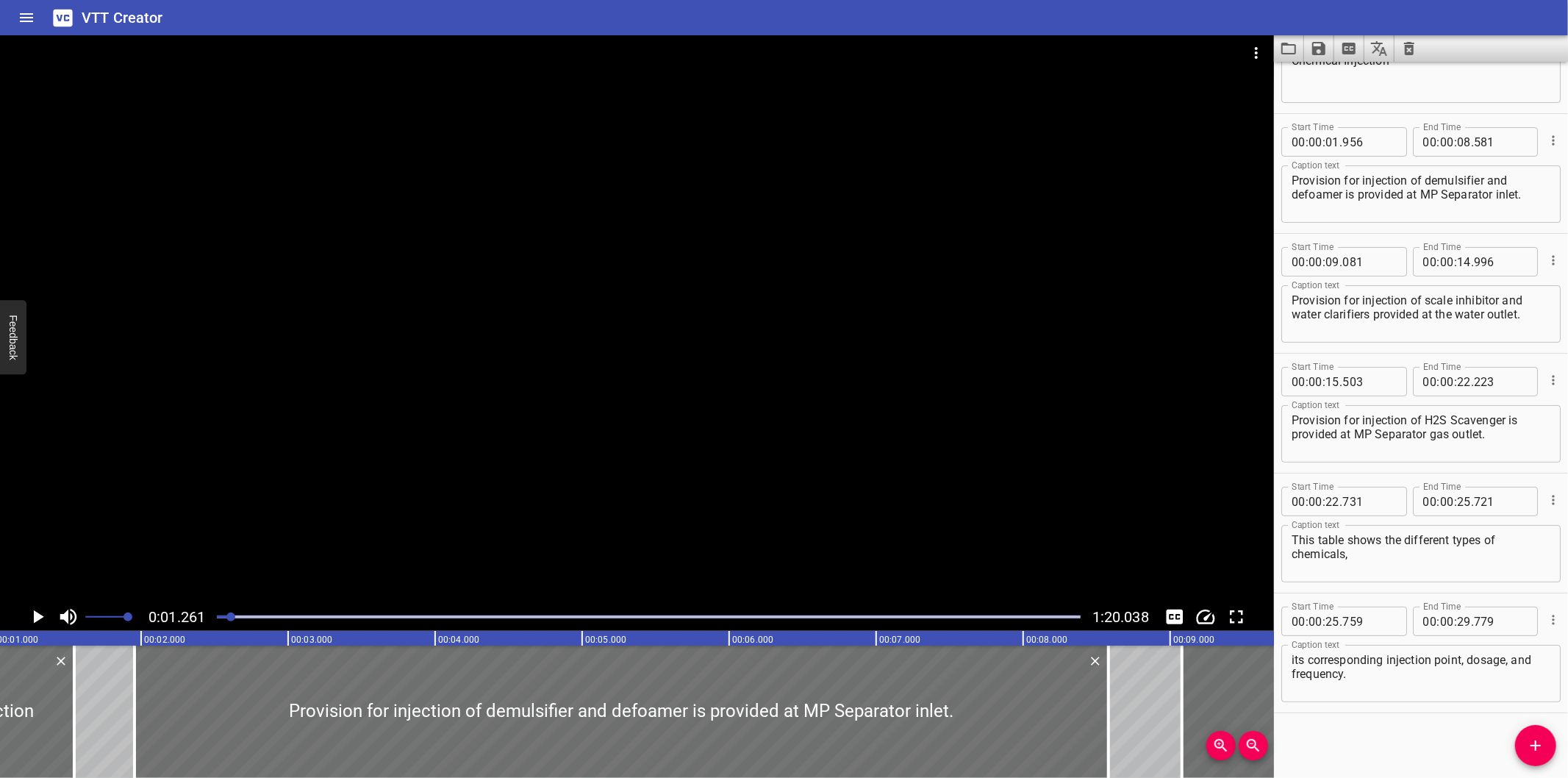
scroll to position [0, 186]
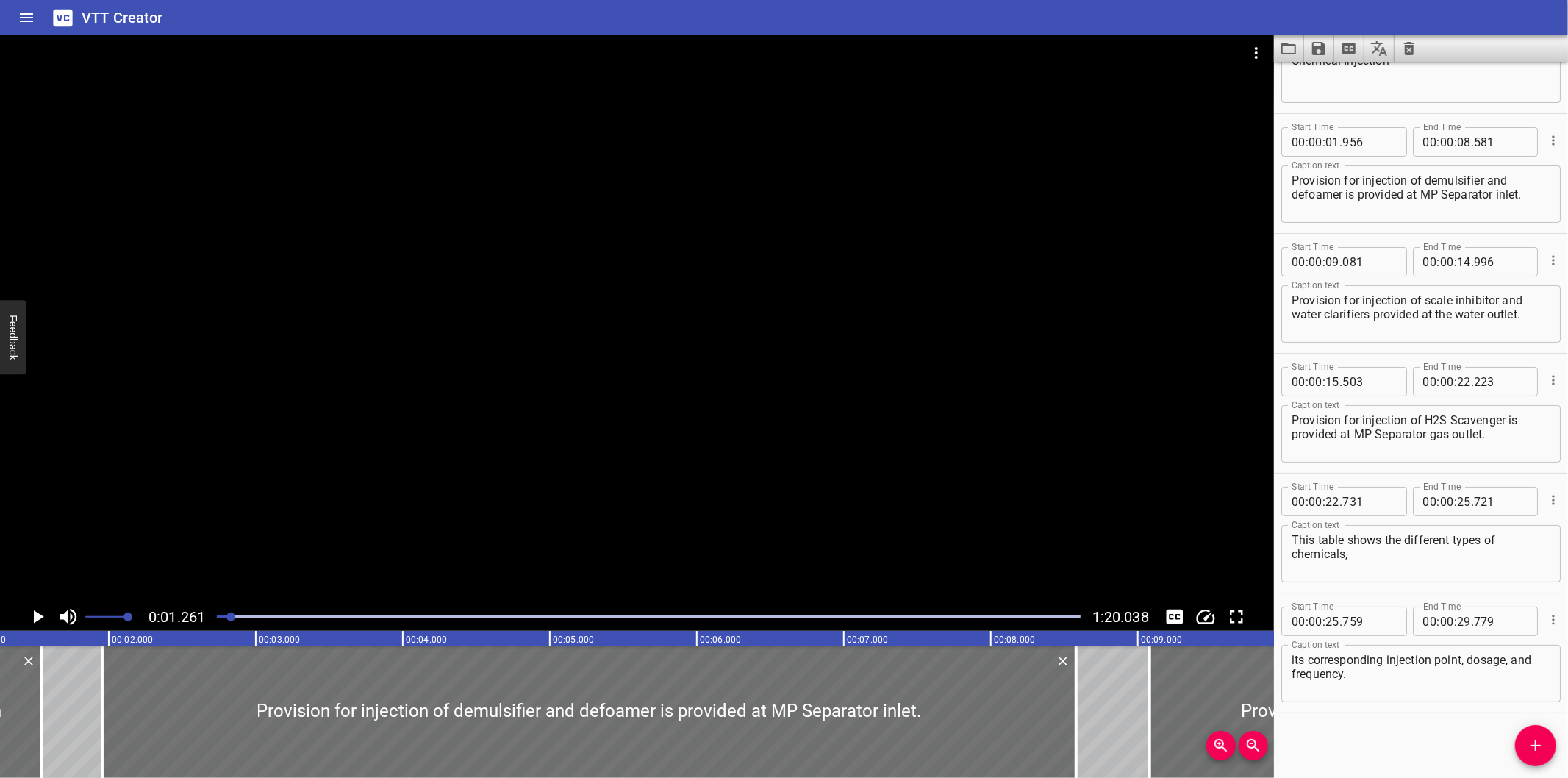
click at [1404, 57] on icon "Clear captions" at bounding box center [1409, 49] width 18 height 18
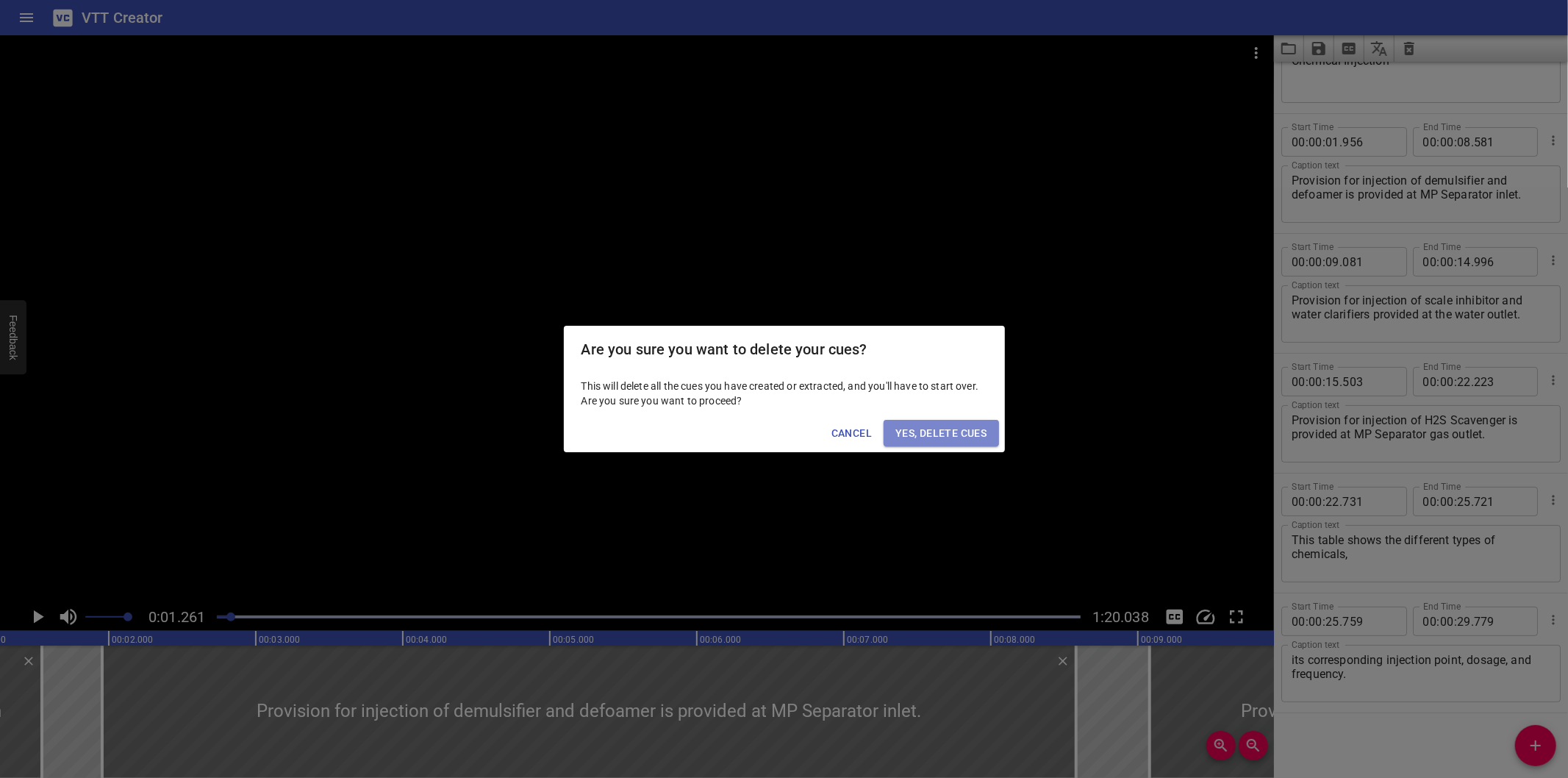
click at [989, 428] on button "Yes, Delete Cues" at bounding box center [941, 433] width 115 height 27
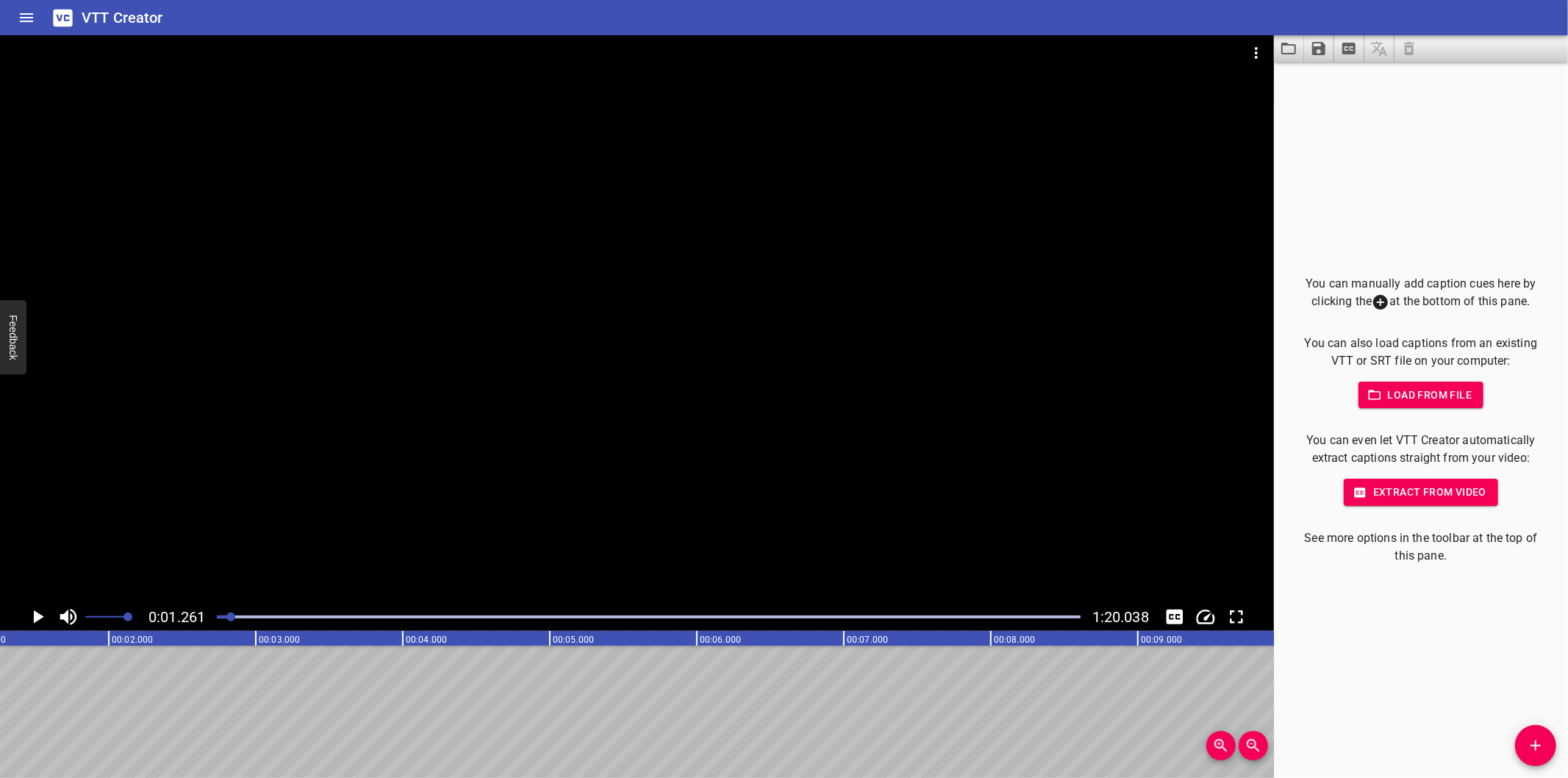
click at [868, 520] on div at bounding box center [637, 319] width 1275 height 568
click at [217, 622] on div at bounding box center [648, 617] width 881 height 21
click at [736, 465] on div at bounding box center [637, 319] width 1275 height 568
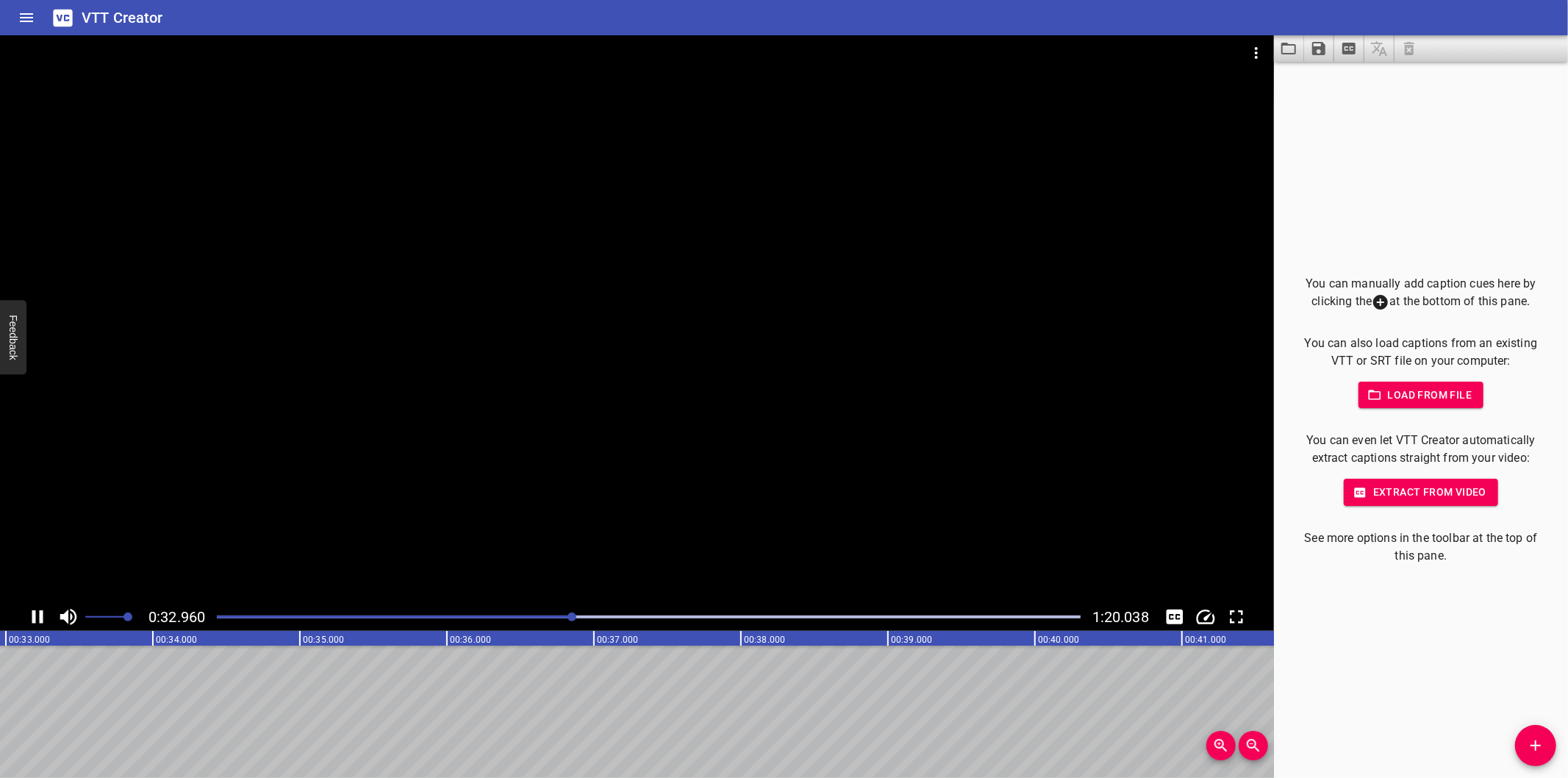
click at [673, 510] on div at bounding box center [637, 319] width 1275 height 568
drag, startPoint x: 700, startPoint y: 512, endPoint x: 708, endPoint y: 516, distance: 8.9
drag, startPoint x: 708, startPoint y: 516, endPoint x: 412, endPoint y: 479, distance: 298.3
click at [412, 479] on div at bounding box center [637, 319] width 1275 height 568
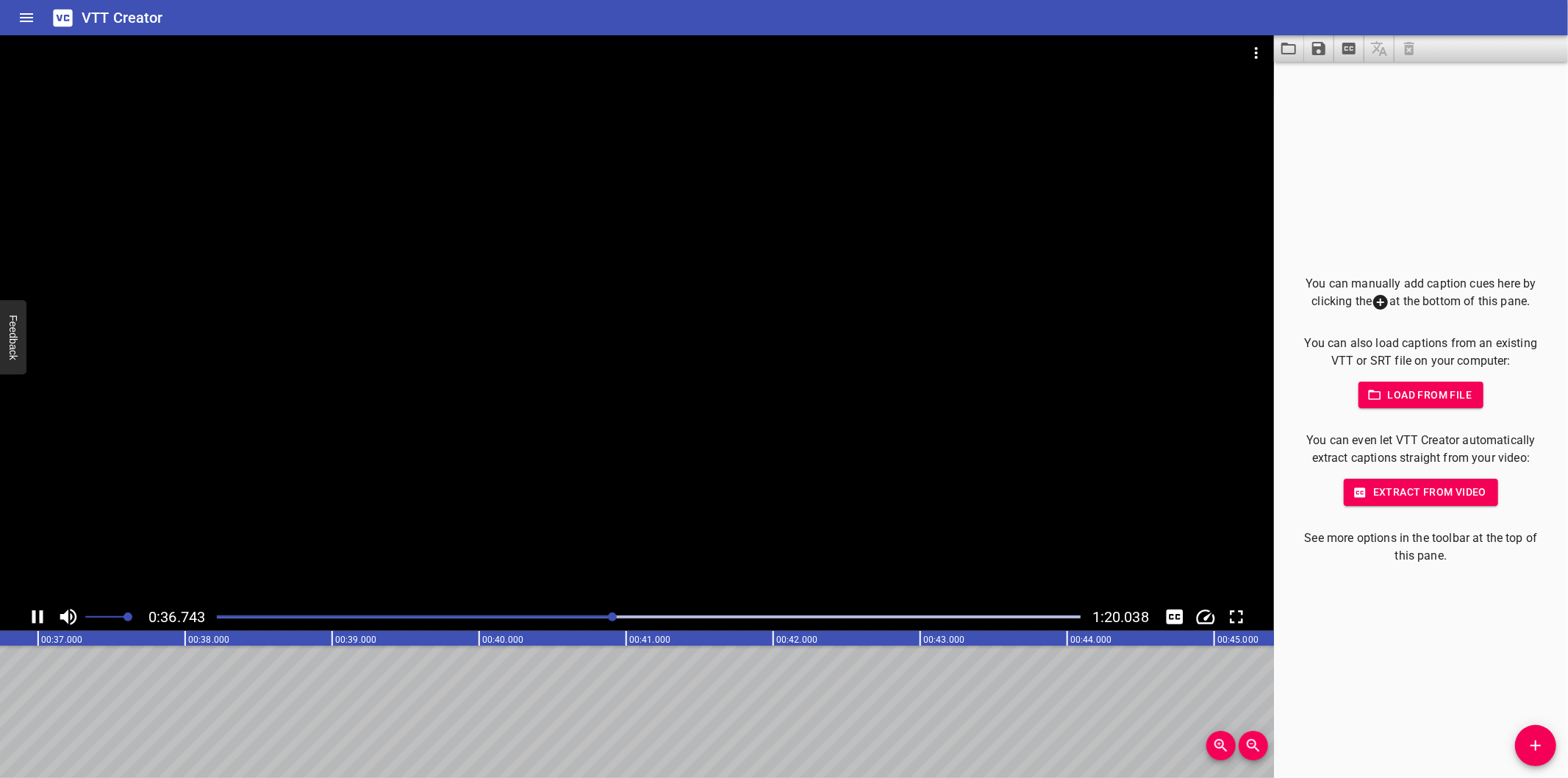
click at [563, 608] on div at bounding box center [648, 617] width 881 height 21
drag, startPoint x: 587, startPoint y: 649, endPoint x: 560, endPoint y: 708, distance: 64.9
click at [370, 434] on div at bounding box center [637, 319] width 1275 height 568
drag, startPoint x: 403, startPoint y: 475, endPoint x: 409, endPoint y: 481, distance: 8.5
click at [409, 481] on div at bounding box center [637, 319] width 1275 height 568
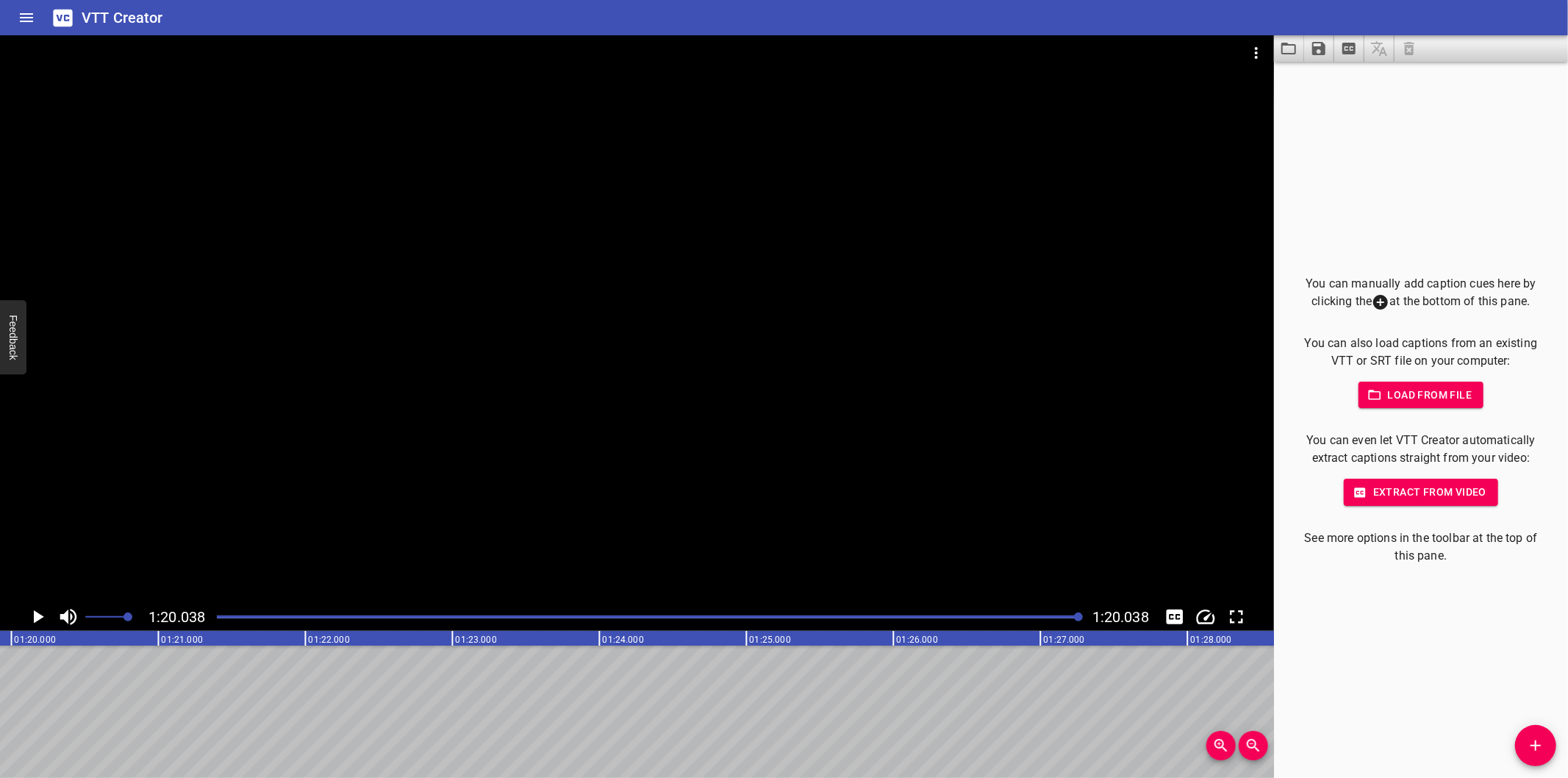
scroll to position [0, 11769]
click at [532, 371] on div at bounding box center [637, 319] width 1275 height 568
click at [504, 363] on div at bounding box center [637, 319] width 1275 height 568
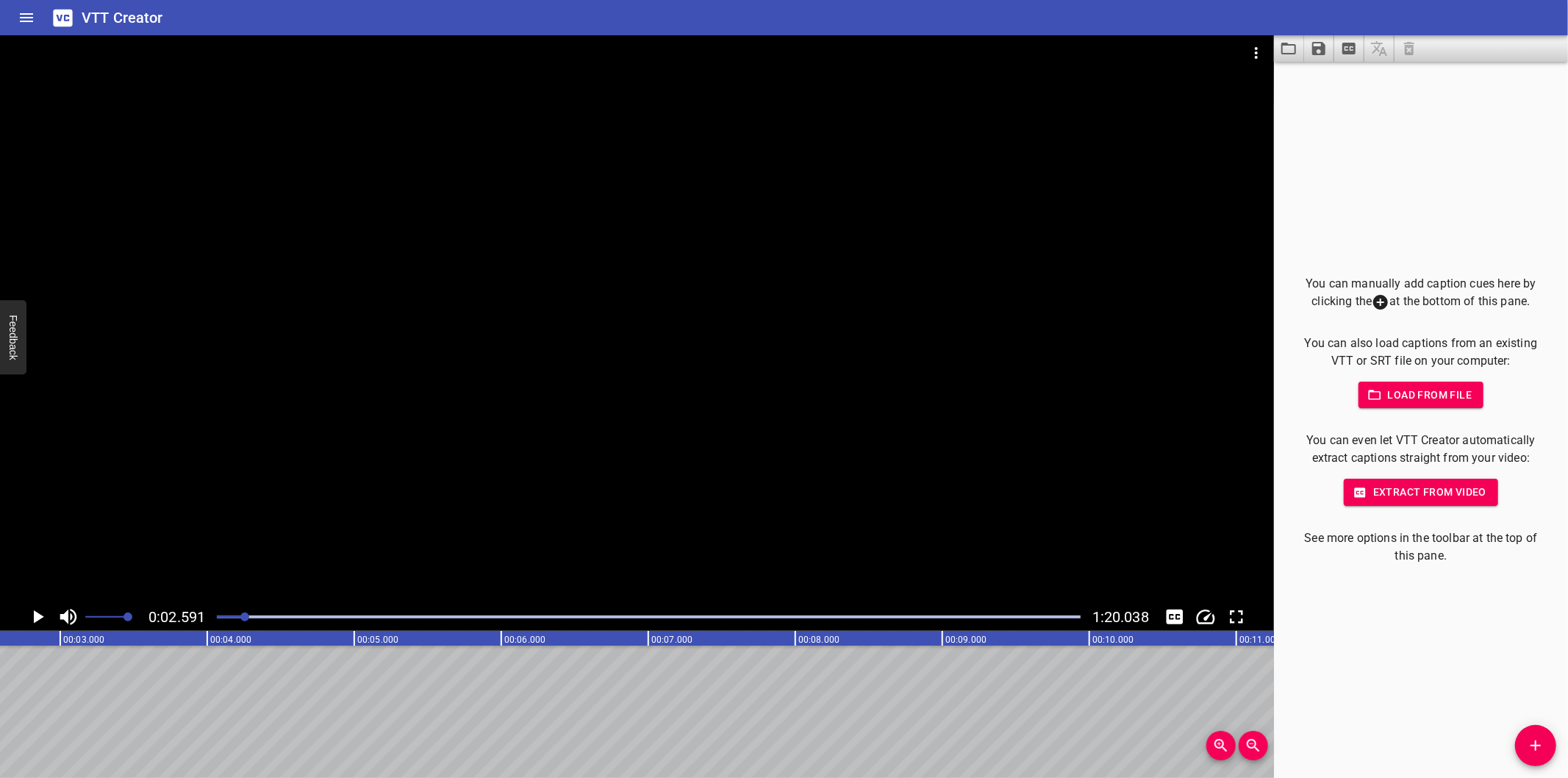
scroll to position [0, 380]
click at [269, 464] on div at bounding box center [637, 319] width 1275 height 568
click at [207, 497] on div at bounding box center [637, 319] width 1275 height 568
click at [224, 599] on div at bounding box center [637, 319] width 1275 height 568
click at [221, 603] on div at bounding box center [637, 319] width 1275 height 568
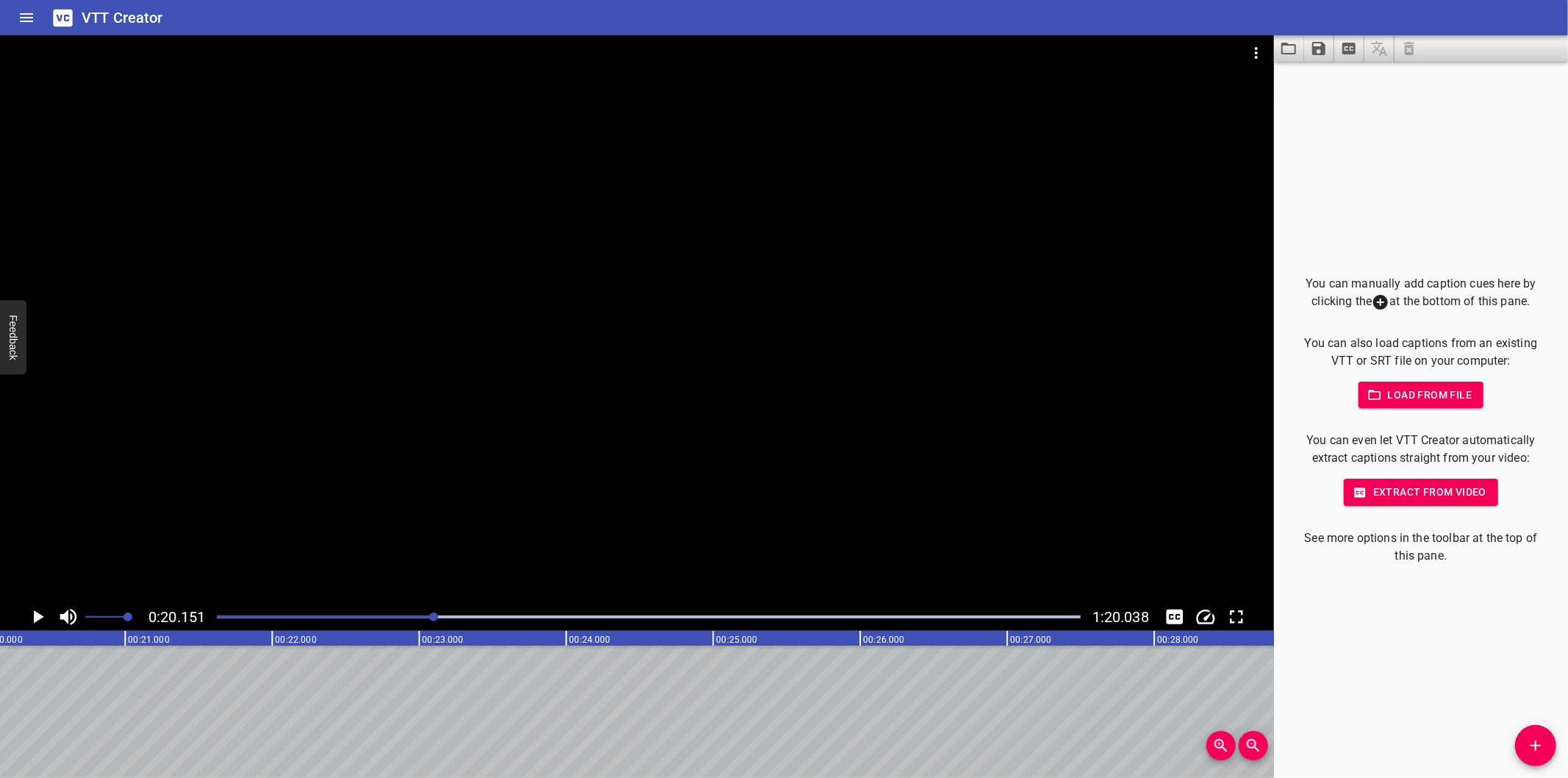
click at [214, 608] on div at bounding box center [648, 617] width 881 height 21
drag, startPoint x: 113, startPoint y: 738, endPoint x: 3, endPoint y: 811, distance: 132.0
click at [225, 482] on div at bounding box center [637, 319] width 1275 height 568
click at [879, 526] on div at bounding box center [637, 319] width 1275 height 568
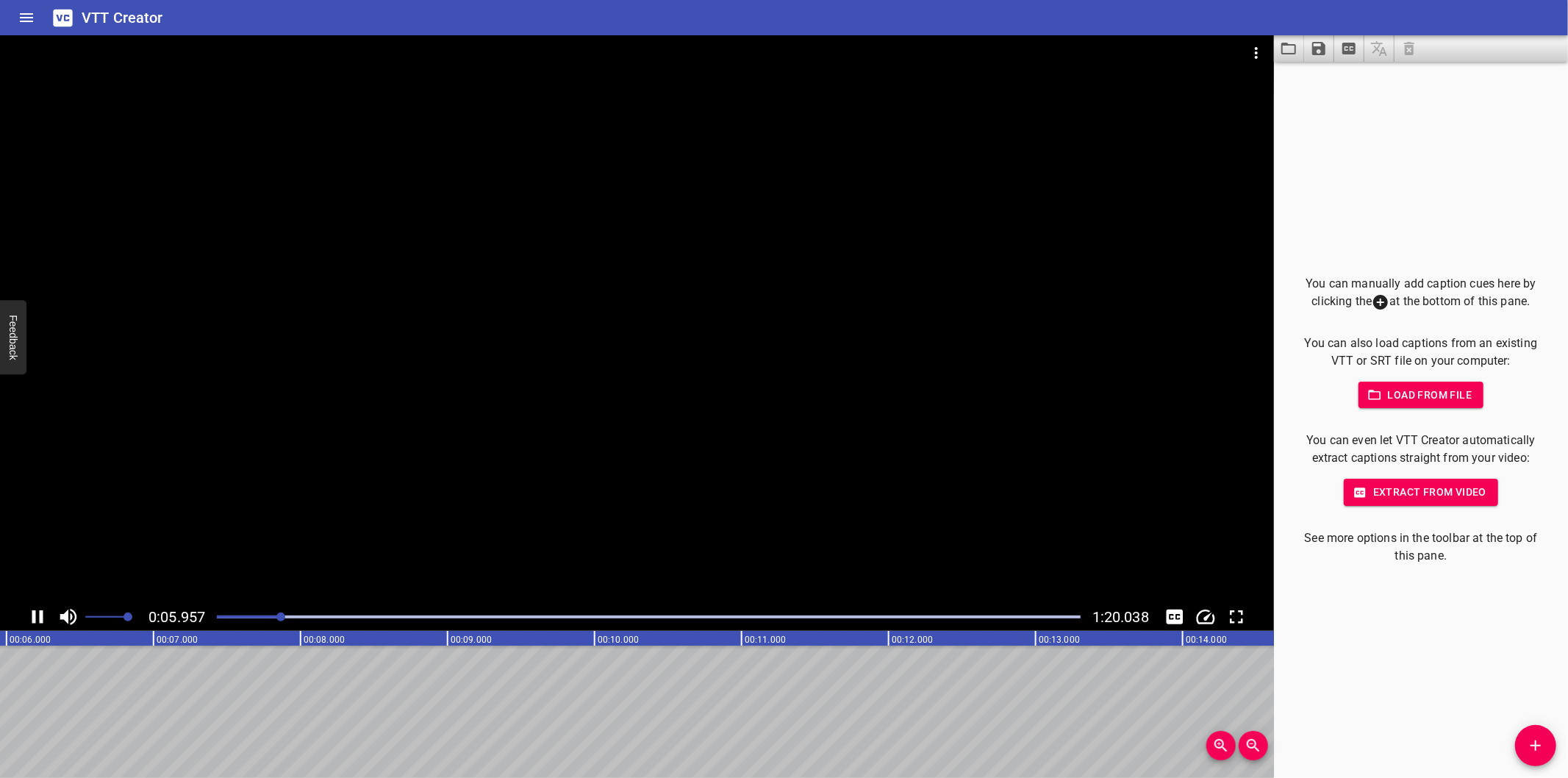
scroll to position [0, 900]
click at [207, 621] on div "0:06.122 1:20.038" at bounding box center [637, 617] width 1275 height 28
click at [217, 619] on div at bounding box center [648, 617] width 881 height 21
click at [284, 520] on div at bounding box center [637, 319] width 1275 height 568
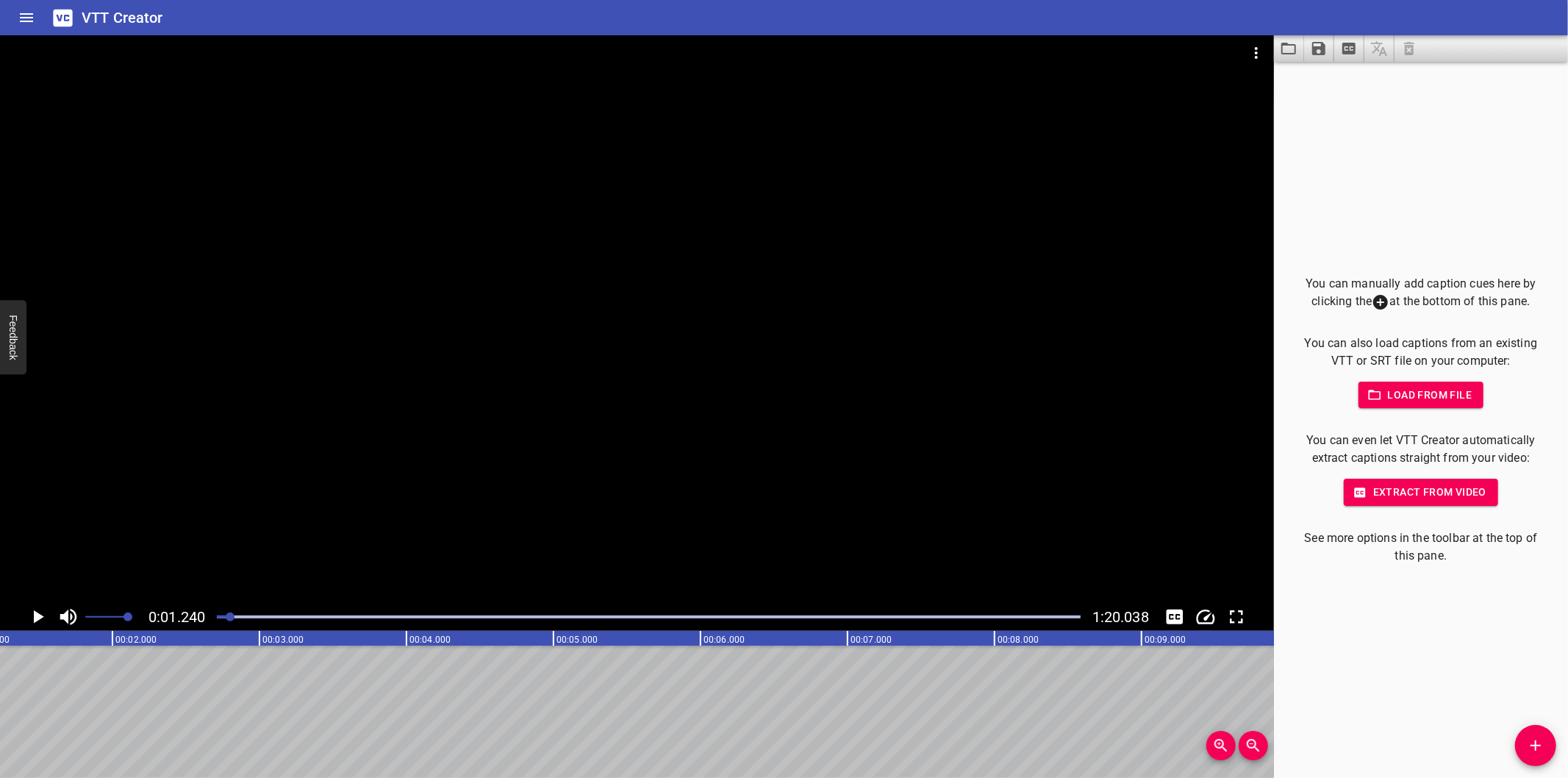
click at [907, 420] on div at bounding box center [637, 319] width 1275 height 568
click at [1530, 745] on icon "Add Cue" at bounding box center [1536, 746] width 18 height 18
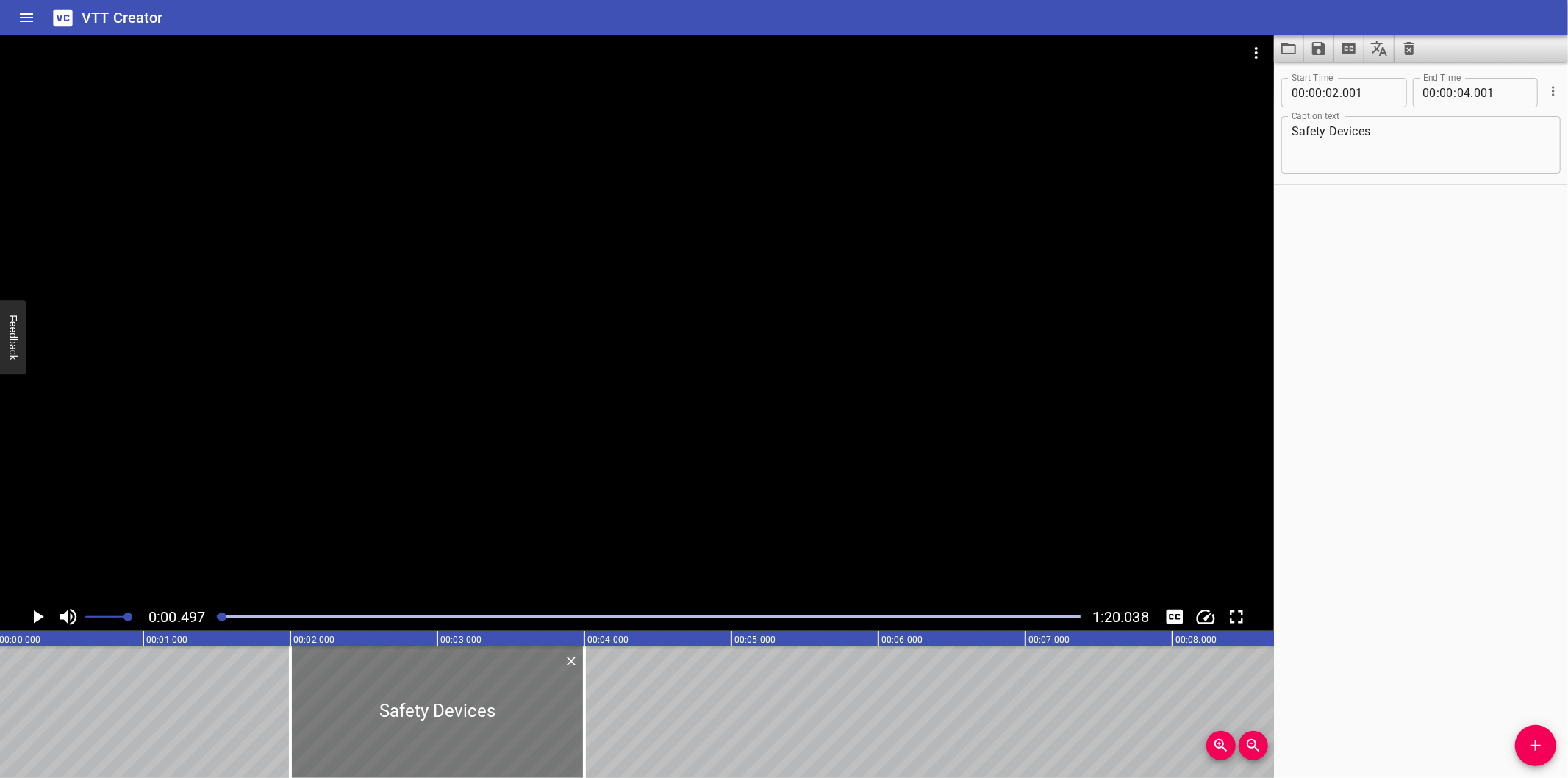
scroll to position [0, 0]
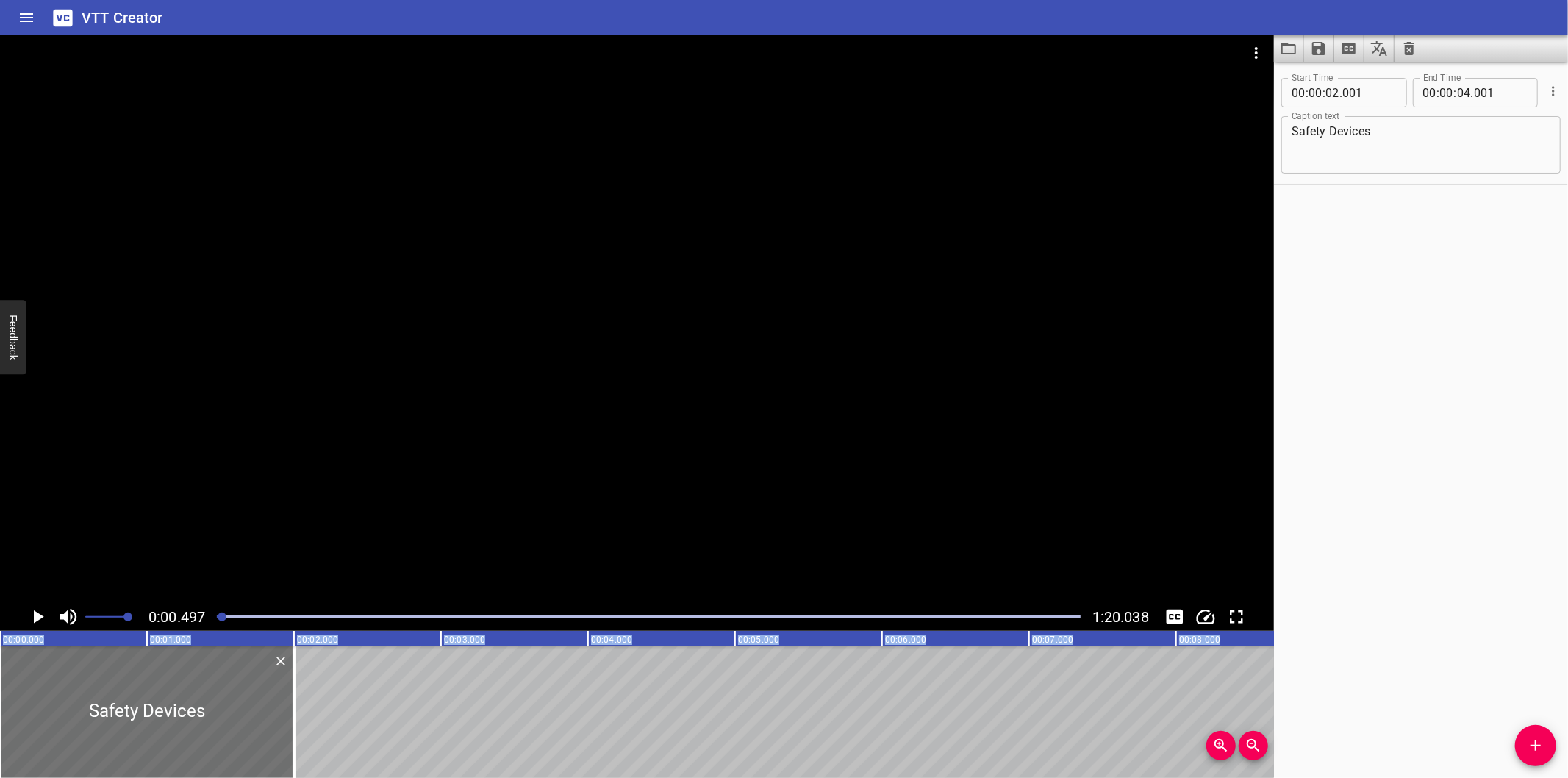
drag, startPoint x: 506, startPoint y: 728, endPoint x: 99, endPoint y: 797, distance: 412.8
click at [99, 778] on html "VTT Creator Caption Editor Batch Transcribe Login Sign Up Privacy Contact 0:00.…" at bounding box center [784, 389] width 1568 height 778
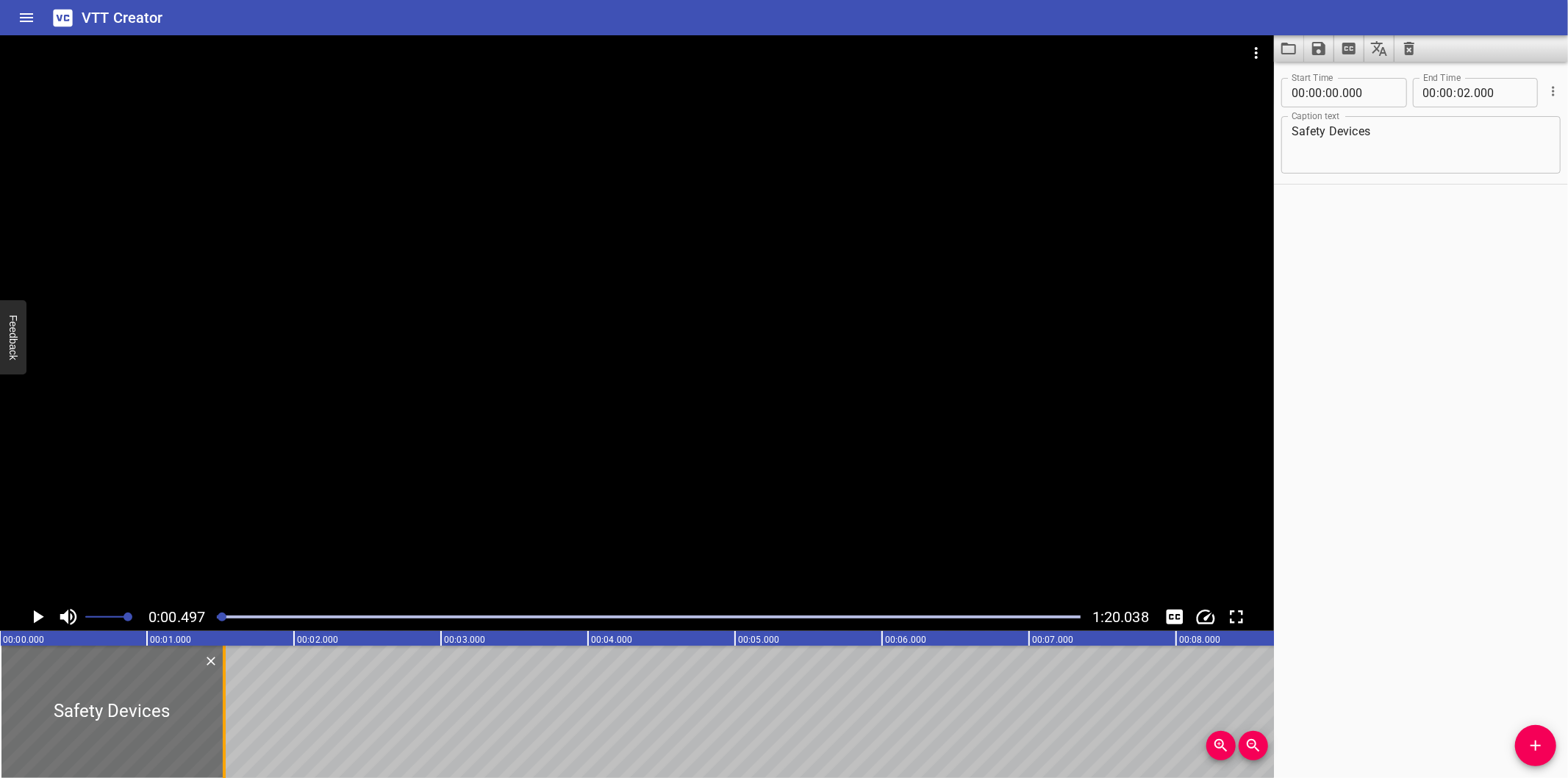
drag, startPoint x: 298, startPoint y: 689, endPoint x: 229, endPoint y: 741, distance: 86.4
click at [229, 741] on div at bounding box center [224, 712] width 15 height 133
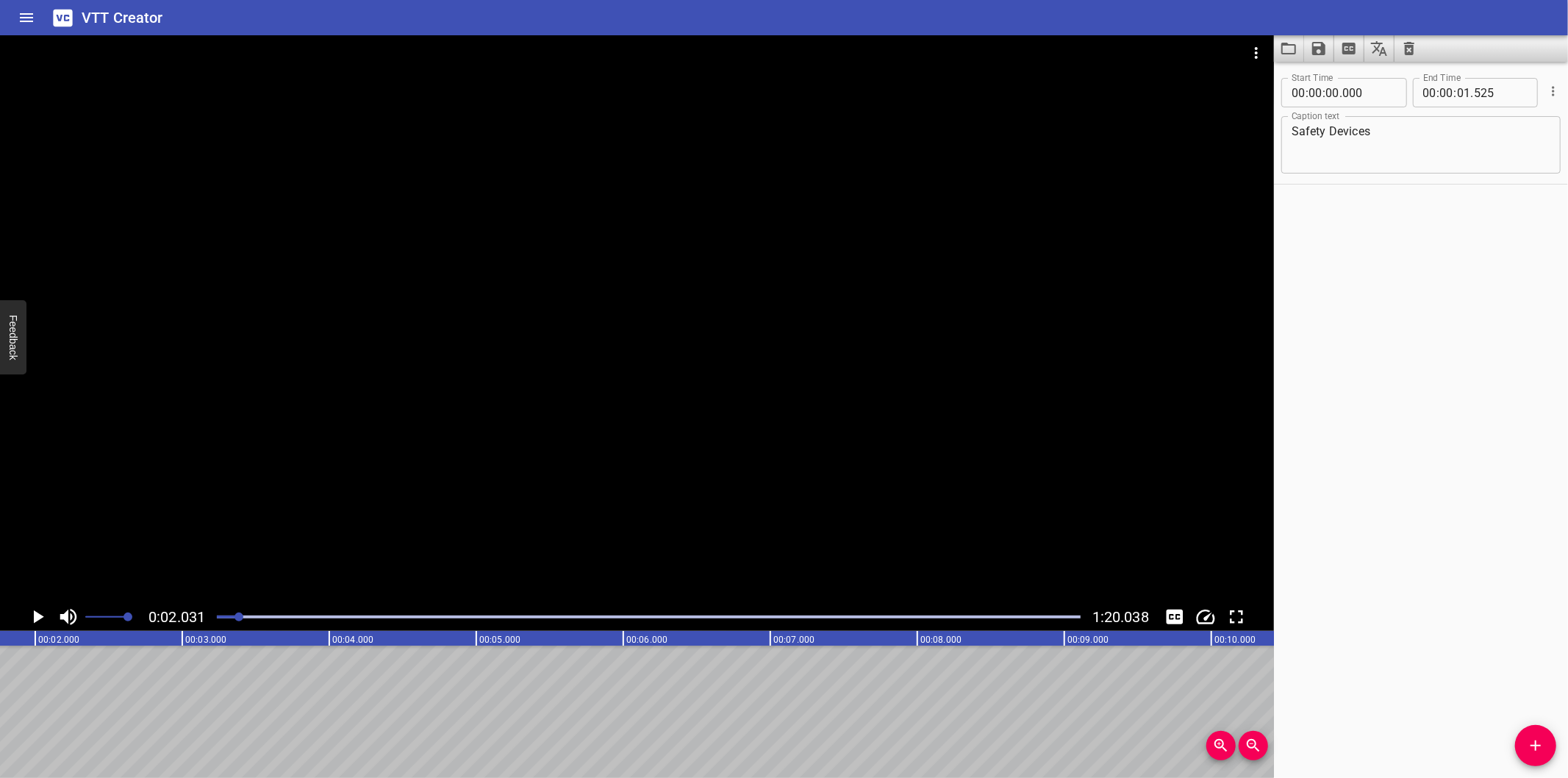
scroll to position [0, 297]
click at [1530, 744] on icon "Add Cue" at bounding box center [1536, 746] width 18 height 18
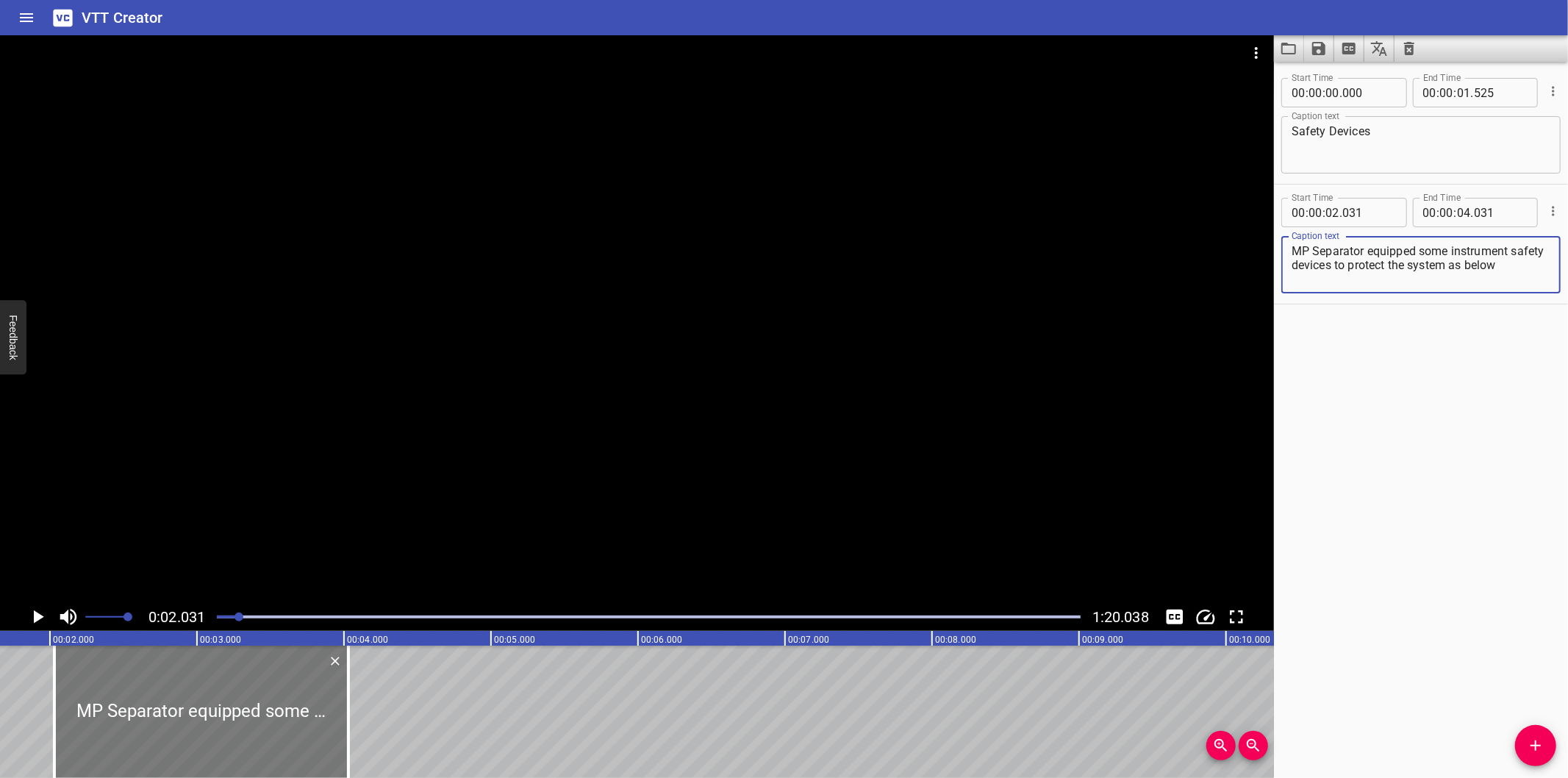
scroll to position [0, 244]
drag, startPoint x: 284, startPoint y: 730, endPoint x: 276, endPoint y: 732, distance: 8.2
click at [276, 732] on div at bounding box center [187, 712] width 294 height 133
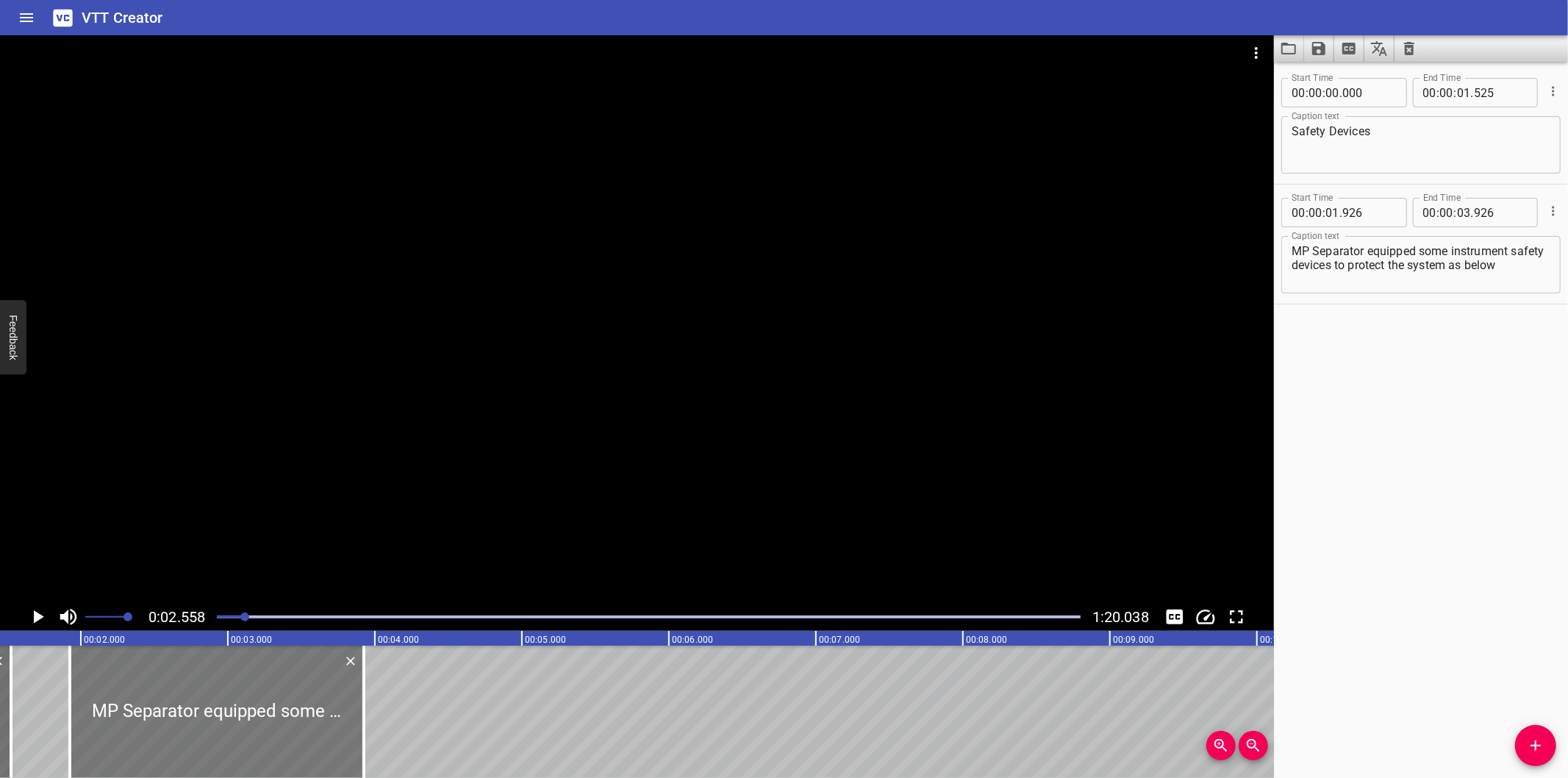
scroll to position [0, 212]
drag, startPoint x: 178, startPoint y: 736, endPoint x: 186, endPoint y: 739, distance: 8.5
click at [186, 739] on div at bounding box center [227, 712] width 294 height 133
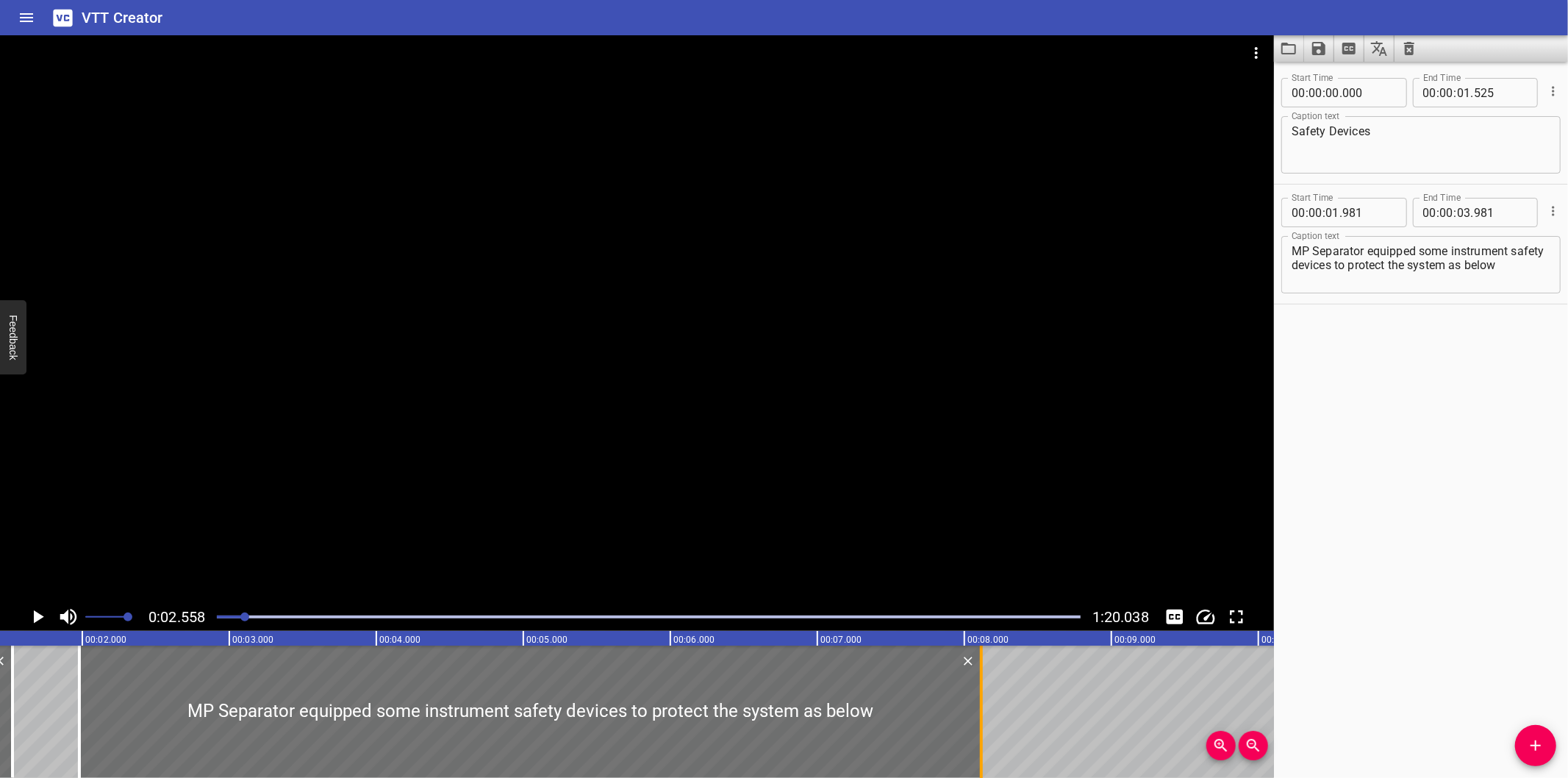
drag, startPoint x: 373, startPoint y: 734, endPoint x: 982, endPoint y: 672, distance: 612.1
click at [982, 672] on div at bounding box center [981, 712] width 3 height 133
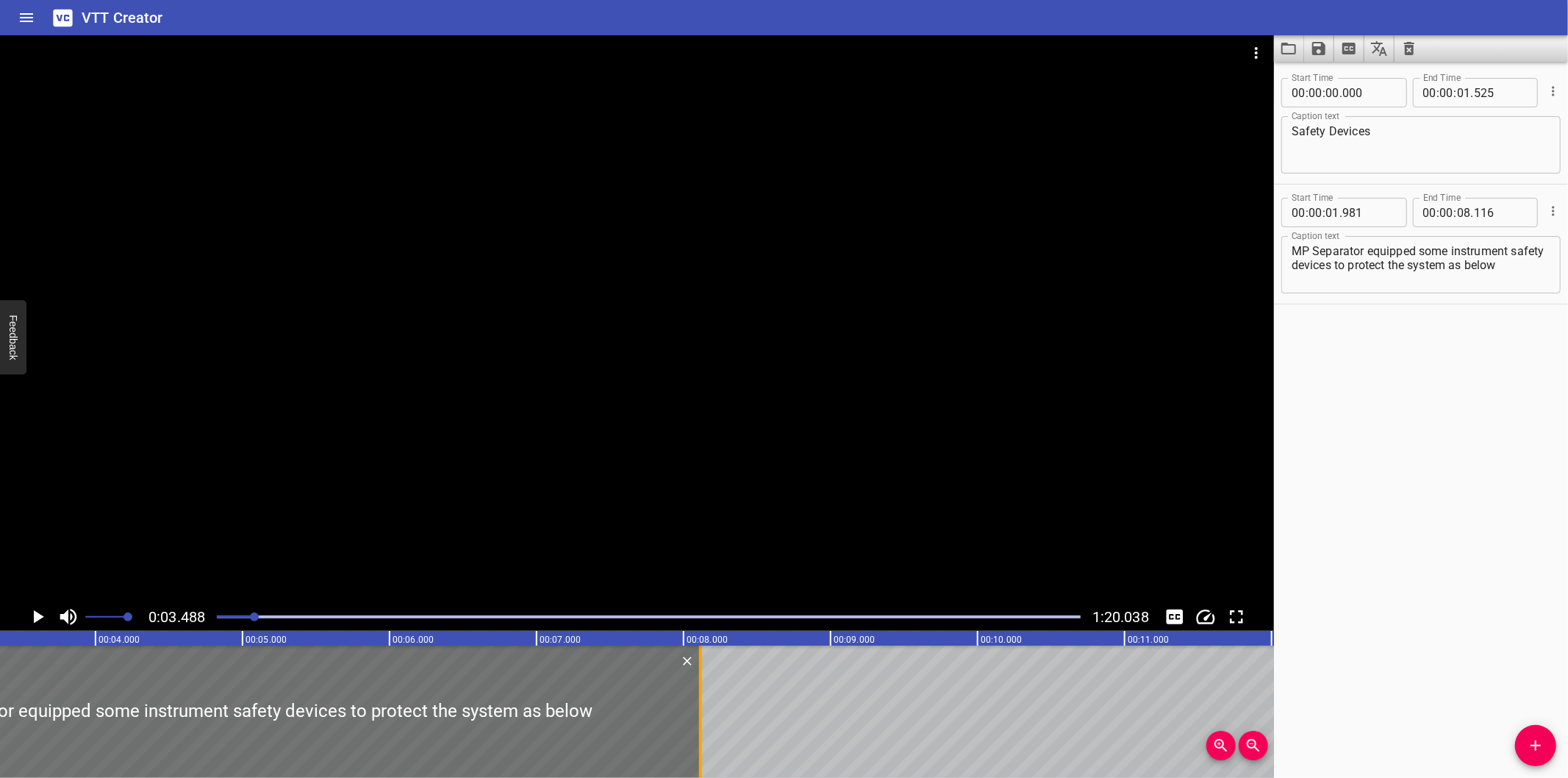
scroll to position [0, 512]
drag, startPoint x: 678, startPoint y: 739, endPoint x: 668, endPoint y: 739, distance: 10.0
click at [668, 739] on div at bounding box center [671, 712] width 15 height 133
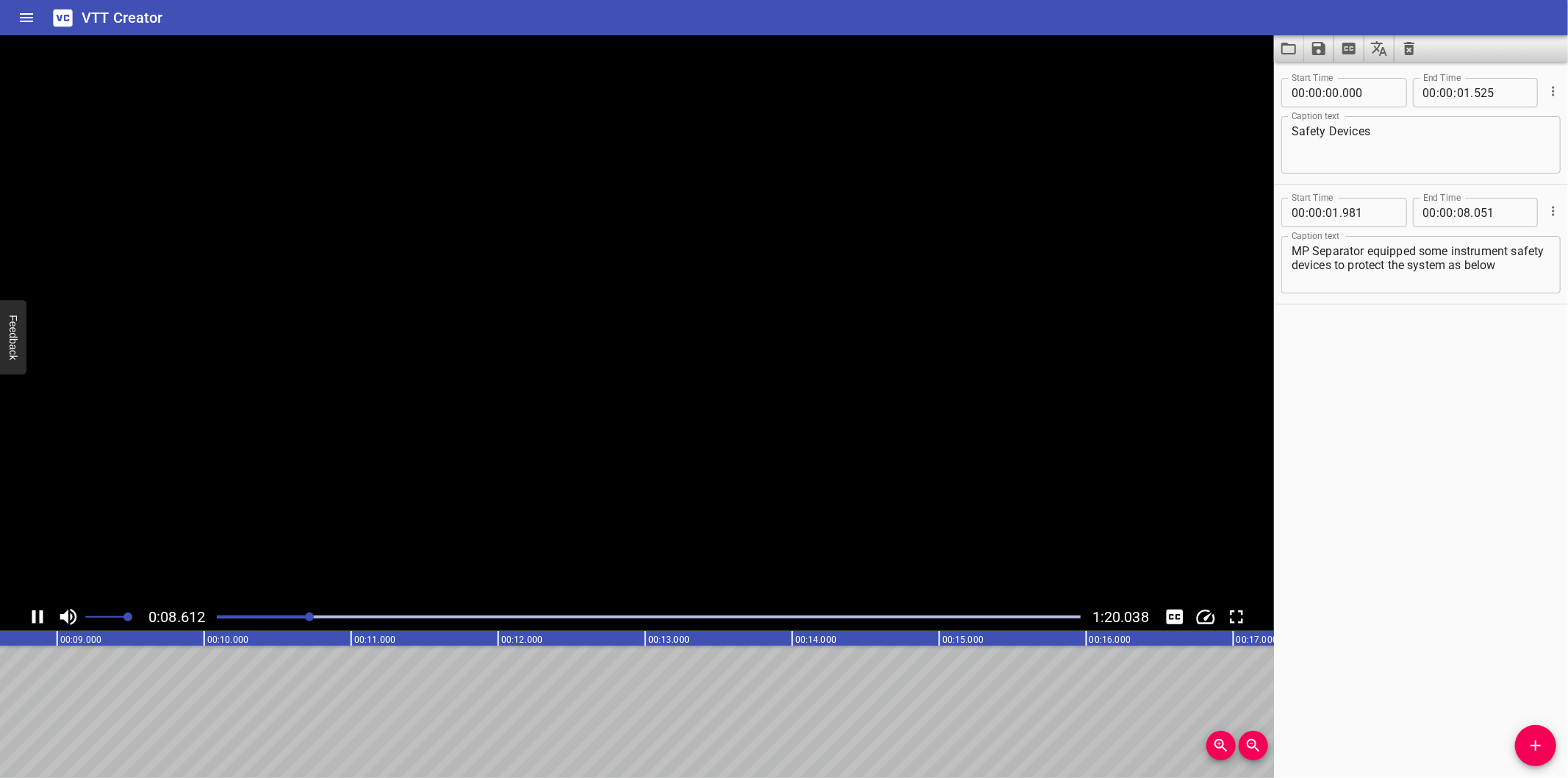
scroll to position [0, 1289]
drag, startPoint x: 1525, startPoint y: 753, endPoint x: 1513, endPoint y: 741, distance: 17.0
click at [1526, 753] on span "Add Cue" at bounding box center [1535, 746] width 41 height 18
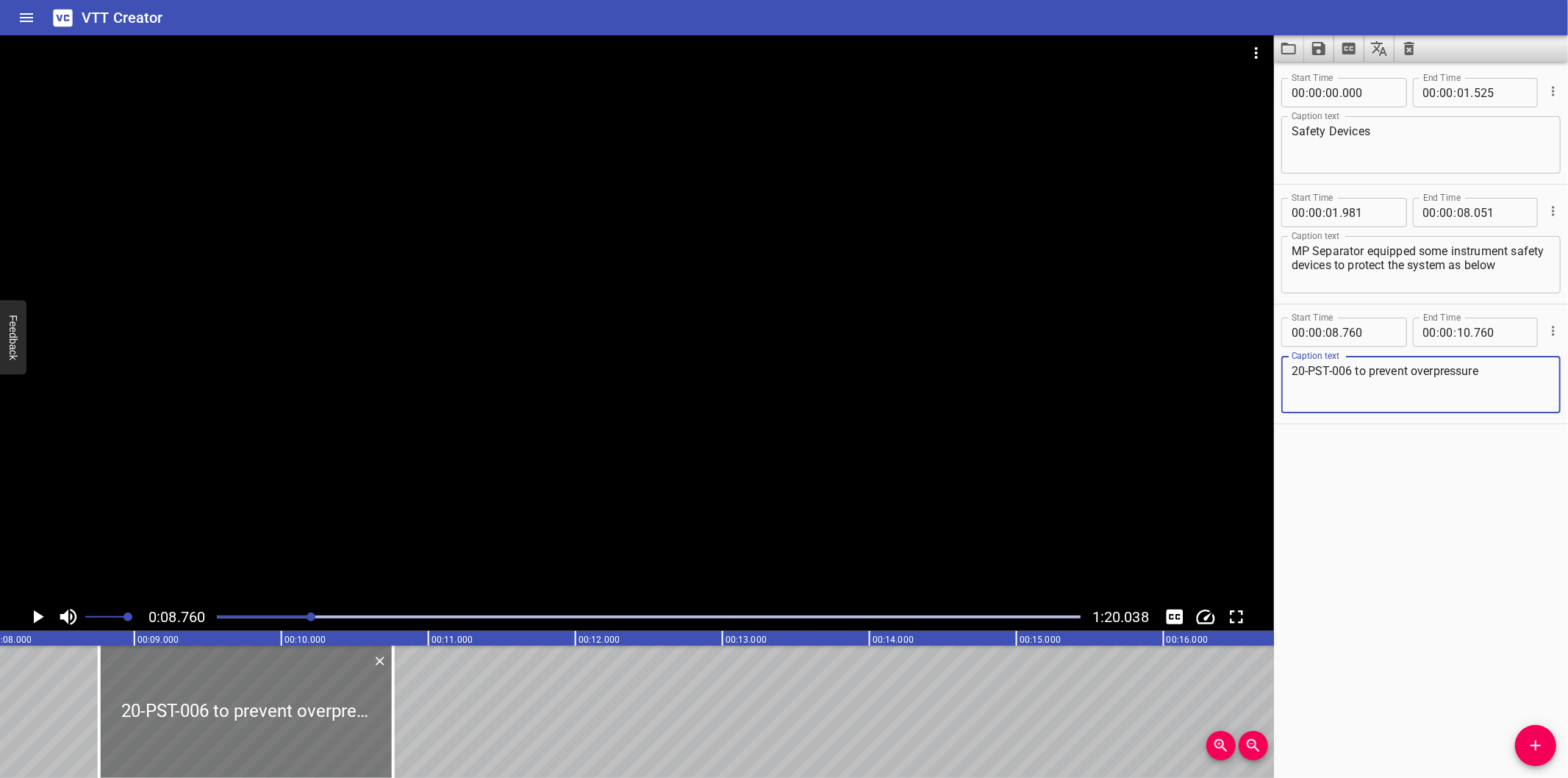
scroll to position [0, 1180]
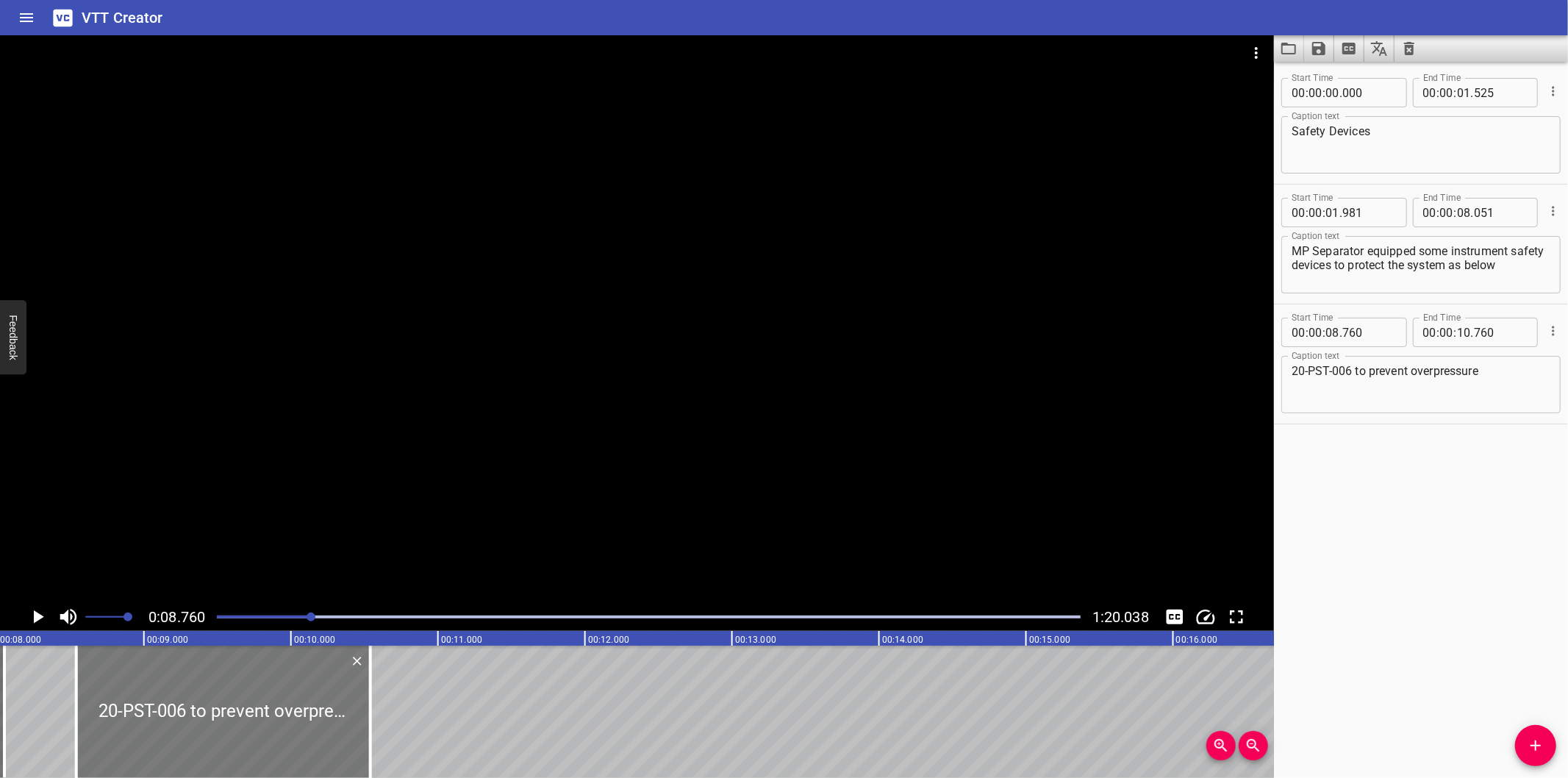
drag, startPoint x: 253, startPoint y: 699, endPoint x: 221, endPoint y: 725, distance: 41.2
click at [221, 725] on div at bounding box center [224, 712] width 294 height 133
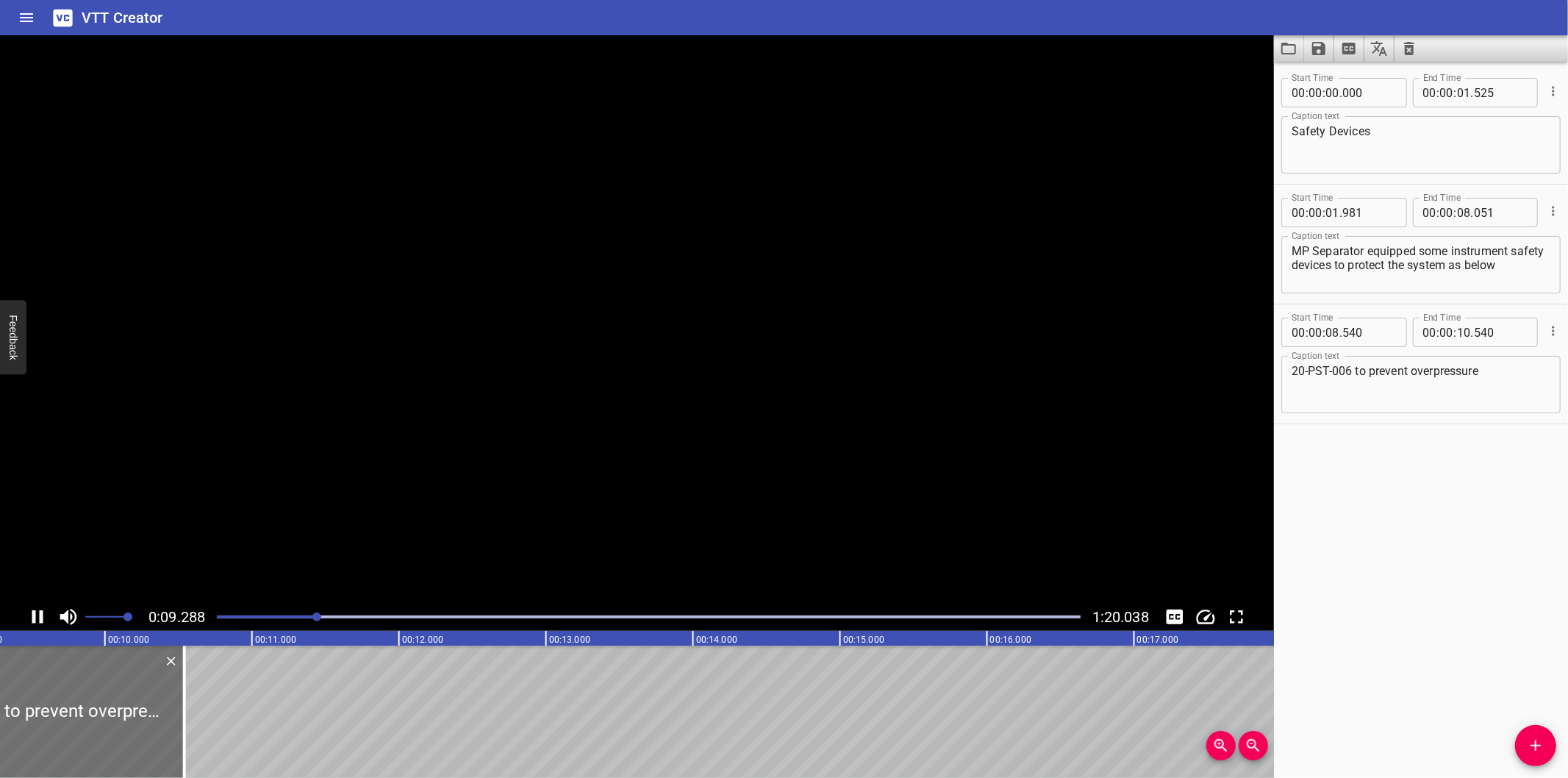
scroll to position [0, 1405]
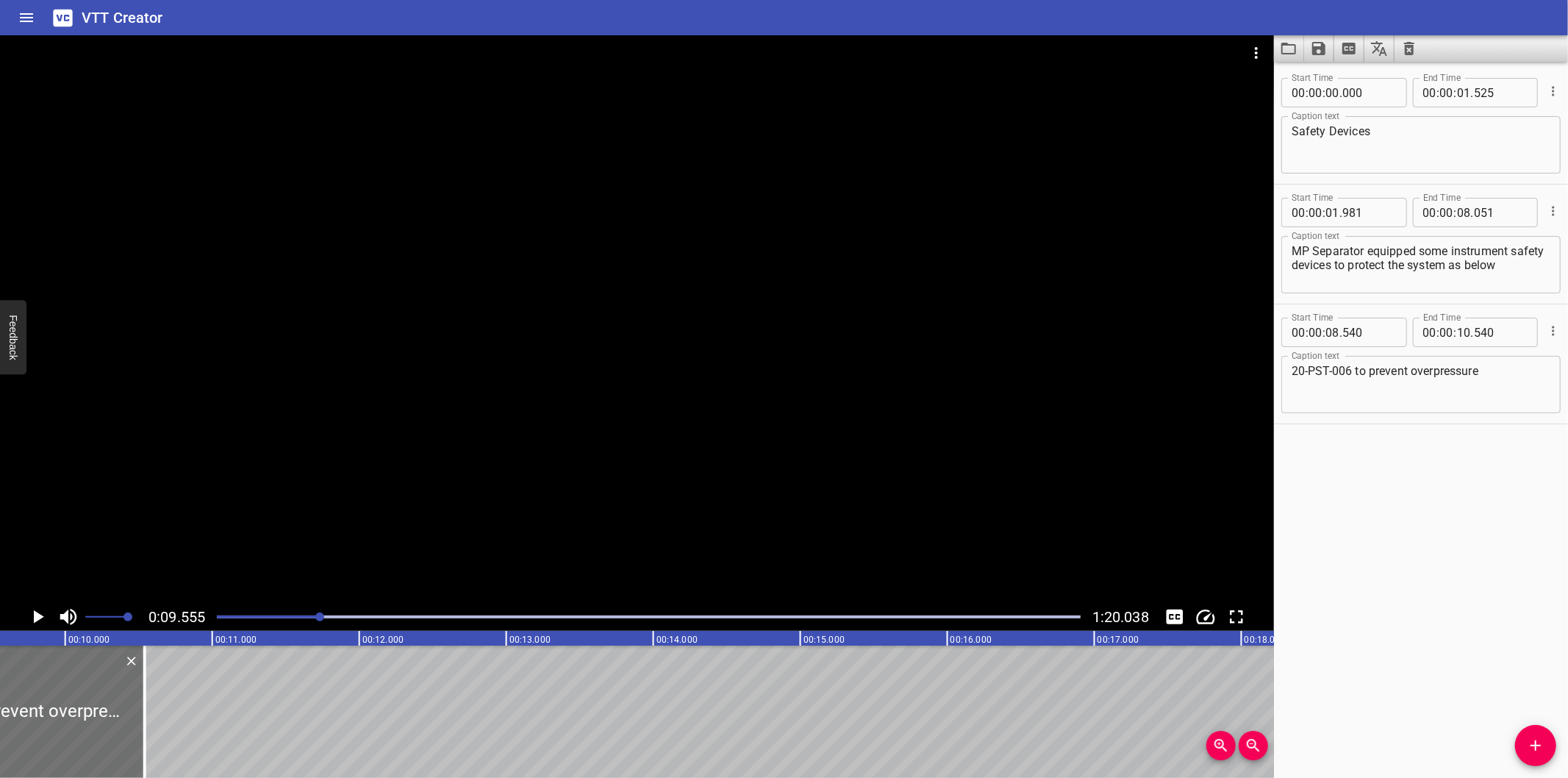
click at [580, 513] on div at bounding box center [637, 319] width 1275 height 568
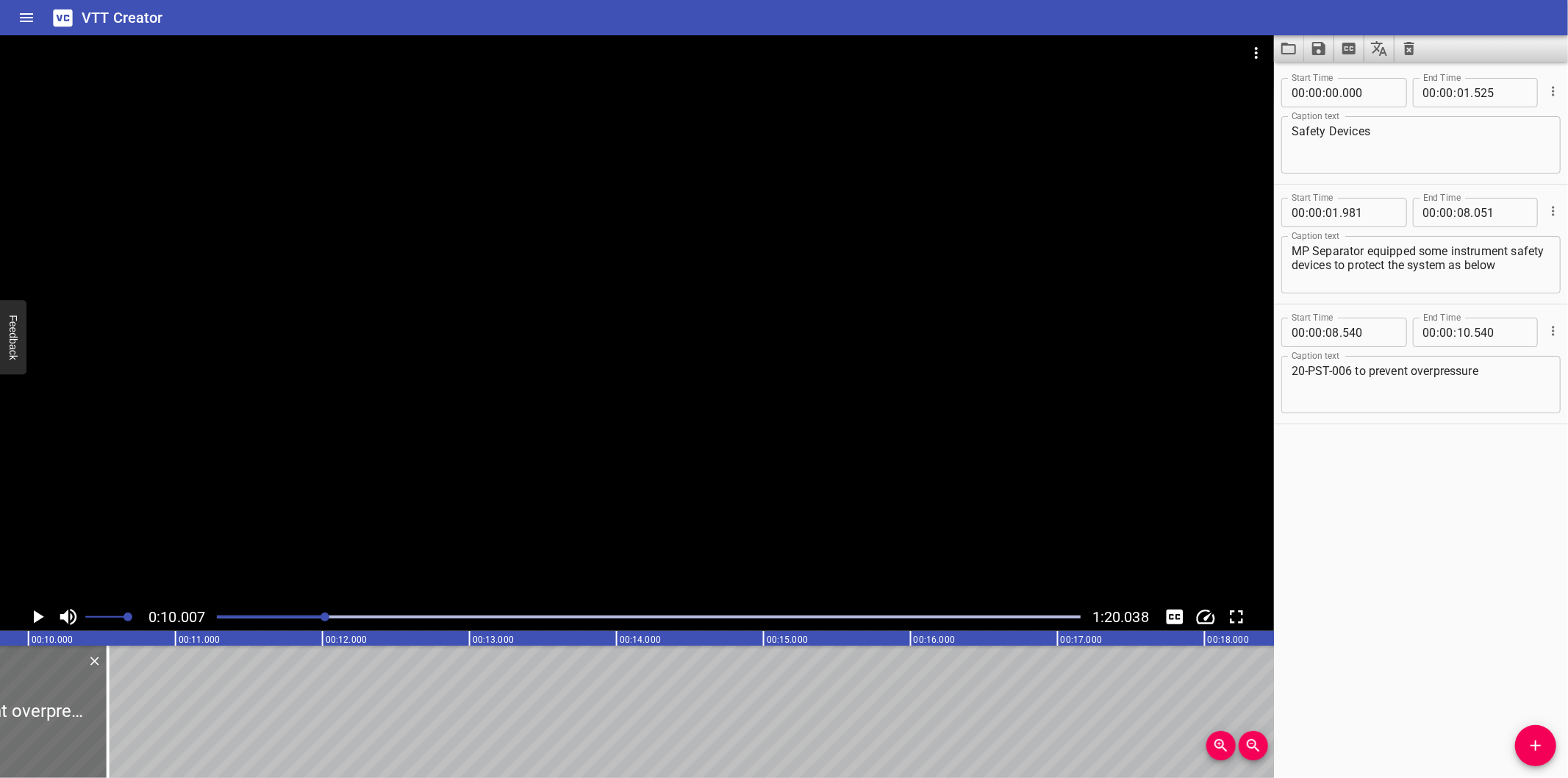
scroll to position [0, 1471]
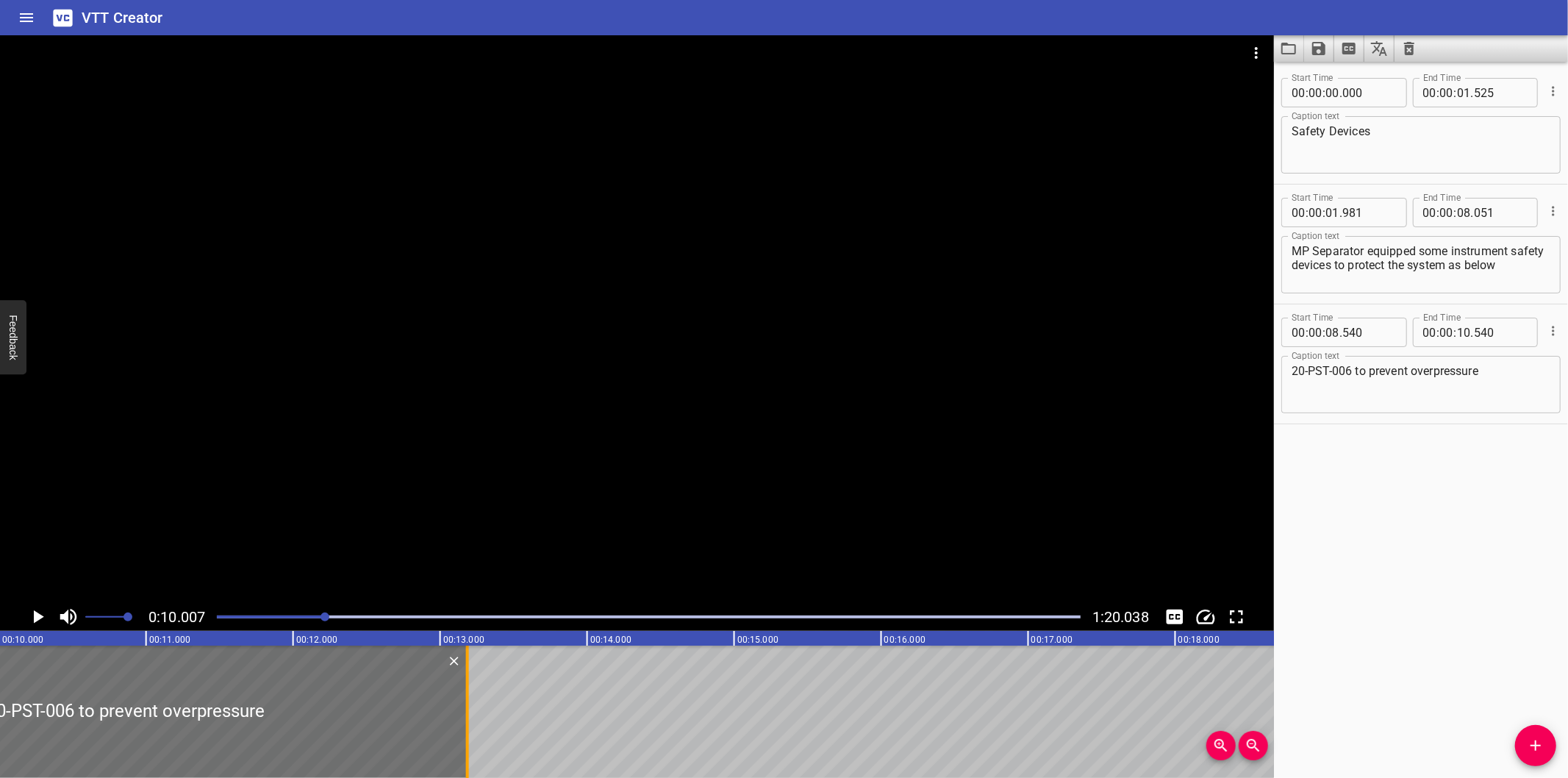
drag, startPoint x: 76, startPoint y: 730, endPoint x: 465, endPoint y: 740, distance: 389.1
click at [465, 740] on div at bounding box center [467, 712] width 15 height 133
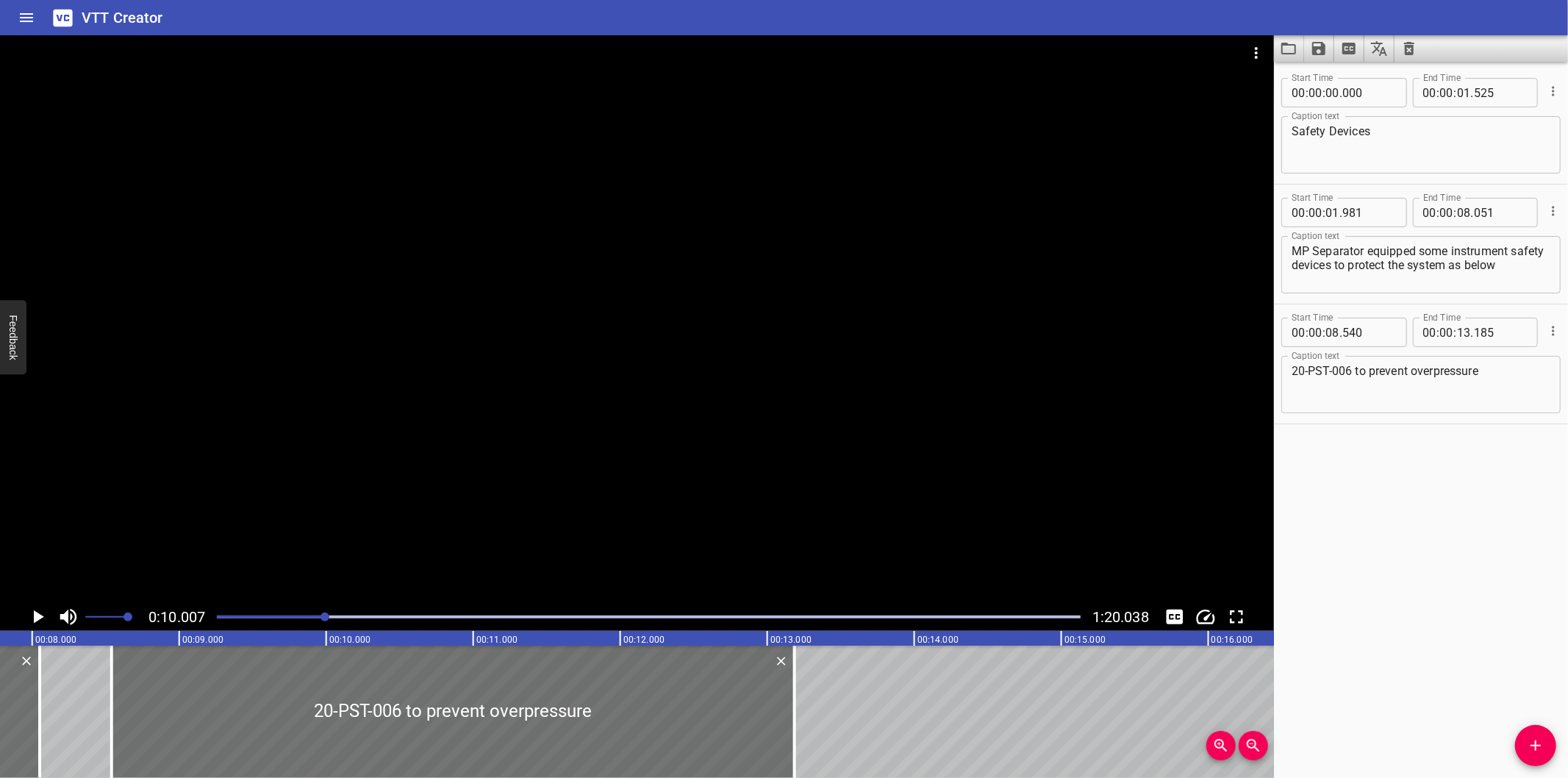
click at [554, 461] on div at bounding box center [637, 319] width 1275 height 568
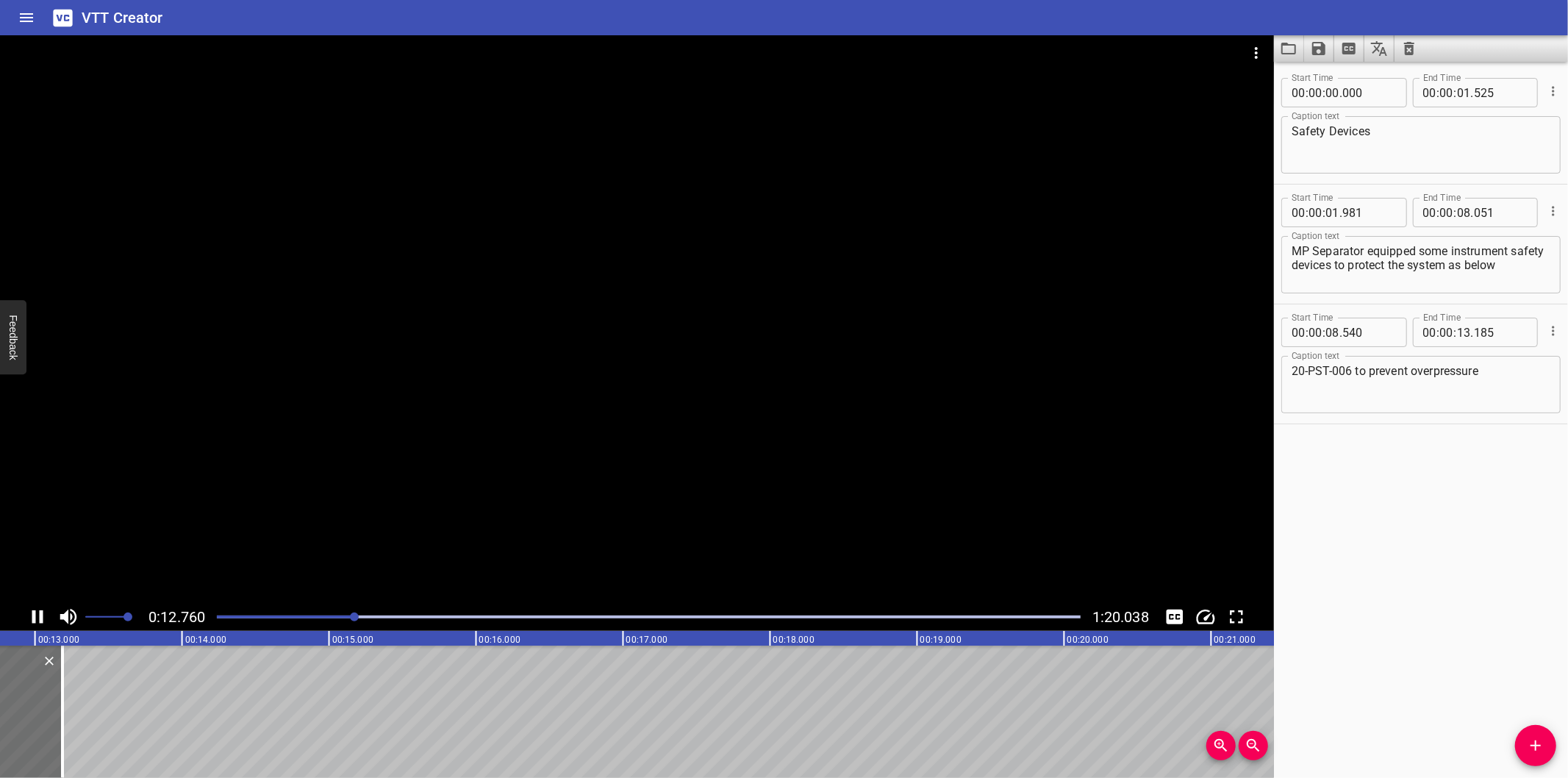
scroll to position [0, 1911]
drag, startPoint x: 1532, startPoint y: 752, endPoint x: 1509, endPoint y: 743, distance: 24.7
click at [1530, 751] on icon "Add Cue" at bounding box center [1536, 746] width 18 height 18
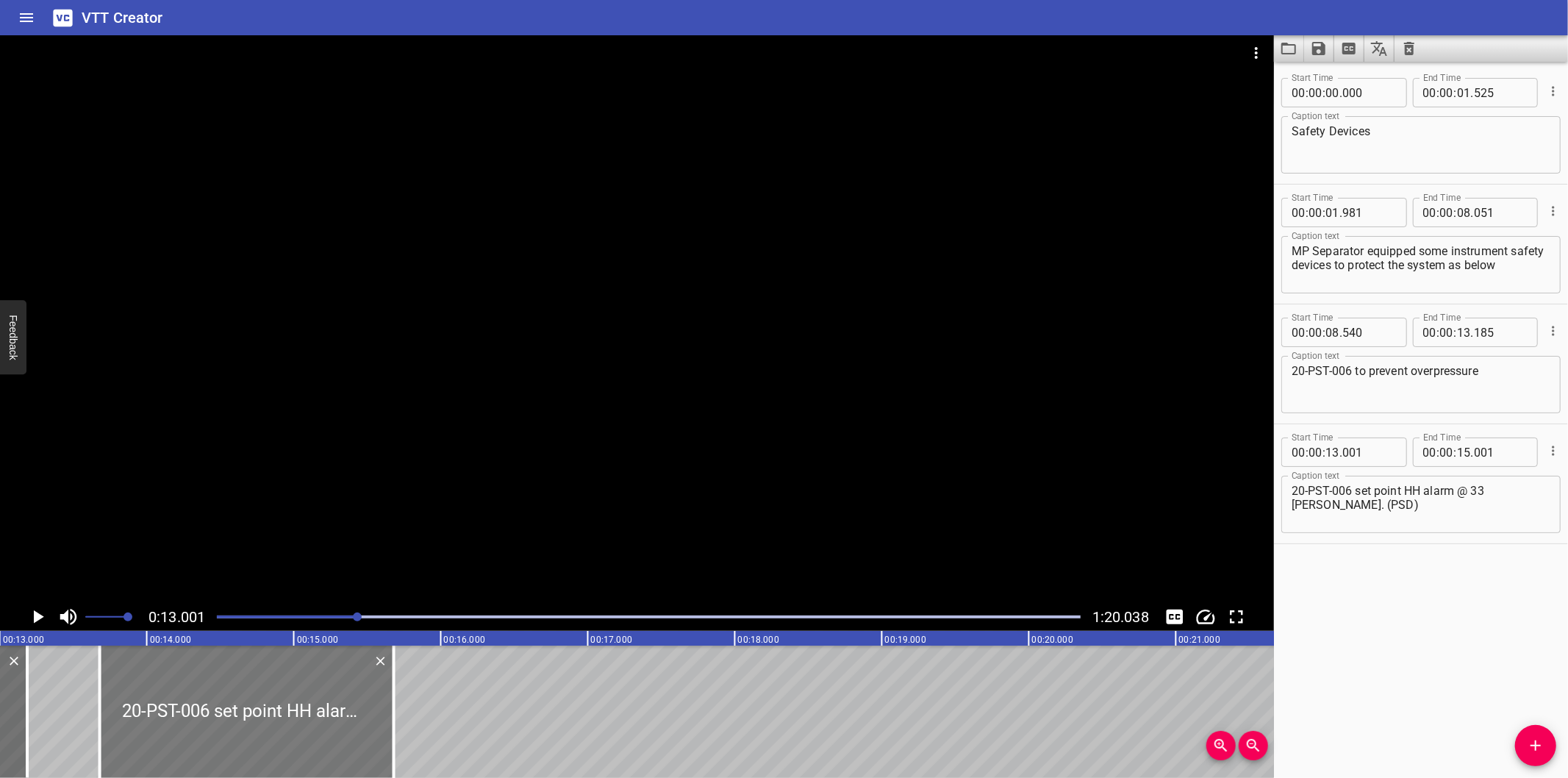
drag, startPoint x: 243, startPoint y: 727, endPoint x: 311, endPoint y: 725, distance: 68.0
click at [311, 725] on div at bounding box center [247, 712] width 294 height 133
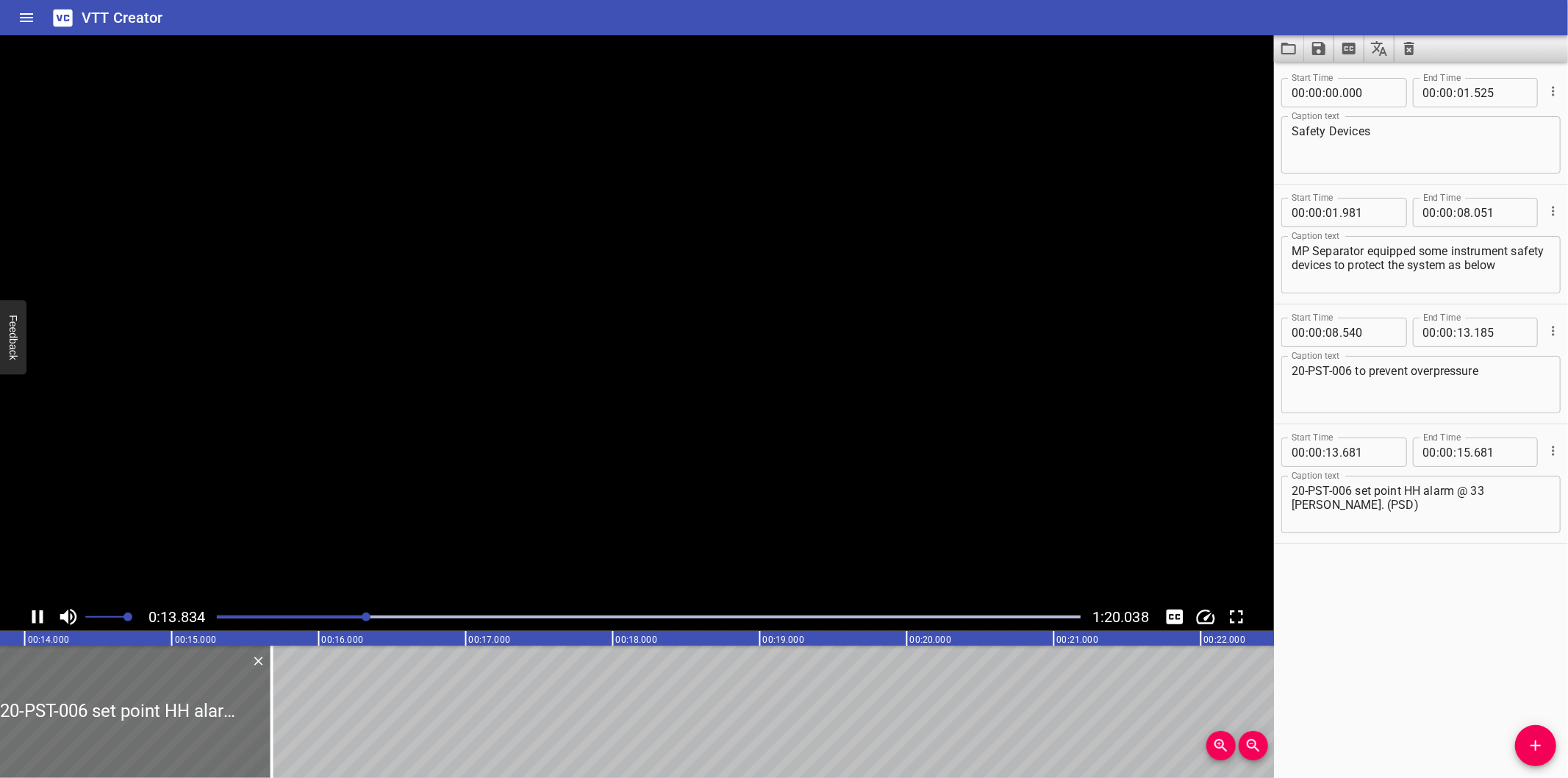
scroll to position [0, 2057]
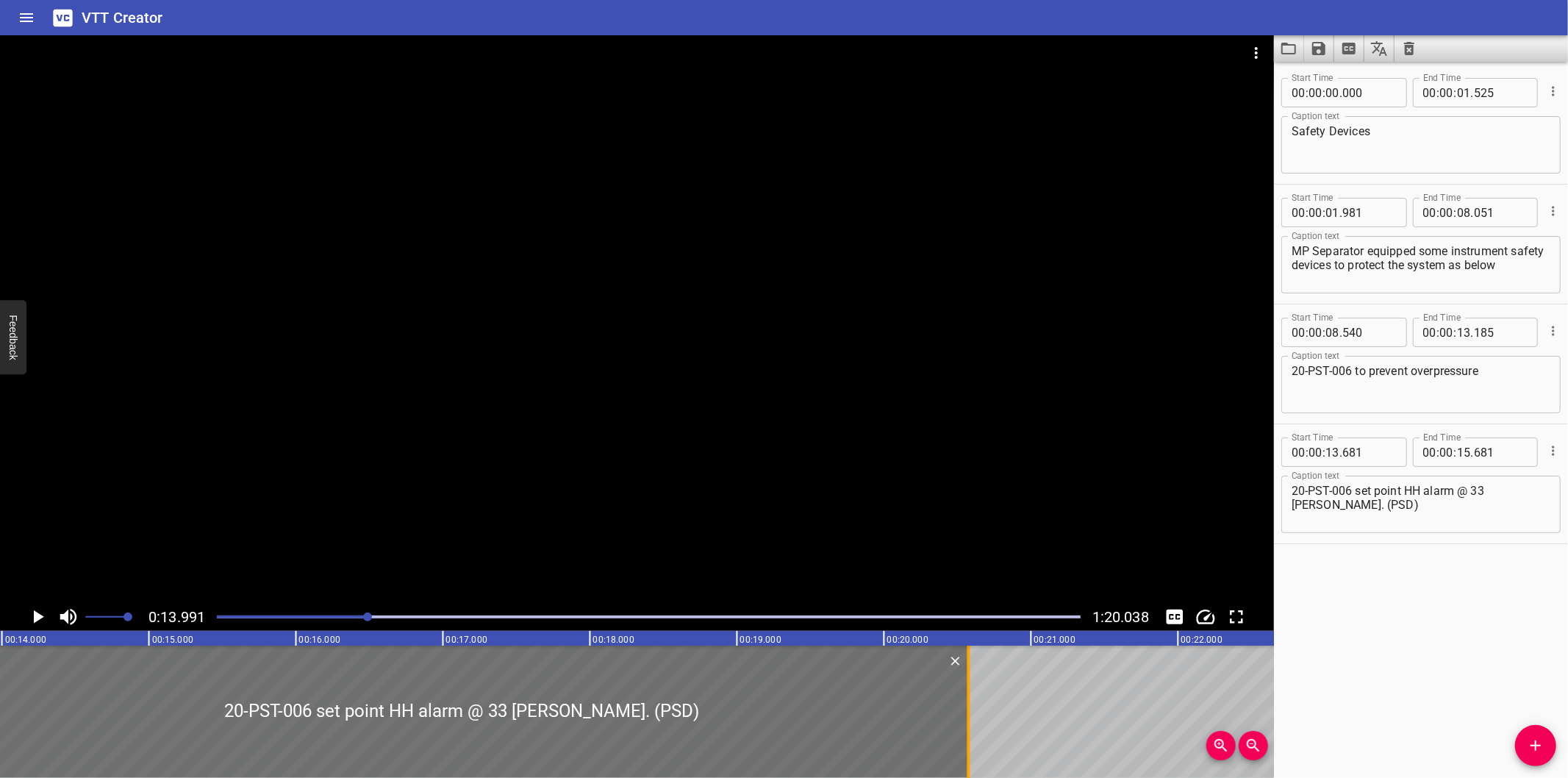
drag, startPoint x: 252, startPoint y: 734, endPoint x: 971, endPoint y: 700, distance: 719.8
click at [971, 700] on div at bounding box center [969, 712] width 15 height 133
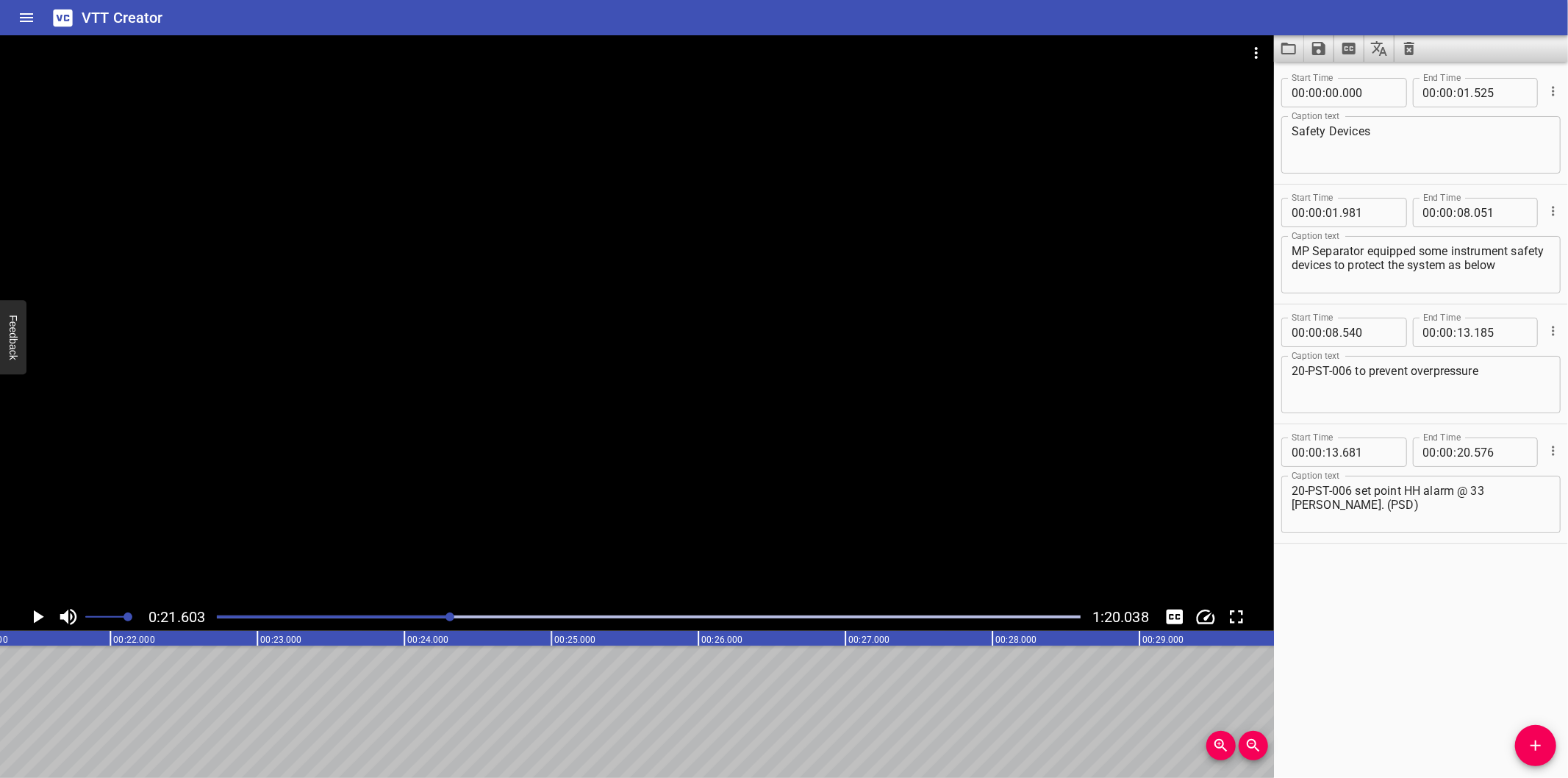
scroll to position [0, 3177]
click at [715, 515] on div at bounding box center [637, 319] width 1275 height 568
click at [442, 620] on div at bounding box center [648, 617] width 881 height 21
click at [618, 538] on div at bounding box center [637, 319] width 1275 height 568
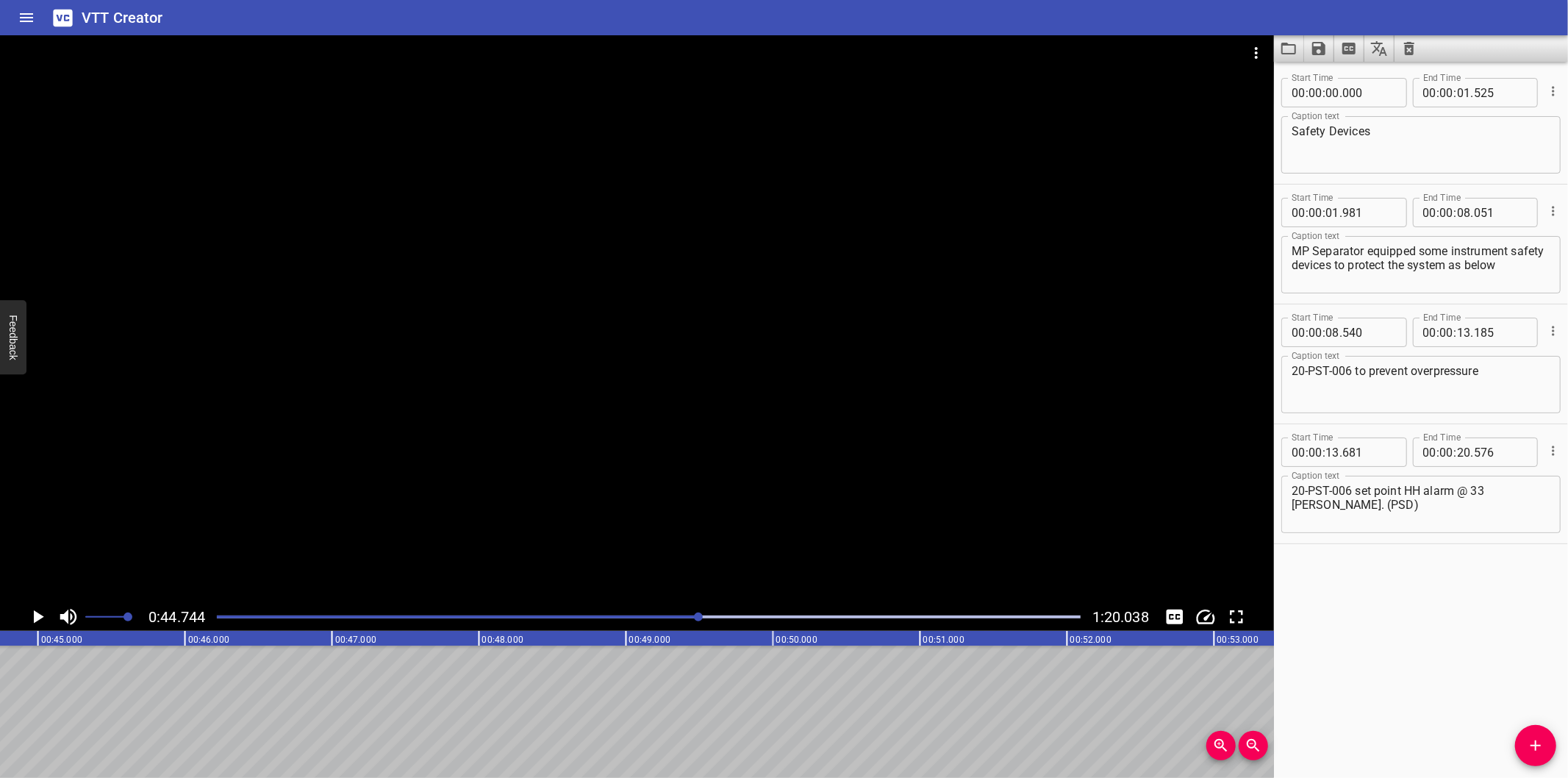
click at [650, 612] on div at bounding box center [648, 617] width 881 height 21
click at [649, 619] on div at bounding box center [648, 617] width 9 height 9
click at [644, 621] on div at bounding box center [648, 617] width 881 height 21
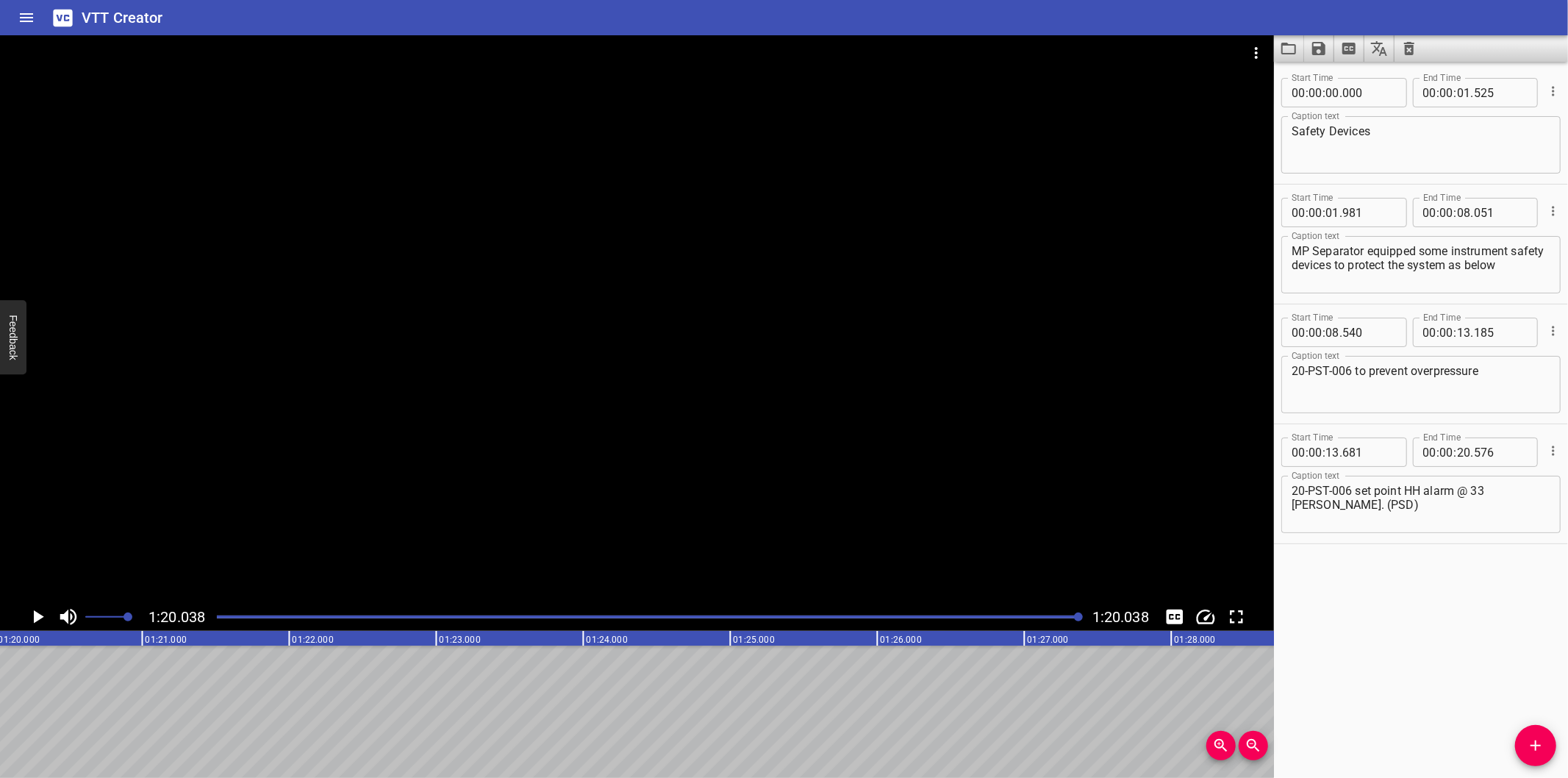
click at [593, 449] on div at bounding box center [637, 319] width 1275 height 568
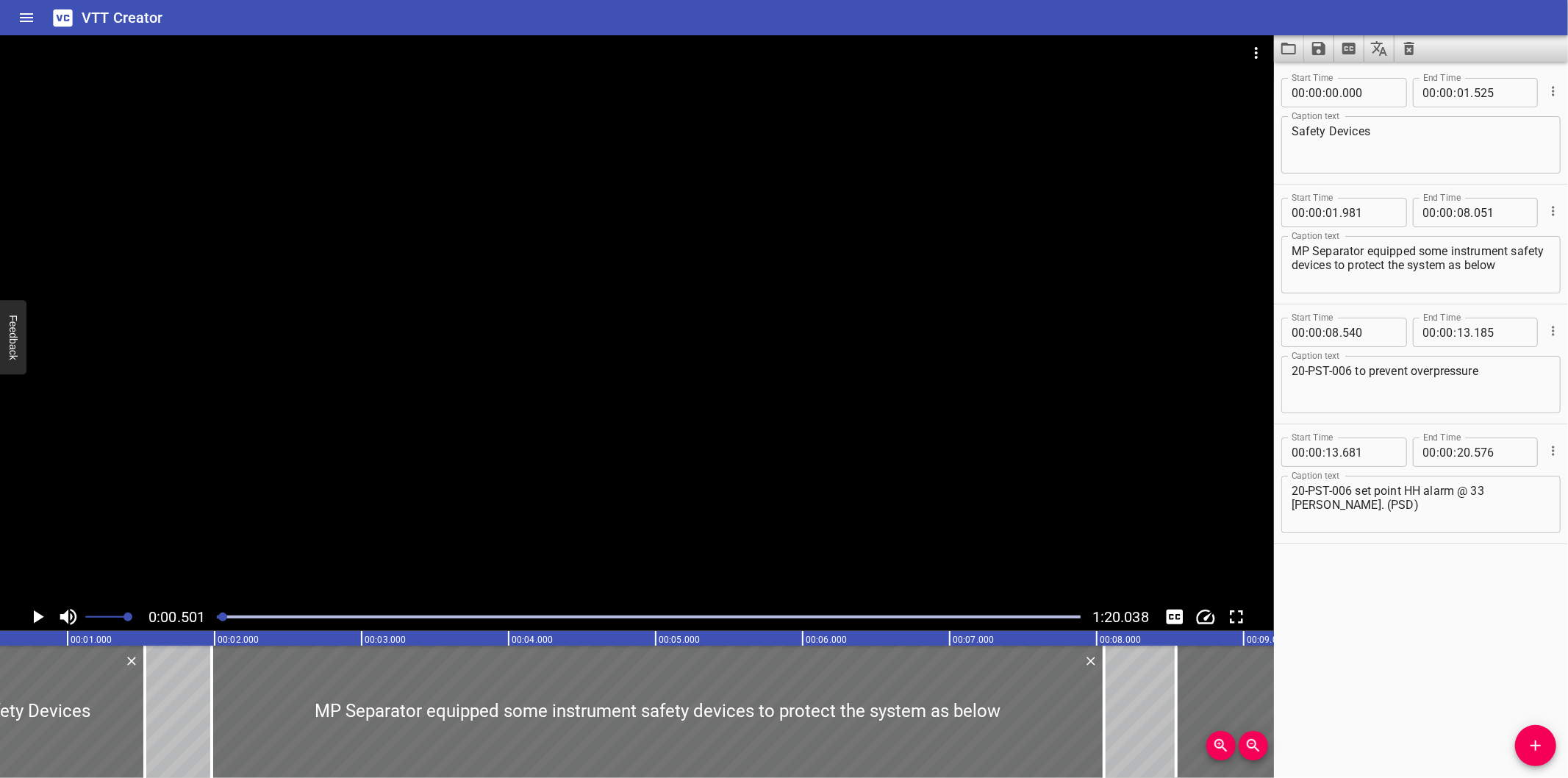
click at [291, 539] on div at bounding box center [637, 319] width 1275 height 568
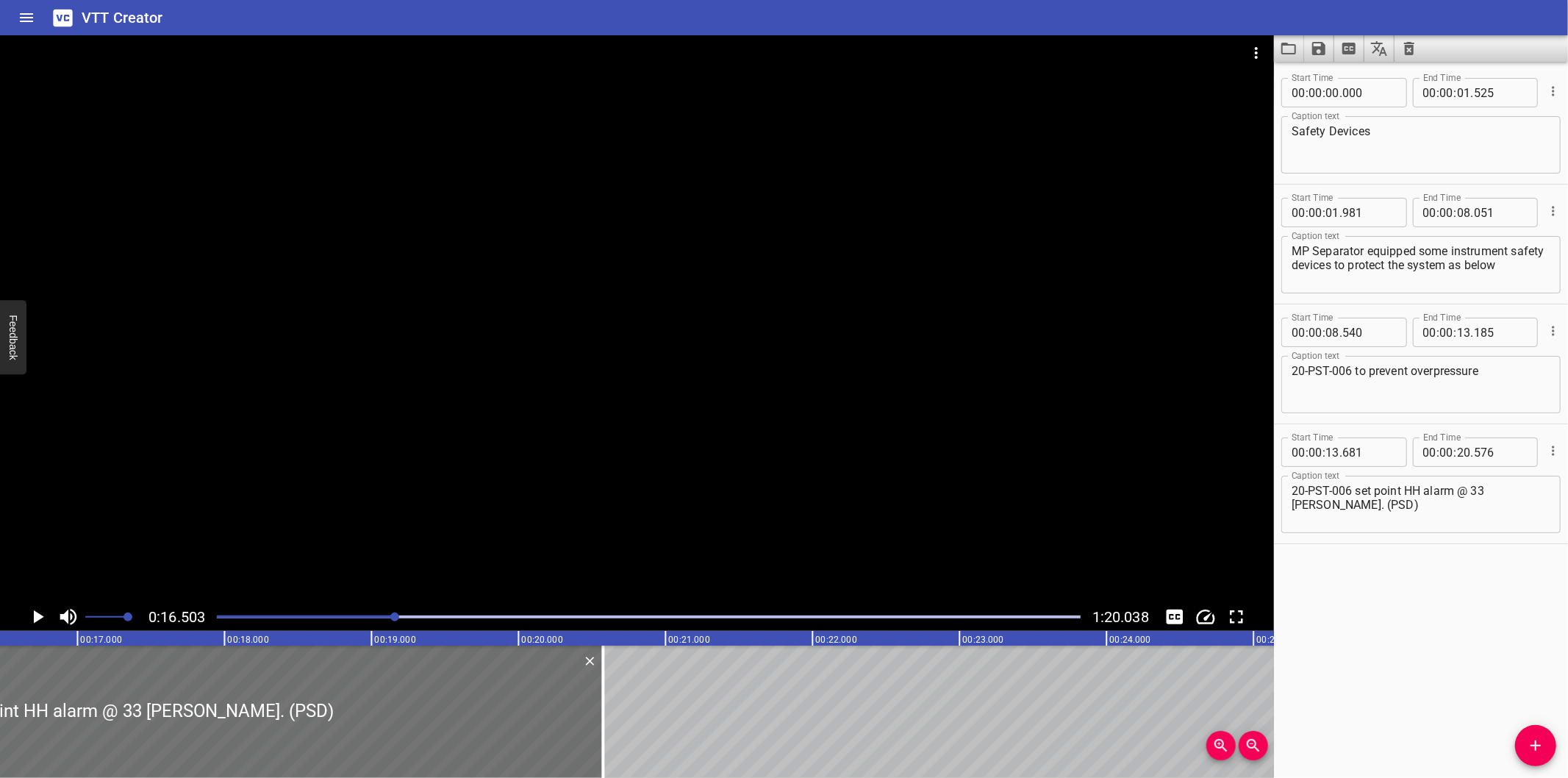
scroll to position [0, 2427]
click at [596, 541] on div at bounding box center [637, 319] width 1275 height 568
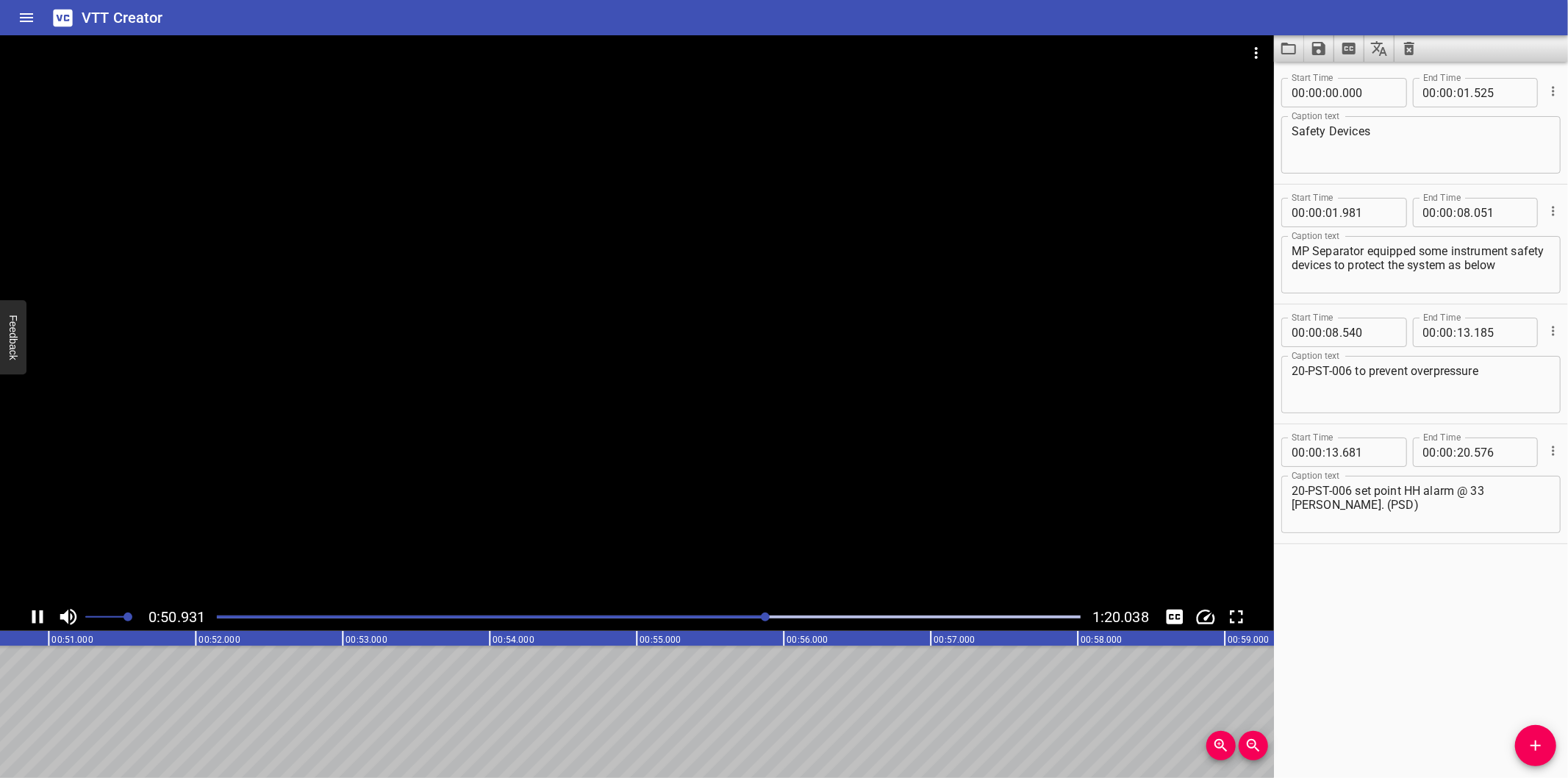
click at [591, 552] on div at bounding box center [637, 319] width 1275 height 568
drag, startPoint x: 602, startPoint y: 591, endPoint x: 584, endPoint y: 611, distance: 26.9
click at [594, 599] on div at bounding box center [637, 319] width 1275 height 568
click at [582, 613] on div at bounding box center [648, 617] width 881 height 21
click at [556, 603] on div at bounding box center [637, 319] width 1275 height 568
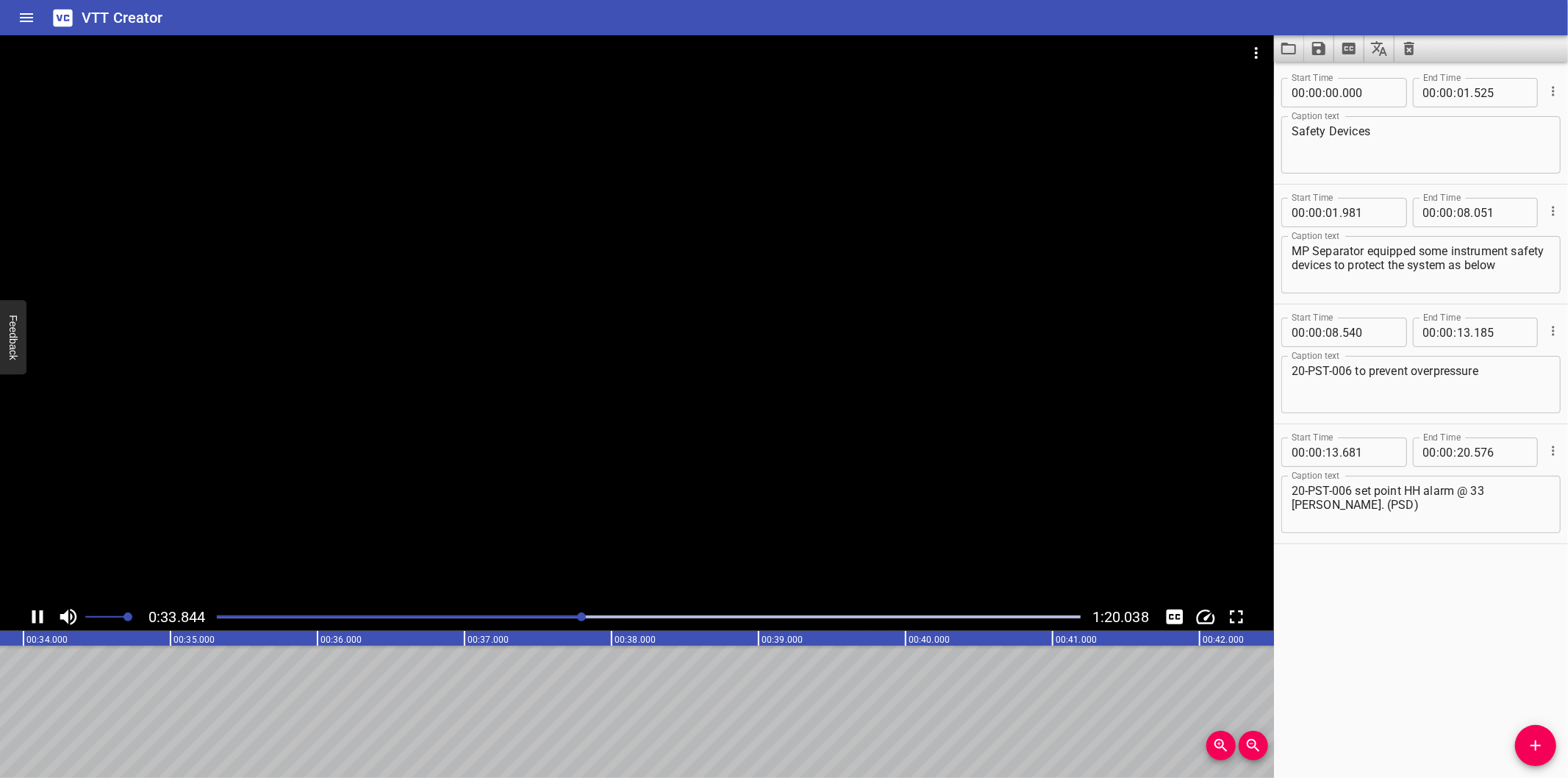
scroll to position [0, 4998]
click at [561, 608] on div at bounding box center [648, 617] width 881 height 21
click at [547, 610] on div at bounding box center [648, 617] width 881 height 21
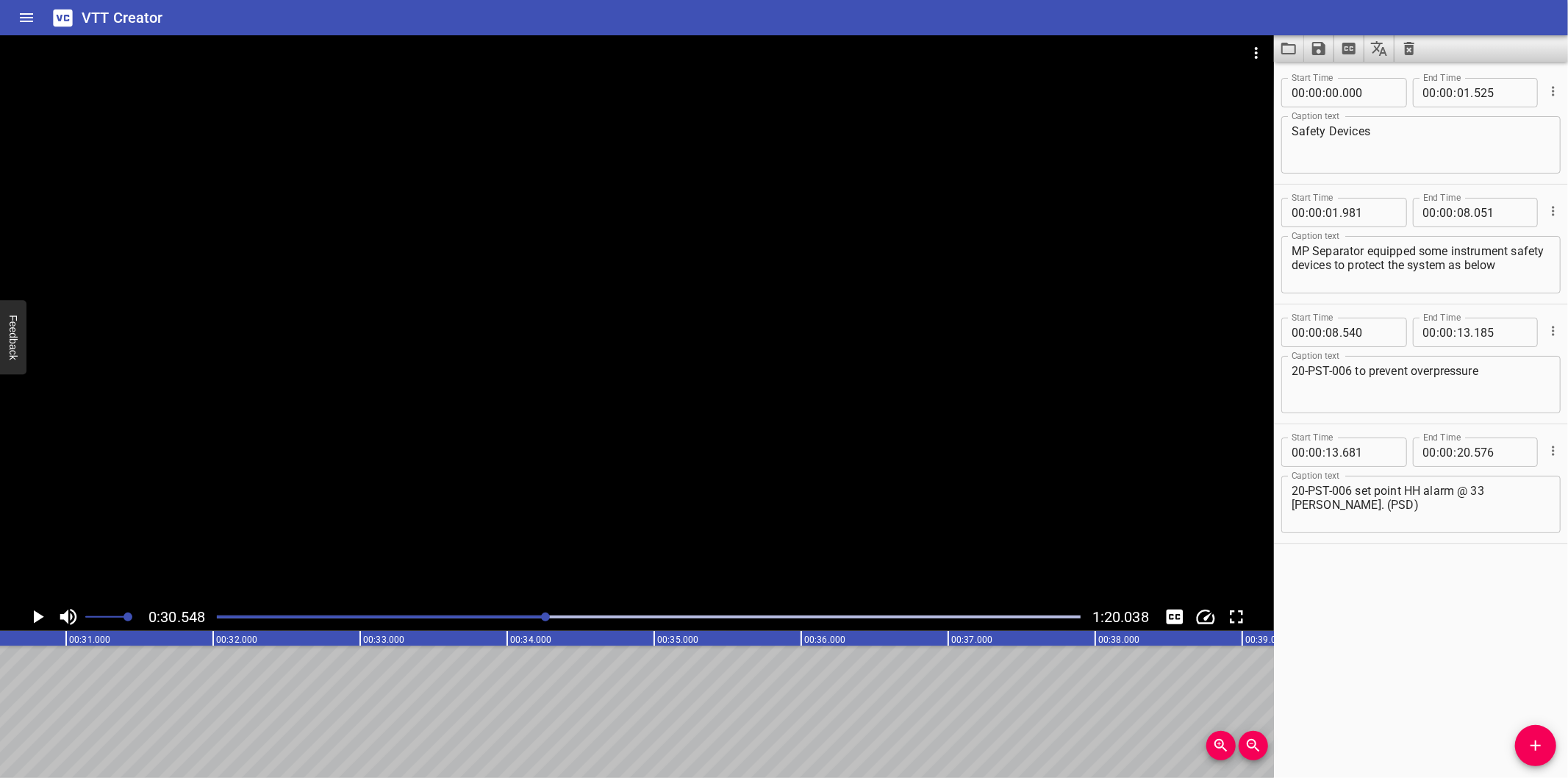
drag, startPoint x: 1004, startPoint y: 602, endPoint x: 641, endPoint y: 441, distance: 397.1
click at [641, 441] on div at bounding box center [637, 319] width 1275 height 568
click at [522, 610] on div at bounding box center [648, 617] width 881 height 21
click at [512, 613] on div at bounding box center [648, 617] width 881 height 21
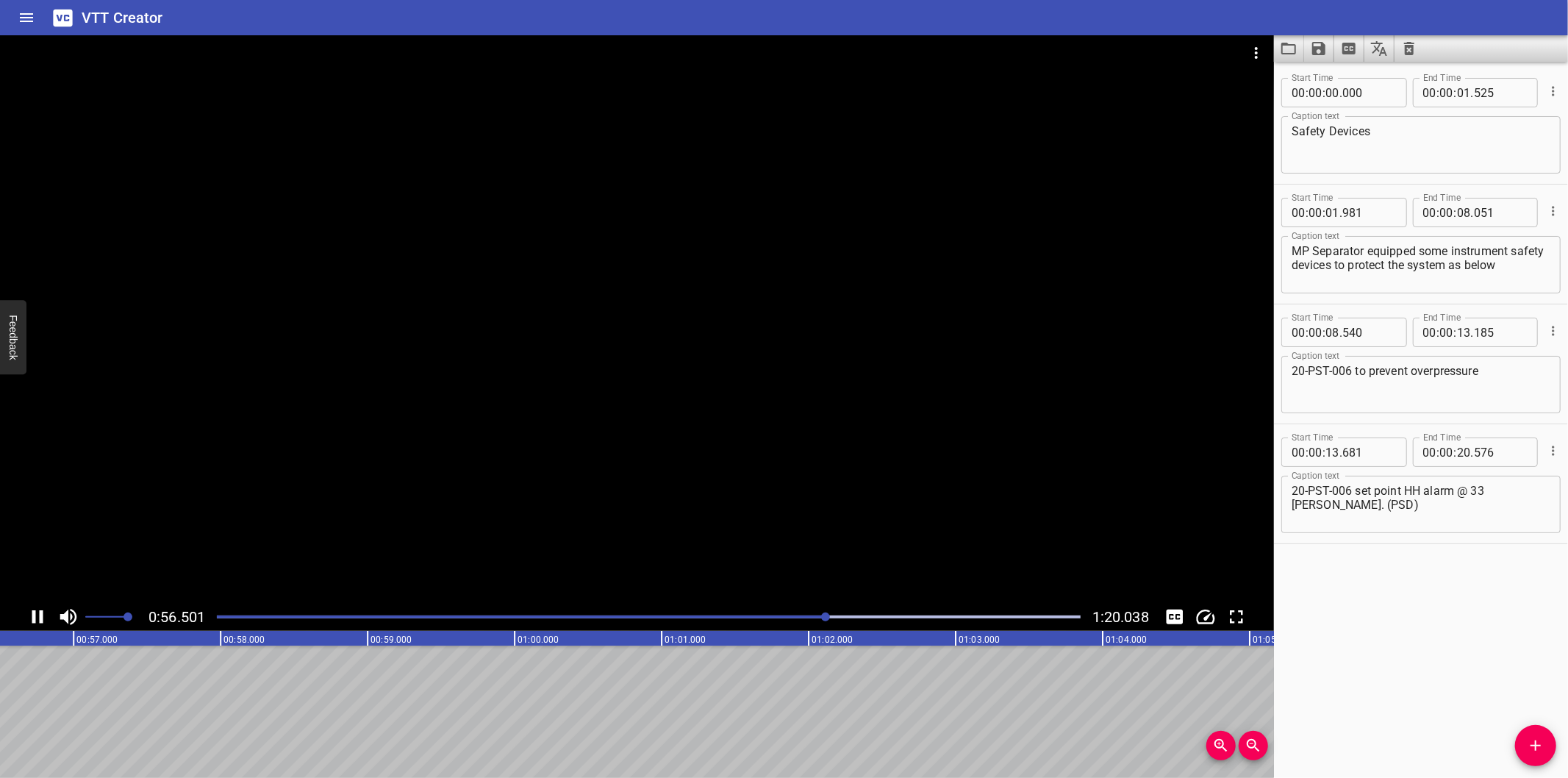
click at [247, 531] on div at bounding box center [637, 319] width 1275 height 568
click at [587, 619] on div "Play progress" at bounding box center [398, 617] width 864 height 3
click at [516, 556] on div at bounding box center [637, 319] width 1275 height 568
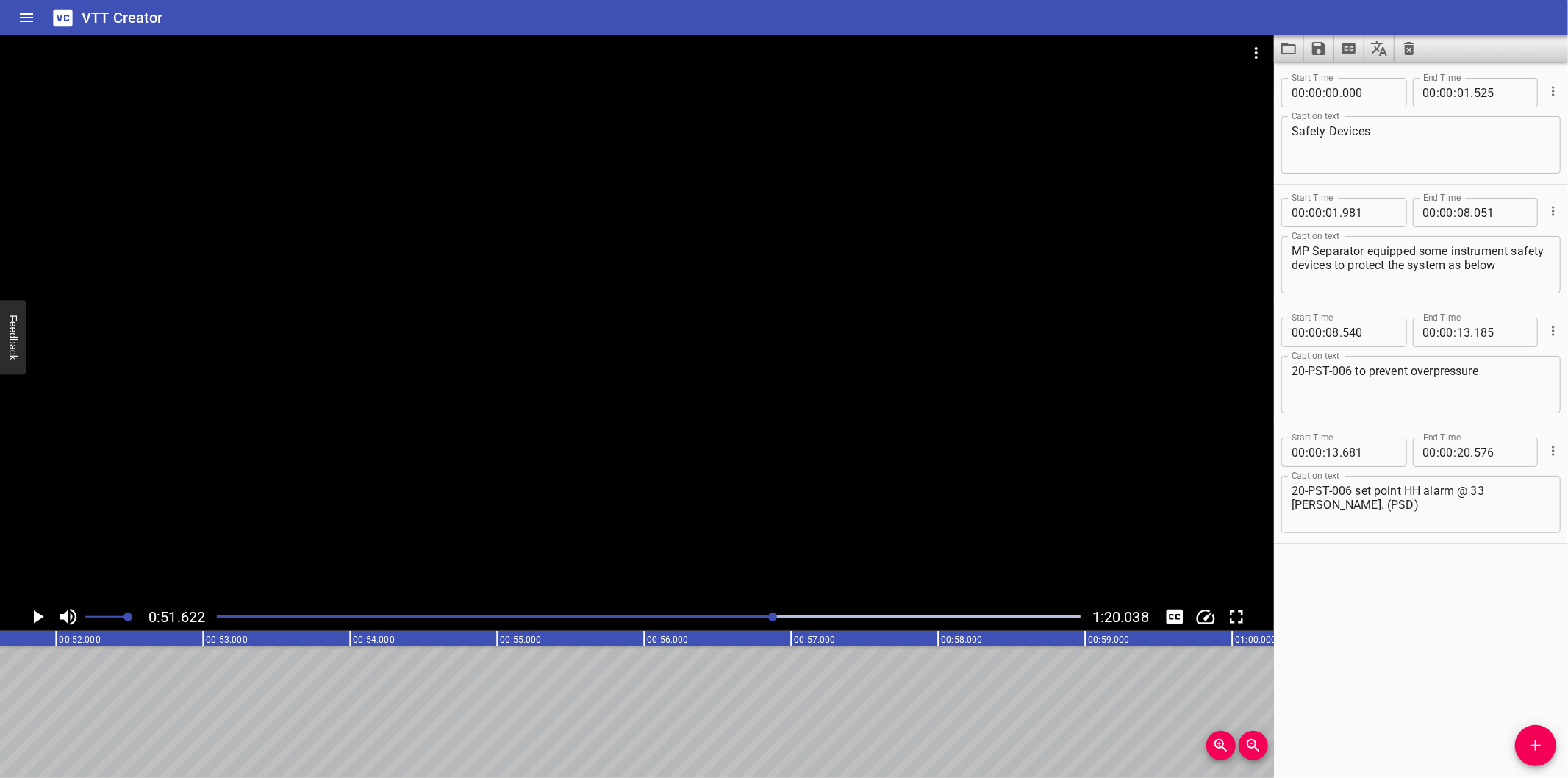
click at [516, 556] on div at bounding box center [637, 319] width 1275 height 568
click at [624, 612] on div at bounding box center [648, 617] width 881 height 21
click at [565, 612] on div at bounding box center [648, 617] width 881 height 21
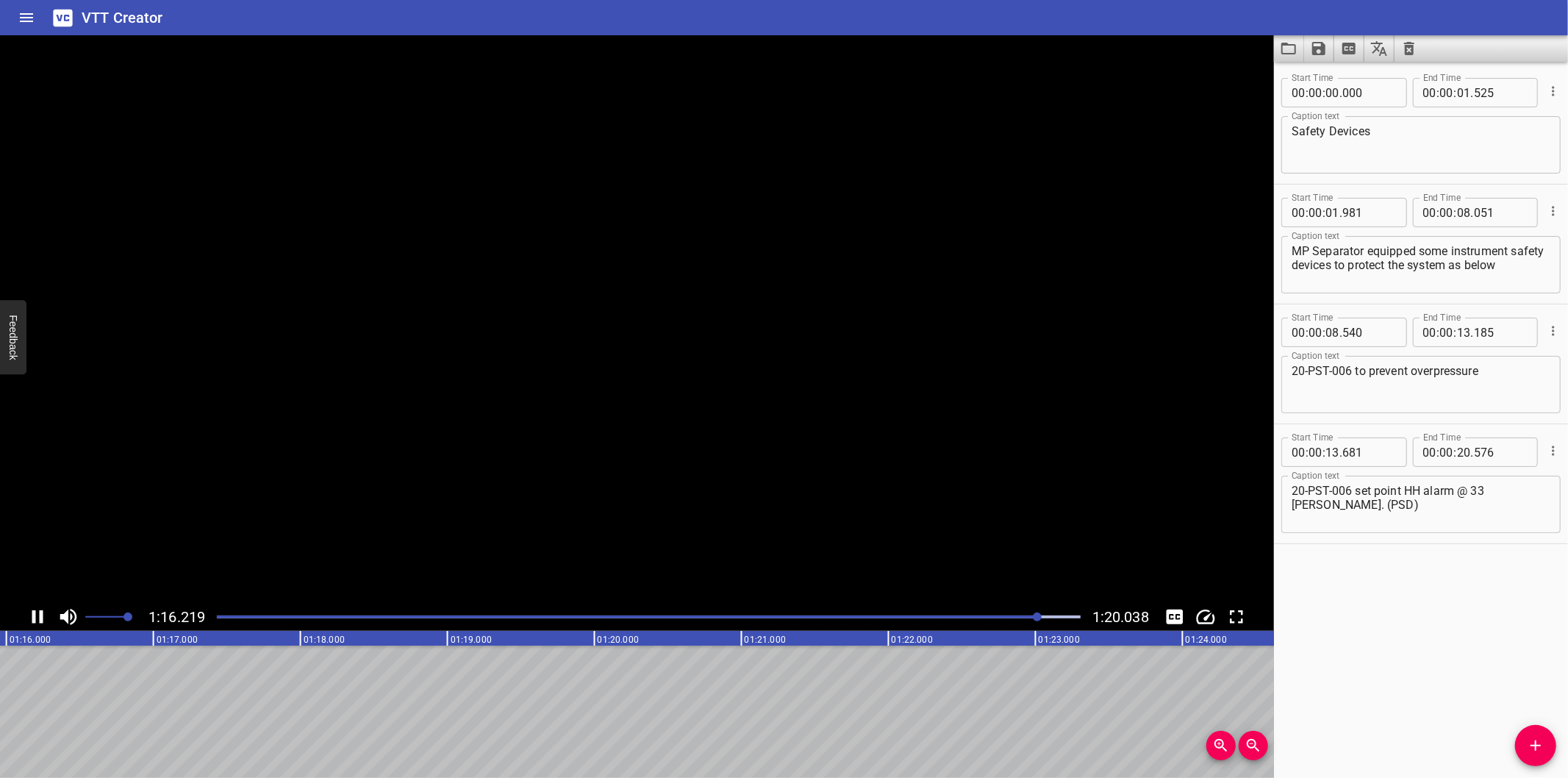
scroll to position [0, 11209]
drag, startPoint x: 434, startPoint y: 775, endPoint x: 540, endPoint y: 743, distance: 110.7
drag, startPoint x: 540, startPoint y: 743, endPoint x: 305, endPoint y: 552, distance: 302.8
click at [305, 552] on div at bounding box center [637, 319] width 1275 height 568
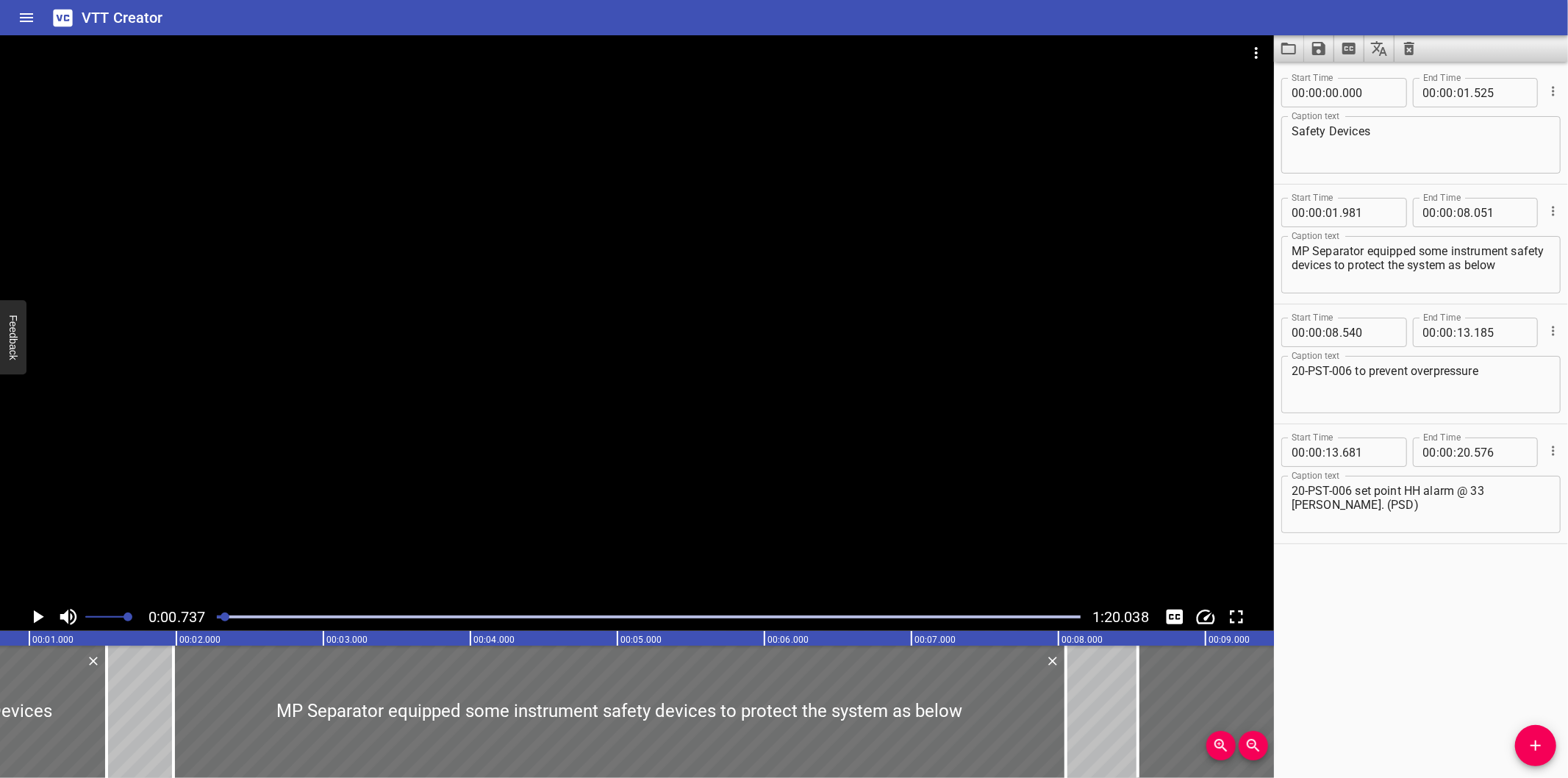
scroll to position [0, 108]
click at [941, 406] on div at bounding box center [637, 319] width 1275 height 568
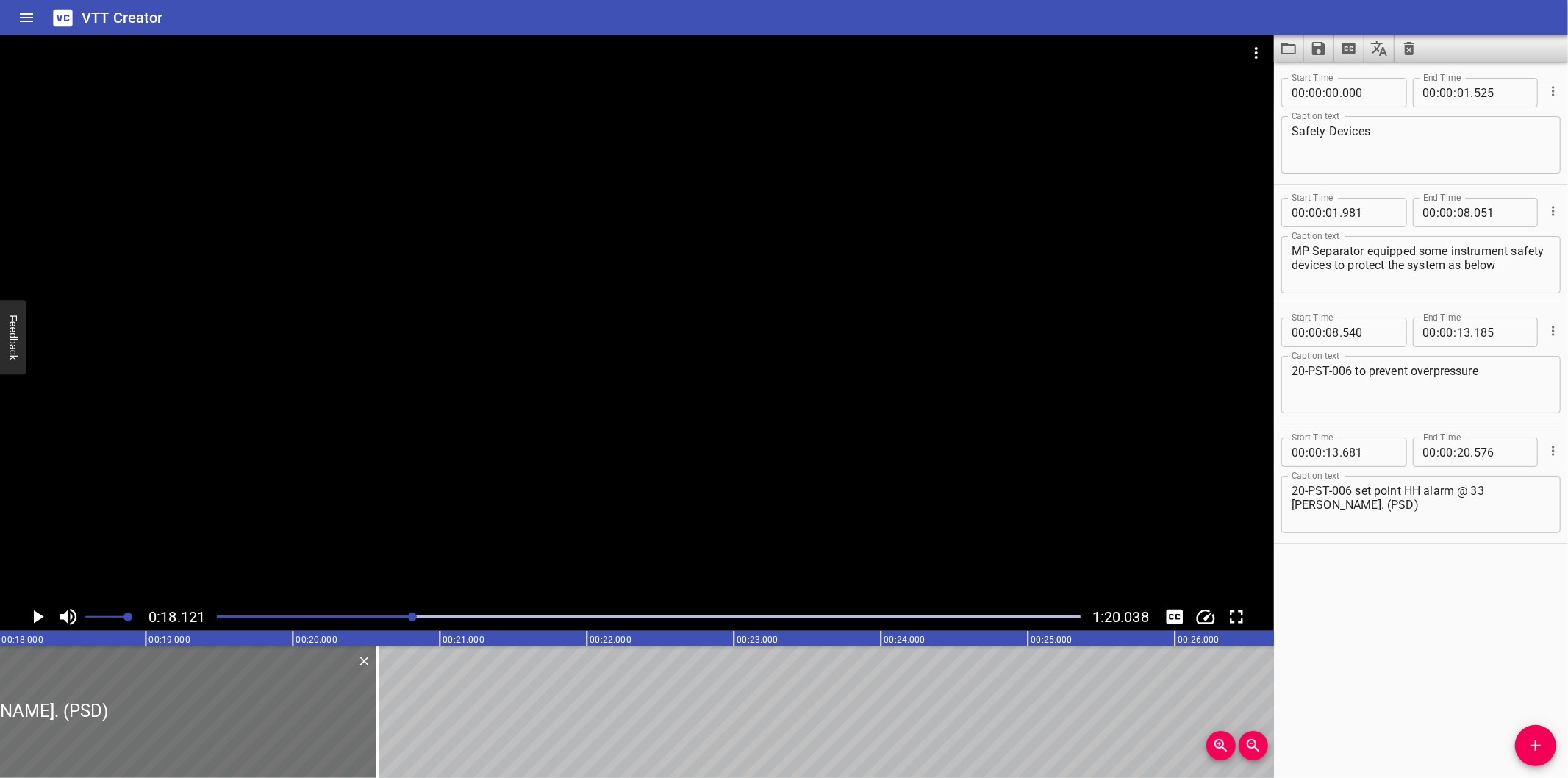
scroll to position [0, 2665]
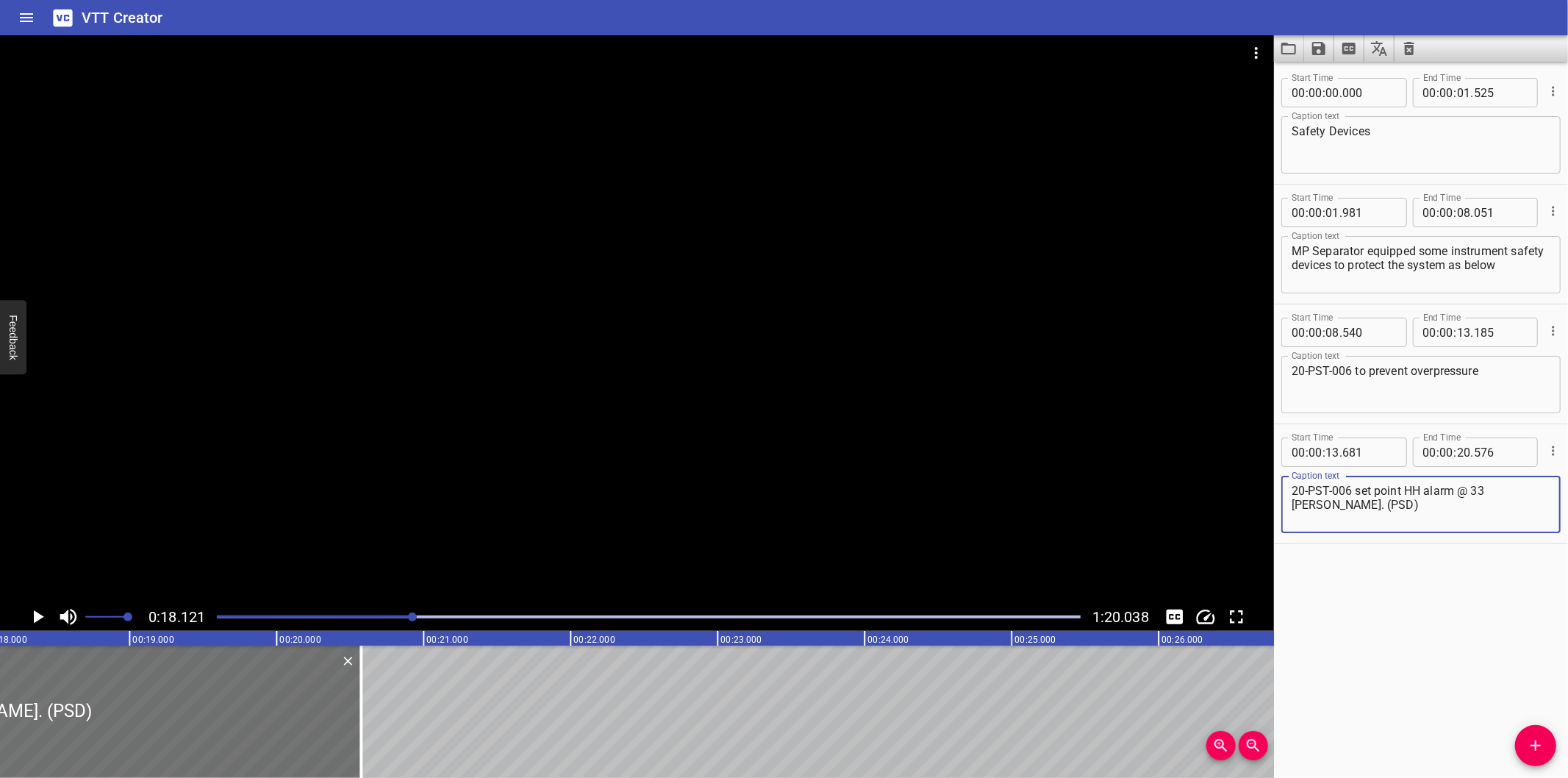
click at [1464, 491] on textarea "20-PST-006 set point HH alarm @ 33 [PERSON_NAME]. (PSD)" at bounding box center [1420, 505] width 259 height 42
type textarea "20-PST-006 set point HH alarm at 33 barg. (PSD)"
click at [963, 495] on div at bounding box center [637, 319] width 1275 height 568
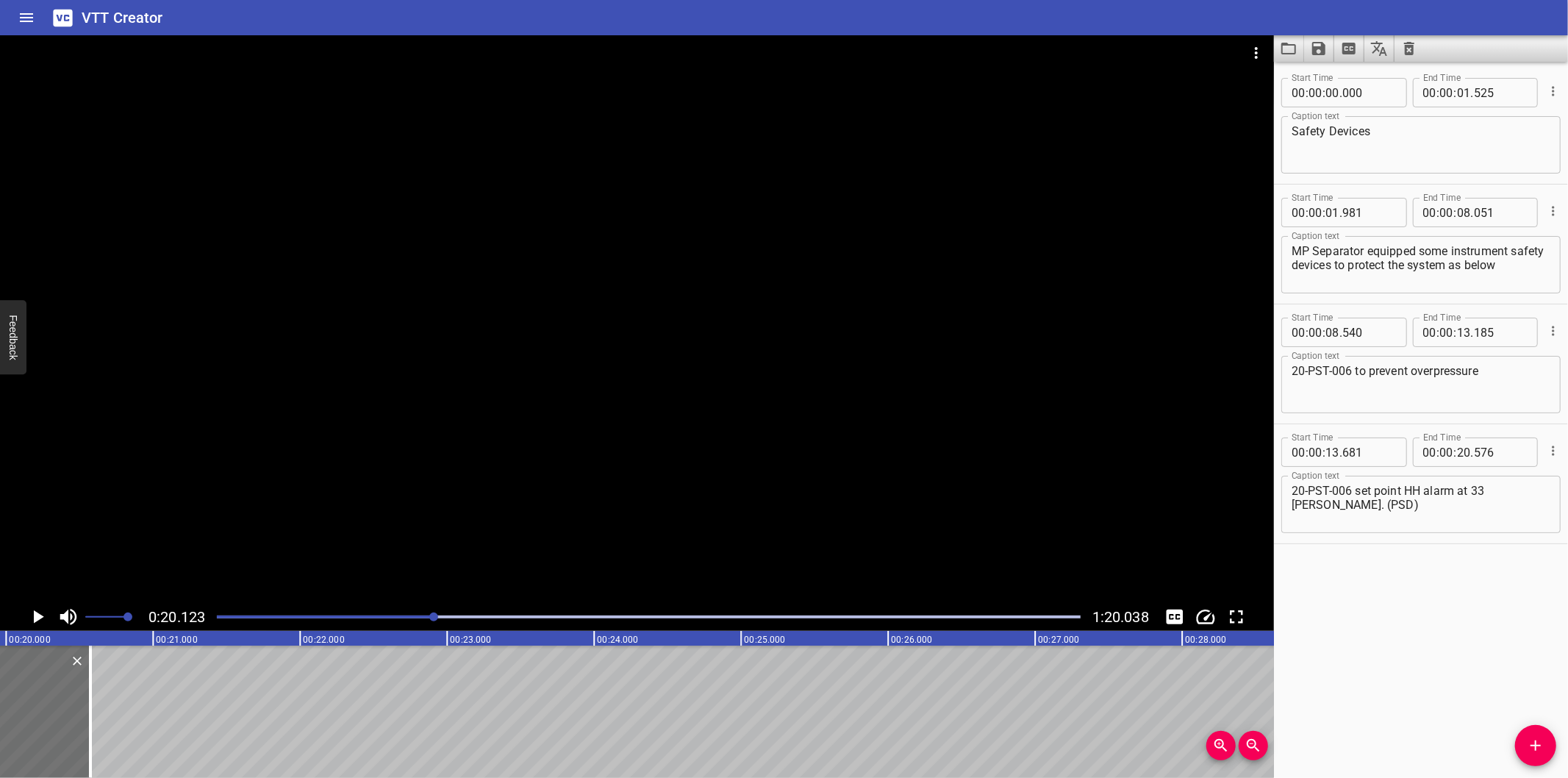
scroll to position [0, 2959]
click at [1021, 382] on div at bounding box center [637, 319] width 1275 height 568
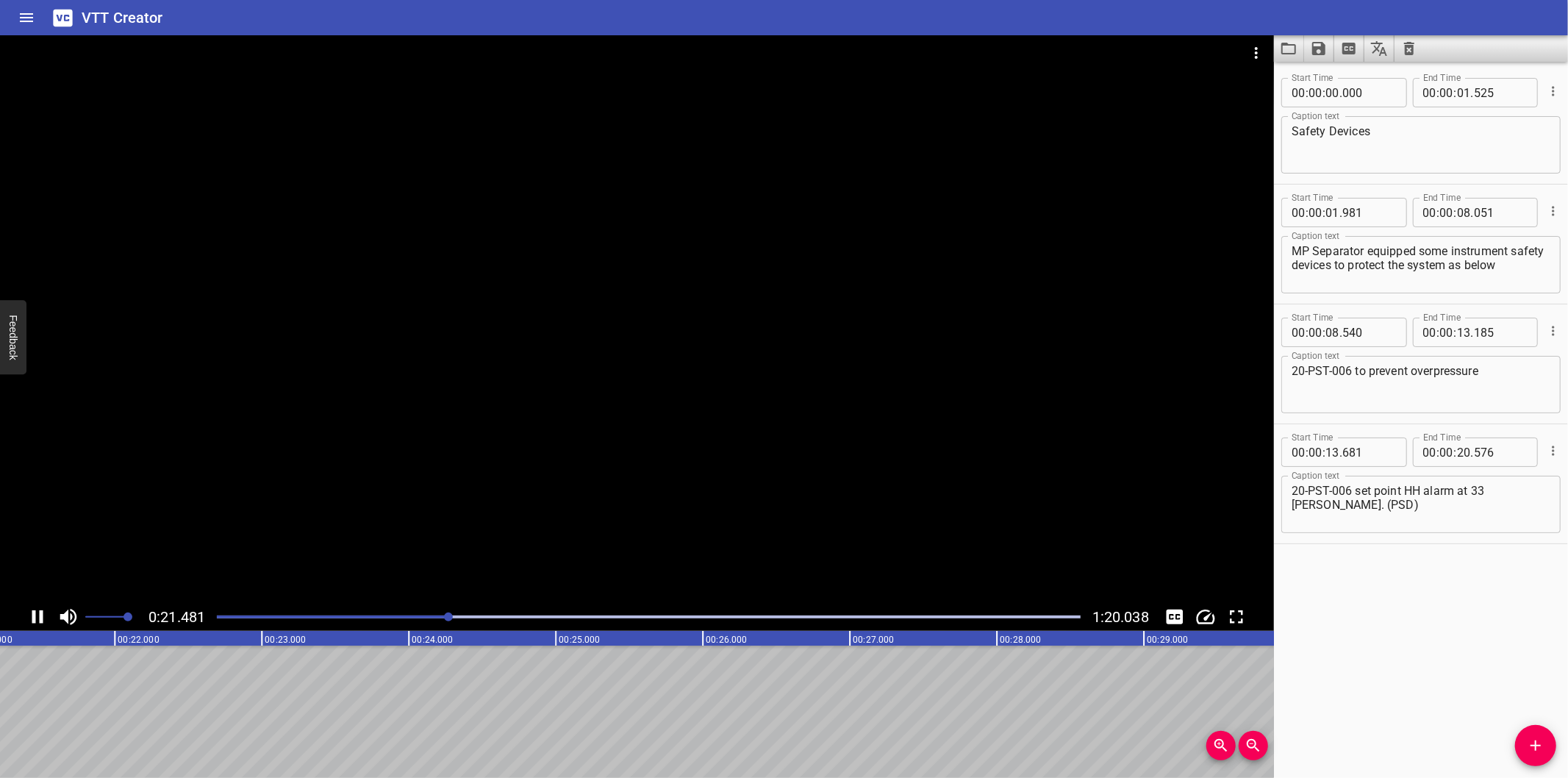
scroll to position [0, 3171]
drag, startPoint x: 1423, startPoint y: 721, endPoint x: 1437, endPoint y: 723, distance: 14.1
click at [1423, 721] on div "Start Time 00 : 00 : 00 . 000 Start Time End Time 00 : 00 : 01 . 525 End Time C…" at bounding box center [1421, 420] width 294 height 717
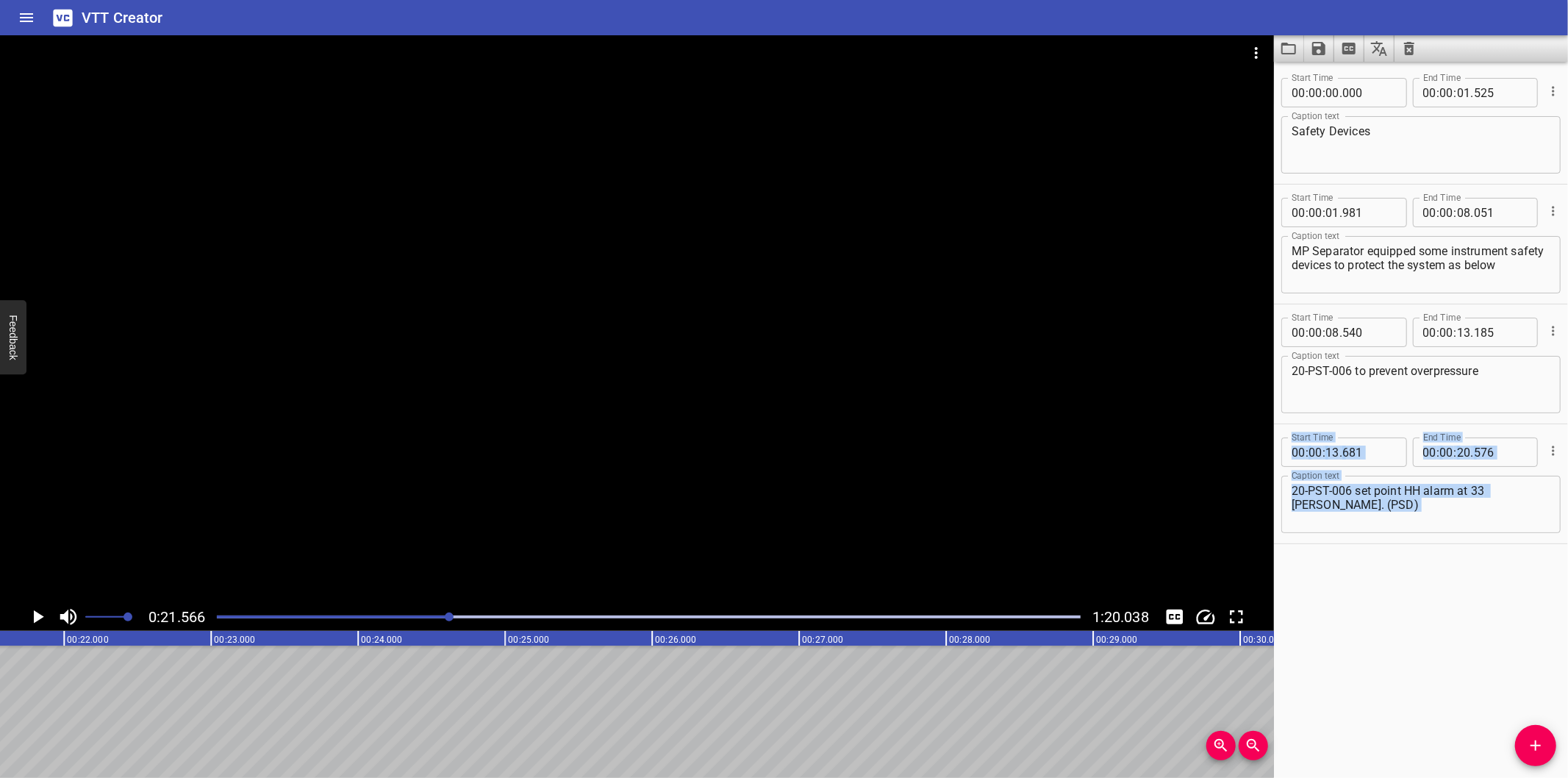
click at [1517, 738] on div "Start Time 00 : 00 : 00 . 000 Start Time End Time 00 : 00 : 01 . 525 End Time C…" at bounding box center [1421, 420] width 294 height 717
click at [1535, 746] on icon "Add Cue" at bounding box center [1536, 746] width 10 height 10
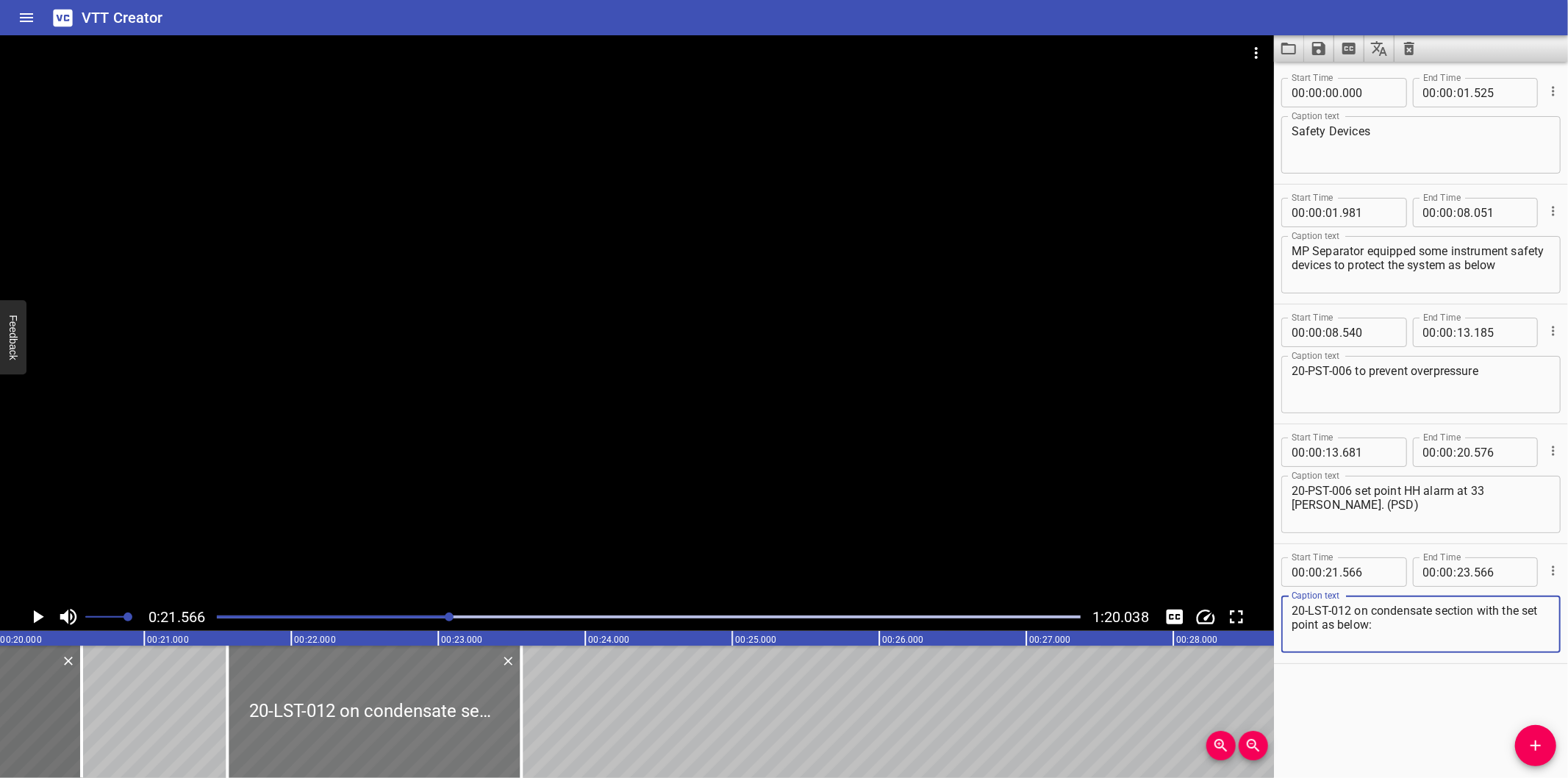
scroll to position [0, 2845]
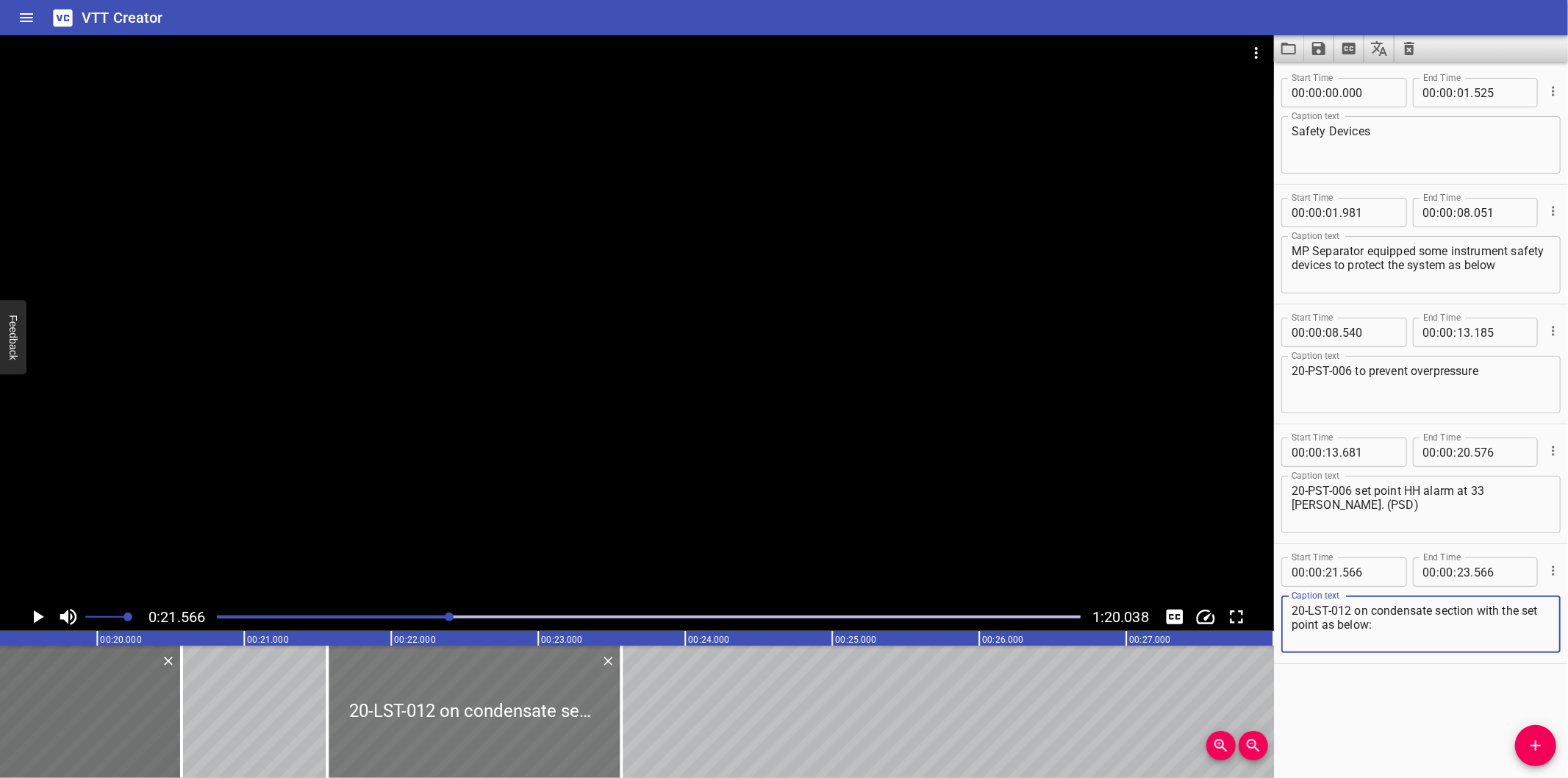
type textarea "20-LST-012 on condensate section with the set point as below:"
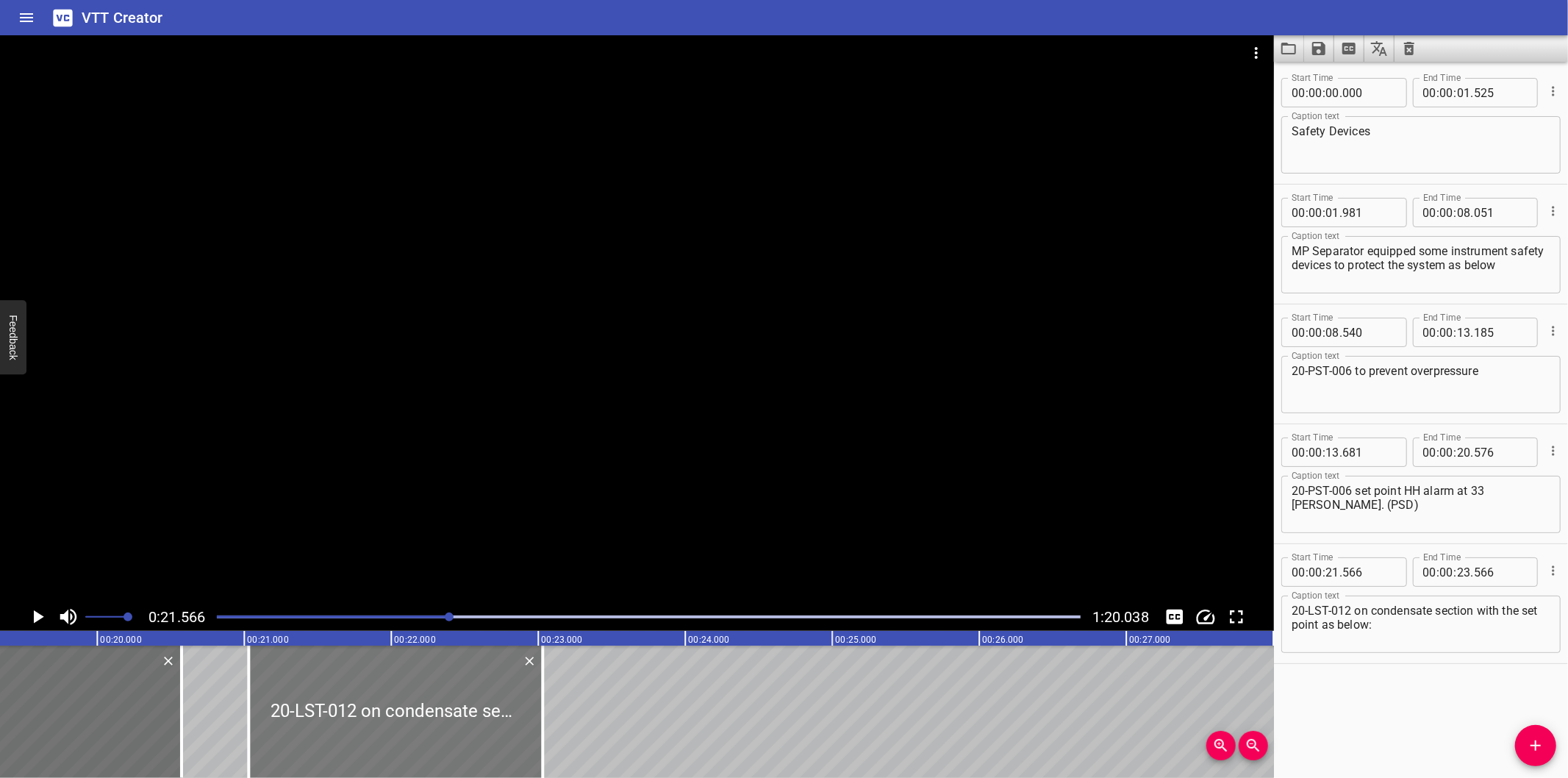
drag, startPoint x: 417, startPoint y: 712, endPoint x: 339, endPoint y: 723, distance: 78.8
click at [339, 723] on div at bounding box center [395, 712] width 294 height 133
type input "031"
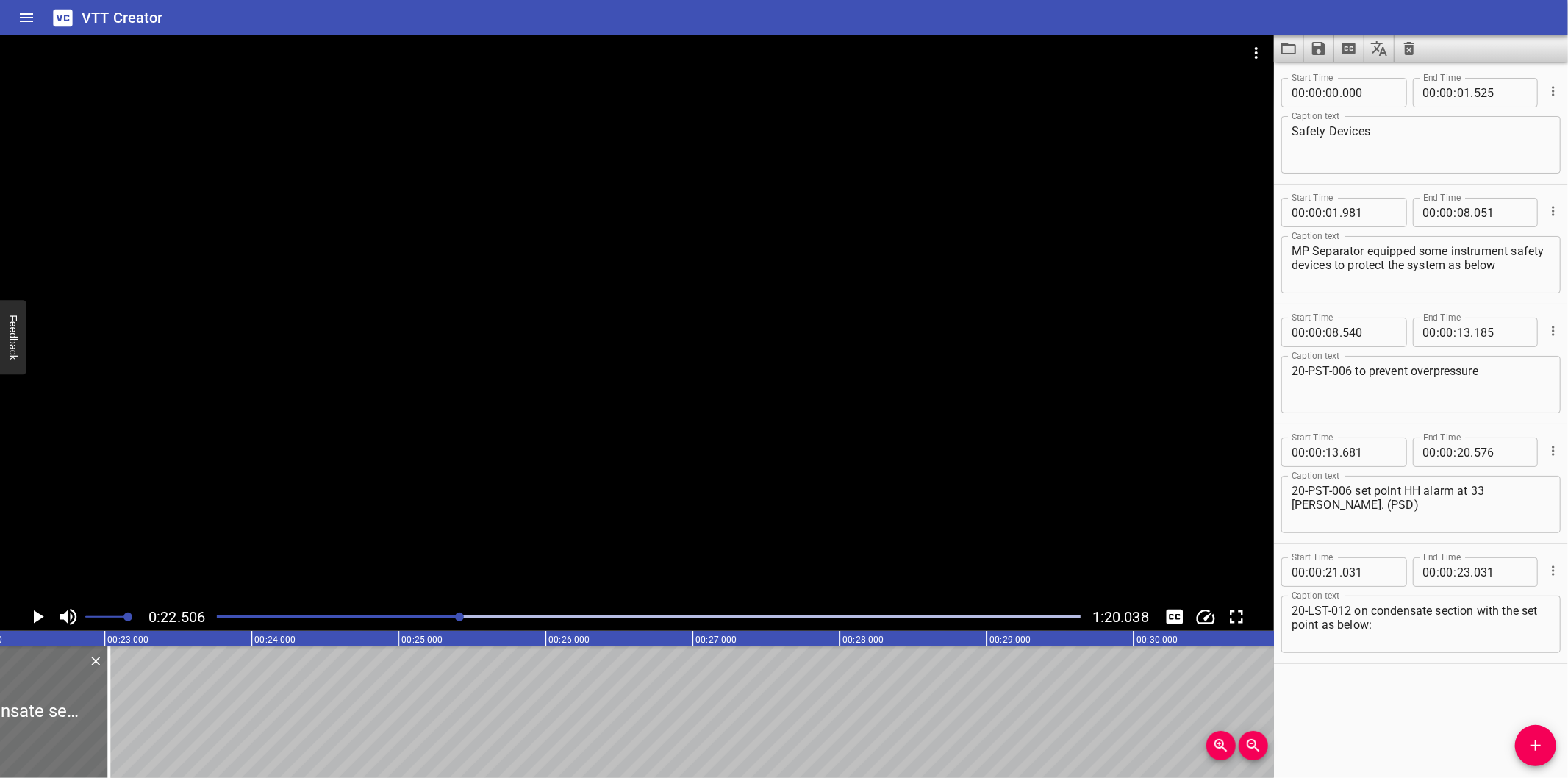
scroll to position [0, 3310]
click at [969, 445] on div at bounding box center [637, 319] width 1275 height 568
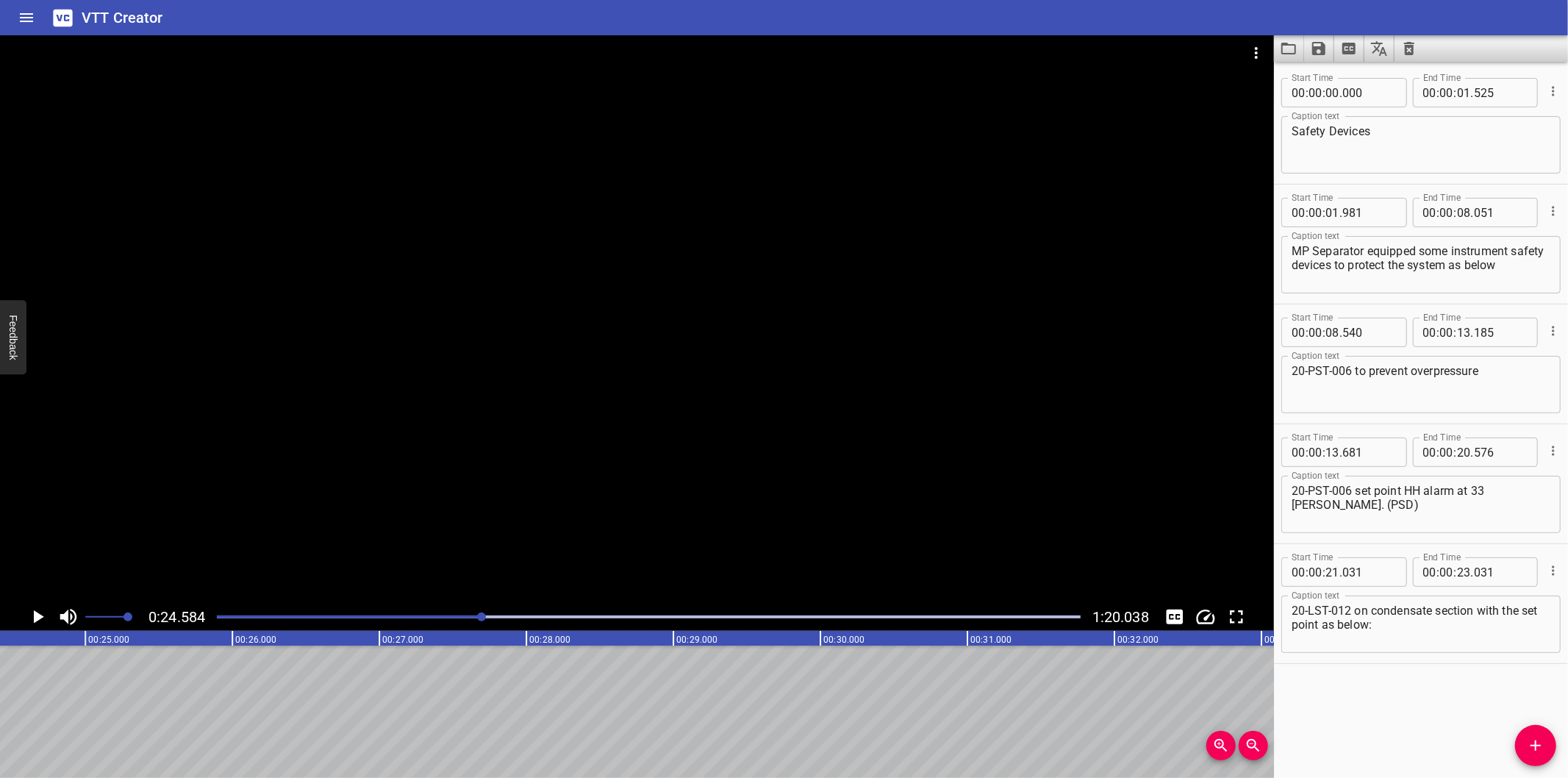
scroll to position [0, 3615]
click at [429, 614] on div at bounding box center [648, 617] width 881 height 21
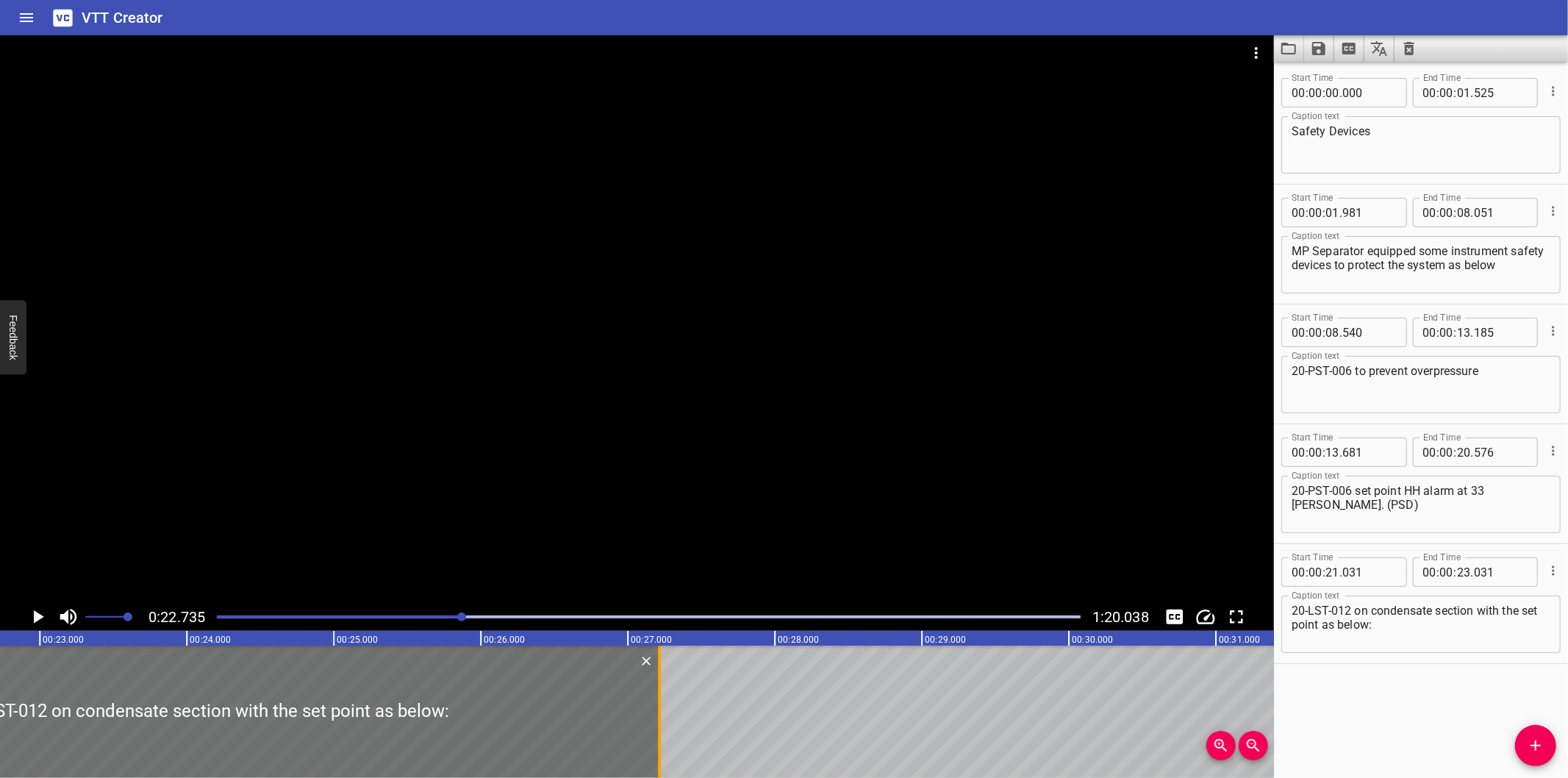
drag, startPoint x: 39, startPoint y: 708, endPoint x: 655, endPoint y: 652, distance: 618.5
click at [655, 652] on div at bounding box center [659, 712] width 15 height 133
type input "27"
type input "216"
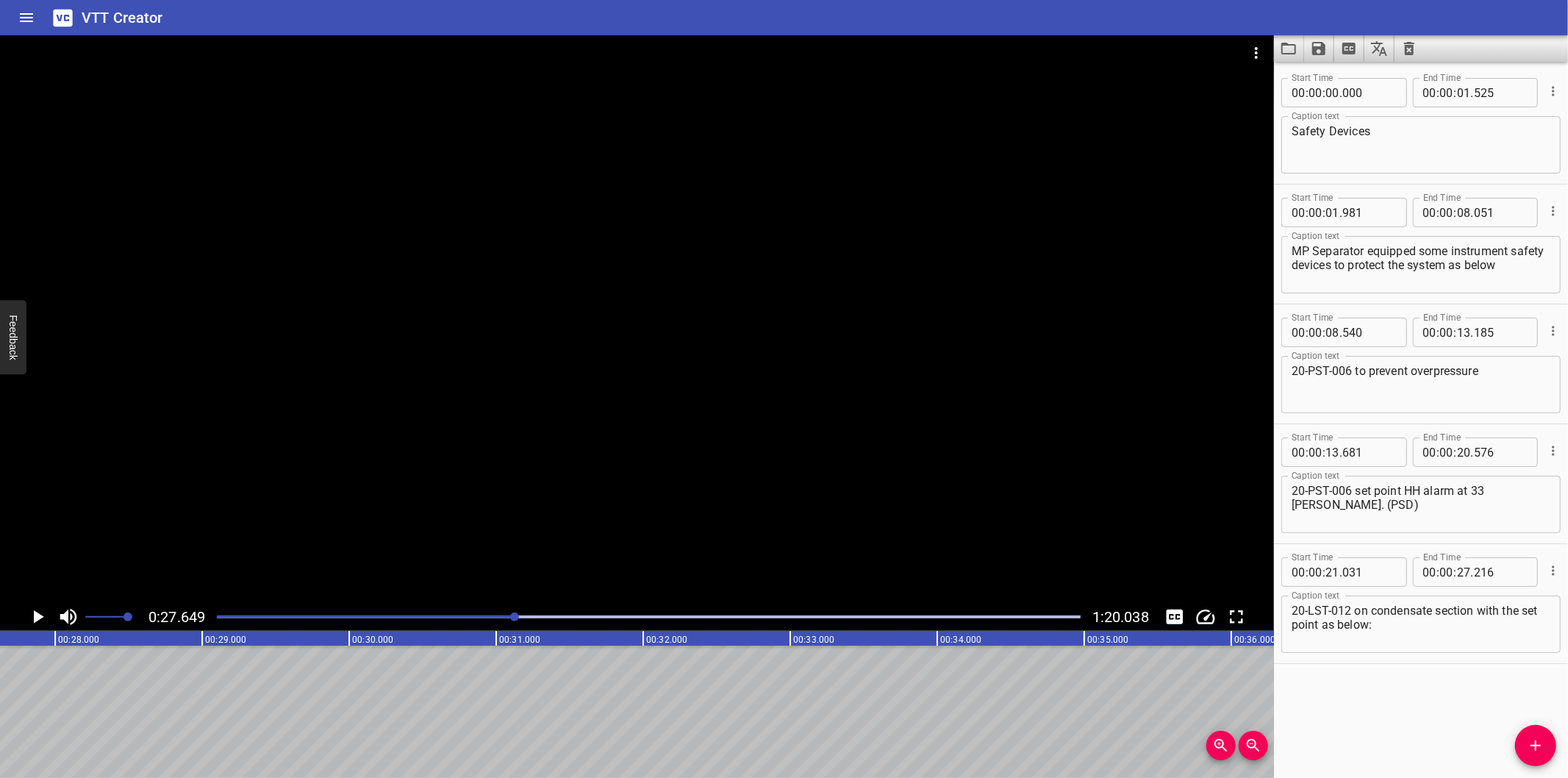
scroll to position [0, 4066]
click at [1537, 745] on icon "Add Cue" at bounding box center [1536, 746] width 18 height 18
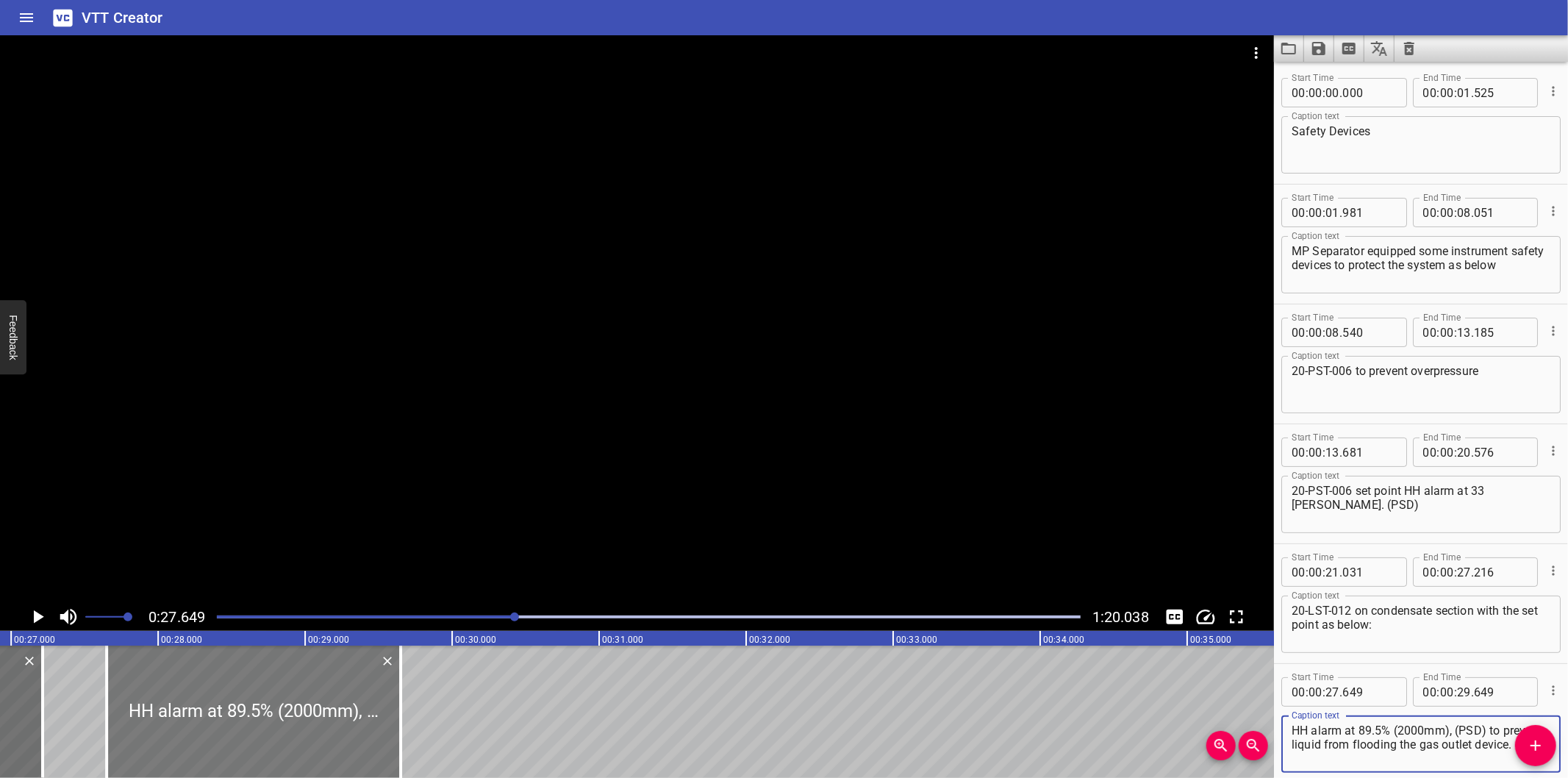
scroll to position [0, 3956]
type textarea "HH alarm at 89.5% (2000mm), (PSD) to prevent liquid from flooding the gas outle…"
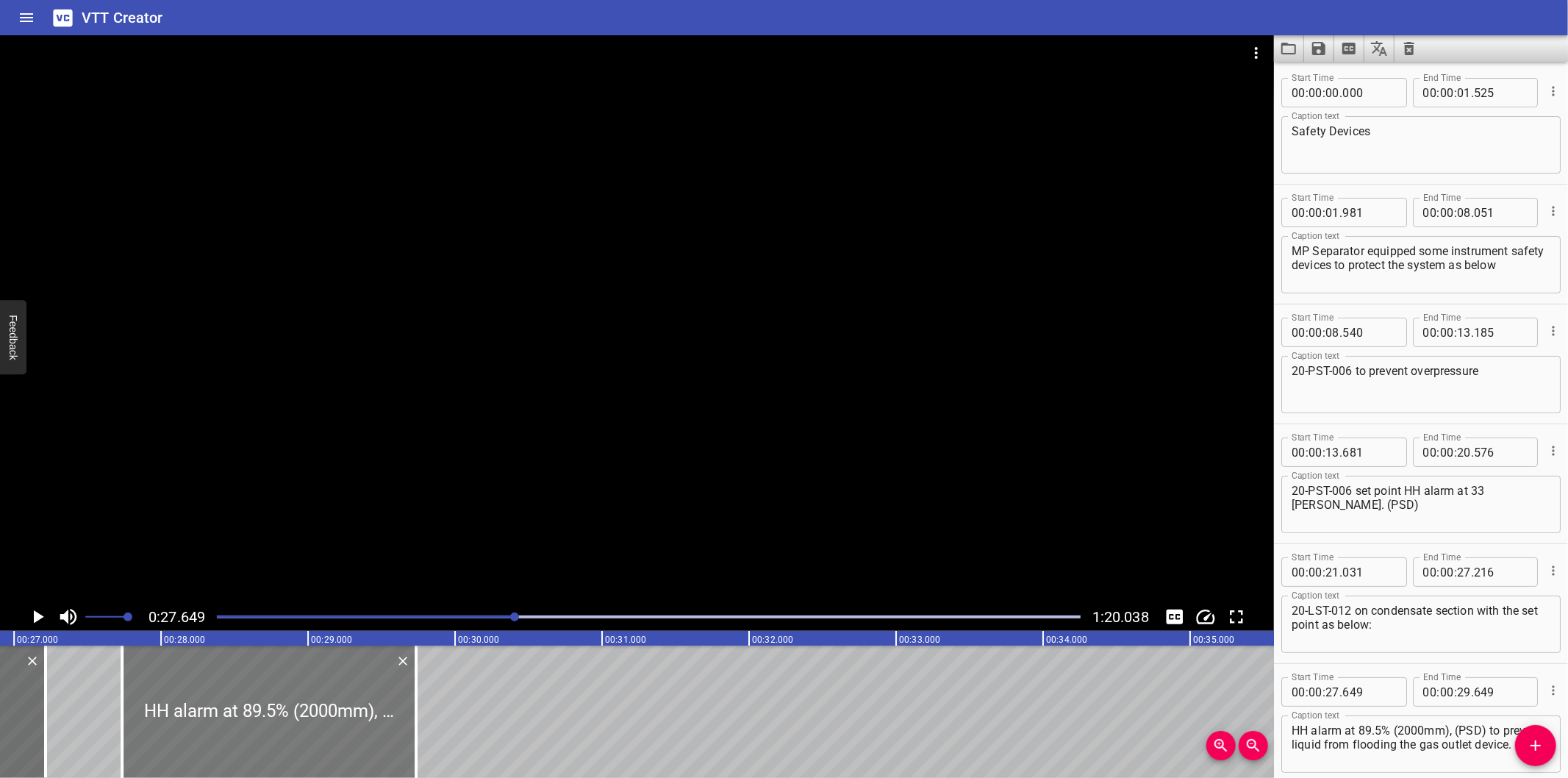
drag, startPoint x: 268, startPoint y: 755, endPoint x: 280, endPoint y: 759, distance: 12.6
click at [280, 759] on div at bounding box center [268, 712] width 294 height 133
type input "734"
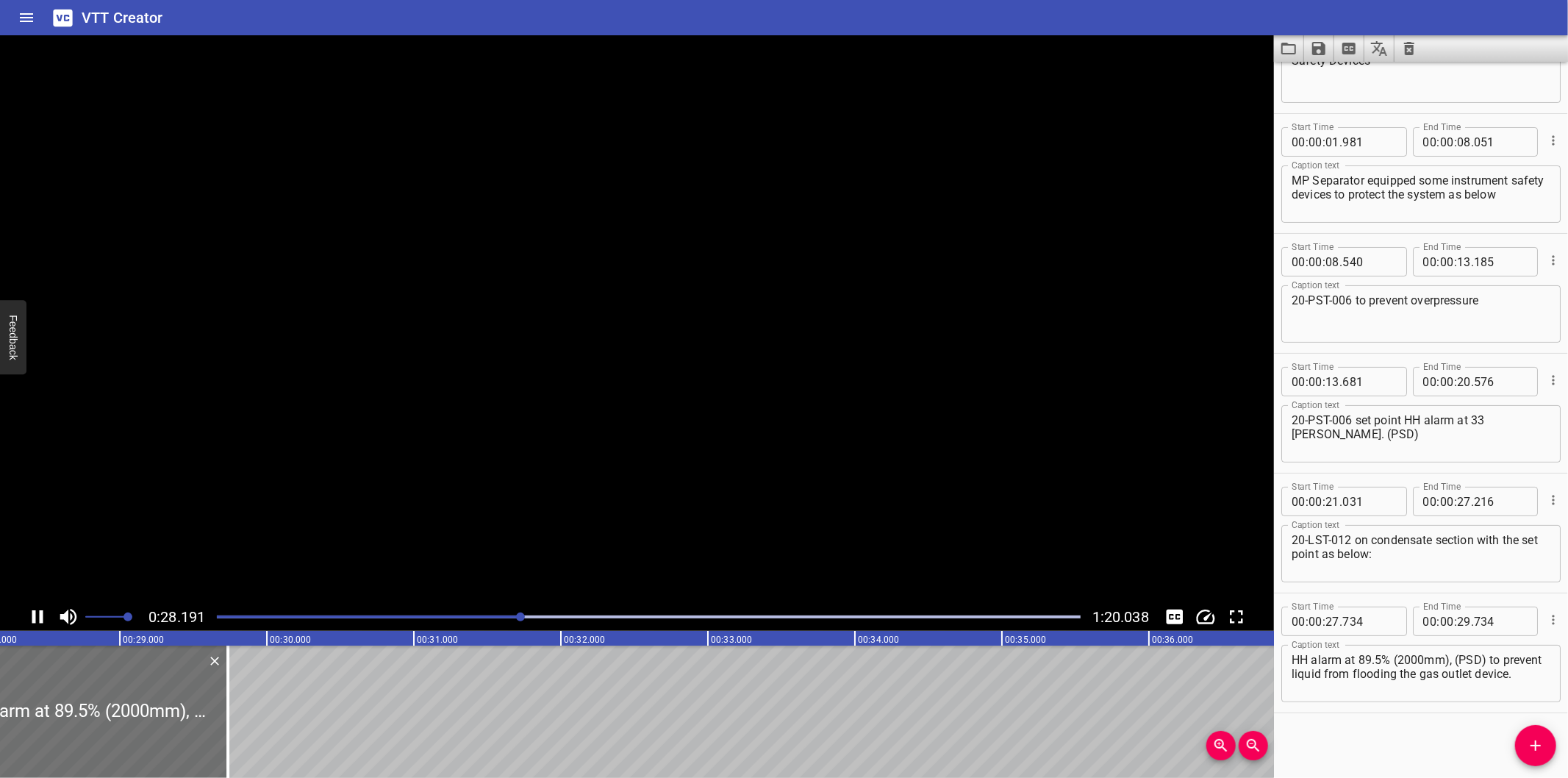
scroll to position [0, 4182]
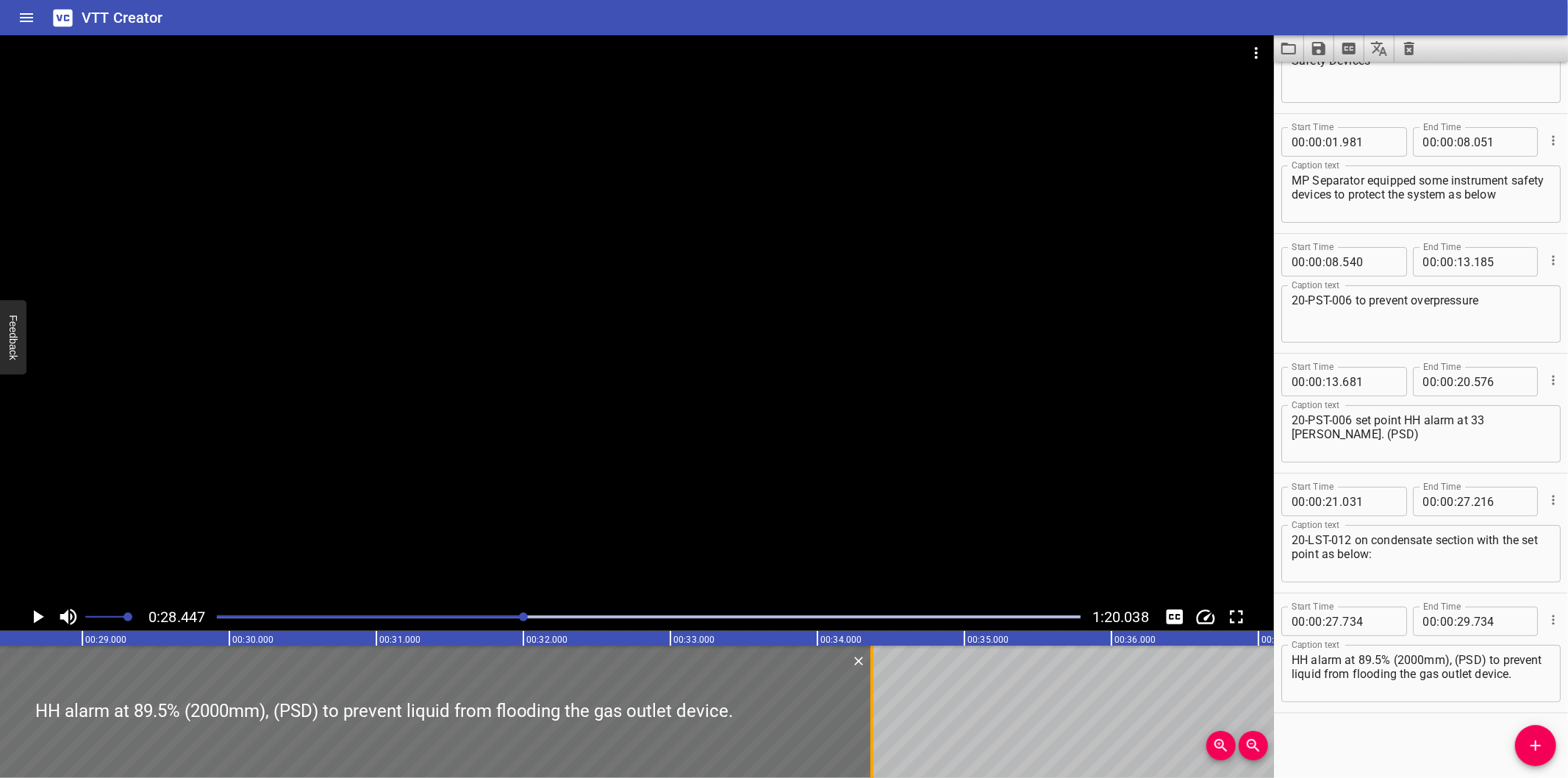
drag, startPoint x: 186, startPoint y: 751, endPoint x: 867, endPoint y: 739, distance: 681.1
click at [867, 739] on div at bounding box center [871, 712] width 15 height 133
type input "34"
type input "369"
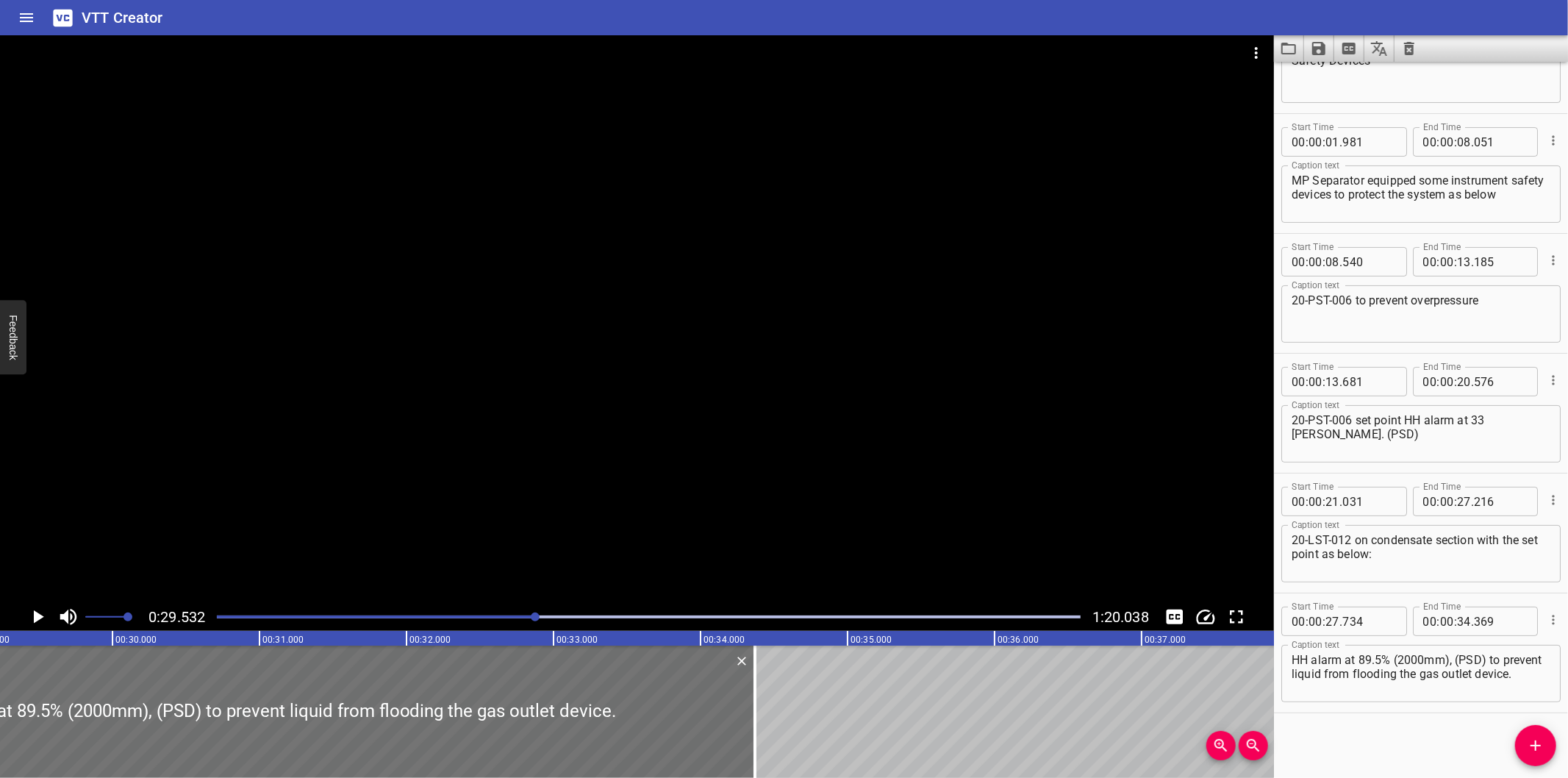
scroll to position [0, 4343]
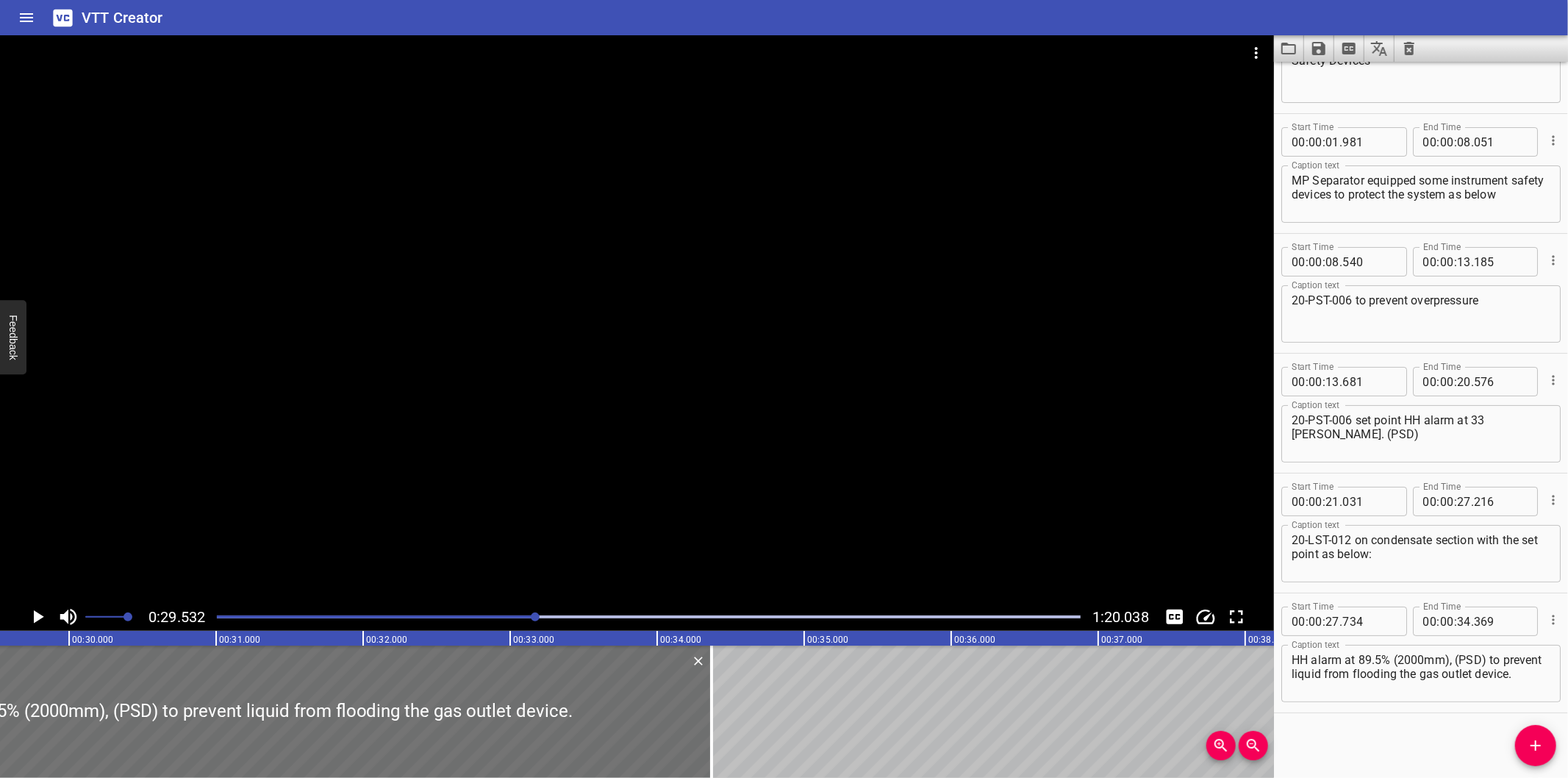
click at [781, 390] on div at bounding box center [637, 319] width 1275 height 568
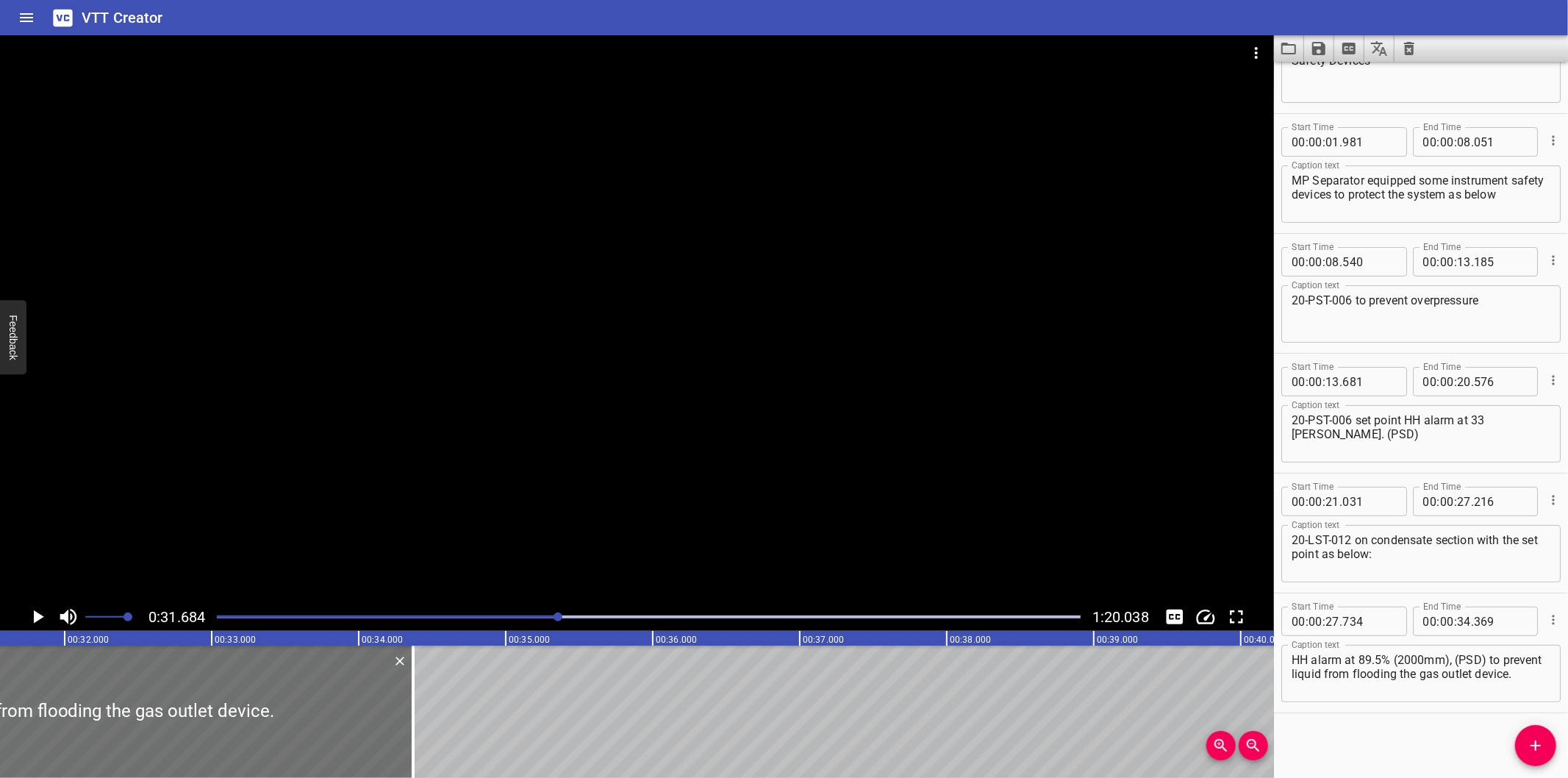
scroll to position [0, 4659]
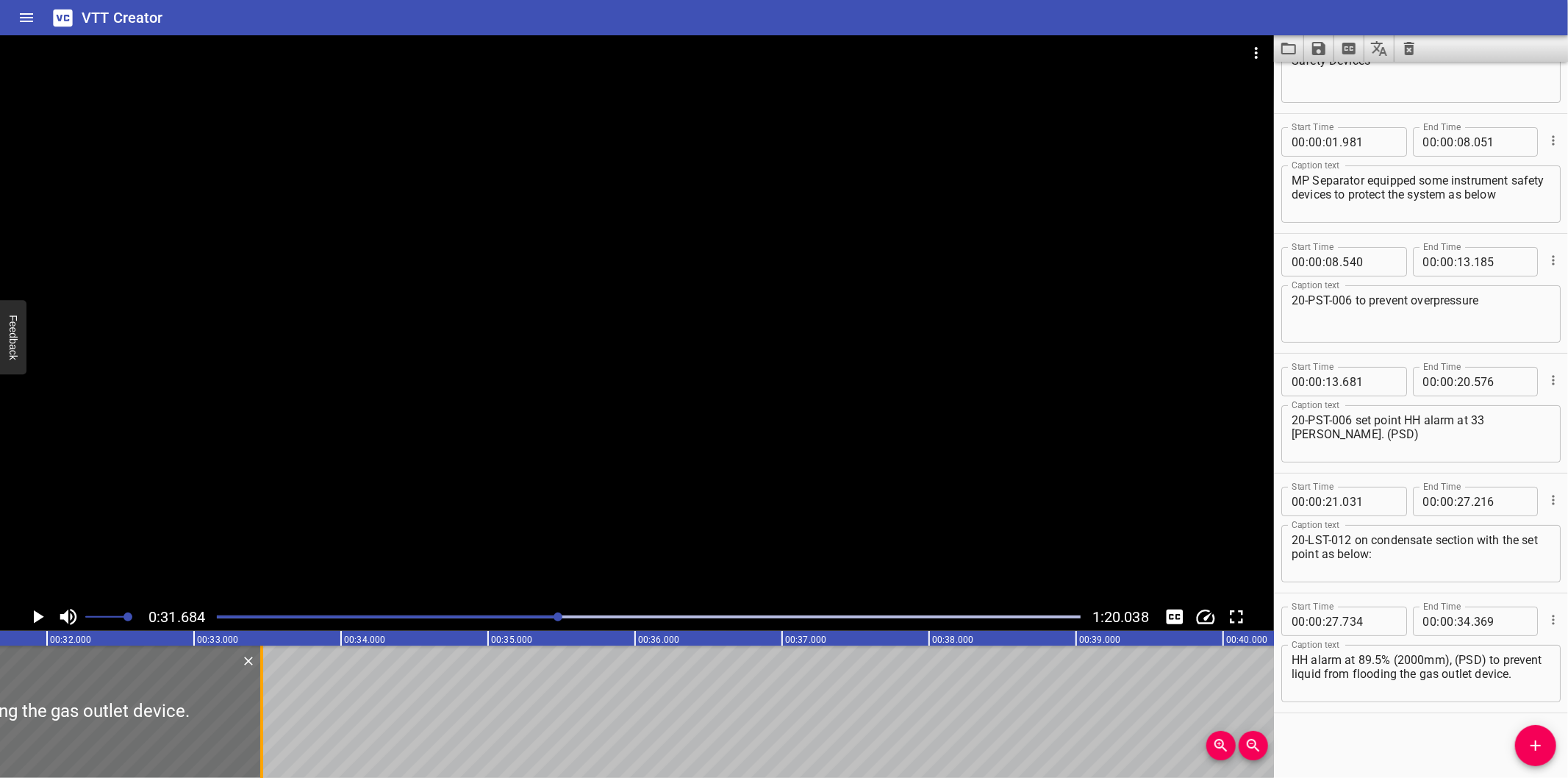
drag, startPoint x: 400, startPoint y: 700, endPoint x: 266, endPoint y: 718, distance: 135.2
click at [266, 718] on div at bounding box center [261, 712] width 15 height 133
type input "33"
type input "459"
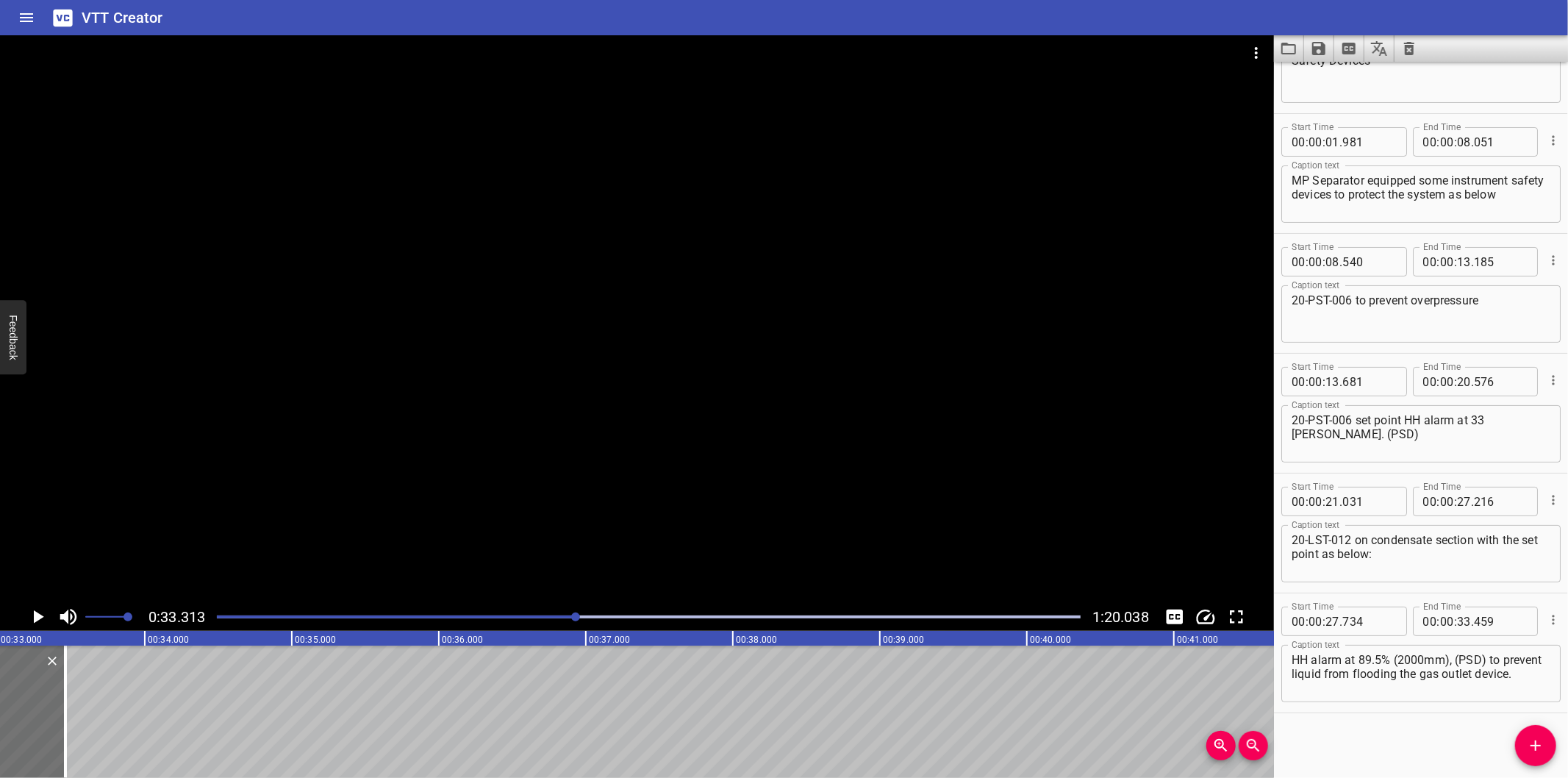
scroll to position [0, 4899]
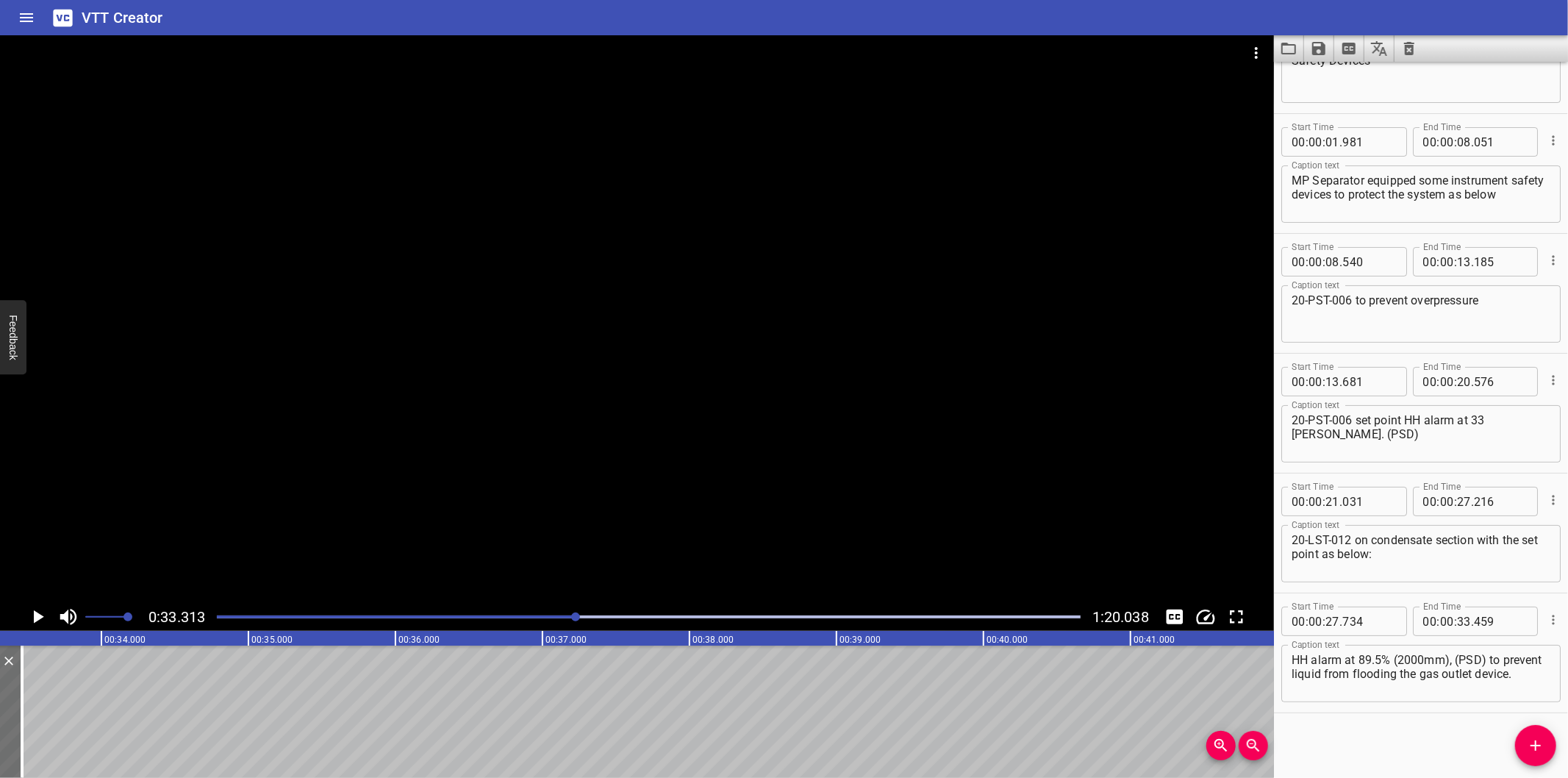
drag, startPoint x: 165, startPoint y: 711, endPoint x: 491, endPoint y: 695, distance: 326.4
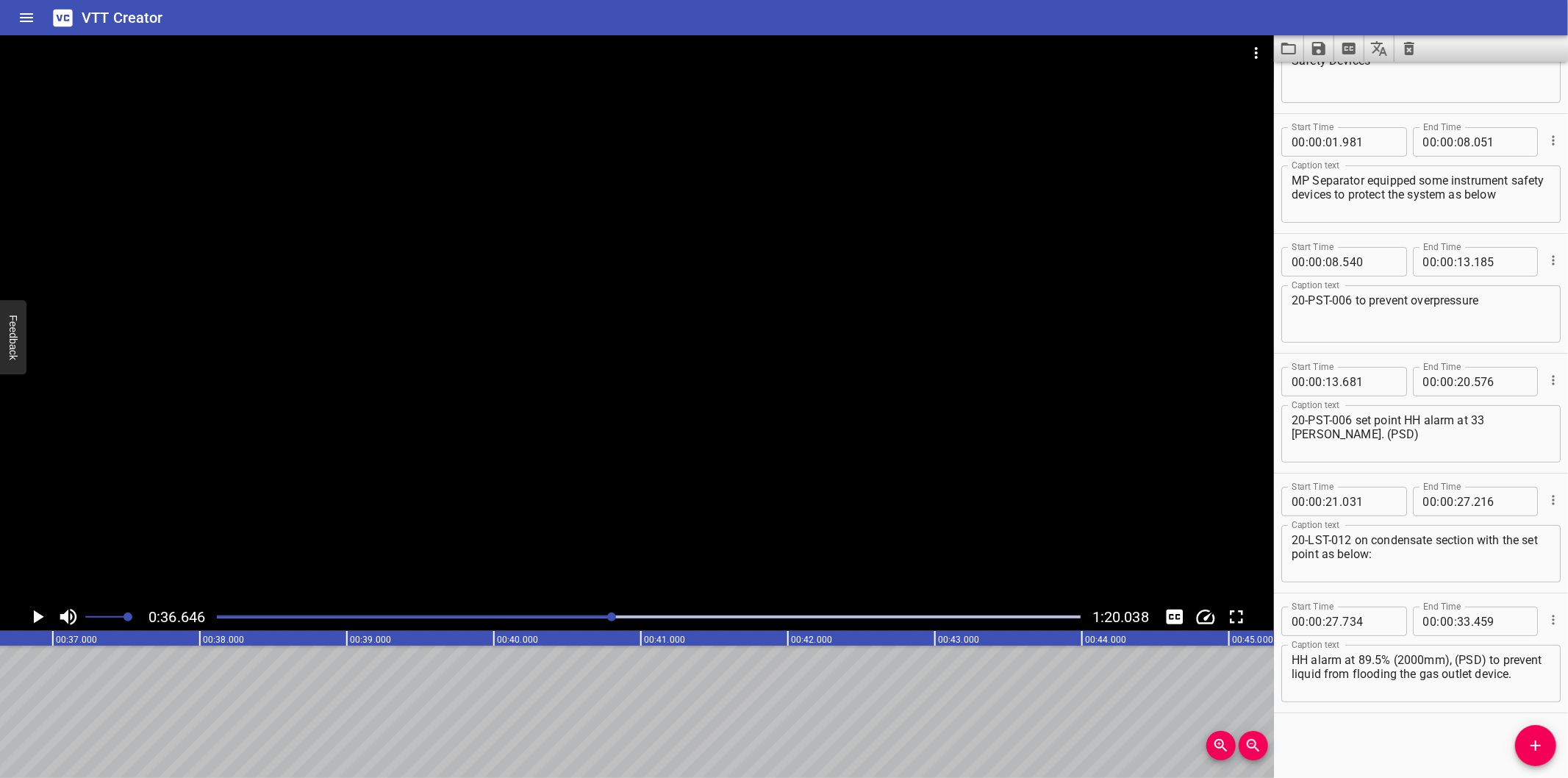
click at [571, 616] on div "Play progress" at bounding box center [181, 617] width 864 height 3
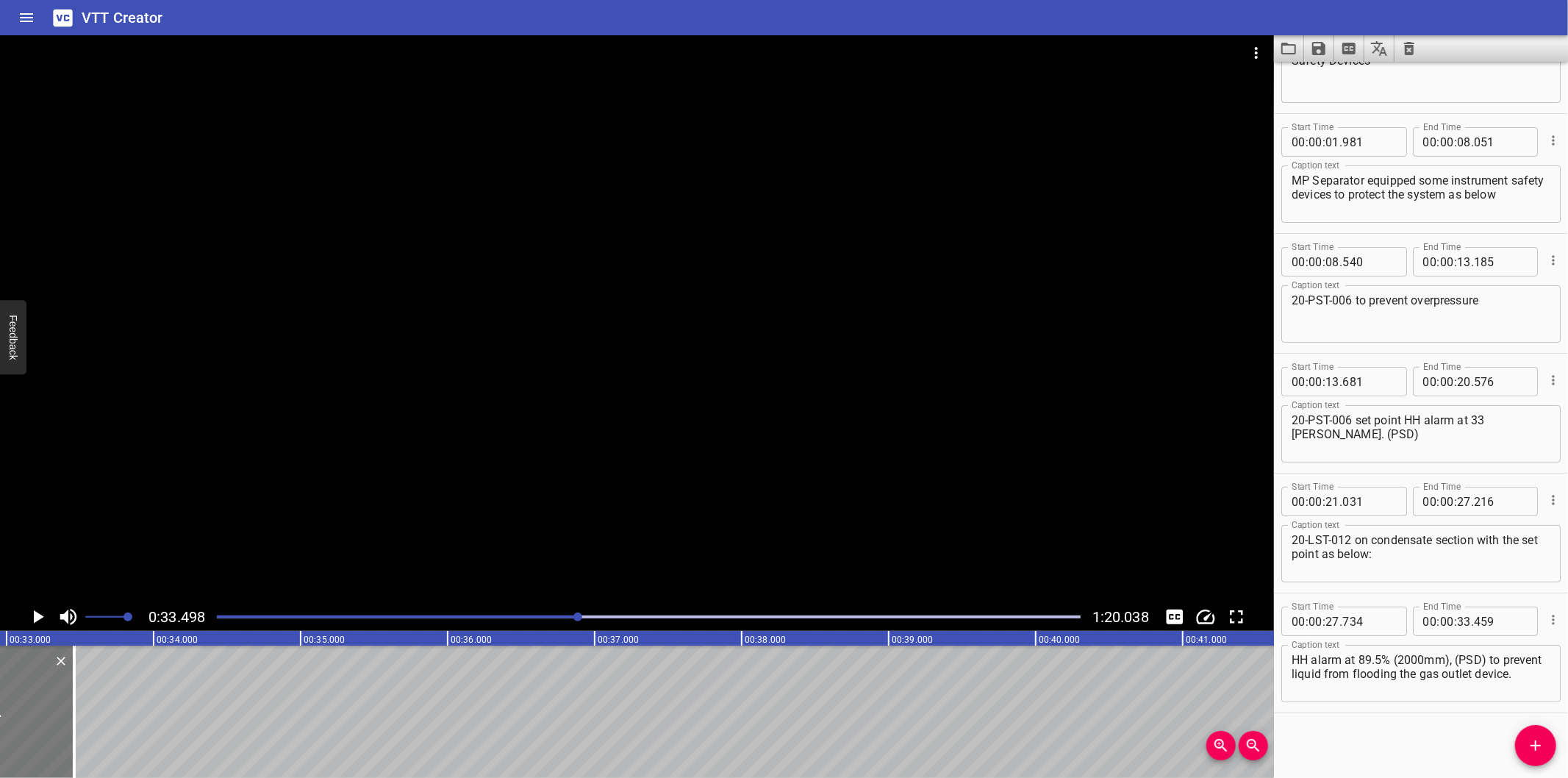
scroll to position [0, 4818]
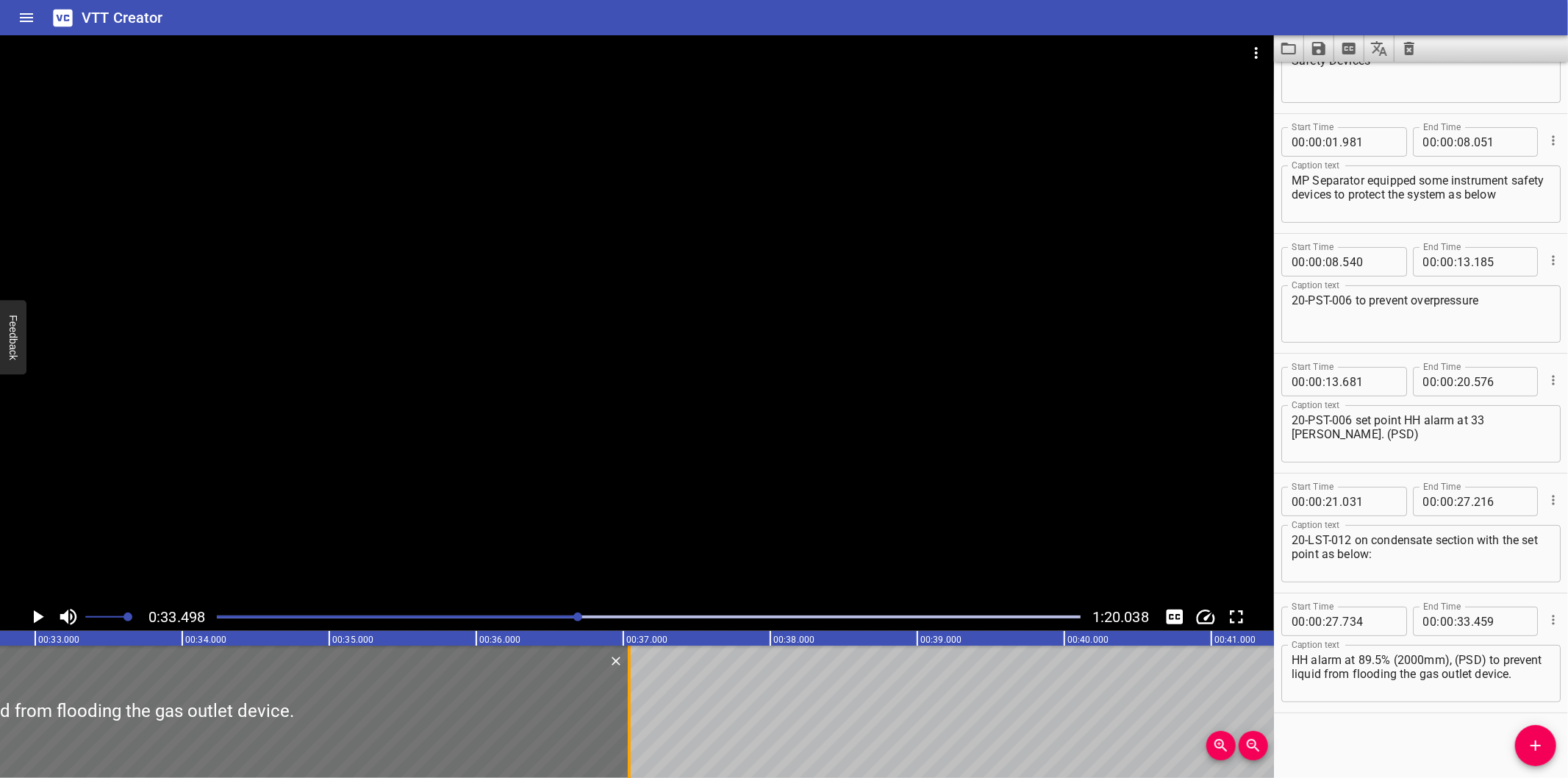
drag, startPoint x: 294, startPoint y: 703, endPoint x: 625, endPoint y: 716, distance: 331.3
click at [625, 716] on div at bounding box center [629, 712] width 15 height 133
type input "37"
type input "039"
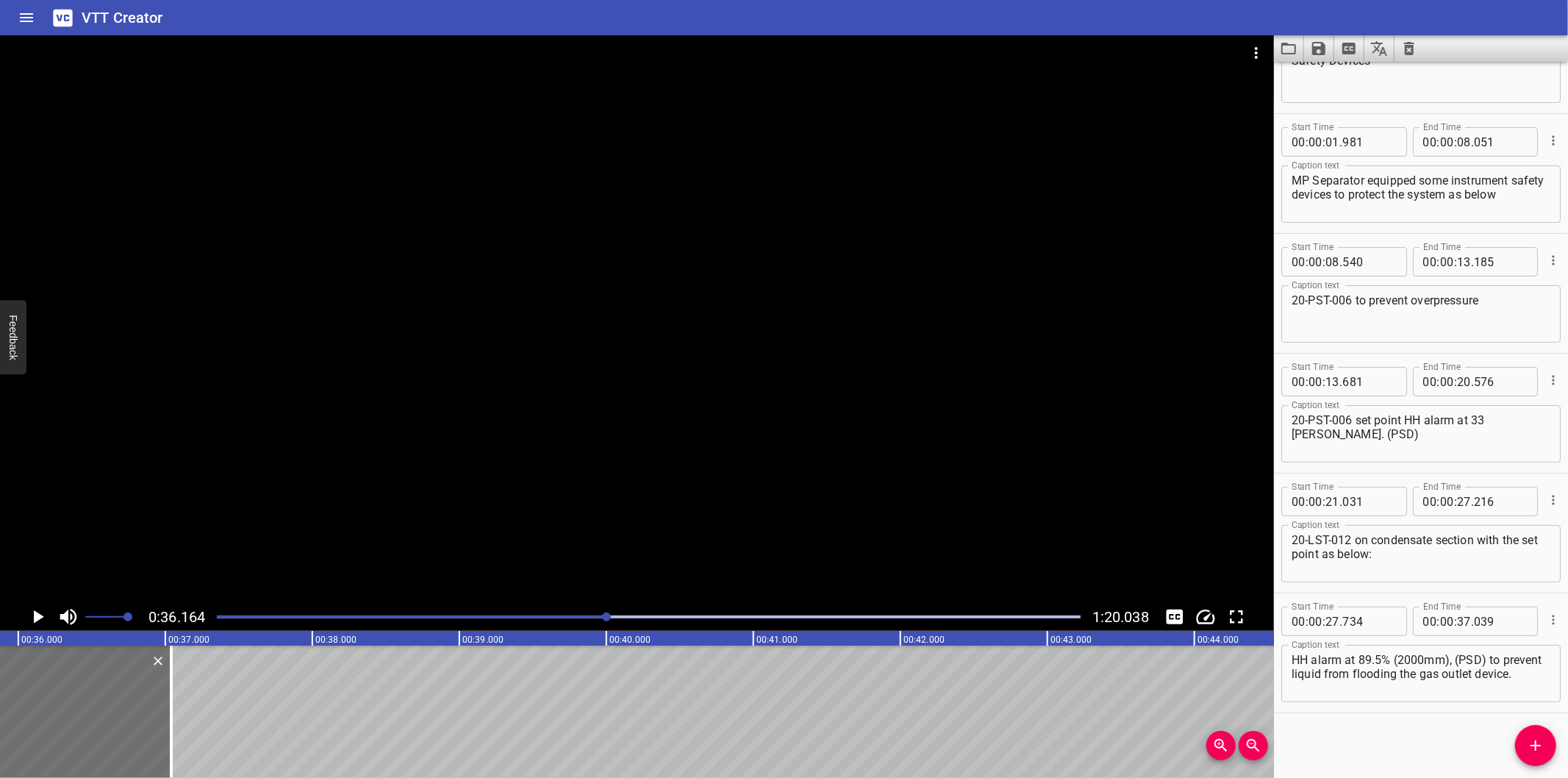
scroll to position [0, 5319]
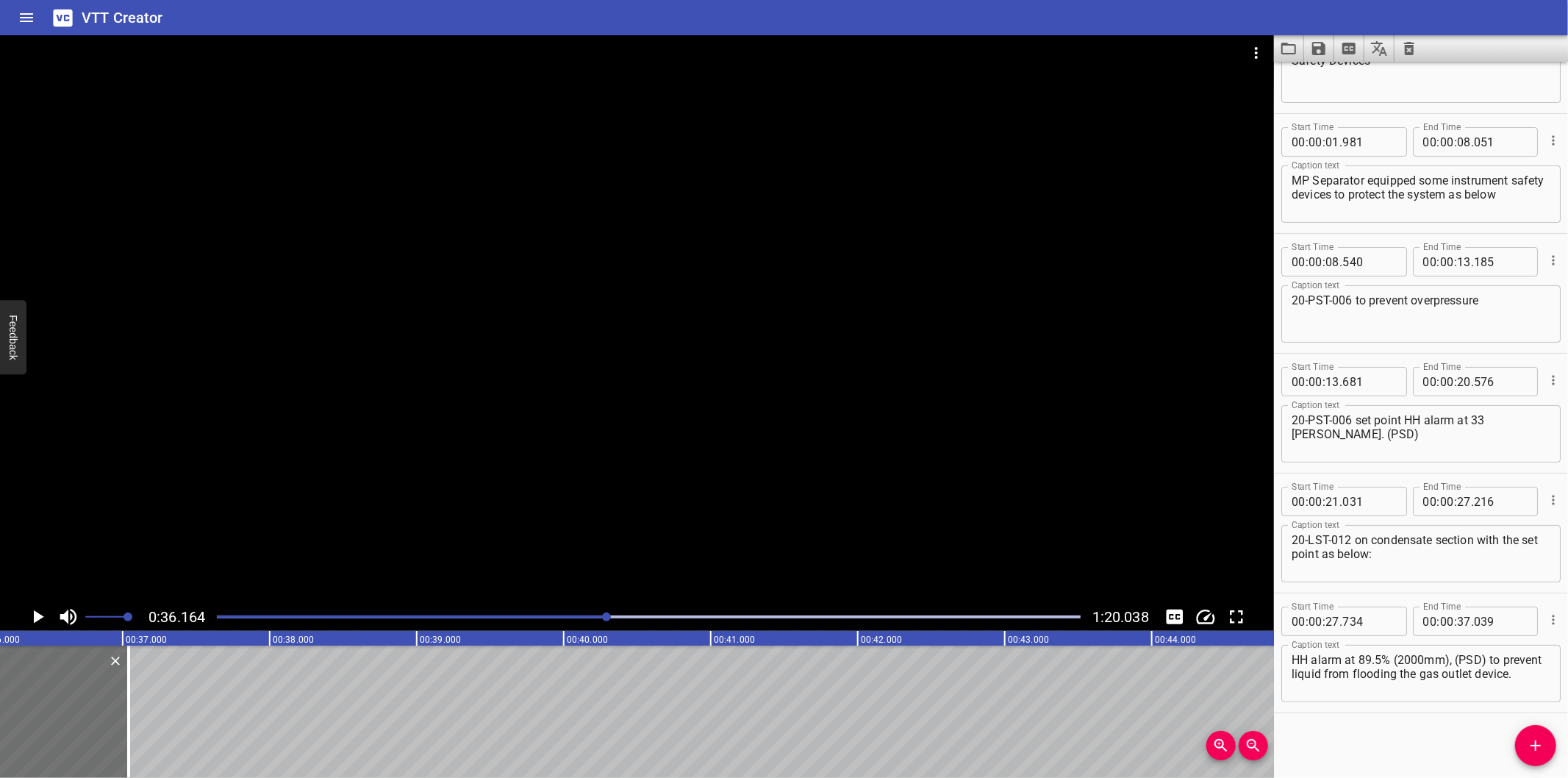
click at [460, 487] on div at bounding box center [637, 319] width 1275 height 568
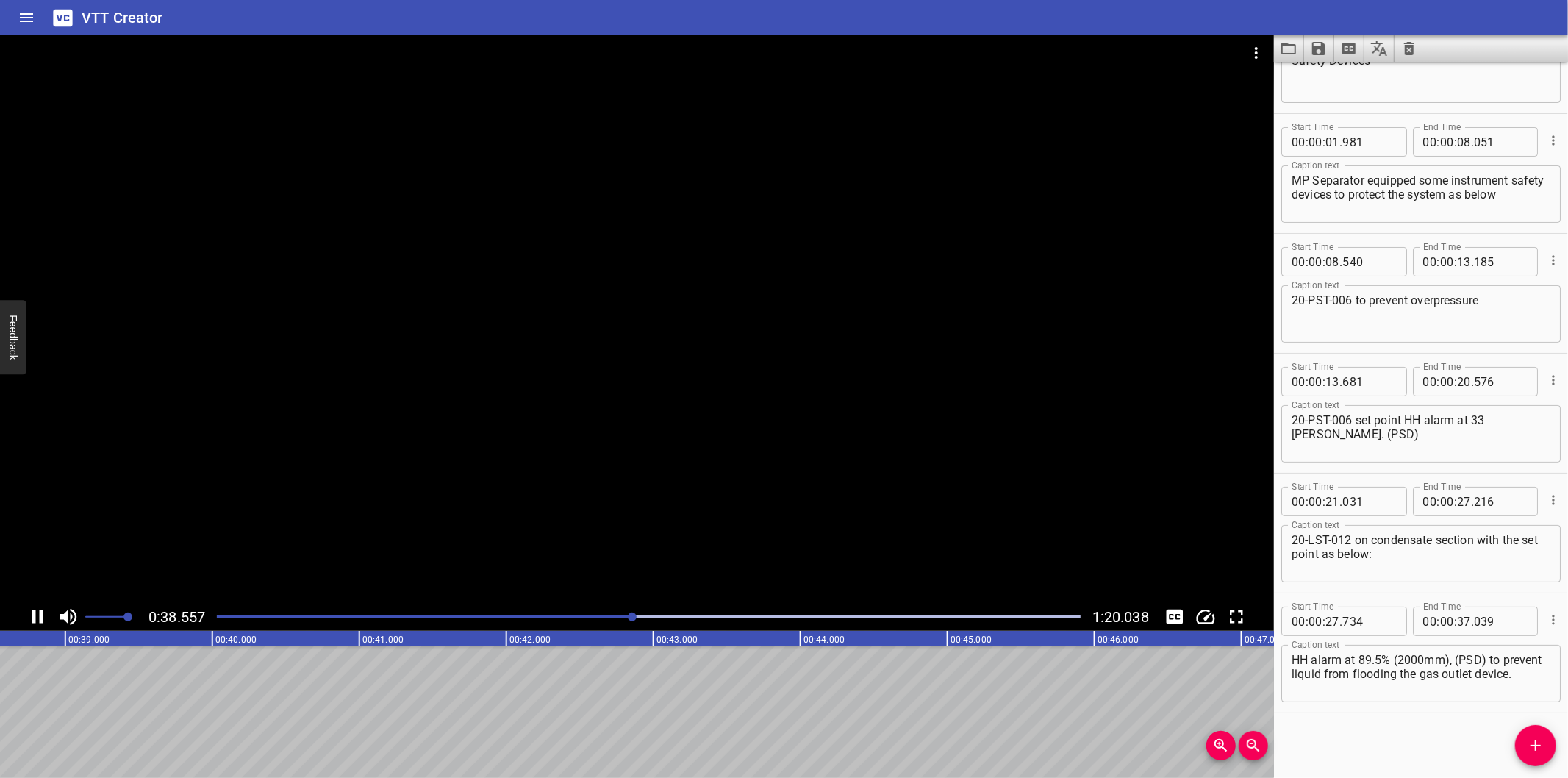
scroll to position [0, 5704]
click at [1533, 732] on button "Add Cue" at bounding box center [1535, 745] width 41 height 41
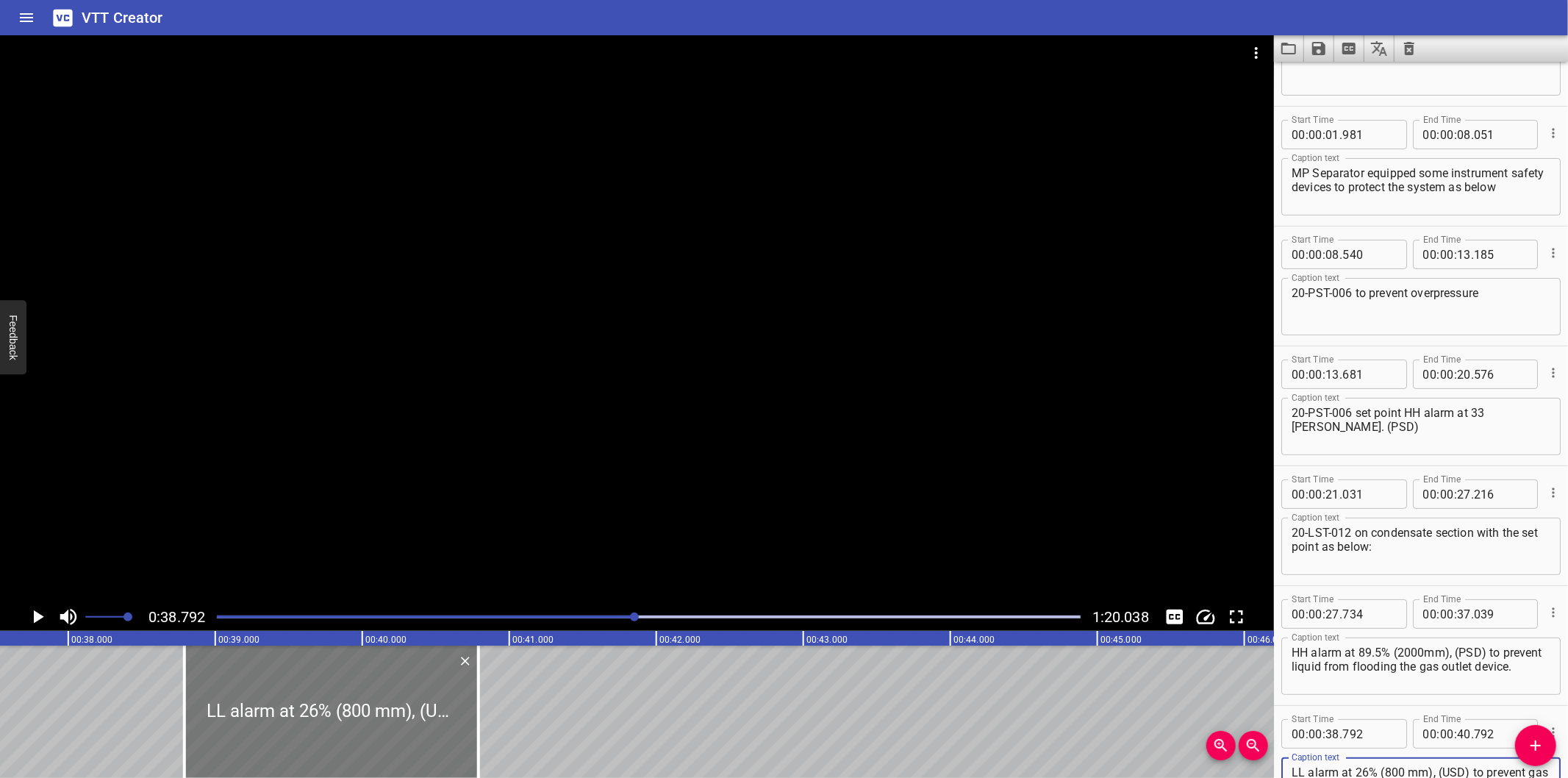
scroll to position [0, 5487]
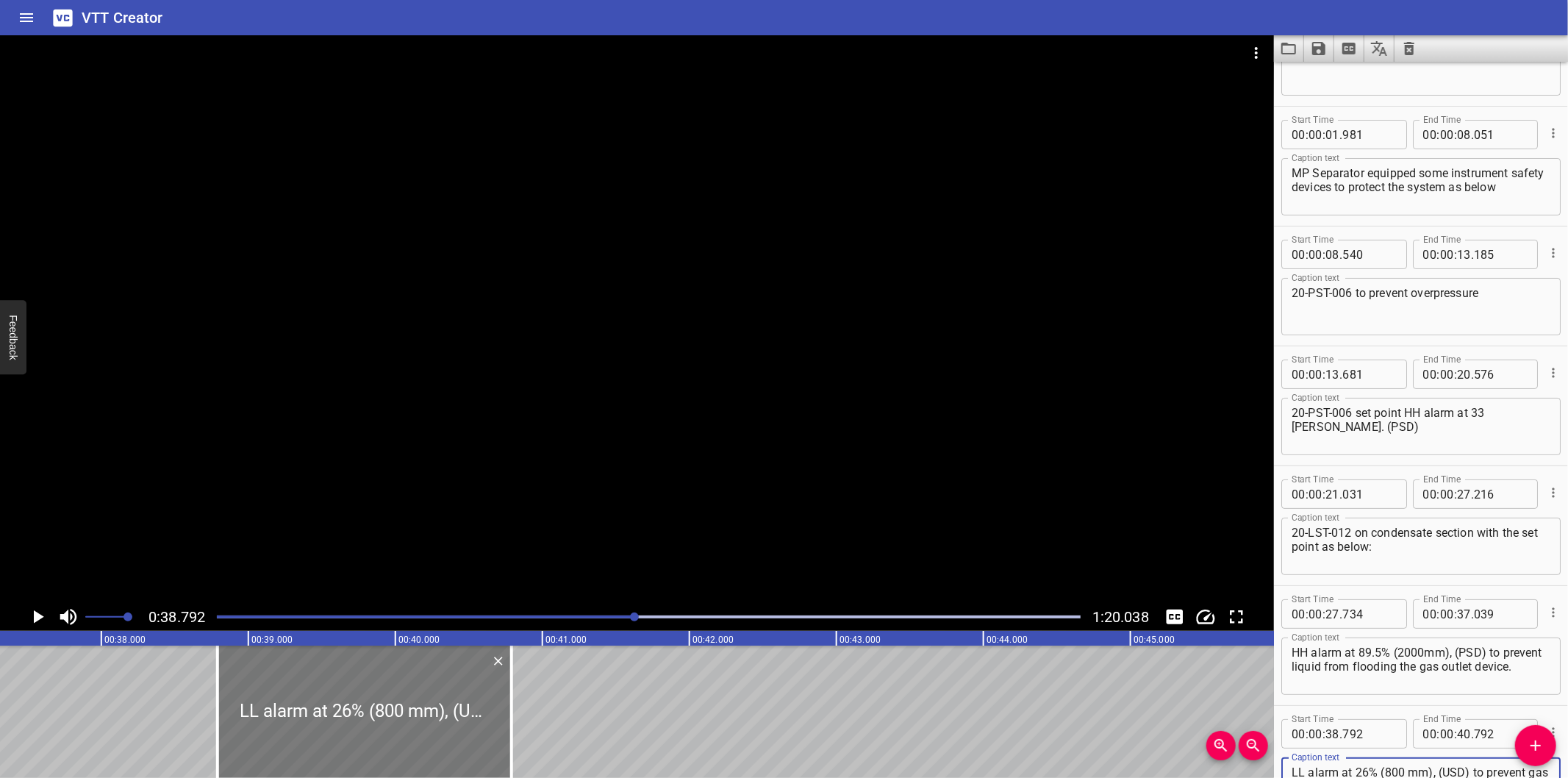
type textarea "LL alarm at 26% (800 mm), (USD) to prevent gas blow-by from the vessel"
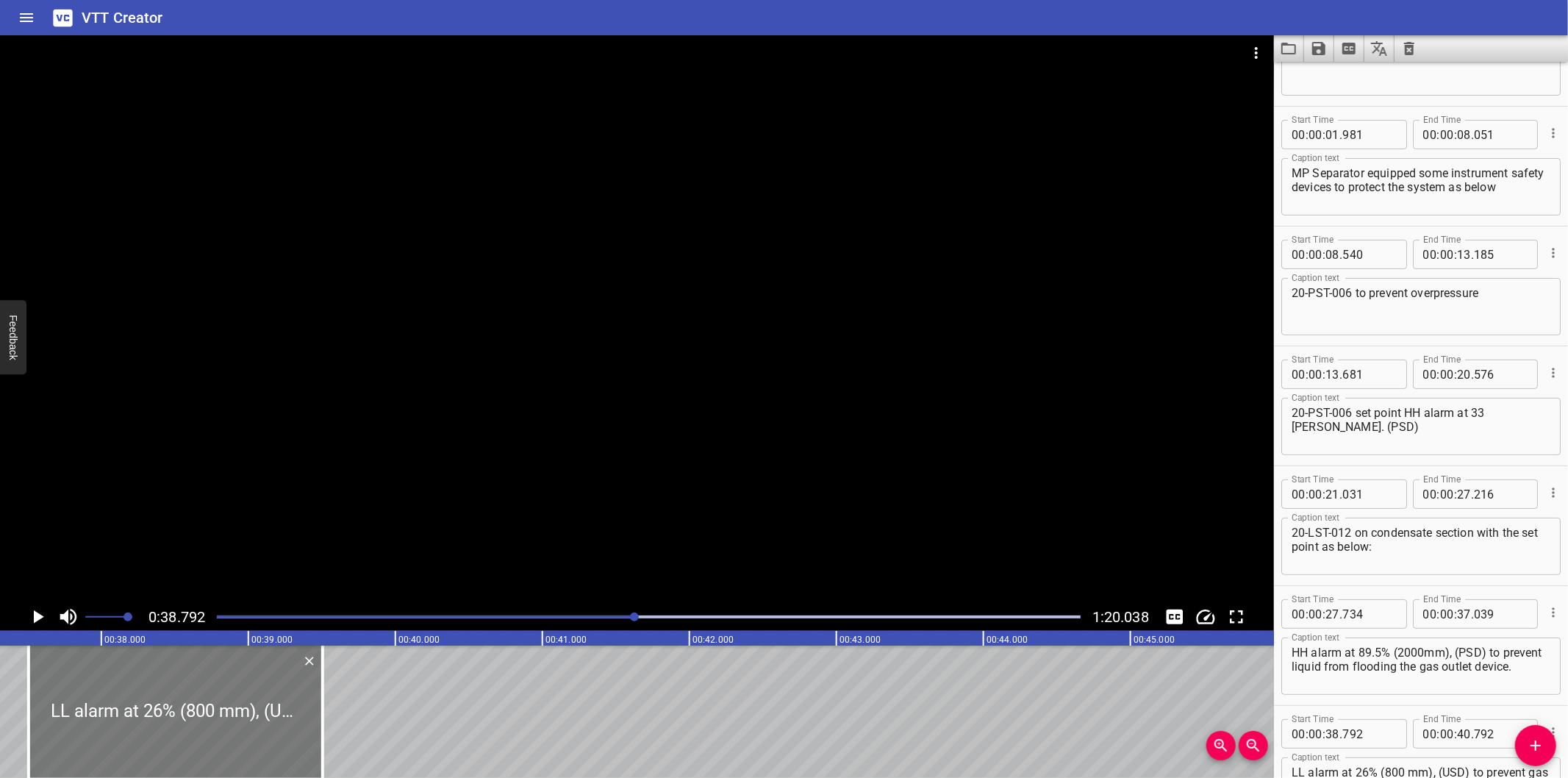
drag, startPoint x: 370, startPoint y: 733, endPoint x: 181, endPoint y: 756, distance: 190.4
click at [181, 756] on div at bounding box center [176, 712] width 294 height 133
type input "37"
type input "507"
type input "39"
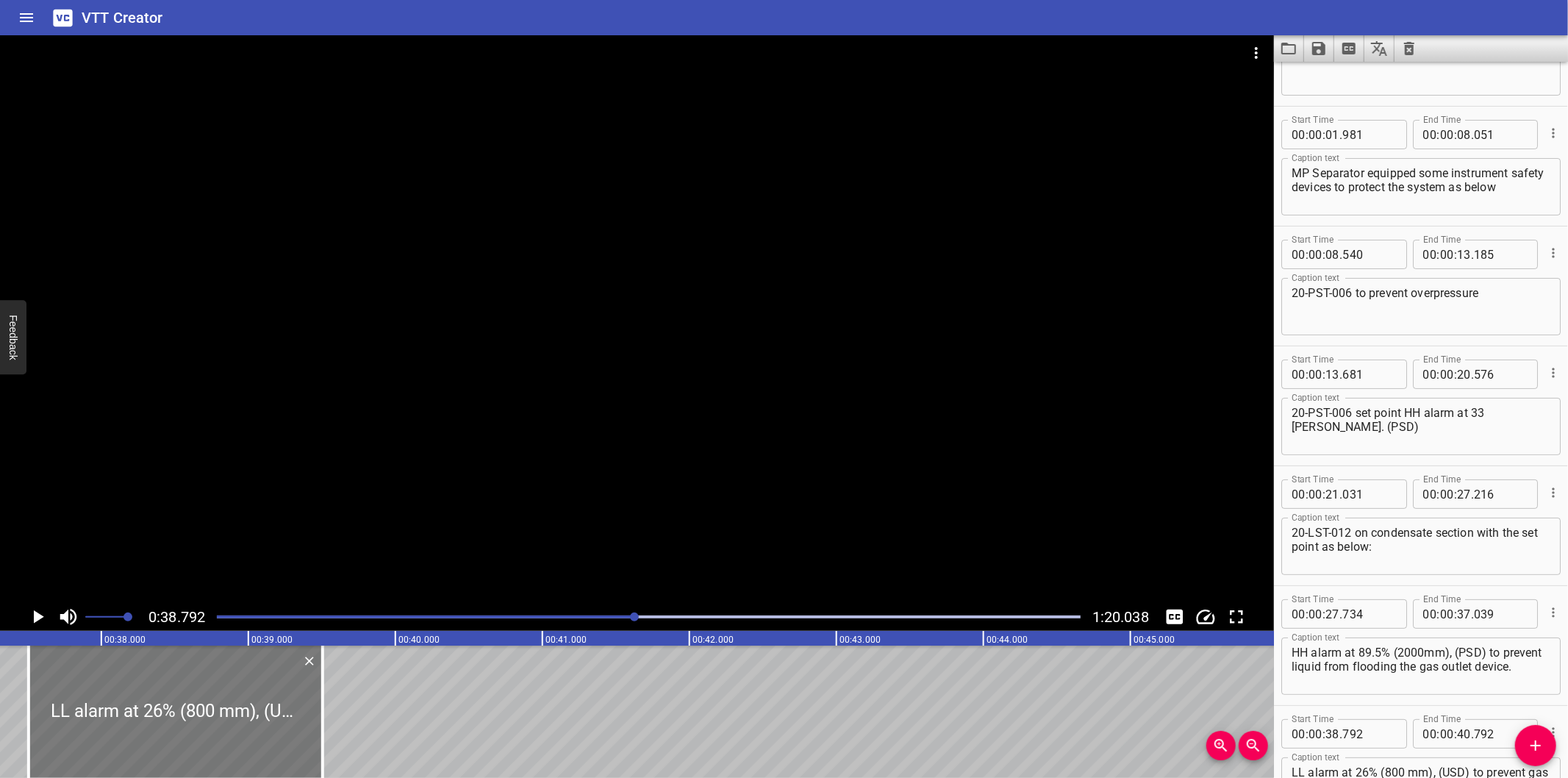
type input "507"
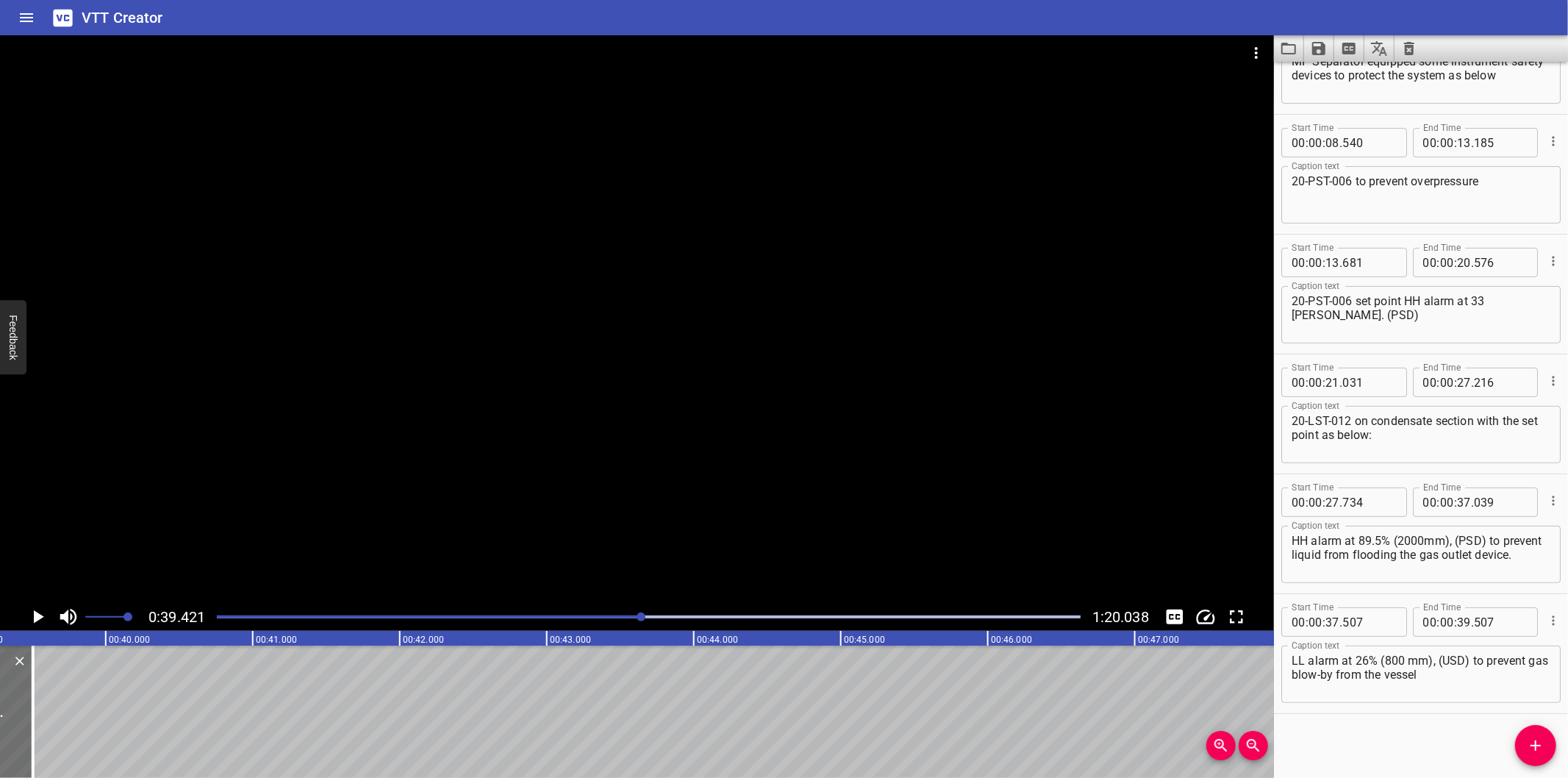
scroll to position [0, 5797]
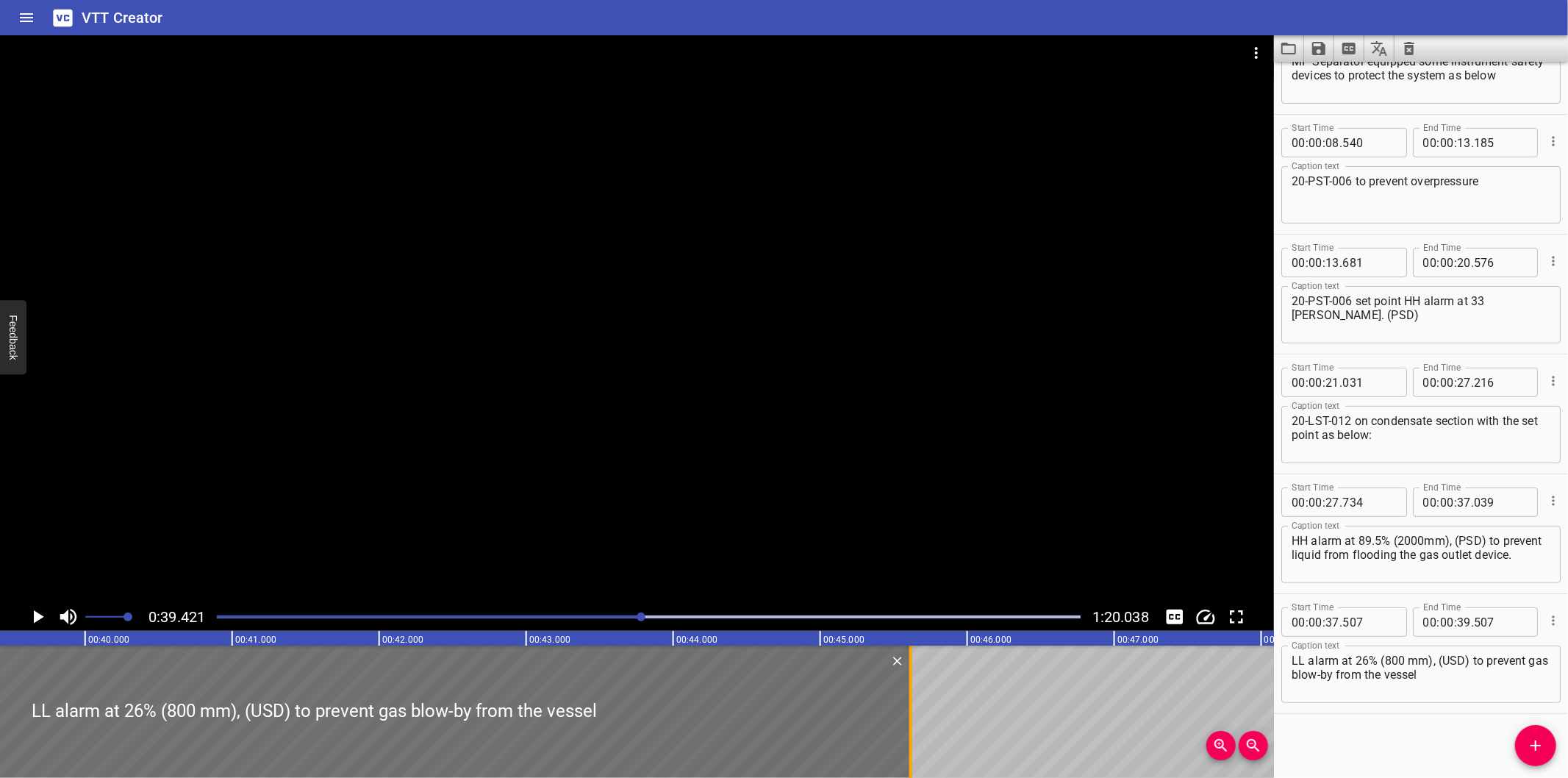
drag, startPoint x: 11, startPoint y: 727, endPoint x: 910, endPoint y: 686, distance: 899.9
click at [910, 686] on div at bounding box center [910, 712] width 3 height 133
type input "45"
type input "622"
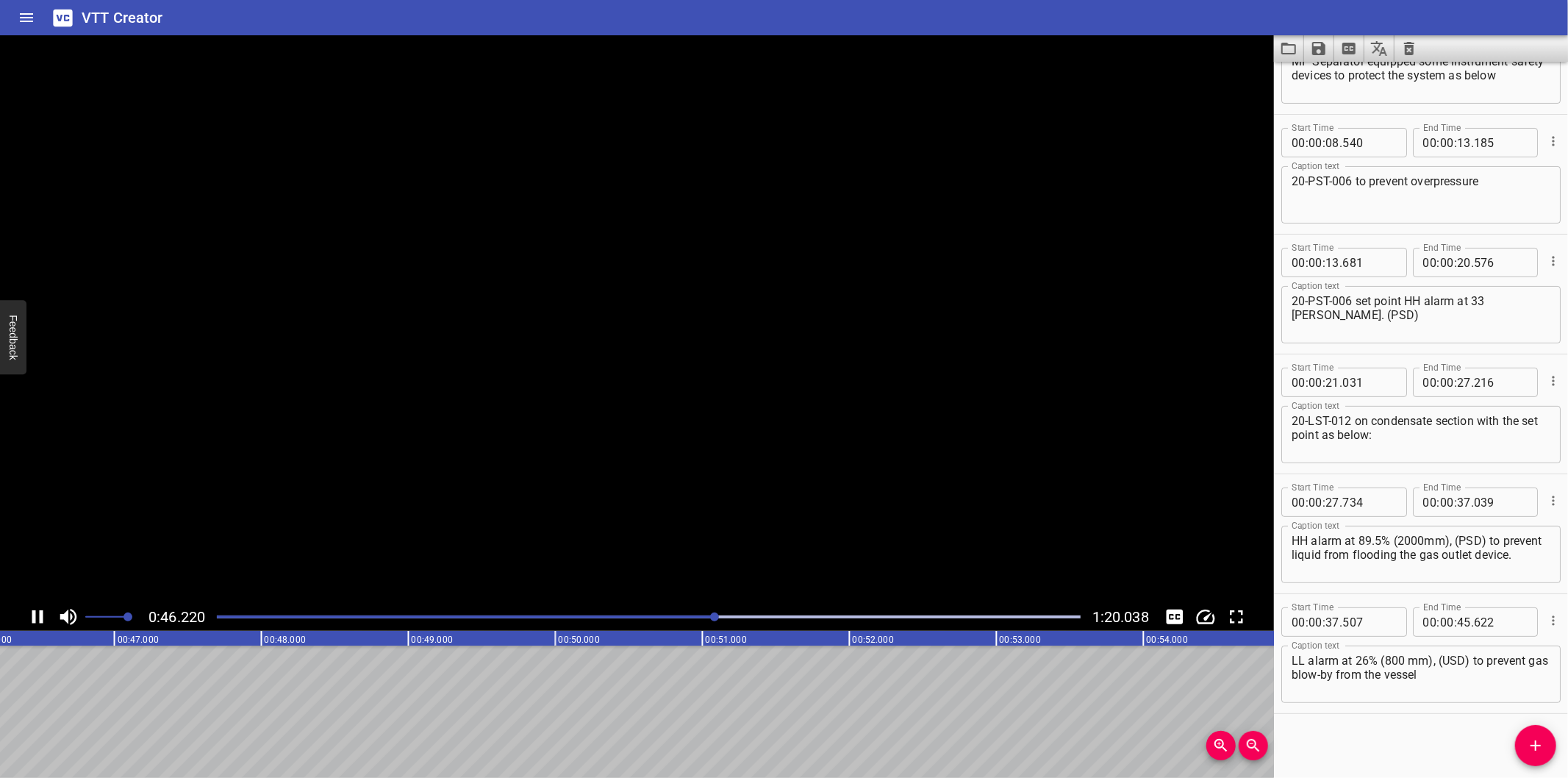
scroll to position [0, 6819]
click at [1526, 745] on span "Add Cue" at bounding box center [1535, 746] width 41 height 18
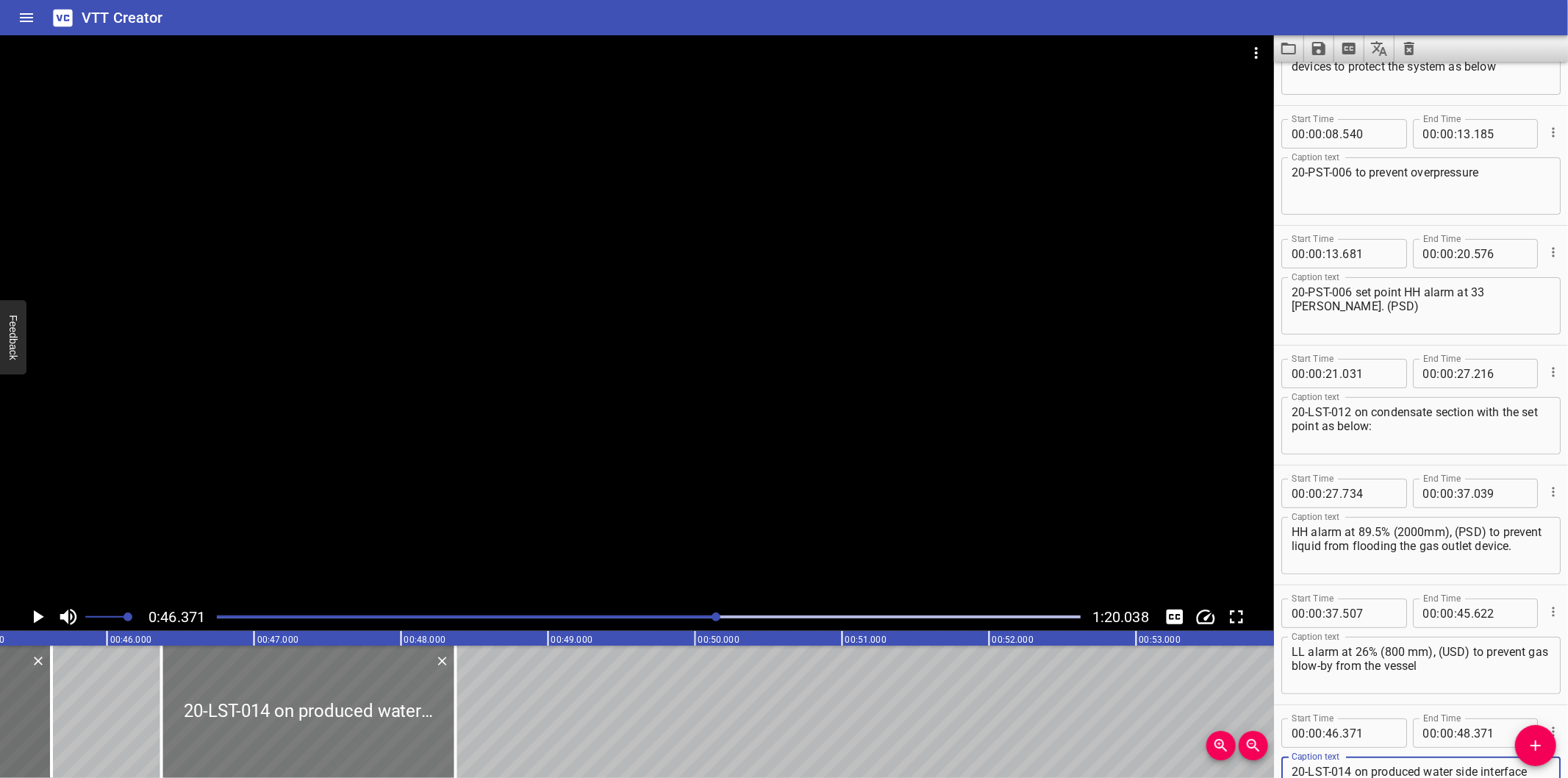
scroll to position [0, 6656]
type textarea "20-LST-014 on produced water side interface with the set point as below:"
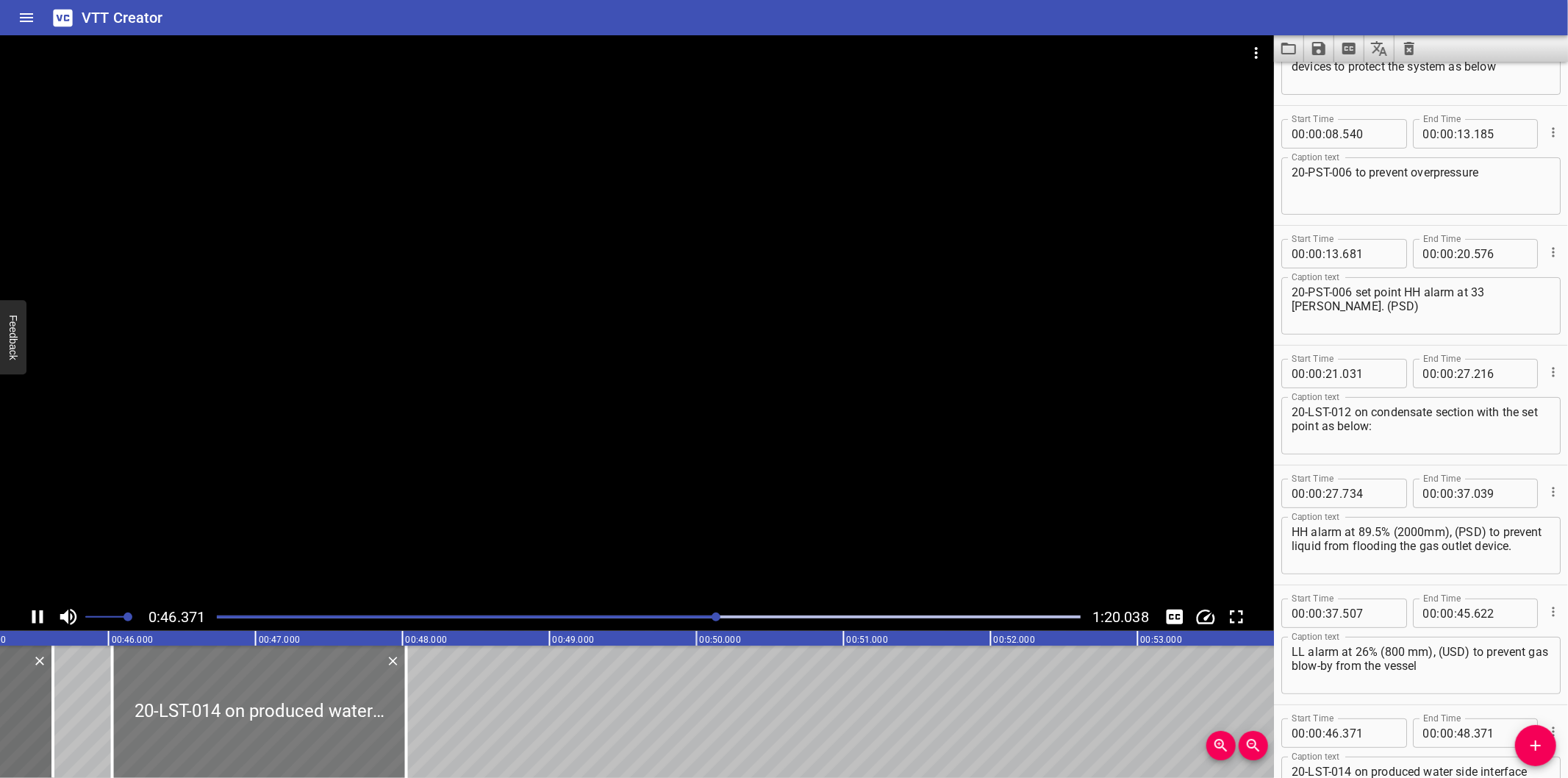
drag, startPoint x: 342, startPoint y: 721, endPoint x: 291, endPoint y: 740, distance: 54.4
click at [291, 740] on div at bounding box center [260, 712] width 294 height 133
type input "026"
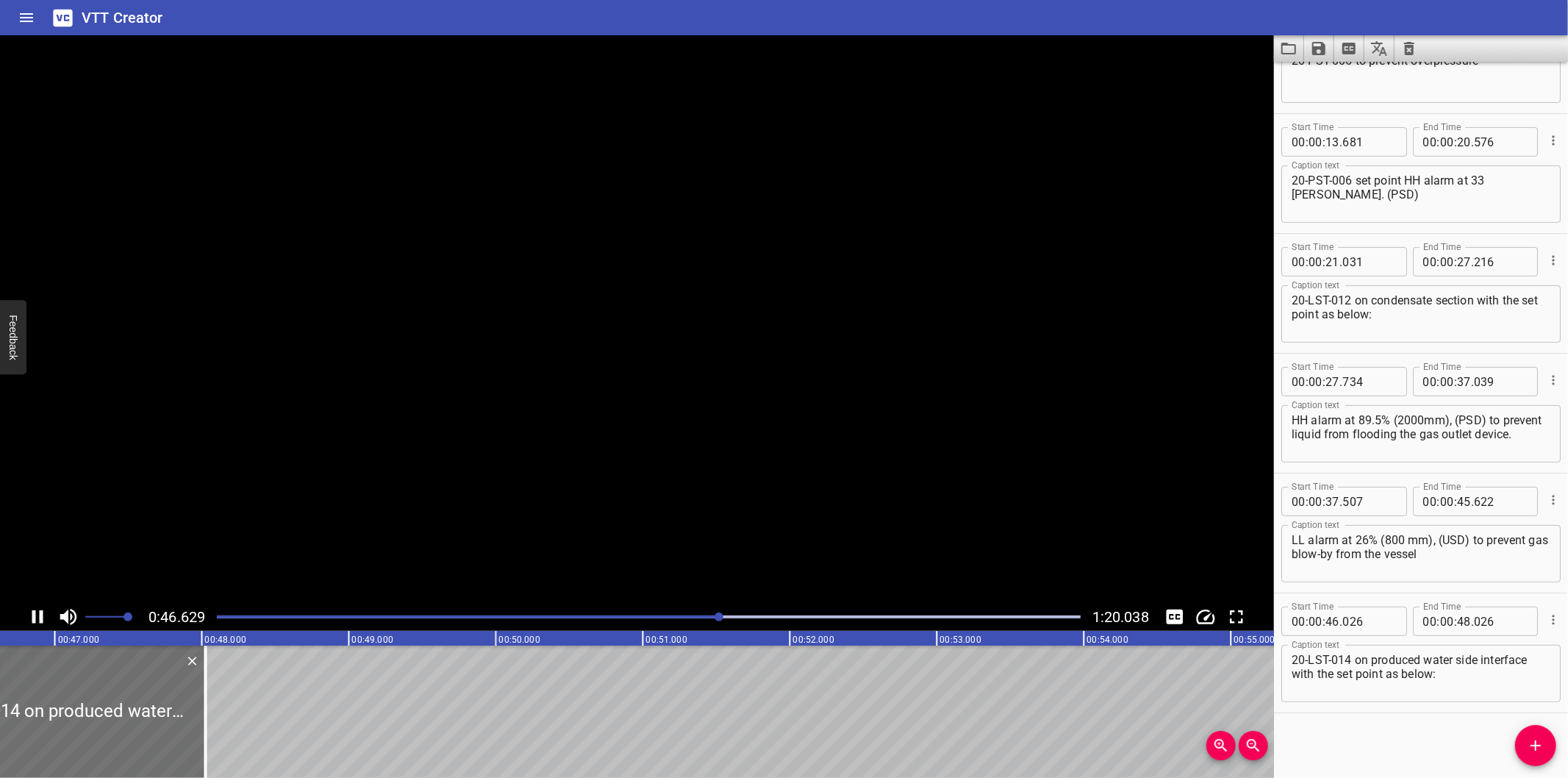
scroll to position [0, 6901]
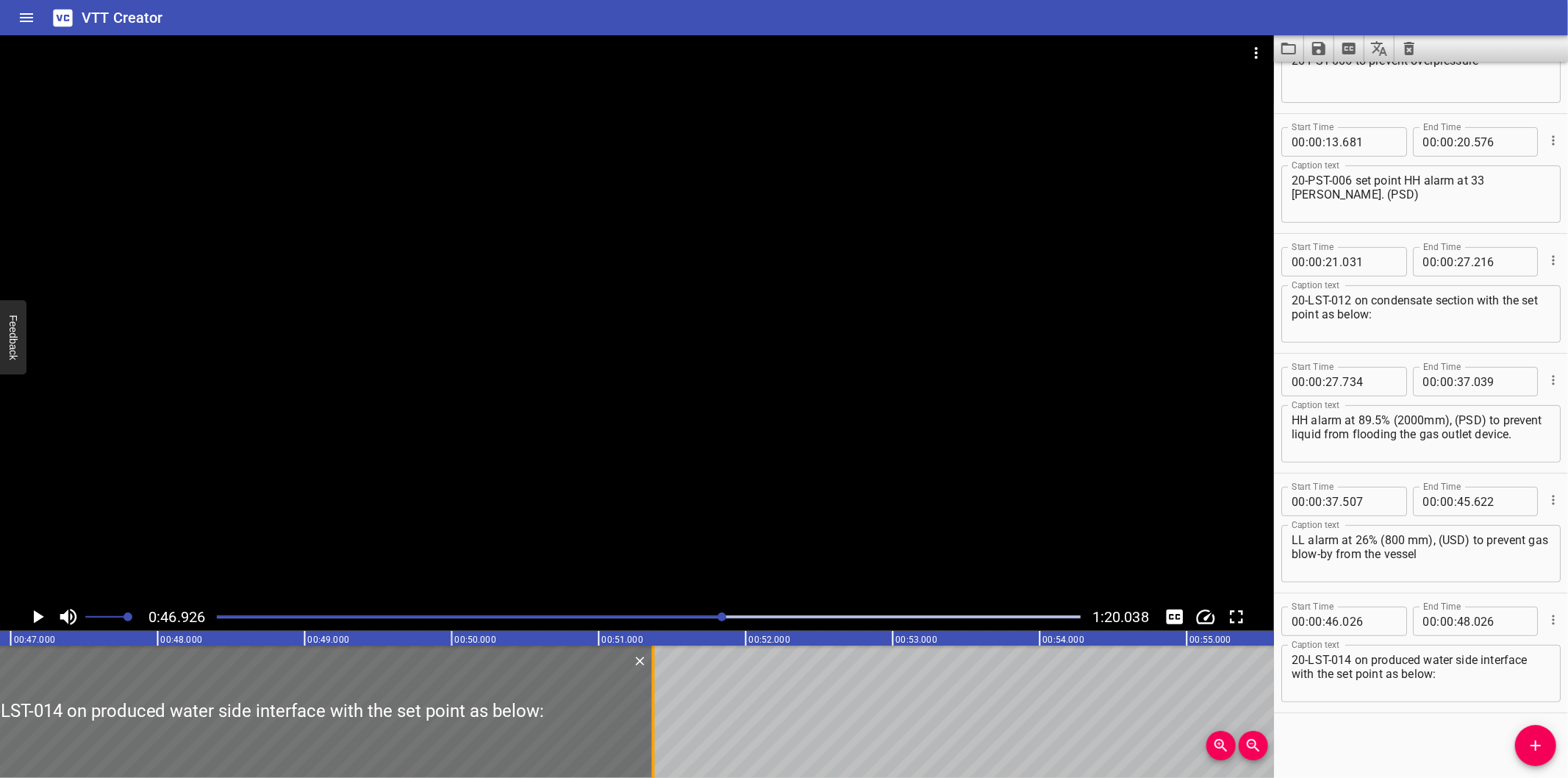
drag, startPoint x: 212, startPoint y: 742, endPoint x: 664, endPoint y: 692, distance: 454.8
click at [661, 692] on div at bounding box center [654, 712] width 15 height 133
type input "51"
type input "416"
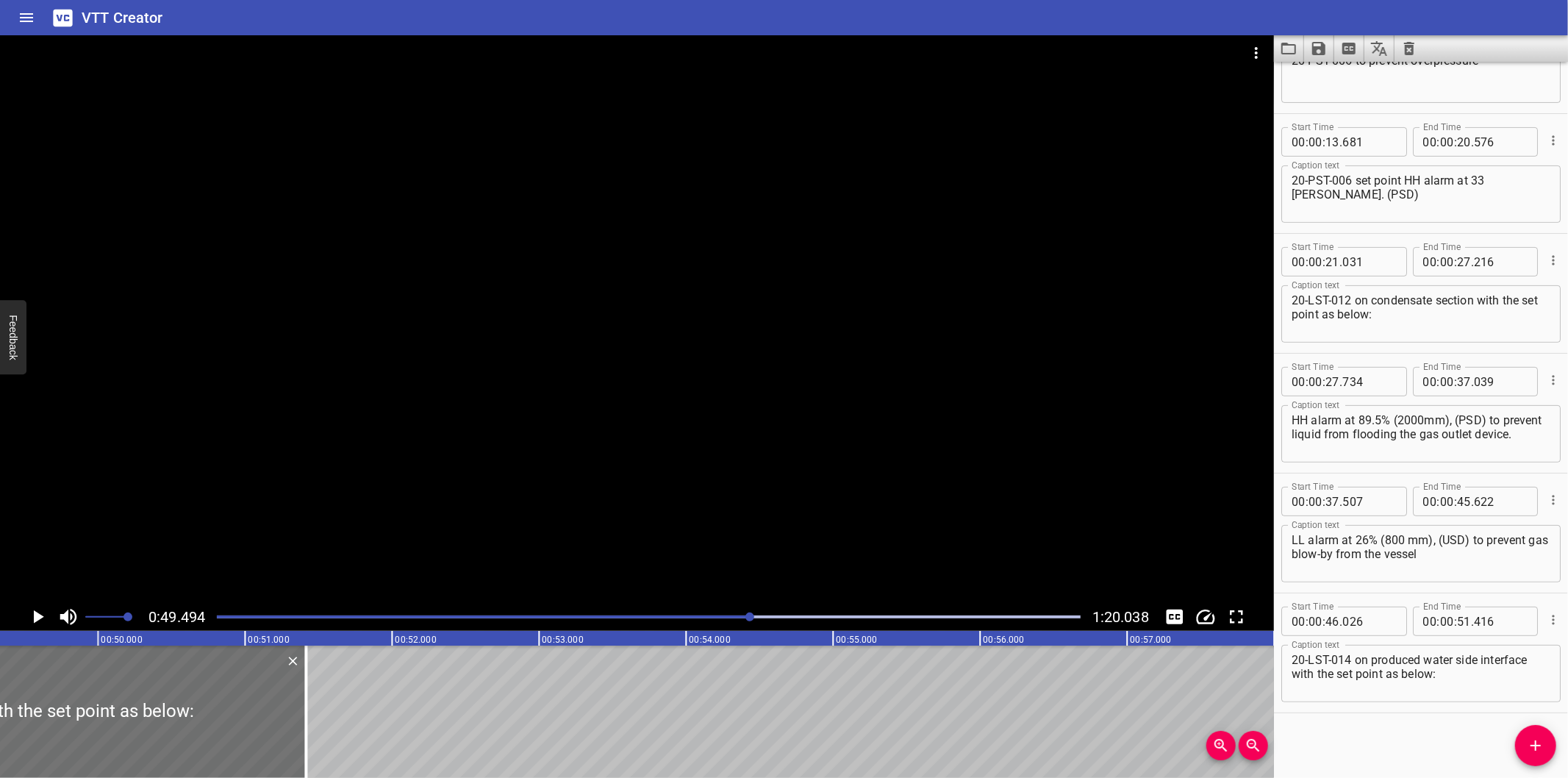
scroll to position [0, 7278]
drag, startPoint x: 280, startPoint y: 742, endPoint x: 462, endPoint y: 724, distance: 182.9
click at [343, 724] on div at bounding box center [341, 712] width 3 height 133
type input "52"
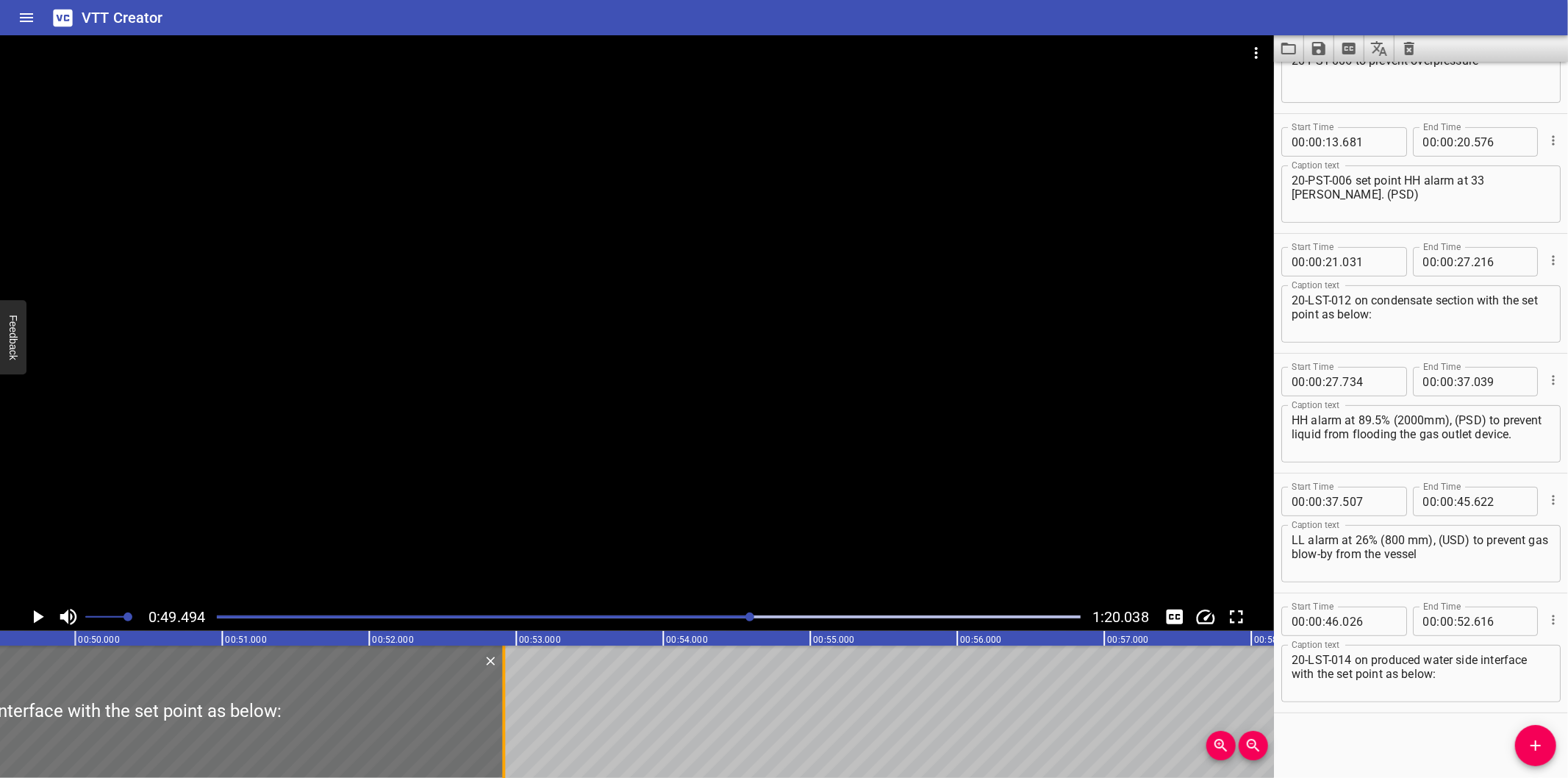
drag, startPoint x: 462, startPoint y: 724, endPoint x: 502, endPoint y: 724, distance: 40.0
click at [502, 724] on div at bounding box center [503, 712] width 3 height 133
type input "916"
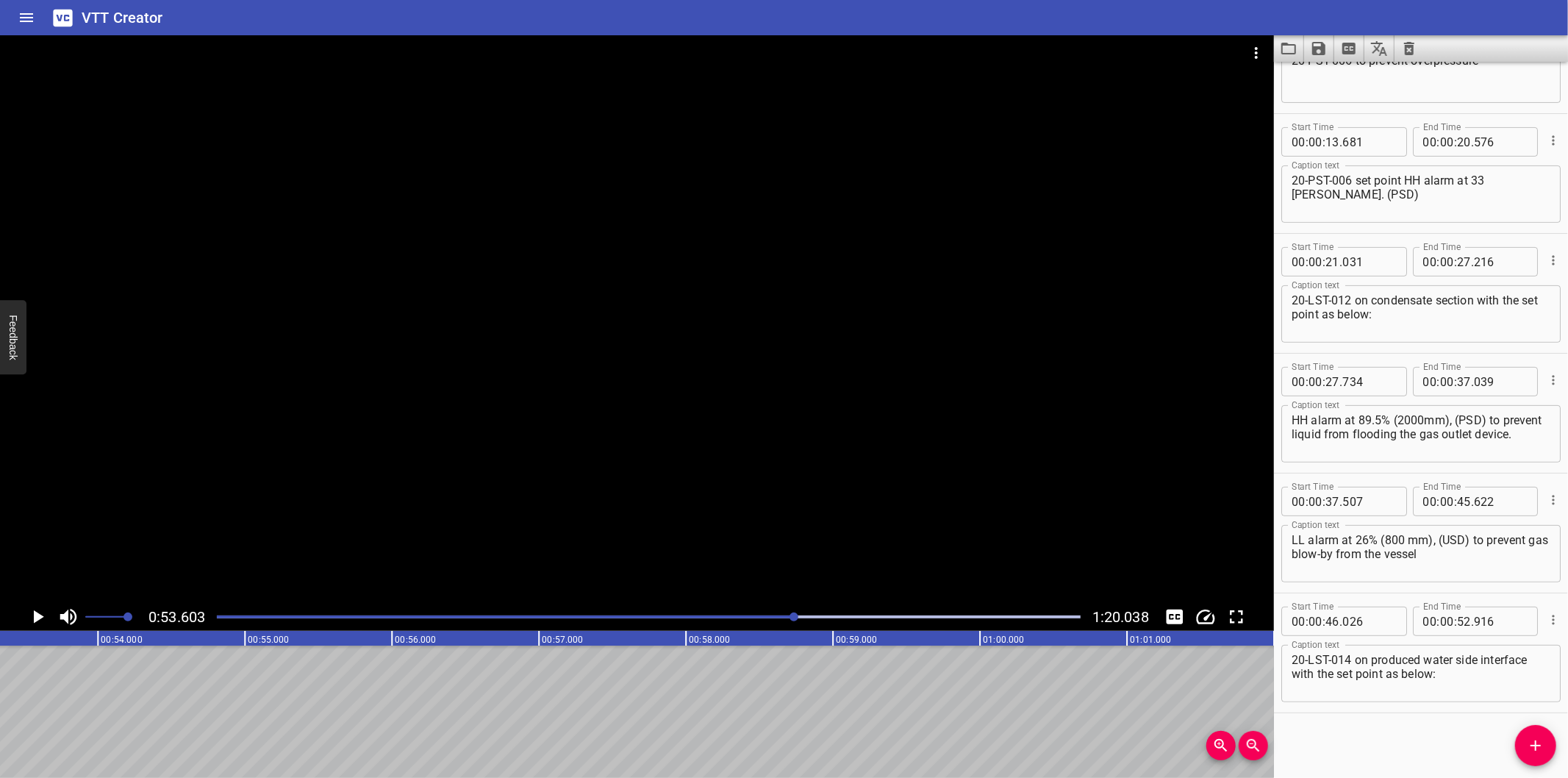
scroll to position [0, 7883]
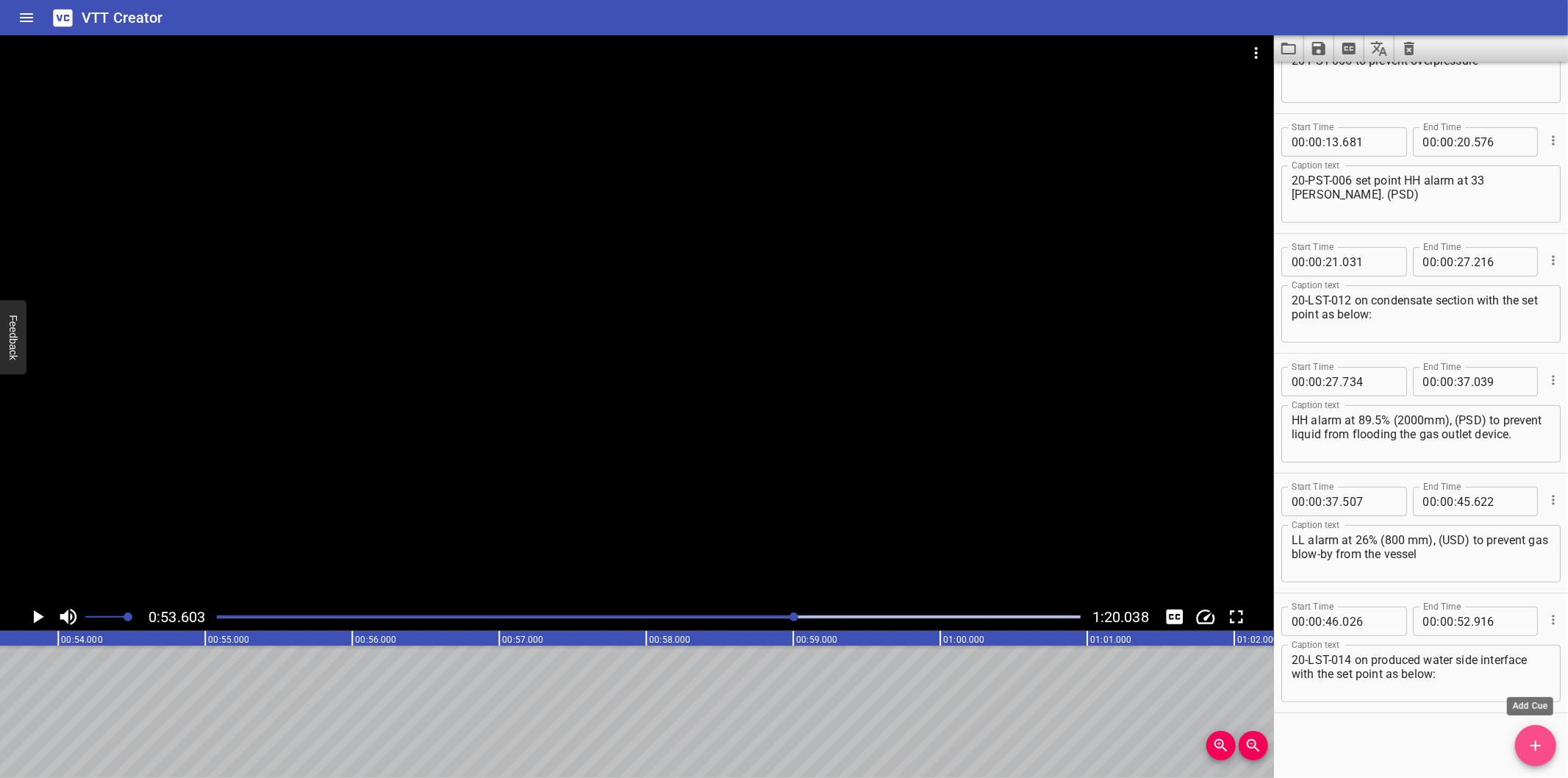
drag, startPoint x: 1546, startPoint y: 756, endPoint x: 1526, endPoint y: 753, distance: 20.2
click at [1544, 756] on button "Add Cue" at bounding box center [1535, 745] width 41 height 41
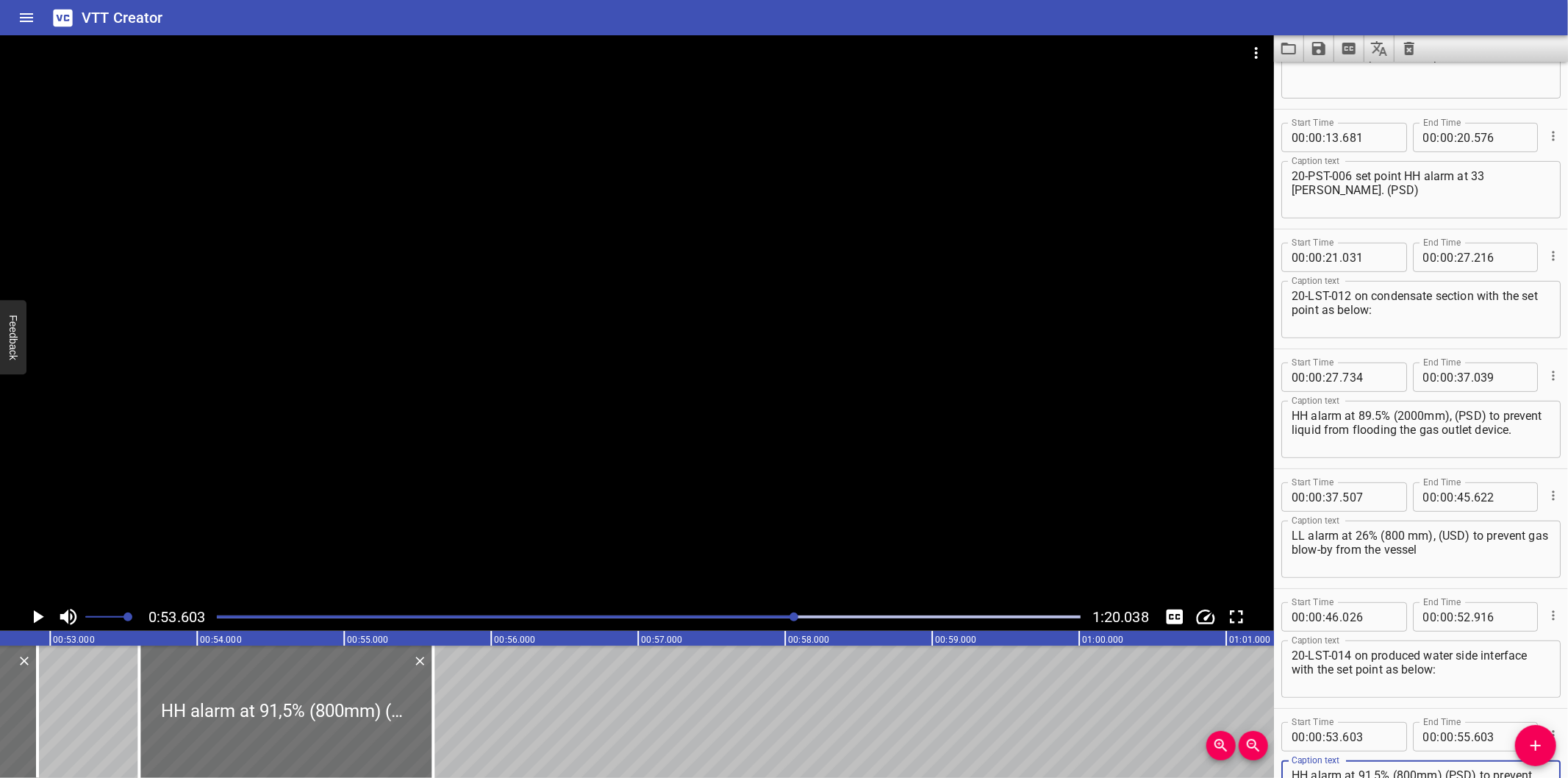
scroll to position [0, 7719]
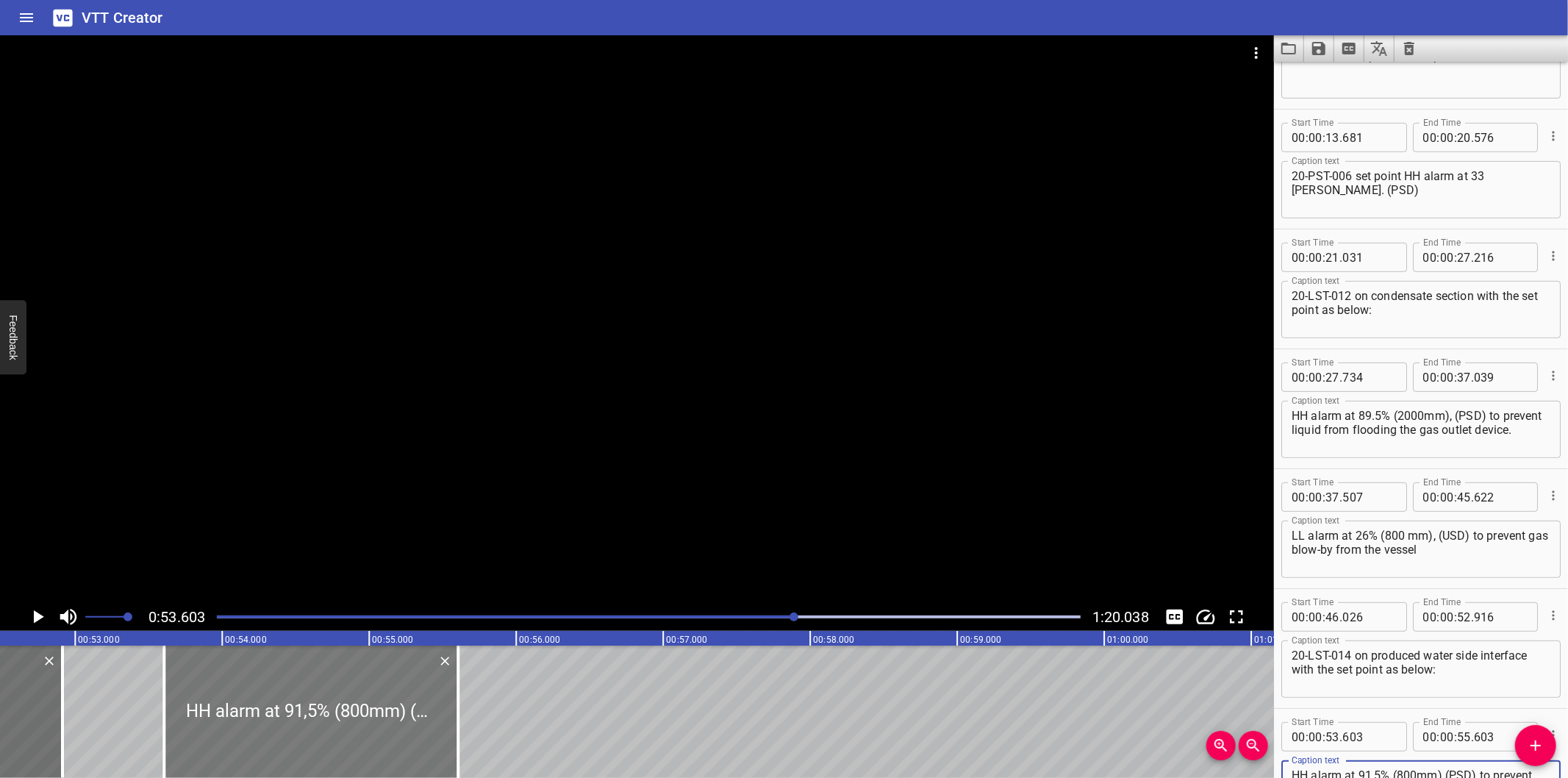
type textarea "HH alarm at 91,5% (800mm) (PSD) to prevent gas blow-by from the vessel"
drag, startPoint x: 306, startPoint y: 764, endPoint x: 273, endPoint y: 770, distance: 33.5
click at [273, 770] on div "00:00.000 00:01.000 00:02.000 00:03.000 00:04.000 00:05.000 00:06.000 00:07.000…" at bounding box center [637, 704] width 1275 height 147
type input "378"
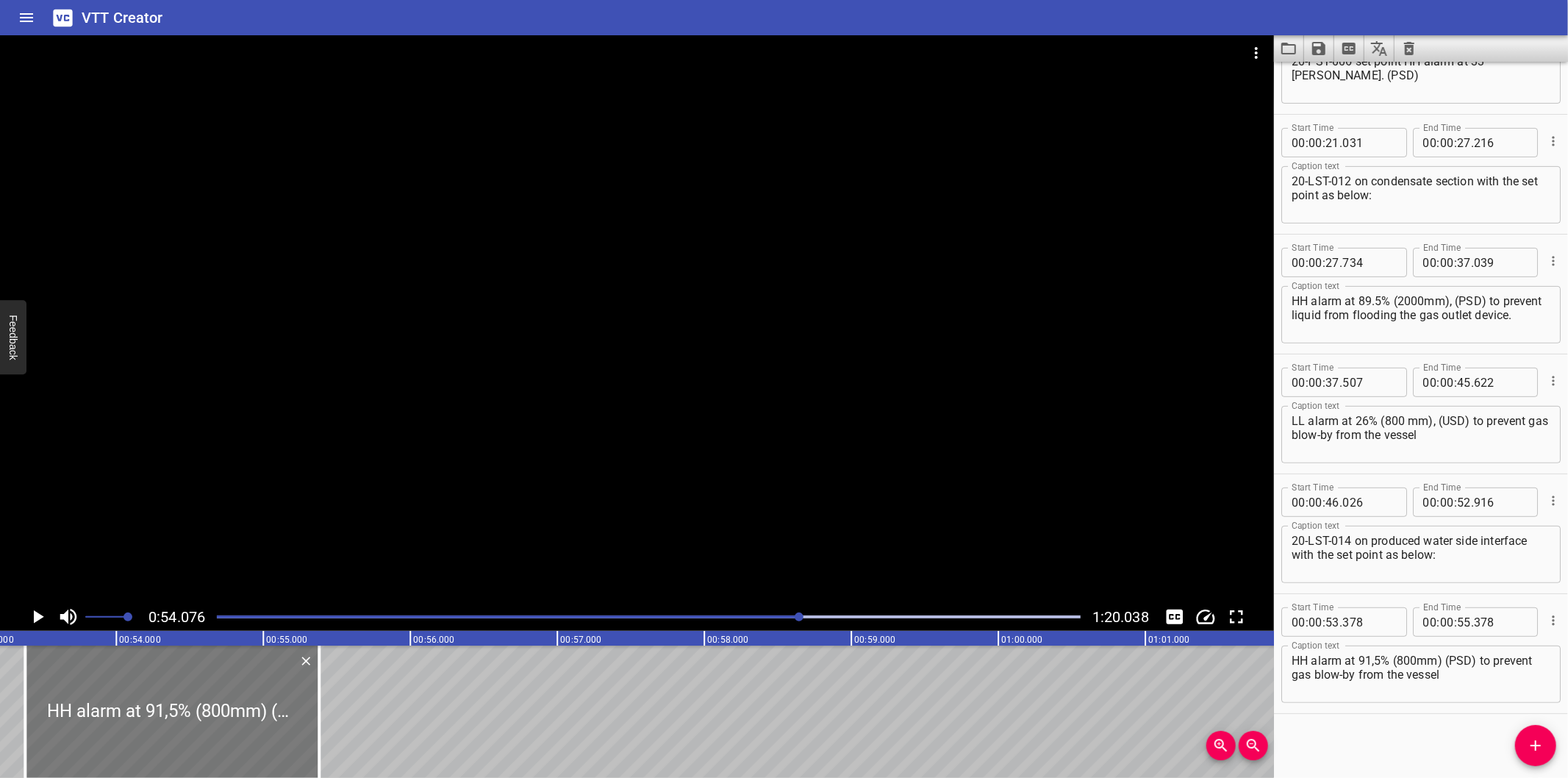
scroll to position [0, 7735]
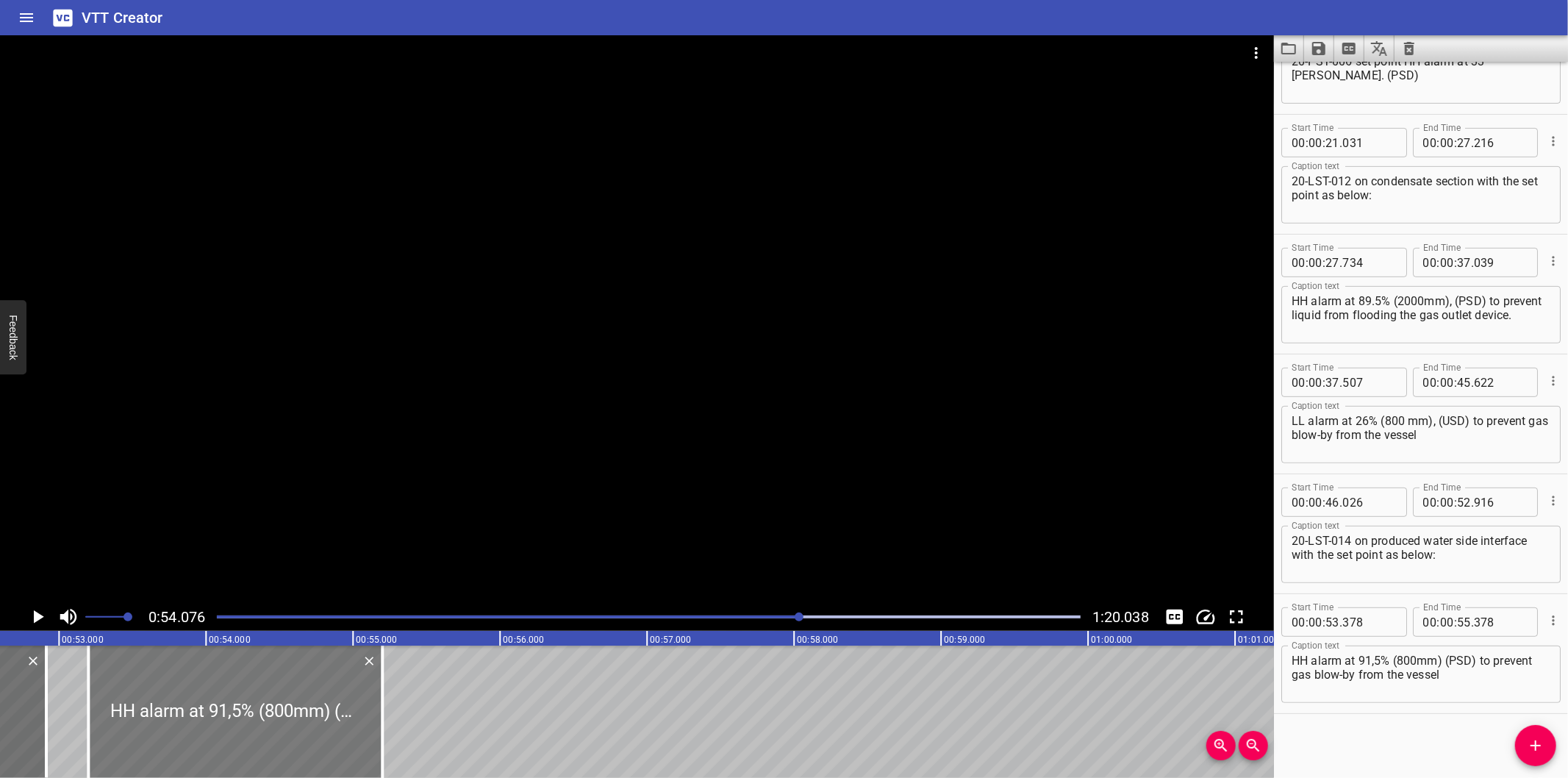
click at [382, 736] on div at bounding box center [235, 712] width 294 height 133
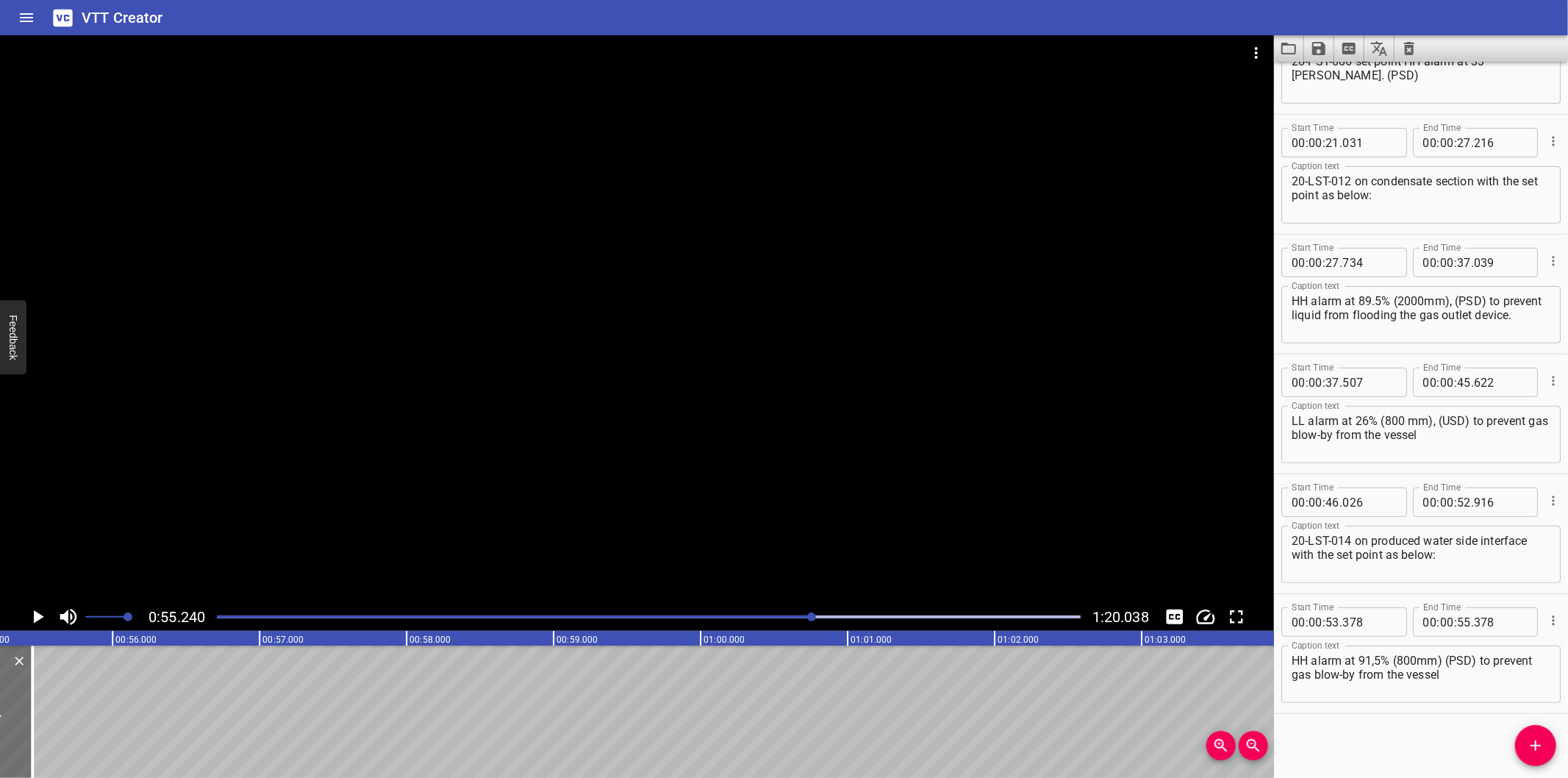
click at [778, 615] on div at bounding box center [648, 617] width 881 height 21
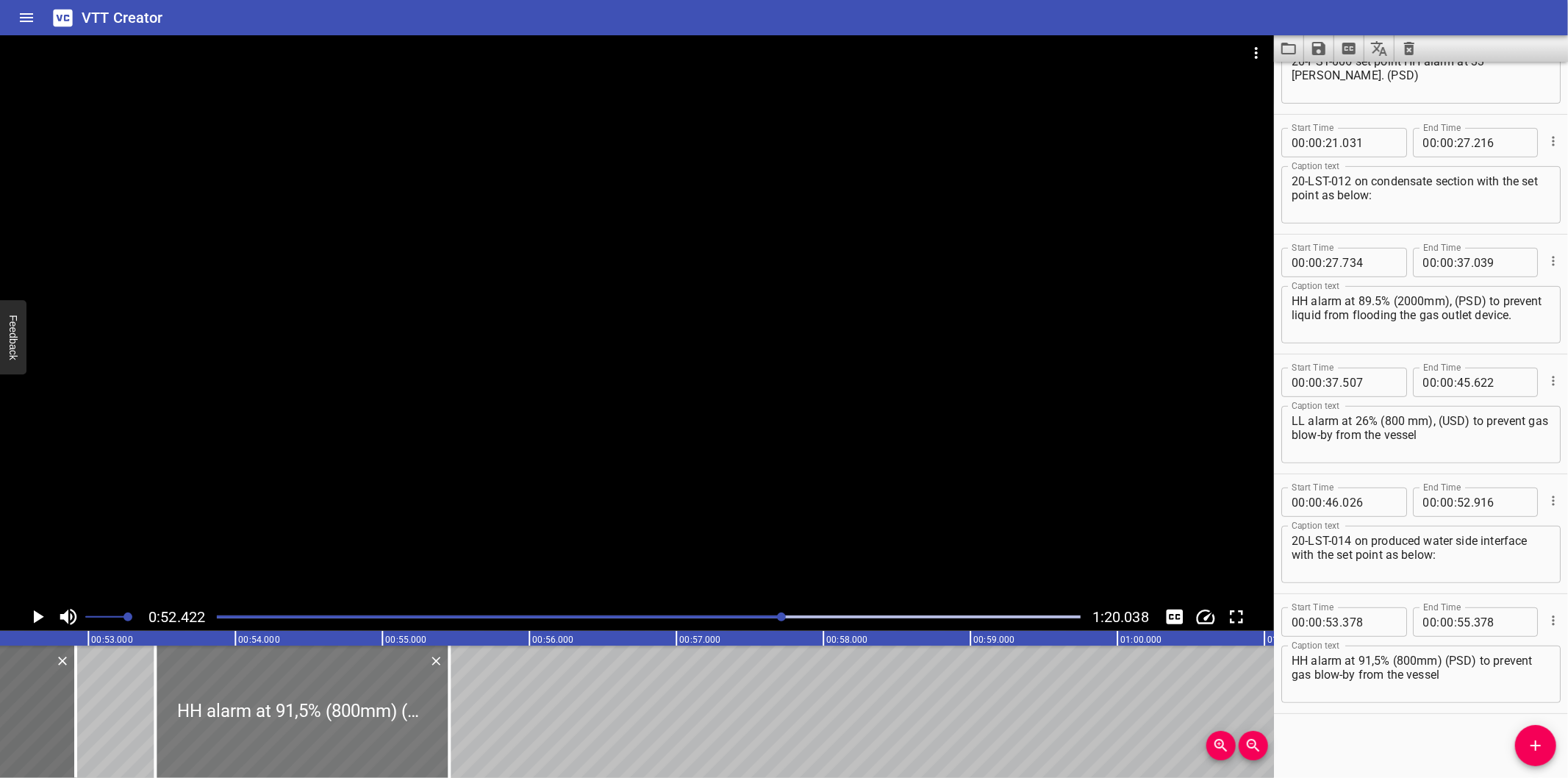
scroll to position [0, 7709]
drag, startPoint x: 331, startPoint y: 717, endPoint x: 303, endPoint y: 723, distance: 28.6
click at [303, 723] on div at bounding box center [293, 712] width 294 height 133
type input "338"
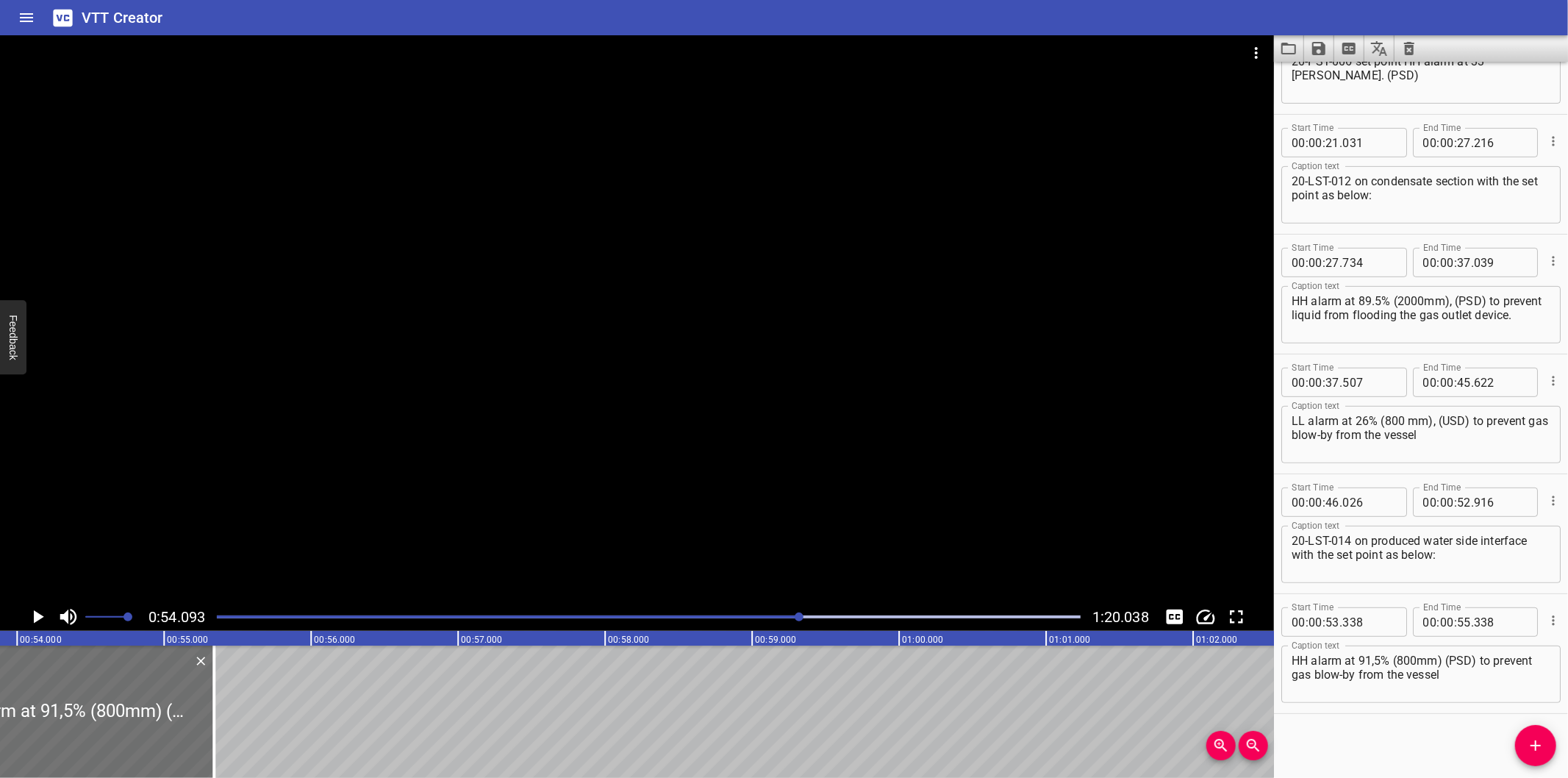
scroll to position [0, 7955]
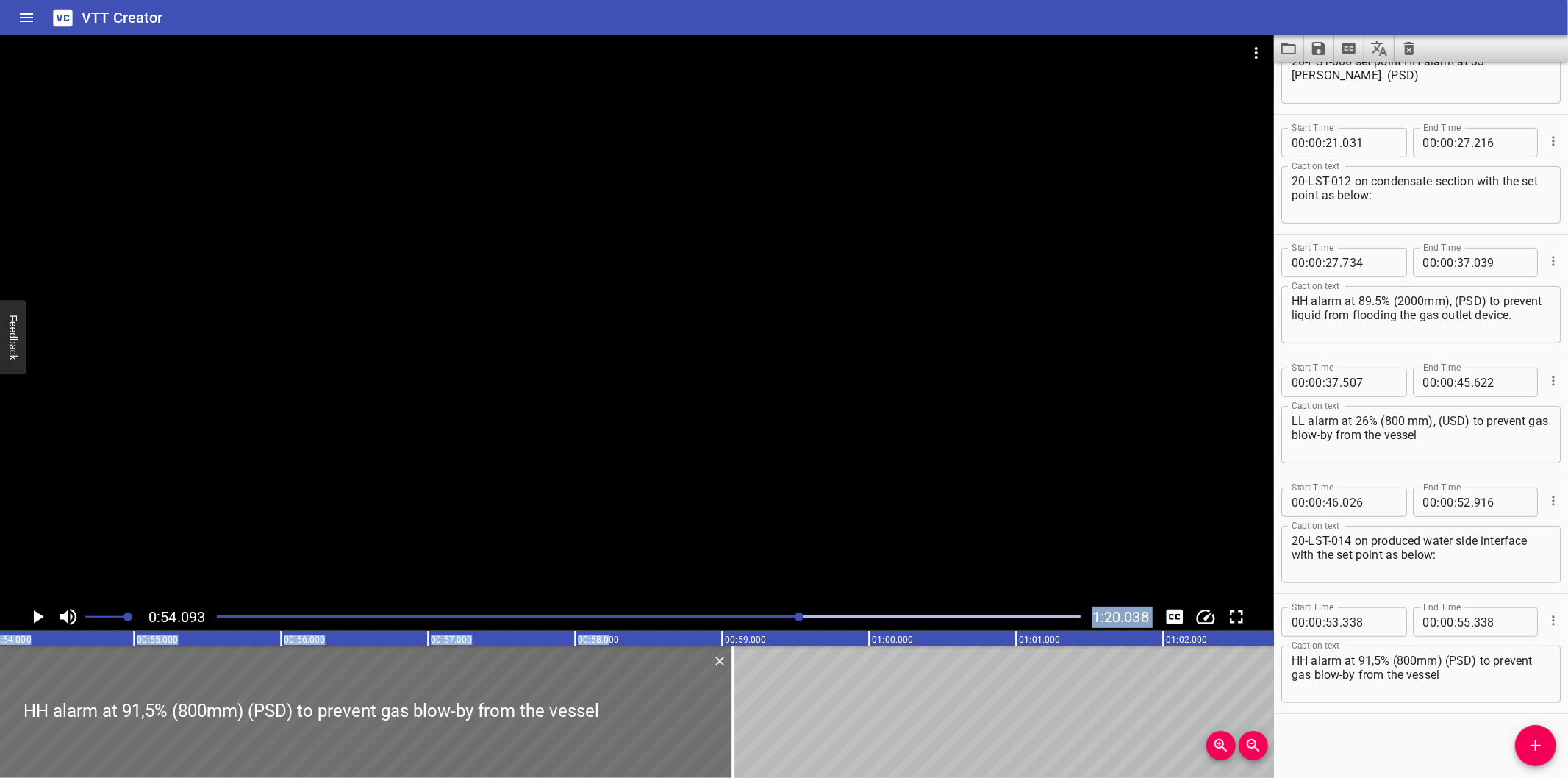
drag, startPoint x: 182, startPoint y: 728, endPoint x: 742, endPoint y: 619, distance: 570.5
click at [742, 619] on div "0:54.093 1:20.038 00:00.000 00:01.000 00:02.000 00:03.000 00:04.000 00:05.000 0…" at bounding box center [637, 406] width 1275 height 743
type input "59"
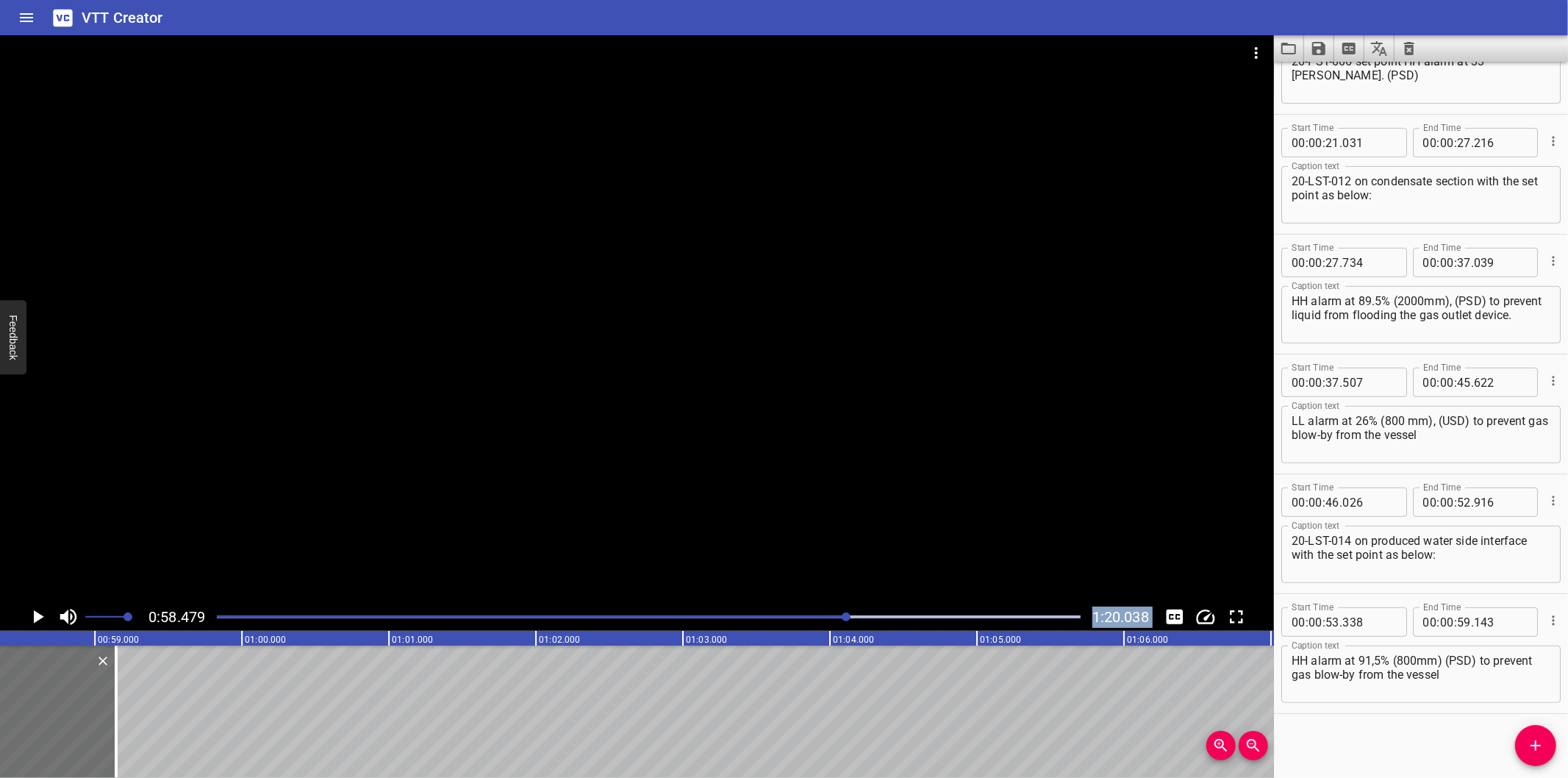
scroll to position [0, 8600]
drag, startPoint x: 103, startPoint y: 736, endPoint x: 116, endPoint y: 740, distance: 13.6
click at [116, 740] on div at bounding box center [111, 712] width 15 height 133
type input "228"
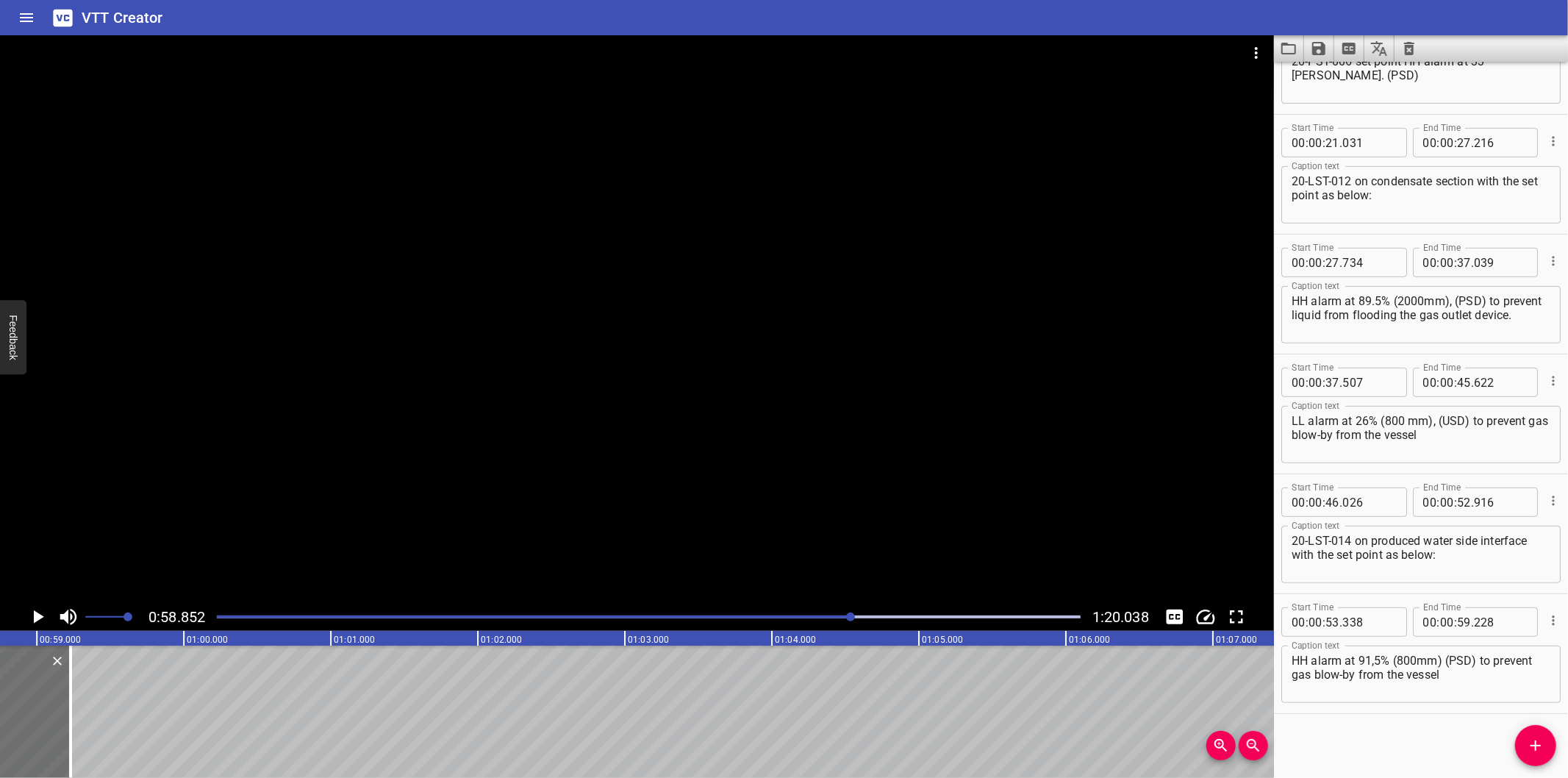
scroll to position [0, 8654]
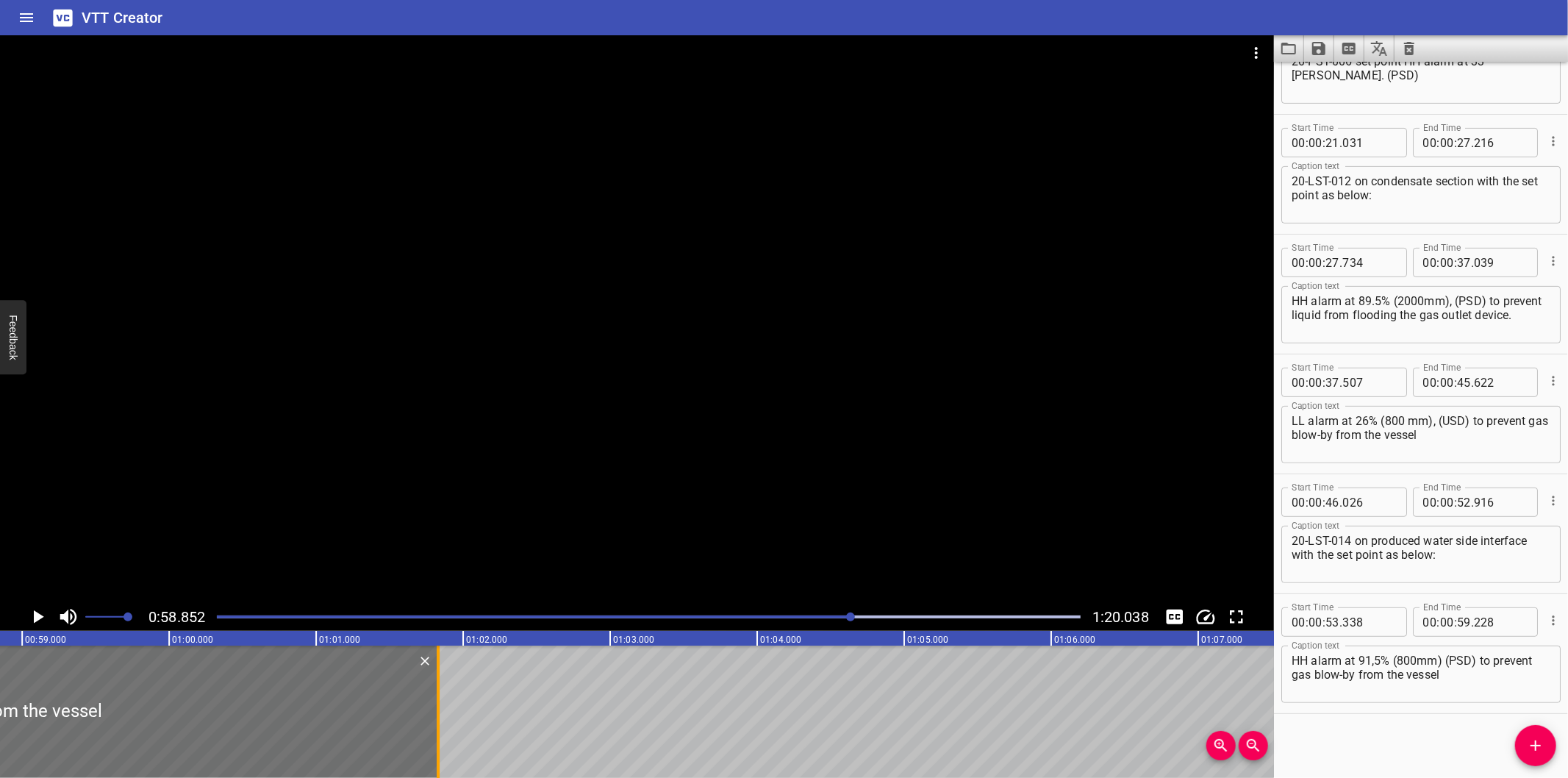
drag, startPoint x: 61, startPoint y: 738, endPoint x: 443, endPoint y: 706, distance: 383.3
click at [443, 706] on div at bounding box center [438, 712] width 15 height 133
type input "01"
type input "828"
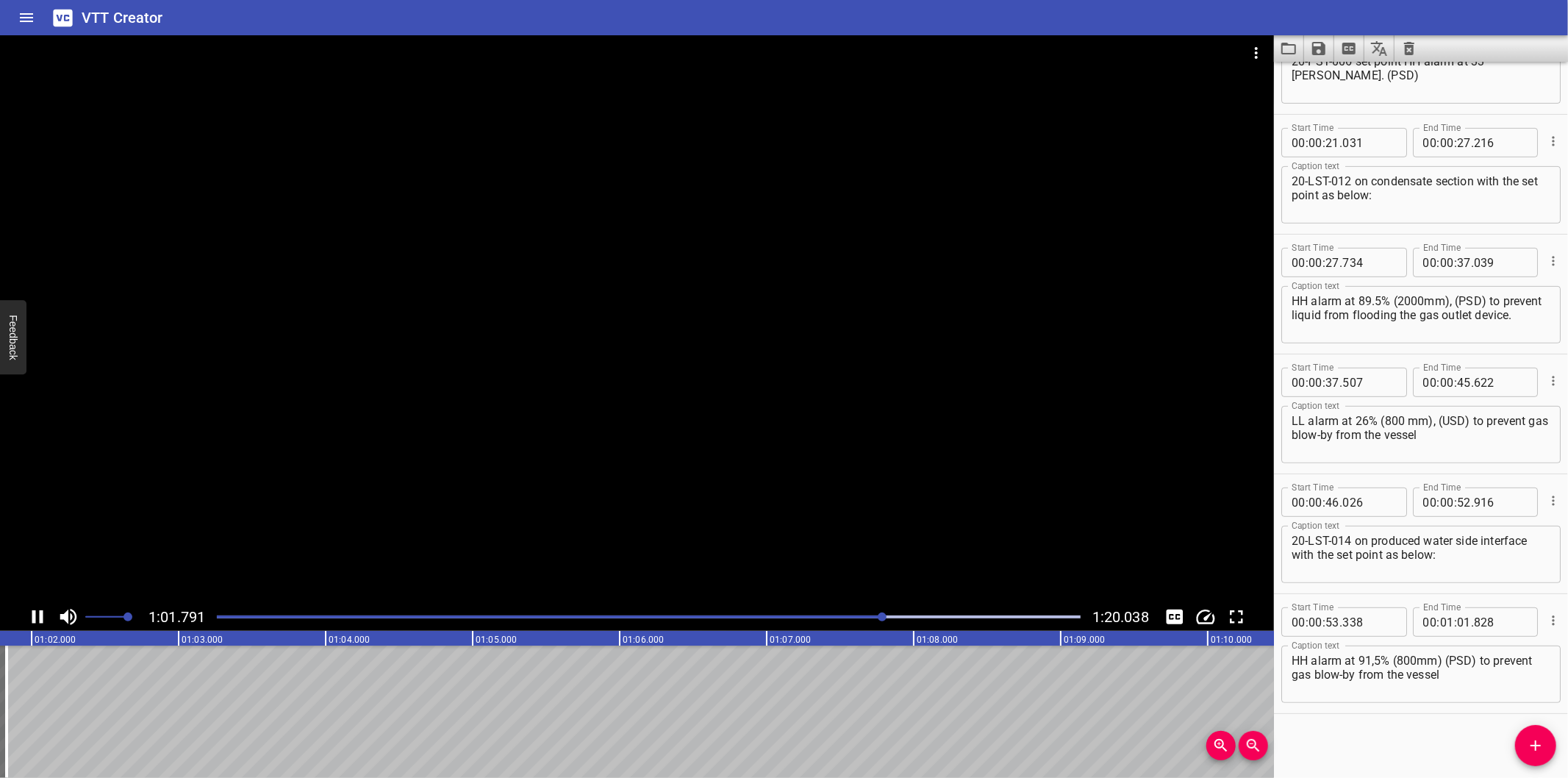
scroll to position [0, 9113]
drag, startPoint x: 1526, startPoint y: 752, endPoint x: 1517, endPoint y: 745, distance: 11.4
click at [1527, 752] on icon "Add Cue" at bounding box center [1536, 746] width 18 height 18
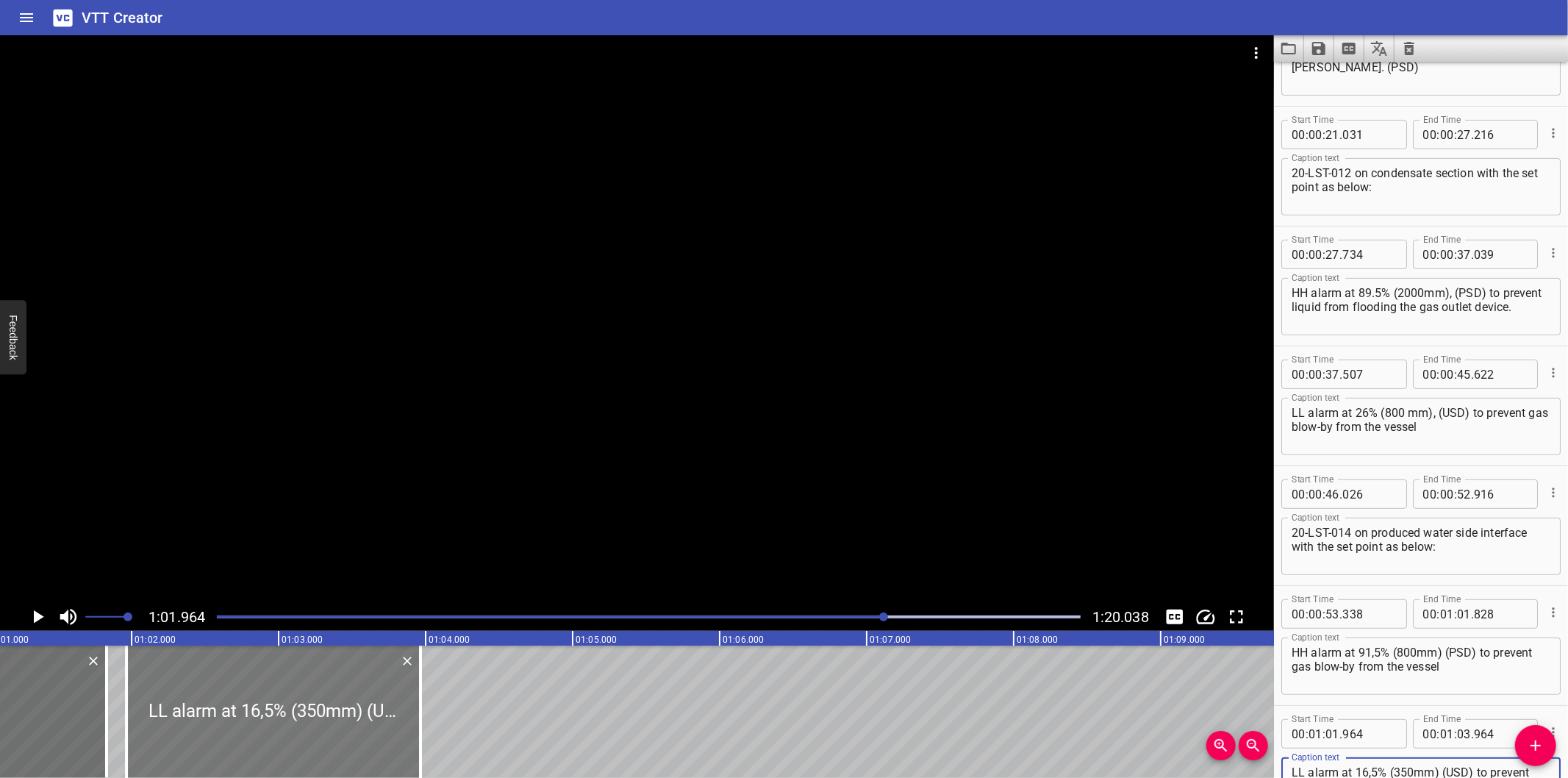
scroll to position [0, 8949]
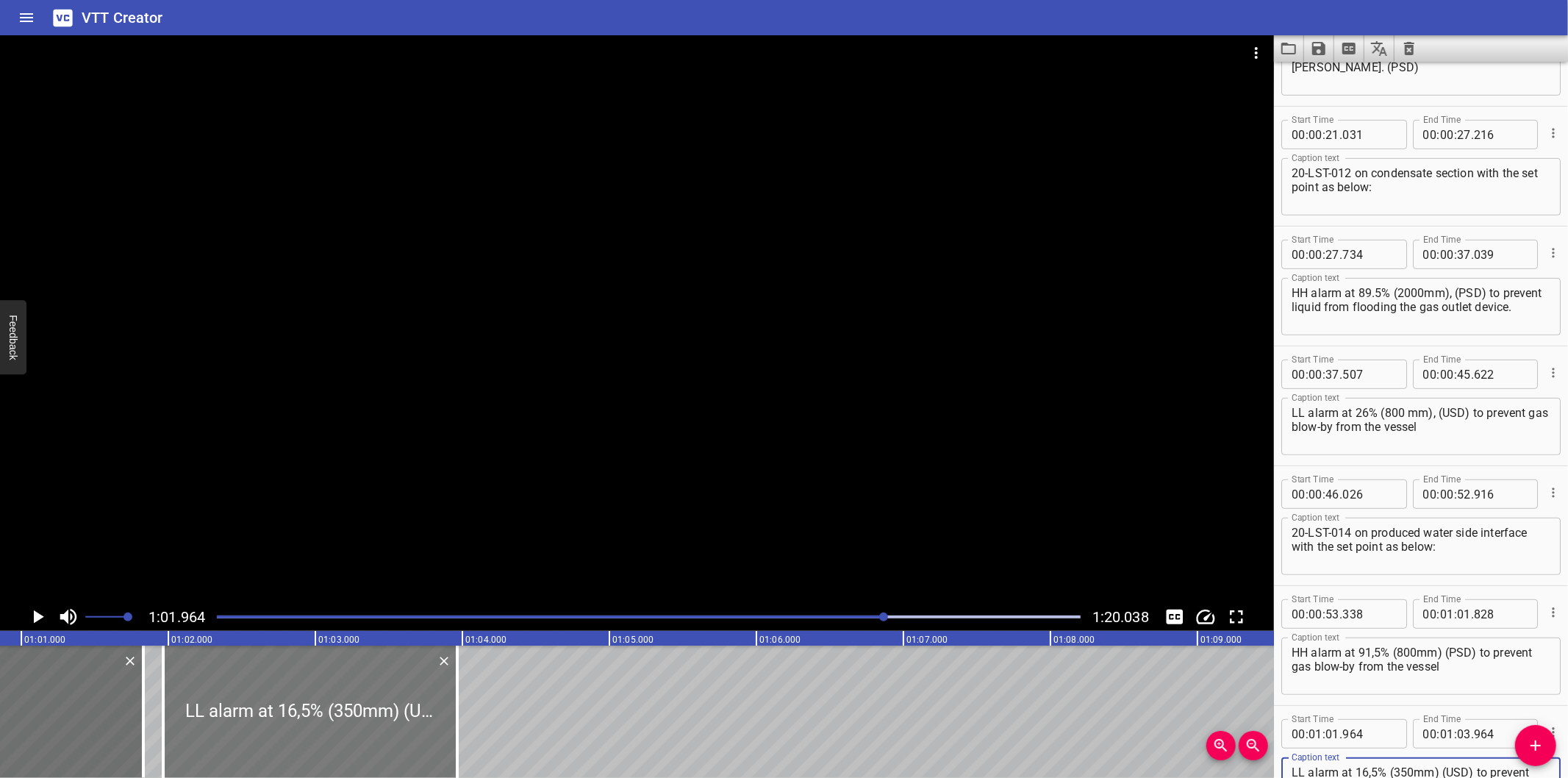
type textarea "LL alarm at 16,5% (350mm) (USD) to prevent gas blow-by from the vessel"
drag, startPoint x: 333, startPoint y: 737, endPoint x: 357, endPoint y: 744, distance: 25.0
click at [357, 744] on div at bounding box center [348, 712] width 294 height 133
type input "02"
type input "224"
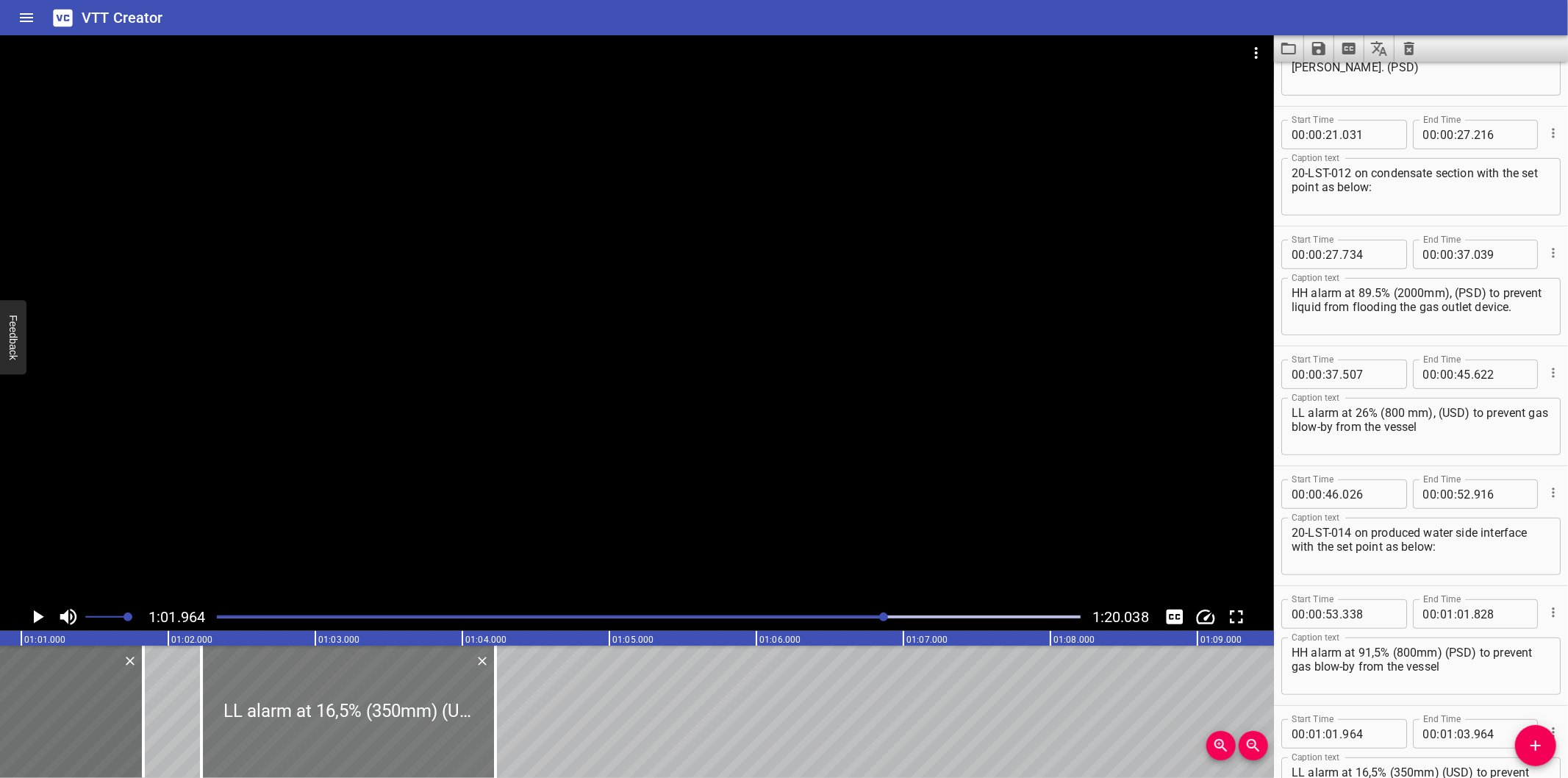
type input "04"
type input "224"
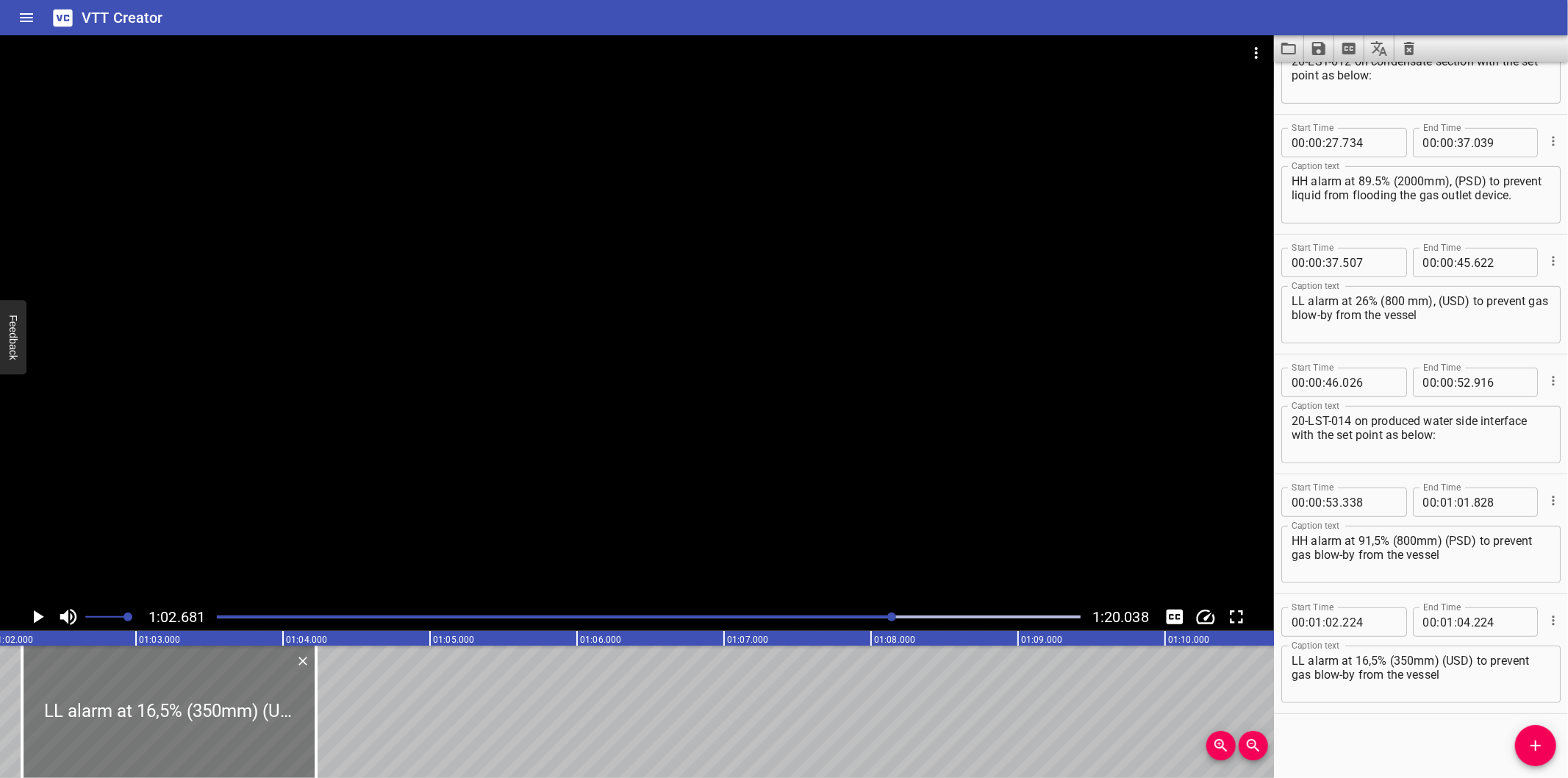
scroll to position [0, 9109]
click at [288, 725] on div at bounding box center [189, 712] width 294 height 133
type input "219"
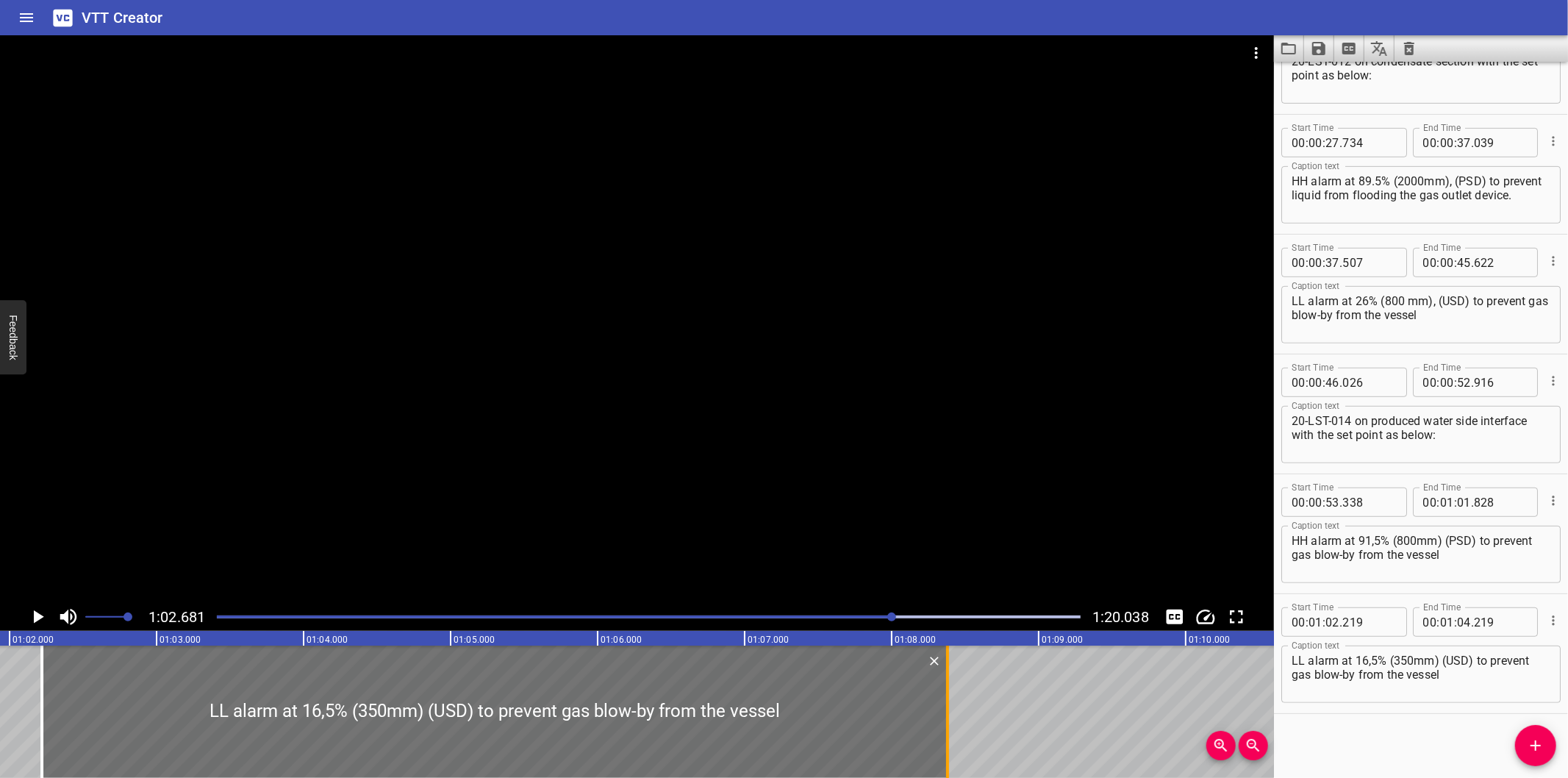
drag, startPoint x: 333, startPoint y: 738, endPoint x: 1023, endPoint y: 731, distance: 690.0
click at [949, 731] on div at bounding box center [947, 712] width 3 height 133
type input "08"
type input "904"
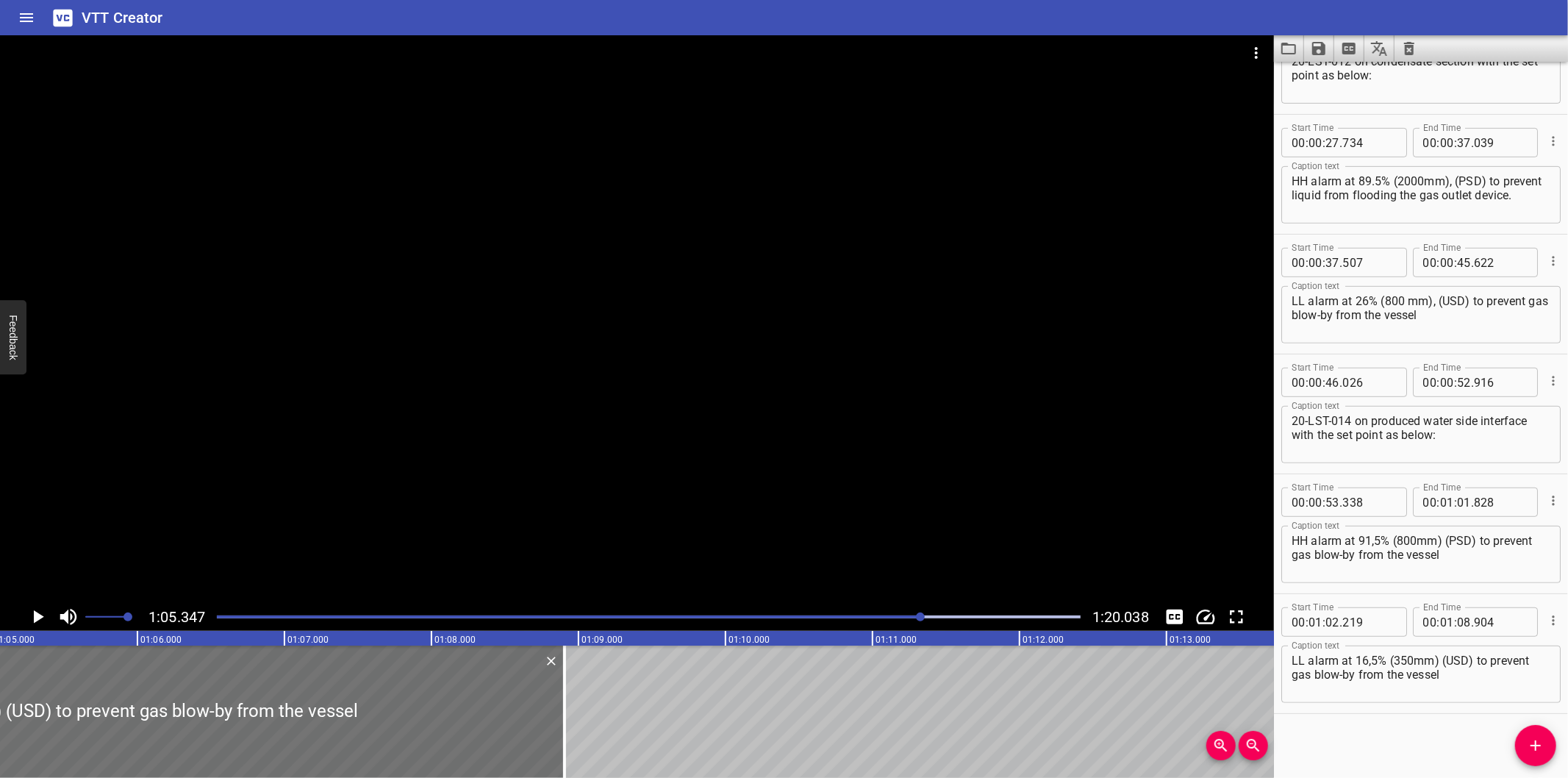
scroll to position [0, 9609]
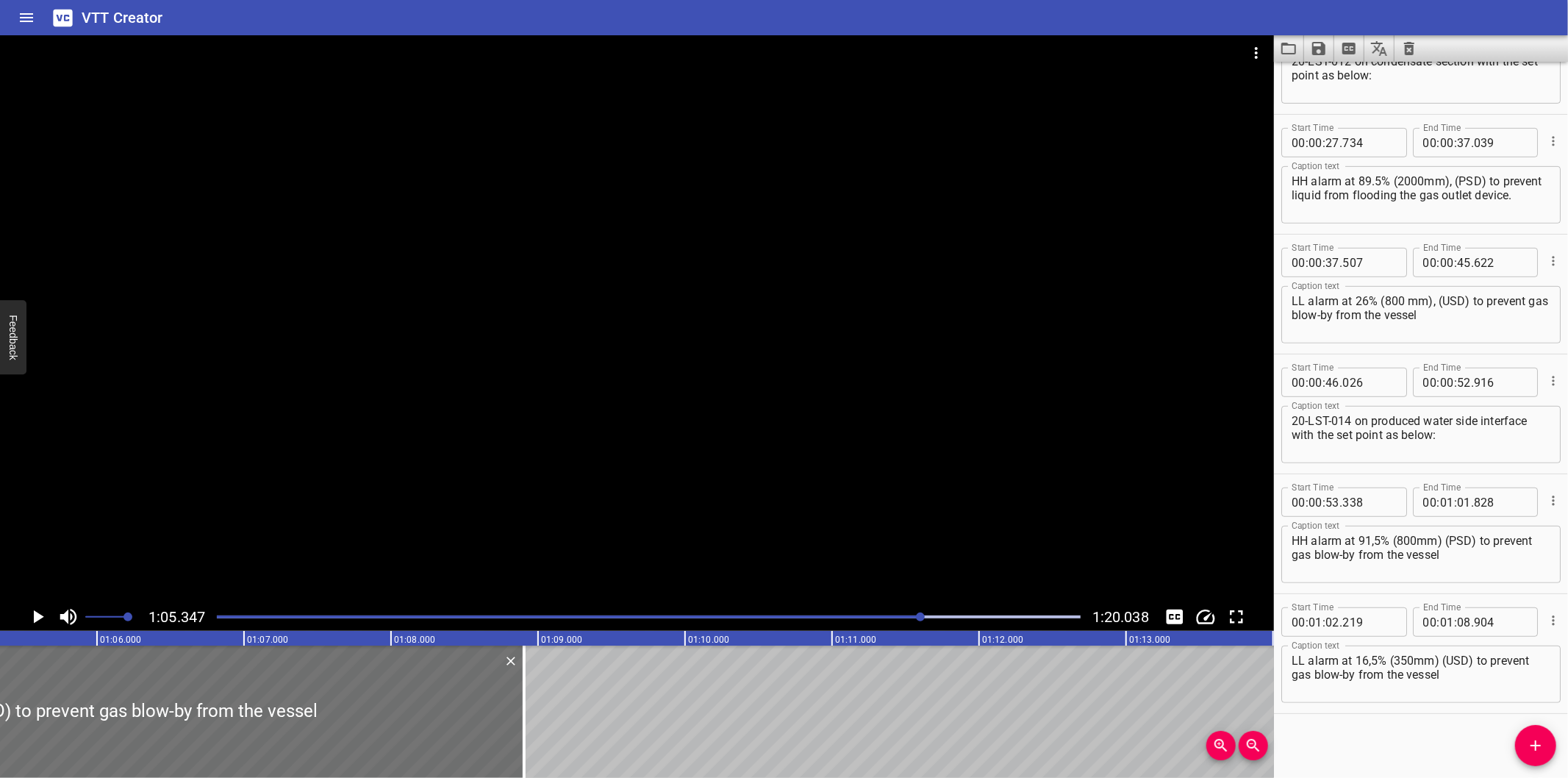
click at [1407, 731] on div "Start Time 00 : 00 : 00 . 000 Start Time End Time 00 : 00 : 01 . 525 End Time C…" at bounding box center [1421, 420] width 294 height 717
drag, startPoint x: 1381, startPoint y: 540, endPoint x: 1369, endPoint y: 541, distance: 12.0
click at [1369, 541] on textarea "HH alarm at 91,5% (800mm) (PSD) to prevent gas blow-by from the vessel" at bounding box center [1420, 555] width 259 height 42
click at [1379, 552] on textarea "HH alarm at 91,5% (800mm) (PSD) to prevent gas blow-by from the vessel" at bounding box center [1420, 555] width 259 height 42
click at [1372, 540] on textarea "HH alarm at 91,5% (800mm) (PSD) to prevent gas blow-by from the vessel" at bounding box center [1420, 555] width 259 height 42
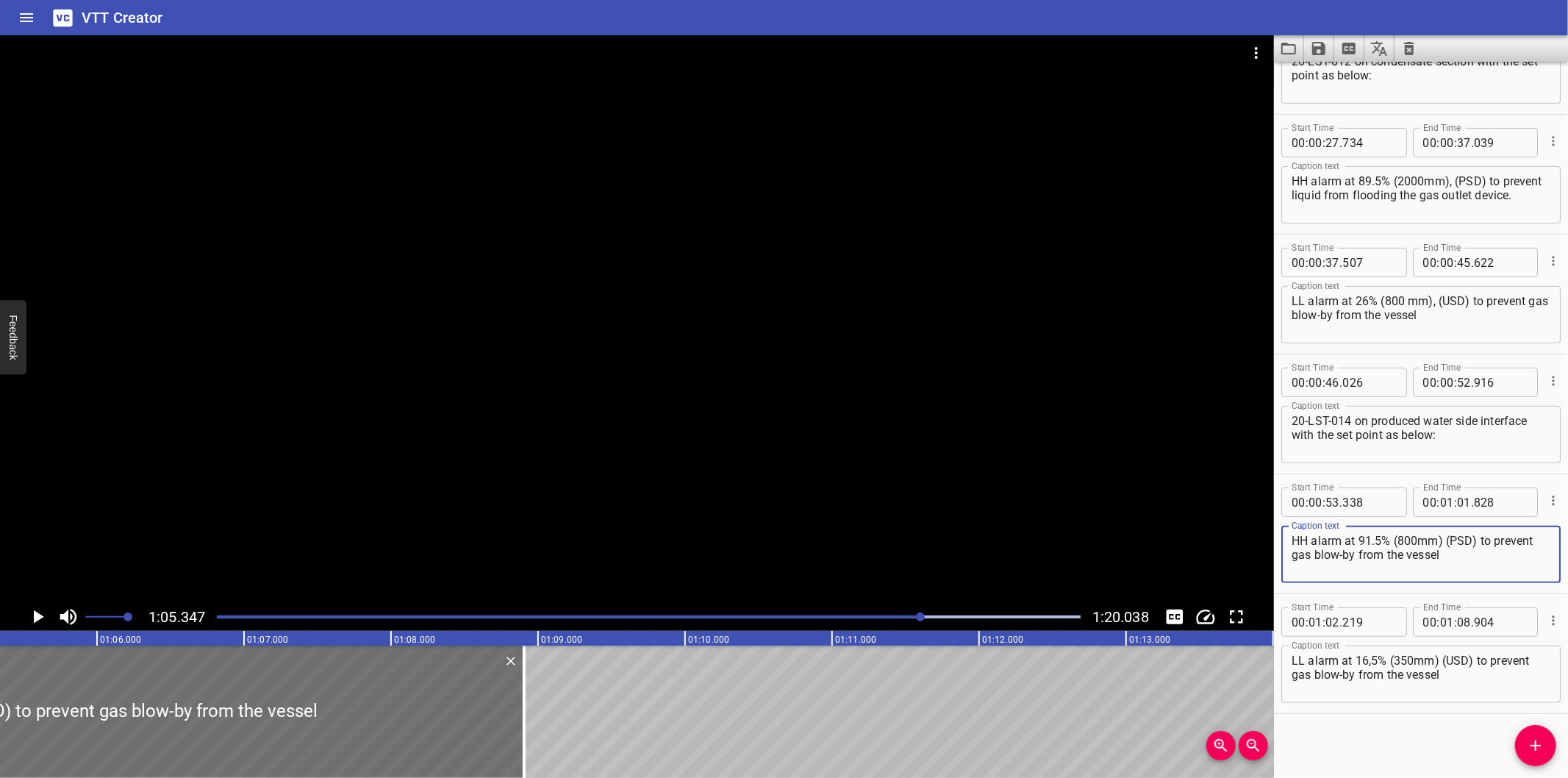
type textarea "HH alarm at 91.5% (800mm) (PSD) to prevent gas blow-by from the vessel"
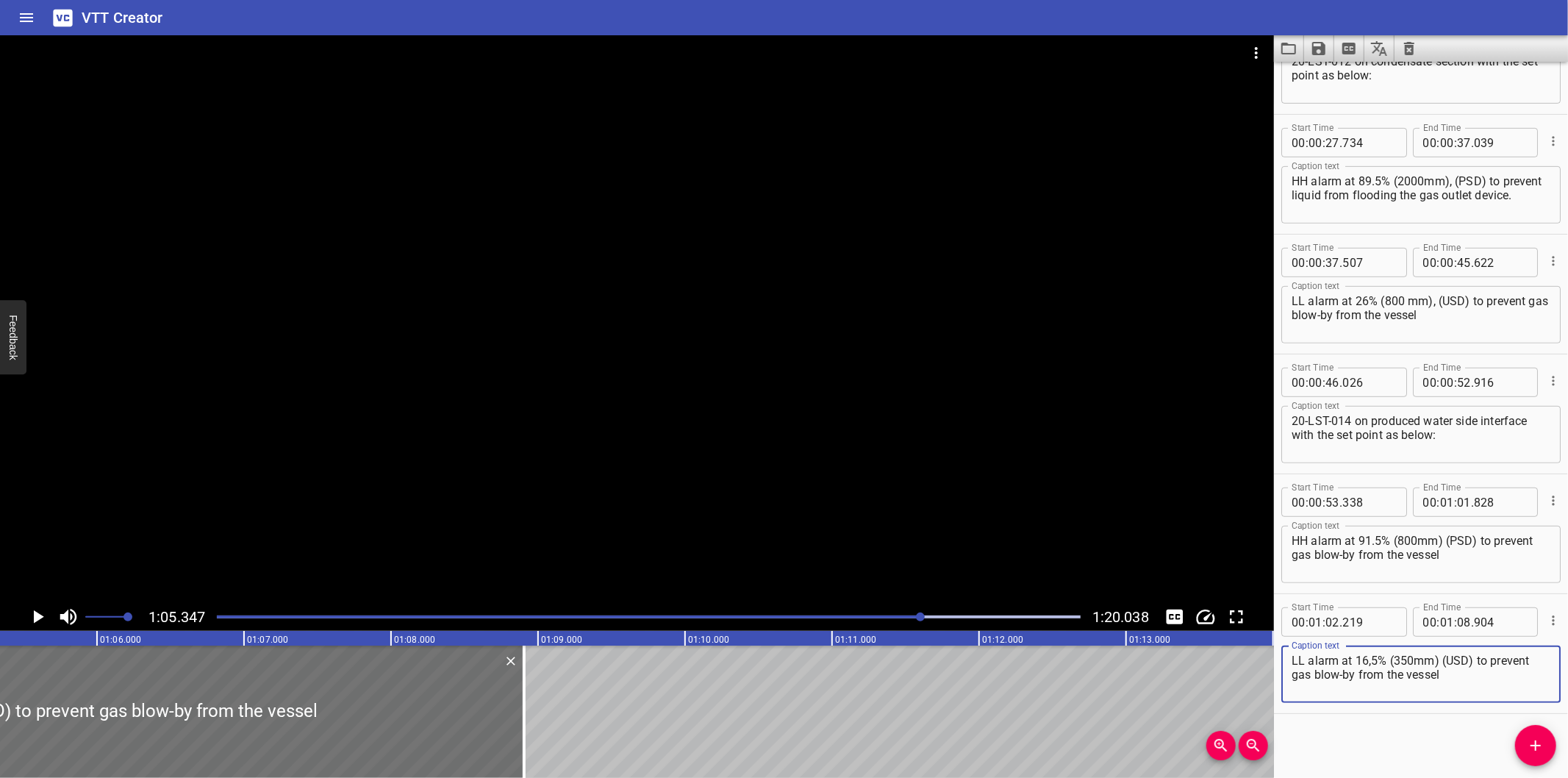
click at [1367, 659] on textarea "LL alarm at 16,5% (350mm) (USD) to prevent gas blow-by from the vessel" at bounding box center [1420, 675] width 259 height 42
type textarea "LL alarm at 16.5% (350mm) (USD) to prevent gas blow-by from the vessel"
click at [695, 510] on div at bounding box center [637, 319] width 1275 height 568
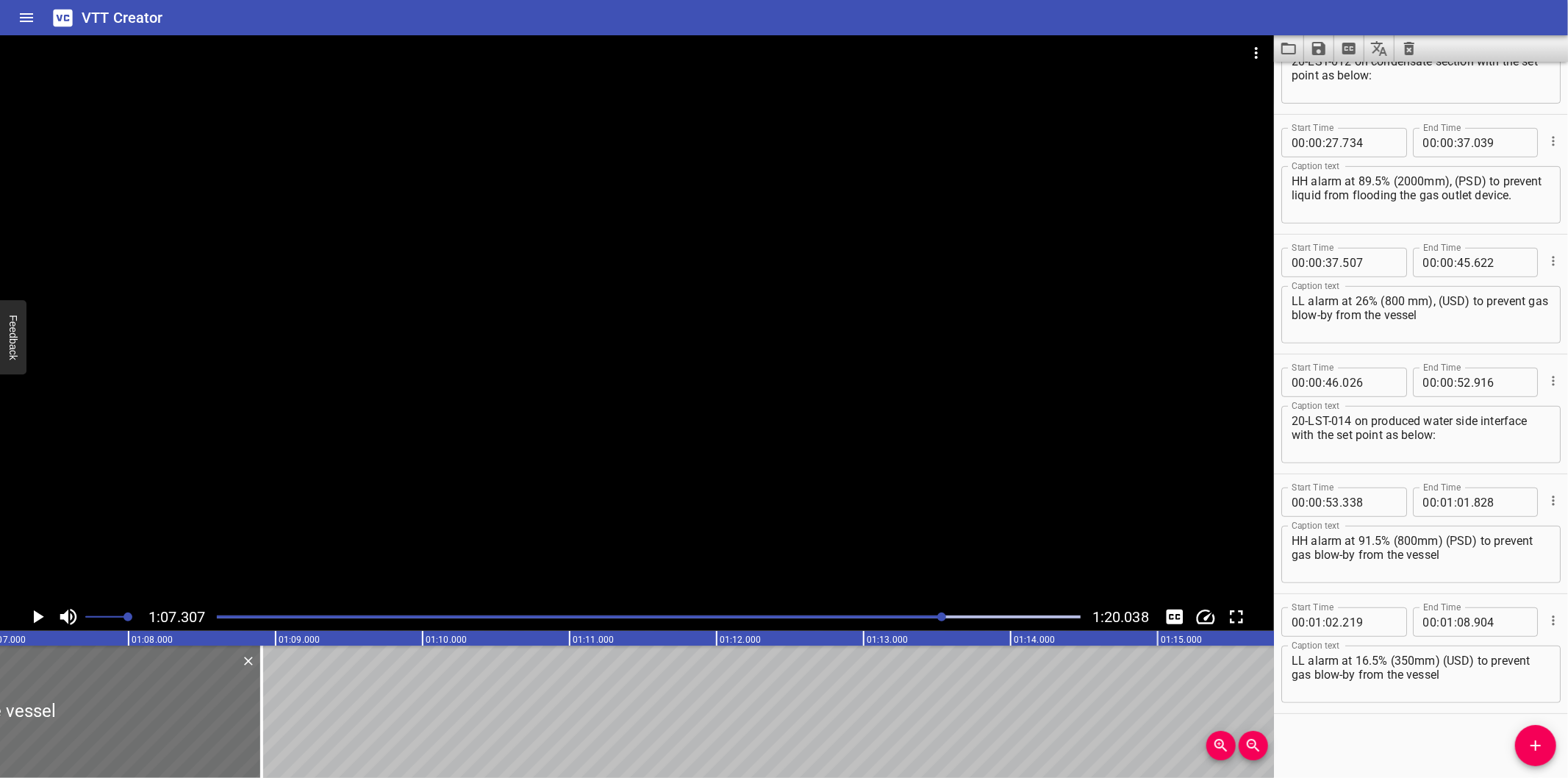
scroll to position [0, 9898]
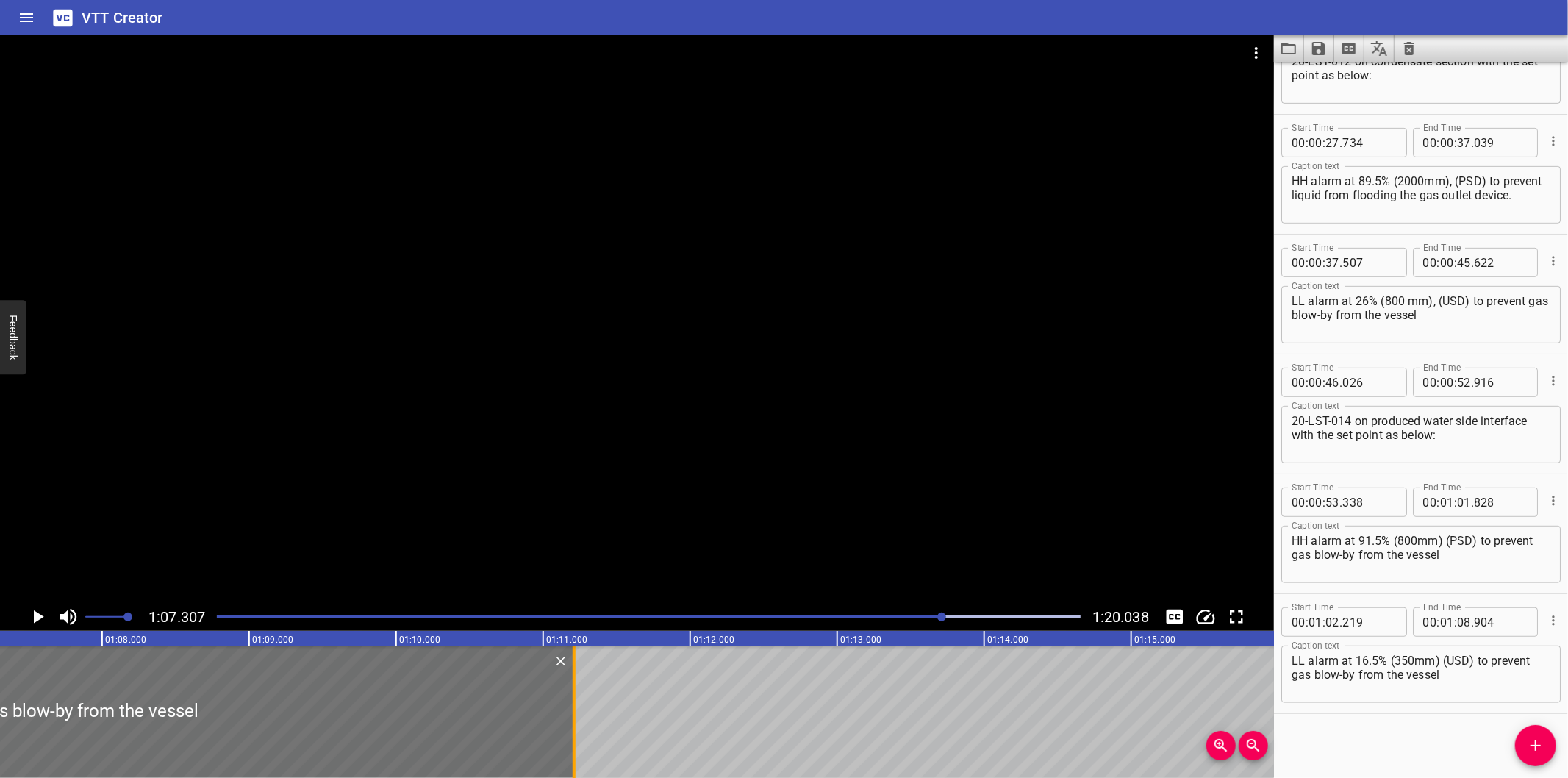
drag, startPoint x: 238, startPoint y: 733, endPoint x: 574, endPoint y: 733, distance: 336.0
click at [574, 733] on div at bounding box center [574, 712] width 3 height 133
type input "11"
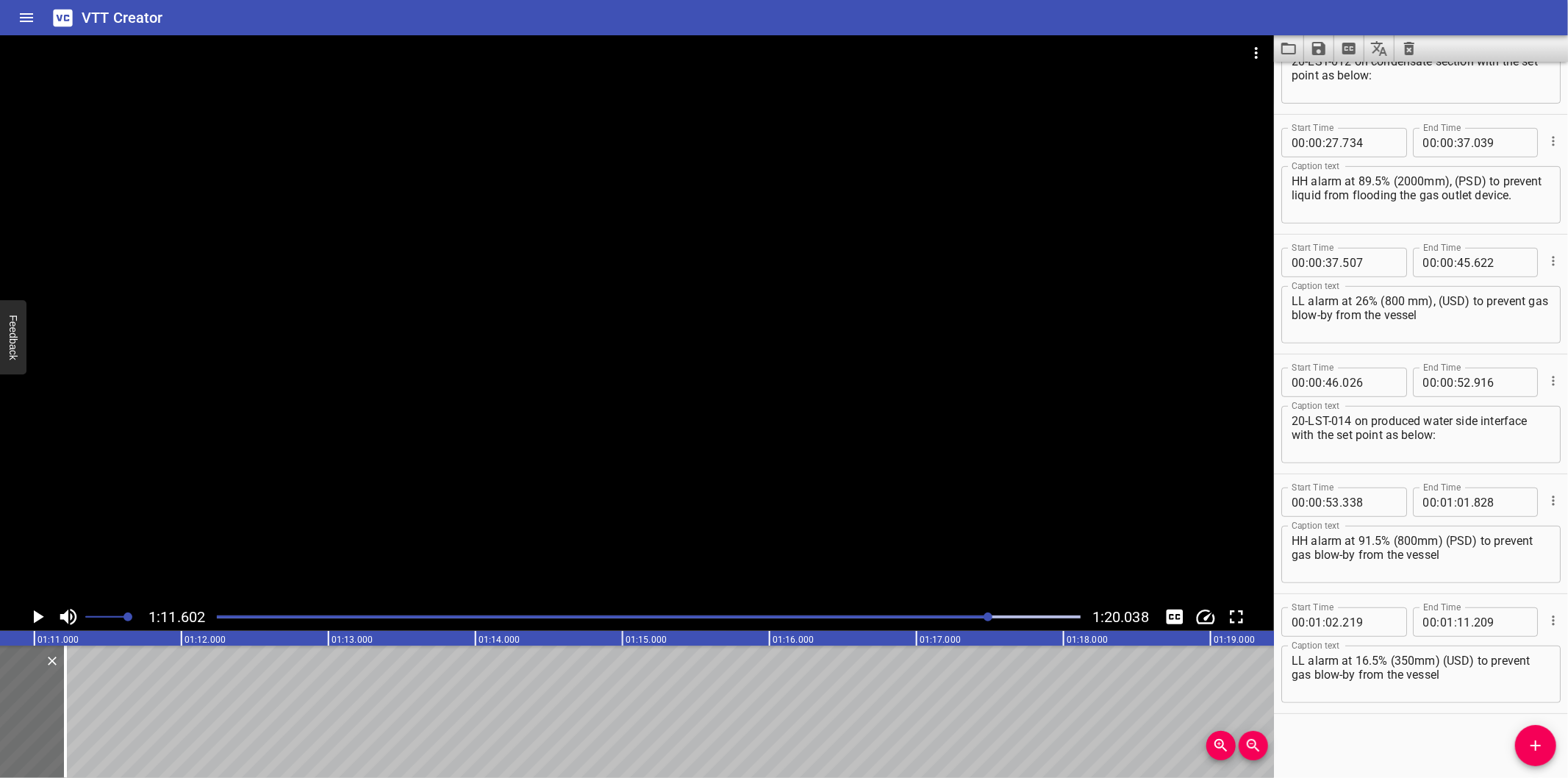
scroll to position [0, 10365]
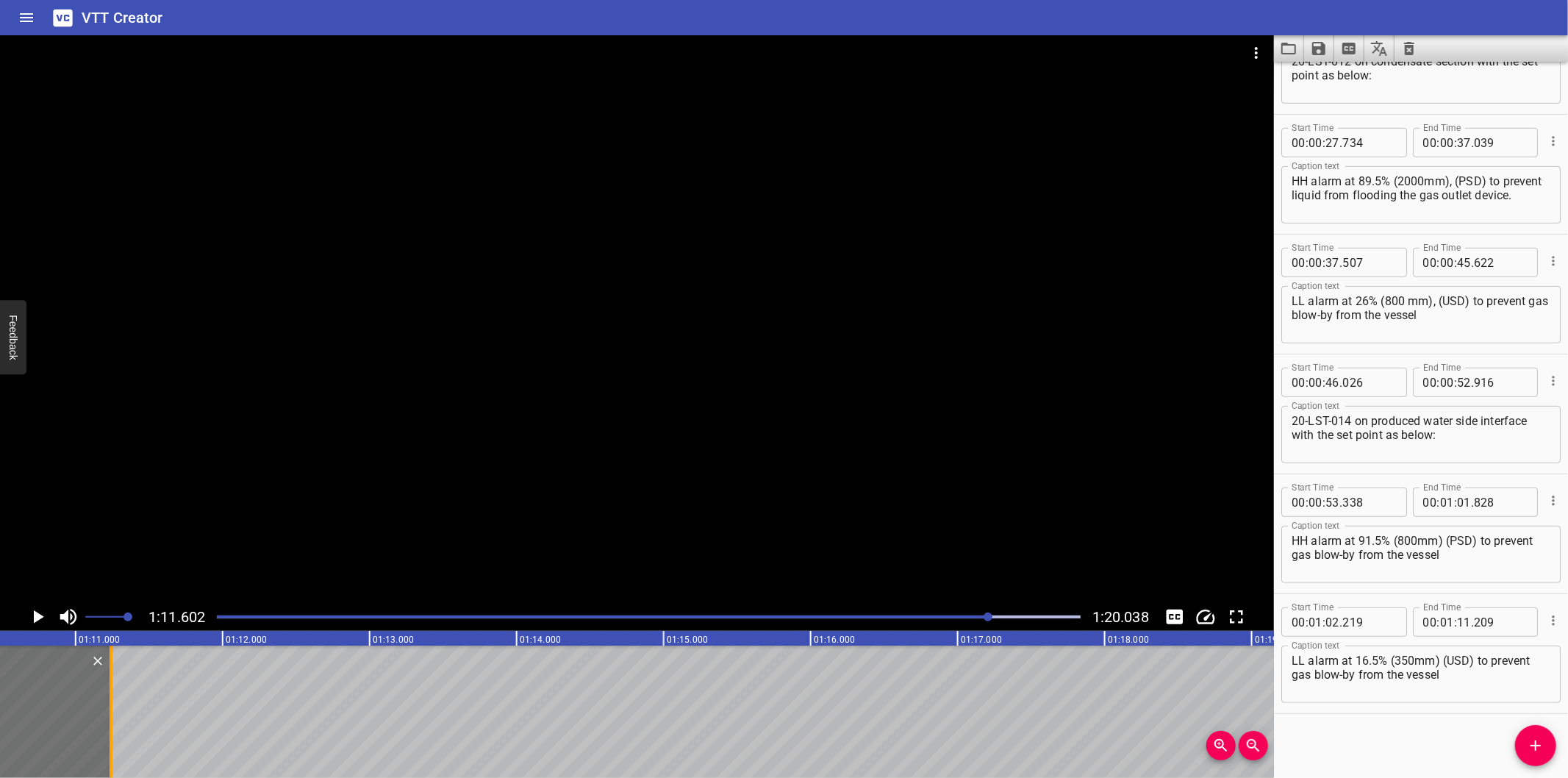
click at [106, 742] on div at bounding box center [111, 712] width 15 height 133
type input "239"
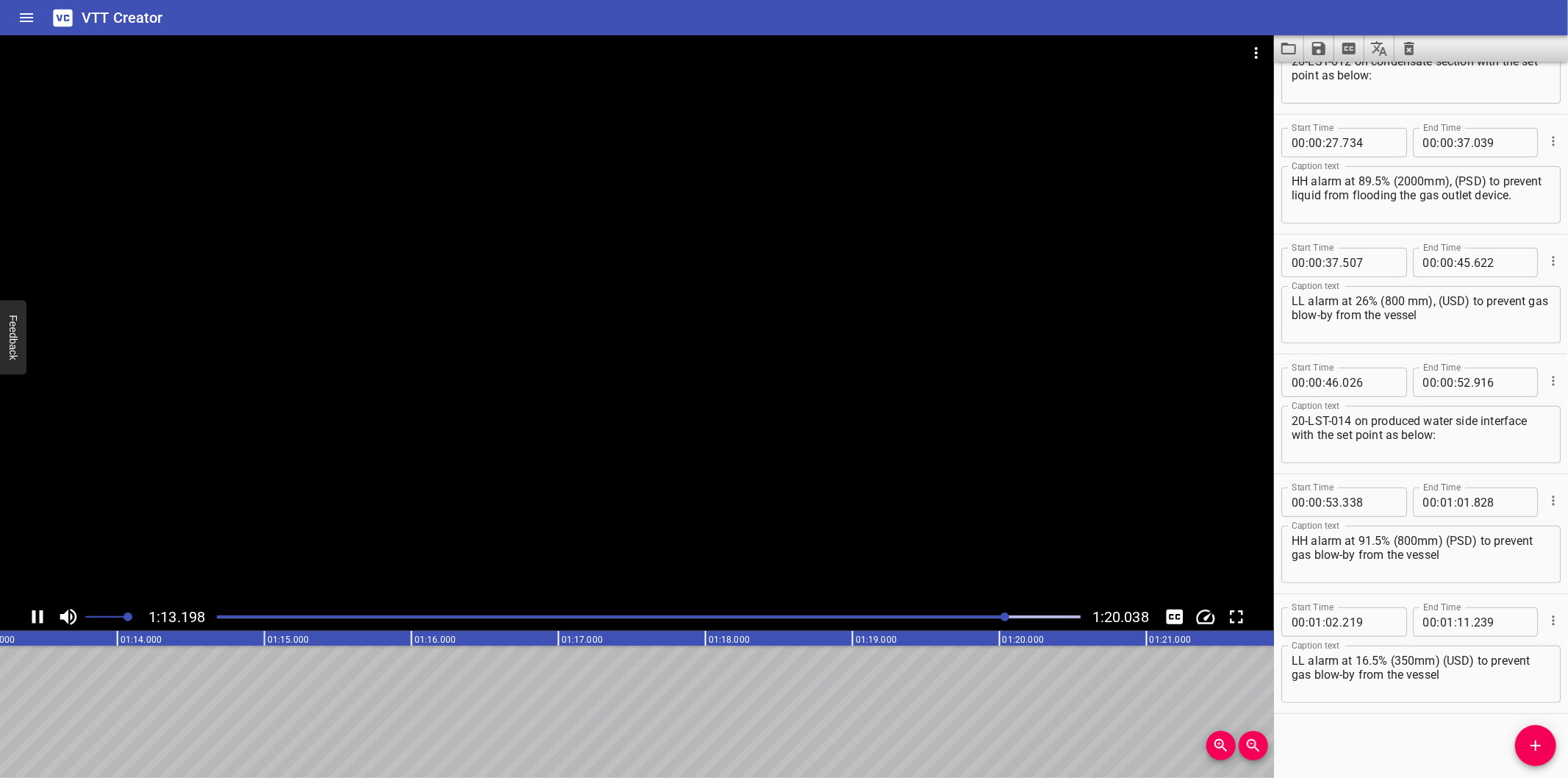
scroll to position [0, 10799]
click at [1526, 745] on span "Add Cue" at bounding box center [1535, 746] width 41 height 18
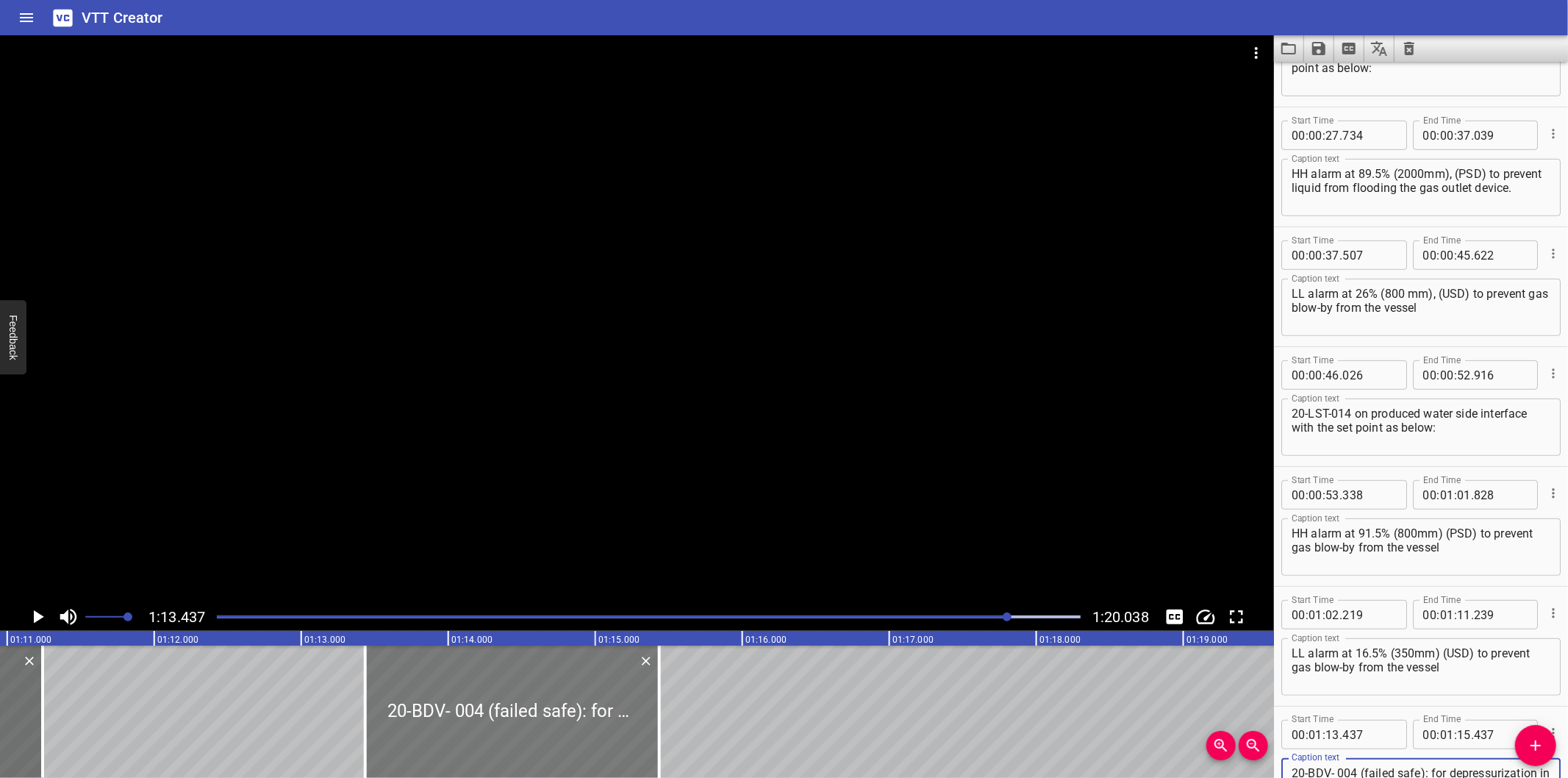
scroll to position [0, 10419]
type textarea "20-BDV- 004 (failed safe): for depressurization in case ESD occur."
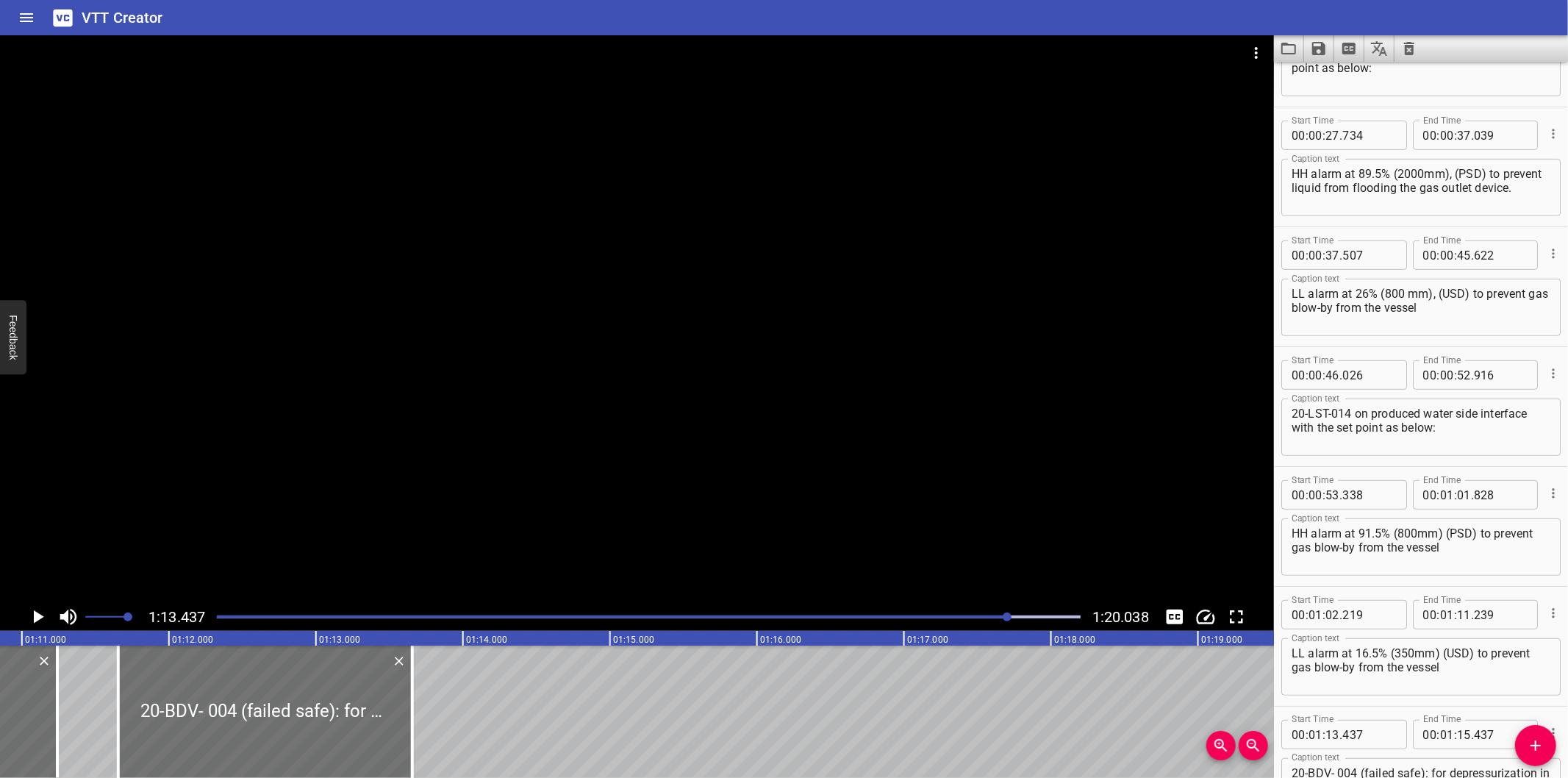
drag, startPoint x: 579, startPoint y: 727, endPoint x: 317, endPoint y: 769, distance: 265.3
click at [317, 769] on div "00:00.000 00:01.000 00:02.000 00:03.000 00:04.000 00:05.000 00:06.000 00:07.000…" at bounding box center [637, 704] width 1275 height 147
type input "11"
type input "657"
type input "13"
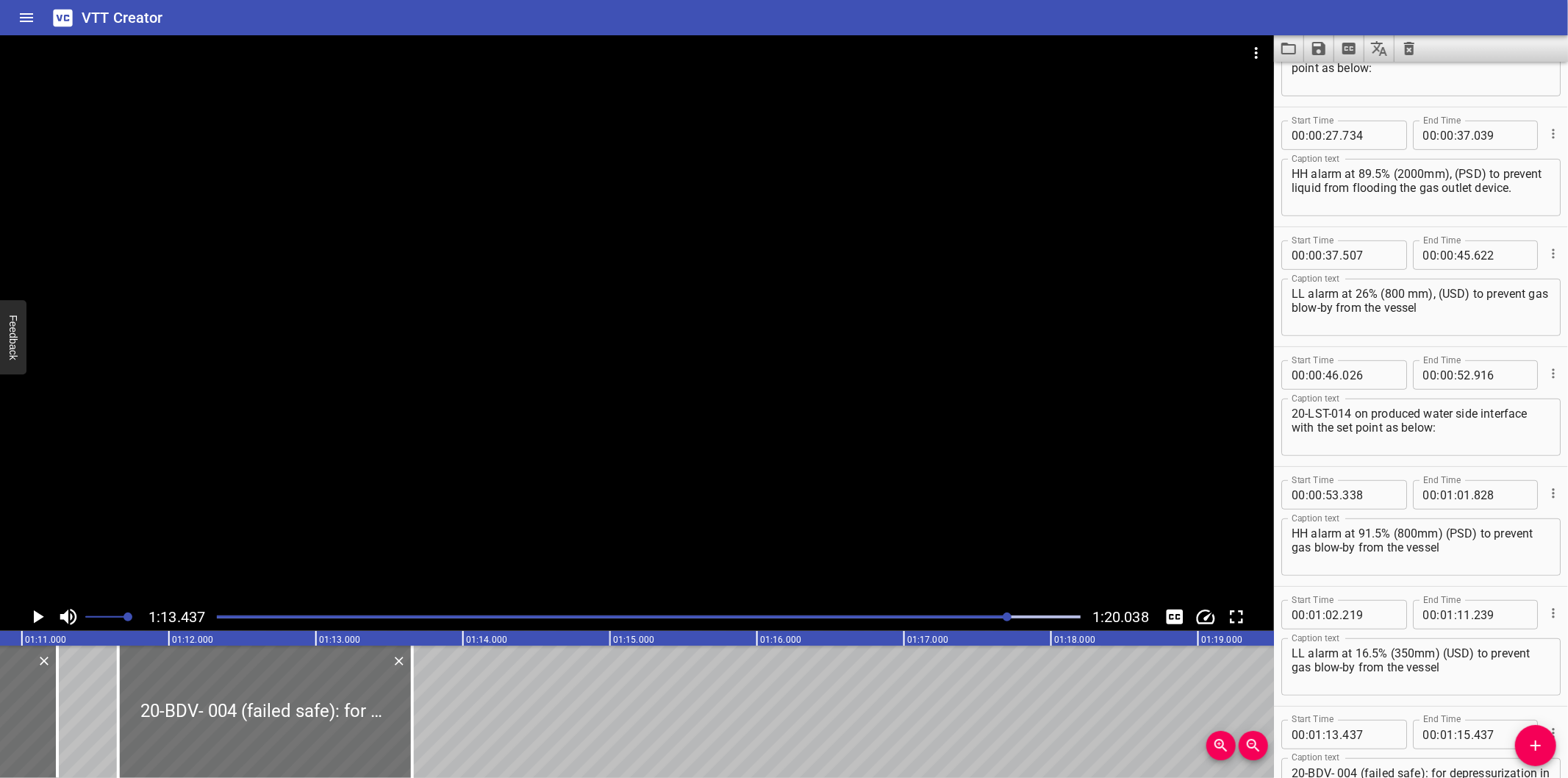
type input "657"
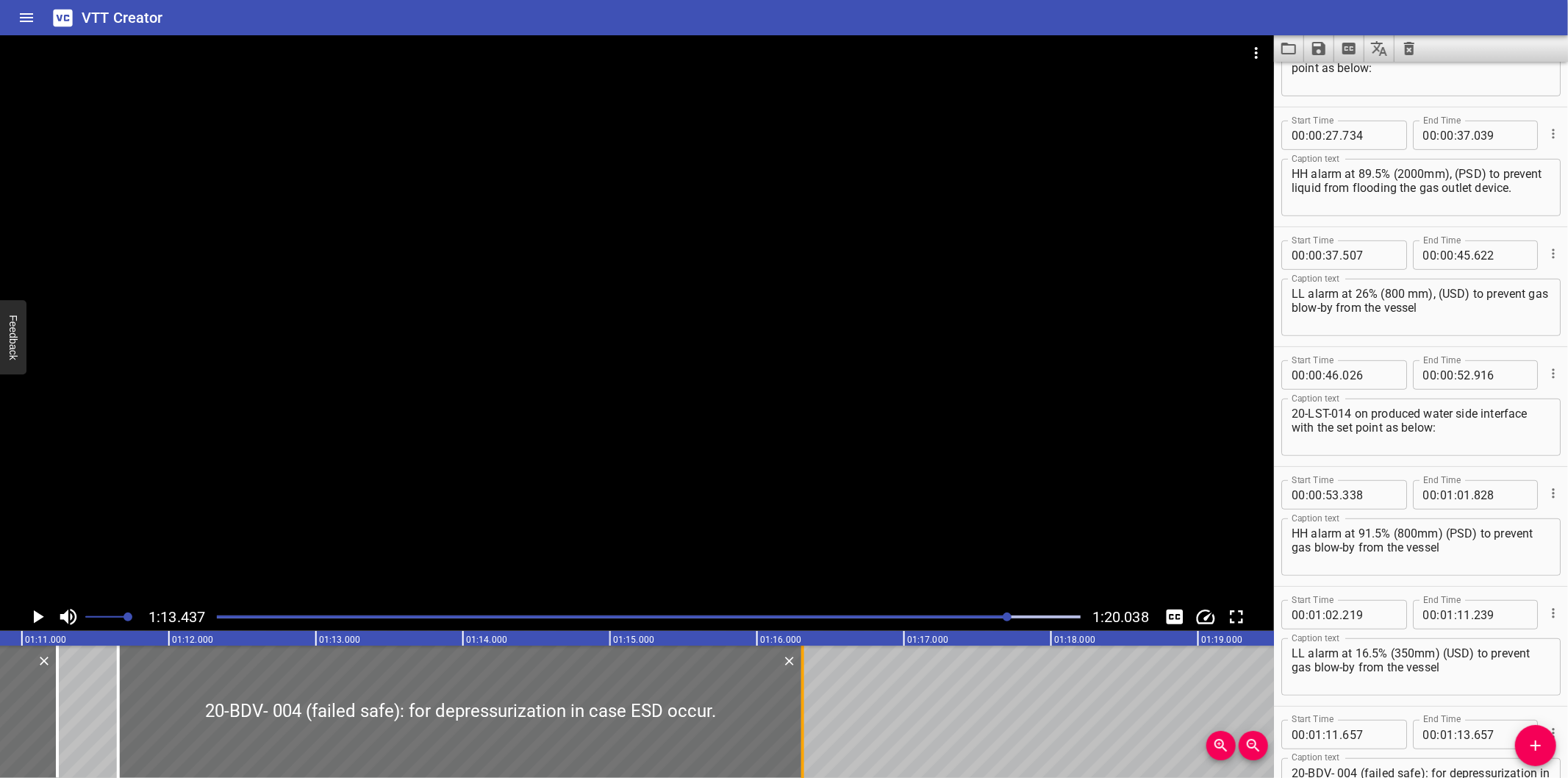
drag, startPoint x: 406, startPoint y: 739, endPoint x: 822, endPoint y: 719, distance: 416.5
click at [810, 719] on div at bounding box center [802, 712] width 15 height 133
type input "16"
type input "482"
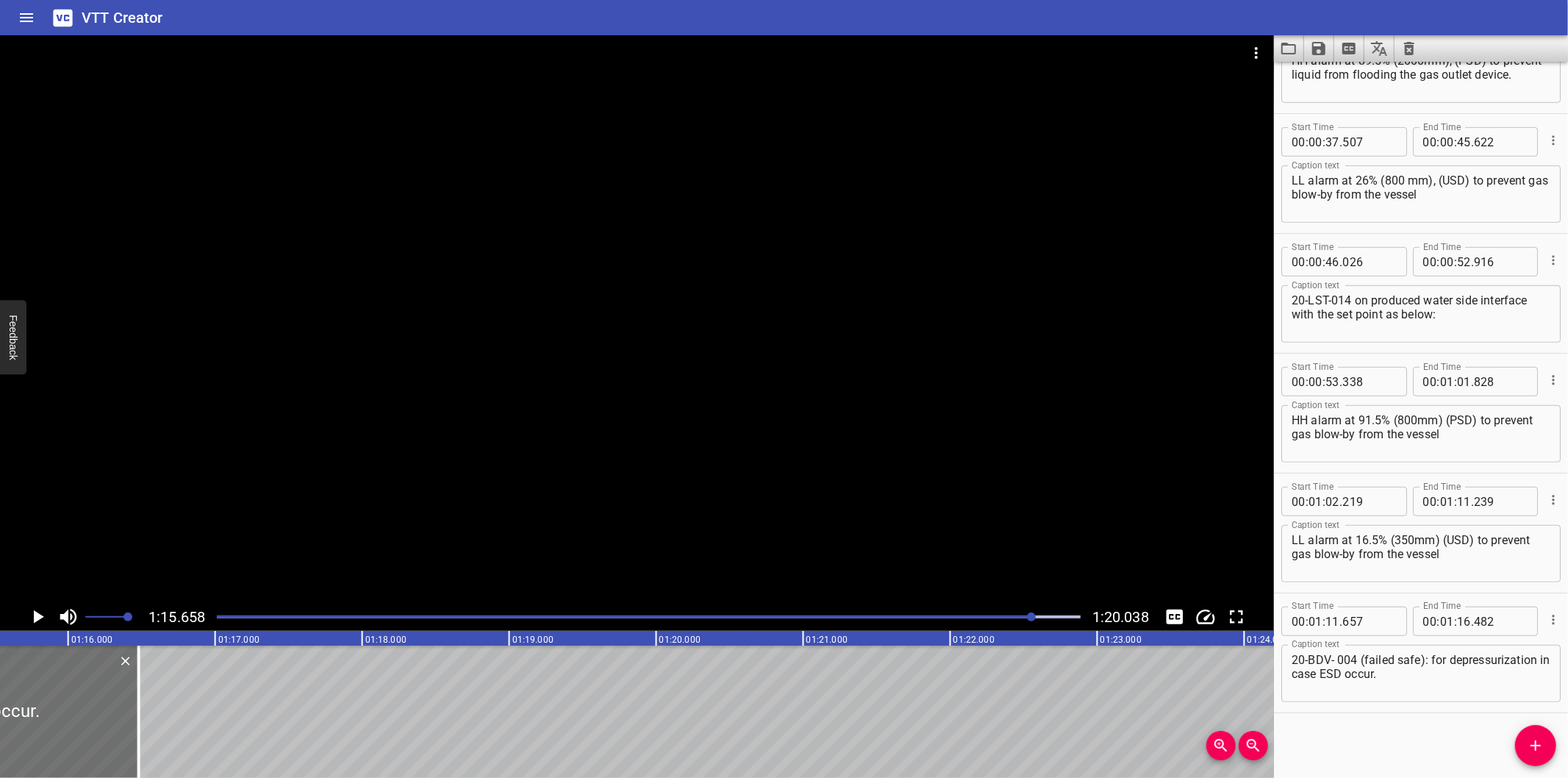
scroll to position [0, 11126]
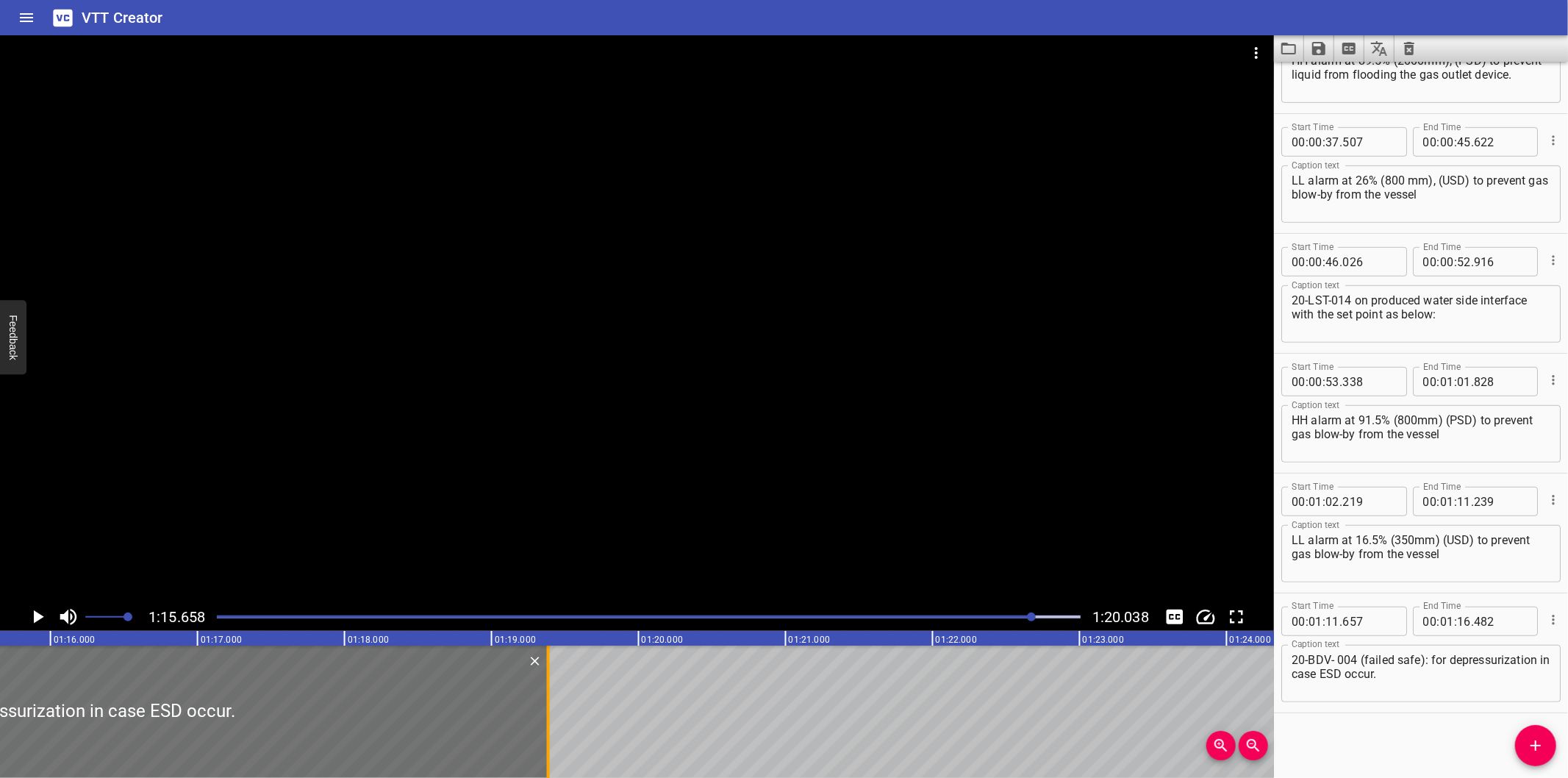
drag, startPoint x: 120, startPoint y: 748, endPoint x: 547, endPoint y: 708, distance: 428.9
click at [547, 708] on div at bounding box center [548, 712] width 3 height 133
type input "19"
type input "387"
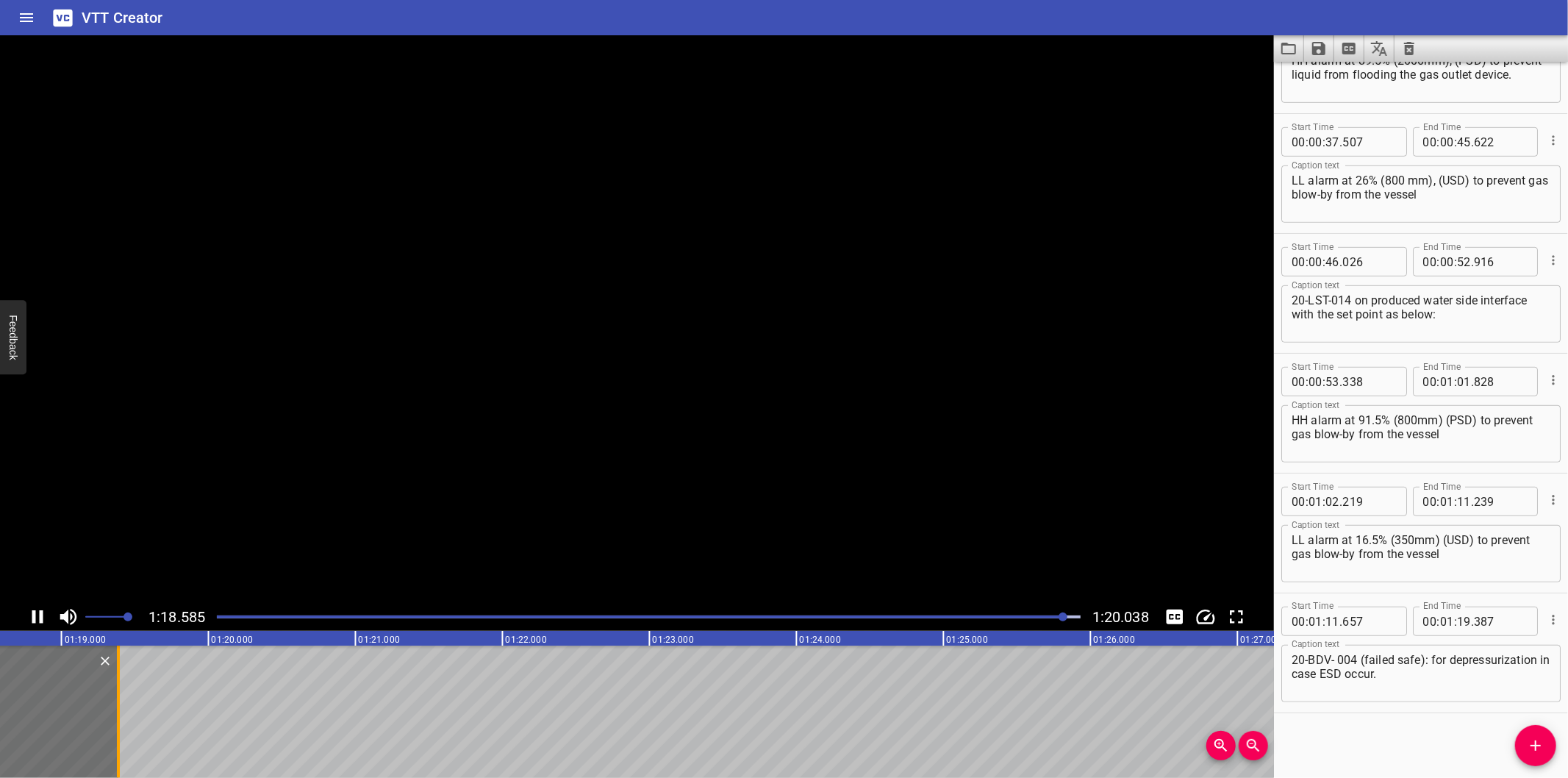
scroll to position [0, 11591]
click at [978, 614] on div at bounding box center [648, 617] width 881 height 21
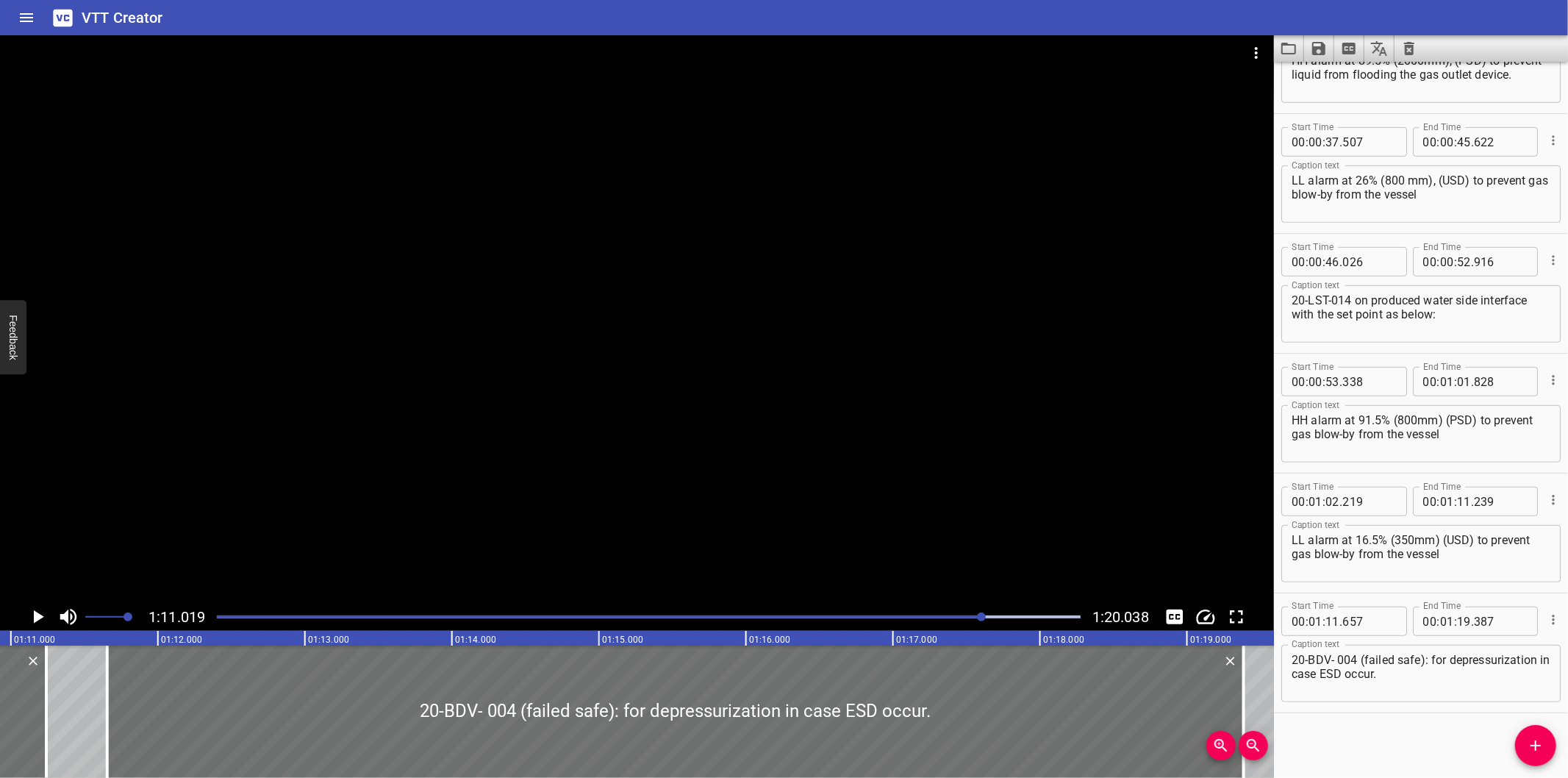
scroll to position [0, 10443]
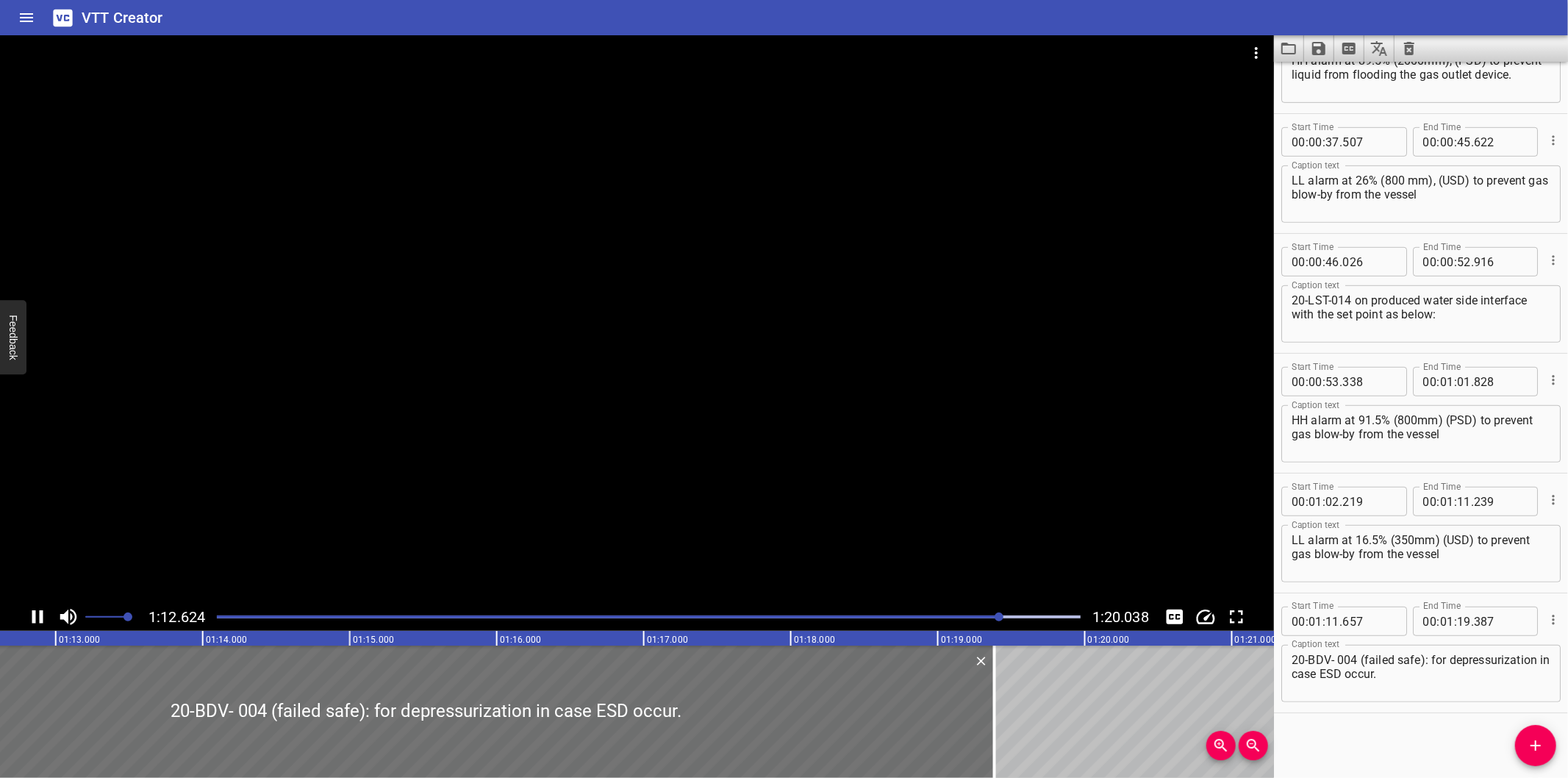
click at [1459, 679] on textarea "20-BDV- 004 (failed safe): for depressurization in case ESD occur." at bounding box center [1420, 674] width 259 height 42
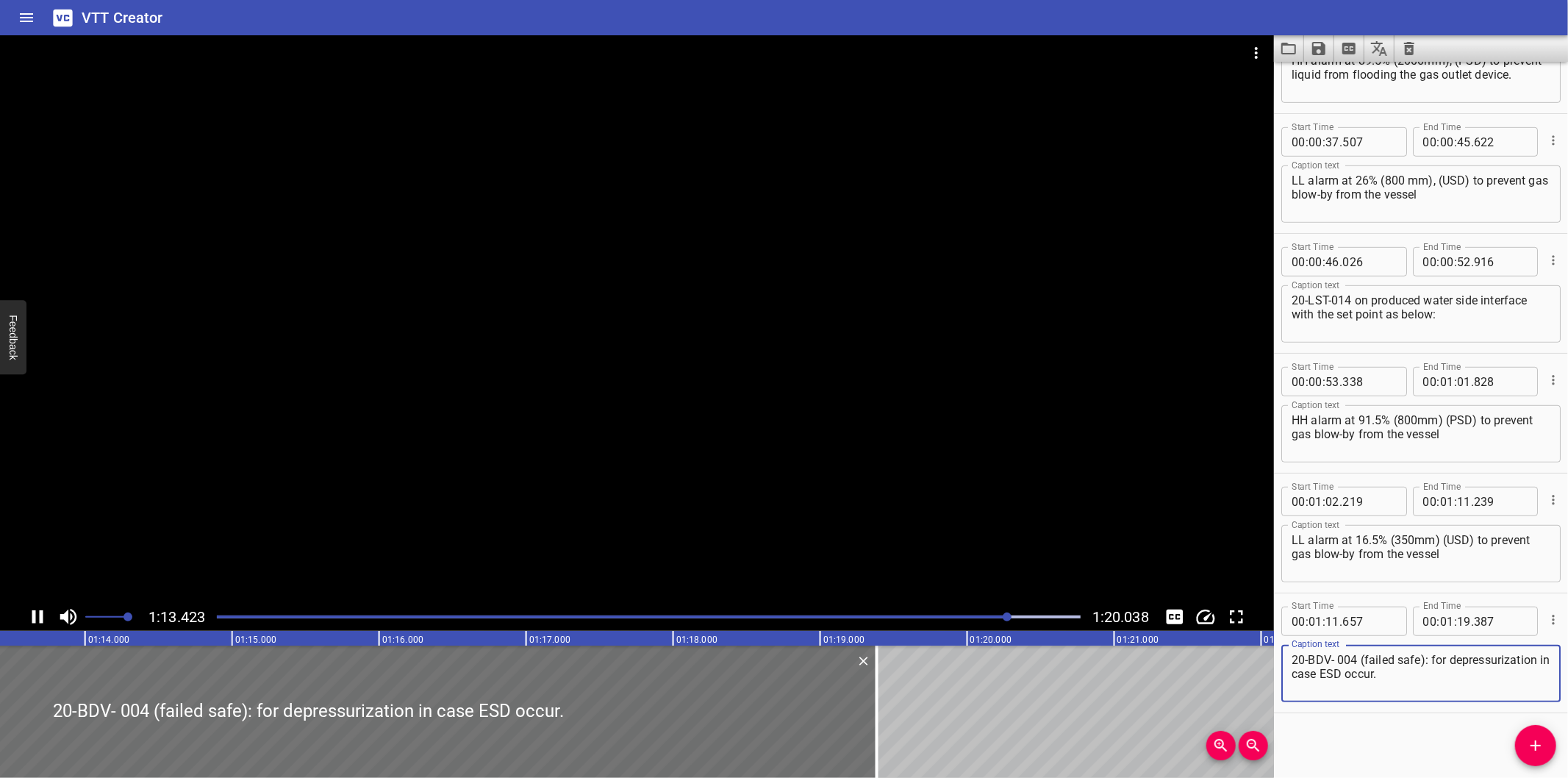
click at [1488, 577] on div "LL alarm at 16.5% (350mm) (USD) to prevent gas blow-by from the vessel Caption …" at bounding box center [1421, 553] width 279 height 57
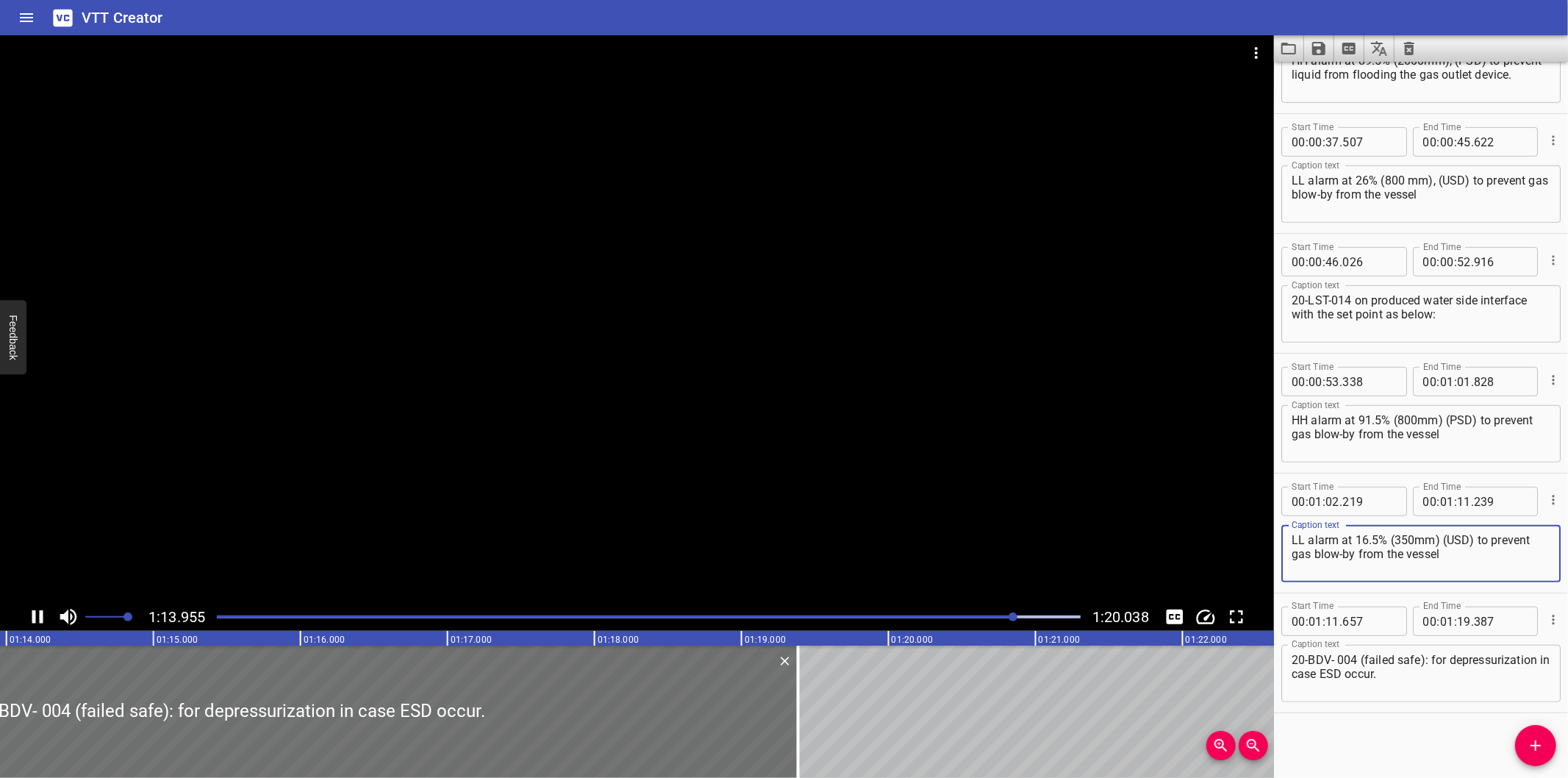
click at [915, 532] on div at bounding box center [637, 319] width 1275 height 568
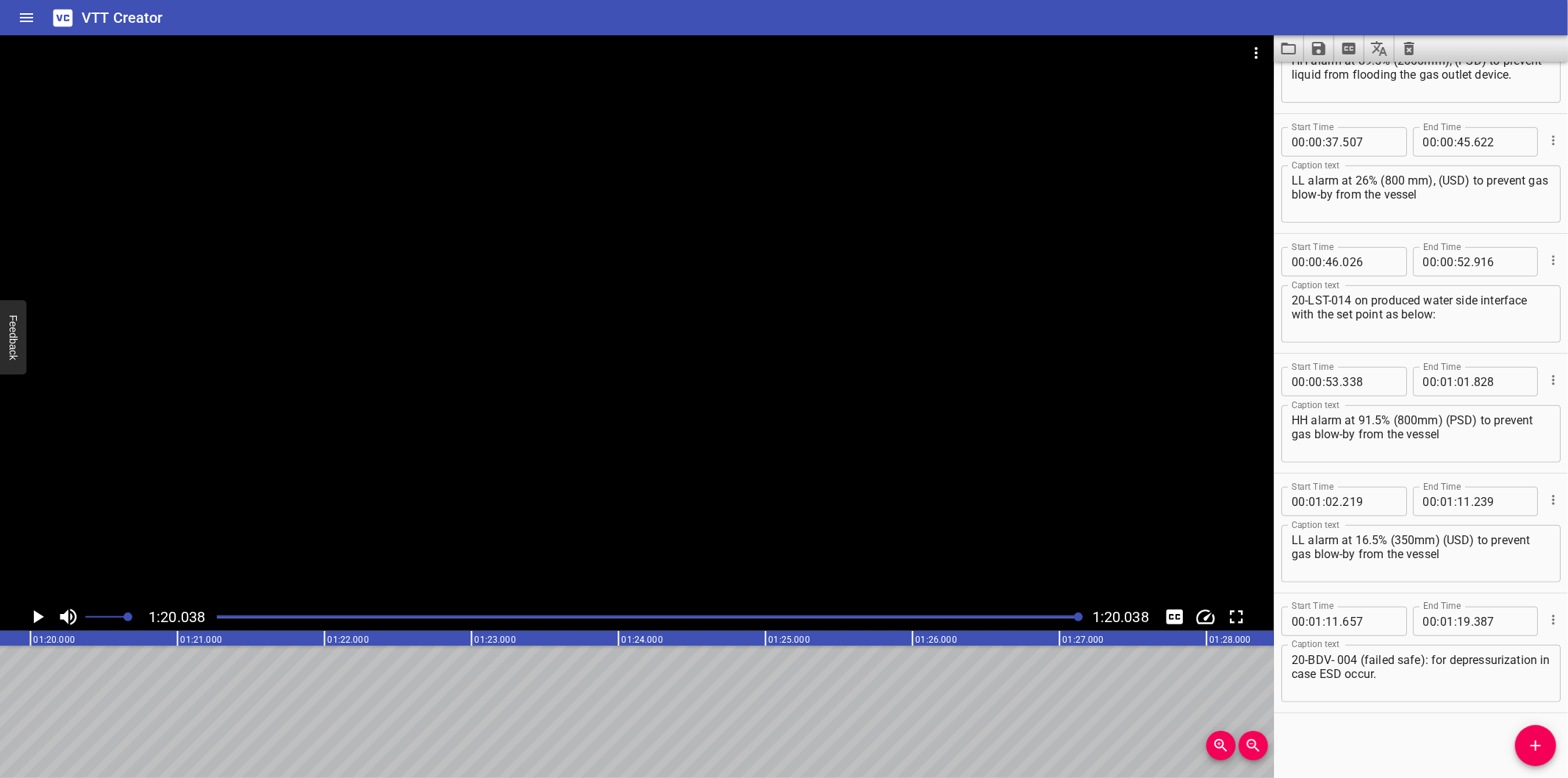
scroll to position [0, 11769]
click at [1302, 46] on button "Load captions from file" at bounding box center [1290, 48] width 30 height 27
click at [1320, 49] on icon "Save captions to file" at bounding box center [1318, 48] width 13 height 13
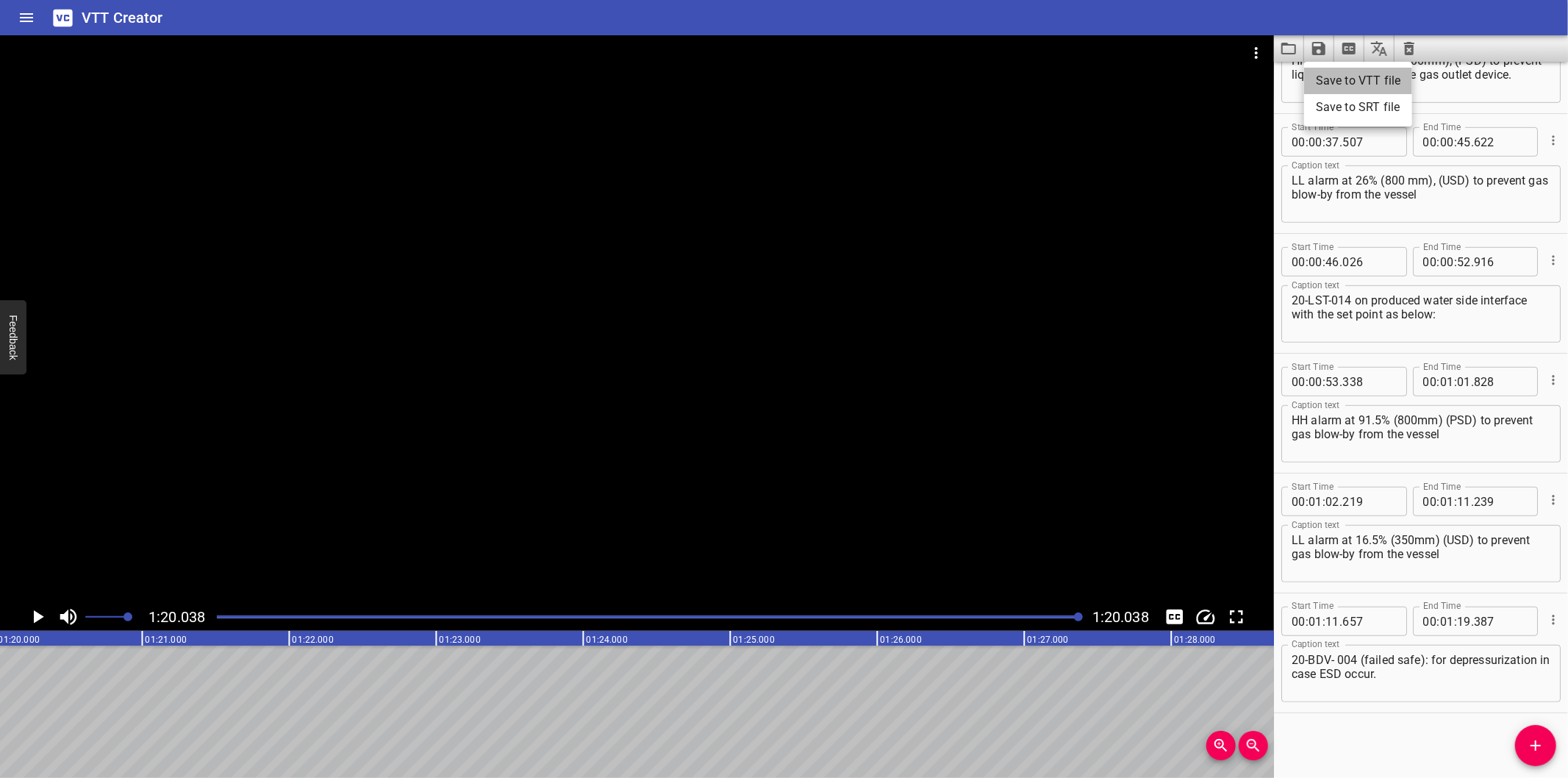
drag, startPoint x: 1345, startPoint y: 84, endPoint x: 1389, endPoint y: 130, distance: 63.7
click at [1346, 84] on li "Save to VTT file" at bounding box center [1358, 81] width 108 height 27
drag, startPoint x: 1348, startPoint y: 736, endPoint x: 1298, endPoint y: 566, distance: 177.2
click at [1348, 733] on div "Start Time 00 : 00 : 00 . 000 Start Time End Time 00 : 00 : 01 . 525 End Time C…" at bounding box center [1421, 420] width 294 height 717
click at [1256, 53] on icon "Video Options" at bounding box center [1257, 53] width 3 height 12
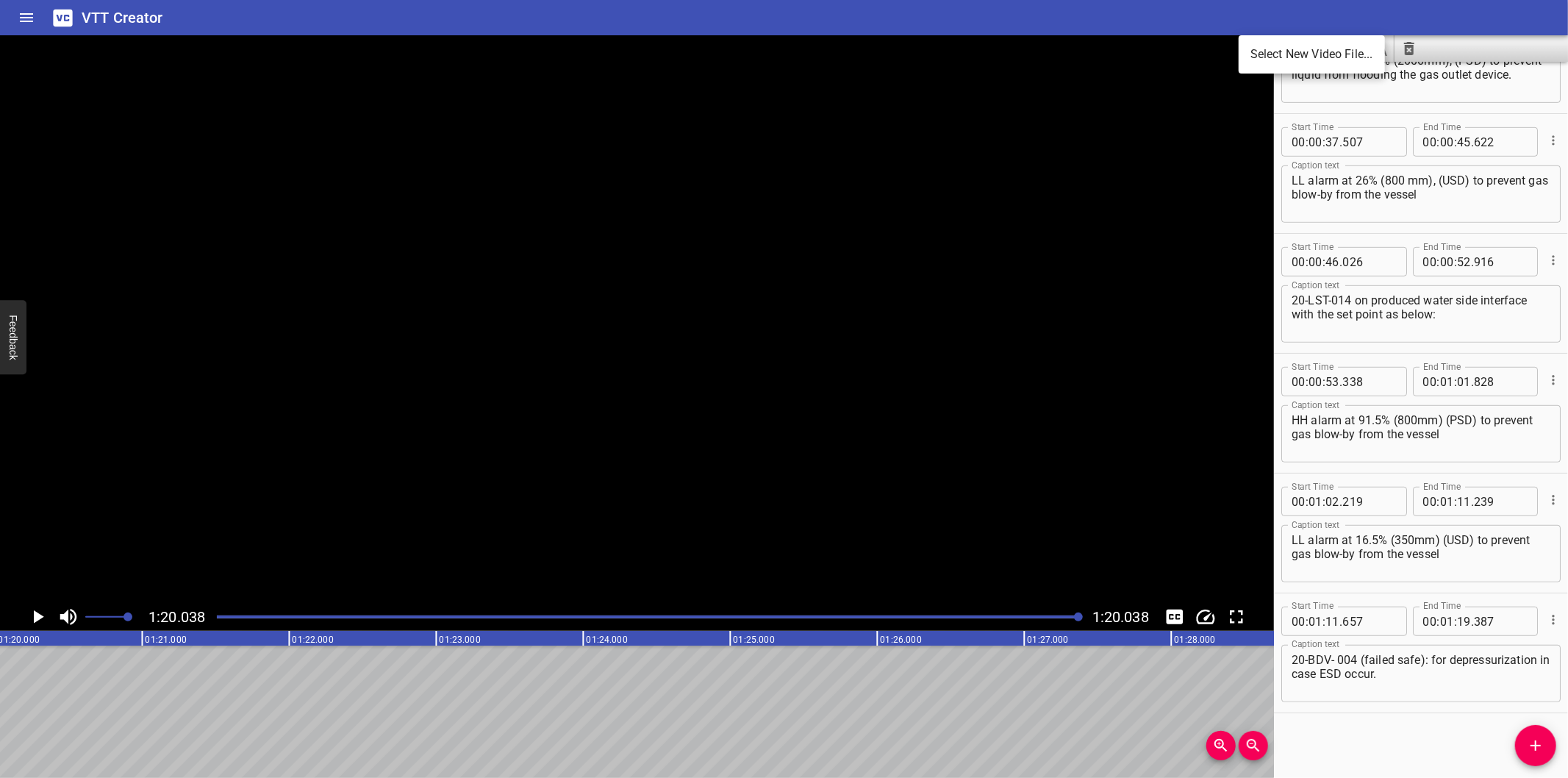
click at [1256, 53] on li "Select New Video File..." at bounding box center [1311, 54] width 147 height 27
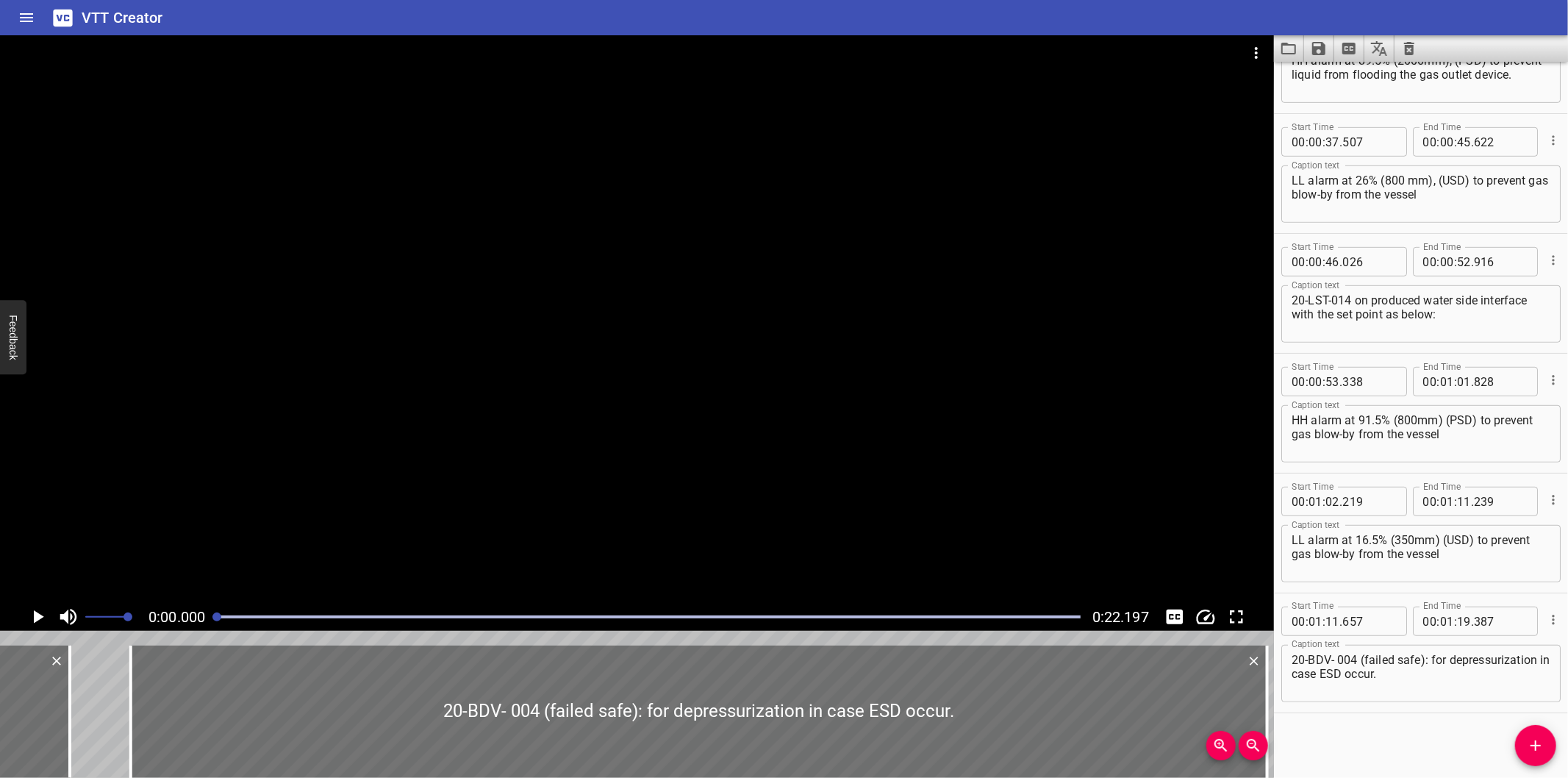
click at [822, 366] on div at bounding box center [637, 319] width 1275 height 568
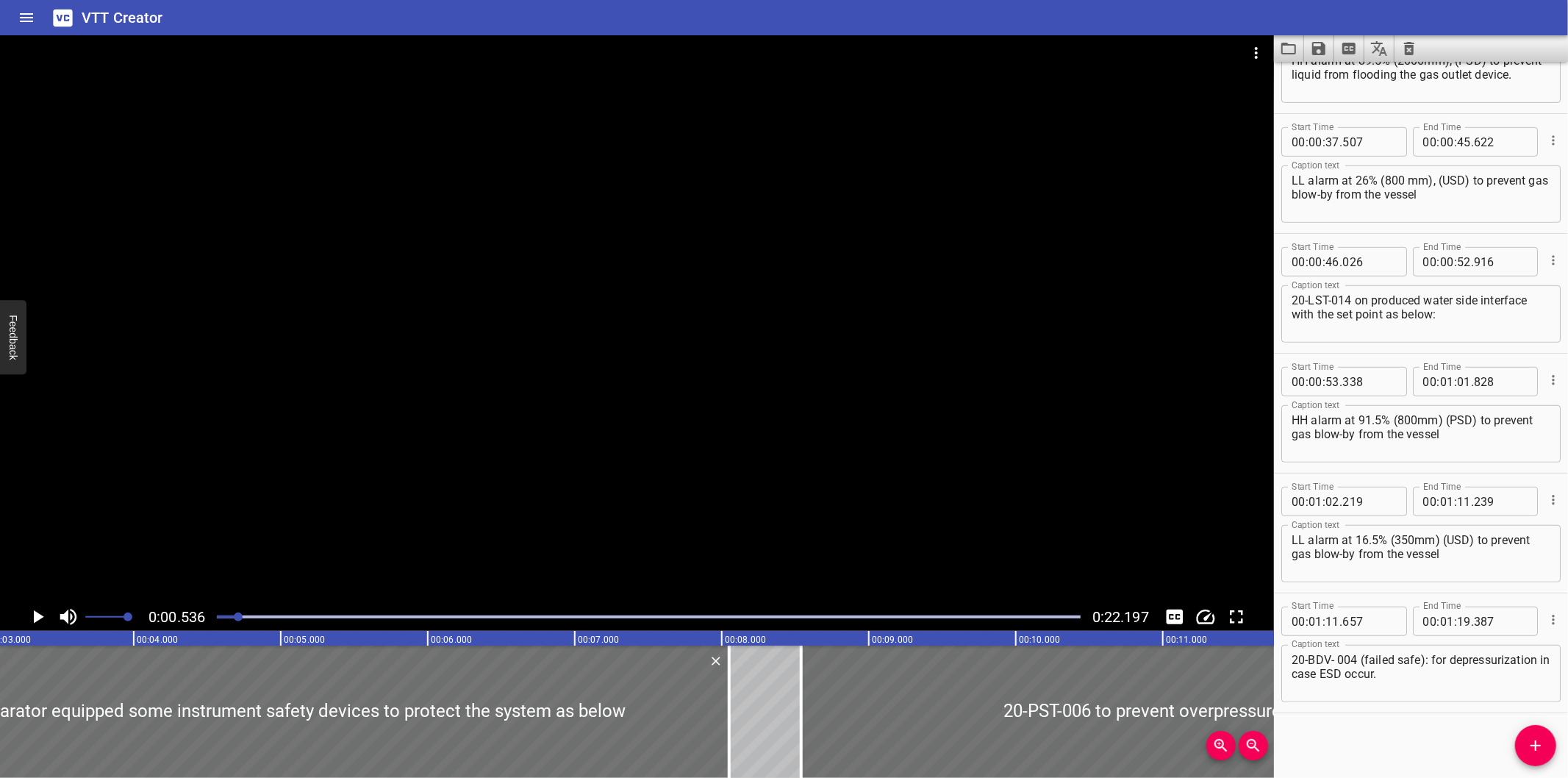
scroll to position [0, 78]
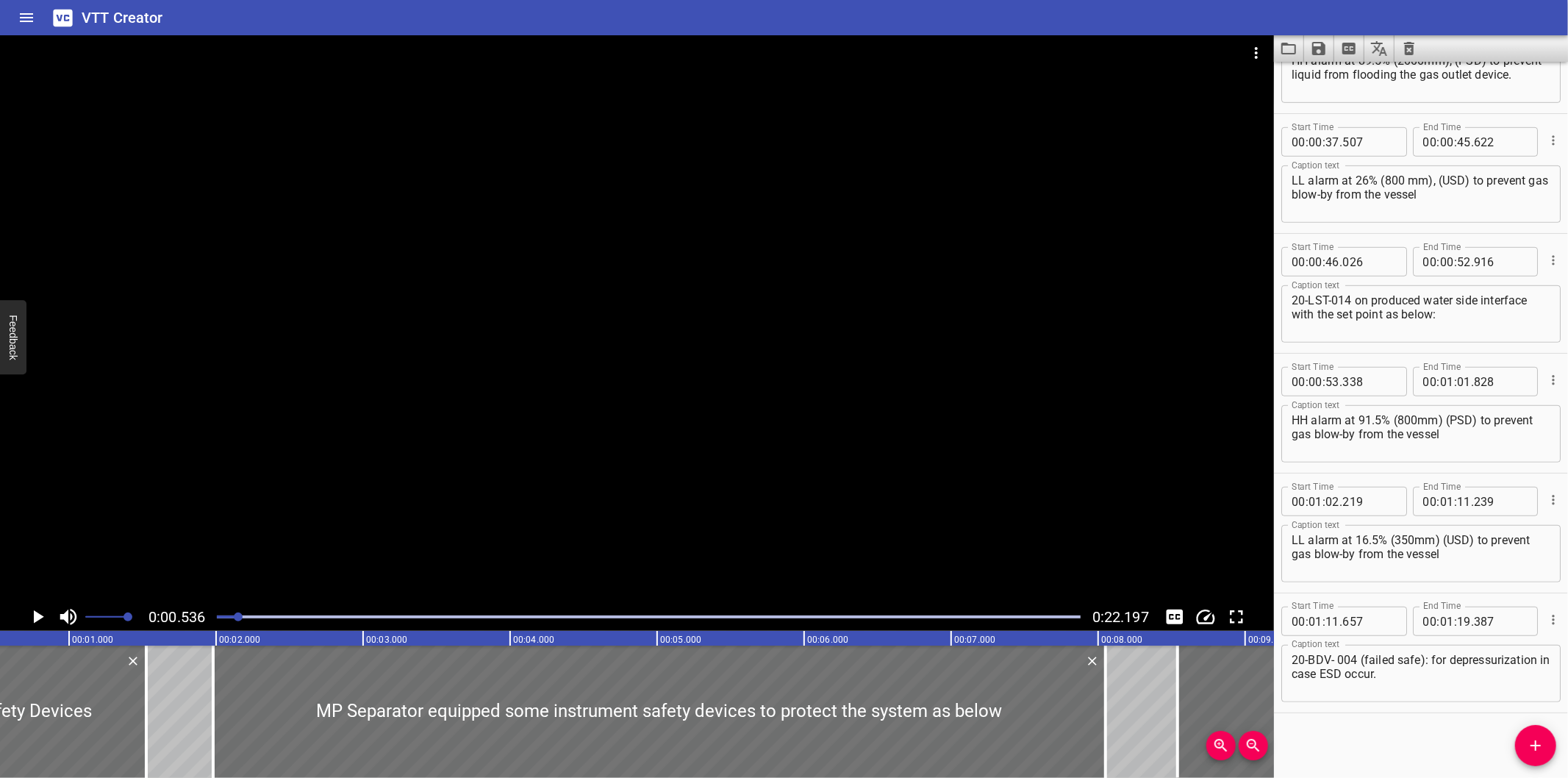
click at [1409, 57] on icon "Clear captions" at bounding box center [1409, 49] width 18 height 18
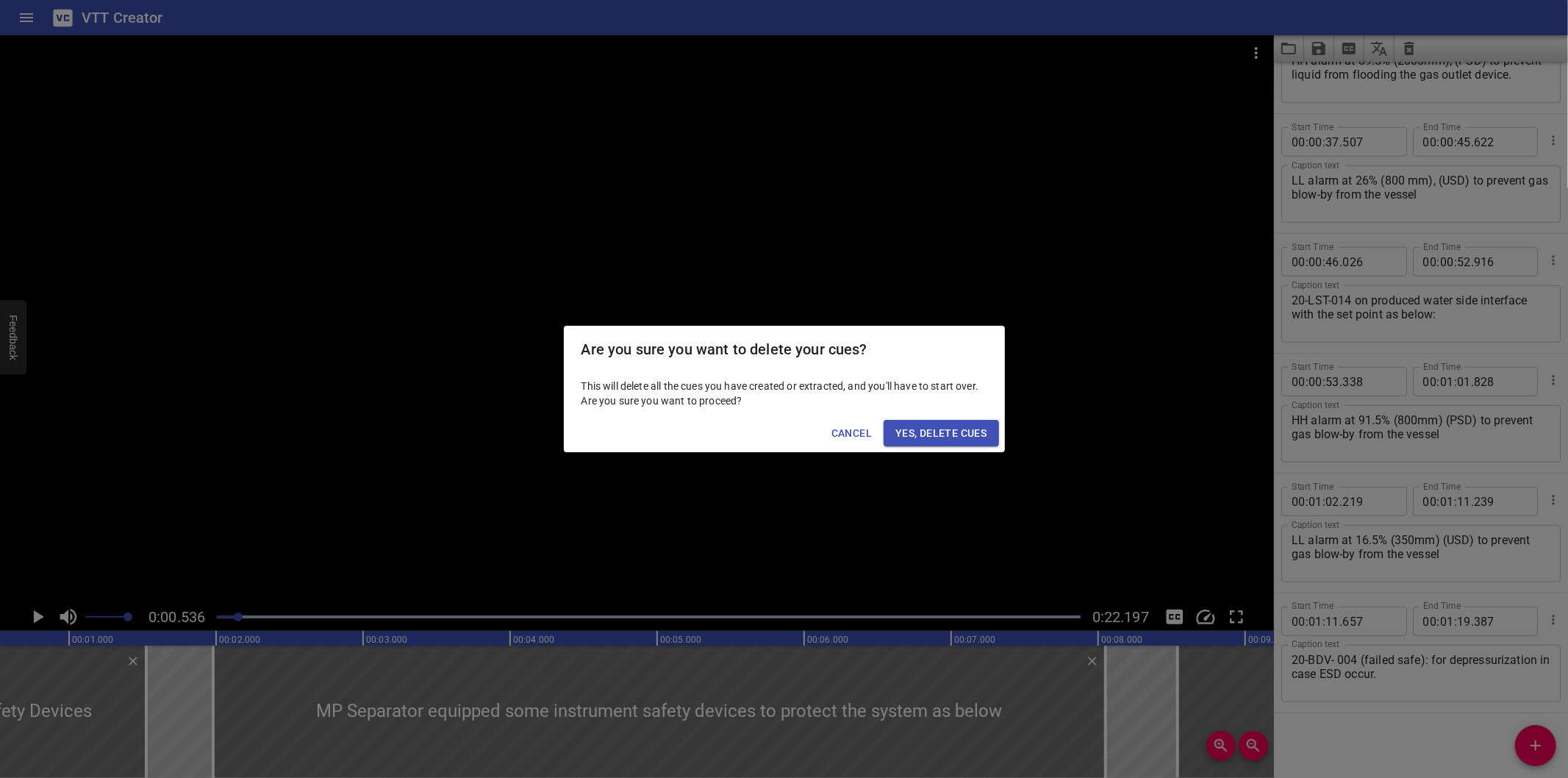
click at [927, 424] on span "Yes, Delete Cues" at bounding box center [940, 433] width 91 height 18
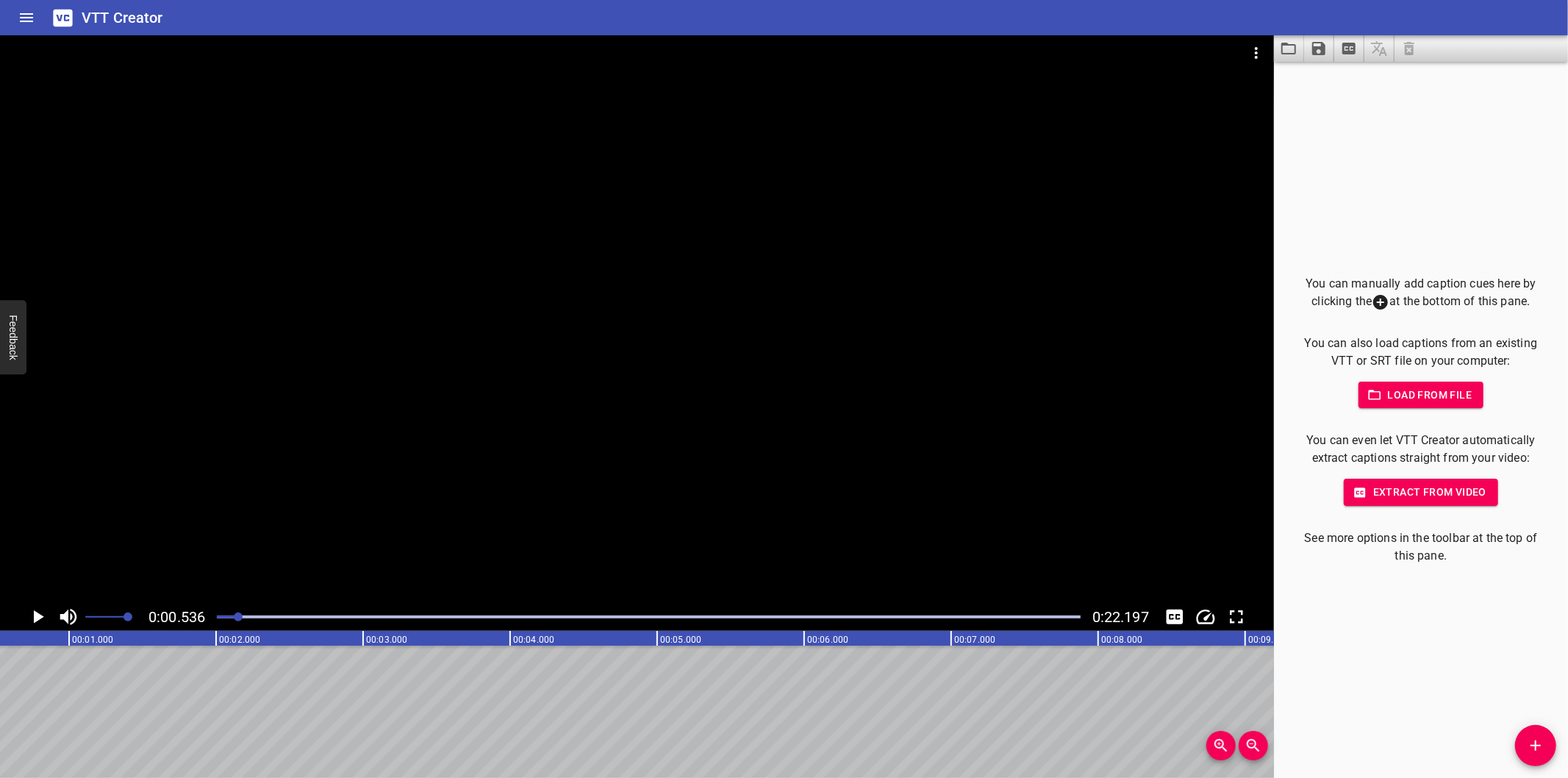
click at [658, 390] on div at bounding box center [637, 319] width 1275 height 568
click at [221, 620] on div at bounding box center [648, 617] width 881 height 21
click at [221, 619] on div at bounding box center [219, 617] width 9 height 9
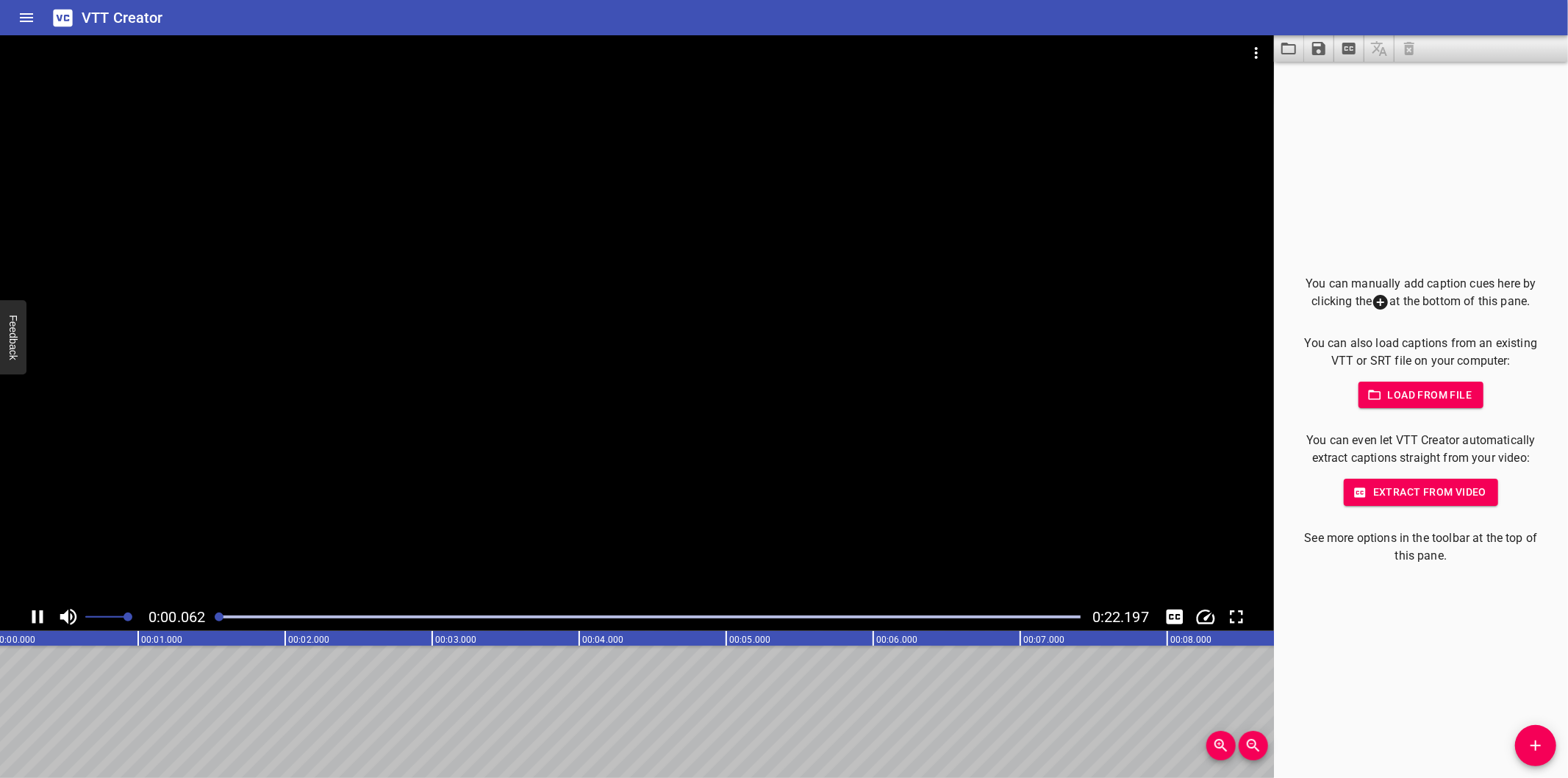
click at [221, 619] on div at bounding box center [219, 617] width 9 height 9
click at [1530, 751] on icon "Add Cue" at bounding box center [1536, 746] width 18 height 18
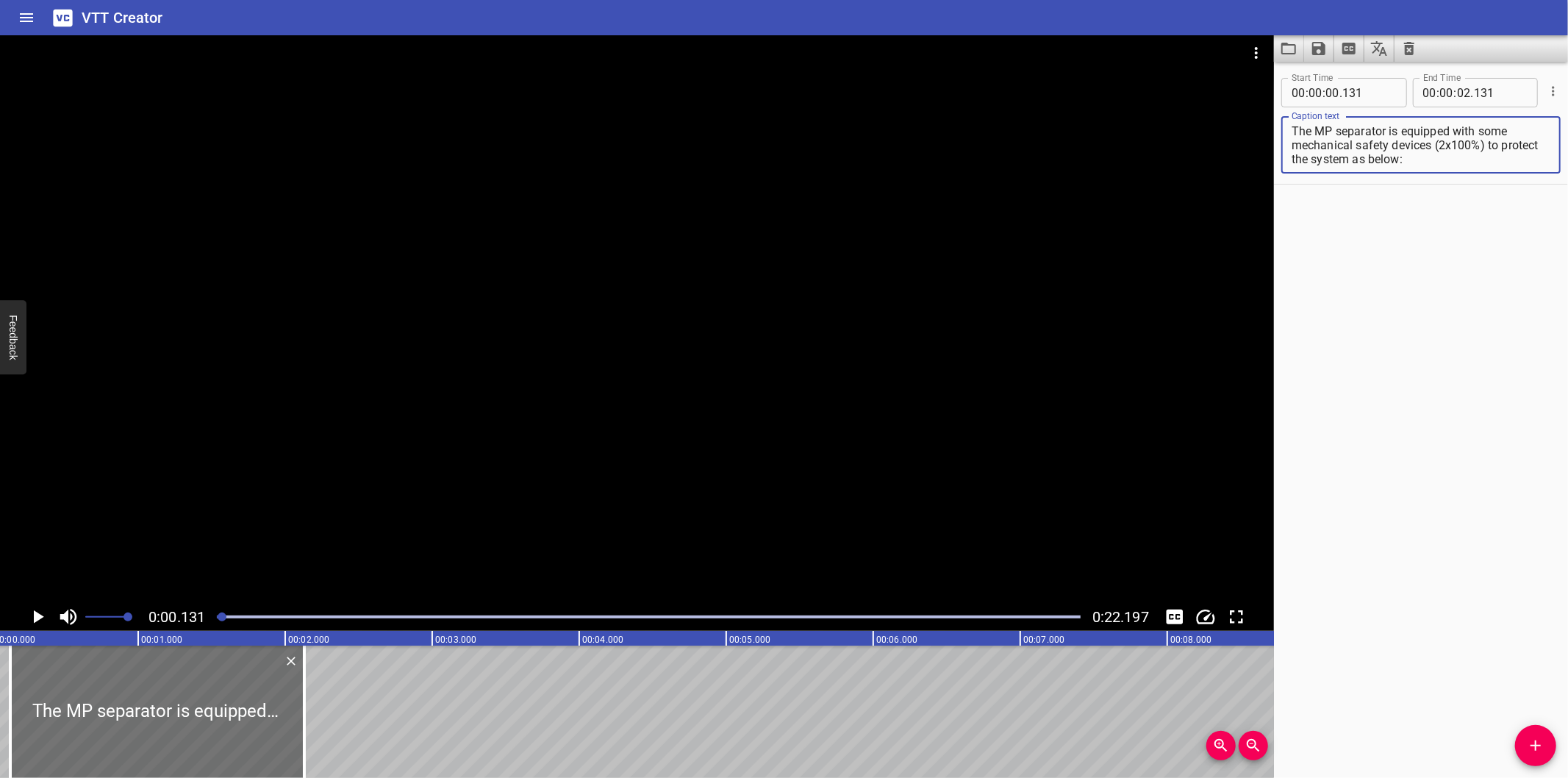
scroll to position [0, 0]
type textarea "The MP separator is equipped with some mechanical safety devices (2x100%) to pr…"
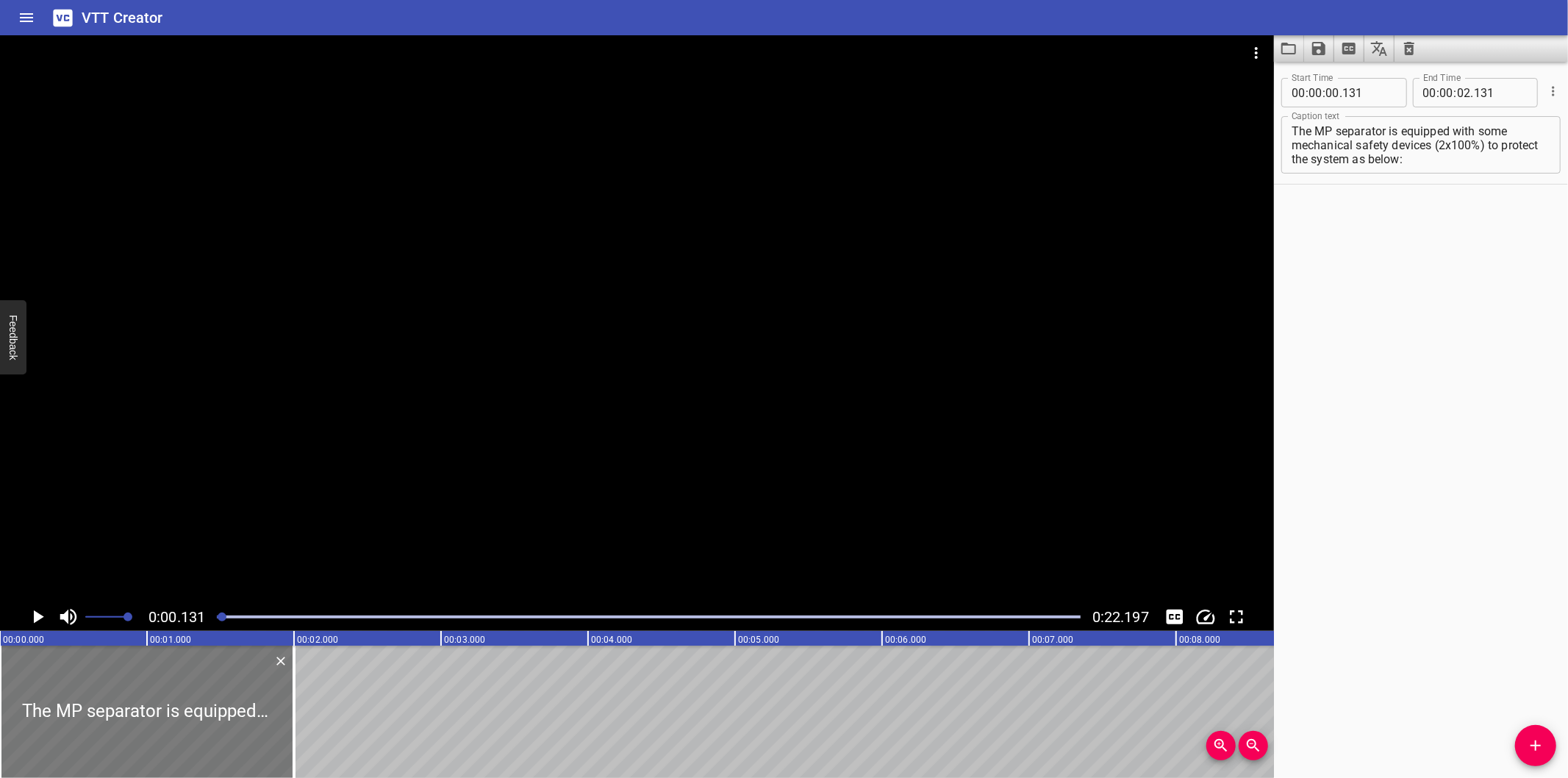
drag, startPoint x: 201, startPoint y: 725, endPoint x: 144, endPoint y: 727, distance: 57.0
click at [144, 727] on div at bounding box center [147, 712] width 294 height 133
type input "000"
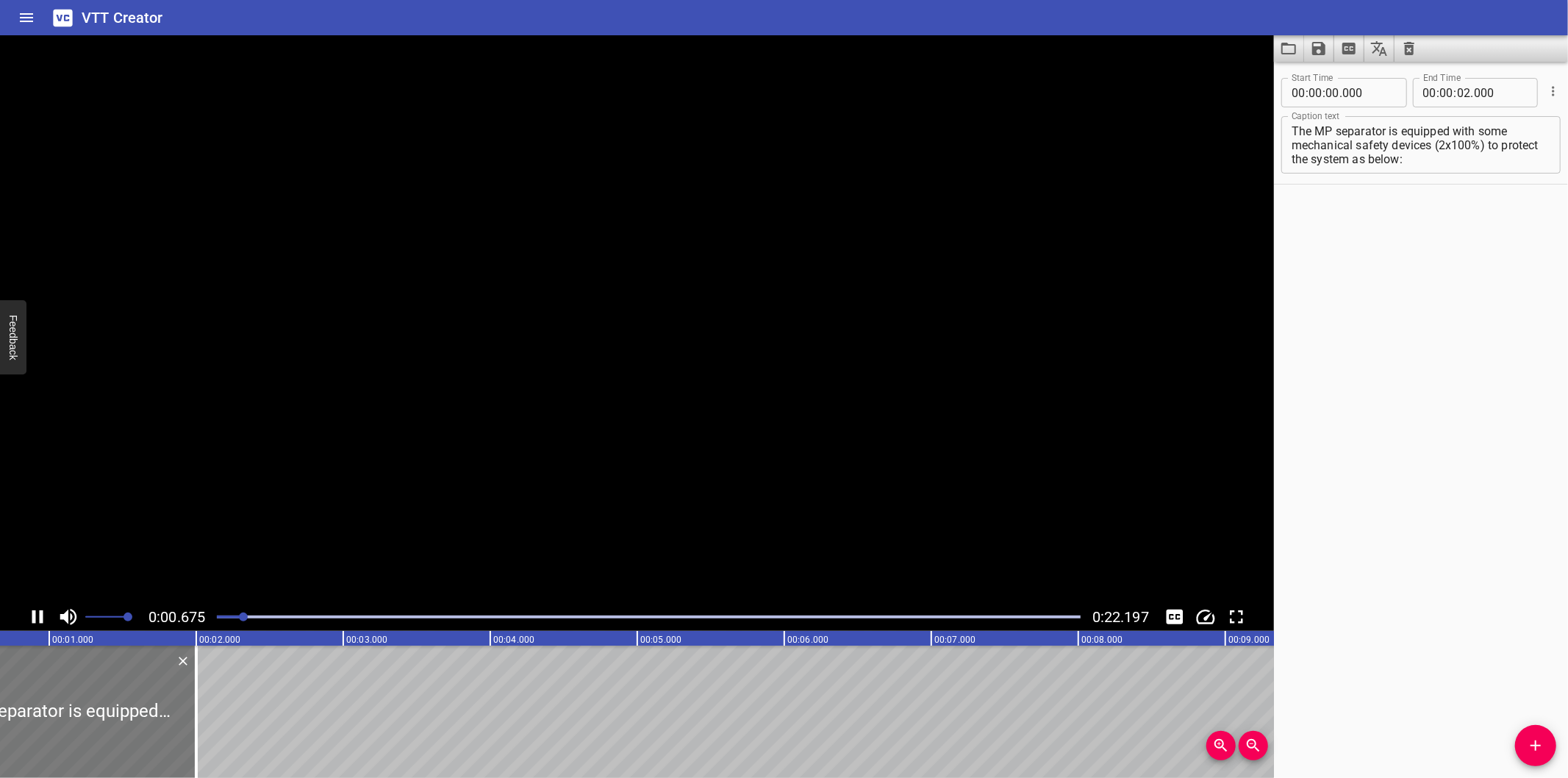
scroll to position [0, 116]
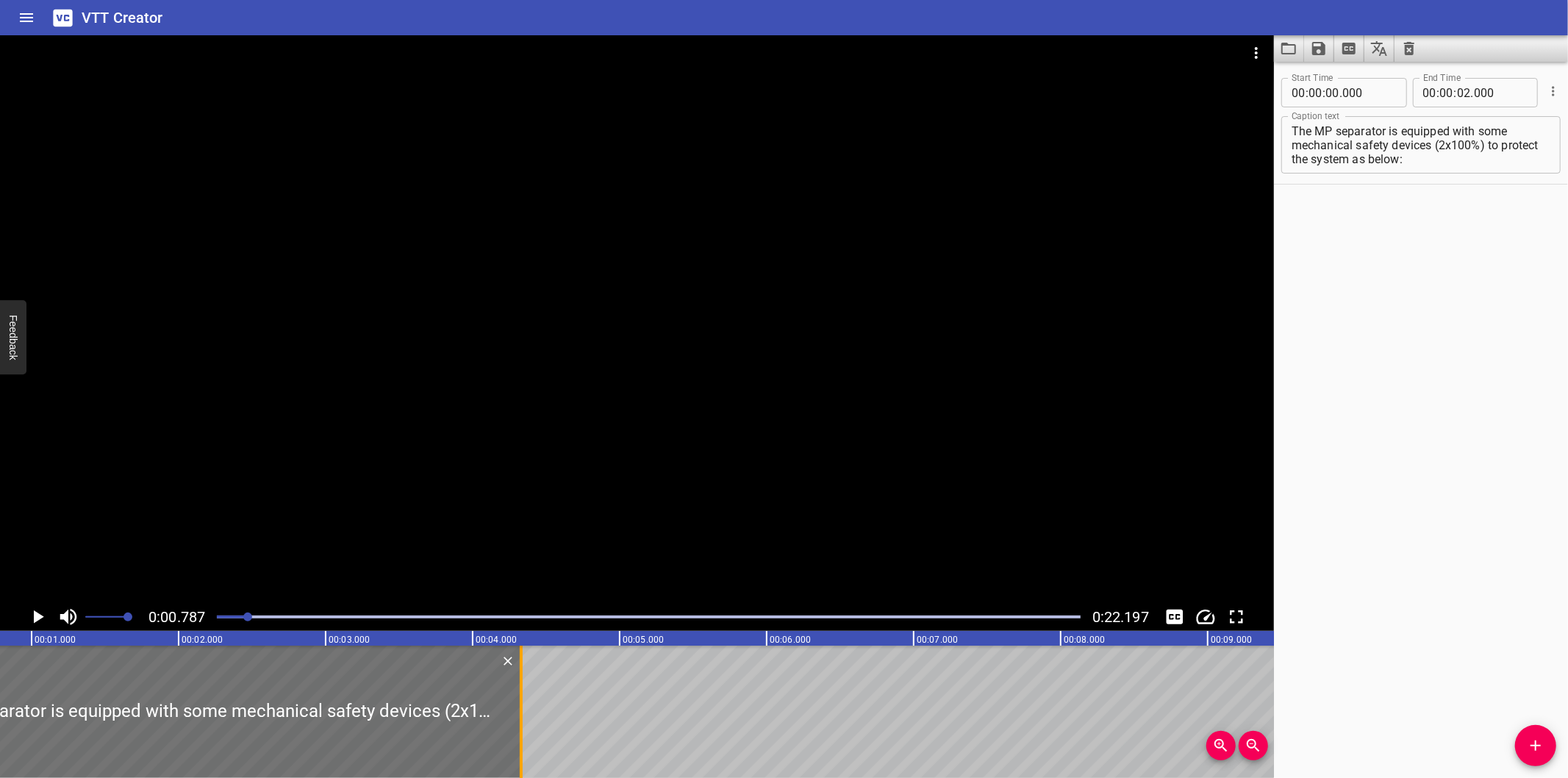
drag, startPoint x: 175, startPoint y: 729, endPoint x: 518, endPoint y: 747, distance: 343.5
click at [518, 747] on div at bounding box center [521, 712] width 15 height 133
type input "04"
type input "330"
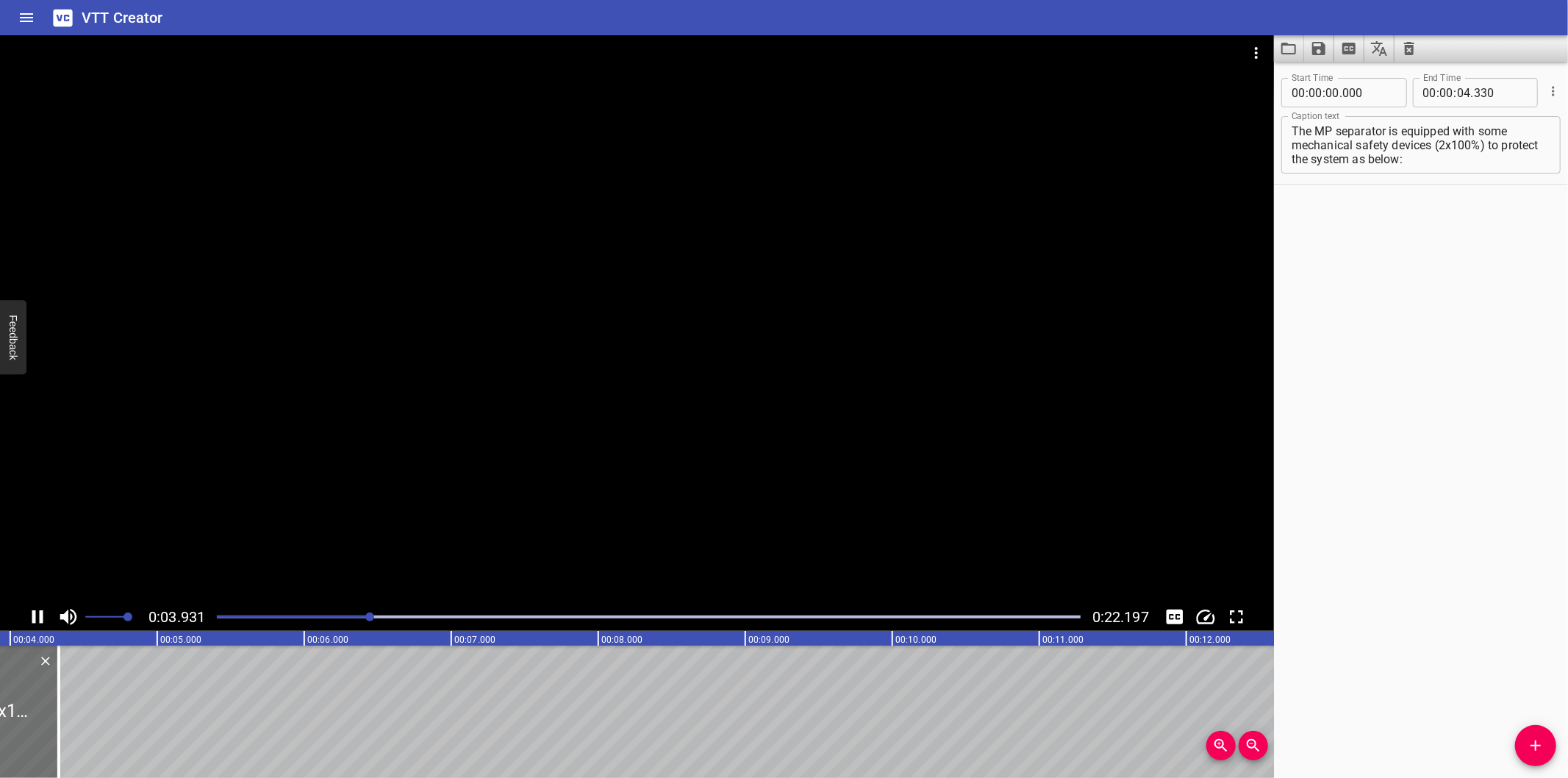
scroll to position [0, 608]
click at [1447, 147] on textarea "The MP separator is equipped with some mechanical safety devices (2x100%) to pr…" at bounding box center [1420, 146] width 259 height 42
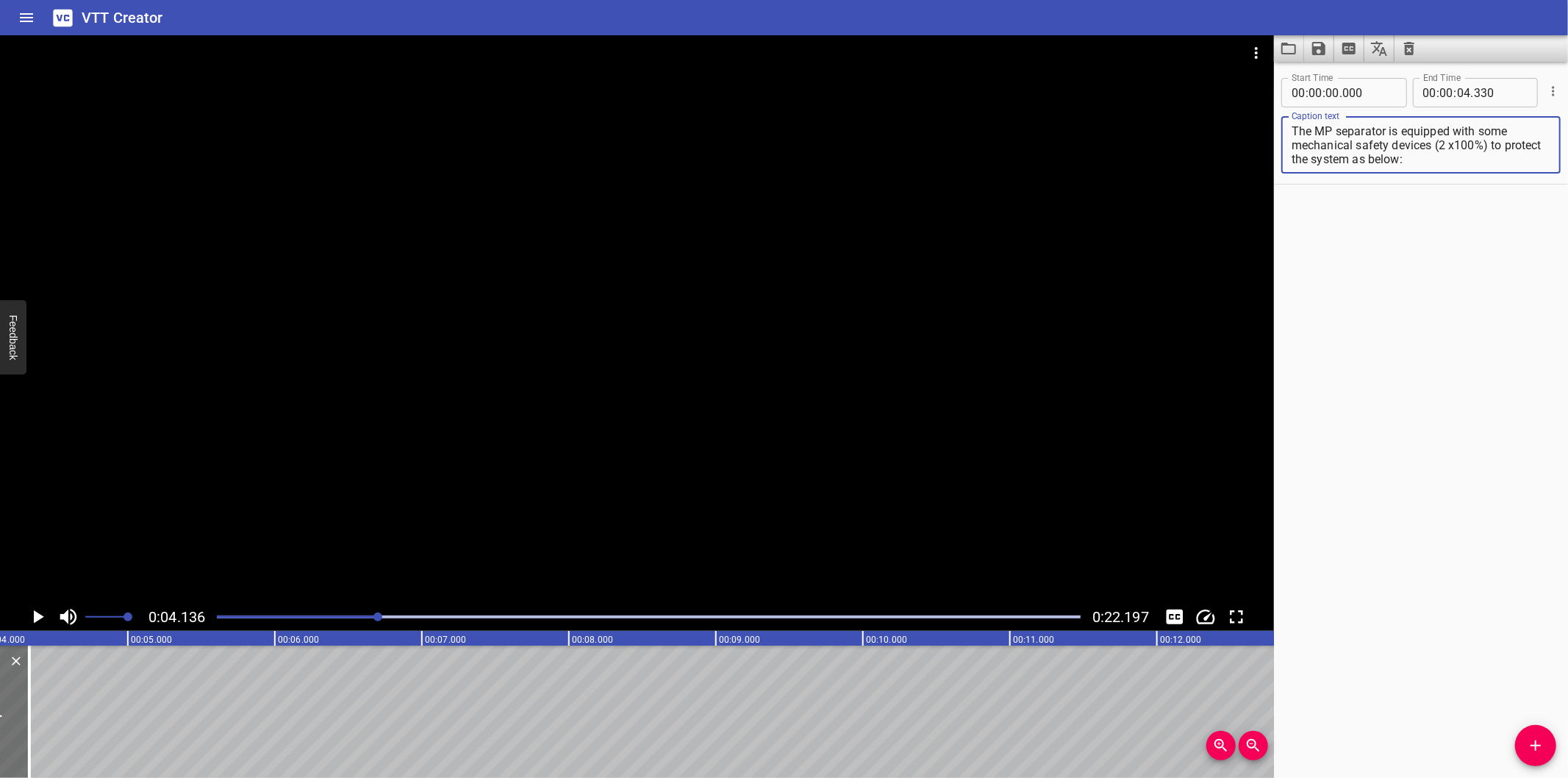
click at [1456, 146] on textarea "The MP separator is equipped with some mechanical safety devices (2 x100%) to p…" at bounding box center [1420, 146] width 259 height 42
drag, startPoint x: 1437, startPoint y: 141, endPoint x: 1481, endPoint y: 180, distance: 58.8
click at [1481, 180] on div "Start Time 00 : 00 : 00 . 000 Start Time End Time 00 : 00 : 04 . 330 End Time C…" at bounding box center [1421, 124] width 294 height 119
type textarea "The MP separator is equipped with some mechanical safety devices"
click at [1545, 739] on icon "Add Cue" at bounding box center [1536, 746] width 18 height 18
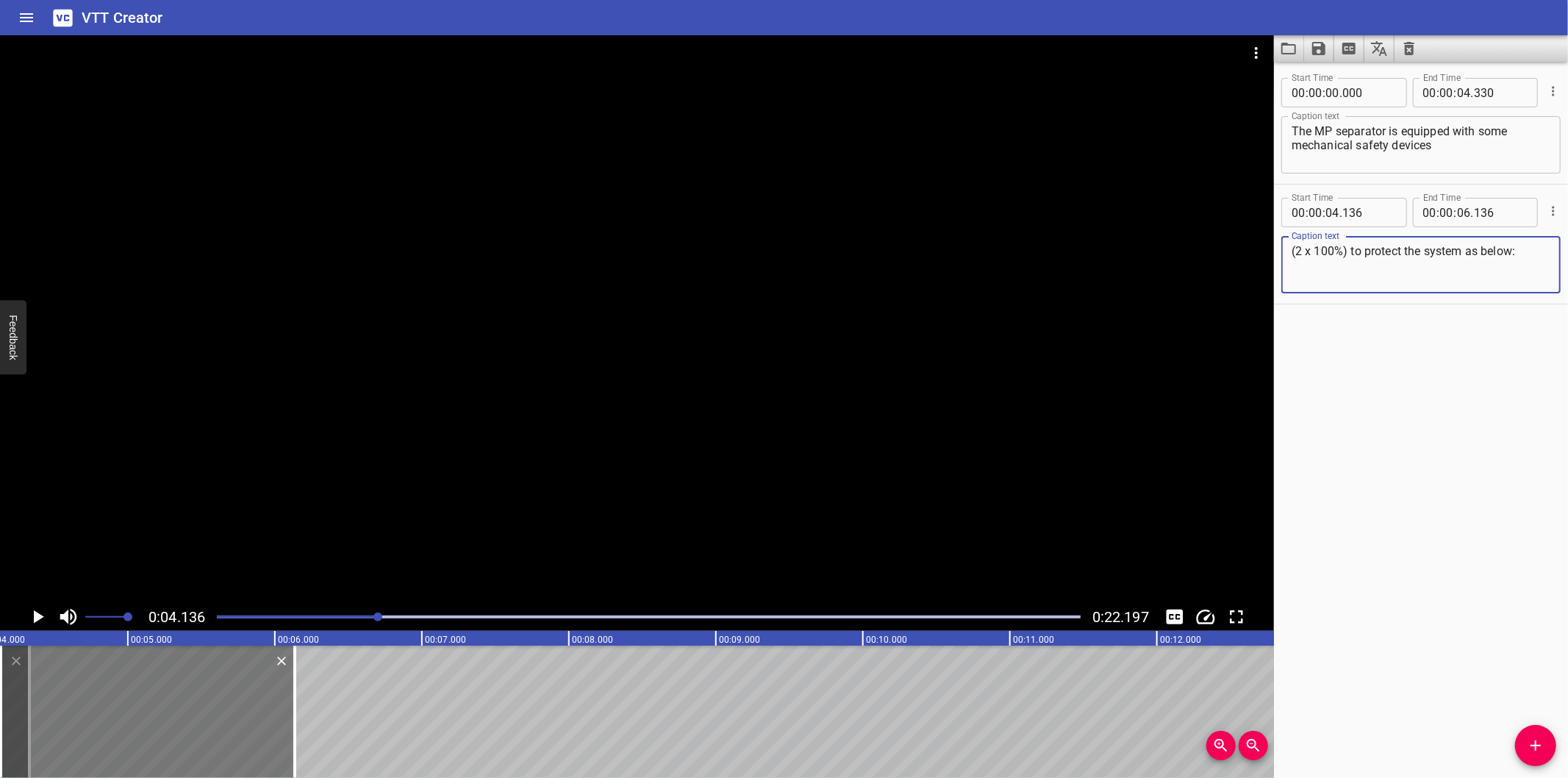
type textarea "(2 x 100%) to protect the system as below:"
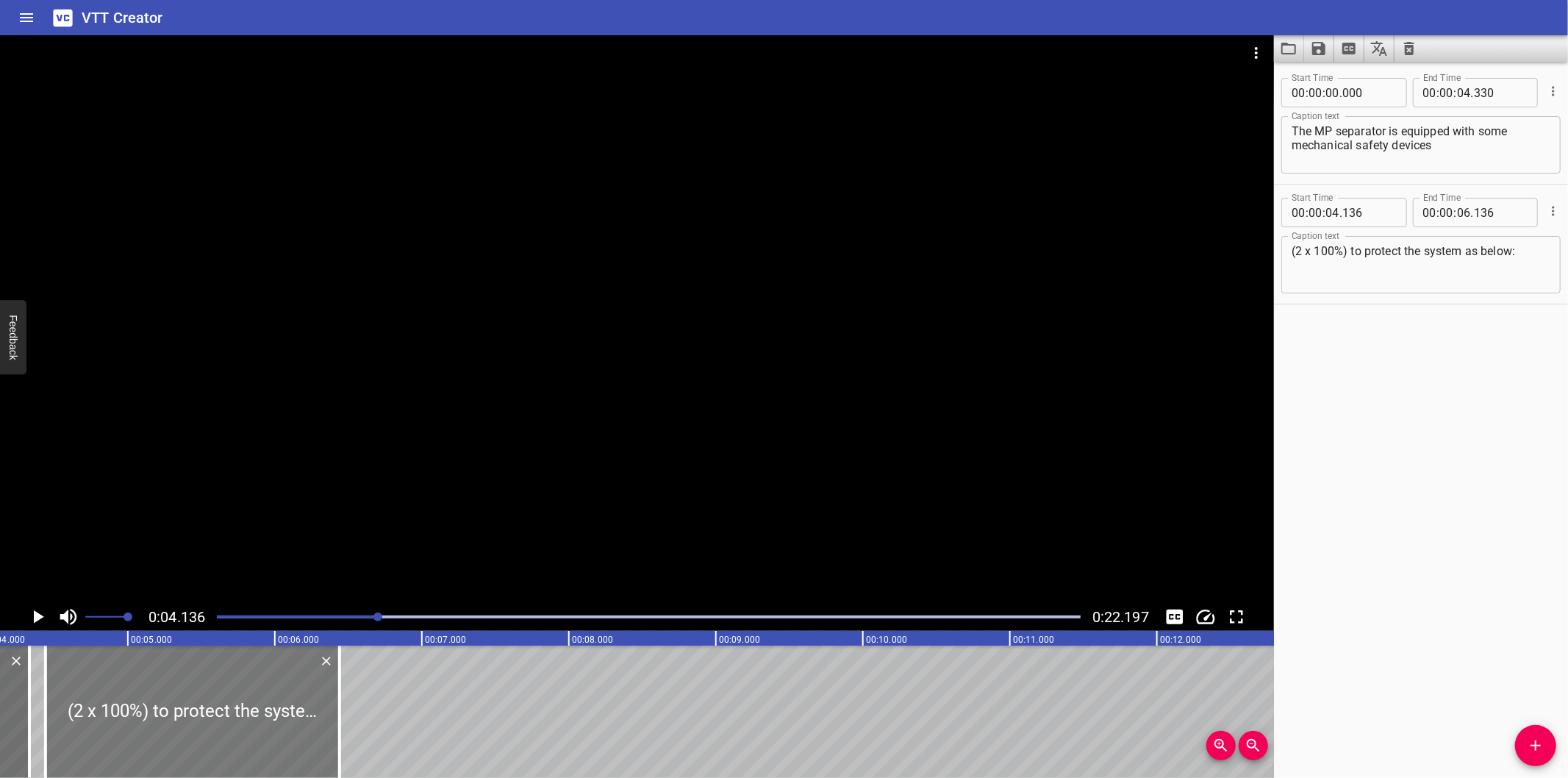
drag, startPoint x: 215, startPoint y: 739, endPoint x: 255, endPoint y: 743, distance: 40.2
click at [255, 743] on div at bounding box center [193, 712] width 294 height 133
type input "441"
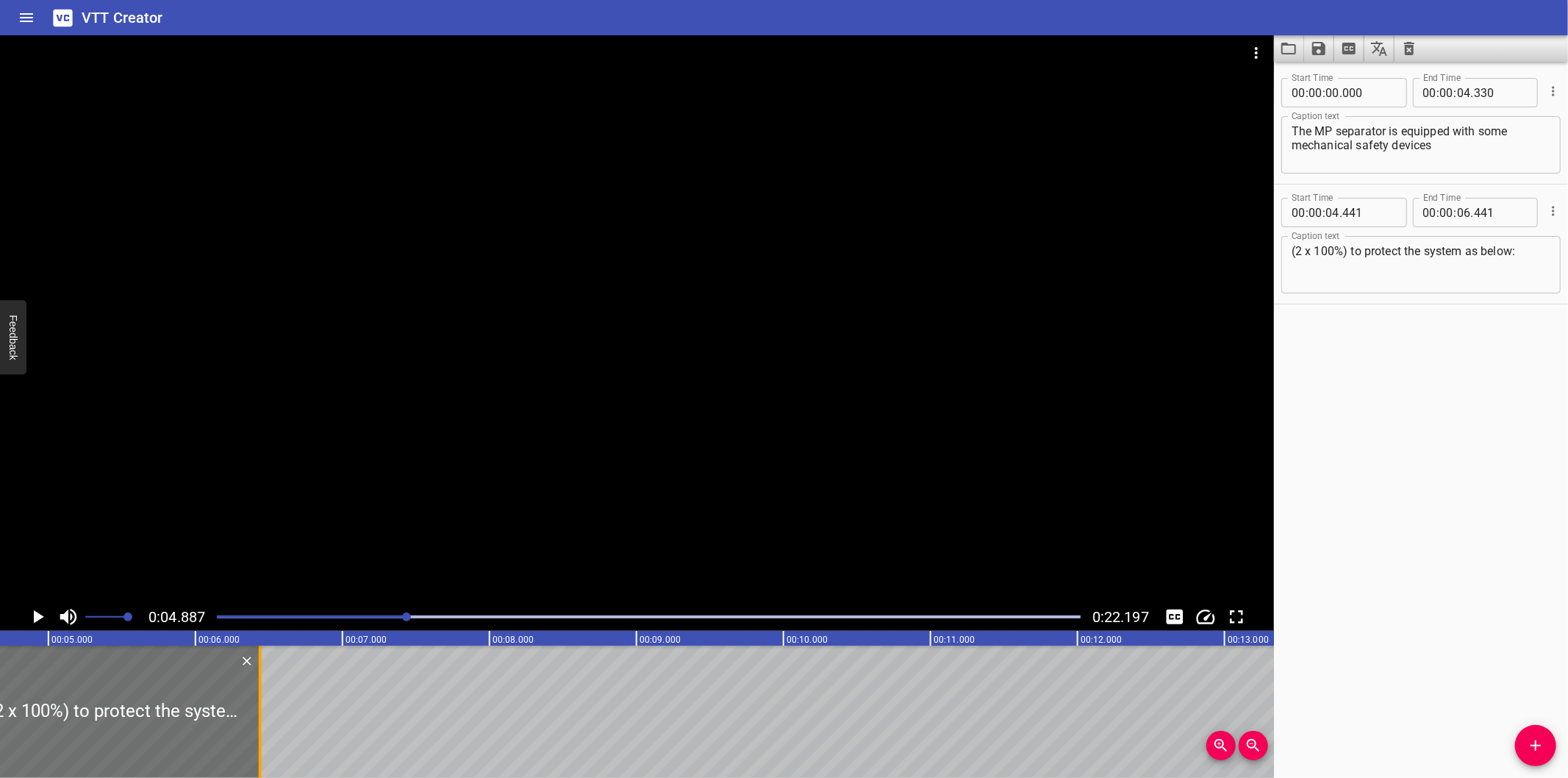
scroll to position [0, 719]
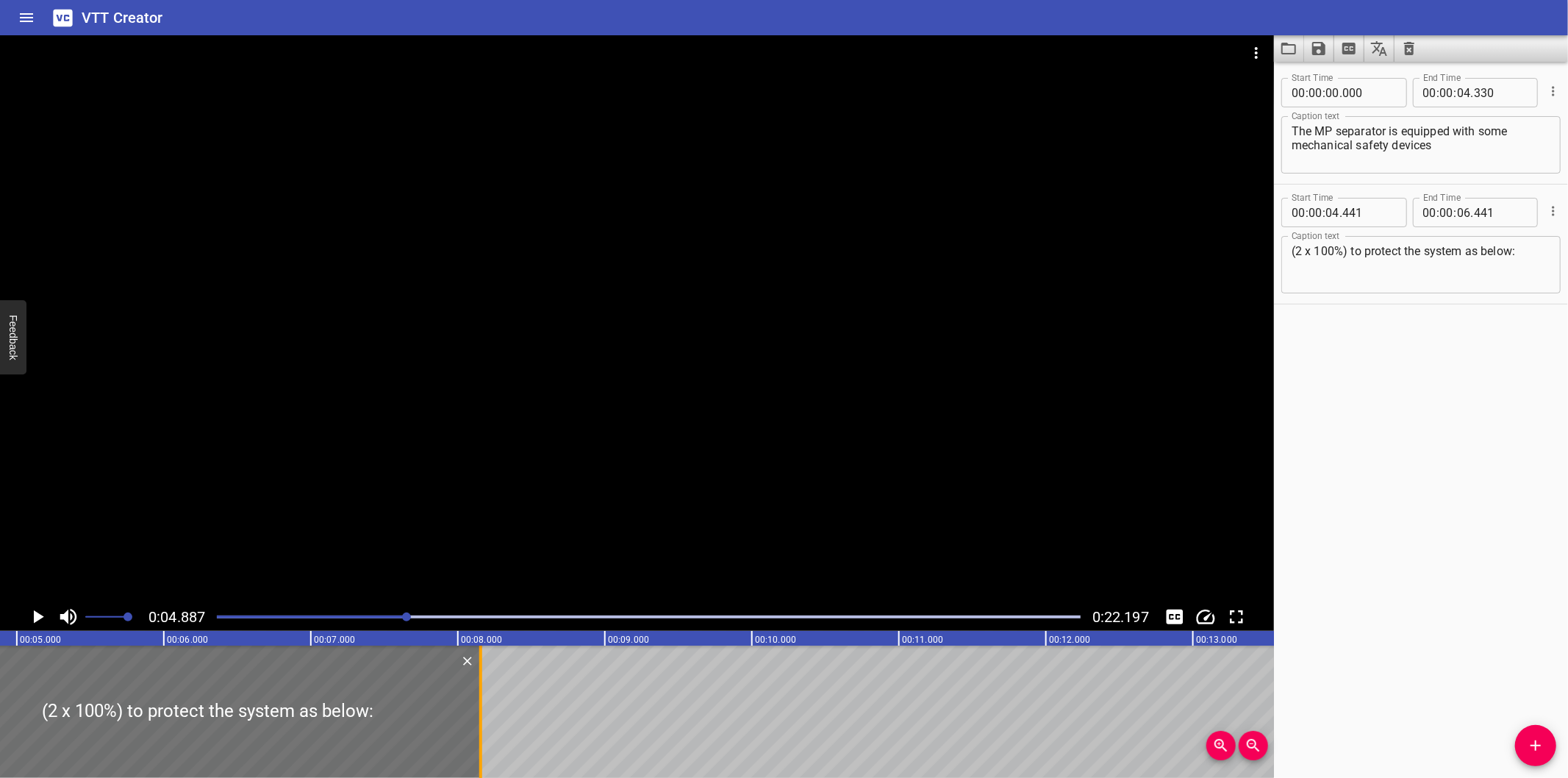
drag, startPoint x: 230, startPoint y: 741, endPoint x: 482, endPoint y: 723, distance: 252.6
click at [482, 723] on div at bounding box center [480, 712] width 15 height 133
type input "08"
type input "156"
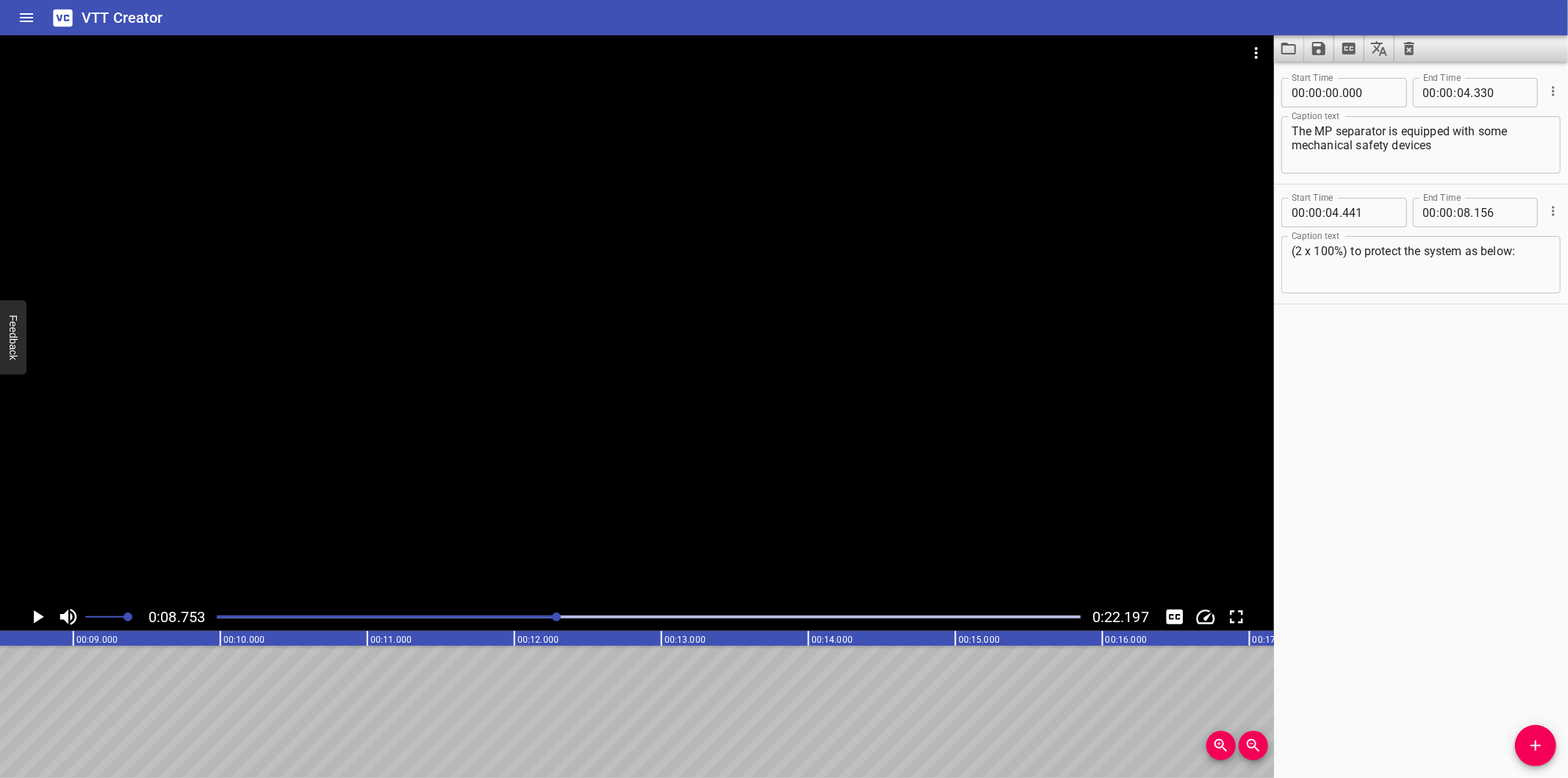
scroll to position [0, 1288]
drag, startPoint x: 1538, startPoint y: 739, endPoint x: 1532, endPoint y: 711, distance: 28.6
click at [1537, 739] on icon "Add Cue" at bounding box center [1536, 746] width 18 height 18
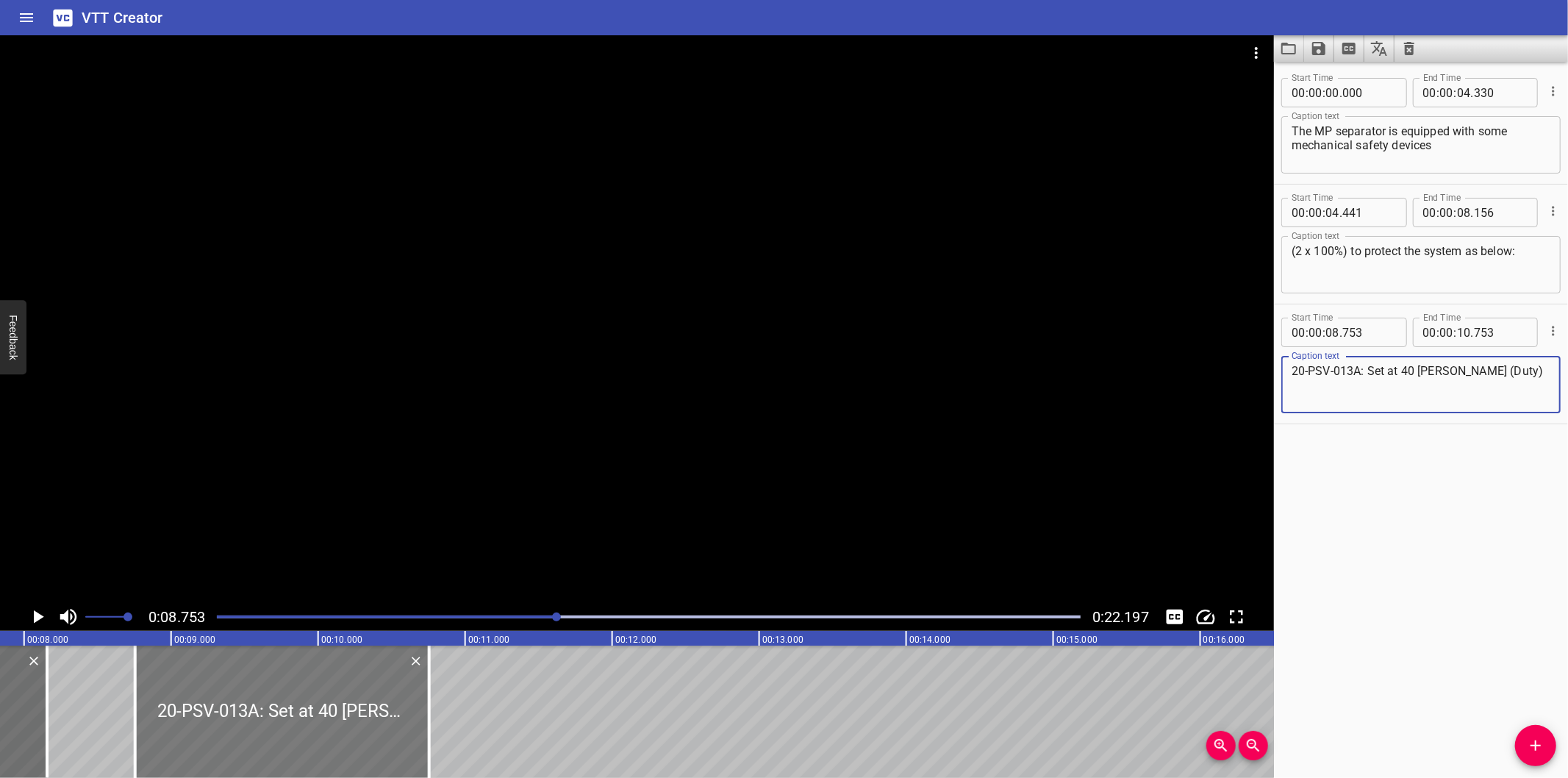
scroll to position [0, 1124]
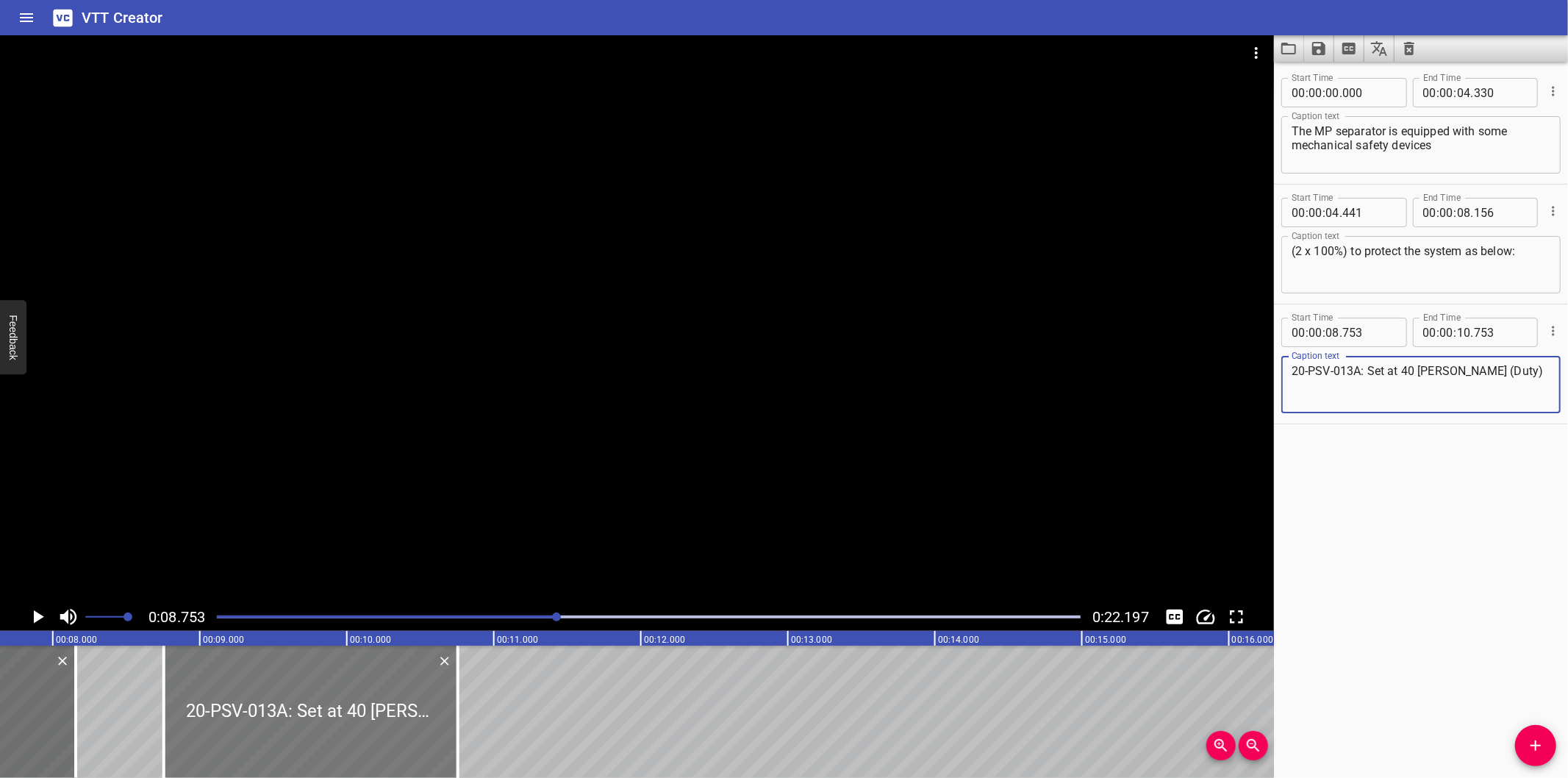
type textarea "20-PSV-013A: Set at 40 barg (Duty)"
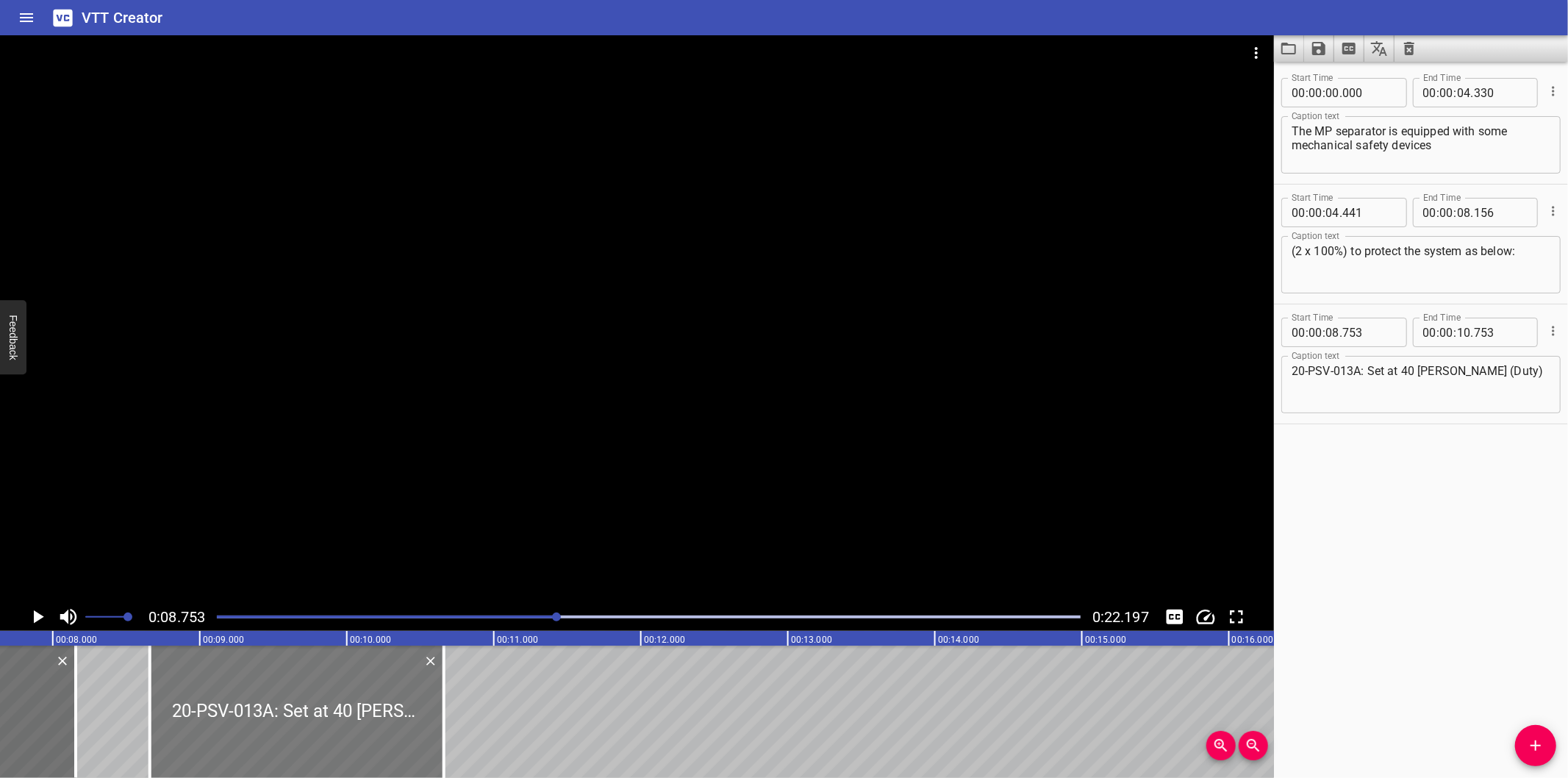
drag, startPoint x: 385, startPoint y: 709, endPoint x: 371, endPoint y: 726, distance: 22.0
click at [371, 726] on div at bounding box center [296, 712] width 294 height 133
type input "658"
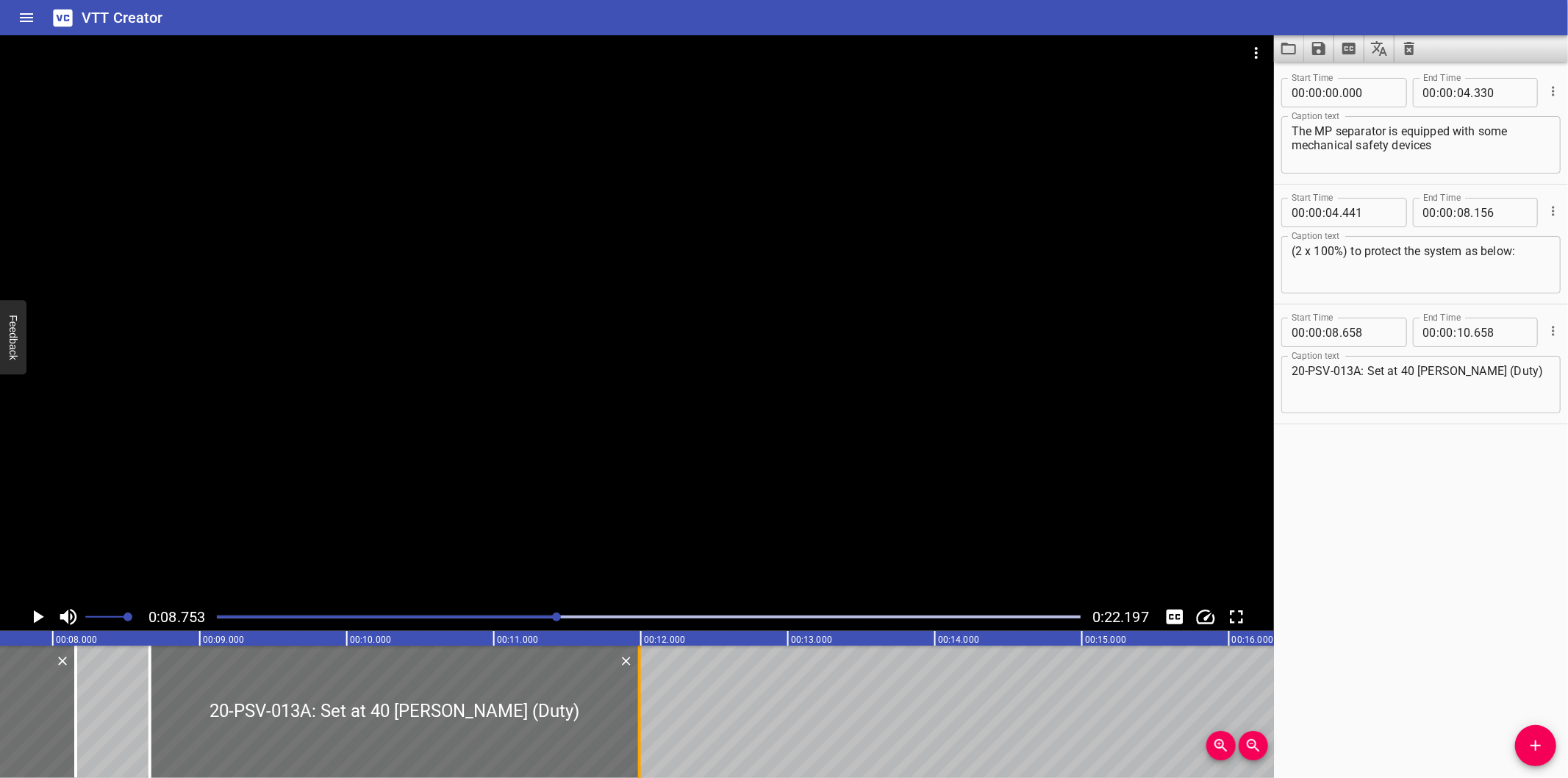
drag, startPoint x: 440, startPoint y: 747, endPoint x: 636, endPoint y: 725, distance: 197.2
click at [636, 725] on div at bounding box center [640, 712] width 15 height 133
type input "11"
type input "988"
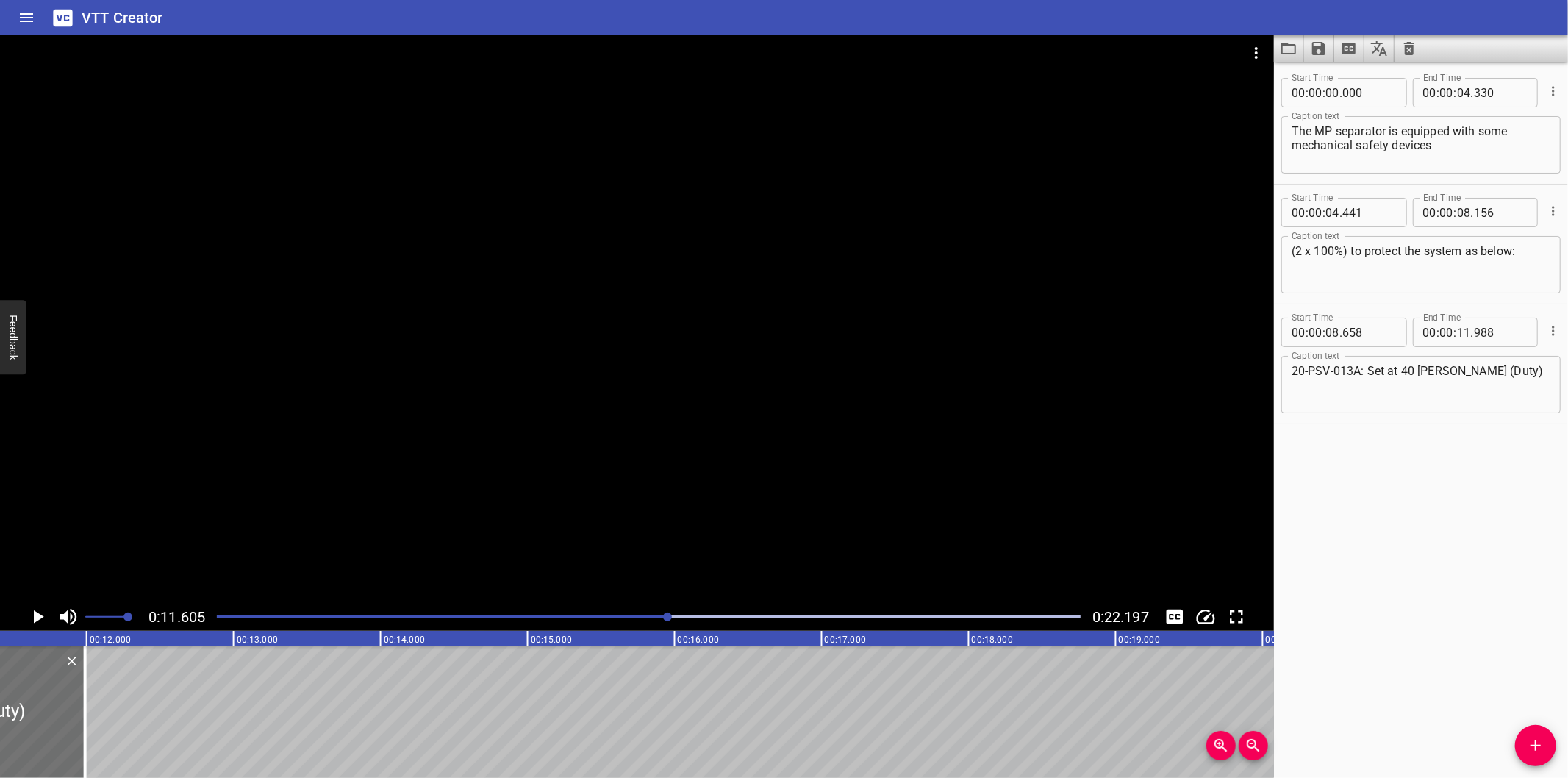
scroll to position [0, 1707]
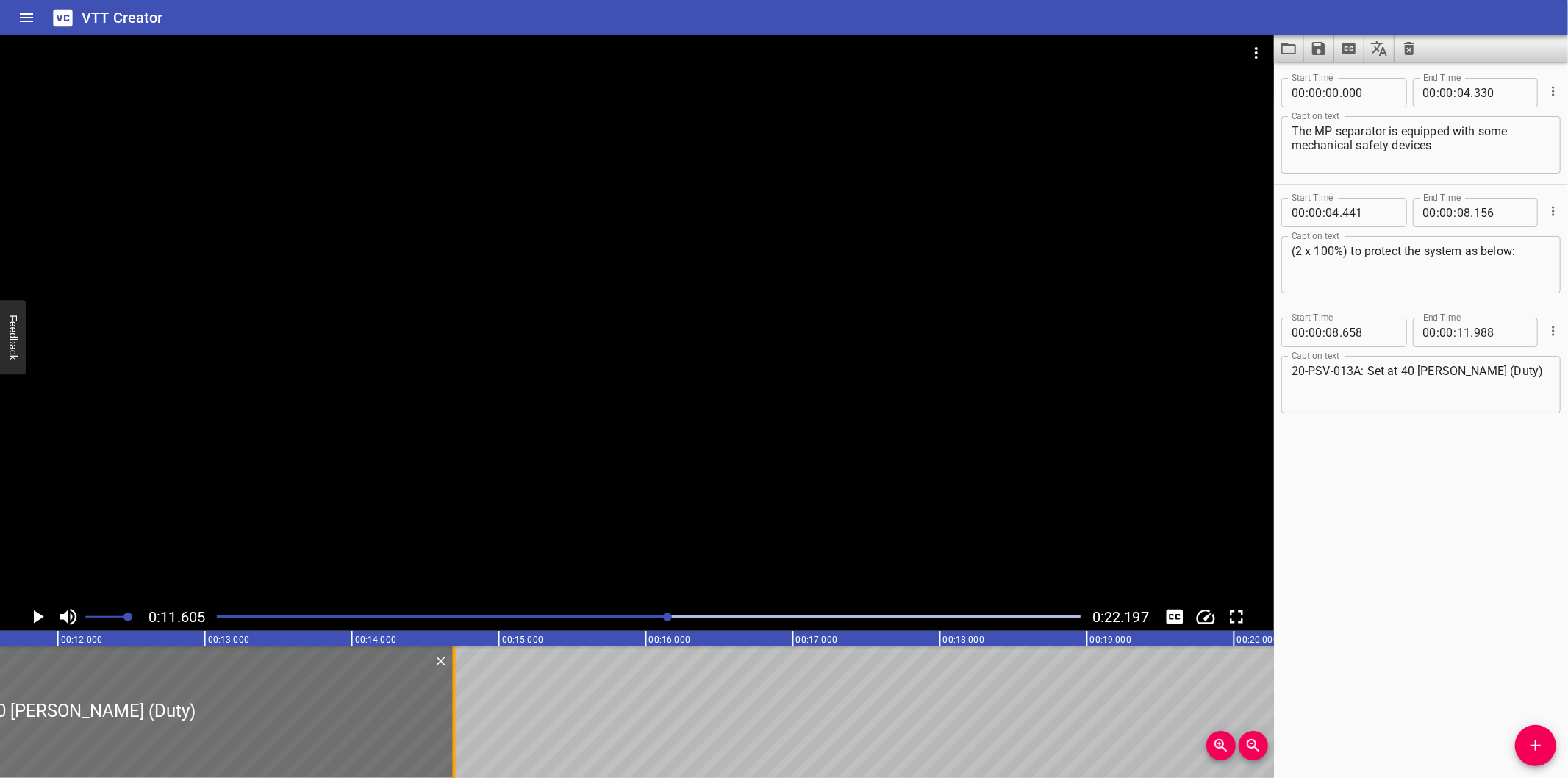
drag, startPoint x: 91, startPoint y: 729, endPoint x: 457, endPoint y: 692, distance: 367.9
click at [457, 692] on div at bounding box center [454, 712] width 15 height 133
type input "14"
type input "693"
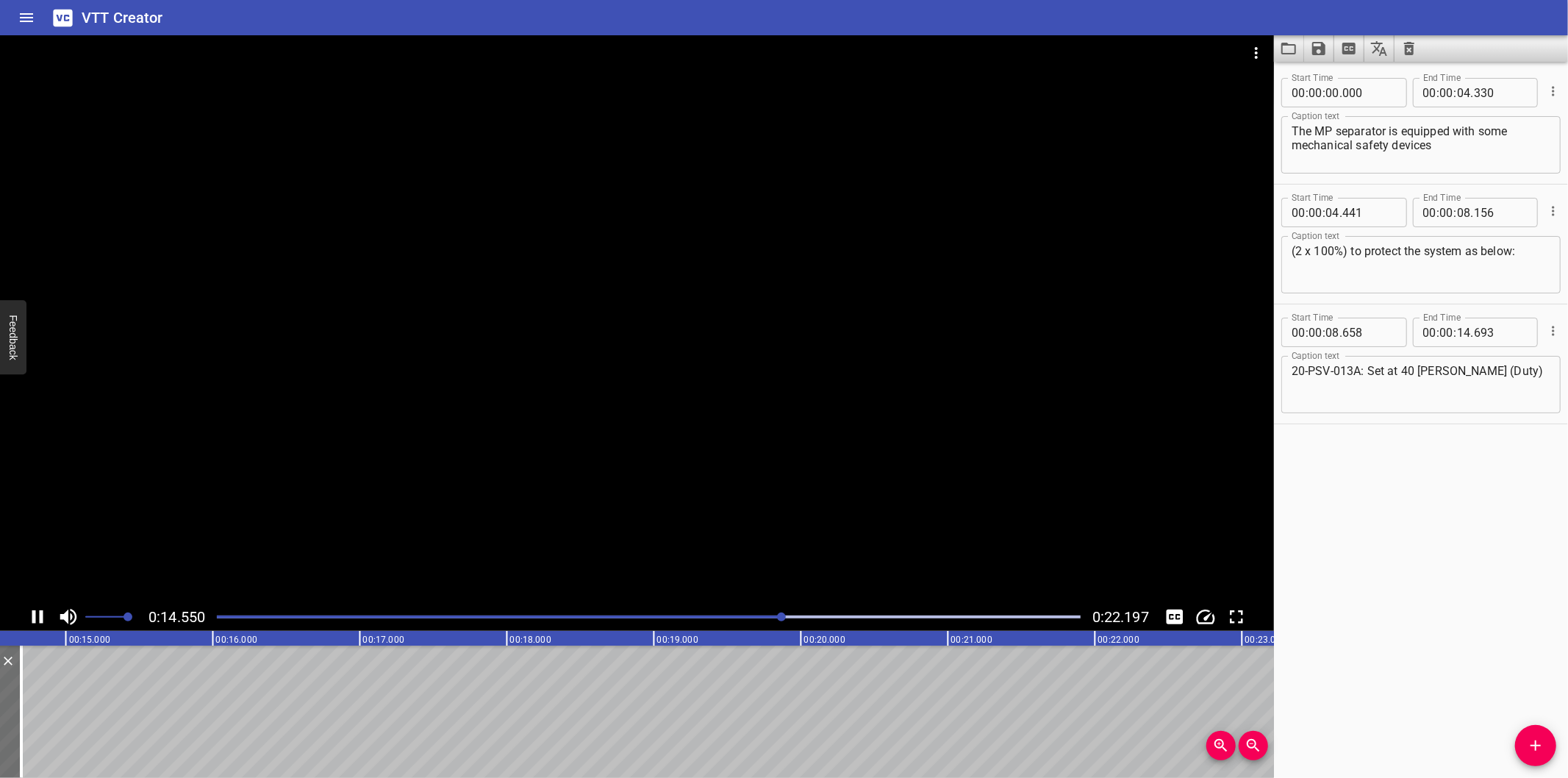
scroll to position [0, 2166]
click at [1515, 745] on span "Add Cue" at bounding box center [1535, 746] width 41 height 18
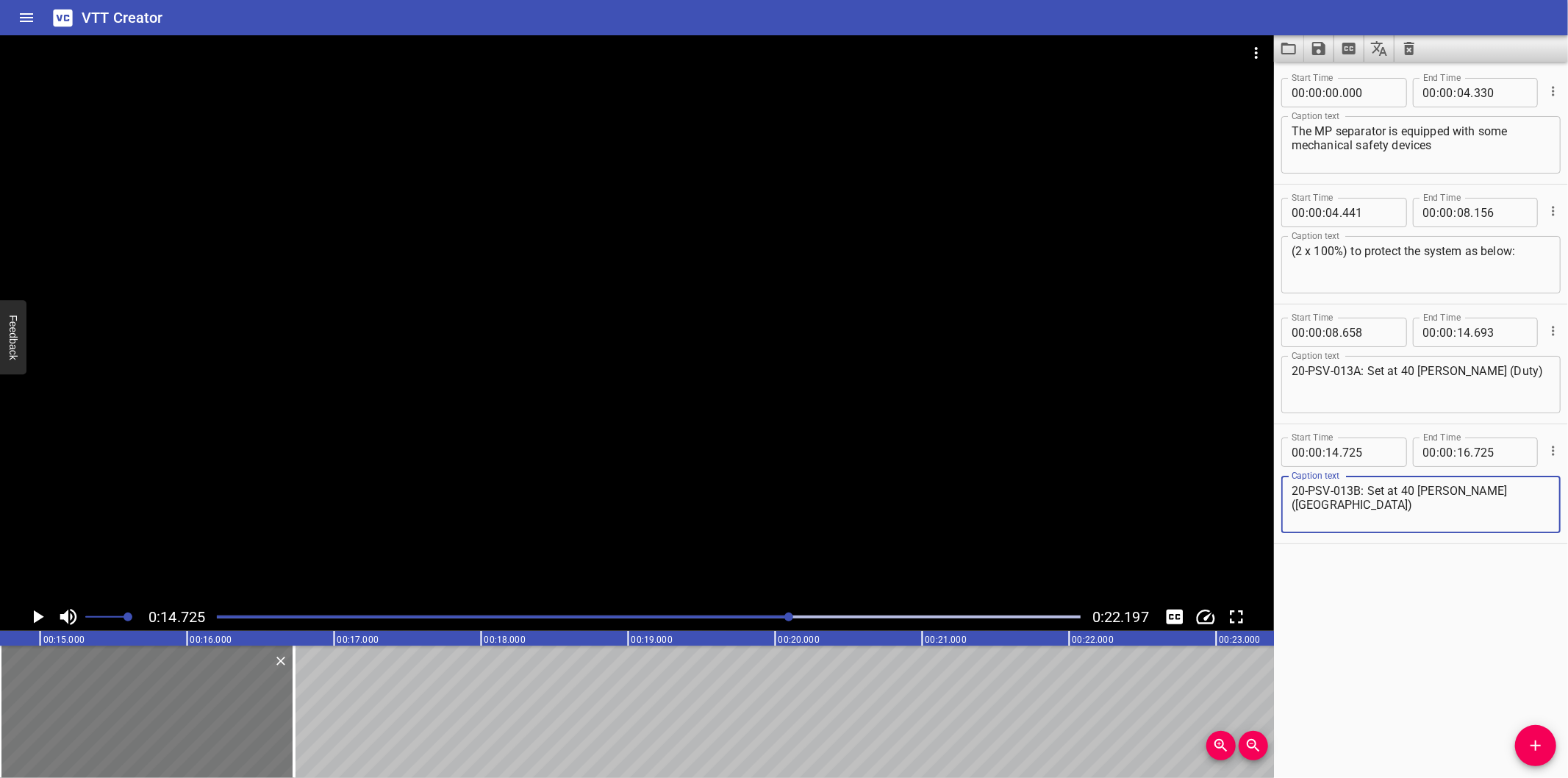
type textarea "20-PSV-013B: Set at 40 barg (Standby)"
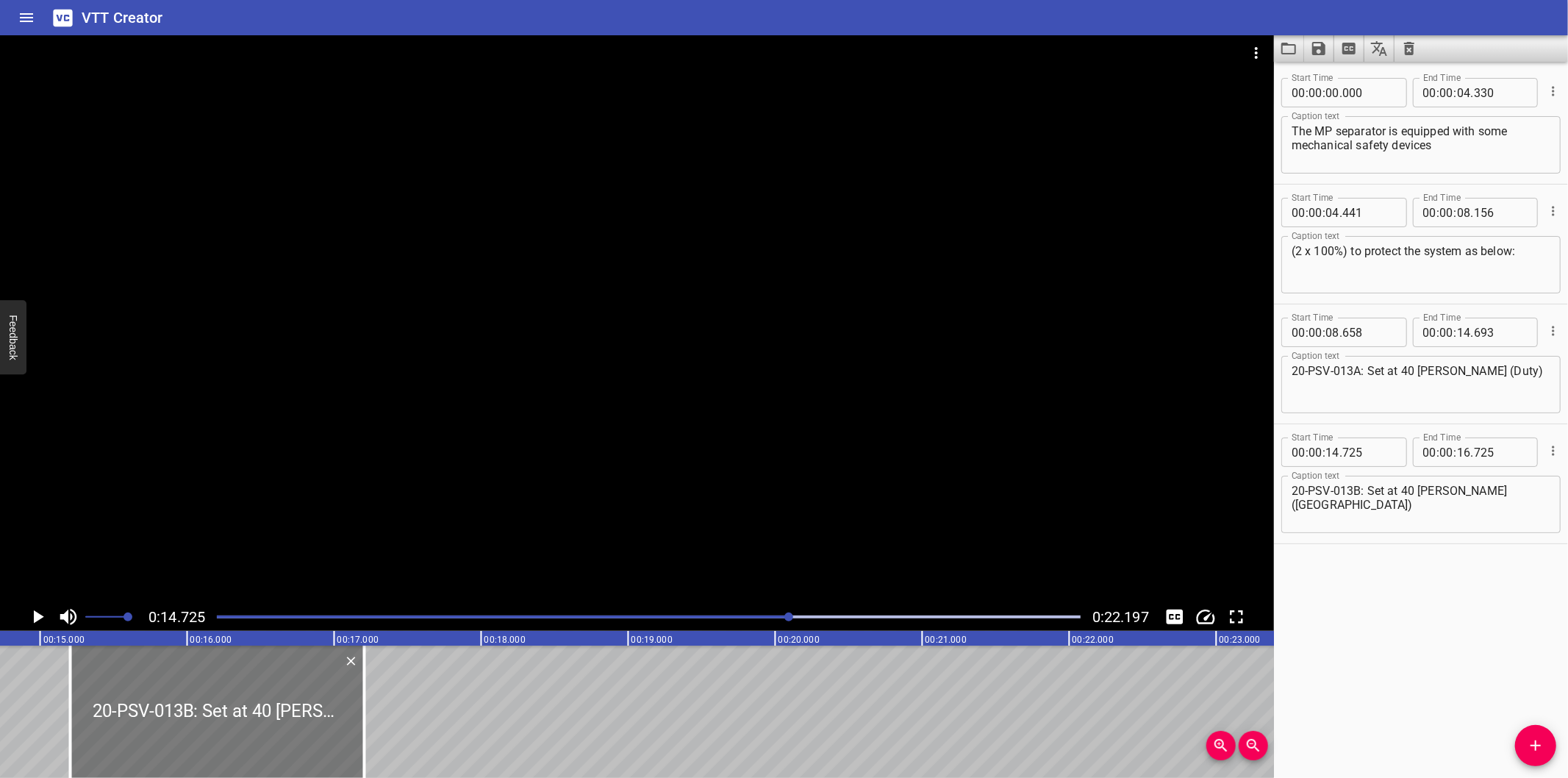
drag, startPoint x: 196, startPoint y: 740, endPoint x: 266, endPoint y: 732, distance: 70.5
click at [266, 732] on div at bounding box center [218, 712] width 294 height 133
type input "15"
type input "205"
type input "17"
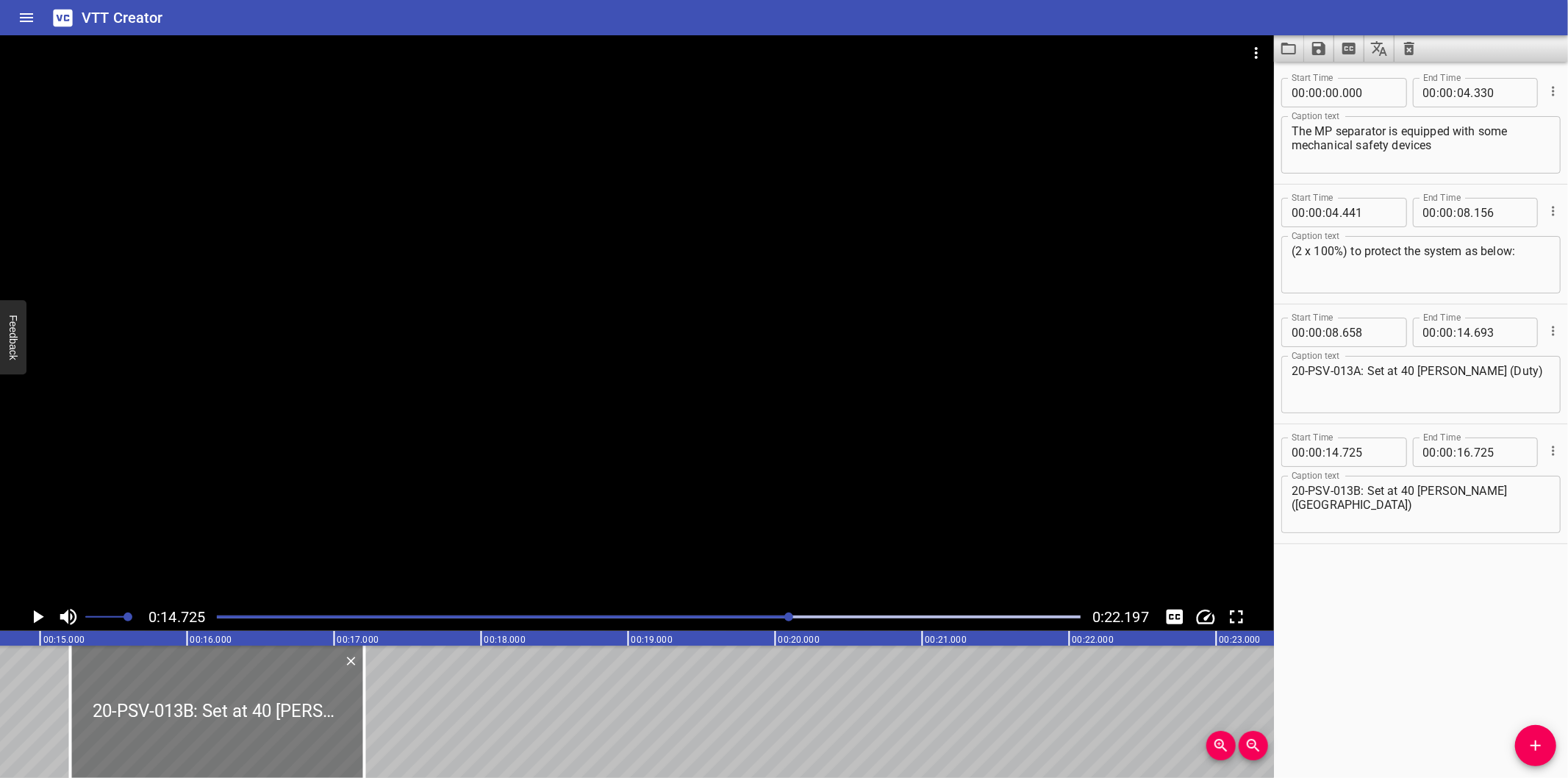
type input "205"
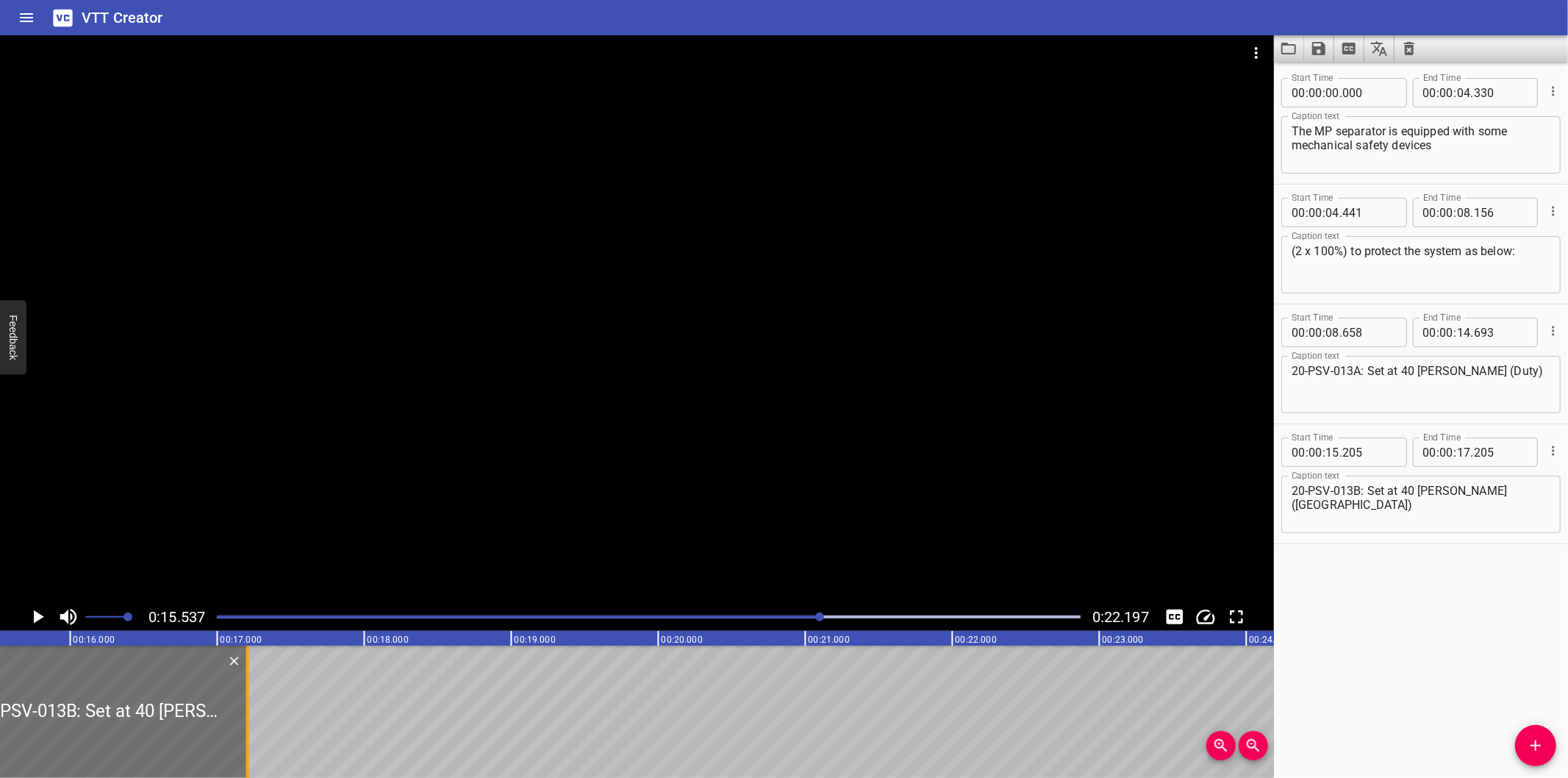
scroll to position [0, 2285]
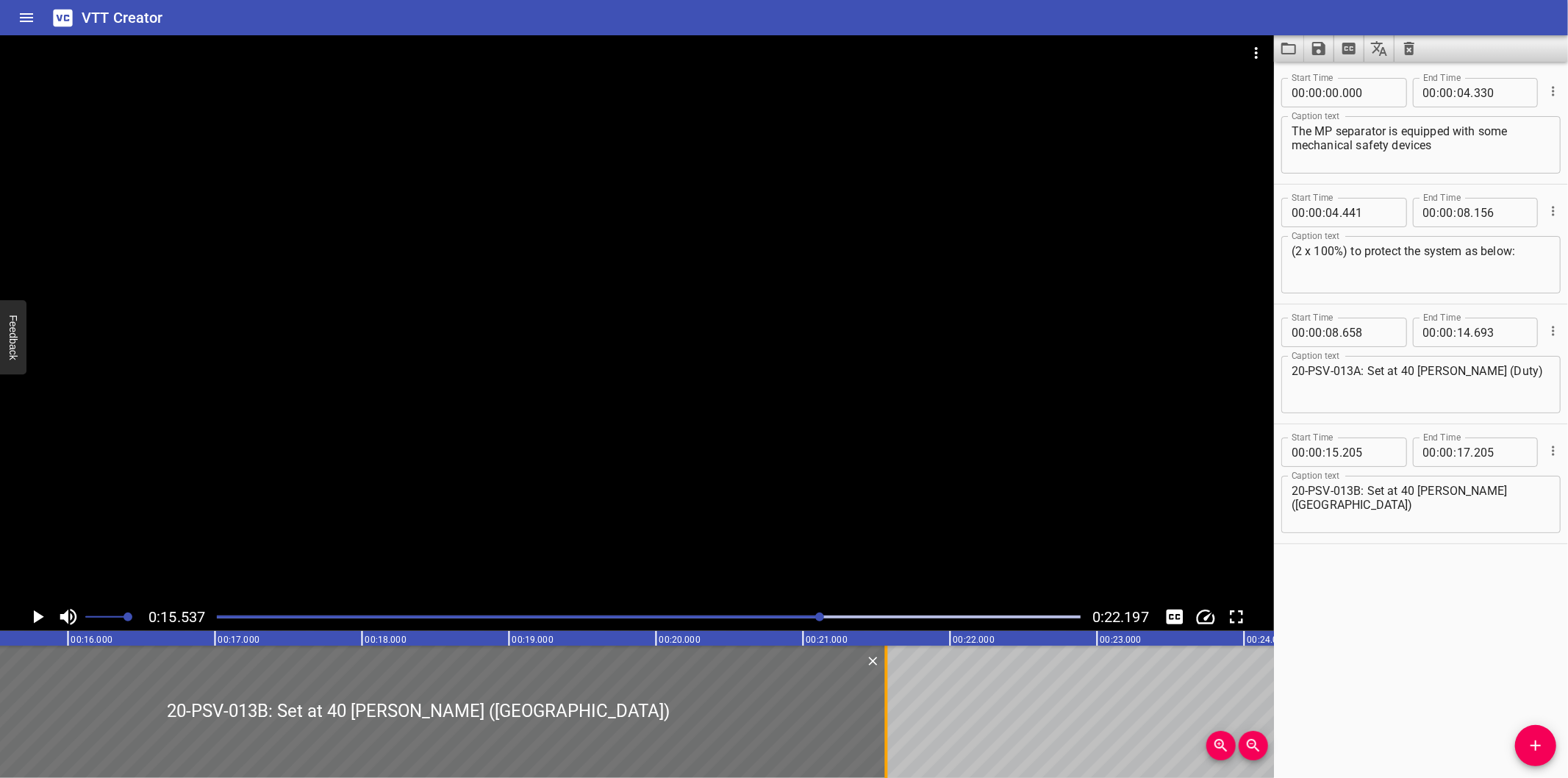
drag, startPoint x: 238, startPoint y: 704, endPoint x: 878, endPoint y: 719, distance: 640.2
click at [879, 719] on div at bounding box center [886, 712] width 15 height 133
type input "21"
type input "565"
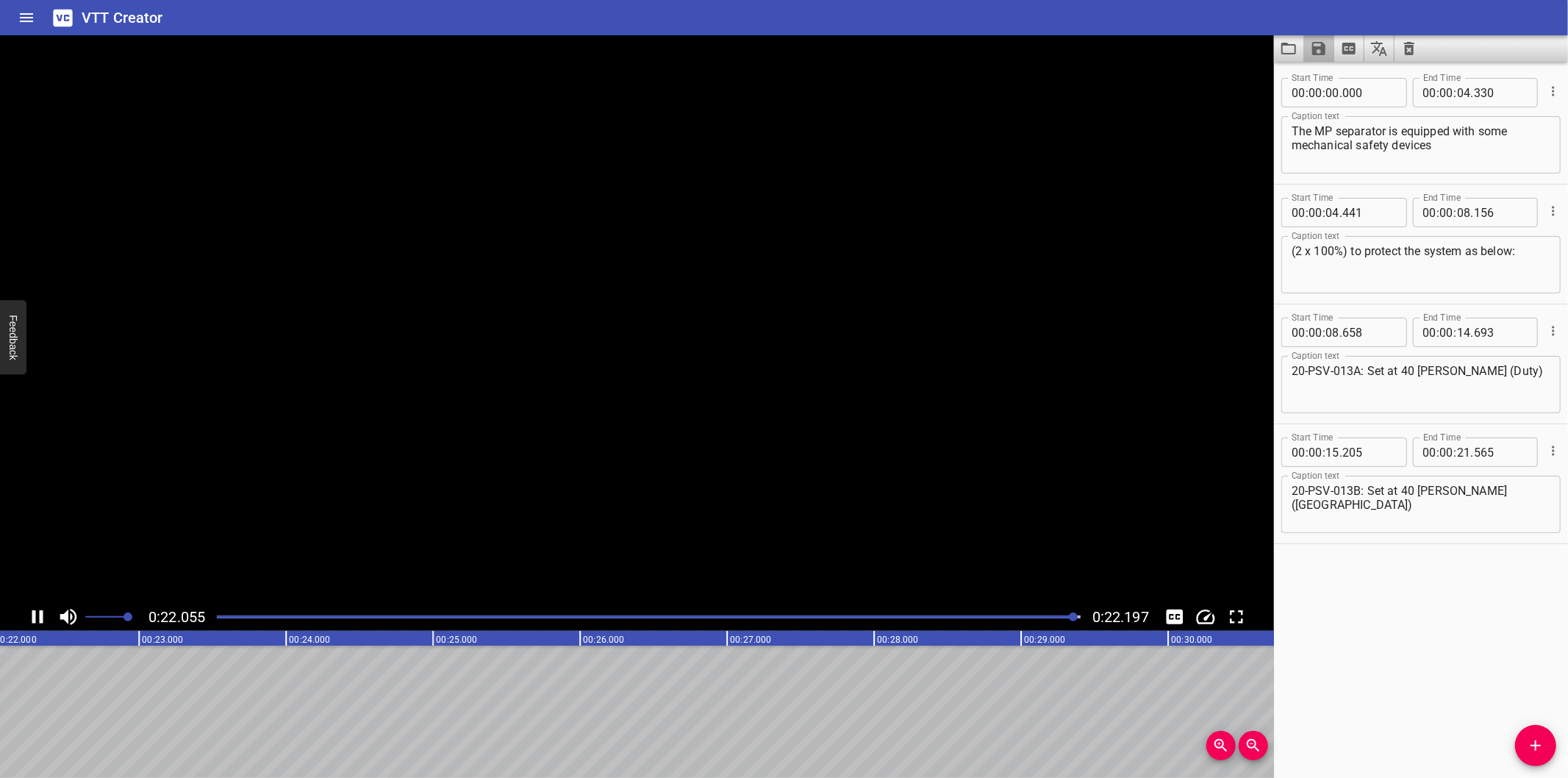
click at [1316, 49] on icon "Save captions to file" at bounding box center [1318, 48] width 13 height 13
drag, startPoint x: 1330, startPoint y: 76, endPoint x: 1429, endPoint y: 196, distance: 155.6
click at [1331, 76] on li "Save to VTT file" at bounding box center [1358, 81] width 108 height 27
click at [532, 299] on div at bounding box center [637, 319] width 1275 height 568
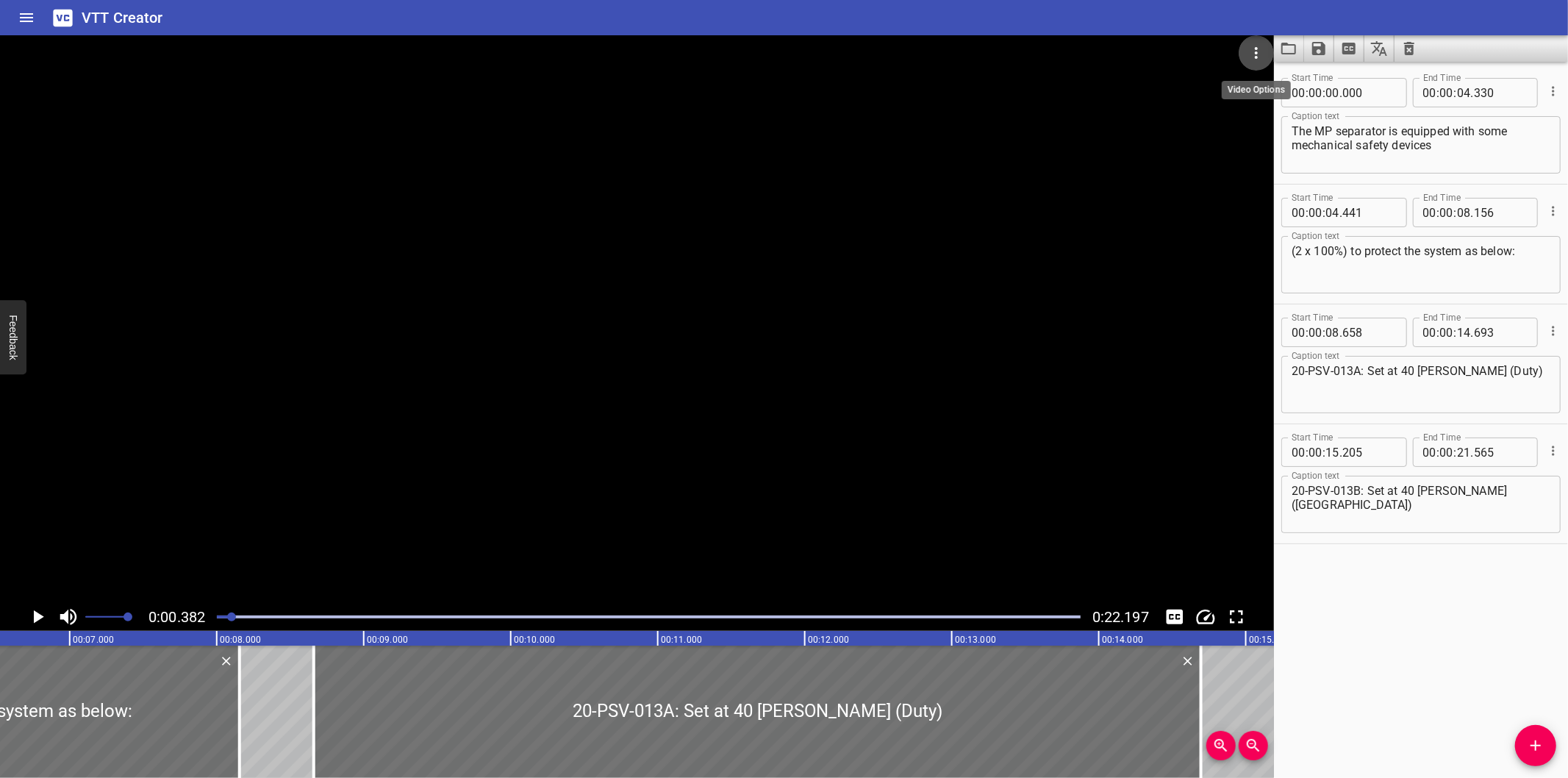
click at [1264, 62] on button "Video Options" at bounding box center [1256, 52] width 35 height 35
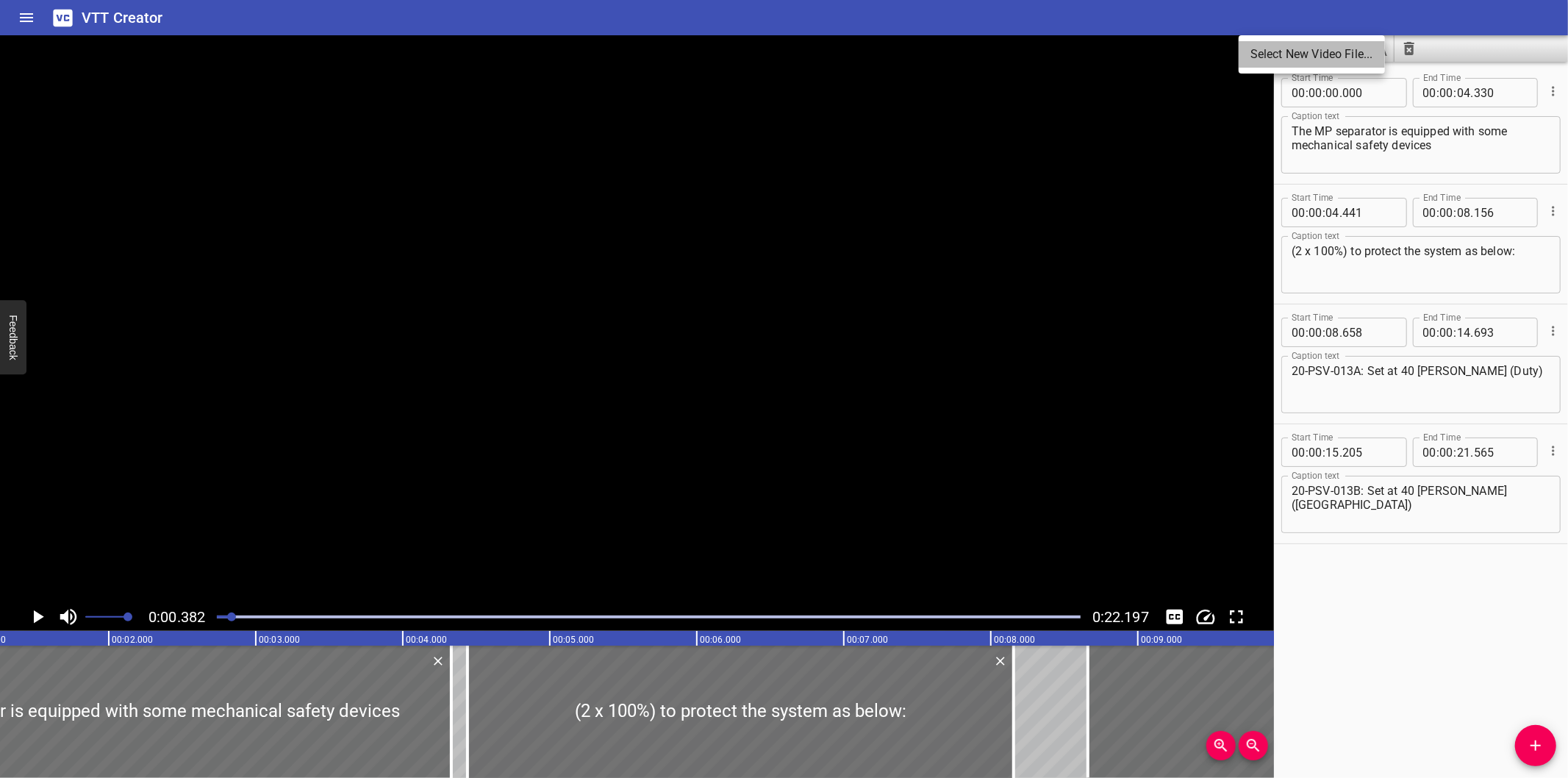
click at [1262, 62] on li "Select New Video File..." at bounding box center [1311, 54] width 147 height 27
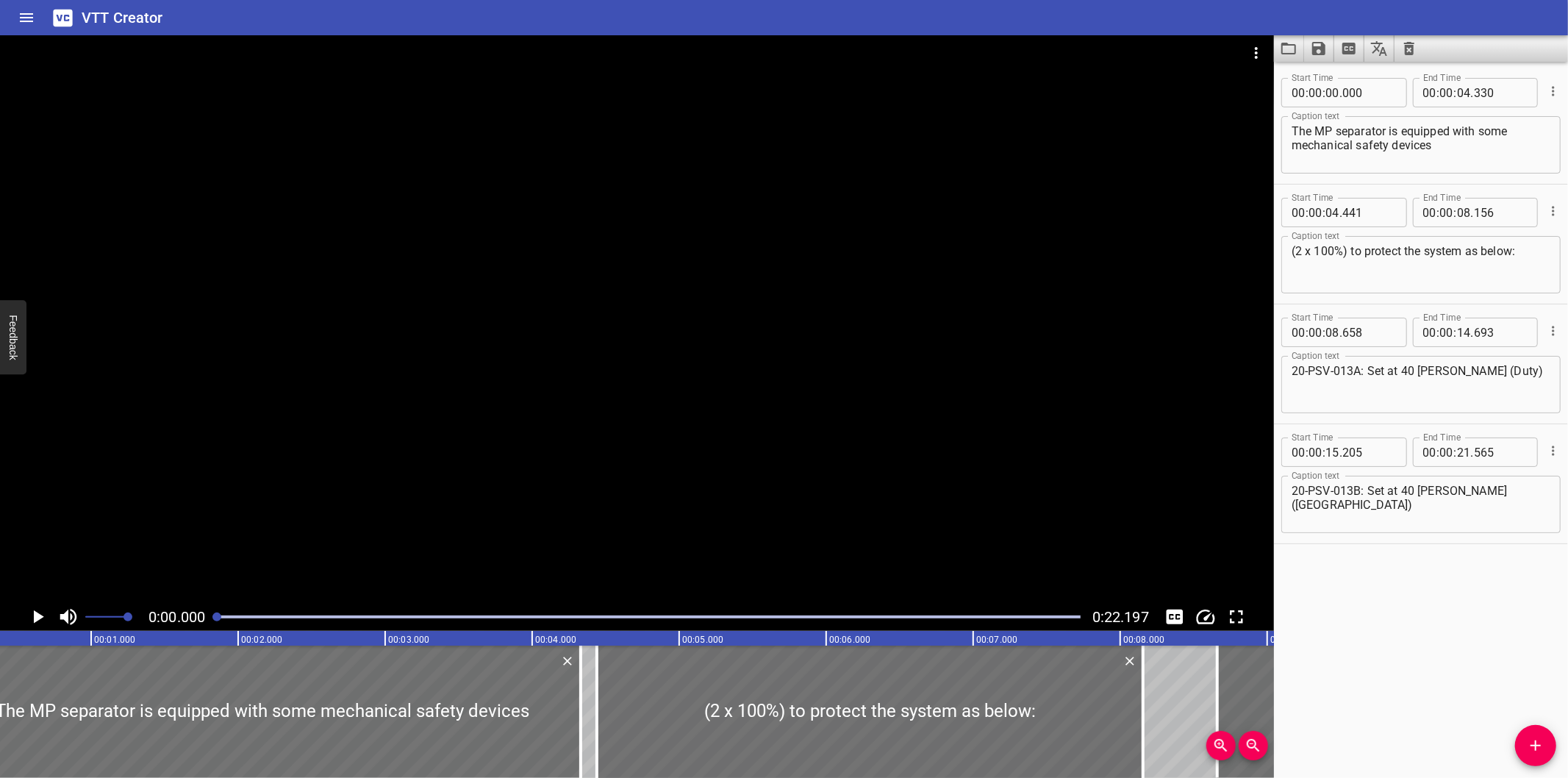
scroll to position [0, 0]
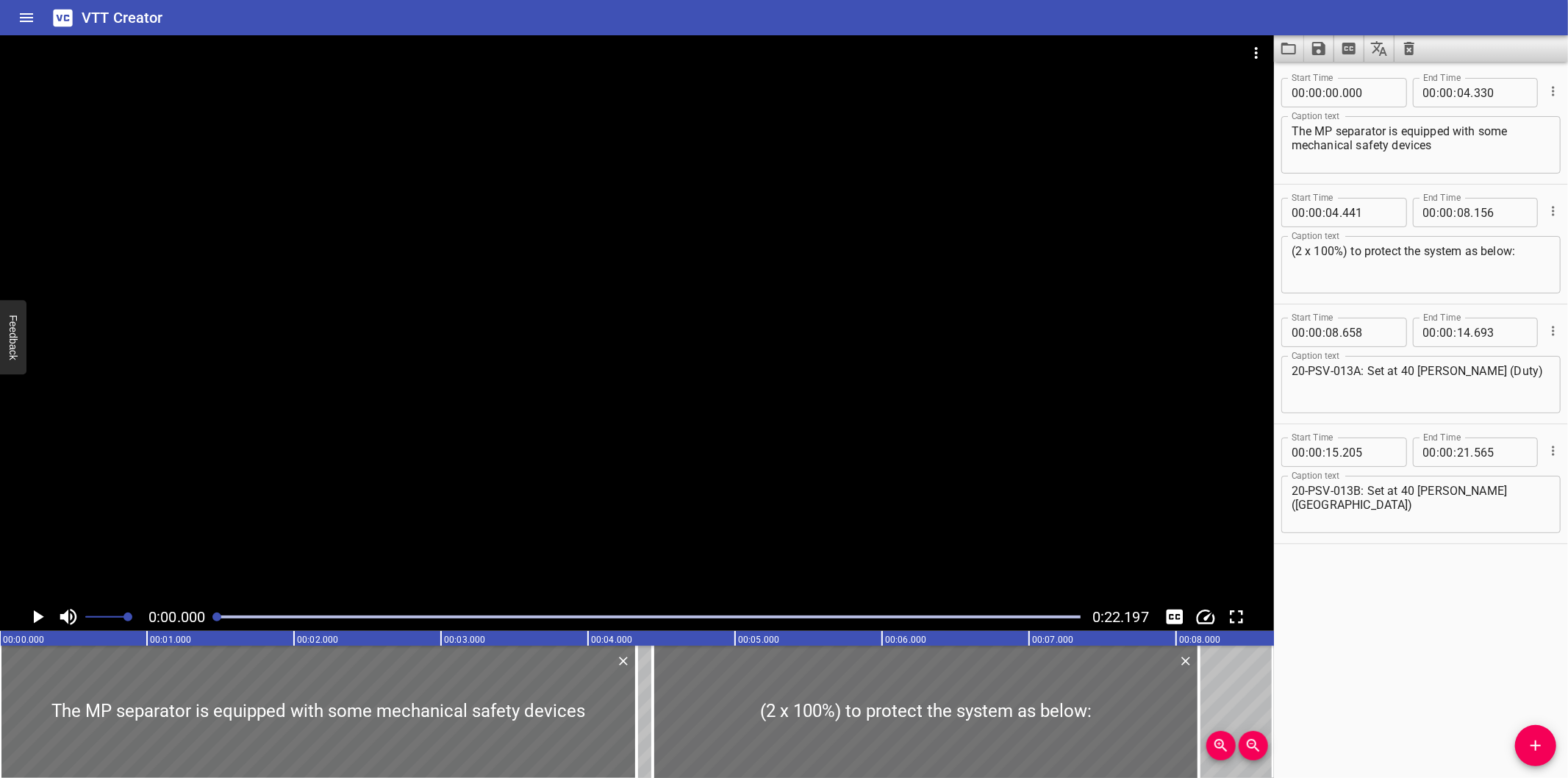
click at [1239, 35] on button "Video Options" at bounding box center [1256, 52] width 35 height 35
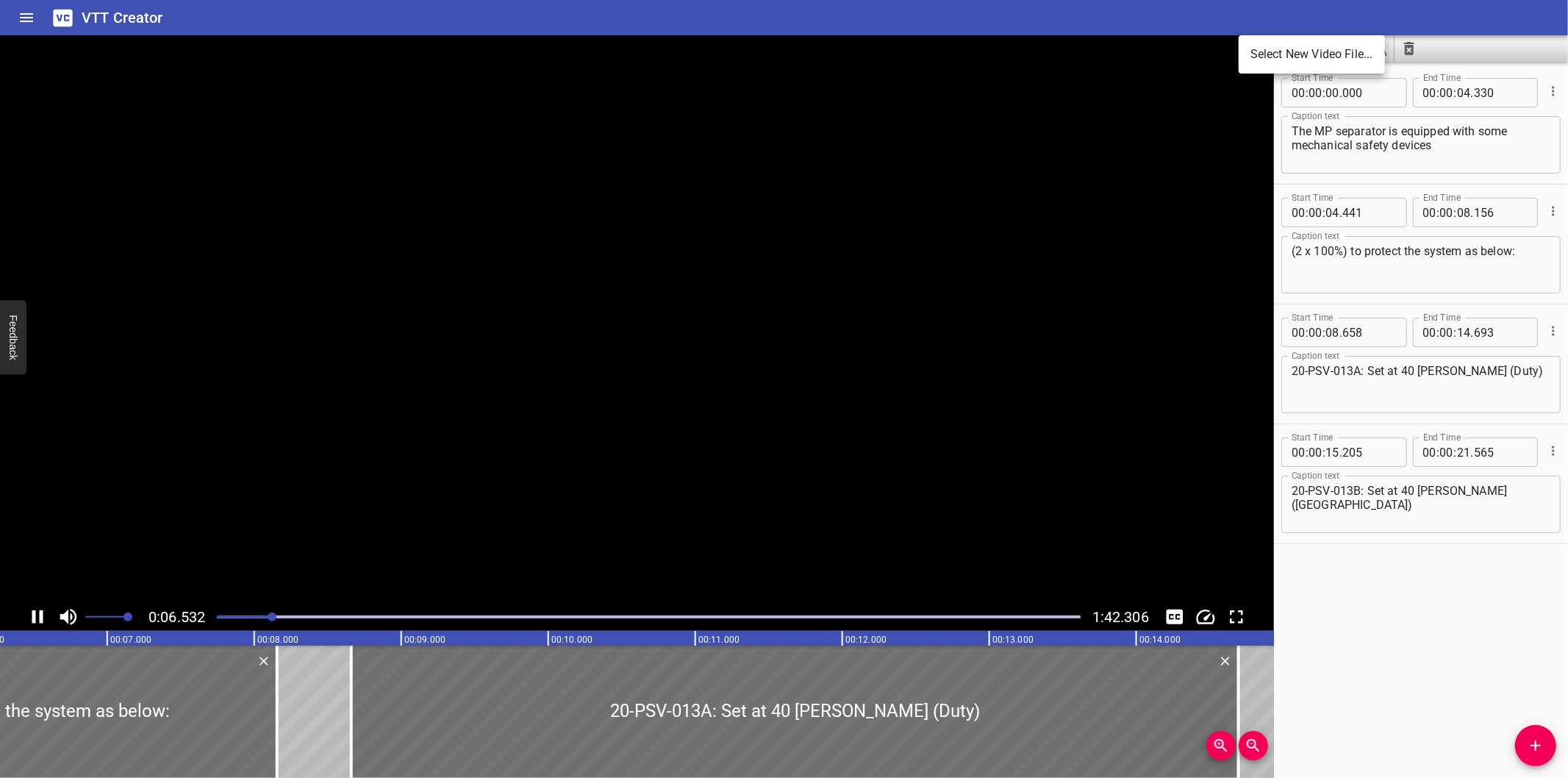
click at [784, 323] on div at bounding box center [784, 389] width 1568 height 778
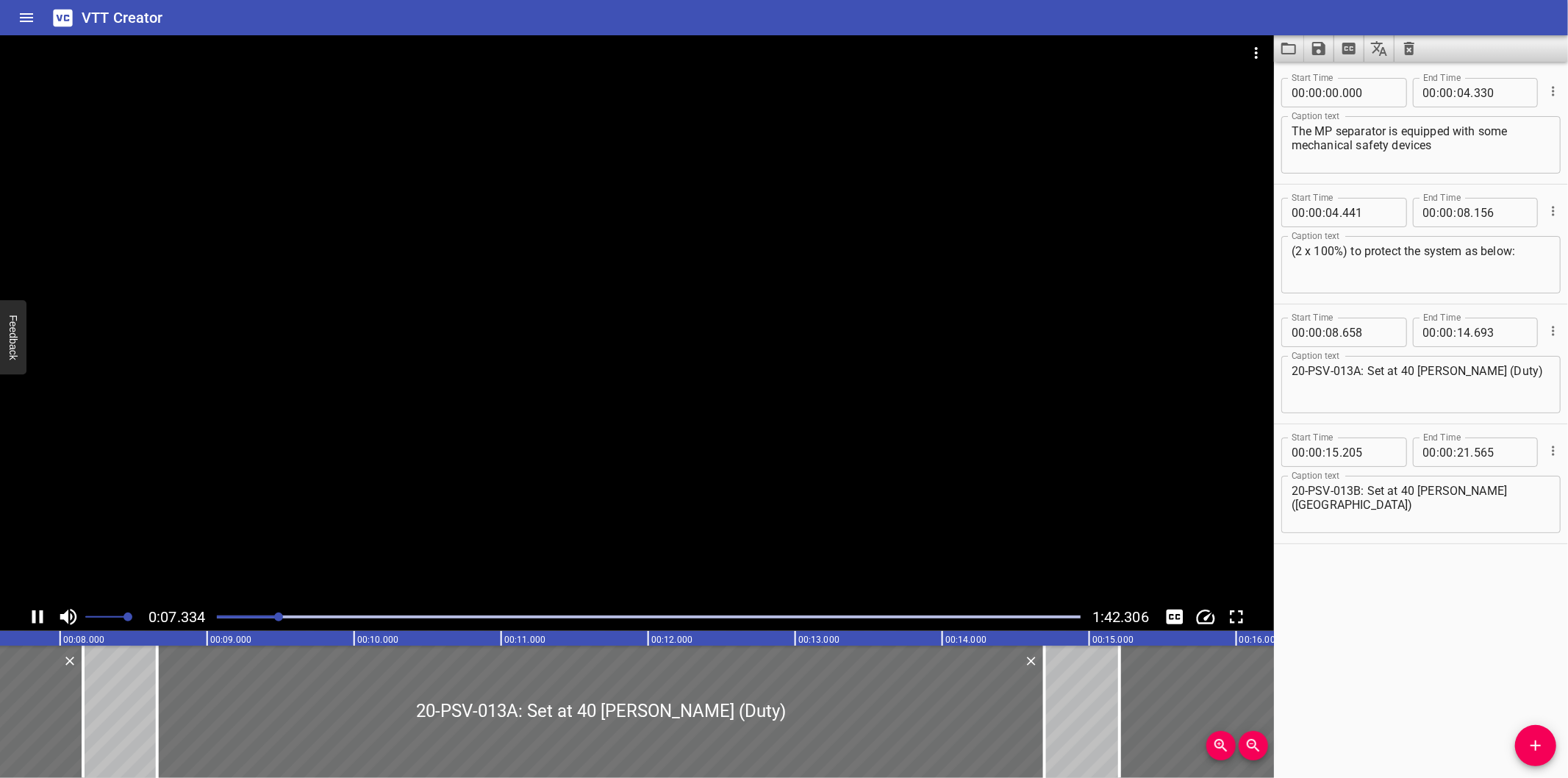
click at [423, 524] on div at bounding box center [637, 319] width 1275 height 568
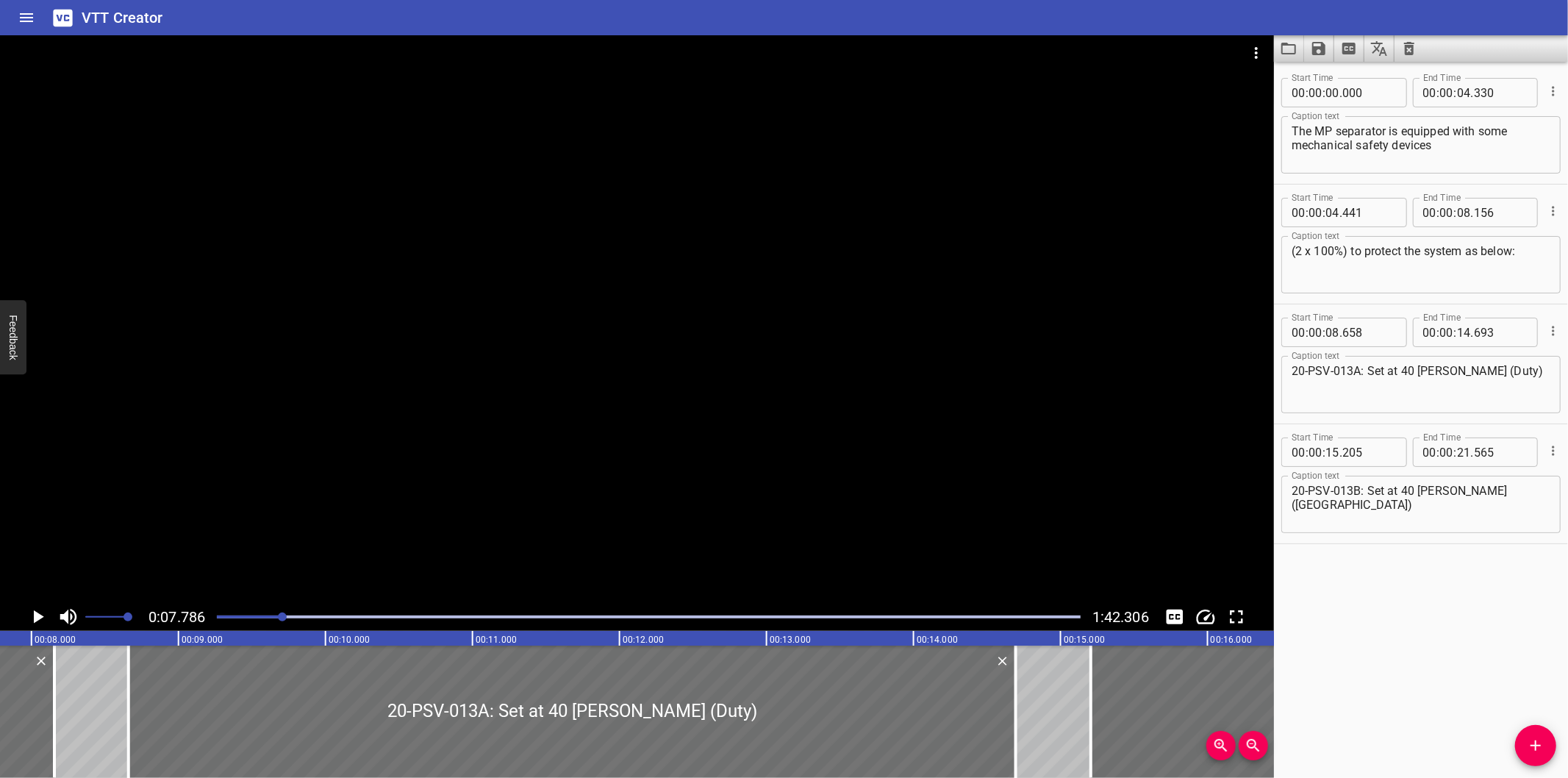
drag, startPoint x: 225, startPoint y: 619, endPoint x: 231, endPoint y: 605, distance: 15.2
click at [225, 619] on div at bounding box center [648, 617] width 881 height 21
click at [329, 546] on div at bounding box center [637, 319] width 1275 height 568
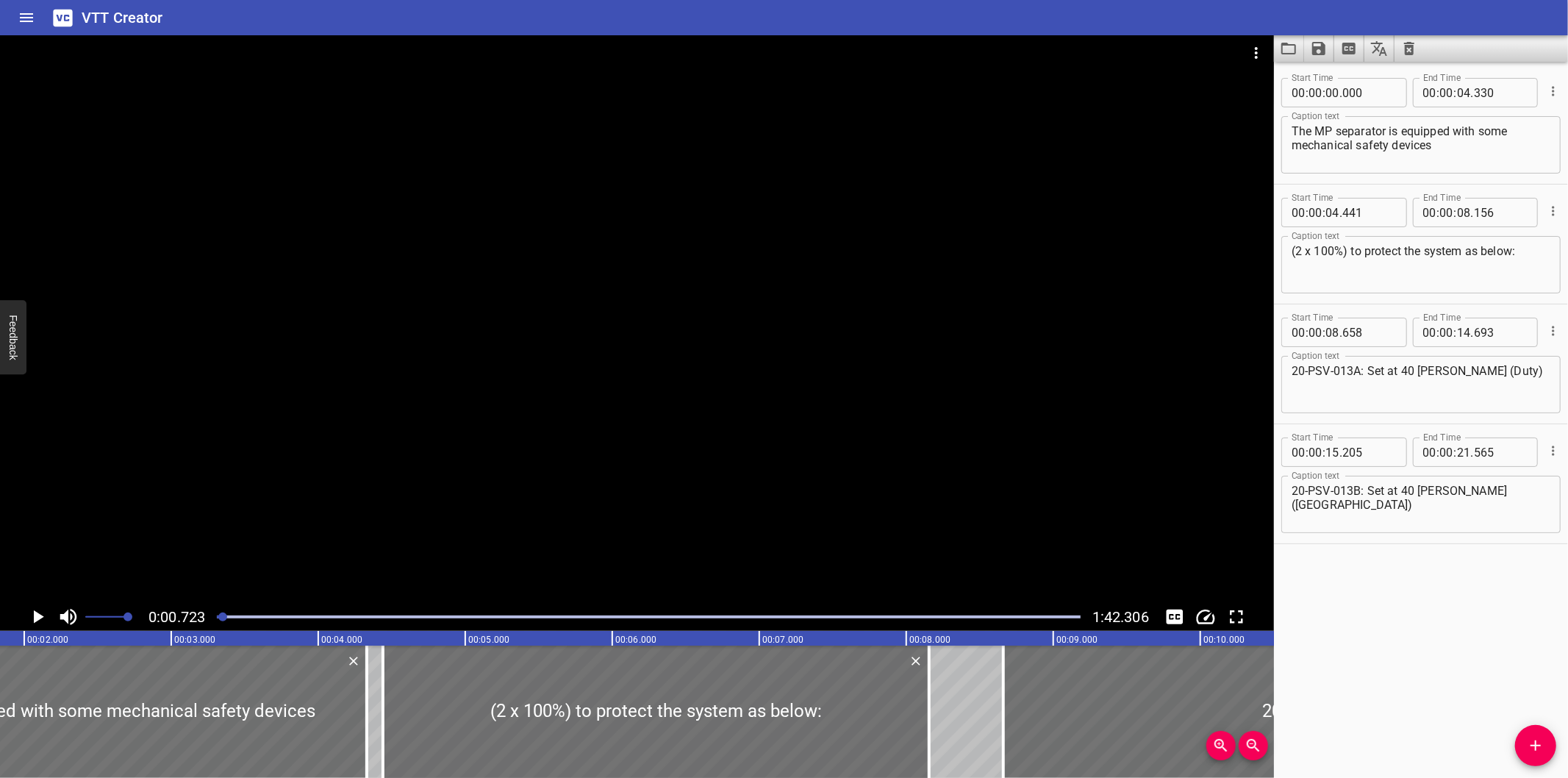
scroll to position [0, 106]
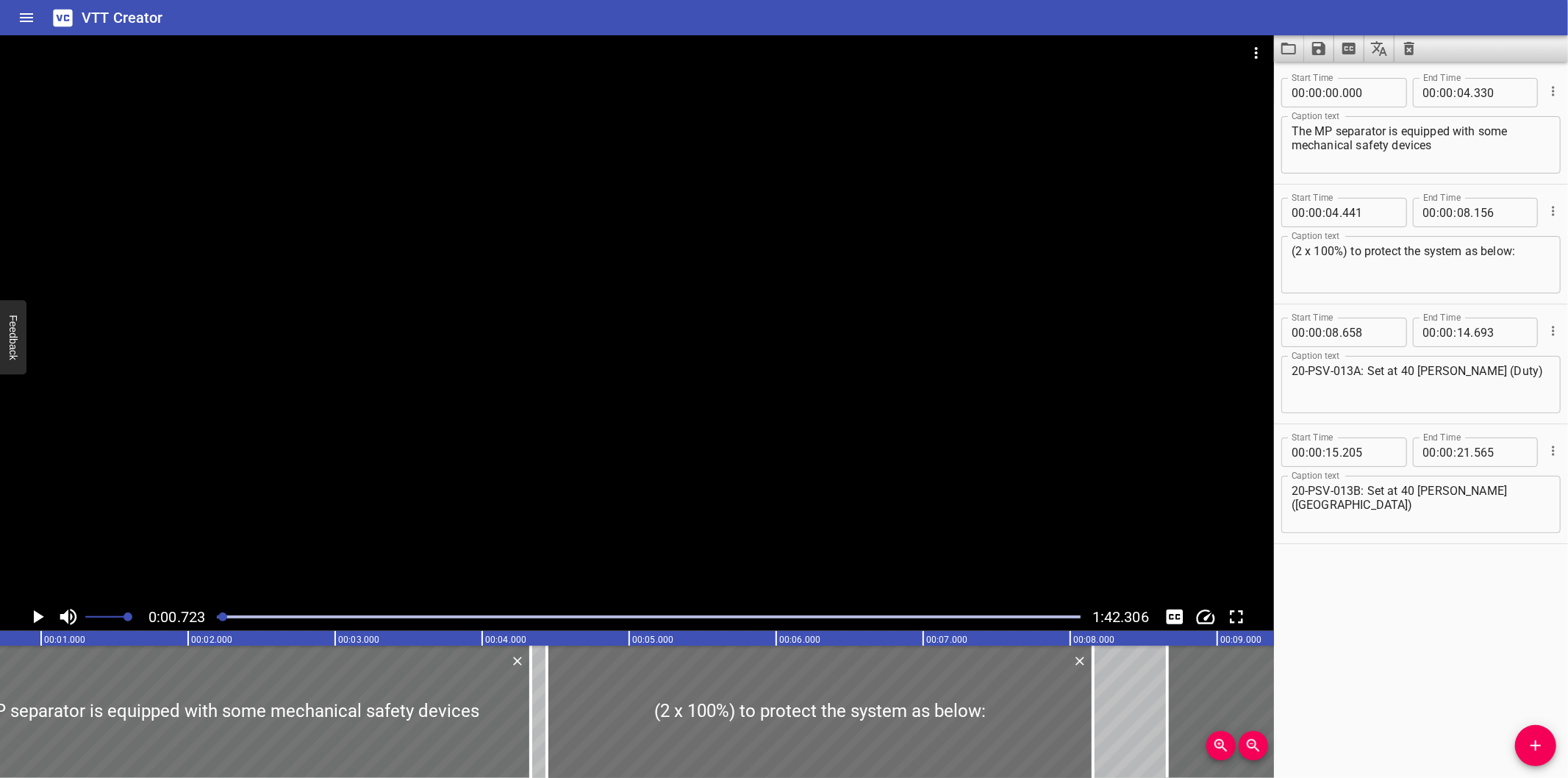
click at [633, 466] on div at bounding box center [637, 319] width 1275 height 568
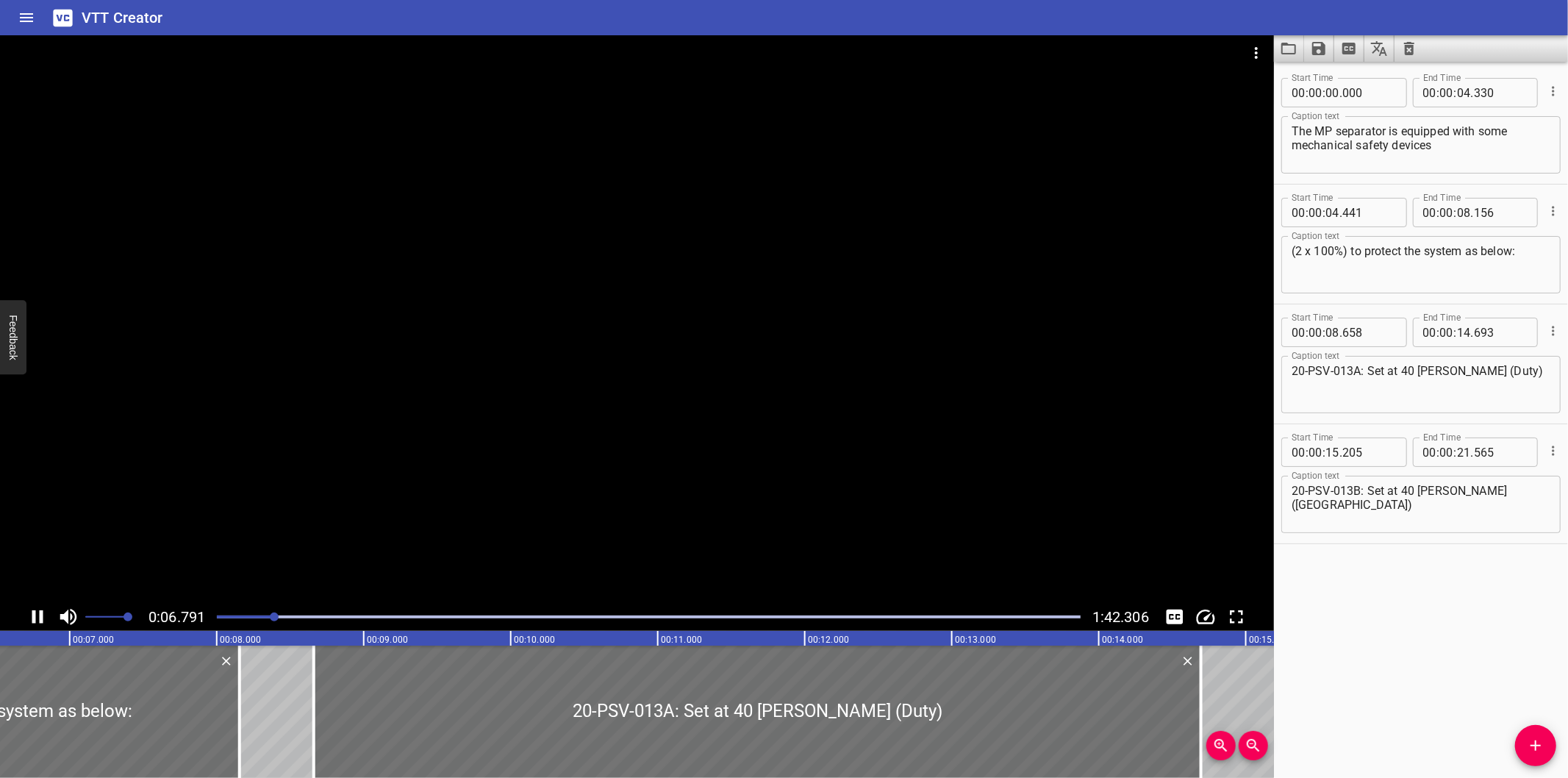
click at [934, 387] on div at bounding box center [637, 319] width 1275 height 568
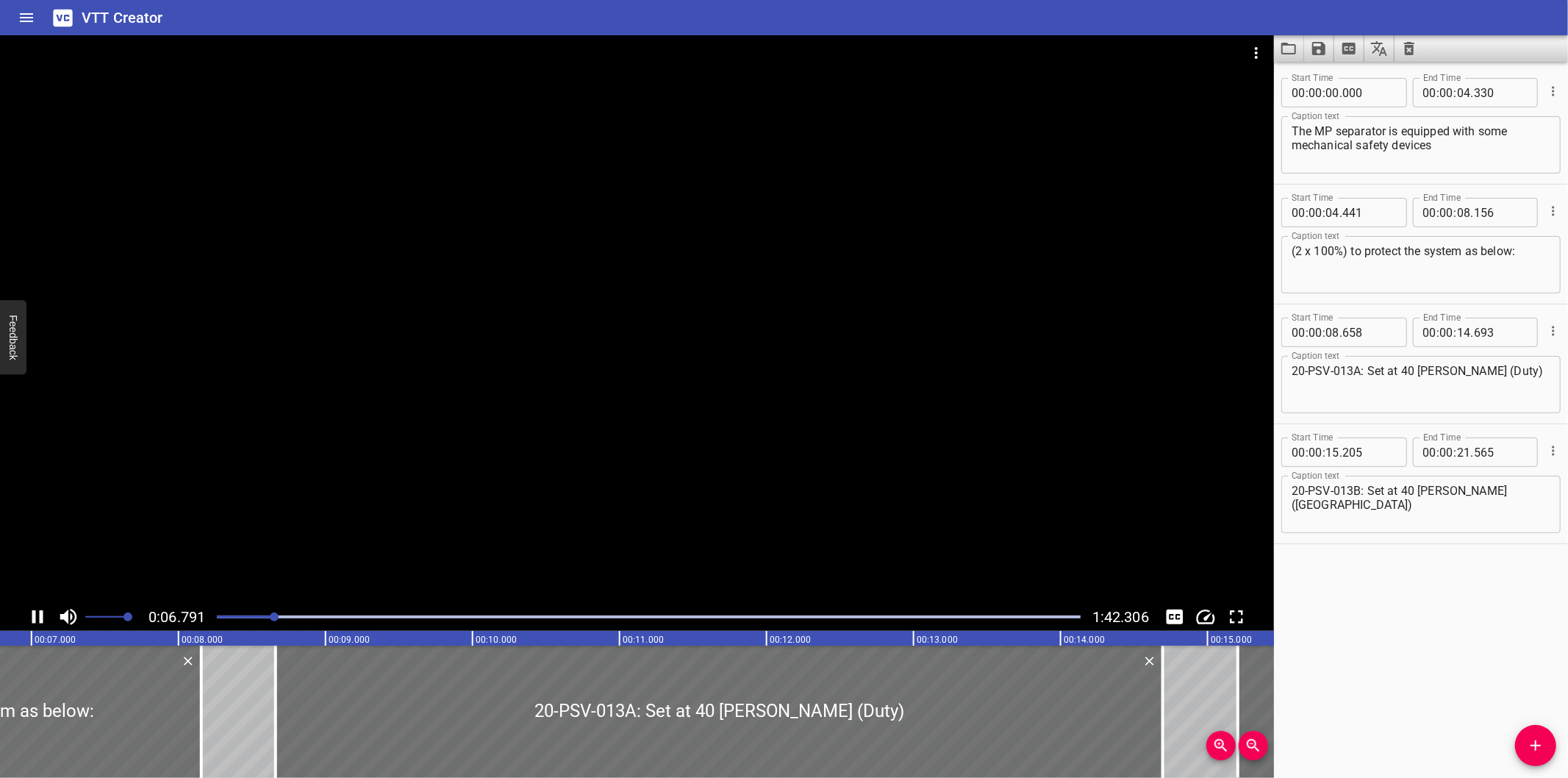
scroll to position [0, 1015]
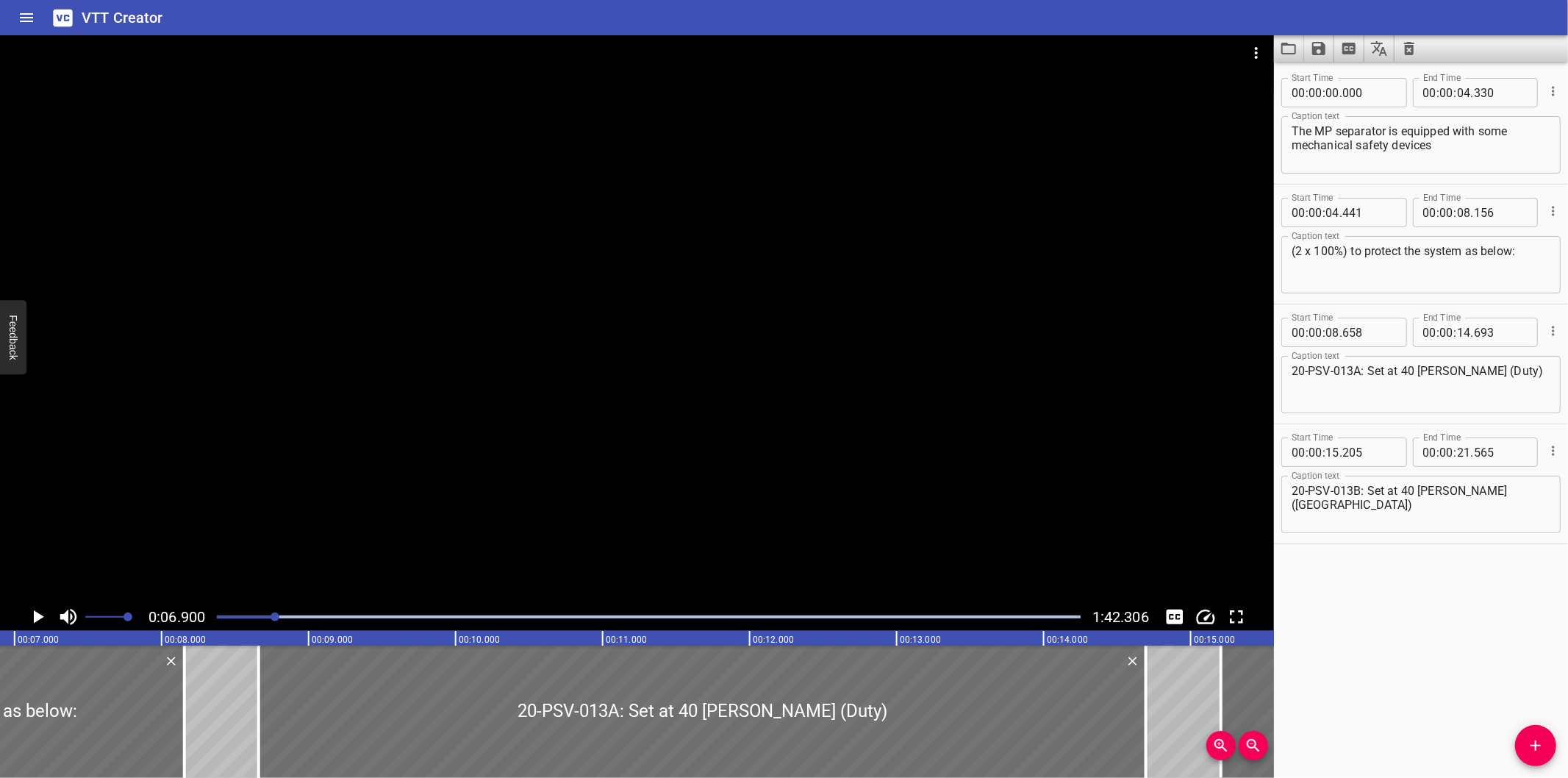
click at [1278, 46] on button "Load captions from file" at bounding box center [1290, 48] width 30 height 27
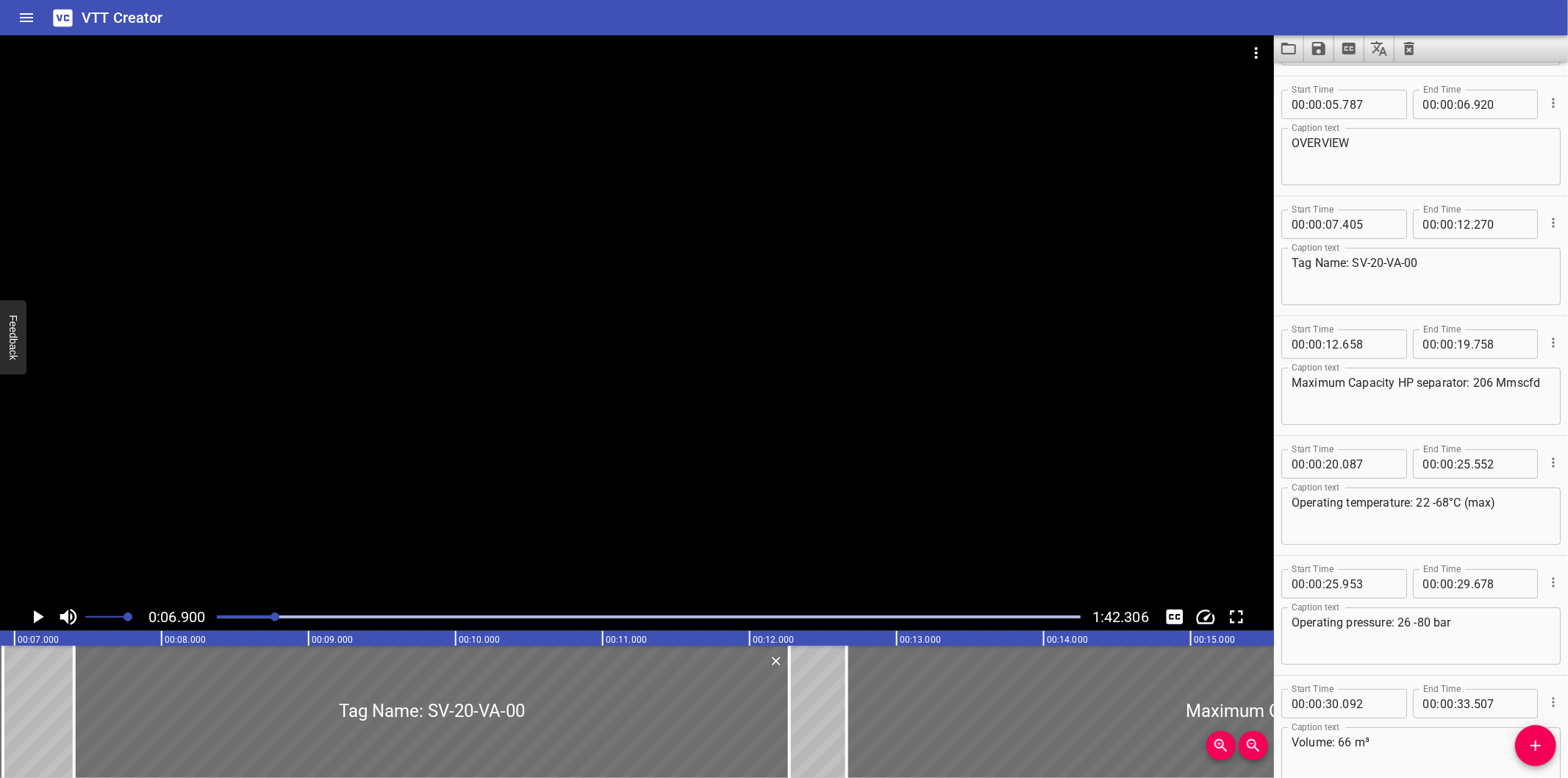
scroll to position [164, 0]
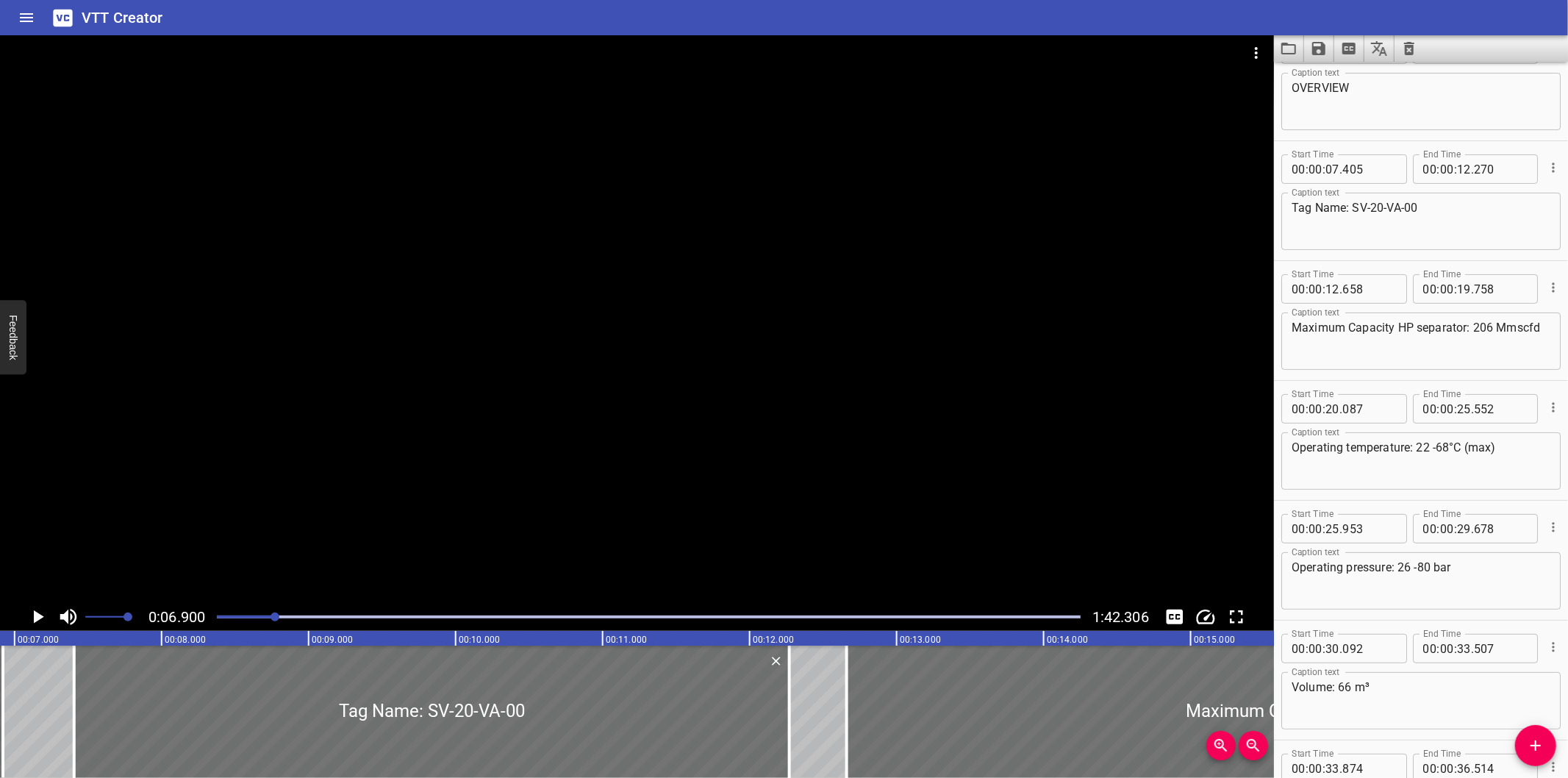
click at [1486, 570] on textarea "Operating pressure: 26 -80 bar" at bounding box center [1420, 581] width 259 height 42
type textarea "Operating pressure: 26 -80 barg"
click at [746, 490] on div at bounding box center [637, 319] width 1275 height 568
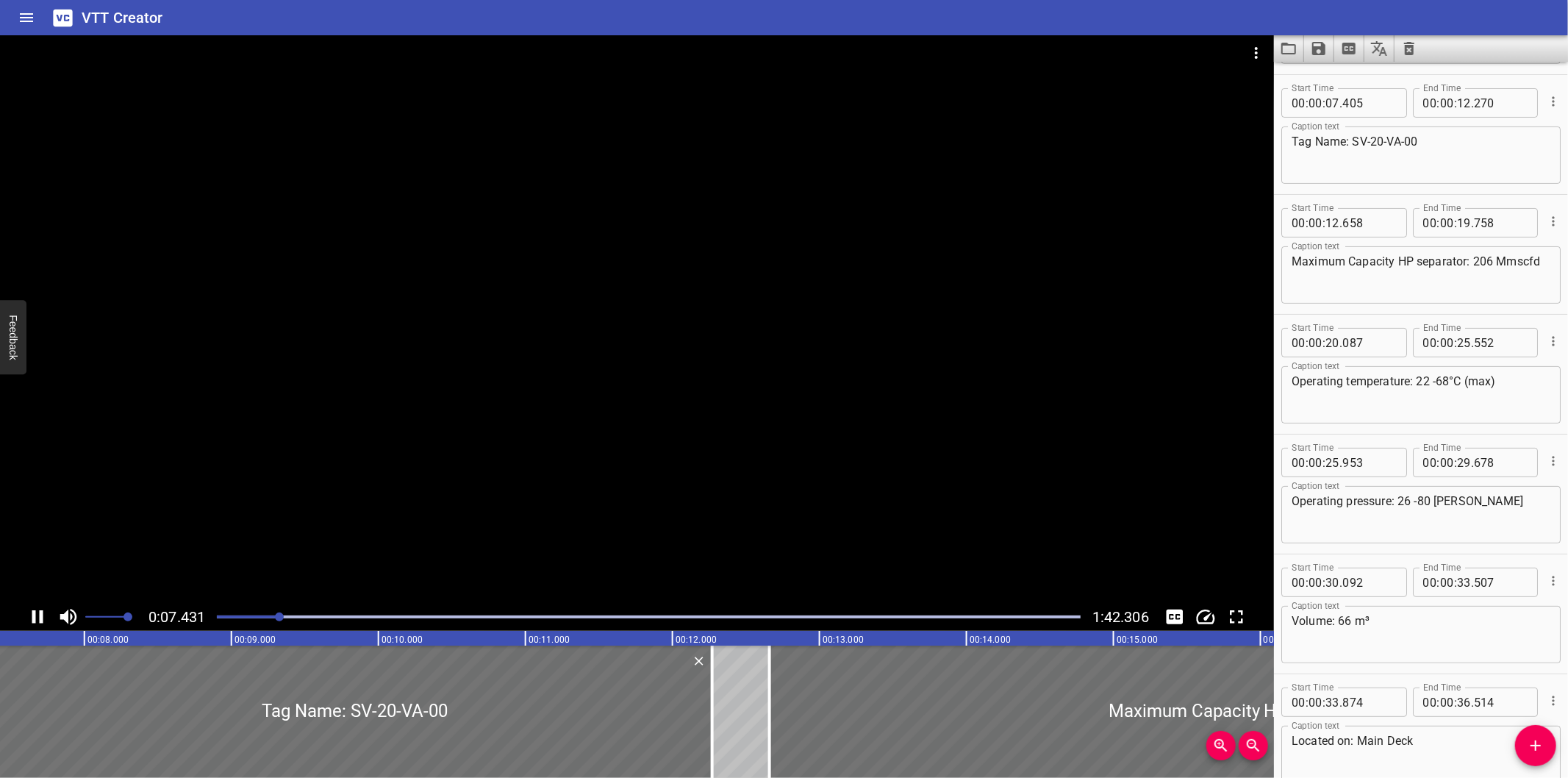
scroll to position [239, 0]
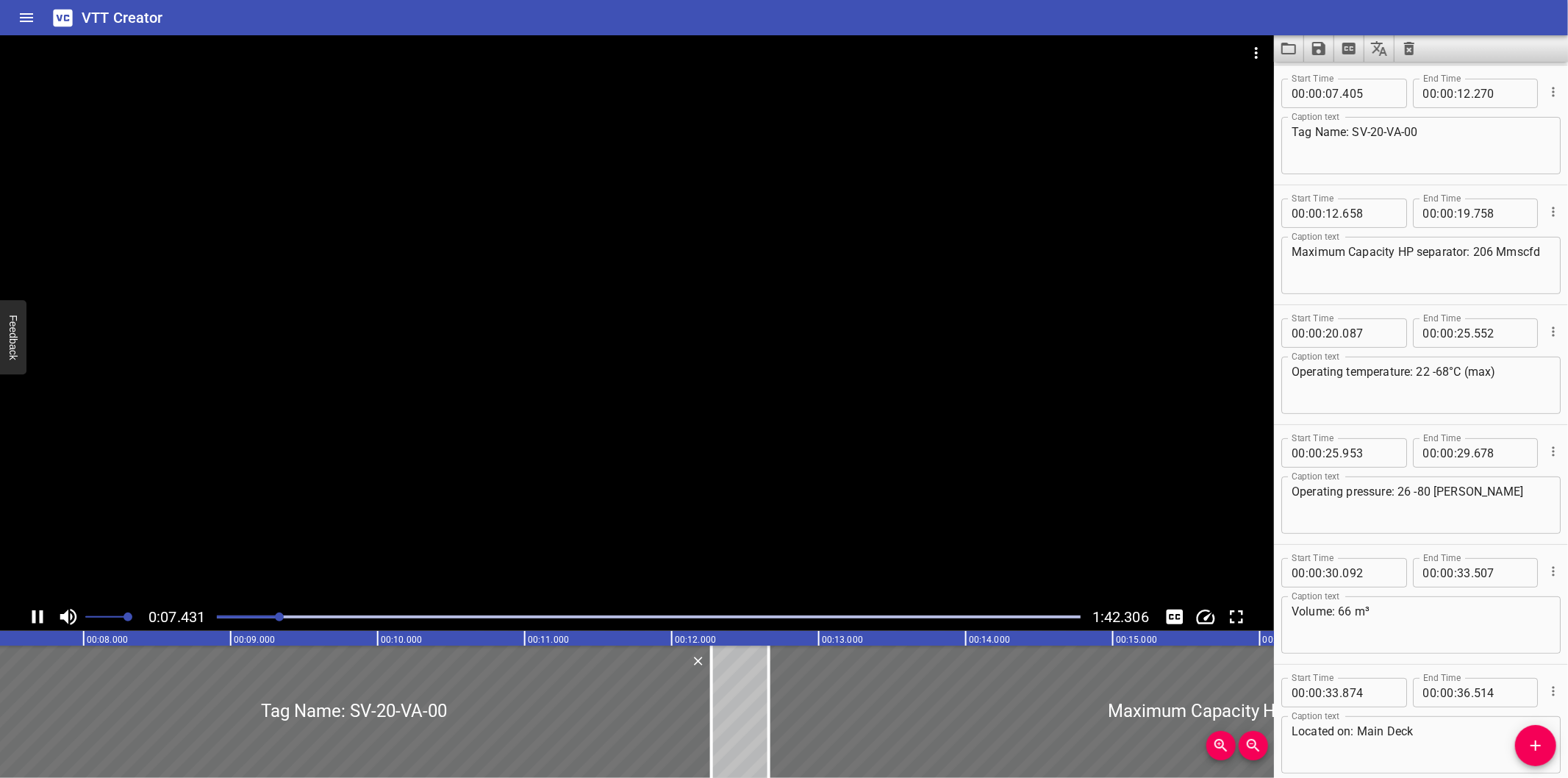
drag, startPoint x: 407, startPoint y: 609, endPoint x: 416, endPoint y: 609, distance: 9.0
click at [416, 609] on div at bounding box center [648, 617] width 881 height 21
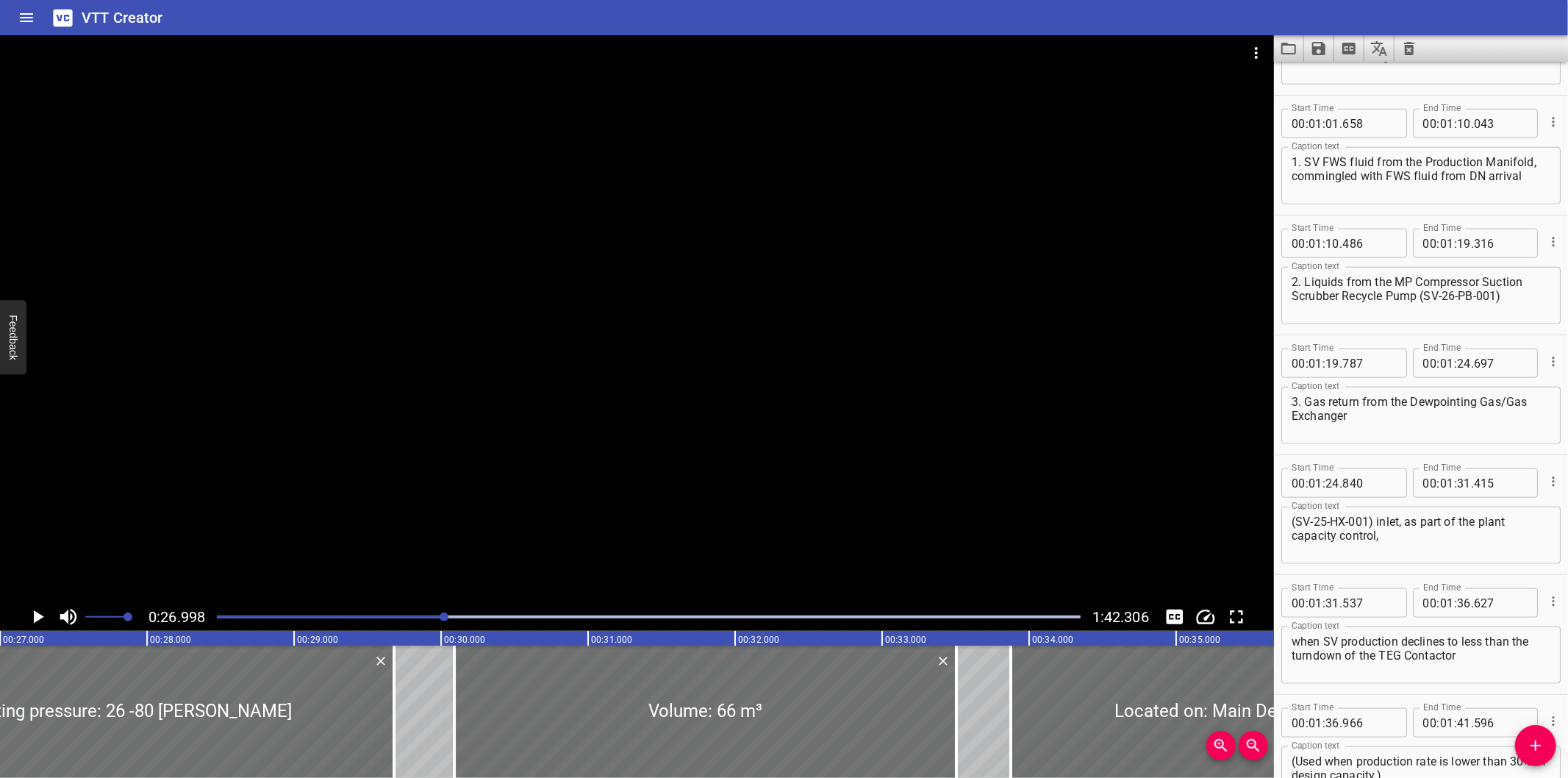
scroll to position [1306, 0]
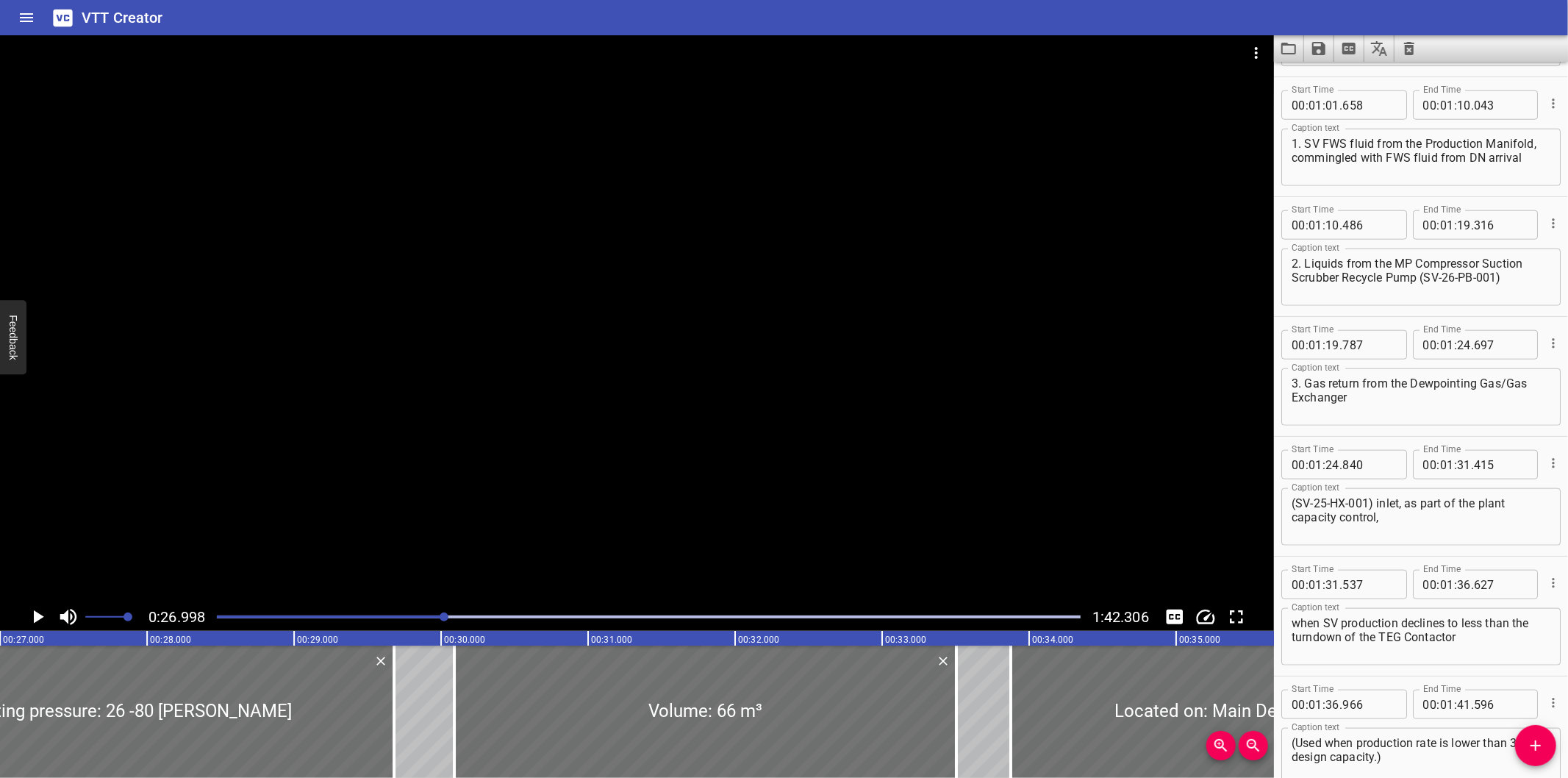
click at [1308, 12] on div "VTT Creator" at bounding box center [784, 17] width 1568 height 35
click at [1259, 48] on icon "Video Options" at bounding box center [1257, 53] width 3 height 12
click at [1274, 52] on li "Select New Video File..." at bounding box center [1311, 54] width 147 height 27
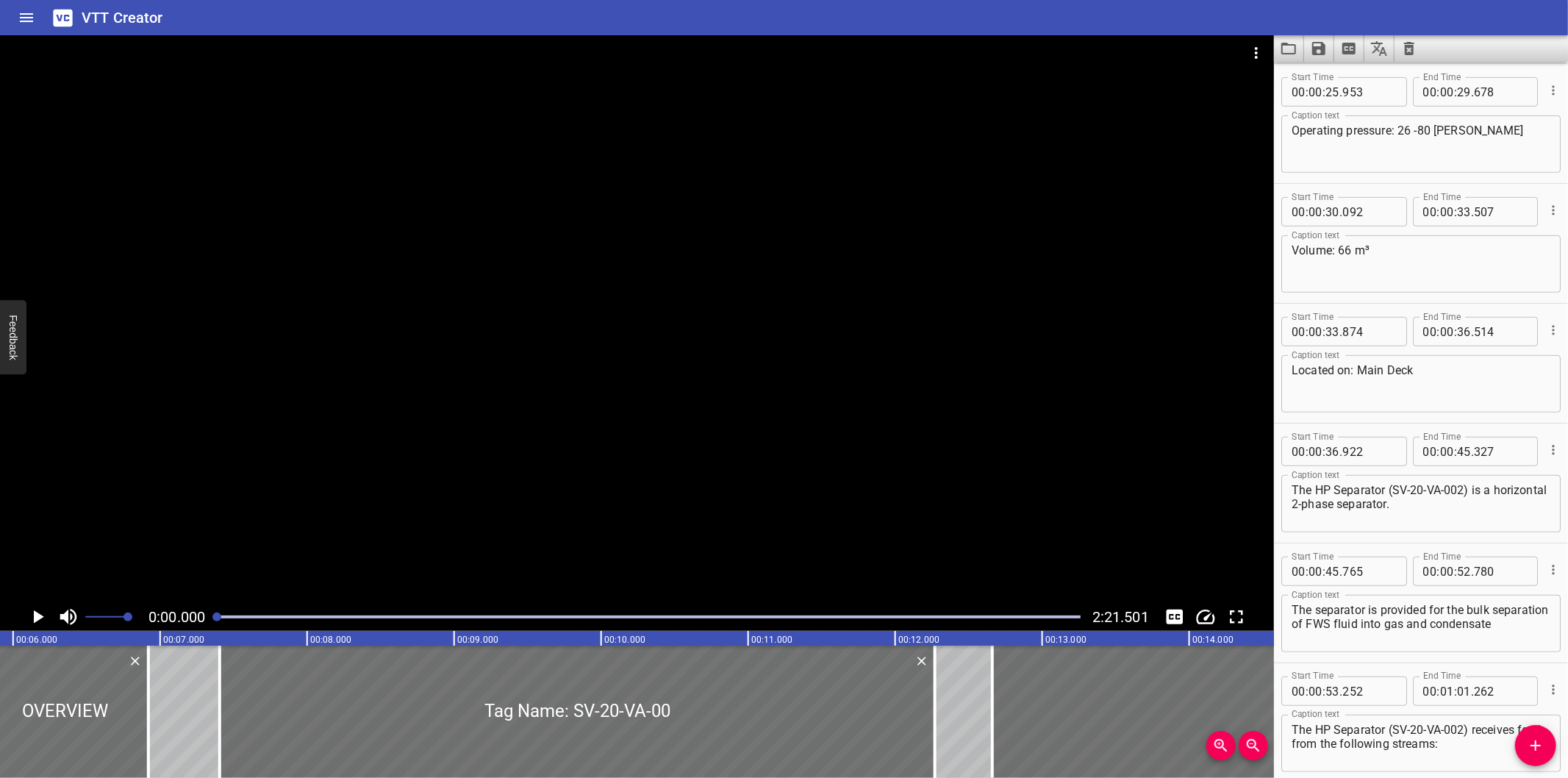
scroll to position [599, 0]
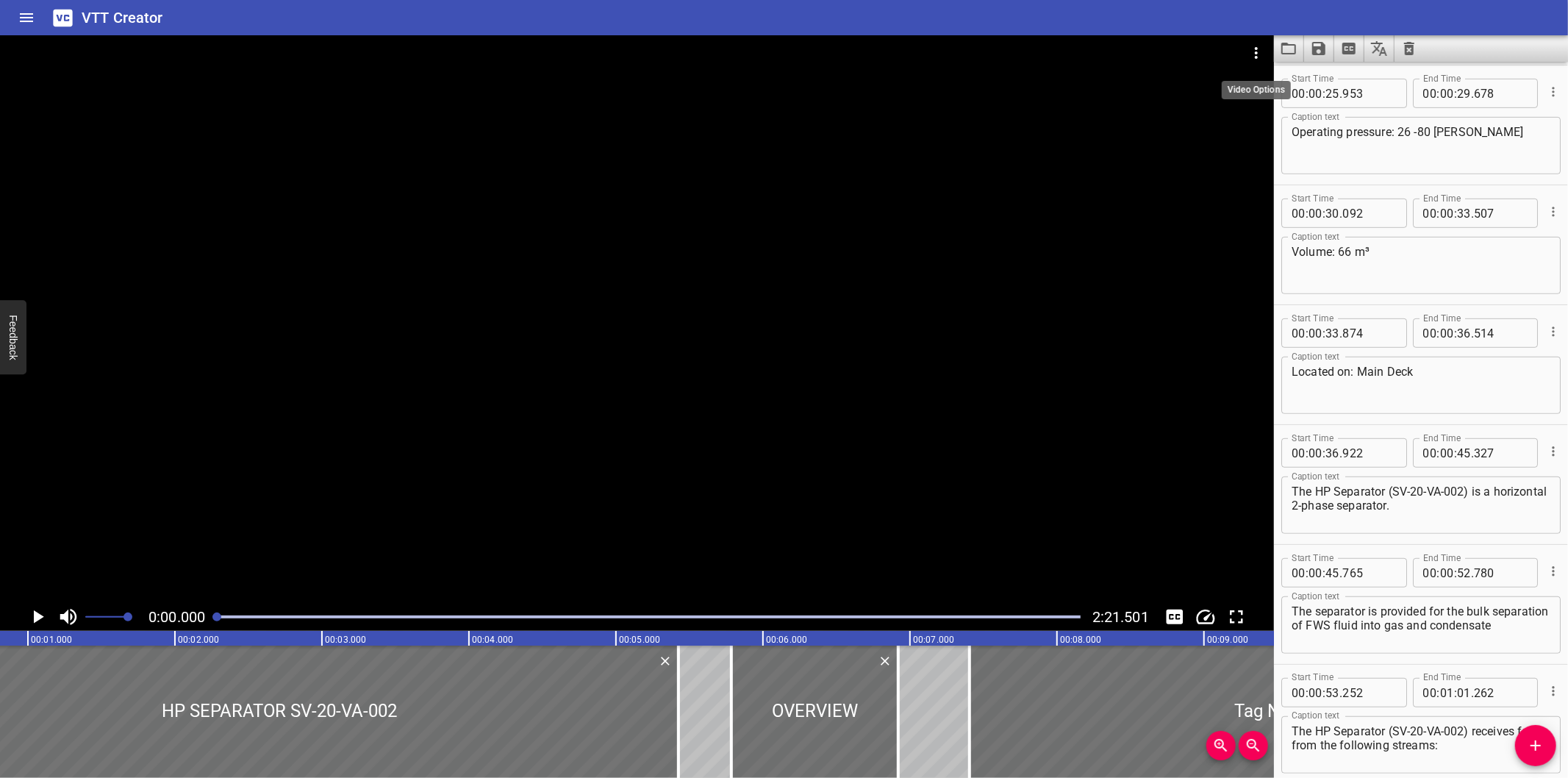
click at [1278, 46] on button "Load captions from file" at bounding box center [1290, 48] width 30 height 27
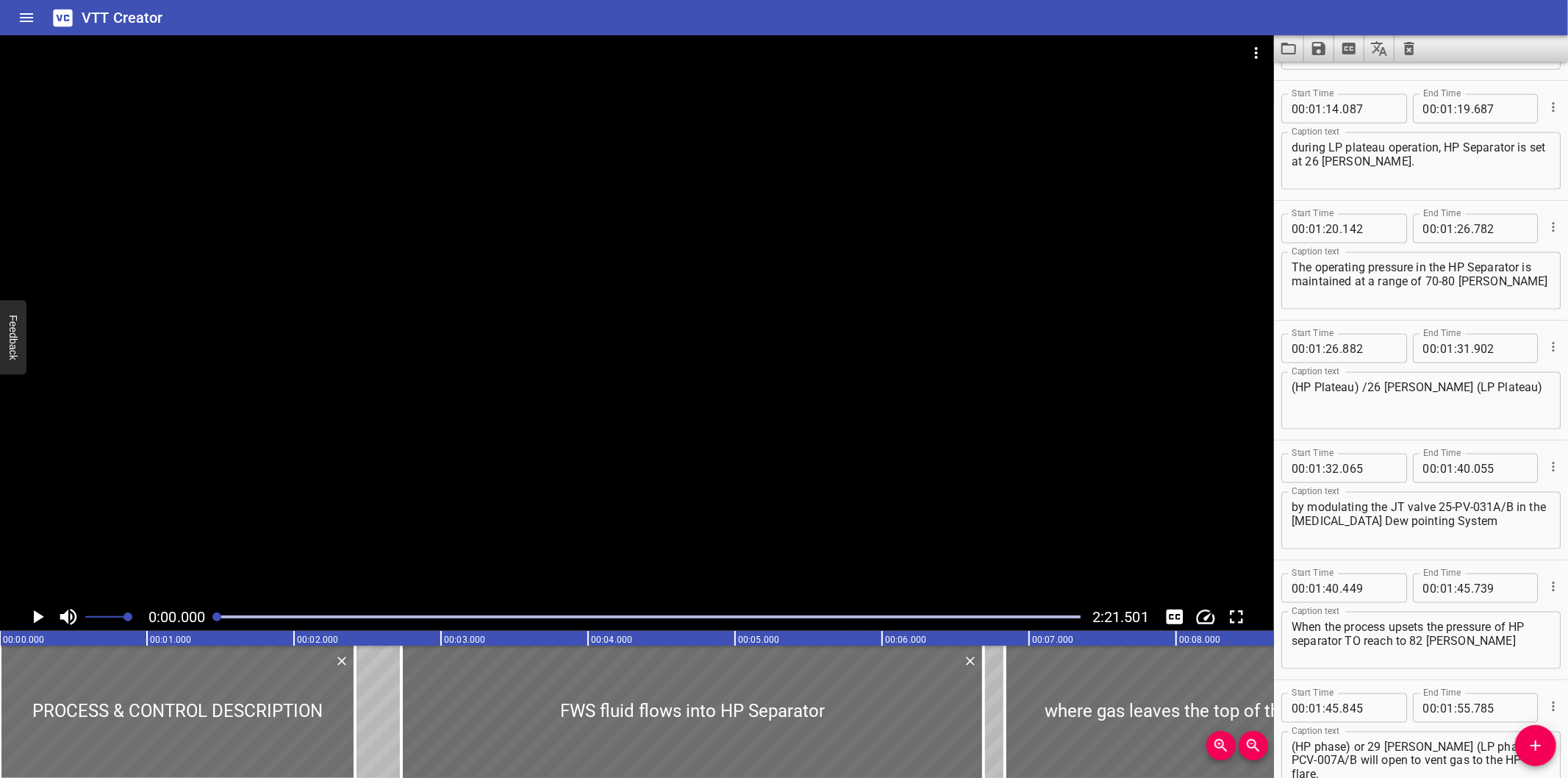
scroll to position [1682, 0]
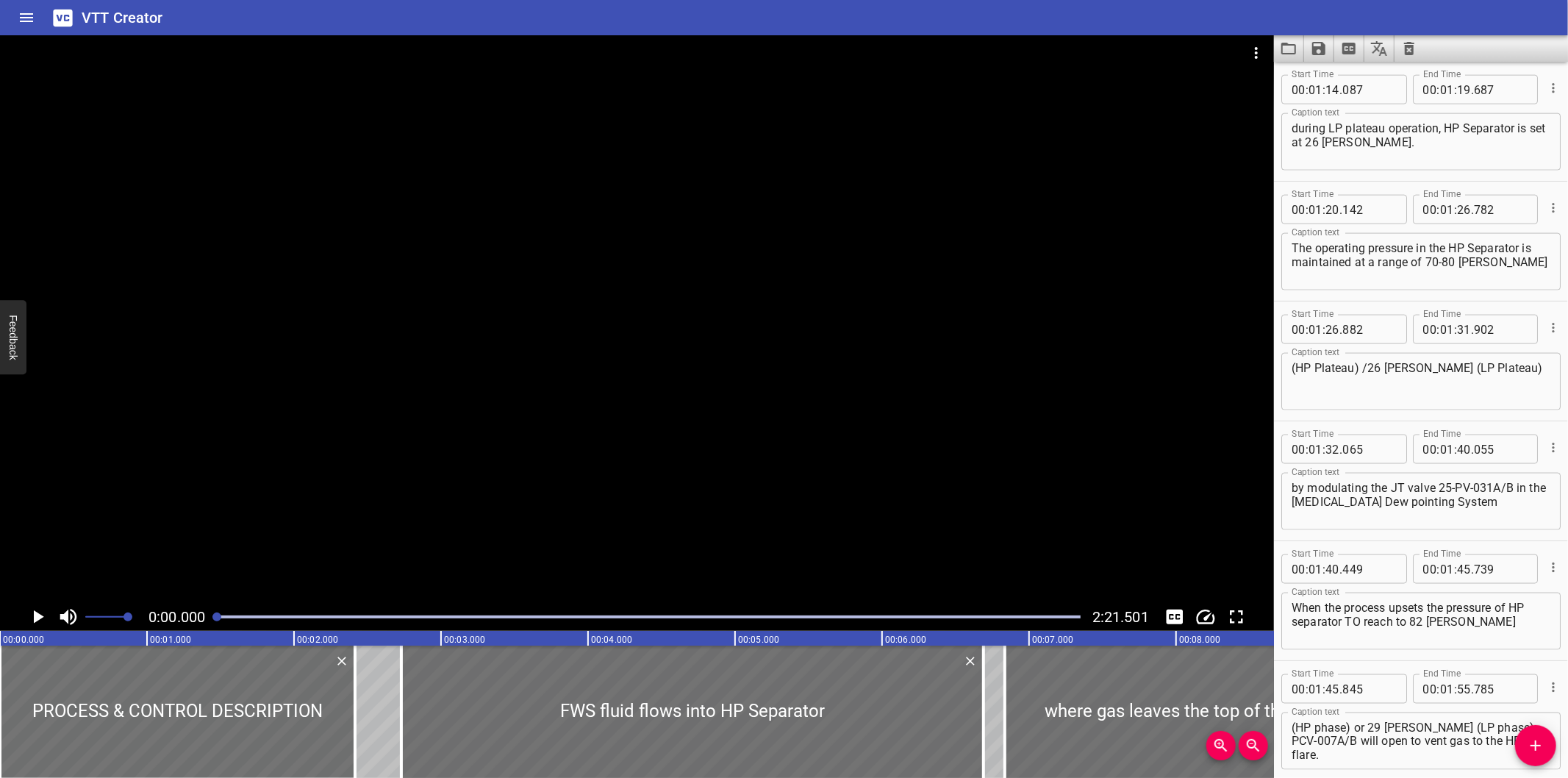
click at [1407, 24] on div "VTT Creator" at bounding box center [784, 17] width 1568 height 35
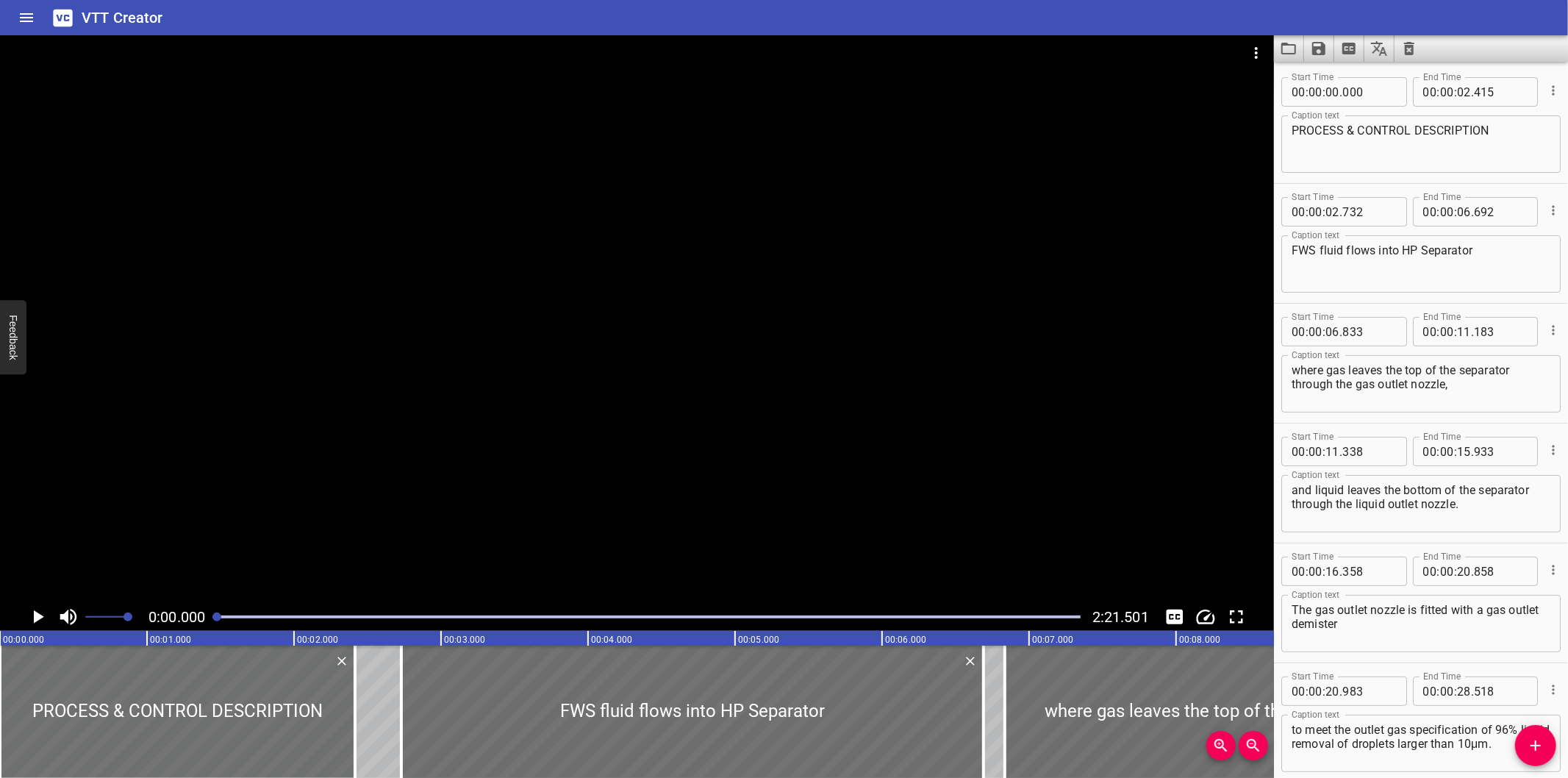
scroll to position [0, 0]
click at [1261, 52] on icon "Video Options" at bounding box center [1257, 53] width 18 height 18
click at [1263, 52] on li "Select New Video File..." at bounding box center [1311, 54] width 147 height 27
click at [1295, 49] on icon "Load captions from file" at bounding box center [1290, 49] width 18 height 18
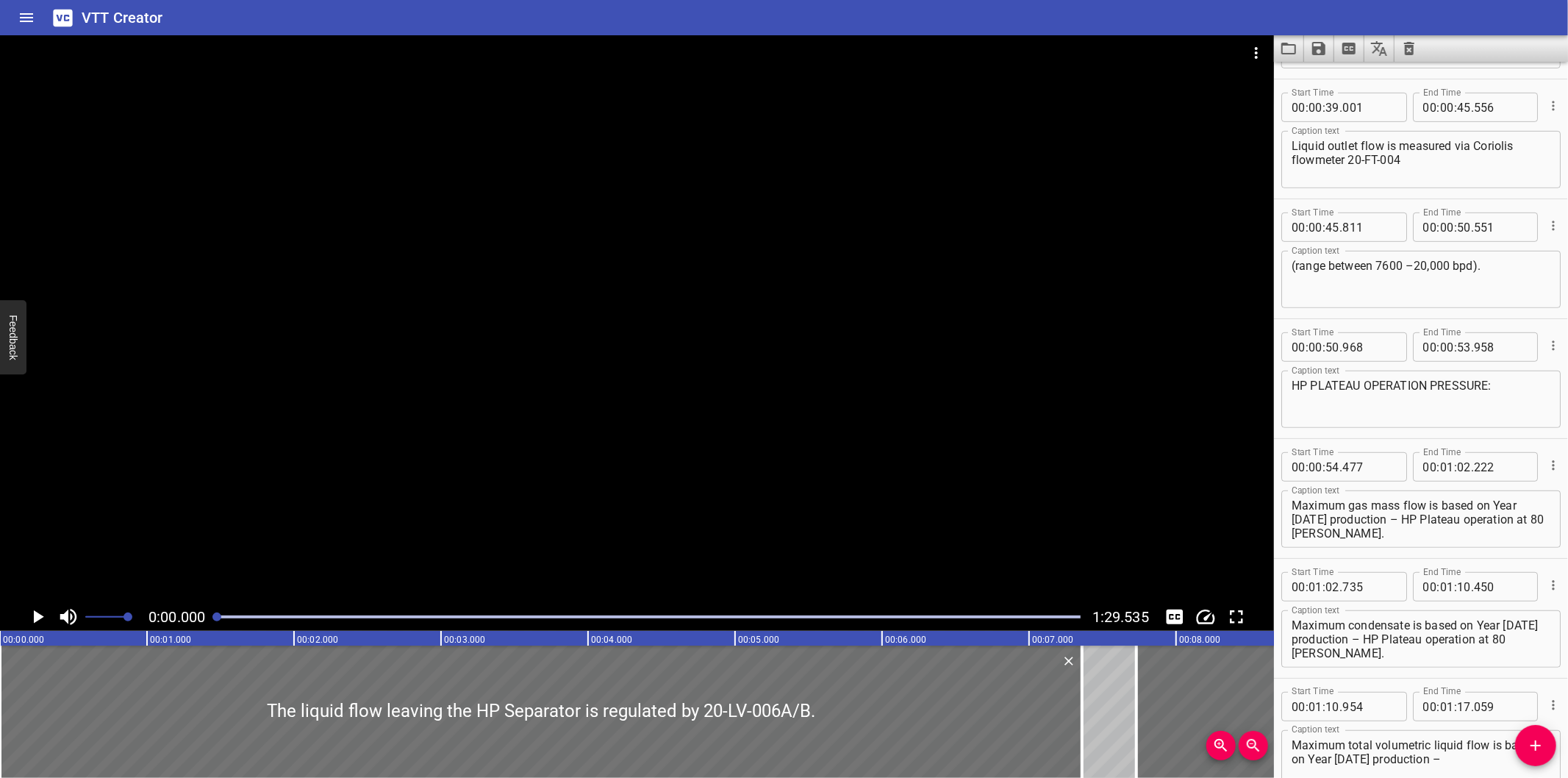
scroll to position [483, 0]
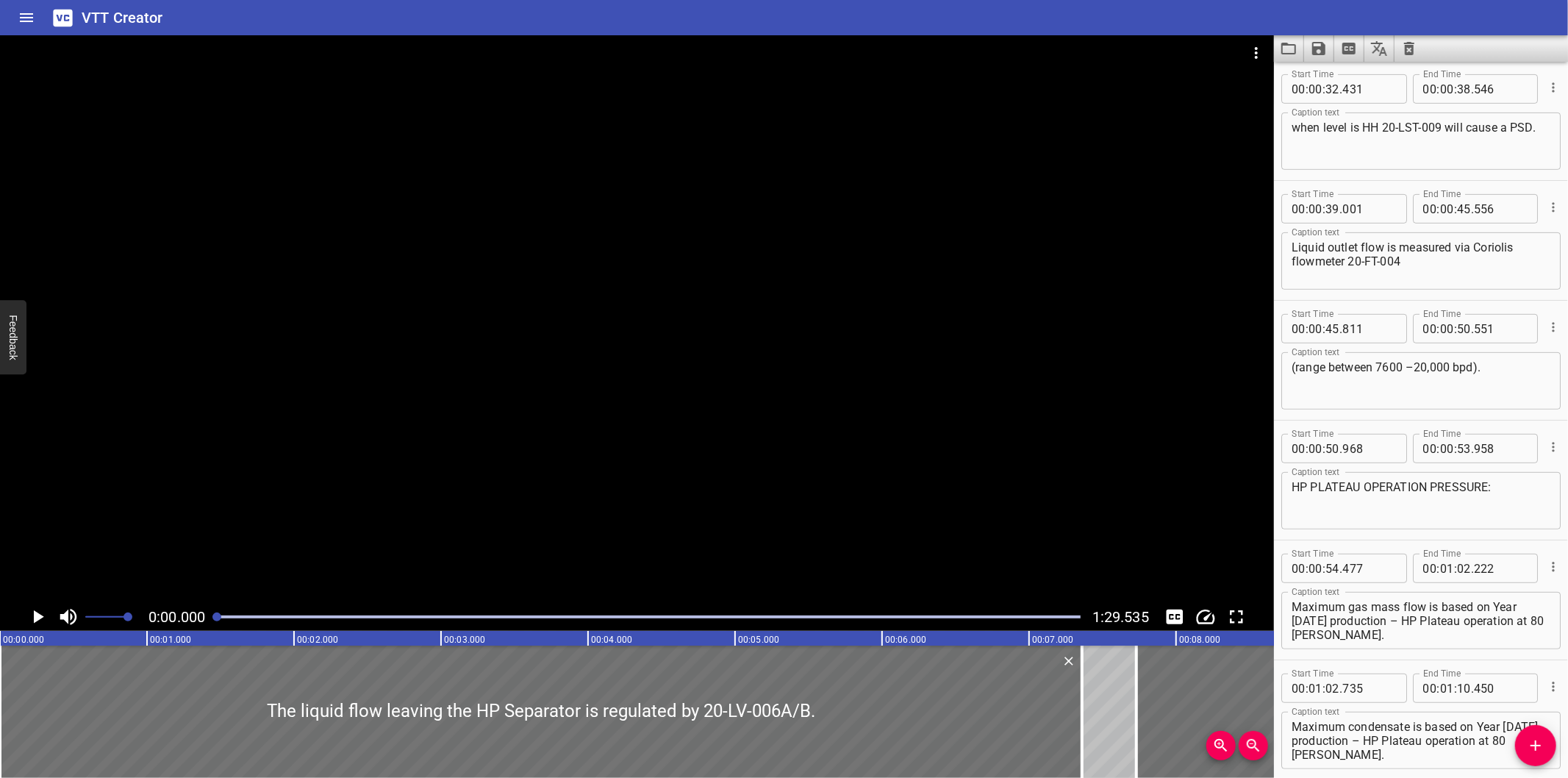
click at [1483, 17] on div "VTT Creator" at bounding box center [784, 17] width 1568 height 35
click at [1256, 41] on button "Video Options" at bounding box center [1256, 52] width 35 height 35
click at [1269, 45] on li "Select New Video File..." at bounding box center [1311, 54] width 147 height 27
click at [1291, 49] on icon "Load captions from file" at bounding box center [1290, 49] width 18 height 18
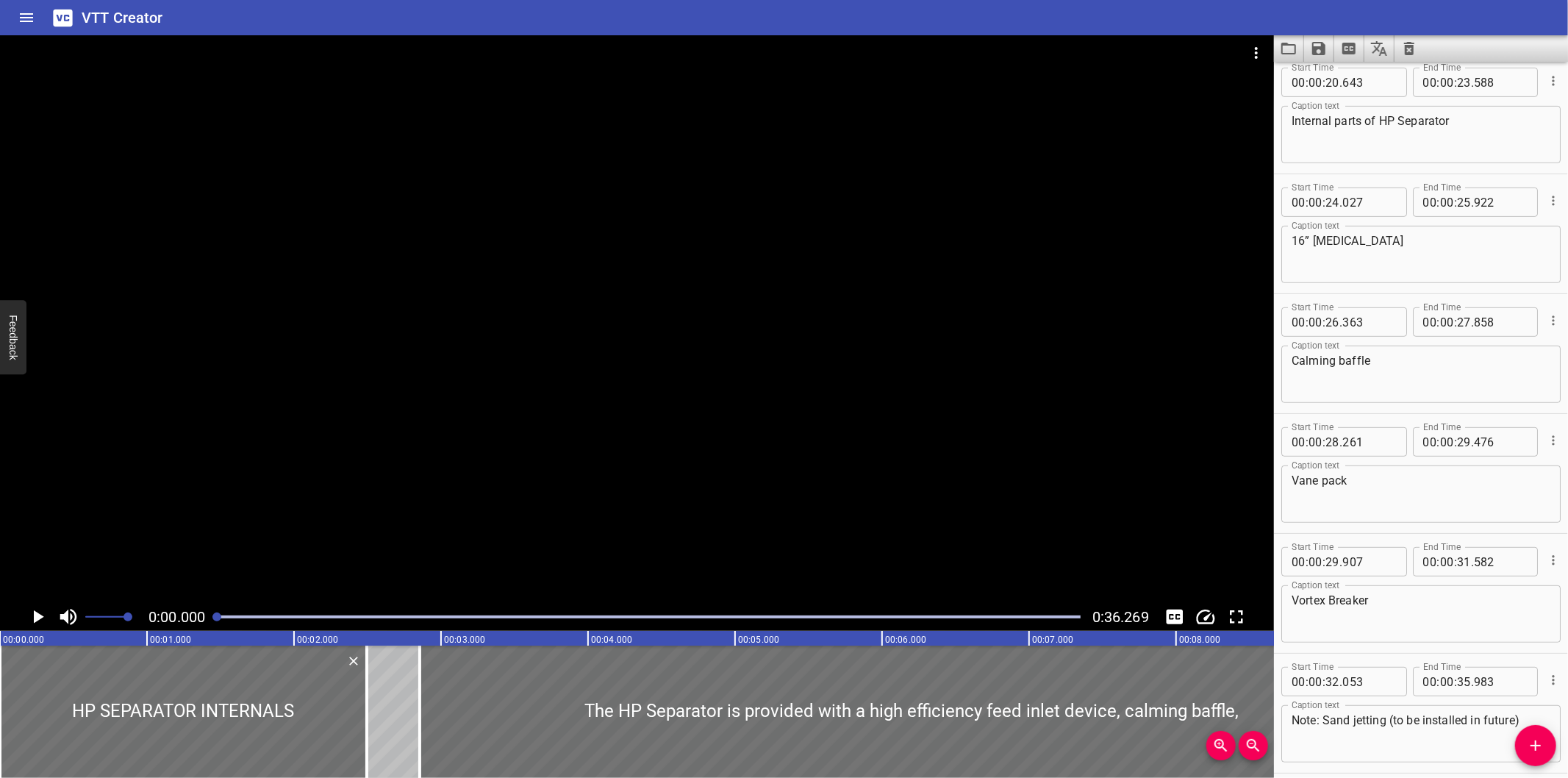
scroll to position [545, 0]
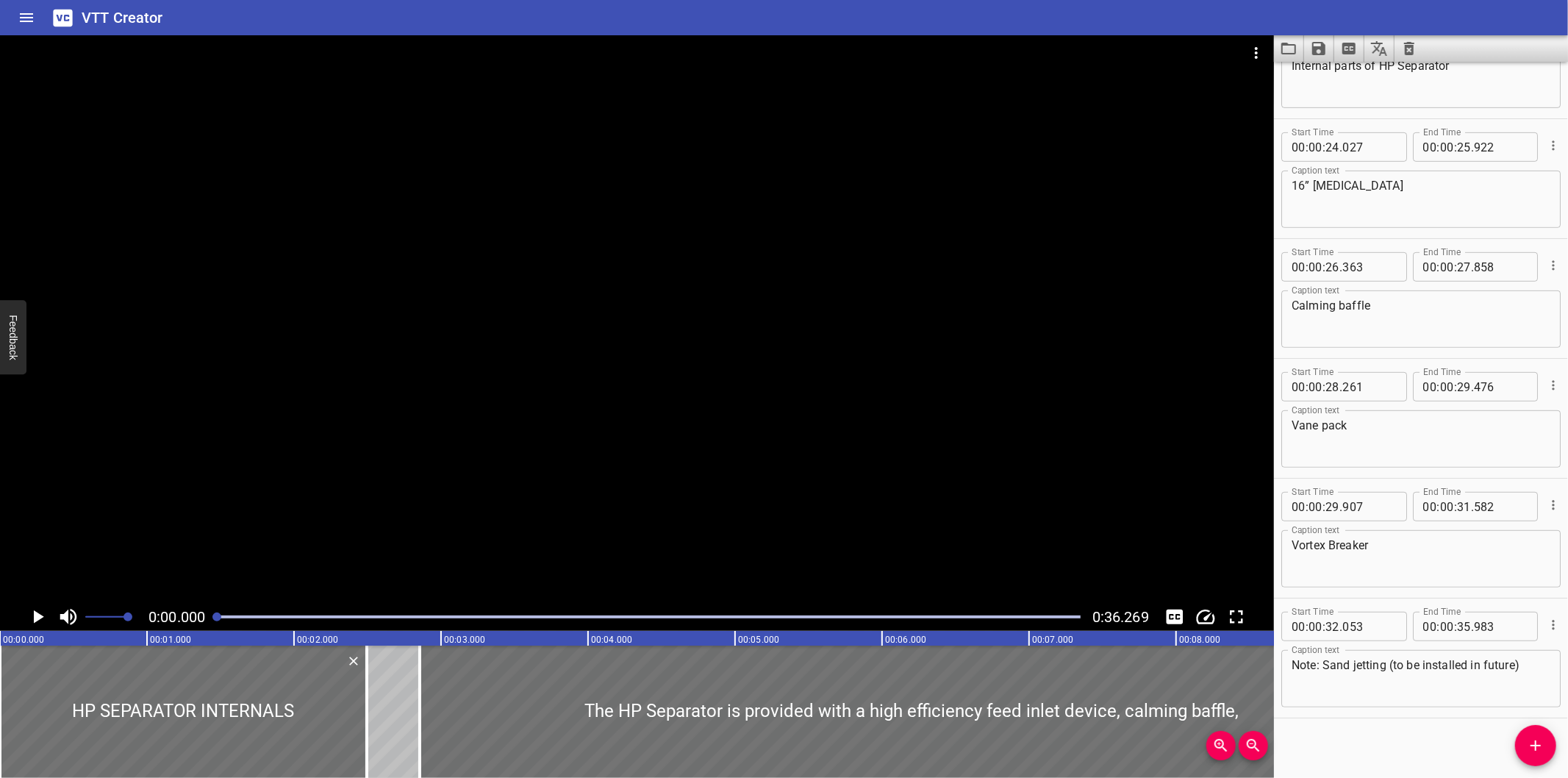
click at [1307, 1] on div "VTT Creator" at bounding box center [784, 17] width 1568 height 35
click at [1252, 44] on icon "Video Options" at bounding box center [1257, 53] width 18 height 18
click at [1261, 47] on li "Select New Video File..." at bounding box center [1311, 54] width 147 height 27
click at [1292, 48] on icon "Load captions from file" at bounding box center [1290, 49] width 18 height 18
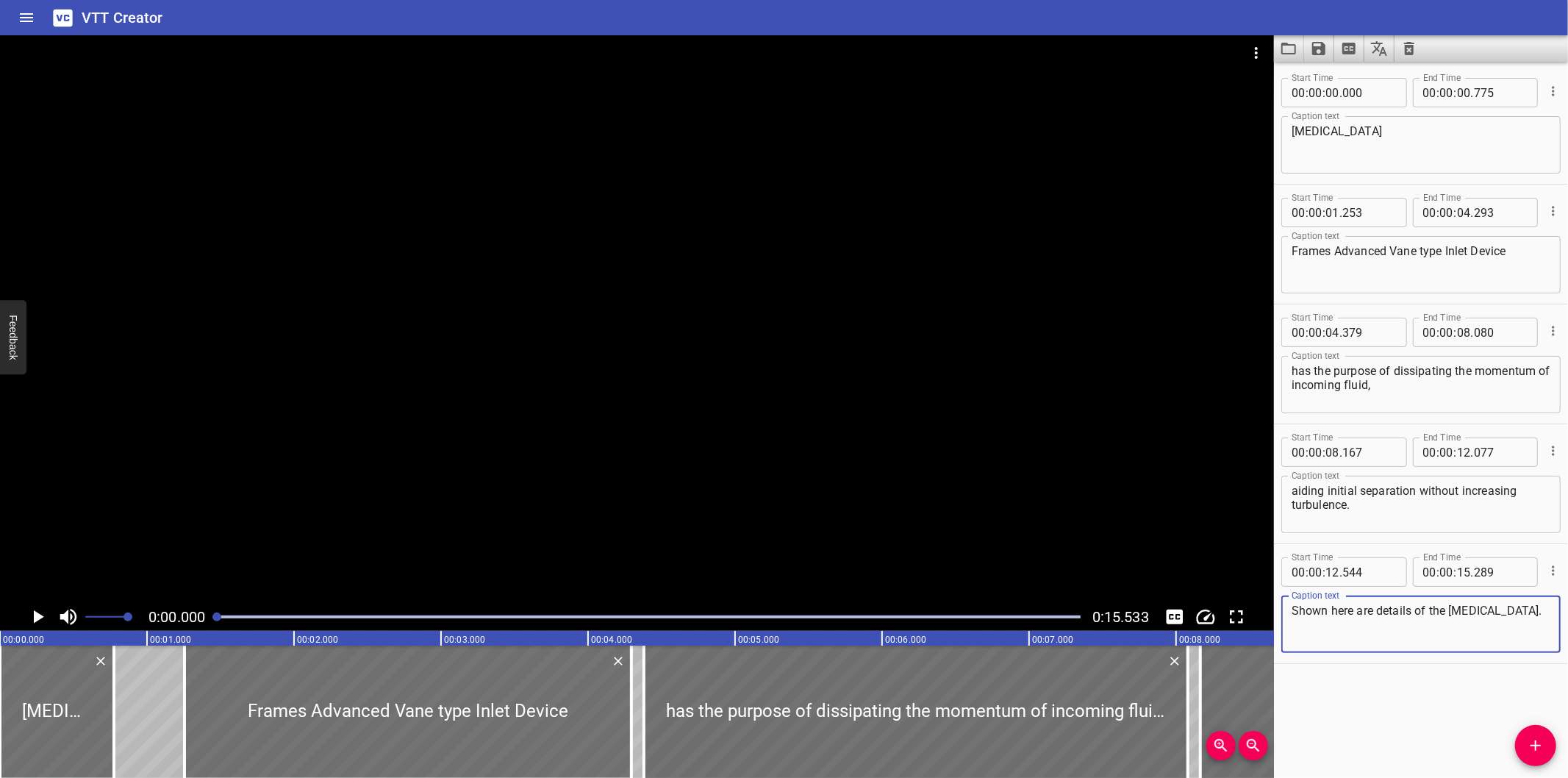
click at [1363, 652] on div "Caption text Shown here are details of the FAVID. Caption text" at bounding box center [1421, 623] width 279 height 66
click at [1383, 16] on div "VTT Creator" at bounding box center [784, 17] width 1568 height 35
click at [1232, 37] on div at bounding box center [637, 52] width 1275 height 35
click at [1245, 44] on button "Video Options" at bounding box center [1256, 52] width 35 height 35
click at [1258, 49] on li "Select New Video File..." at bounding box center [1311, 54] width 147 height 27
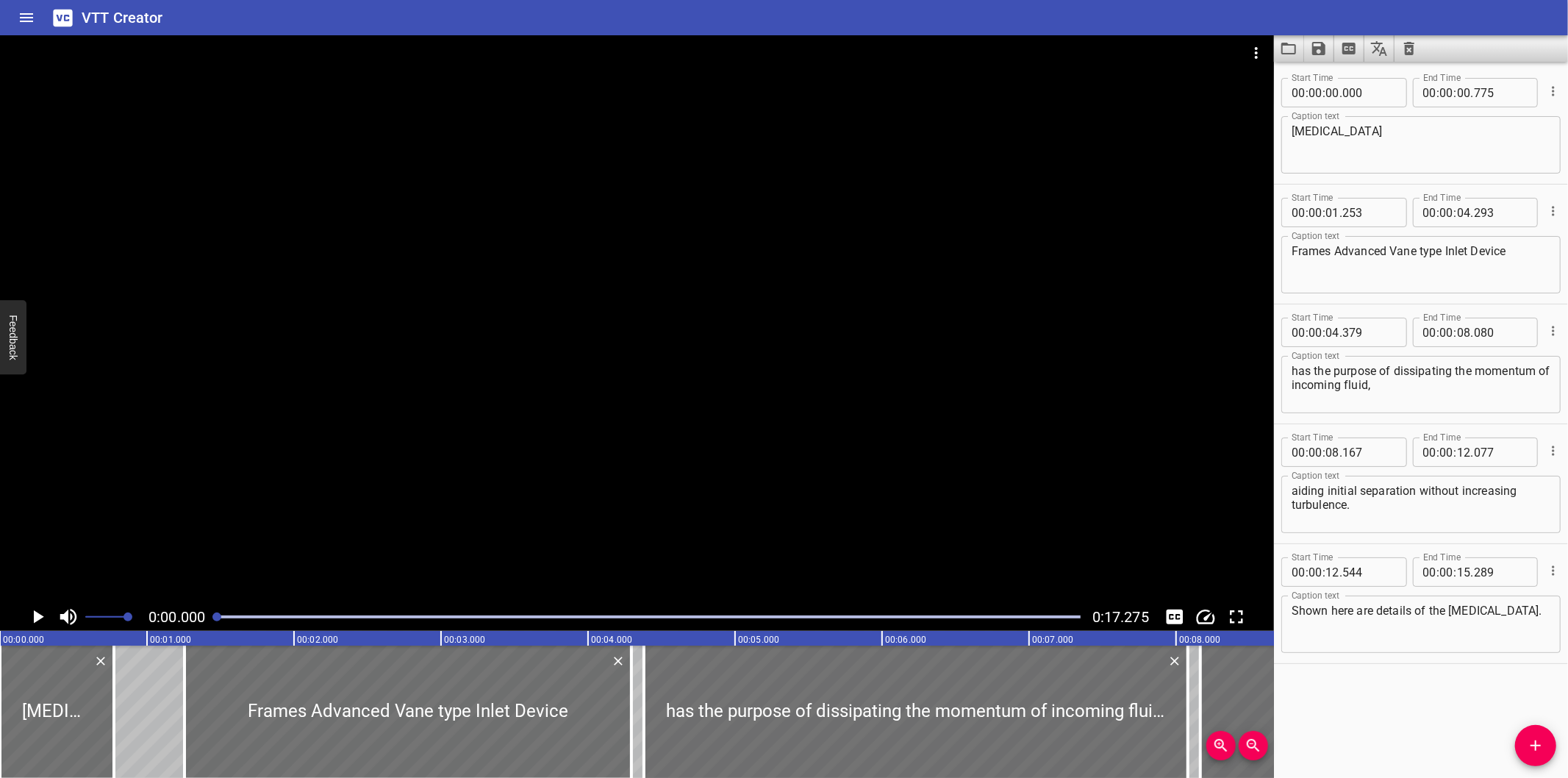
click at [1290, 50] on icon "Load captions from file" at bounding box center [1290, 49] width 18 height 18
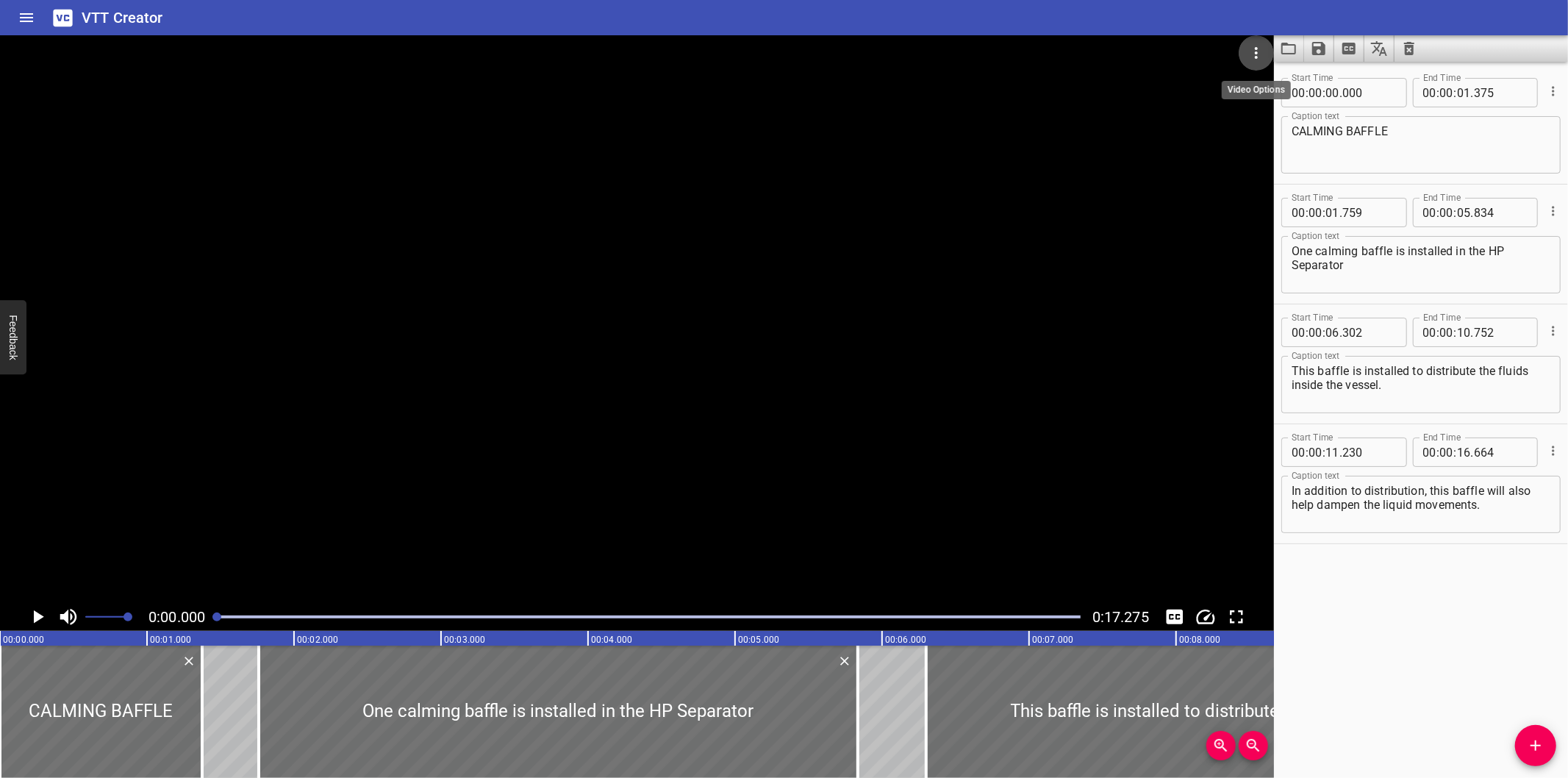
click at [1261, 48] on icon "Video Options" at bounding box center [1257, 53] width 18 height 18
click at [1269, 53] on li "Select New Video File..." at bounding box center [1311, 54] width 147 height 27
click at [1288, 59] on button "Load captions from file" at bounding box center [1290, 48] width 30 height 27
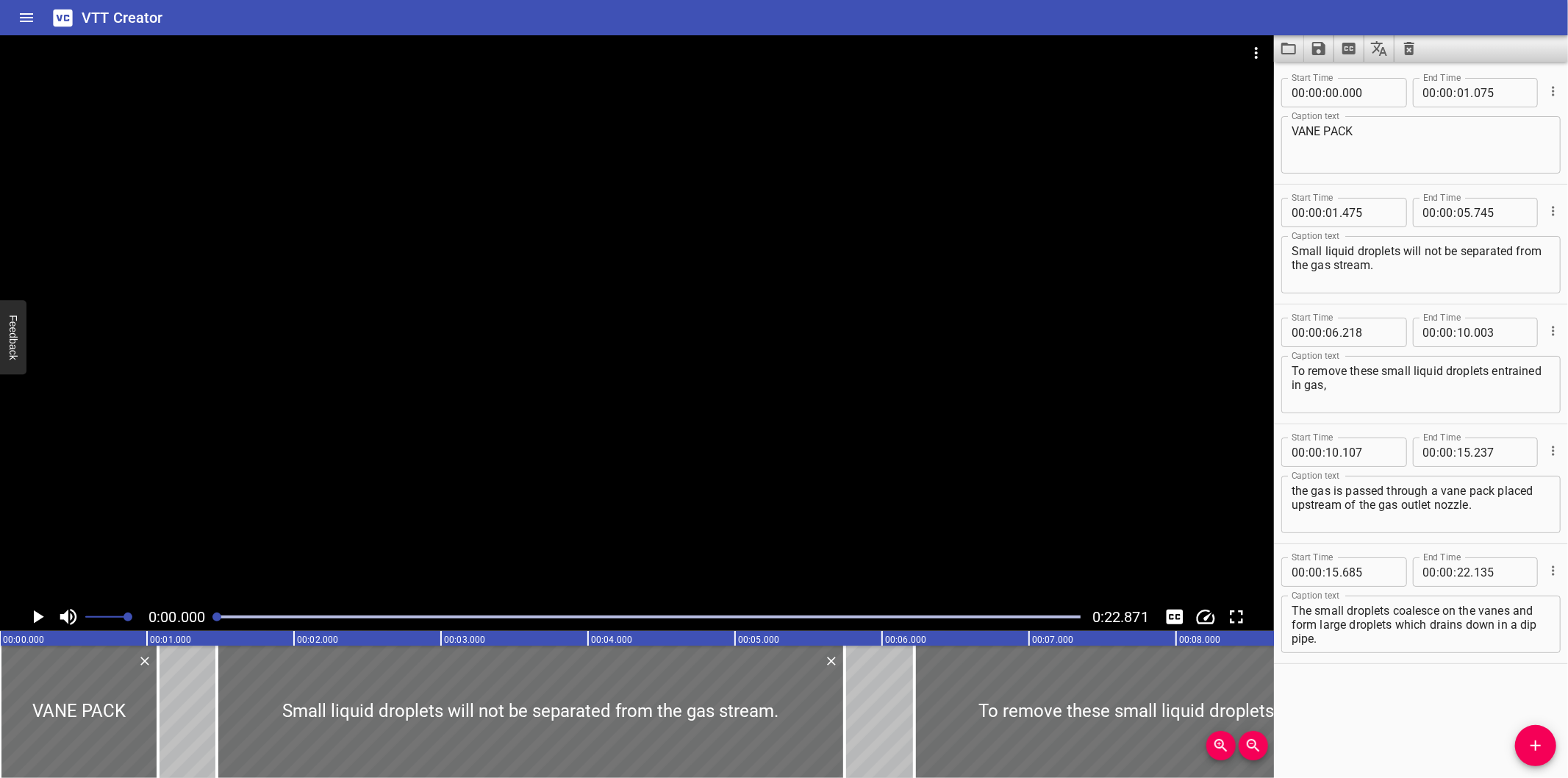
click at [482, 270] on div at bounding box center [637, 319] width 1275 height 568
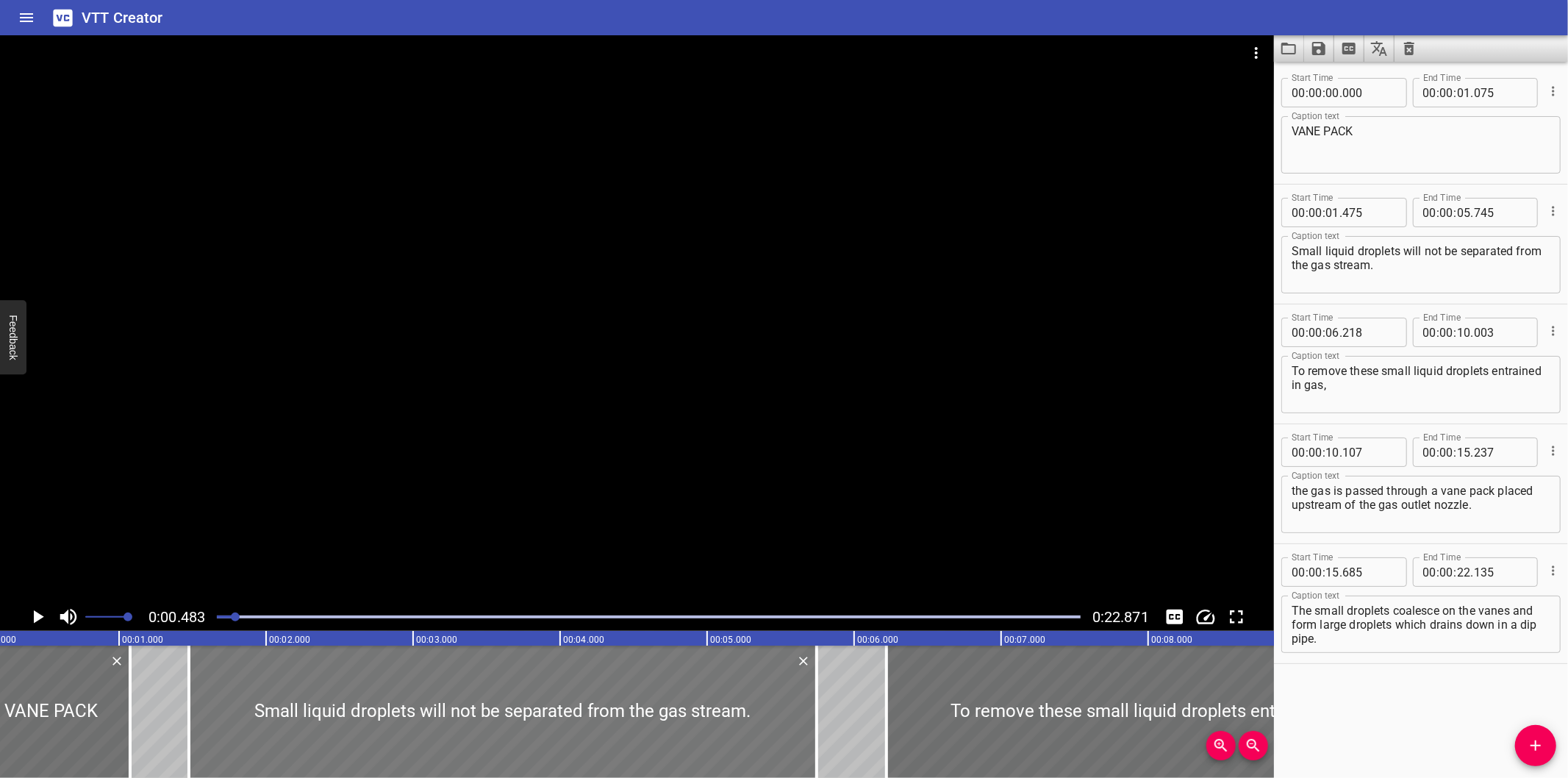
scroll to position [0, 71]
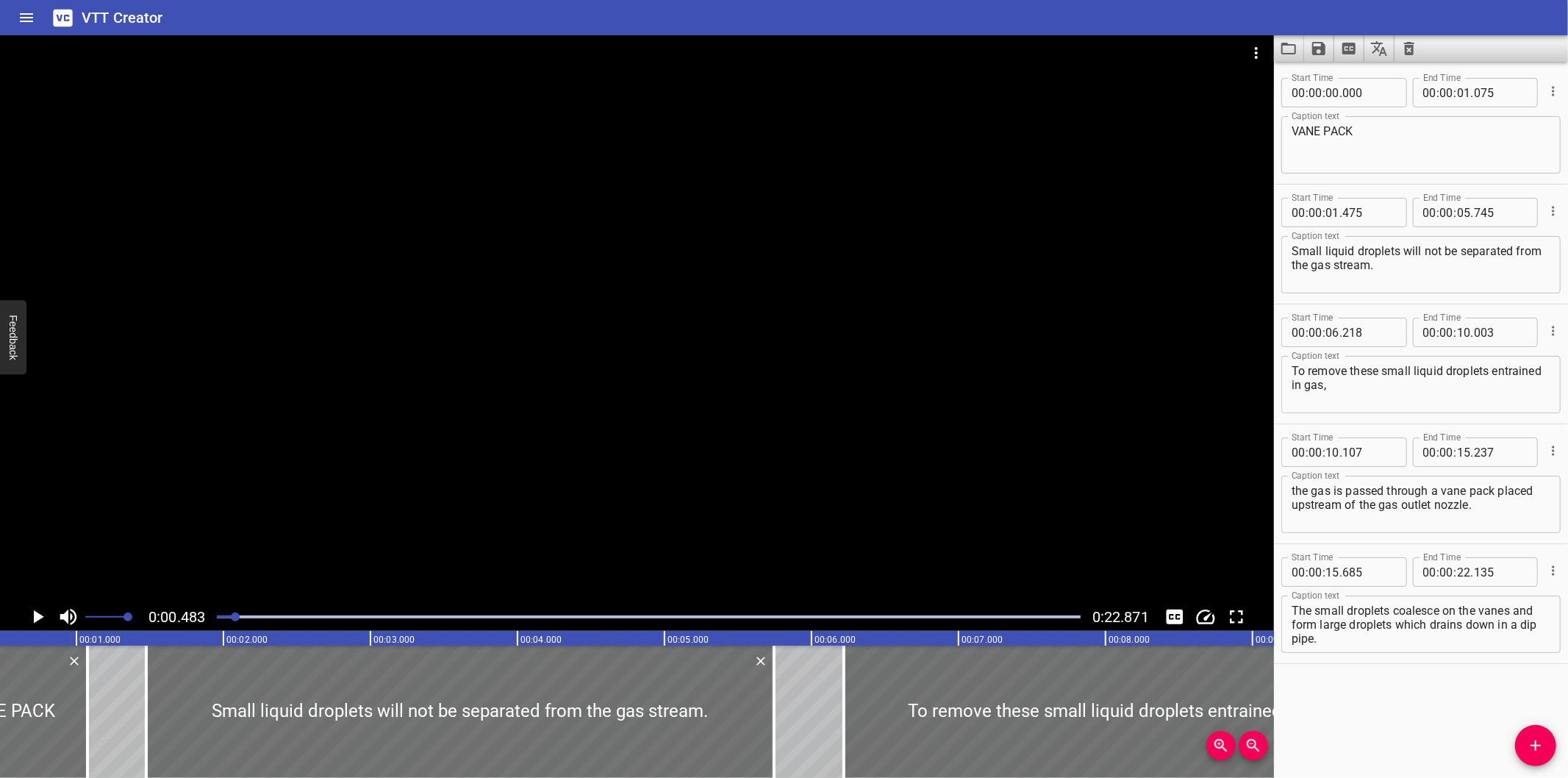
drag, startPoint x: 1336, startPoint y: 12, endPoint x: 1300, endPoint y: 22, distance: 37.4
click at [1336, 12] on div "VTT Creator" at bounding box center [784, 17] width 1568 height 35
click at [1264, 40] on button "Video Options" at bounding box center [1256, 52] width 35 height 35
click at [1268, 46] on li "Select New Video File..." at bounding box center [1311, 54] width 147 height 27
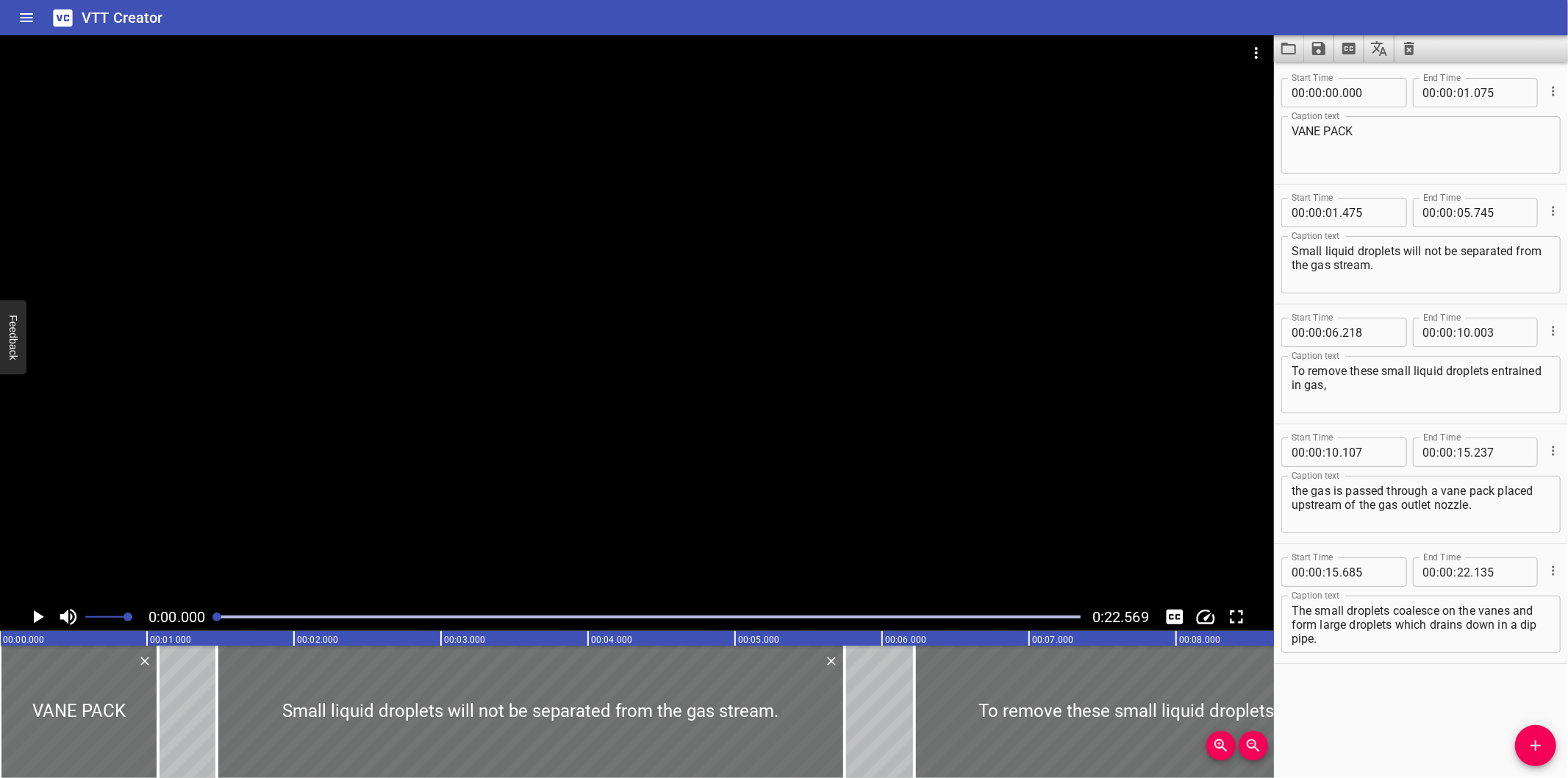
click at [1286, 52] on icon "Load captions from file" at bounding box center [1290, 49] width 18 height 18
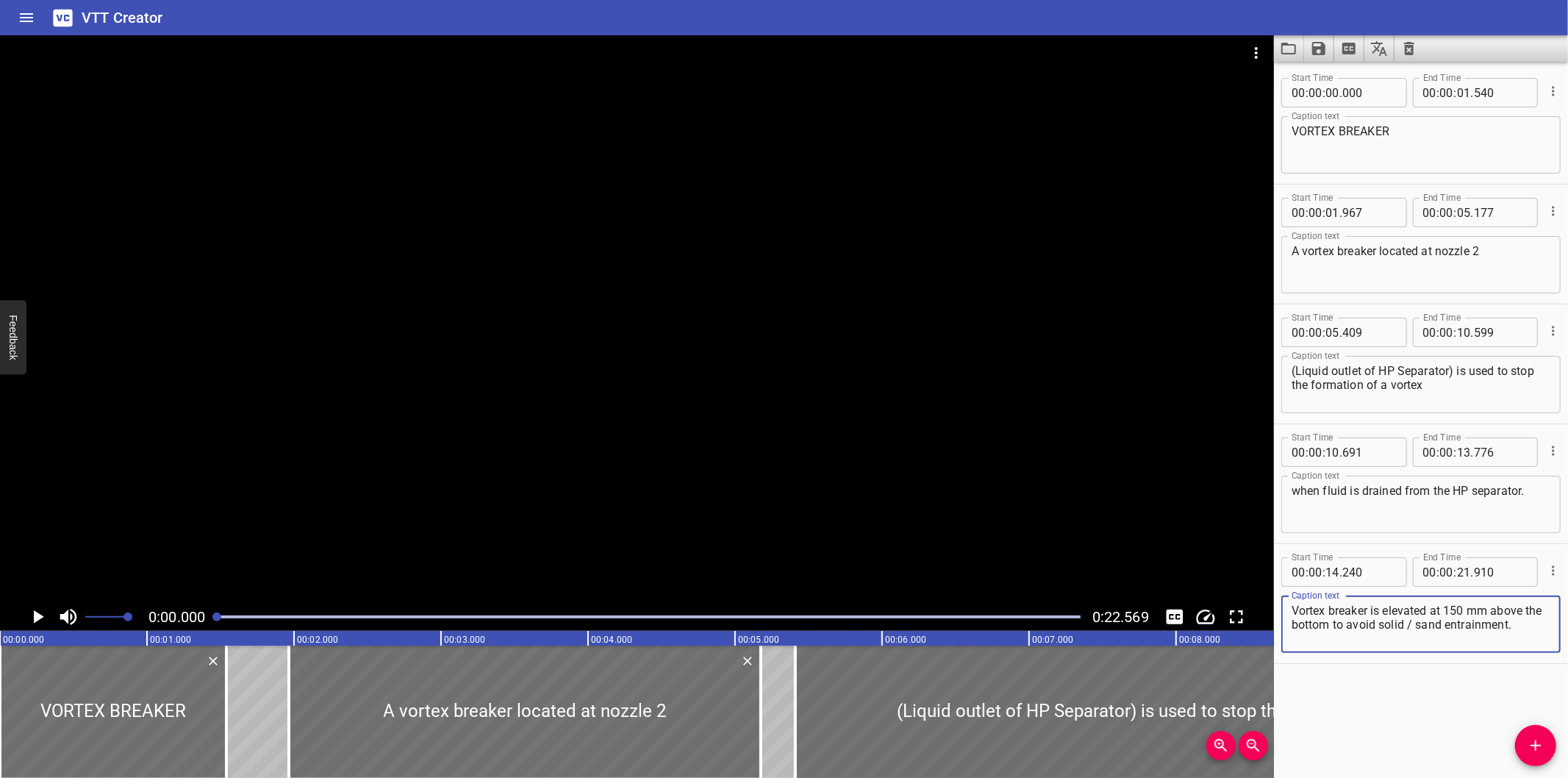
drag, startPoint x: 1434, startPoint y: 700, endPoint x: 1400, endPoint y: 599, distance: 106.6
click at [1434, 700] on div "Start Time 00 : 00 : 00 . 000 Start Time End Time 00 : 00 : 01 . 540 End Time C…" at bounding box center [1421, 420] width 294 height 717
click at [1259, 49] on icon "Video Options" at bounding box center [1257, 53] width 18 height 18
click at [1281, 52] on icon "Load captions from file" at bounding box center [1290, 49] width 18 height 18
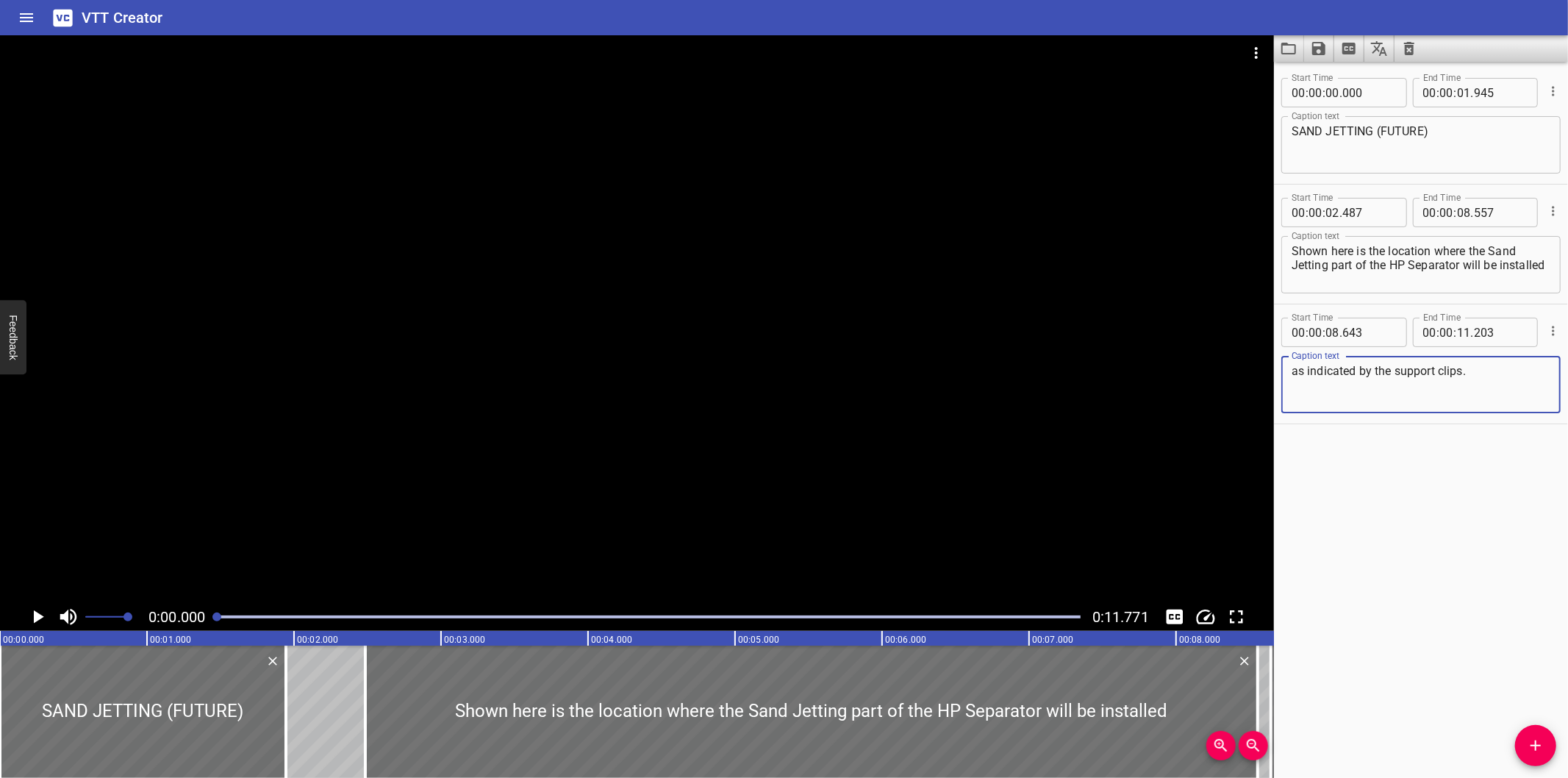
click at [649, 303] on div at bounding box center [637, 319] width 1275 height 568
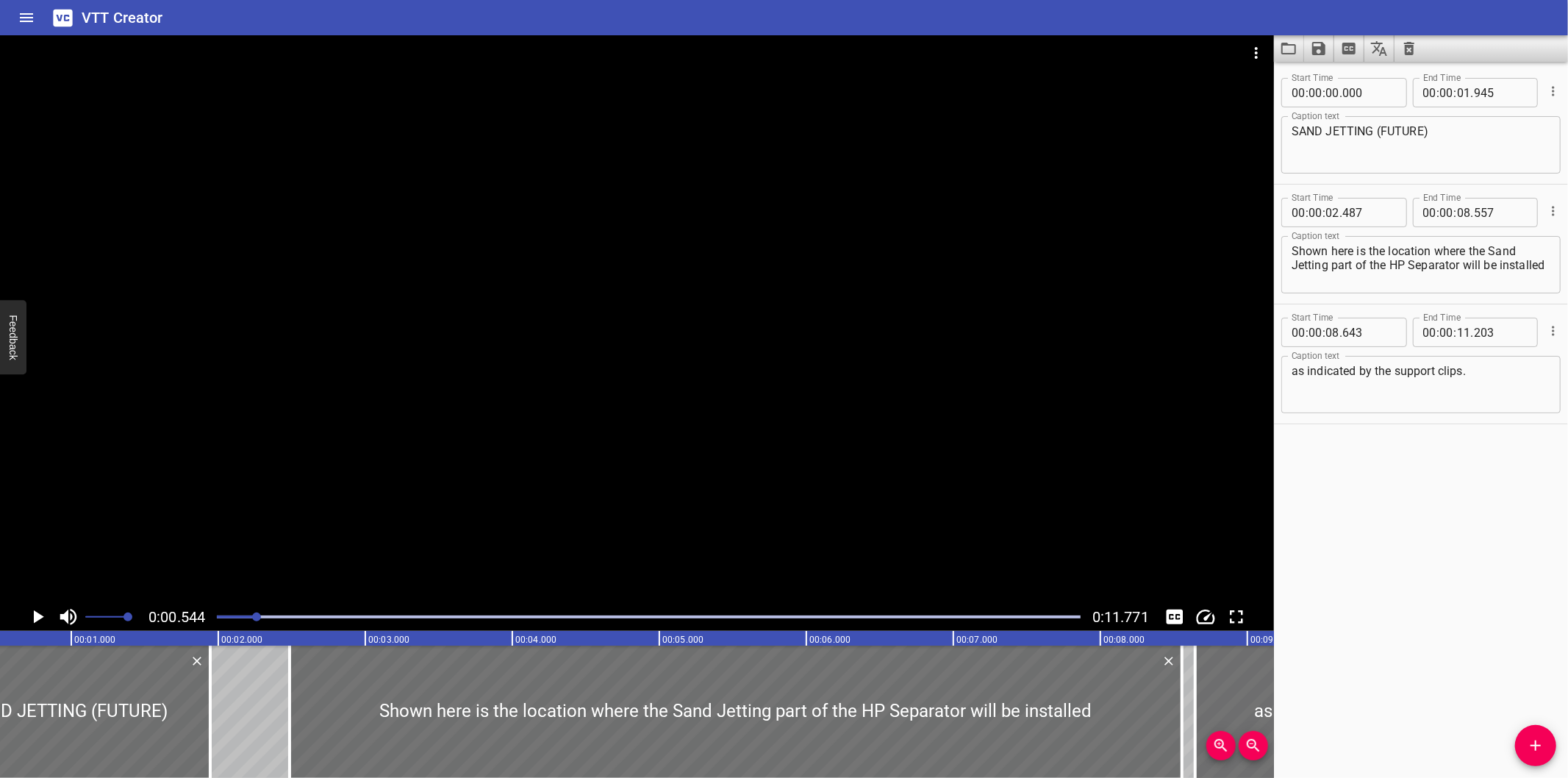
scroll to position [0, 80]
drag, startPoint x: 1417, startPoint y: 586, endPoint x: 1399, endPoint y: 526, distance: 62.6
click at [1417, 584] on div "Start Time 00 : 00 : 00 . 000 Start Time End Time 00 : 00 : 01 . 945 End Time C…" at bounding box center [1421, 420] width 294 height 717
click at [1253, 38] on button "Video Options" at bounding box center [1256, 52] width 35 height 35
click at [1260, 43] on li "Select New Video File..." at bounding box center [1311, 54] width 147 height 27
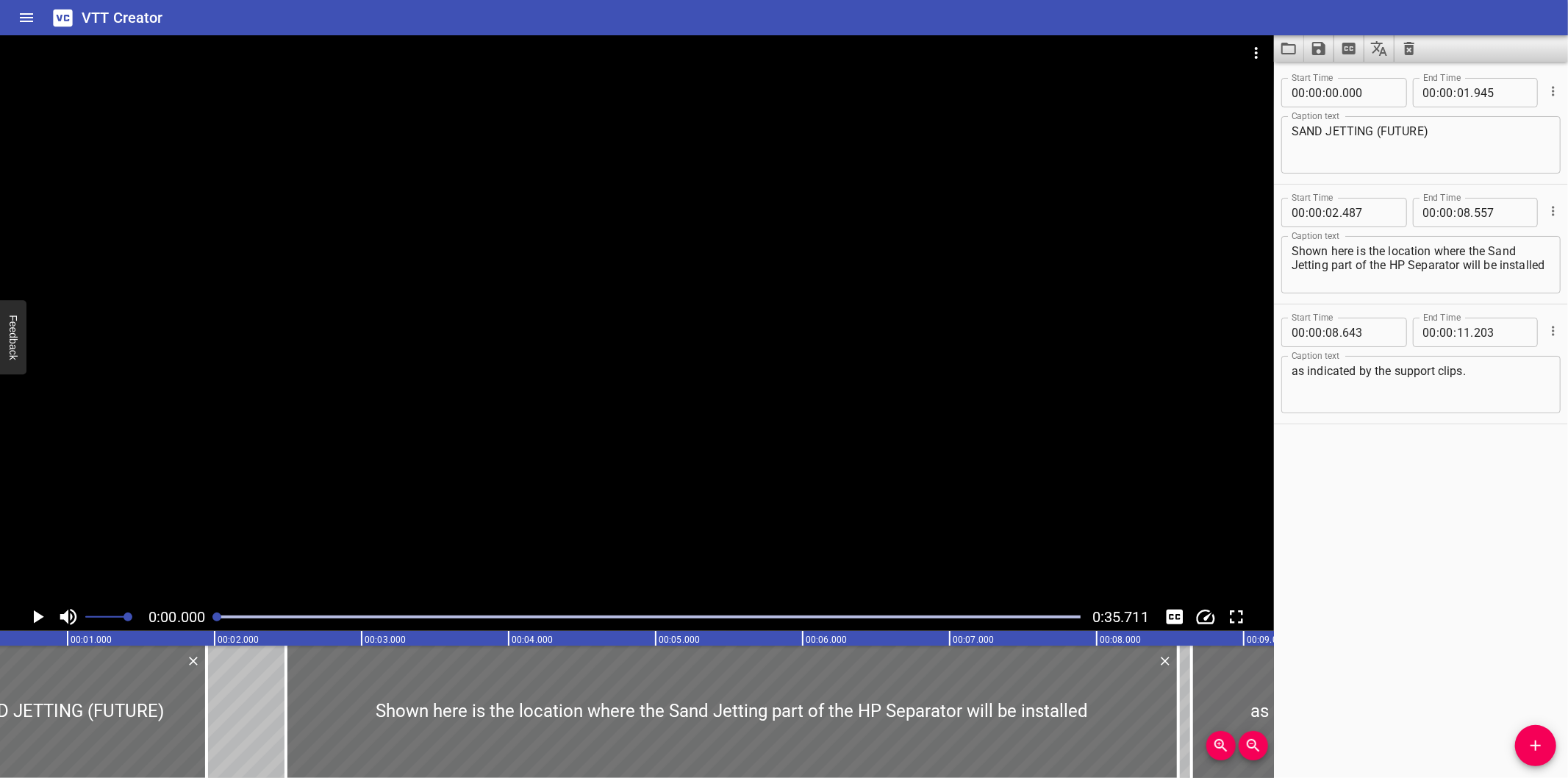
scroll to position [0, 0]
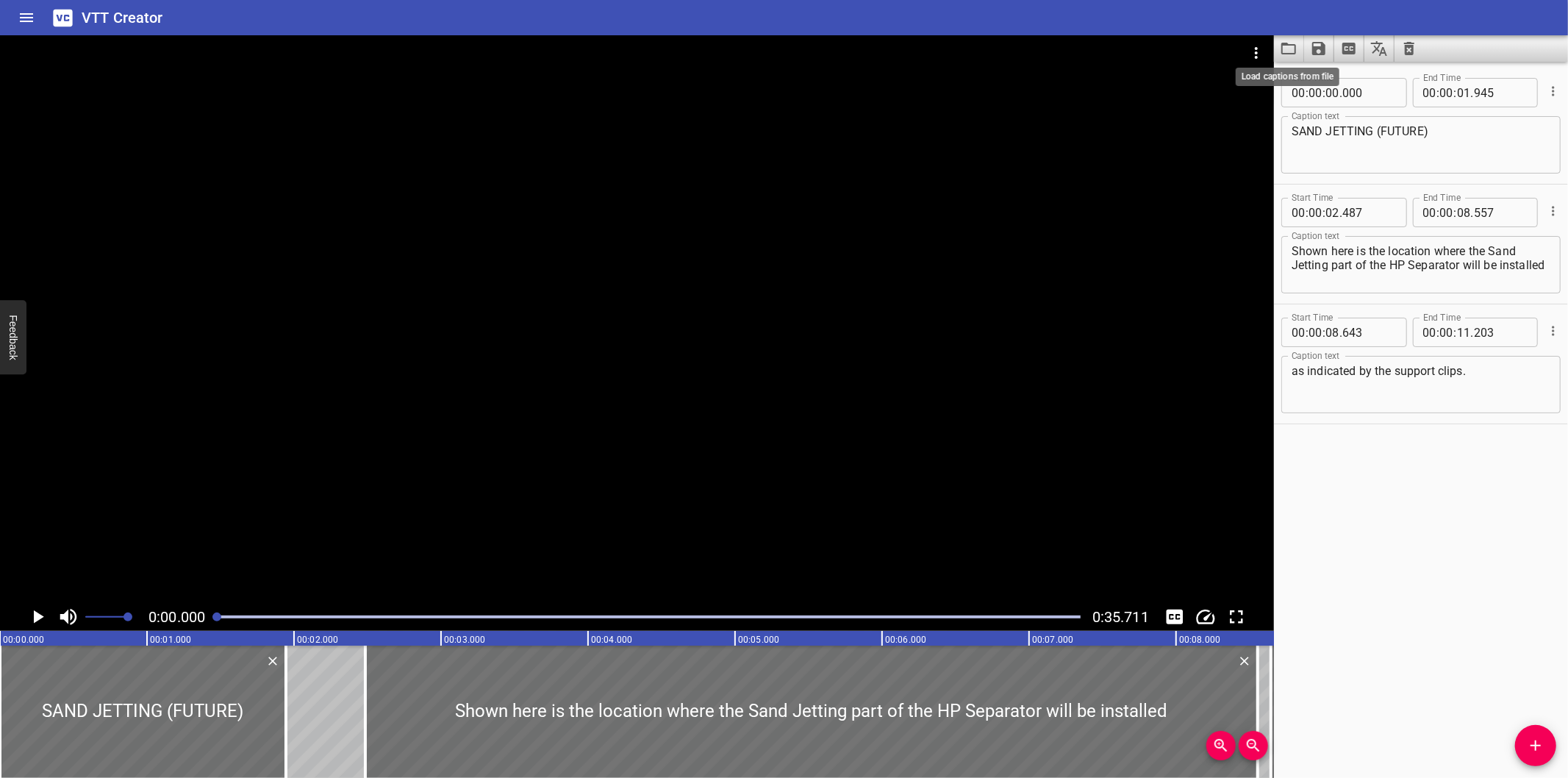
click at [1293, 45] on icon "Load captions from file" at bounding box center [1289, 49] width 15 height 12
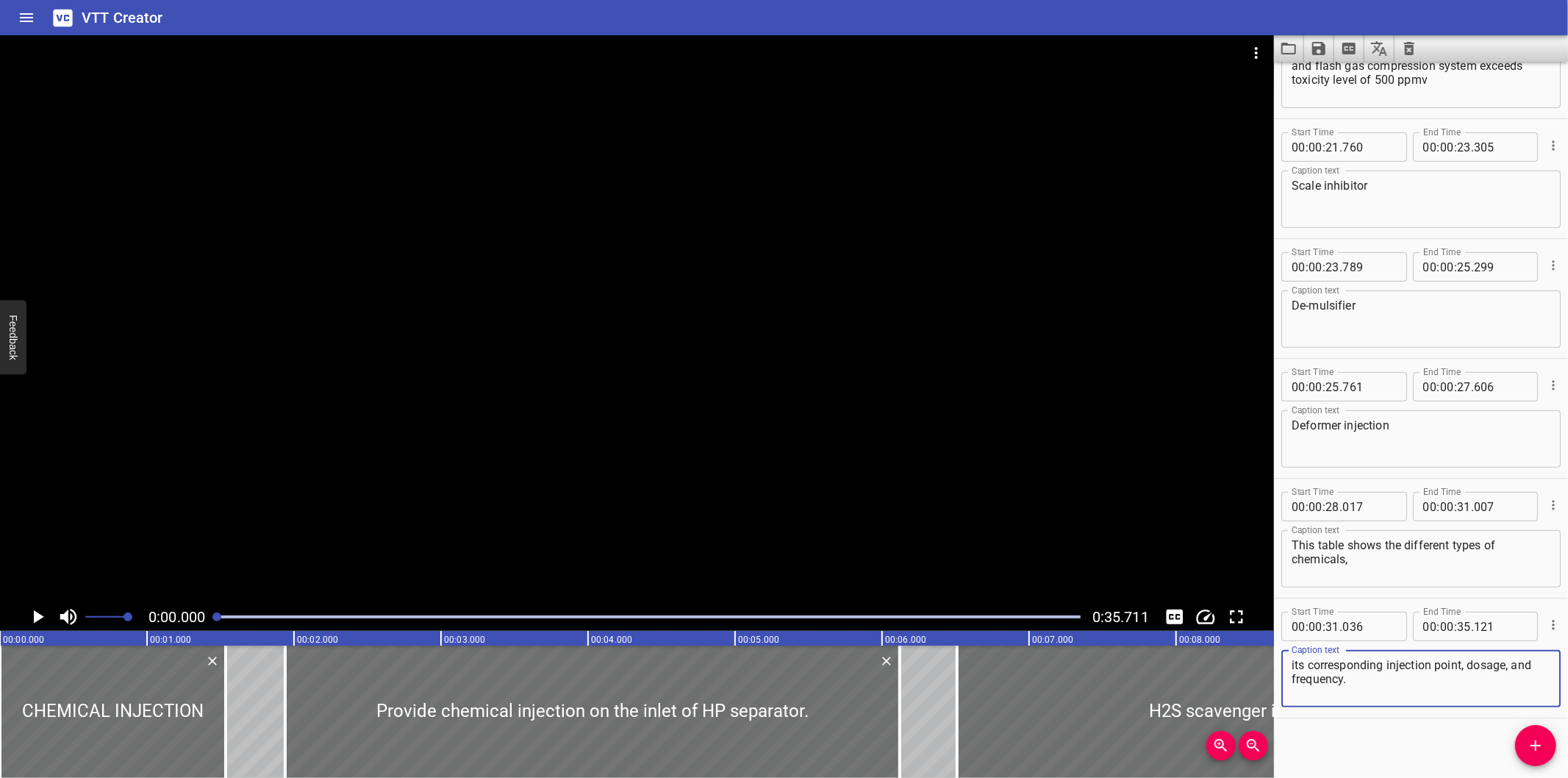
scroll to position [430, 0]
click at [1400, 719] on div "Start Time 00 : 00 : 00 . 000 Start Time End Time 00 : 00 : 01 . 535 End Time C…" at bounding box center [1421, 420] width 294 height 717
click at [1319, 731] on div "Start Time 00 : 00 : 00 . 000 Start Time End Time 00 : 00 : 01 . 535 End Time C…" at bounding box center [1421, 420] width 294 height 717
click at [1251, 56] on icon "Video Options" at bounding box center [1257, 53] width 18 height 18
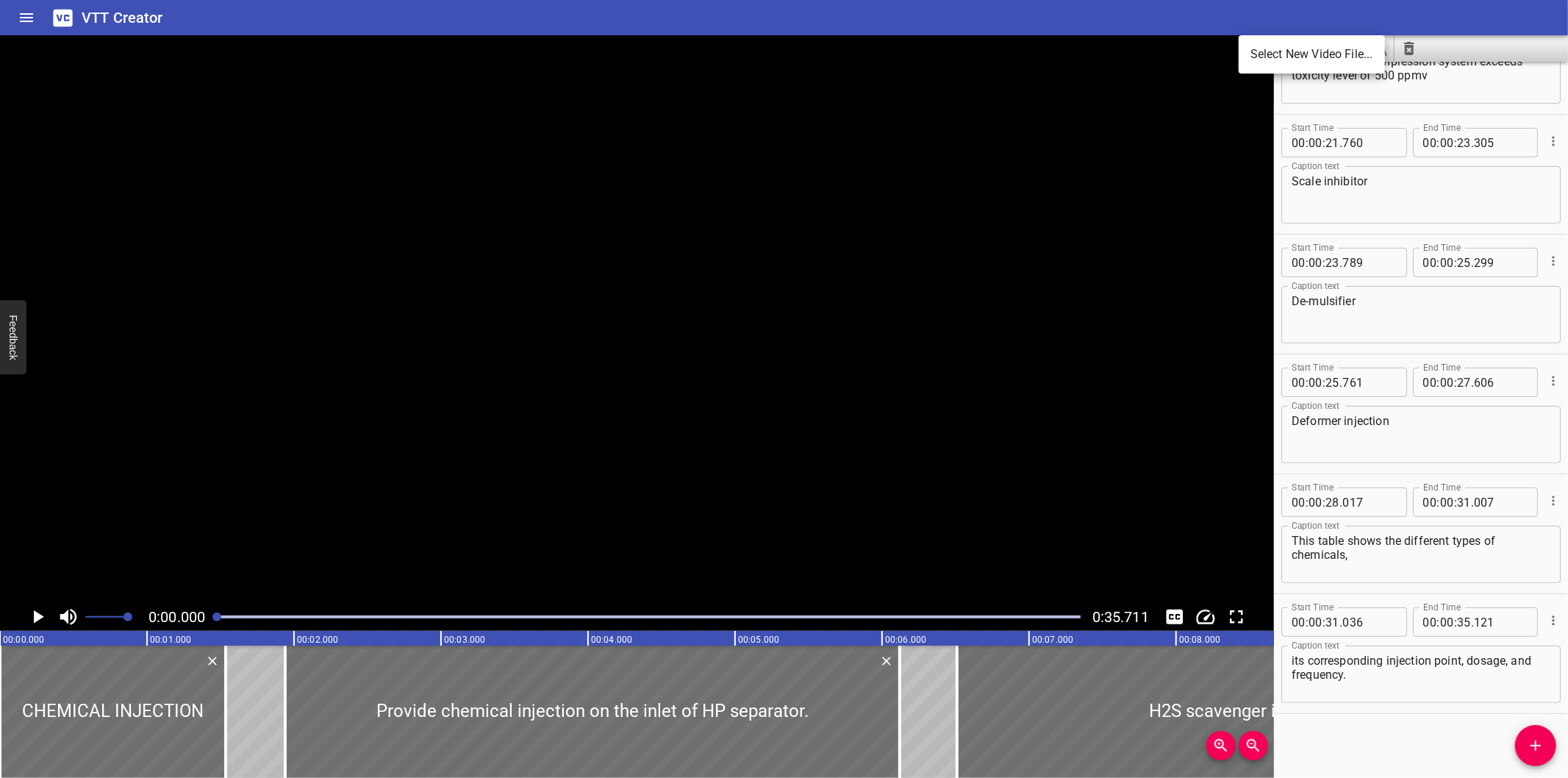
click at [1267, 55] on li "Select New Video File..." at bounding box center [1311, 54] width 147 height 27
click at [1288, 50] on icon "Load captions from file" at bounding box center [1290, 49] width 18 height 18
click at [569, 343] on div at bounding box center [637, 319] width 1275 height 568
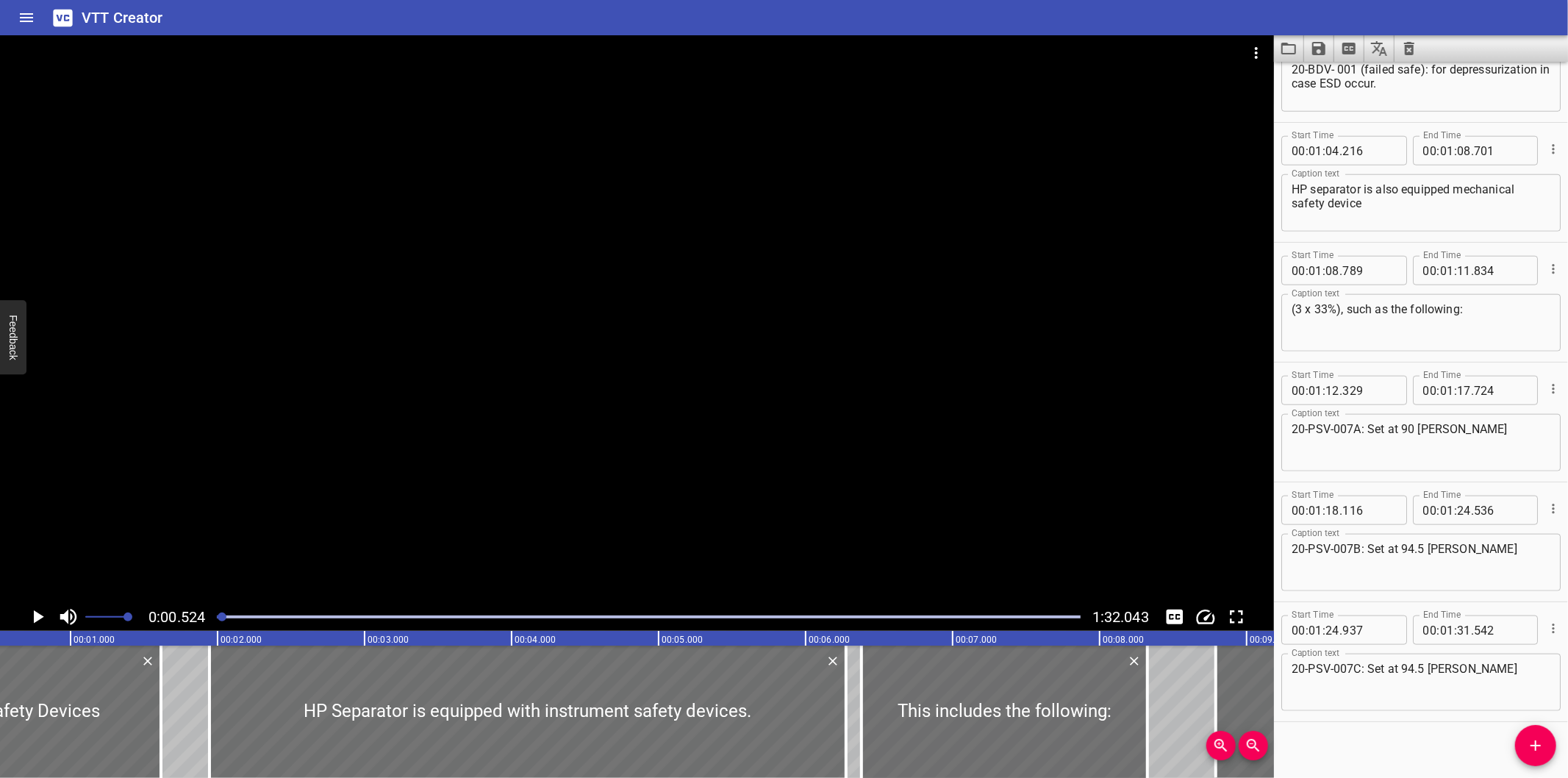
scroll to position [1268, 0]
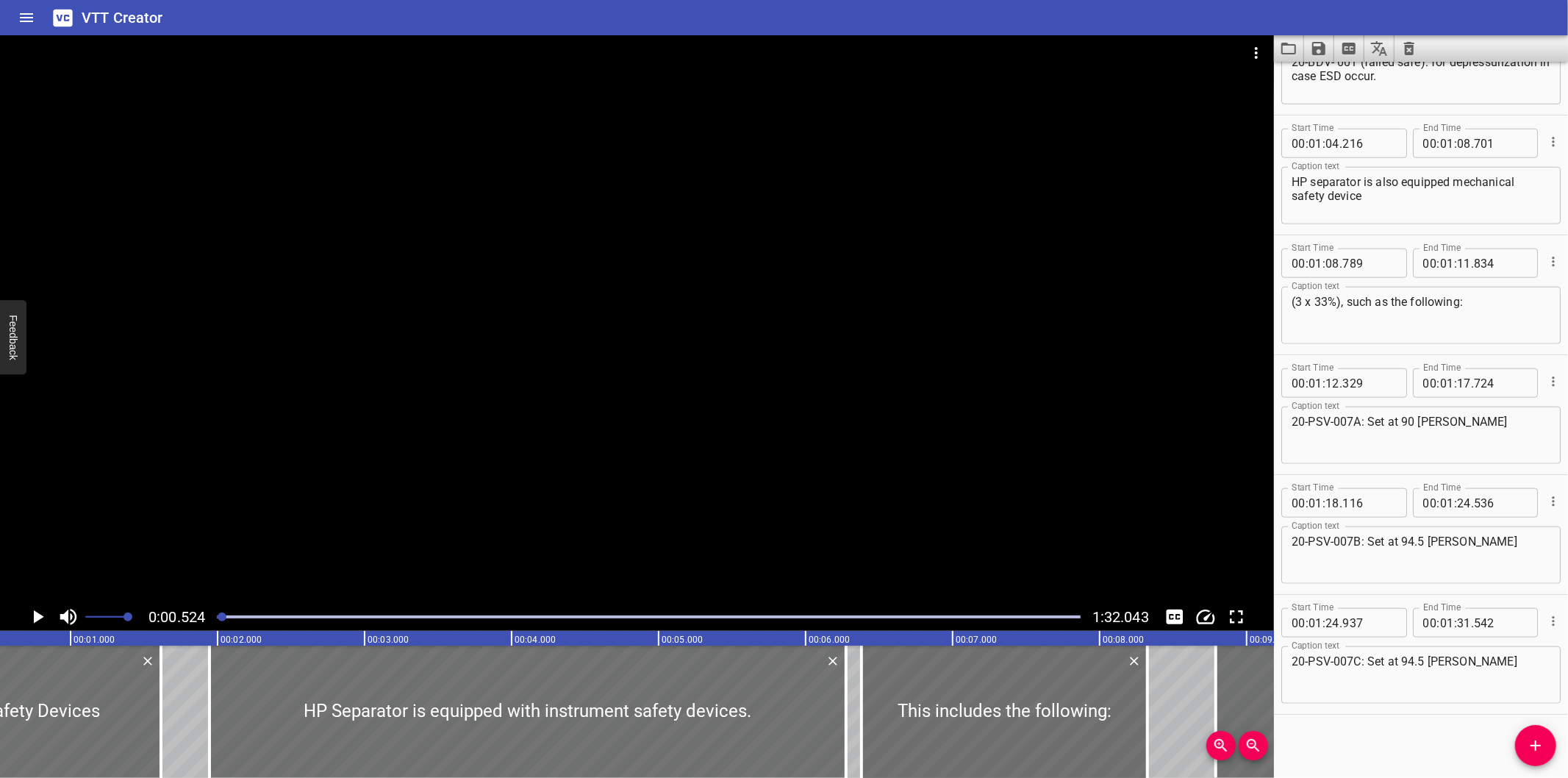
drag, startPoint x: 1399, startPoint y: 719, endPoint x: 1350, endPoint y: 524, distance: 201.1
click at [1399, 719] on div "Start Time 00 : 00 : 00 . 000 Start Time End Time 00 : 00 : 01 . 615 End Time C…" at bounding box center [1421, 420] width 294 height 717
click at [1253, 39] on button "Video Options" at bounding box center [1256, 52] width 35 height 35
click at [1267, 55] on li "Select New Video File..." at bounding box center [1311, 54] width 147 height 27
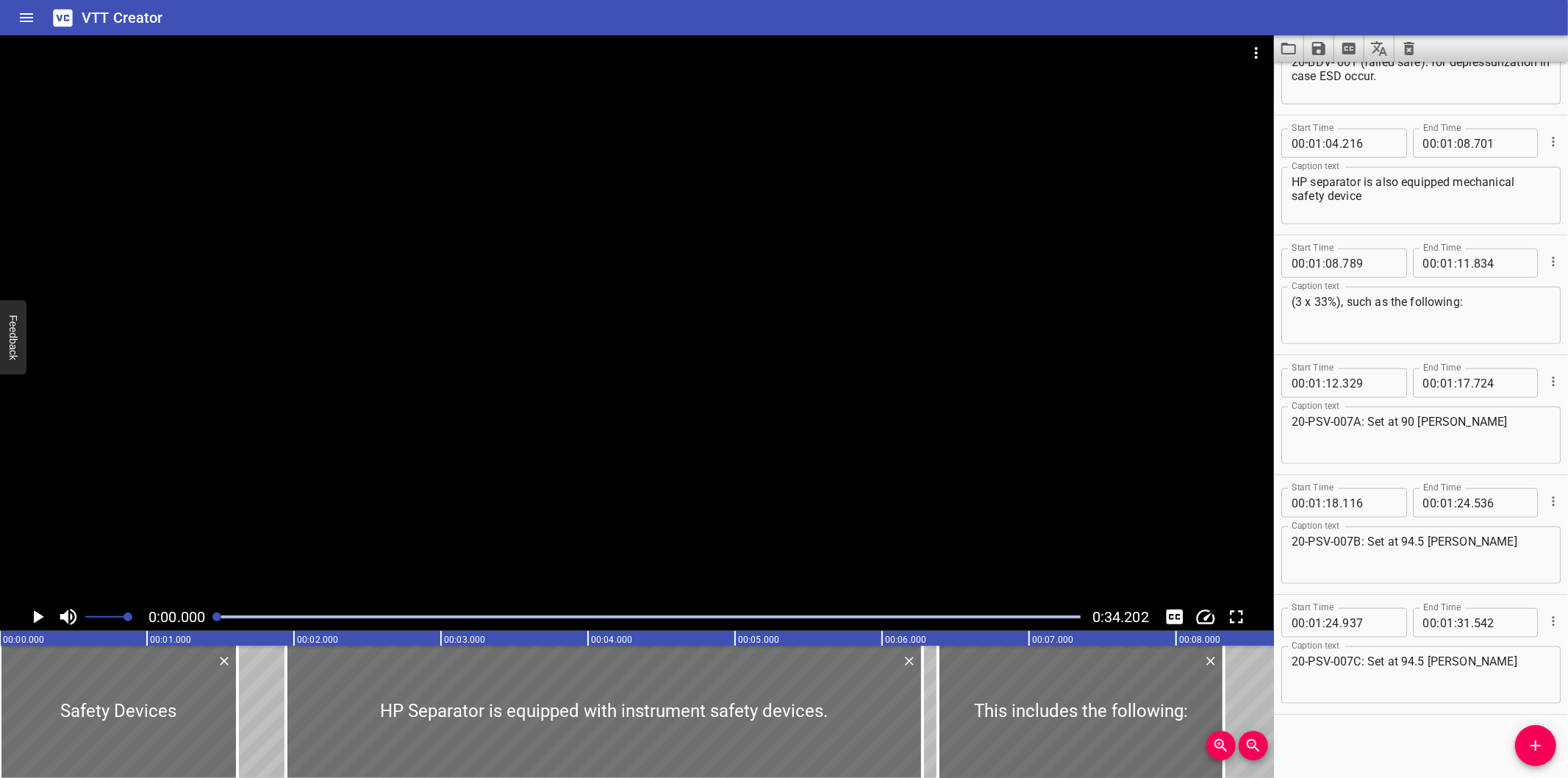
click at [1290, 56] on icon "Load captions from file" at bounding box center [1290, 49] width 18 height 18
click at [722, 288] on div at bounding box center [637, 319] width 1275 height 568
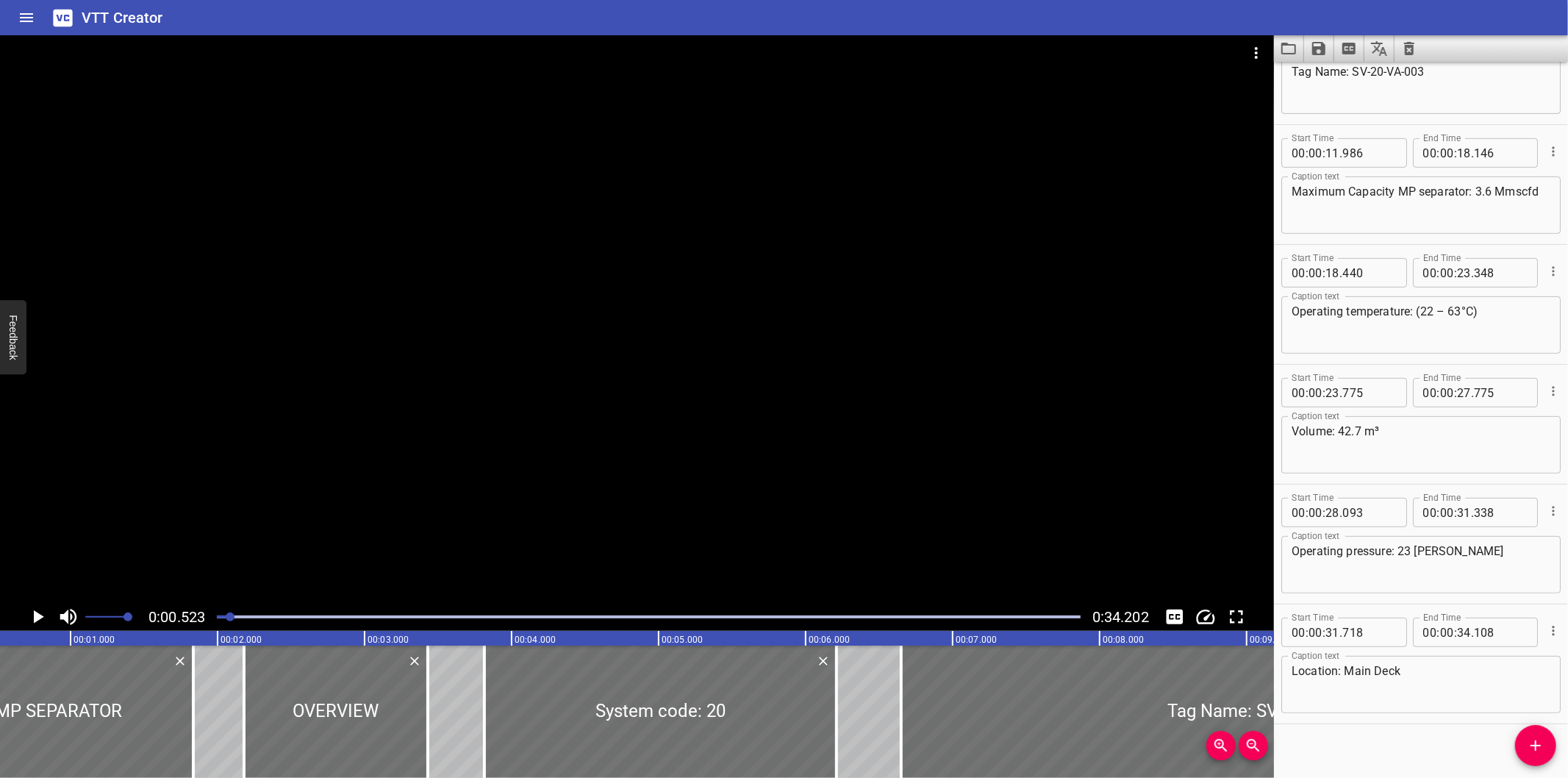
scroll to position [429, 0]
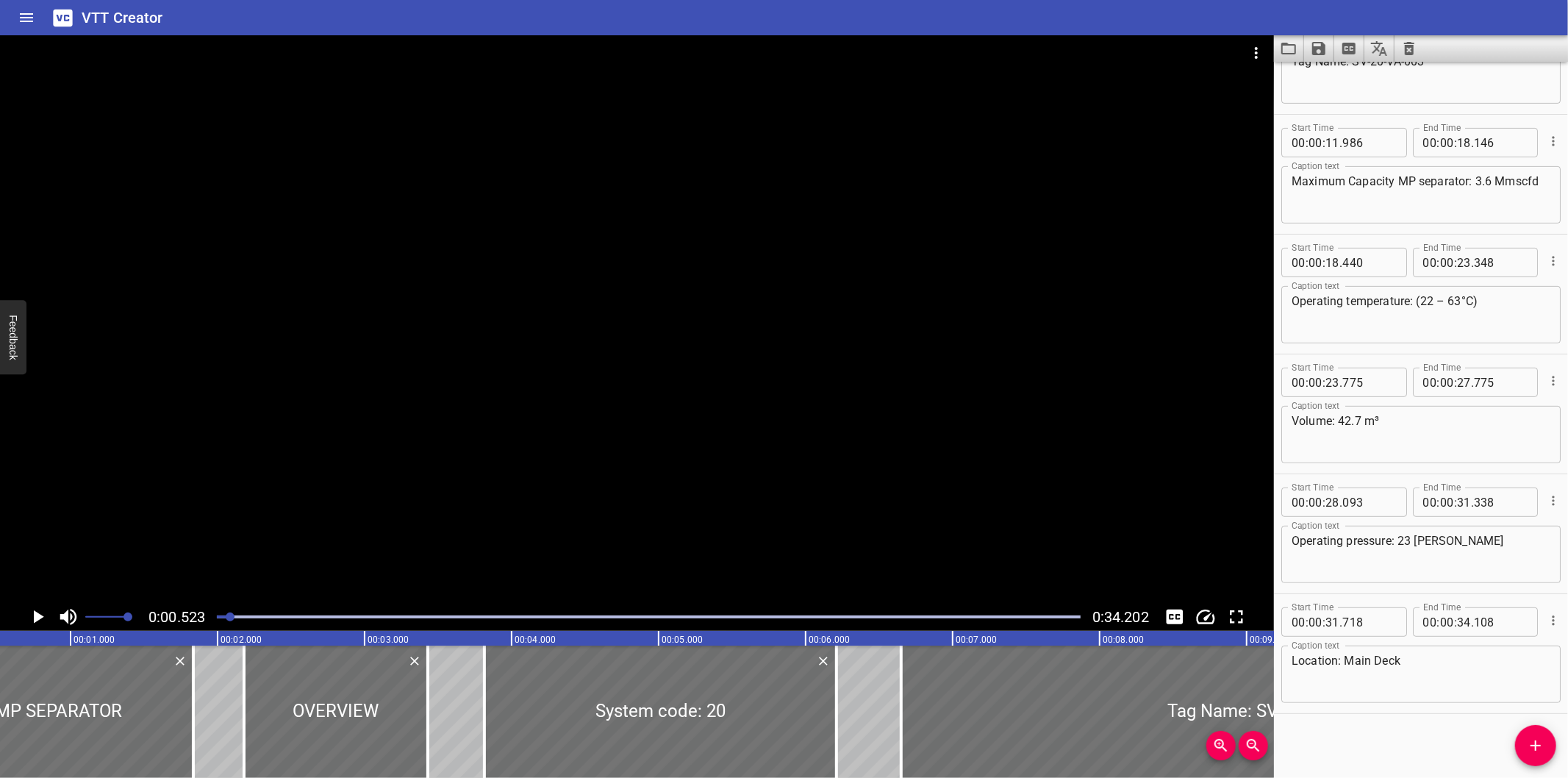
drag, startPoint x: 1385, startPoint y: 730, endPoint x: 1378, endPoint y: 719, distance: 13.0
click at [1385, 728] on div "Start Time 00 : 00 : 00 . 000 Start Time End Time 00 : 00 : 01 . 835 End Time C…" at bounding box center [1421, 420] width 294 height 717
click at [1246, 43] on button "Video Options" at bounding box center [1256, 52] width 35 height 35
click at [1265, 54] on li "Select New Video File..." at bounding box center [1311, 54] width 147 height 27
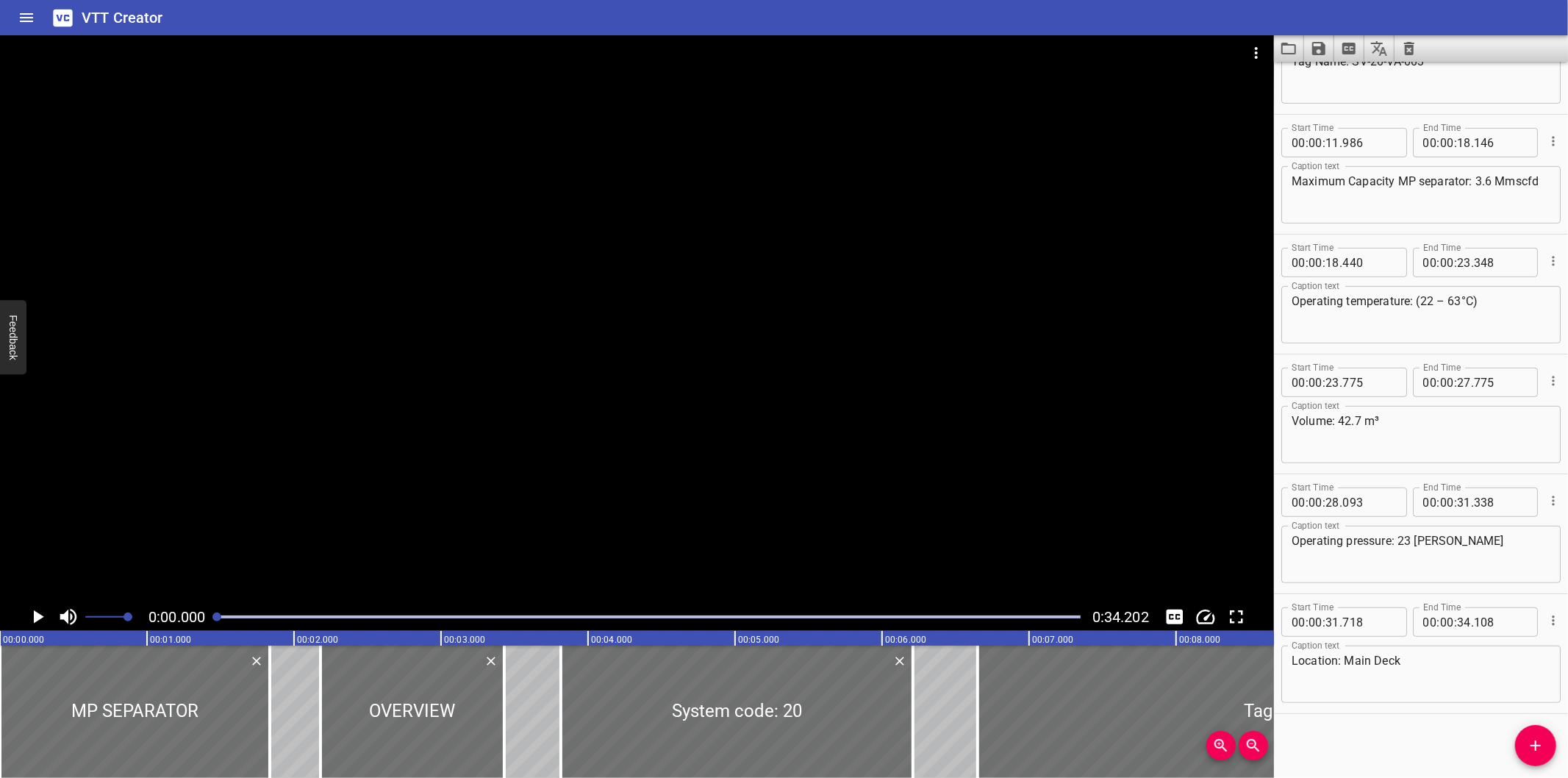
click at [1295, 54] on icon "Load captions from file" at bounding box center [1289, 49] width 15 height 12
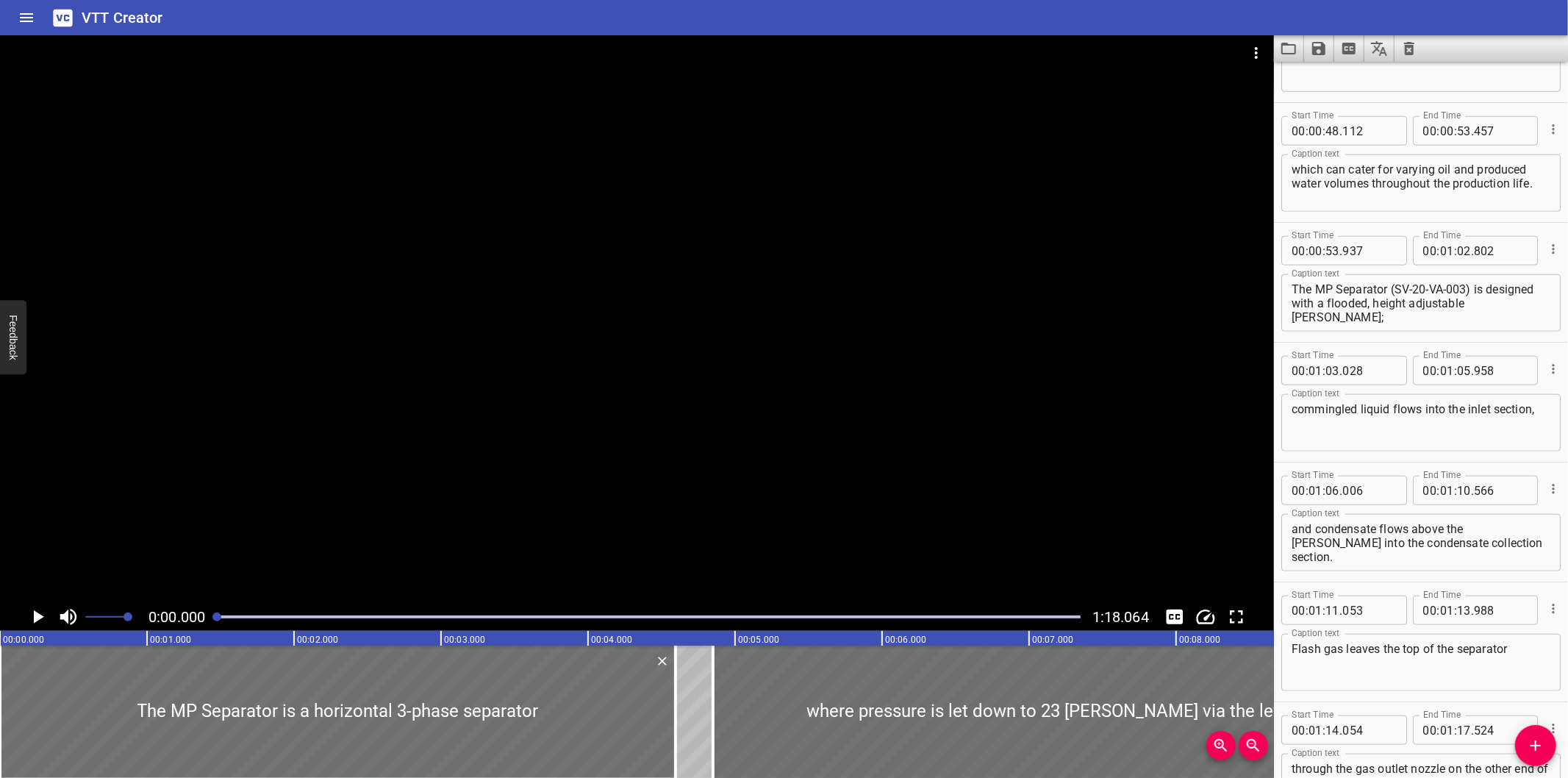
scroll to position [1268, 0]
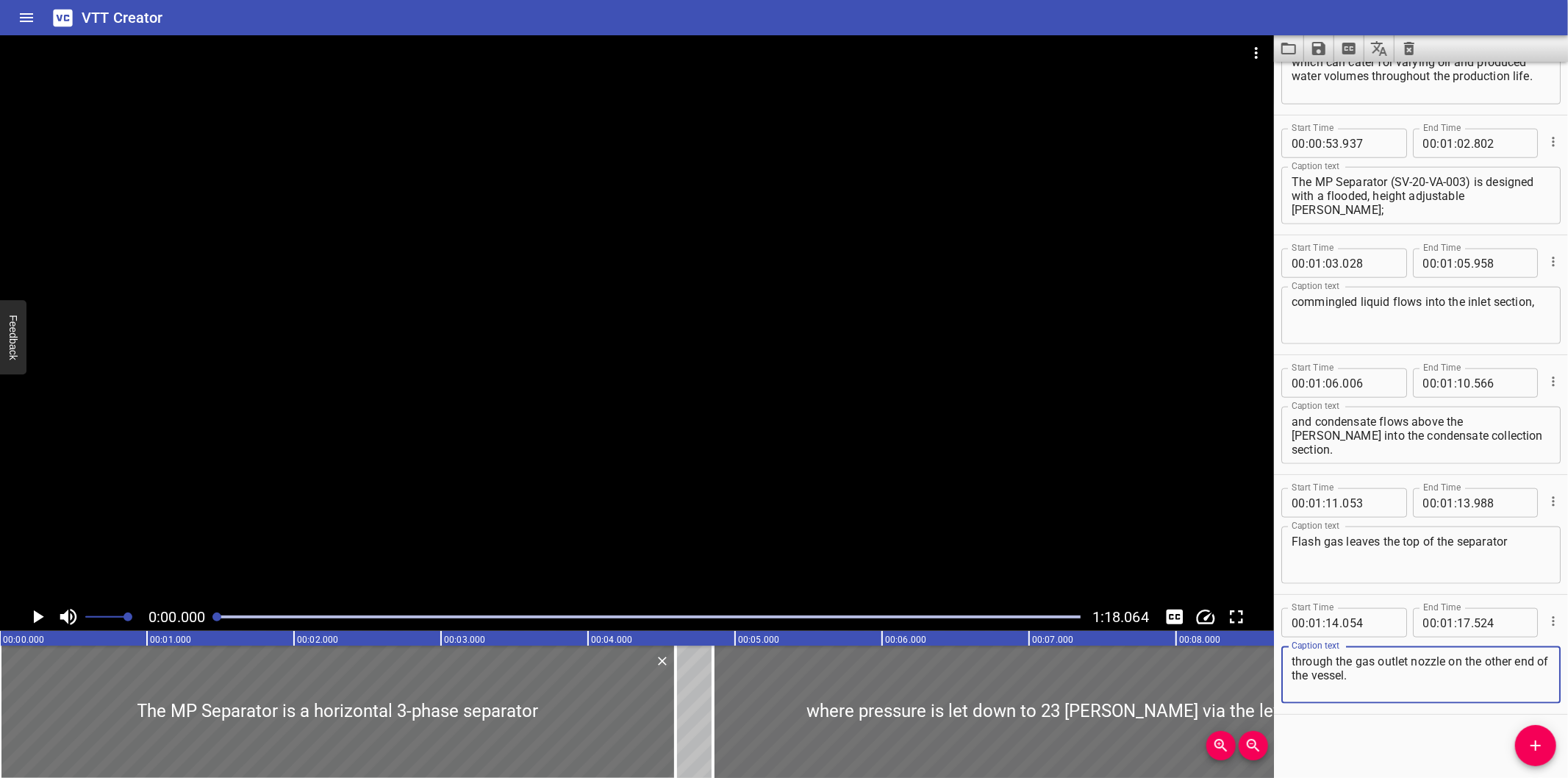
click at [530, 408] on div at bounding box center [637, 319] width 1275 height 568
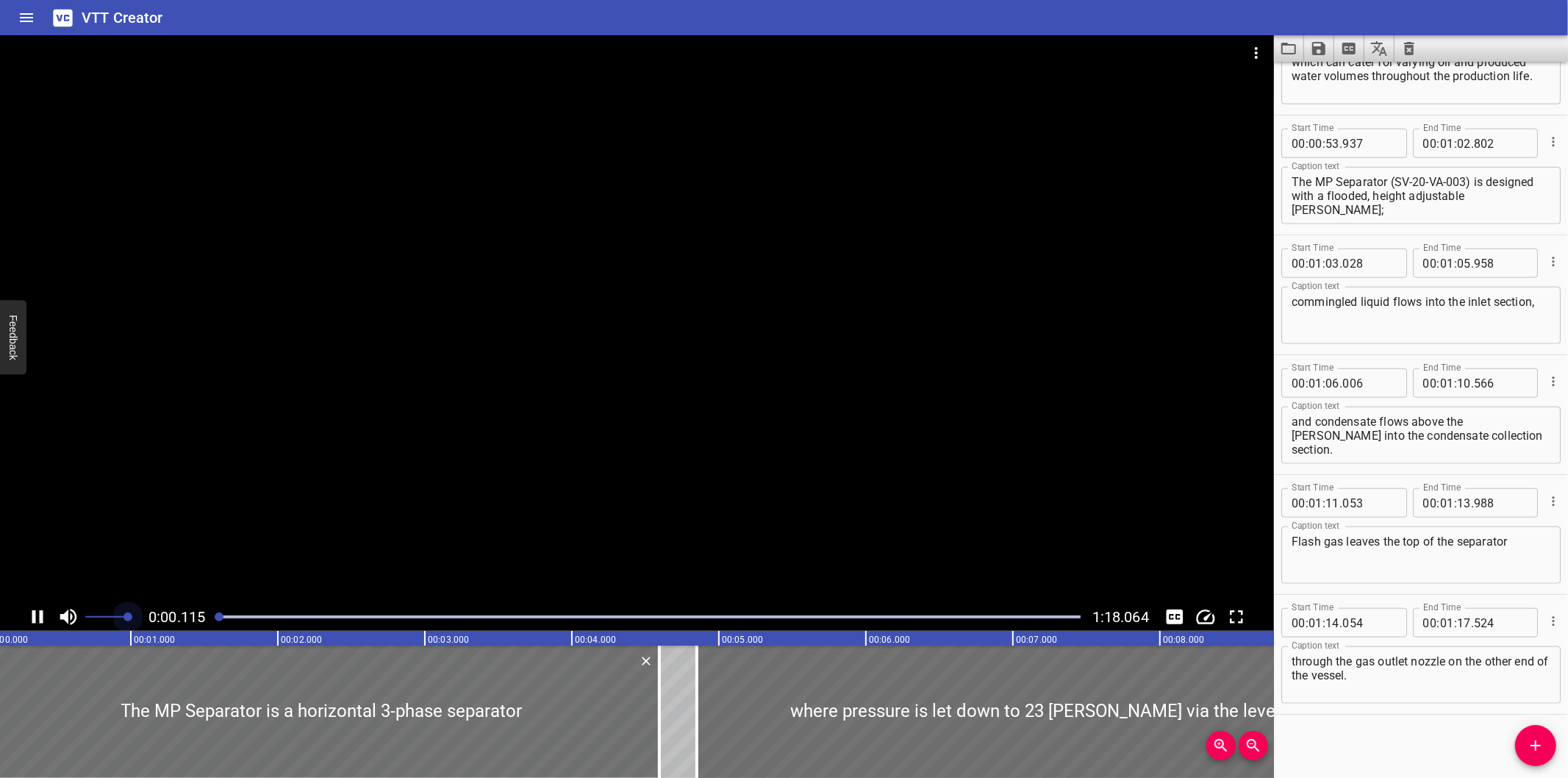
drag, startPoint x: 127, startPoint y: 619, endPoint x: 53, endPoint y: 613, distance: 74.2
click at [55, 613] on div at bounding box center [92, 617] width 74 height 28
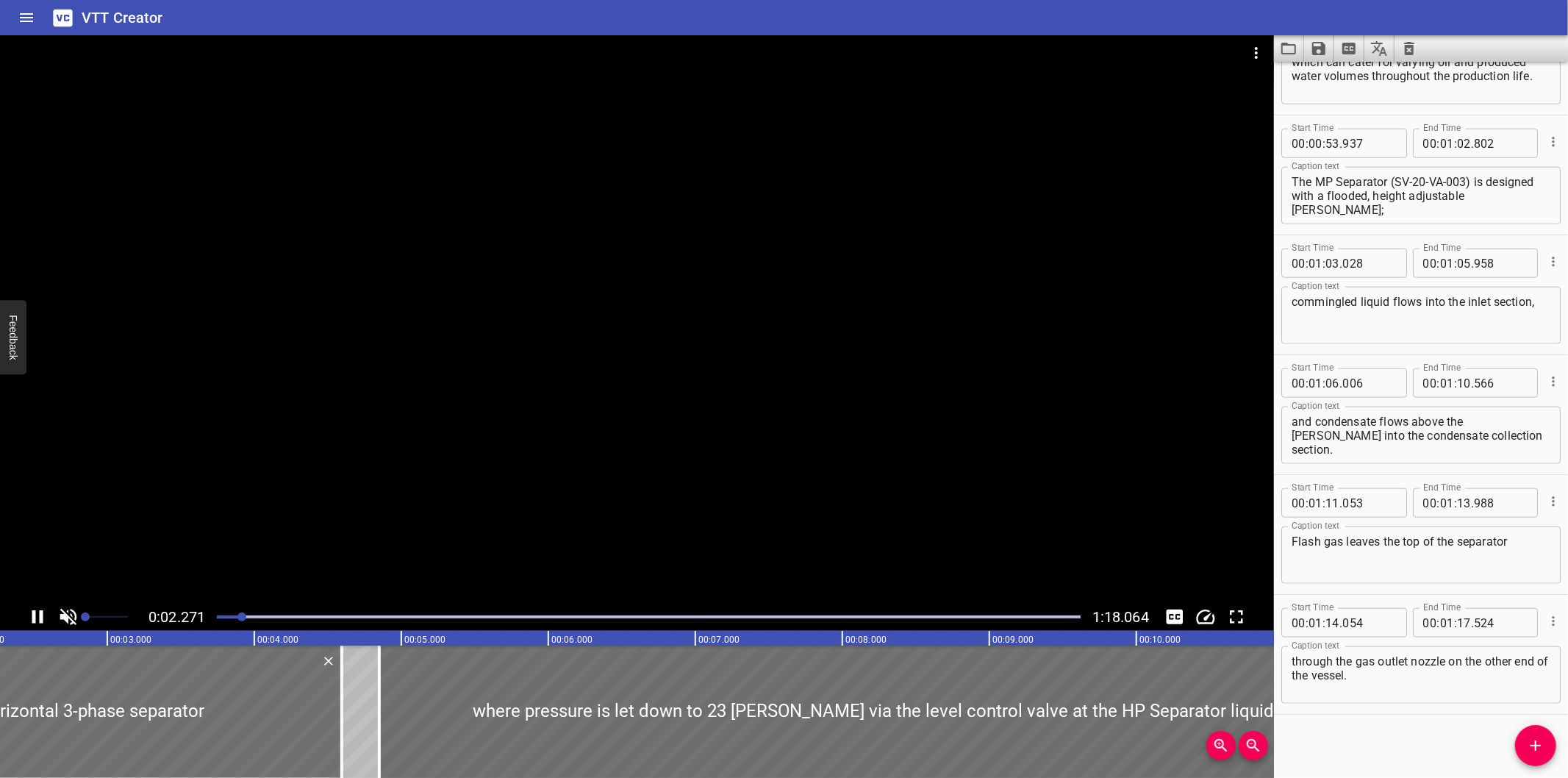
click at [1167, 620] on icon "Toggle captions" at bounding box center [1175, 617] width 17 height 15
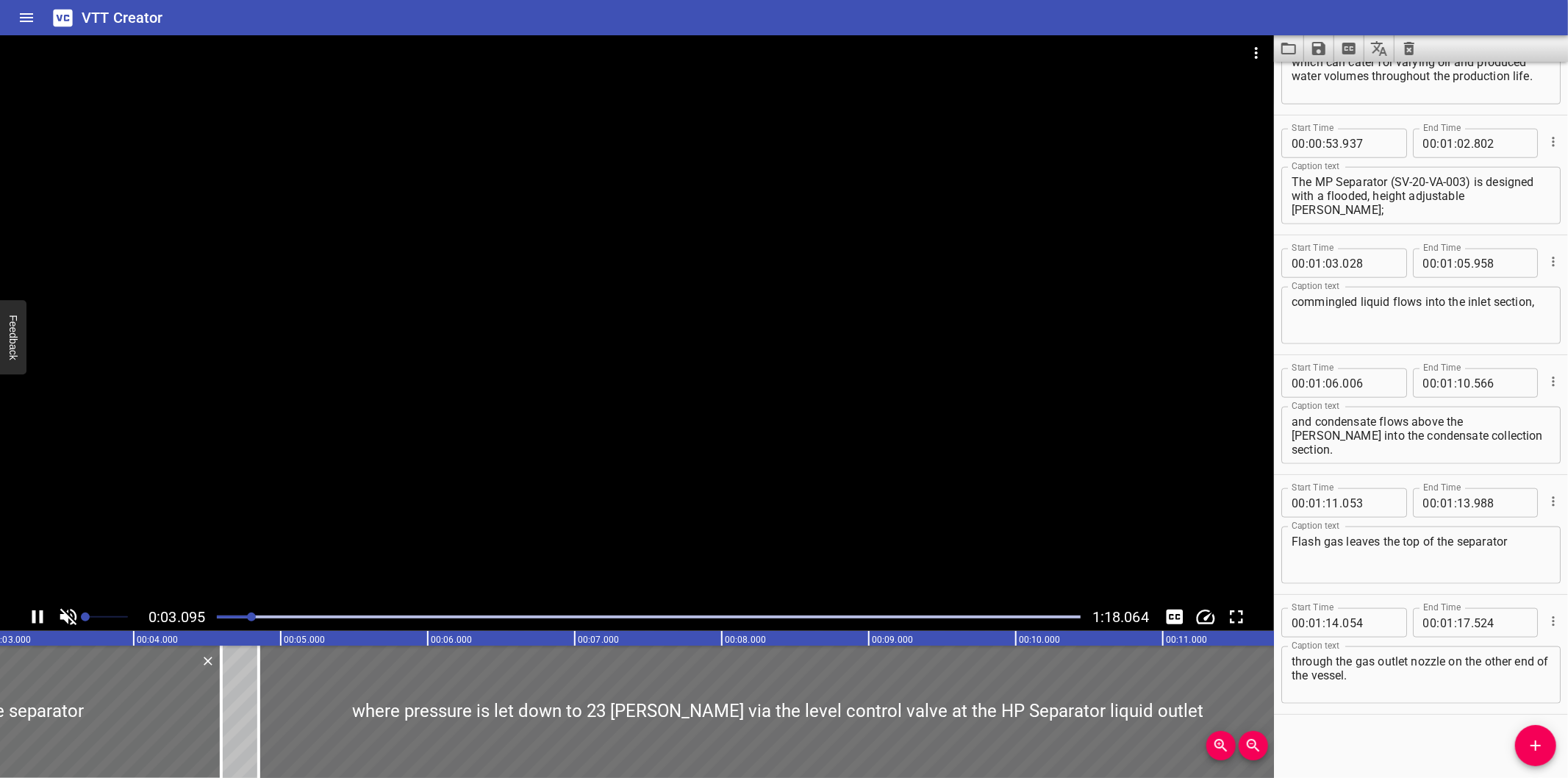
click at [641, 451] on div at bounding box center [637, 319] width 1275 height 568
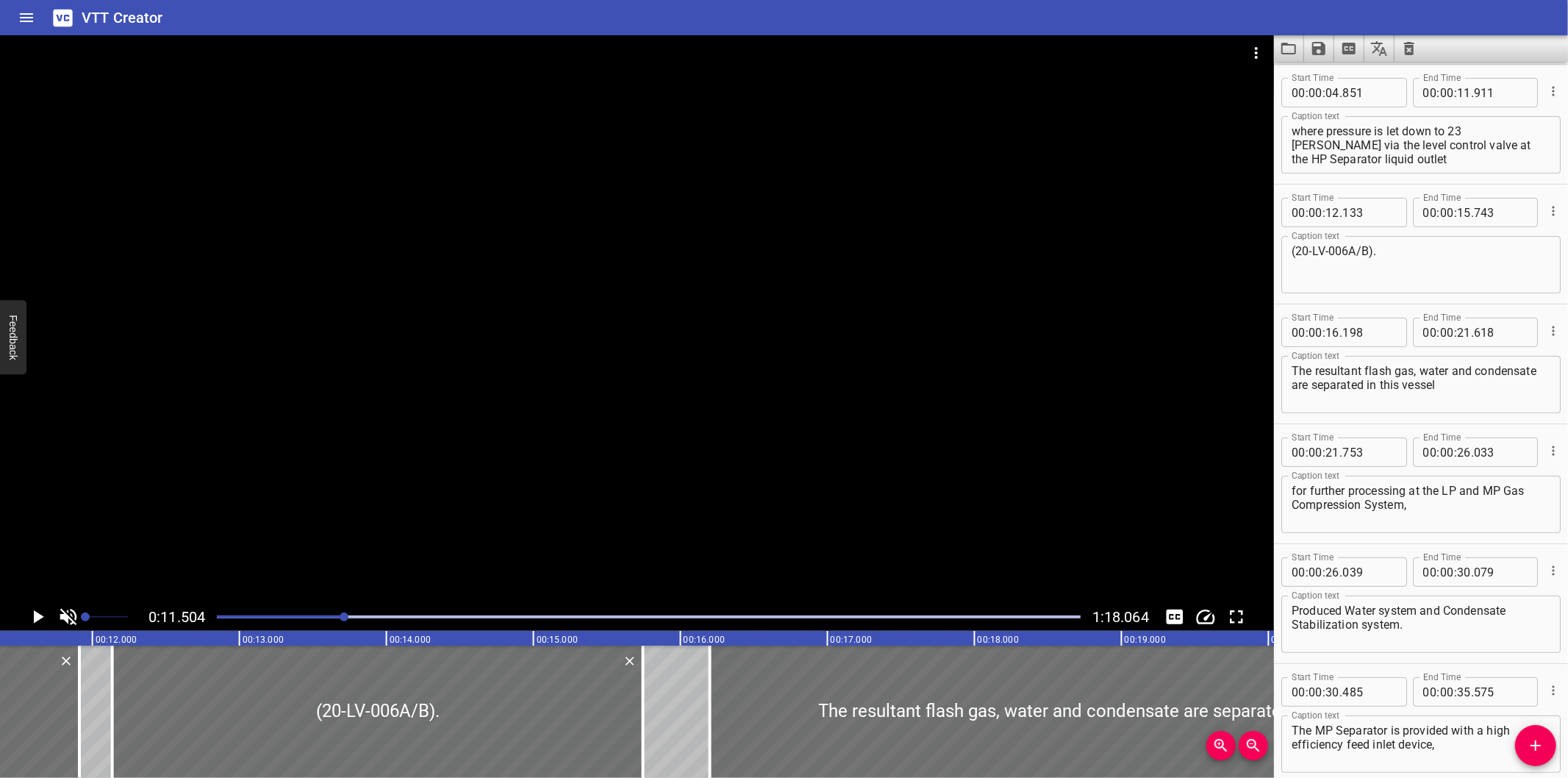
scroll to position [0, 1692]
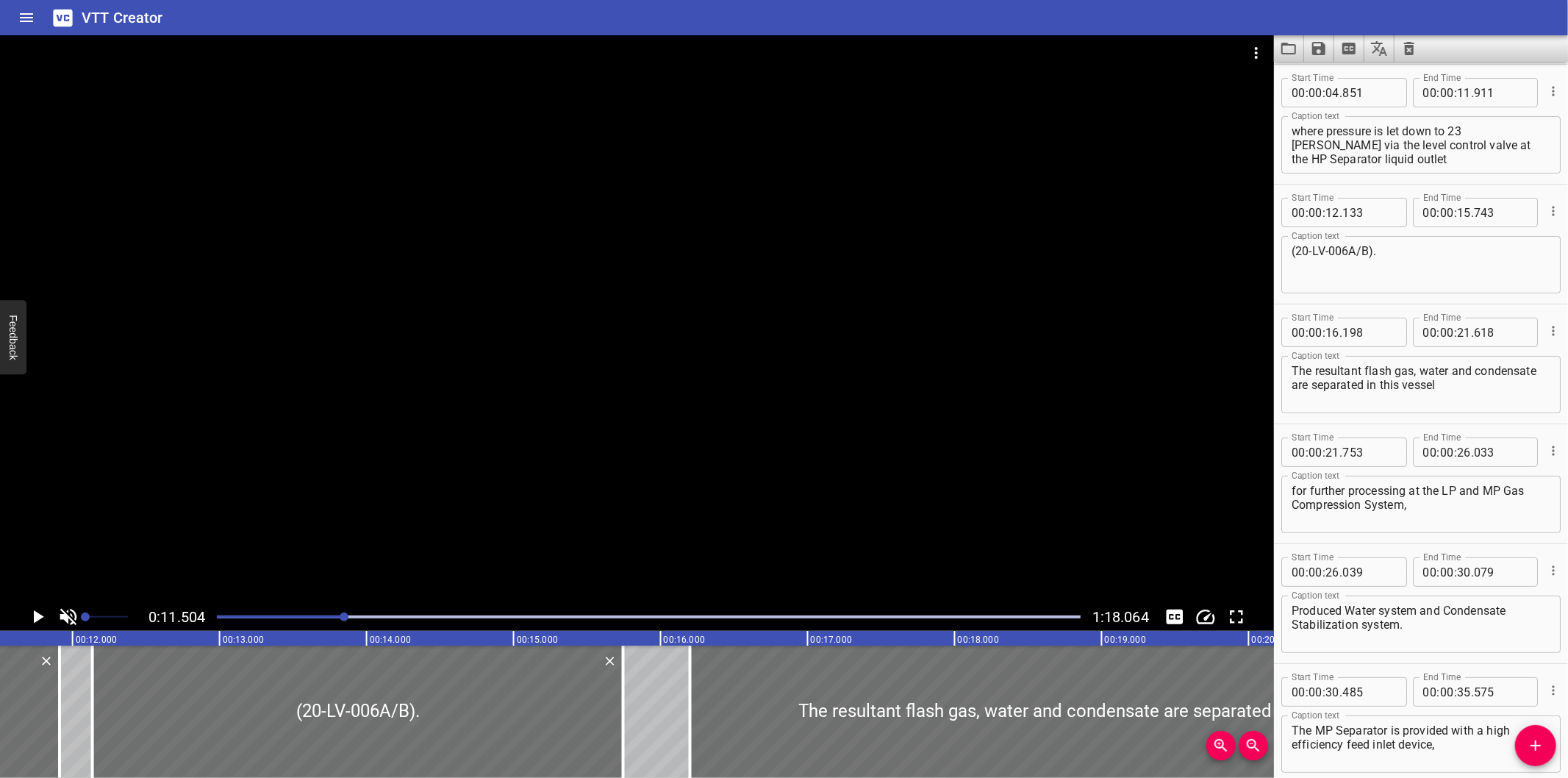
click at [942, 504] on div at bounding box center [637, 319] width 1275 height 568
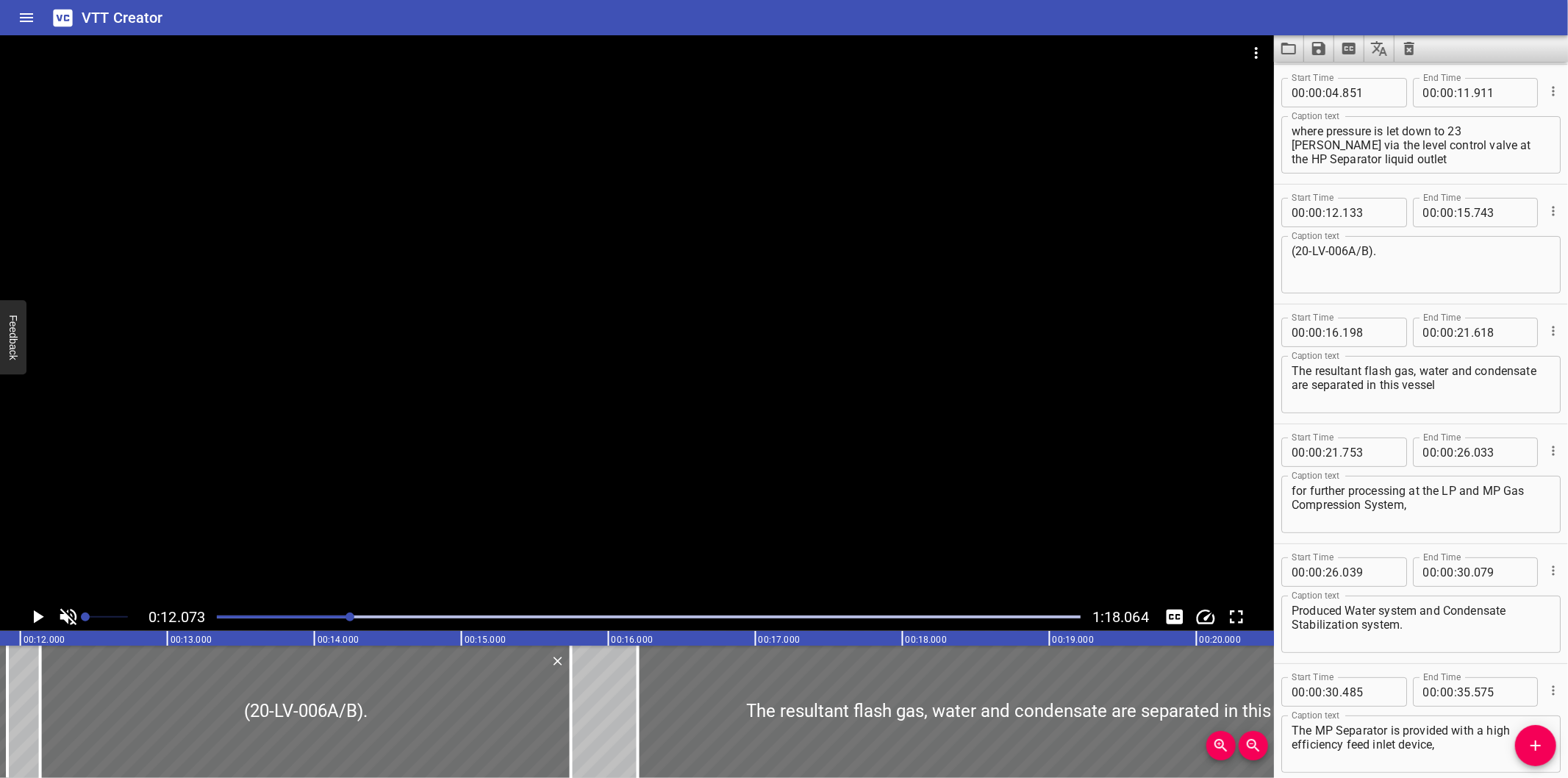
scroll to position [0, 1775]
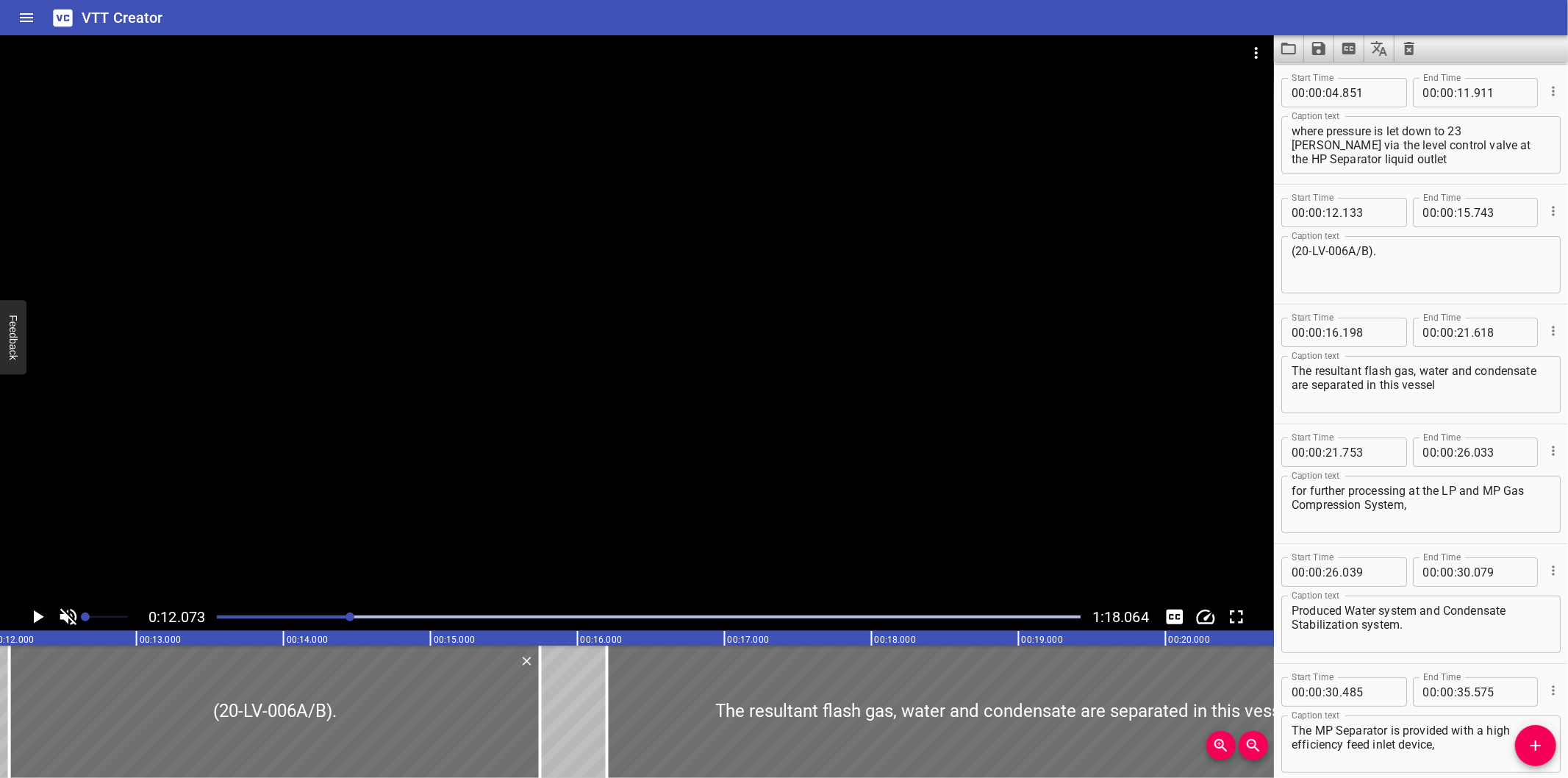
click at [983, 420] on div at bounding box center [637, 319] width 1275 height 568
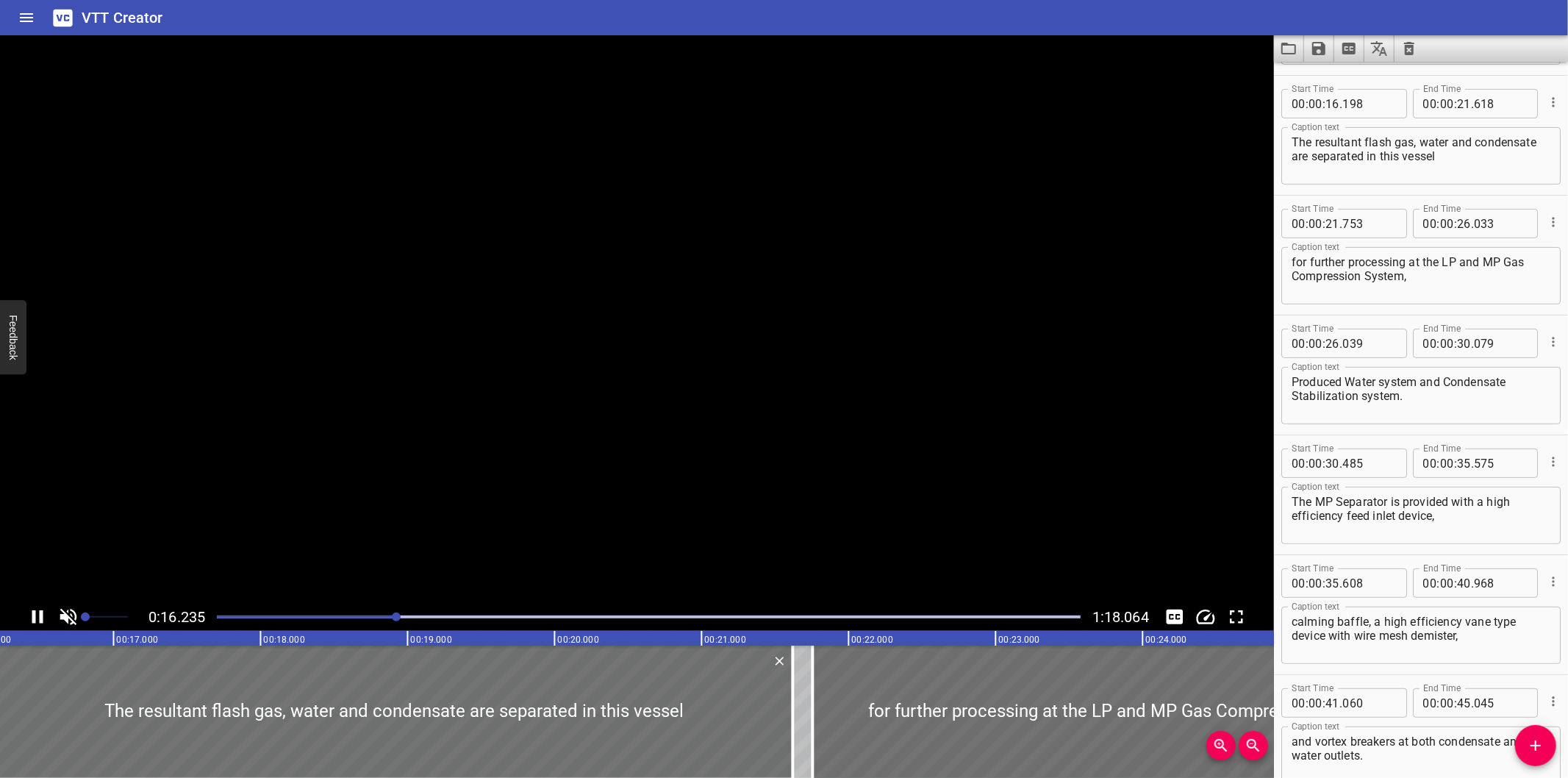
scroll to position [360, 0]
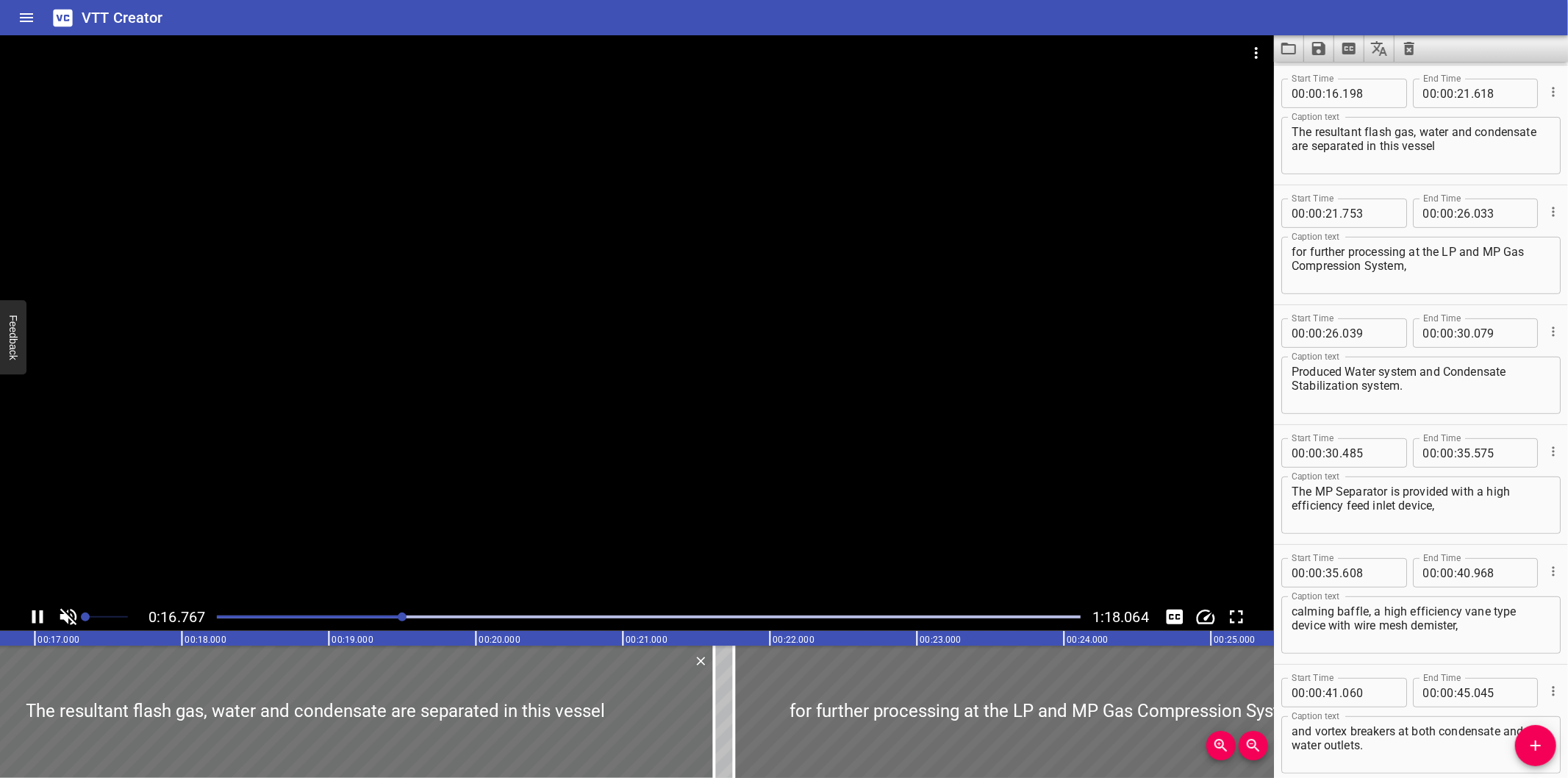
click at [808, 456] on div at bounding box center [637, 319] width 1275 height 568
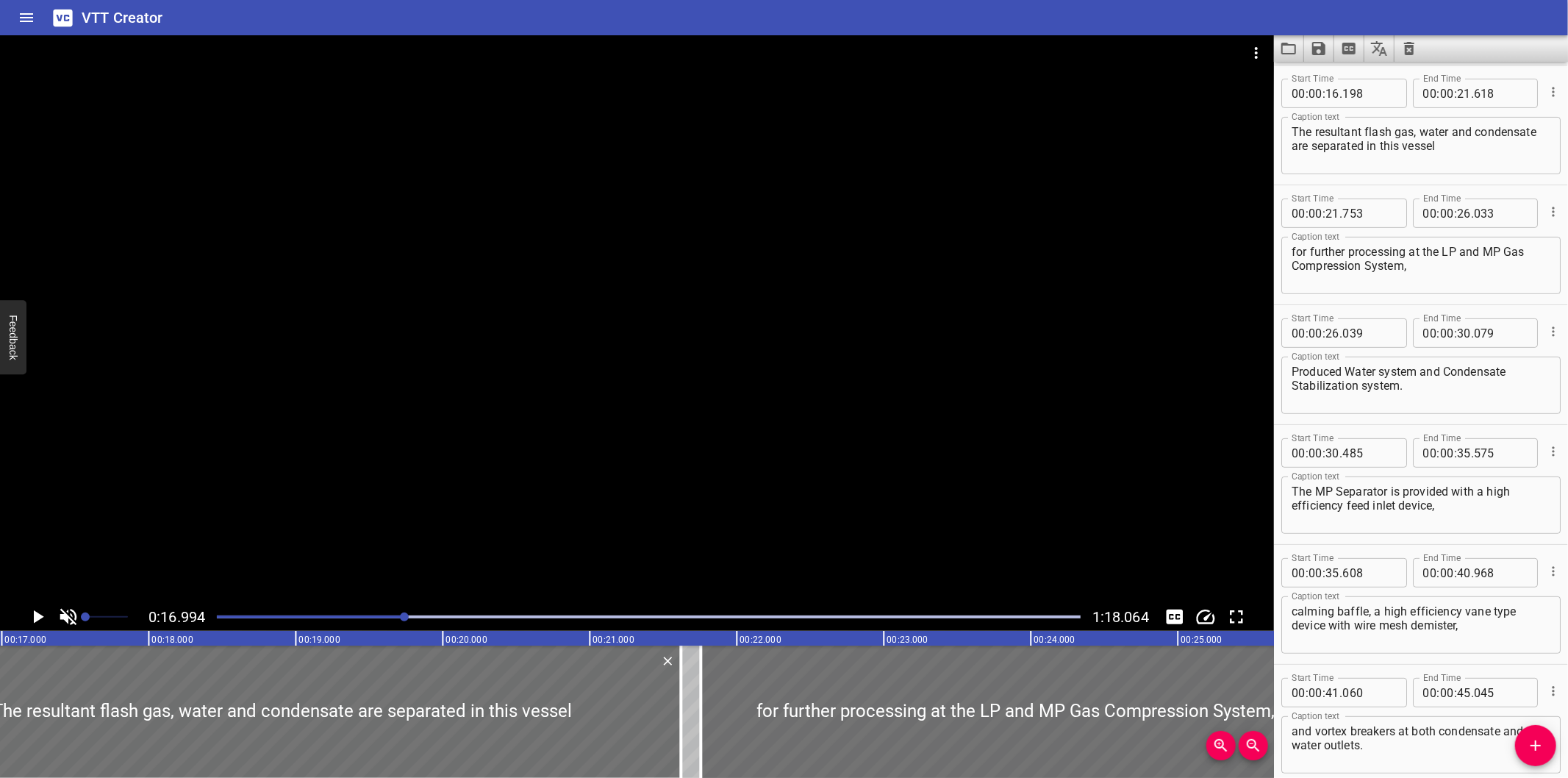
click at [900, 466] on div at bounding box center [637, 319] width 1275 height 568
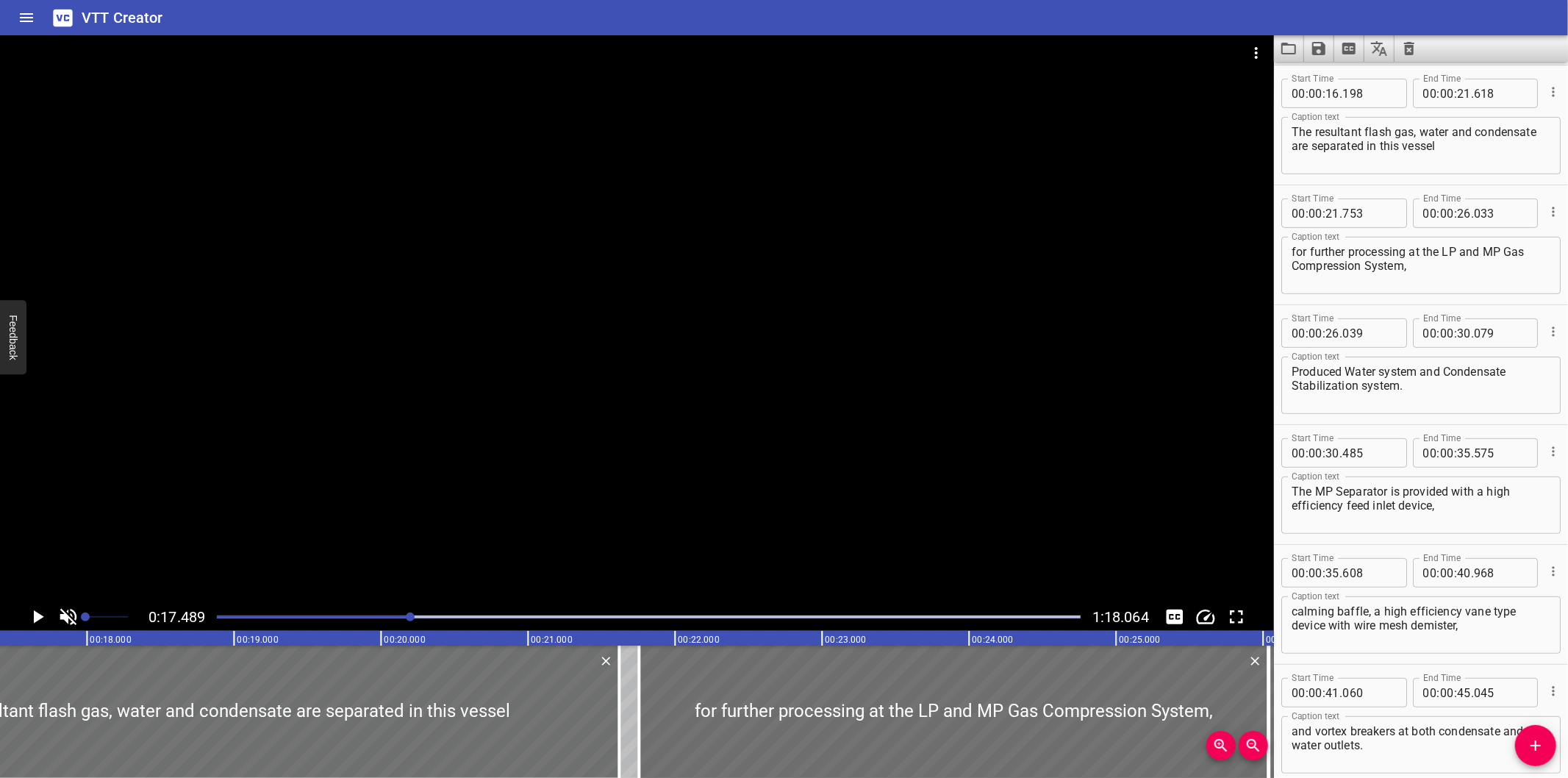
scroll to position [0, 2571]
